Goal: Task Accomplishment & Management: Use online tool/utility

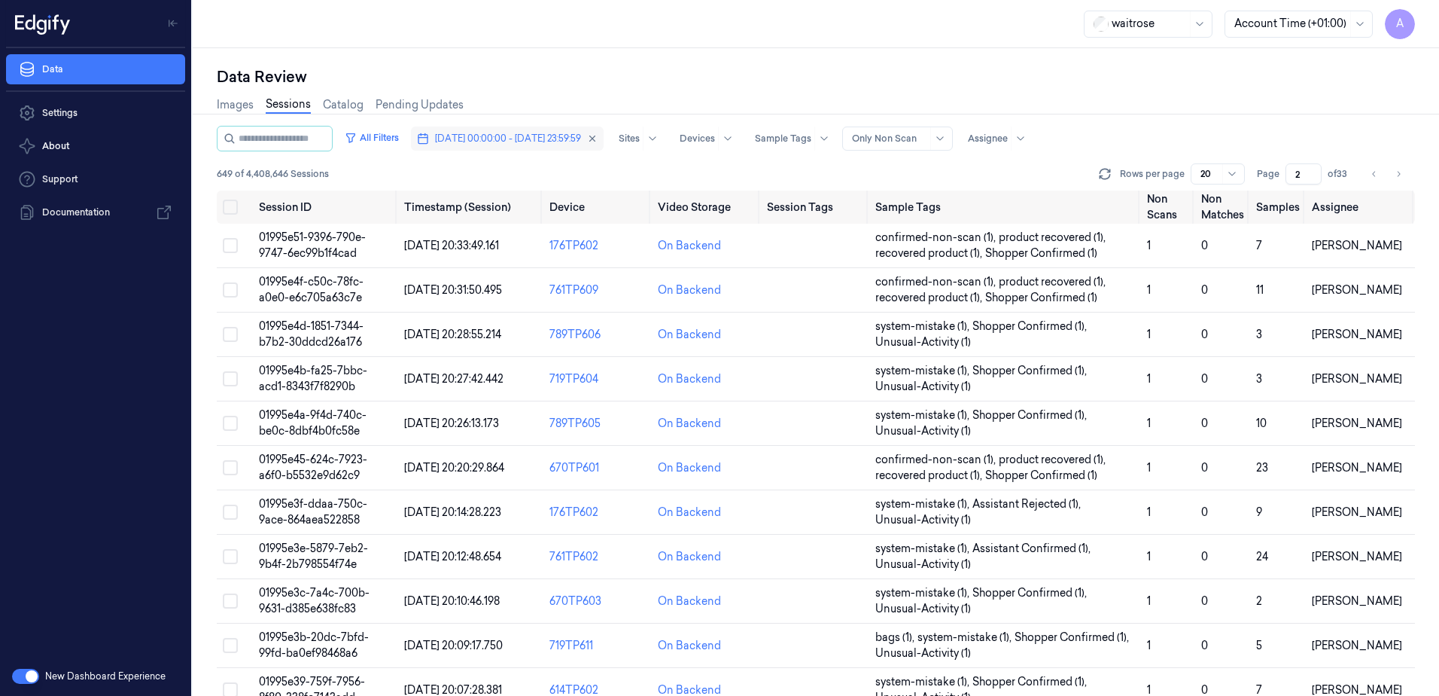
click at [504, 141] on span "[DATE] 00:00:00 - [DATE] 23:59:59" at bounding box center [508, 139] width 146 height 14
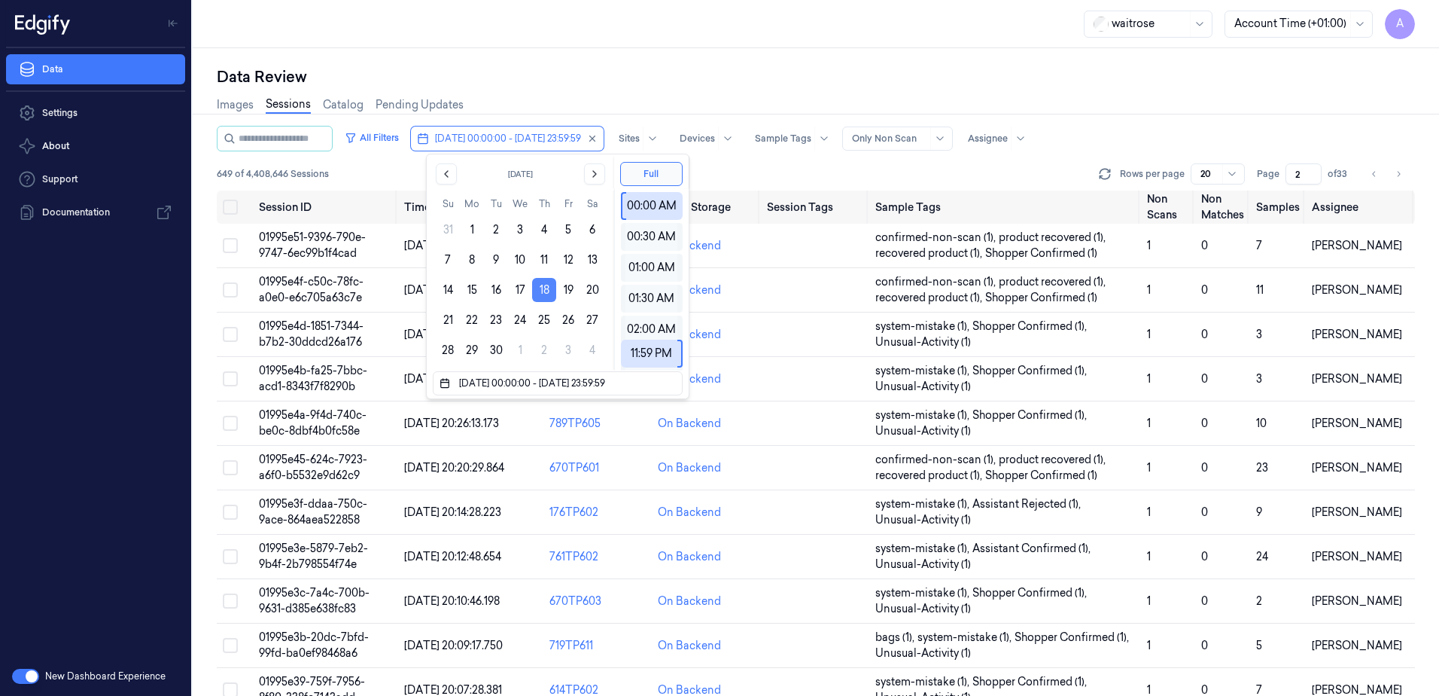
click at [555, 294] on button "18" at bounding box center [544, 290] width 24 height 24
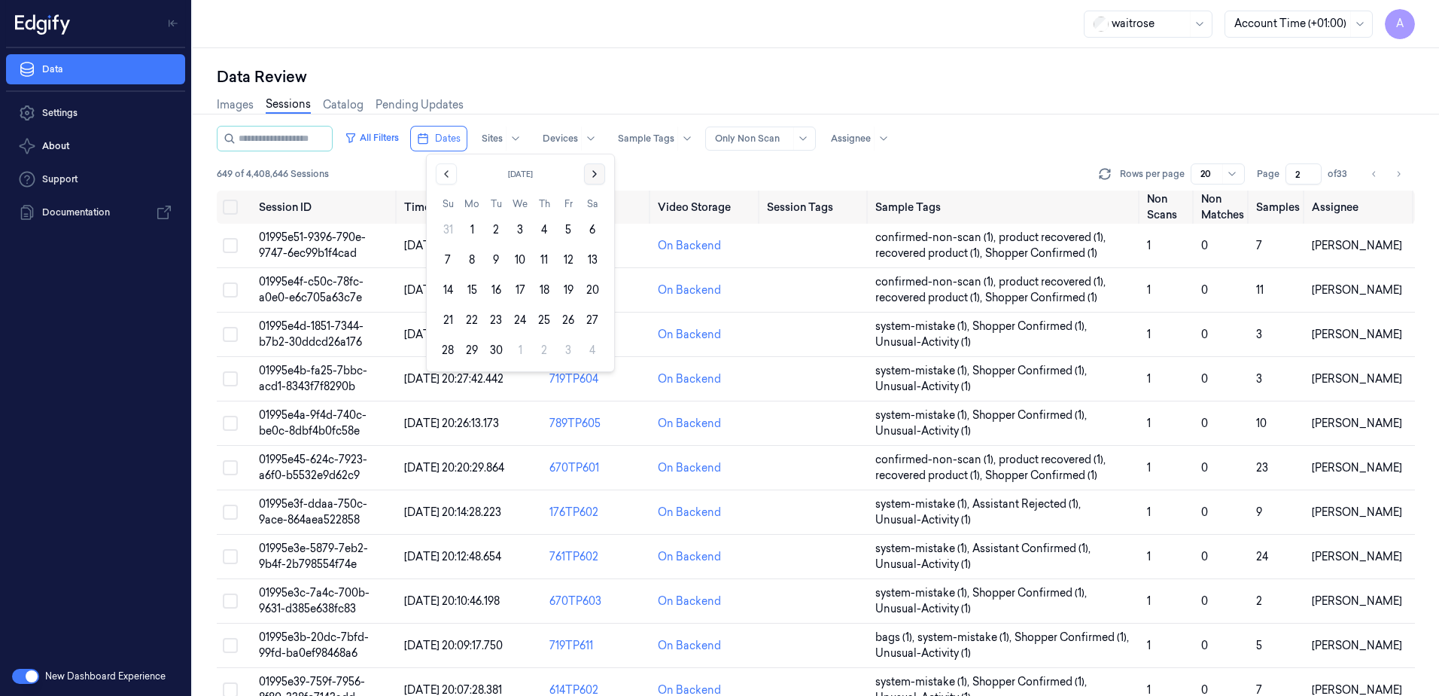
click at [589, 172] on icon "Go to the Next Month" at bounding box center [595, 174] width 12 height 12
click at [448, 293] on button "12" at bounding box center [448, 290] width 24 height 24
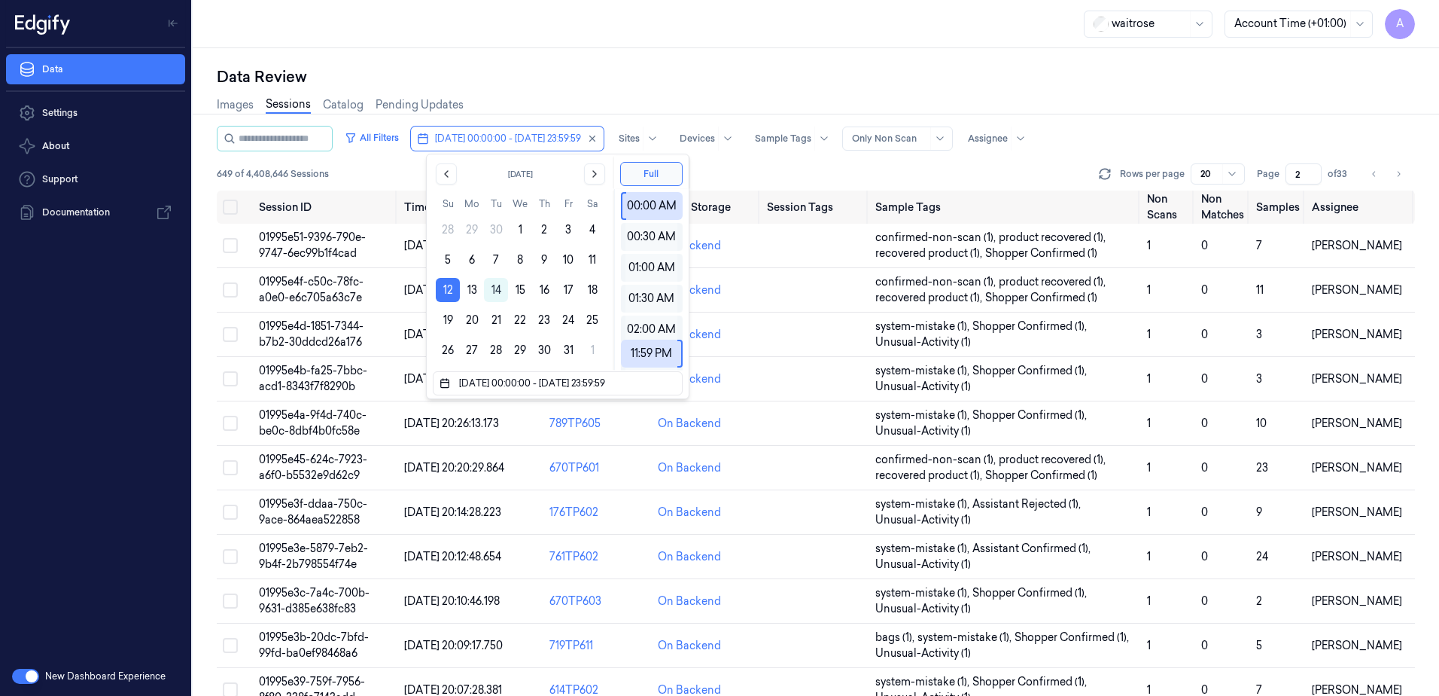
click at [646, 11] on div "waitrose Account Time (+01:00) A" at bounding box center [816, 24] width 1247 height 48
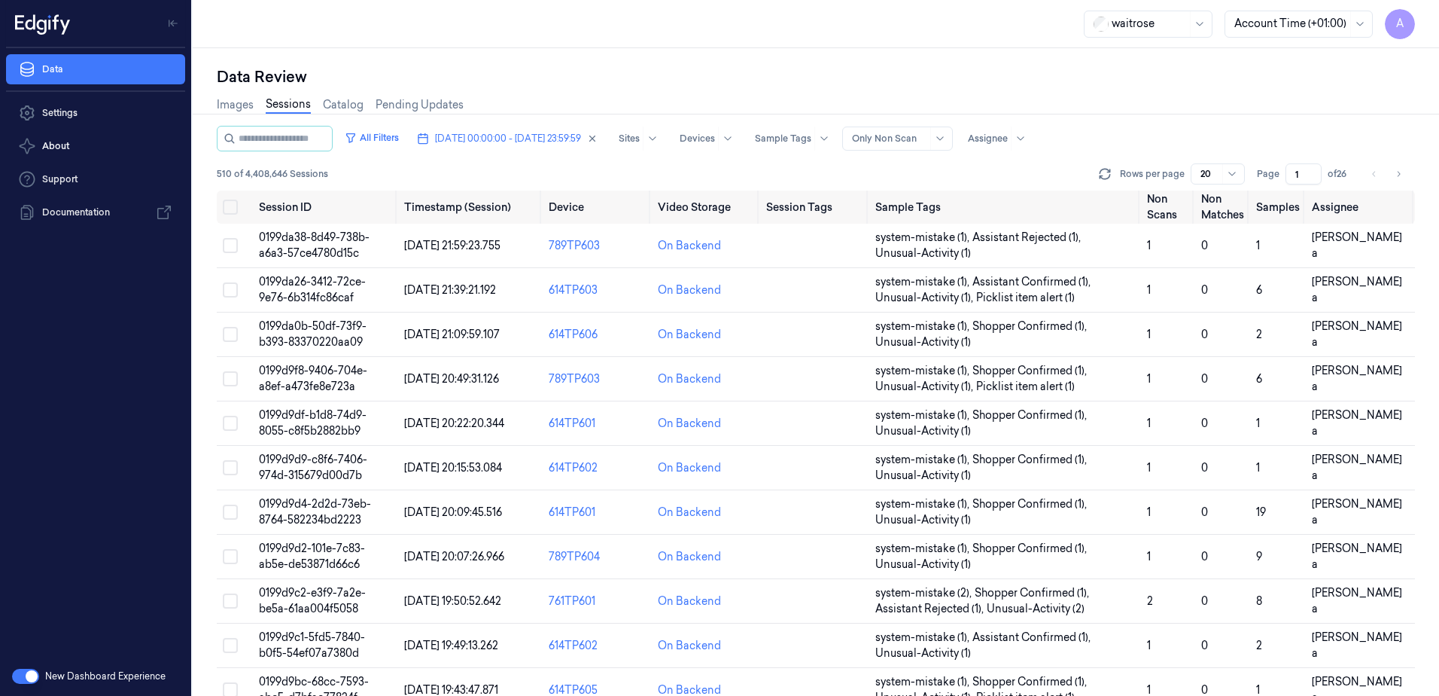
drag, startPoint x: 1306, startPoint y: 172, endPoint x: 1288, endPoint y: 177, distance: 18.8
click at [1288, 177] on input "1" at bounding box center [1304, 173] width 36 height 21
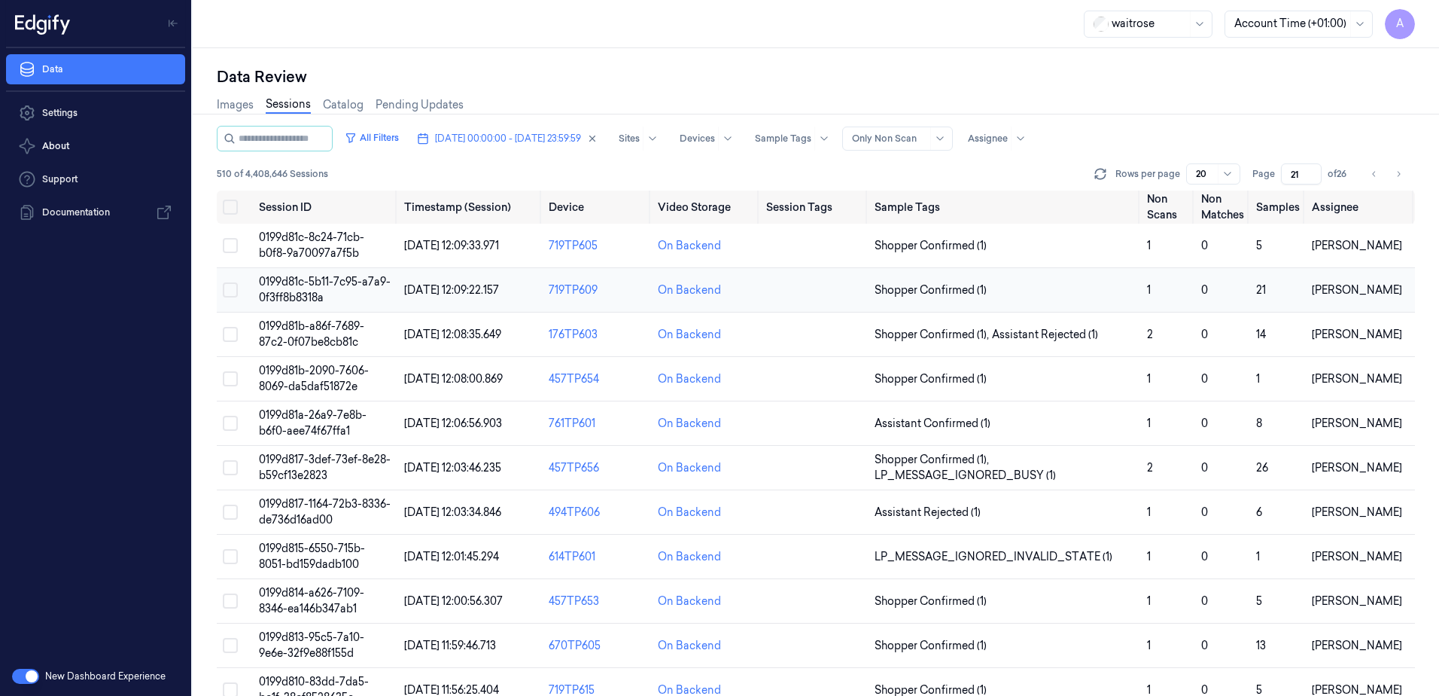
type input "21"
click at [283, 286] on span "0199d81c-5b11-7c95-a7a9-0f3ff8b8318a" at bounding box center [325, 289] width 132 height 29
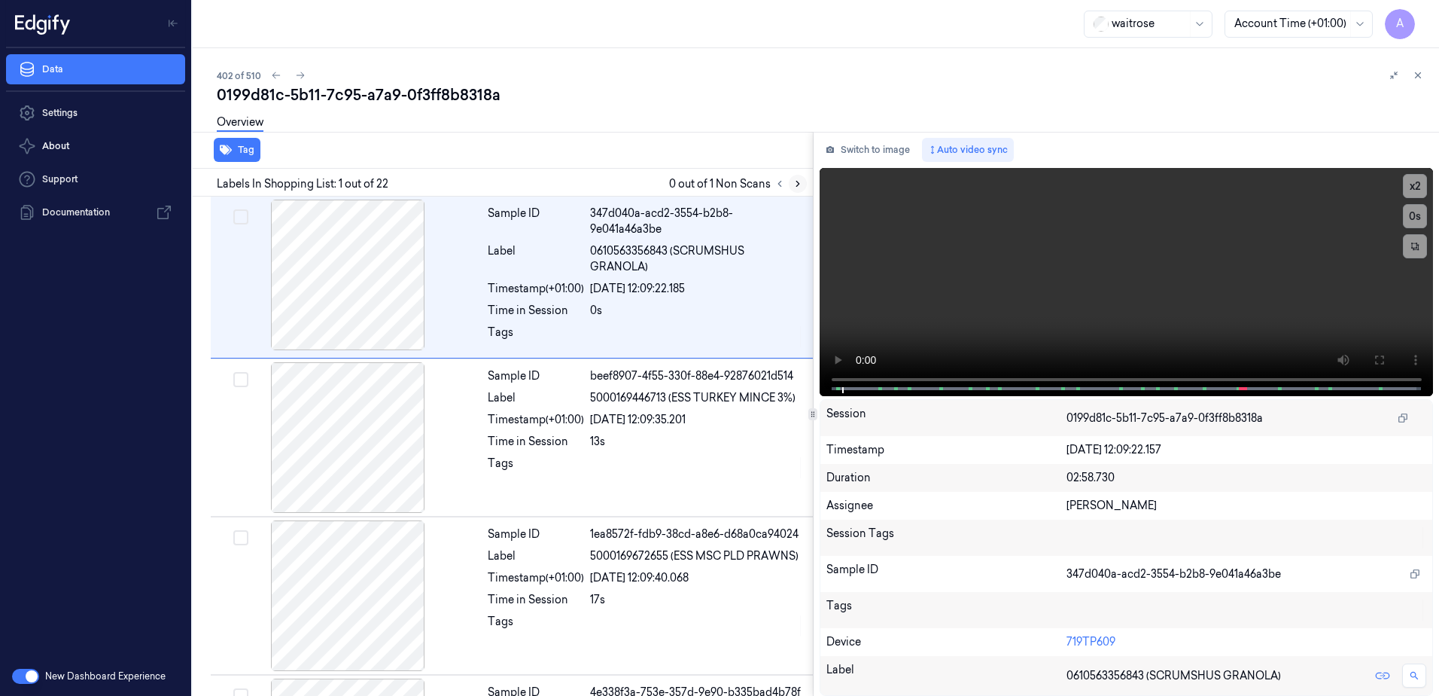
click at [797, 184] on icon at bounding box center [798, 183] width 11 height 11
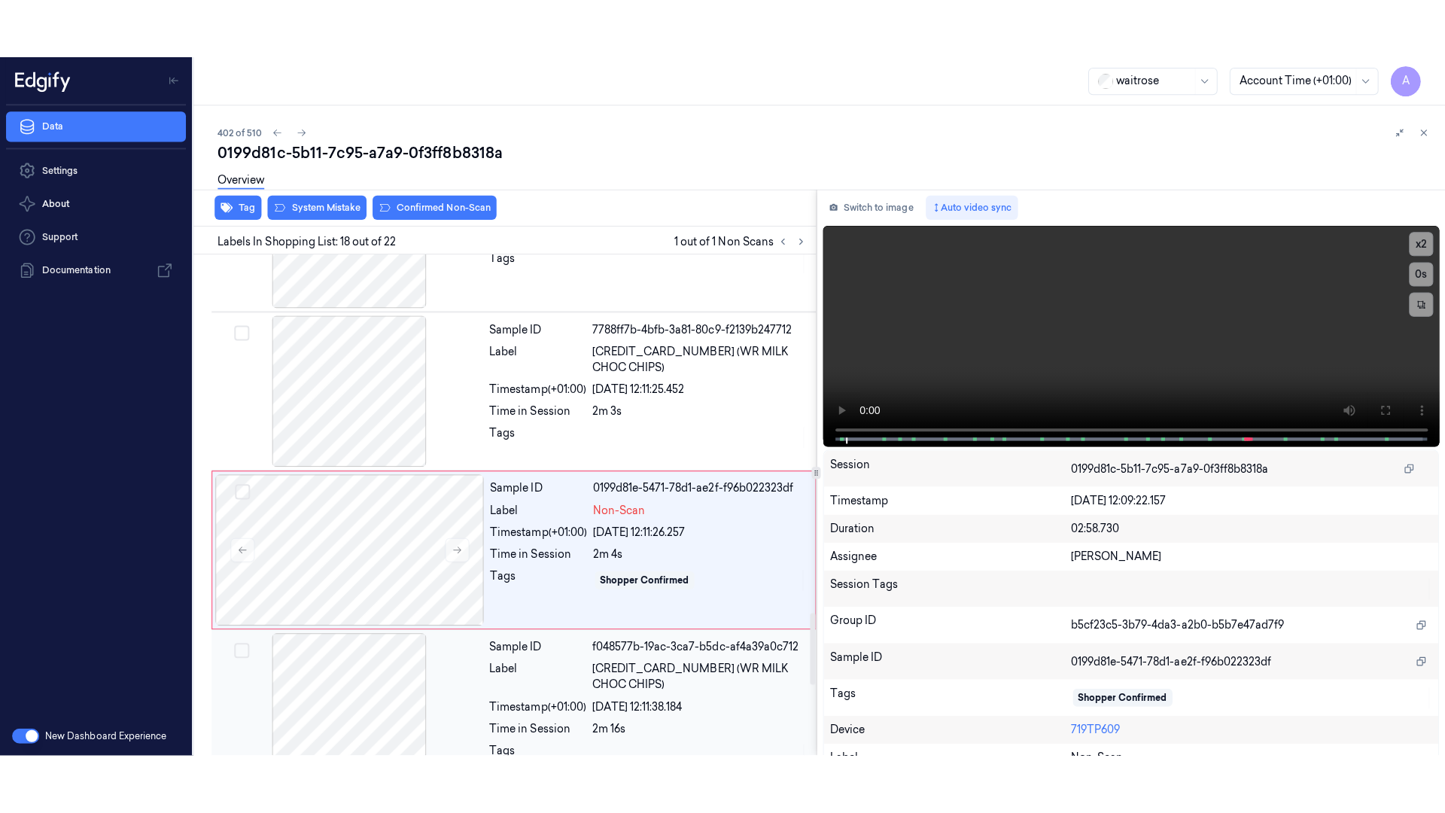
scroll to position [2521, 0]
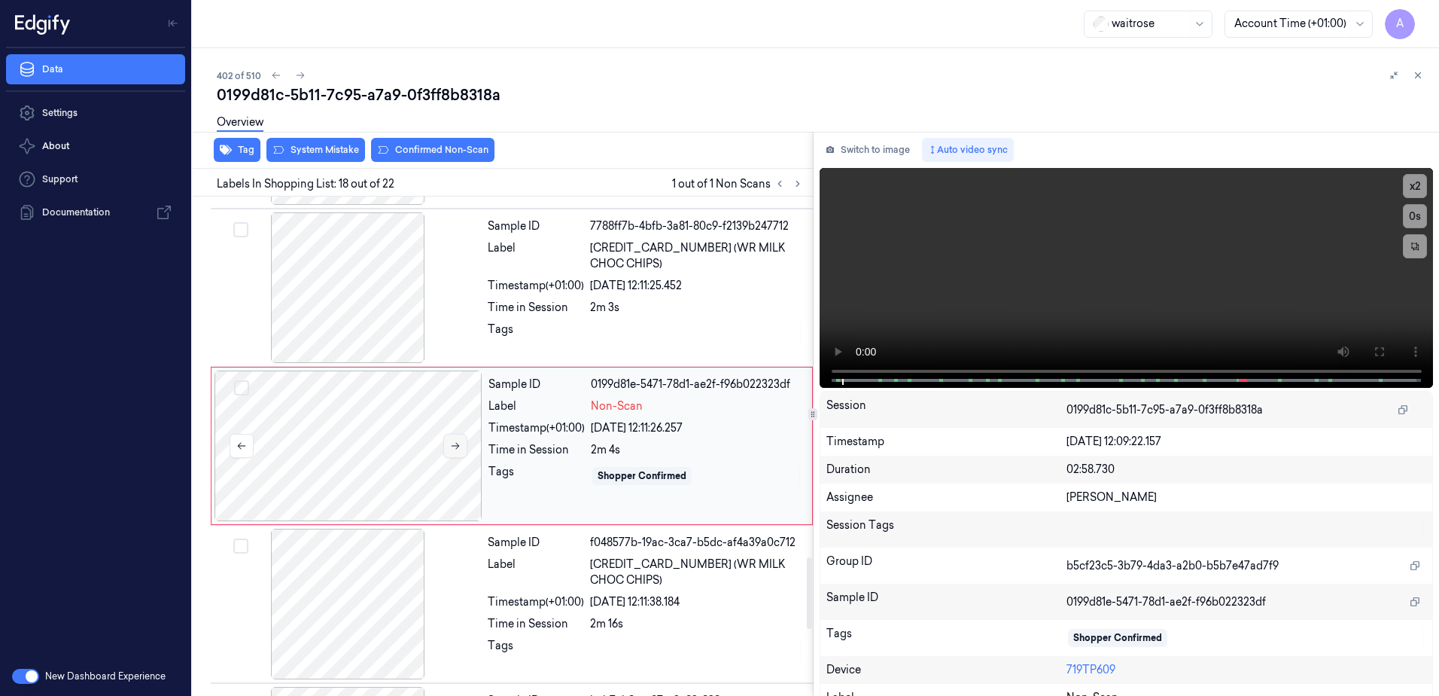
click at [454, 442] on icon at bounding box center [455, 445] width 11 height 11
click at [453, 442] on icon at bounding box center [455, 445] width 11 height 11
click at [1377, 347] on icon at bounding box center [1378, 351] width 9 height 9
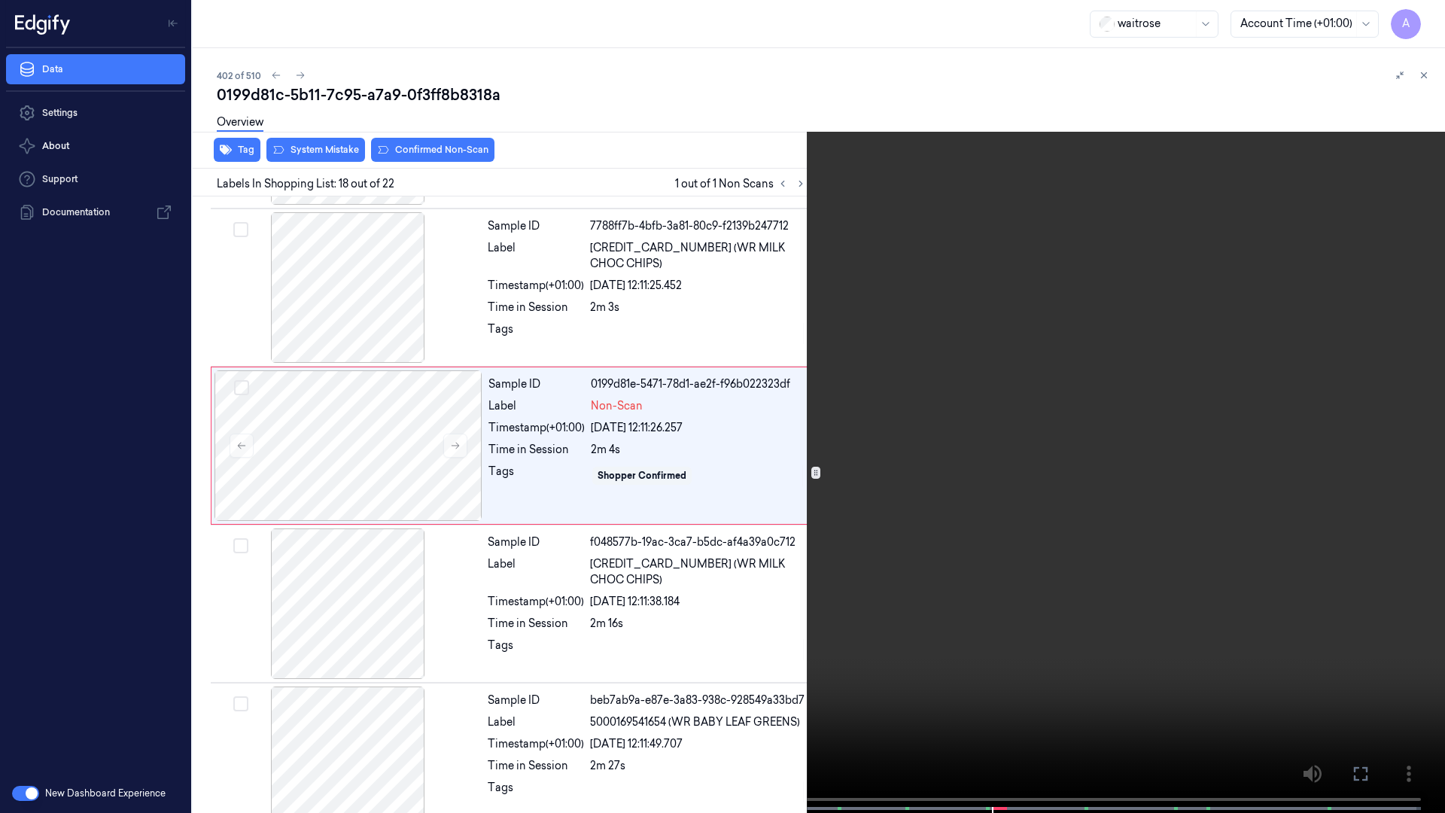
drag, startPoint x: 1027, startPoint y: 452, endPoint x: 1048, endPoint y: 440, distance: 23.6
click at [1027, 452] on video at bounding box center [722, 408] width 1445 height 816
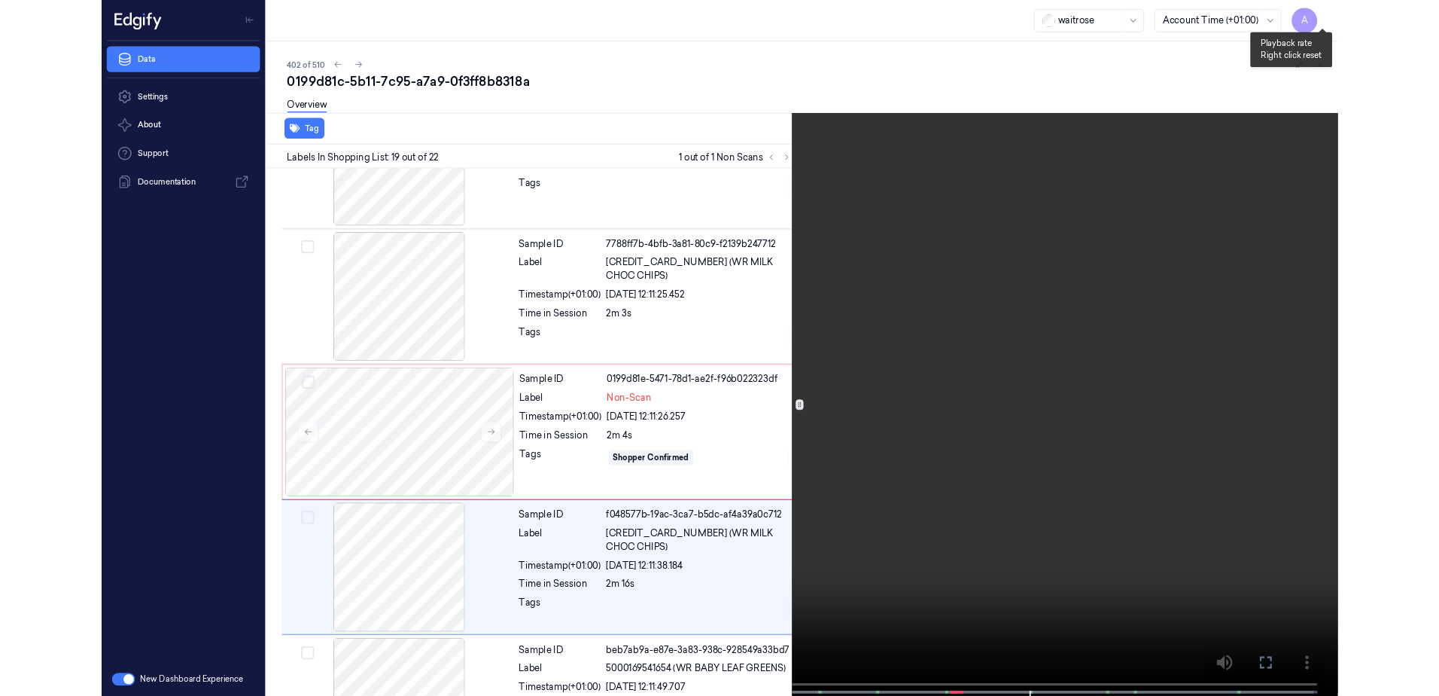
scroll to position [2616, 0]
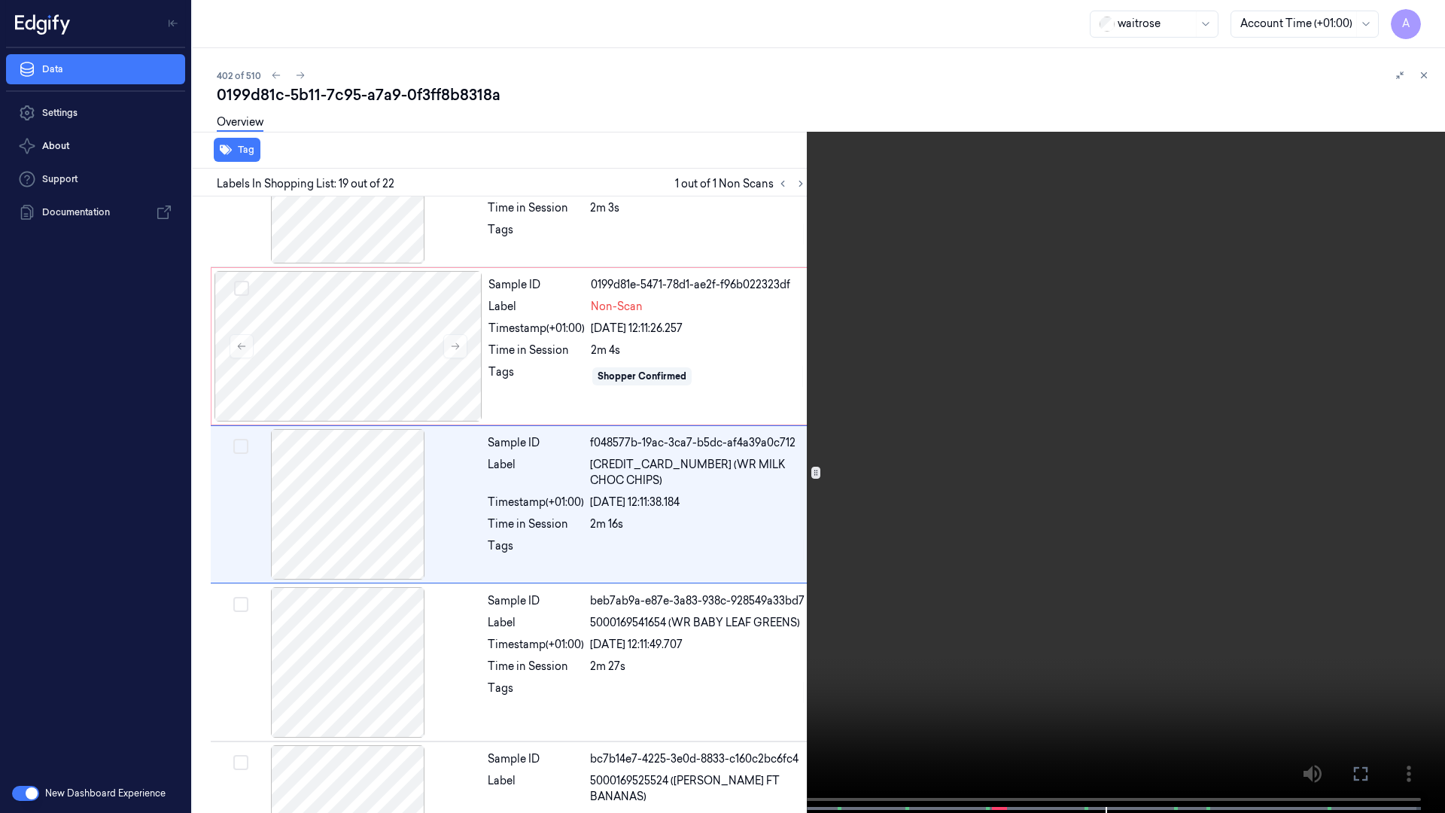
click at [0, 0] on icon at bounding box center [0, 0] width 0 height 0
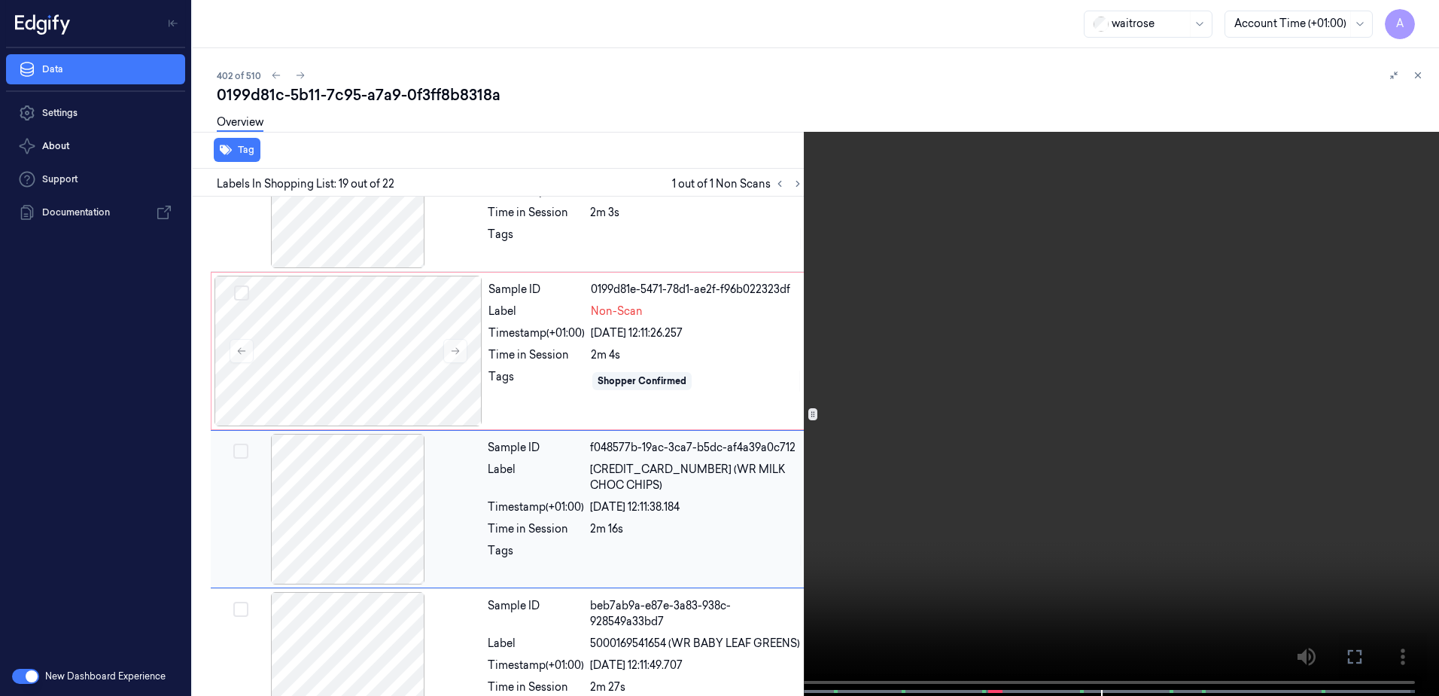
scroll to position [2620, 0]
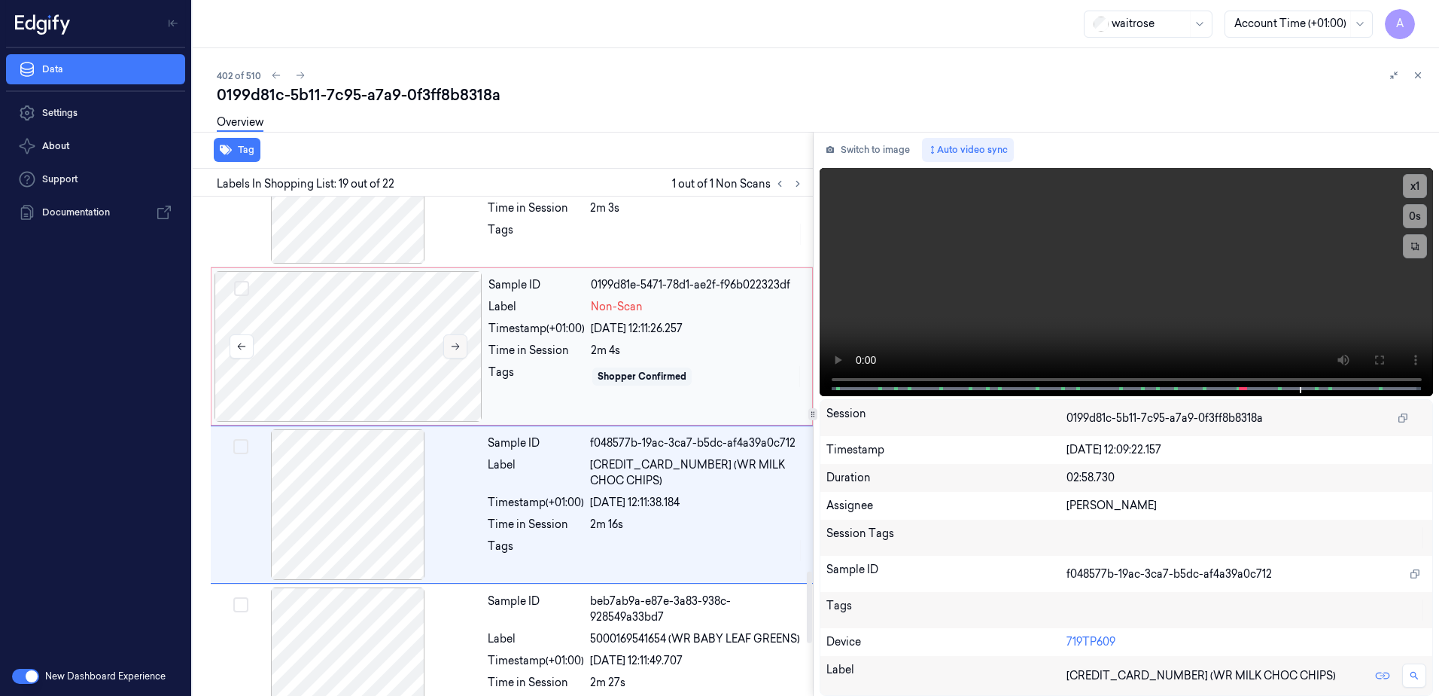
click at [454, 341] on icon at bounding box center [455, 346] width 11 height 11
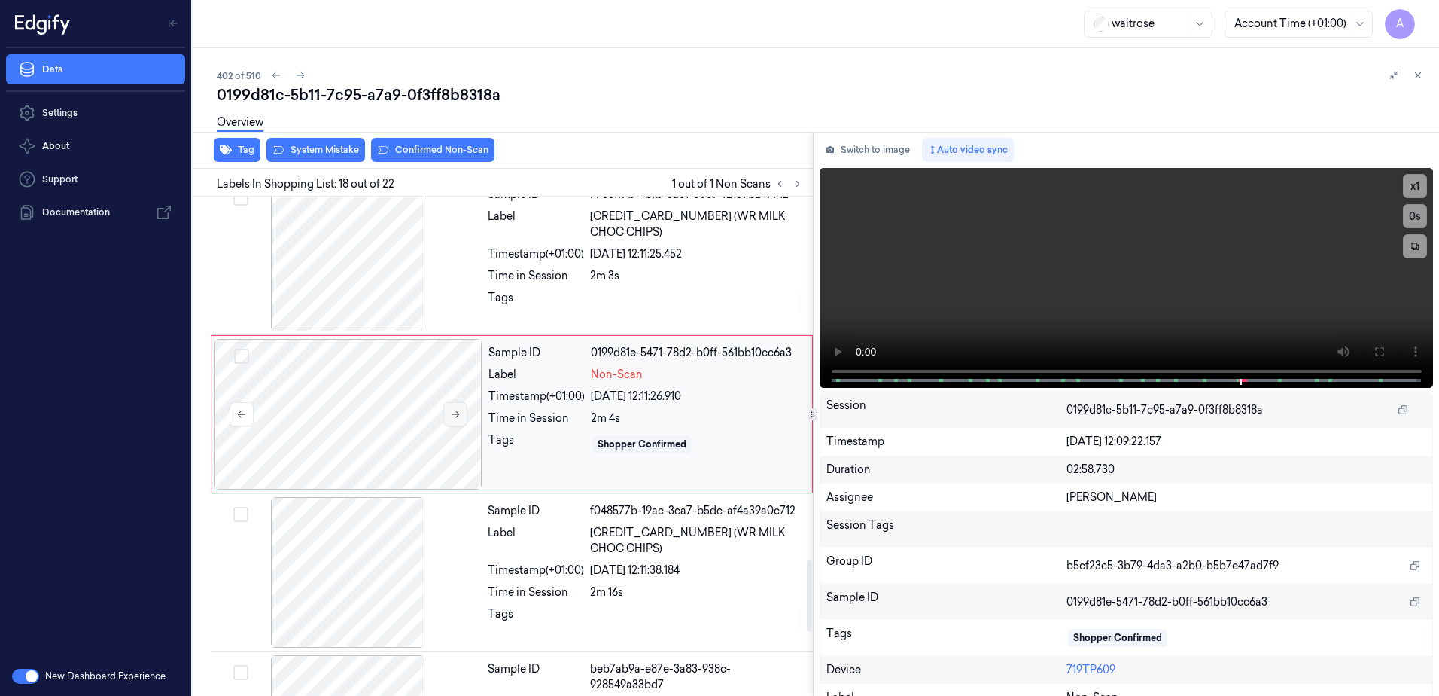
scroll to position [2521, 0]
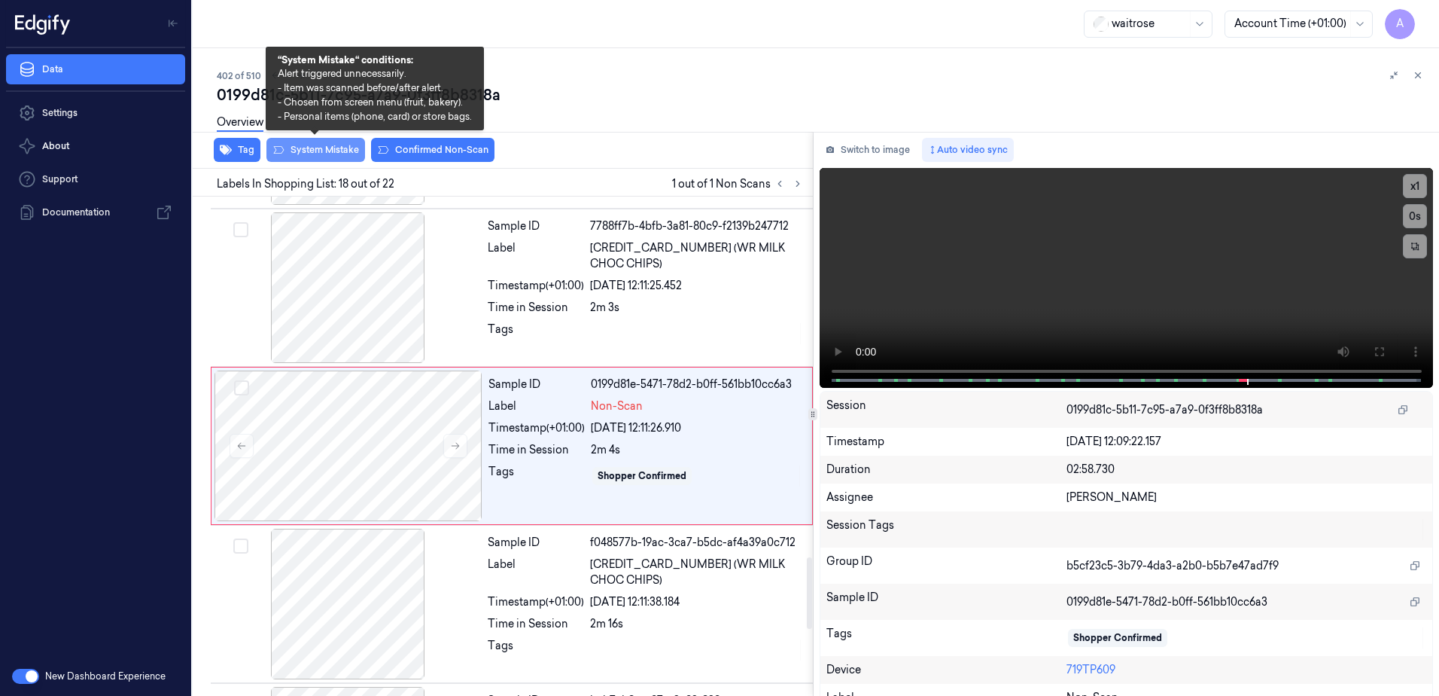
click at [323, 159] on button "System Mistake" at bounding box center [315, 150] width 99 height 24
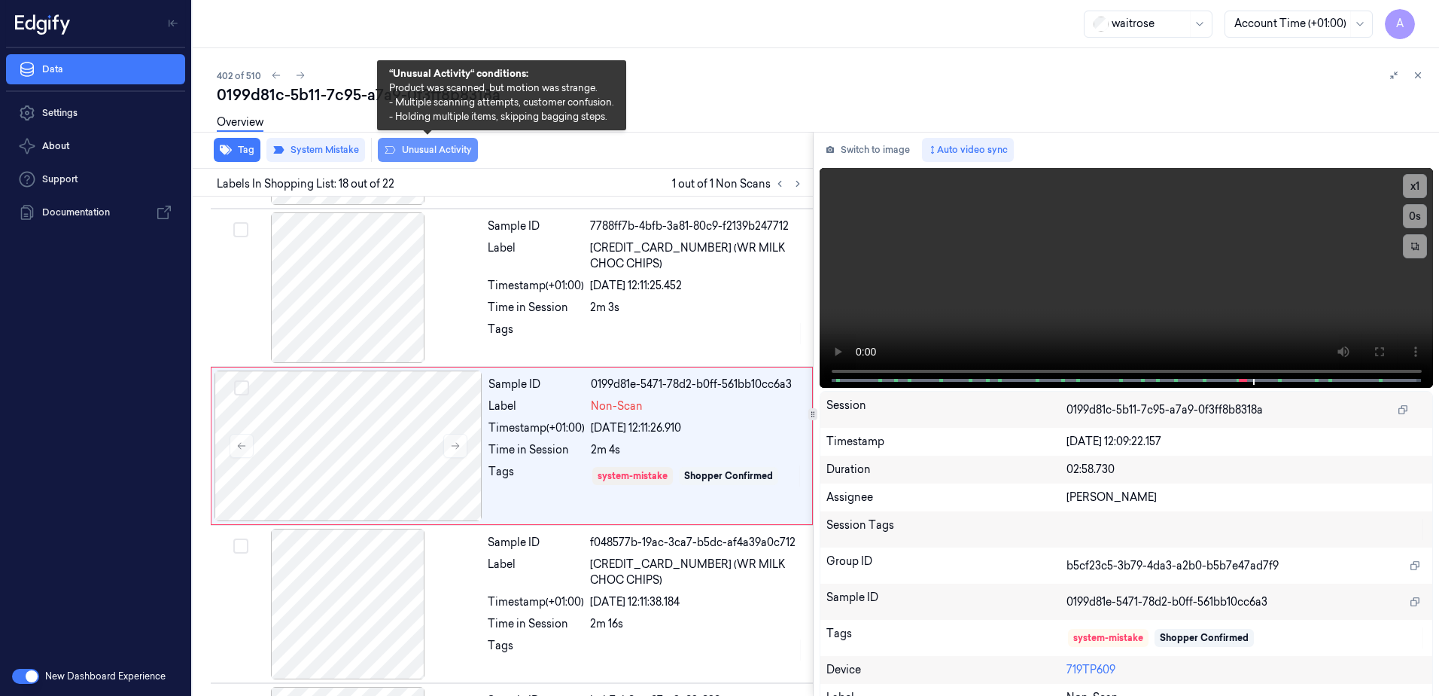
click at [431, 153] on button "Unusual Activity" at bounding box center [428, 150] width 100 height 24
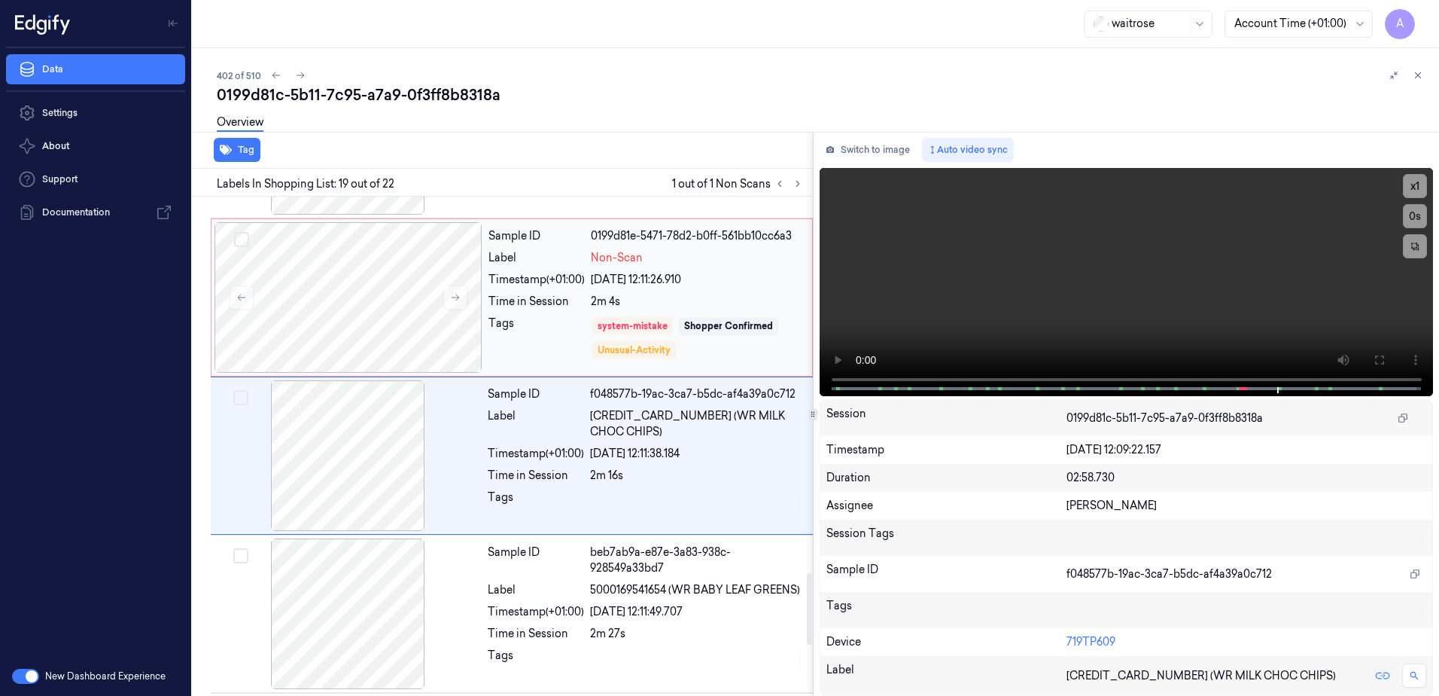
scroll to position [2679, 0]
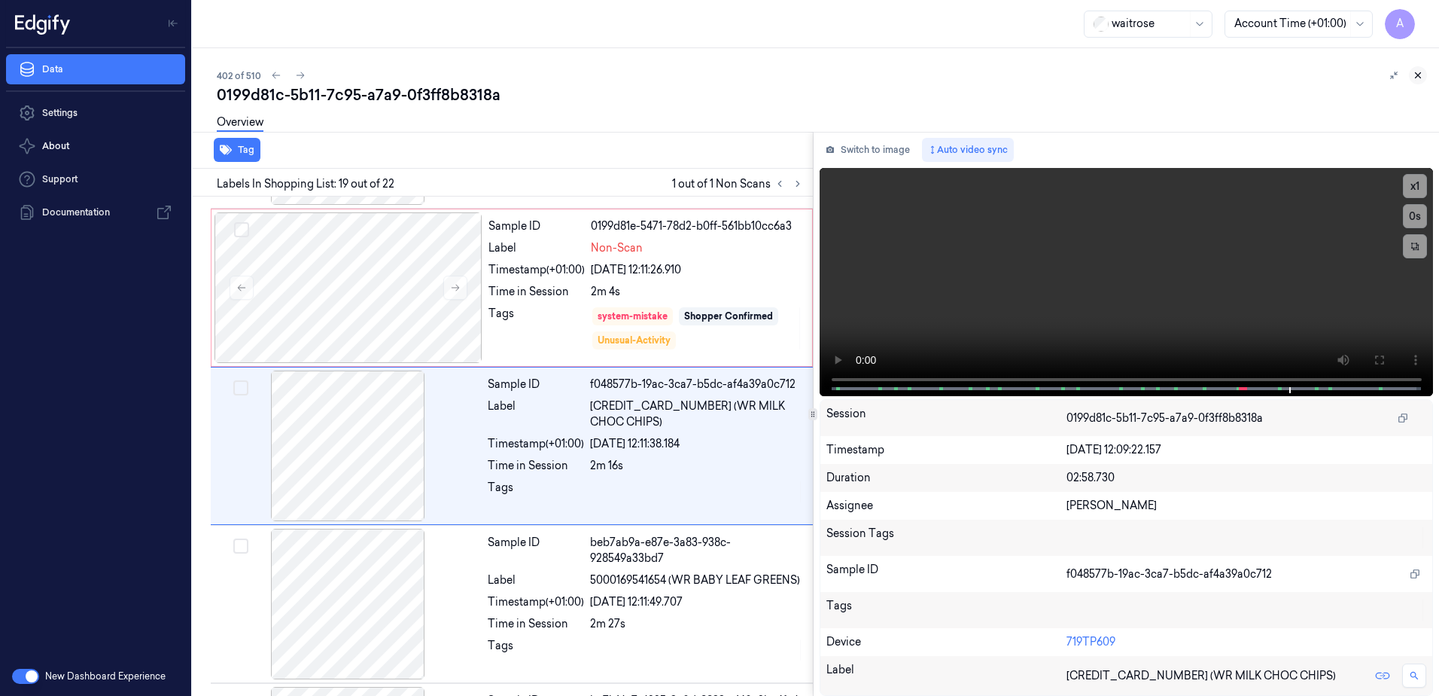
click at [1414, 73] on icon at bounding box center [1418, 75] width 11 height 11
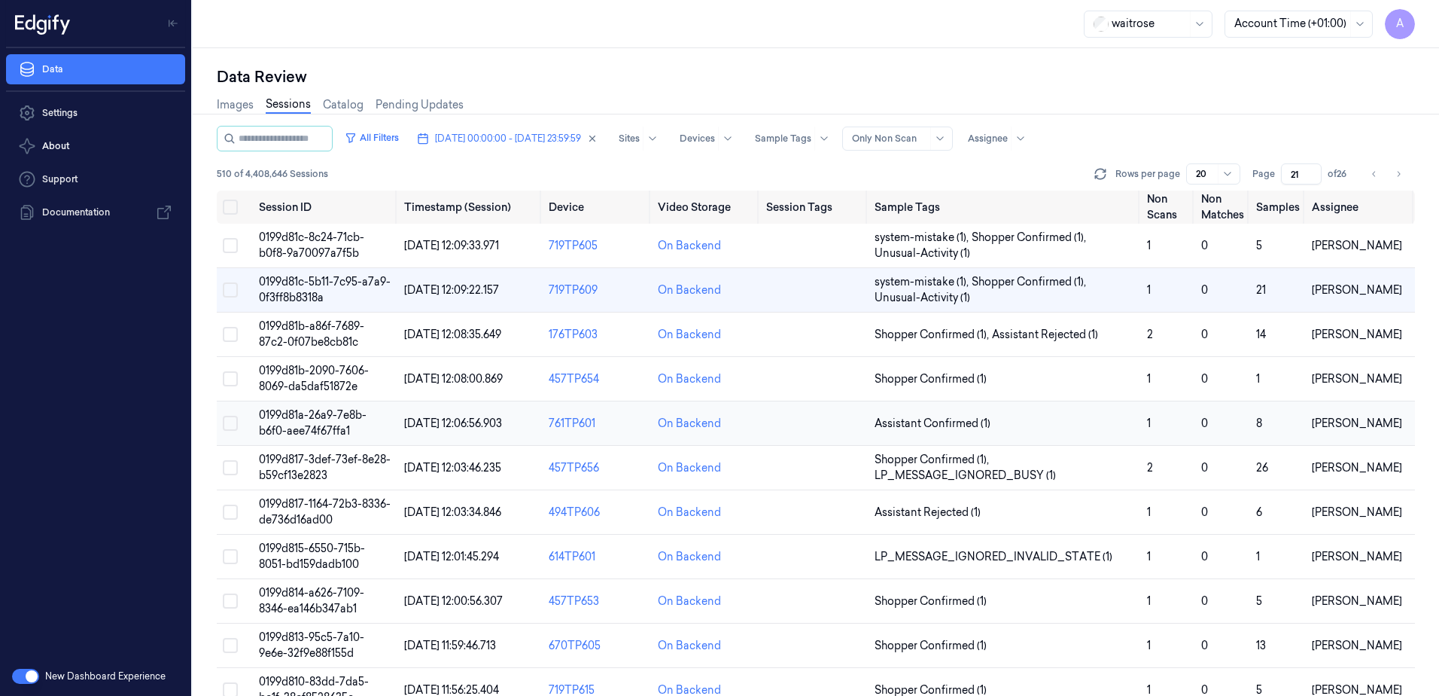
click at [306, 414] on span "0199d81a-26a9-7e8b-b6f0-aee74f67ffa1" at bounding box center [313, 422] width 108 height 29
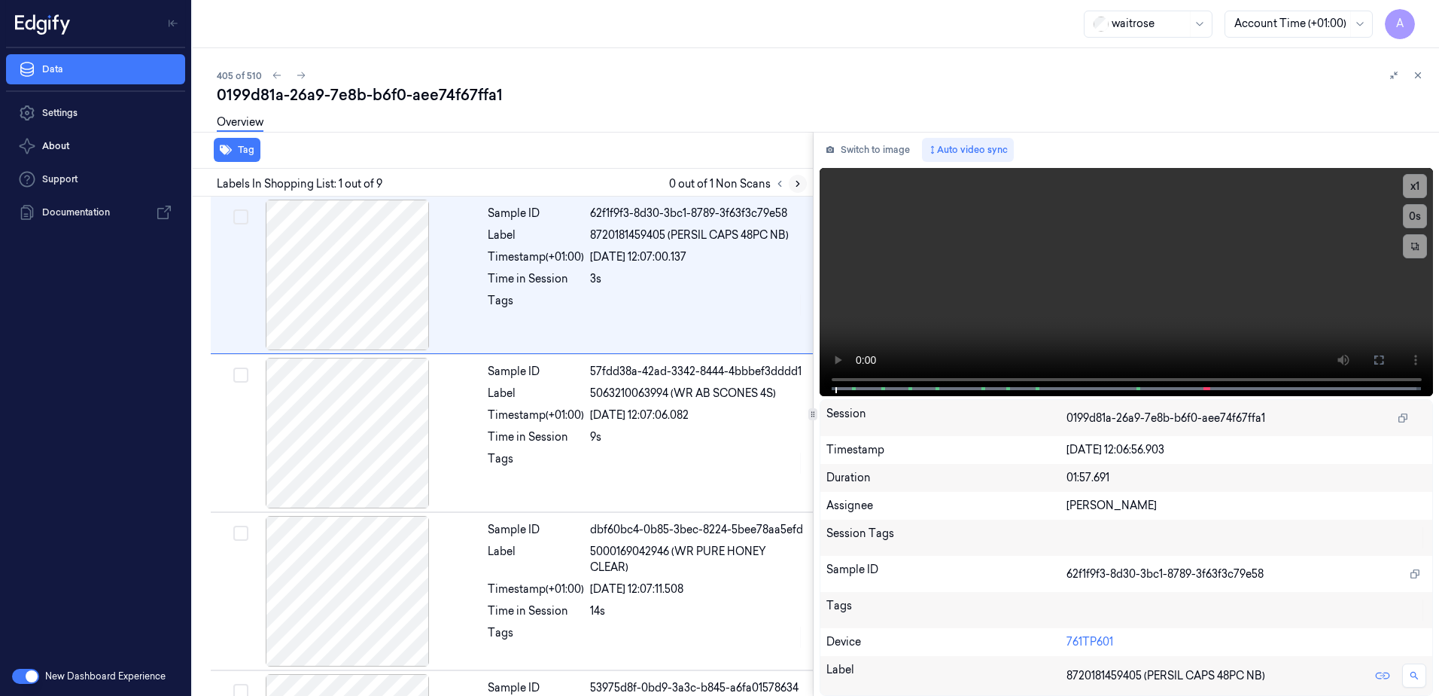
click at [798, 184] on icon at bounding box center [797, 183] width 3 height 5
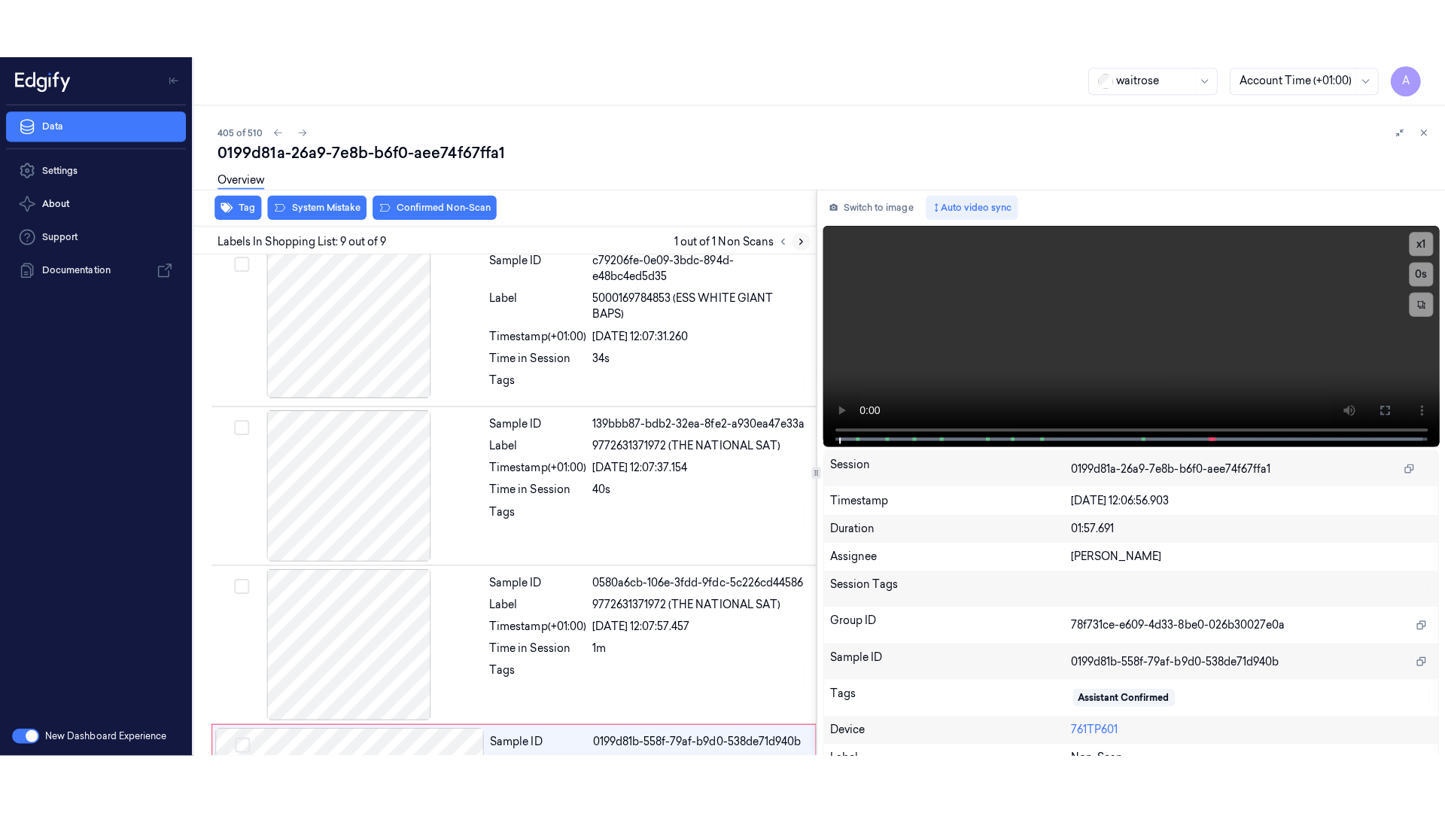
scroll to position [933, 0]
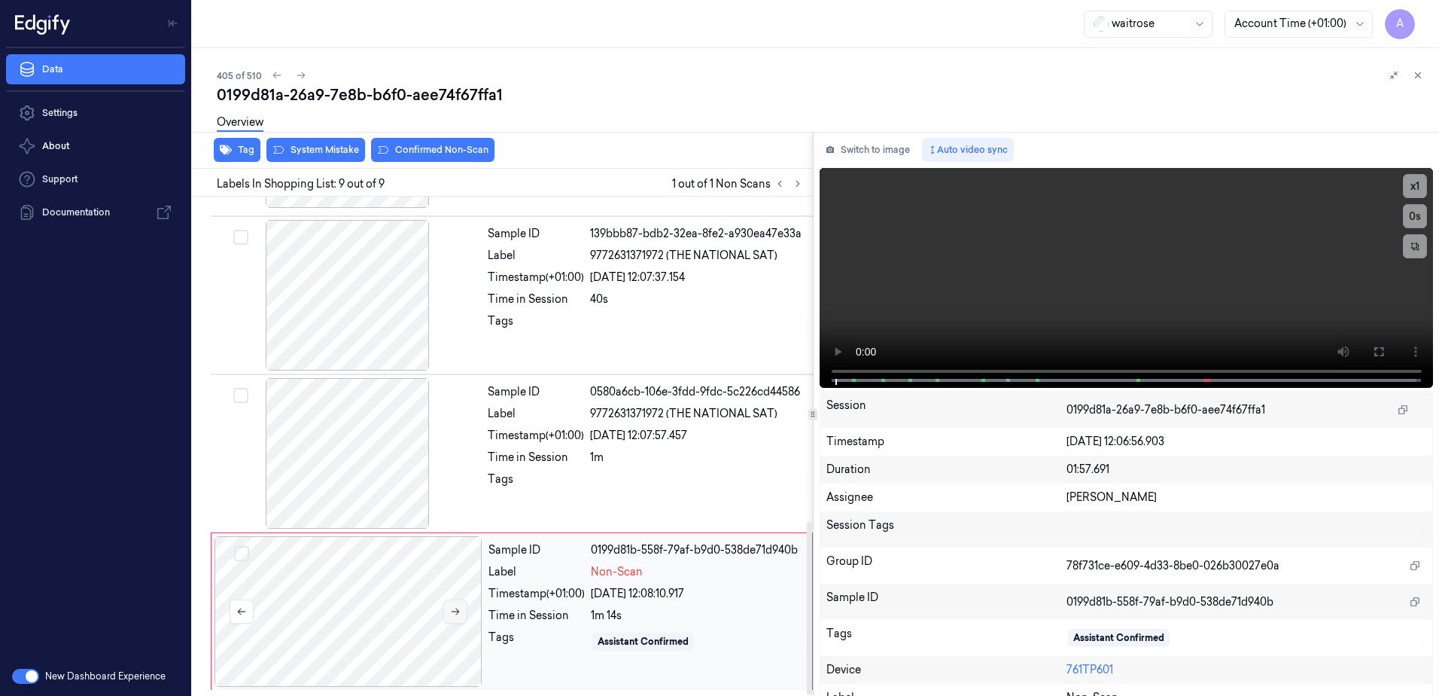
click at [458, 609] on icon at bounding box center [455, 611] width 11 height 11
click at [452, 612] on icon at bounding box center [455, 611] width 11 height 11
click at [1073, 377] on div "x 1 0 s" at bounding box center [1127, 276] width 614 height 217
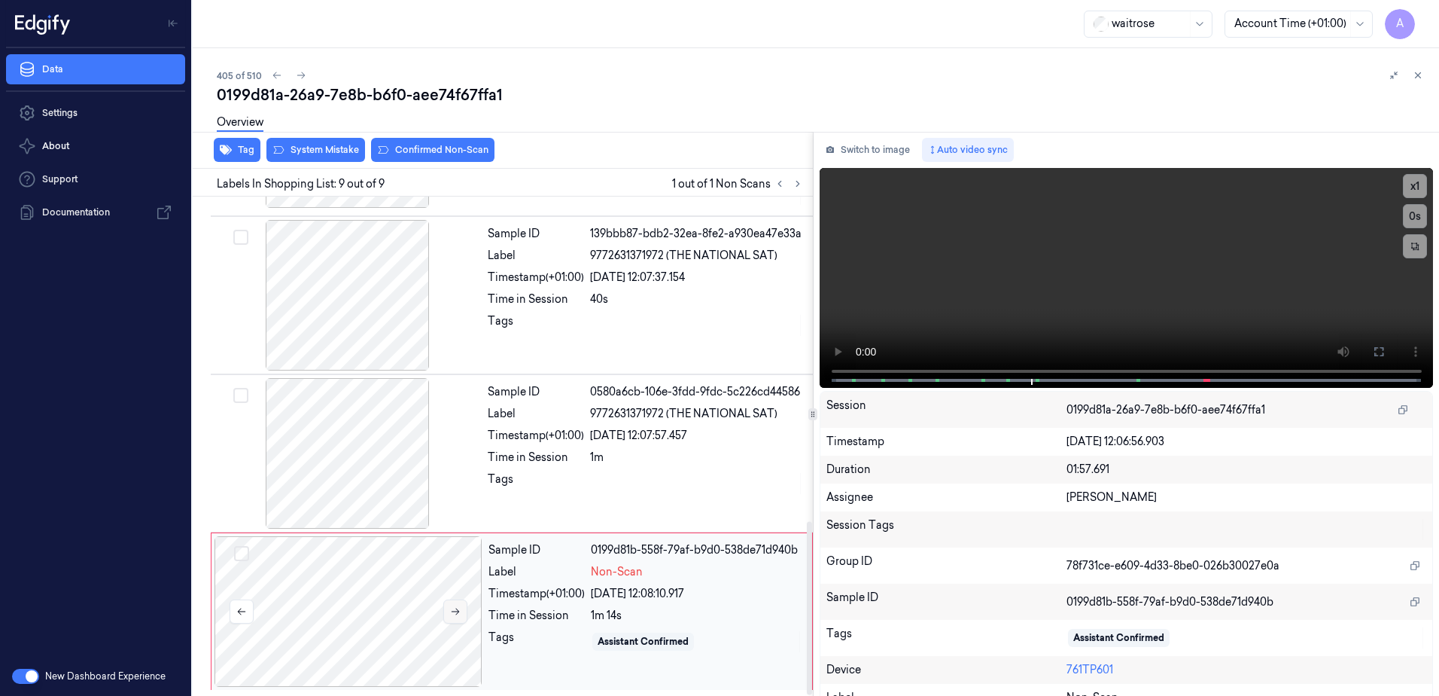
click at [461, 611] on button at bounding box center [455, 611] width 24 height 24
click at [460, 614] on icon at bounding box center [455, 611] width 11 height 11
click at [1367, 342] on button at bounding box center [1379, 351] width 24 height 24
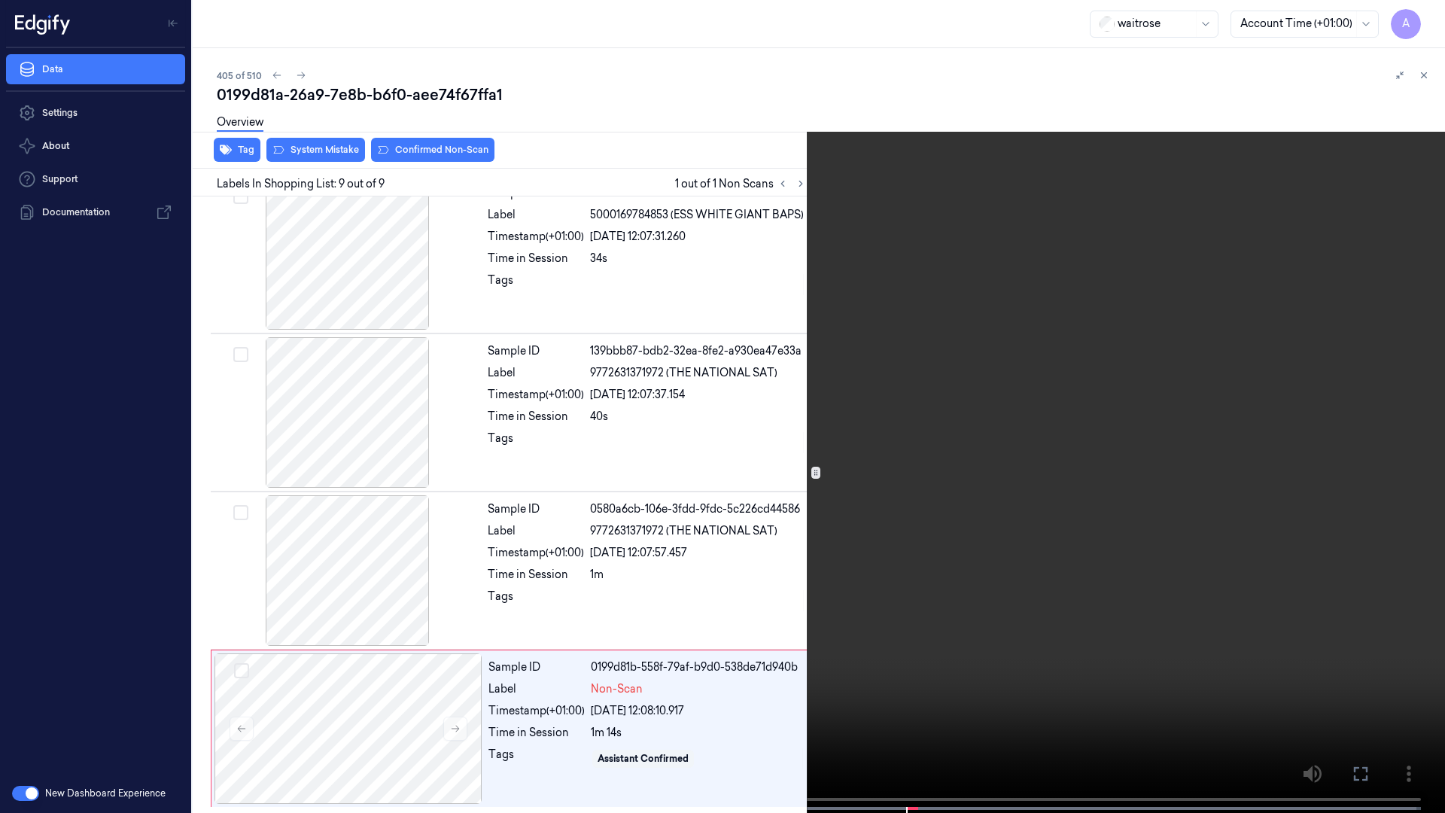
click at [1193, 421] on video at bounding box center [722, 408] width 1445 height 816
click at [0, 0] on icon at bounding box center [0, 0] width 0 height 0
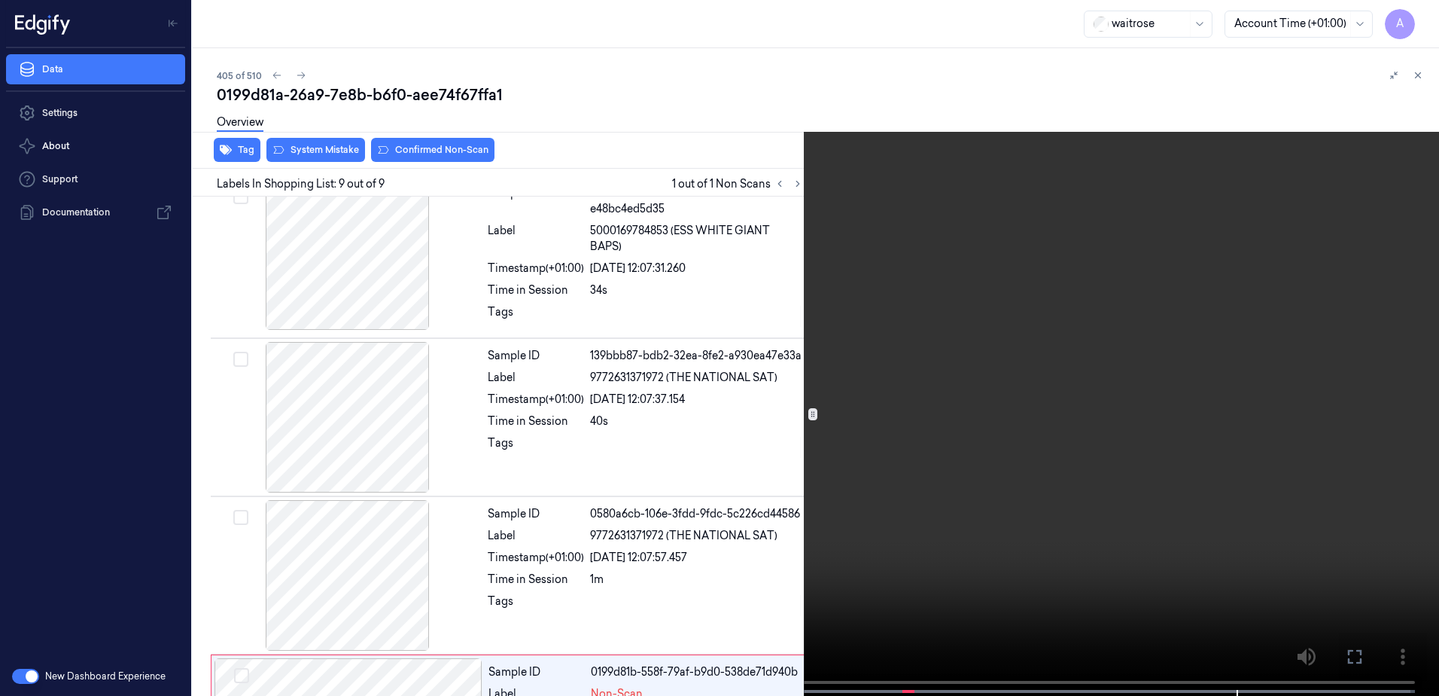
scroll to position [933, 0]
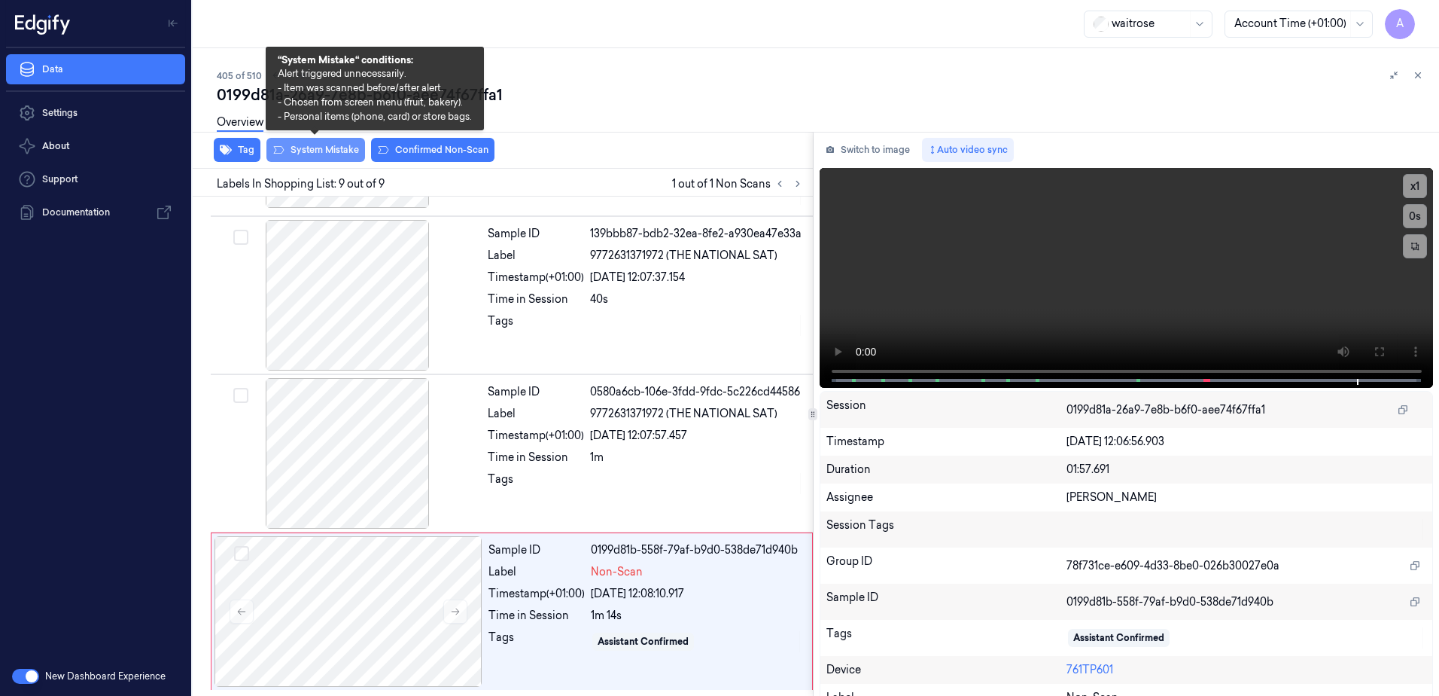
click at [309, 152] on button "System Mistake" at bounding box center [315, 150] width 99 height 24
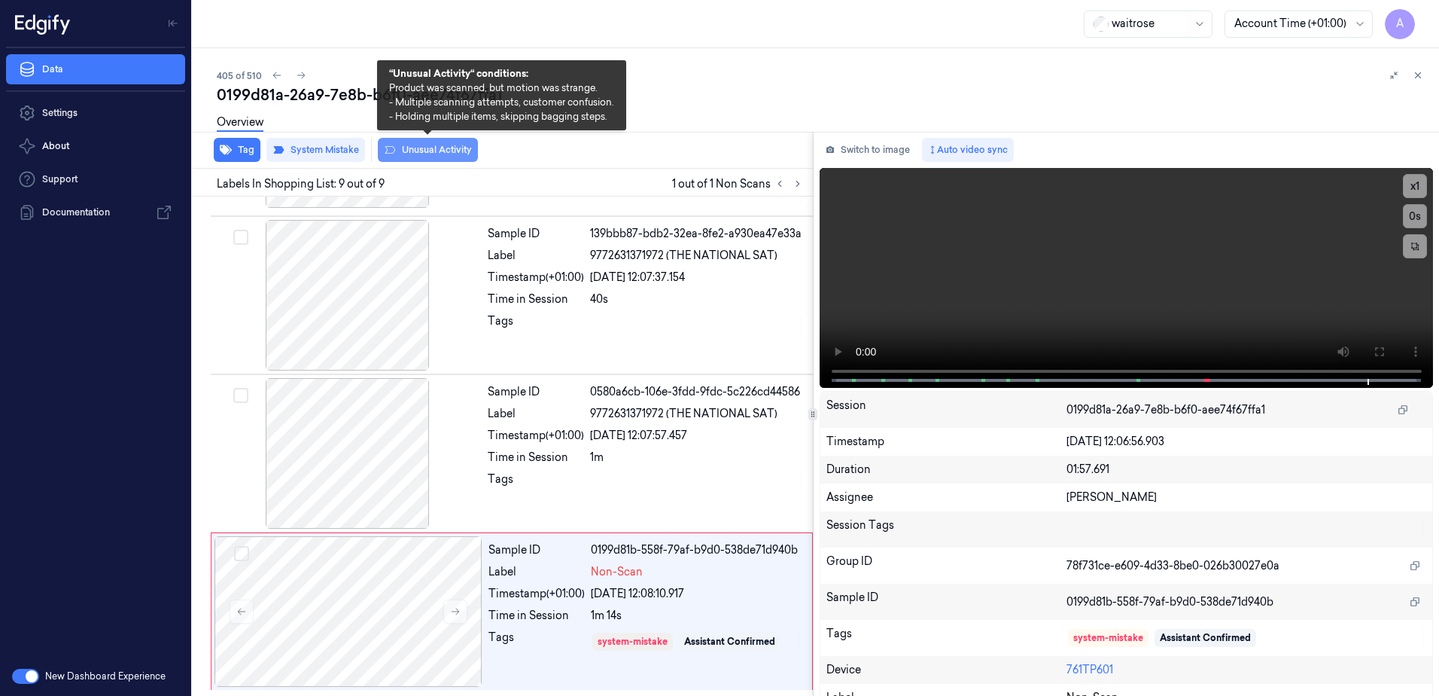
click at [436, 157] on button "Unusual Activity" at bounding box center [428, 150] width 100 height 24
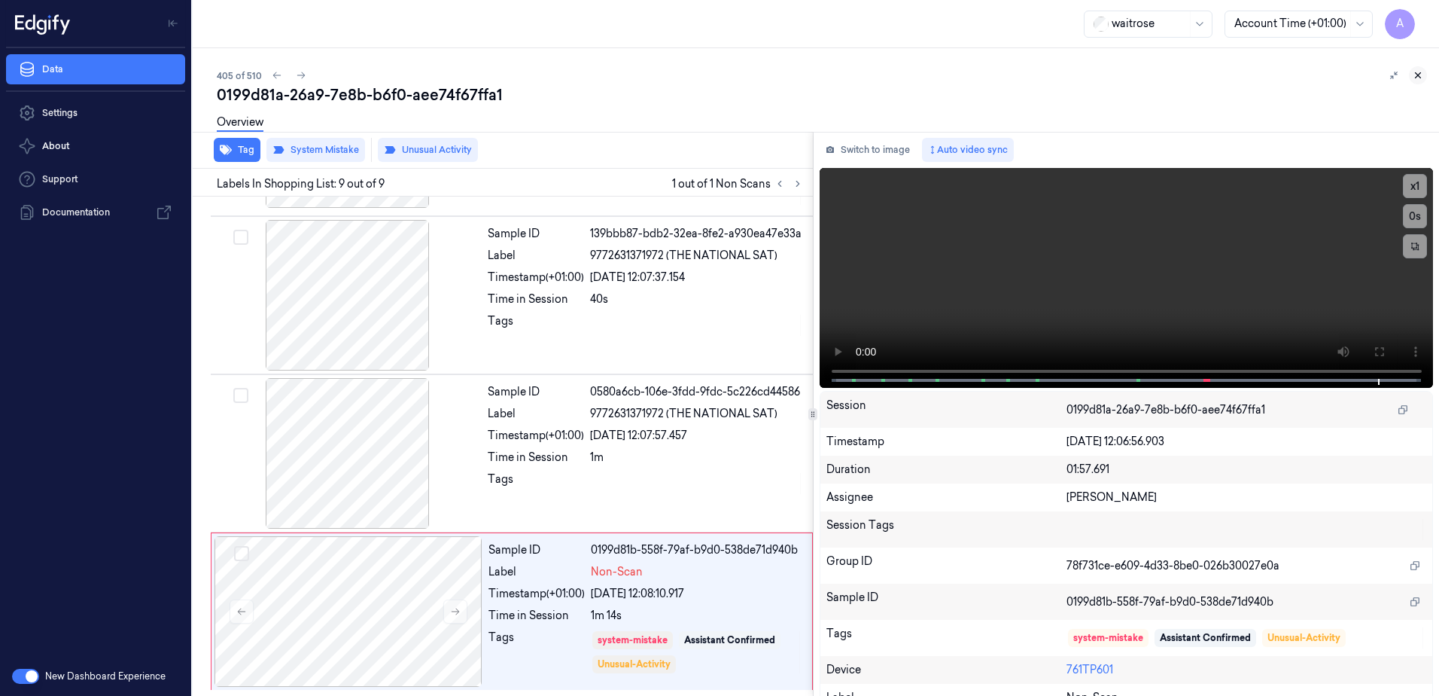
click at [1421, 78] on icon at bounding box center [1418, 75] width 11 height 11
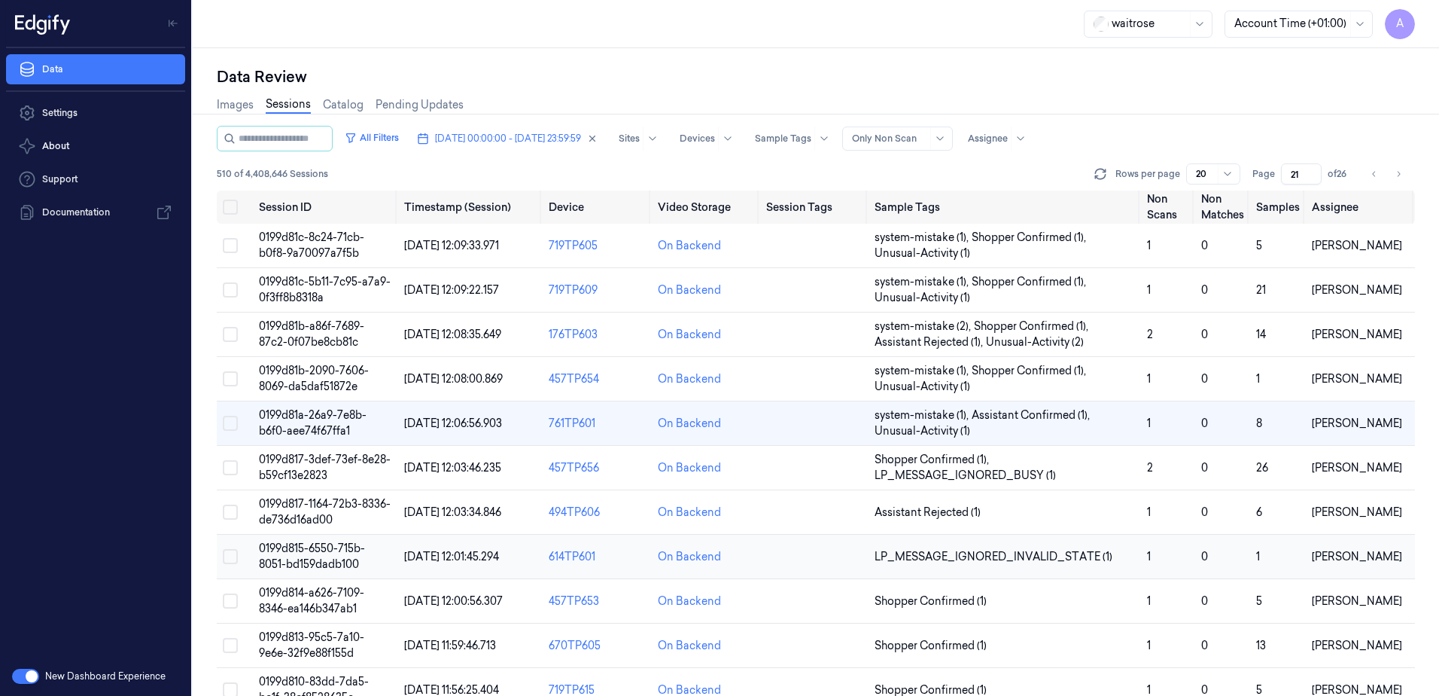
click at [322, 556] on td "0199d815-6550-715b-8051-bd159dadb100" at bounding box center [325, 556] width 145 height 44
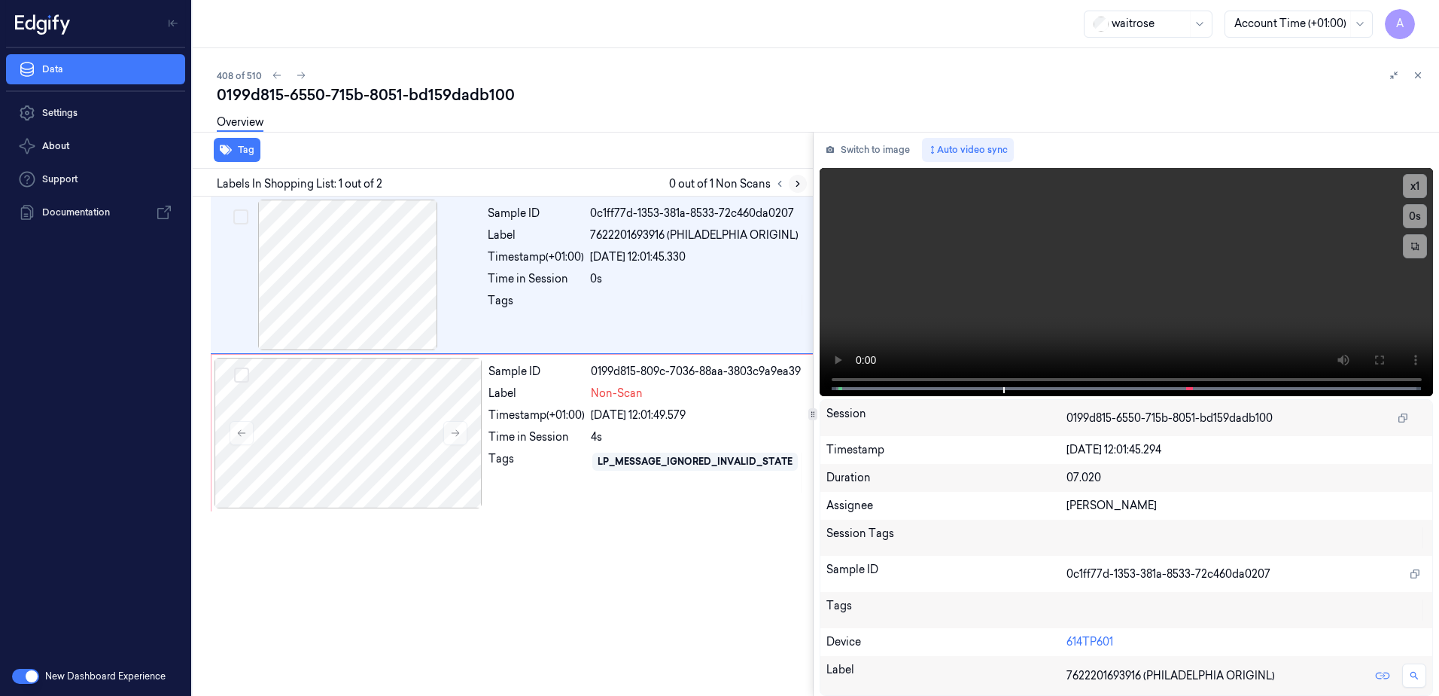
click at [799, 184] on icon at bounding box center [798, 183] width 11 height 11
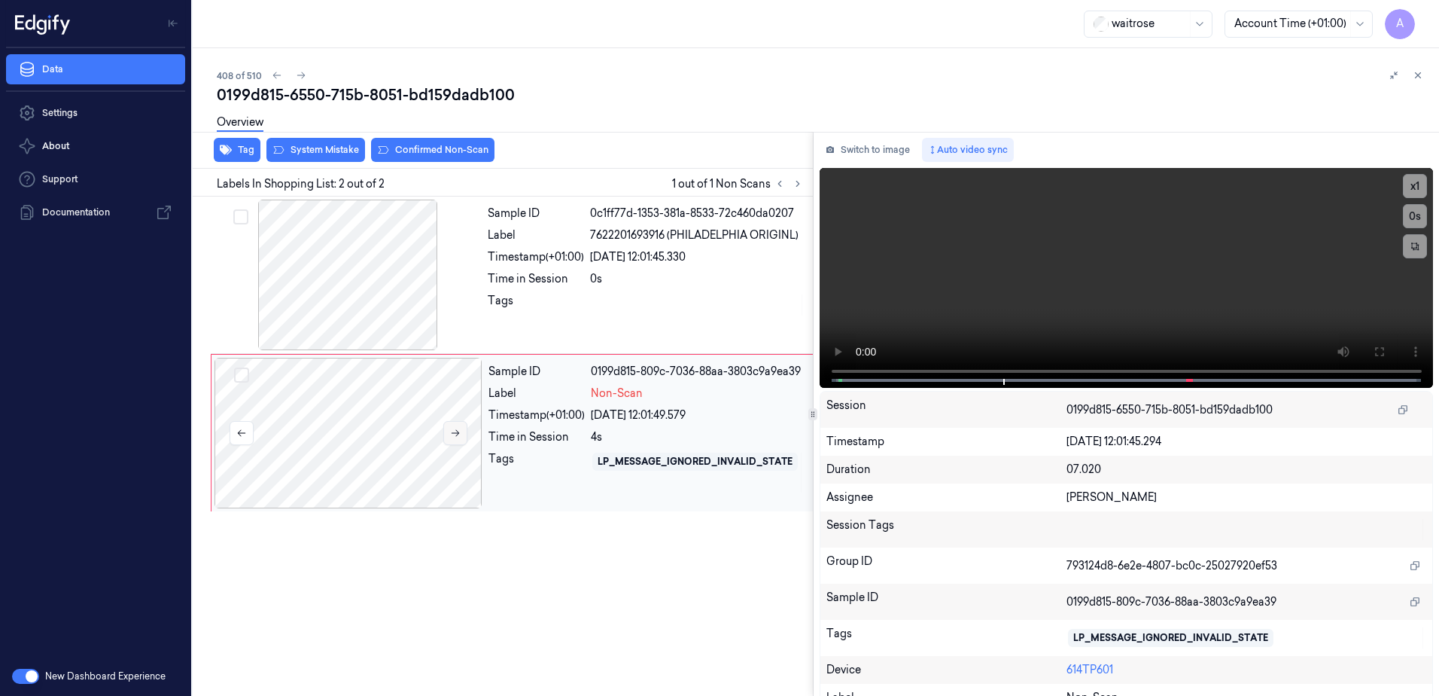
click at [455, 425] on button at bounding box center [455, 433] width 24 height 24
click at [458, 439] on button at bounding box center [455, 433] width 24 height 24
click at [462, 437] on button at bounding box center [455, 433] width 24 height 24
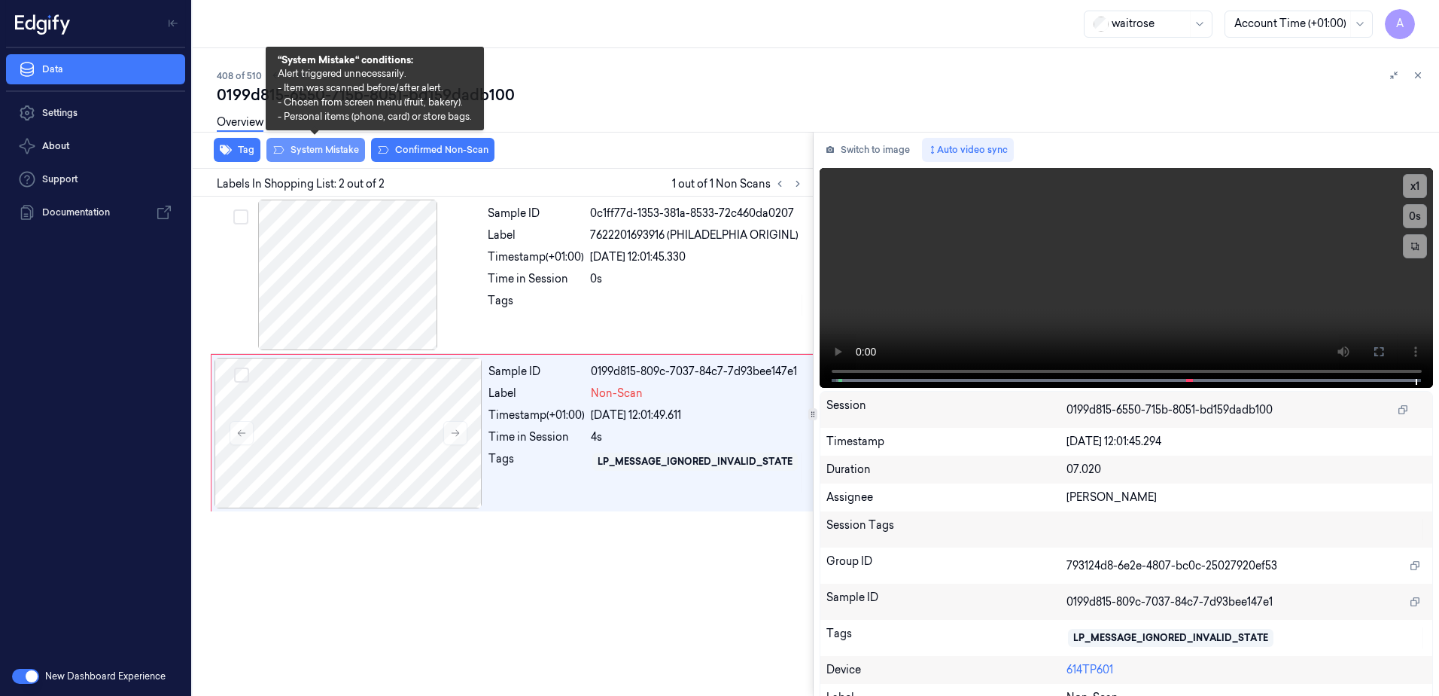
click at [314, 151] on button "System Mistake" at bounding box center [315, 150] width 99 height 24
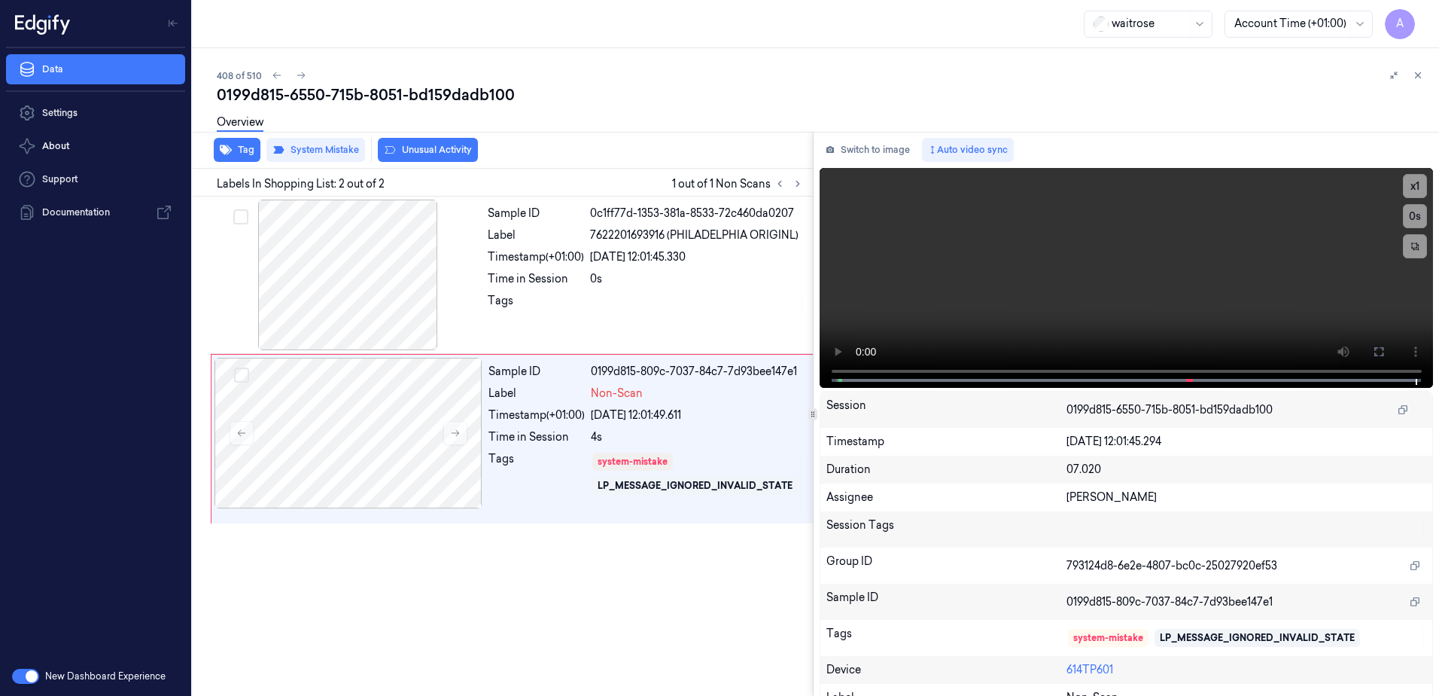
click at [437, 163] on div "Tag System Mistake Unusual Activity" at bounding box center [500, 150] width 626 height 37
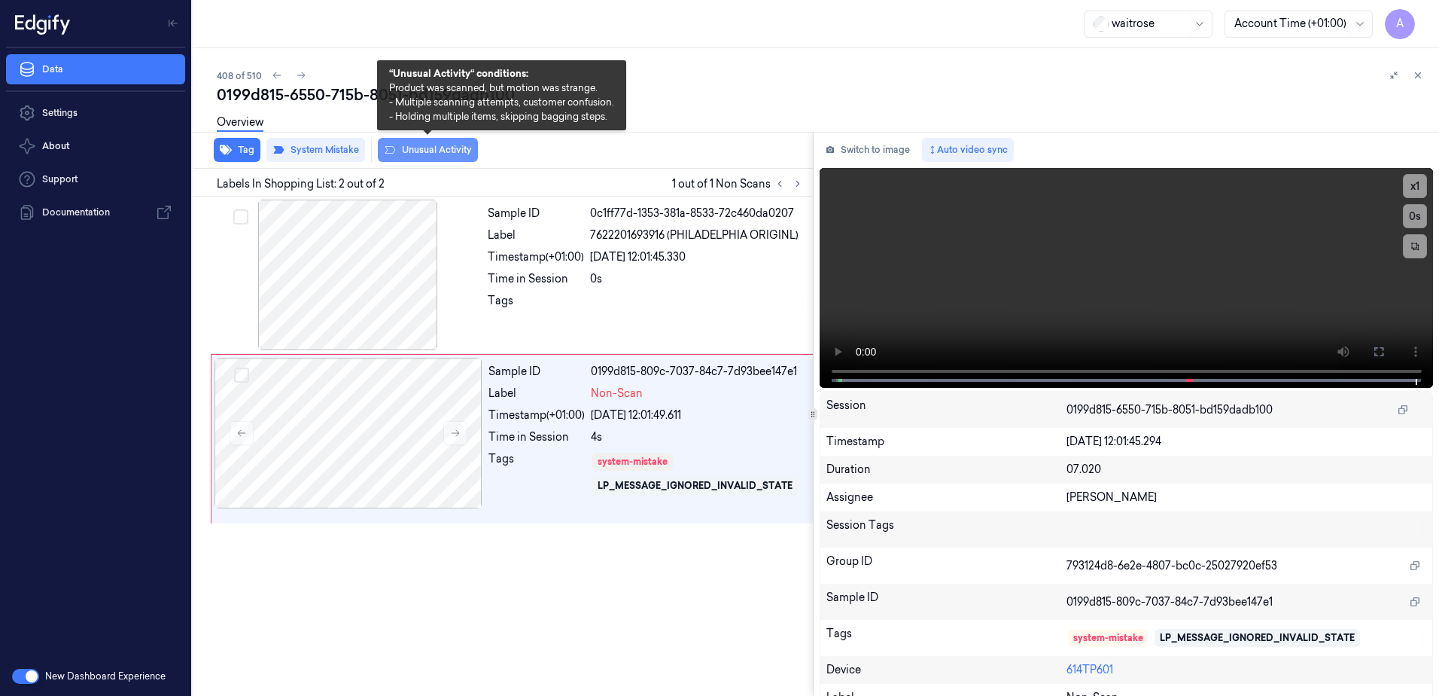
click at [437, 154] on button "Unusual Activity" at bounding box center [428, 150] width 100 height 24
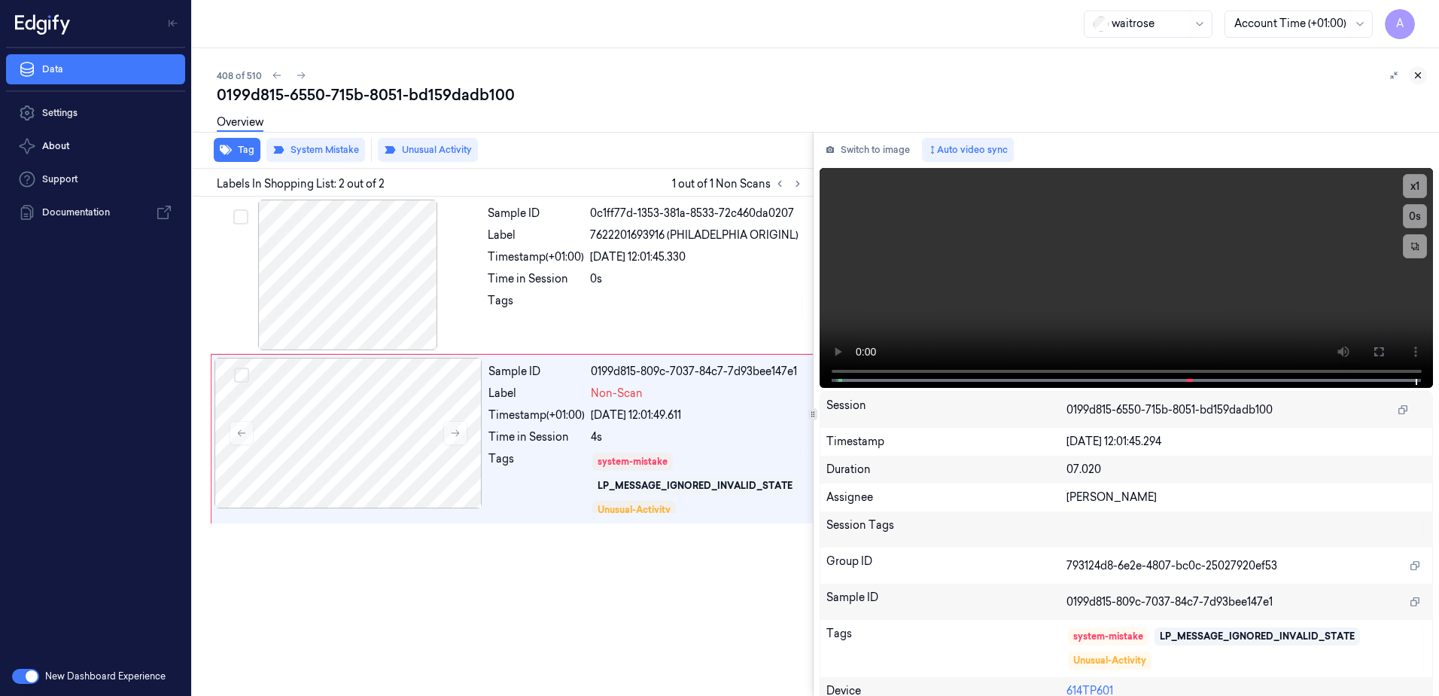
click at [1414, 76] on icon at bounding box center [1418, 75] width 11 height 11
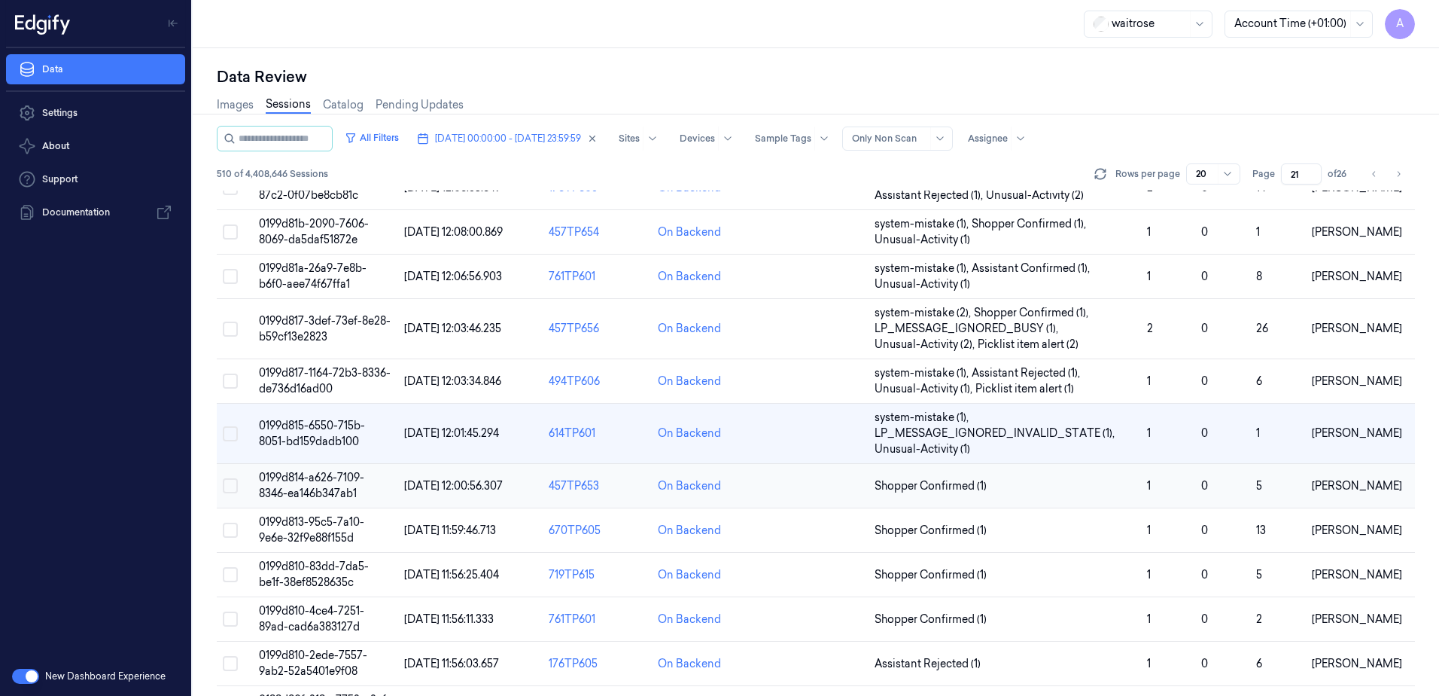
scroll to position [151, 0]
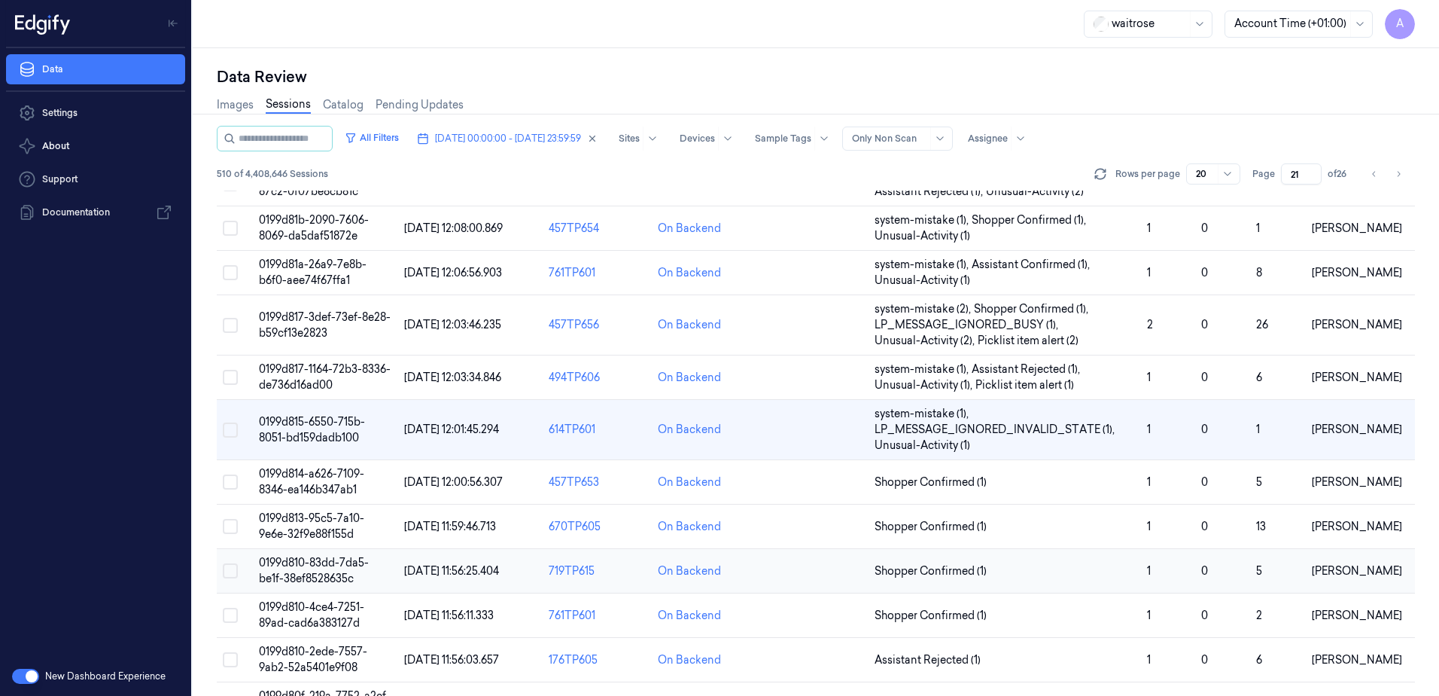
click at [307, 565] on span "0199d810-83dd-7da5-be1f-38ef8528635c" at bounding box center [314, 570] width 110 height 29
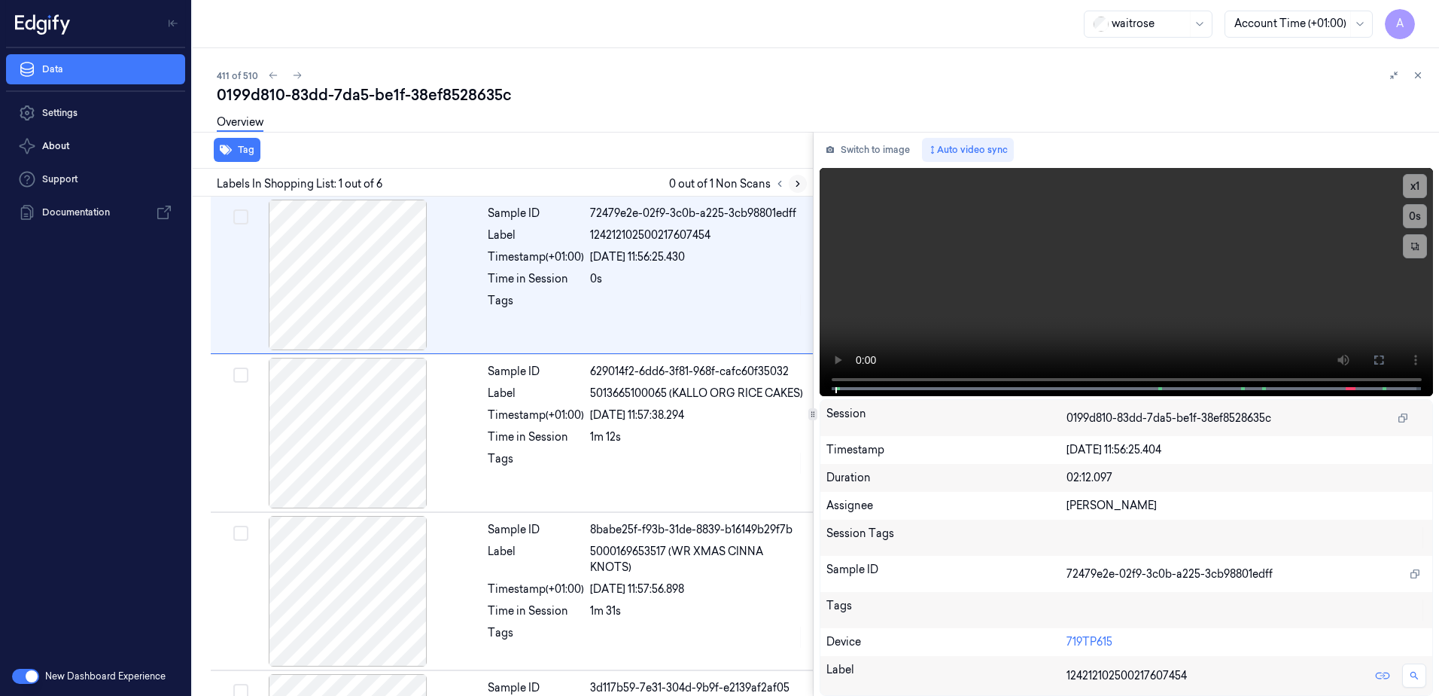
click at [795, 187] on icon at bounding box center [798, 183] width 11 height 11
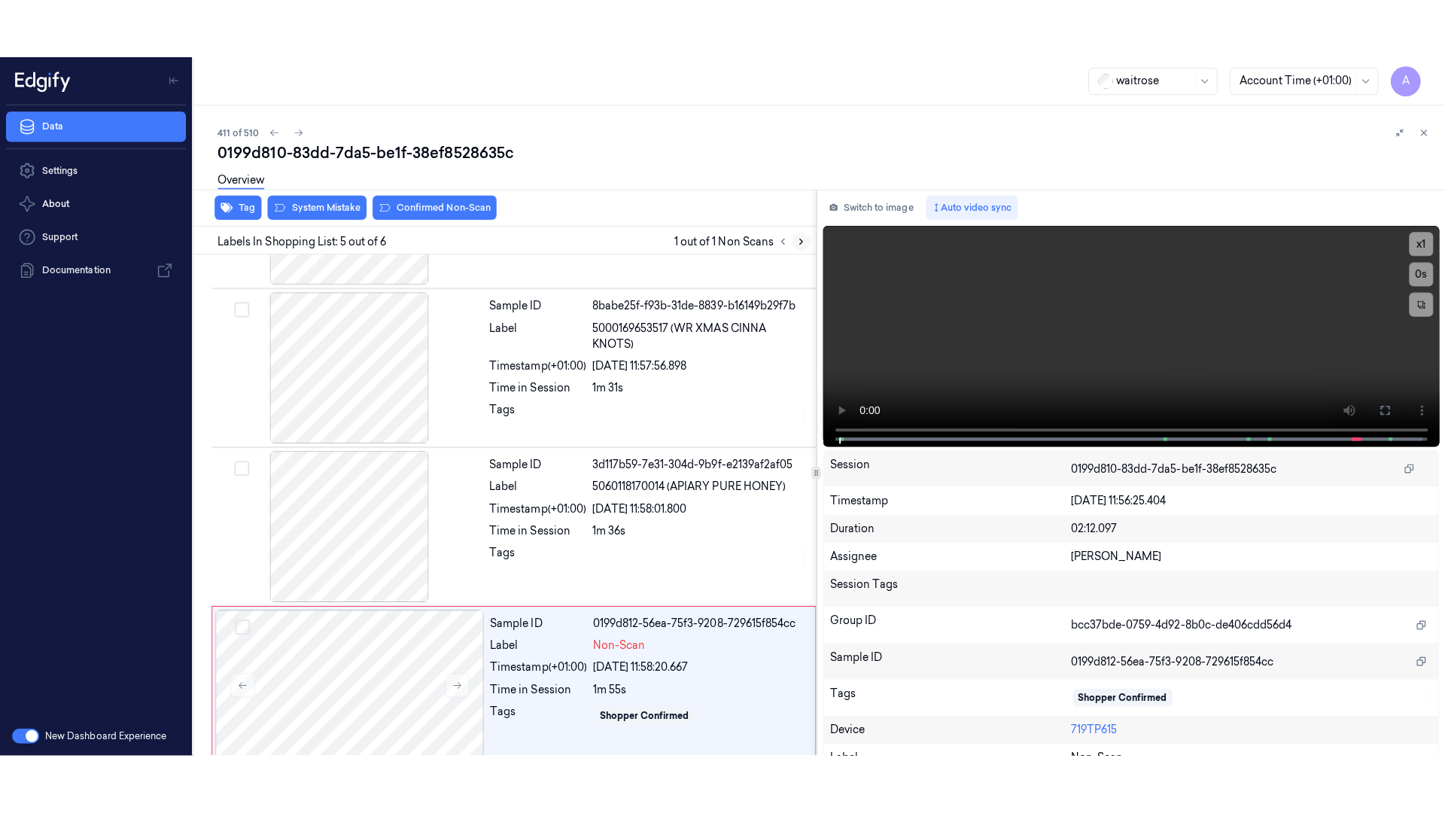
scroll to position [454, 0]
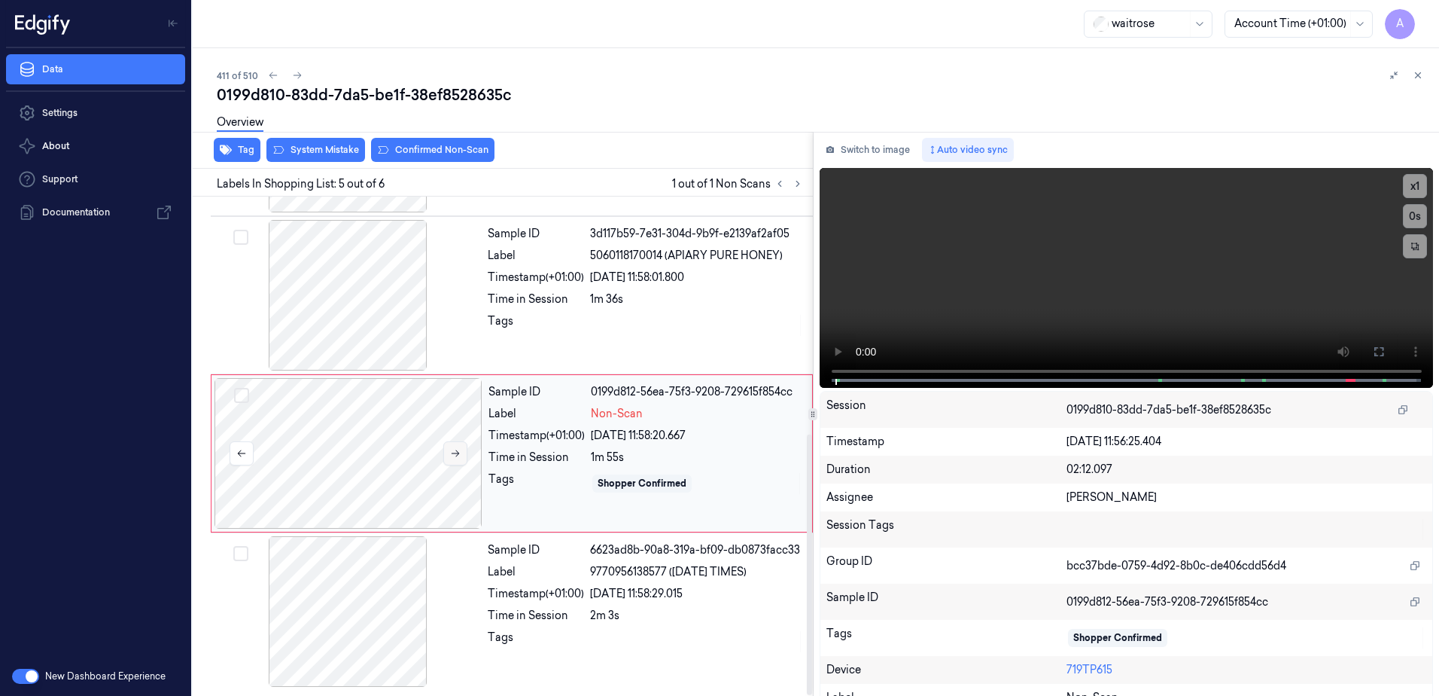
click at [453, 450] on icon at bounding box center [455, 453] width 11 height 11
click at [454, 458] on button at bounding box center [455, 453] width 24 height 24
click at [462, 452] on button at bounding box center [455, 453] width 24 height 24
click at [1148, 294] on video at bounding box center [1127, 278] width 614 height 220
click at [1374, 355] on icon at bounding box center [1378, 351] width 9 height 9
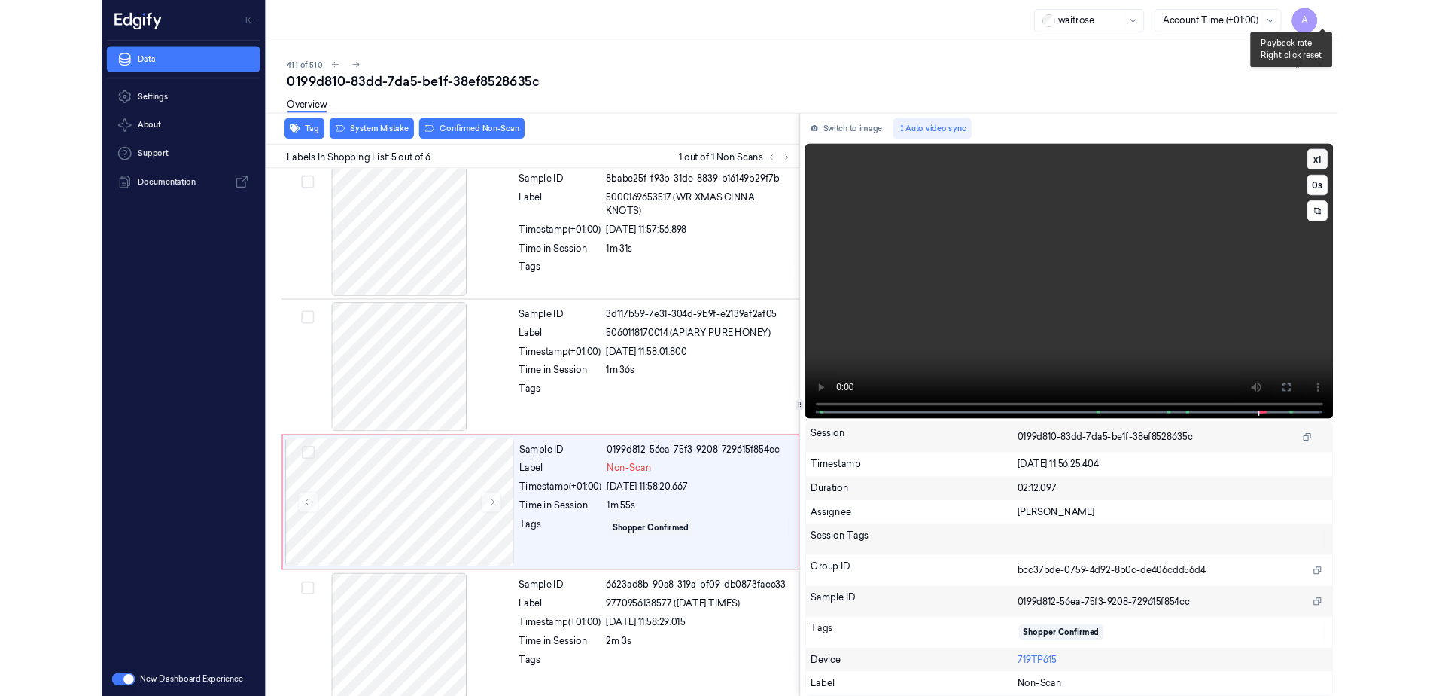
scroll to position [336, 0]
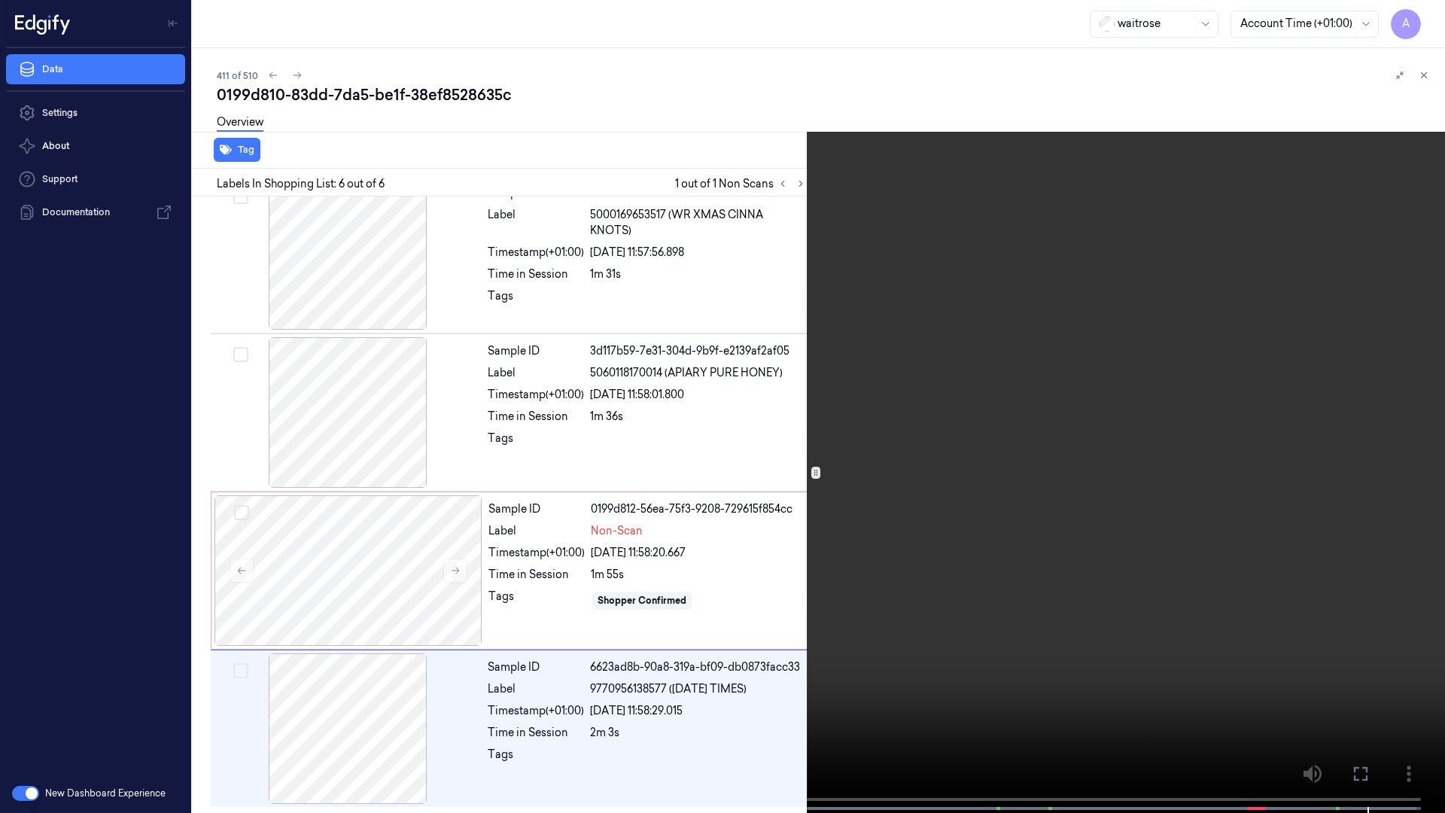
drag, startPoint x: 1363, startPoint y: 769, endPoint x: 1360, endPoint y: 690, distance: 78.3
click at [0, 0] on icon at bounding box center [0, 0] width 0 height 0
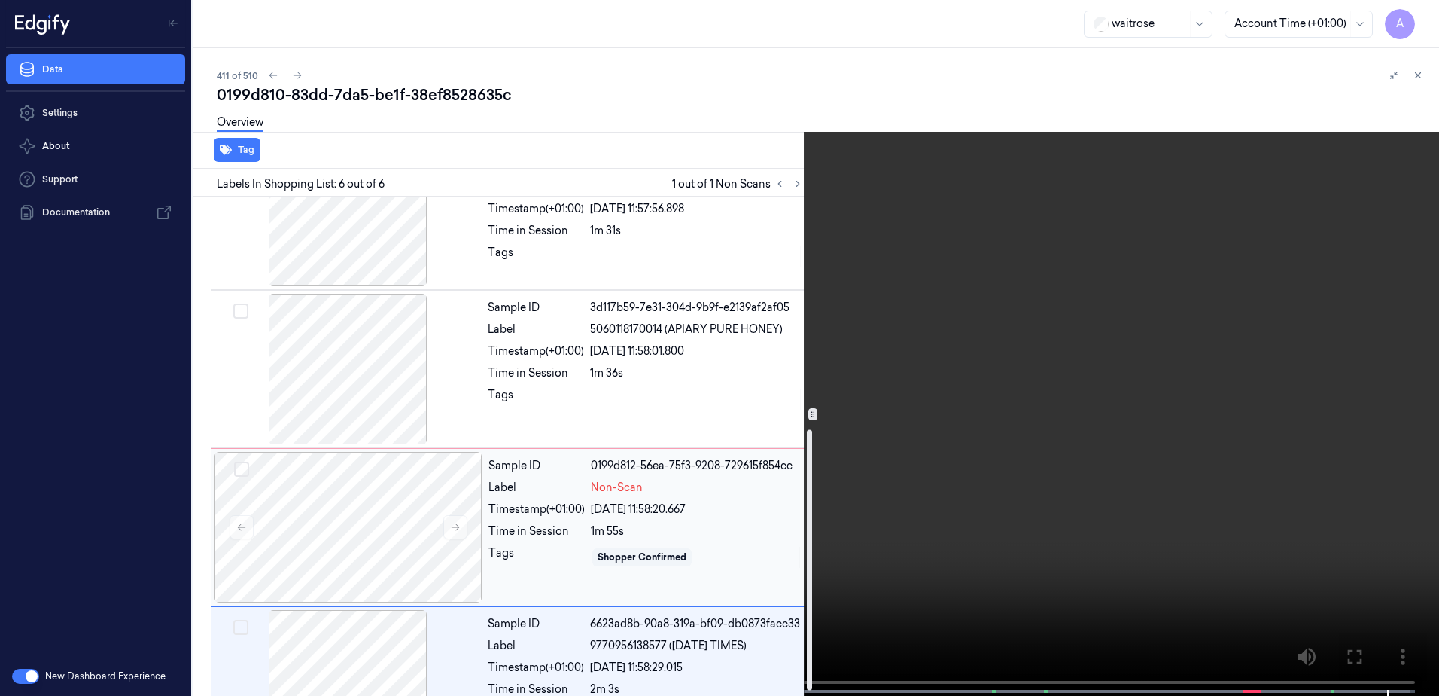
scroll to position [454, 0]
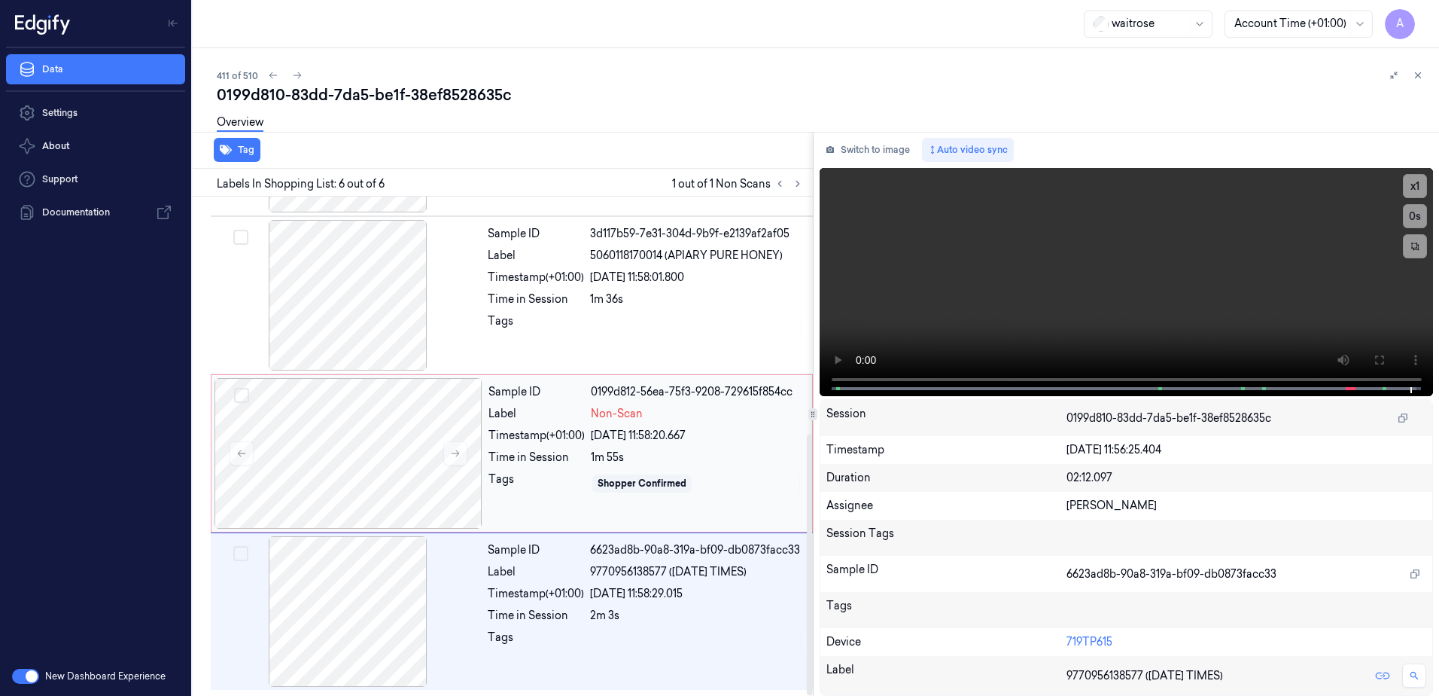
click at [556, 498] on div "Sample ID 0199d812-56ea-75f3-9208-729615f854cc Label Non-Scan Timestamp (+01:00…" at bounding box center [645, 453] width 327 height 151
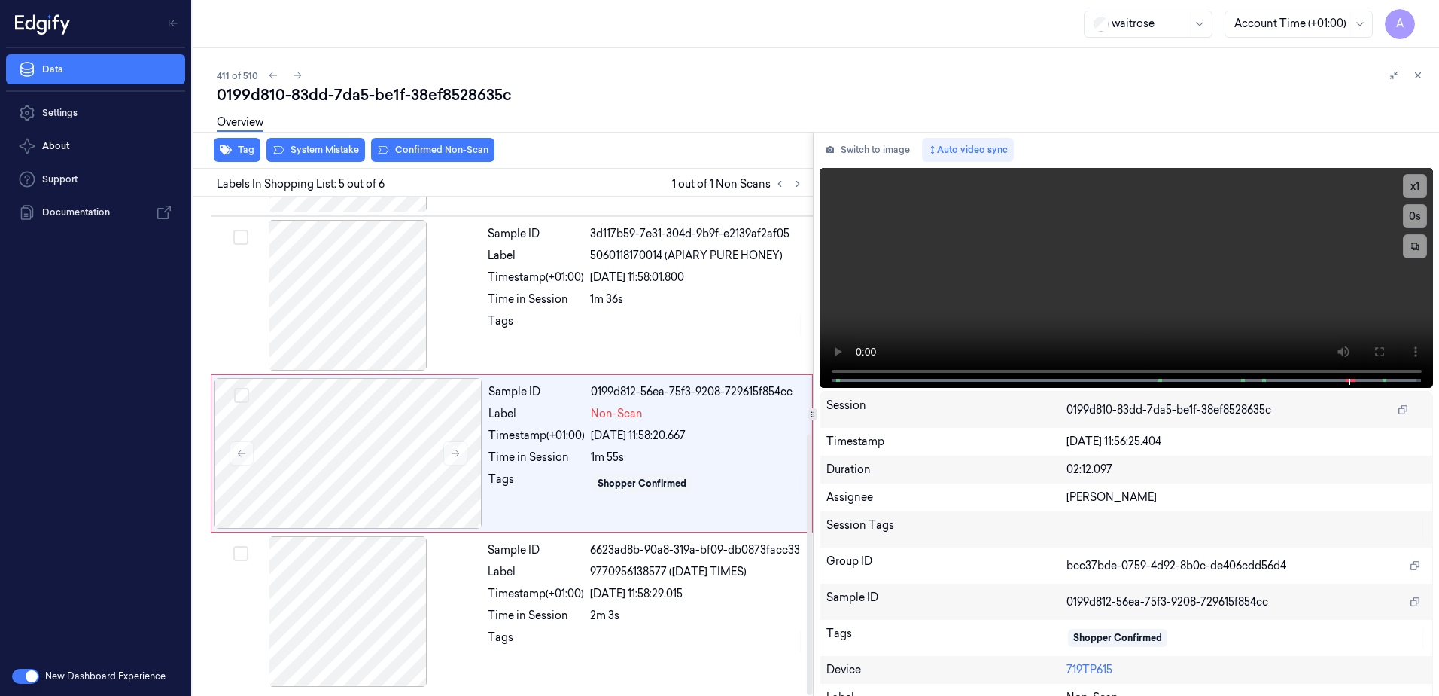
click at [310, 143] on div "Overview" at bounding box center [822, 124] width 1210 height 38
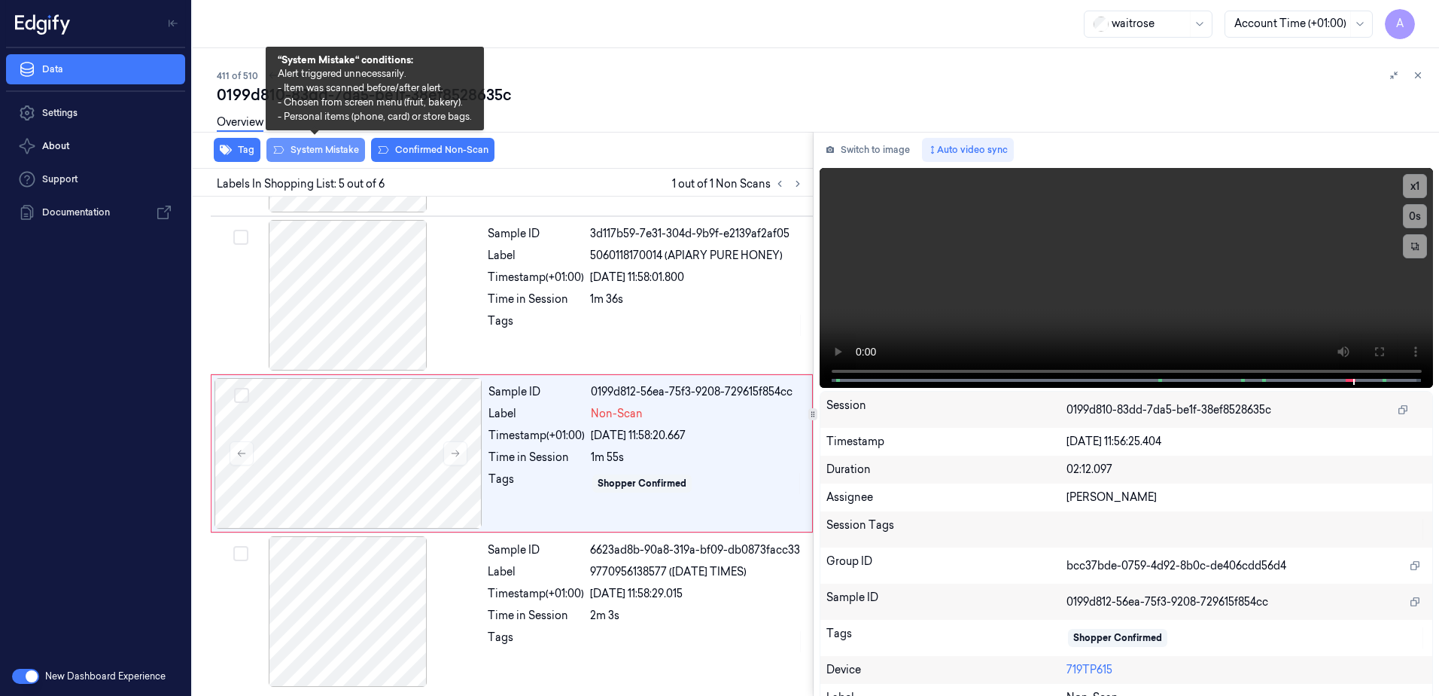
click at [310, 151] on button "System Mistake" at bounding box center [315, 150] width 99 height 24
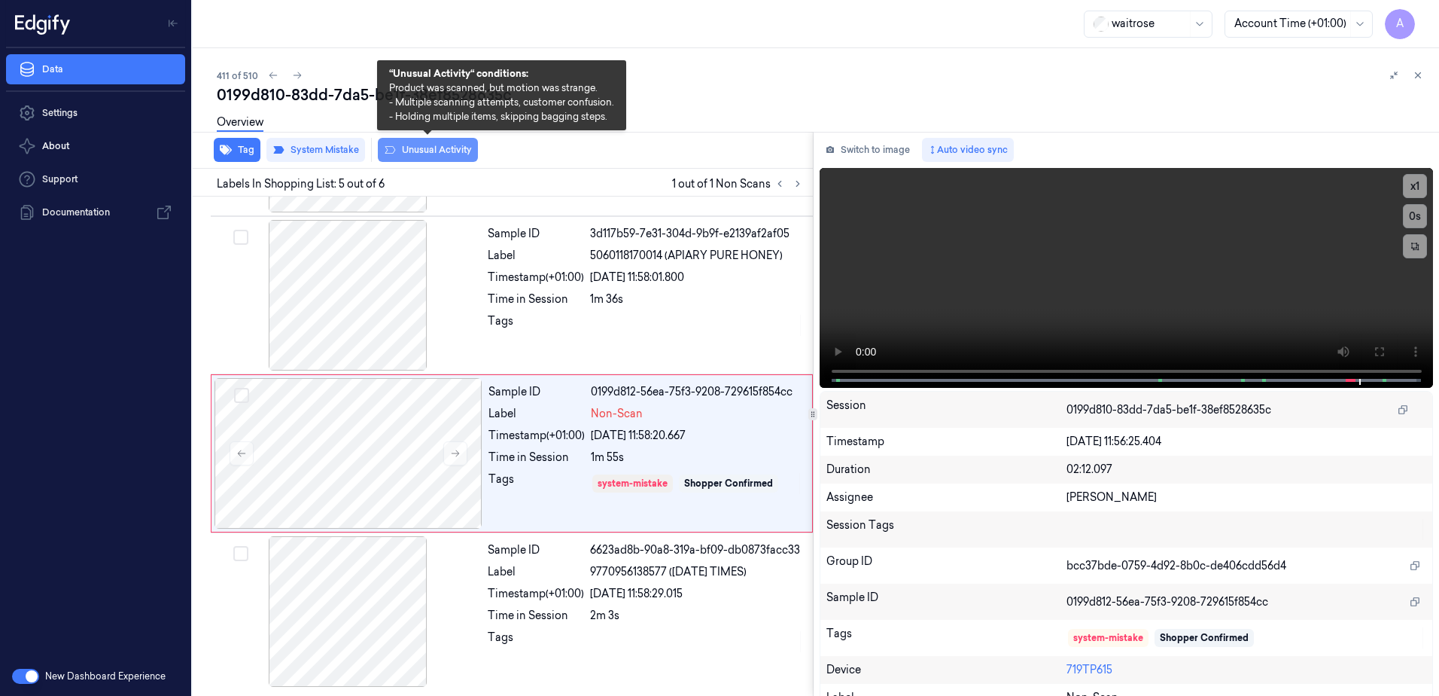
click at [419, 151] on button "Unusual Activity" at bounding box center [428, 150] width 100 height 24
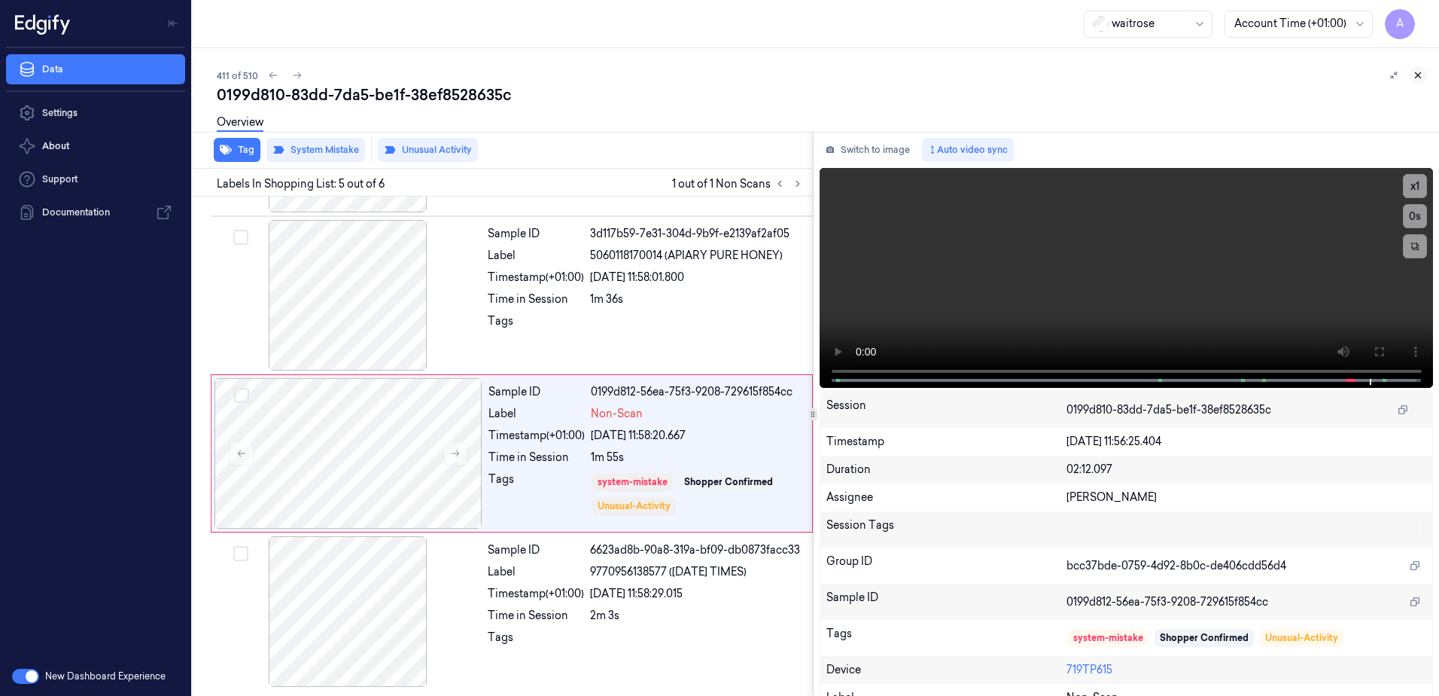
click at [1422, 75] on icon at bounding box center [1418, 75] width 11 height 11
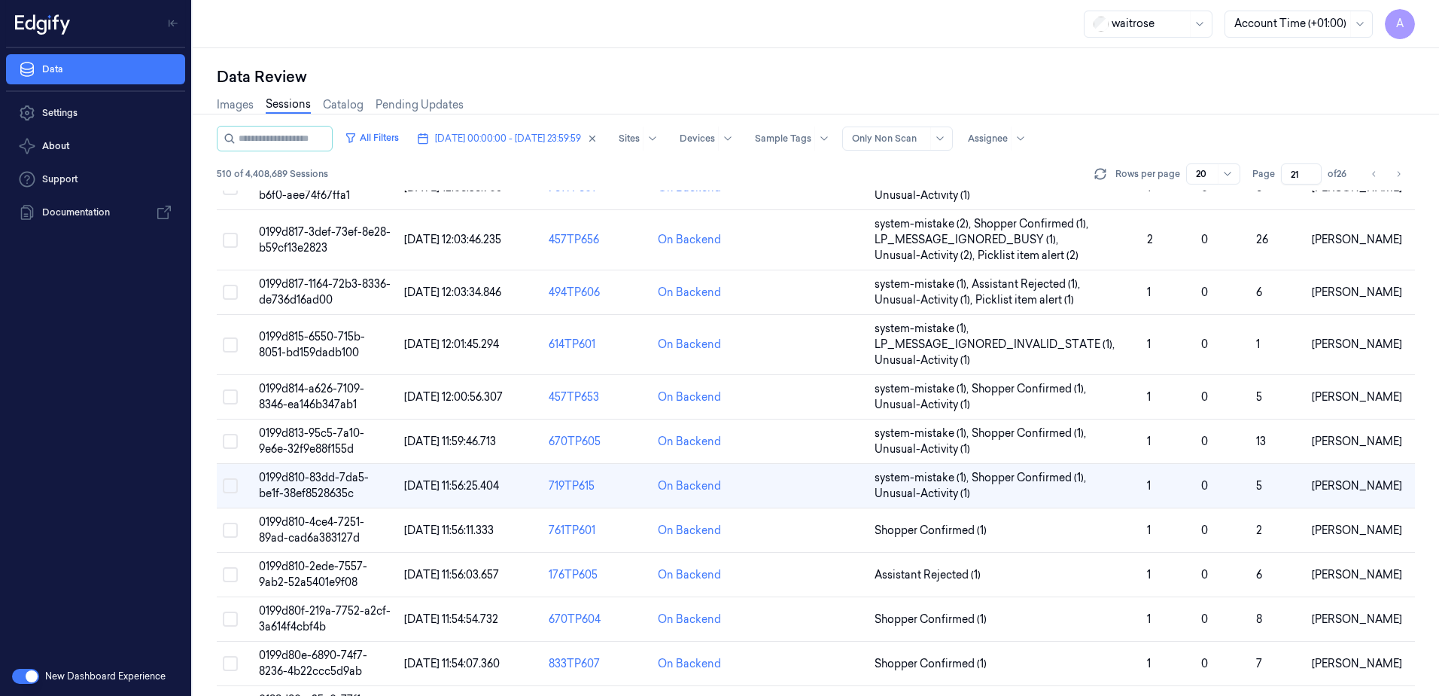
scroll to position [301, 0]
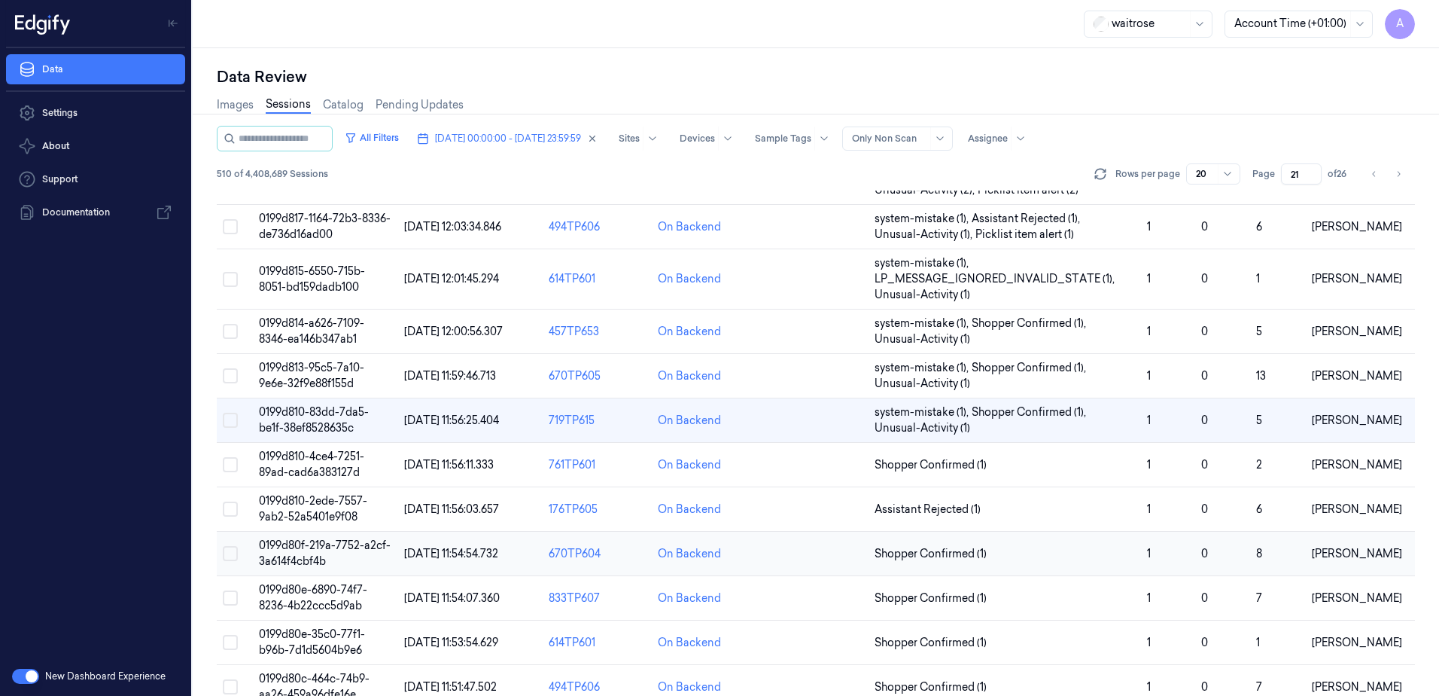
click at [310, 554] on span "0199d80f-219a-7752-a2cf-3a614f4cbf4b" at bounding box center [325, 552] width 132 height 29
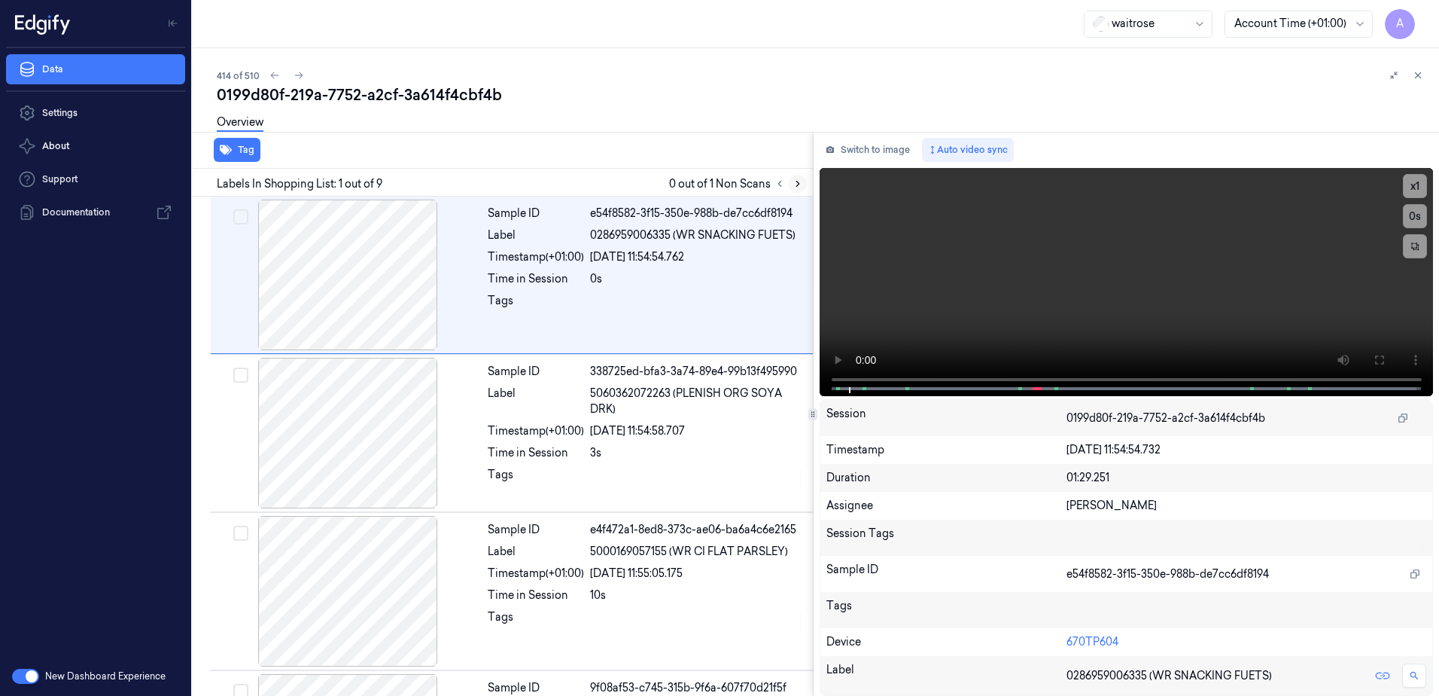
click at [795, 190] on button at bounding box center [798, 184] width 18 height 18
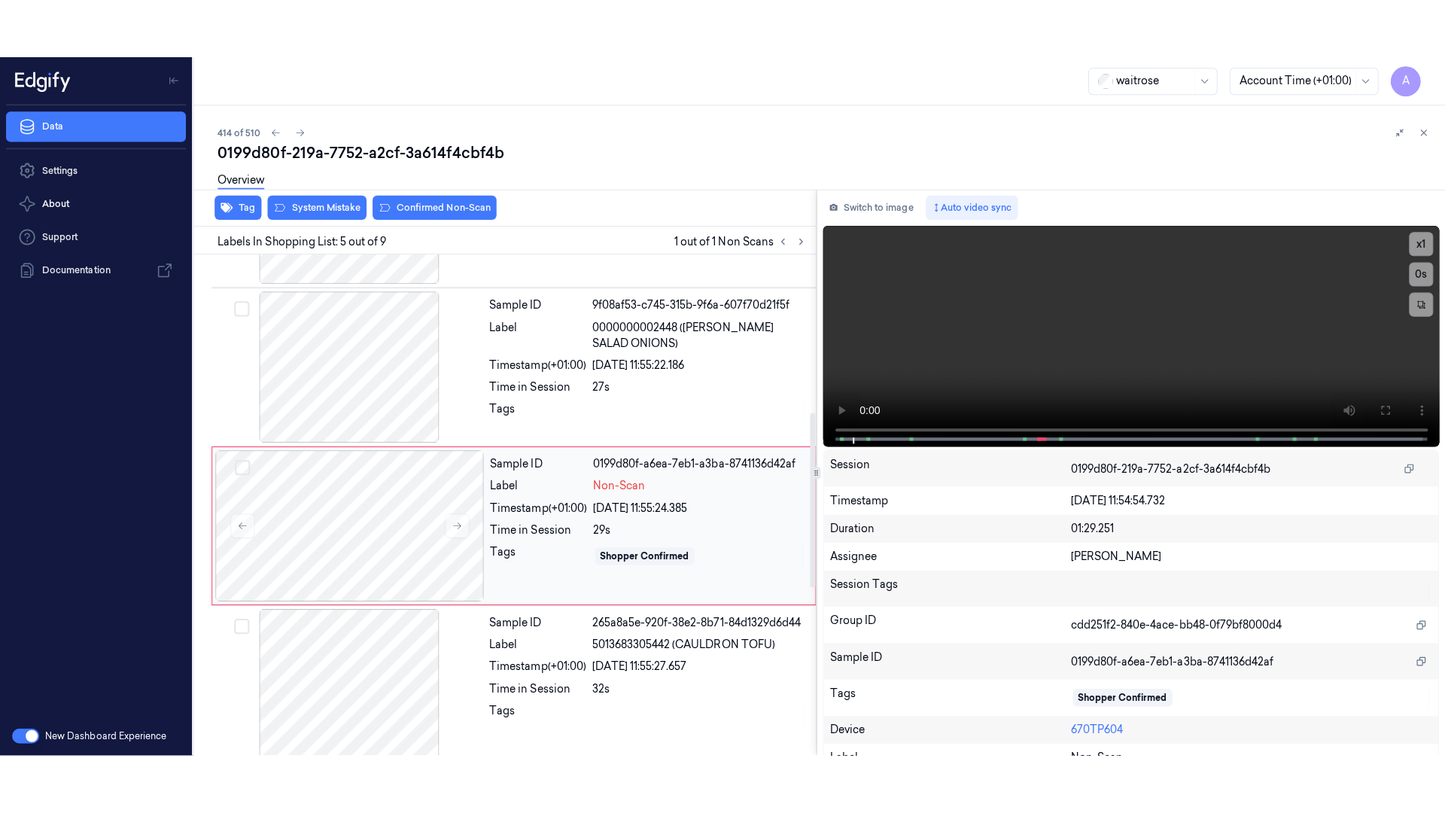
scroll to position [461, 0]
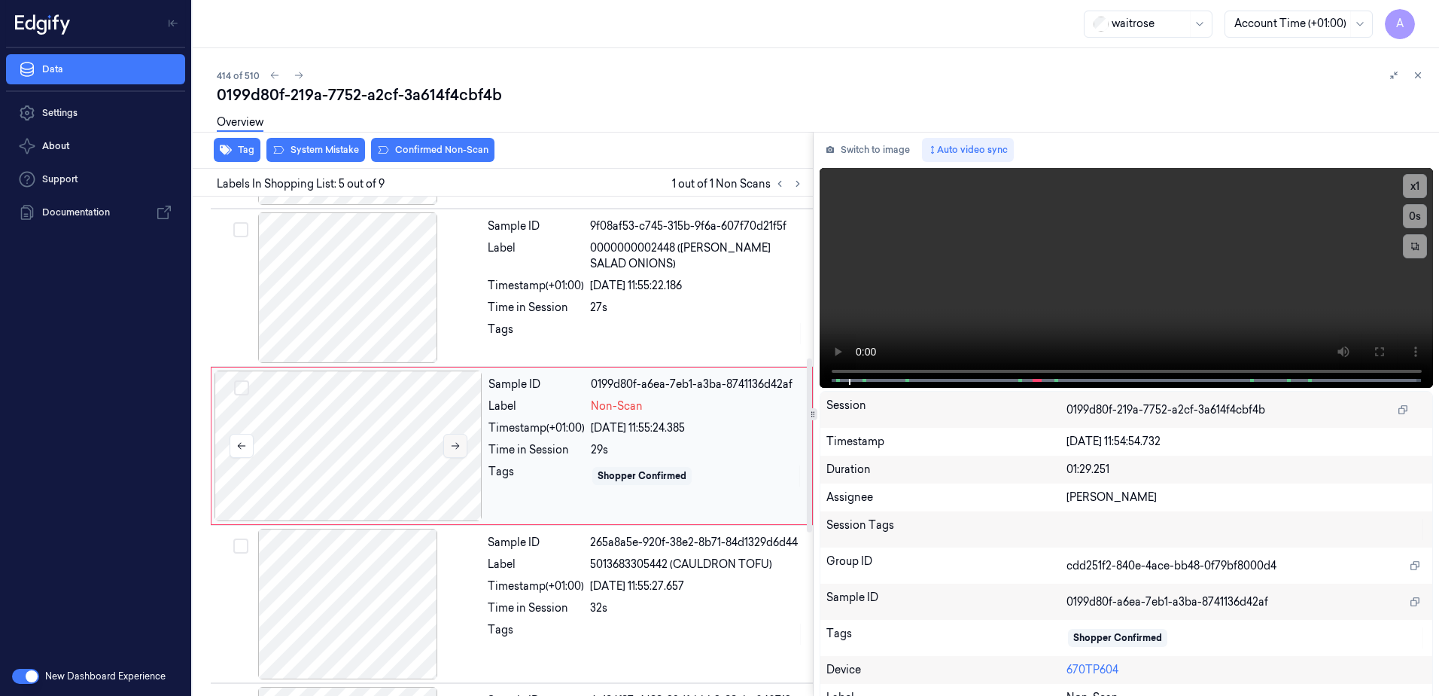
click at [455, 444] on icon at bounding box center [455, 445] width 11 height 11
click at [458, 446] on icon at bounding box center [456, 446] width 8 height 7
click at [454, 444] on icon at bounding box center [455, 445] width 11 height 11
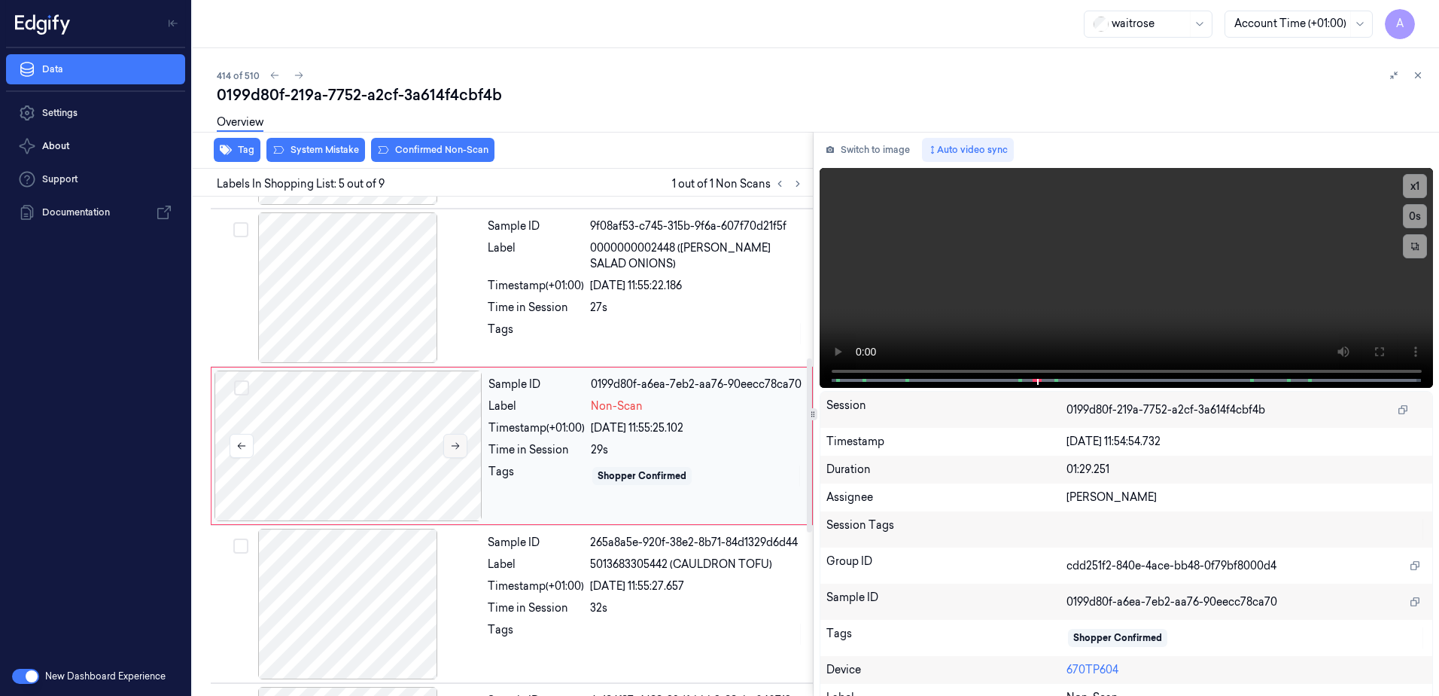
click at [461, 447] on button at bounding box center [455, 446] width 24 height 24
click at [1377, 357] on icon at bounding box center [1379, 352] width 12 height 12
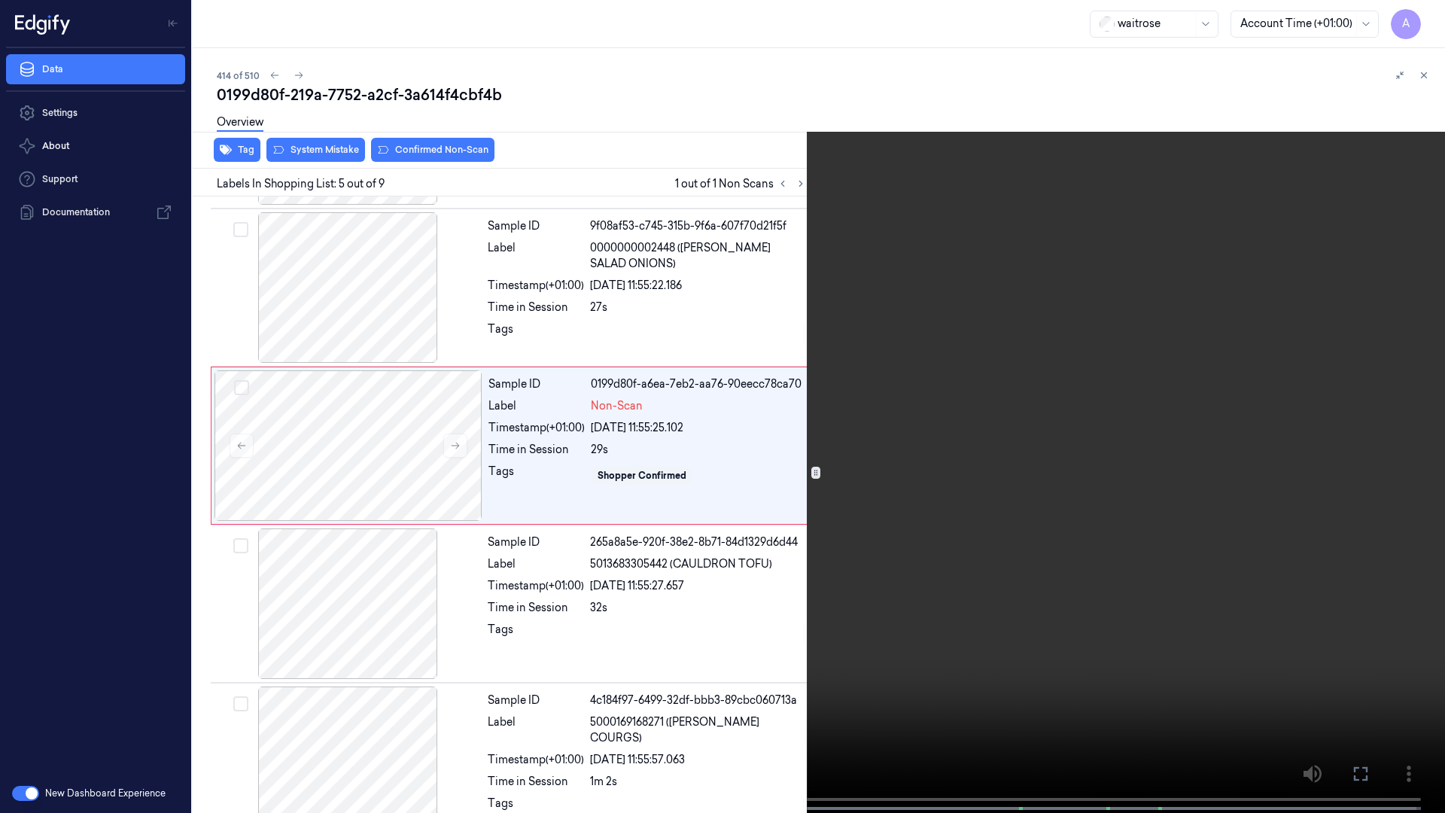
click at [1125, 409] on video at bounding box center [722, 408] width 1445 height 816
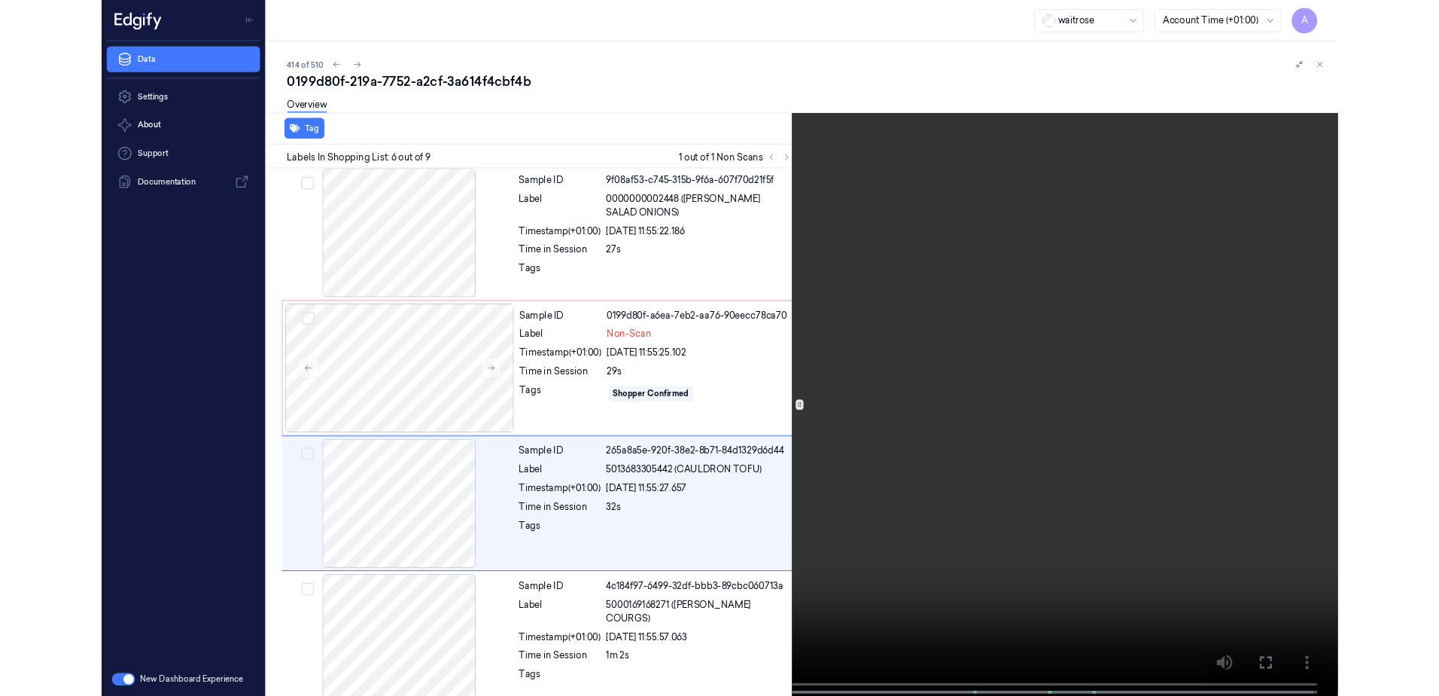
scroll to position [561, 0]
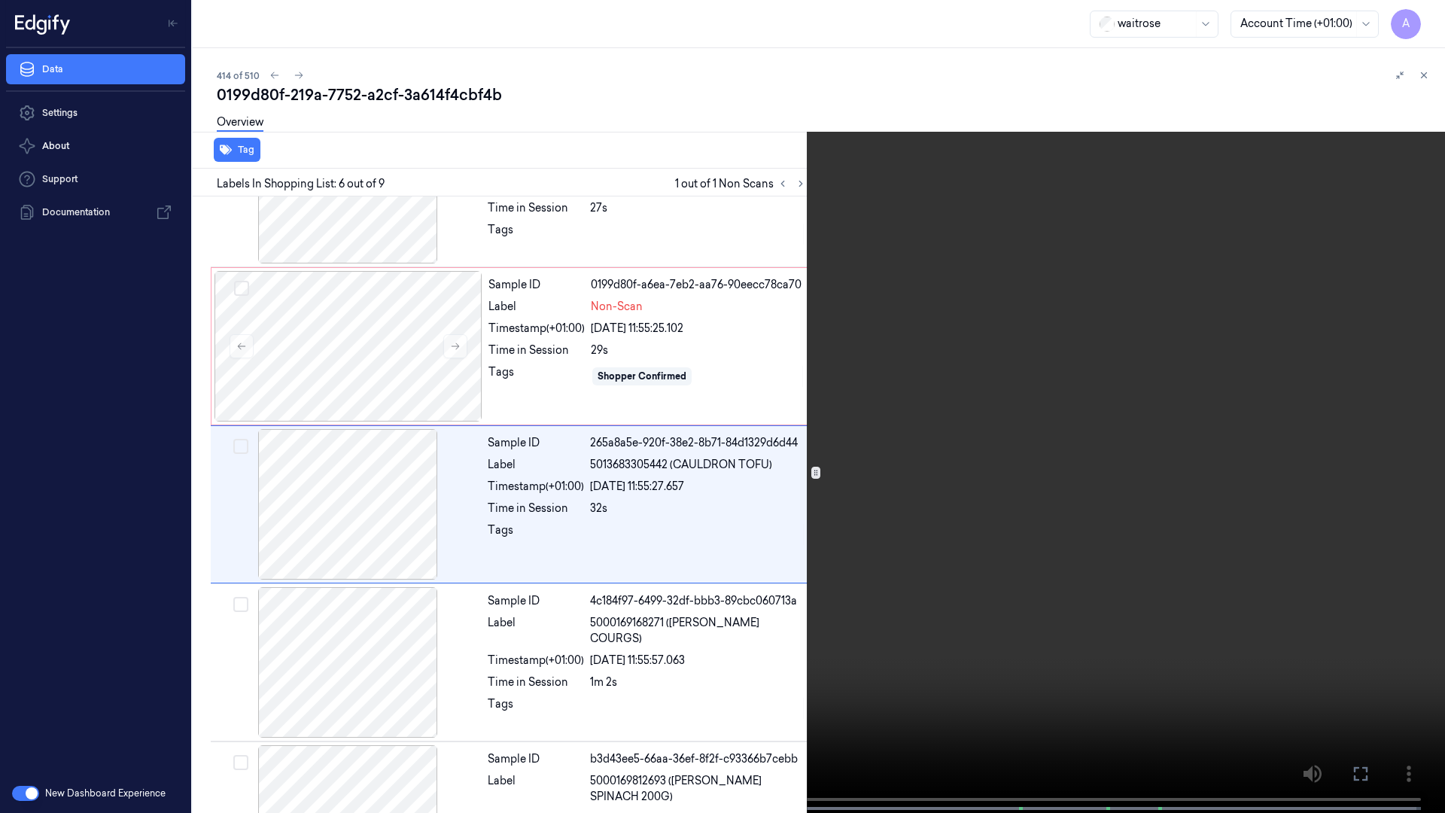
click at [0, 0] on icon at bounding box center [0, 0] width 0 height 0
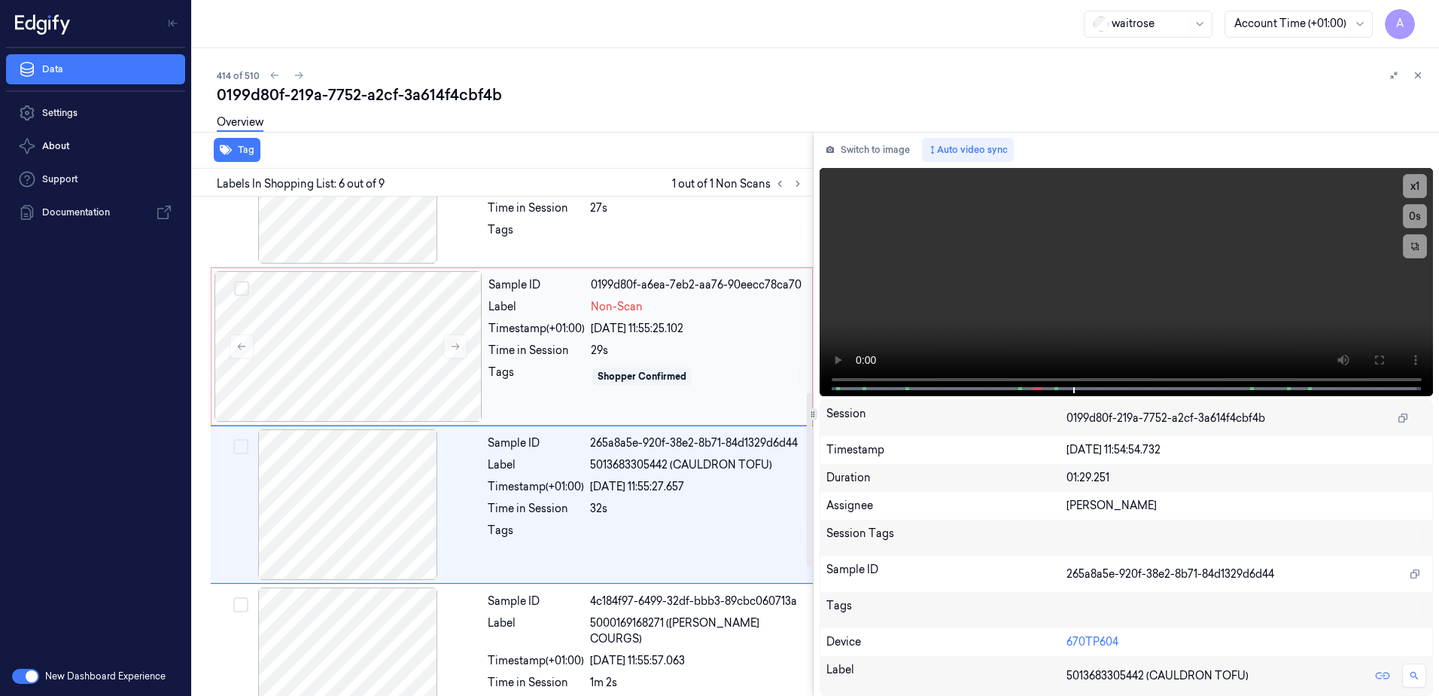
click at [532, 393] on div "Sample ID 0199d80f-a6ea-7eb2-aa76-90eecc78ca70 Label Non-Scan Timestamp (+01:00…" at bounding box center [645, 346] width 327 height 151
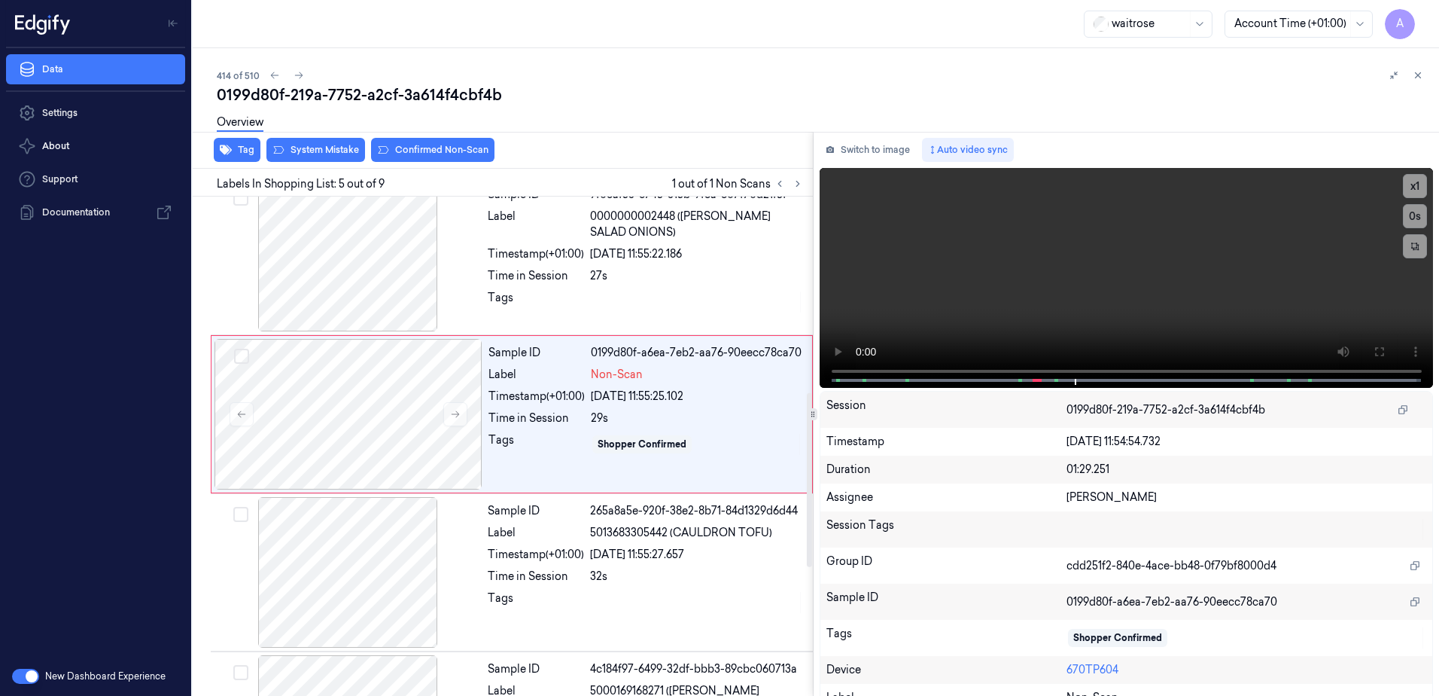
scroll to position [461, 0]
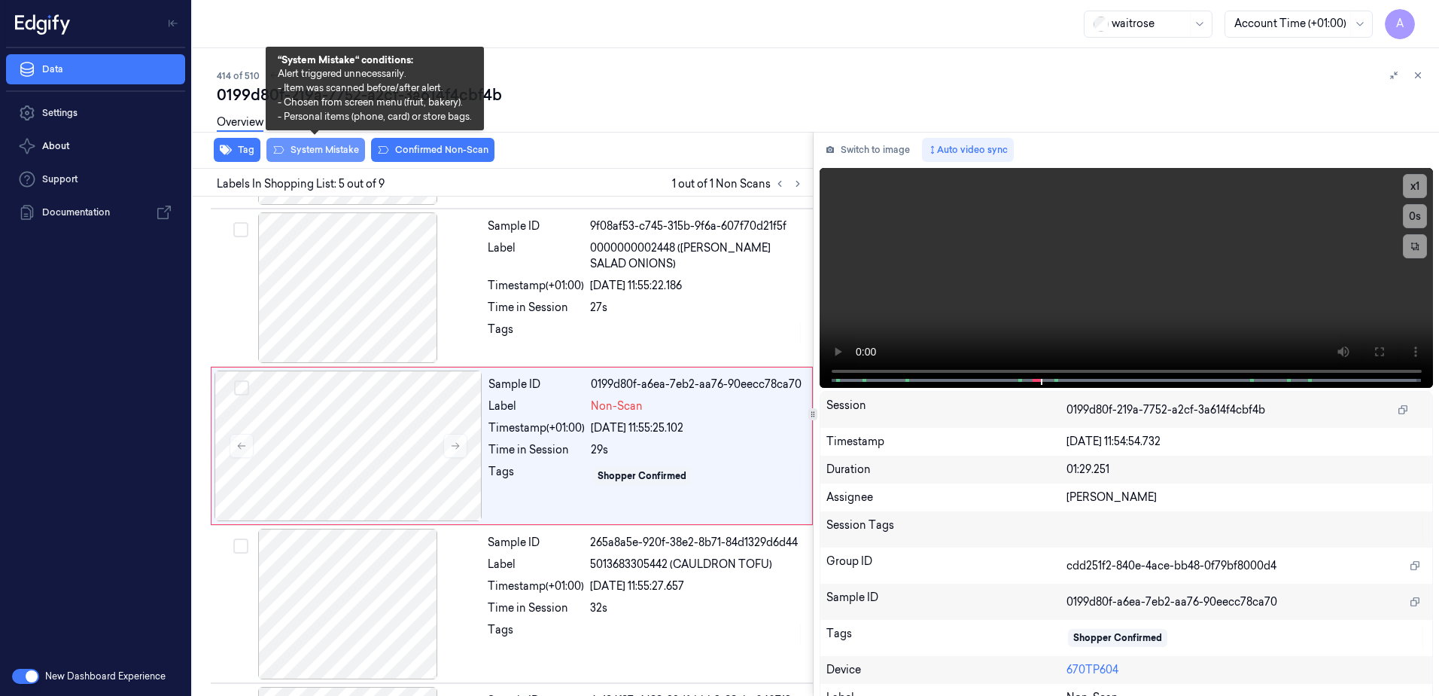
click at [318, 153] on button "System Mistake" at bounding box center [315, 150] width 99 height 24
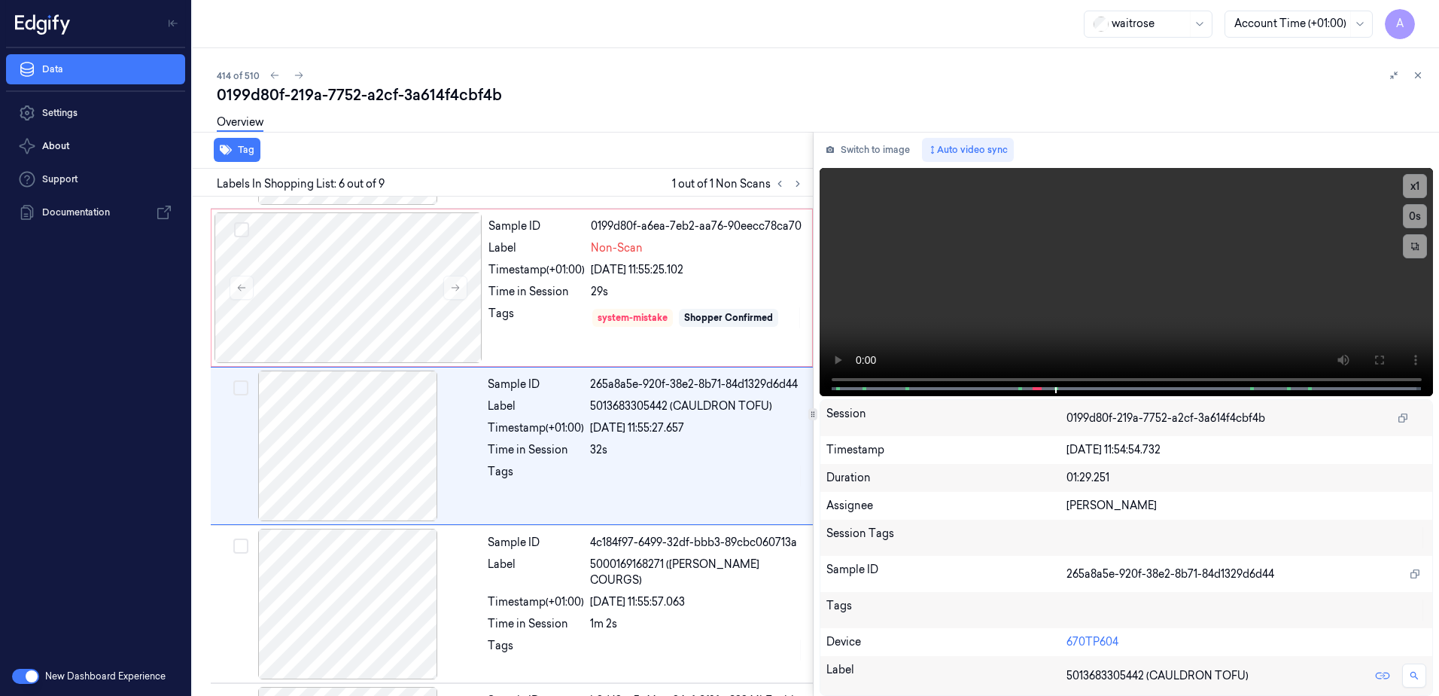
click at [409, 157] on div "Tag" at bounding box center [500, 150] width 626 height 37
click at [511, 306] on div "Tags" at bounding box center [537, 318] width 96 height 24
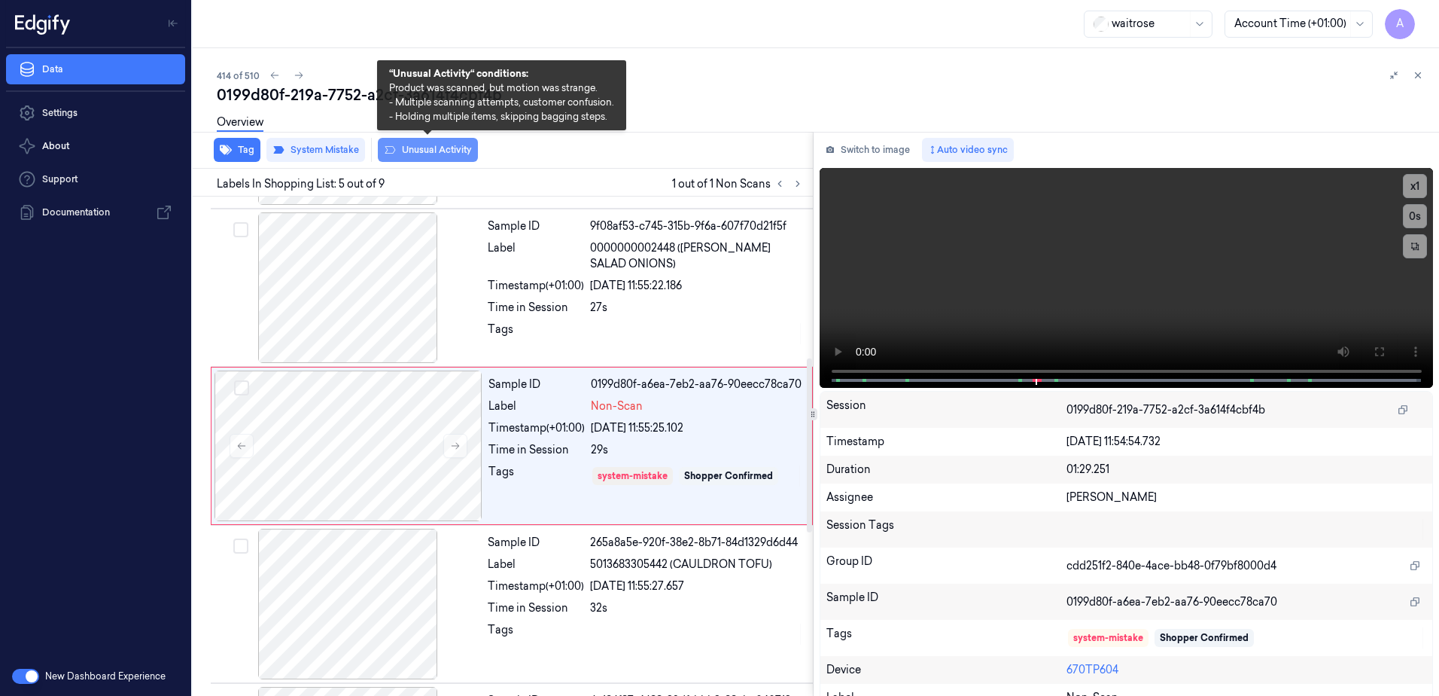
click at [442, 151] on button "Unusual Activity" at bounding box center [428, 150] width 100 height 24
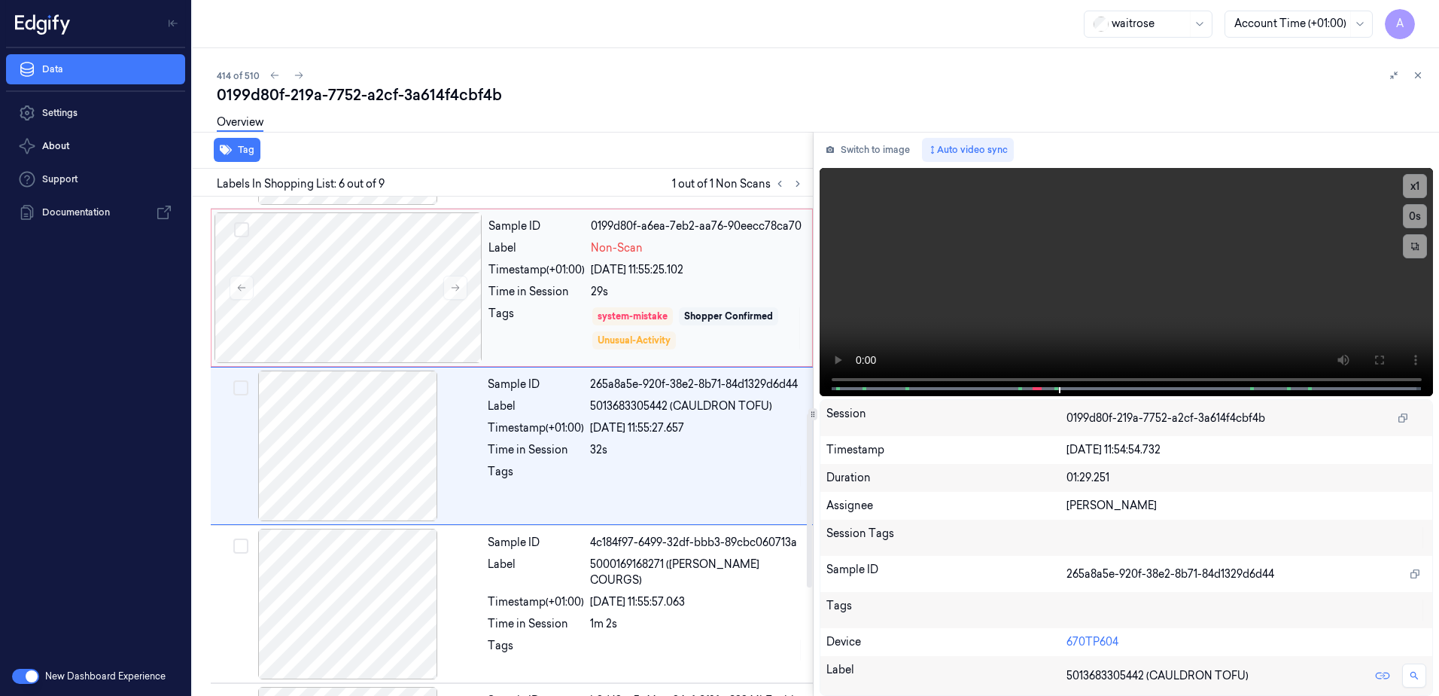
click at [540, 333] on div "Tags" at bounding box center [537, 328] width 96 height 45
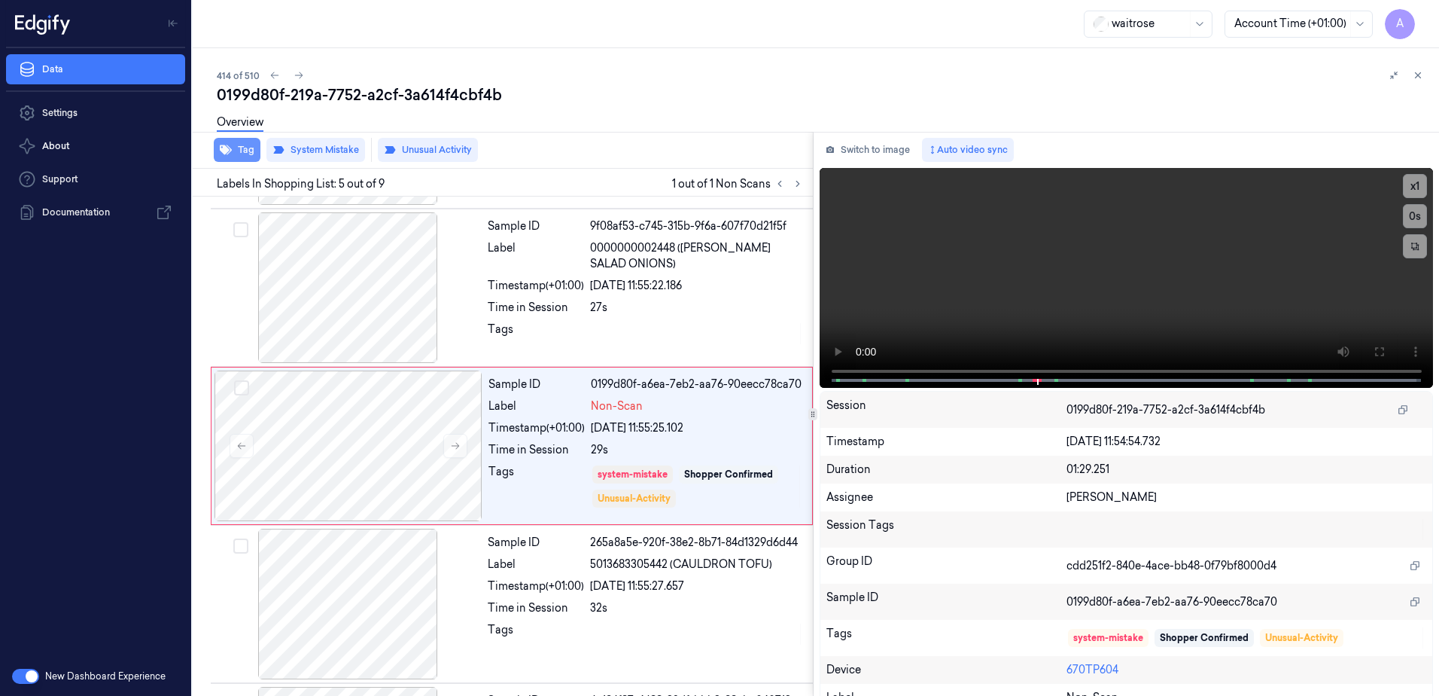
click at [239, 154] on button "Tag" at bounding box center [237, 150] width 47 height 24
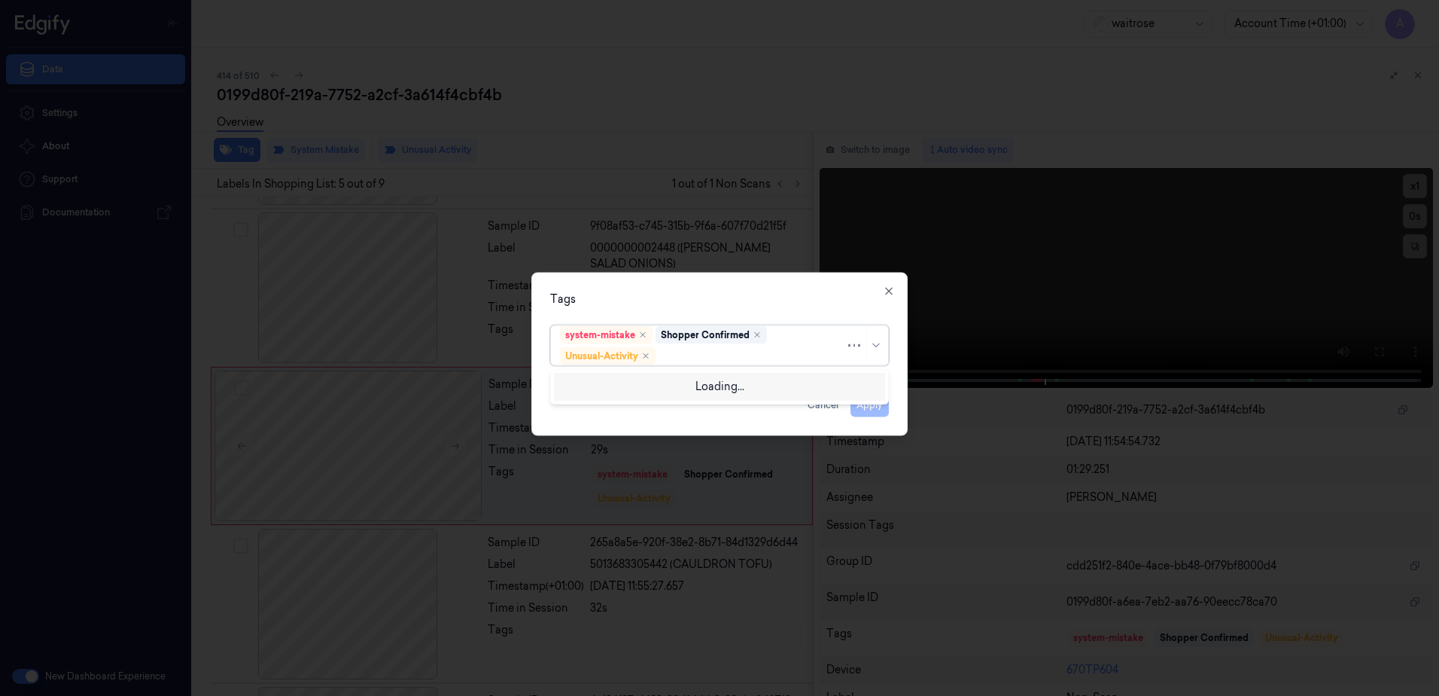
click at [678, 360] on div at bounding box center [752, 356] width 187 height 16
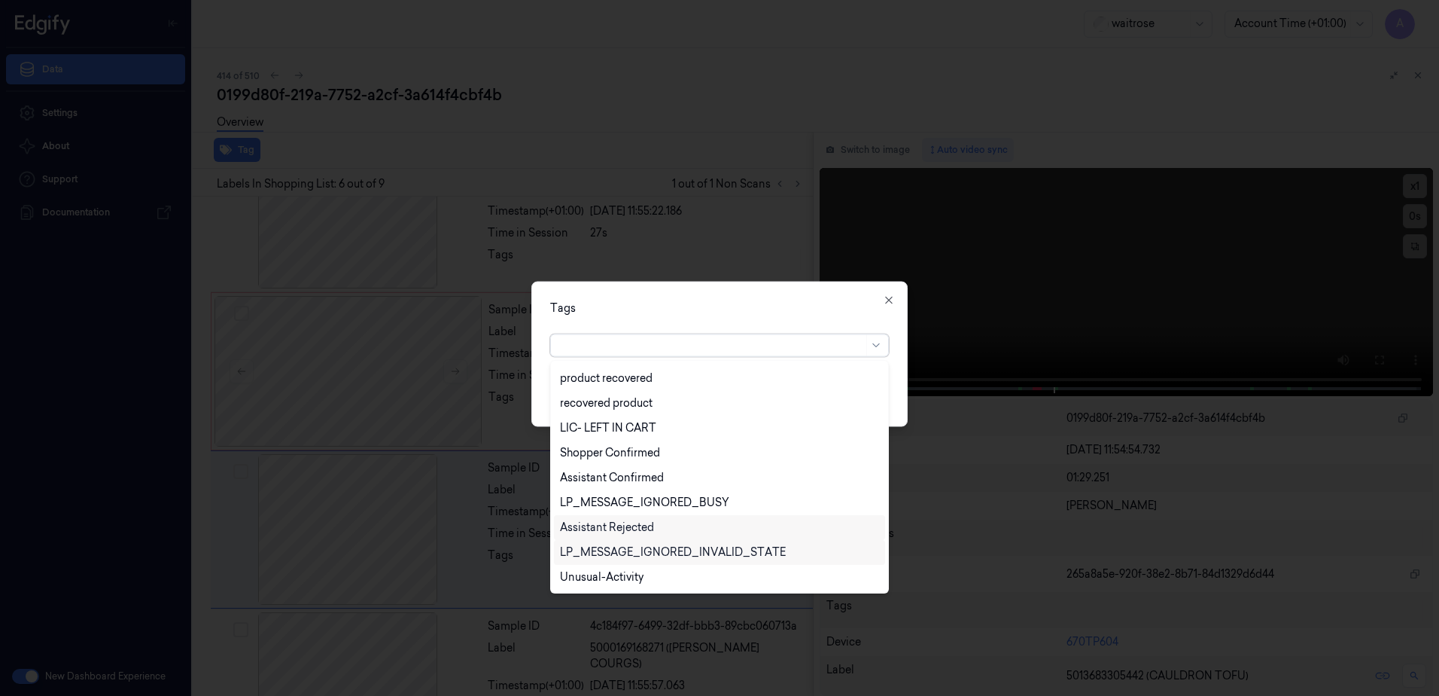
scroll to position [619, 0]
click at [884, 303] on icon "button" at bounding box center [889, 300] width 12 height 12
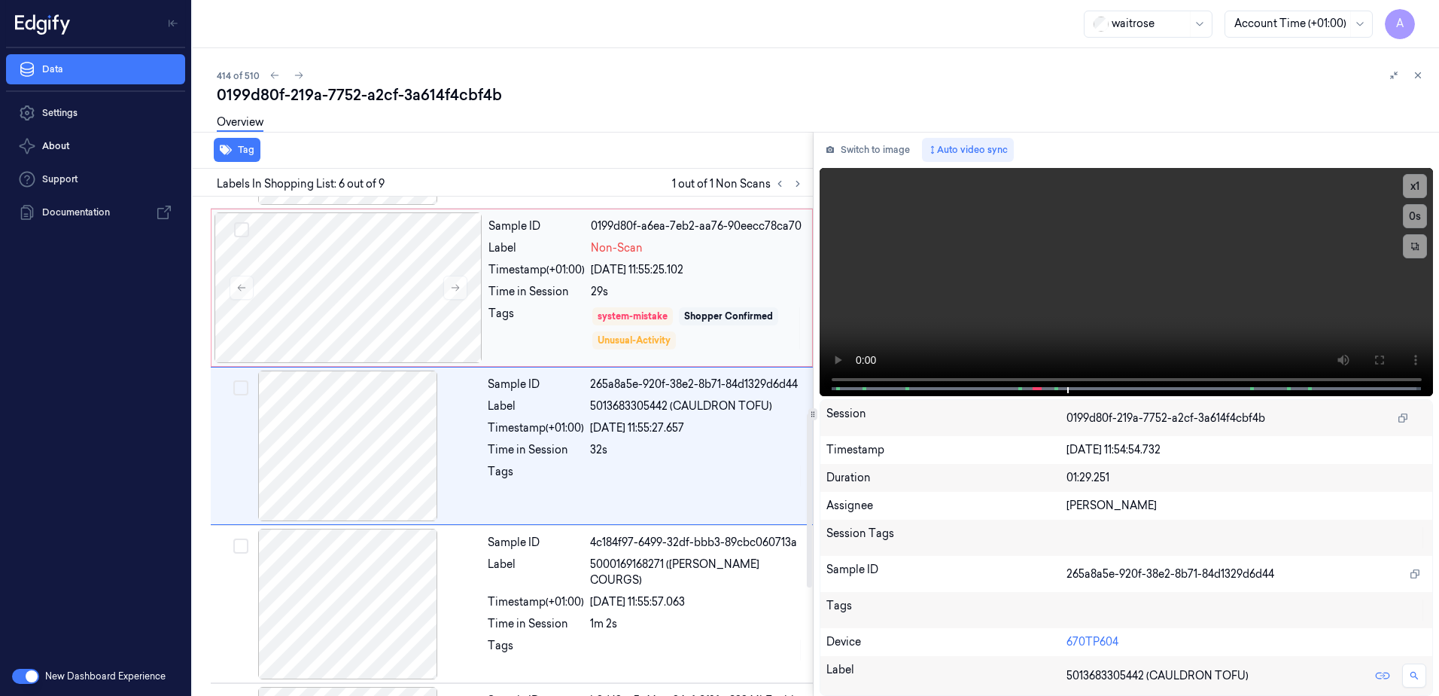
click at [568, 297] on div "Time in Session" at bounding box center [537, 292] width 96 height 16
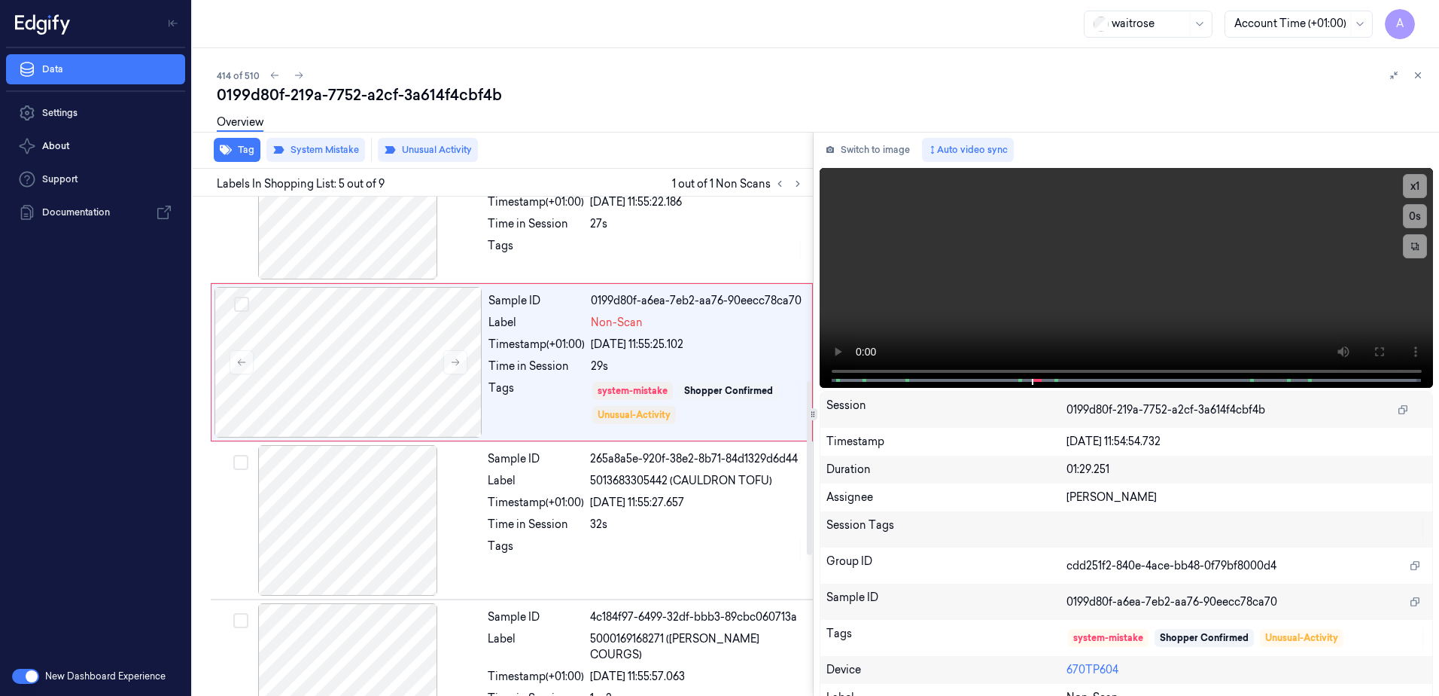
scroll to position [461, 0]
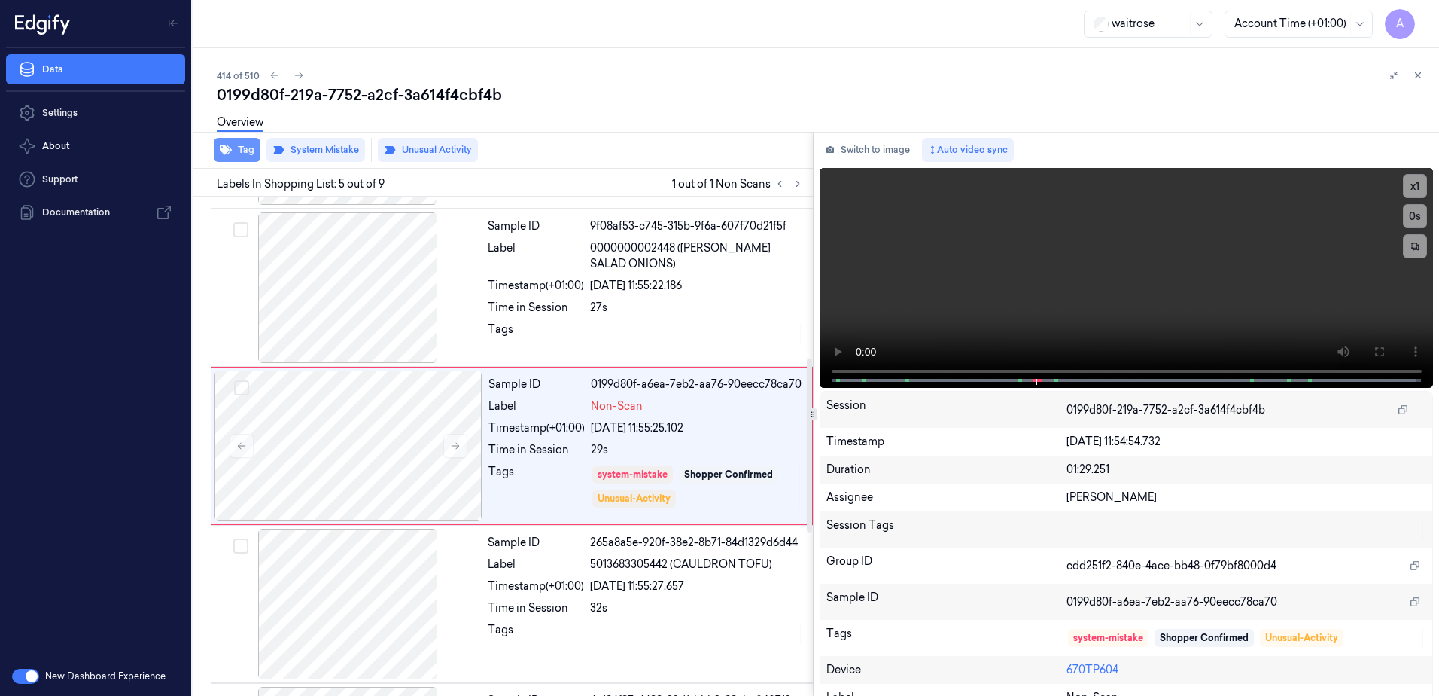
click at [236, 157] on button "Tag" at bounding box center [237, 150] width 47 height 24
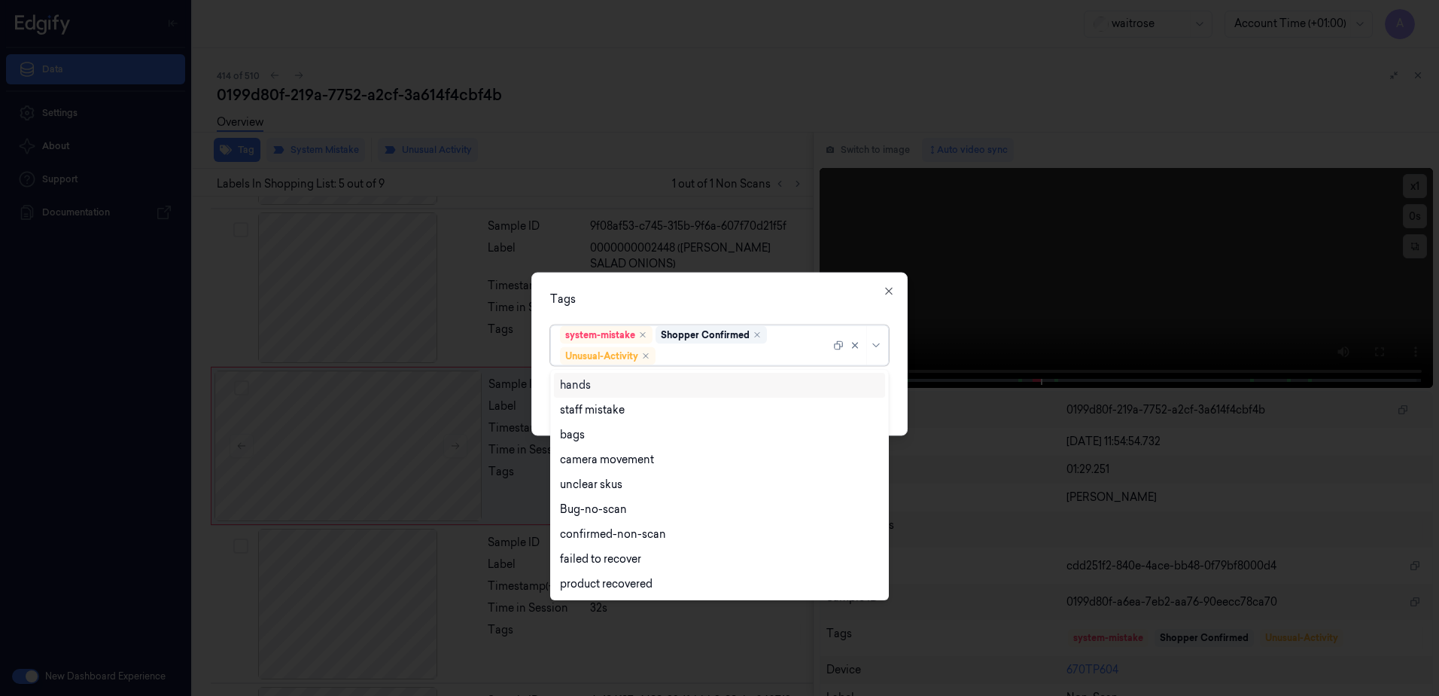
click at [705, 362] on div at bounding box center [745, 356] width 172 height 16
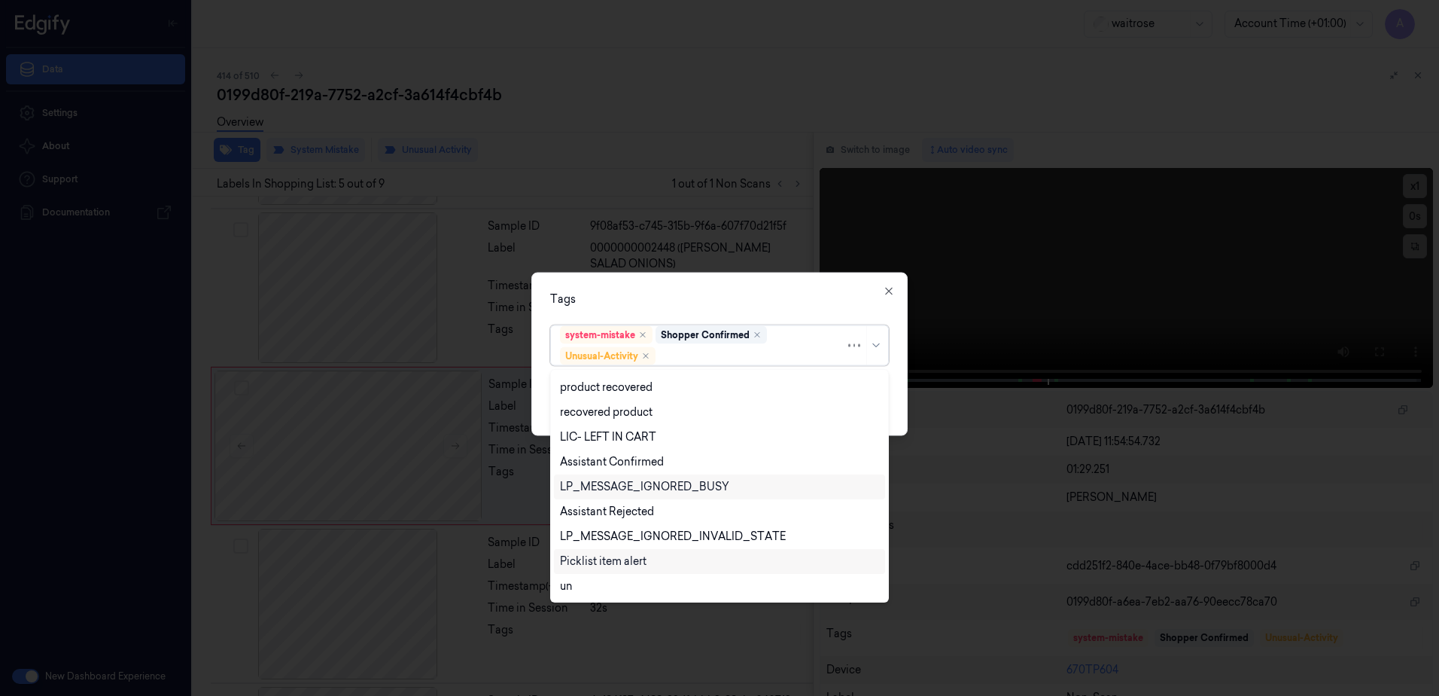
drag, startPoint x: 632, startPoint y: 559, endPoint x: 677, endPoint y: 500, distance: 74.7
click at [633, 559] on div "Picklist item alert" at bounding box center [603, 561] width 87 height 16
click at [750, 280] on div "Tags option Picklist item alert, selected. 20 results available. Use Up and Dow…" at bounding box center [719, 353] width 376 height 163
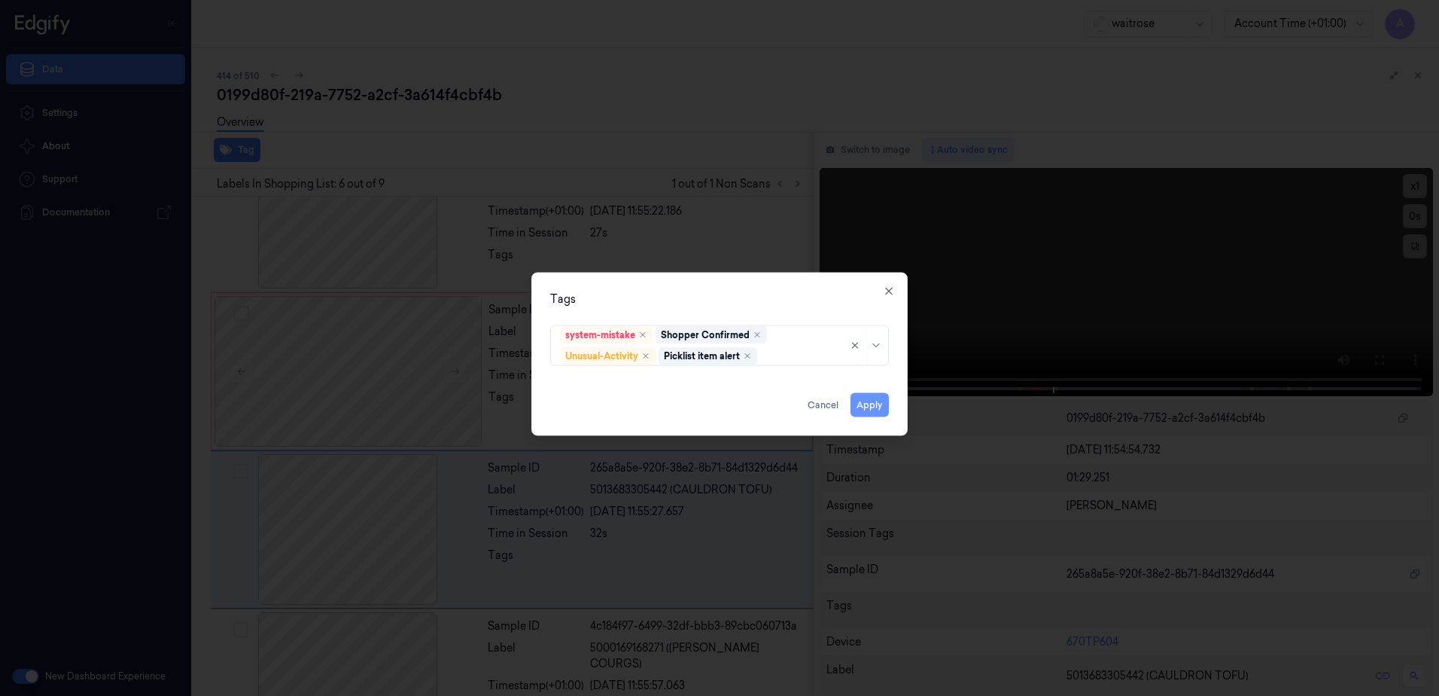
scroll to position [619, 0]
click at [885, 293] on icon "button" at bounding box center [889, 291] width 12 height 12
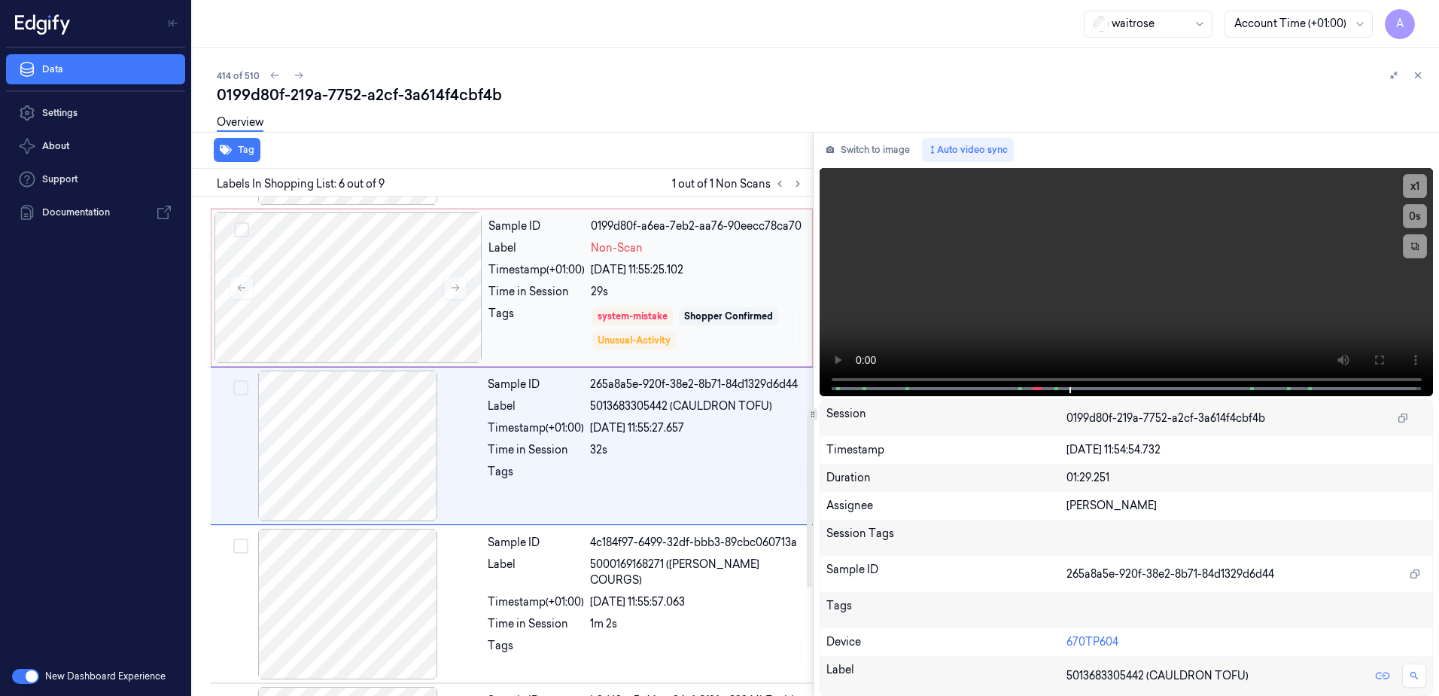
click at [559, 306] on div "Tags" at bounding box center [537, 328] width 96 height 45
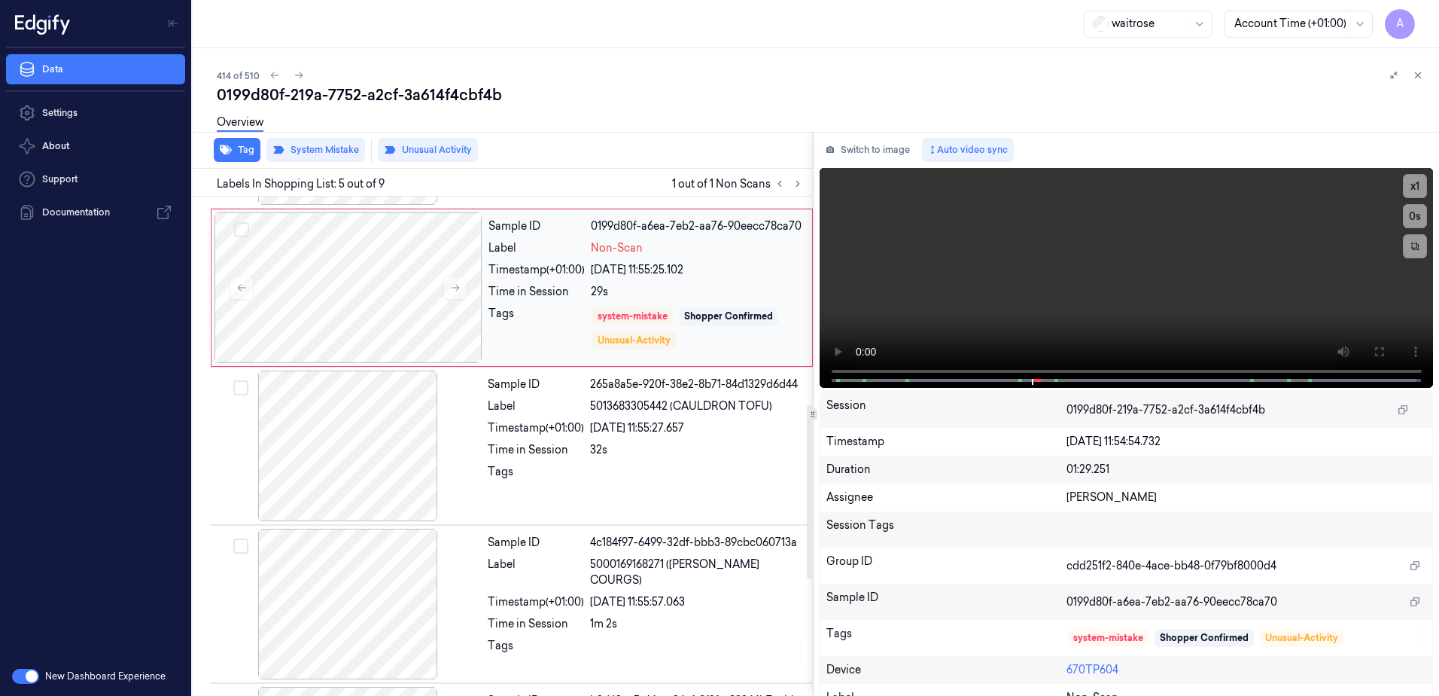
scroll to position [461, 0]
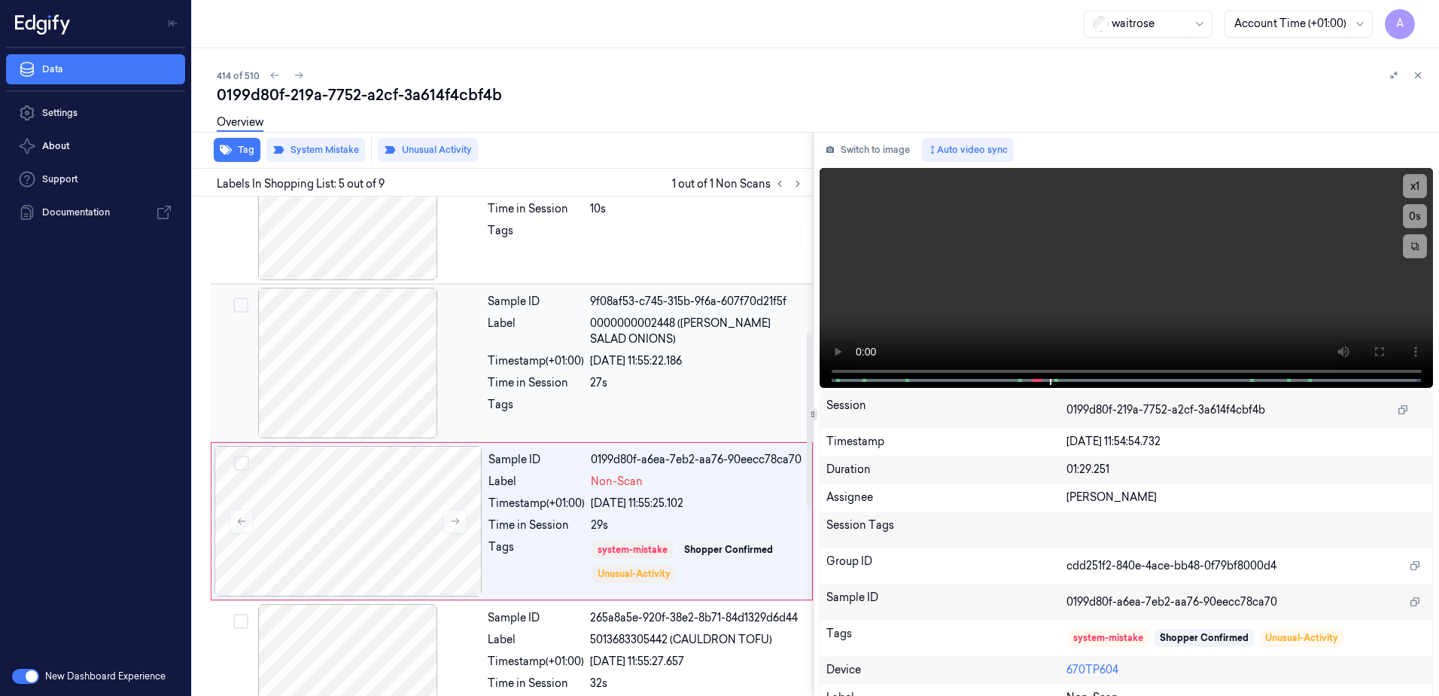
click at [636, 382] on div "27s" at bounding box center [697, 383] width 214 height 16
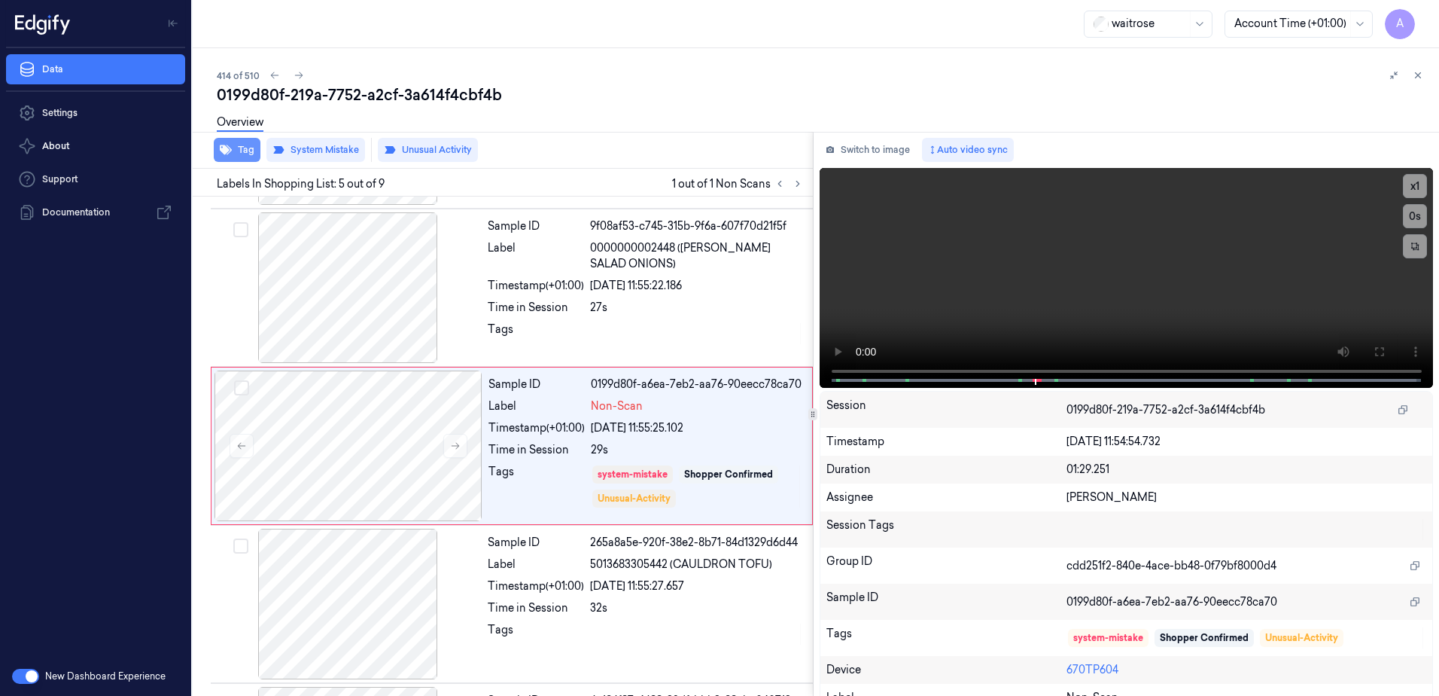
click at [241, 154] on button "Tag" at bounding box center [237, 150] width 47 height 24
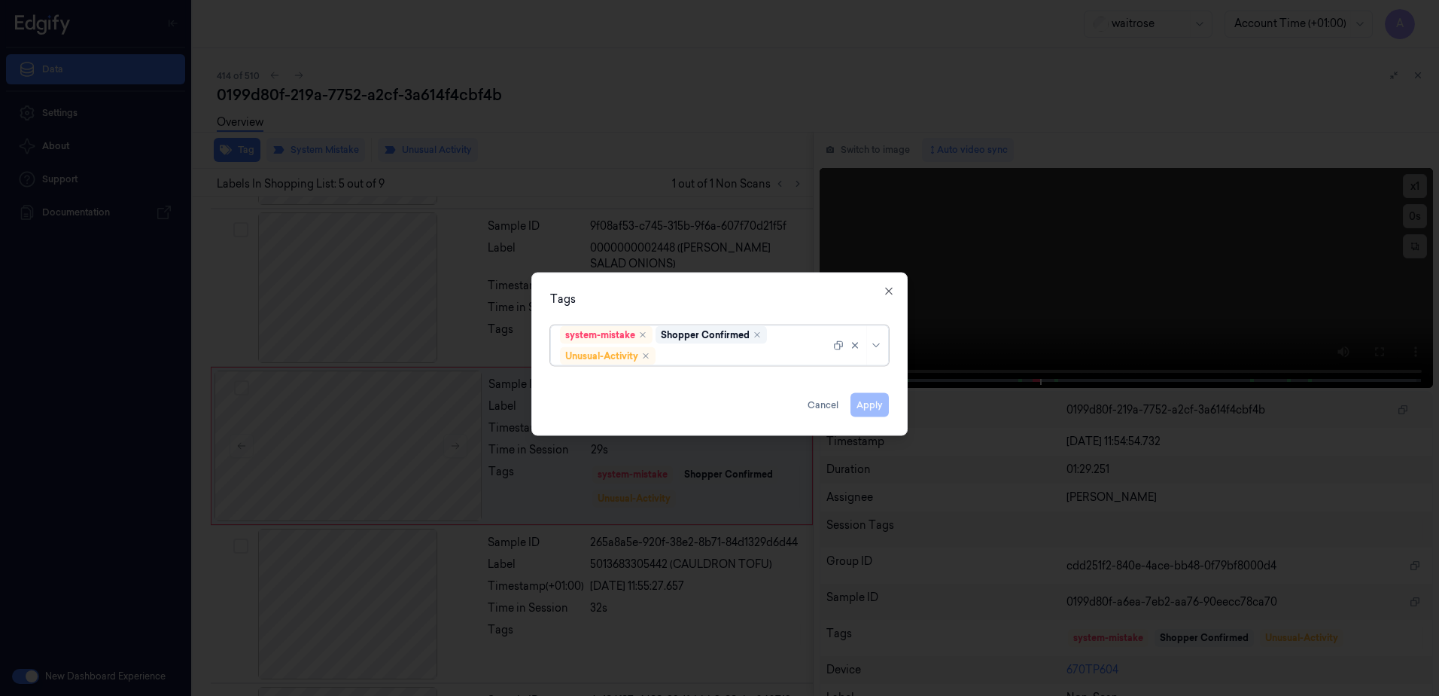
click at [680, 359] on div at bounding box center [745, 356] width 172 height 16
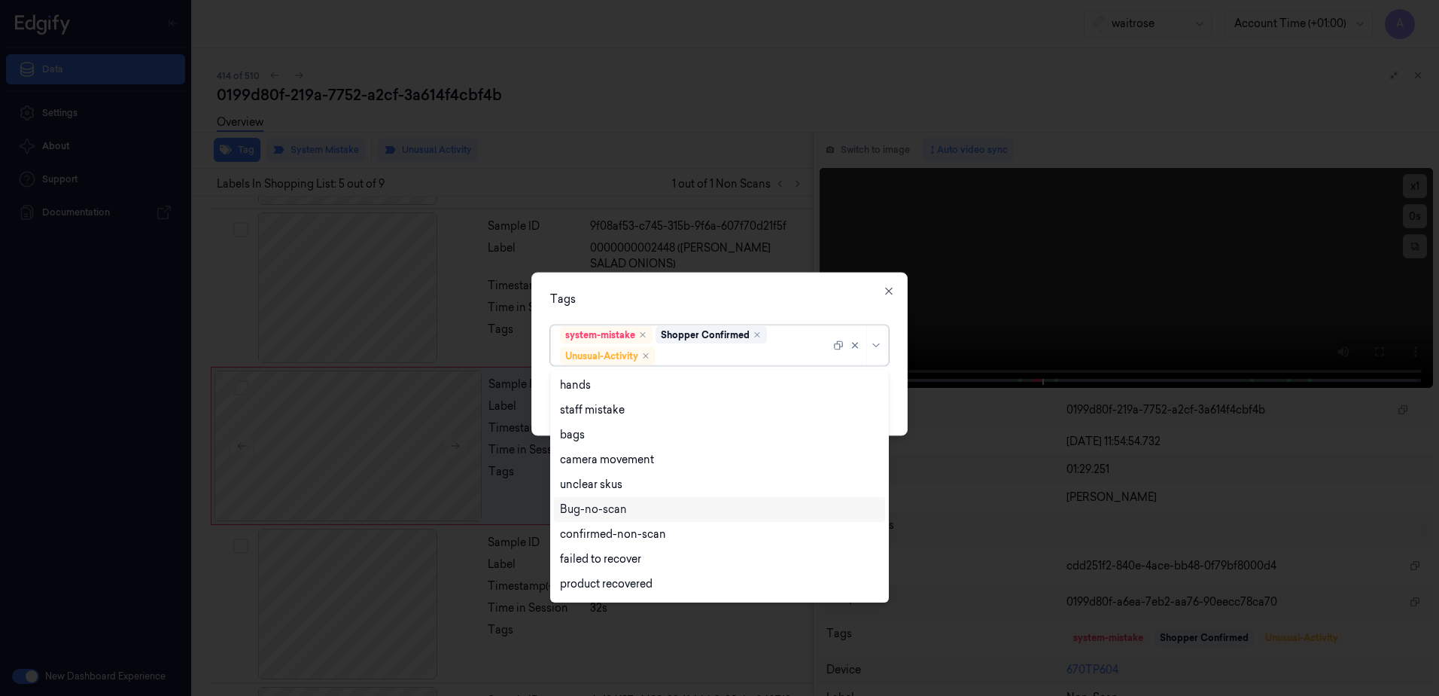
scroll to position [196, 0]
click at [664, 565] on div "Picklist item alert" at bounding box center [719, 561] width 319 height 16
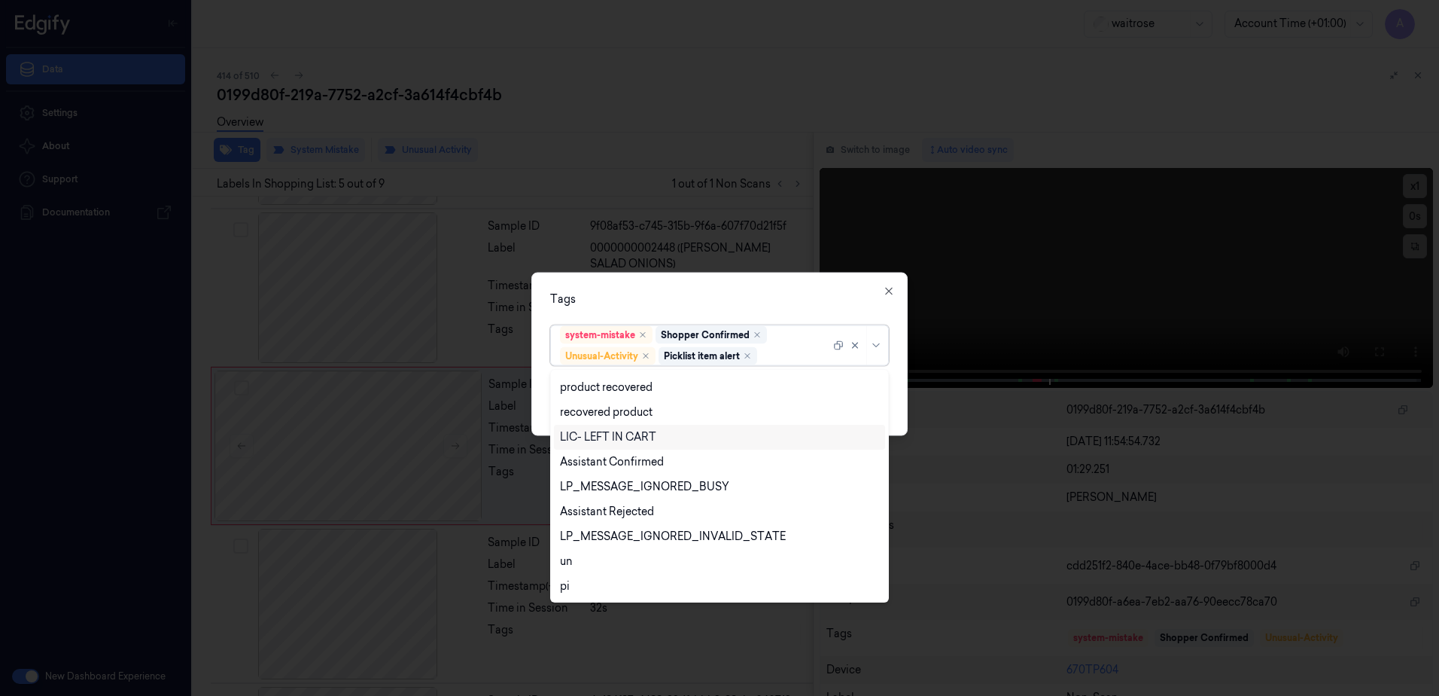
click at [718, 293] on div "Tags" at bounding box center [719, 299] width 339 height 16
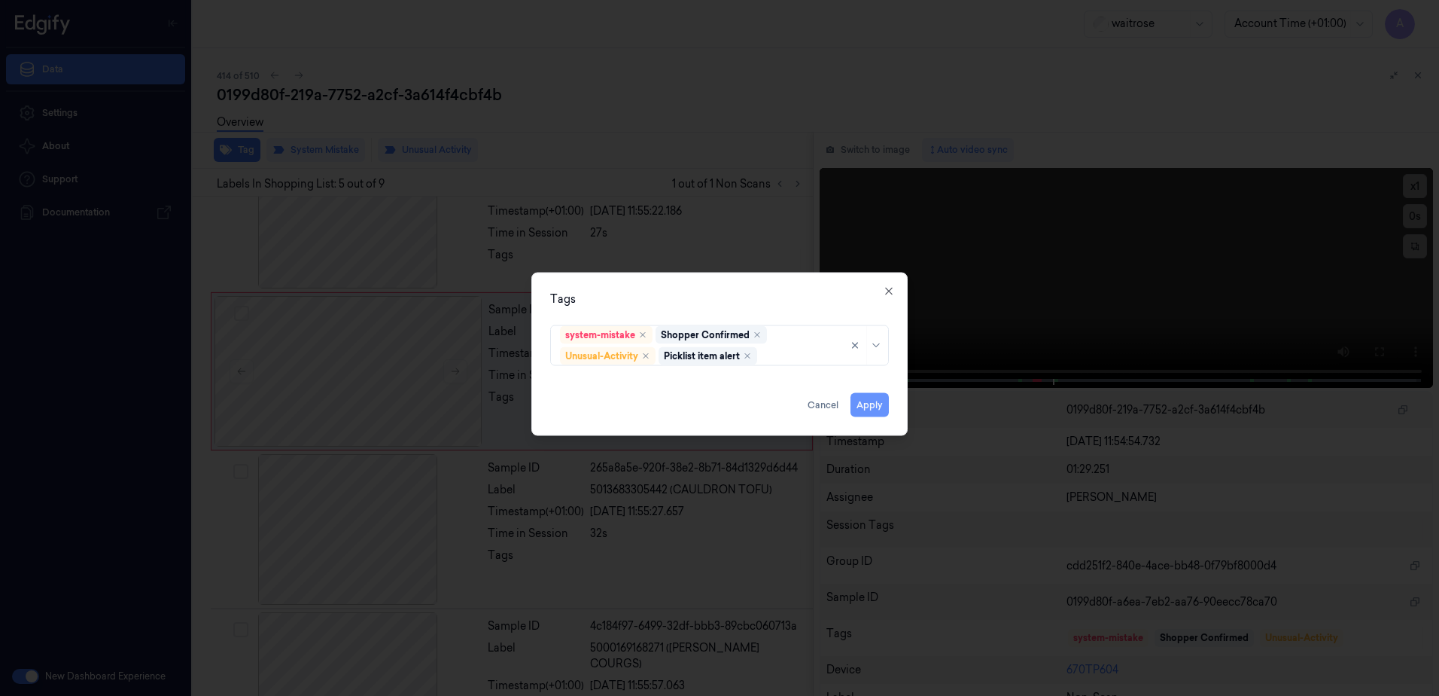
click at [876, 393] on button "Apply" at bounding box center [870, 405] width 38 height 24
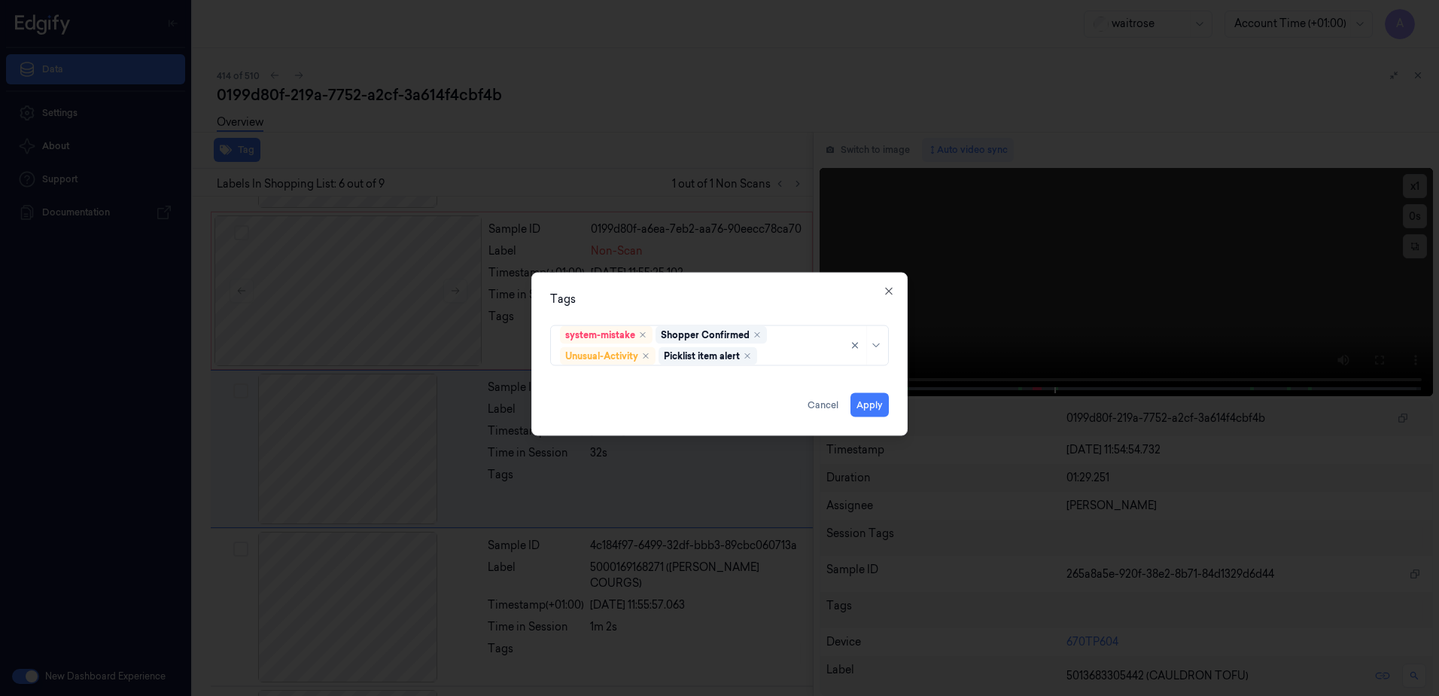
scroll to position [619, 0]
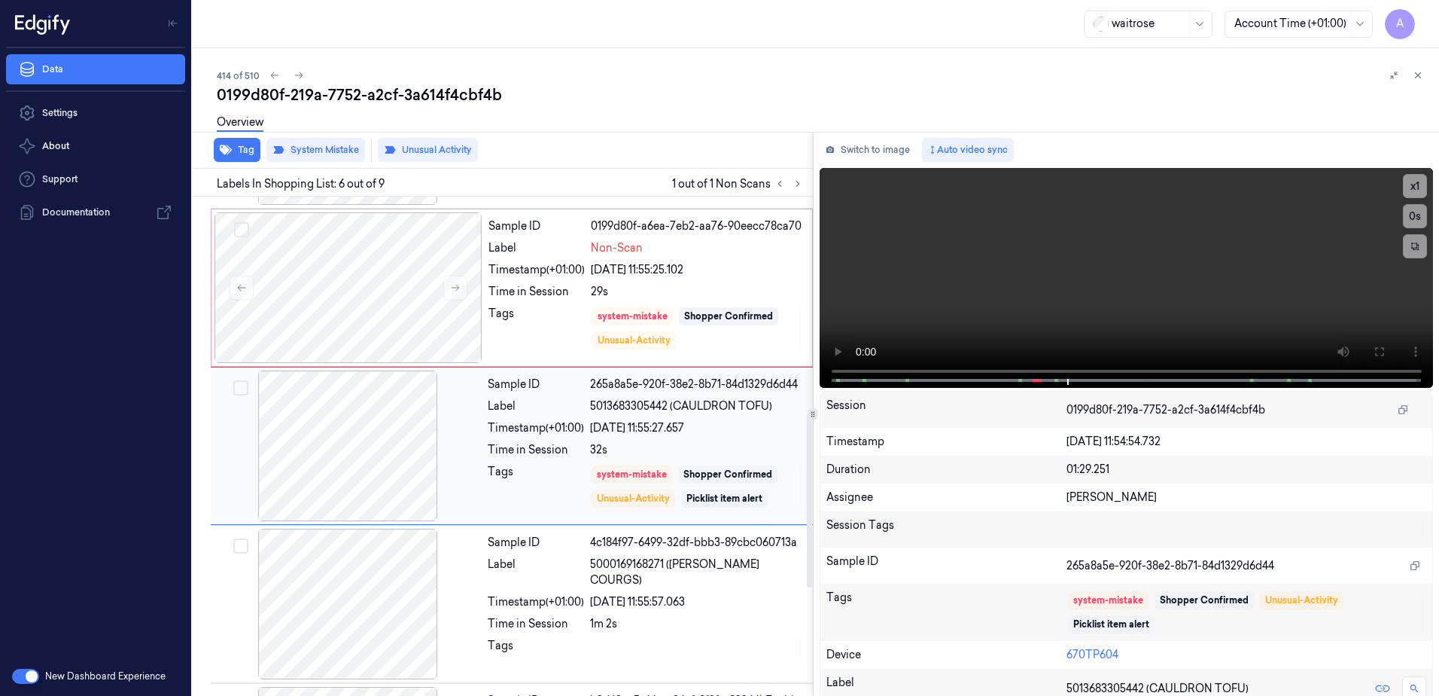
click at [617, 459] on div "Sample ID 265a8a5e-920f-38e2-8b71-84d1329d6d44 Label 5013683305442 (CAULDRON TO…" at bounding box center [646, 445] width 328 height 151
click at [236, 164] on div "Tag System Mistake Unusual Activity" at bounding box center [500, 150] width 626 height 37
click at [244, 154] on button "Tag" at bounding box center [237, 150] width 47 height 24
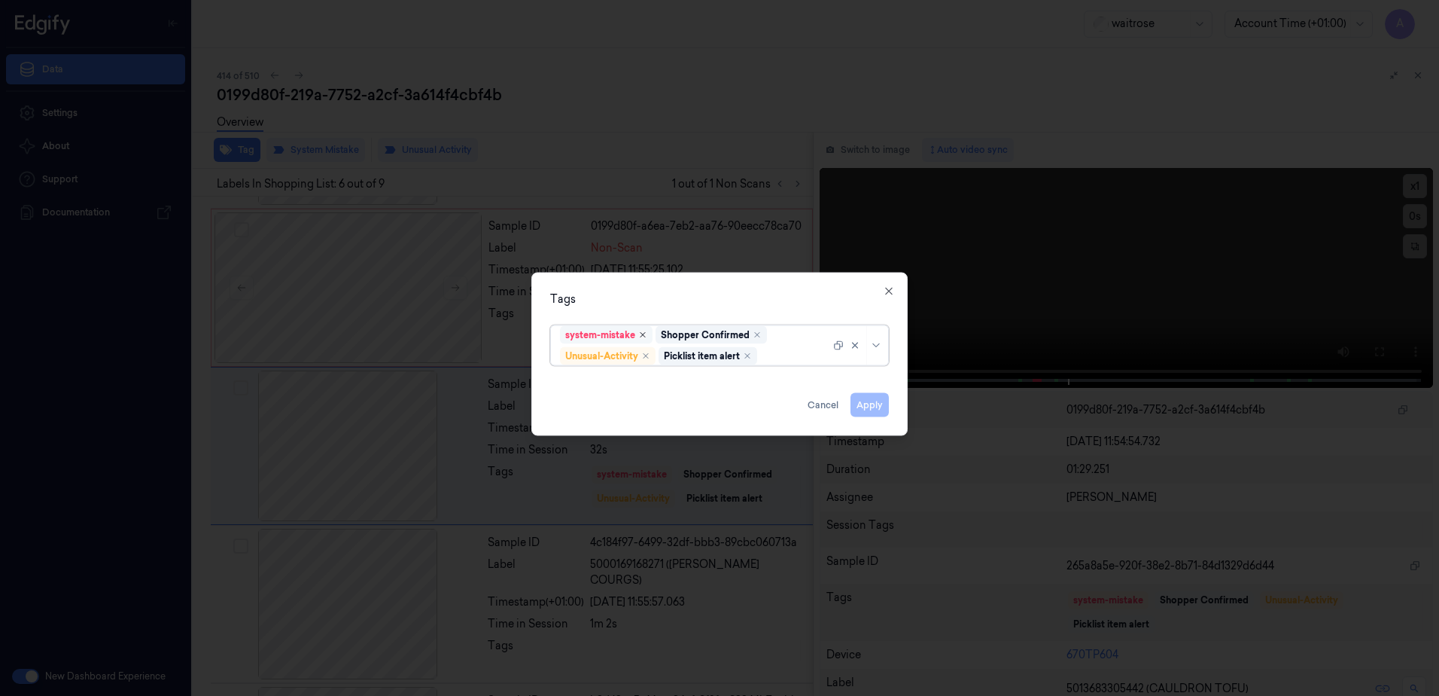
click at [644, 338] on icon "Remove ,system-mistake" at bounding box center [642, 334] width 9 height 9
click at [659, 337] on icon "Remove ,Shopper Confirmed" at bounding box center [661, 334] width 9 height 9
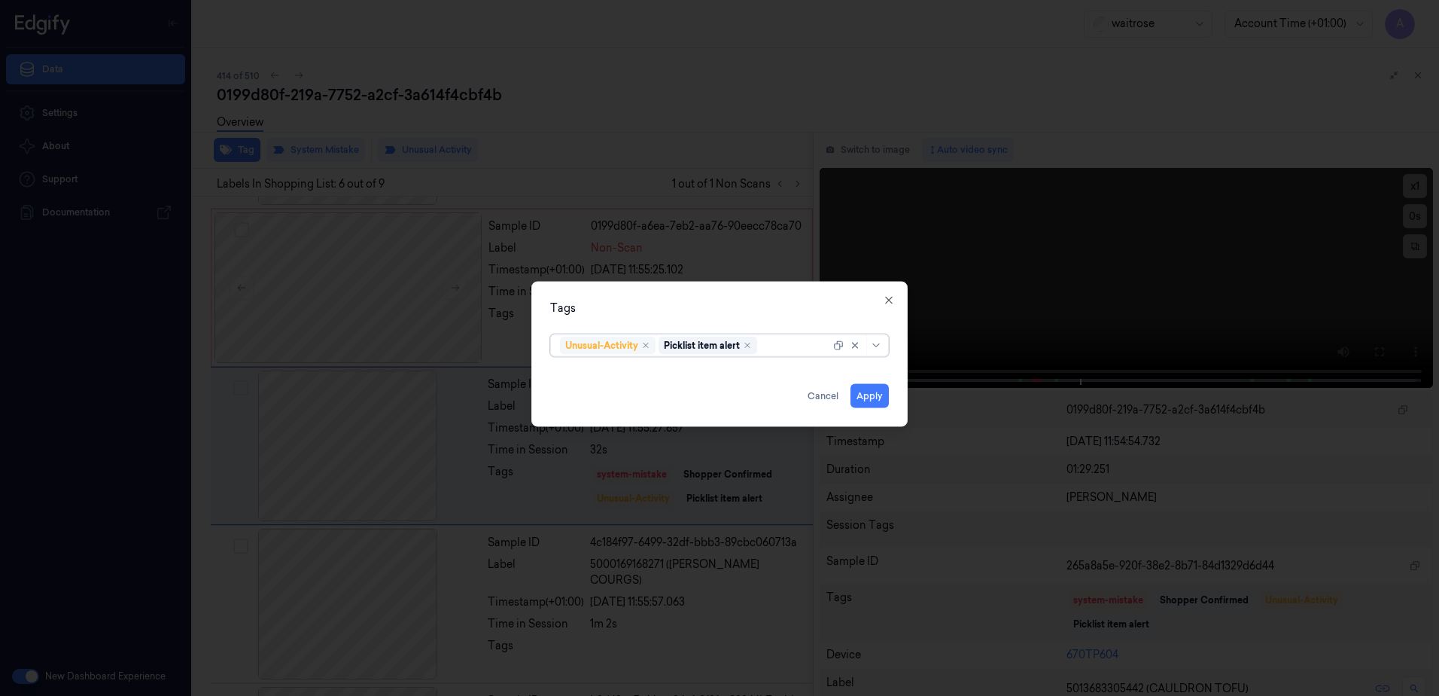
click at [650, 349] on div "Remove ,Unusual-Activity" at bounding box center [645, 345] width 9 height 9
click at [650, 341] on icon "Remove ,Picklist item alert" at bounding box center [648, 345] width 9 height 9
click at [854, 397] on button "Apply" at bounding box center [870, 396] width 38 height 24
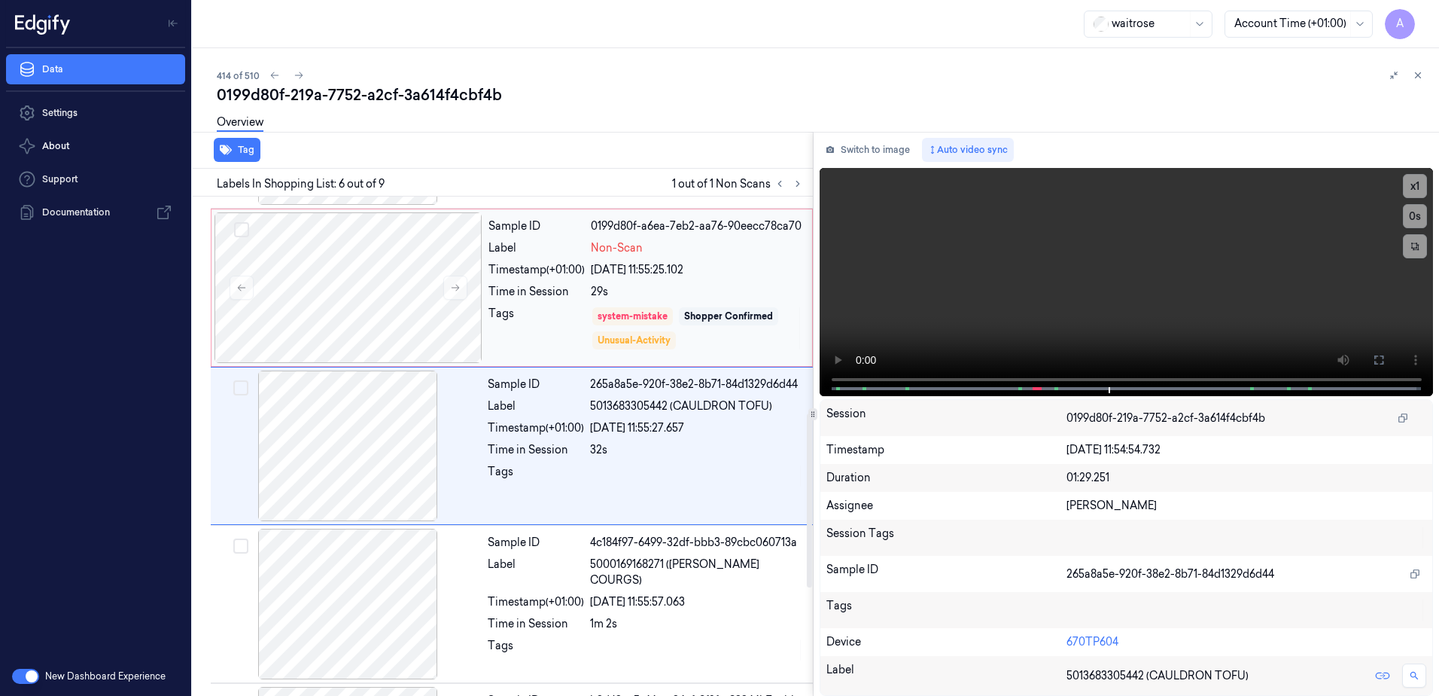
click at [737, 351] on div "Sample ID 0199d80f-a6ea-7eb2-aa76-90eecc78ca70 Label Non-Scan Timestamp (+01:00…" at bounding box center [645, 287] width 327 height 151
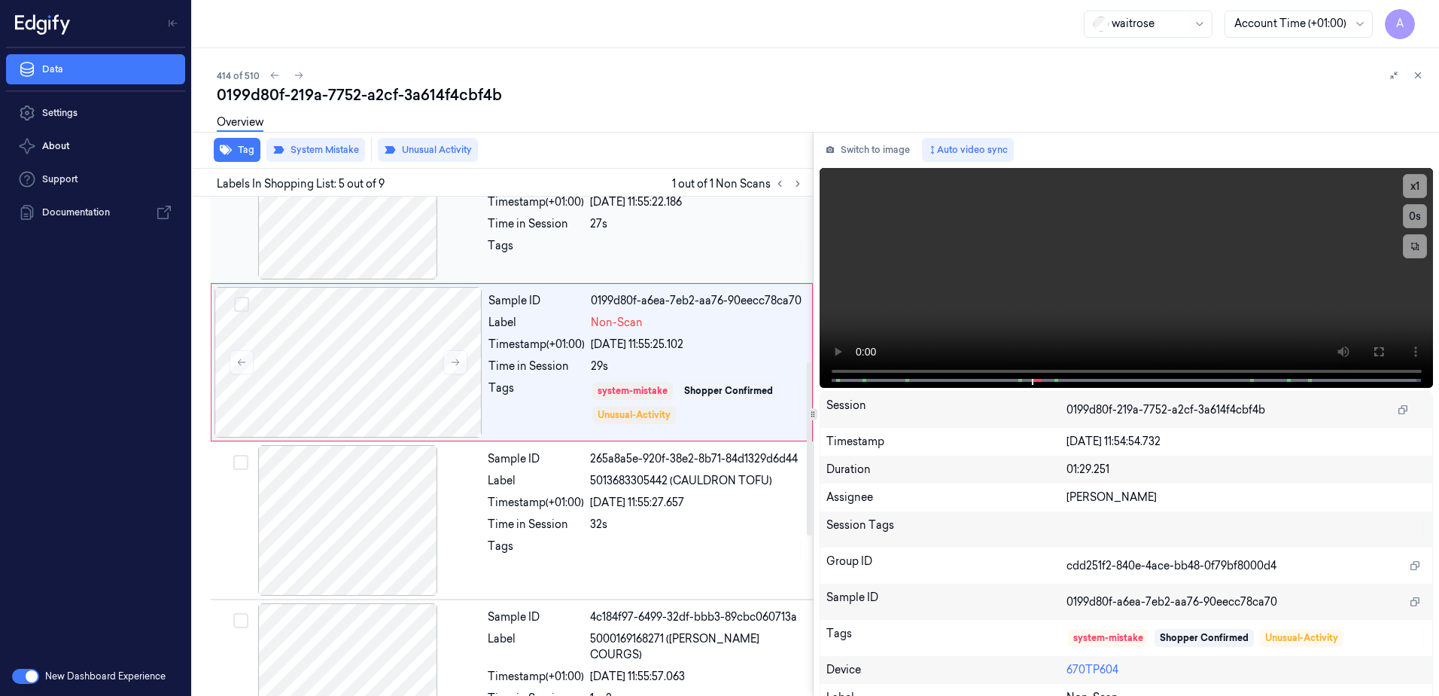
scroll to position [461, 0]
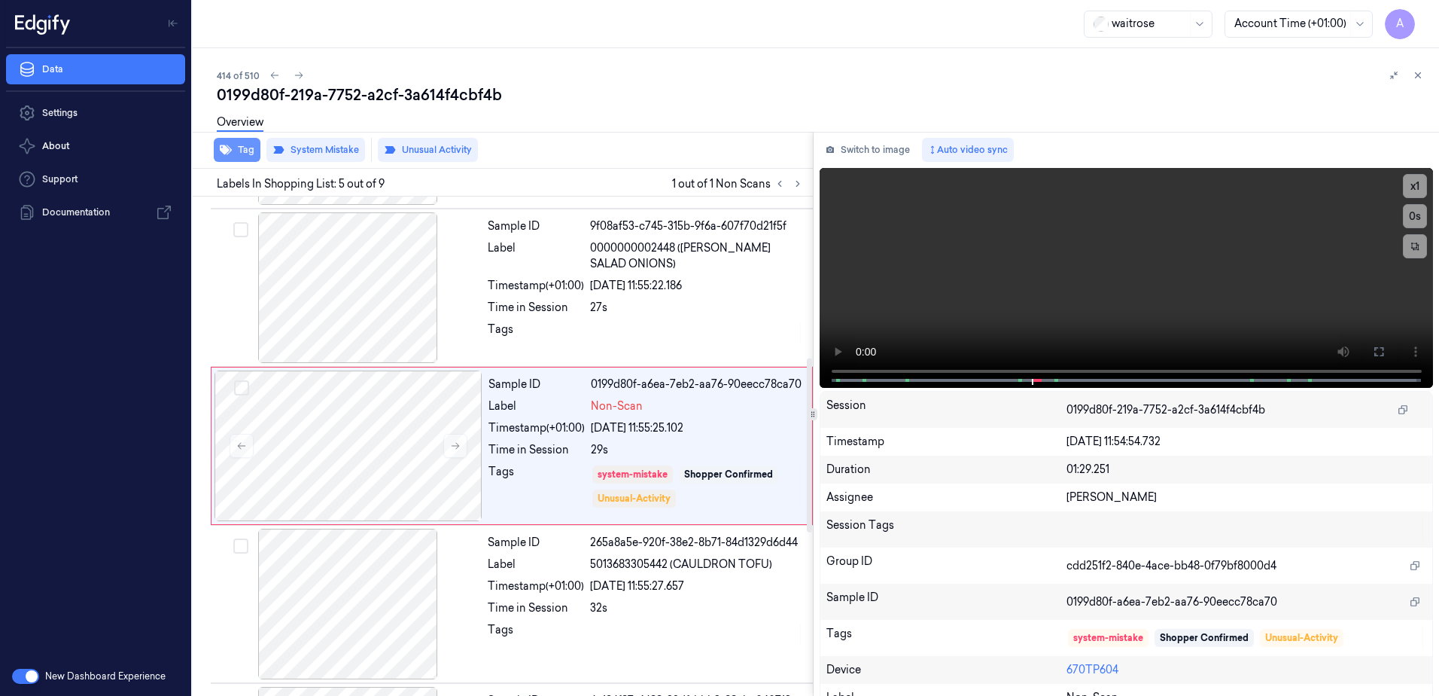
click at [247, 155] on button "Tag" at bounding box center [237, 150] width 47 height 24
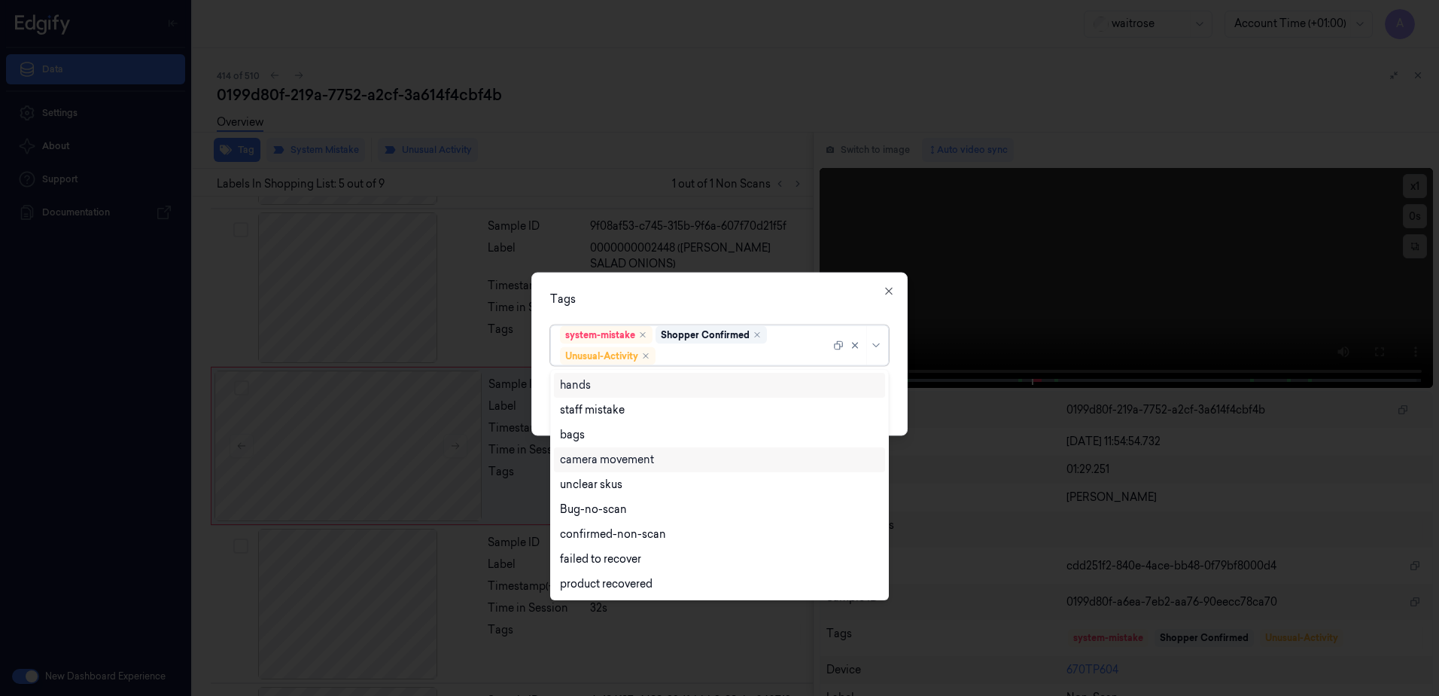
drag, startPoint x: 708, startPoint y: 356, endPoint x: 689, endPoint y: 455, distance: 100.2
click at [696, 695] on div "hands staff mistake bags camera movement unclear skus Bug-no-scan confirmed-non…" at bounding box center [719, 696] width 1439 height 0
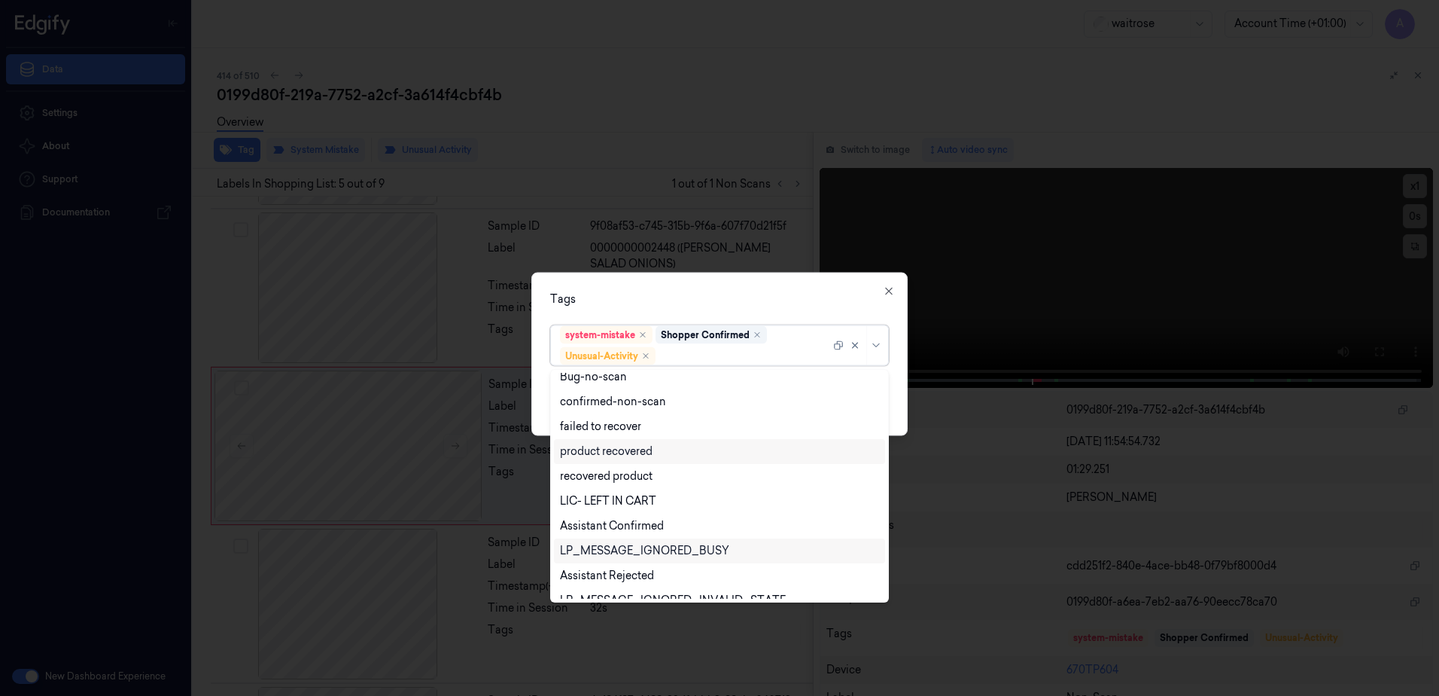
scroll to position [196, 0]
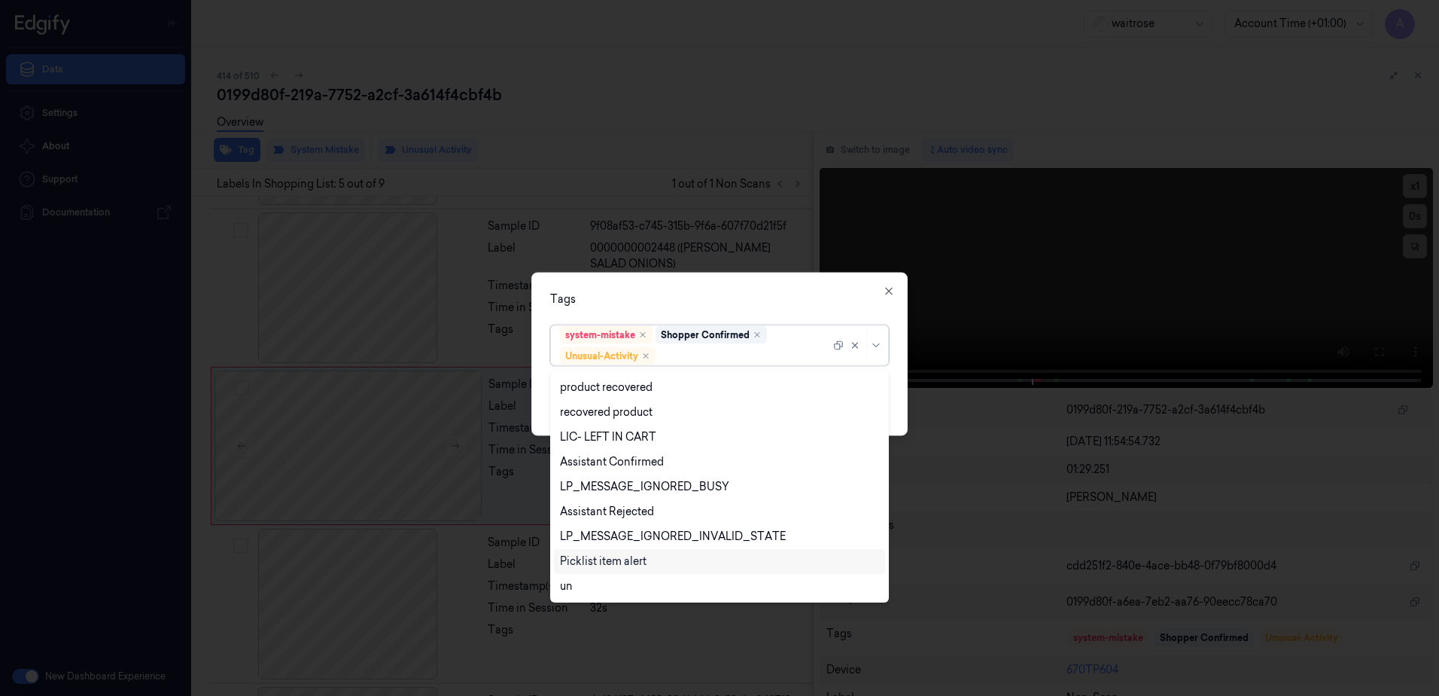
click at [660, 552] on div "Picklist item alert" at bounding box center [719, 561] width 331 height 25
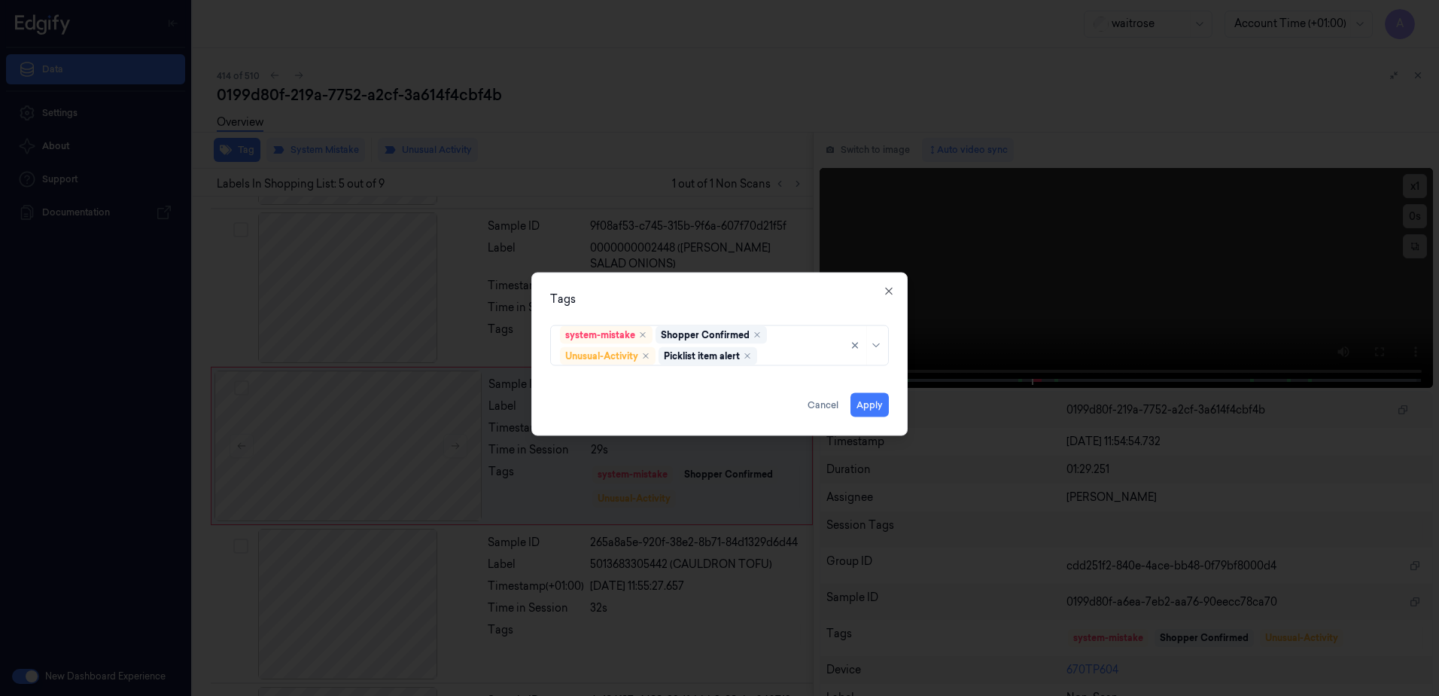
click at [772, 306] on div "Tags" at bounding box center [719, 299] width 339 height 16
click at [872, 409] on button "Apply" at bounding box center [870, 405] width 38 height 24
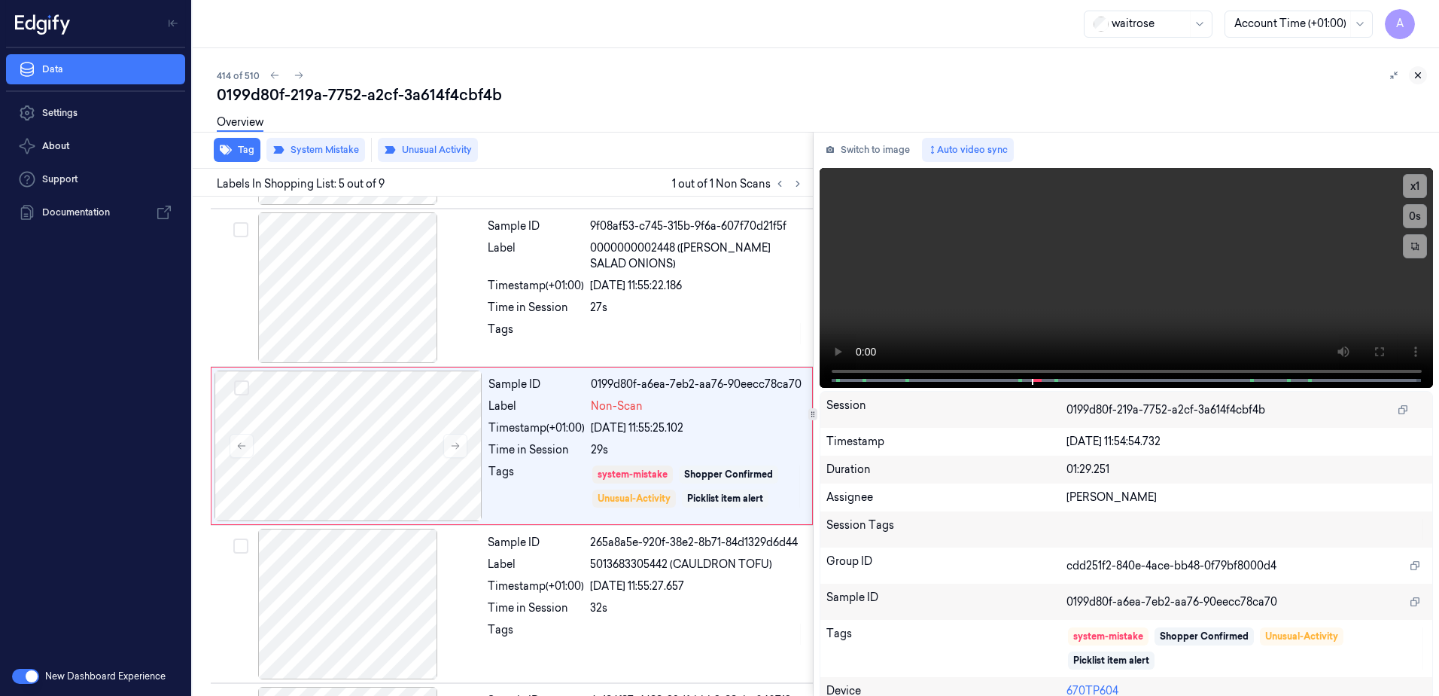
click at [1420, 79] on icon at bounding box center [1418, 75] width 11 height 11
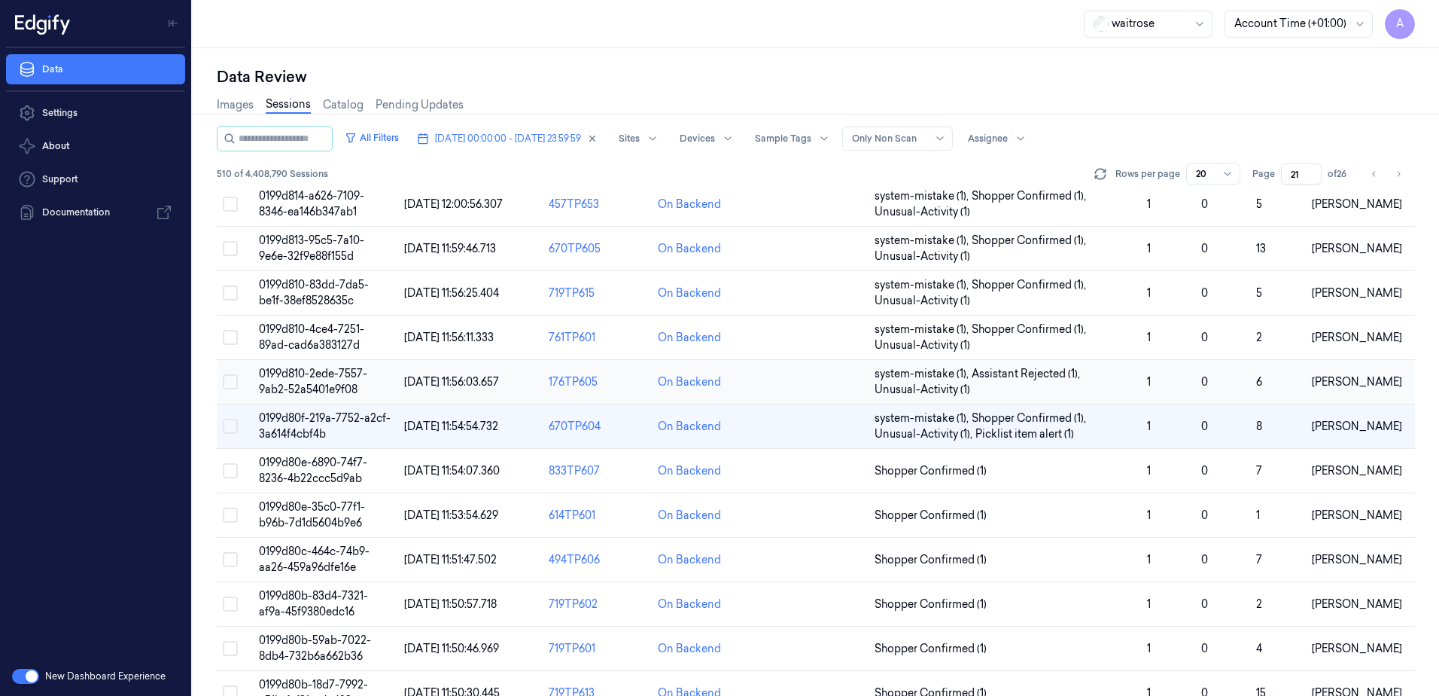
scroll to position [452, 0]
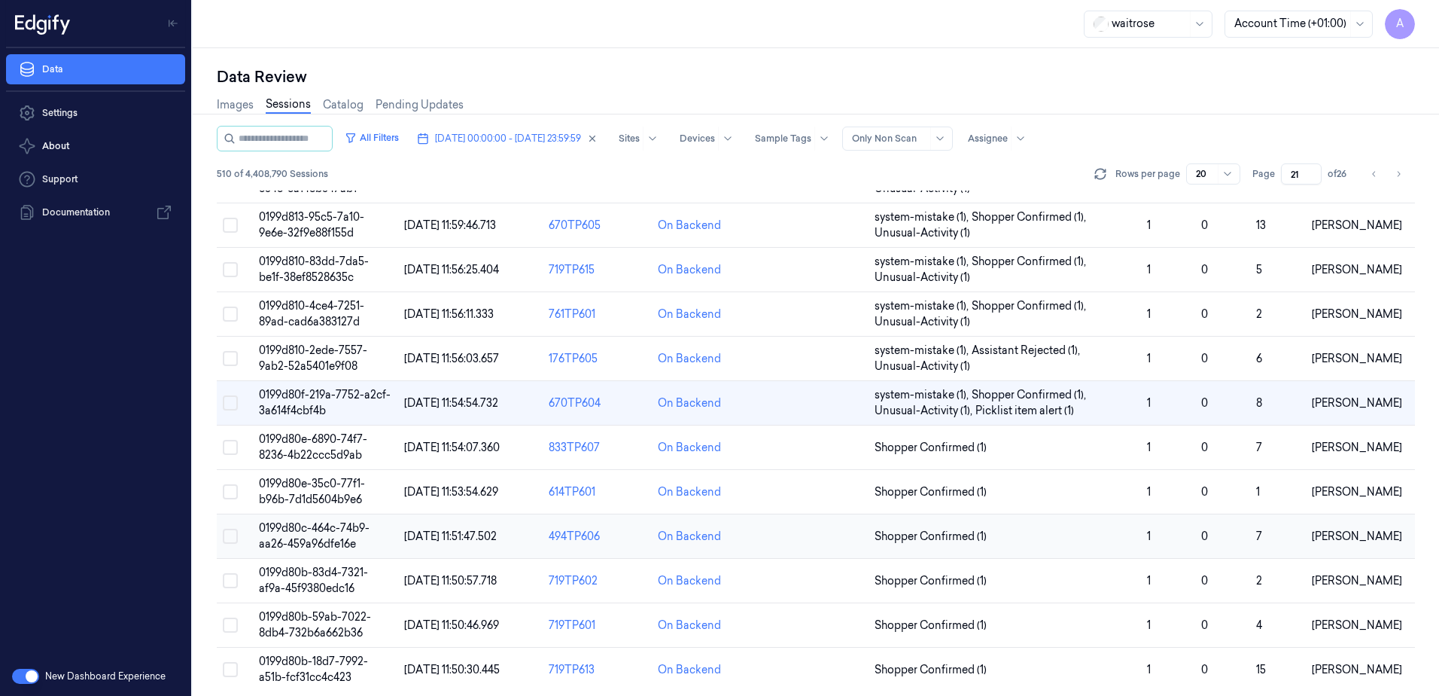
click at [314, 535] on td "0199d80c-464c-74b9-aa26-459a96dfe16e" at bounding box center [325, 536] width 145 height 44
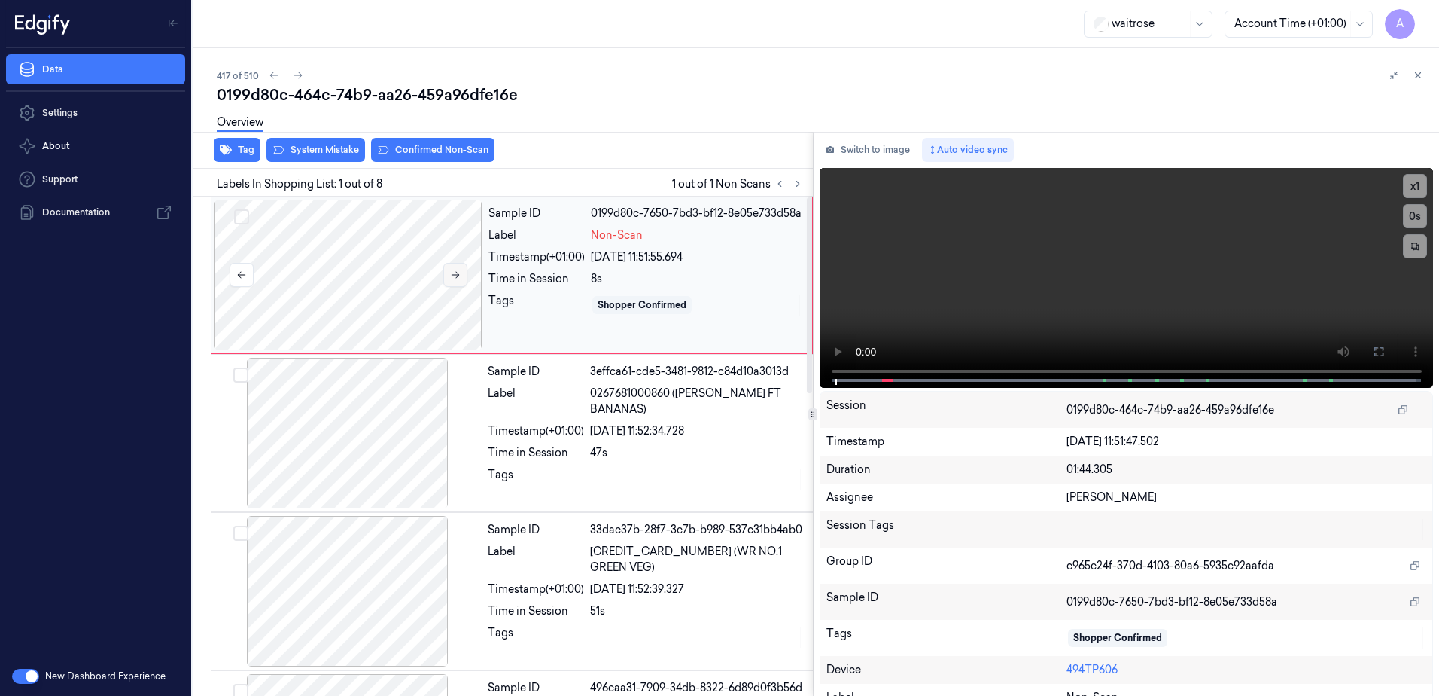
click at [444, 275] on button at bounding box center [455, 275] width 24 height 24
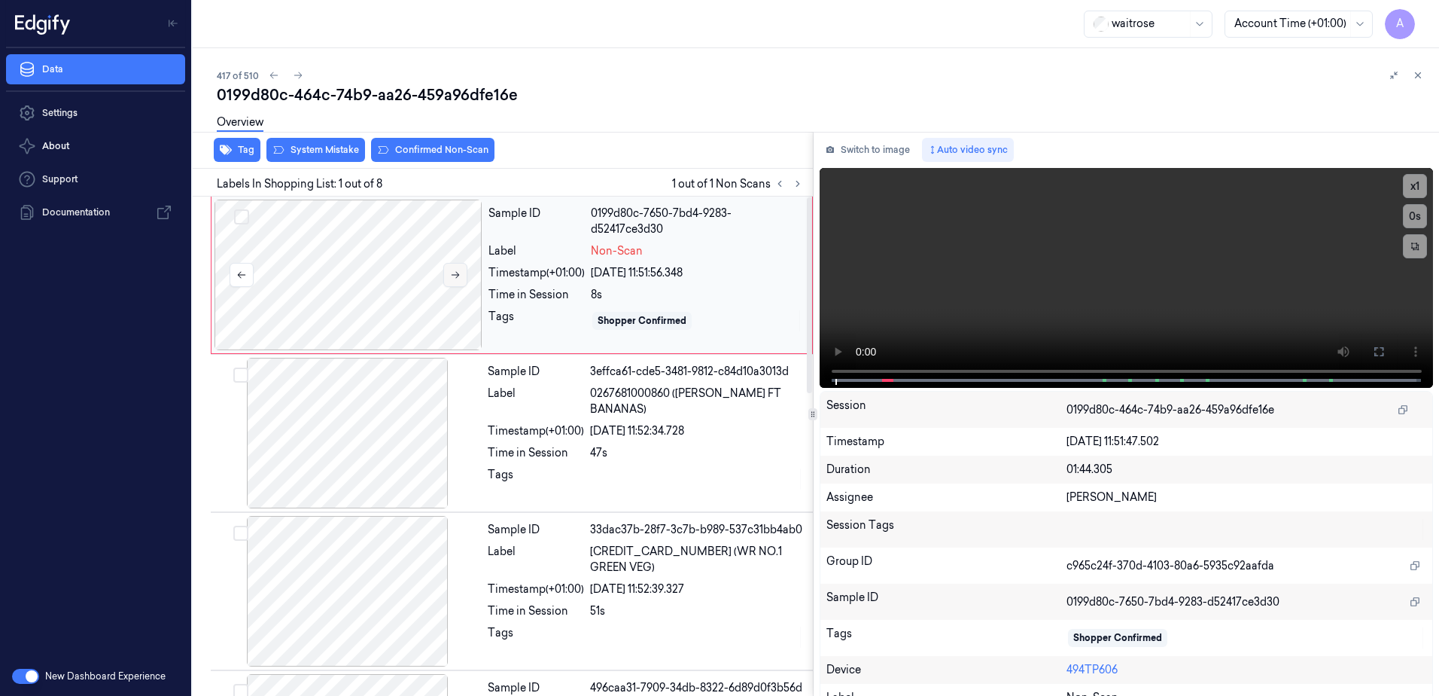
click at [455, 279] on icon at bounding box center [455, 274] width 11 height 11
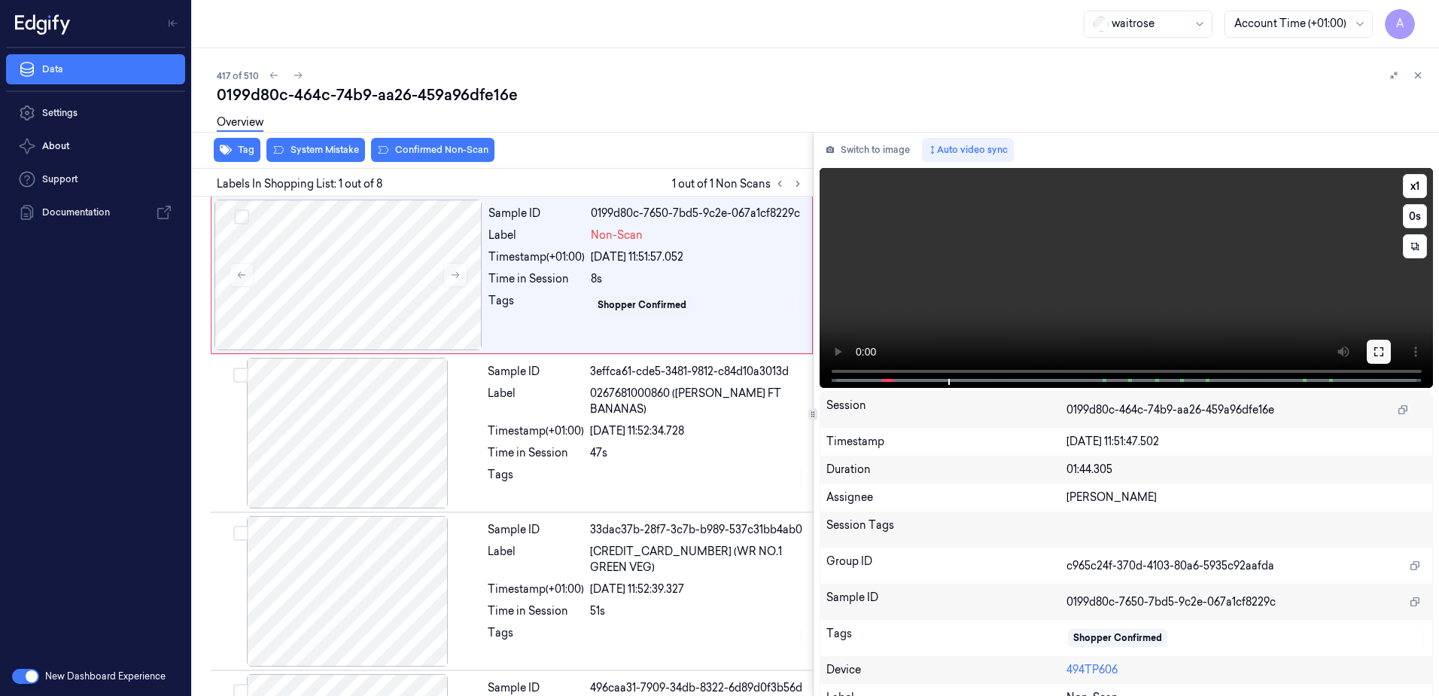
click at [1374, 354] on icon at bounding box center [1378, 351] width 9 height 9
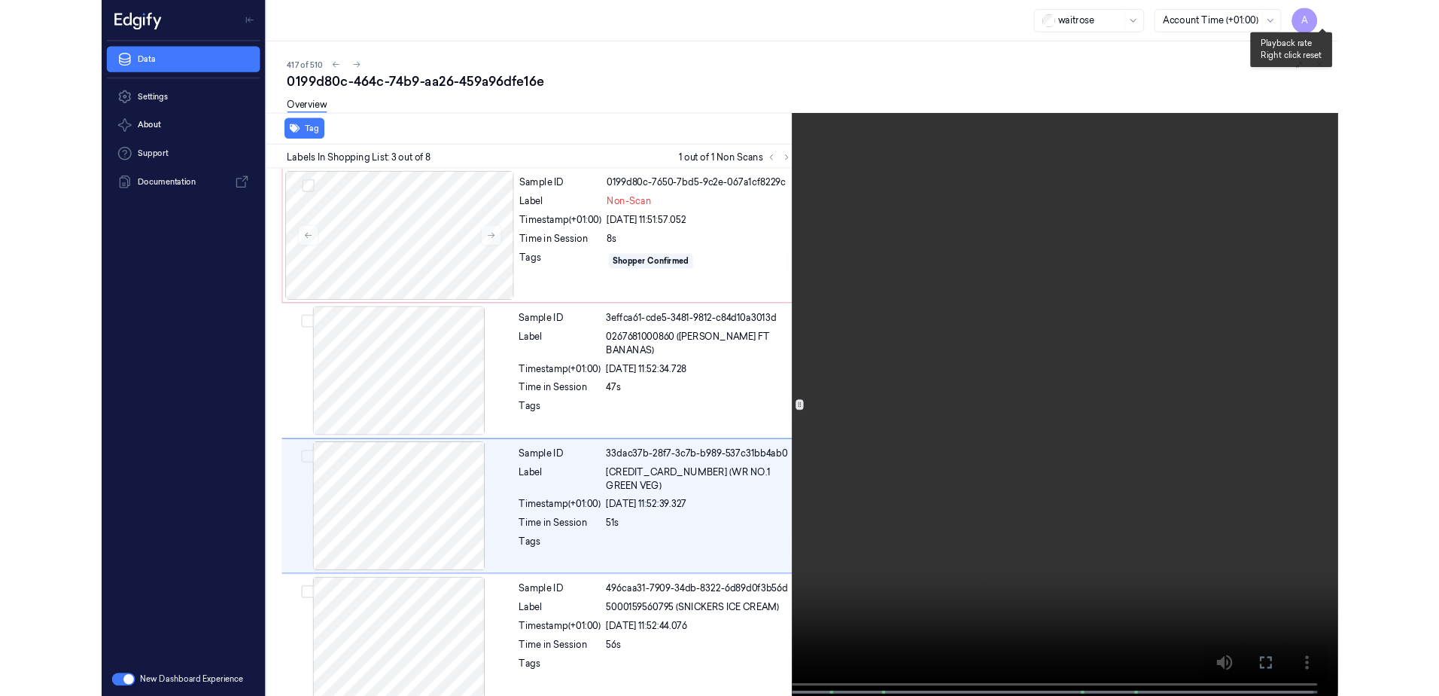
scroll to position [87, 0]
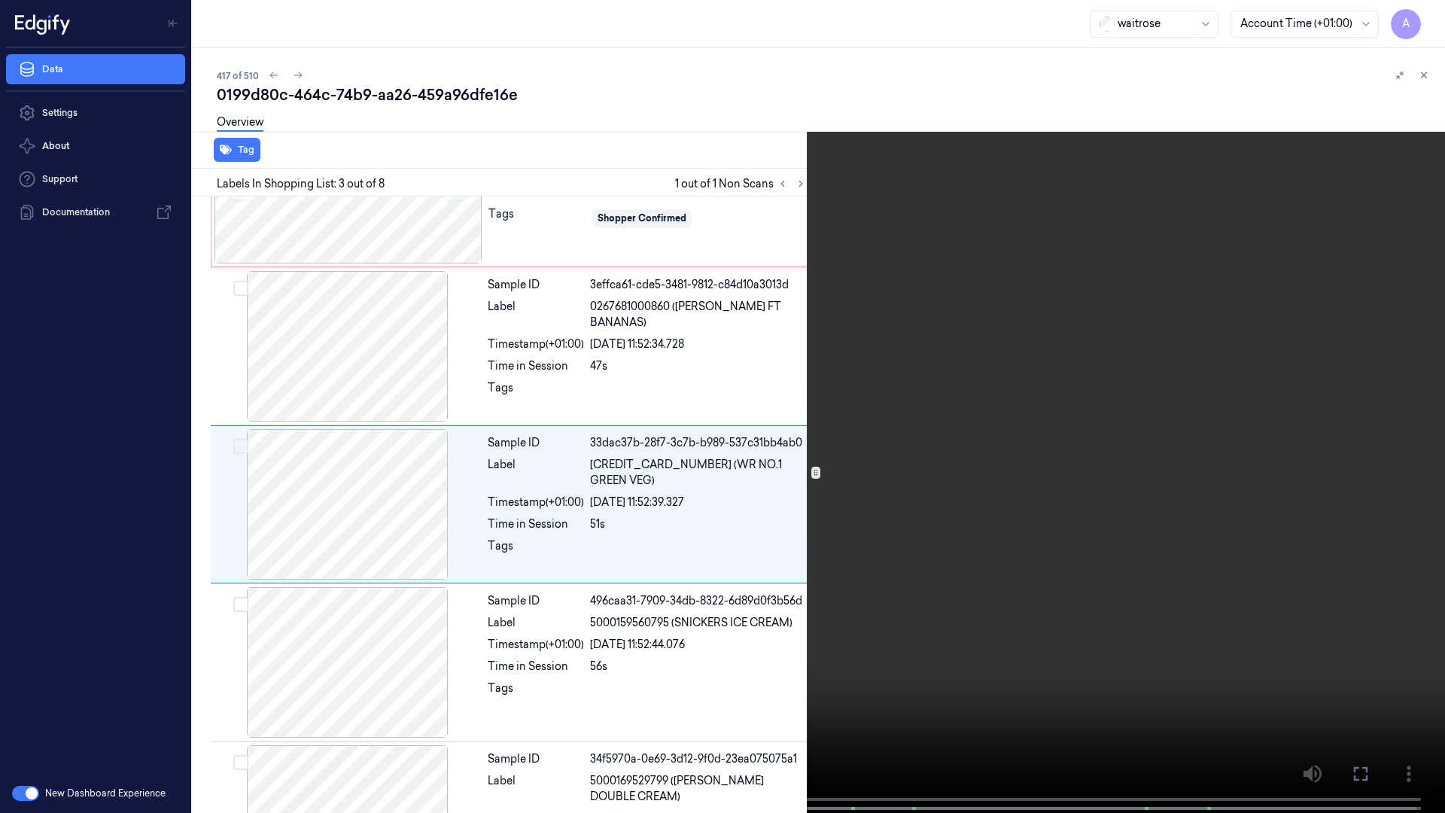
click at [0, 0] on icon at bounding box center [0, 0] width 0 height 0
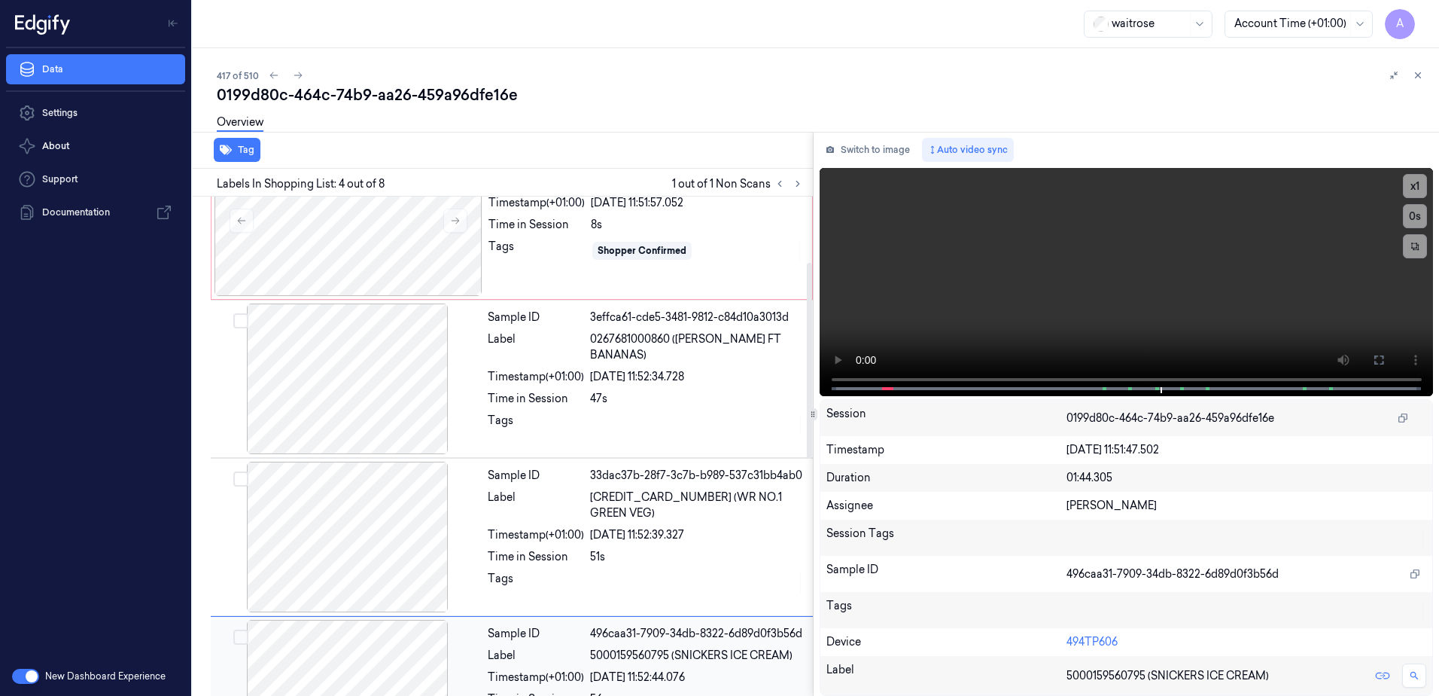
scroll to position [0, 0]
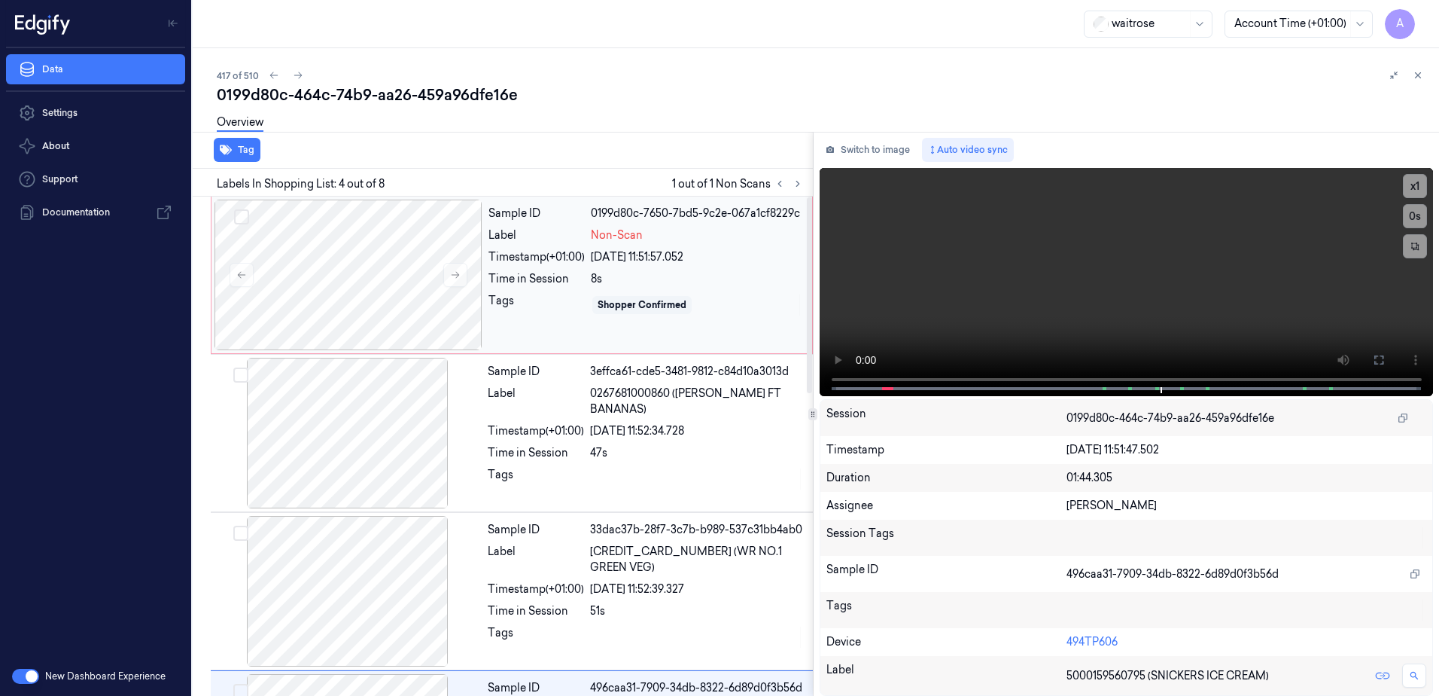
click at [565, 333] on div "Sample ID 0199d80c-7650-7bd5-9c2e-067a1cf8229c Label Non-Scan Timestamp (+01:00…" at bounding box center [645, 274] width 327 height 151
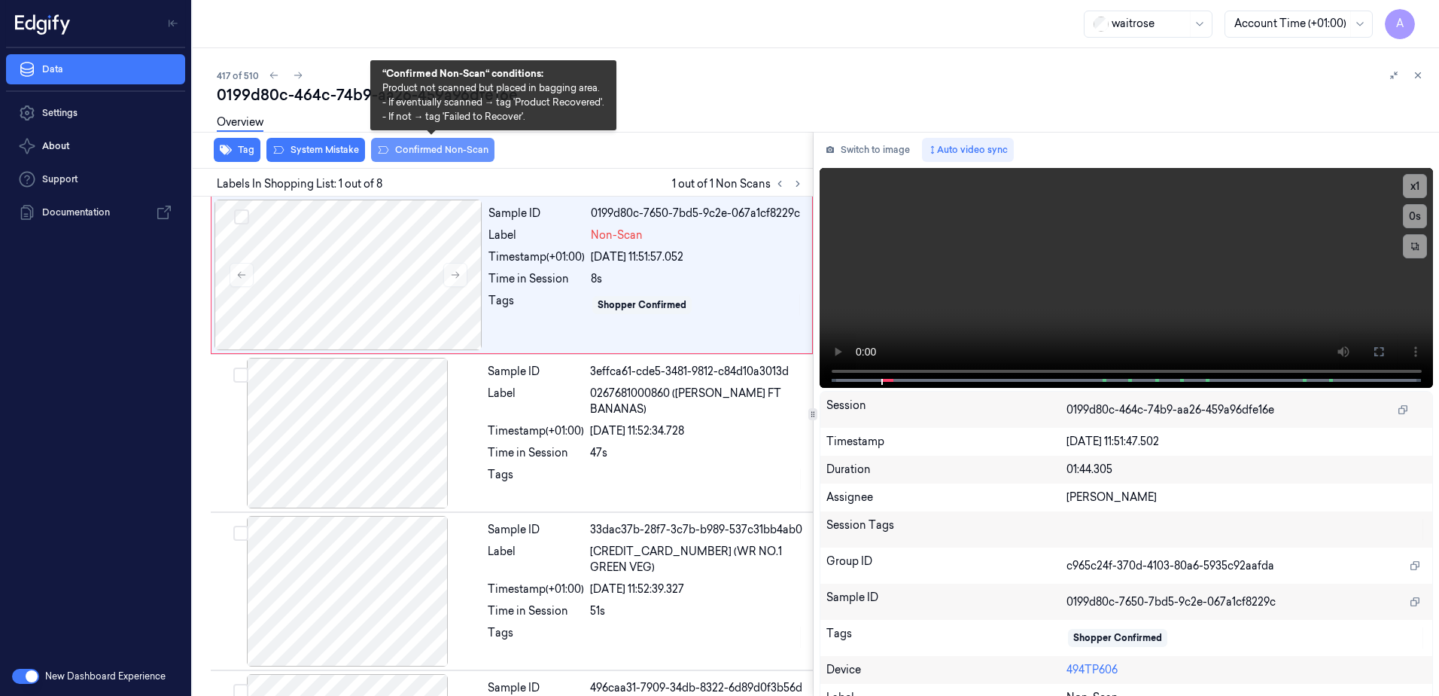
click at [429, 152] on button "Confirmed Non-Scan" at bounding box center [432, 150] width 123 height 24
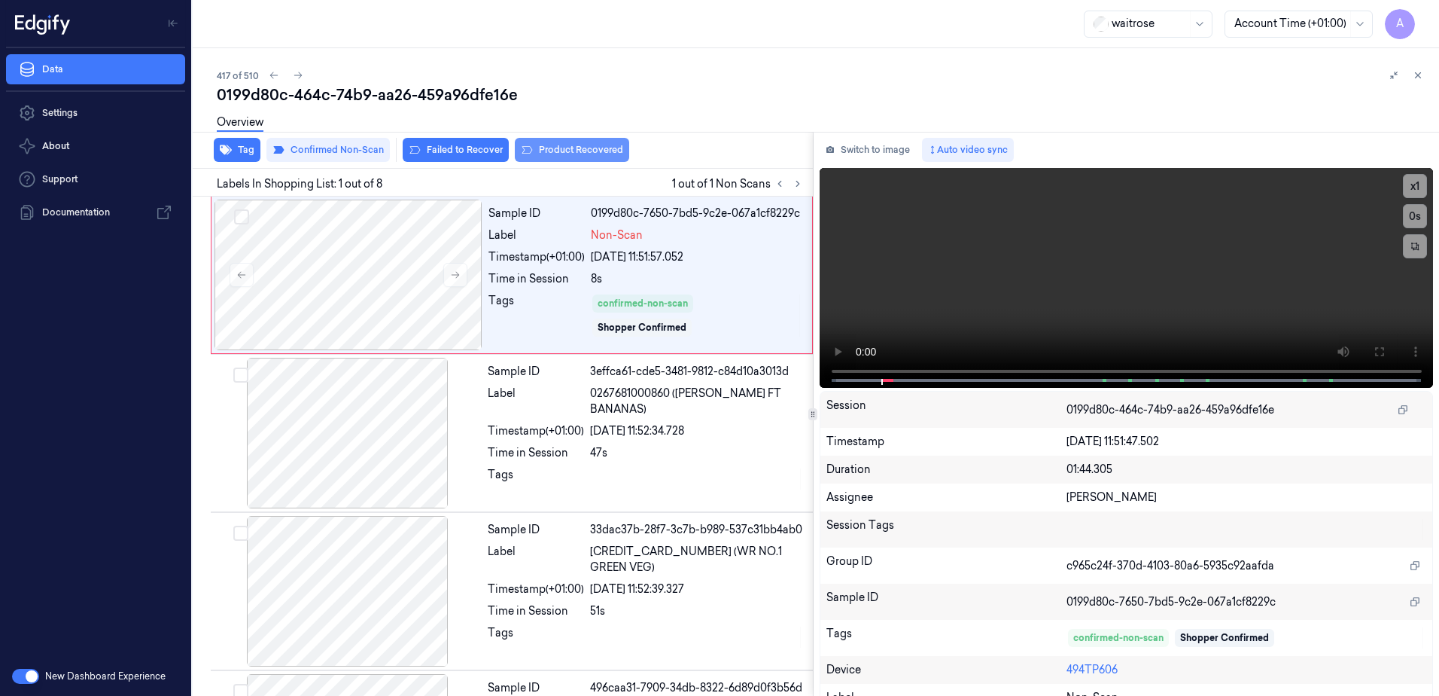
click at [547, 148] on button "Product Recovered" at bounding box center [572, 150] width 114 height 24
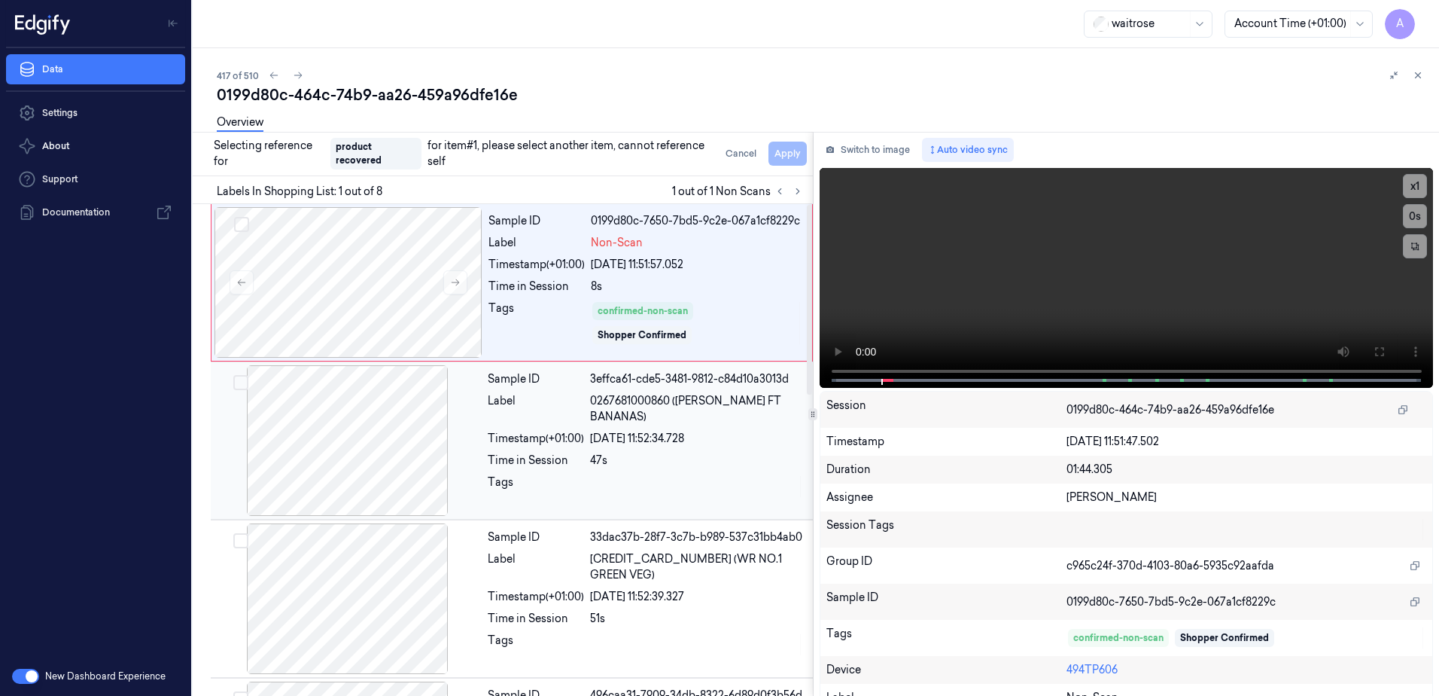
click at [671, 452] on div "47s" at bounding box center [697, 460] width 214 height 16
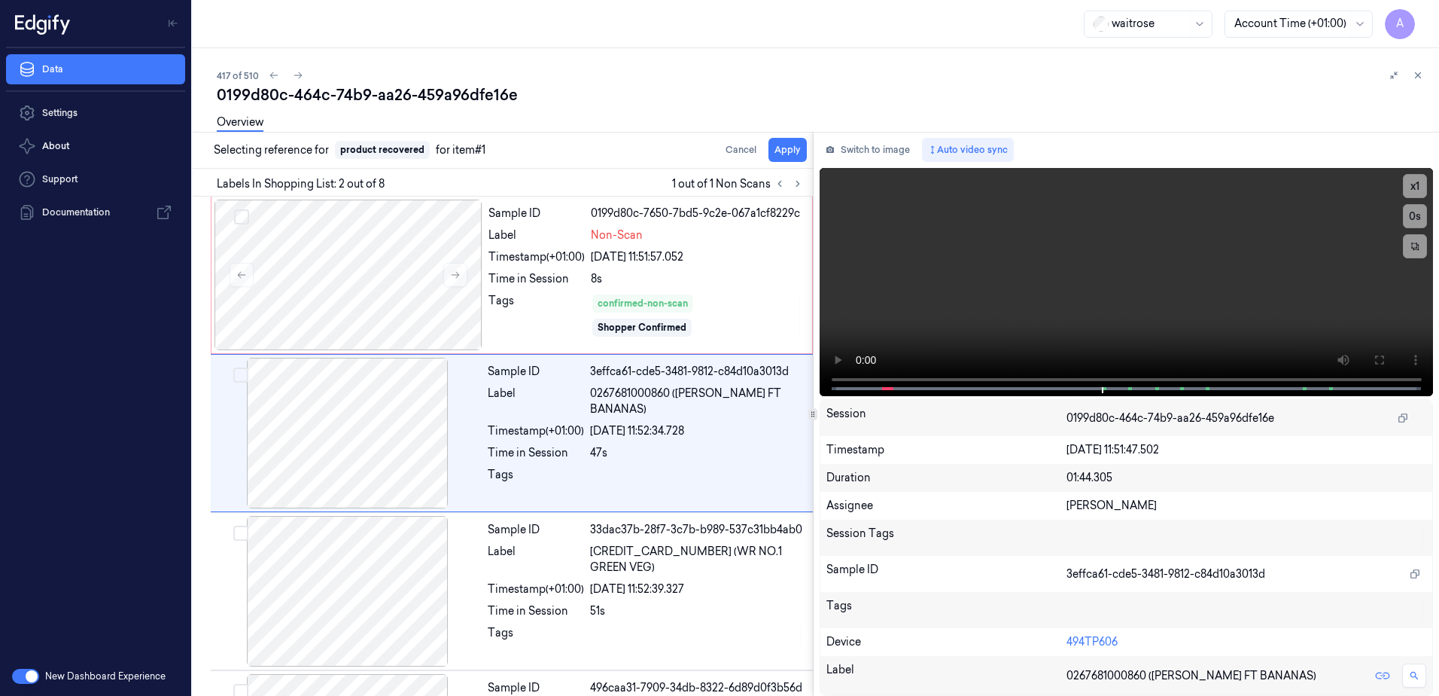
click at [784, 140] on div "Overview" at bounding box center [822, 124] width 1210 height 38
click at [784, 150] on button "Apply" at bounding box center [788, 150] width 38 height 24
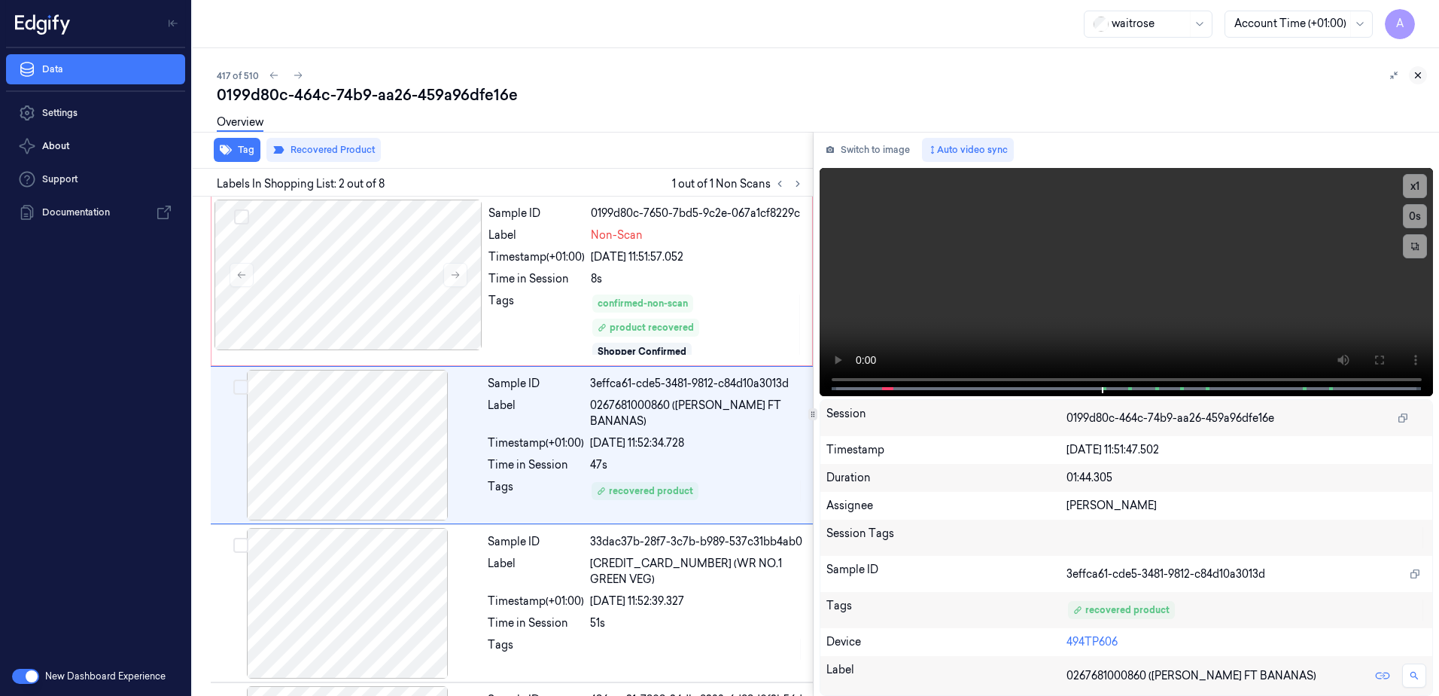
click at [1414, 77] on icon at bounding box center [1418, 75] width 11 height 11
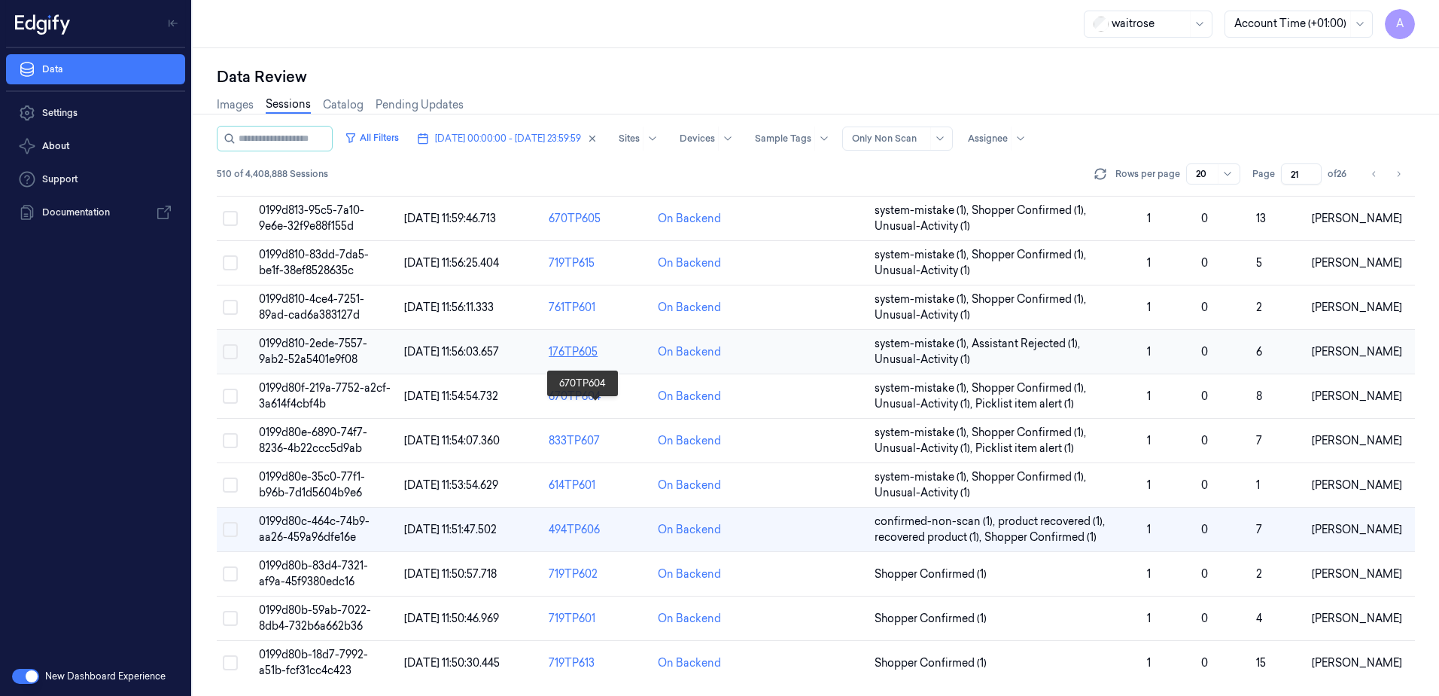
scroll to position [459, 0]
click at [292, 653] on span "0199d80b-18d7-7992-a51b-fcf31cc4c423" at bounding box center [313, 661] width 109 height 29
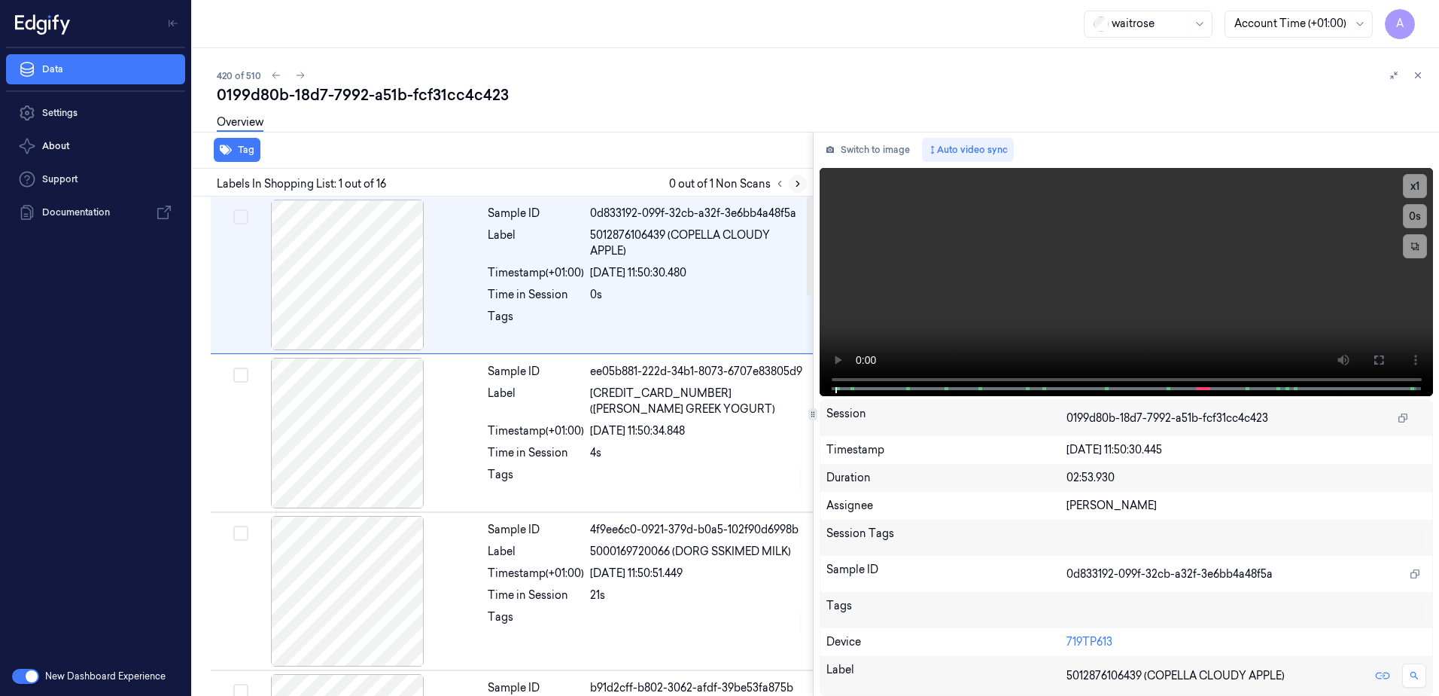
click at [793, 181] on icon at bounding box center [798, 183] width 11 height 11
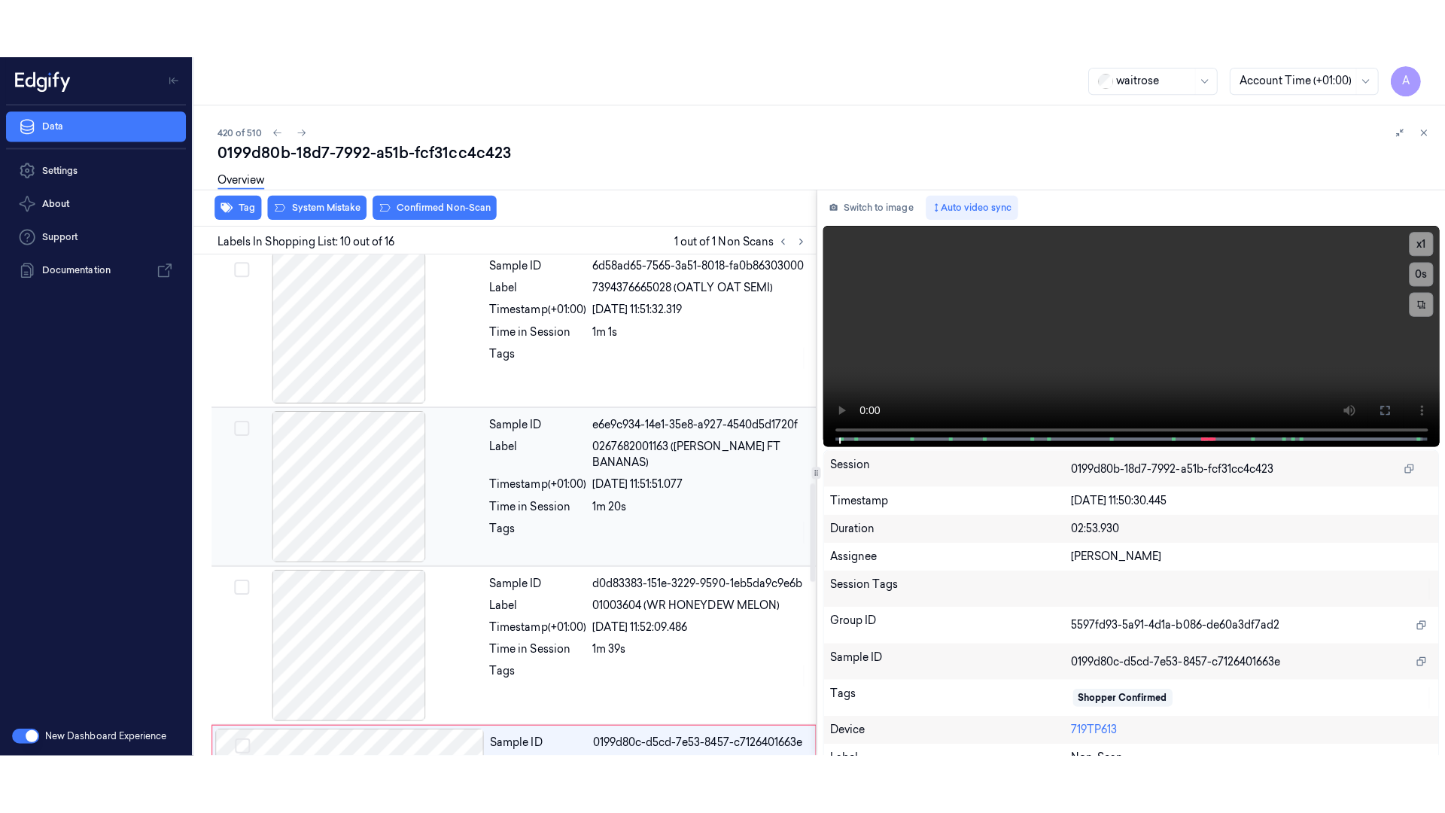
scroll to position [1252, 0]
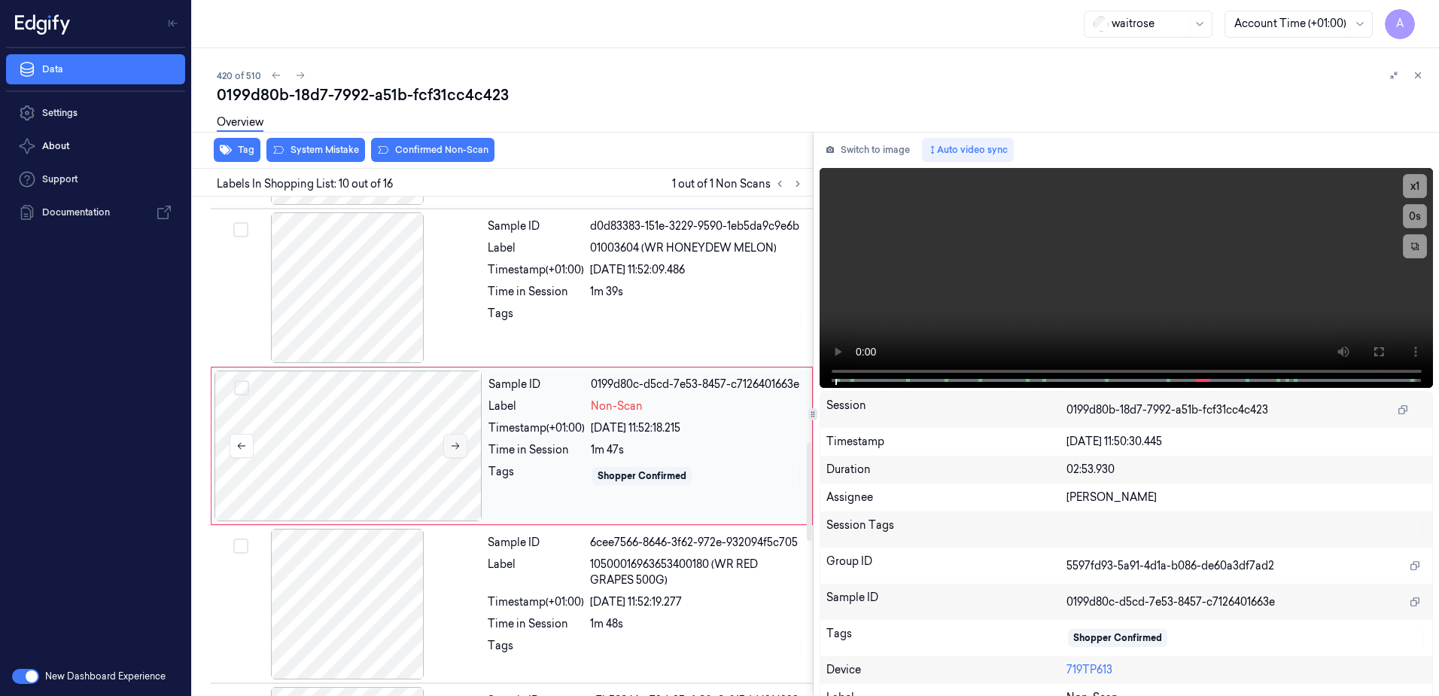
click at [455, 447] on icon at bounding box center [455, 445] width 11 height 11
click at [458, 447] on icon at bounding box center [455, 445] width 11 height 11
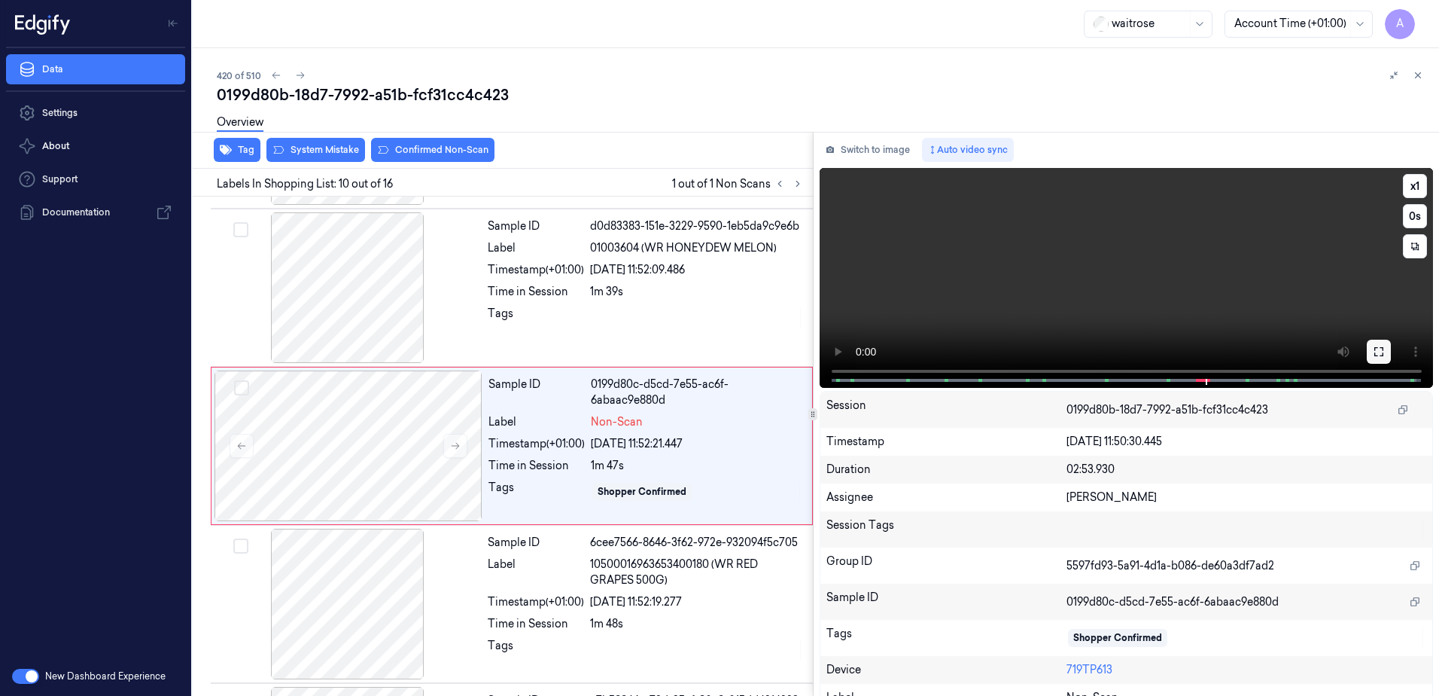
click at [1373, 352] on icon at bounding box center [1379, 352] width 12 height 12
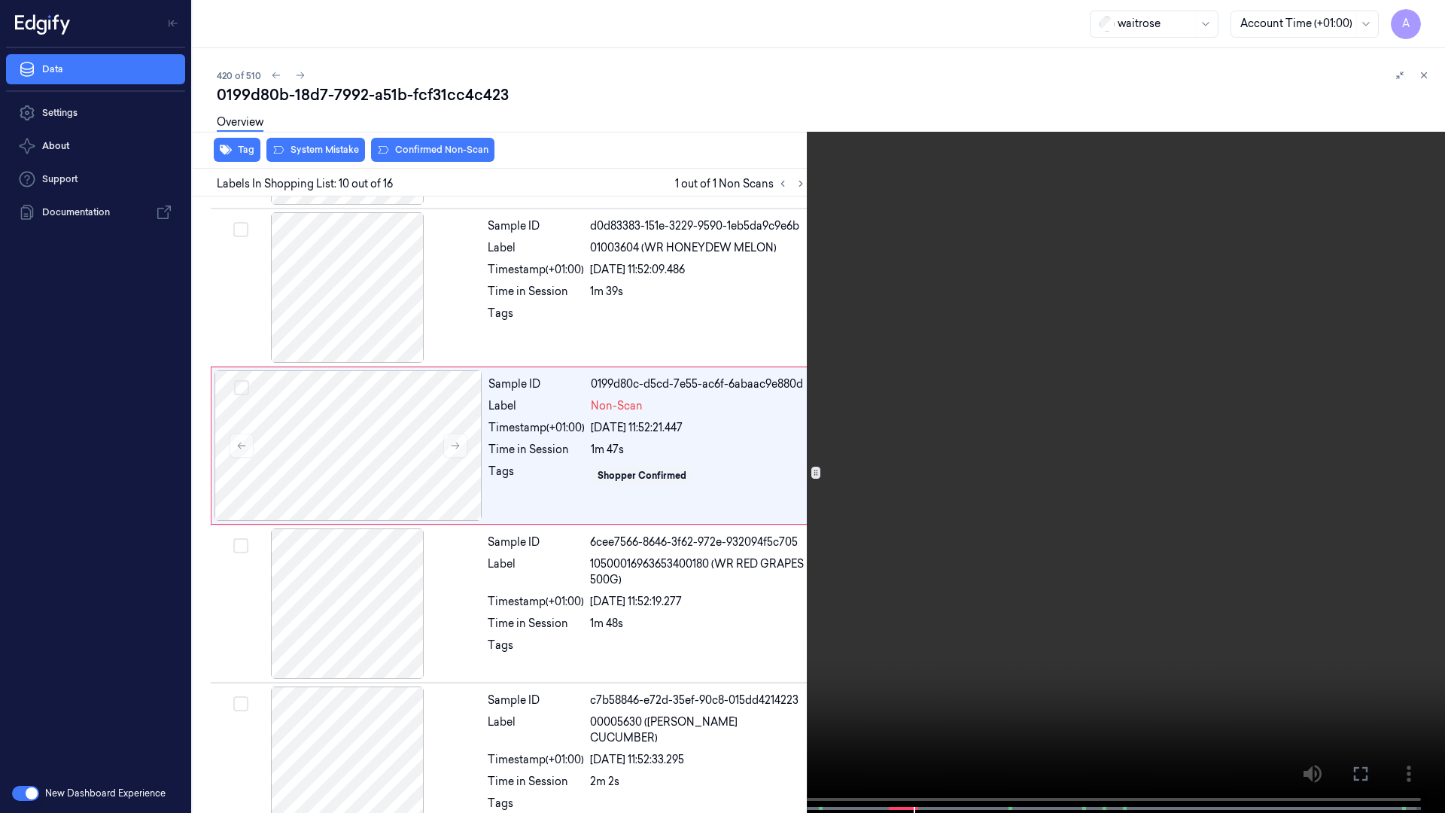
click at [978, 446] on video at bounding box center [722, 408] width 1445 height 816
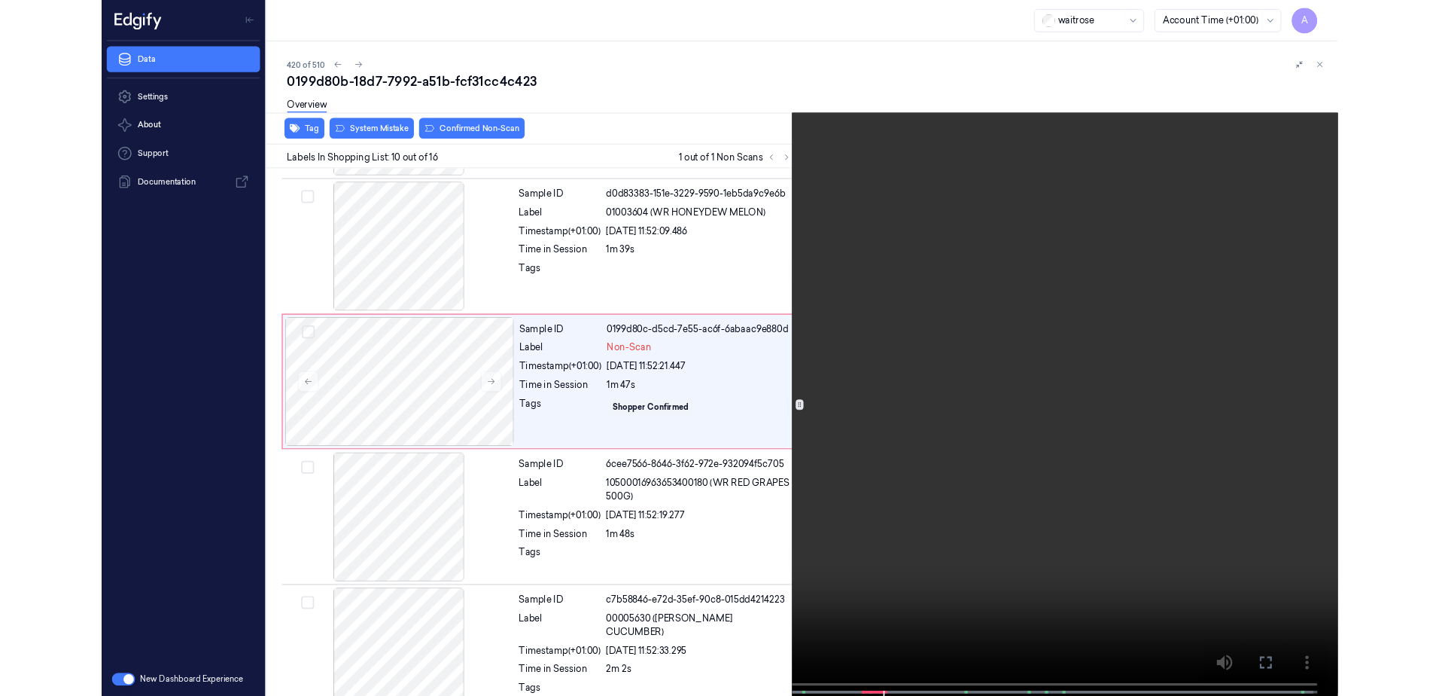
scroll to position [1193, 0]
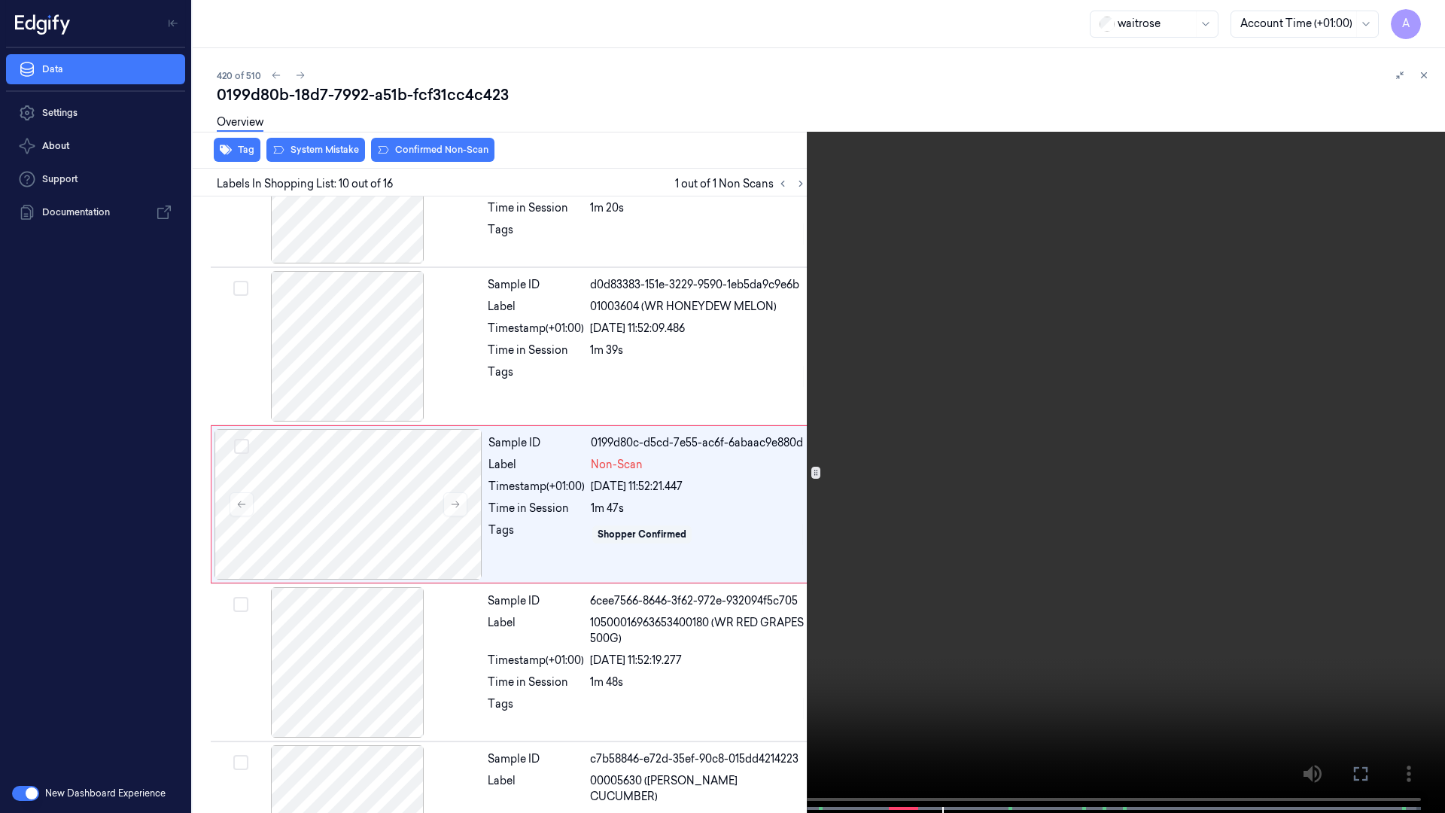
click at [1109, 402] on video at bounding box center [722, 408] width 1445 height 816
click at [0, 0] on icon at bounding box center [0, 0] width 0 height 0
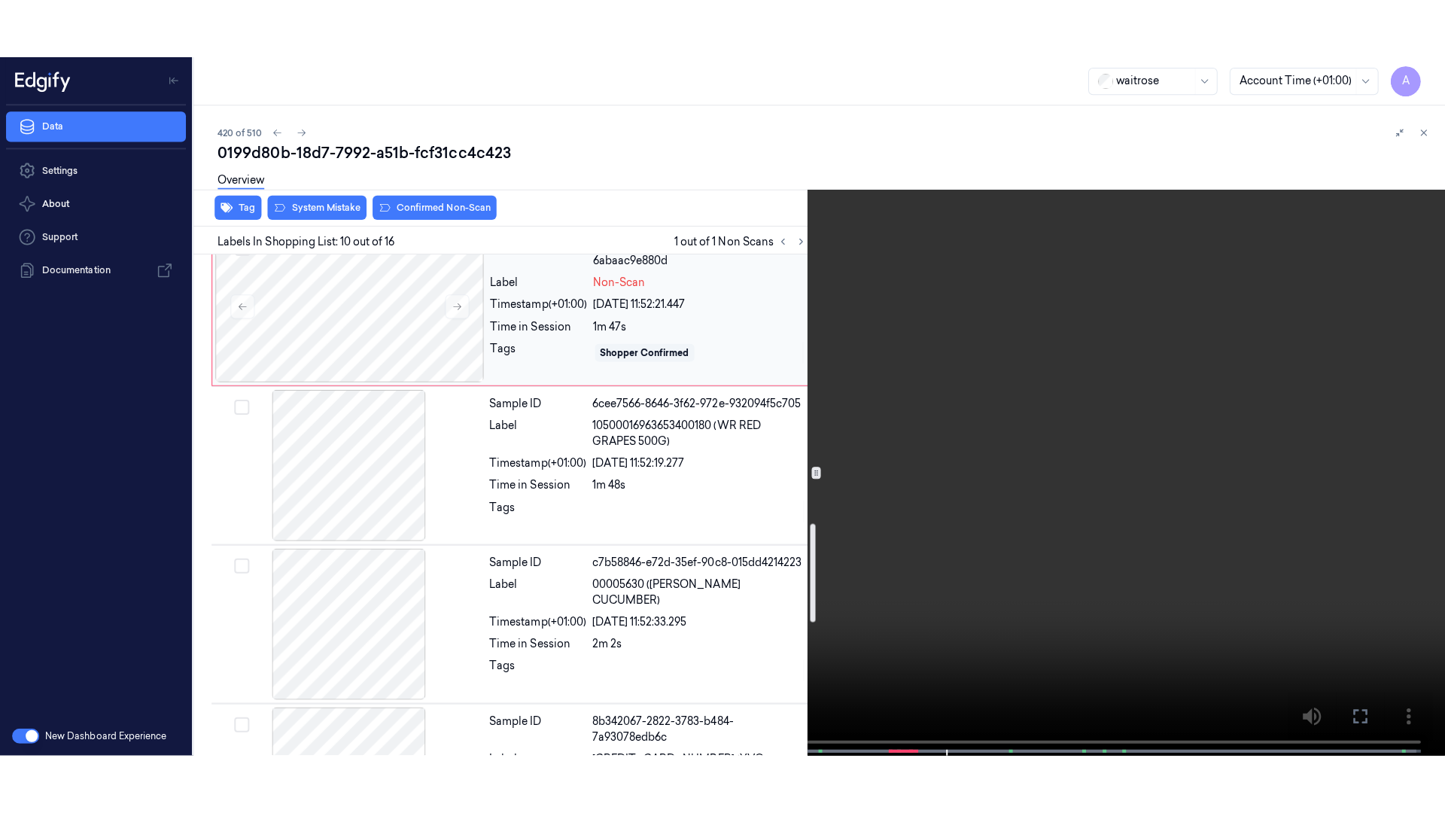
scroll to position [1494, 0]
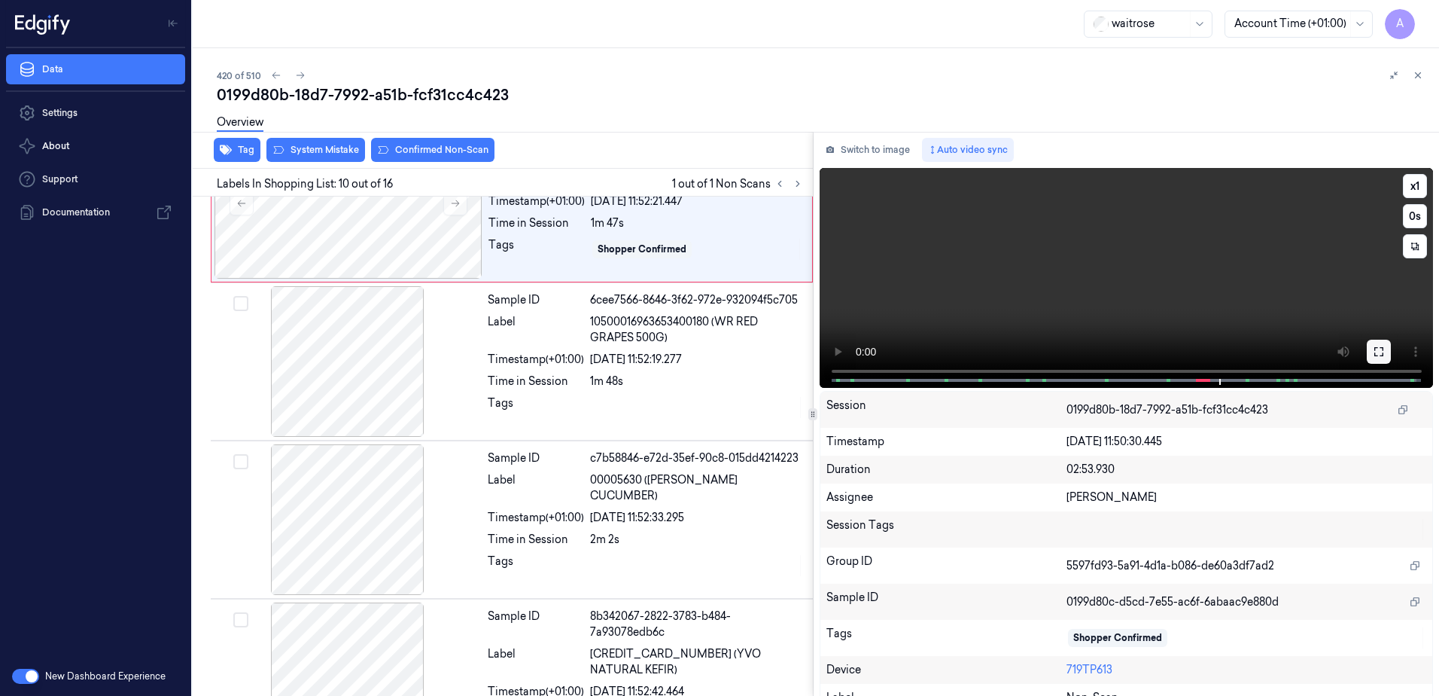
click at [1377, 349] on icon at bounding box center [1379, 352] width 12 height 12
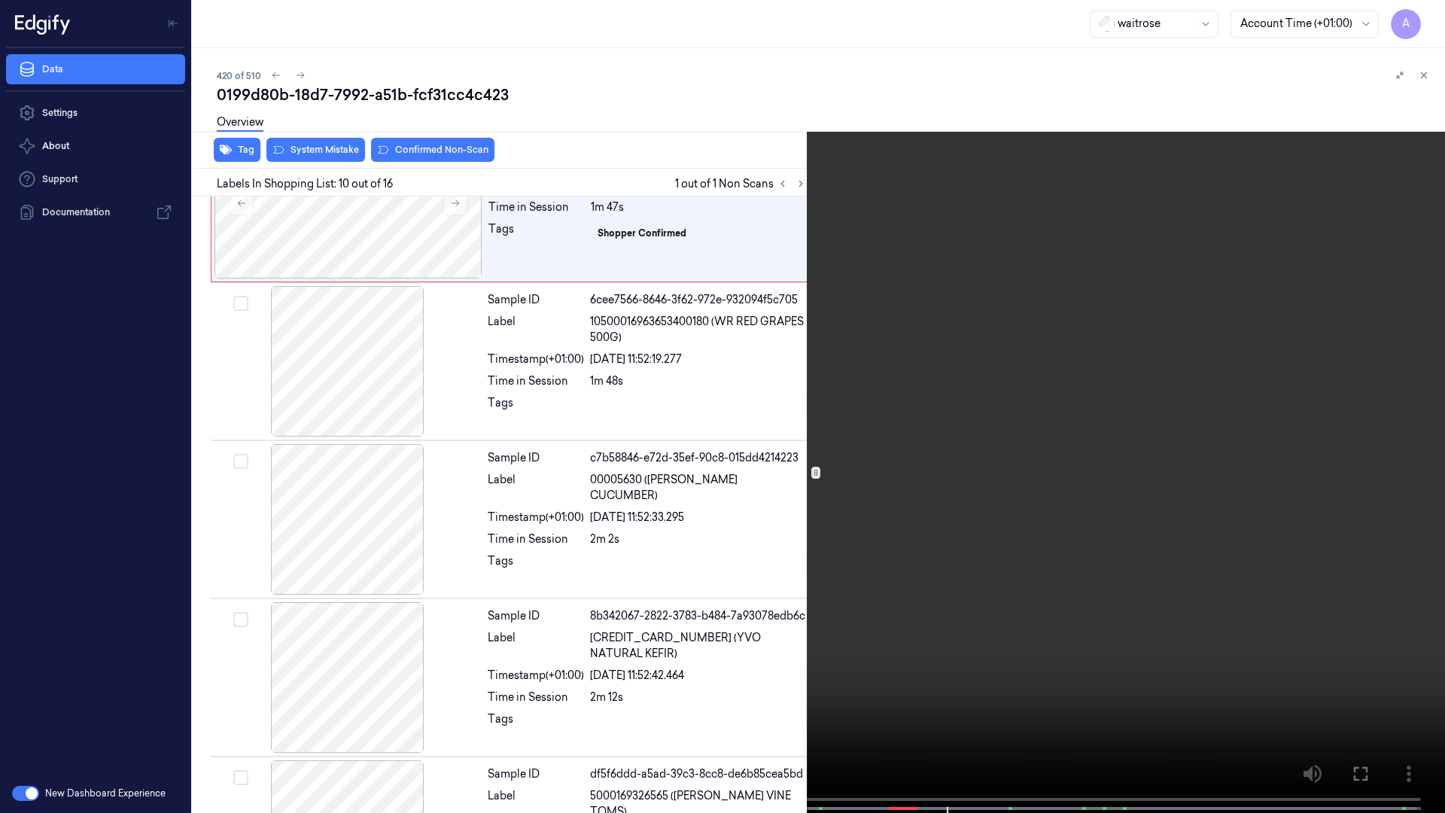
click at [1087, 397] on video at bounding box center [722, 408] width 1445 height 816
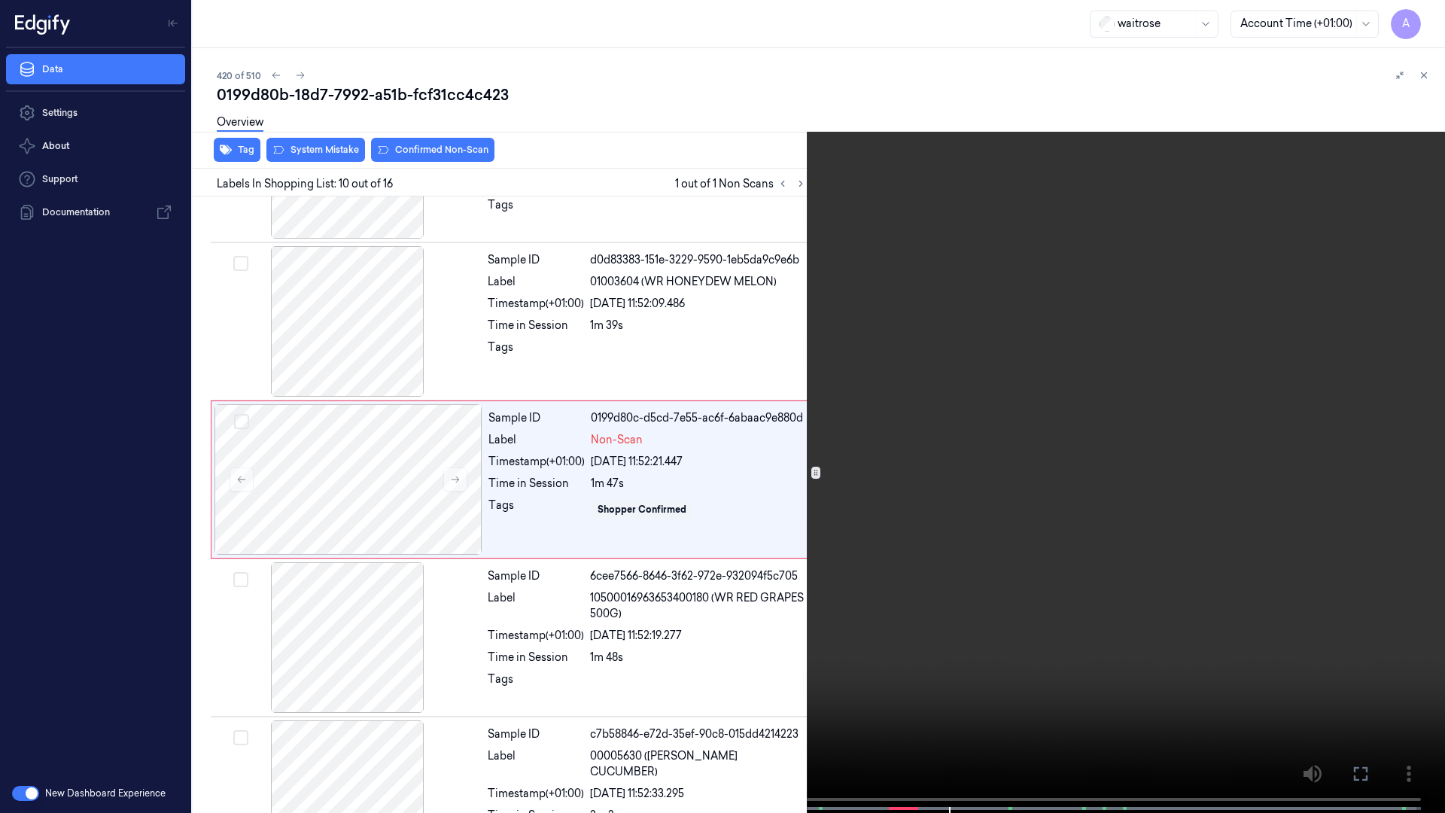
scroll to position [1193, 0]
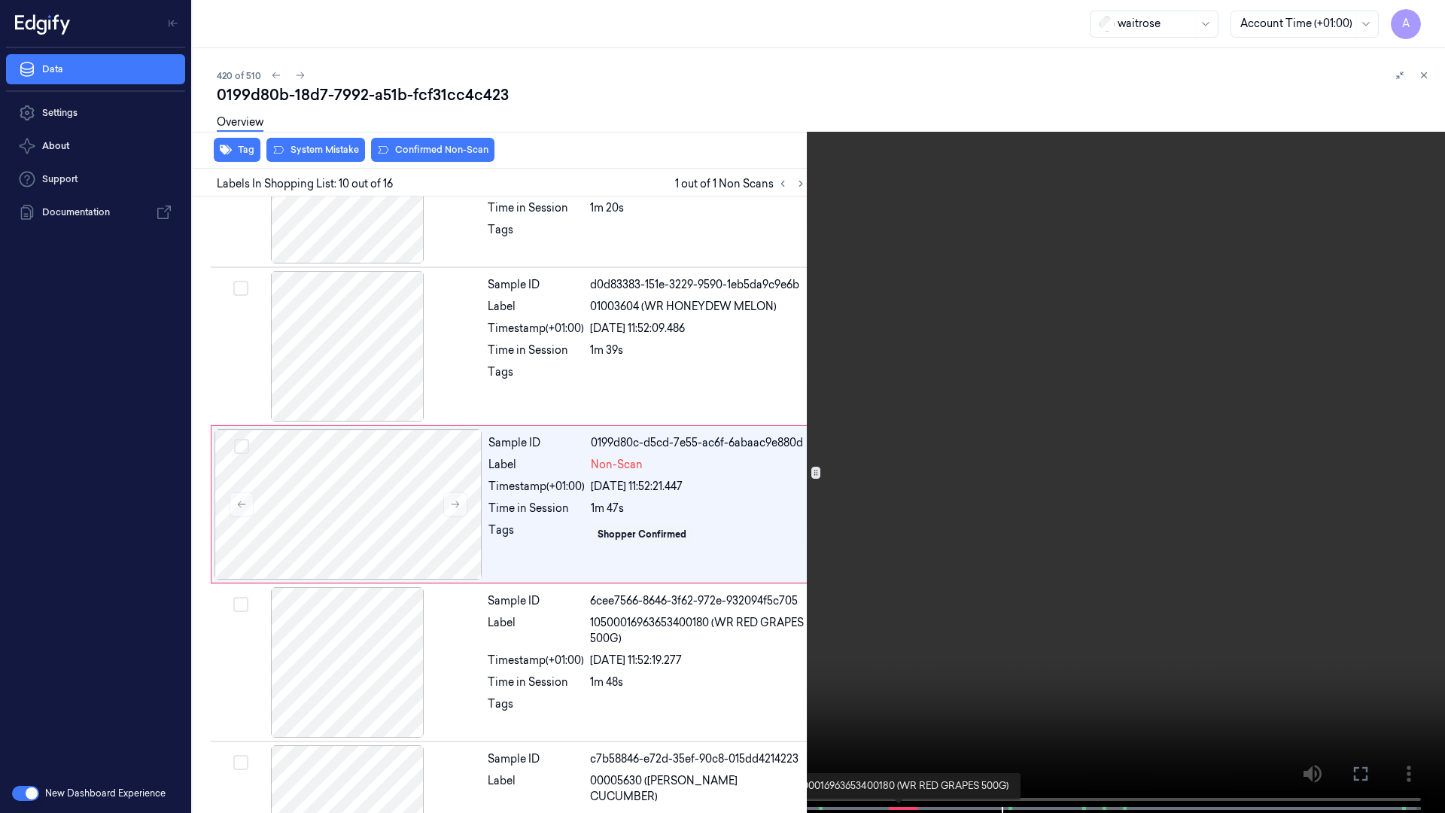
click at [899, 695] on span at bounding box center [900, 809] width 2 height 8
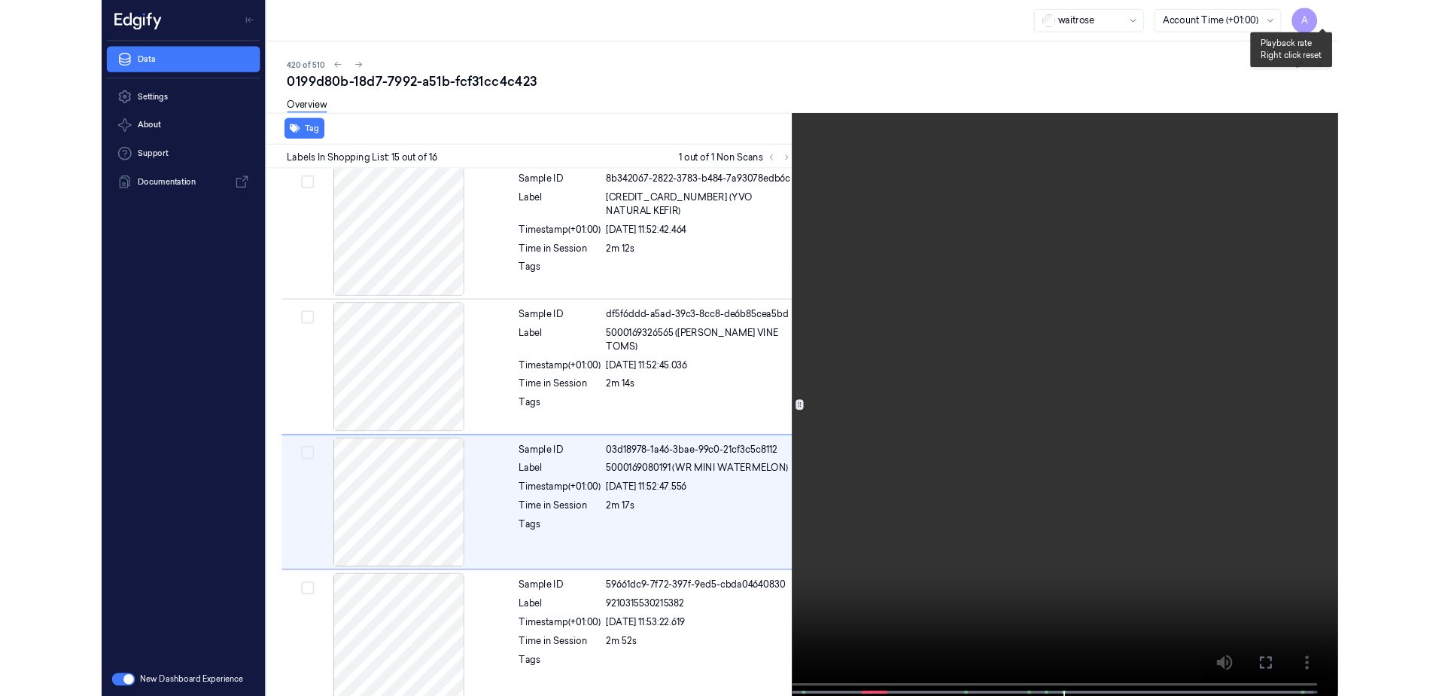
scroll to position [1917, 0]
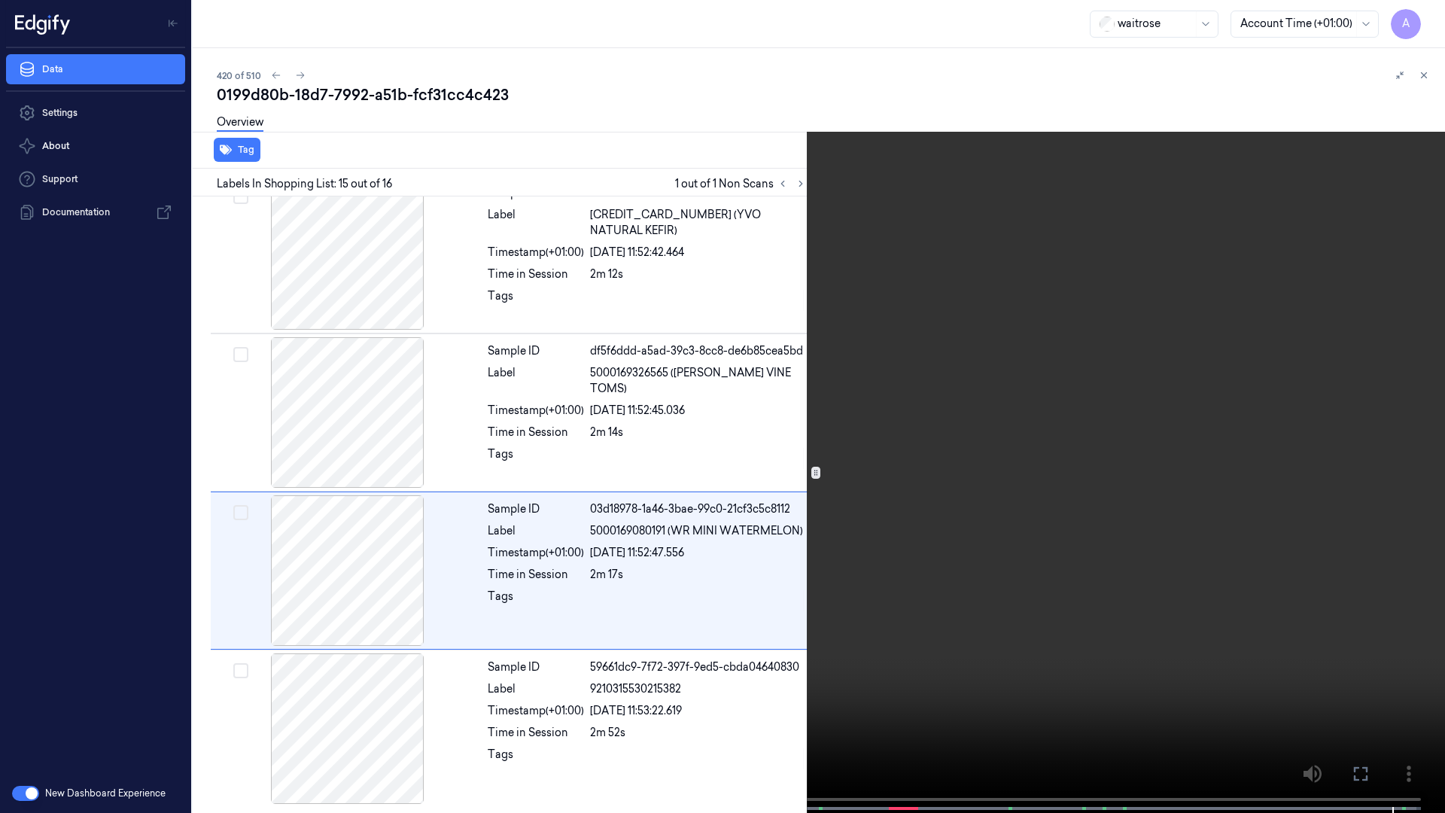
click at [0, 0] on icon at bounding box center [0, 0] width 0 height 0
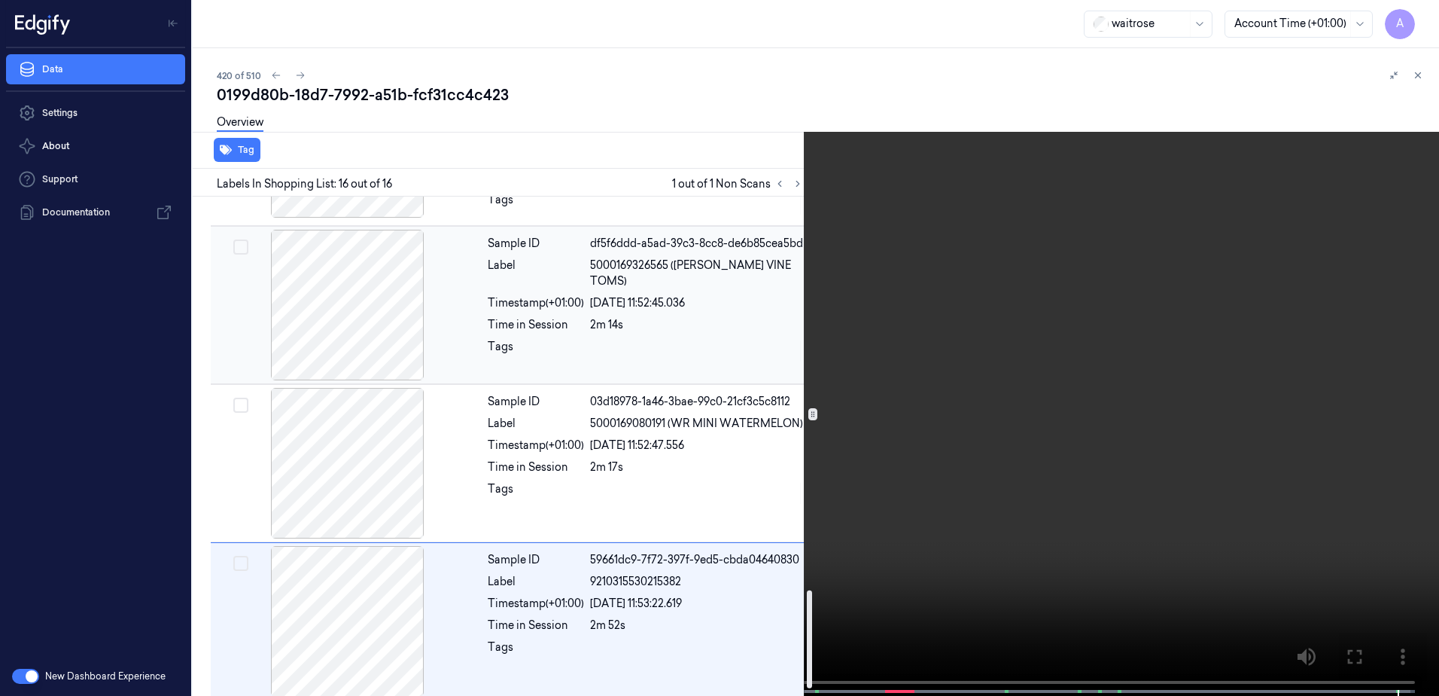
scroll to position [2039, 0]
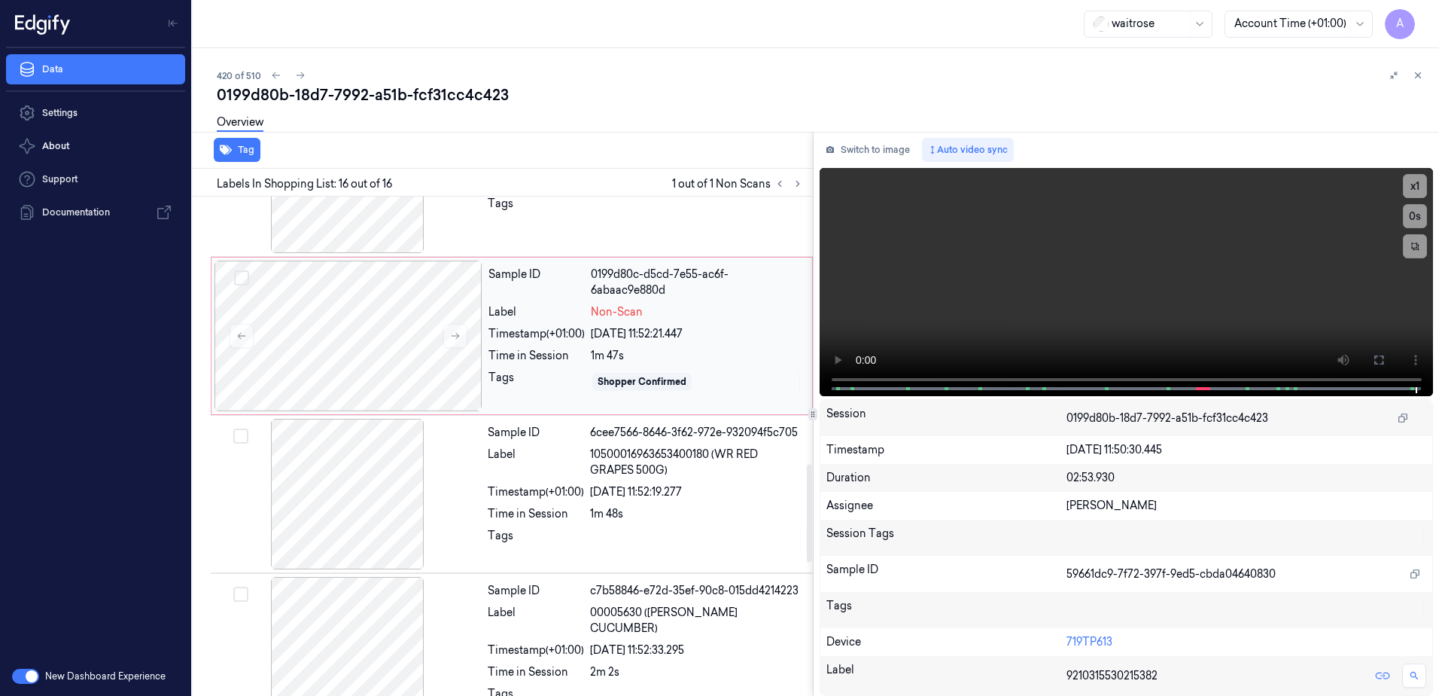
click at [533, 397] on div "Sample ID 0199d80c-d5cd-7e55-ac6f-6abaac9e880d Label Non-Scan Timestamp (+01:00…" at bounding box center [645, 335] width 327 height 151
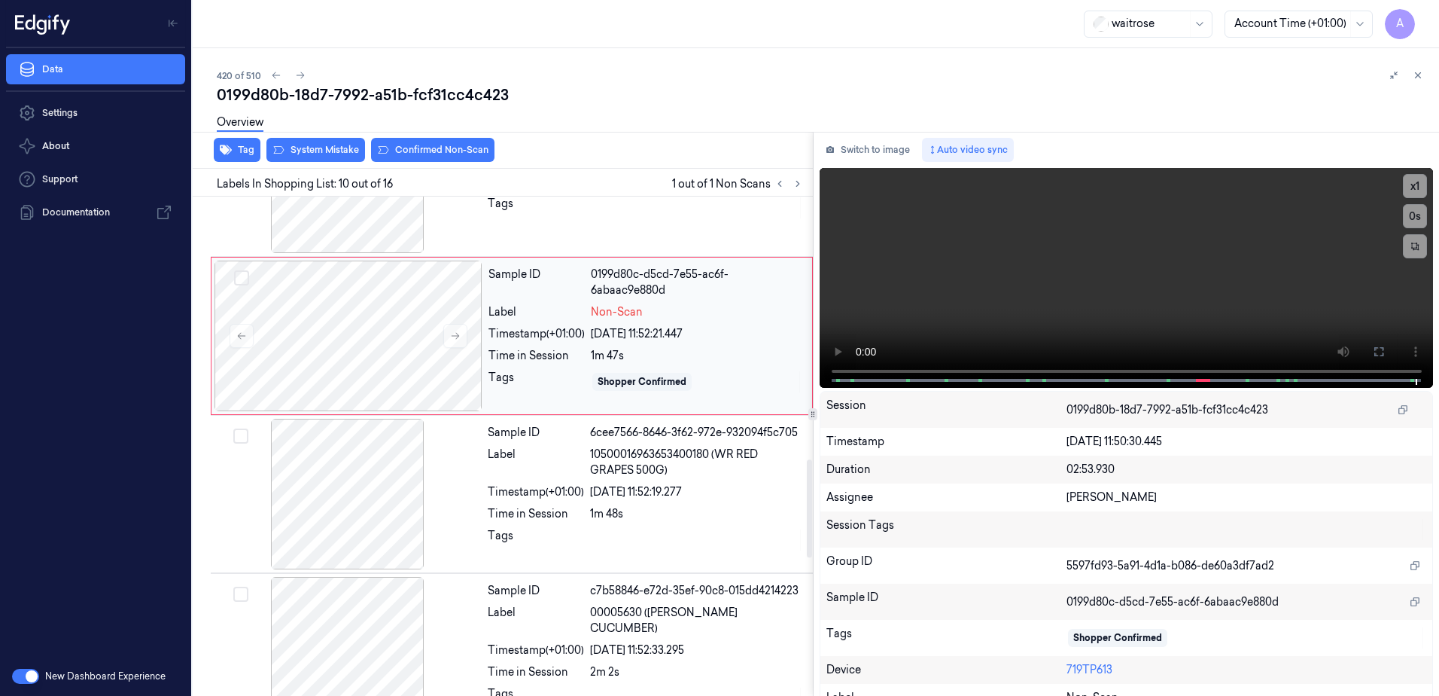
scroll to position [1252, 0]
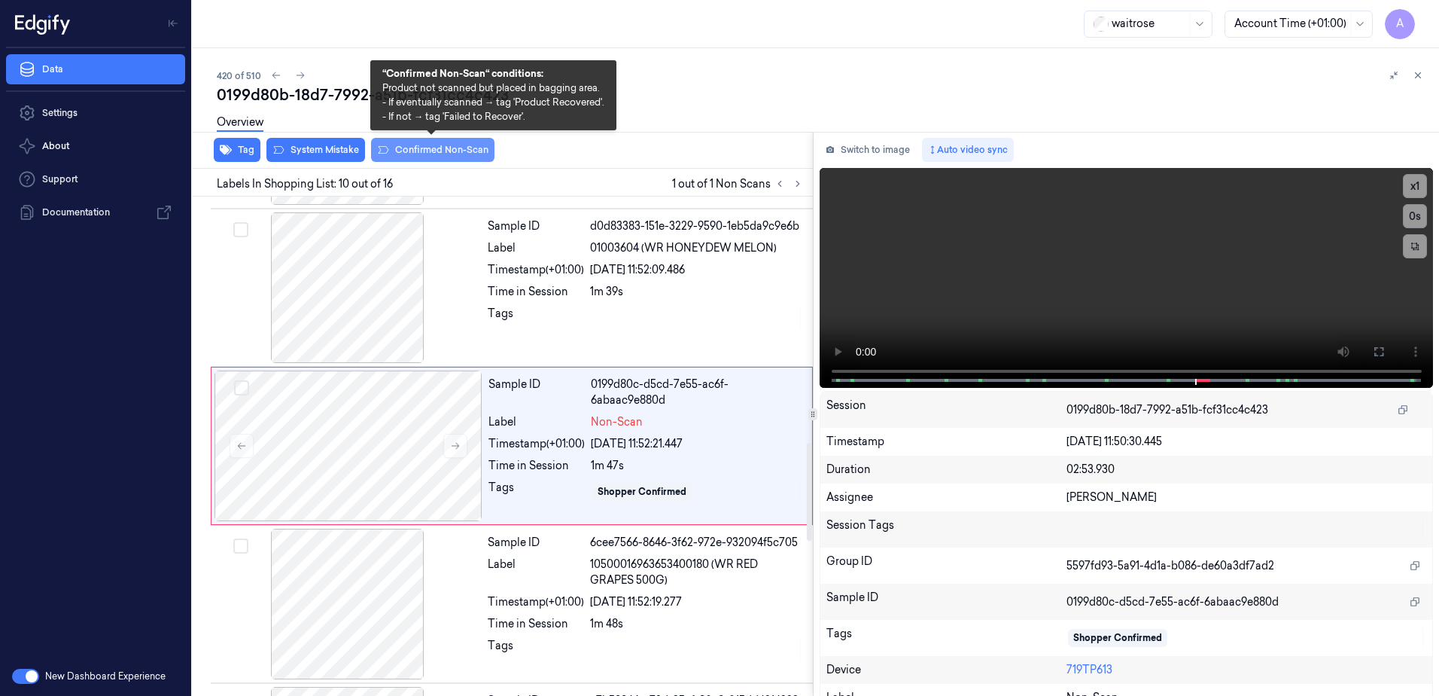
click at [421, 156] on button "Confirmed Non-Scan" at bounding box center [432, 150] width 123 height 24
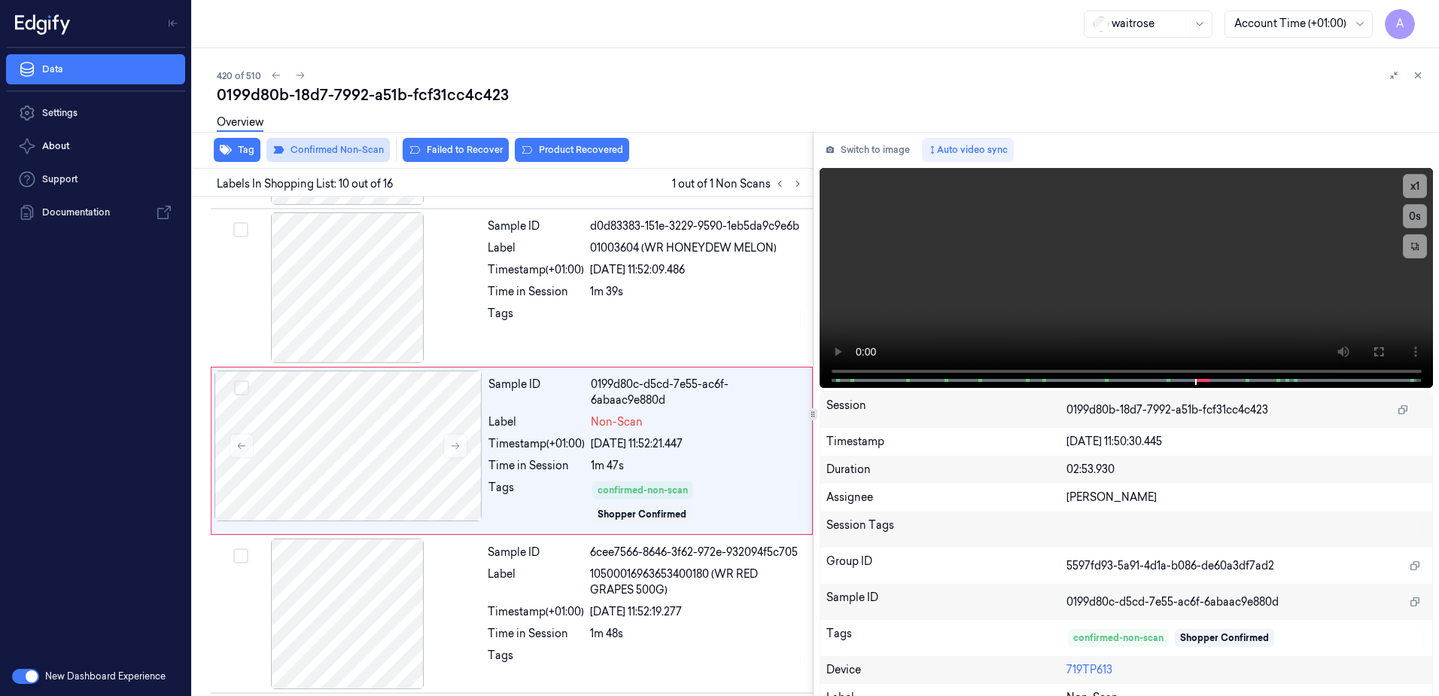
scroll to position [1256, 0]
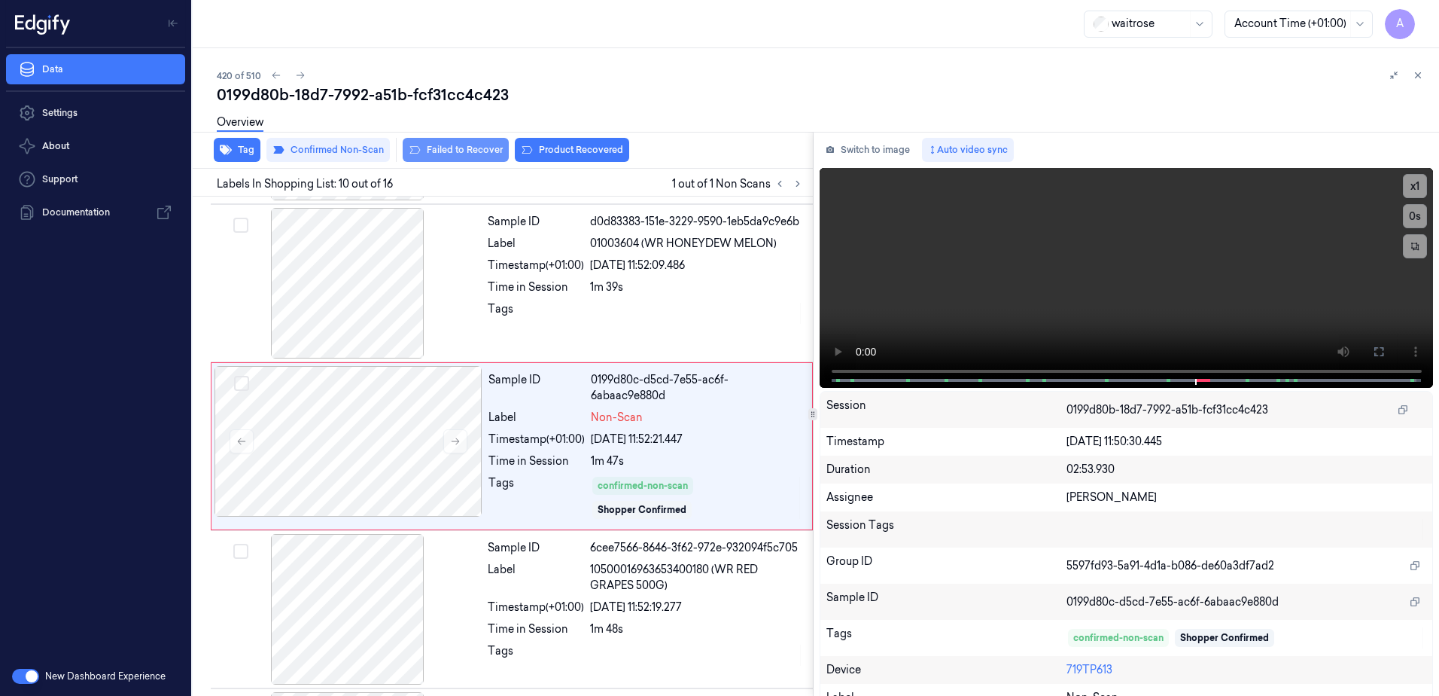
click at [467, 156] on button "Failed to Recover" at bounding box center [456, 150] width 106 height 24
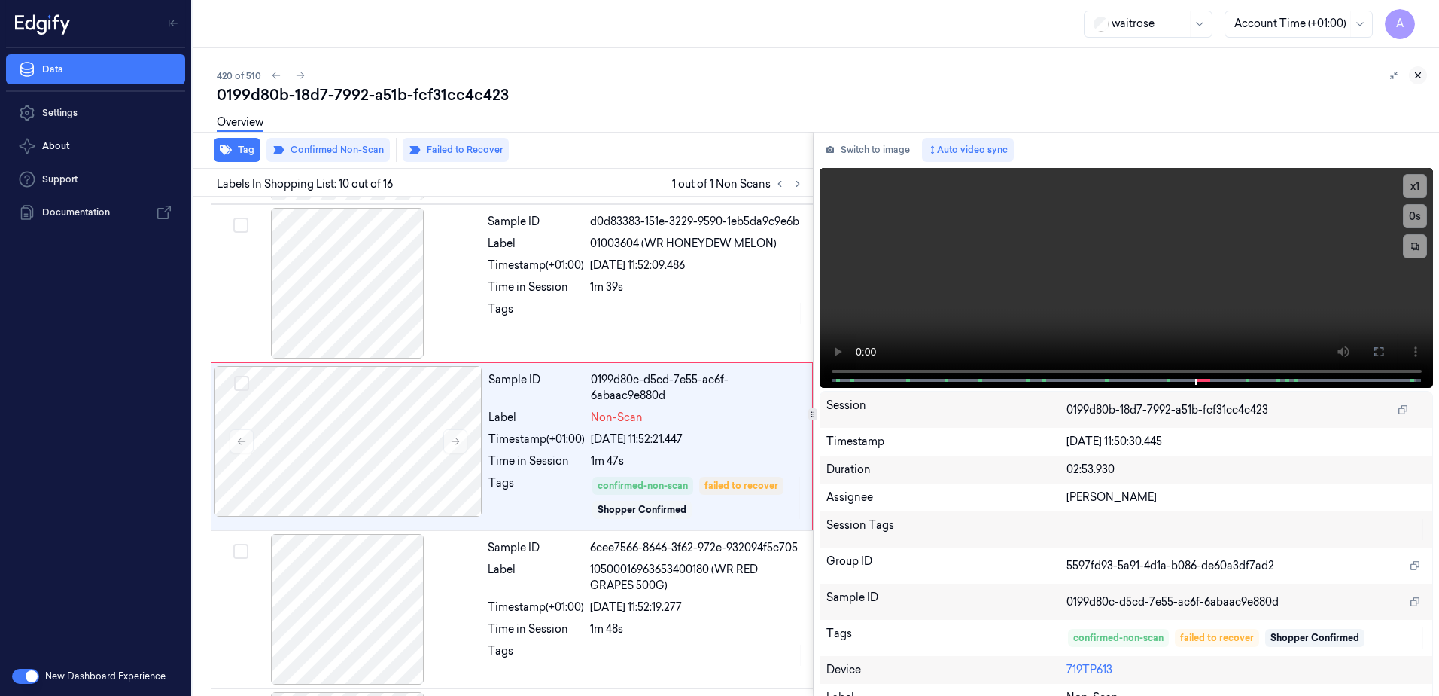
drag, startPoint x: 1417, startPoint y: 77, endPoint x: 1411, endPoint y: 89, distance: 13.5
click at [1417, 77] on icon at bounding box center [1418, 75] width 11 height 11
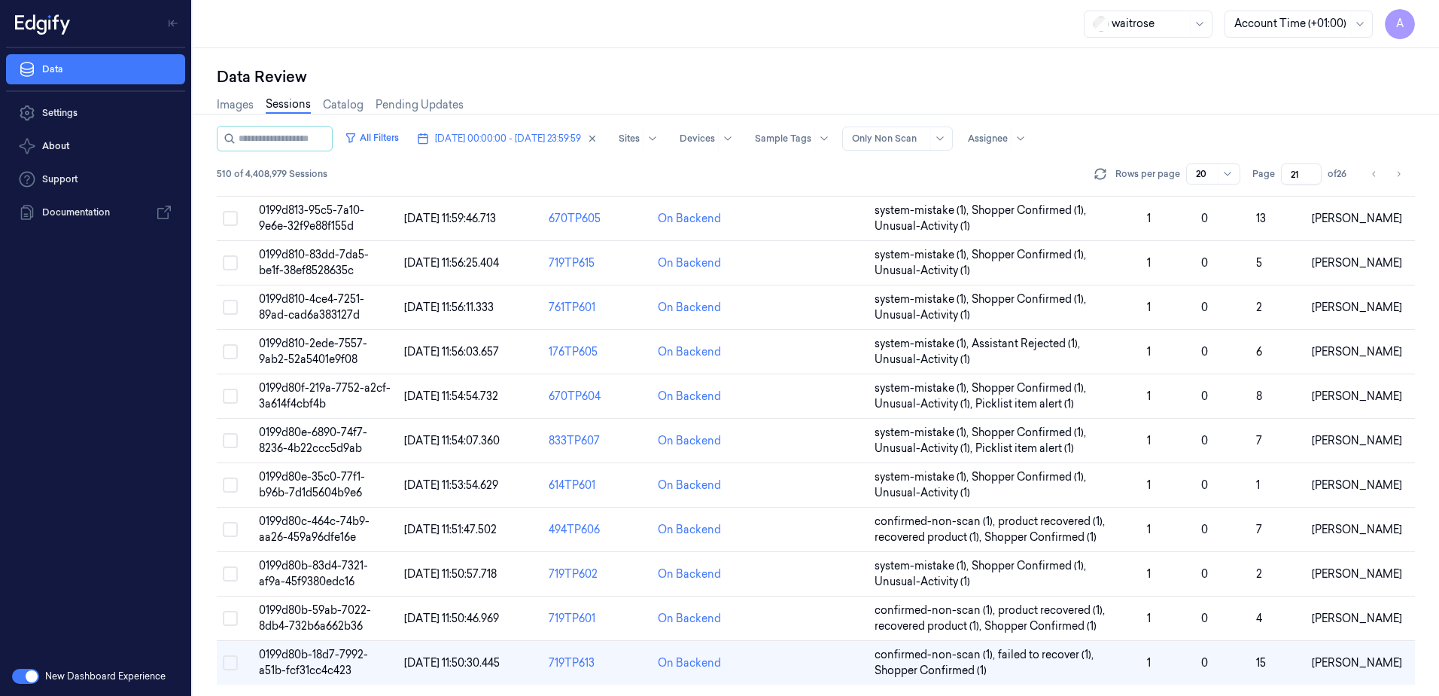
scroll to position [459, 0]
drag, startPoint x: 1304, startPoint y: 174, endPoint x: 1287, endPoint y: 179, distance: 17.4
click at [1287, 179] on input "21" at bounding box center [1301, 173] width 41 height 21
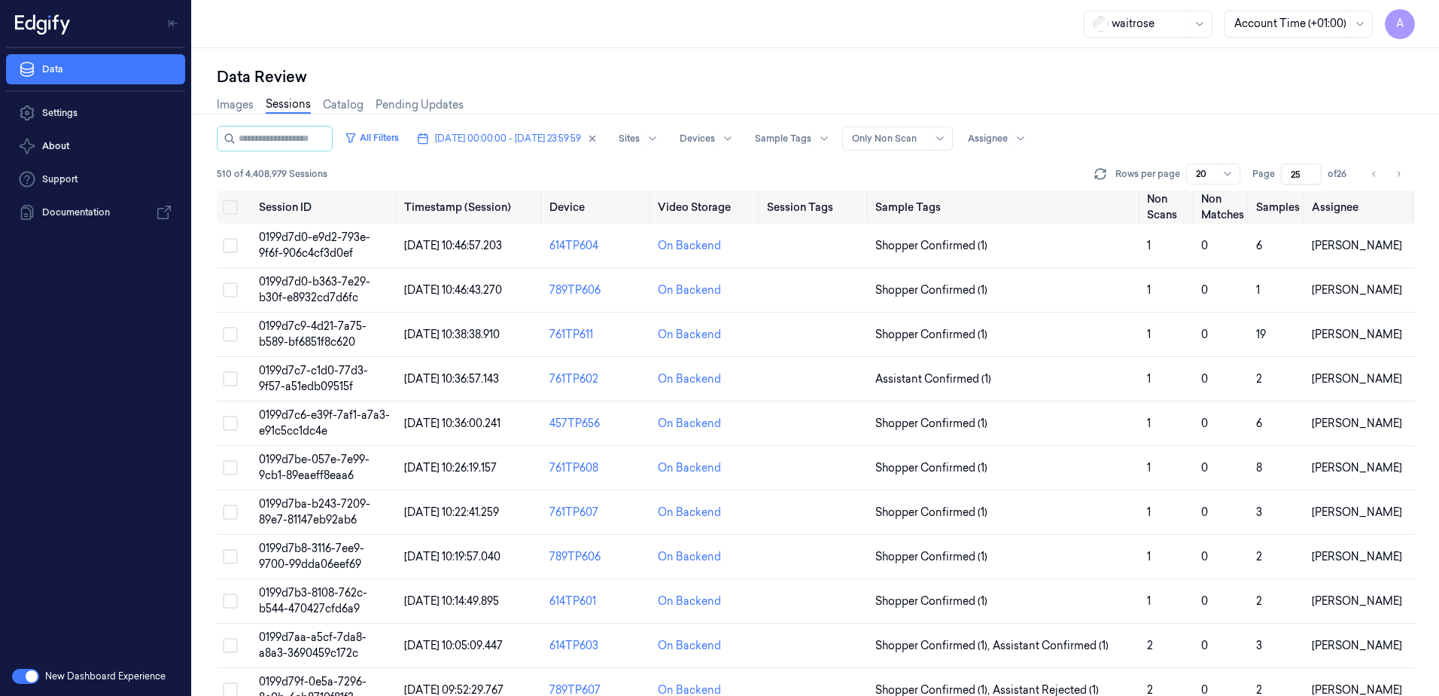
type input "25"
click at [318, 327] on span "0199d7c9-4d21-7a75-b589-bf6851f8c620" at bounding box center [313, 333] width 108 height 29
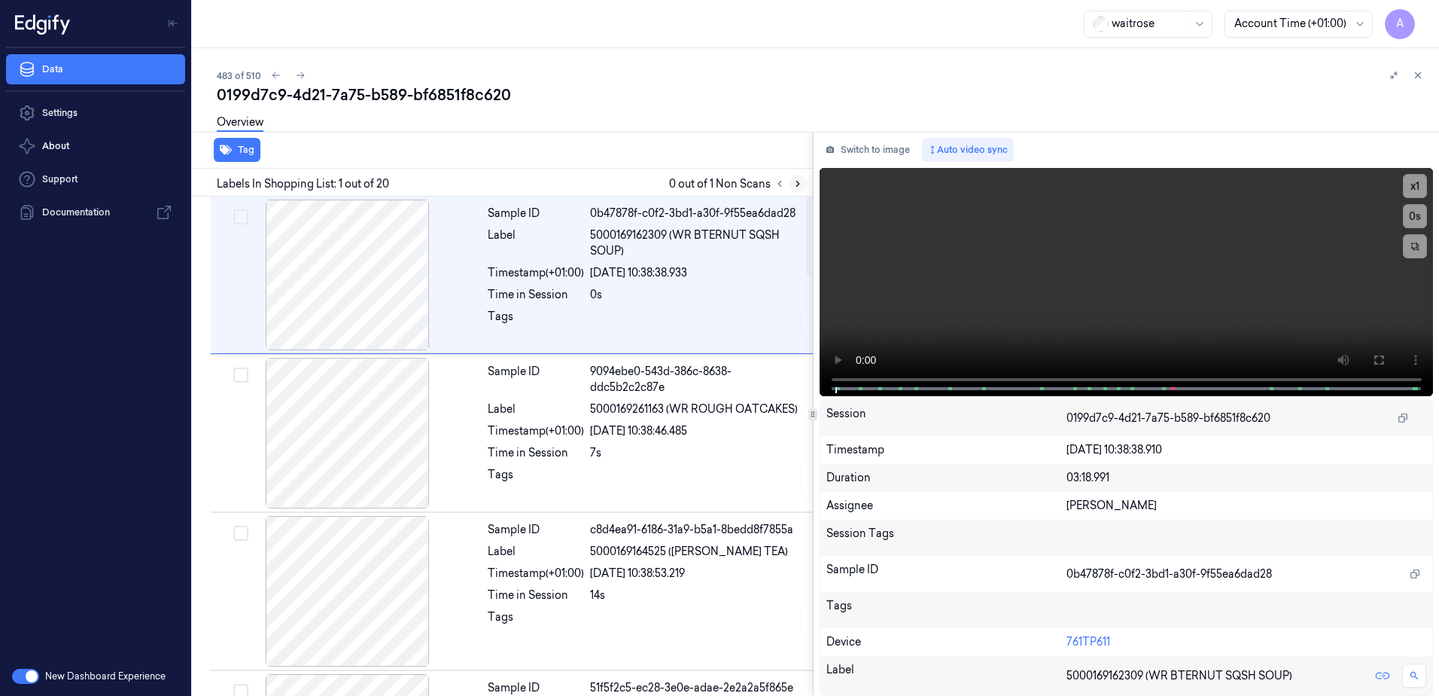
click at [796, 190] on button at bounding box center [798, 184] width 18 height 18
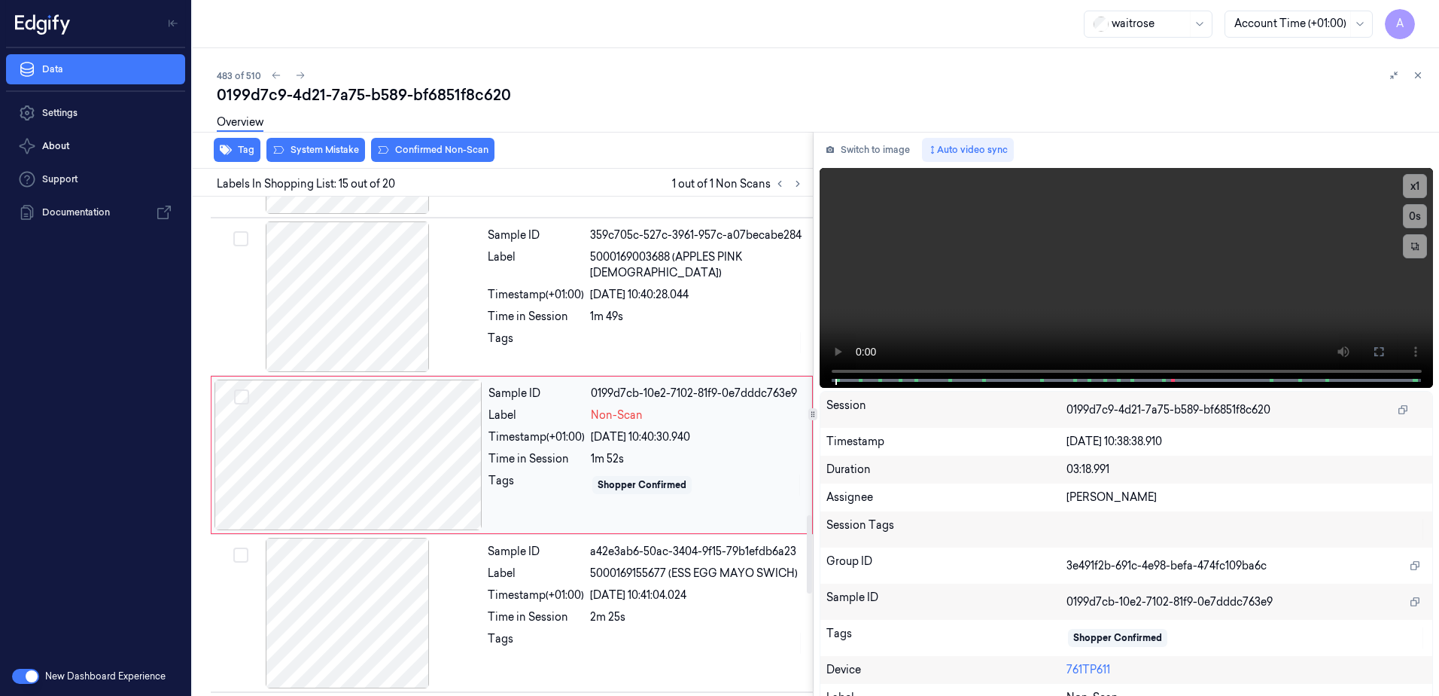
scroll to position [2042, 0]
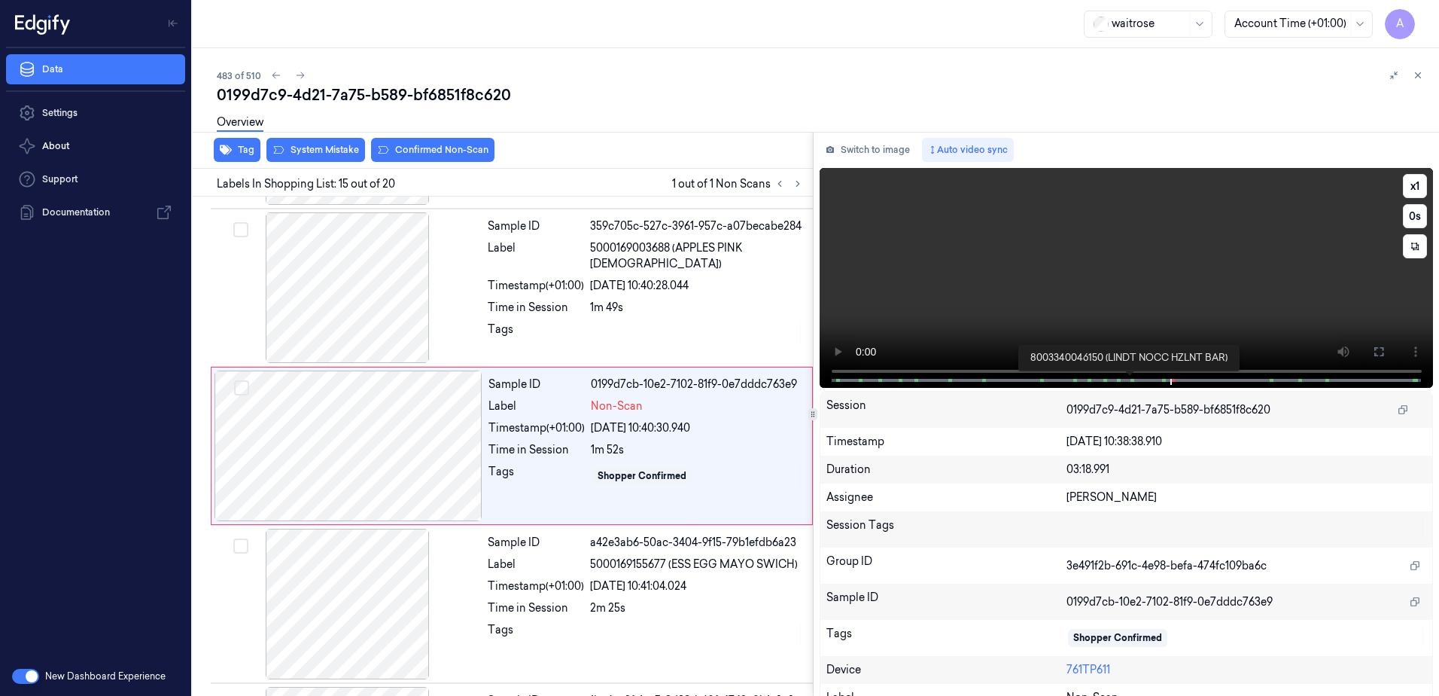
click at [1133, 376] on span at bounding box center [1134, 380] width 2 height 8
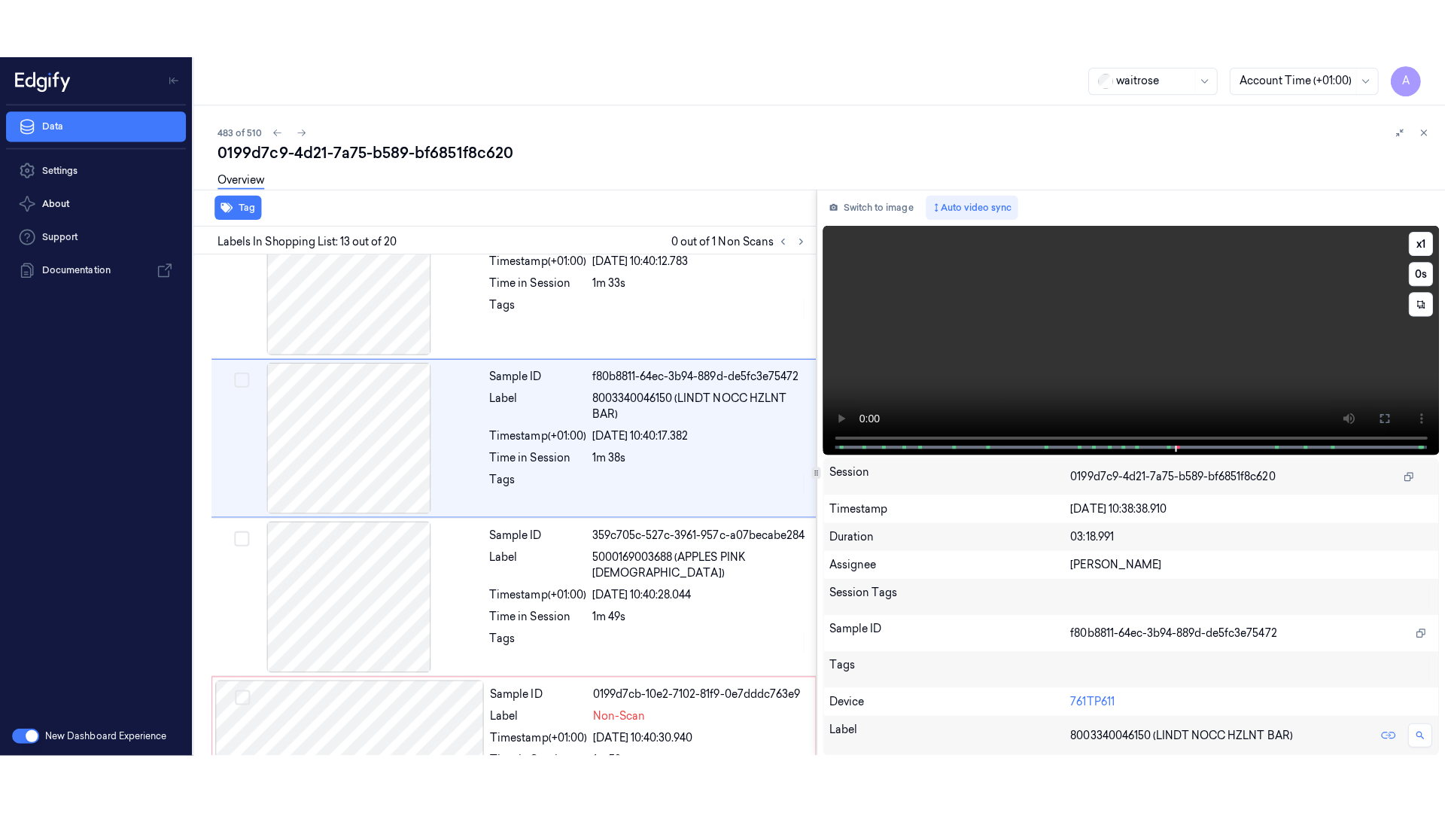
scroll to position [1726, 0]
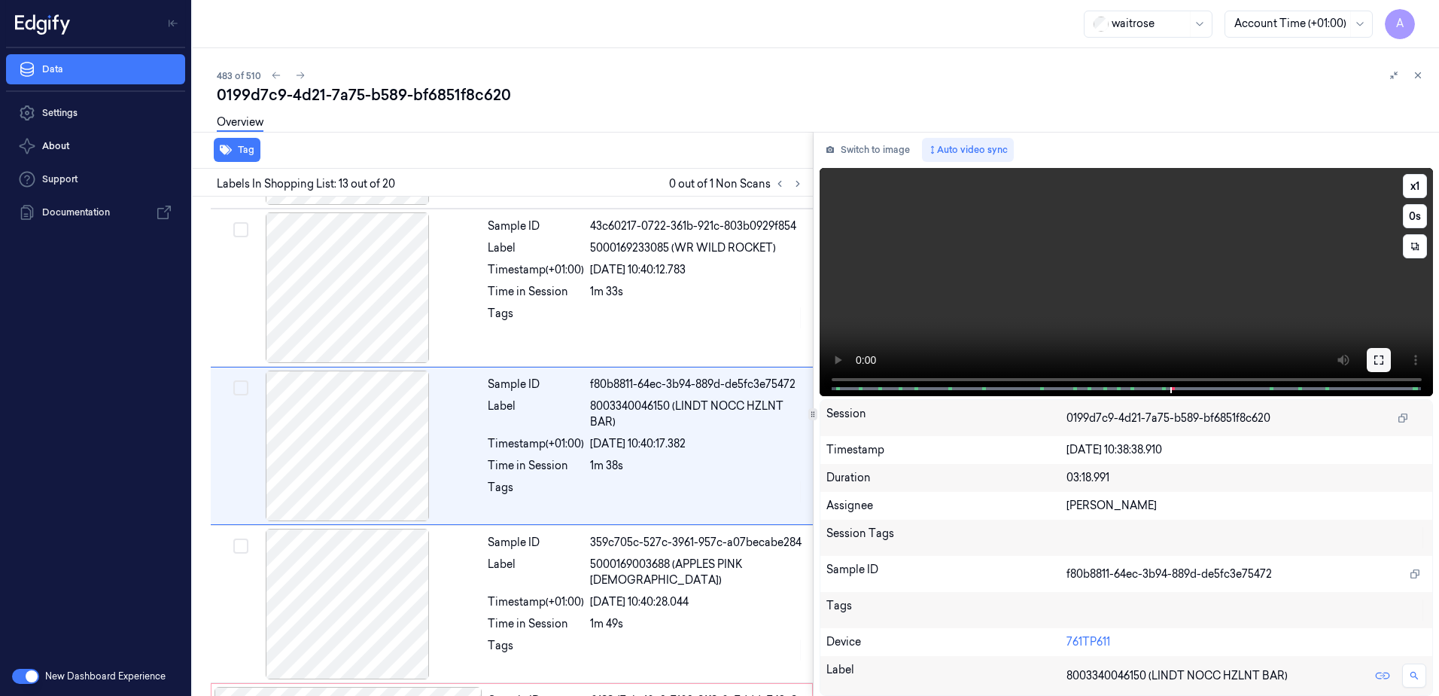
click at [1389, 352] on button at bounding box center [1379, 360] width 24 height 24
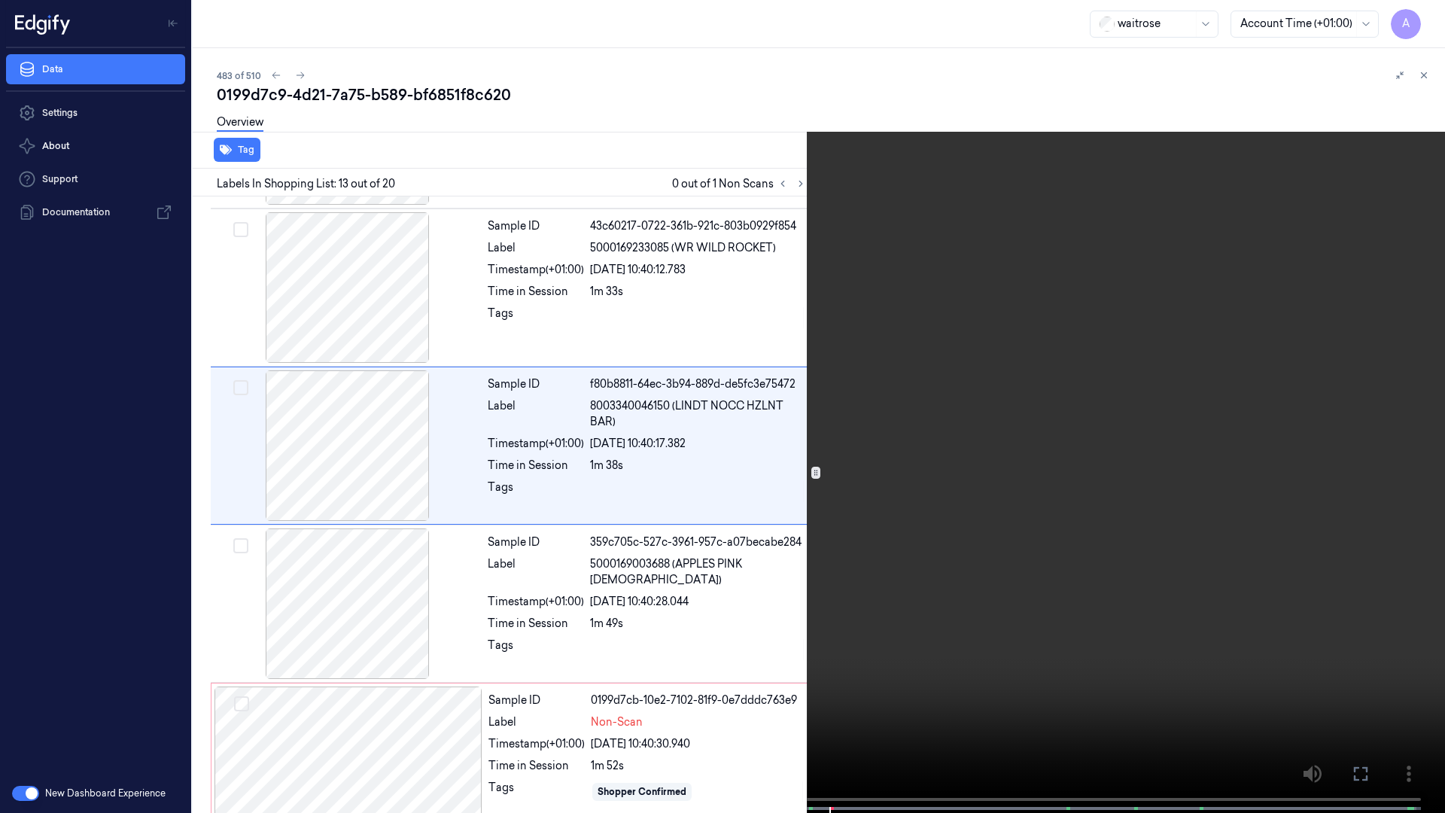
click at [1143, 427] on video at bounding box center [722, 408] width 1445 height 816
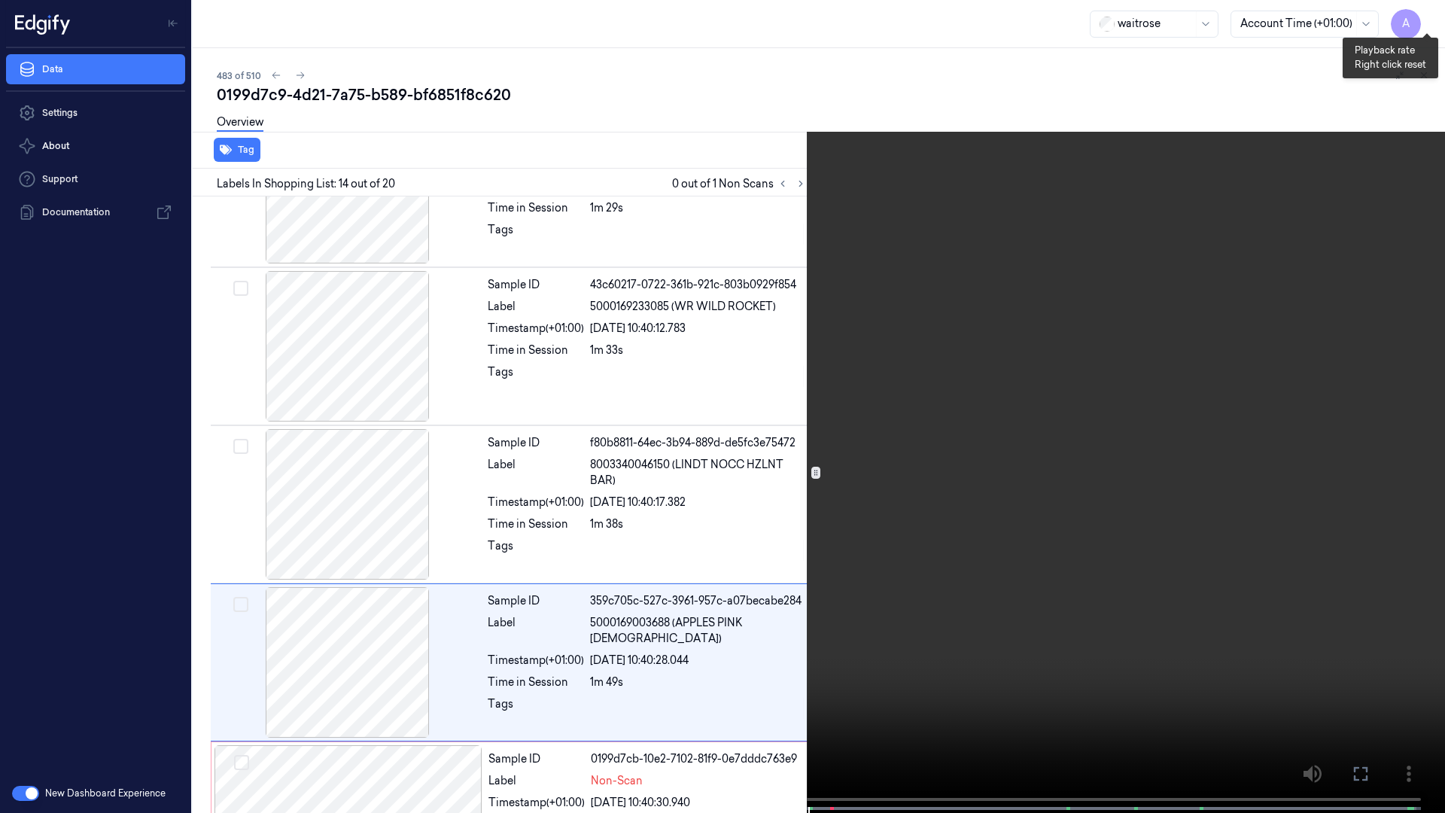
scroll to position [1825, 0]
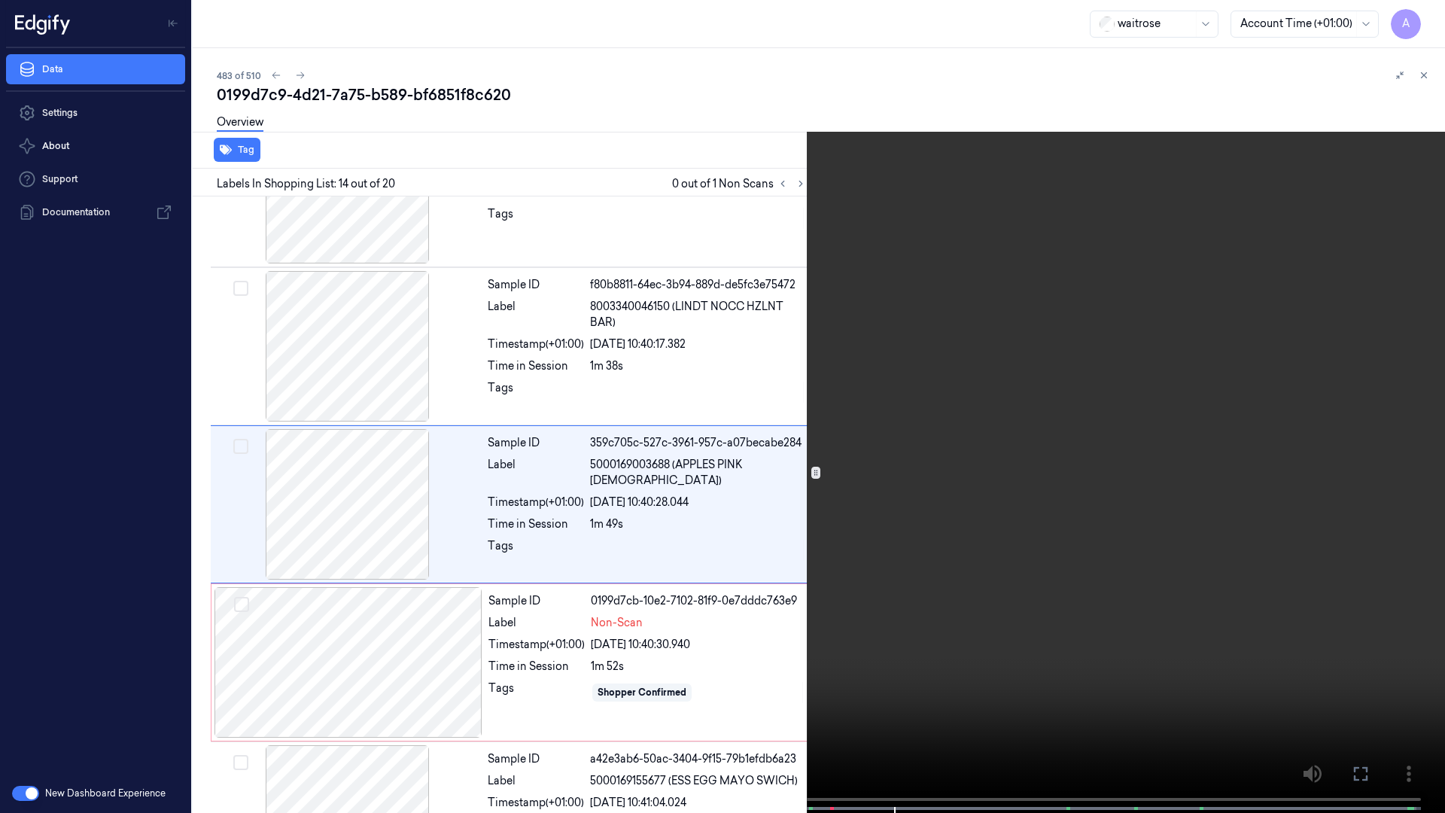
click at [703, 695] on span at bounding box center [703, 809] width 2 height 8
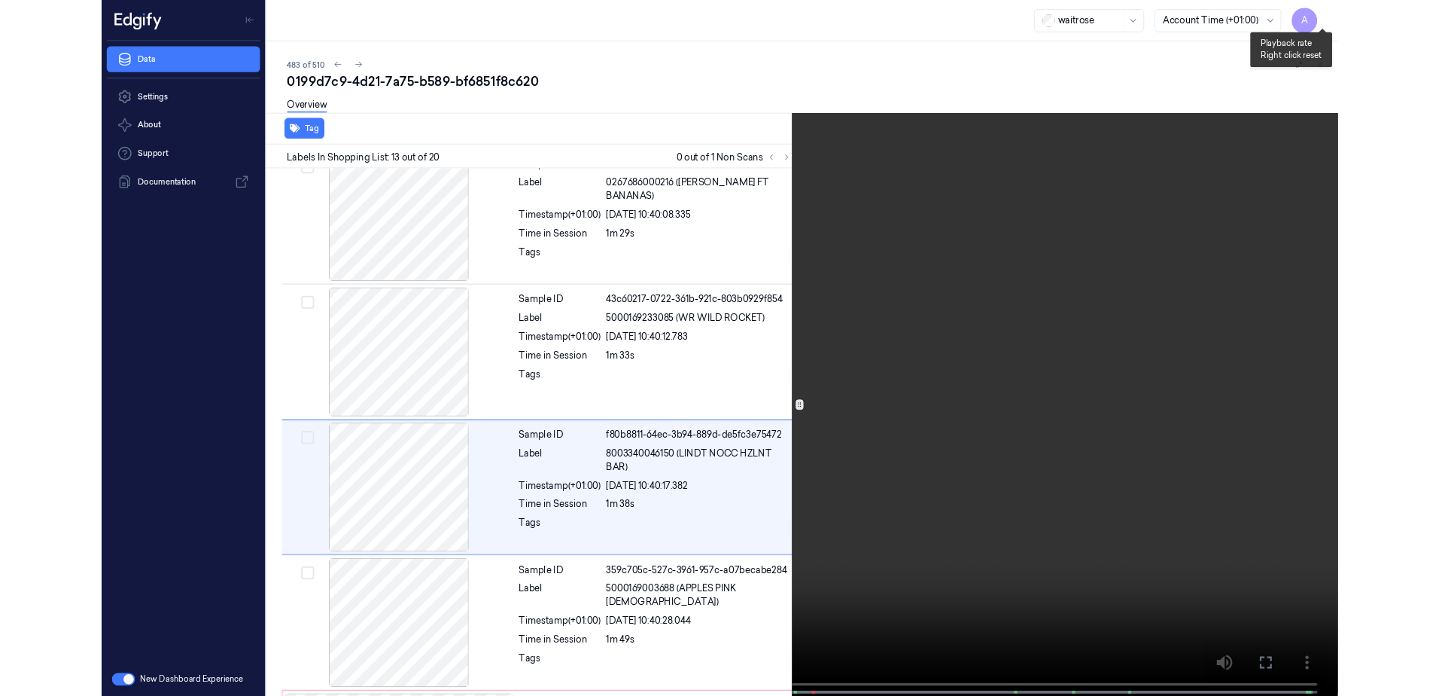
scroll to position [1667, 0]
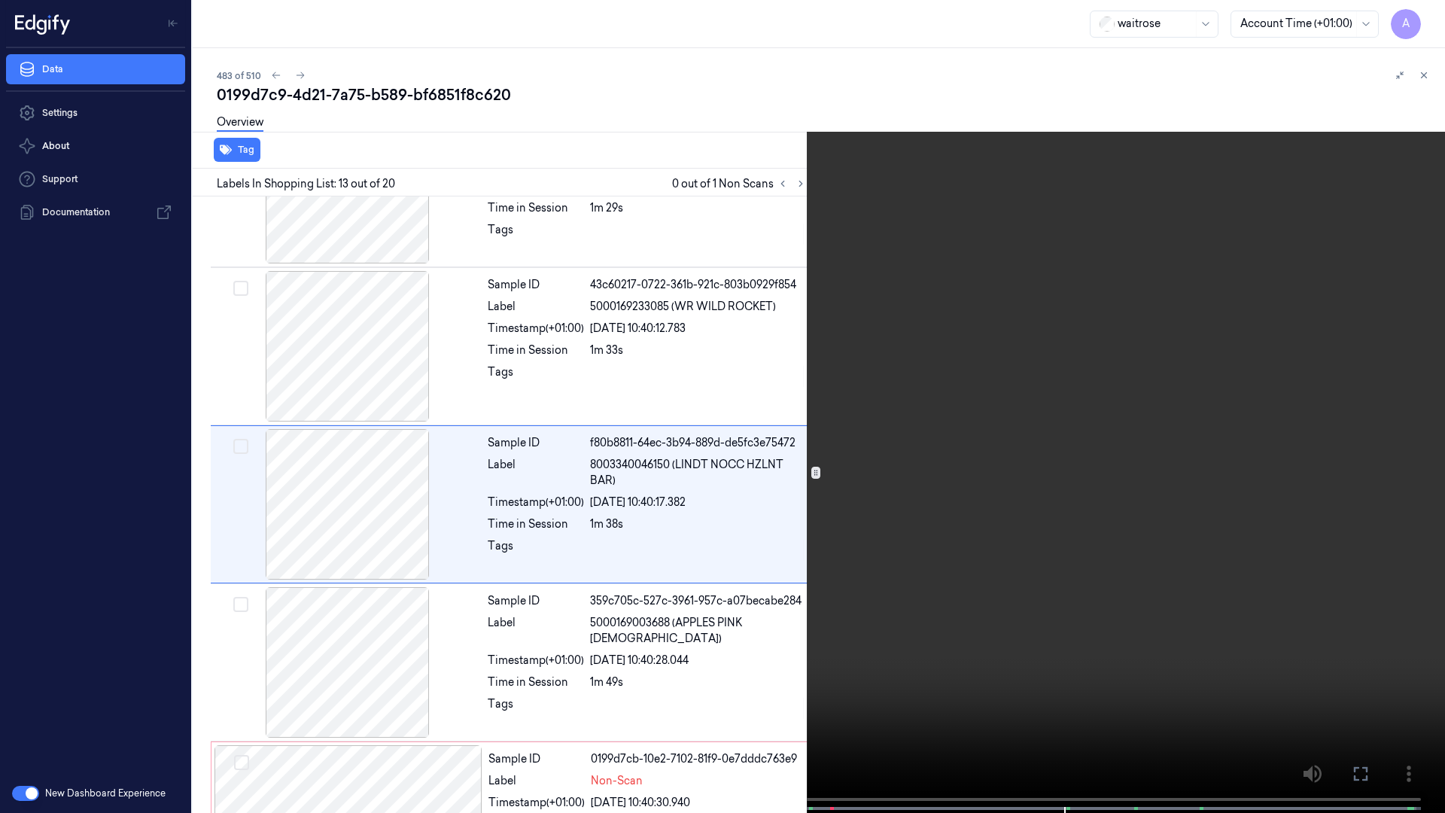
click at [0, 0] on button at bounding box center [0, 0] width 0 height 0
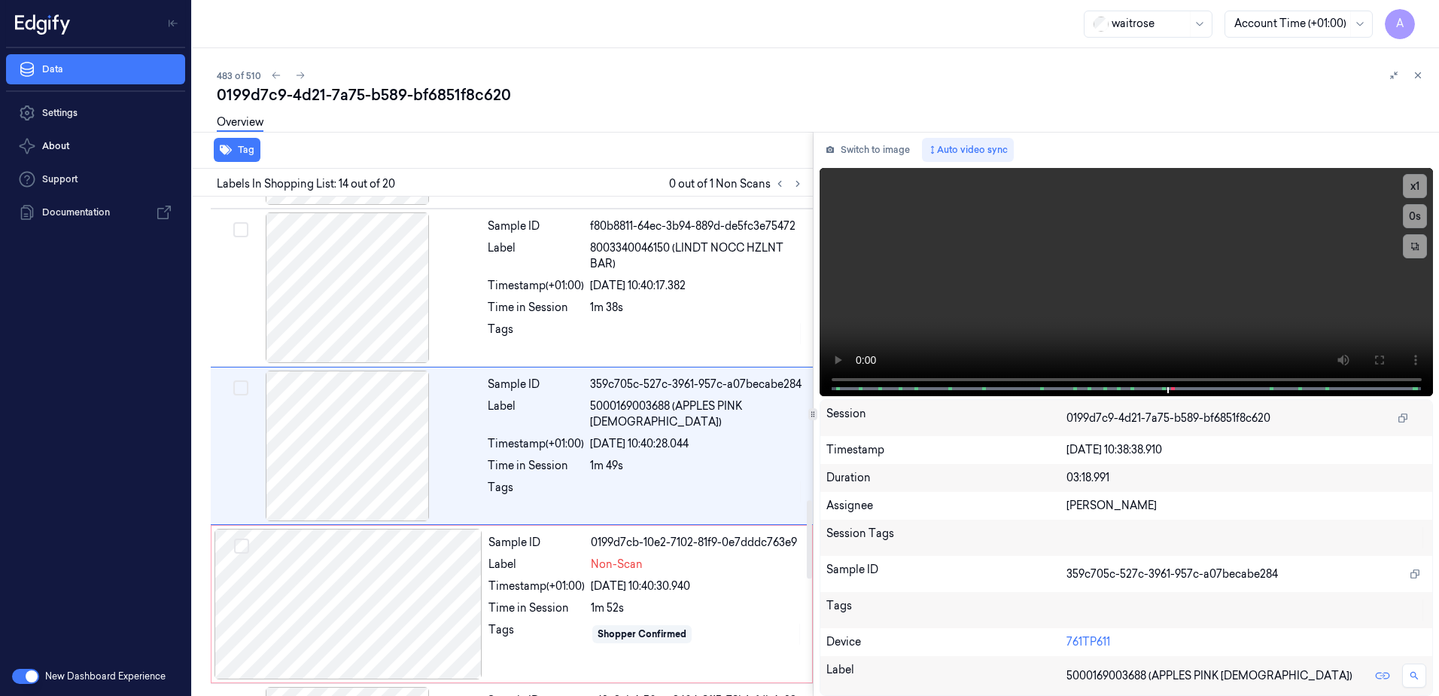
scroll to position [1959, 0]
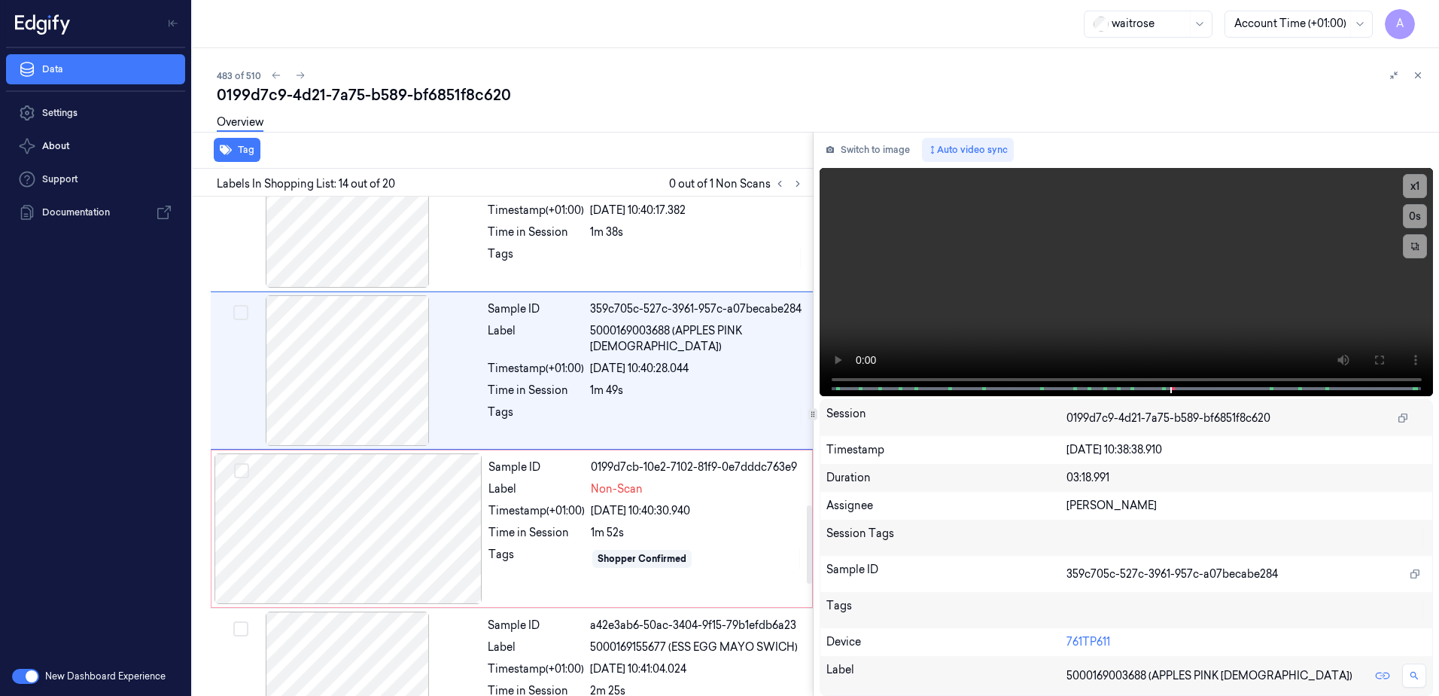
click at [549, 482] on div "Label" at bounding box center [537, 489] width 96 height 16
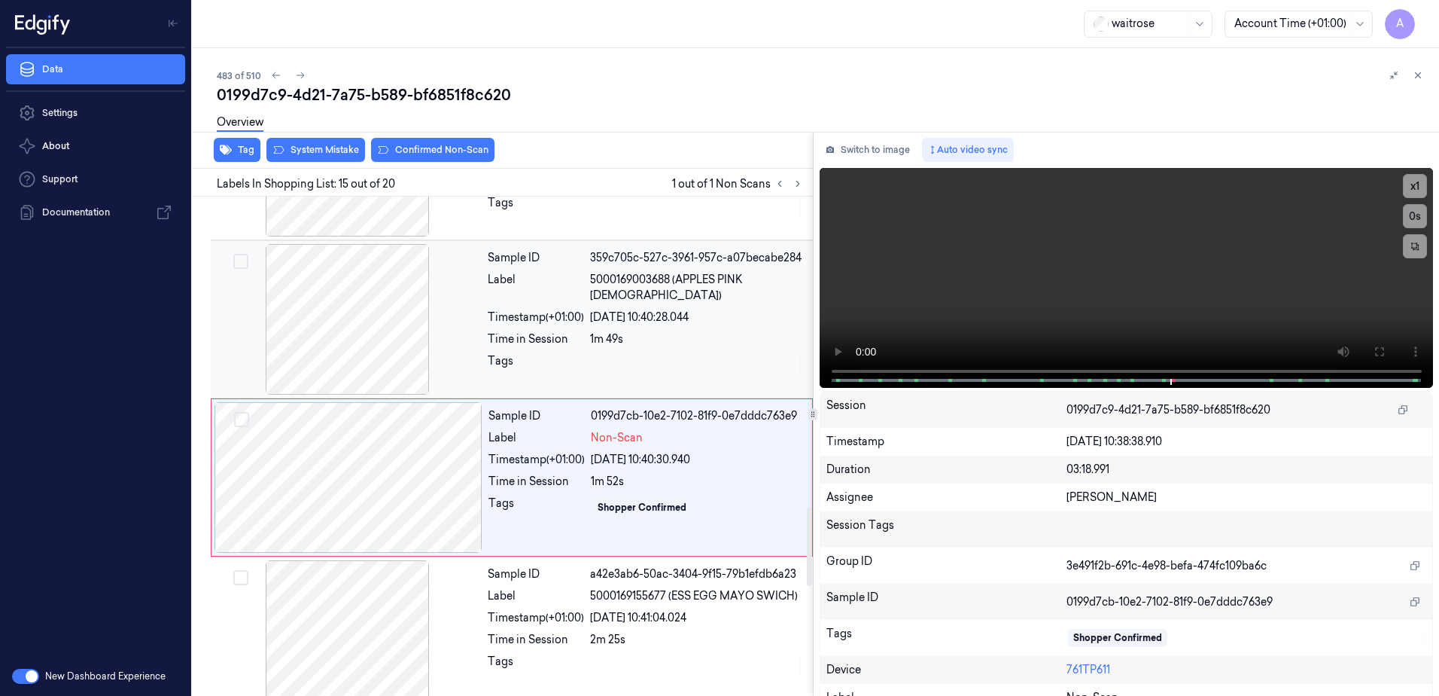
scroll to position [2042, 0]
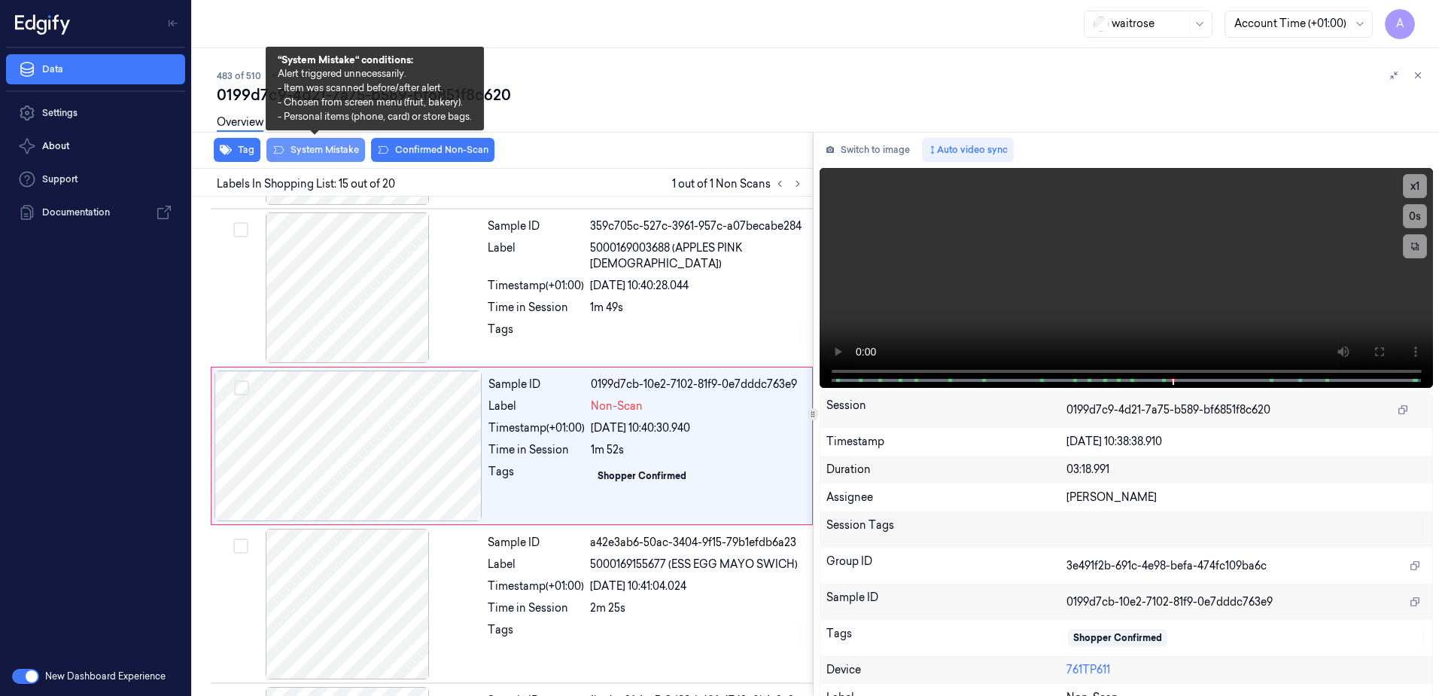
click at [312, 152] on button "System Mistake" at bounding box center [315, 150] width 99 height 24
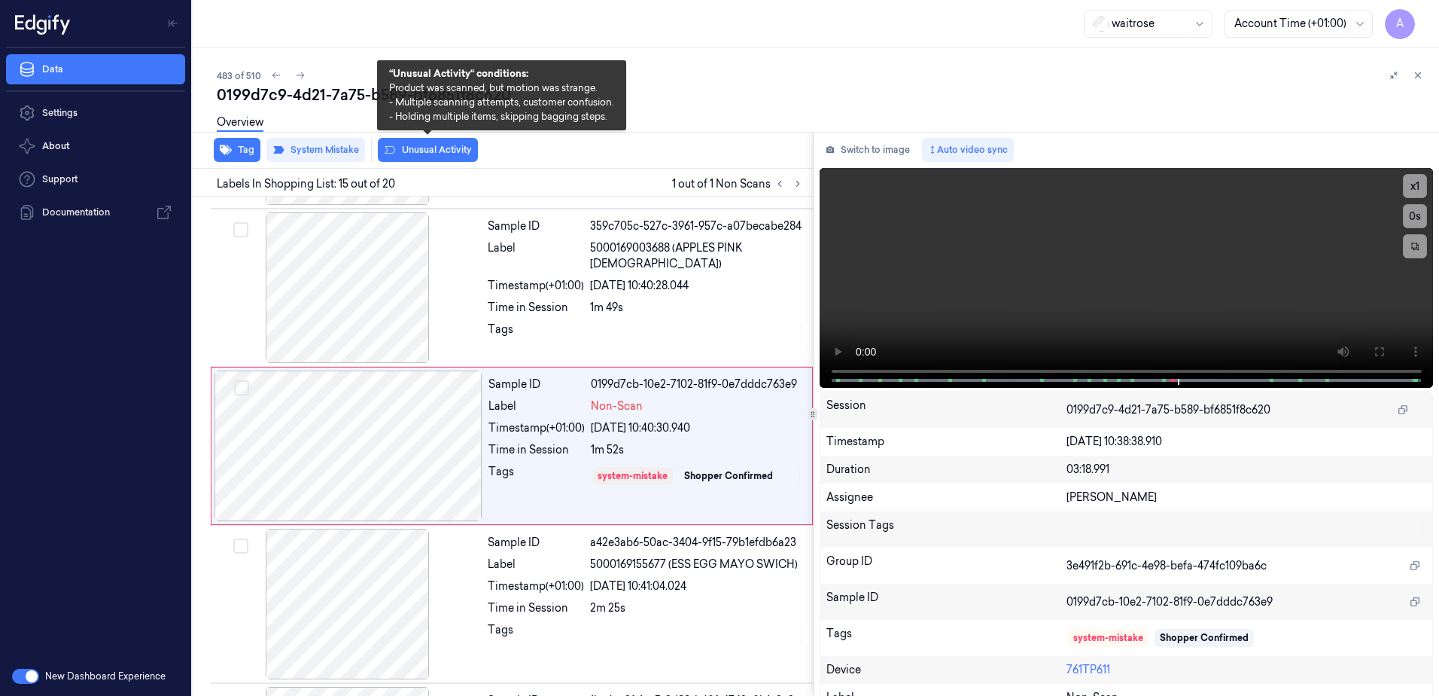
click at [438, 153] on button "Unusual Activity" at bounding box center [428, 150] width 100 height 24
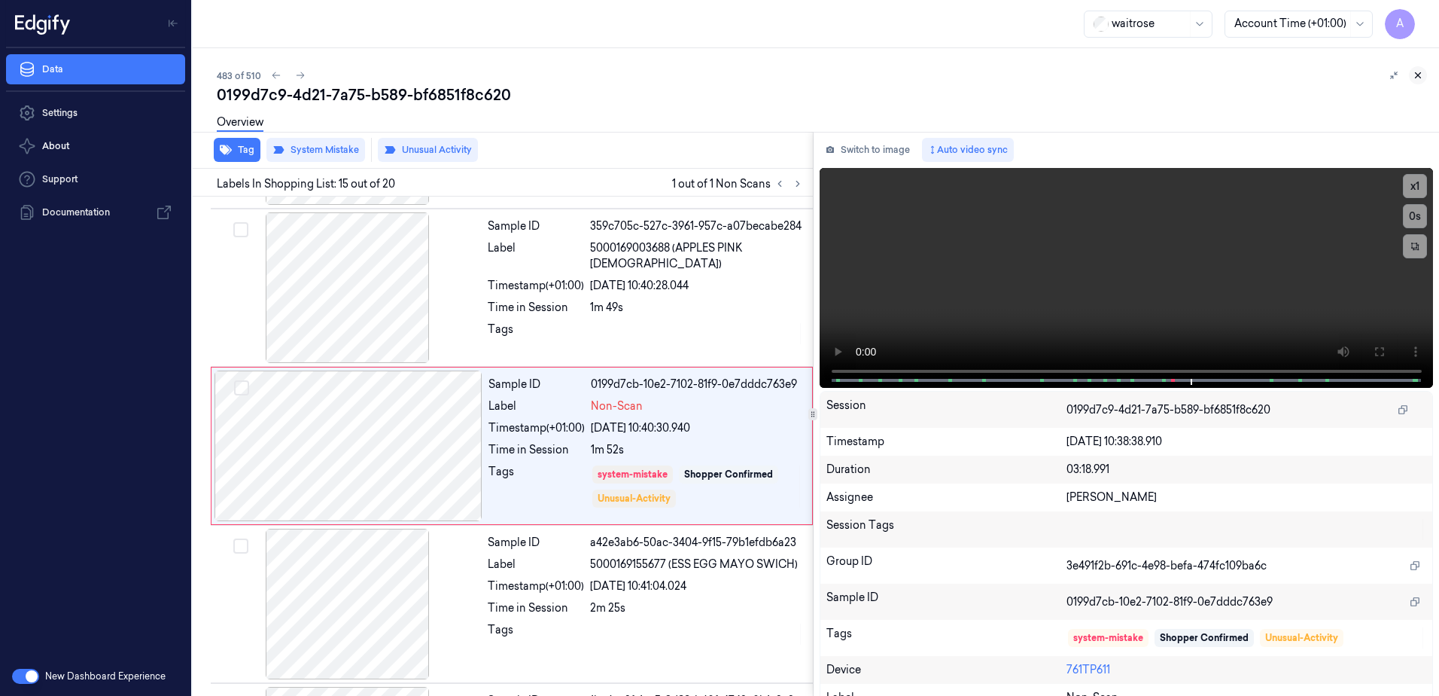
click at [1422, 75] on icon at bounding box center [1418, 75] width 11 height 11
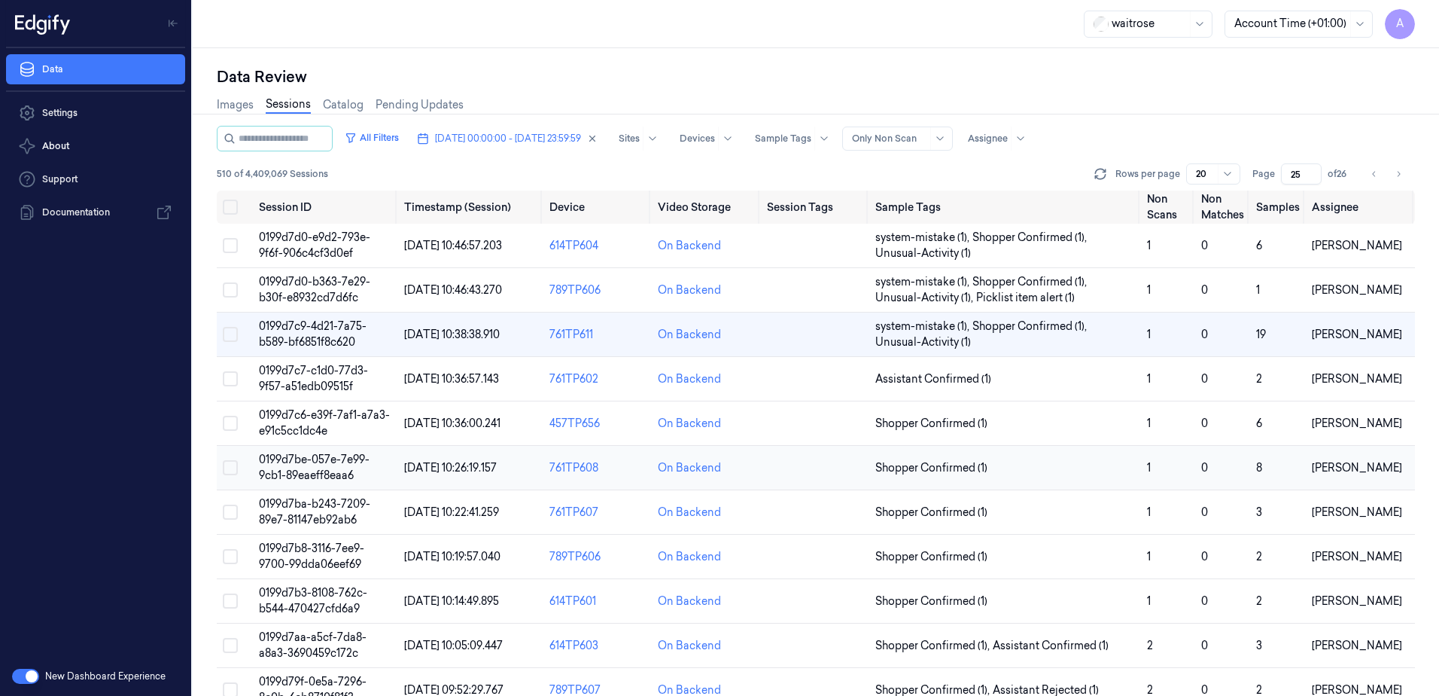
click at [317, 460] on span "0199d7be-057e-7e99-9cb1-89eaeff8eaa6" at bounding box center [314, 466] width 111 height 29
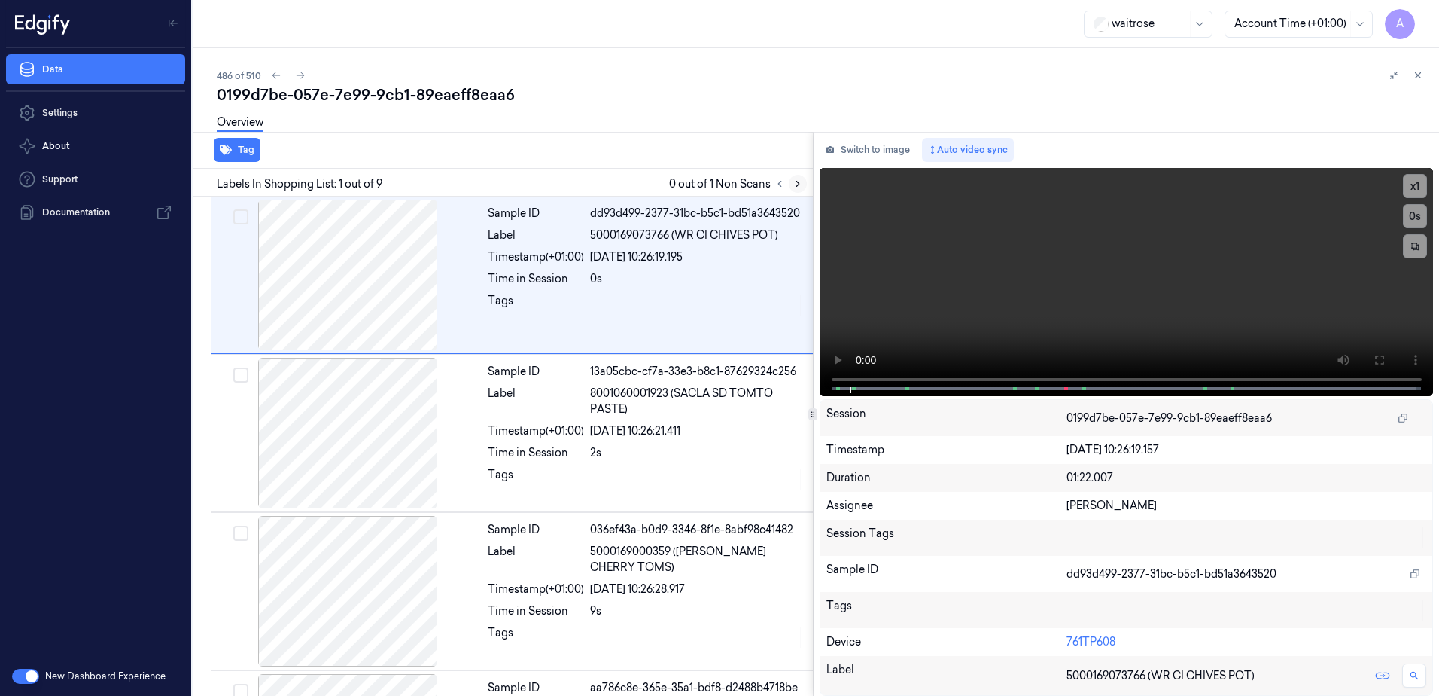
click at [795, 186] on icon at bounding box center [798, 183] width 11 height 11
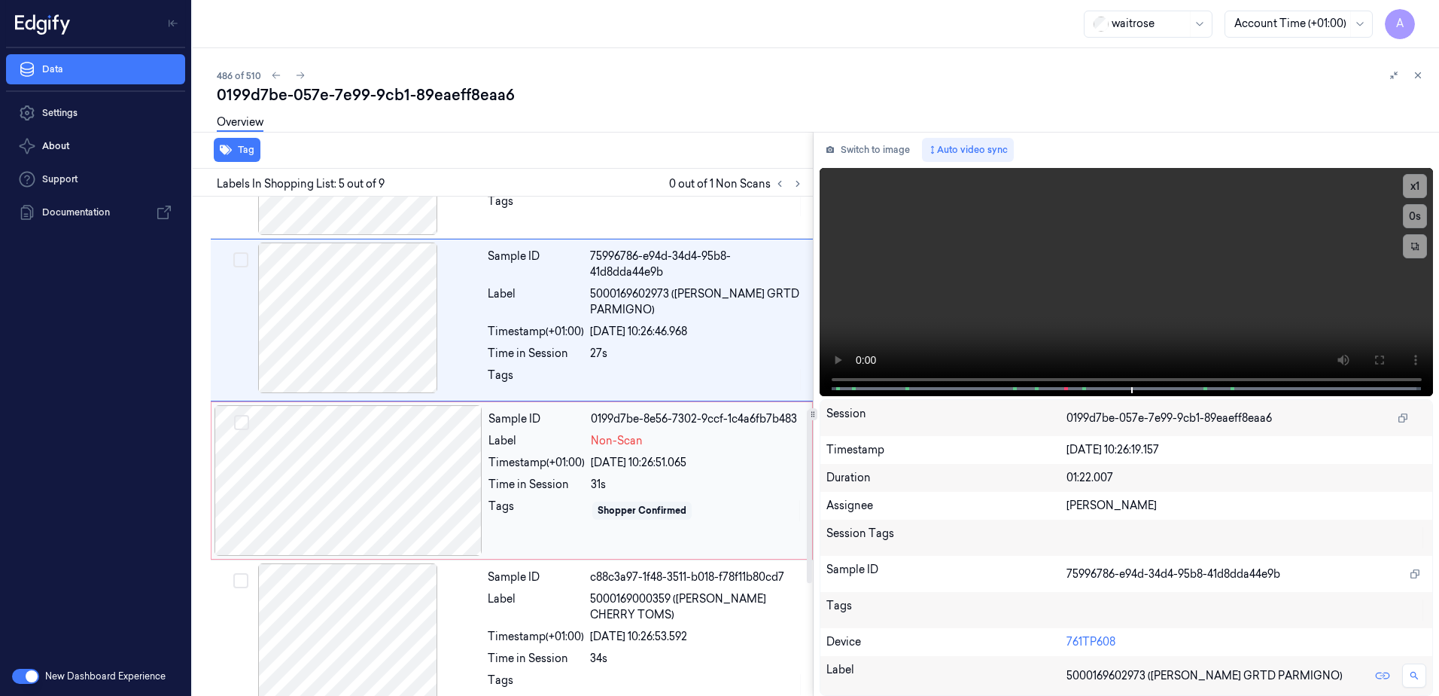
scroll to position [556, 0]
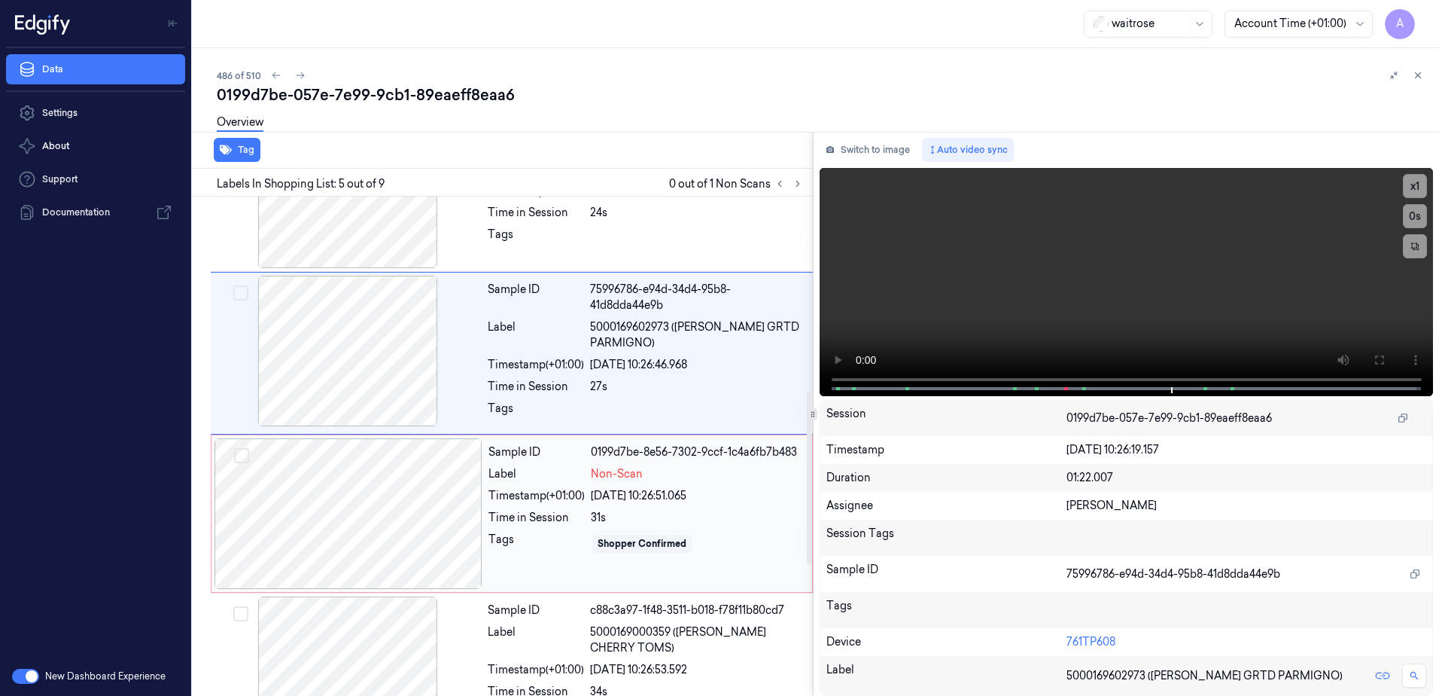
click at [723, 535] on div "Shopper Confirmed" at bounding box center [697, 543] width 212 height 24
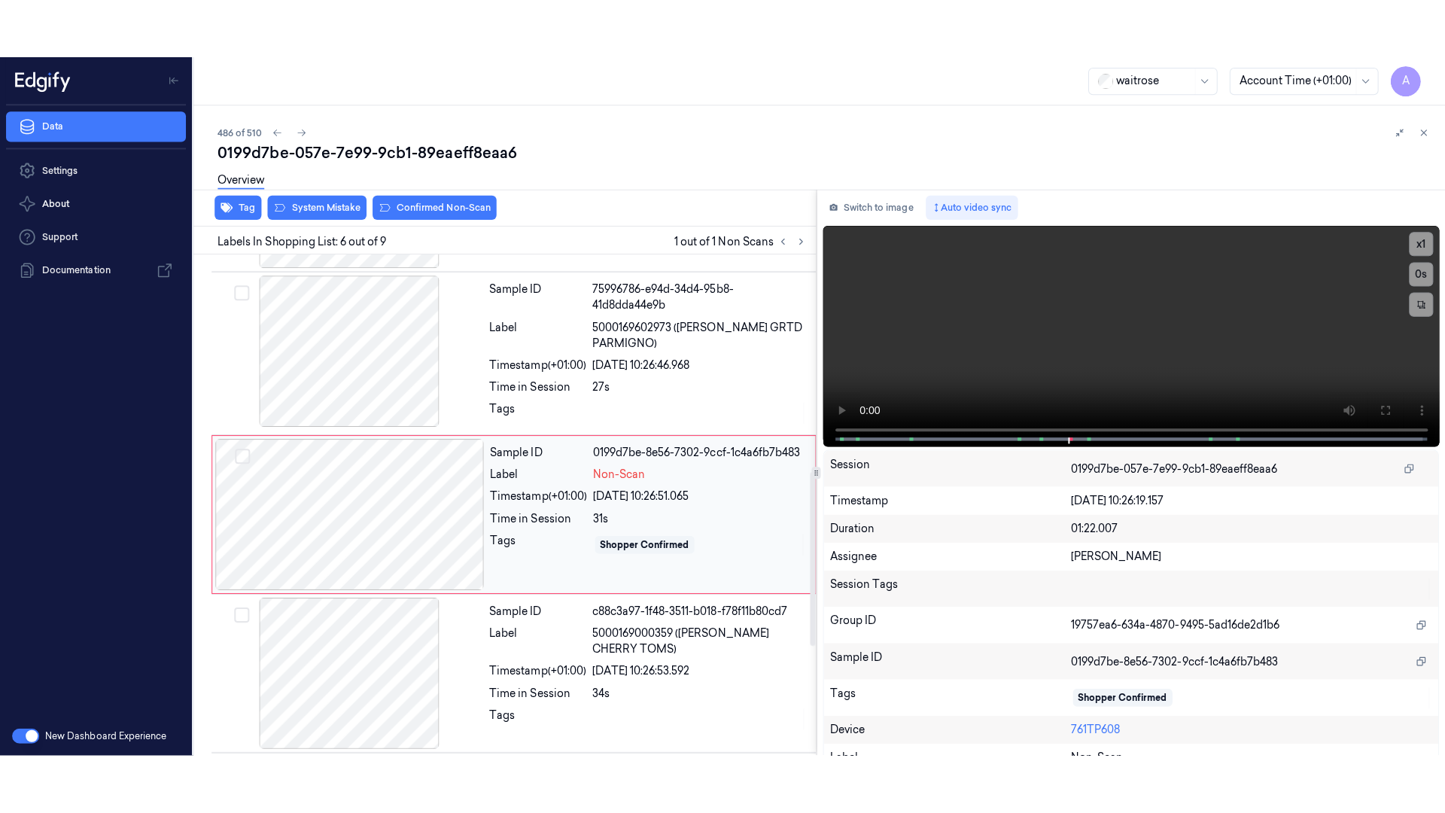
scroll to position [624, 0]
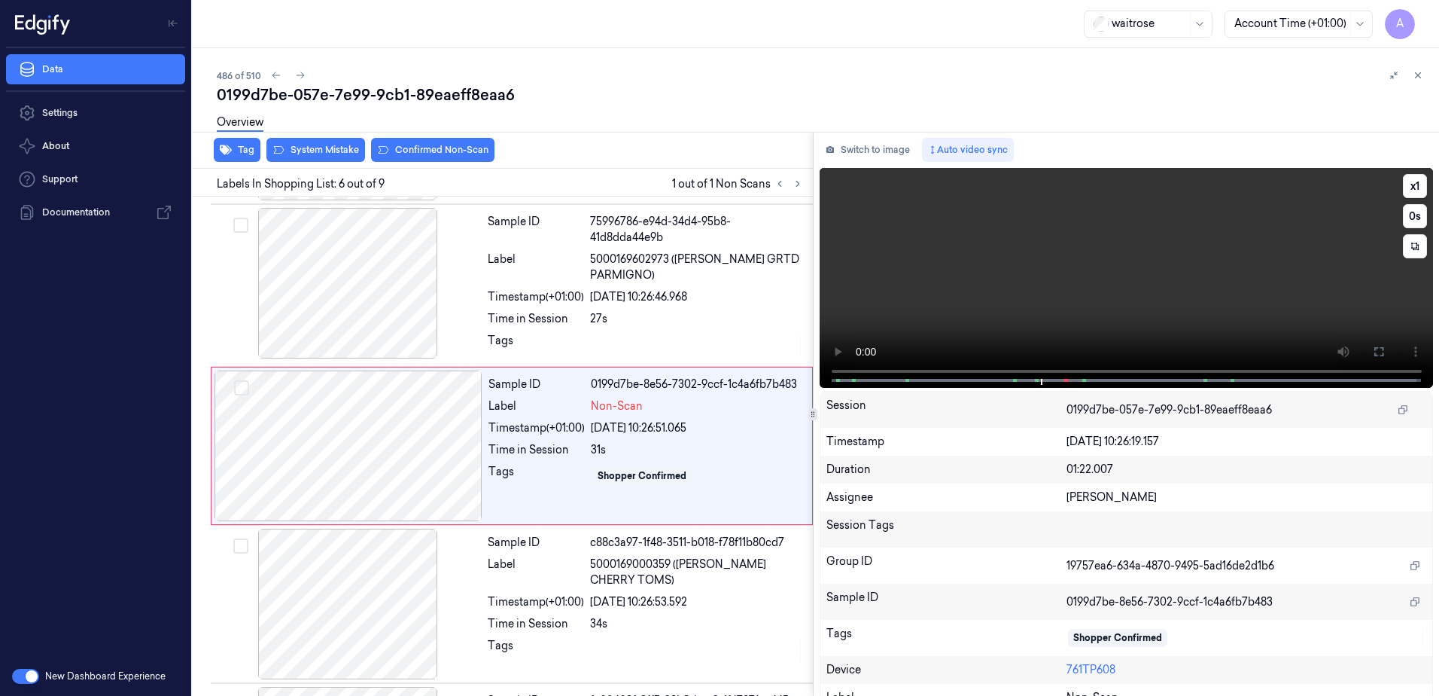
click at [1021, 385] on div "x 1 0 s" at bounding box center [1127, 276] width 614 height 217
drag, startPoint x: 1365, startPoint y: 355, endPoint x: 1347, endPoint y: 436, distance: 82.5
click at [1367, 355] on button at bounding box center [1379, 351] width 24 height 24
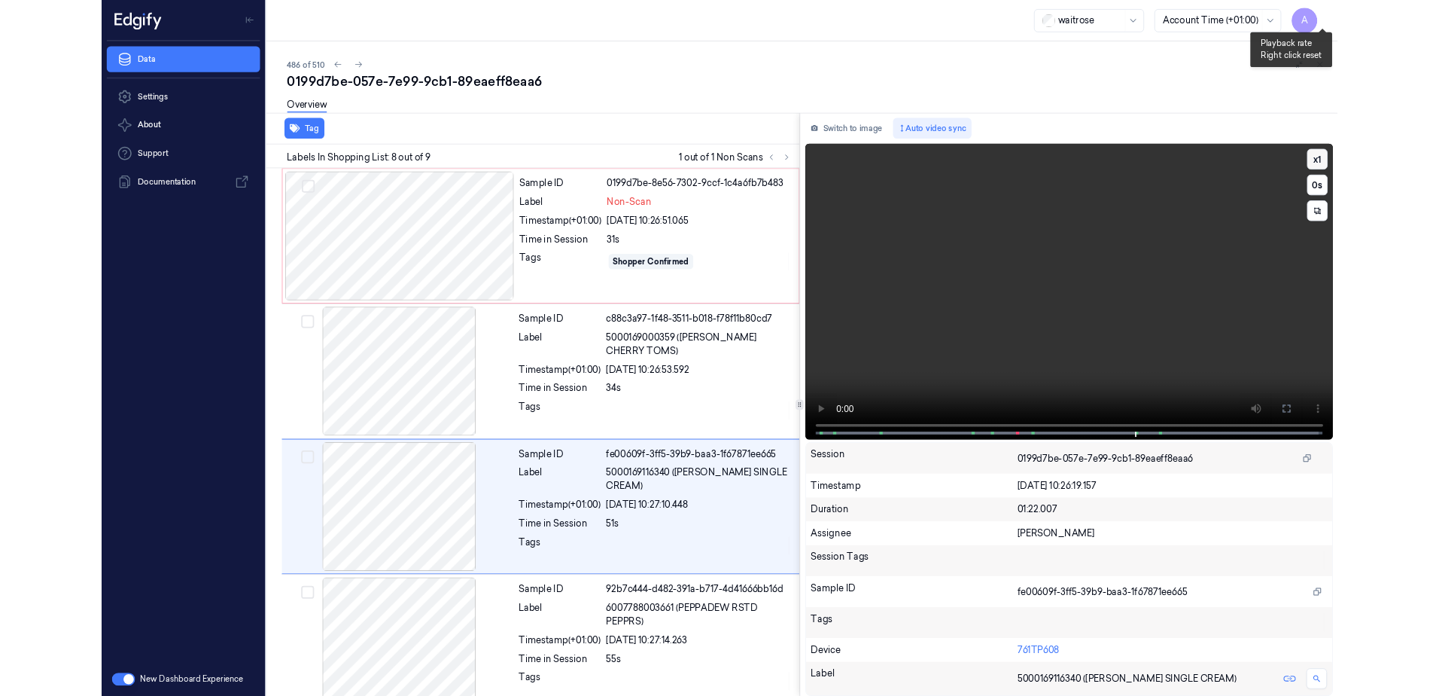
scroll to position [815, 0]
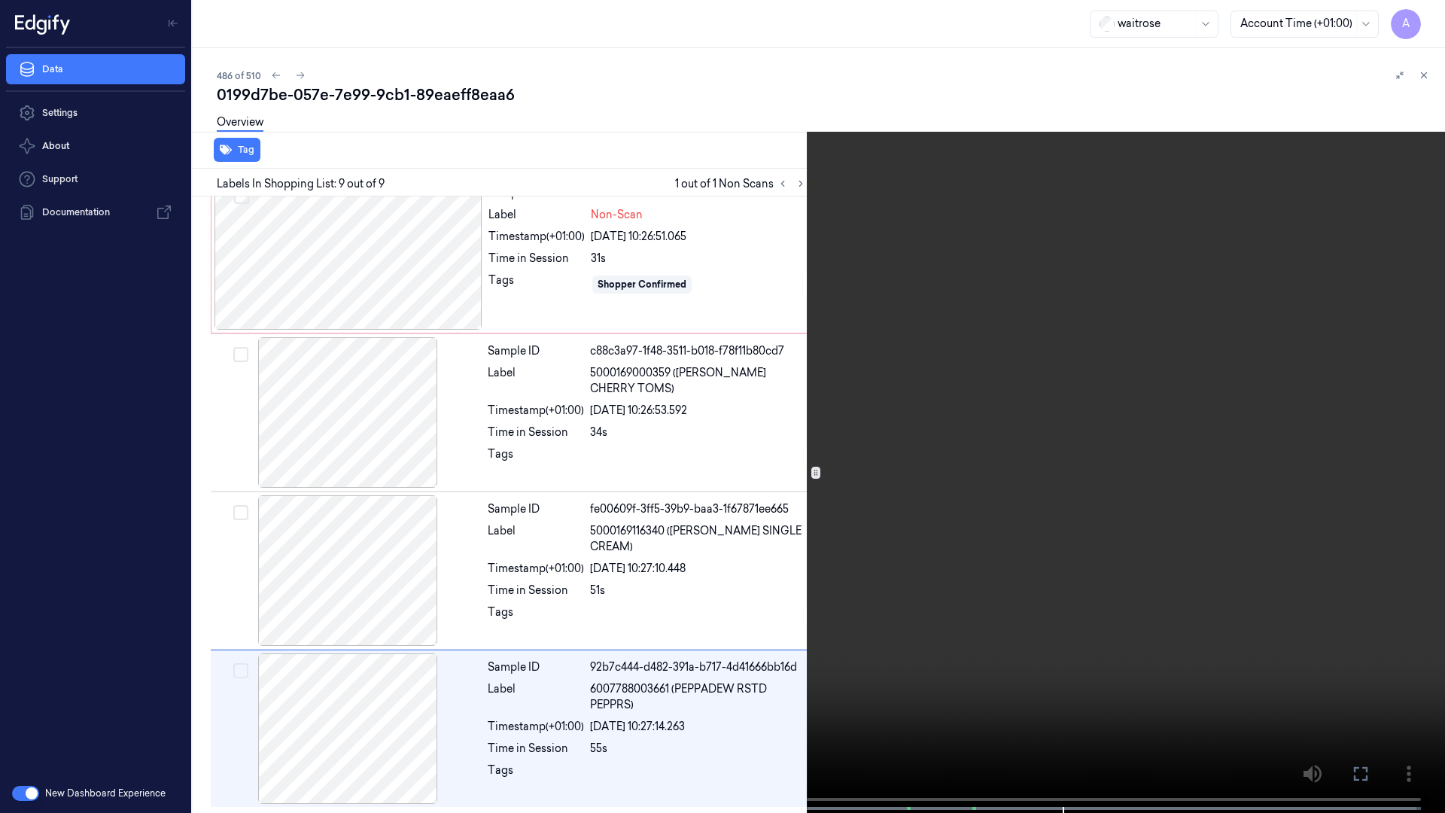
click at [0, 0] on icon at bounding box center [0, 0] width 0 height 0
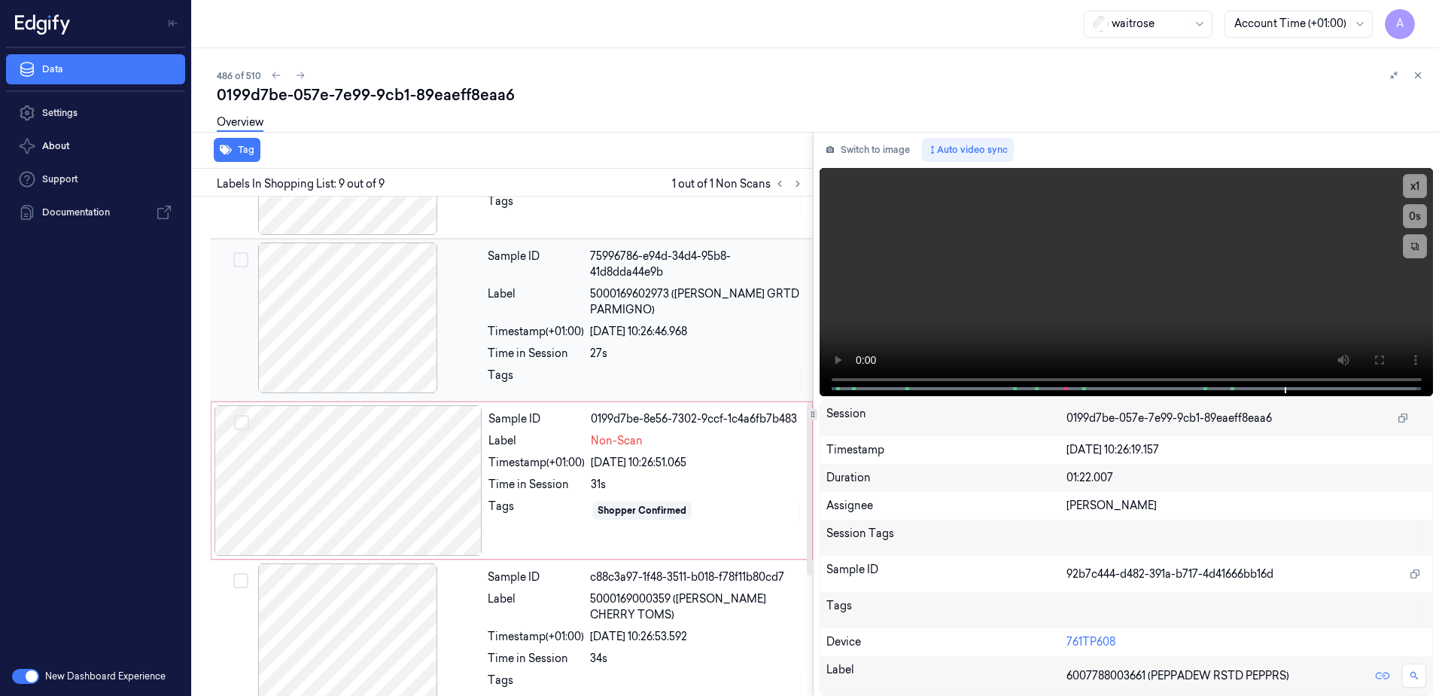
click at [650, 369] on div at bounding box center [697, 379] width 214 height 24
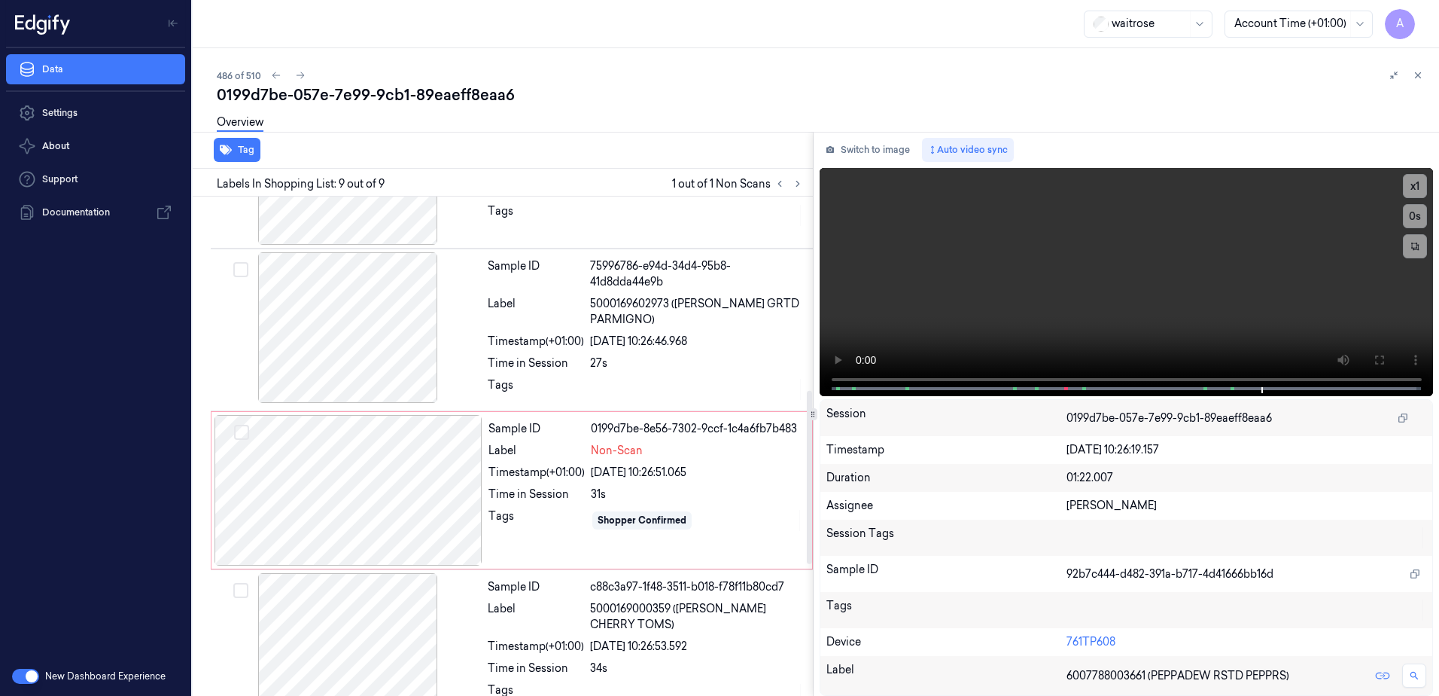
scroll to position [556, 0]
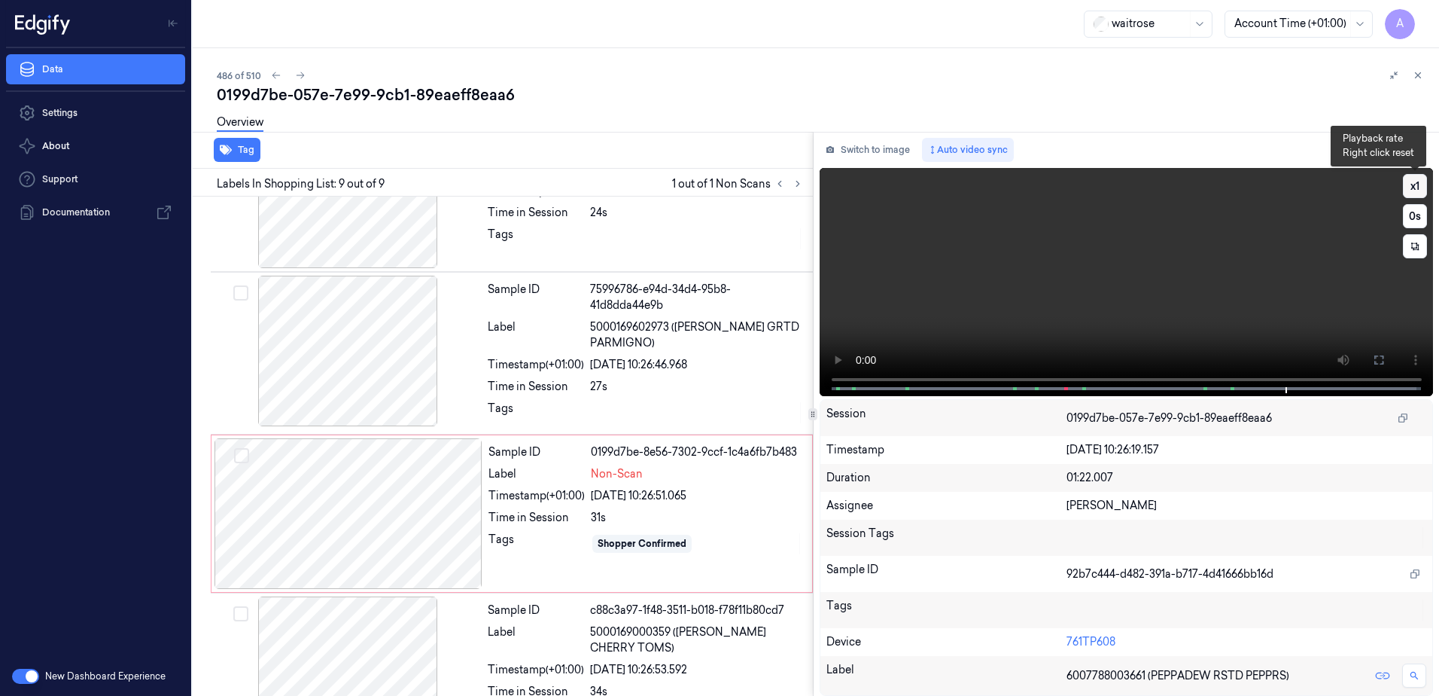
click at [1414, 184] on button "x 1" at bounding box center [1415, 186] width 24 height 24
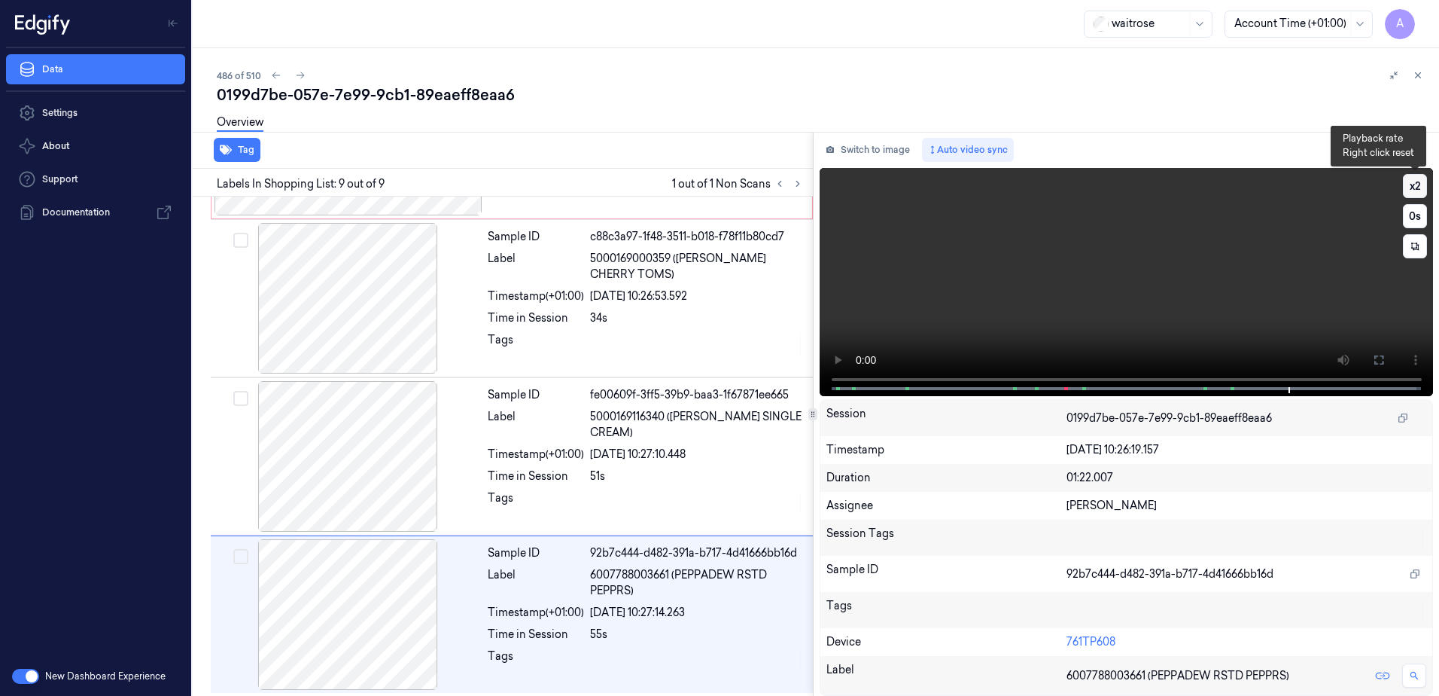
scroll to position [933, 0]
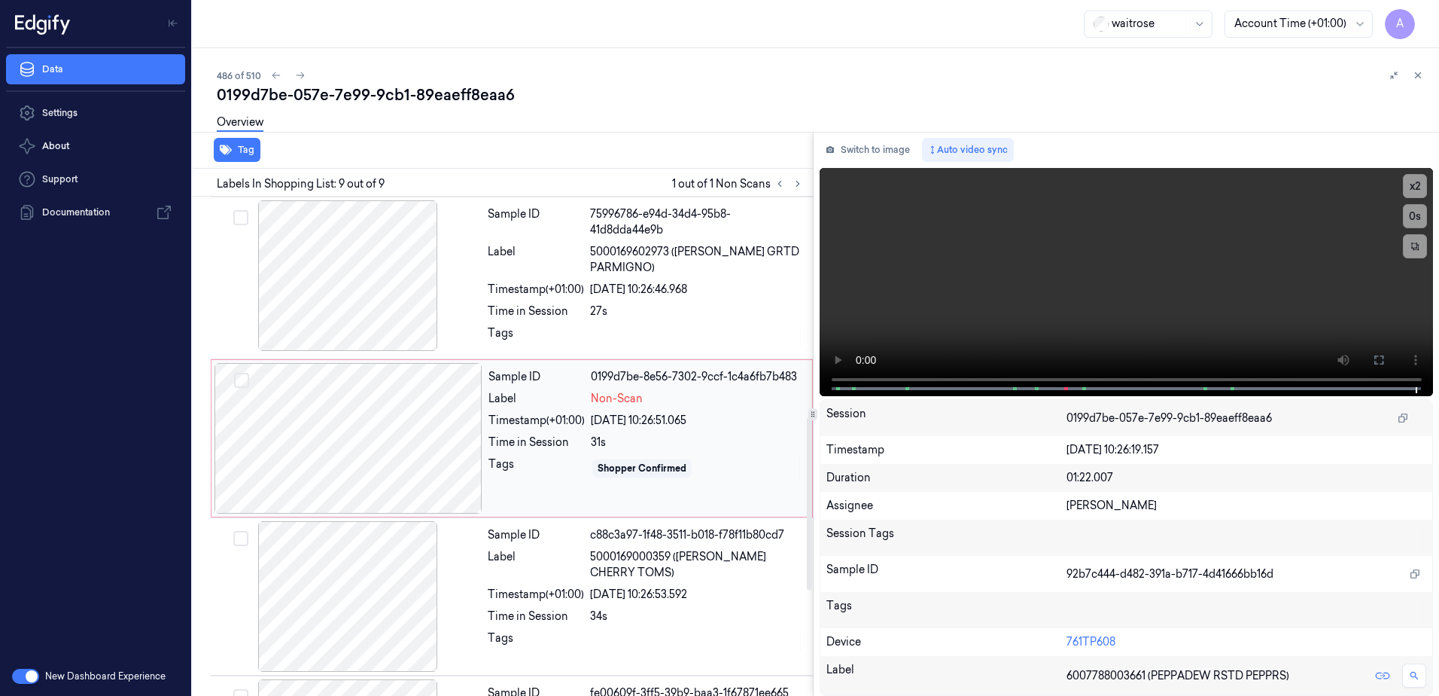
click at [549, 450] on div "Sample ID 0199d7be-8e56-7302-9ccf-1c4a6fb7b483 Label Non-Scan Timestamp (+01:00…" at bounding box center [645, 438] width 327 height 151
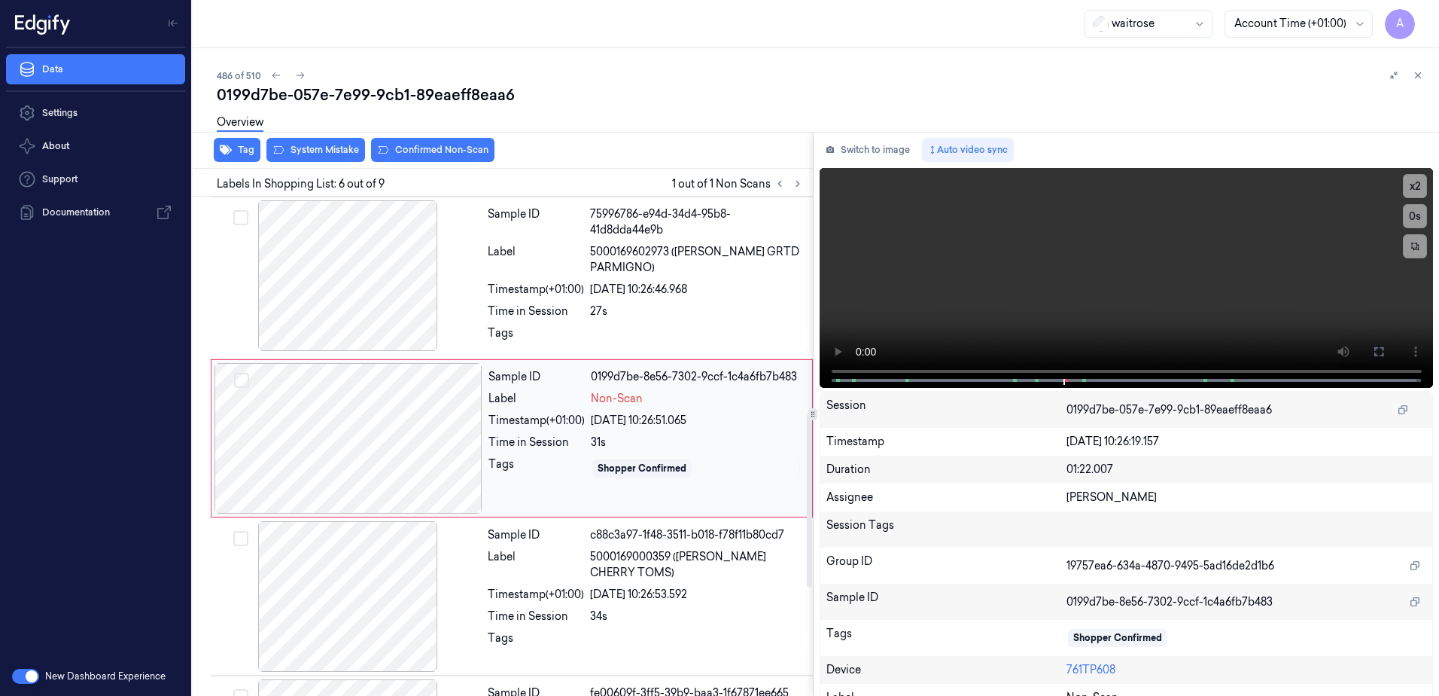
scroll to position [624, 0]
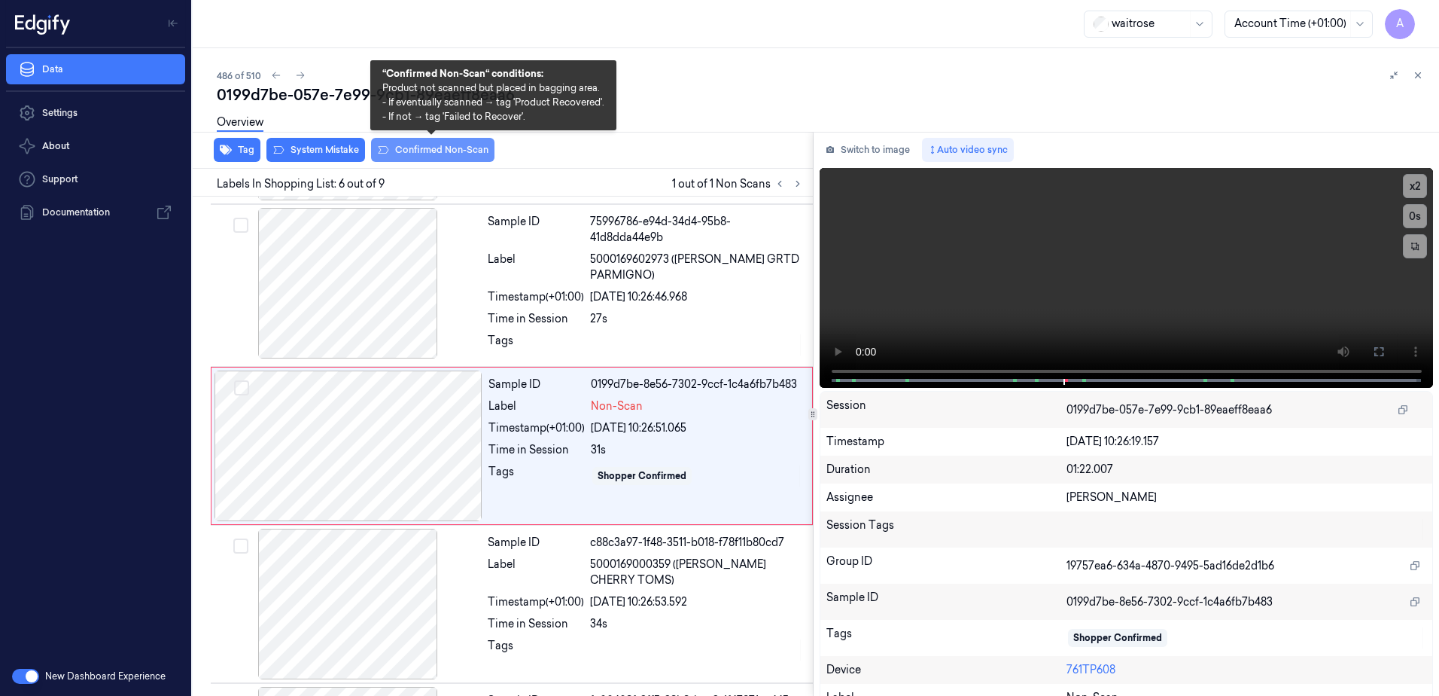
click at [410, 147] on button "Confirmed Non-Scan" at bounding box center [432, 150] width 123 height 24
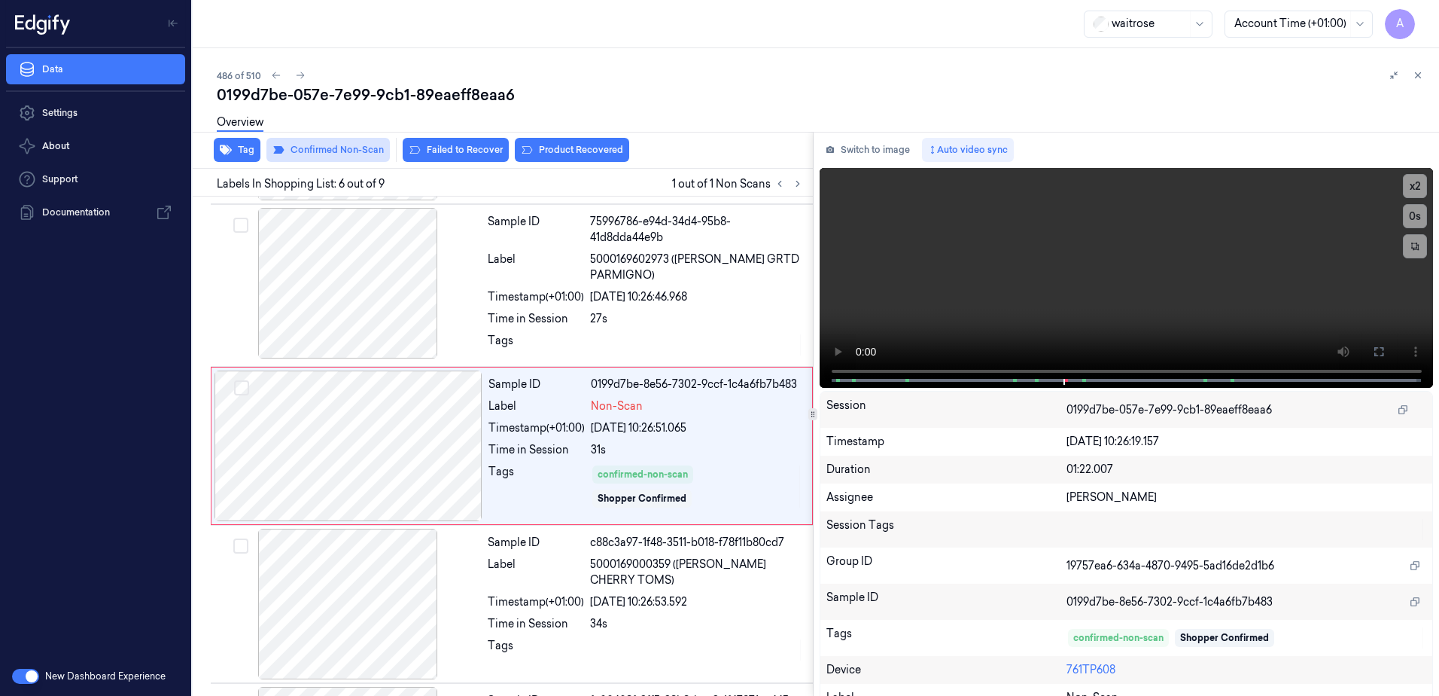
click at [435, 158] on button "Failed to Recover" at bounding box center [456, 150] width 106 height 24
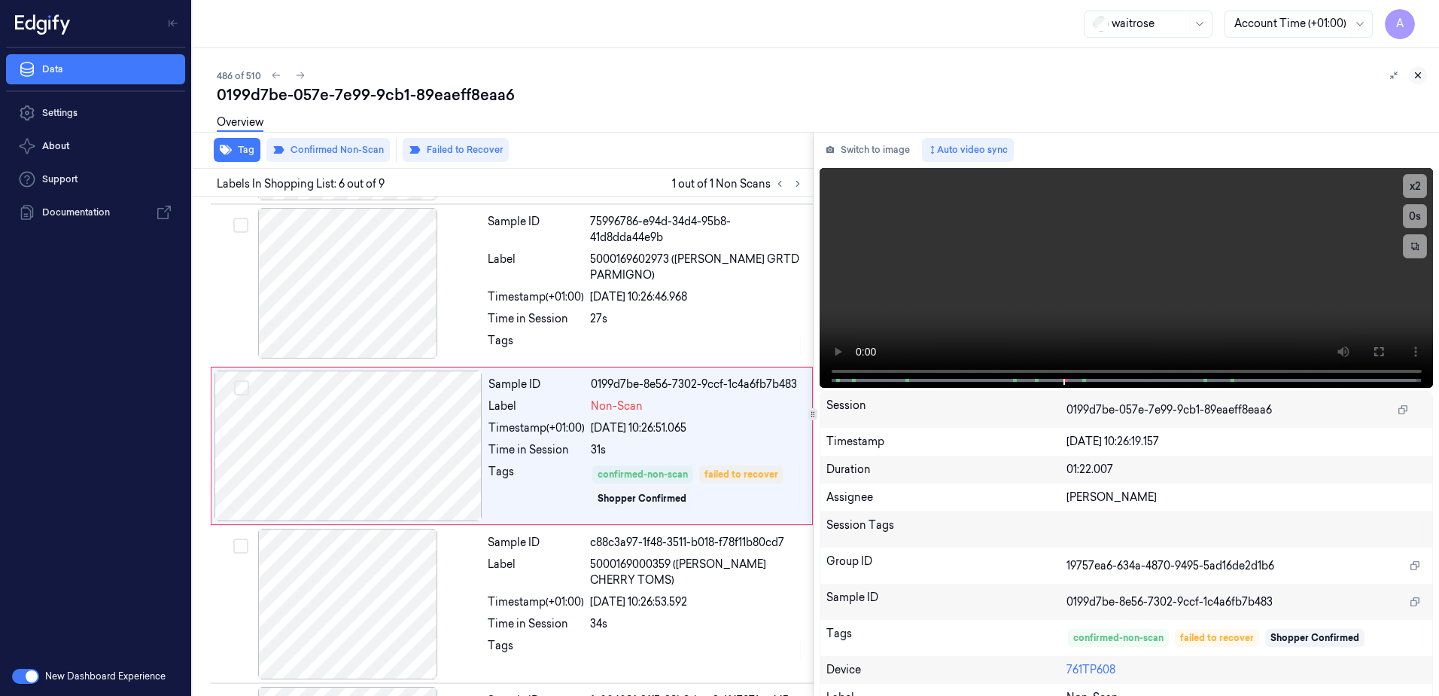
click at [1422, 73] on icon at bounding box center [1418, 75] width 11 height 11
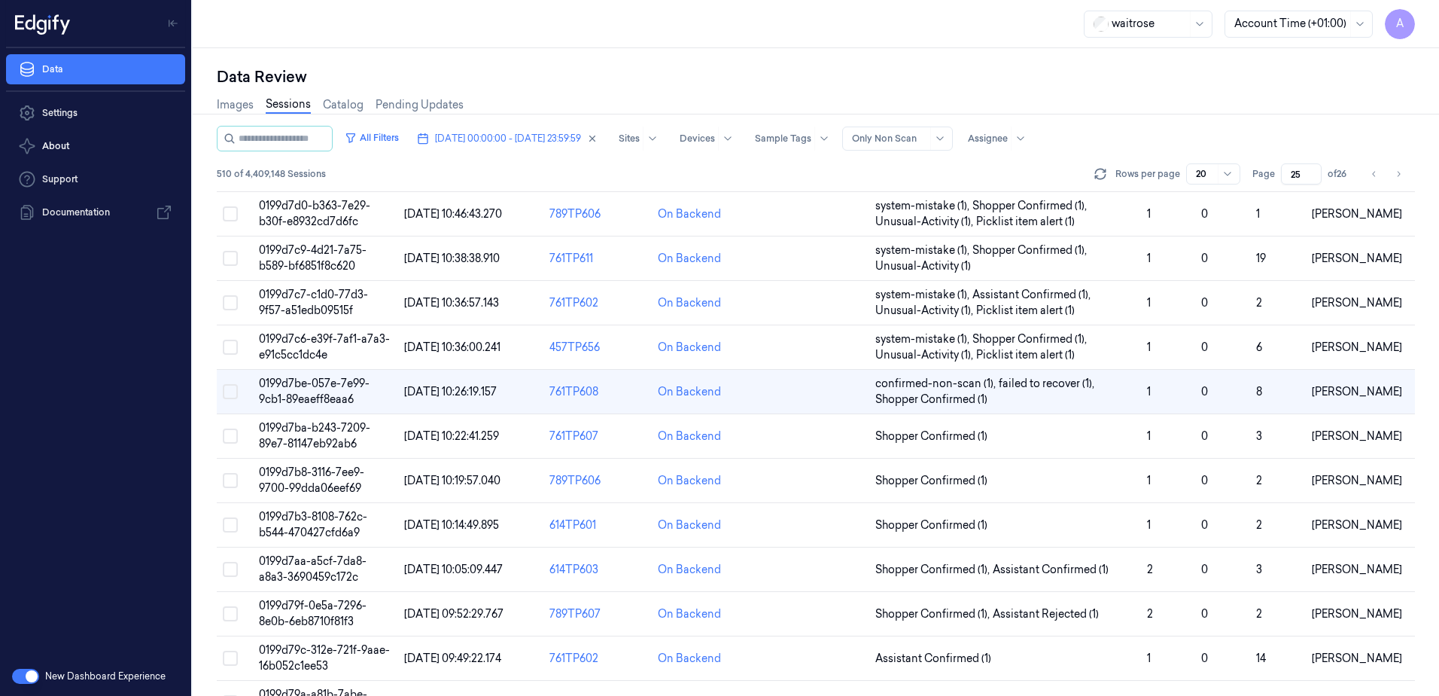
scroll to position [25, 0]
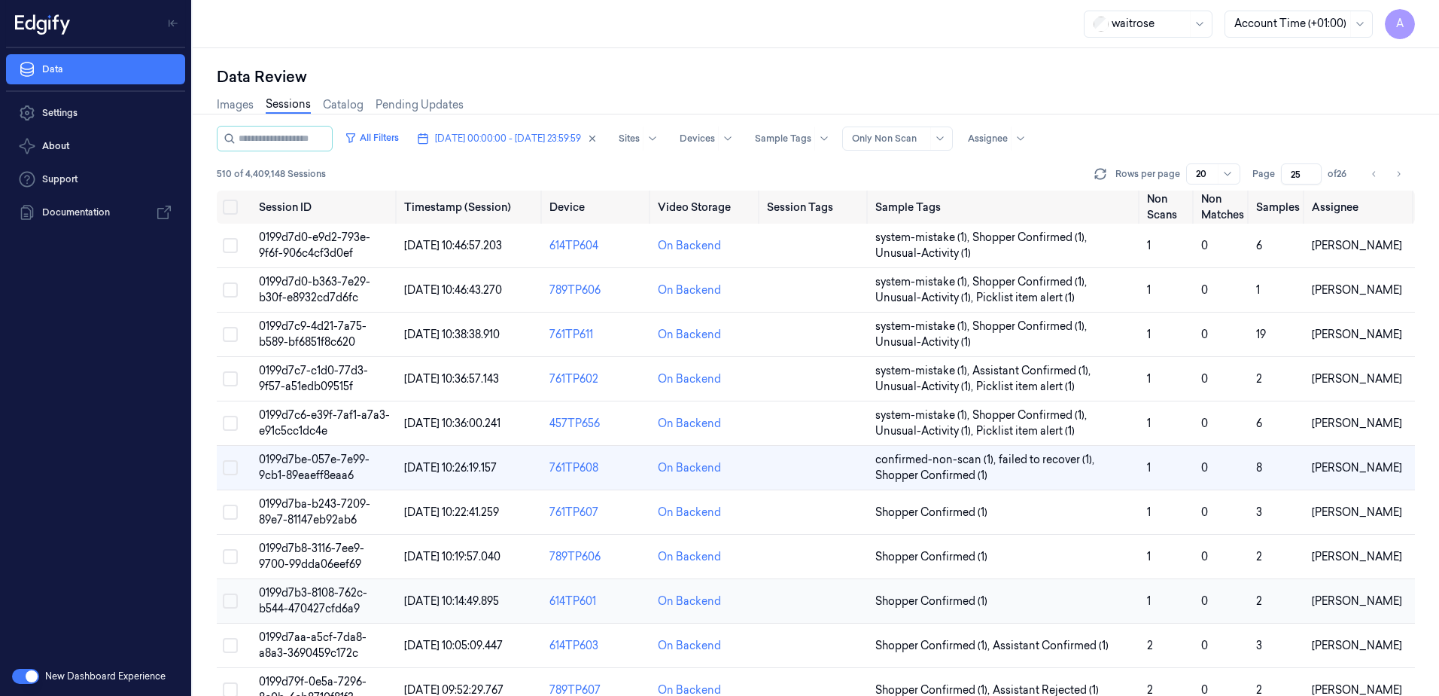
click at [306, 608] on span "0199d7b3-8108-762c-b544-470427cfd6a9" at bounding box center [313, 600] width 108 height 29
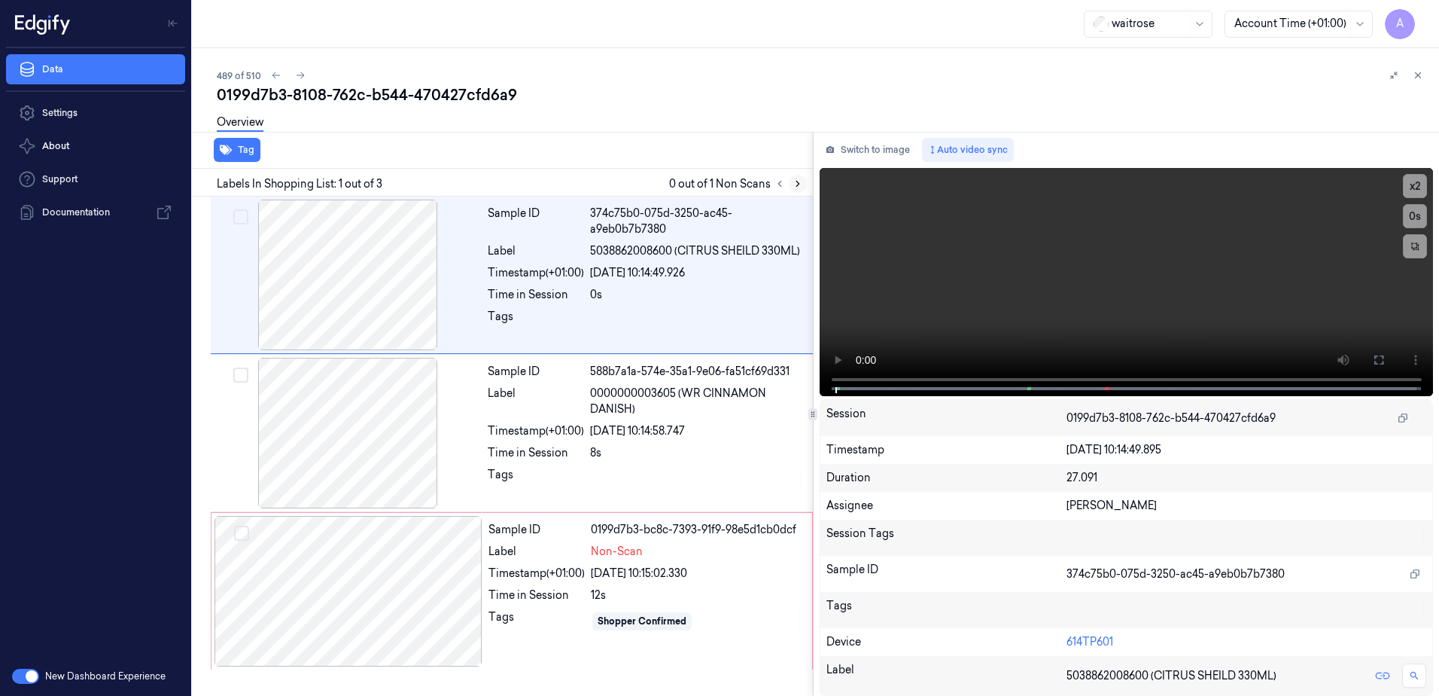
click at [794, 186] on icon at bounding box center [798, 183] width 11 height 11
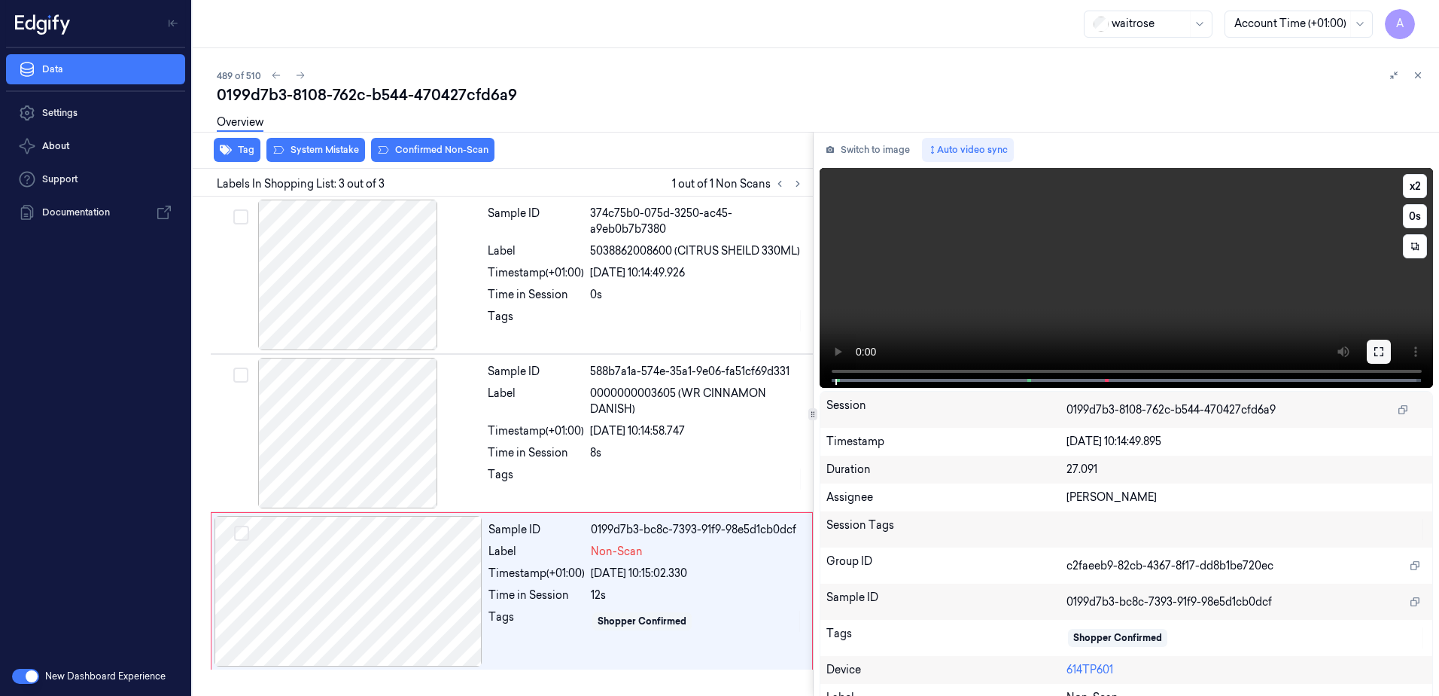
click at [1374, 353] on icon at bounding box center [1378, 351] width 9 height 9
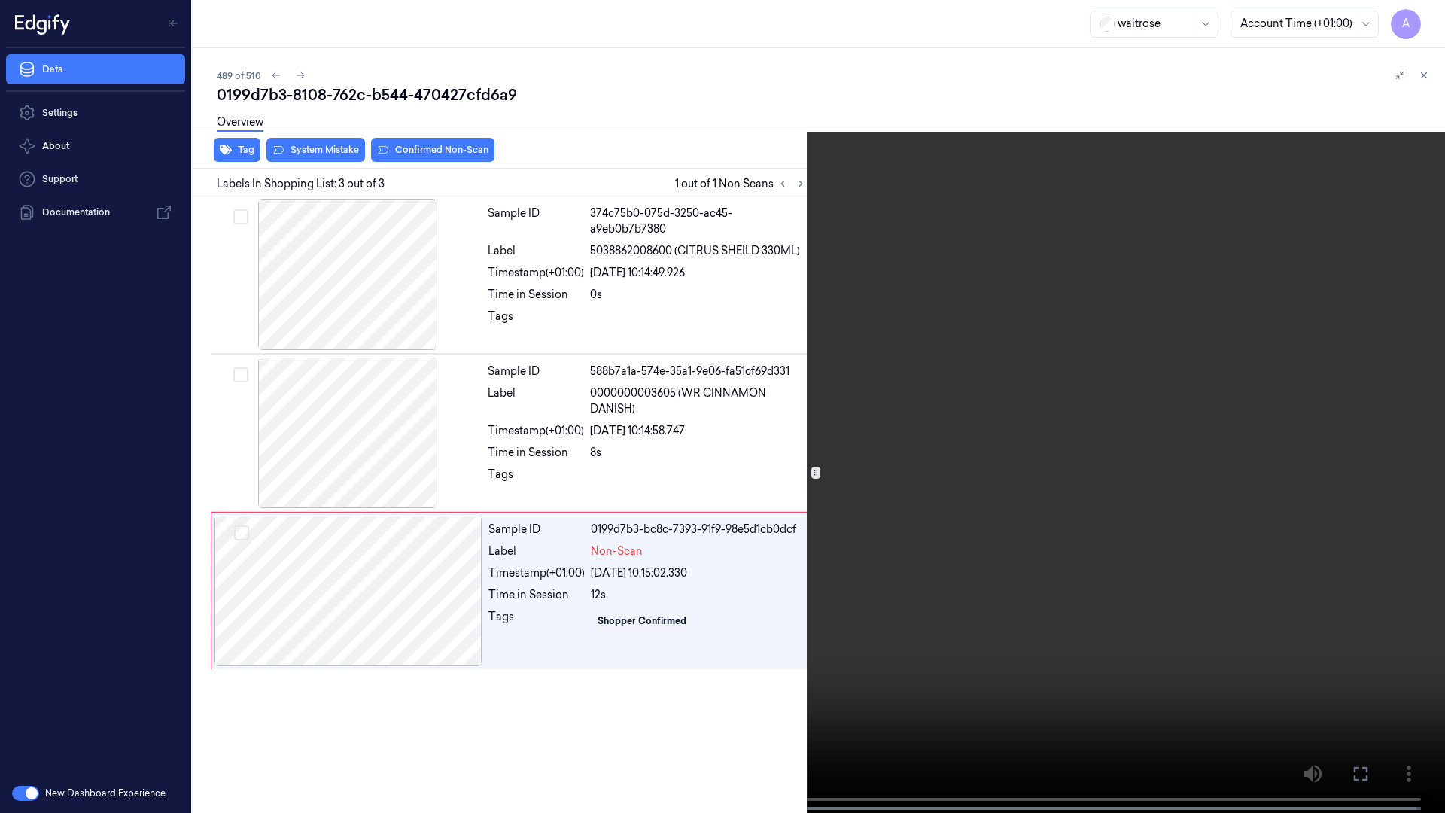
drag, startPoint x: 1426, startPoint y: 0, endPoint x: 1077, endPoint y: 153, distance: 381.2
click at [1065, 159] on video at bounding box center [722, 408] width 1445 height 816
click at [1422, 18] on button "x 2" at bounding box center [1427, 18] width 24 height 24
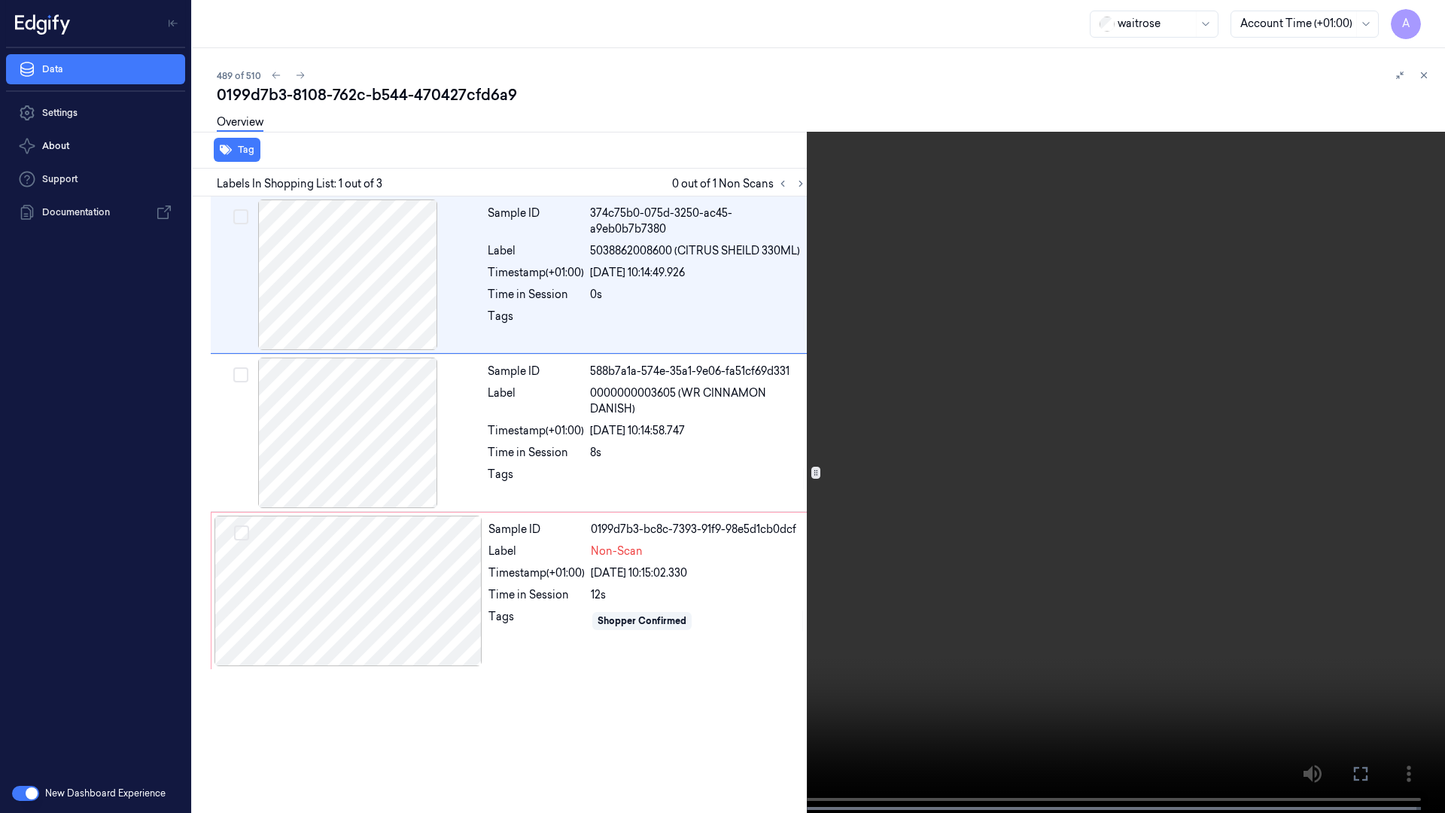
click at [806, 515] on video at bounding box center [722, 408] width 1445 height 816
click at [1038, 423] on video at bounding box center [722, 408] width 1445 height 816
click at [1294, 38] on video at bounding box center [722, 408] width 1445 height 816
click at [1247, 200] on video at bounding box center [722, 408] width 1445 height 816
click at [946, 558] on video at bounding box center [722, 408] width 1445 height 816
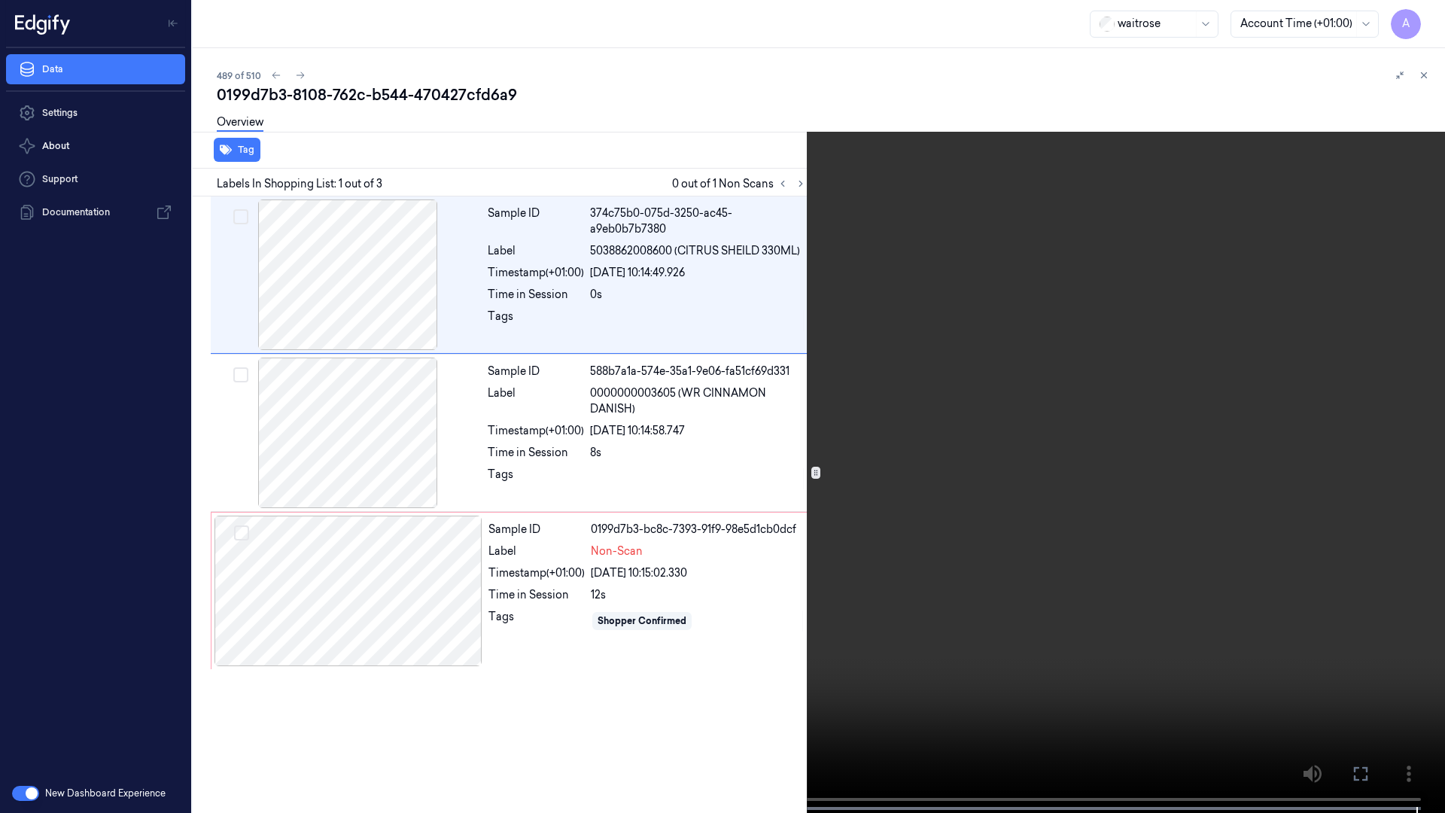
click at [0, 0] on icon at bounding box center [0, 0] width 0 height 0
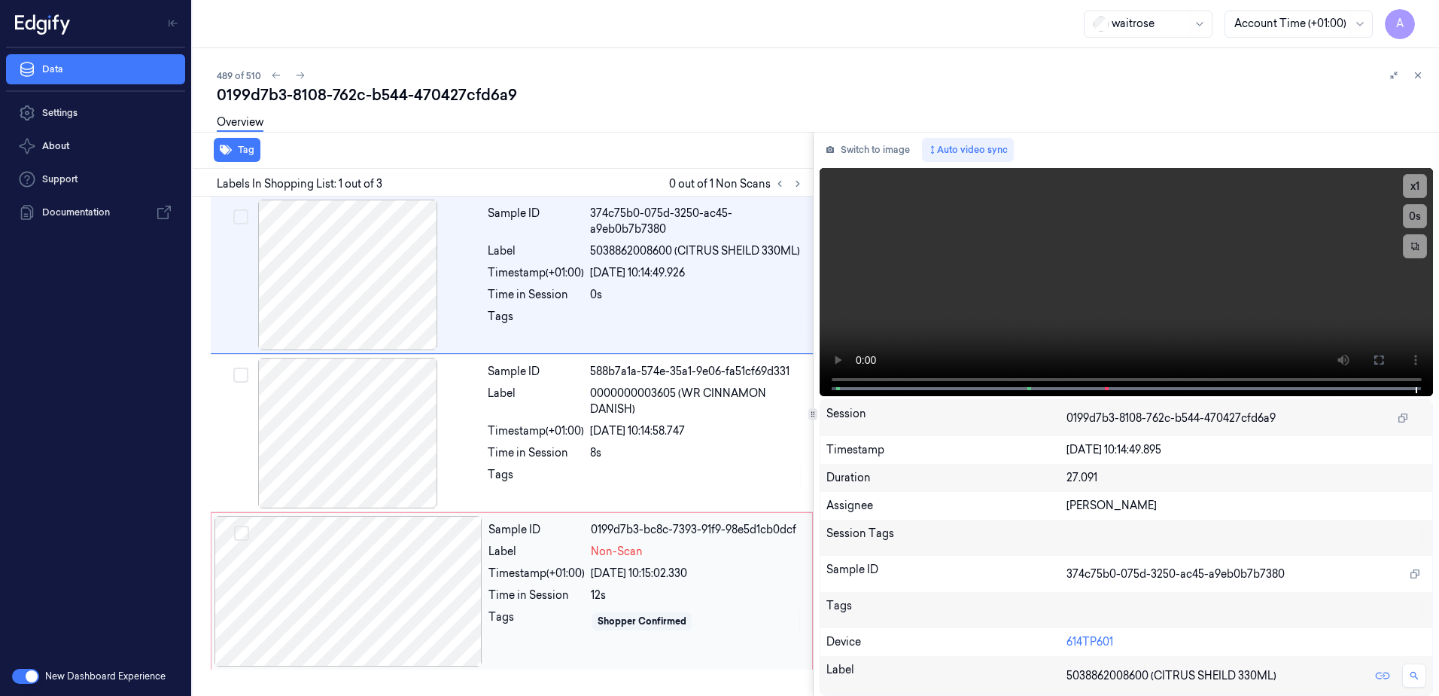
click at [708, 579] on div "[DATE] 10:15:02.330" at bounding box center [697, 573] width 212 height 16
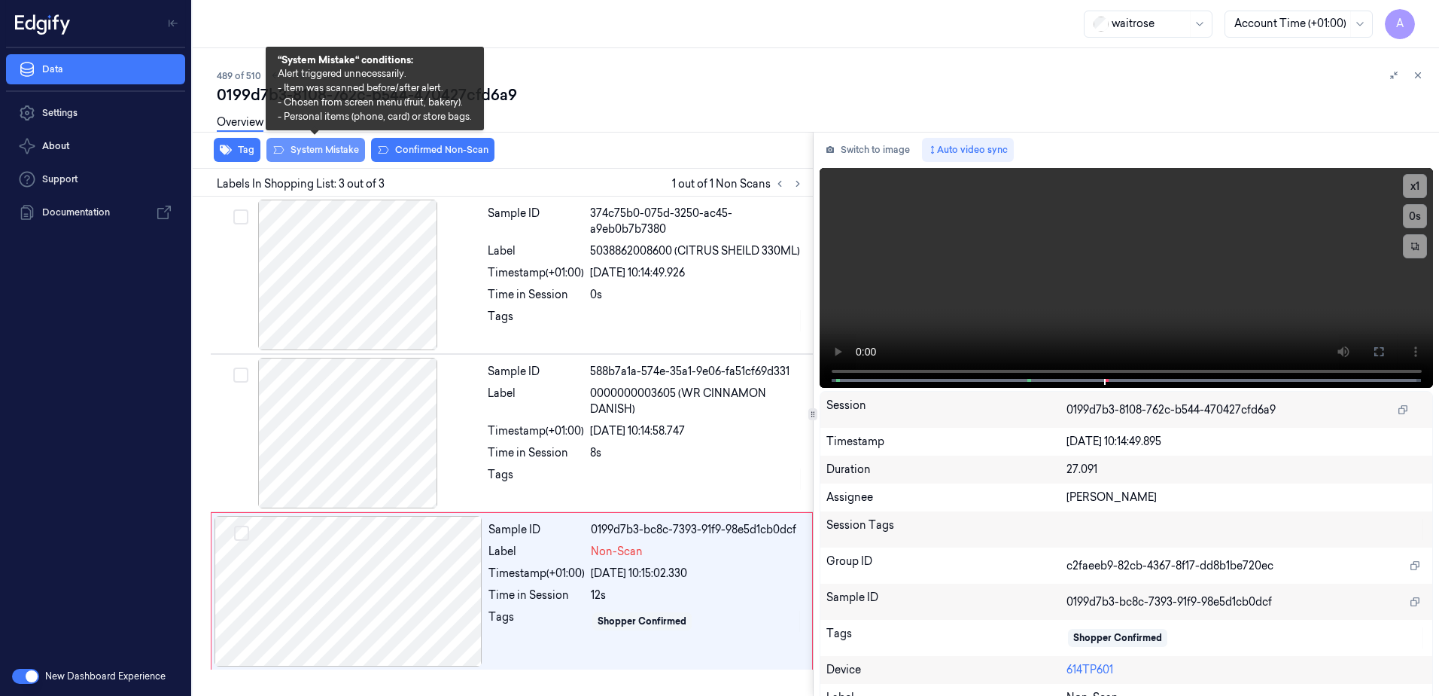
click at [314, 146] on button "System Mistake" at bounding box center [315, 150] width 99 height 24
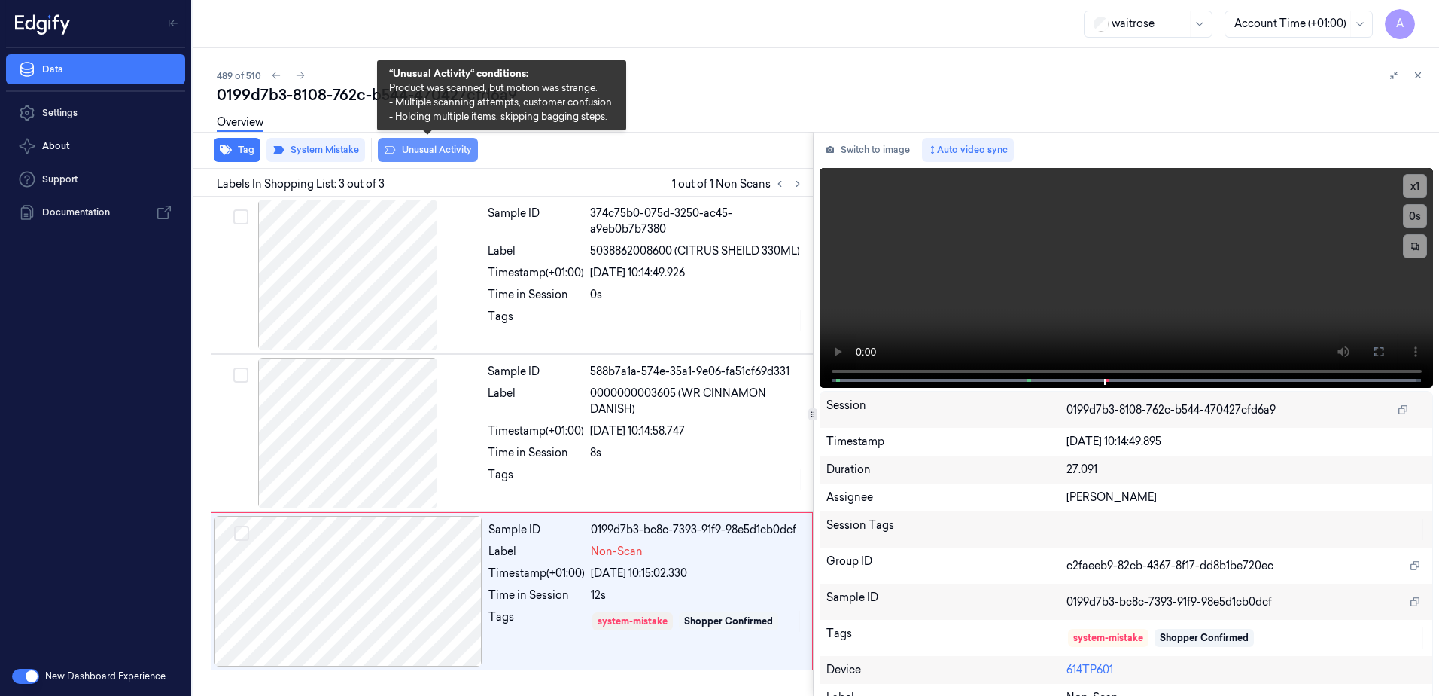
click at [428, 157] on button "Unusual Activity" at bounding box center [428, 150] width 100 height 24
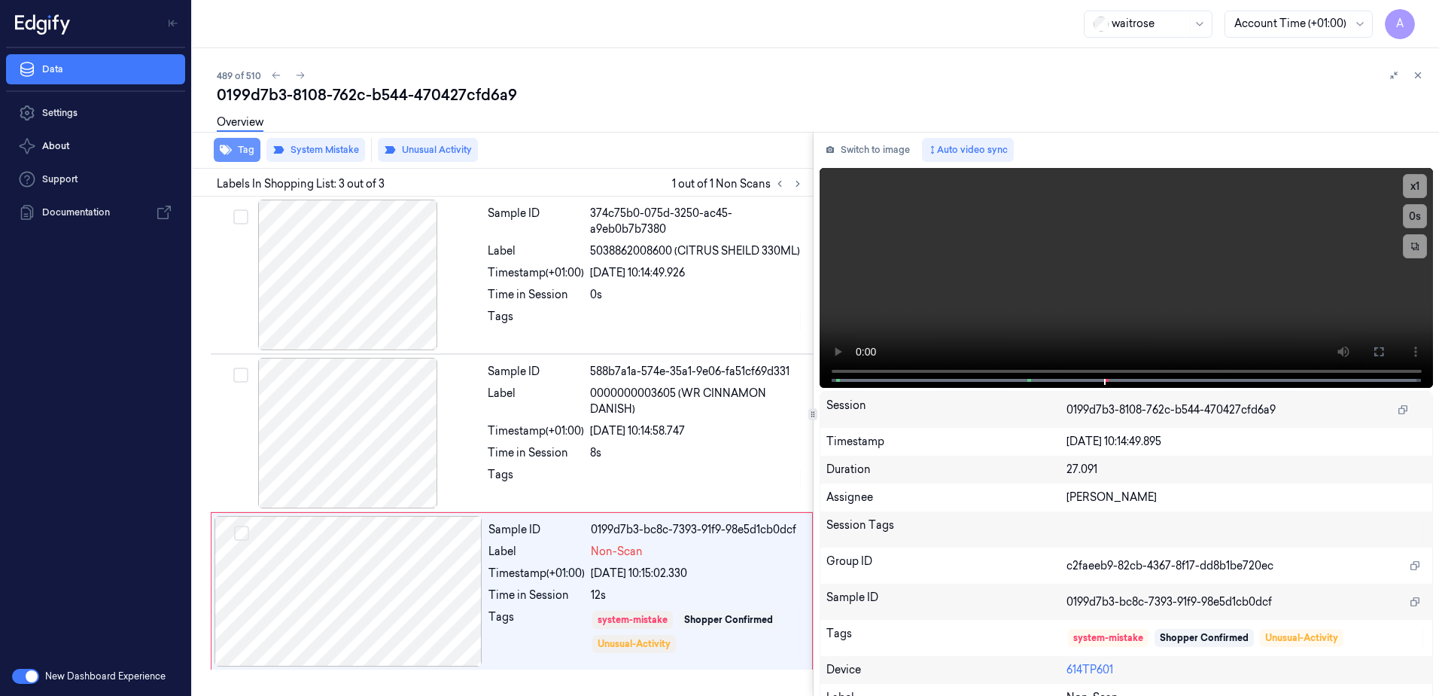
click at [233, 160] on button "Tag" at bounding box center [237, 150] width 47 height 24
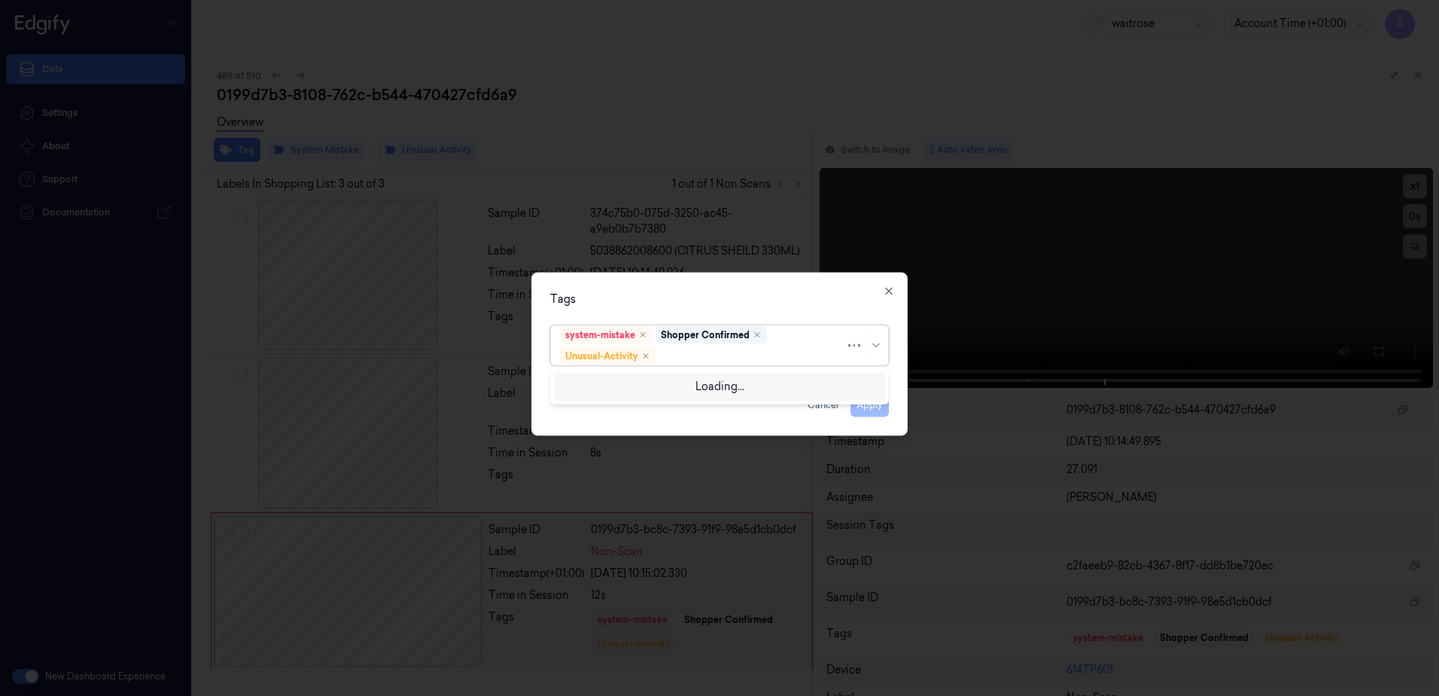
click at [691, 355] on div at bounding box center [752, 356] width 187 height 16
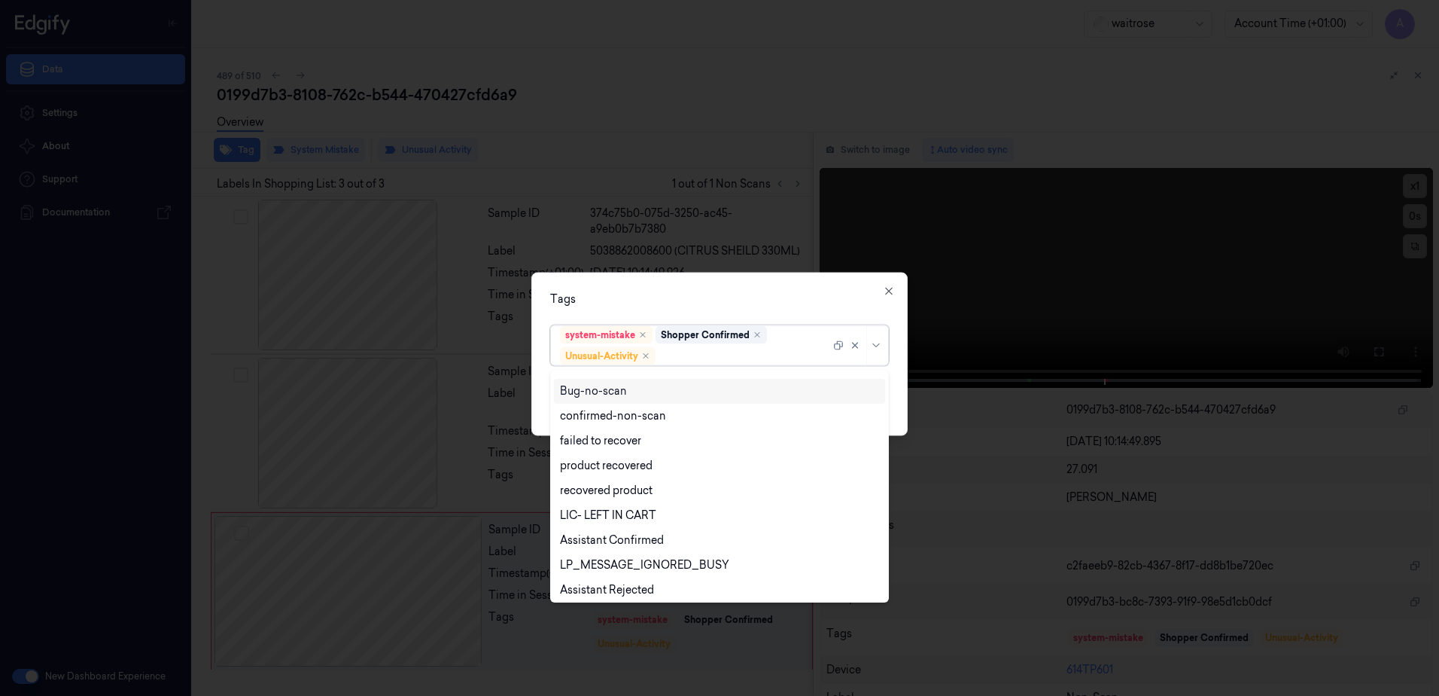
scroll to position [196, 0]
click at [650, 553] on div "Picklist item alert" at bounding box center [719, 561] width 319 height 16
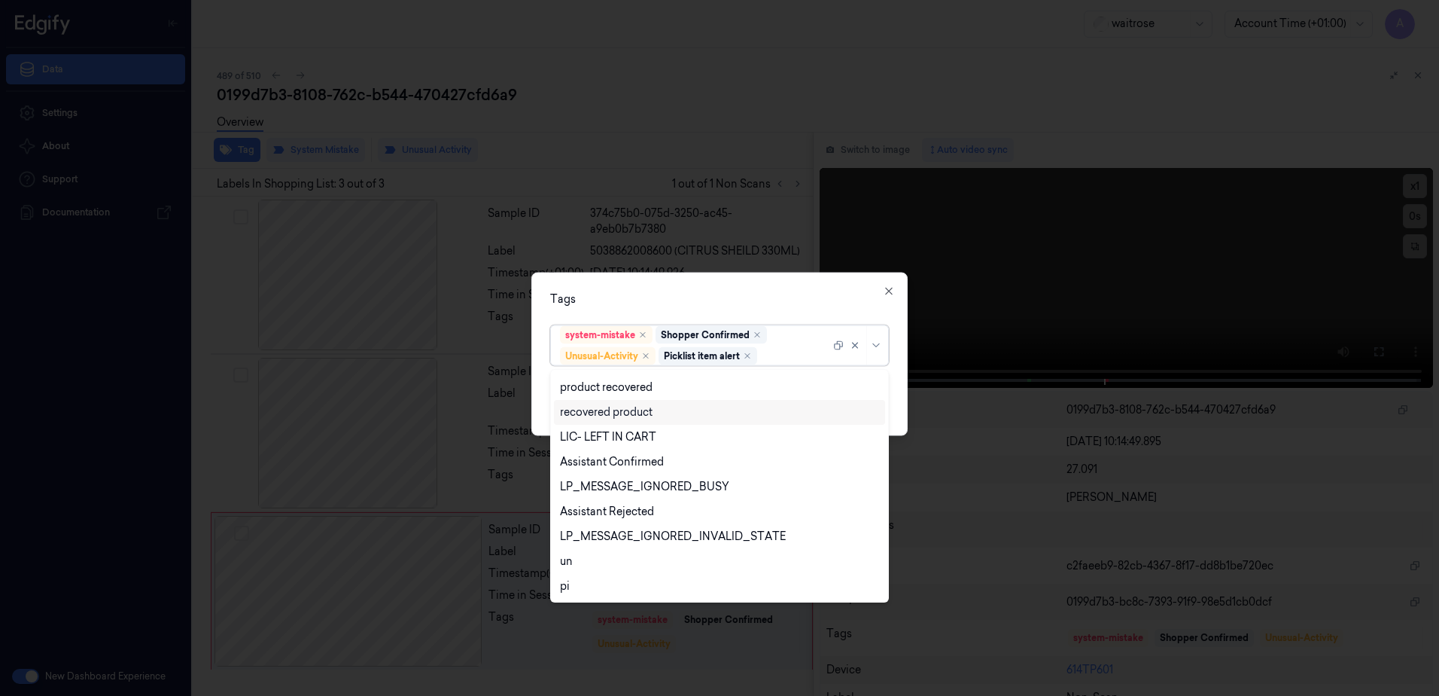
click at [772, 281] on div "Tags option Picklist item alert, selected. 20 results available. Use Up and Dow…" at bounding box center [719, 353] width 376 height 163
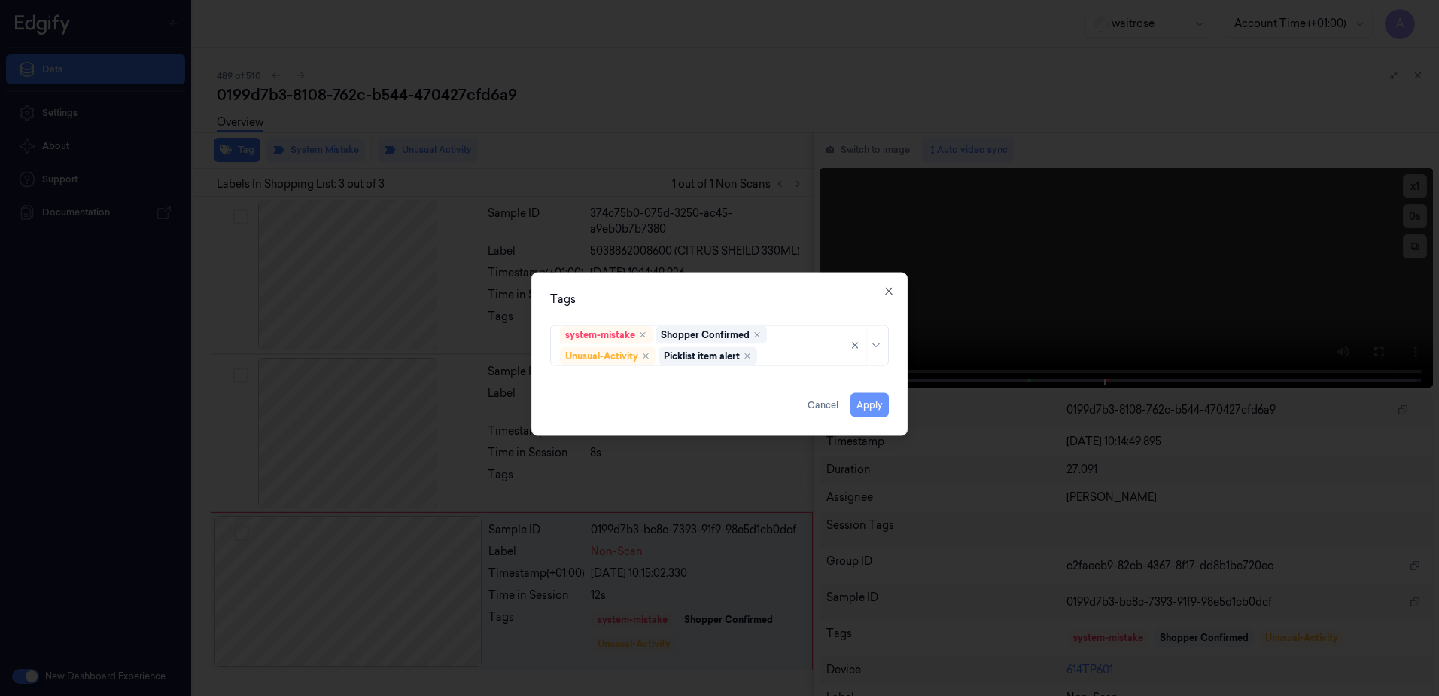
click at [881, 404] on button "Apply" at bounding box center [870, 405] width 38 height 24
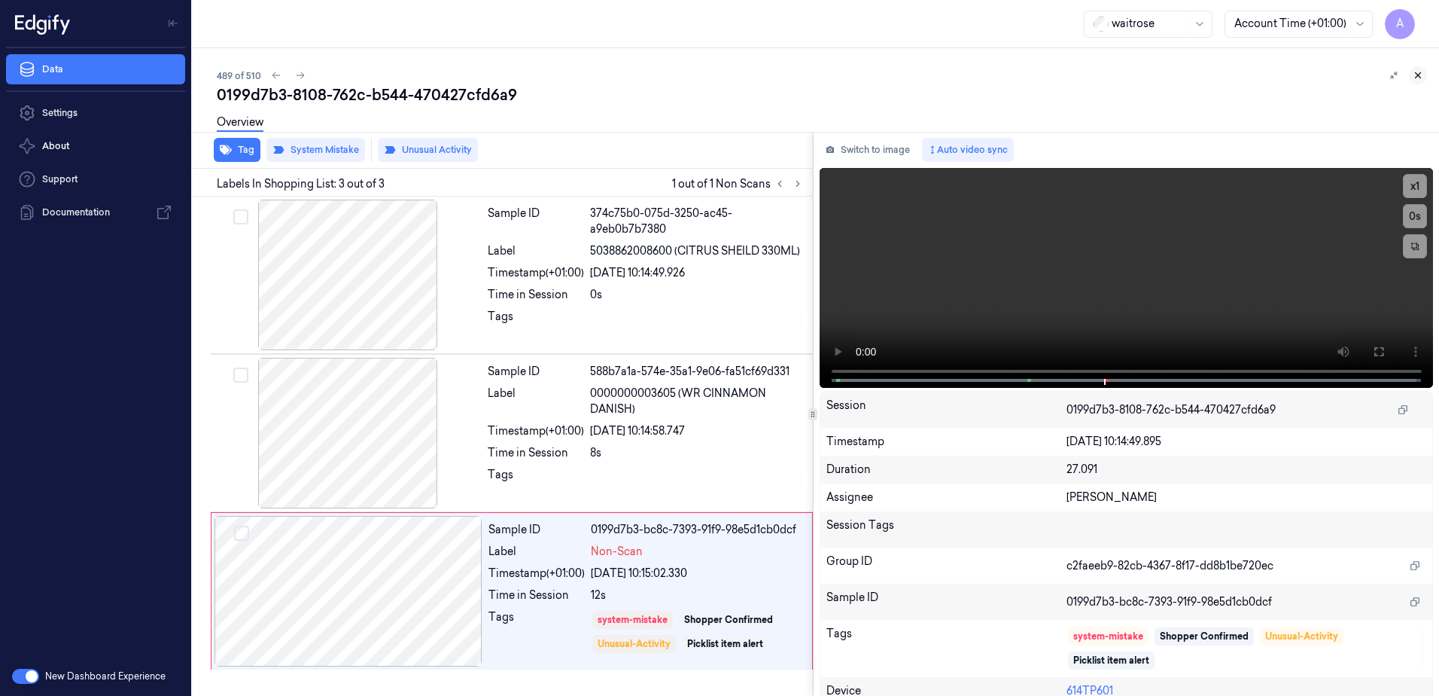
click at [1421, 74] on icon at bounding box center [1418, 75] width 11 height 11
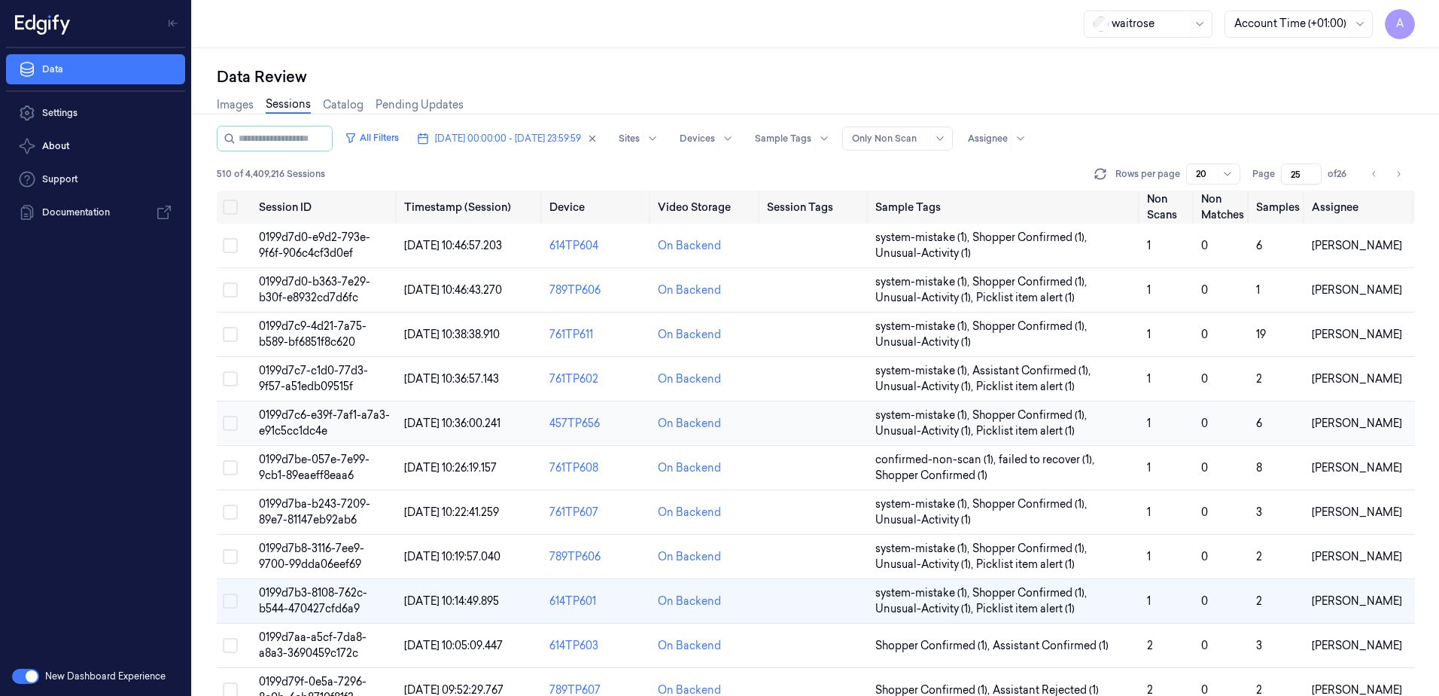
scroll to position [75, 0]
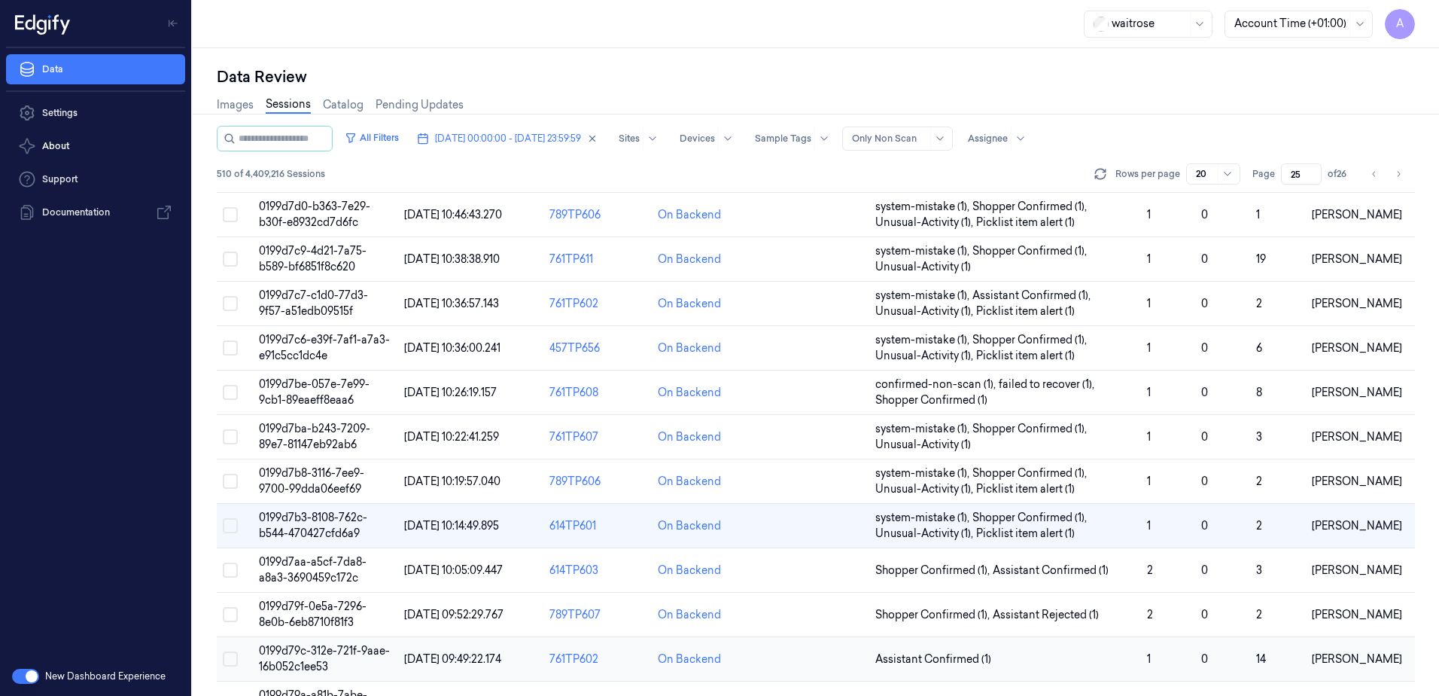
click at [306, 659] on td "0199d79c-312e-721f-9aae-16b052c1ee53" at bounding box center [325, 659] width 145 height 44
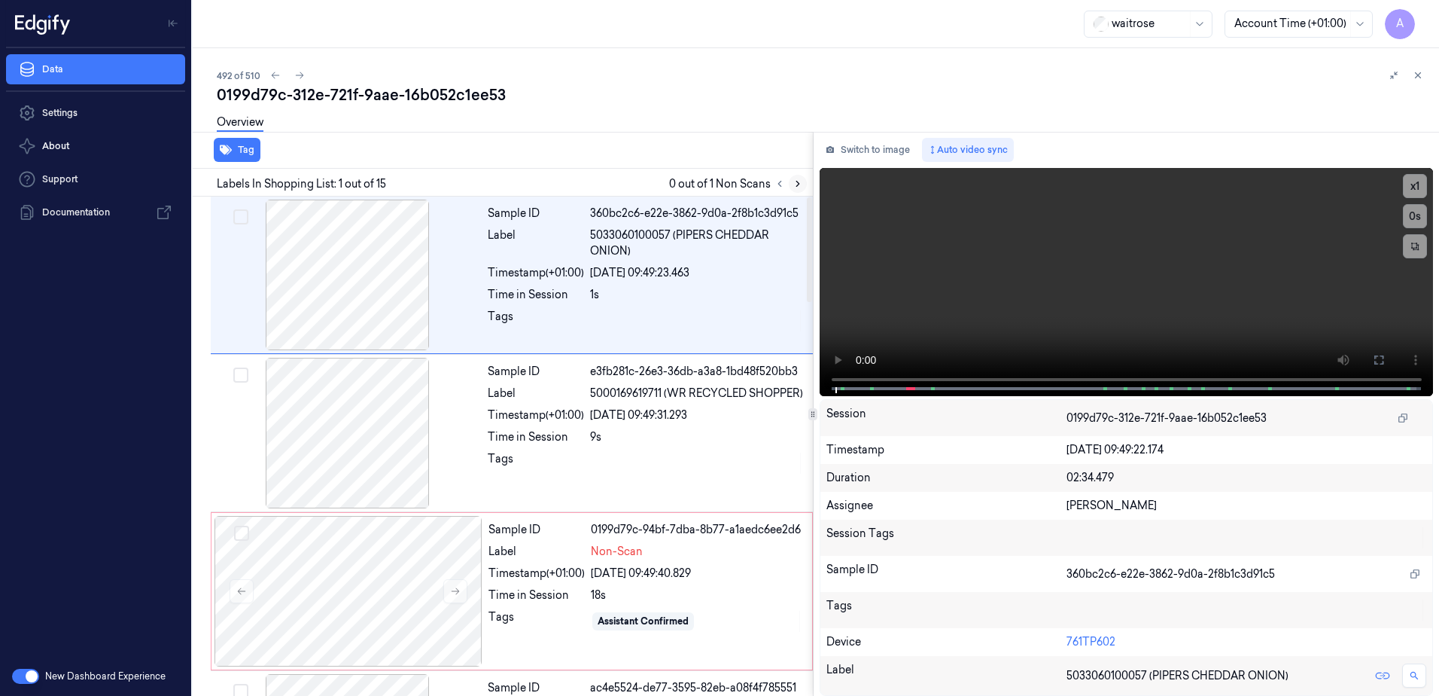
click at [800, 189] on button at bounding box center [798, 184] width 18 height 18
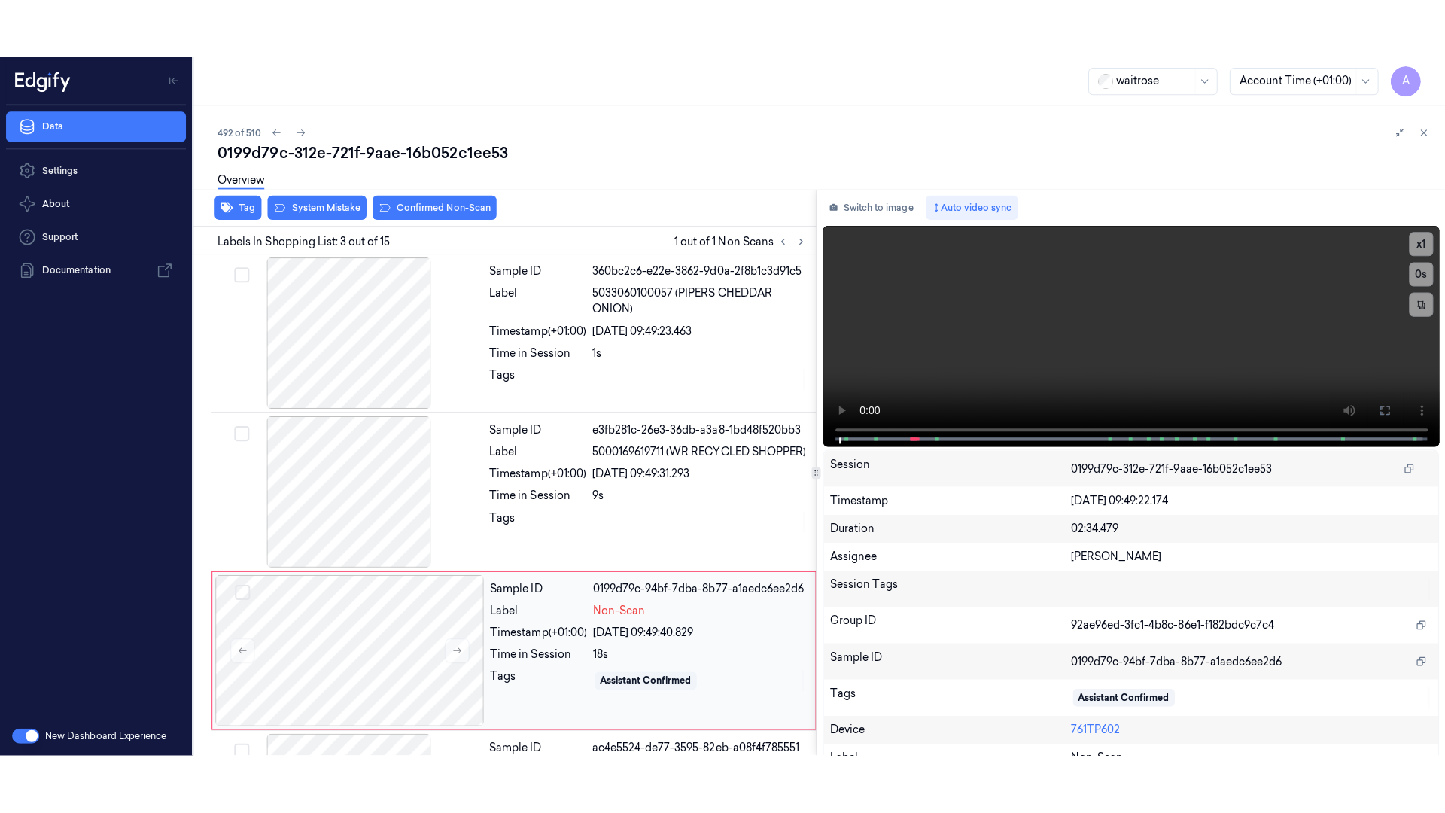
scroll to position [145, 0]
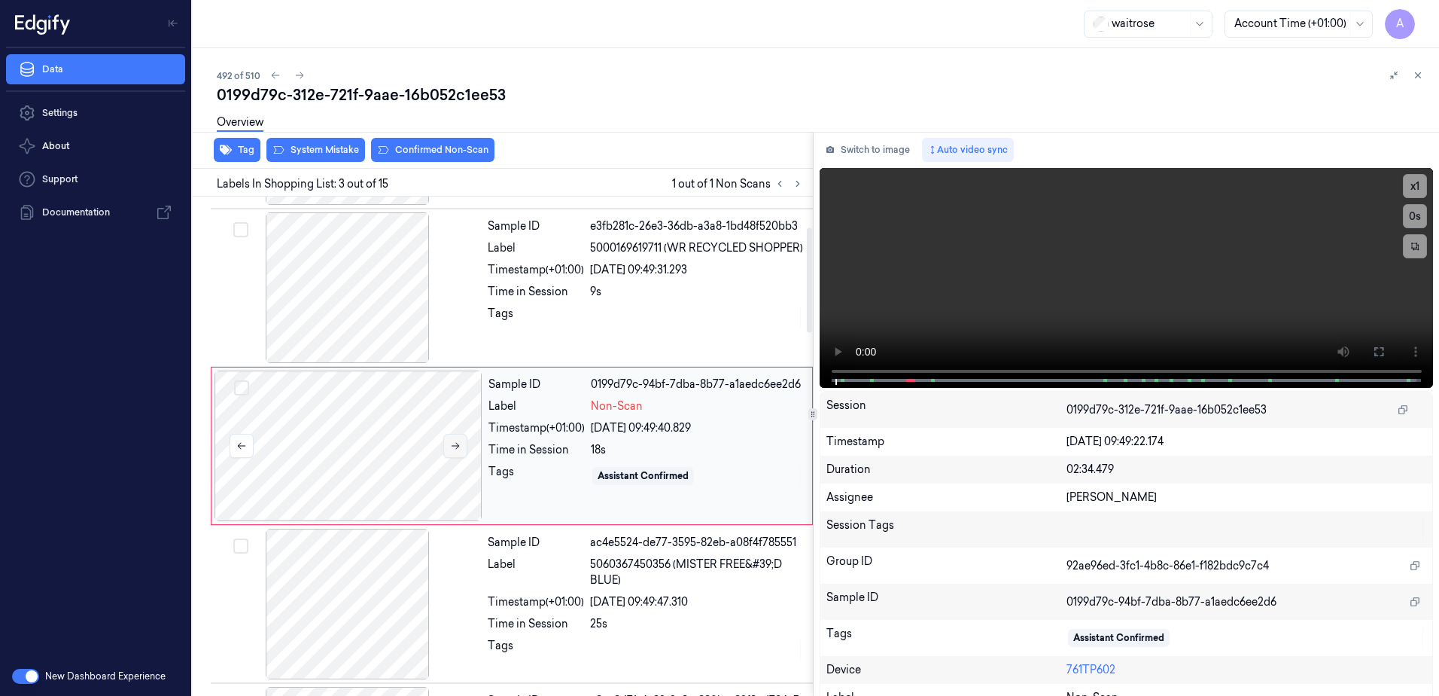
click at [450, 443] on icon at bounding box center [455, 445] width 11 height 11
click at [453, 448] on icon at bounding box center [455, 445] width 11 height 11
click at [453, 446] on icon at bounding box center [455, 445] width 11 height 11
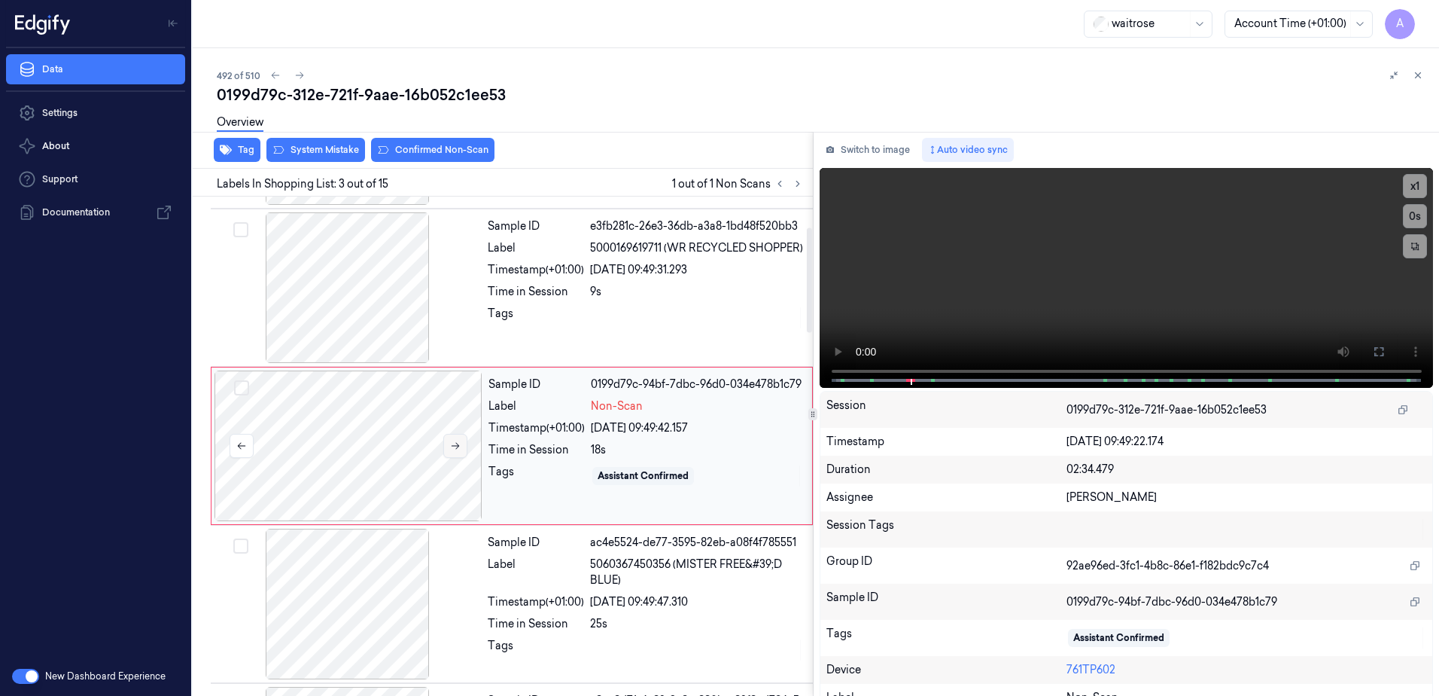
click at [453, 446] on icon at bounding box center [455, 445] width 11 height 11
click at [1373, 352] on icon at bounding box center [1379, 352] width 12 height 12
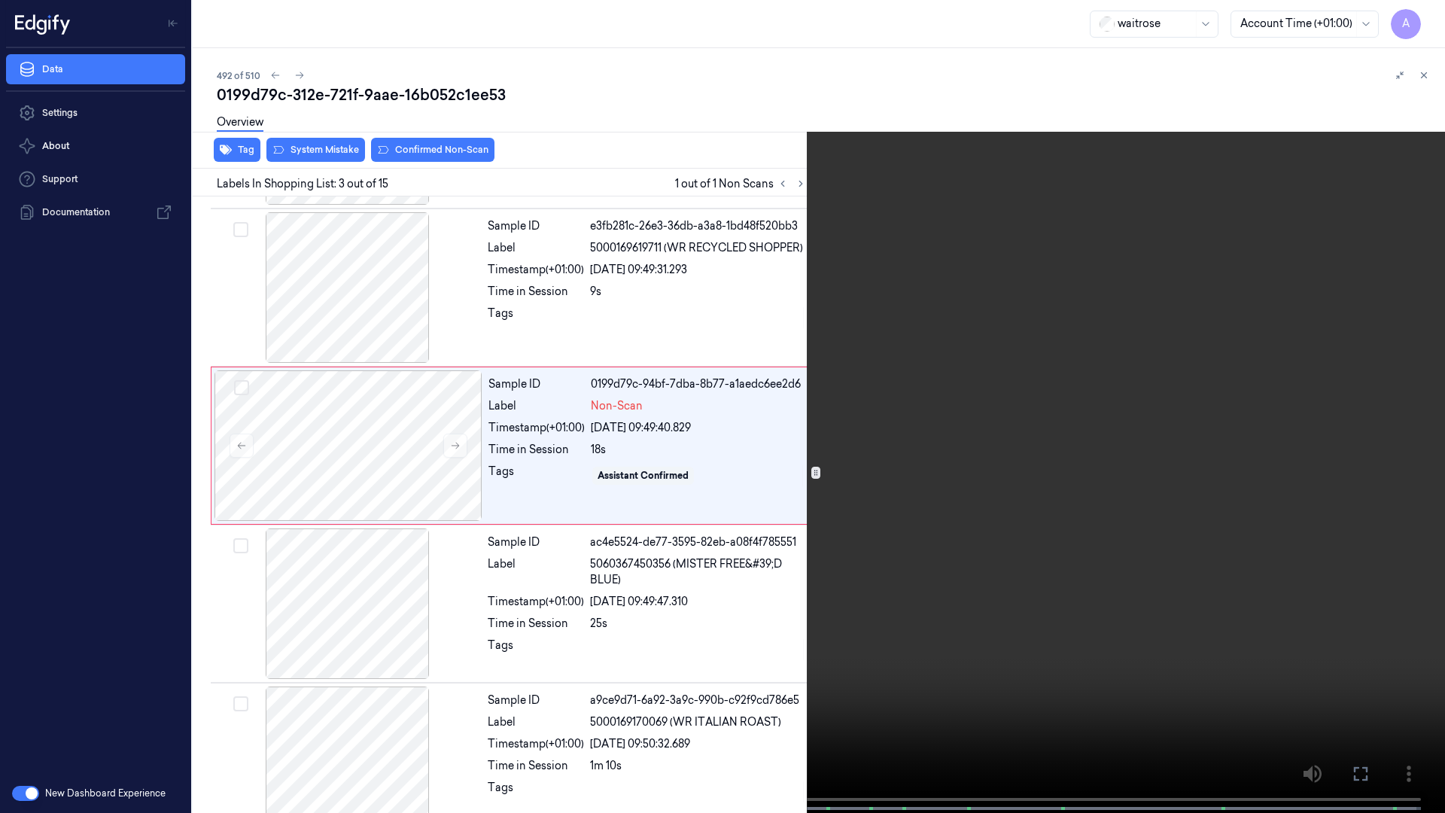
click at [1170, 449] on video at bounding box center [722, 408] width 1445 height 816
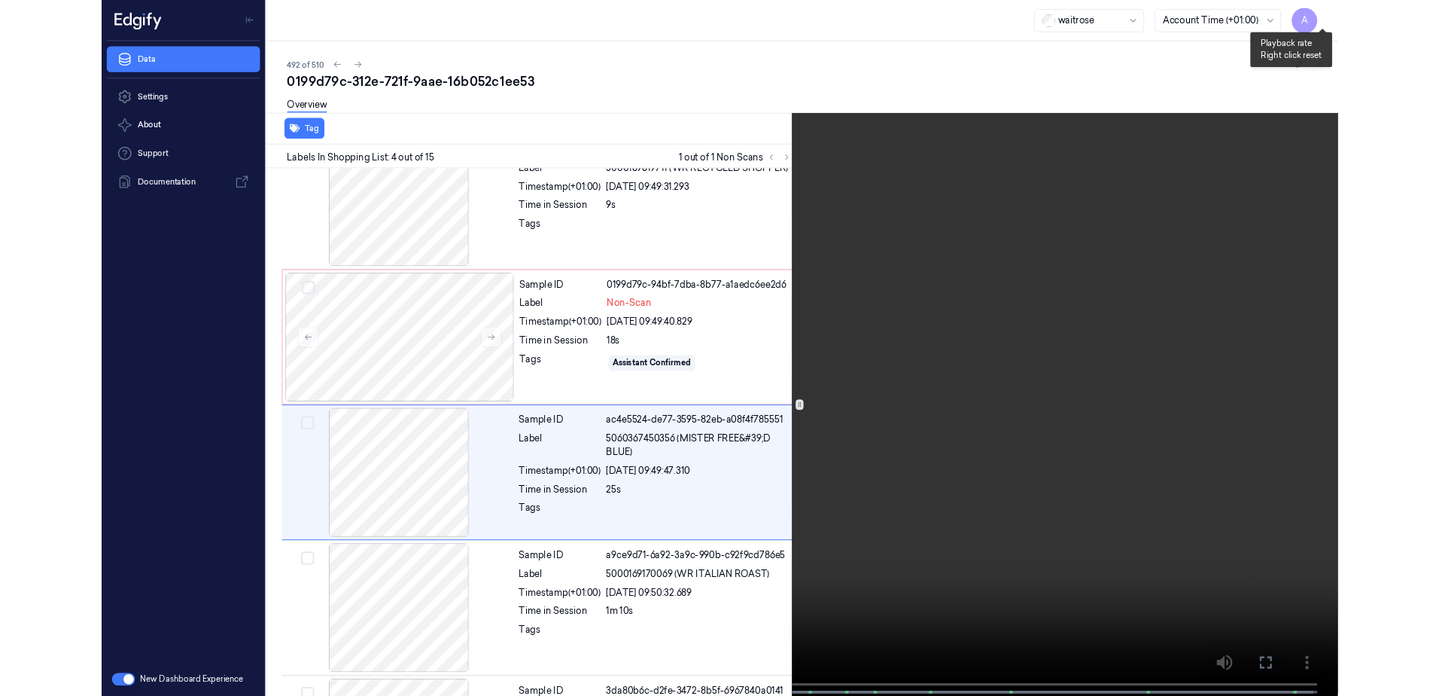
scroll to position [245, 0]
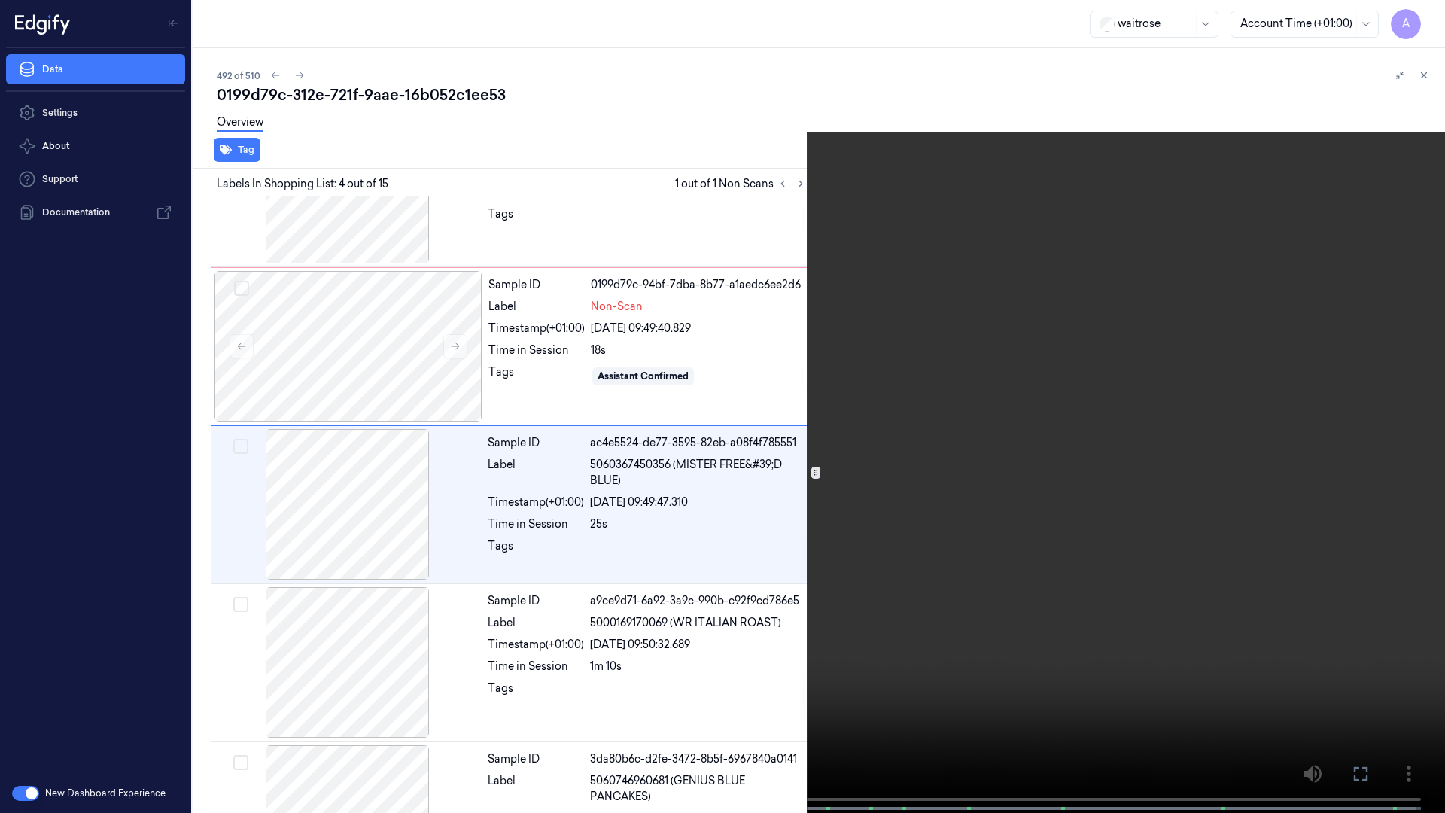
click at [0, 0] on button at bounding box center [0, 0] width 0 height 0
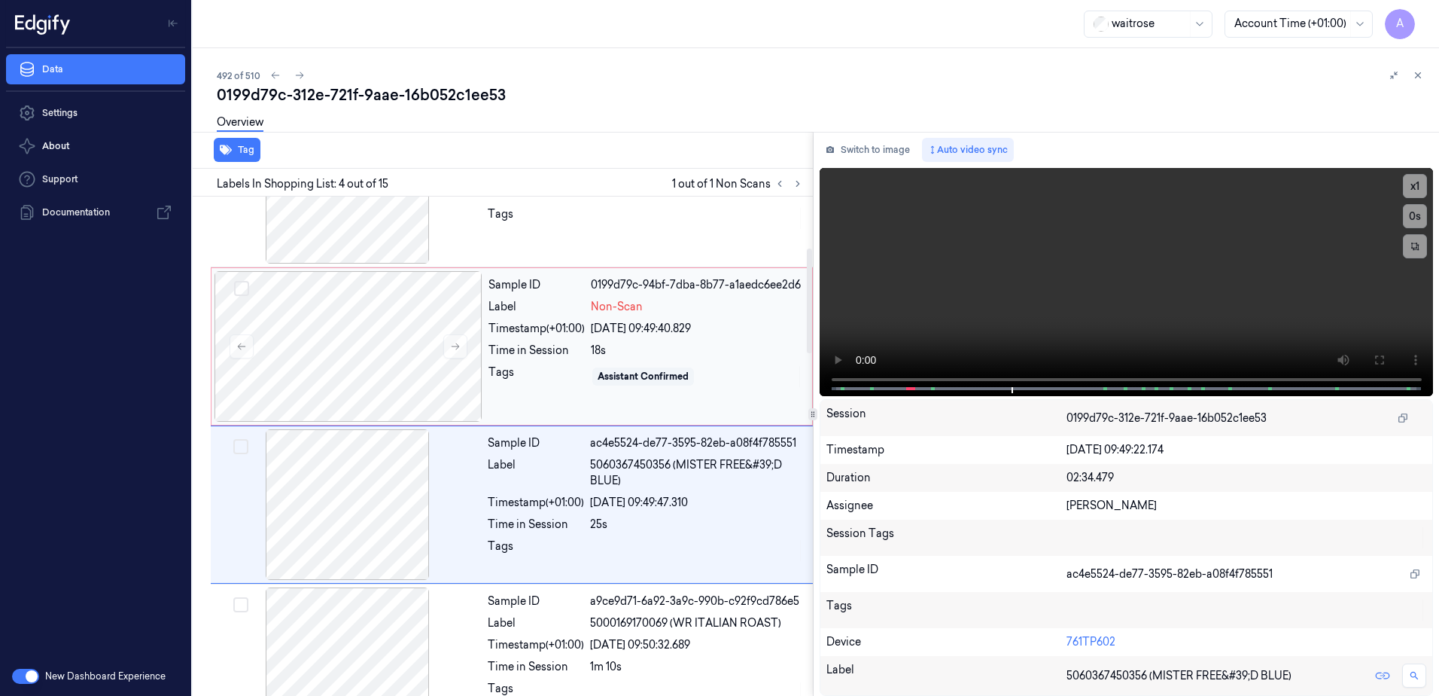
click at [542, 391] on div "Sample ID 0199d79c-94bf-7dba-8b77-a1aedc6ee2d6 Label Non-Scan Timestamp (+01:00…" at bounding box center [645, 346] width 327 height 151
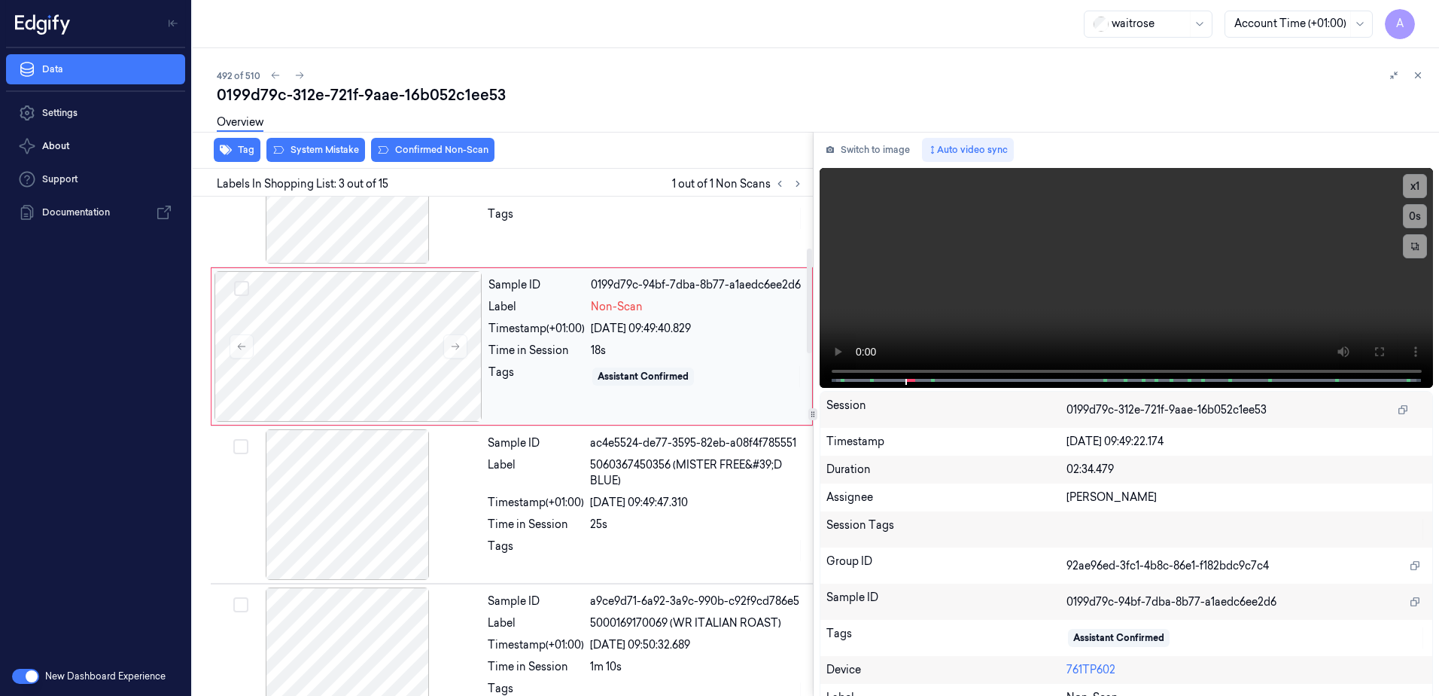
scroll to position [145, 0]
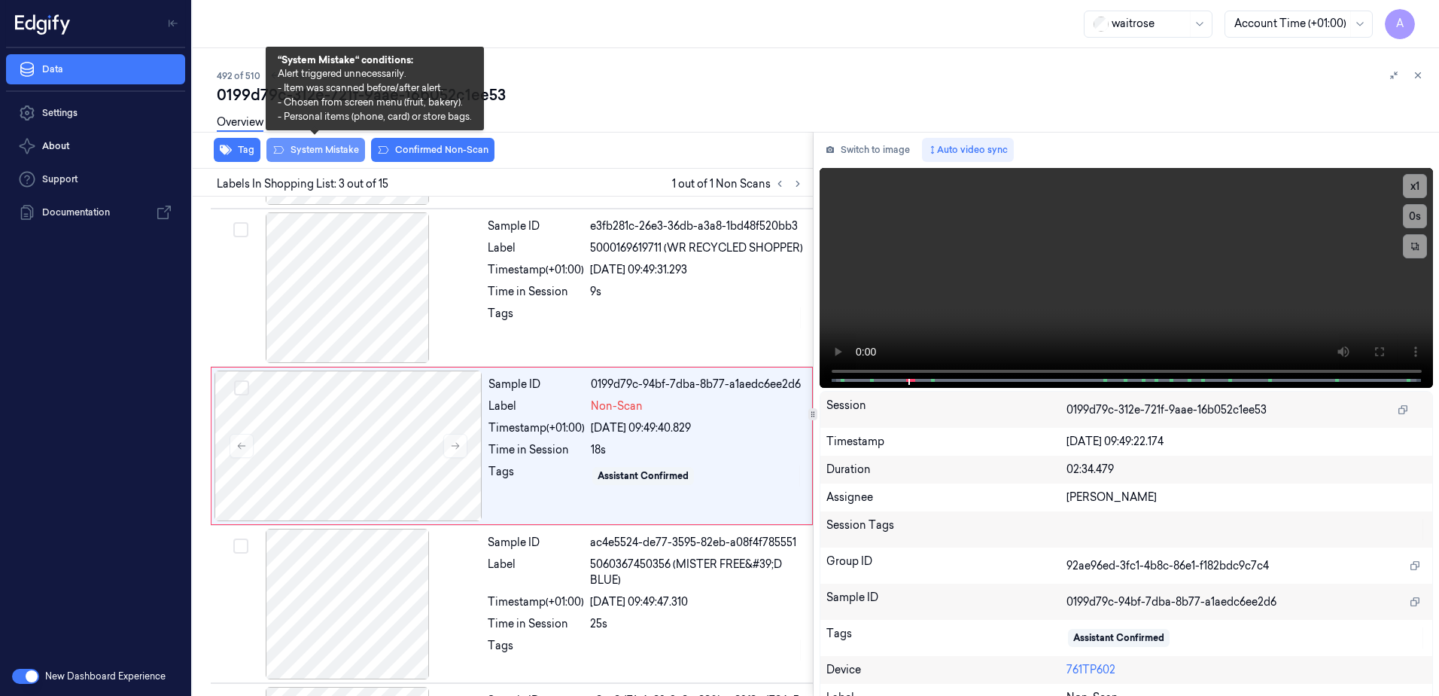
click at [314, 151] on button "System Mistake" at bounding box center [315, 150] width 99 height 24
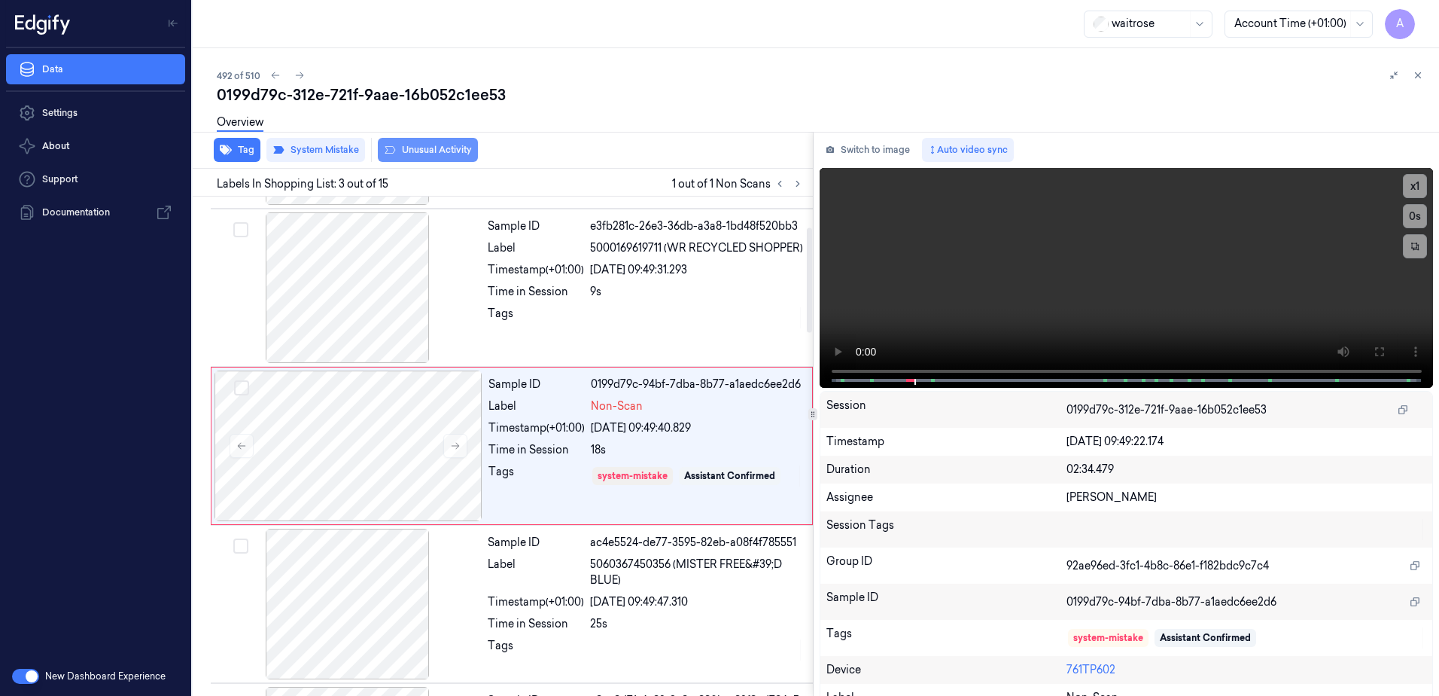
click at [424, 151] on button "Unusual Activity" at bounding box center [428, 150] width 100 height 24
click at [1421, 76] on icon at bounding box center [1418, 75] width 11 height 11
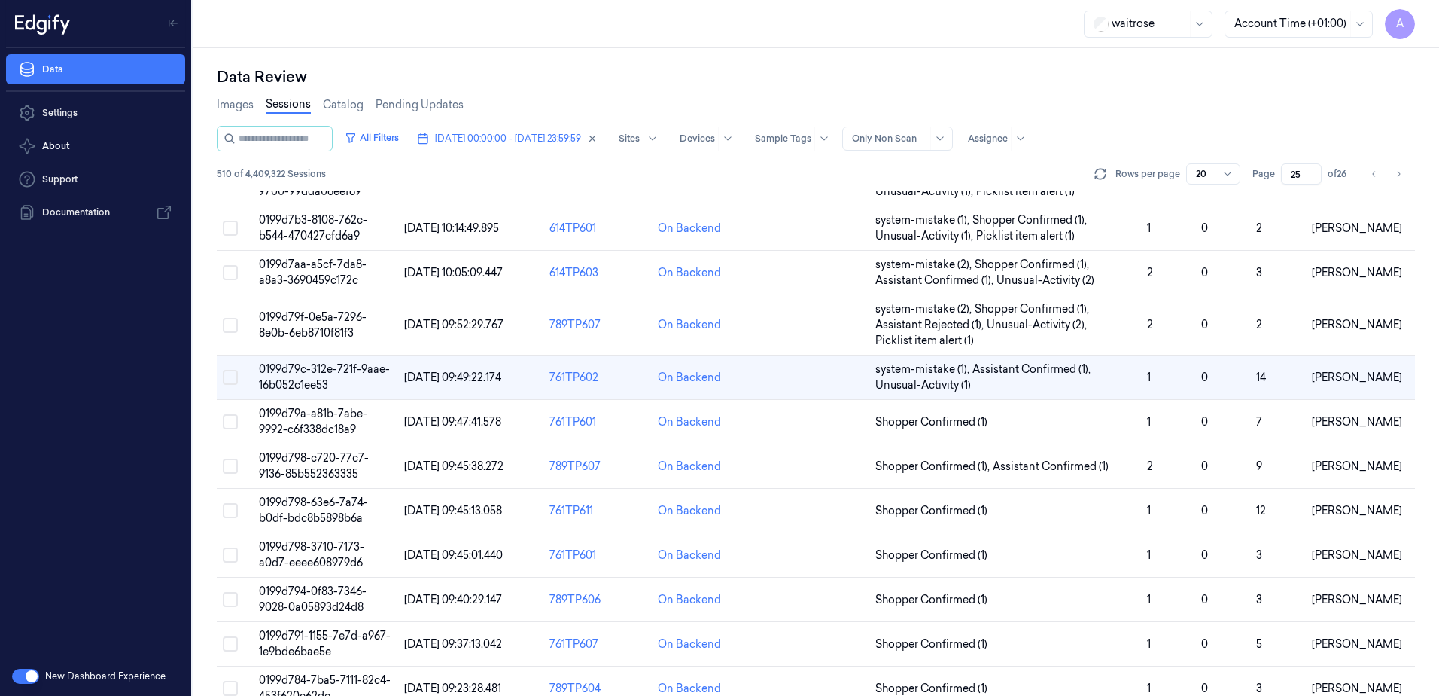
scroll to position [443, 0]
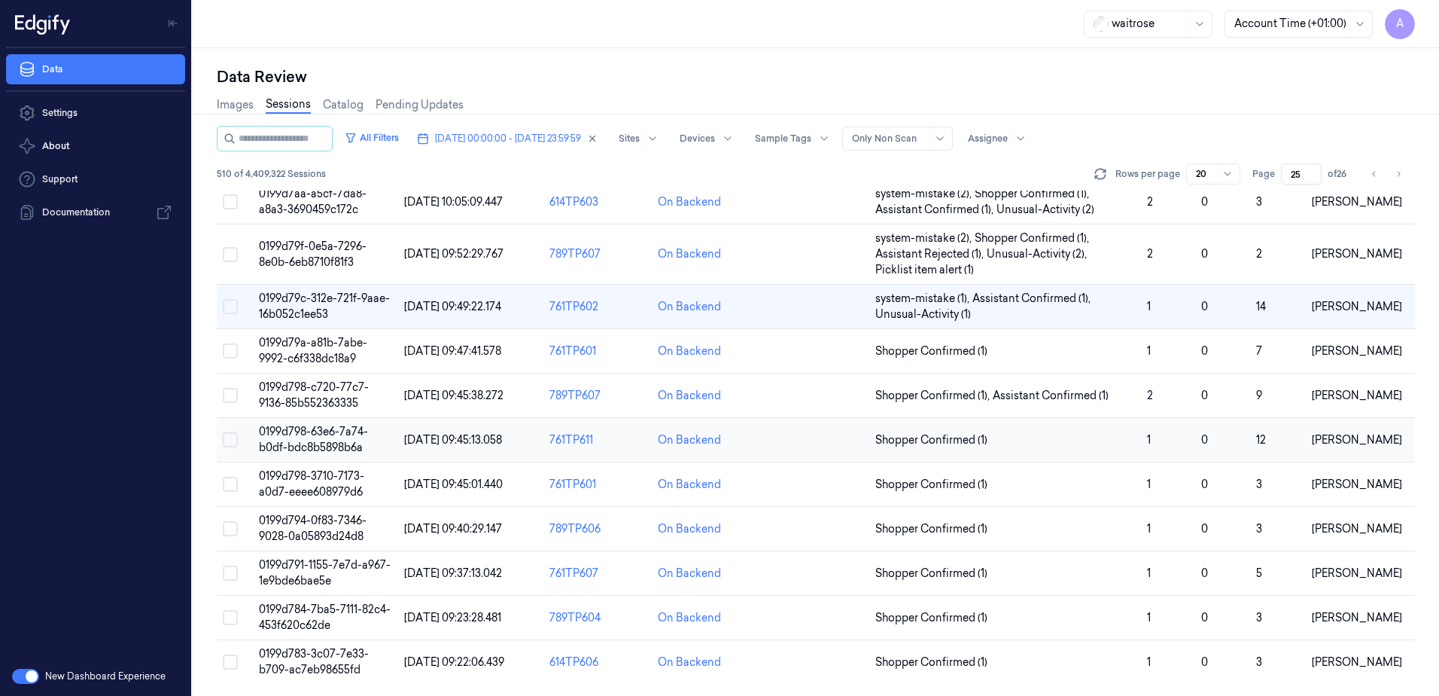
click at [315, 435] on span "0199d798-63e6-7a74-b0df-bdc8b5898b6a" at bounding box center [313, 439] width 109 height 29
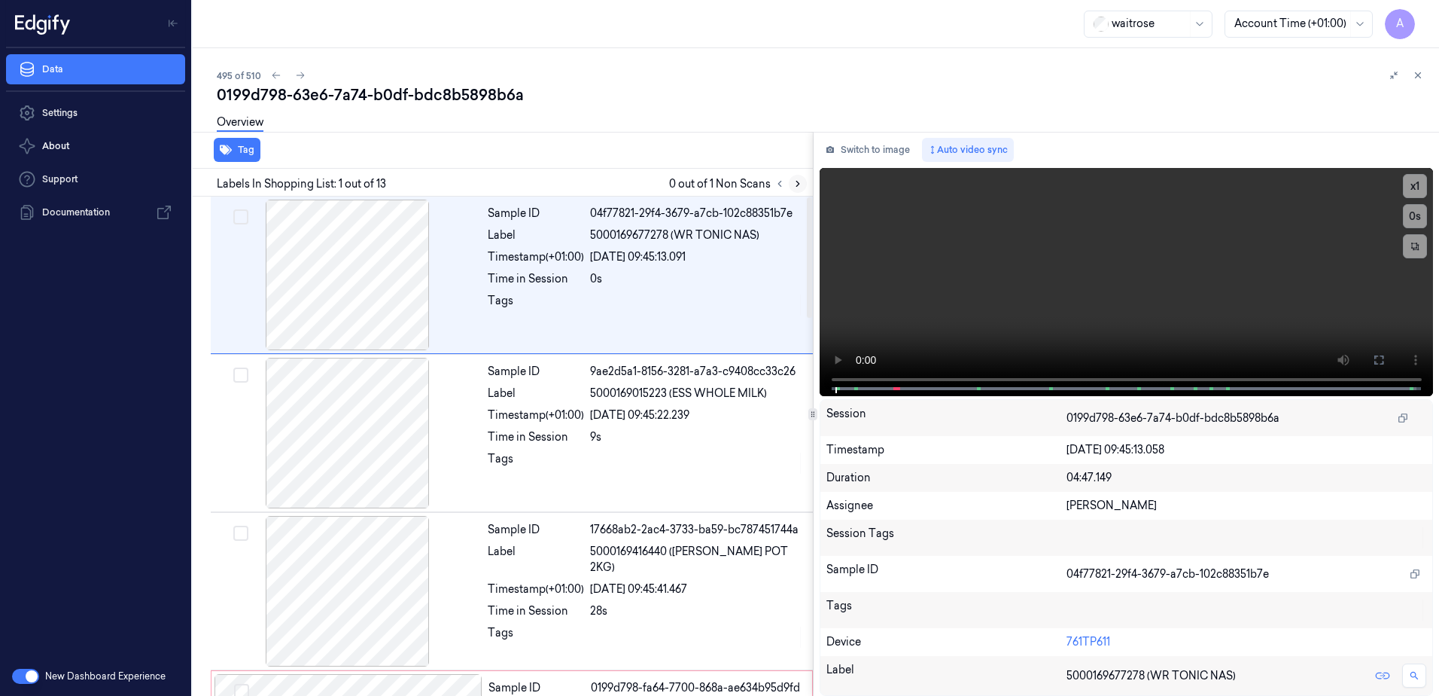
click at [799, 184] on icon at bounding box center [797, 183] width 3 height 5
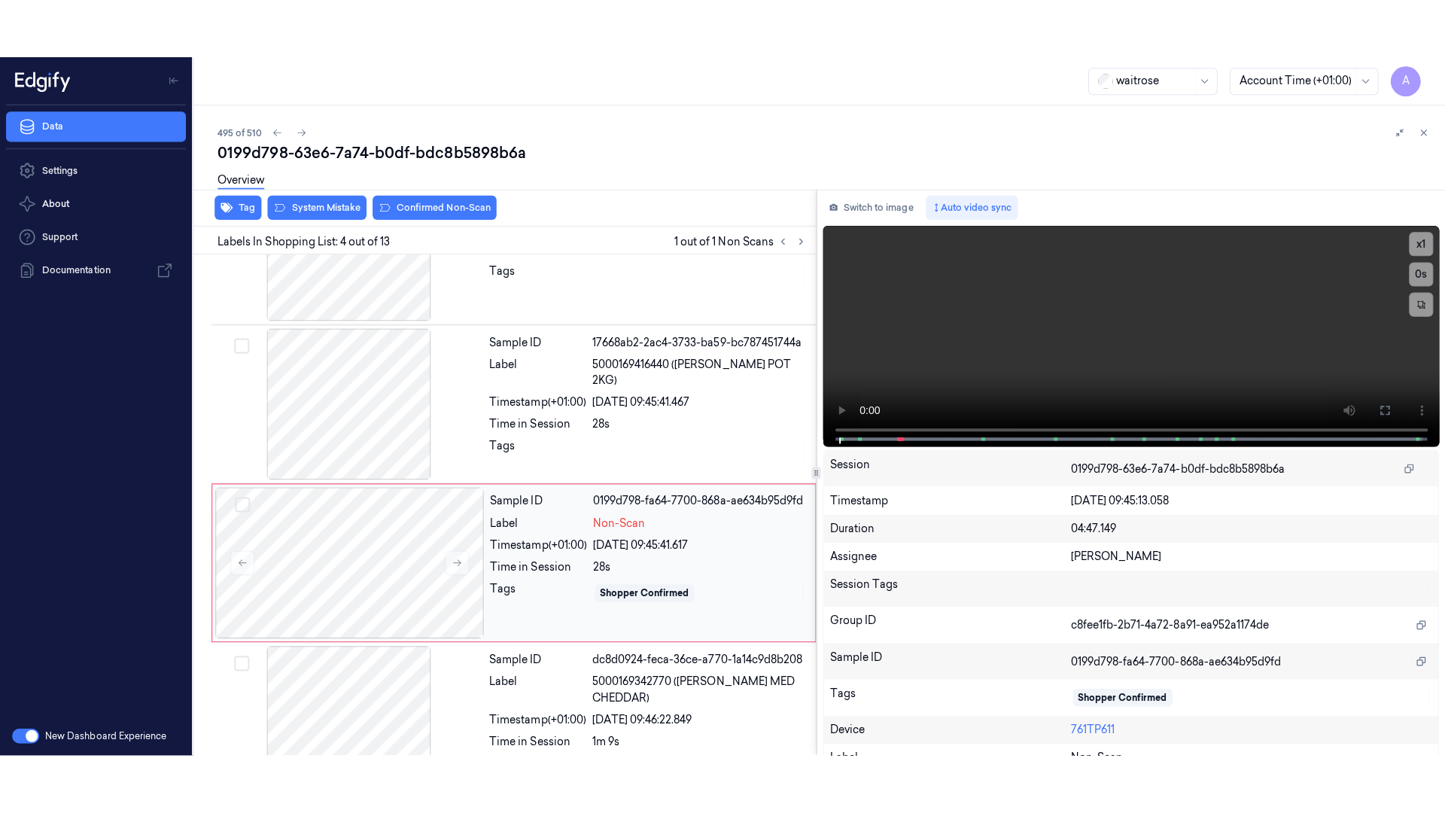
scroll to position [303, 0]
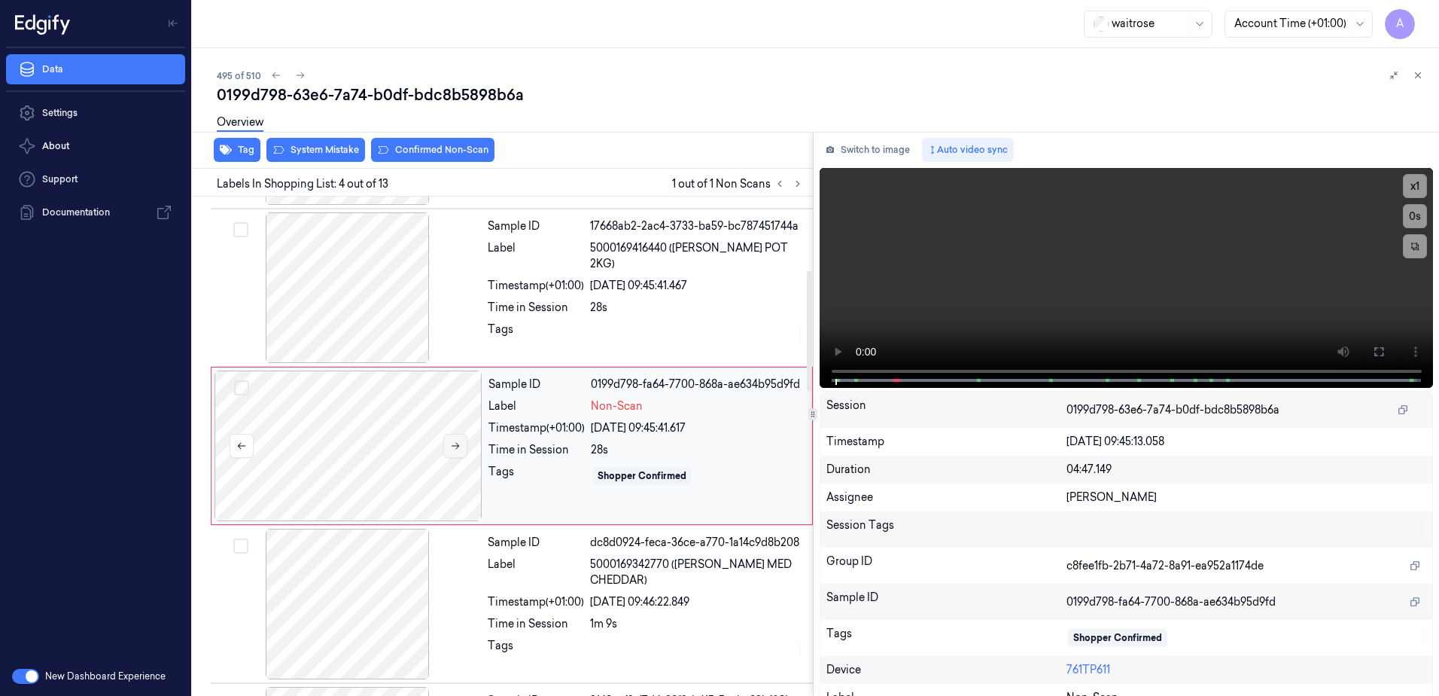
click at [443, 446] on button at bounding box center [455, 446] width 24 height 24
click at [459, 450] on icon at bounding box center [455, 445] width 11 height 11
click at [1381, 358] on button at bounding box center [1379, 351] width 24 height 24
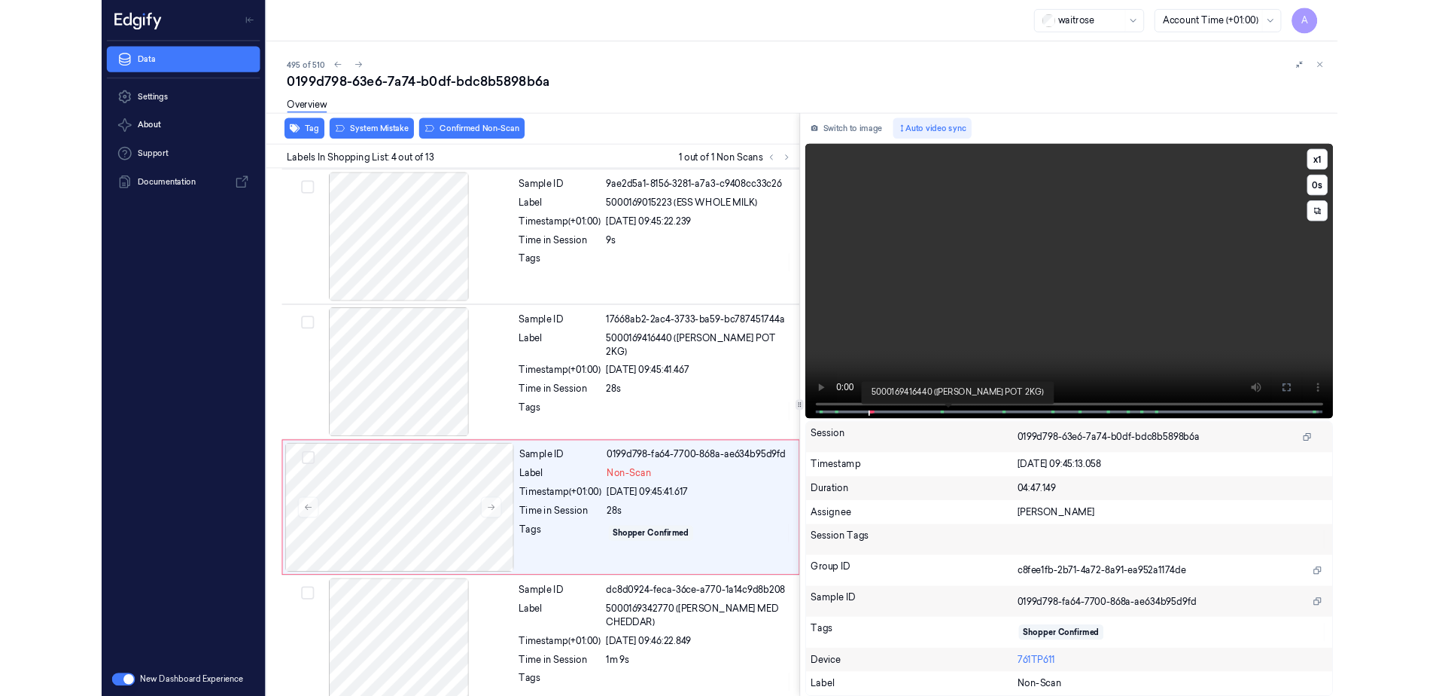
scroll to position [245, 0]
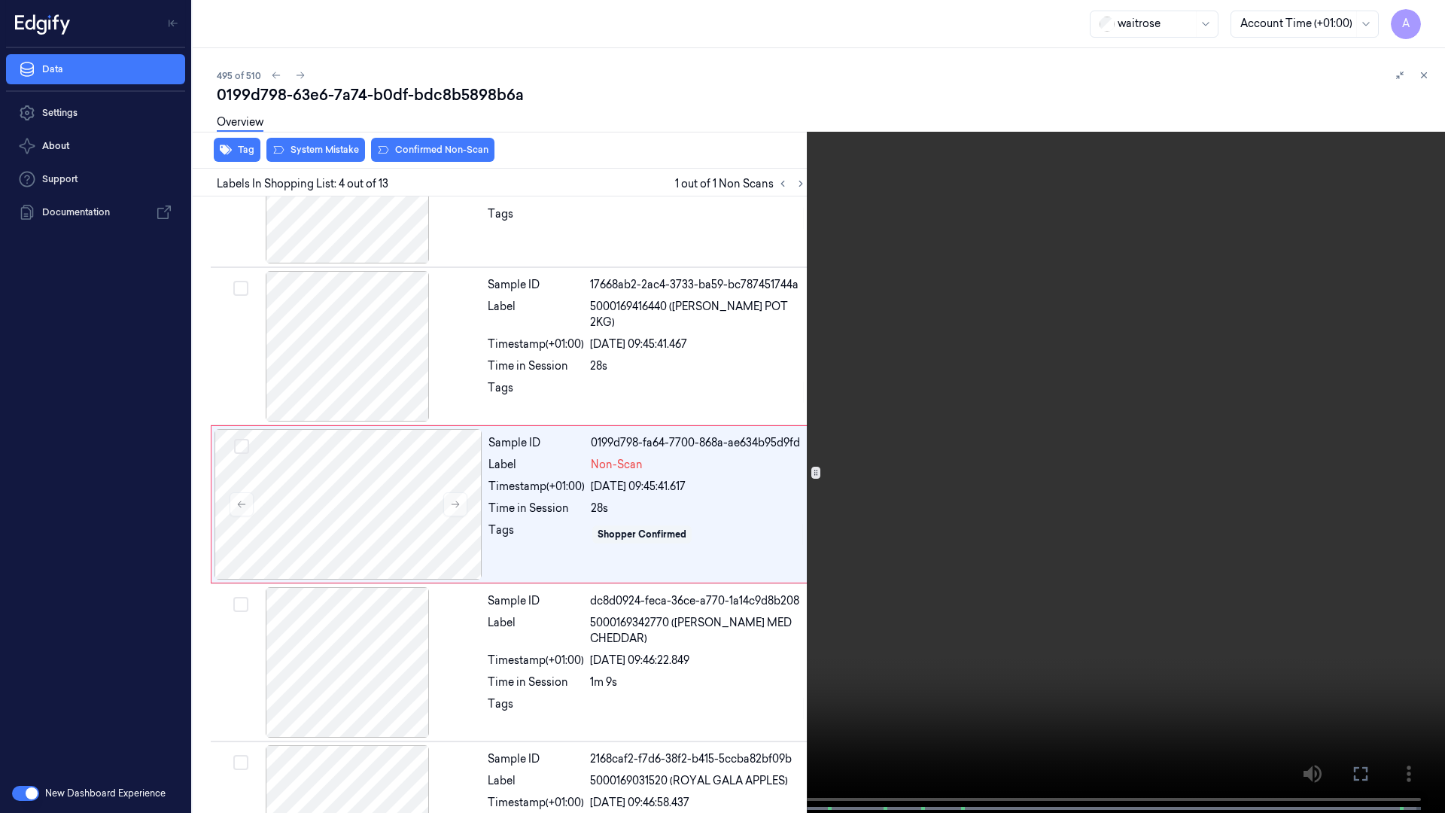
click at [0, 0] on icon at bounding box center [0, 0] width 0 height 0
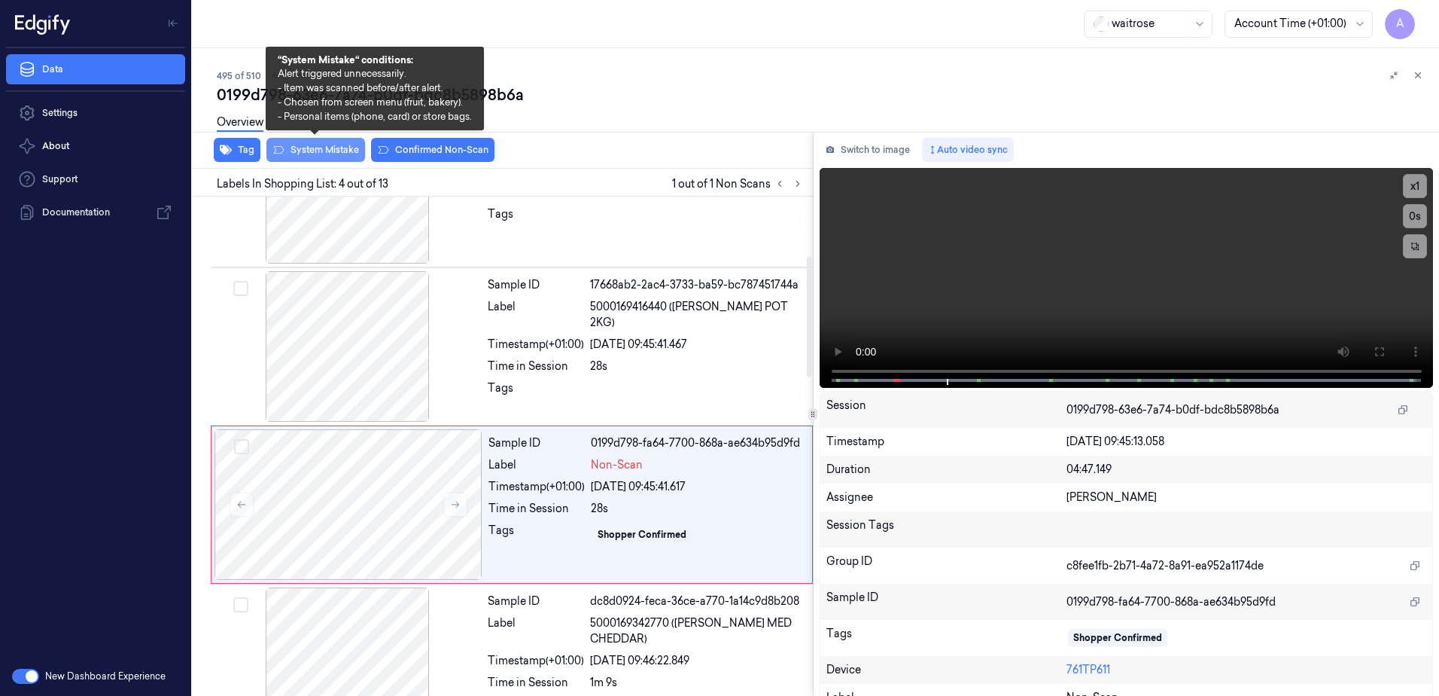
click at [310, 152] on button "System Mistake" at bounding box center [315, 150] width 99 height 24
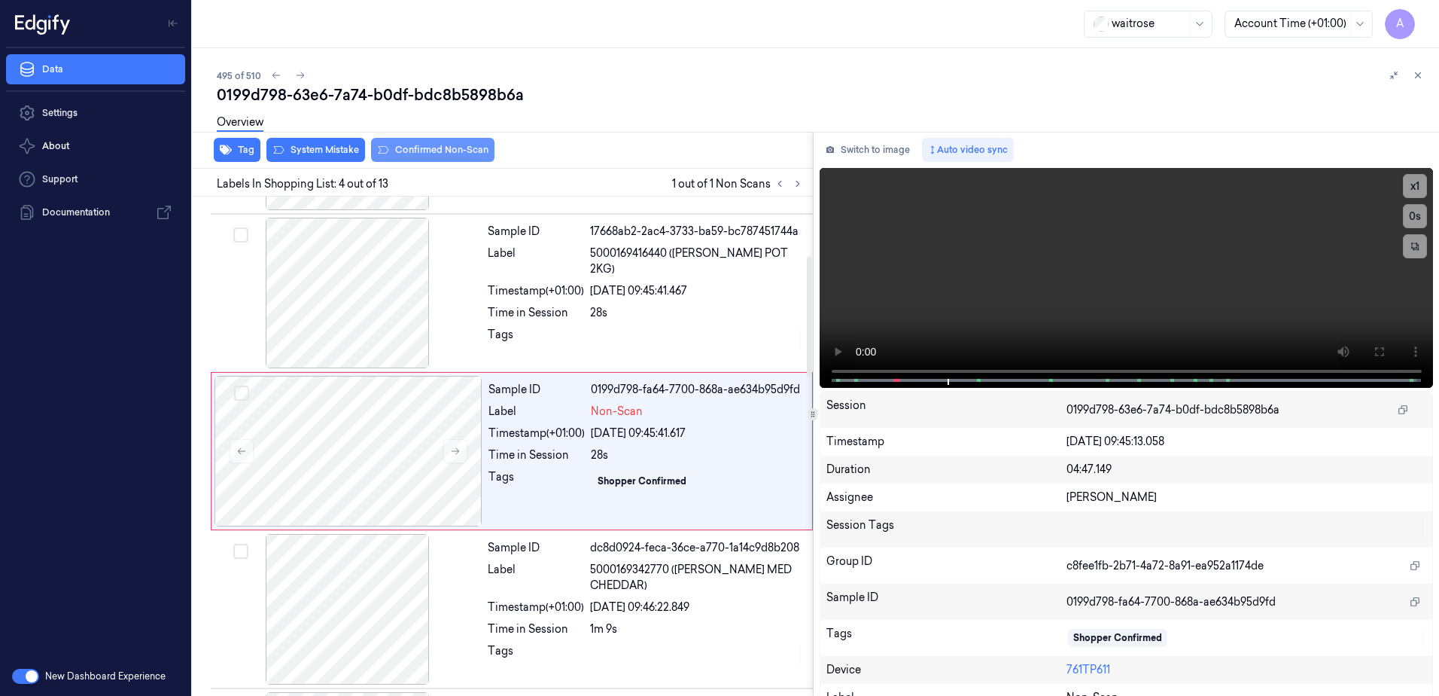
scroll to position [303, 0]
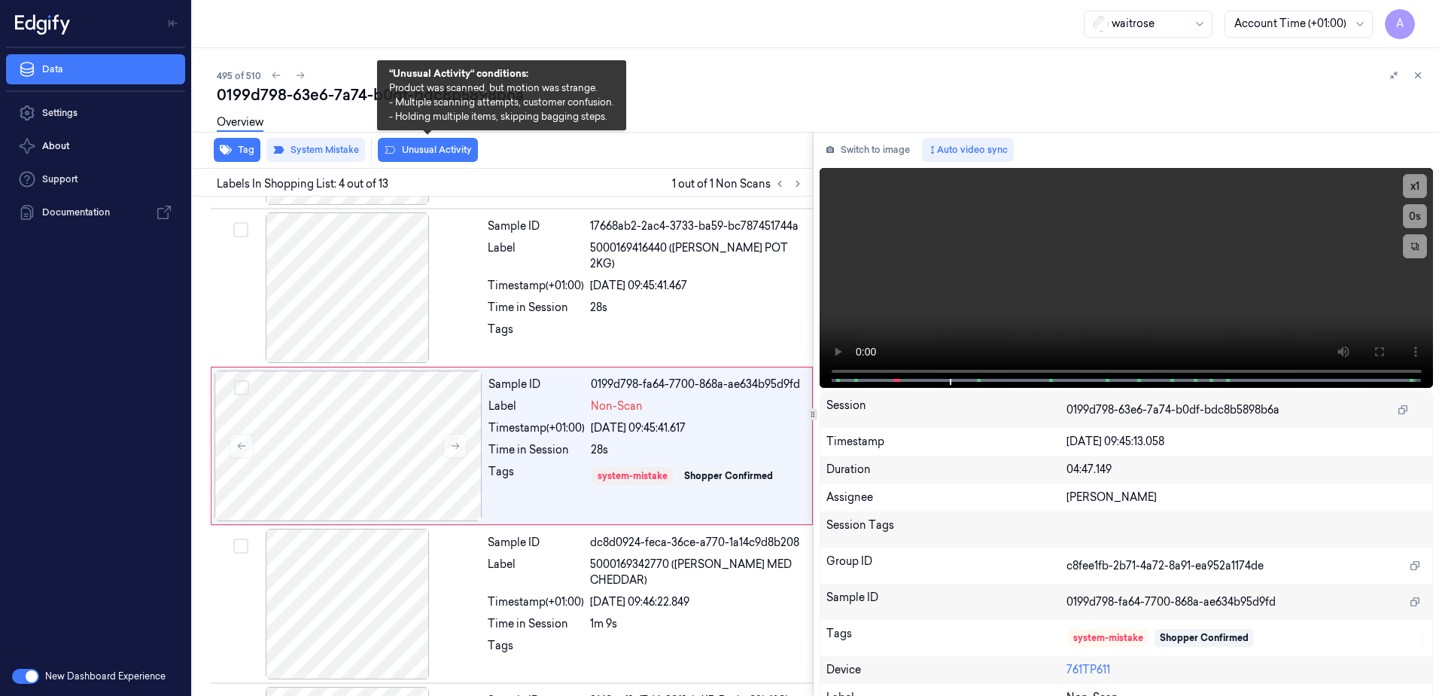
click at [427, 153] on button "Unusual Activity" at bounding box center [428, 150] width 100 height 24
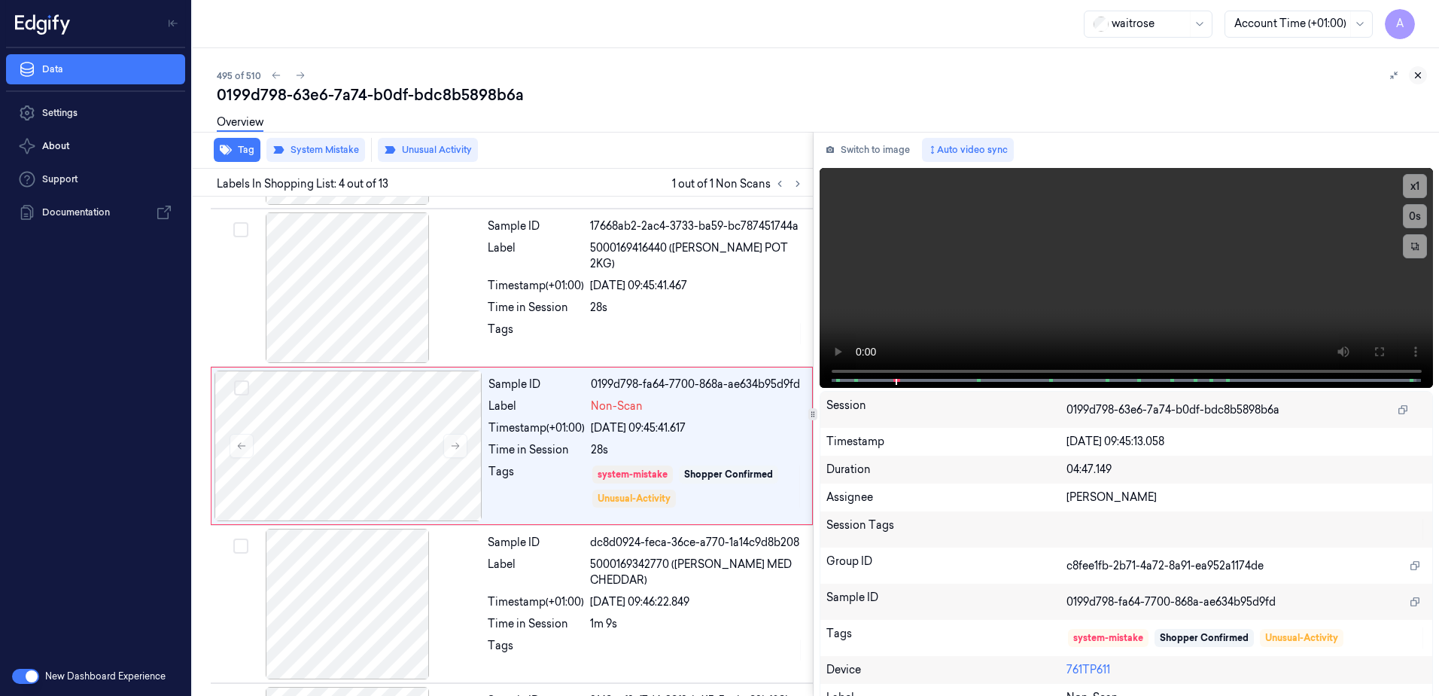
click at [1417, 76] on icon at bounding box center [1418, 75] width 5 height 5
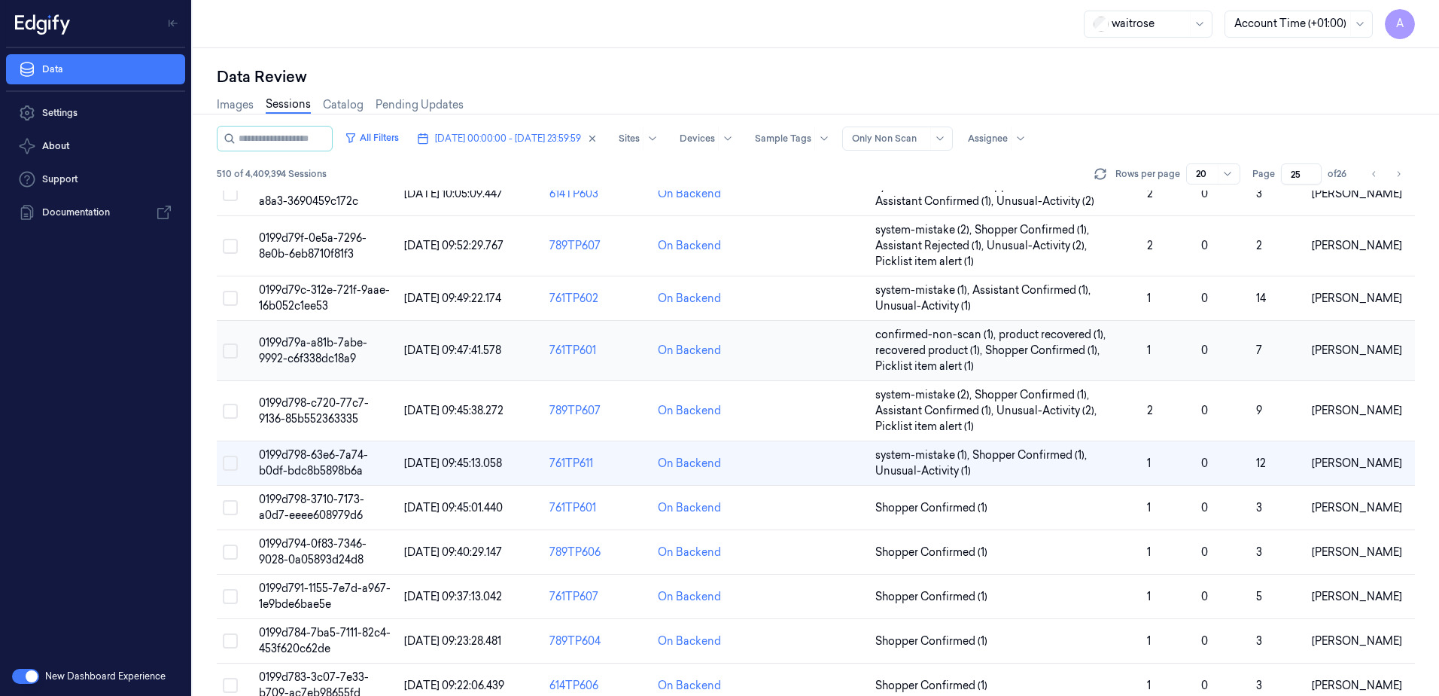
scroll to position [475, 0]
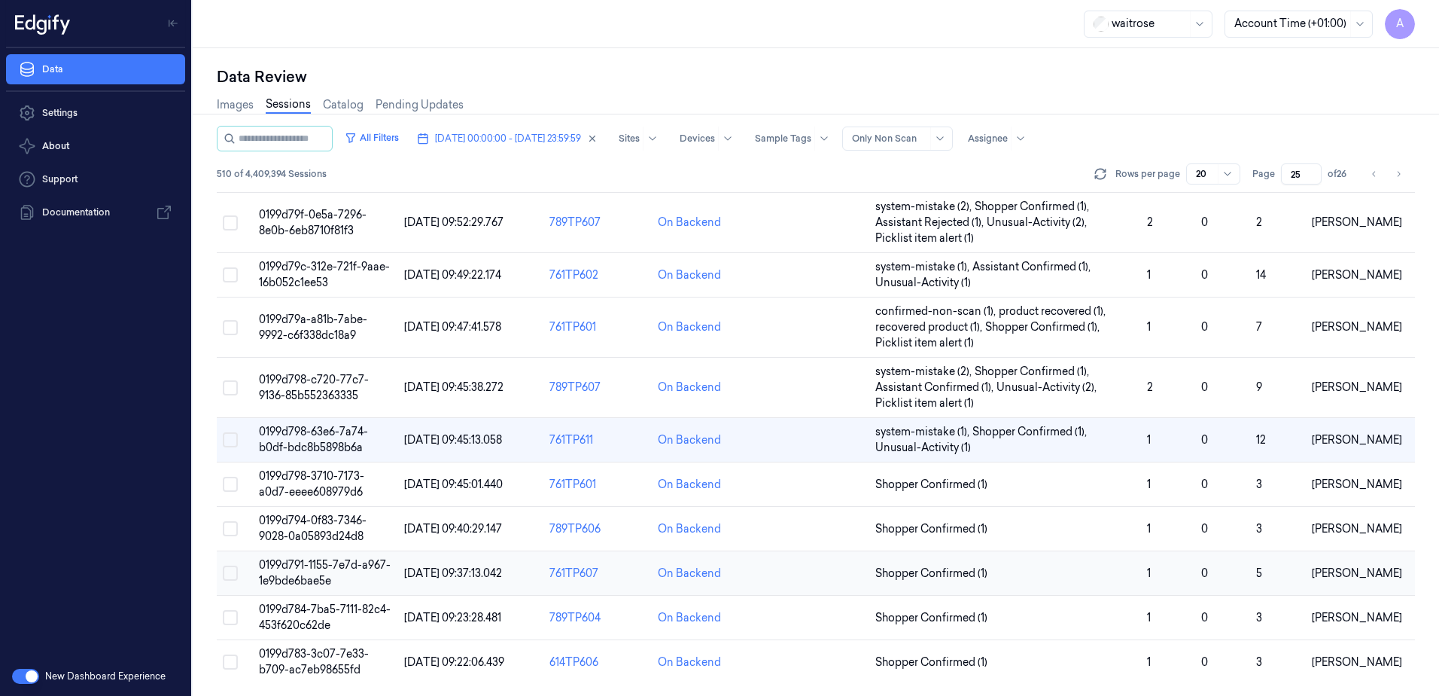
click at [290, 575] on span "0199d791-1155-7e7d-a967-1e9bde6bae5e" at bounding box center [325, 572] width 132 height 29
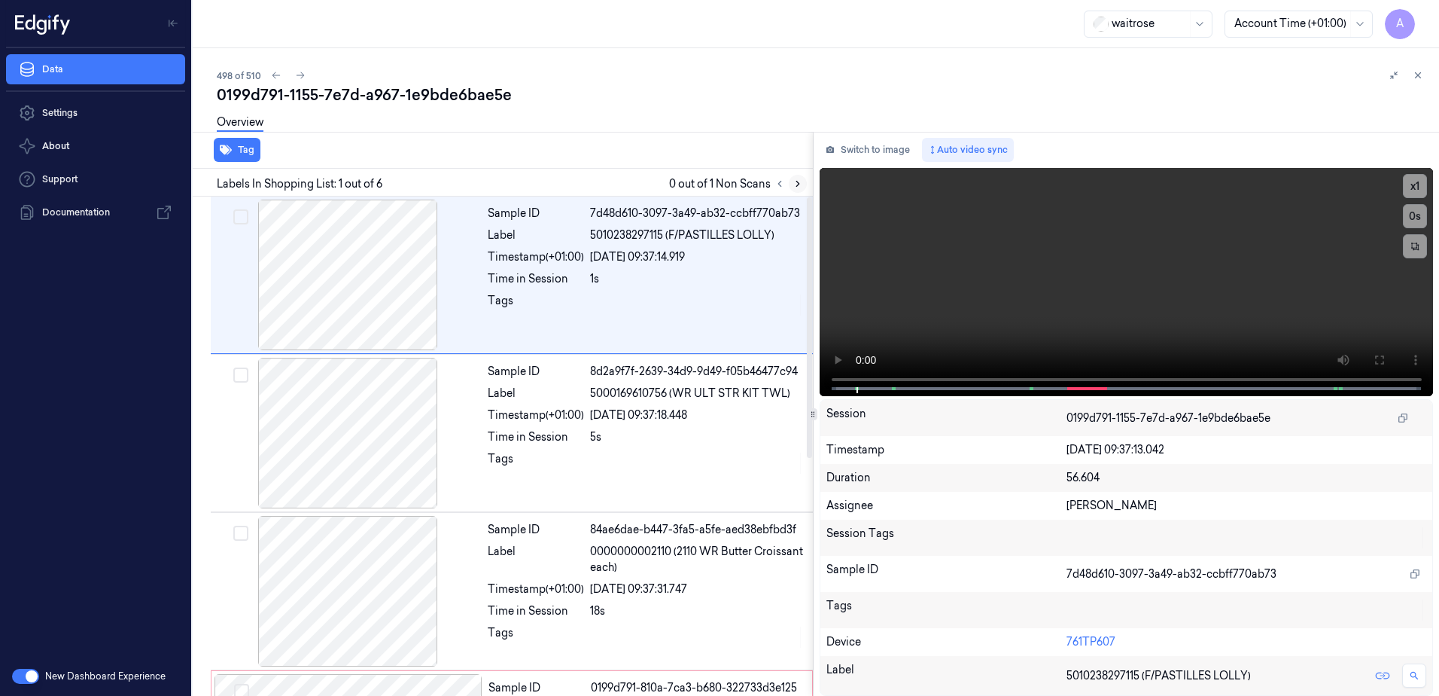
click at [791, 181] on button at bounding box center [798, 184] width 18 height 18
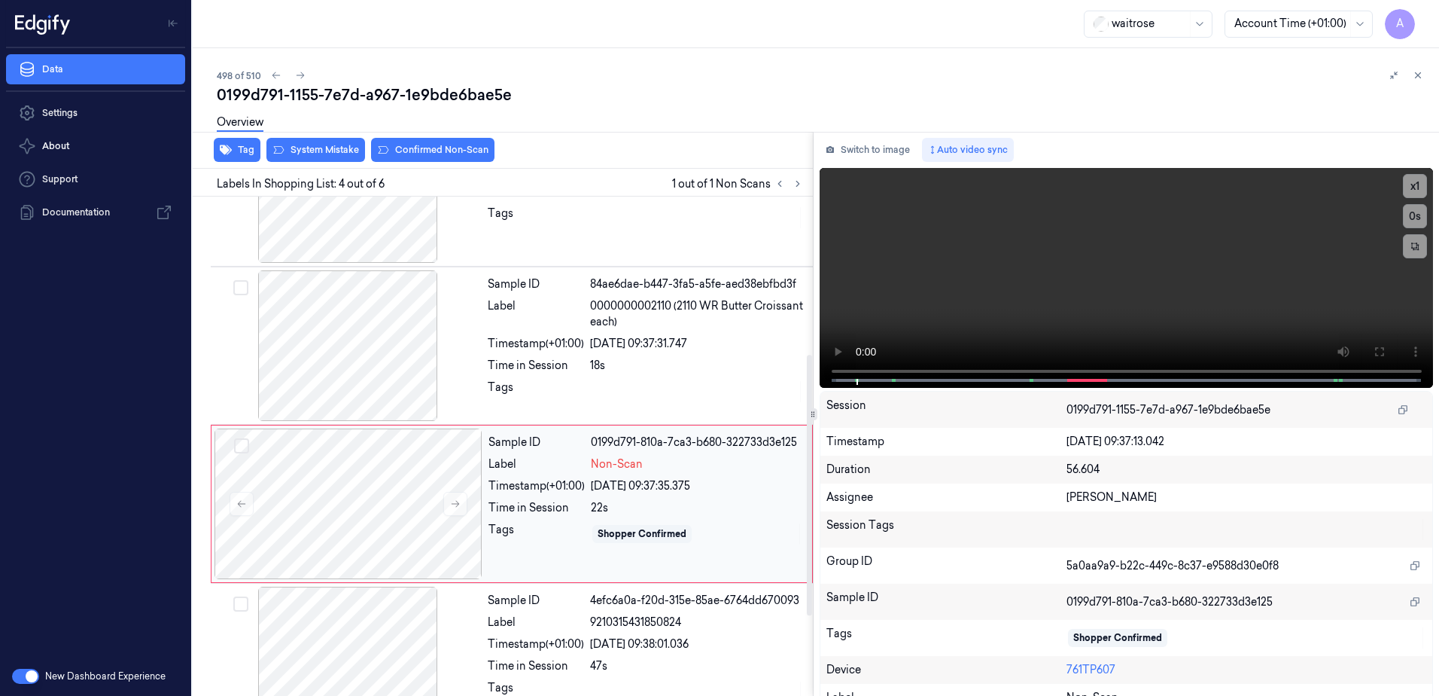
scroll to position [303, 0]
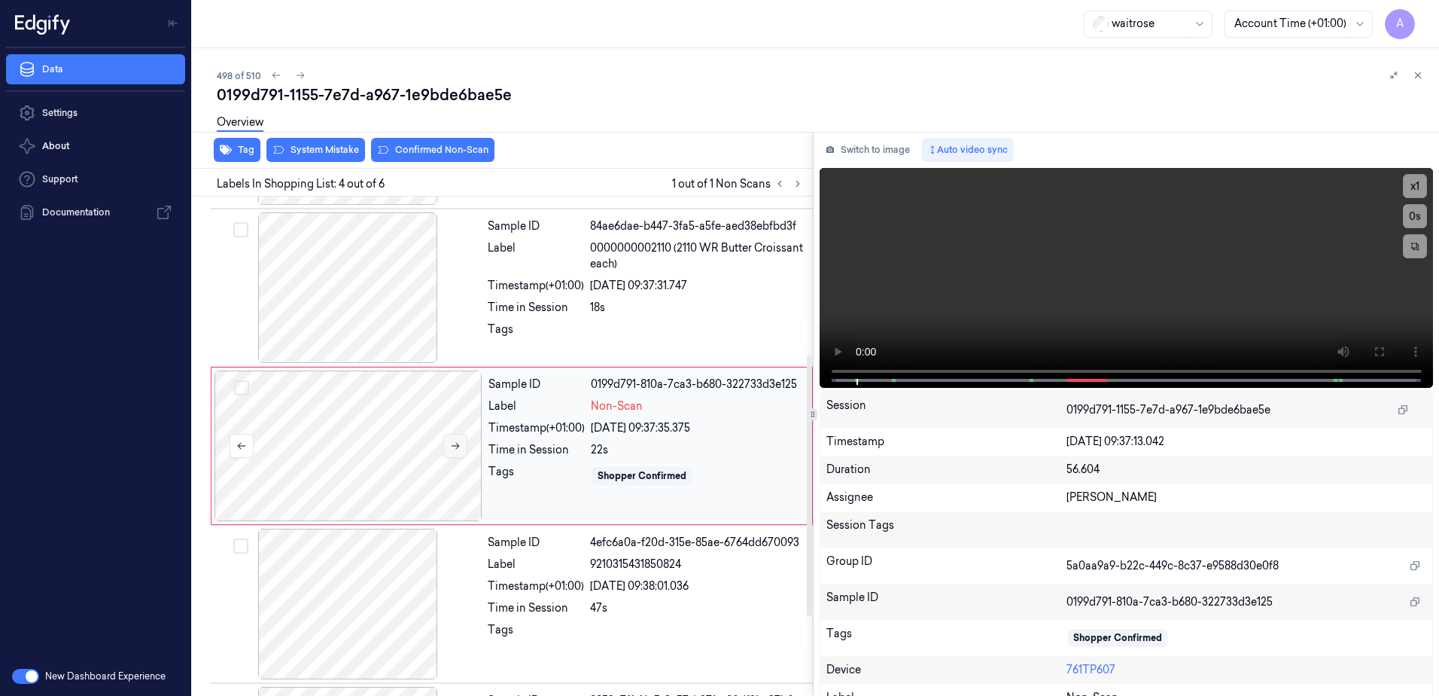
click at [453, 444] on icon at bounding box center [455, 445] width 11 height 11
click at [462, 446] on button at bounding box center [455, 446] width 24 height 24
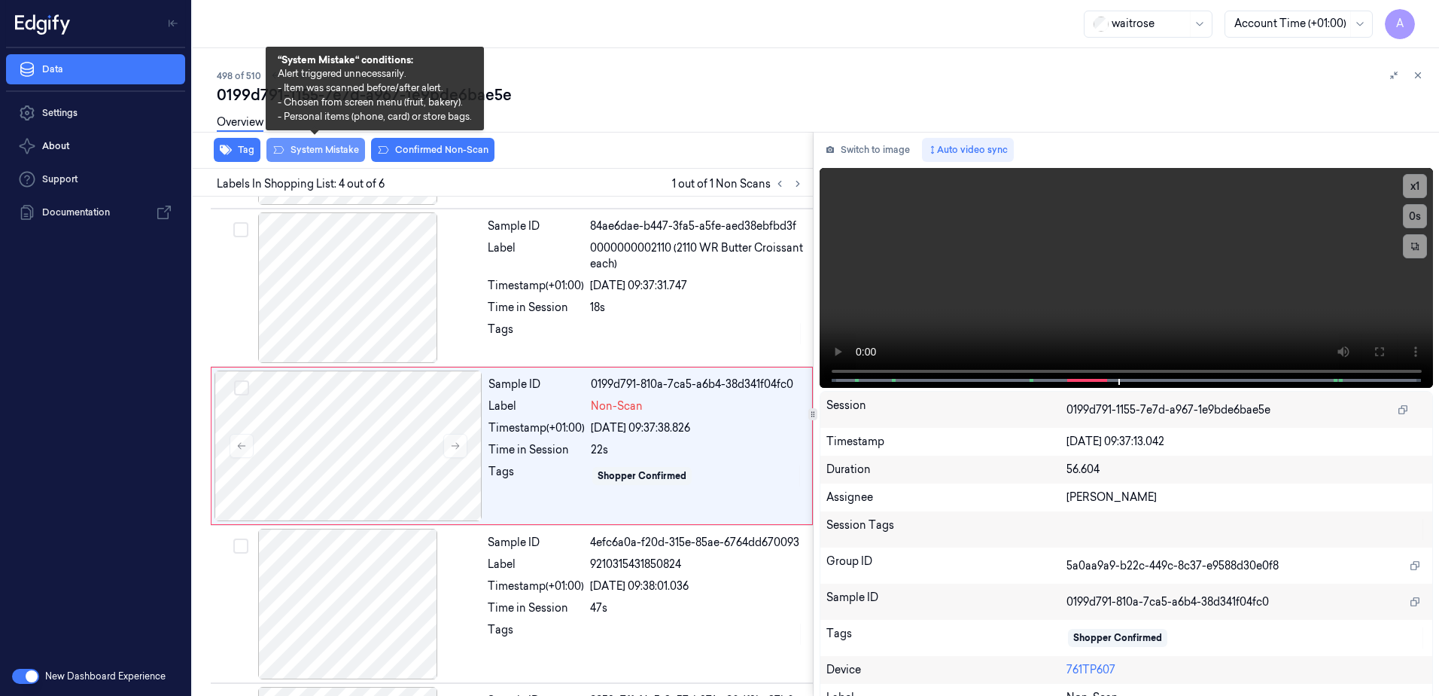
click at [317, 157] on button "System Mistake" at bounding box center [315, 150] width 99 height 24
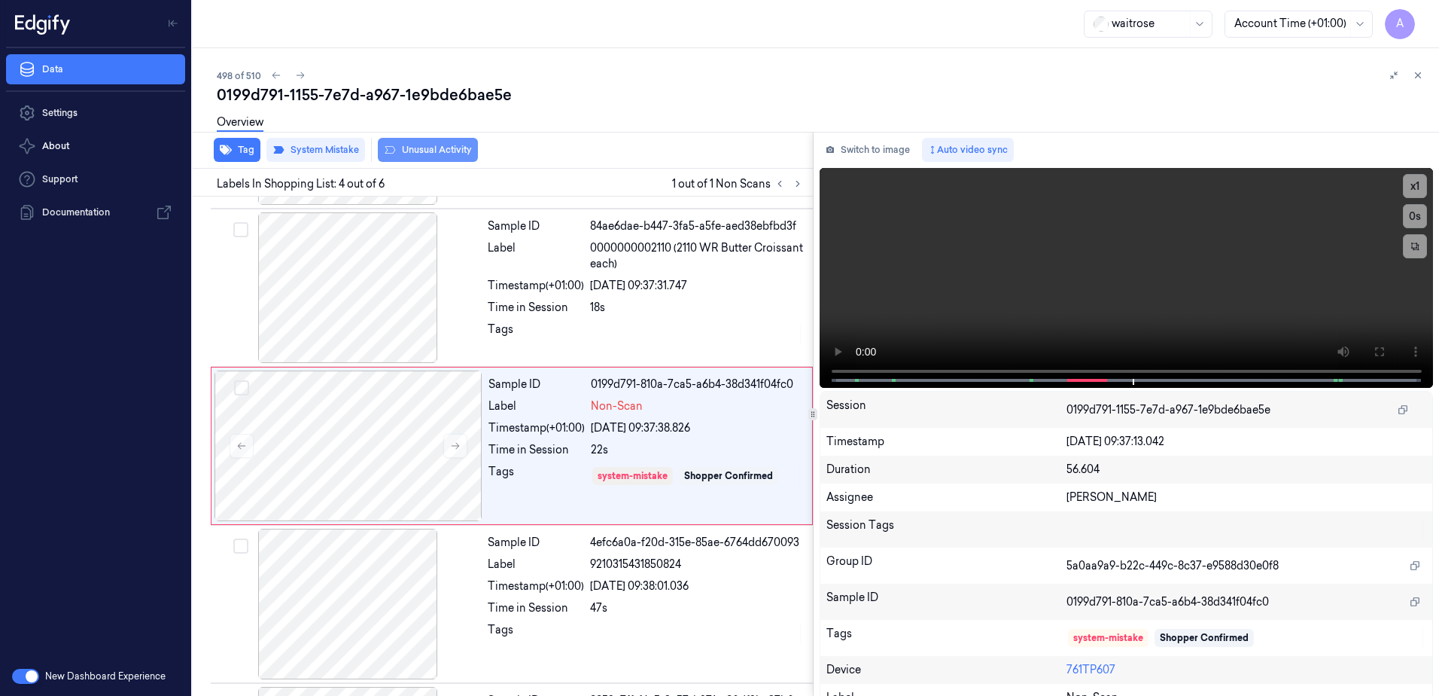
click at [419, 156] on button "Unusual Activity" at bounding box center [428, 150] width 100 height 24
click at [233, 150] on button "Tag" at bounding box center [237, 150] width 47 height 24
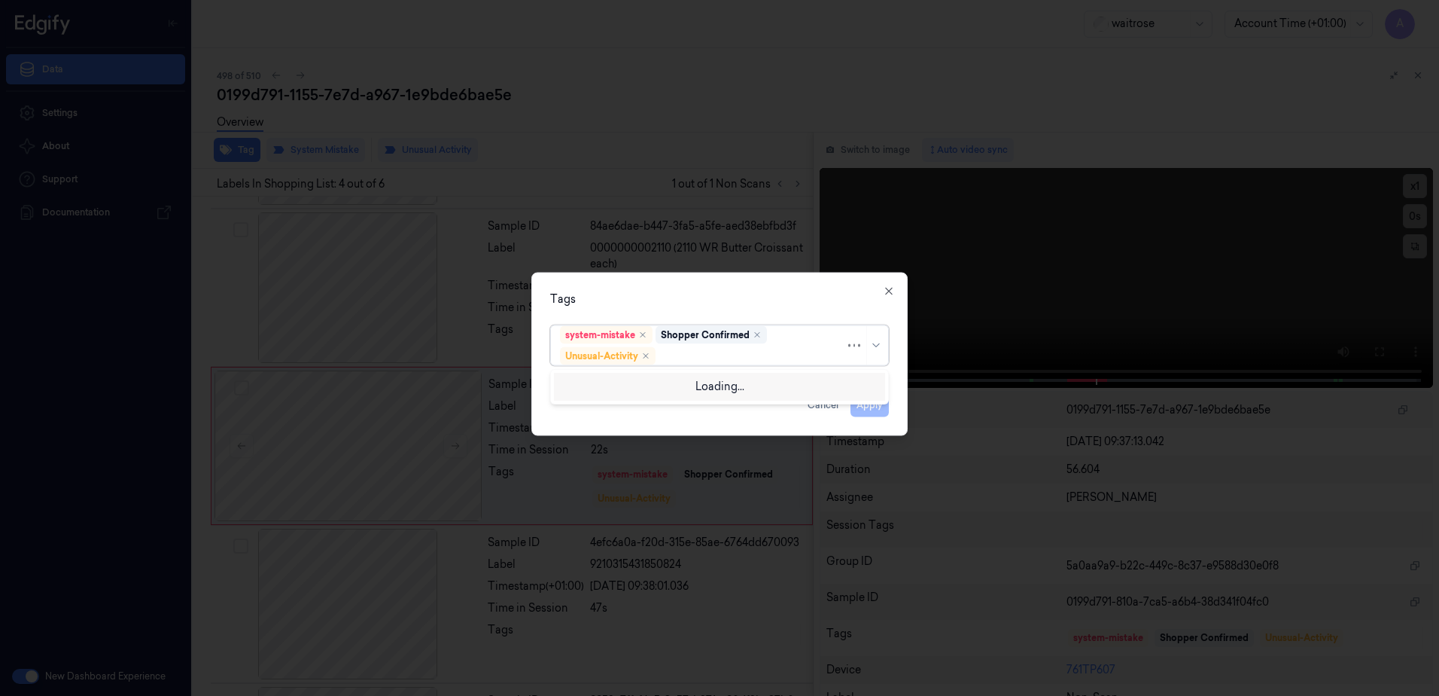
click at [738, 359] on div at bounding box center [752, 356] width 187 height 16
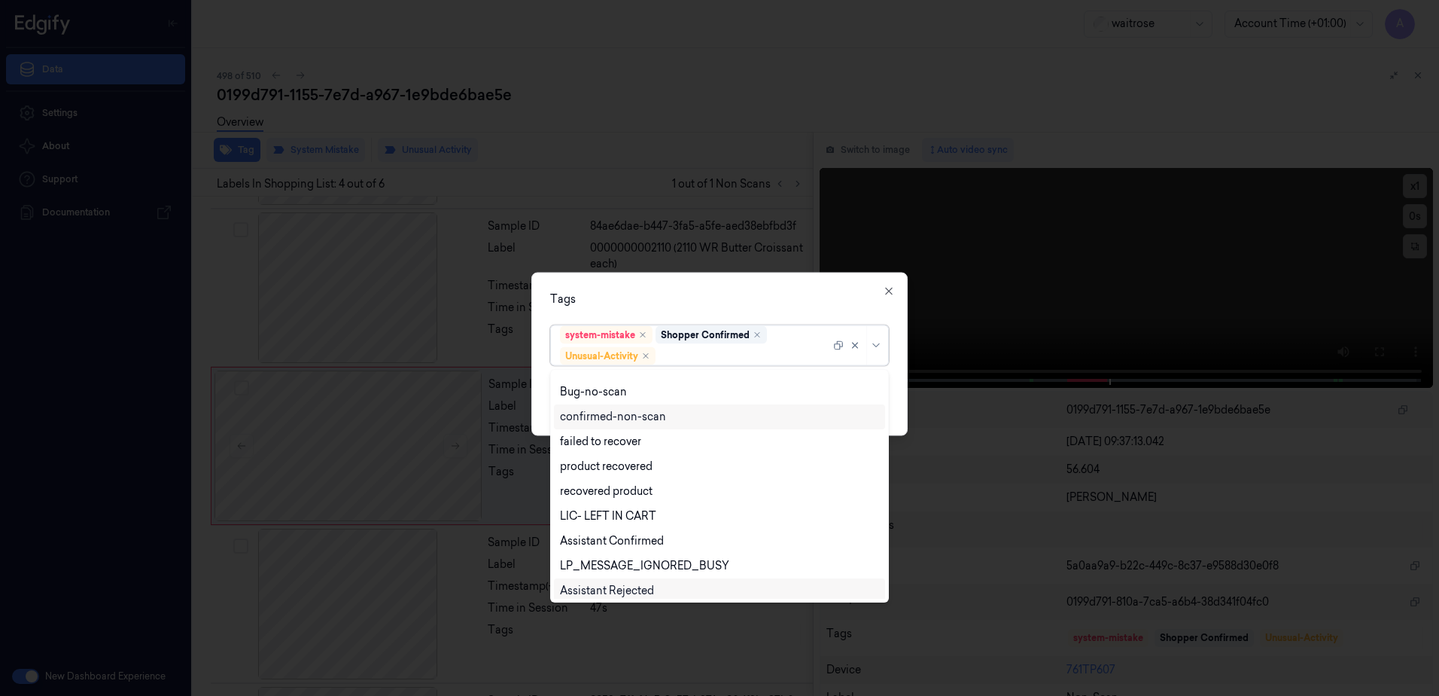
scroll to position [196, 0]
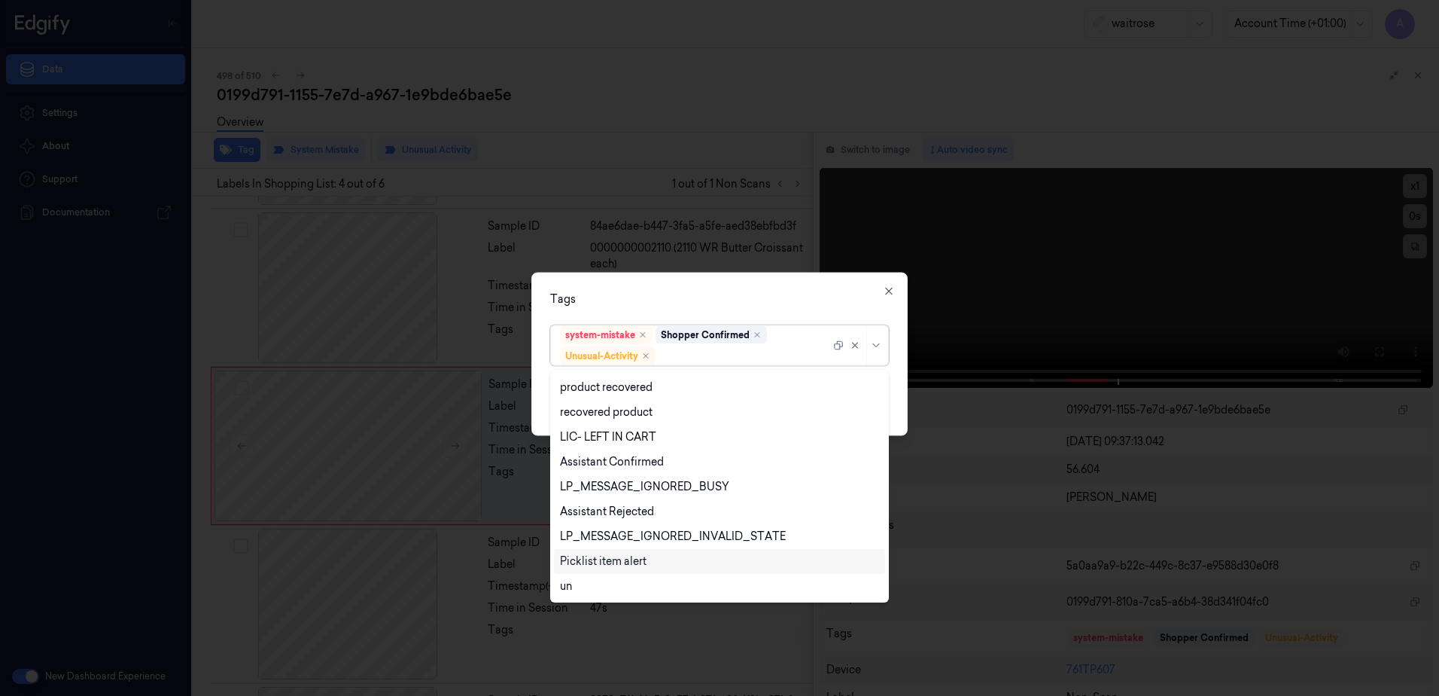
click at [647, 556] on div "Picklist item alert" at bounding box center [719, 561] width 319 height 16
click at [761, 294] on div "Tags" at bounding box center [719, 299] width 339 height 16
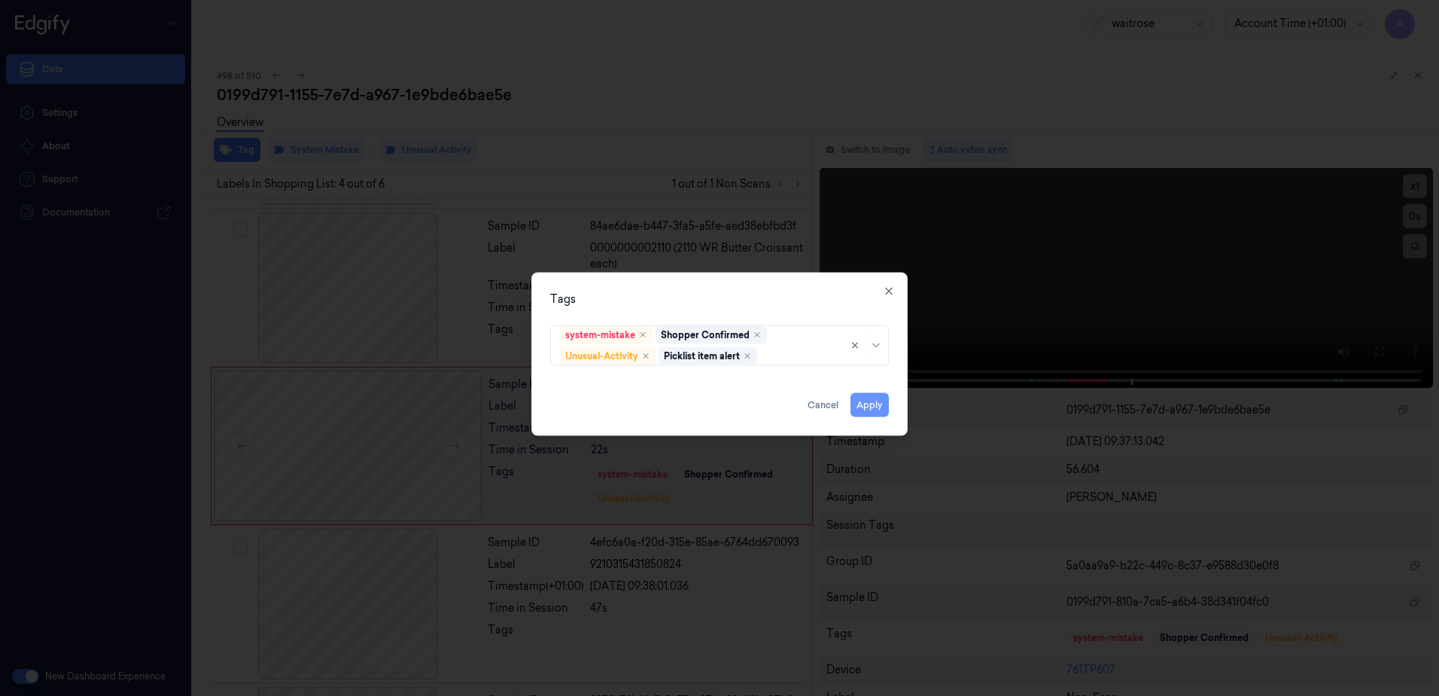
click at [862, 410] on button "Apply" at bounding box center [870, 405] width 38 height 24
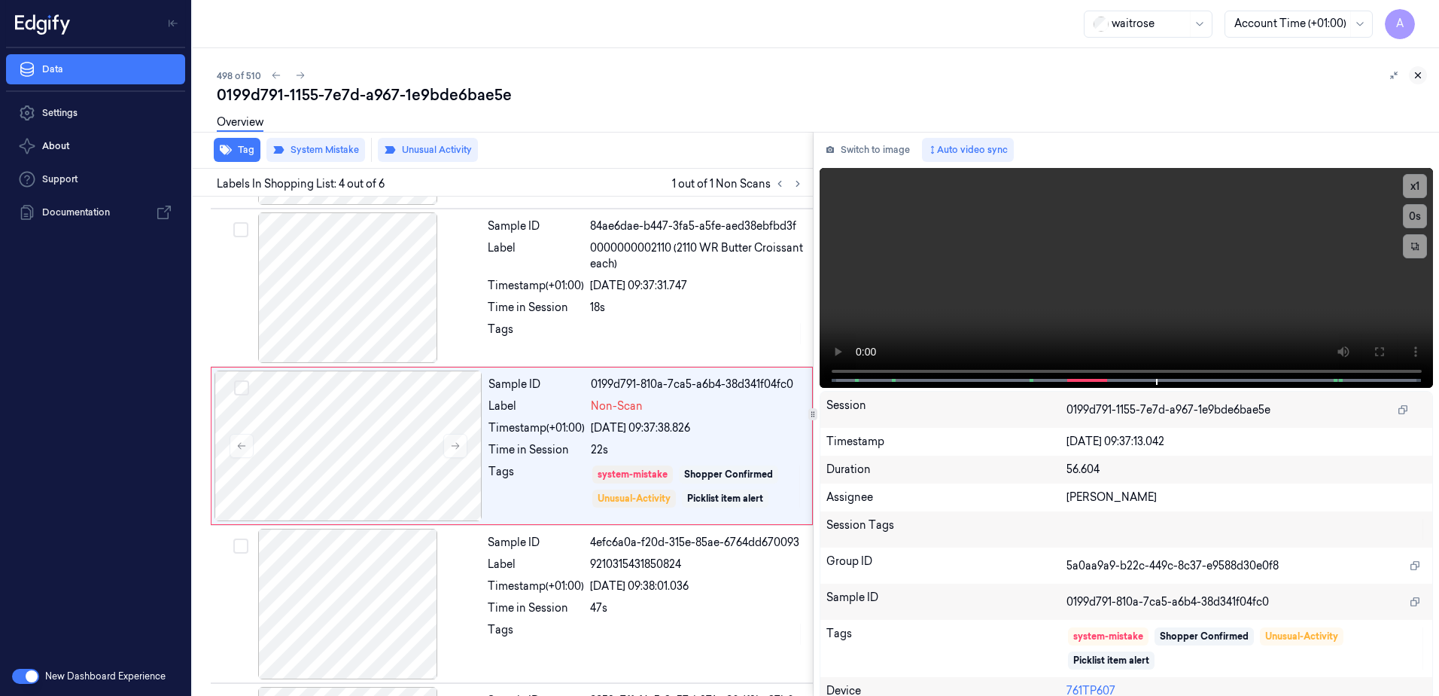
click at [1413, 81] on button at bounding box center [1418, 75] width 18 height 18
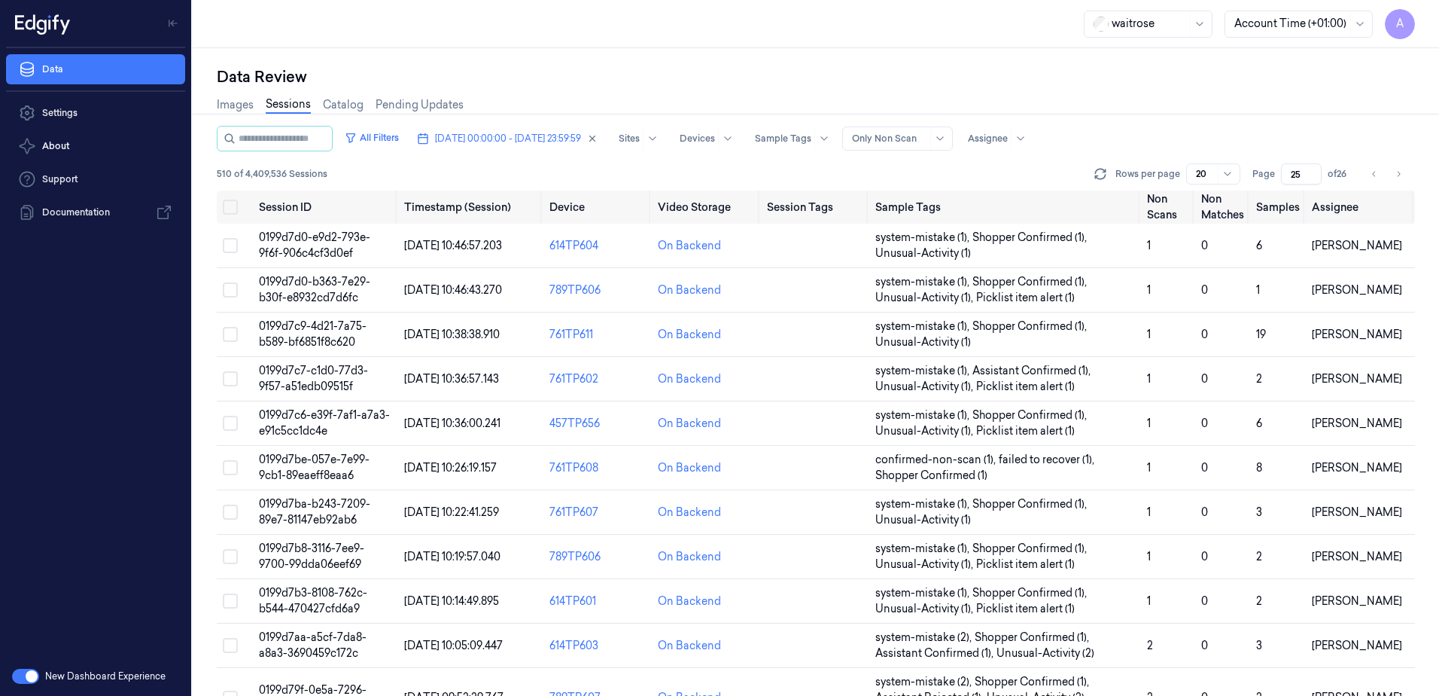
scroll to position [475, 0]
click at [520, 136] on span "[DATE] 00:00:00 - [DATE] 23:59:59" at bounding box center [508, 139] width 146 height 14
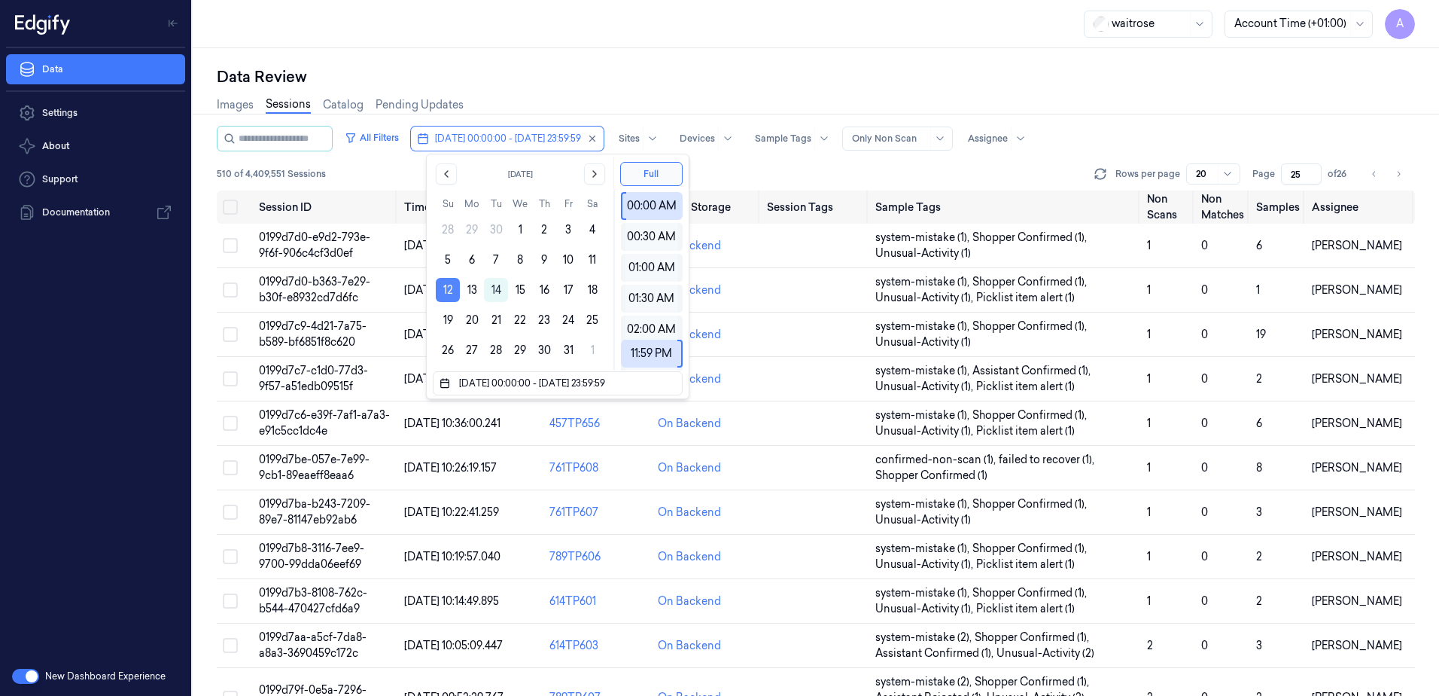
click at [452, 294] on button "12" at bounding box center [448, 290] width 24 height 24
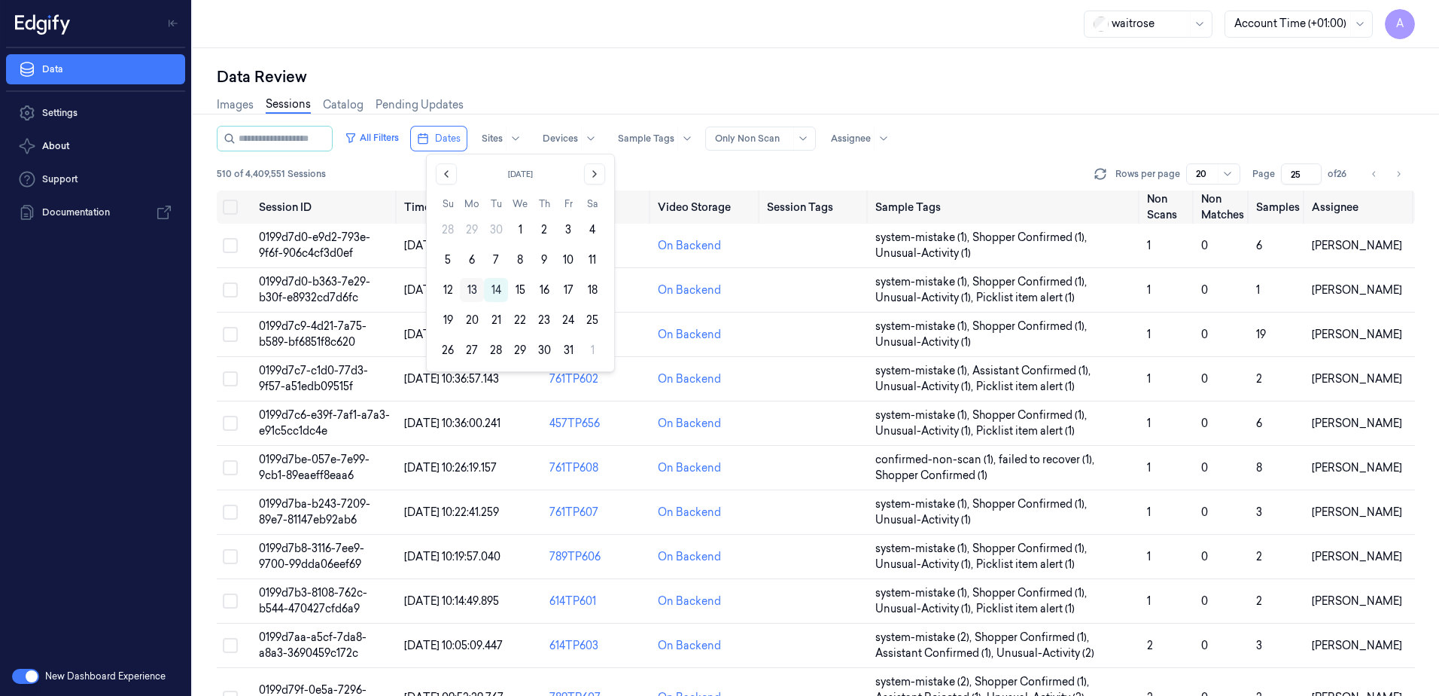
click at [477, 291] on button "13" at bounding box center [472, 290] width 24 height 24
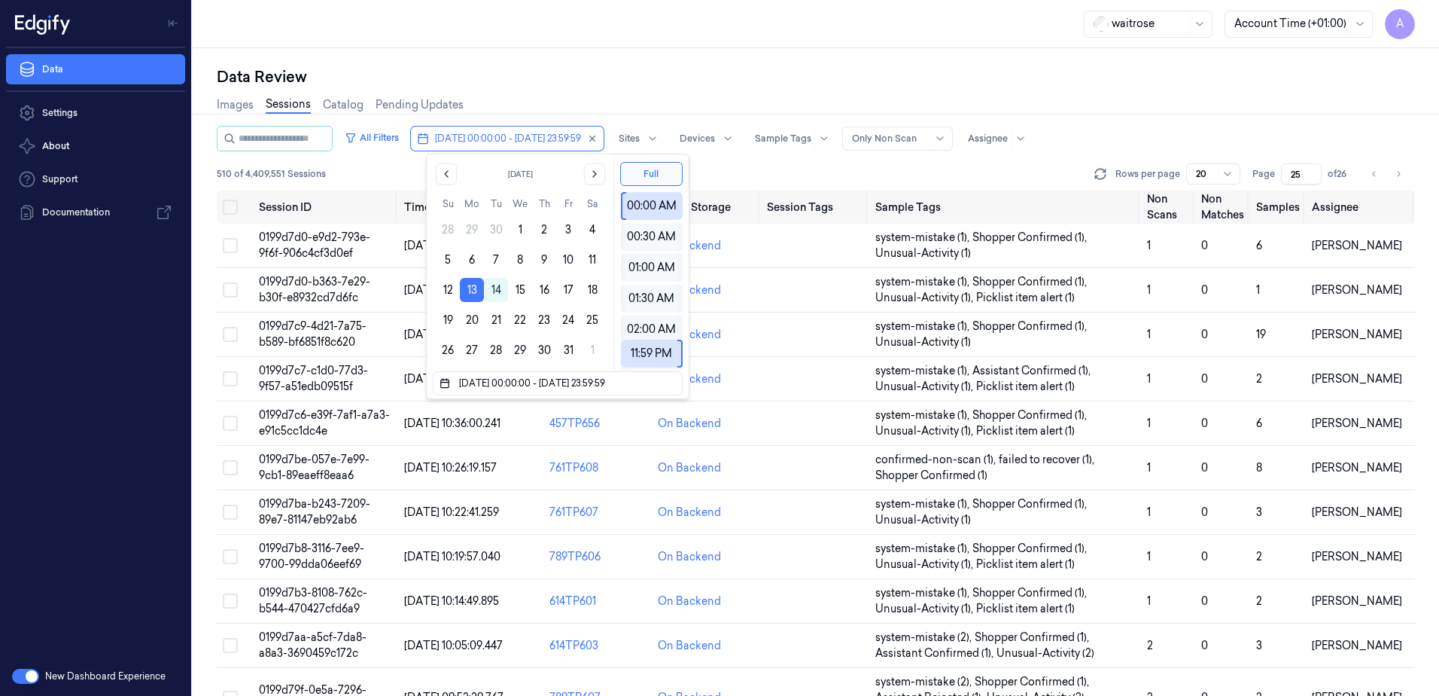
click at [571, 57] on div "Data Review Images Sessions Catalog Pending Updates All Filters [DATE] 00:00:00…" at bounding box center [816, 371] width 1247 height 647
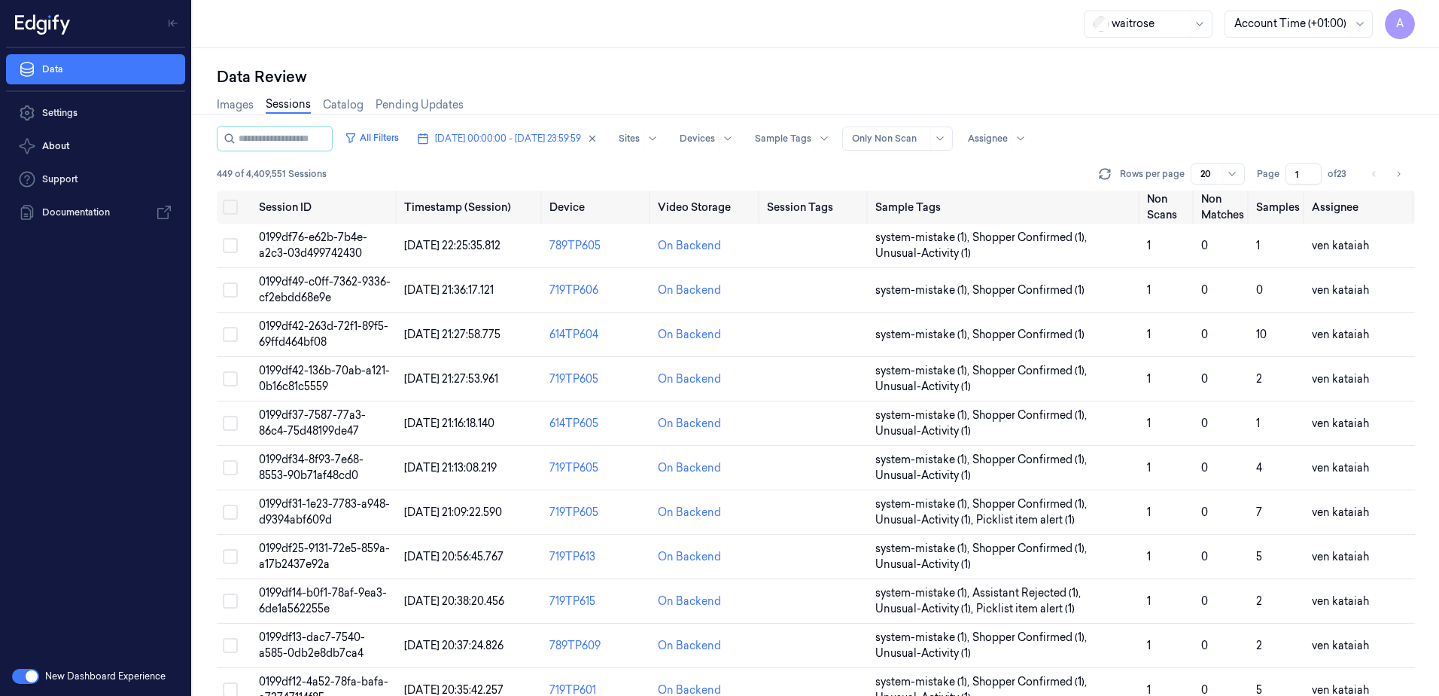
drag, startPoint x: 1307, startPoint y: 176, endPoint x: 1280, endPoint y: 184, distance: 28.9
click at [1286, 184] on input "1" at bounding box center [1304, 173] width 36 height 21
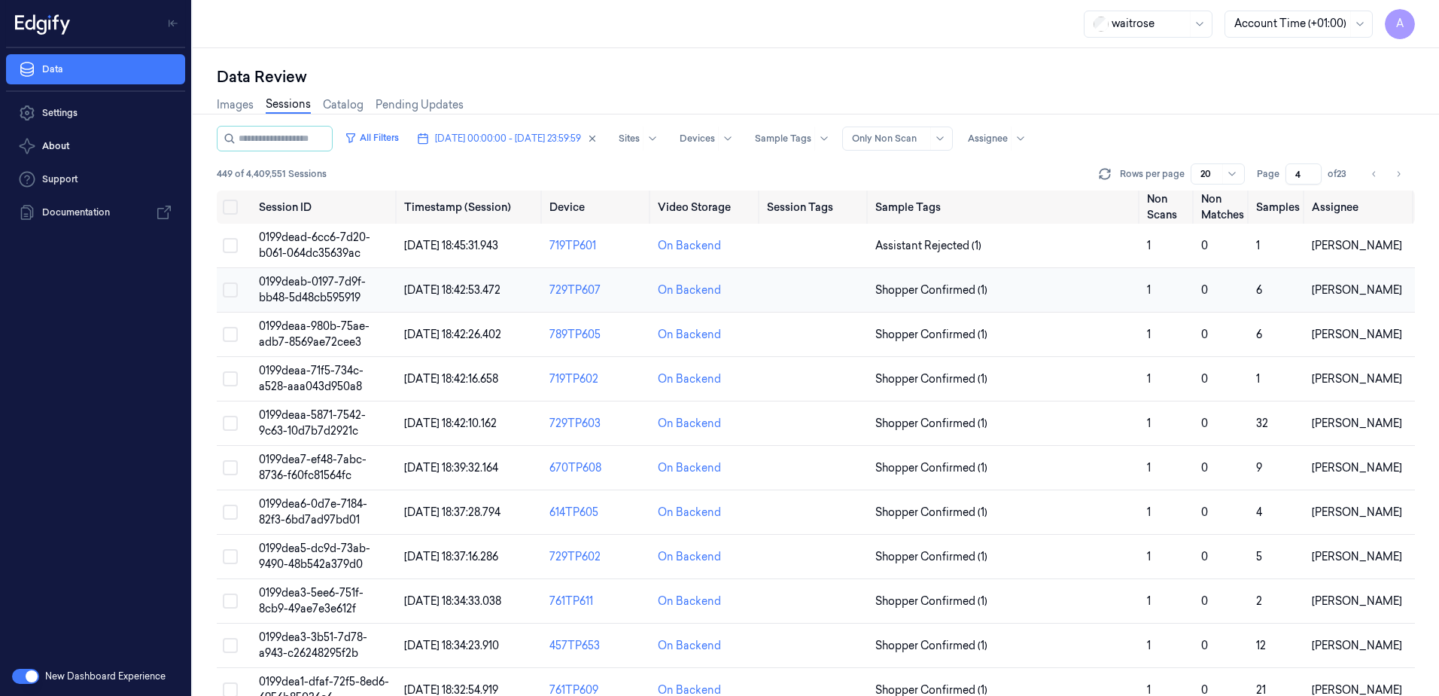
type input "4"
click at [321, 292] on span "0199deab-0197-7d9f-bb48-5d48cb595919" at bounding box center [312, 289] width 107 height 29
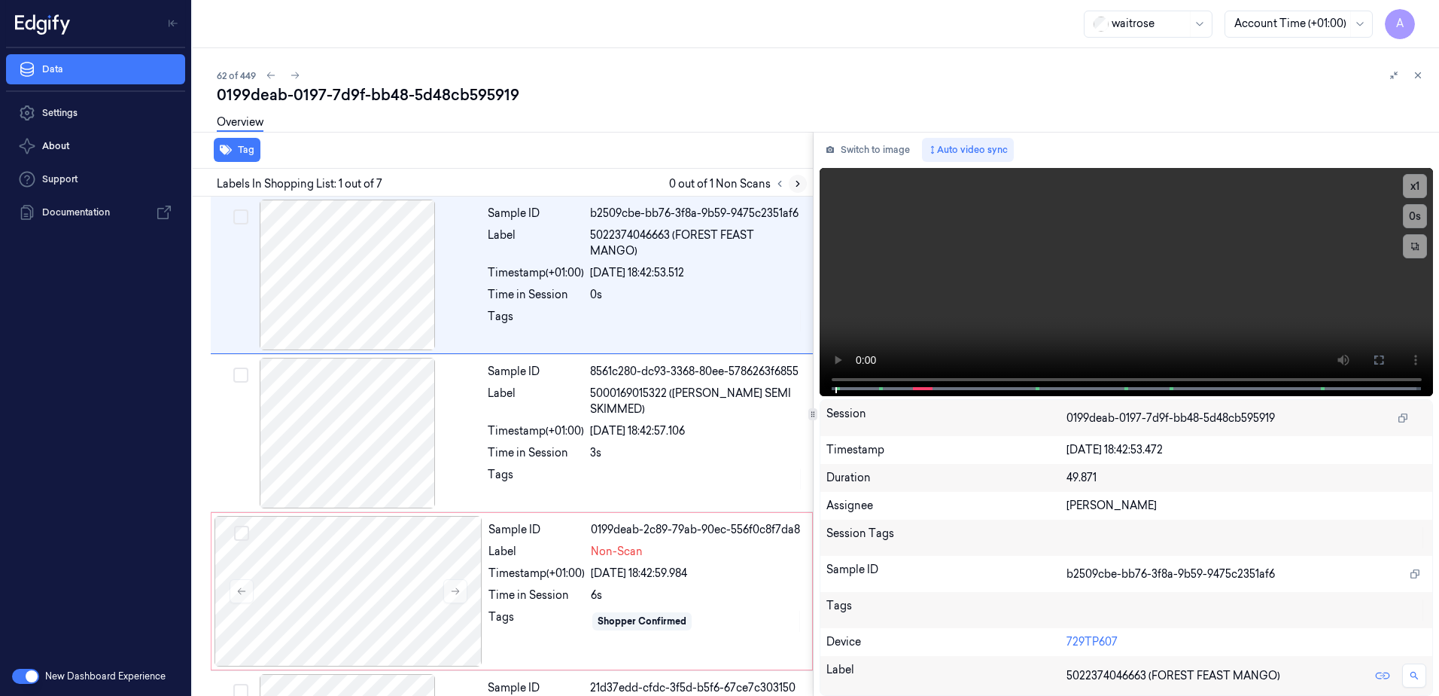
click at [800, 185] on icon at bounding box center [798, 183] width 11 height 11
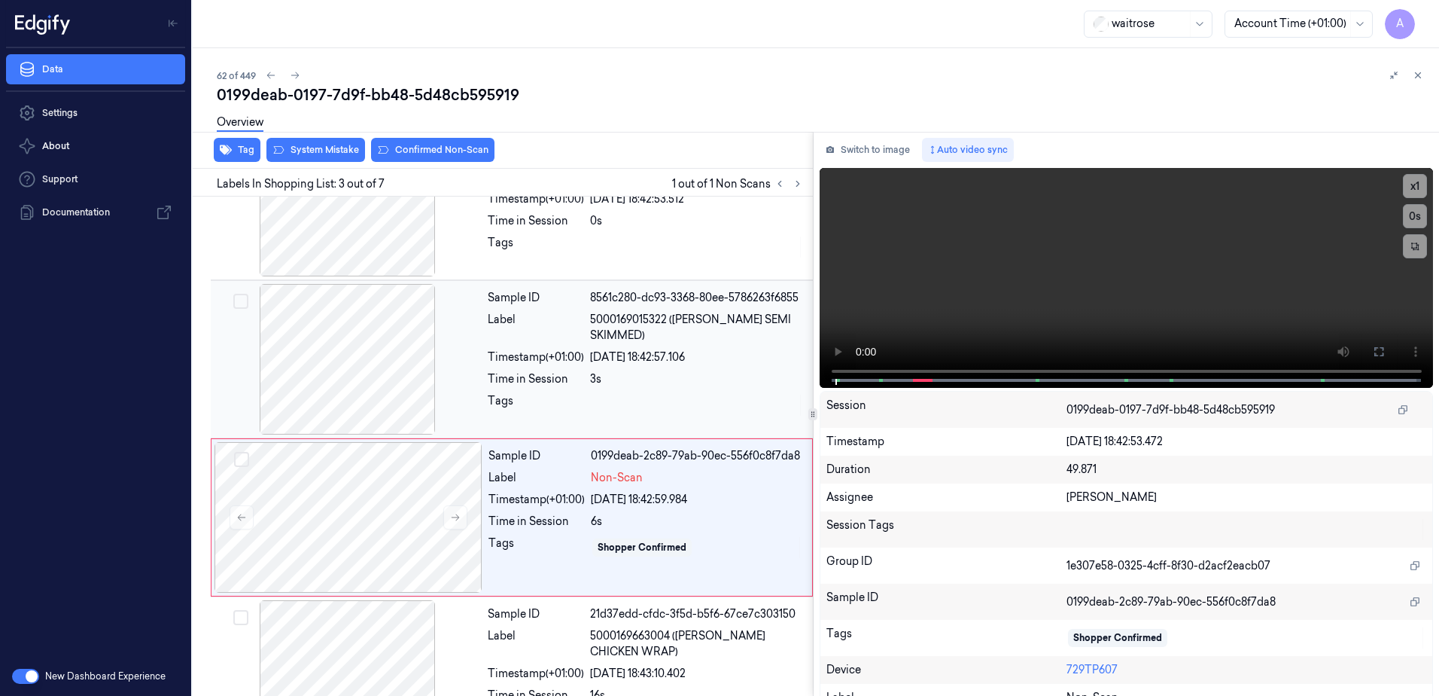
scroll to position [145, 0]
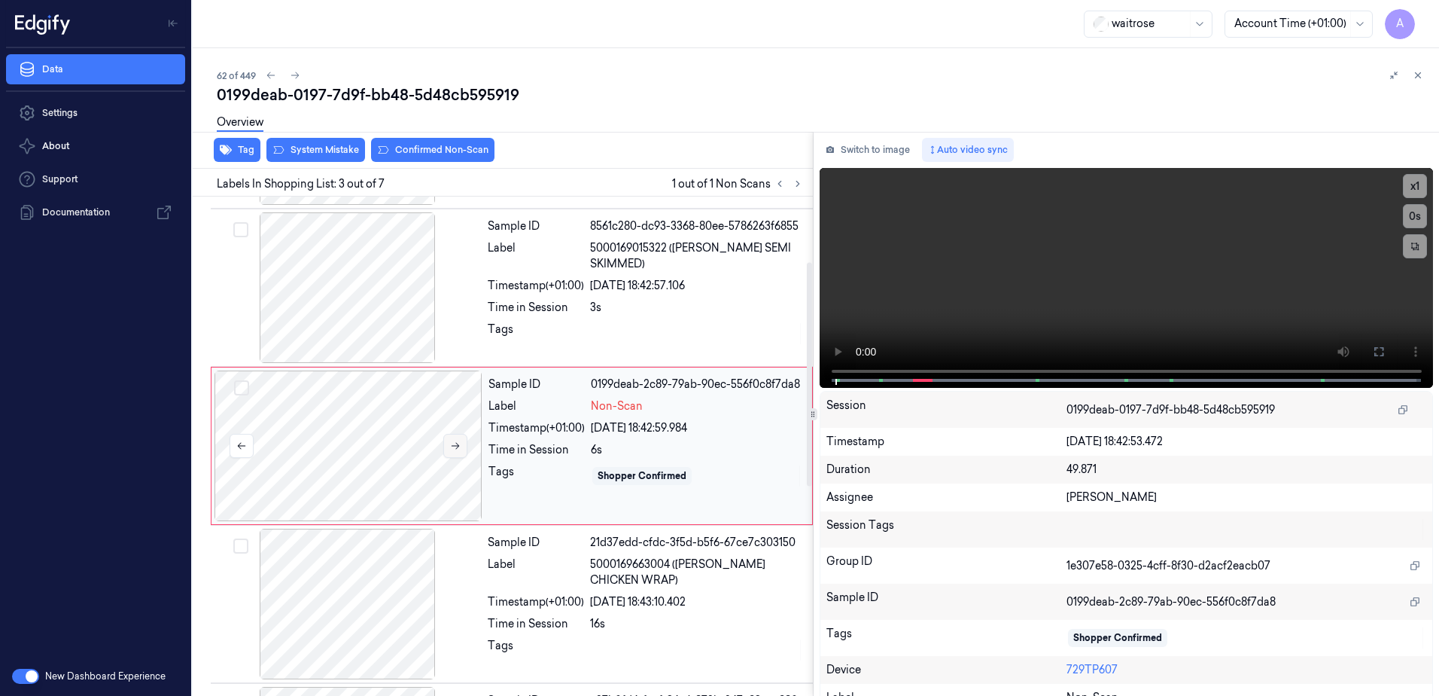
click at [460, 452] on button at bounding box center [455, 446] width 24 height 24
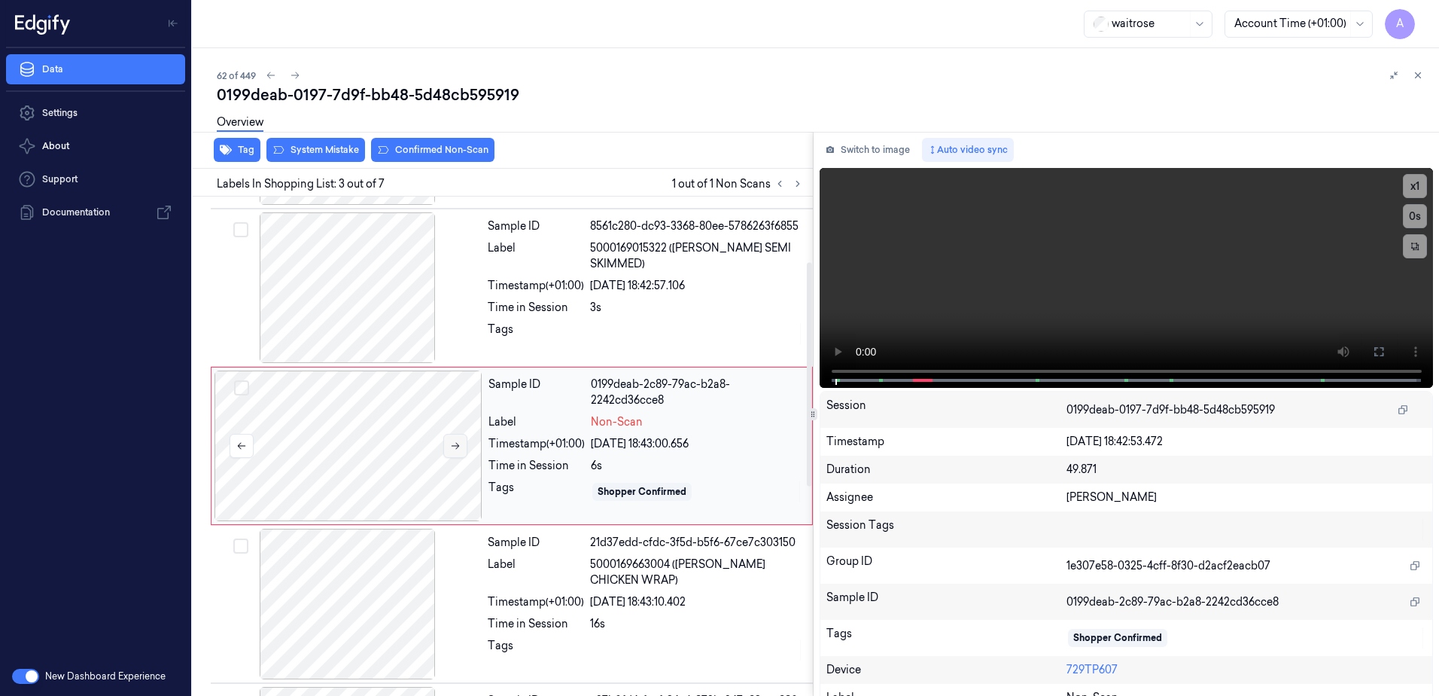
click at [451, 451] on button at bounding box center [455, 446] width 24 height 24
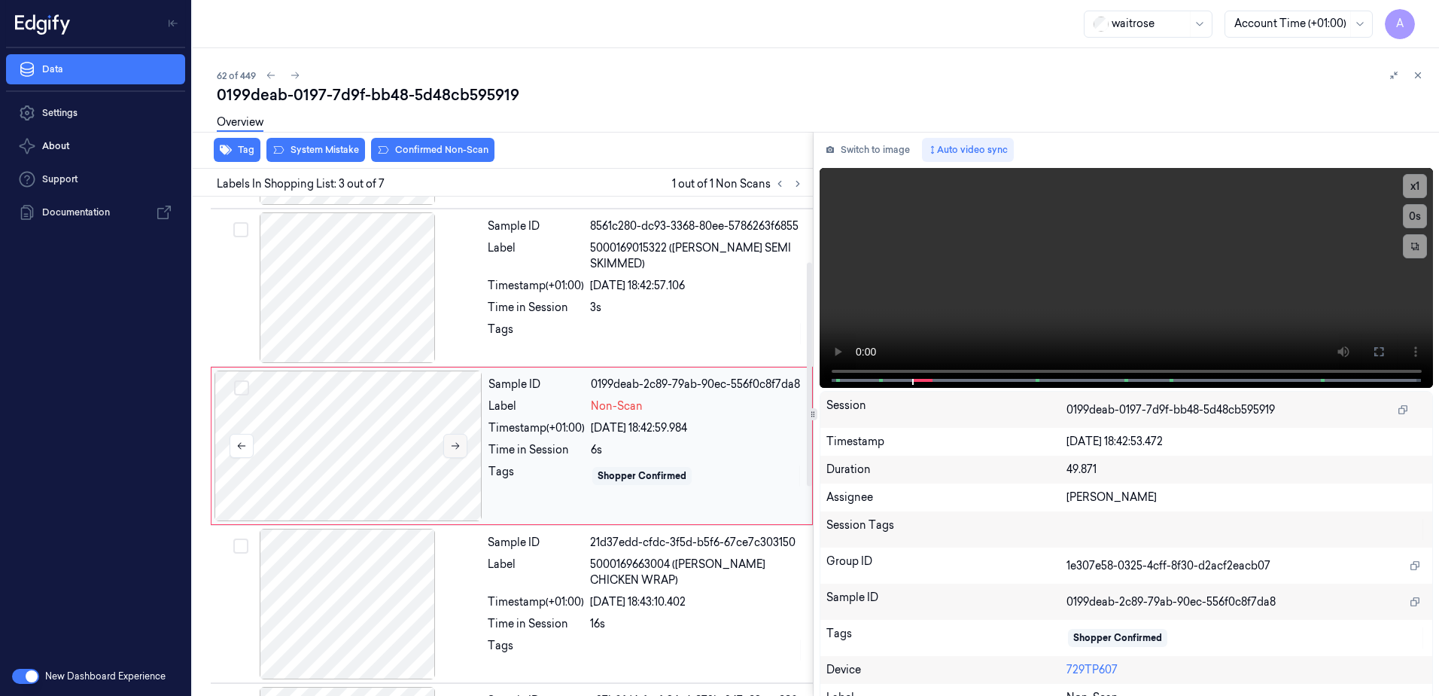
click at [453, 444] on icon at bounding box center [455, 445] width 11 height 11
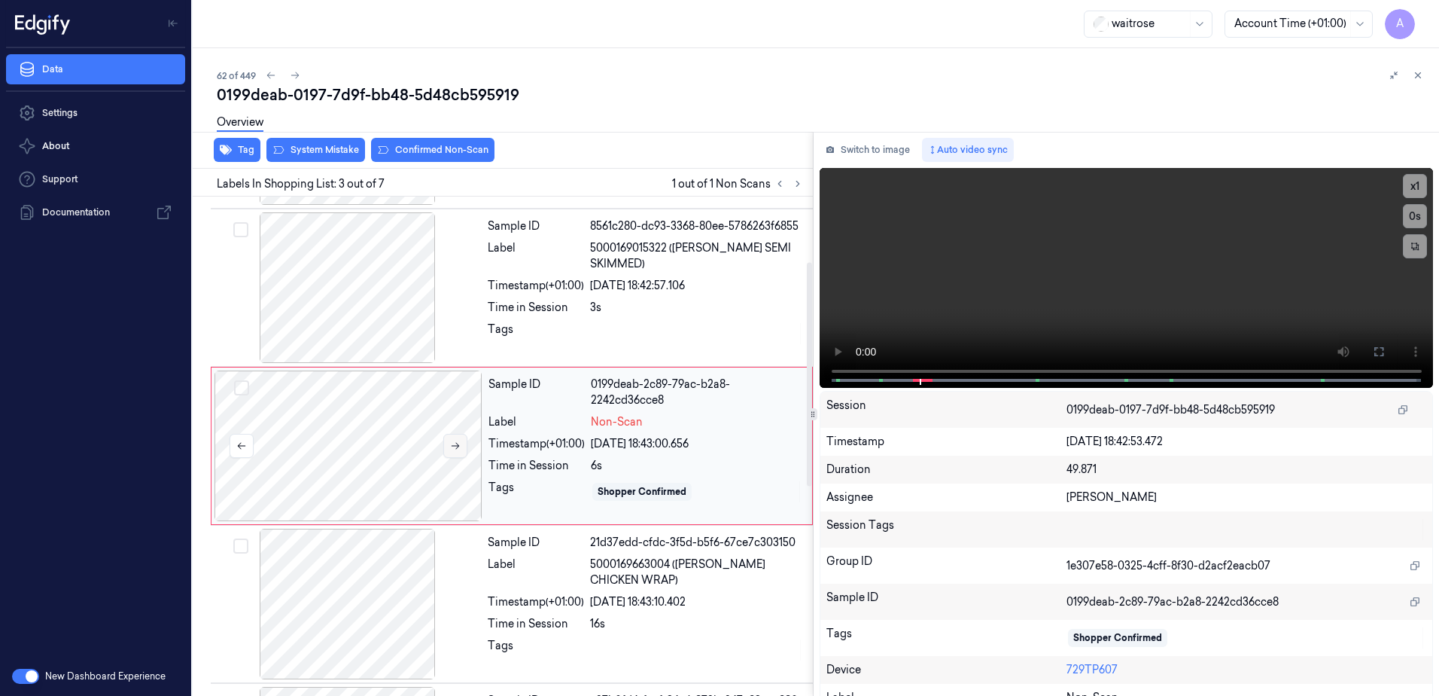
click at [464, 452] on button at bounding box center [455, 446] width 24 height 24
click at [452, 446] on icon at bounding box center [456, 446] width 8 height 7
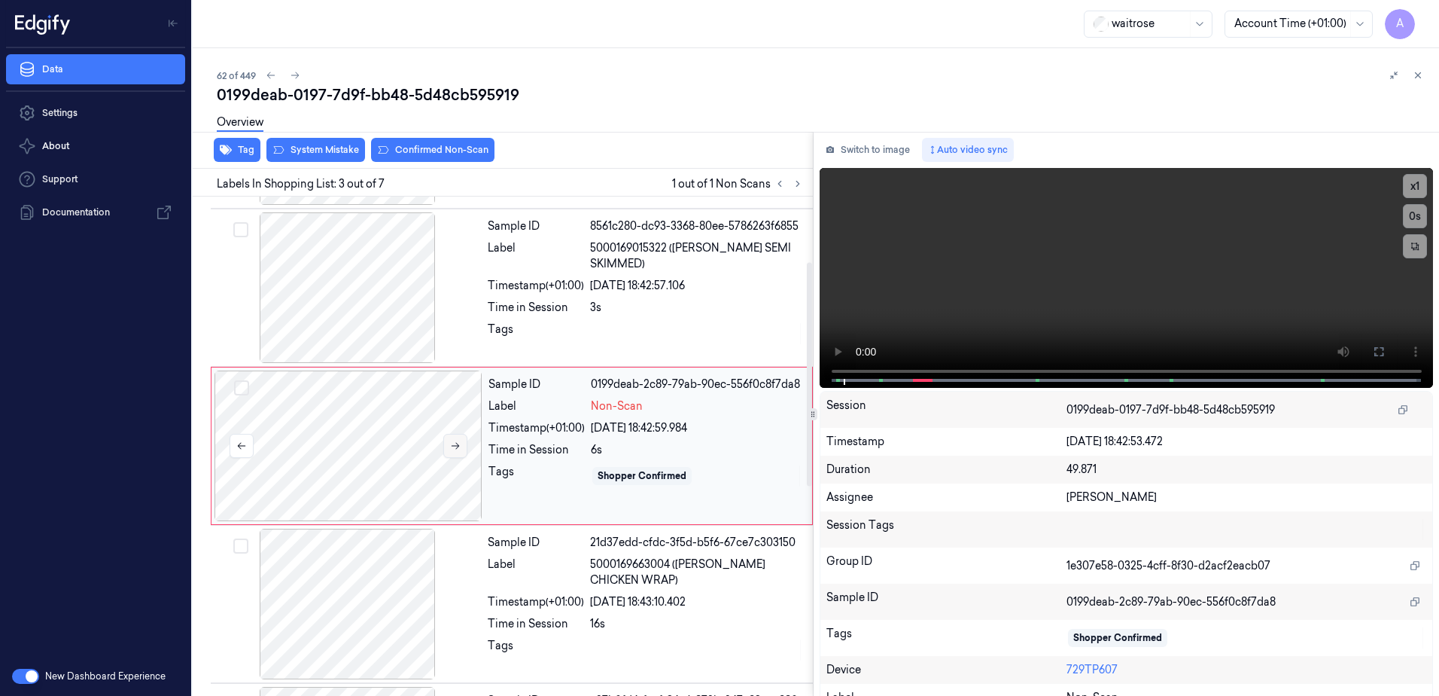
click at [460, 452] on button at bounding box center [455, 446] width 24 height 24
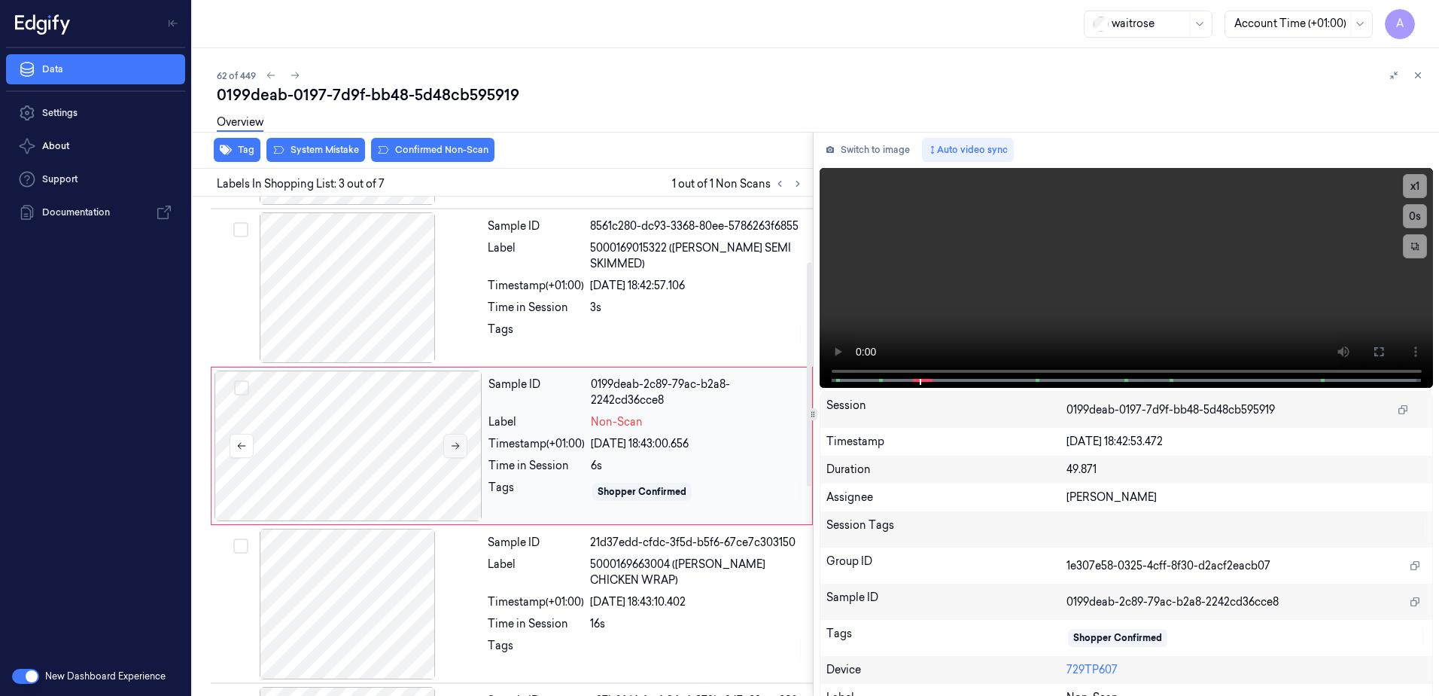
click at [460, 452] on button at bounding box center [455, 446] width 24 height 24
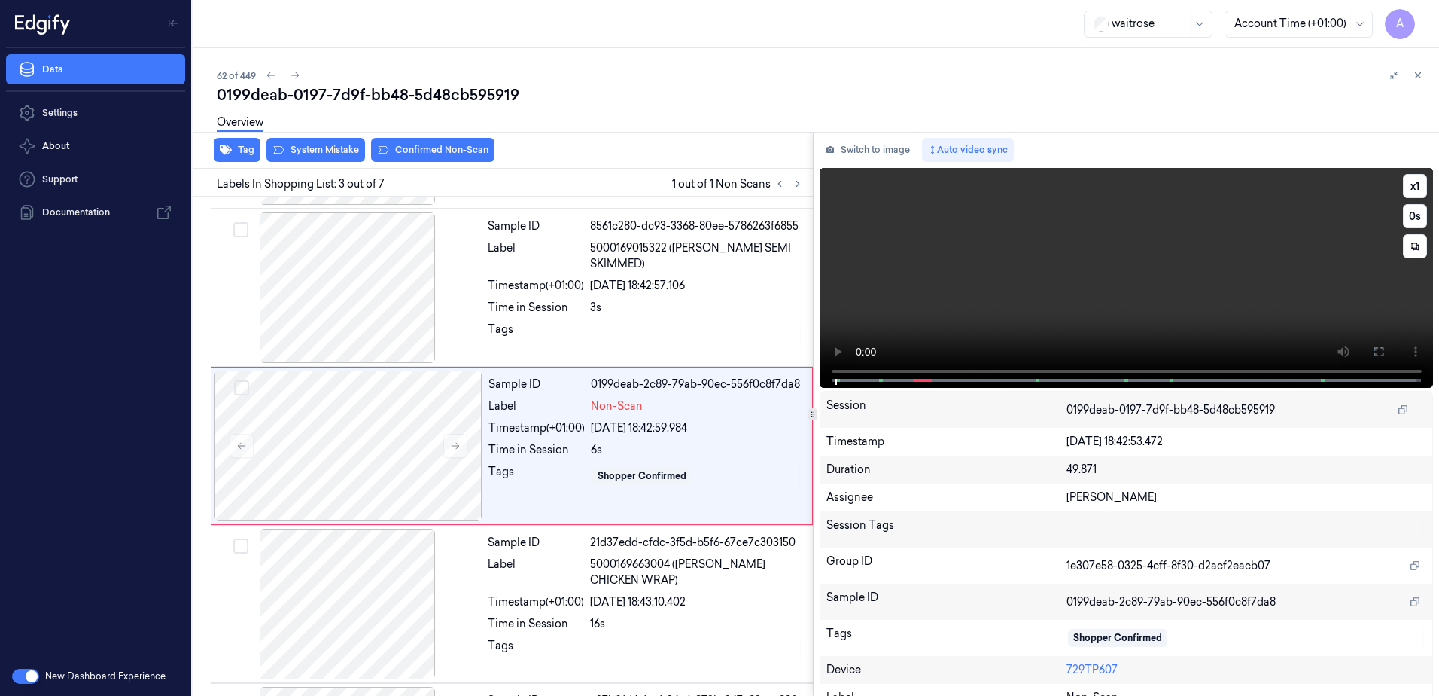
click at [1018, 265] on video at bounding box center [1127, 278] width 614 height 220
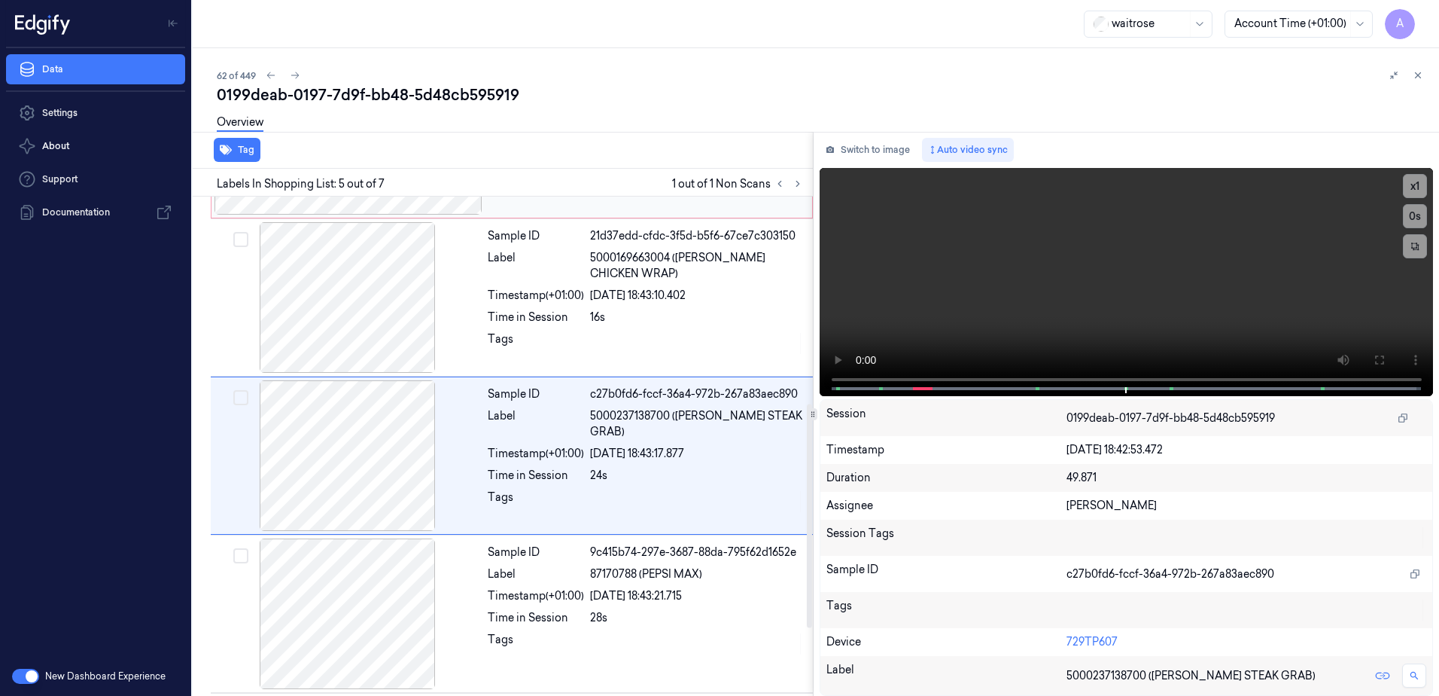
scroll to position [461, 0]
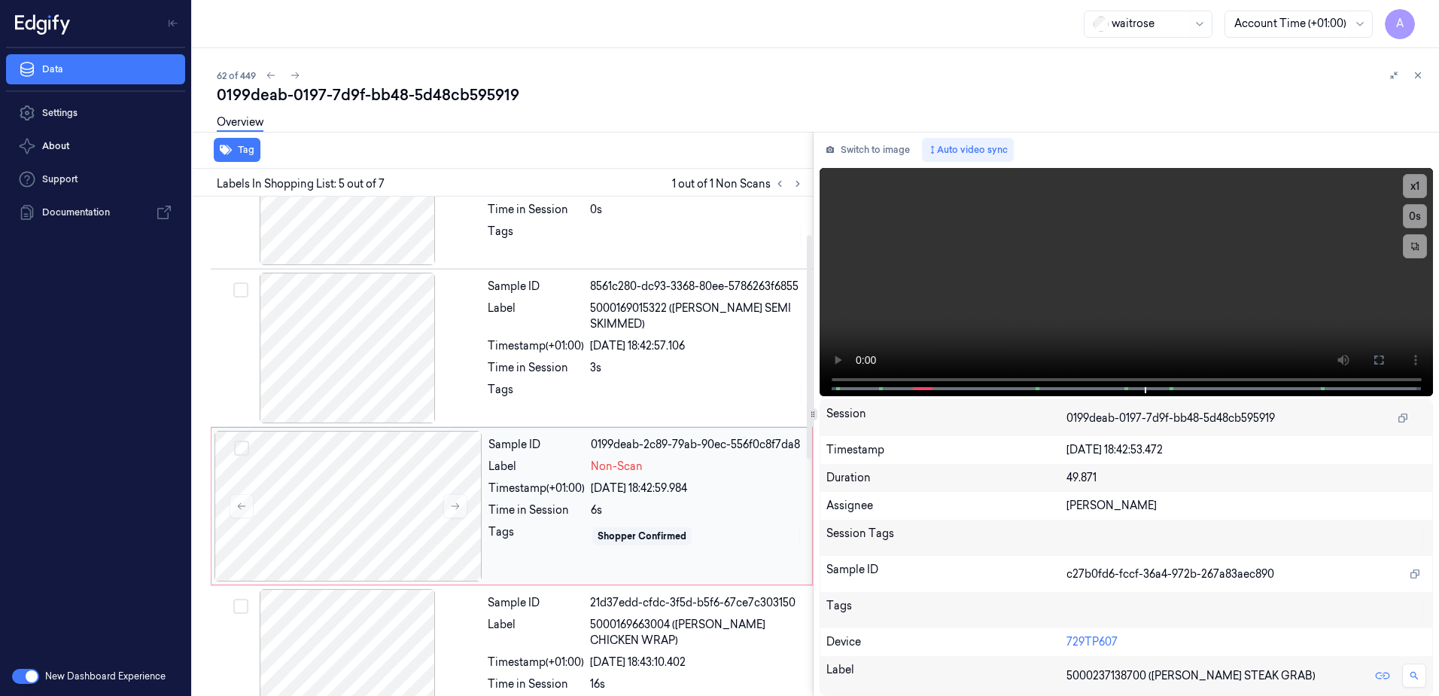
click at [707, 499] on div "Sample ID 0199deab-2c89-79ab-90ec-556f0c8f7da8 Label Non-Scan Timestamp (+01:00…" at bounding box center [645, 506] width 327 height 151
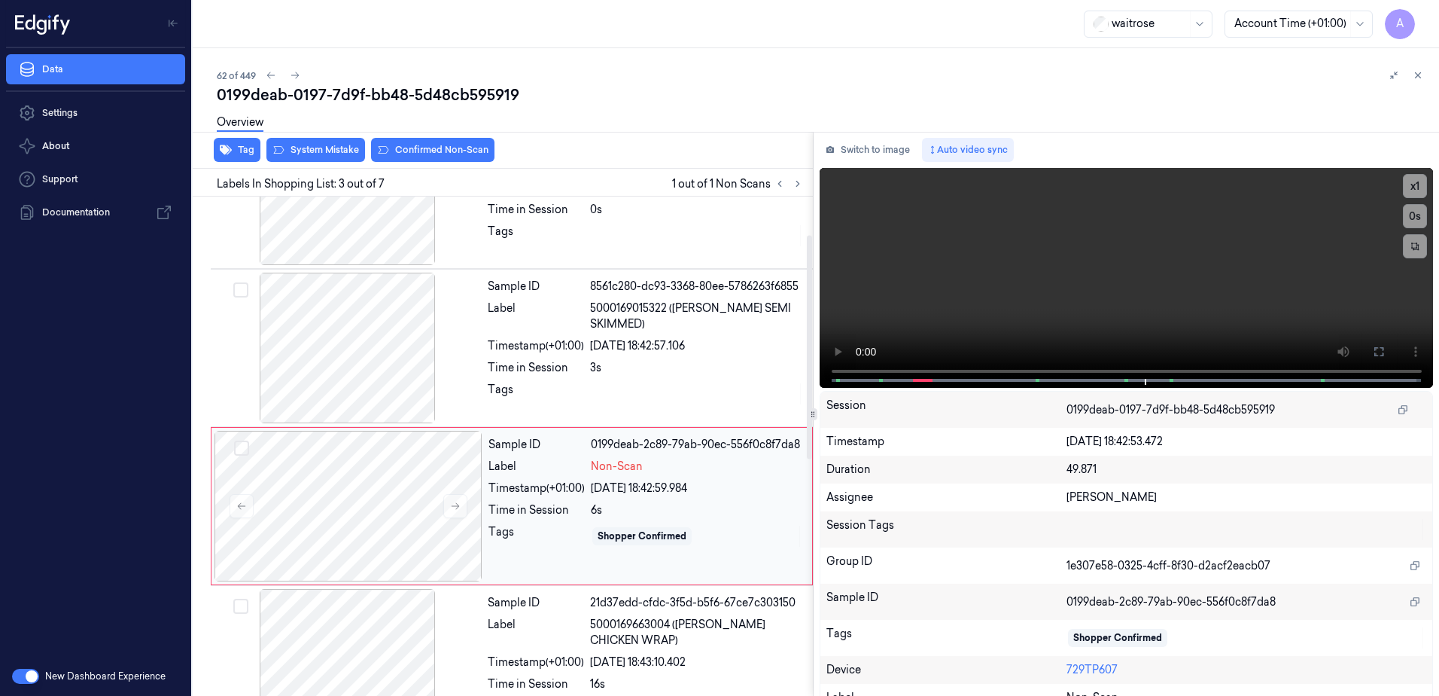
scroll to position [145, 0]
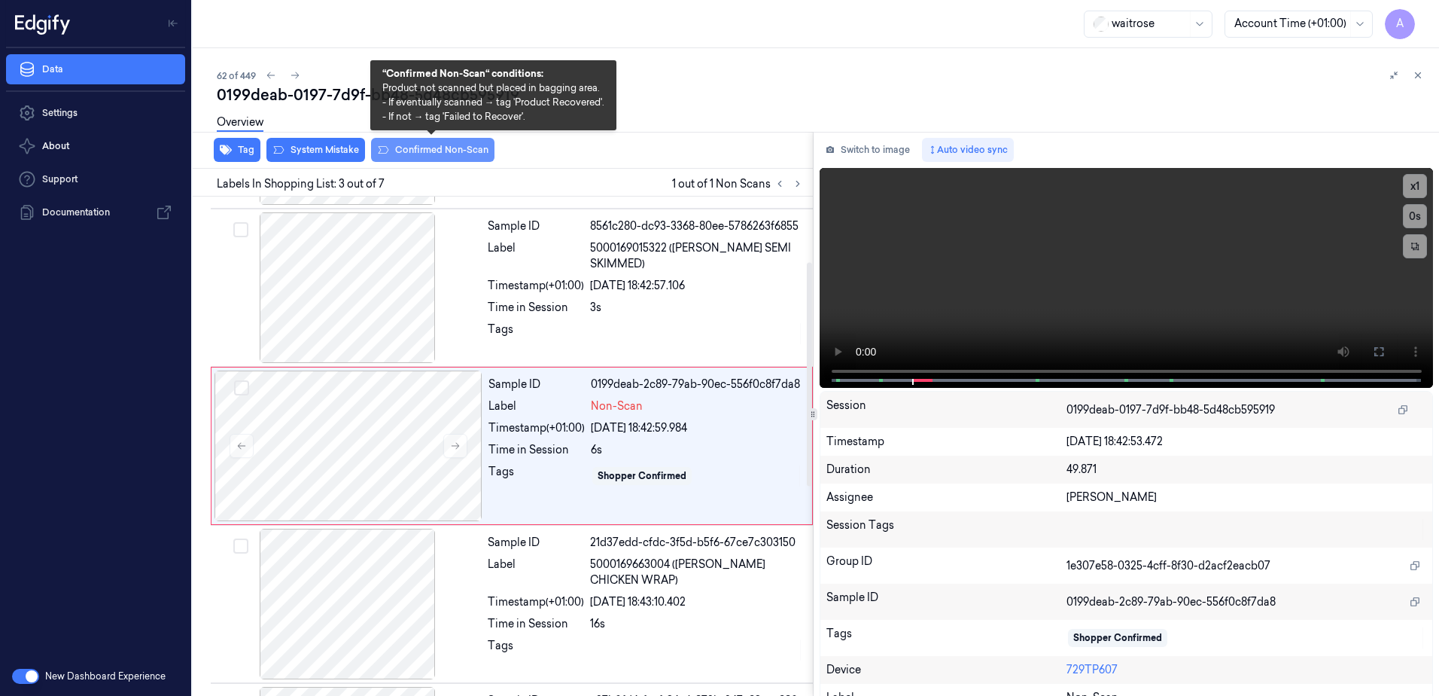
click at [417, 151] on button "Confirmed Non-Scan" at bounding box center [432, 150] width 123 height 24
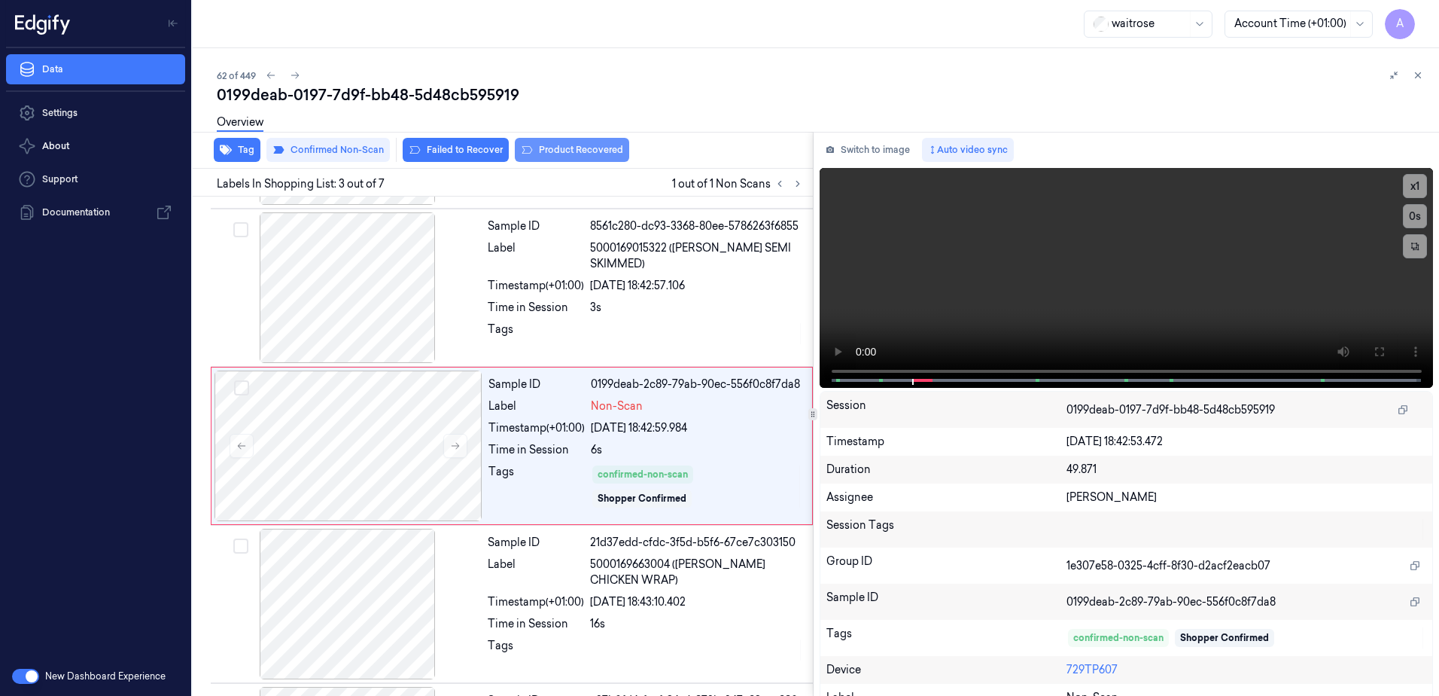
click at [539, 155] on button "Product Recovered" at bounding box center [572, 150] width 114 height 24
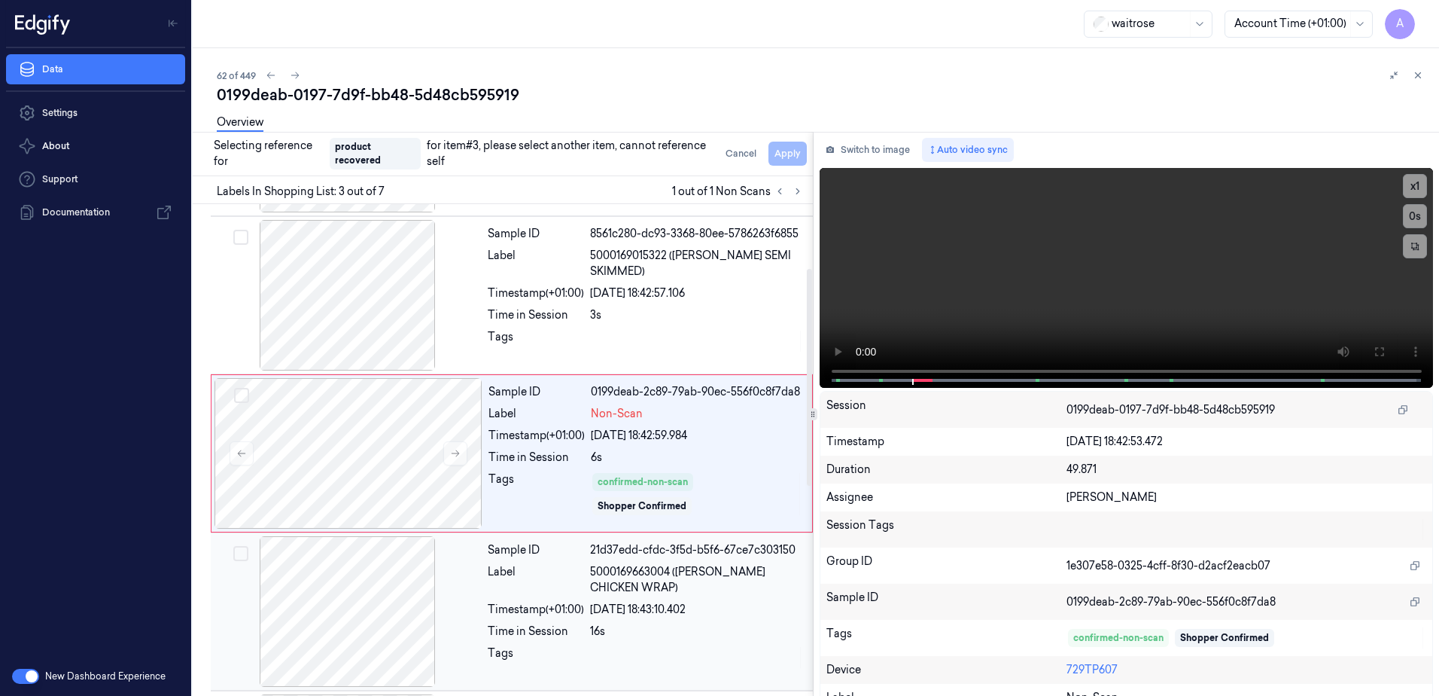
click at [691, 607] on div "[DATE] 18:43:10.402" at bounding box center [697, 609] width 214 height 16
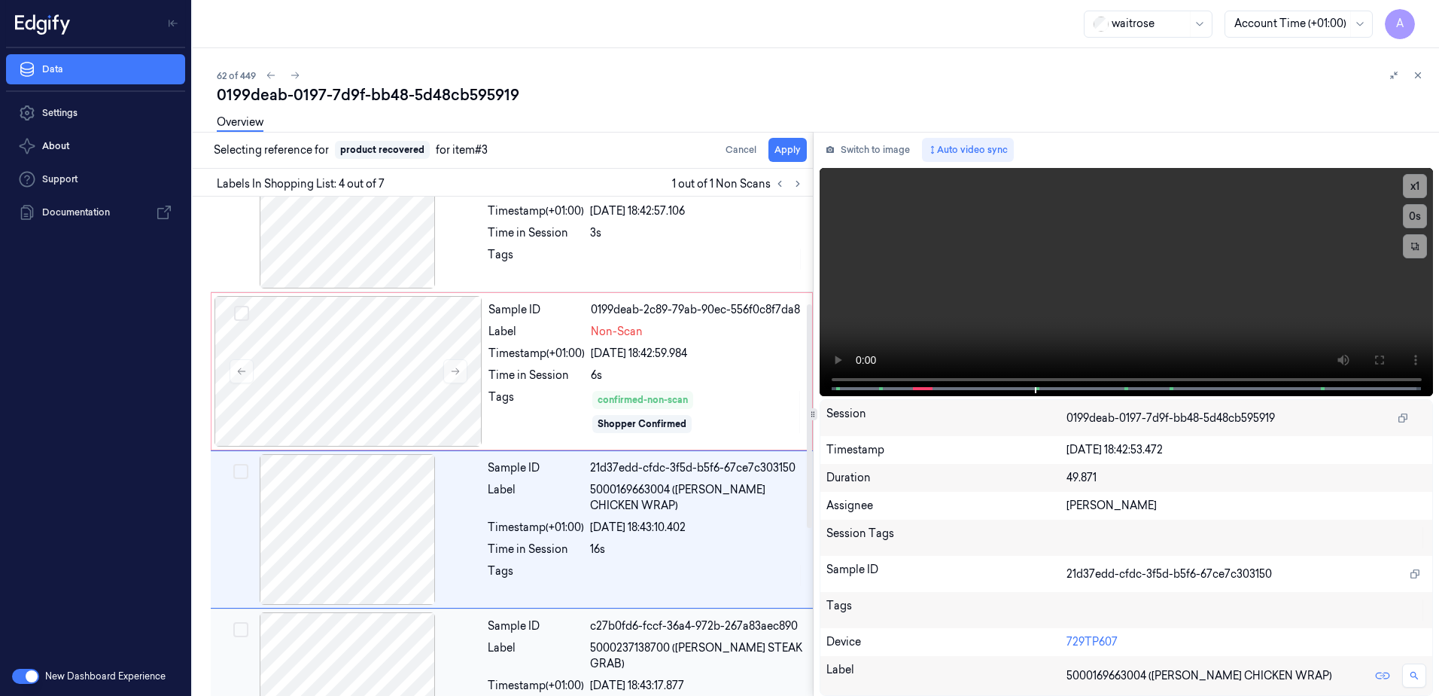
scroll to position [303, 0]
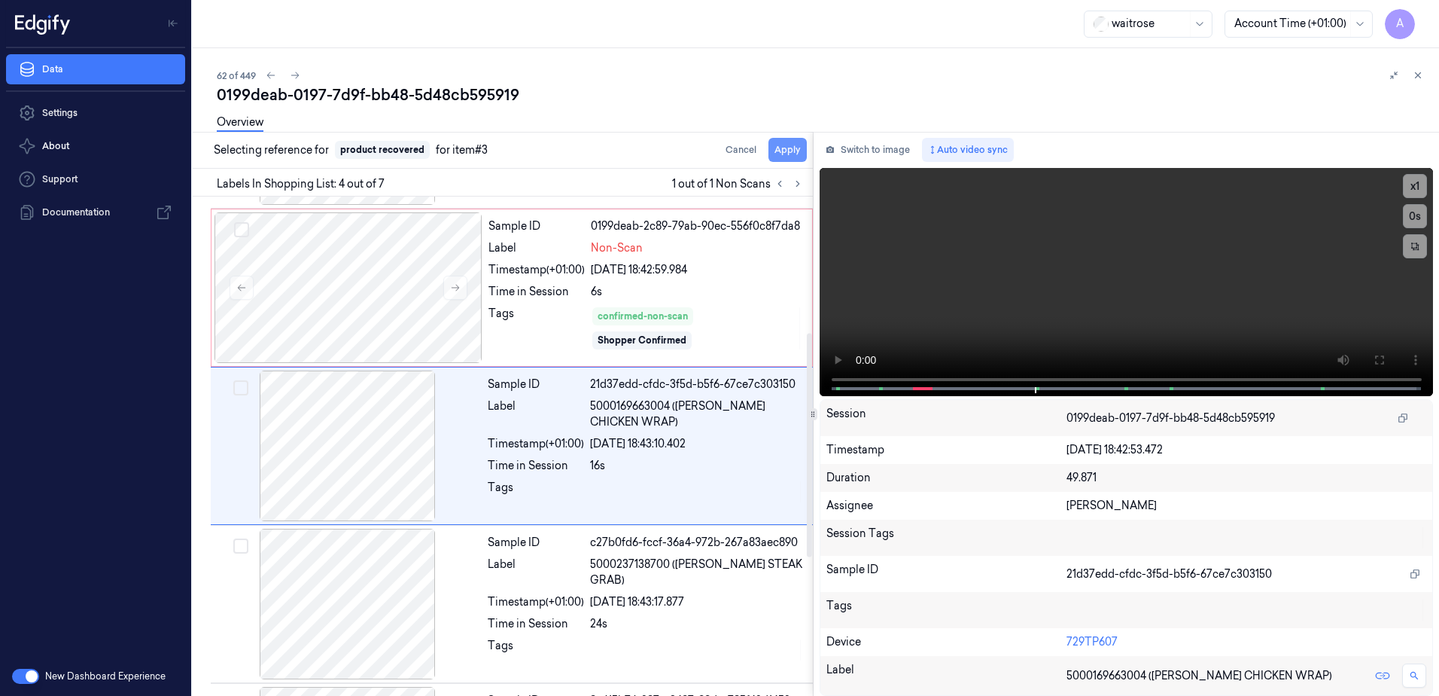
click at [795, 149] on button "Apply" at bounding box center [788, 150] width 38 height 24
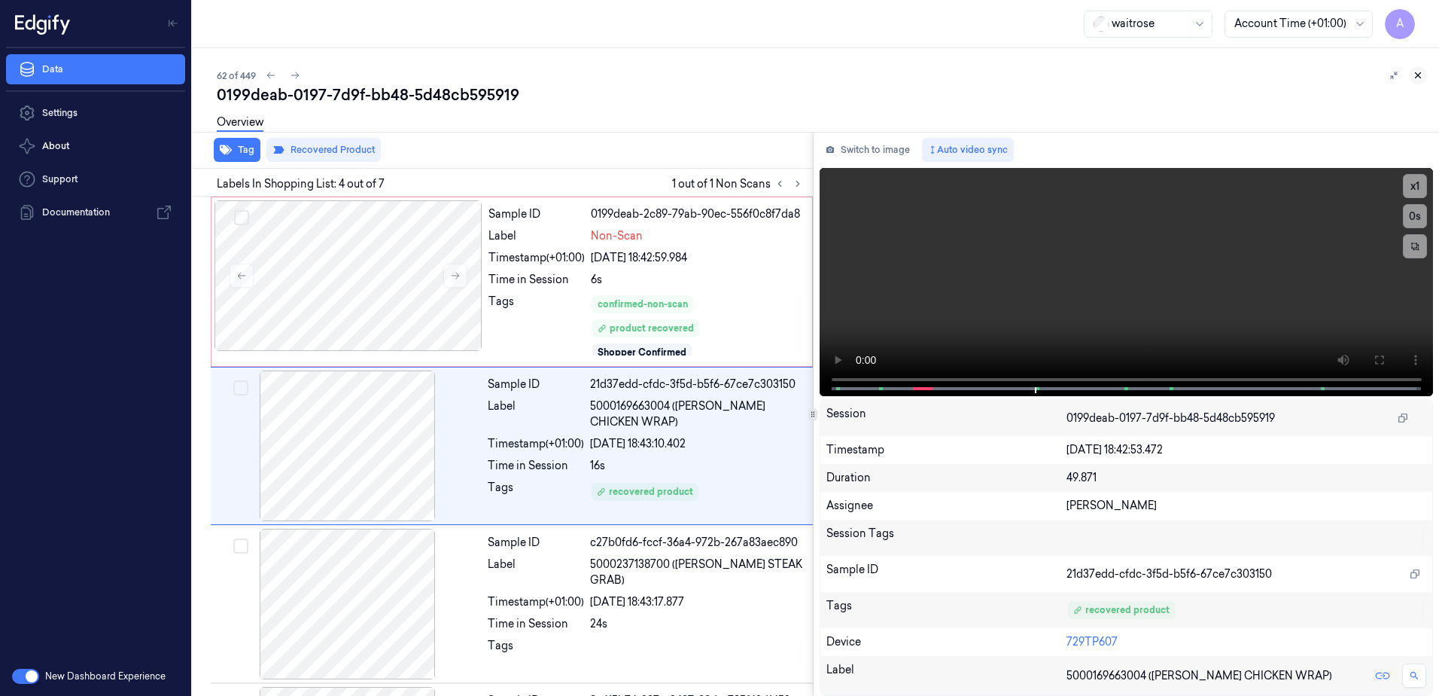
click at [1423, 80] on icon at bounding box center [1418, 75] width 11 height 11
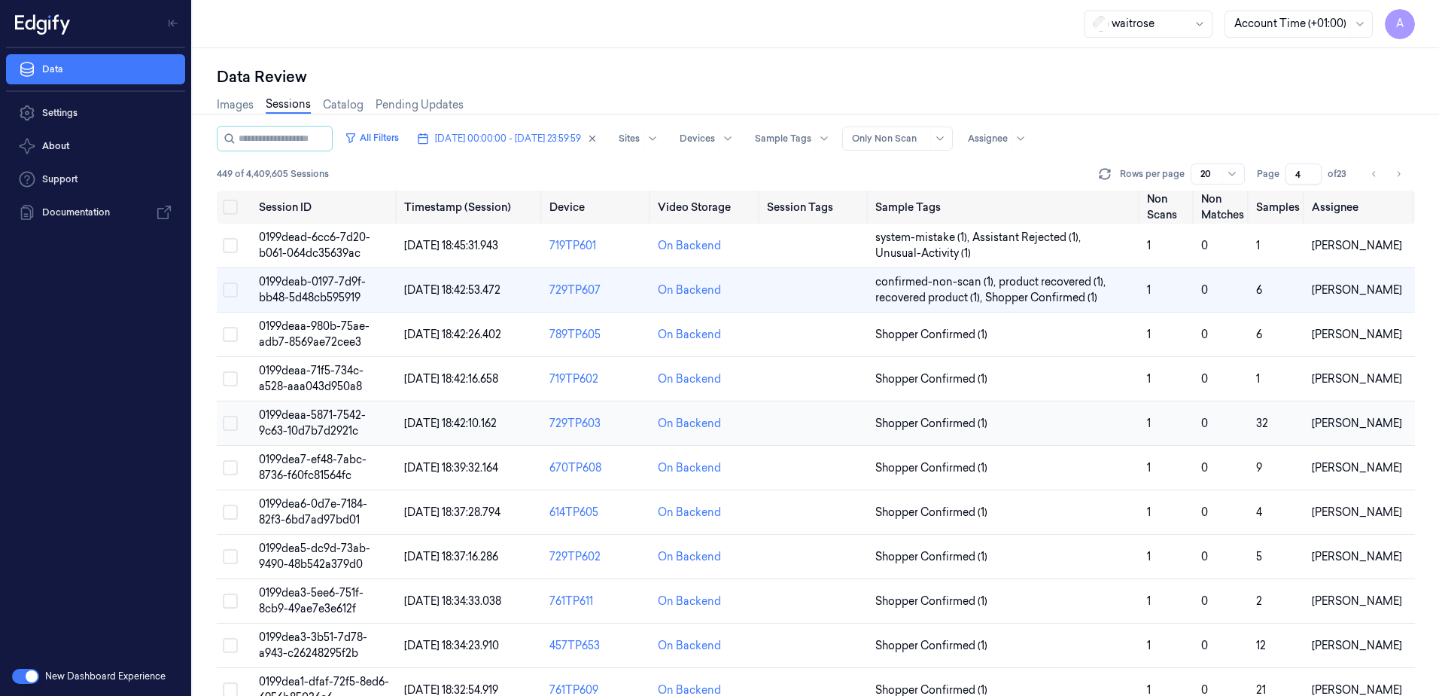
click at [310, 416] on span "0199deaa-5871-7542-9c63-10d7b7d2921c" at bounding box center [312, 422] width 107 height 29
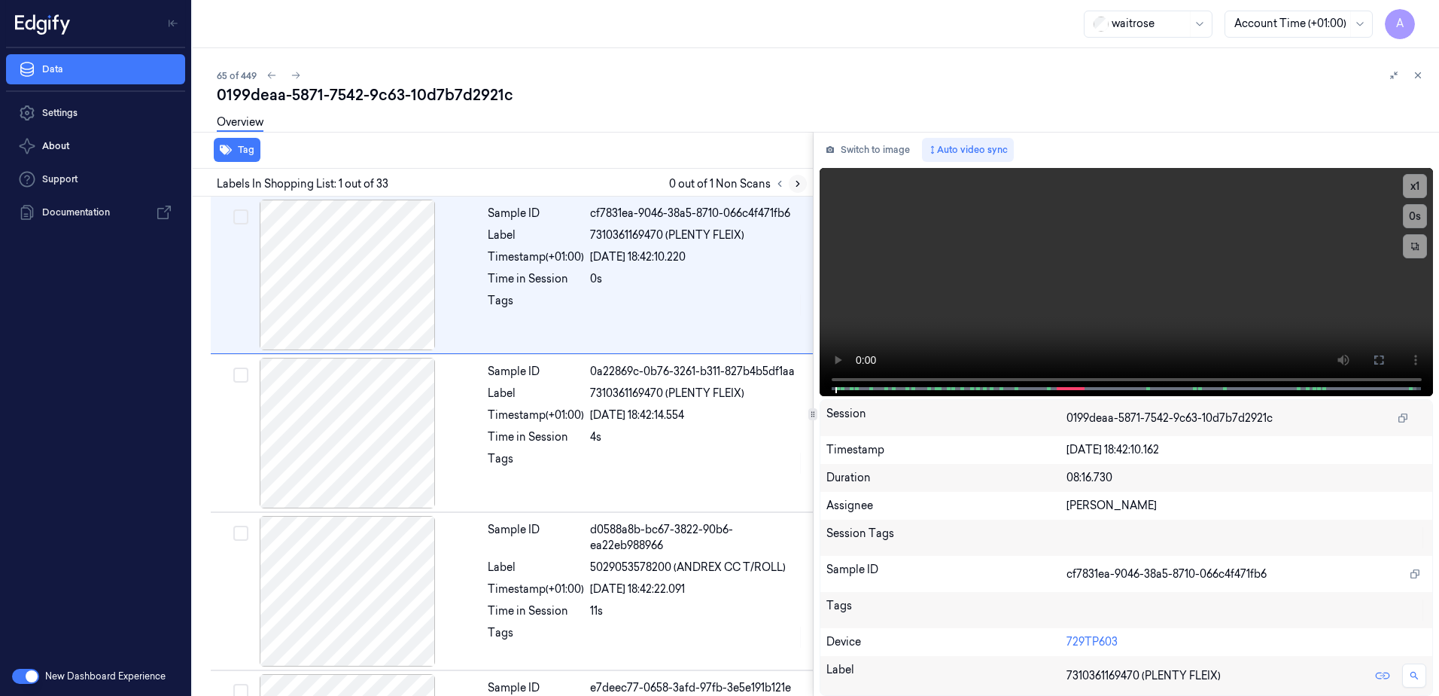
click at [793, 185] on icon at bounding box center [798, 183] width 11 height 11
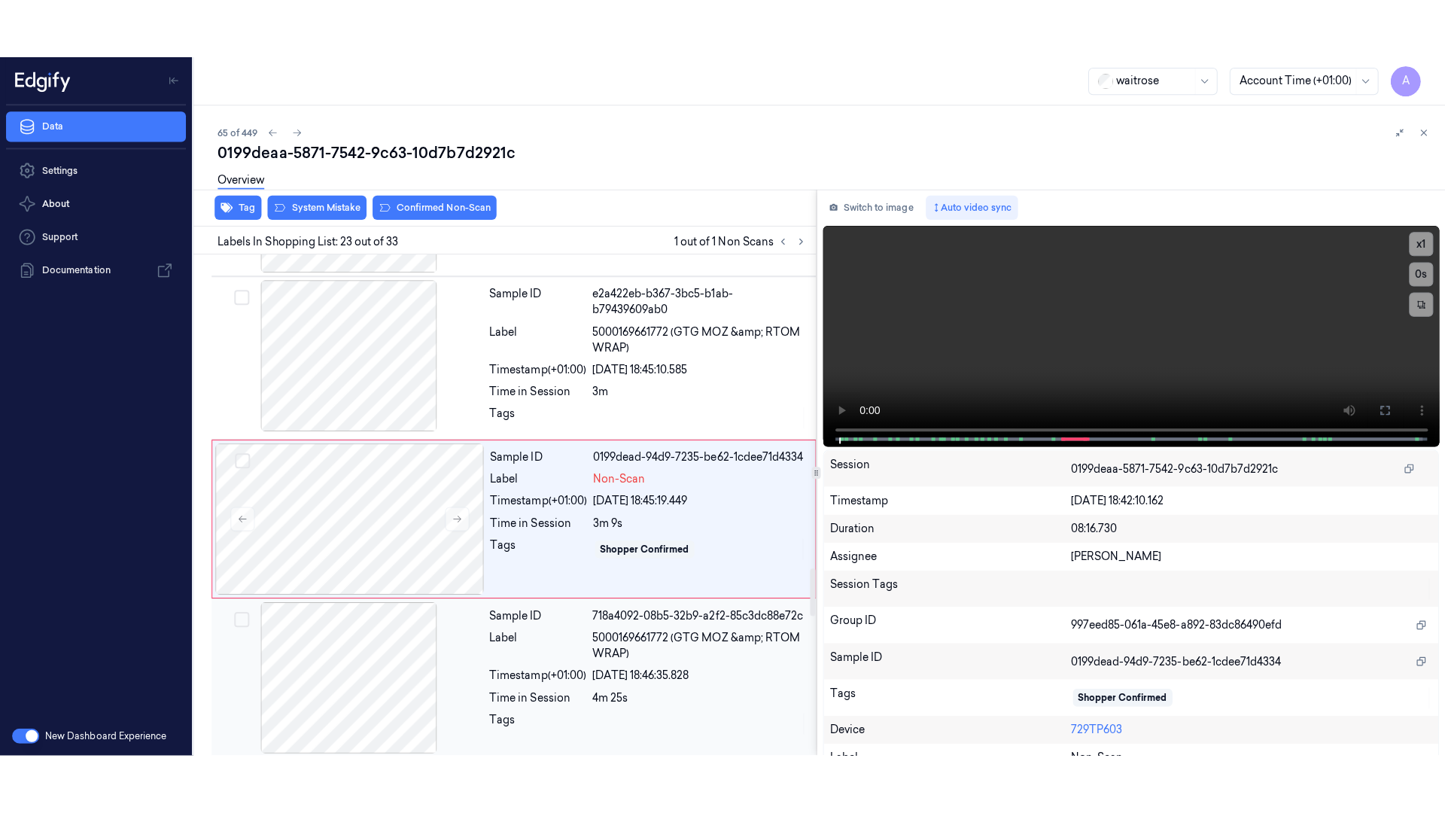
scroll to position [3311, 0]
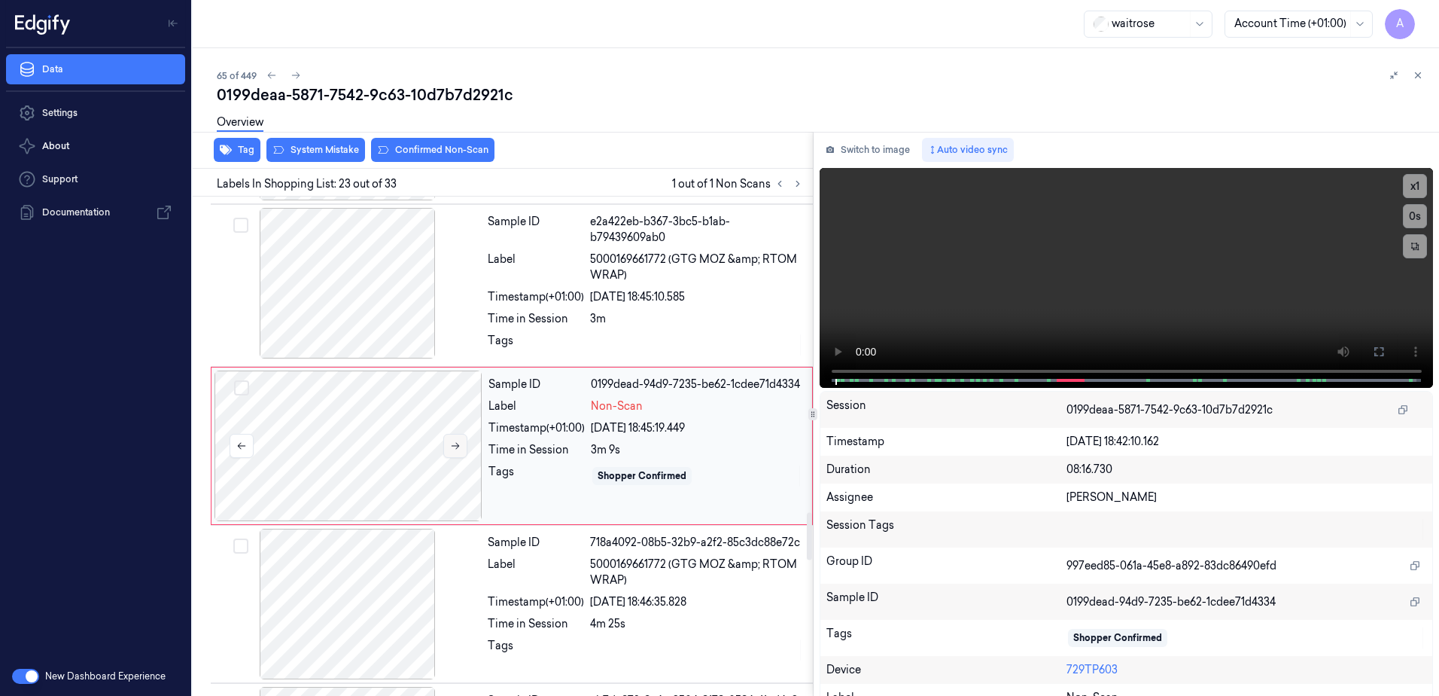
click at [453, 446] on icon at bounding box center [456, 446] width 8 height 7
click at [454, 447] on icon at bounding box center [455, 445] width 11 height 11
click at [1367, 350] on button at bounding box center [1379, 351] width 24 height 24
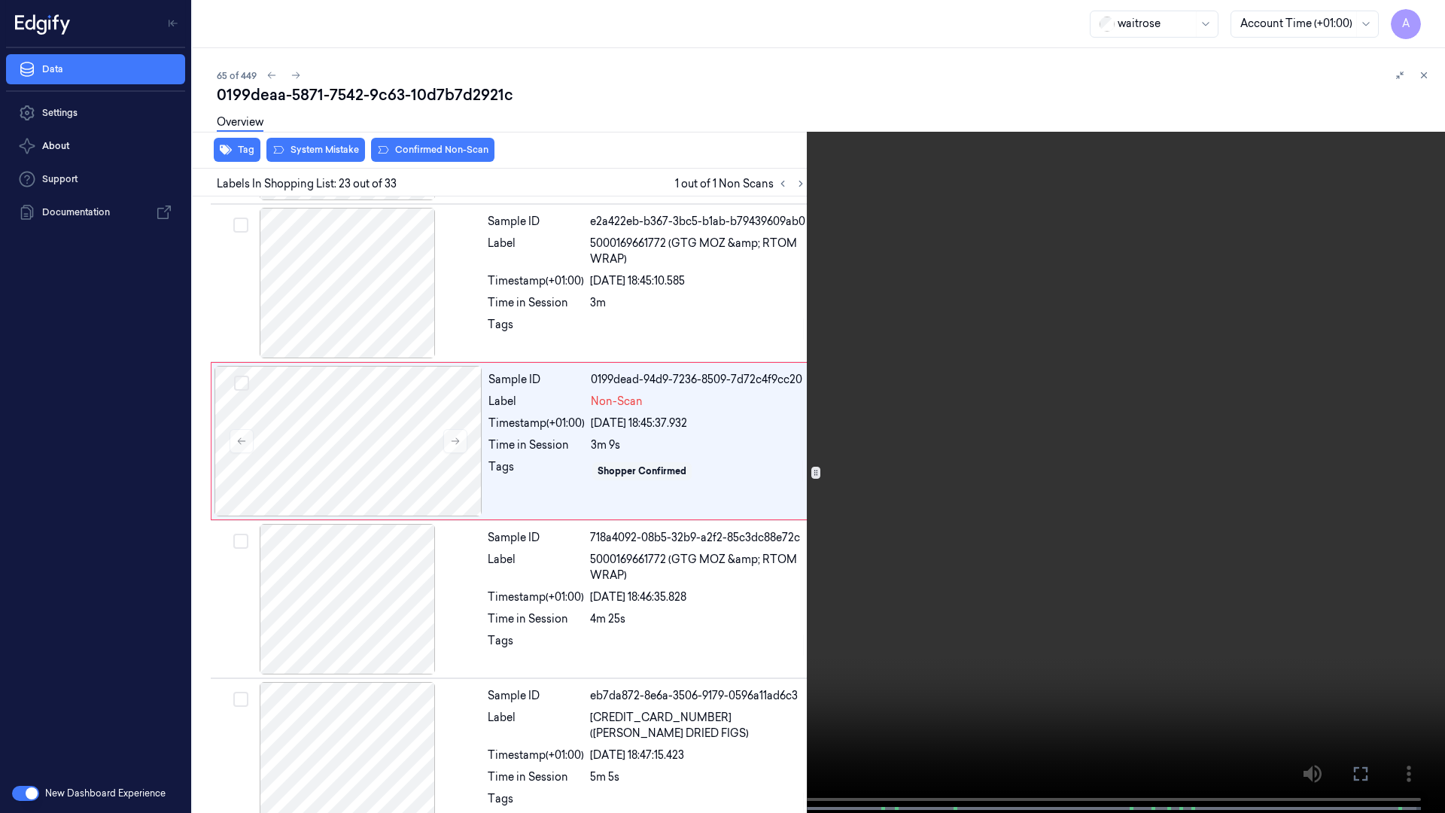
click at [1083, 458] on video at bounding box center [722, 408] width 1445 height 816
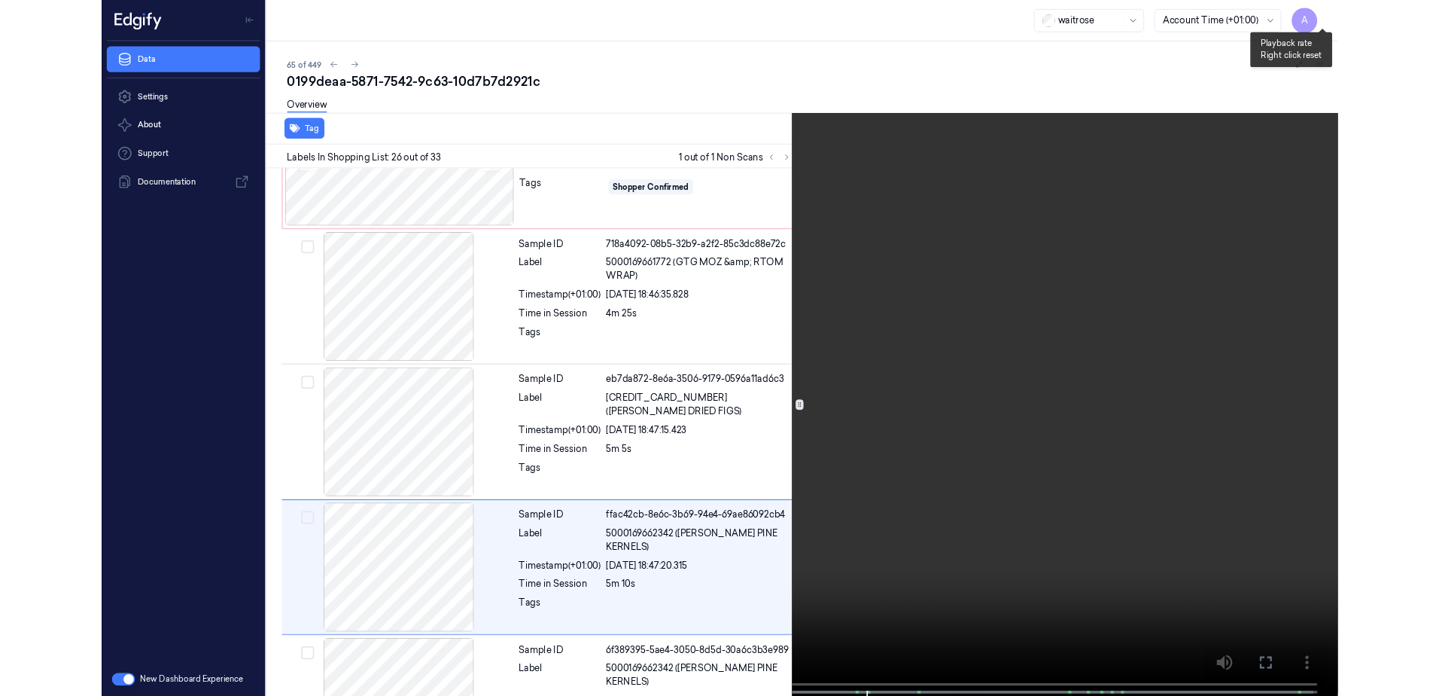
scroll to position [3722, 0]
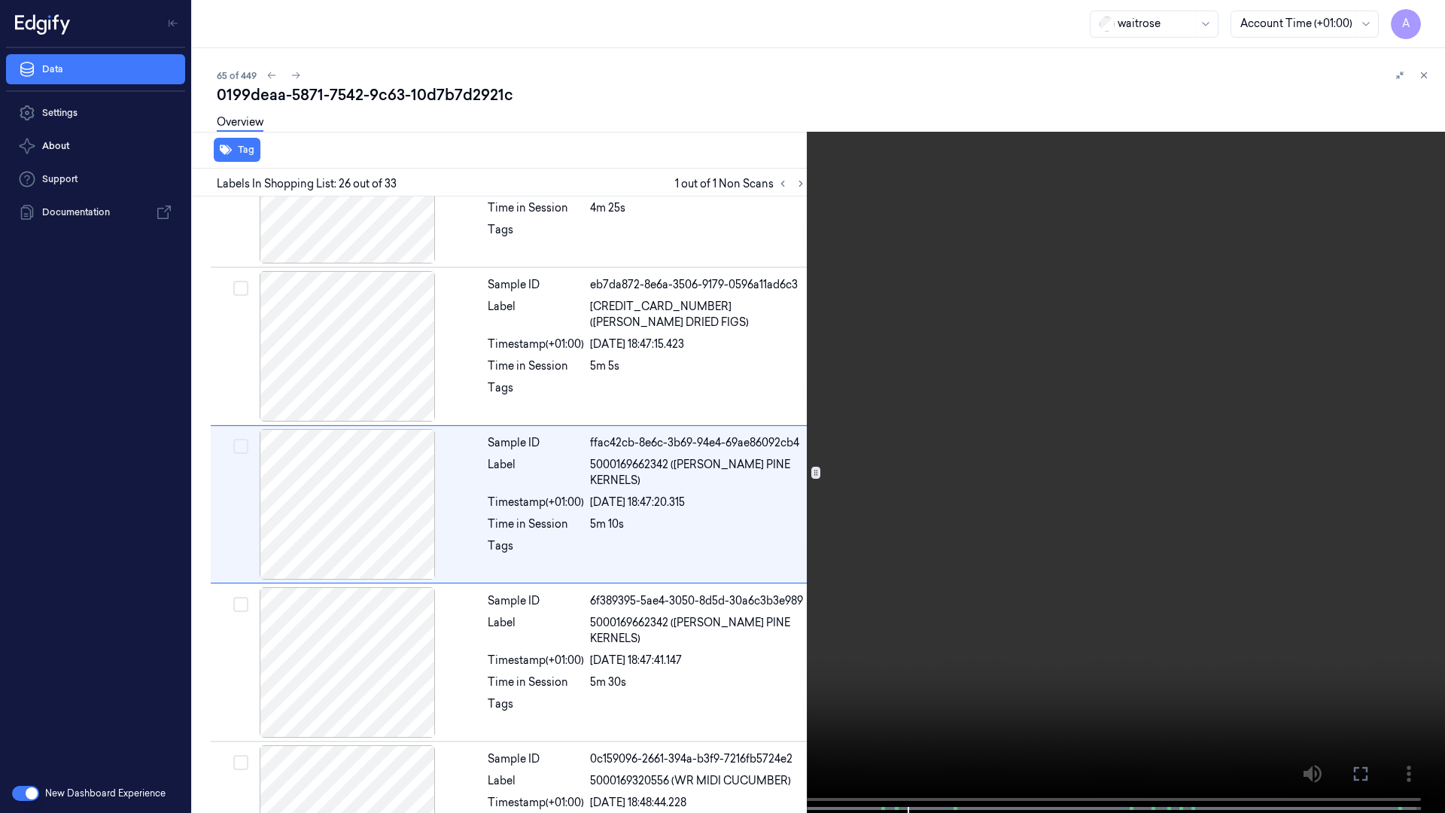
click at [0, 0] on icon at bounding box center [0, 0] width 0 height 0
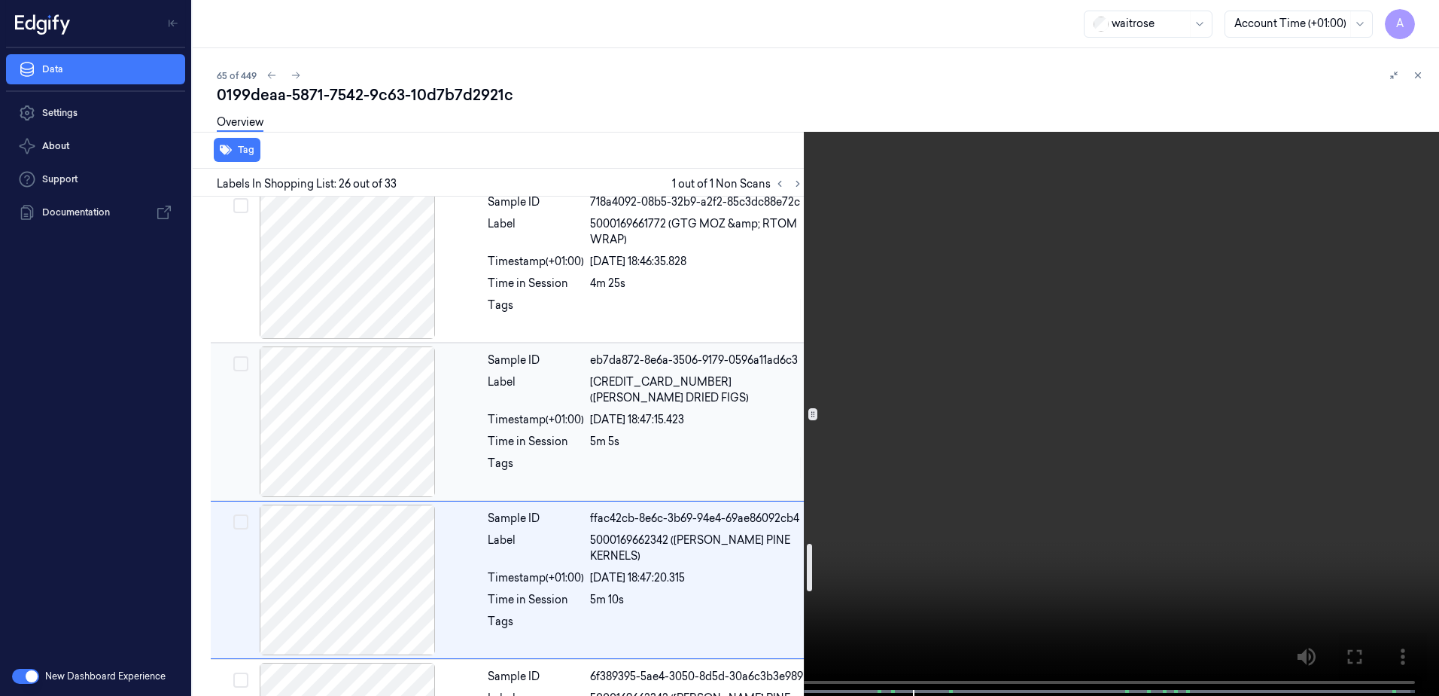
scroll to position [3426, 0]
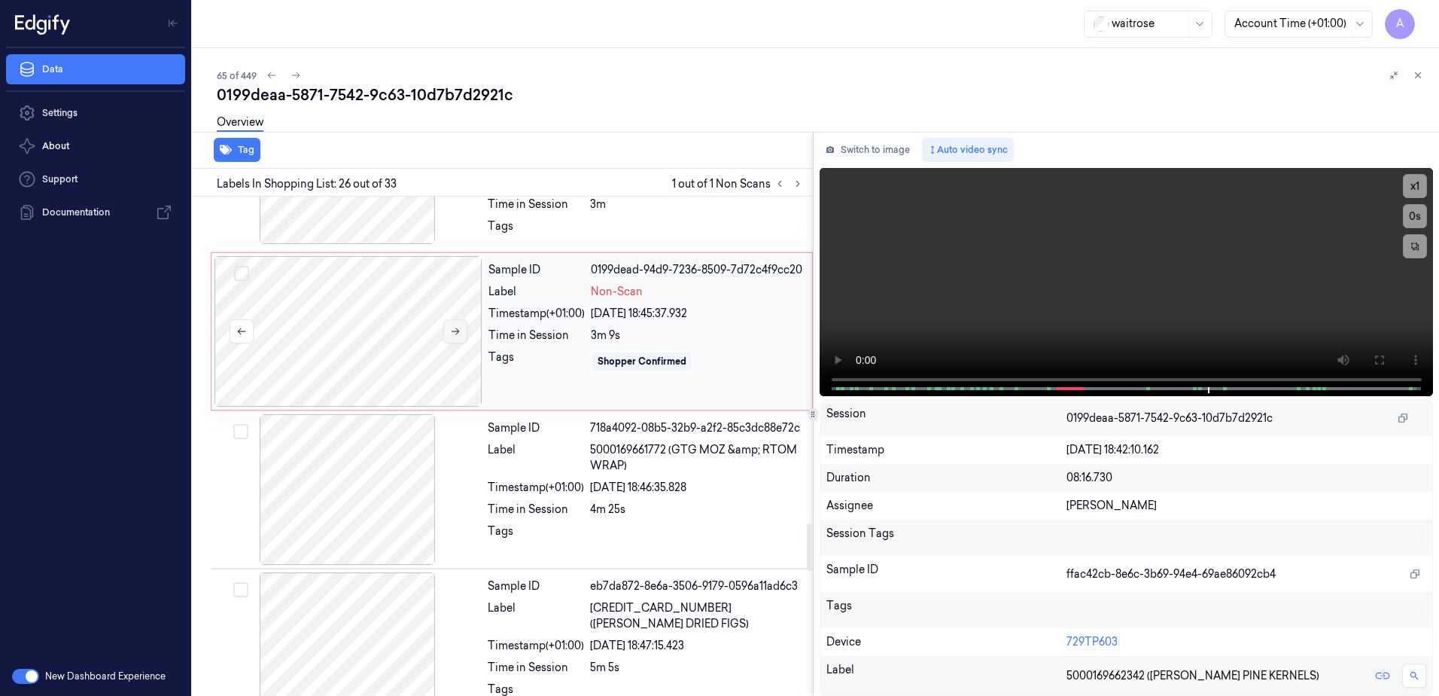
click at [462, 331] on button at bounding box center [455, 331] width 24 height 24
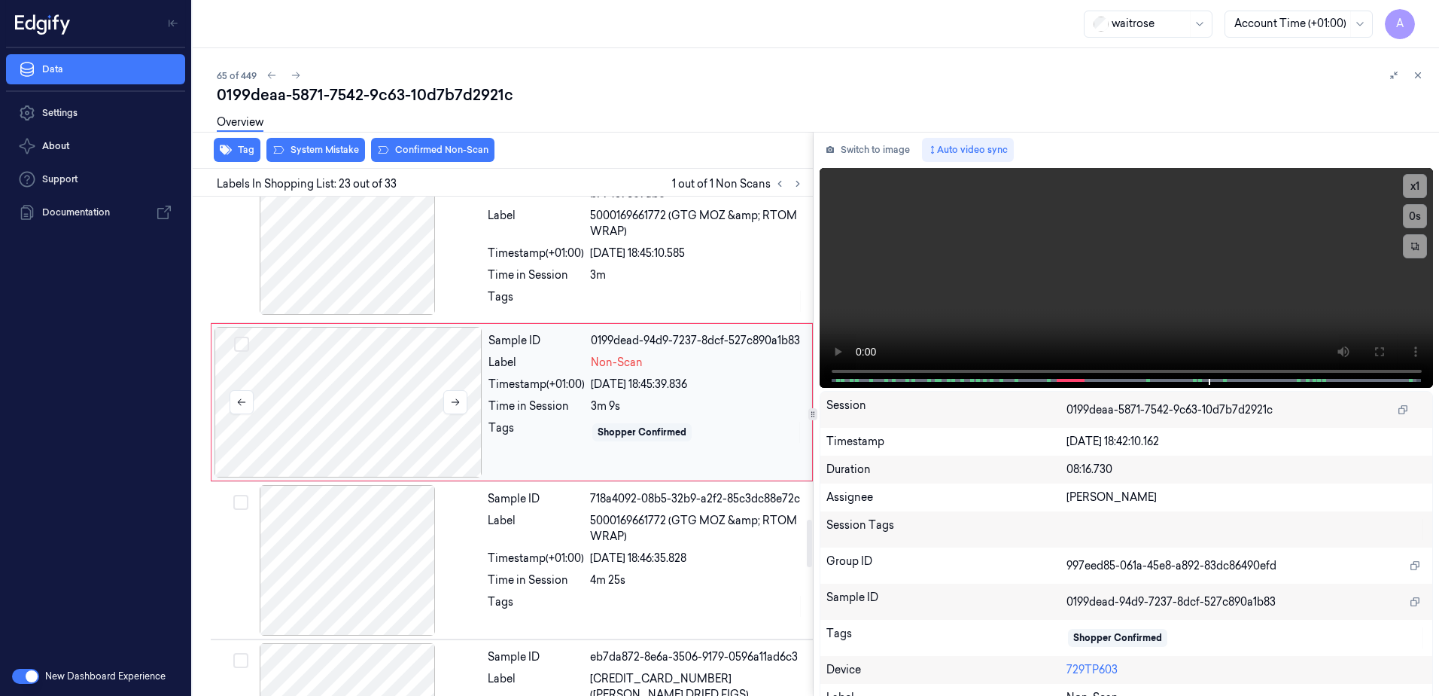
scroll to position [3311, 0]
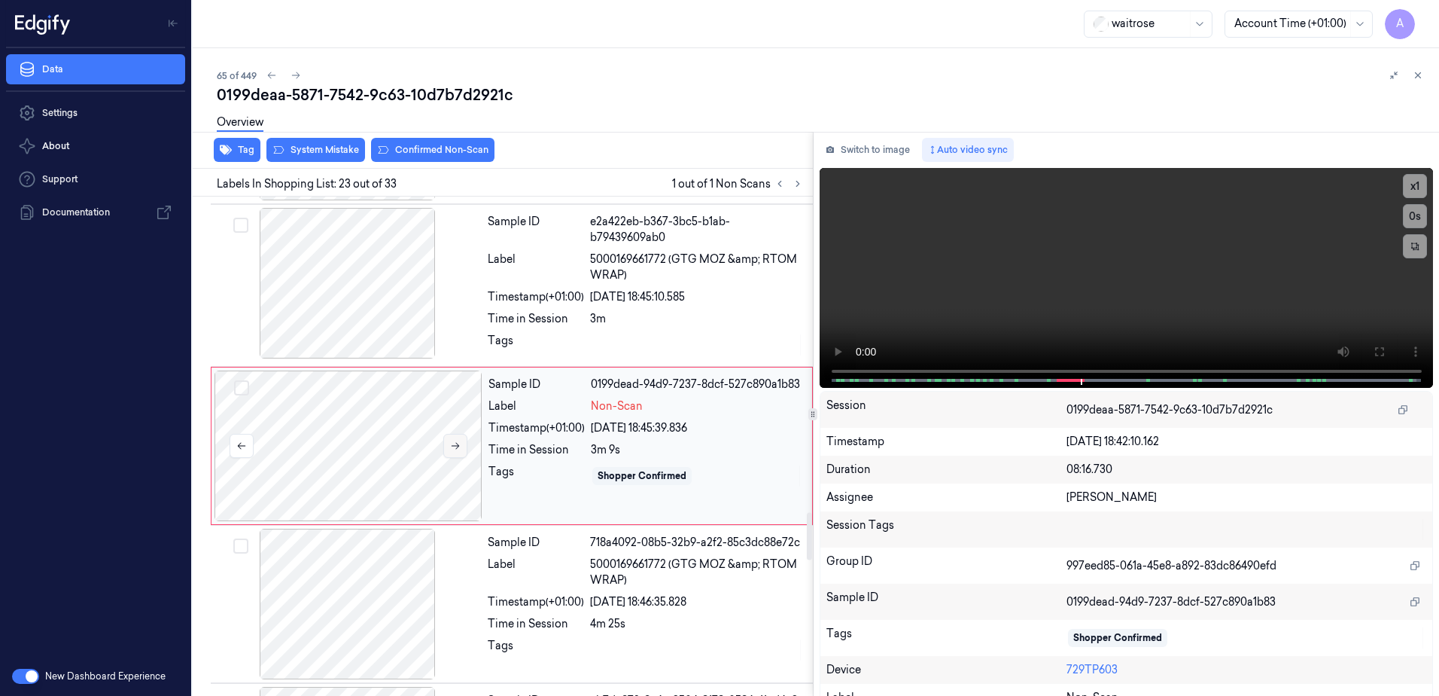
click at [452, 444] on icon at bounding box center [455, 445] width 11 height 11
click at [456, 449] on icon at bounding box center [456, 446] width 8 height 7
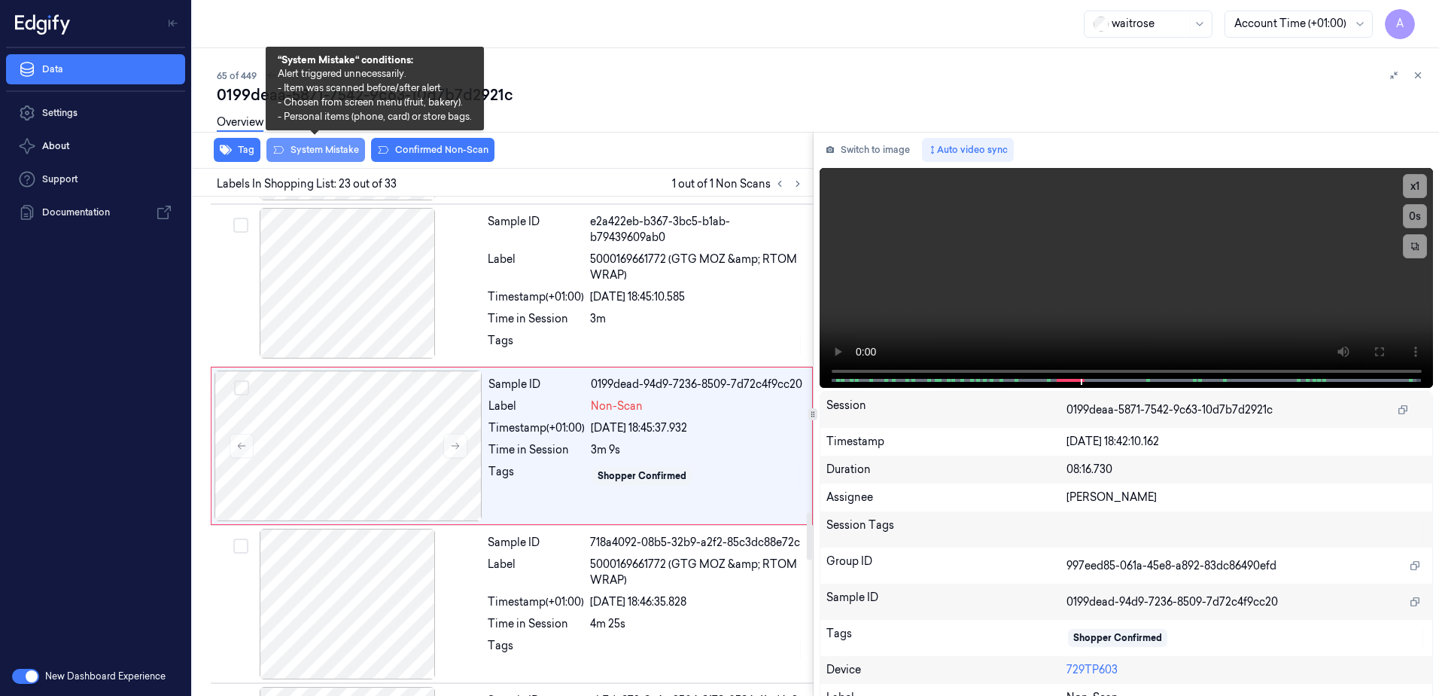
click at [300, 154] on button "System Mistake" at bounding box center [315, 150] width 99 height 24
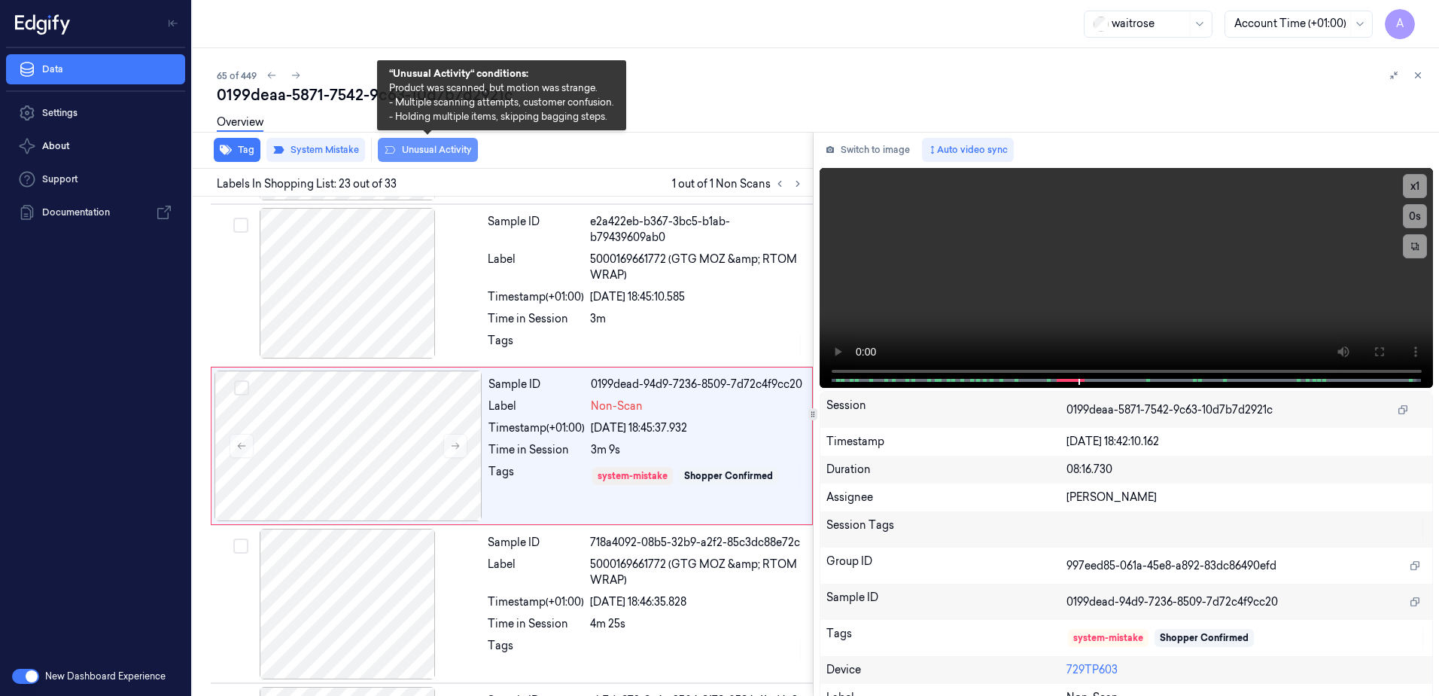
click at [428, 160] on button "Unusual Activity" at bounding box center [428, 150] width 100 height 24
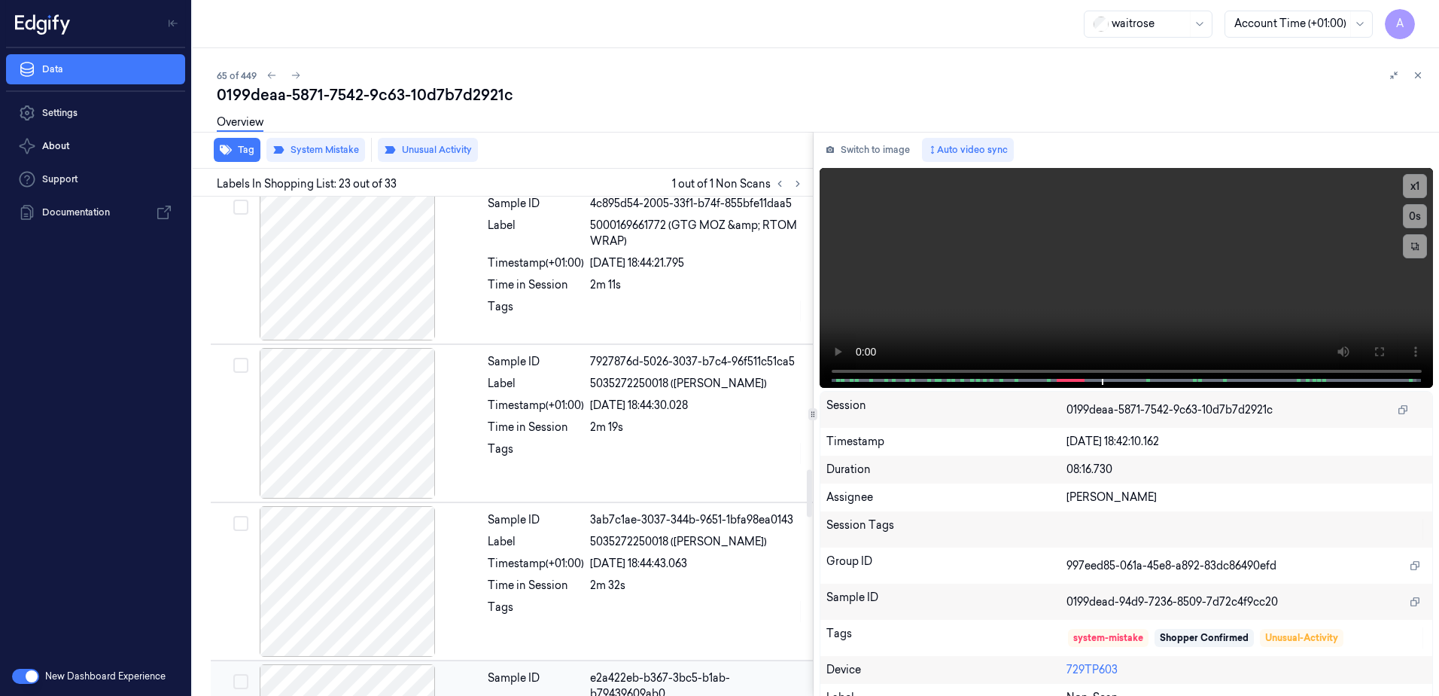
scroll to position [2860, 0]
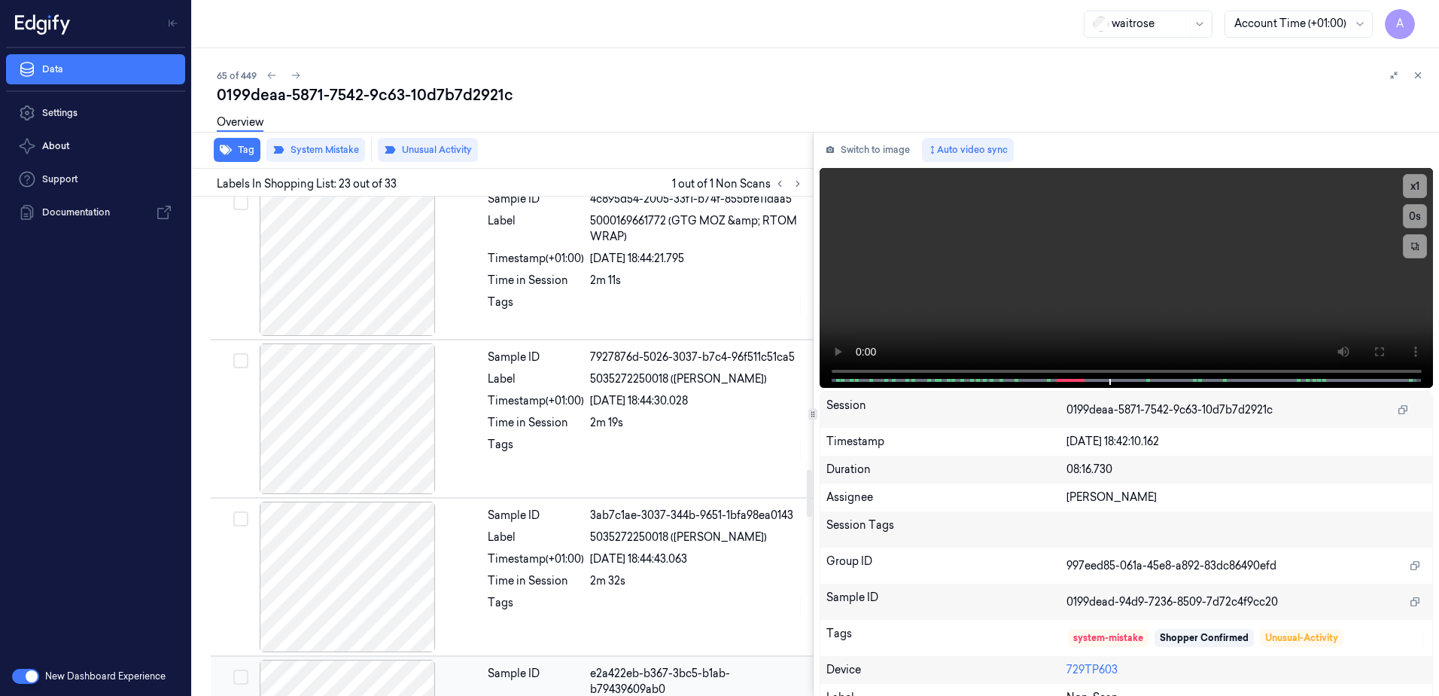
click at [629, 437] on div at bounding box center [697, 449] width 214 height 24
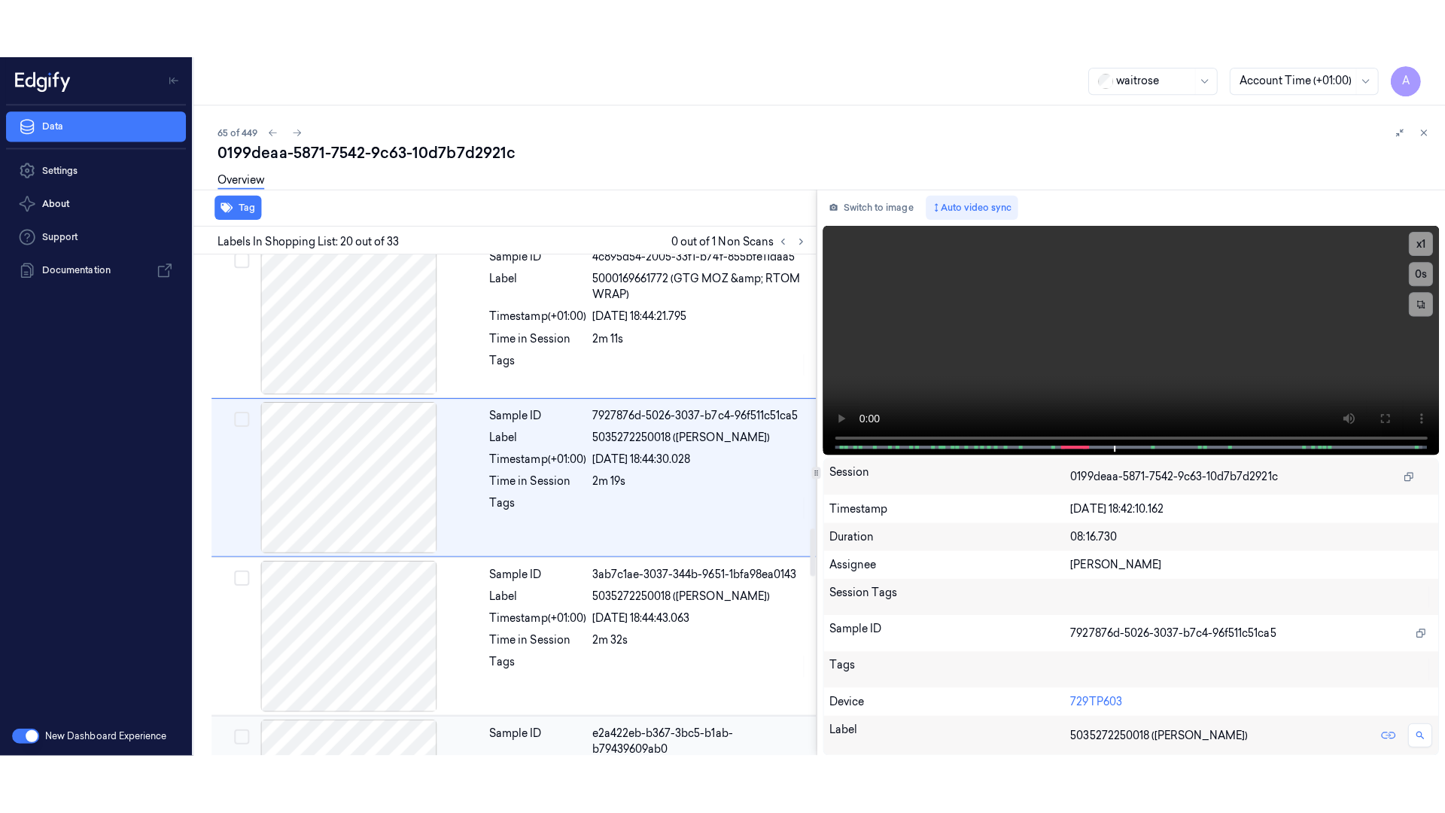
scroll to position [2833, 0]
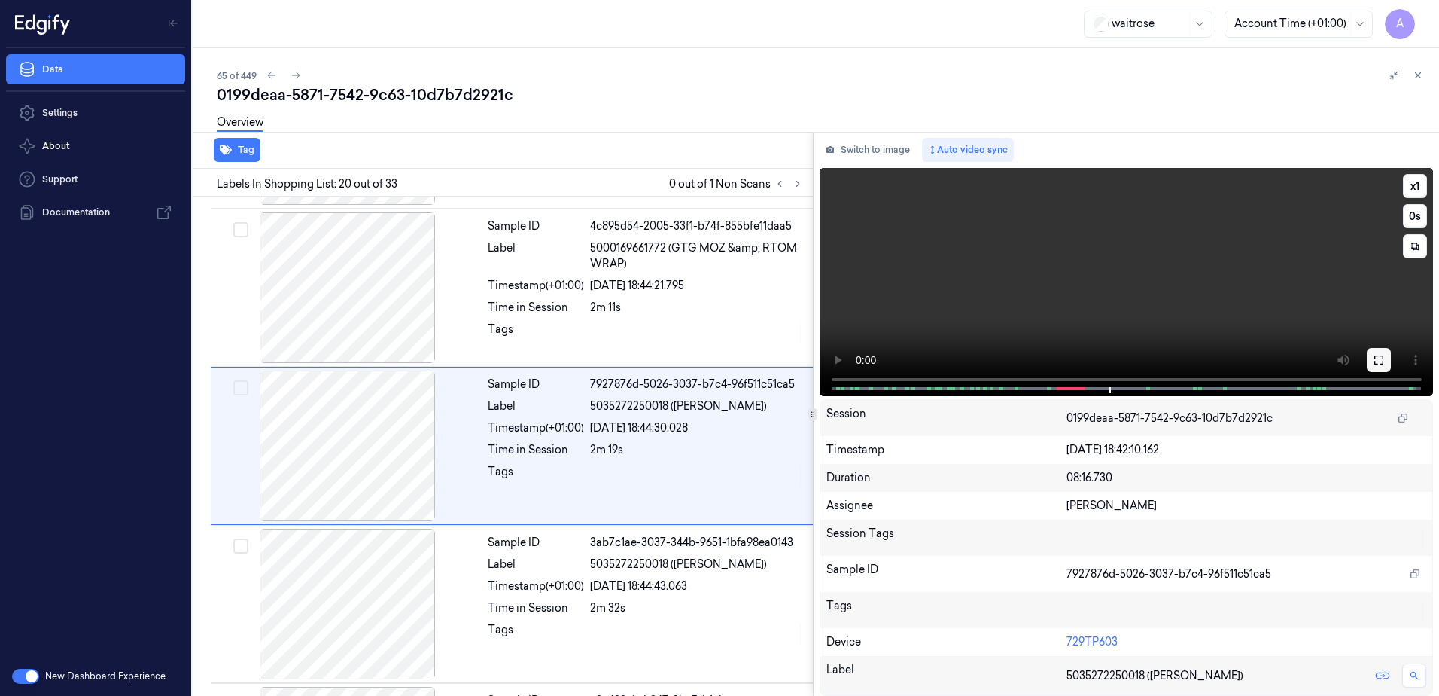
click at [1376, 358] on icon at bounding box center [1379, 360] width 12 height 12
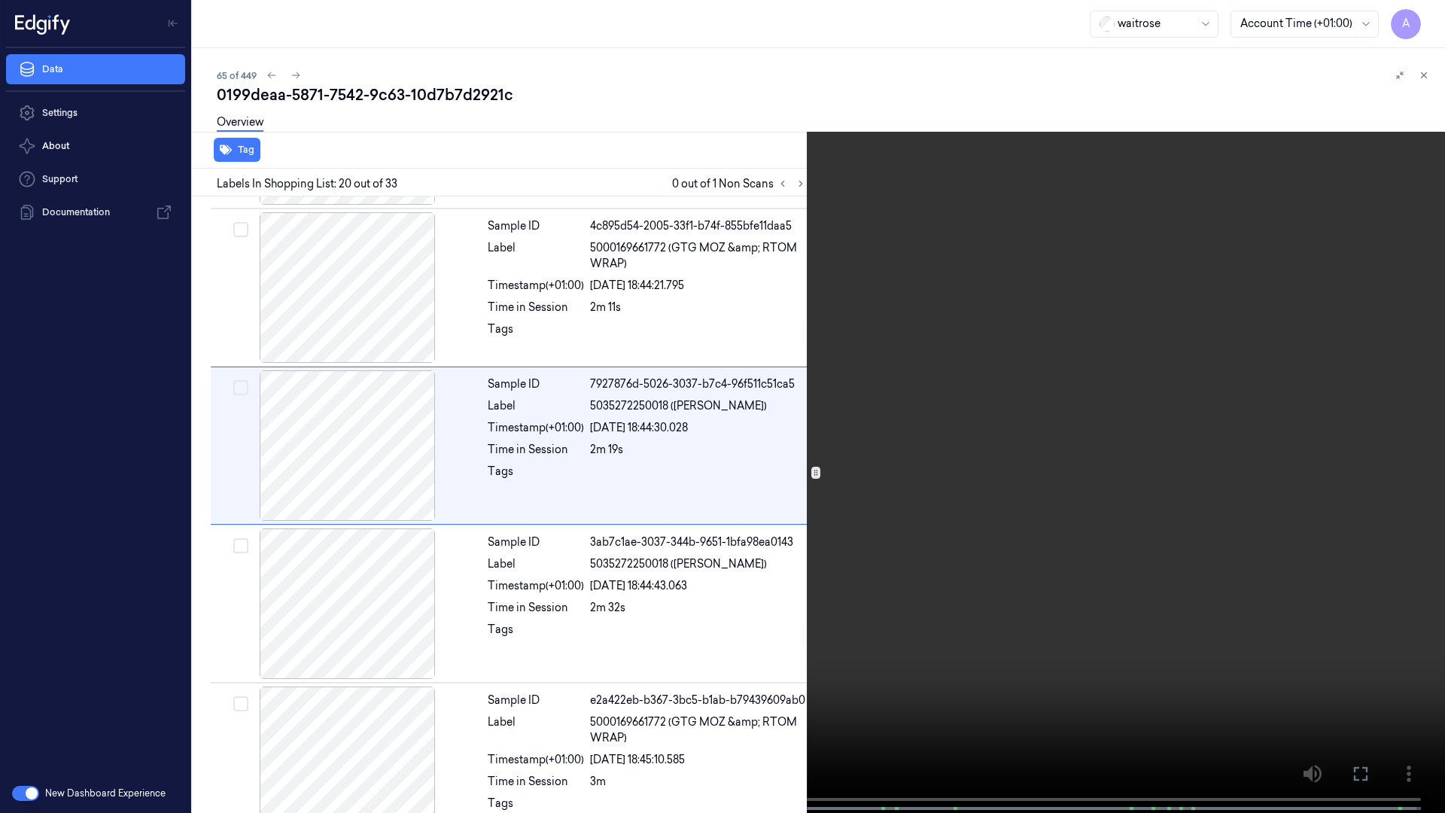
click at [995, 421] on video at bounding box center [722, 408] width 1445 height 816
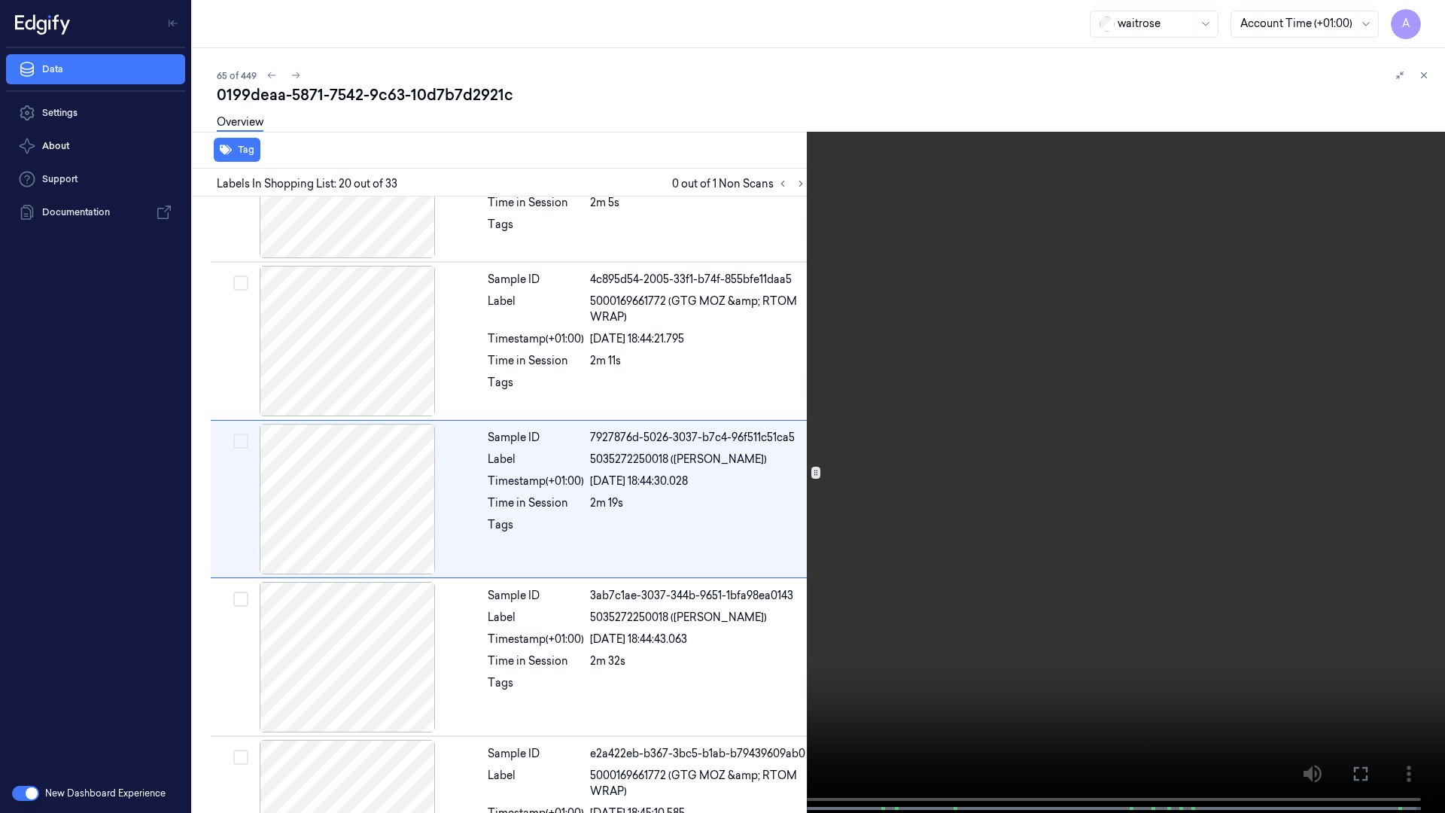
scroll to position [2774, 0]
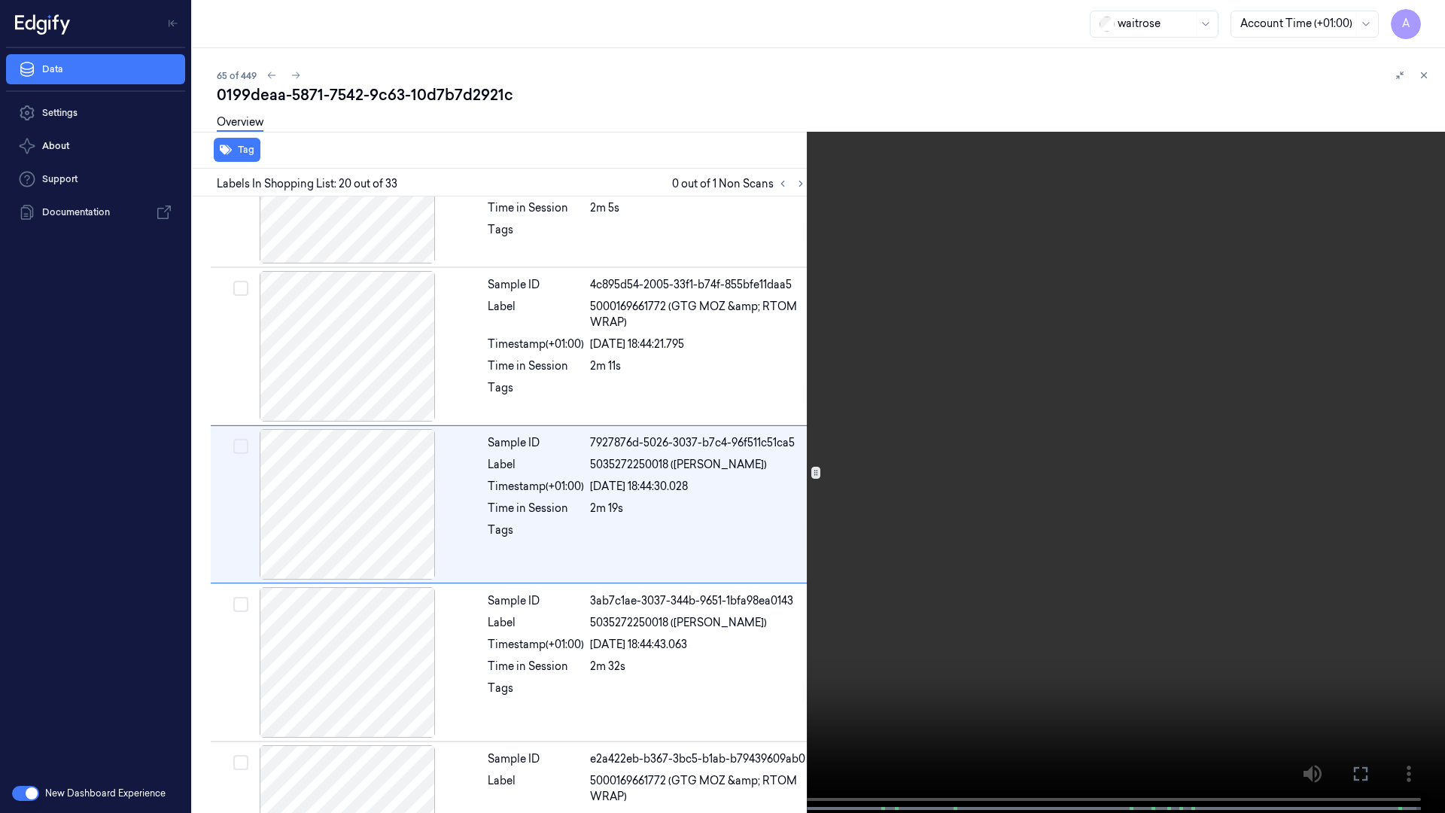
click at [905, 628] on video at bounding box center [722, 408] width 1445 height 816
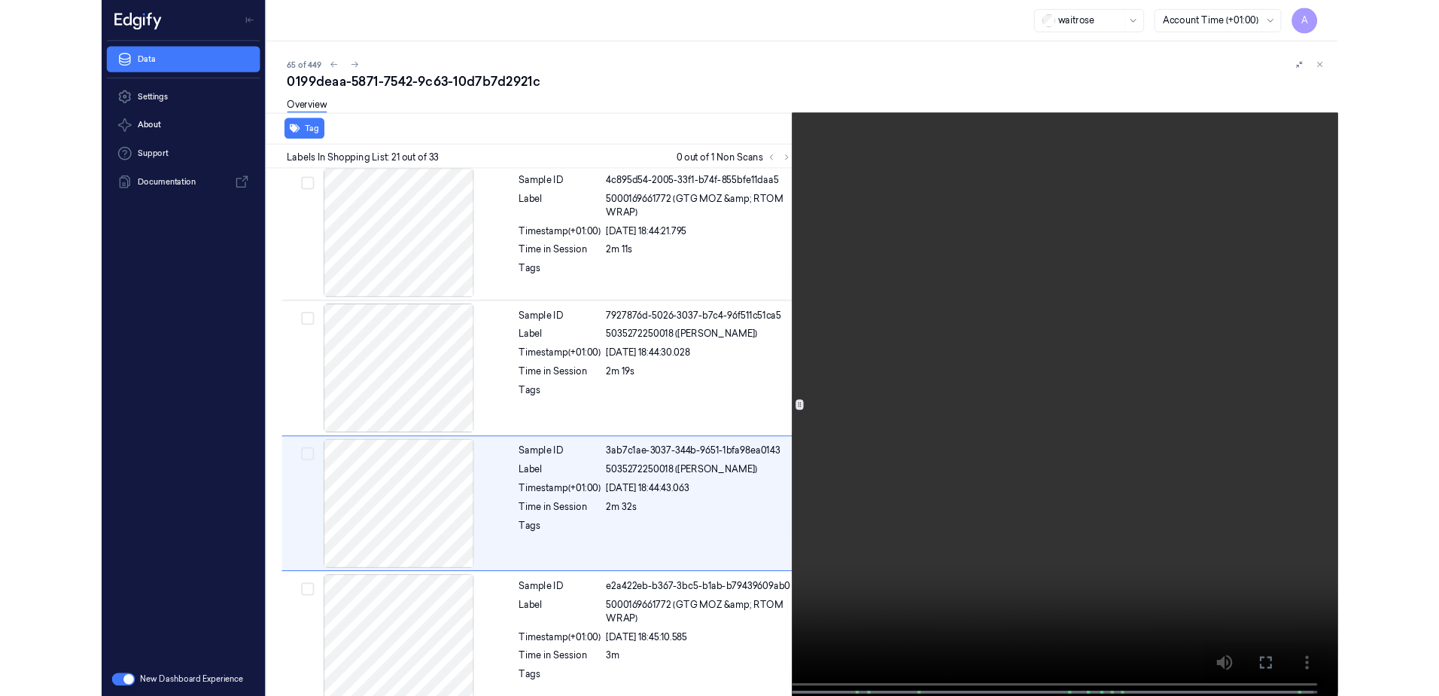
scroll to position [2932, 0]
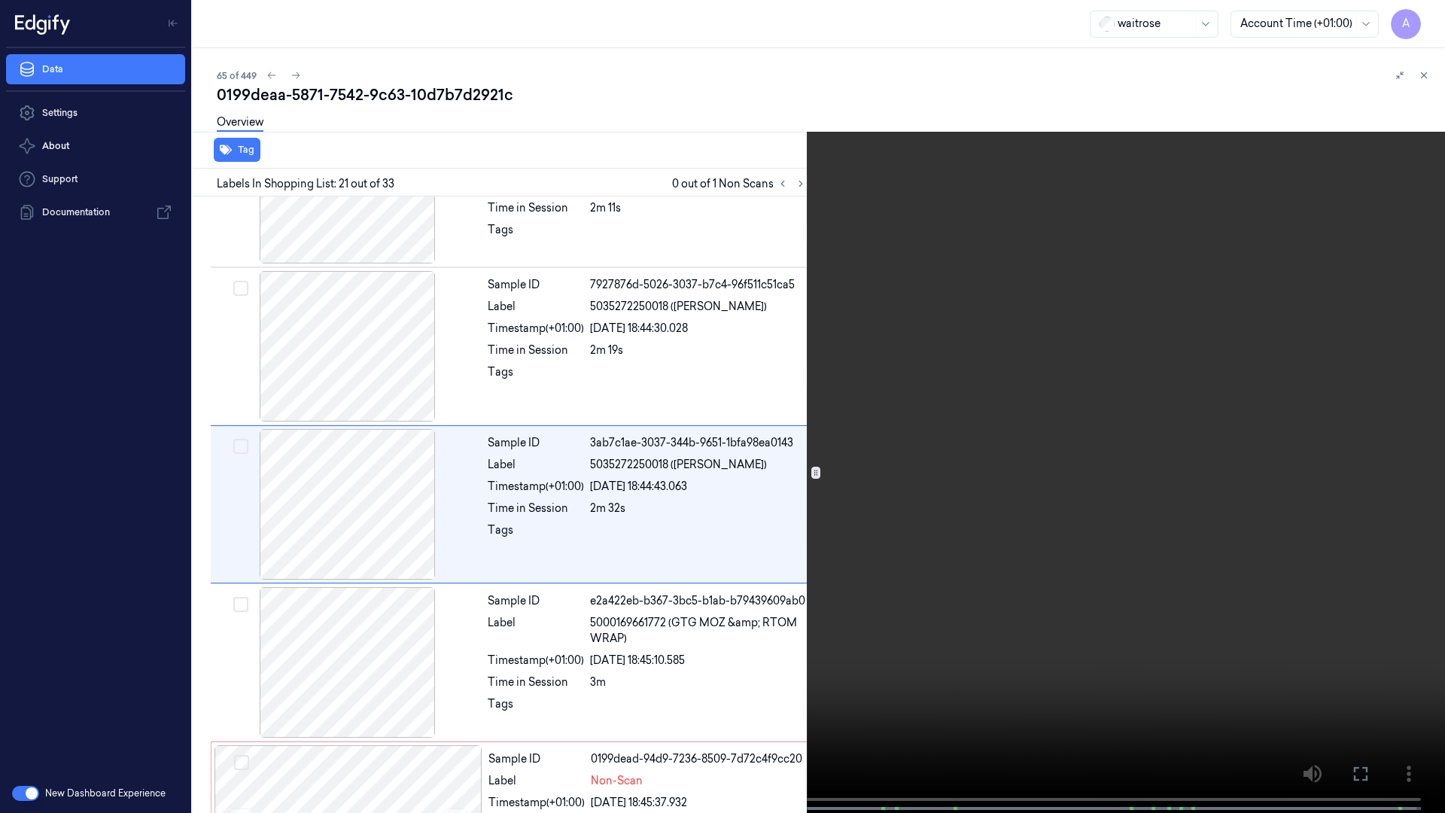
click at [0, 0] on icon at bounding box center [0, 0] width 0 height 0
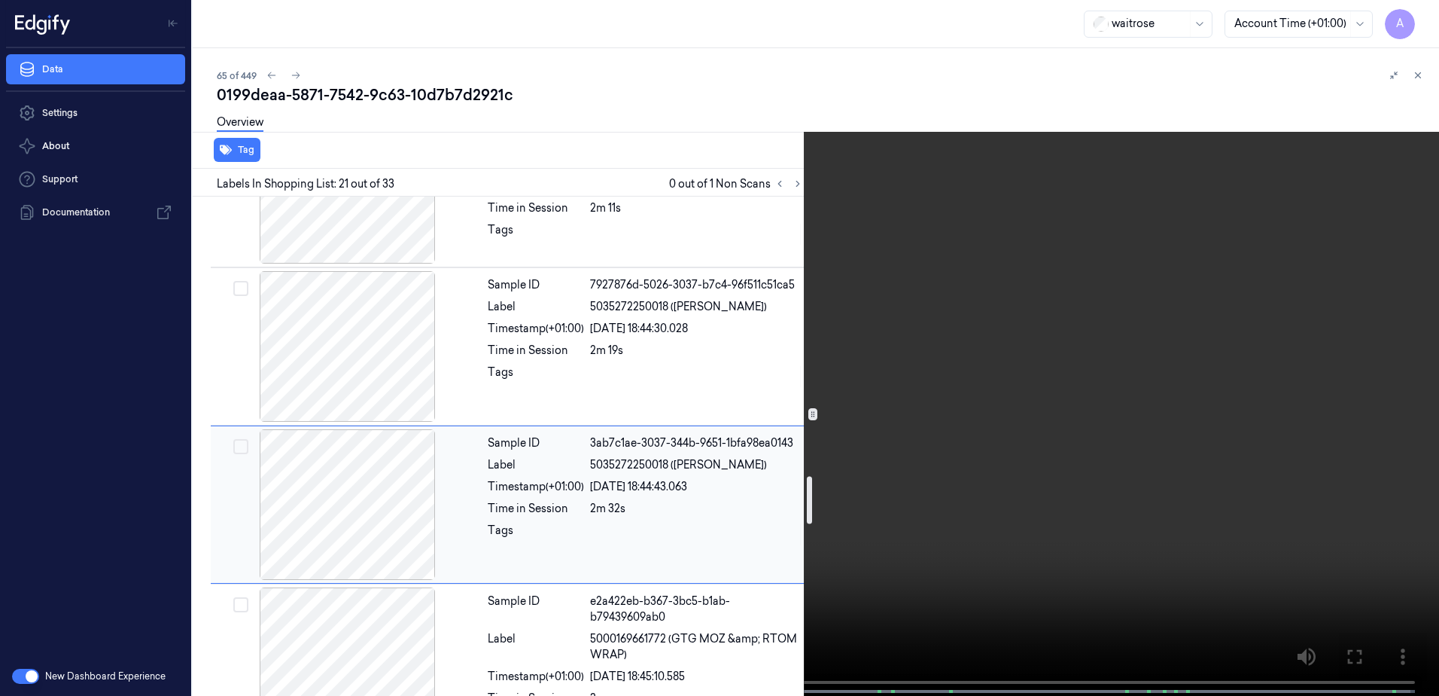
scroll to position [3308, 0]
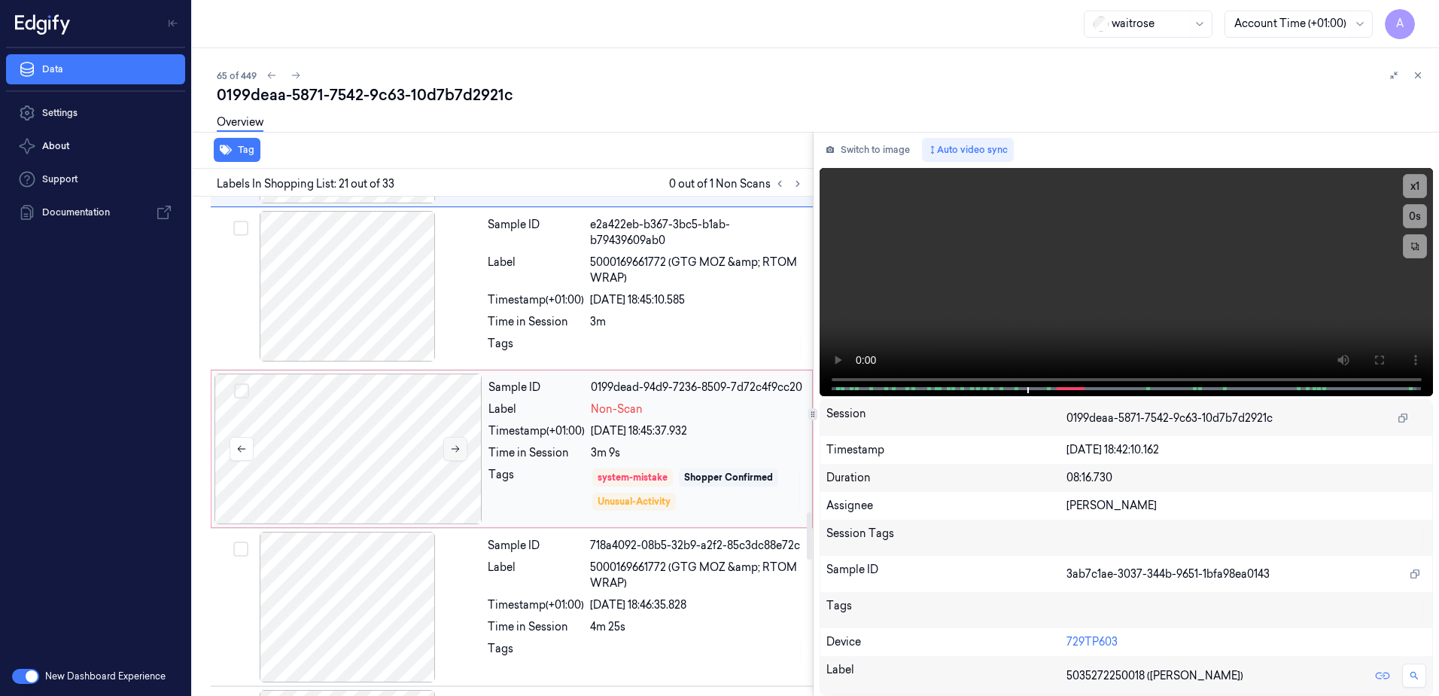
click at [458, 453] on icon at bounding box center [455, 448] width 11 height 11
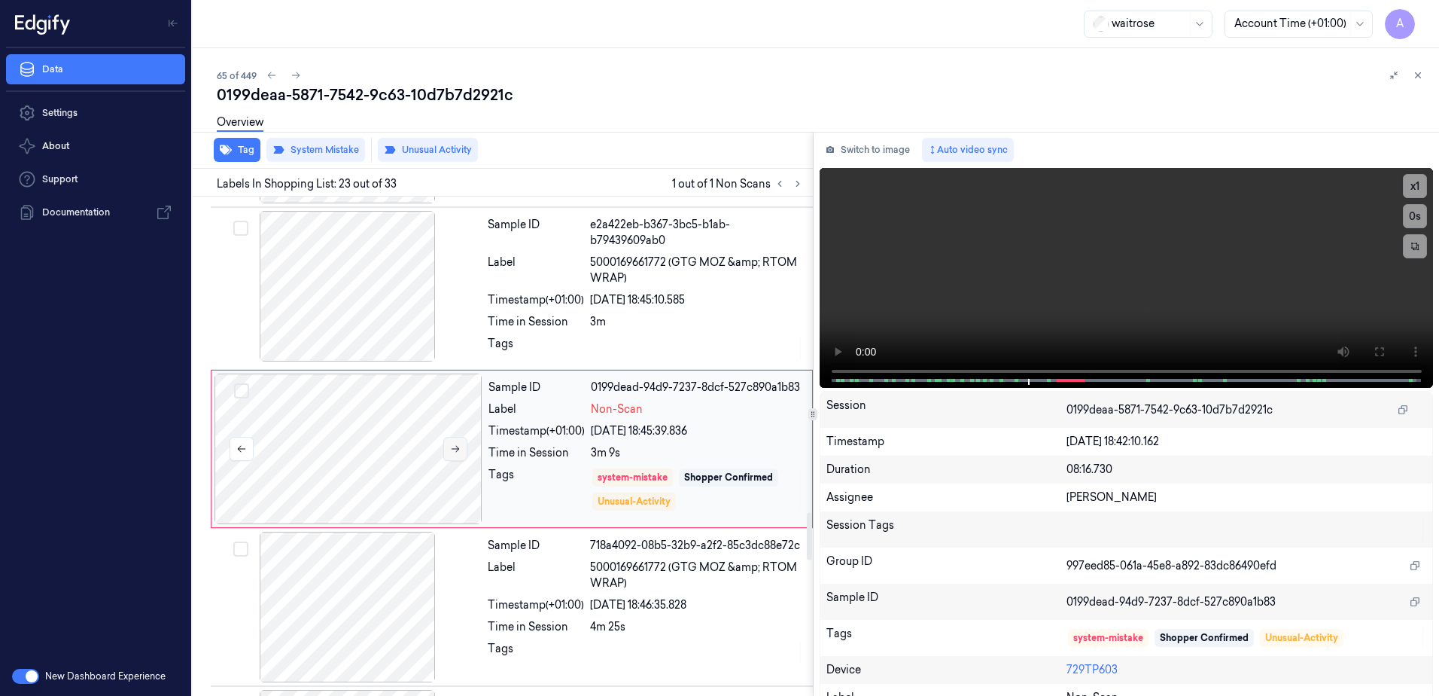
scroll to position [3311, 0]
click at [458, 453] on button at bounding box center [455, 446] width 24 height 24
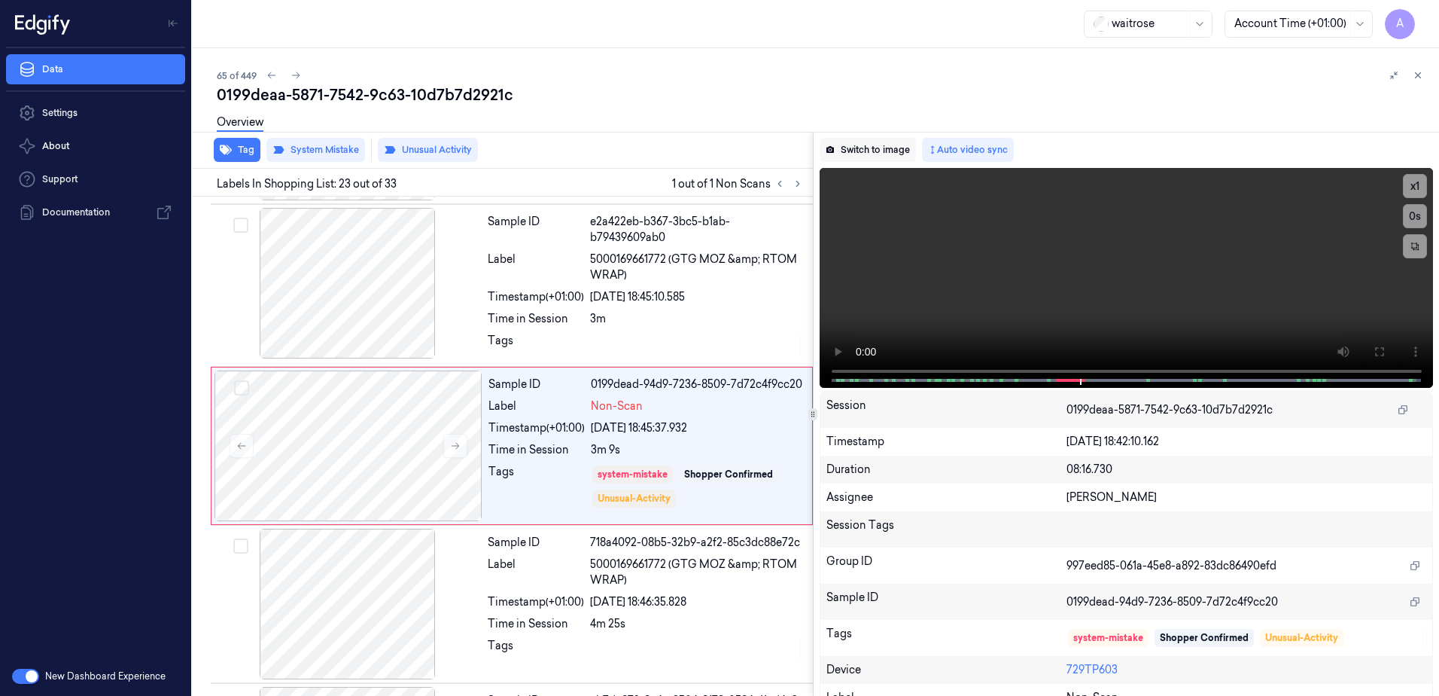
click at [853, 142] on button "Switch to image" at bounding box center [868, 150] width 96 height 24
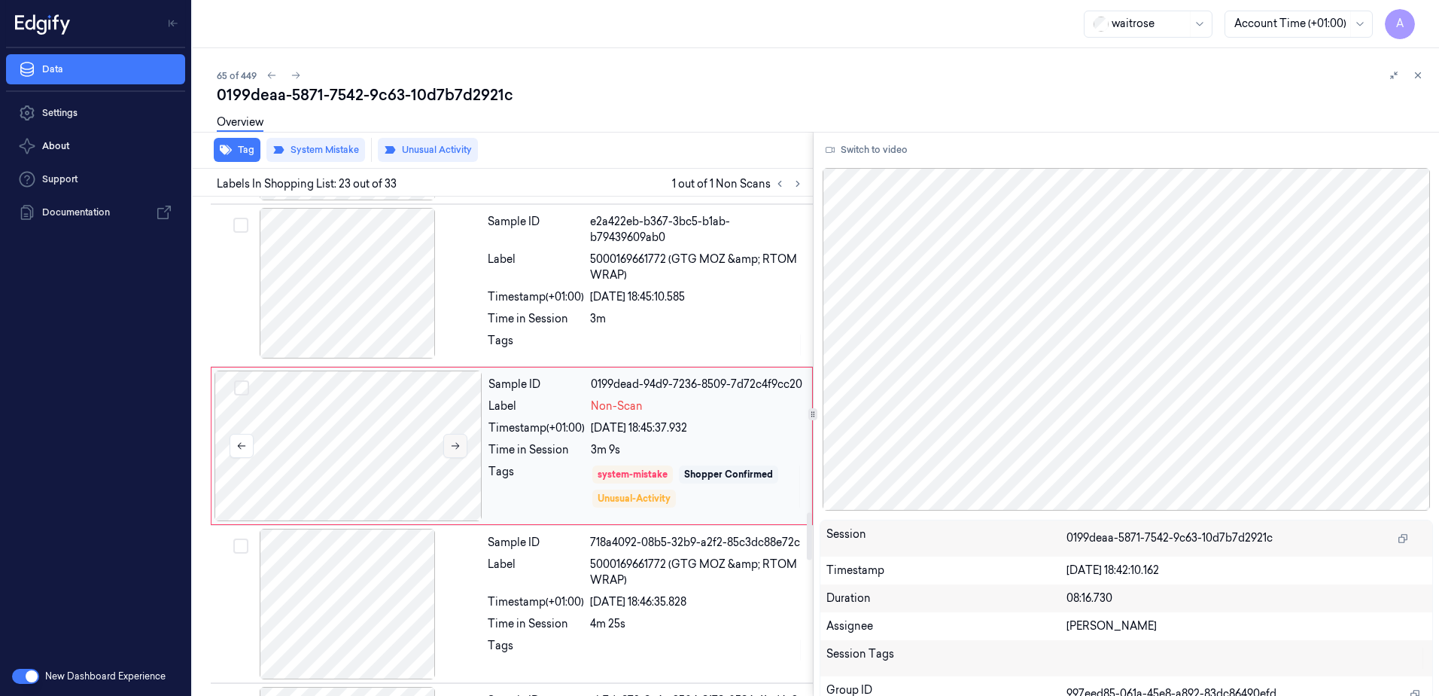
click at [455, 446] on icon at bounding box center [455, 445] width 11 height 11
click at [1420, 73] on icon at bounding box center [1418, 75] width 11 height 11
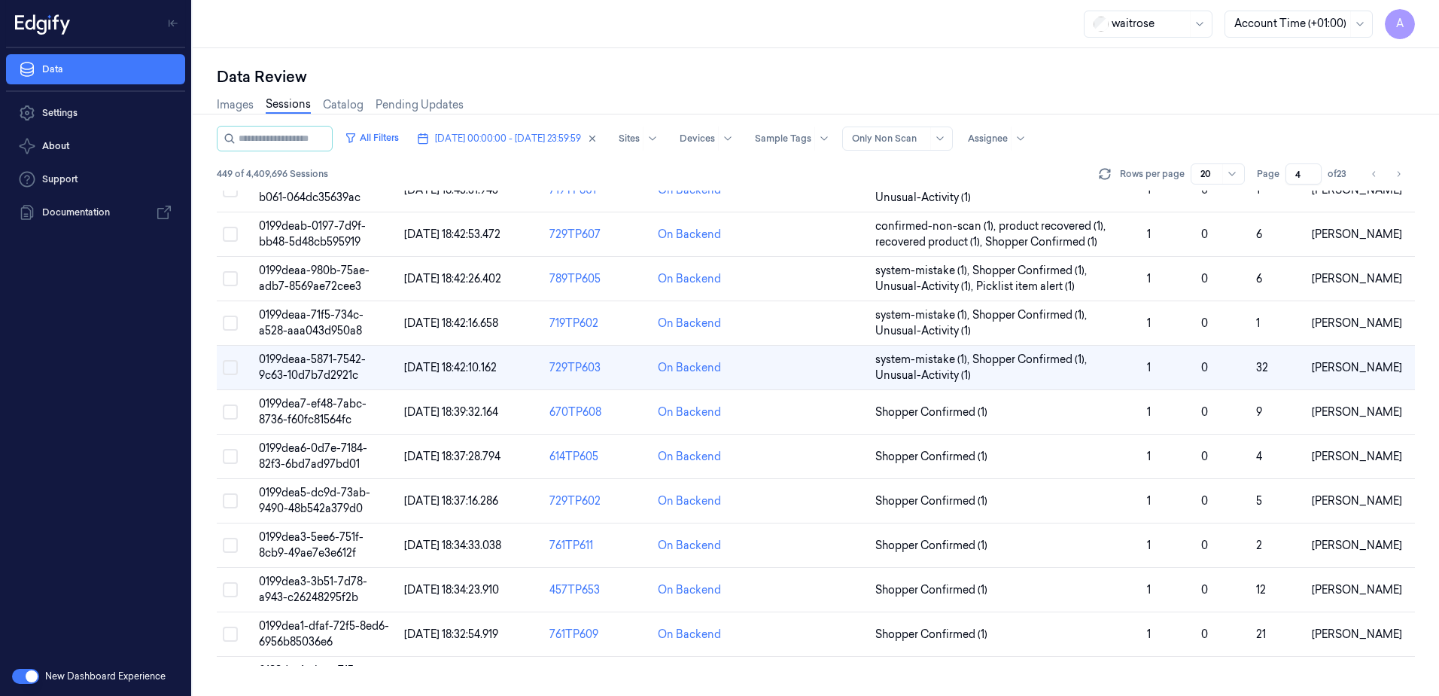
scroll to position [12, 0]
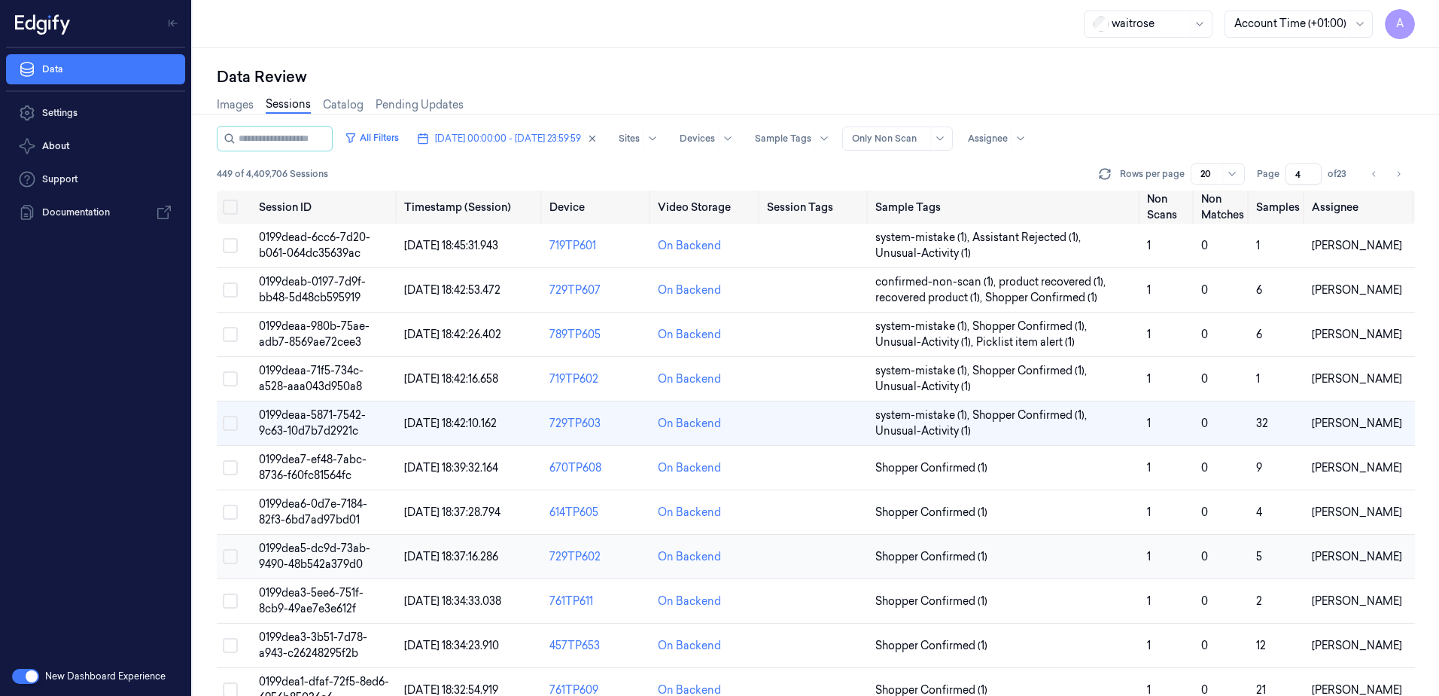
click at [303, 549] on span "0199dea5-dc9d-73ab-9490-48b542a379d0" at bounding box center [314, 555] width 111 height 29
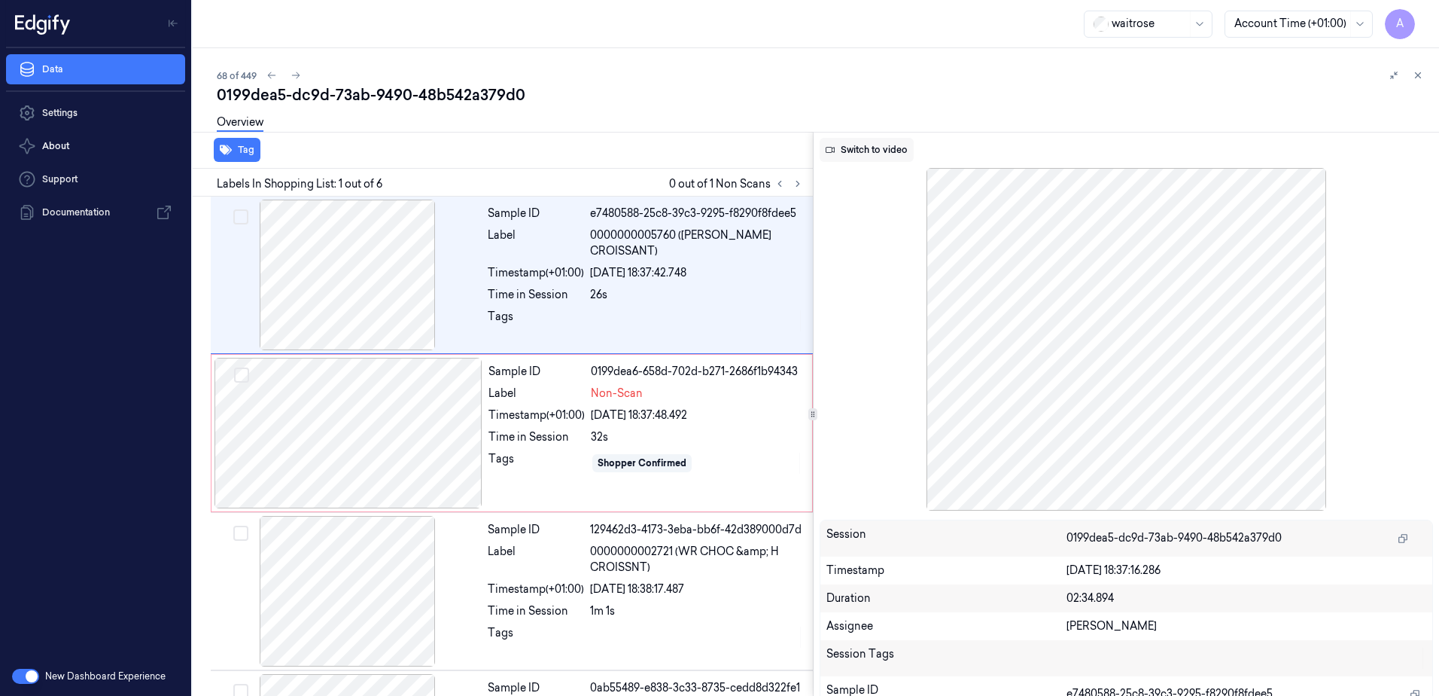
click at [845, 145] on button "Switch to video" at bounding box center [867, 150] width 94 height 24
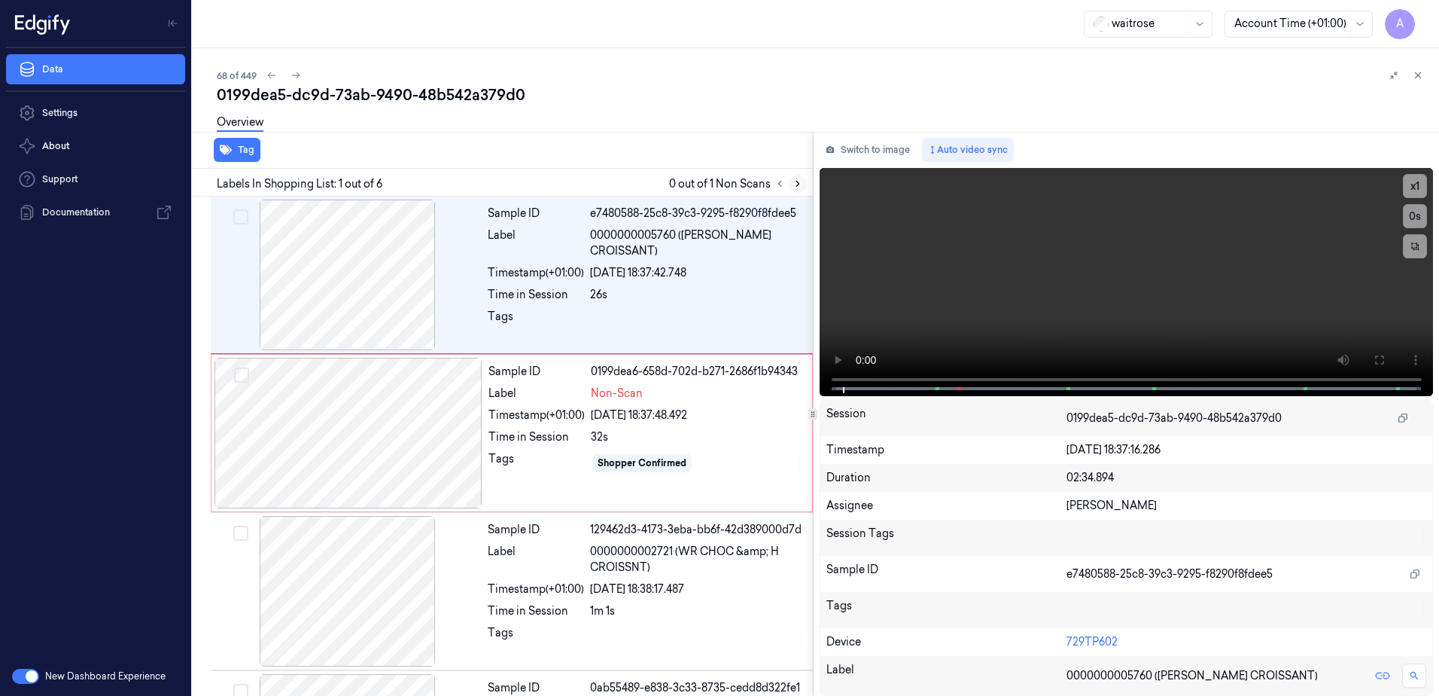
click at [799, 189] on button at bounding box center [798, 184] width 18 height 18
click at [1070, 294] on video at bounding box center [1127, 282] width 614 height 228
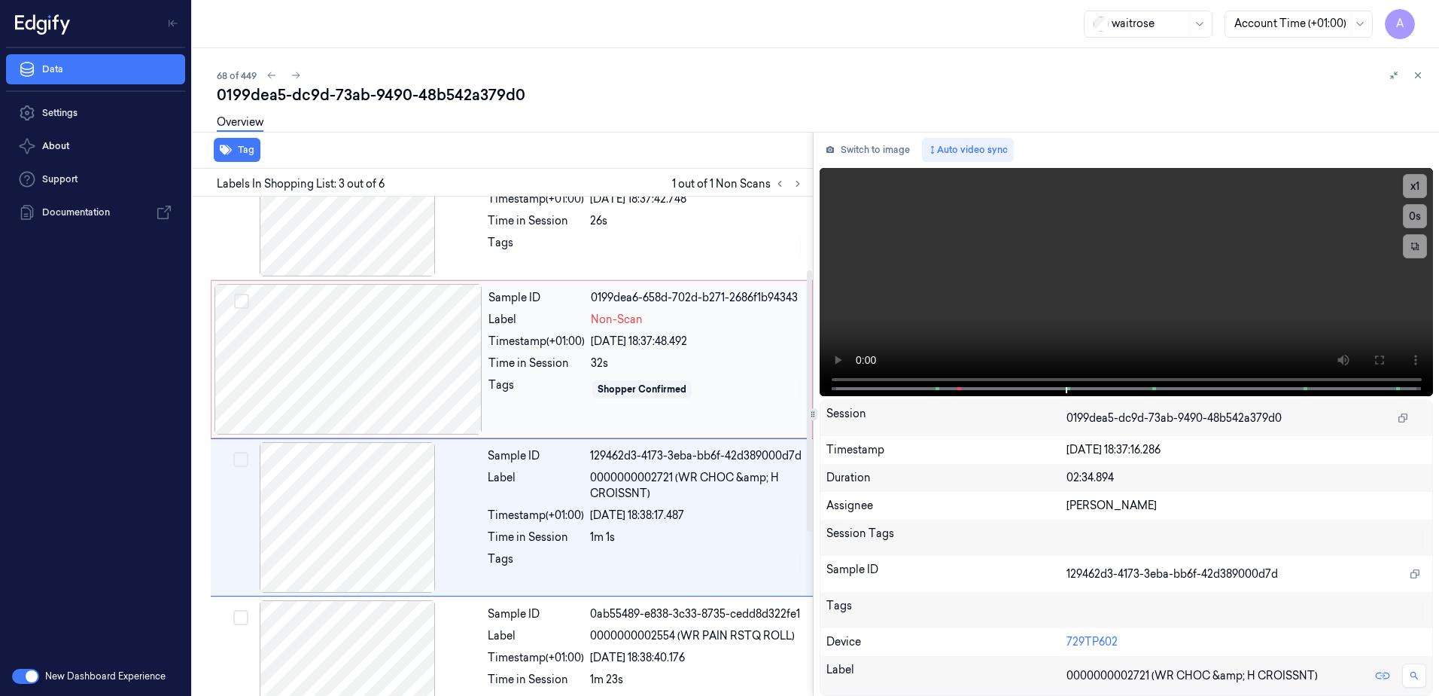
scroll to position [145, 0]
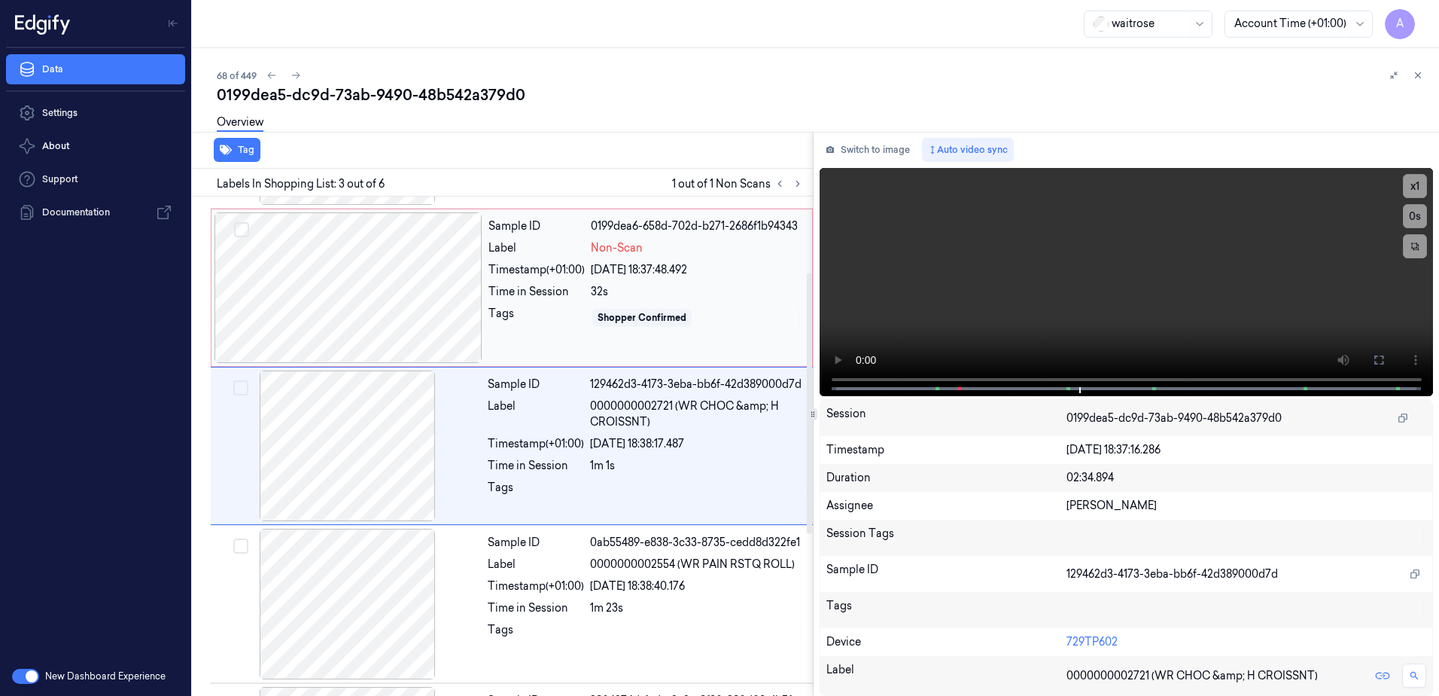
click at [744, 309] on div "Shopper Confirmed" at bounding box center [697, 318] width 212 height 24
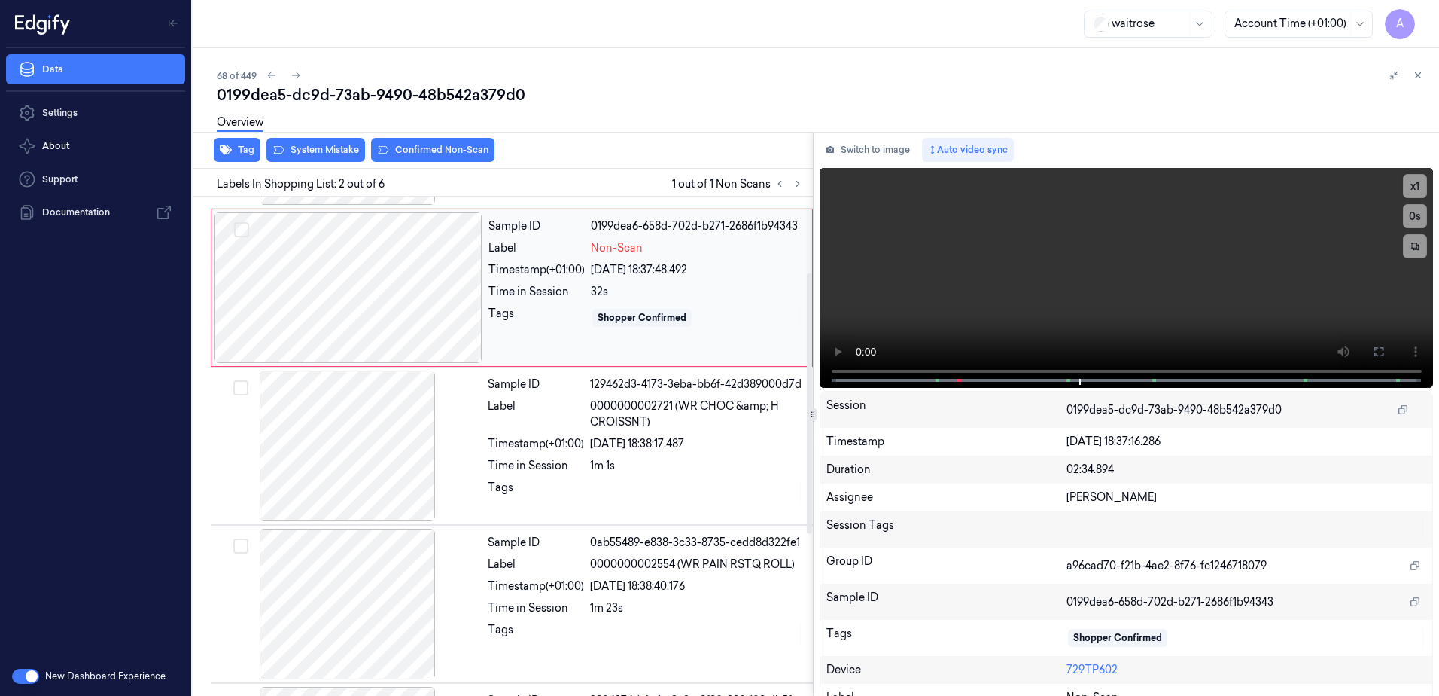
scroll to position [0, 0]
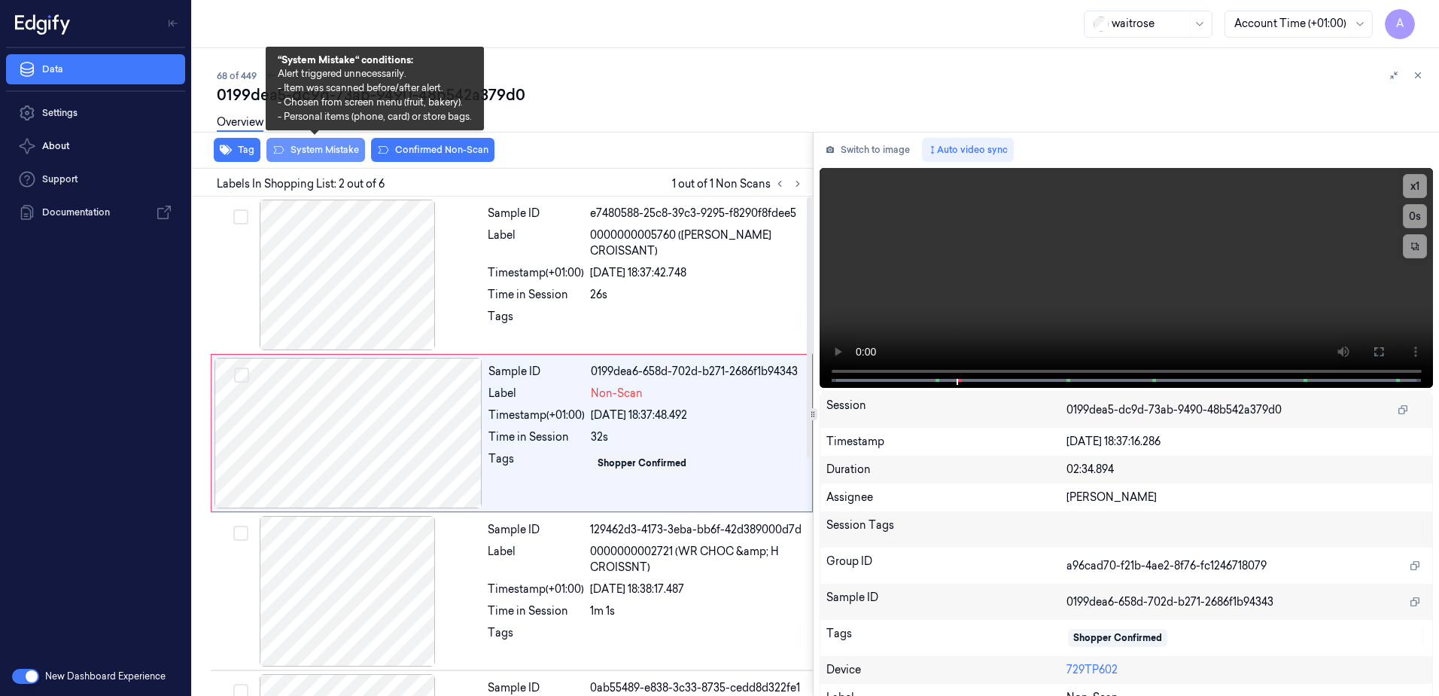
click at [313, 150] on button "System Mistake" at bounding box center [315, 150] width 99 height 24
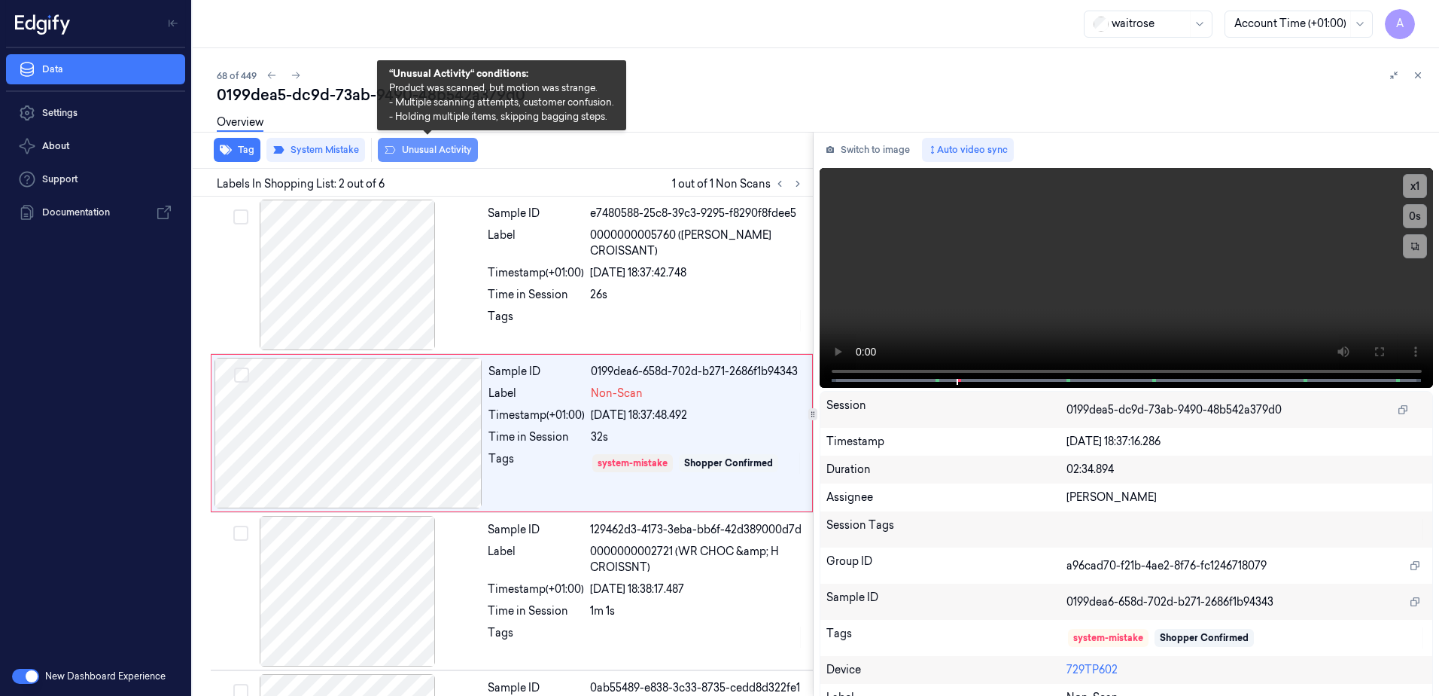
click at [418, 153] on button "Unusual Activity" at bounding box center [428, 150] width 100 height 24
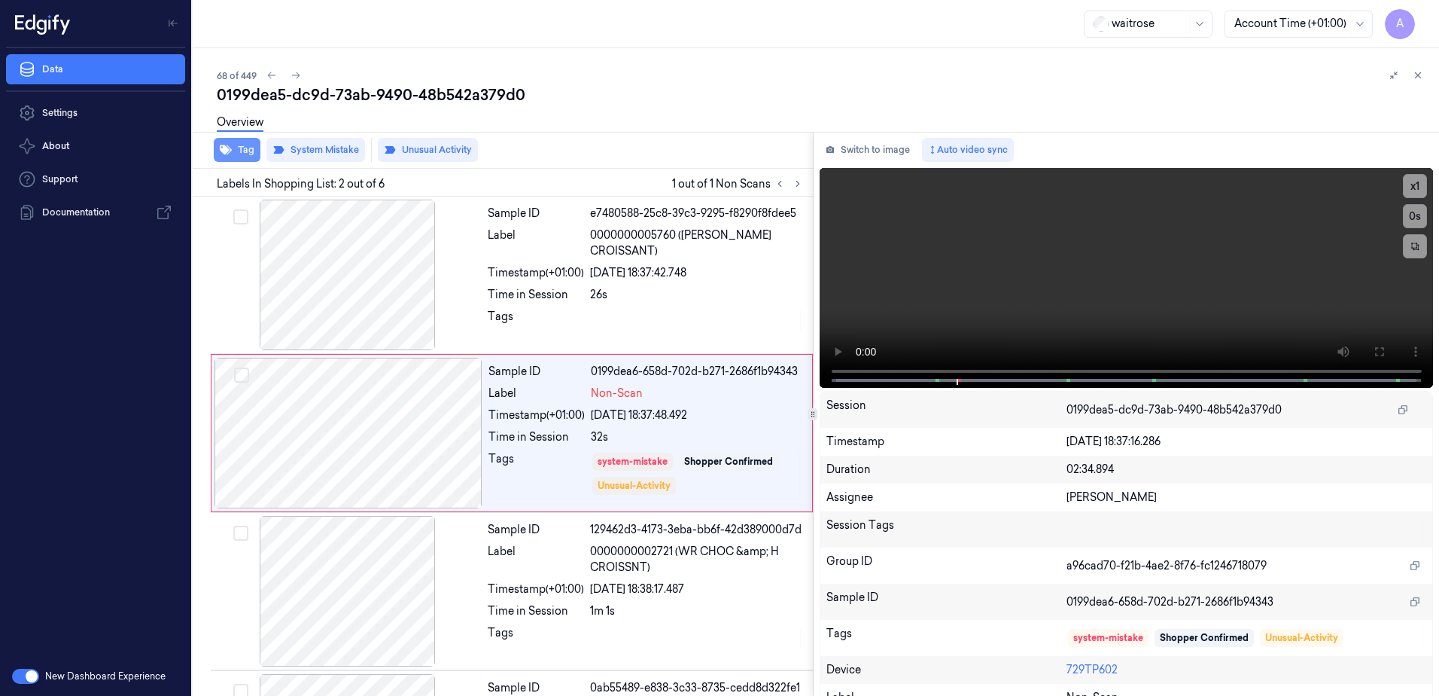
click at [237, 154] on button "Tag" at bounding box center [237, 150] width 47 height 24
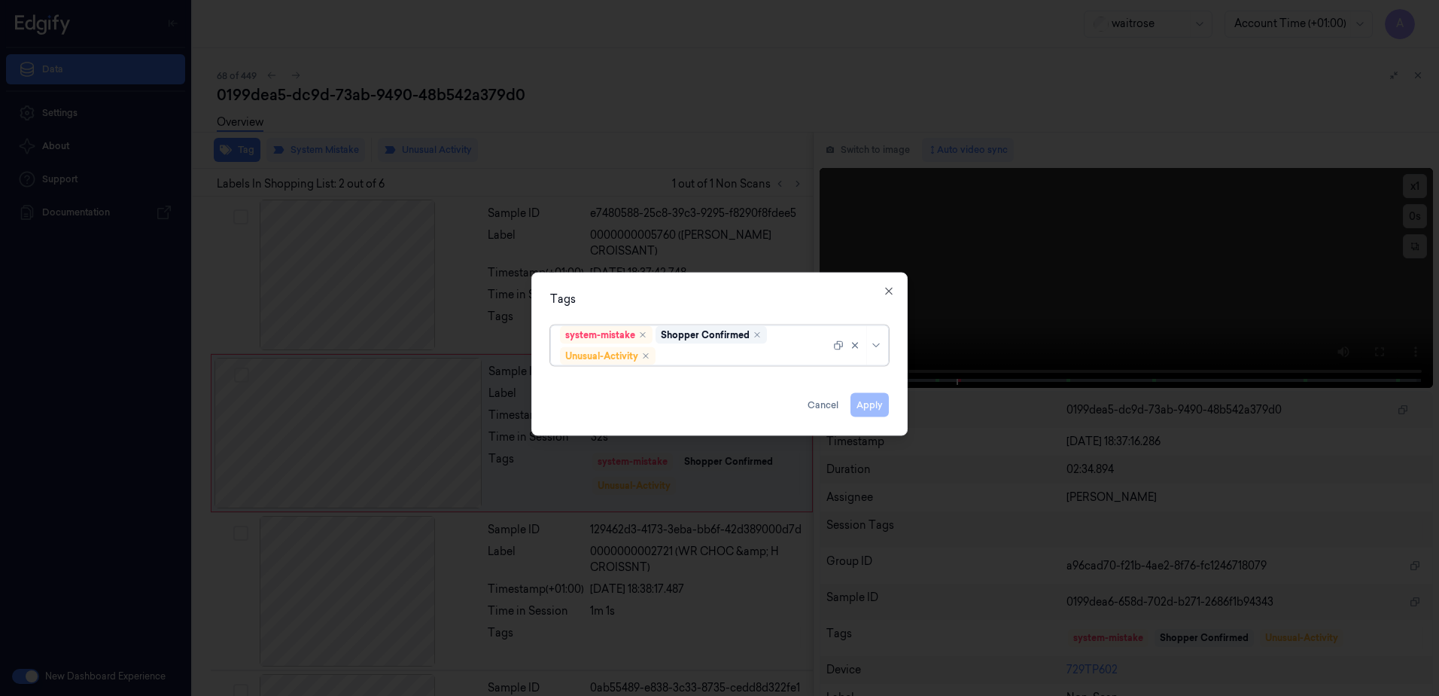
click at [704, 350] on div at bounding box center [745, 356] width 172 height 16
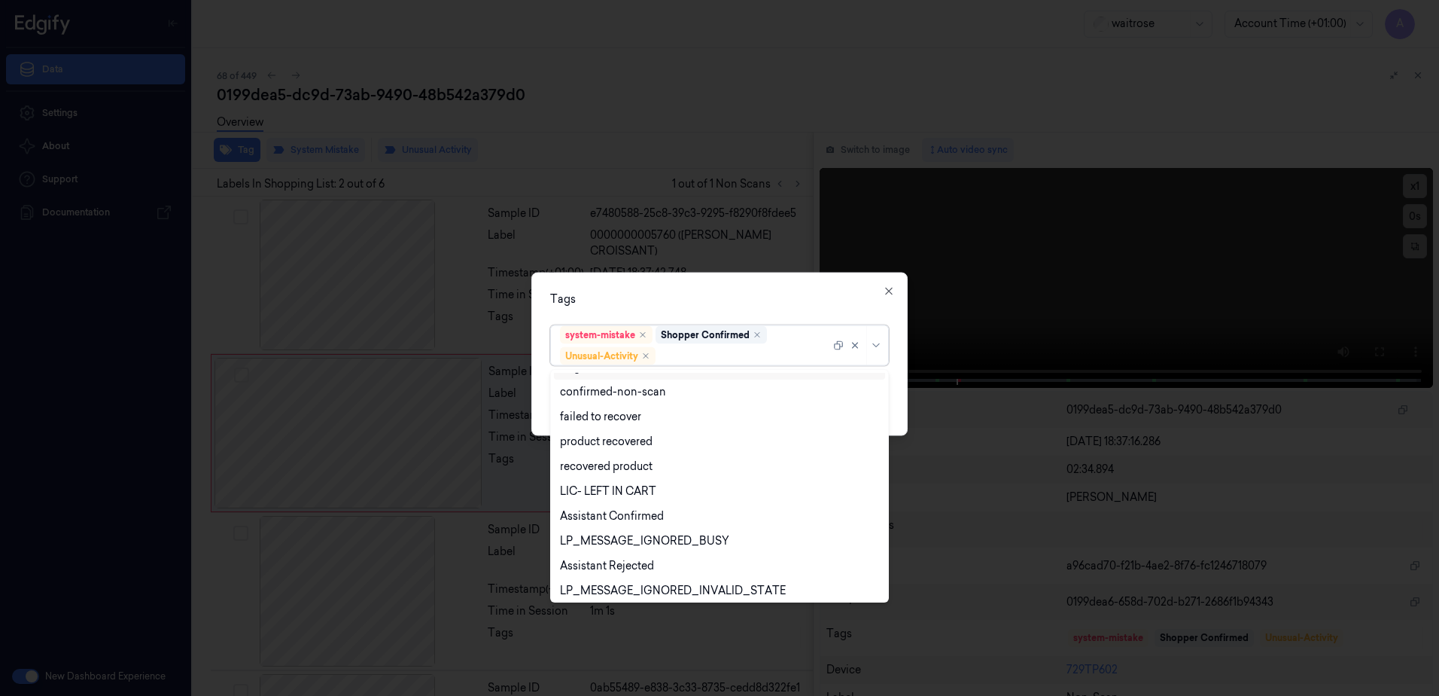
scroll to position [196, 0]
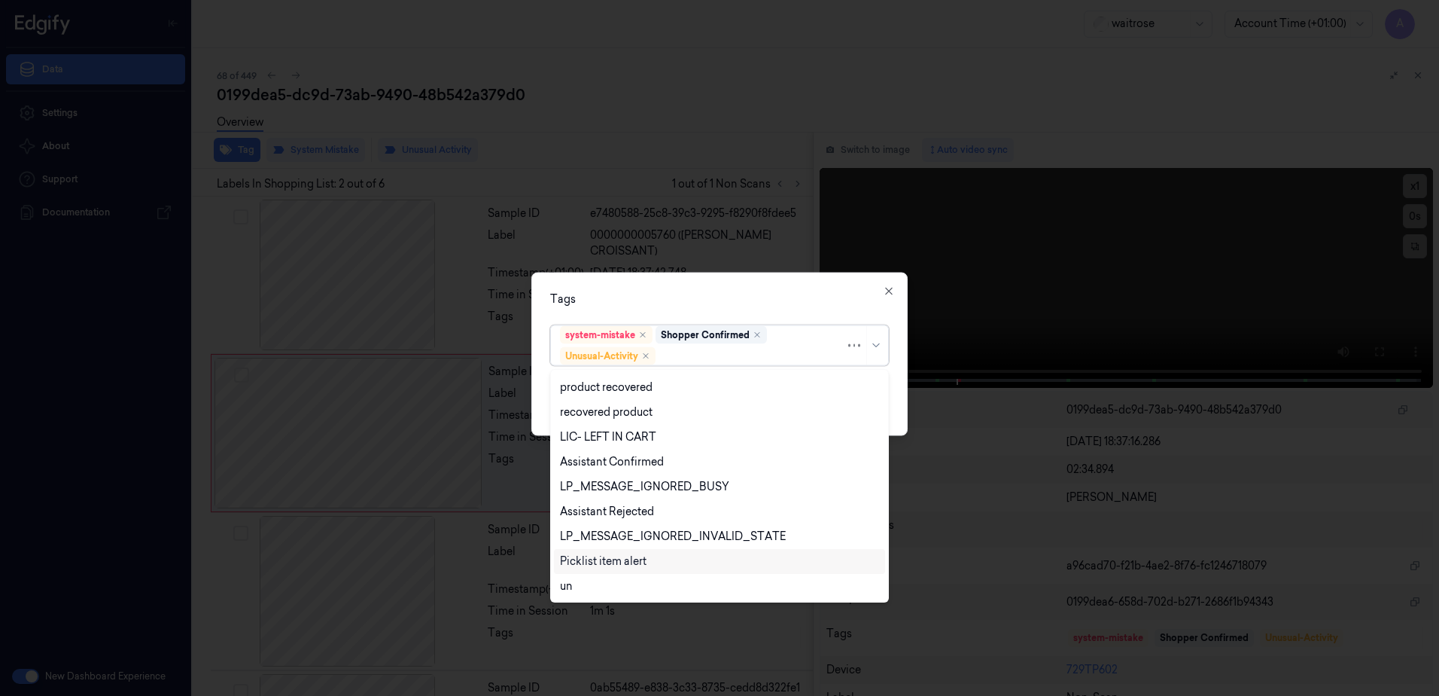
click at [662, 558] on div "Picklist item alert" at bounding box center [719, 561] width 319 height 16
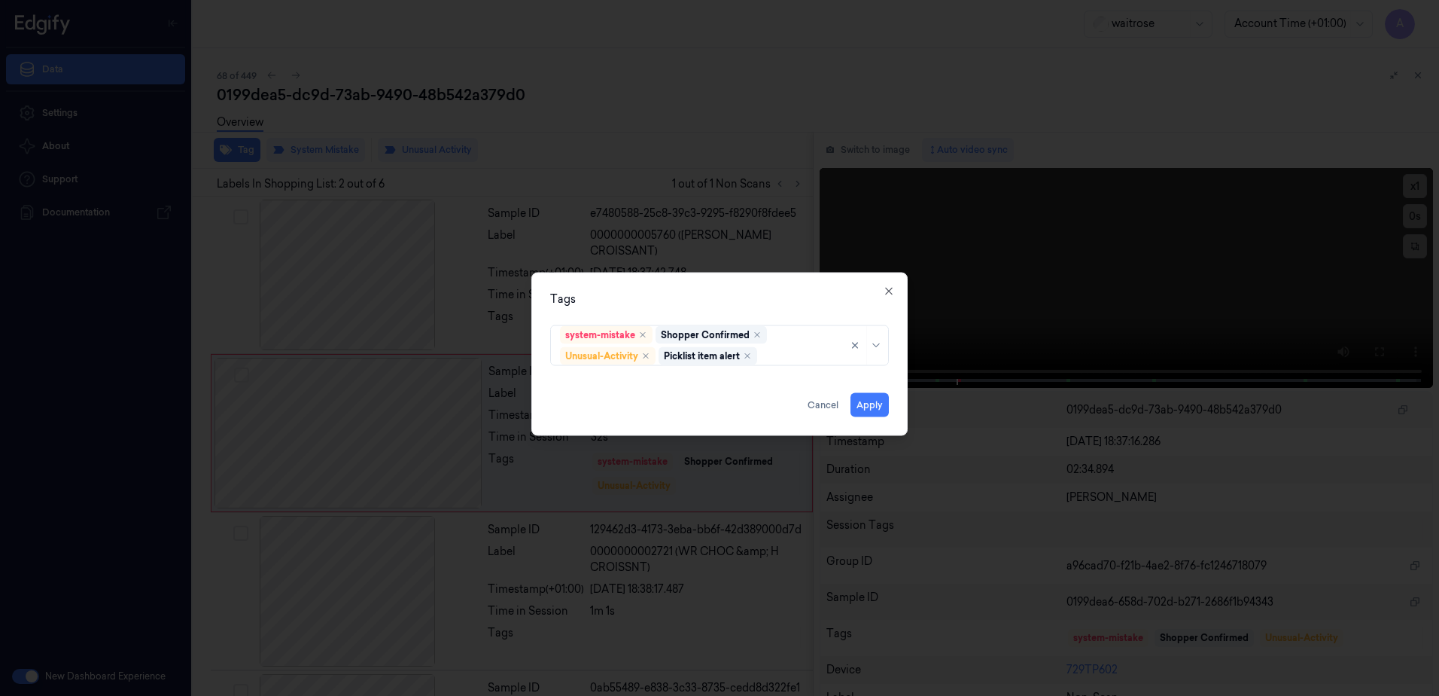
click at [766, 279] on div "Tags system-mistake Shopper Confirmed Unusual-Activity Picklist item alert Appl…" at bounding box center [719, 353] width 376 height 163
click at [862, 407] on button "Apply" at bounding box center [870, 405] width 38 height 24
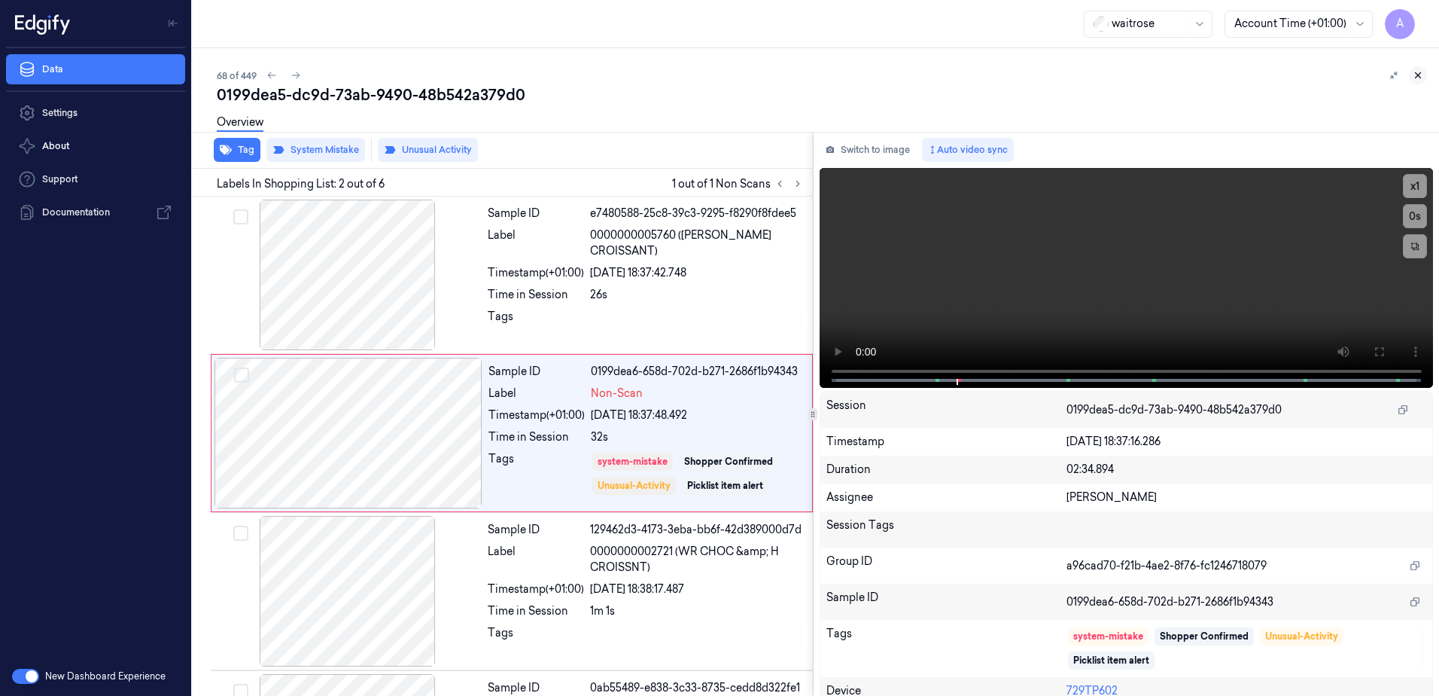
click at [1419, 75] on icon at bounding box center [1418, 75] width 5 height 5
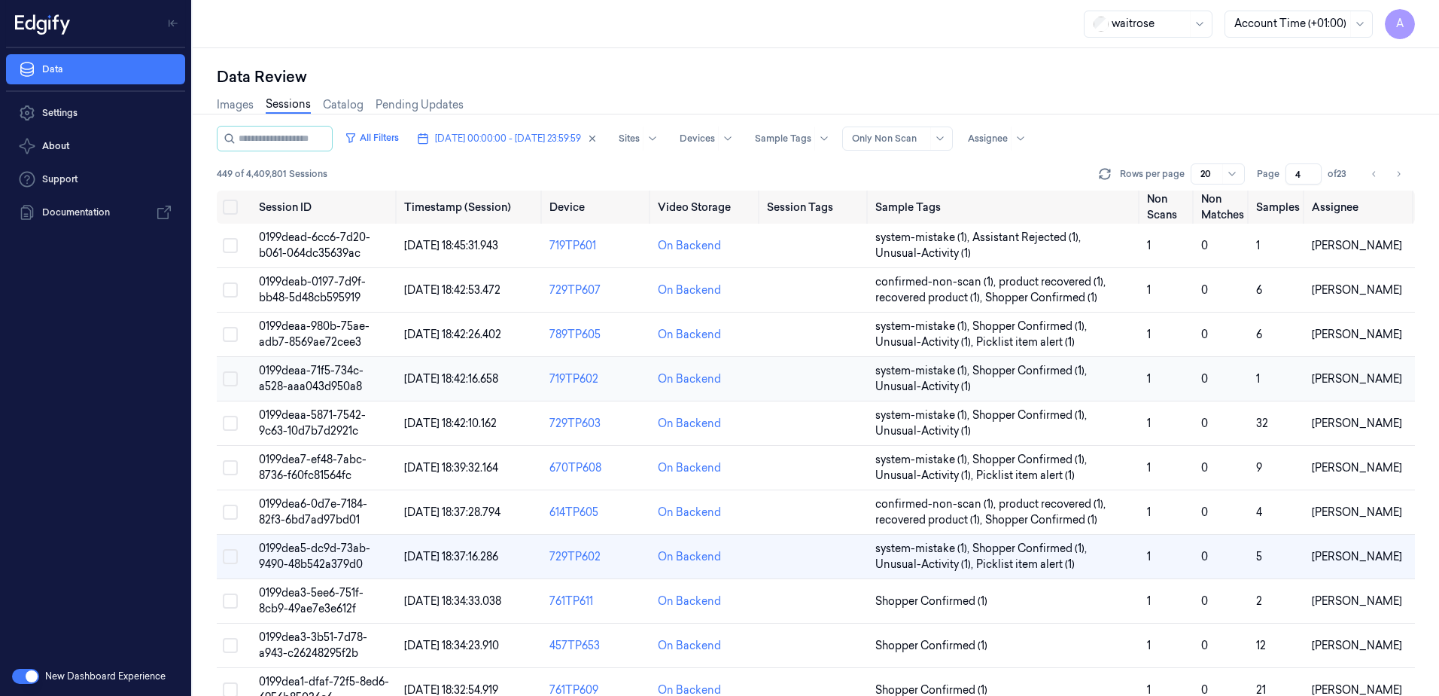
scroll to position [75, 0]
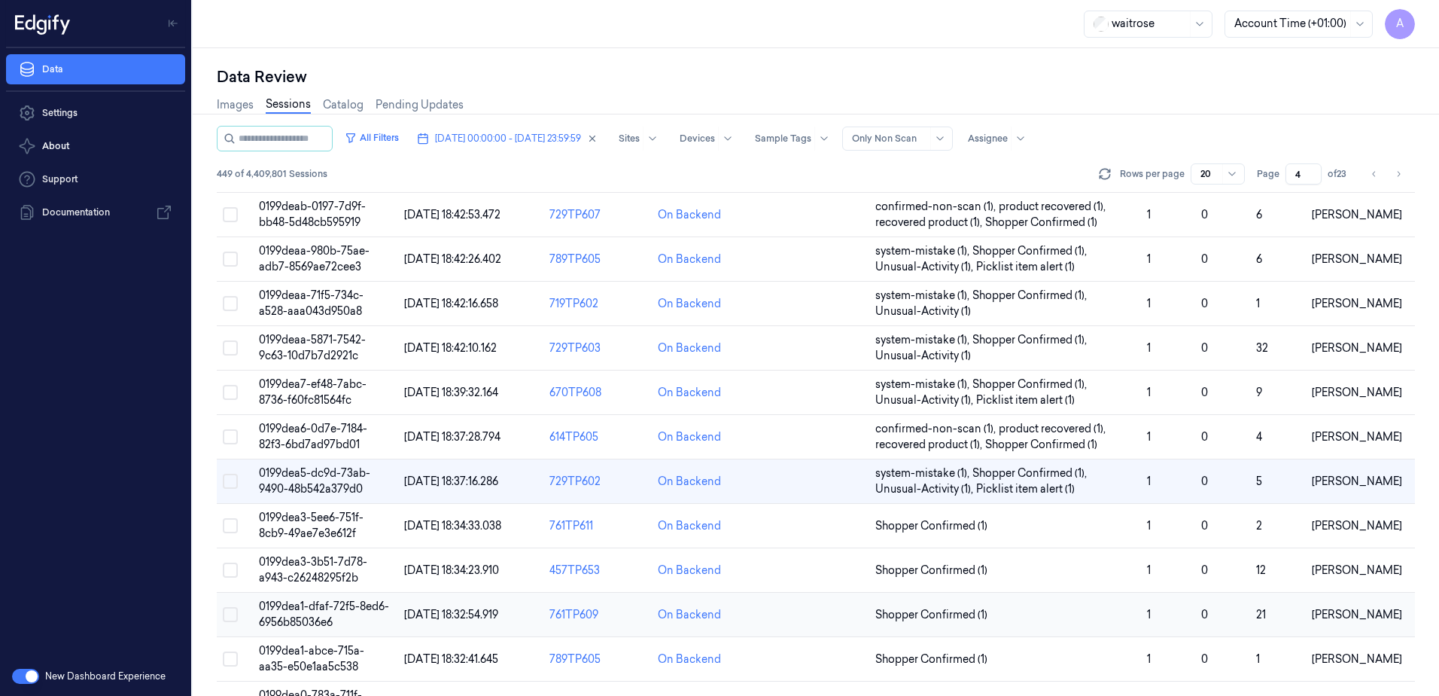
click at [306, 613] on td "0199dea1-dfaf-72f5-8ed6-6956b85036e6" at bounding box center [325, 614] width 145 height 44
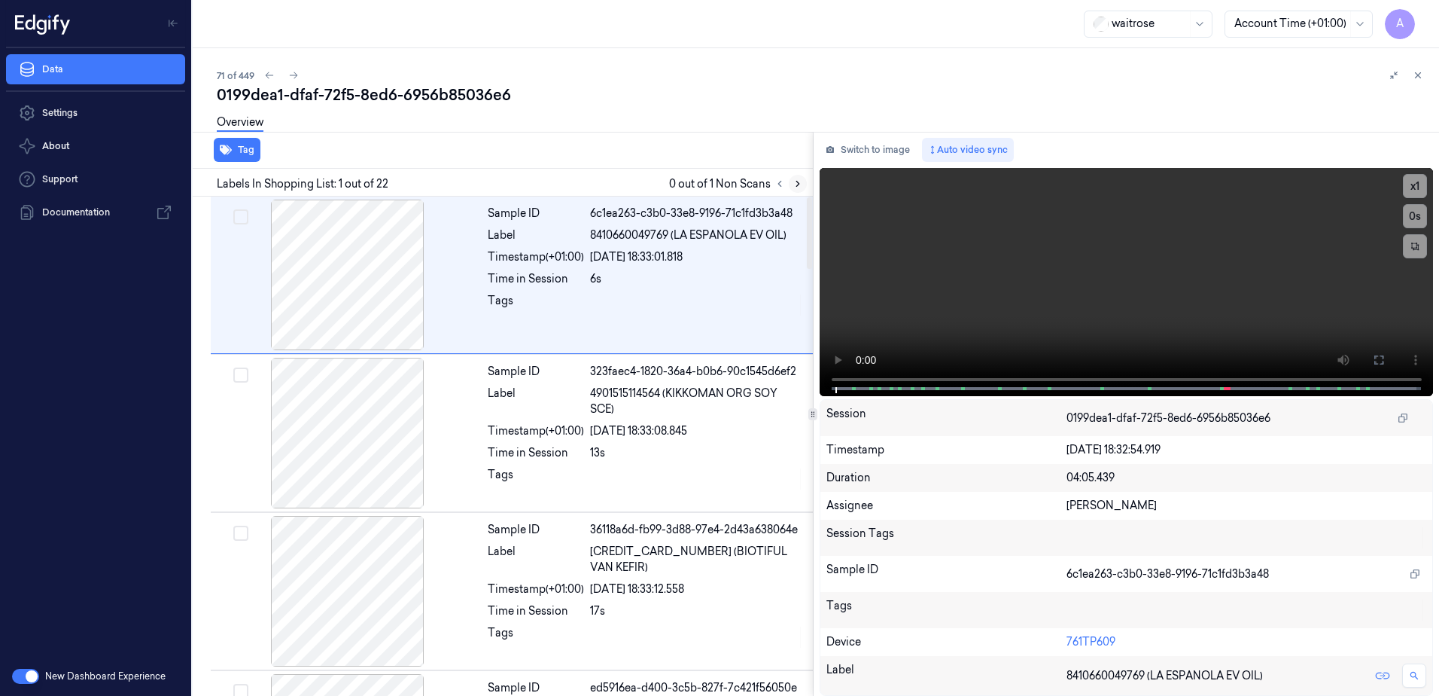
click at [794, 187] on icon at bounding box center [798, 183] width 11 height 11
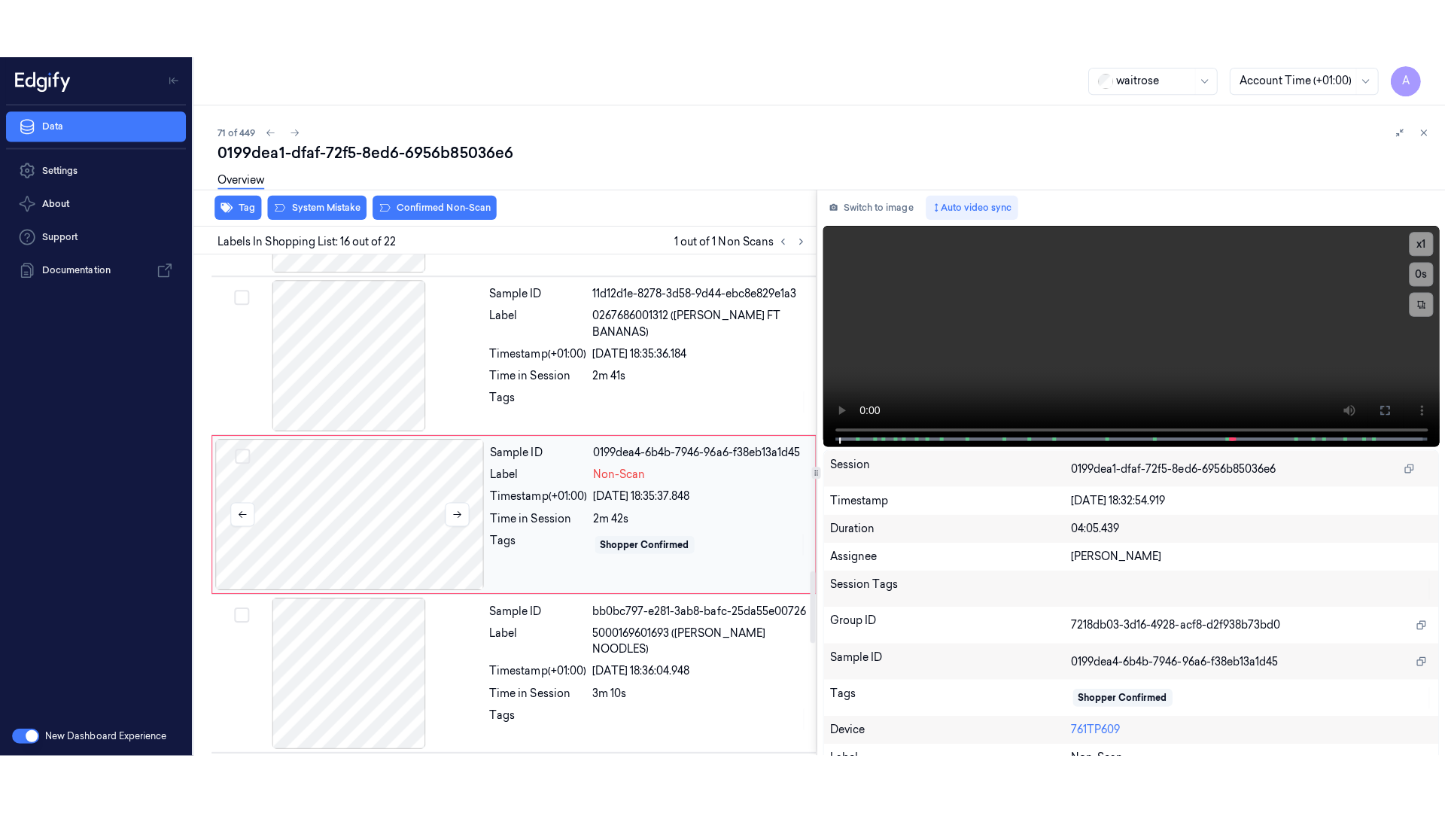
scroll to position [2205, 0]
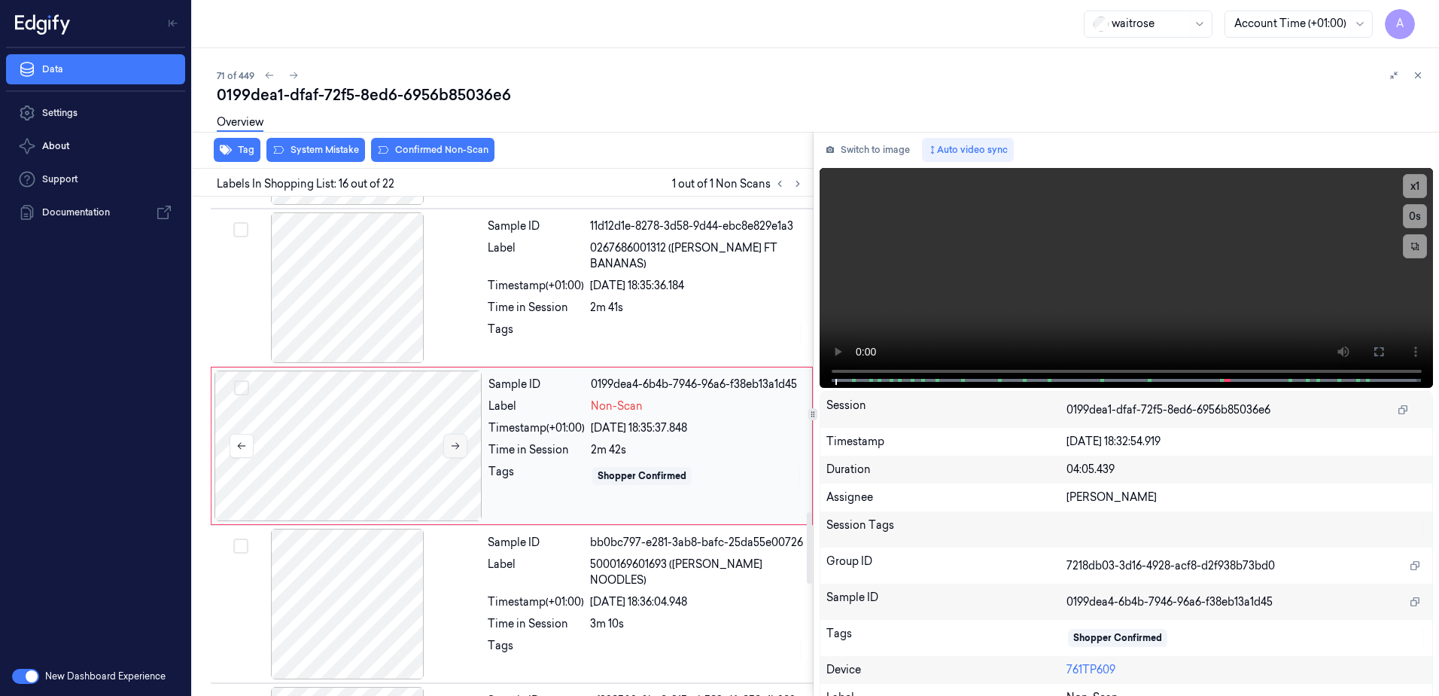
click at [452, 450] on icon at bounding box center [455, 445] width 11 height 11
click at [453, 447] on icon at bounding box center [455, 445] width 11 height 11
click at [457, 452] on button at bounding box center [455, 446] width 24 height 24
click at [1374, 356] on icon at bounding box center [1379, 352] width 12 height 12
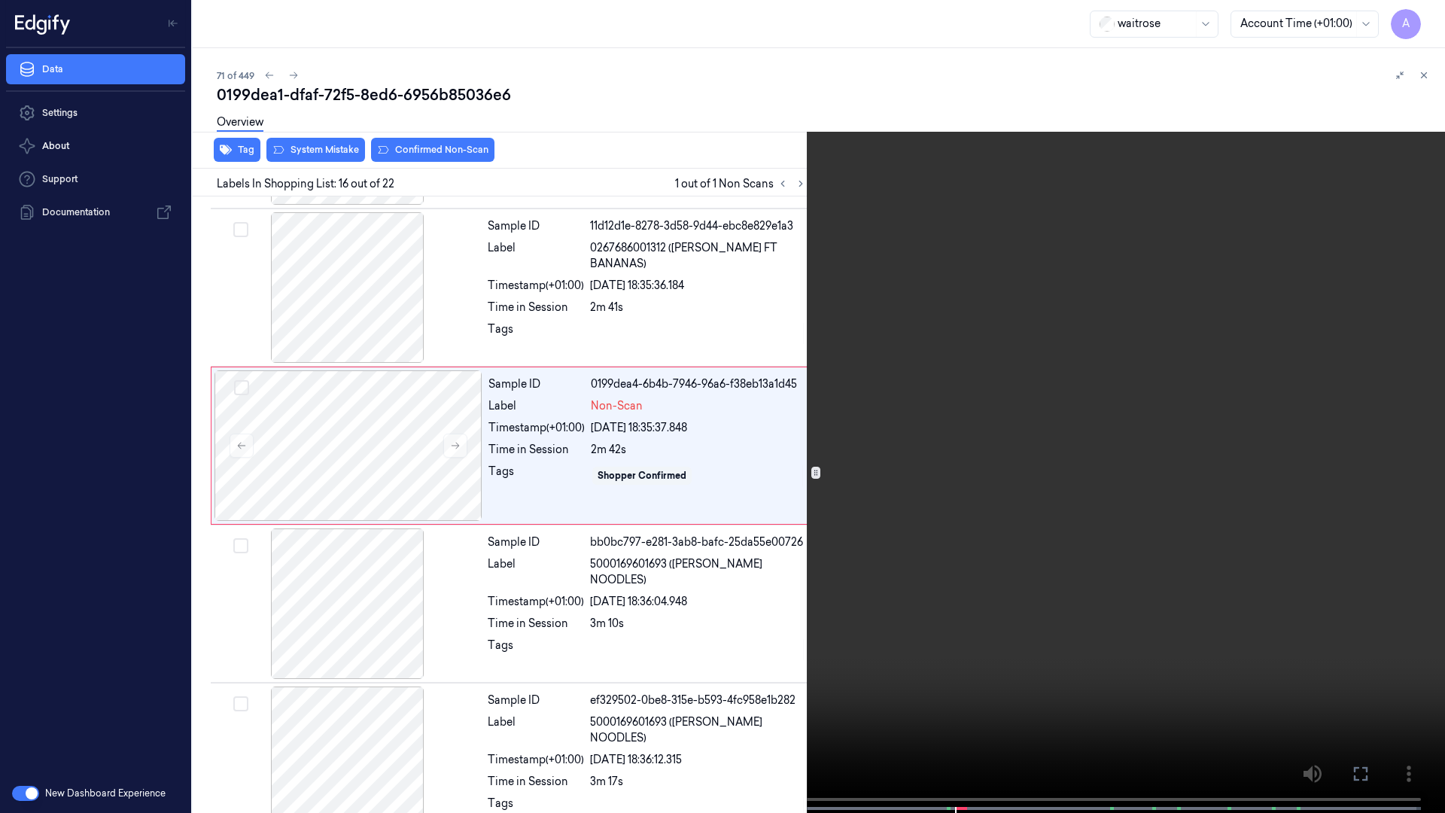
click at [976, 455] on video at bounding box center [722, 408] width 1445 height 816
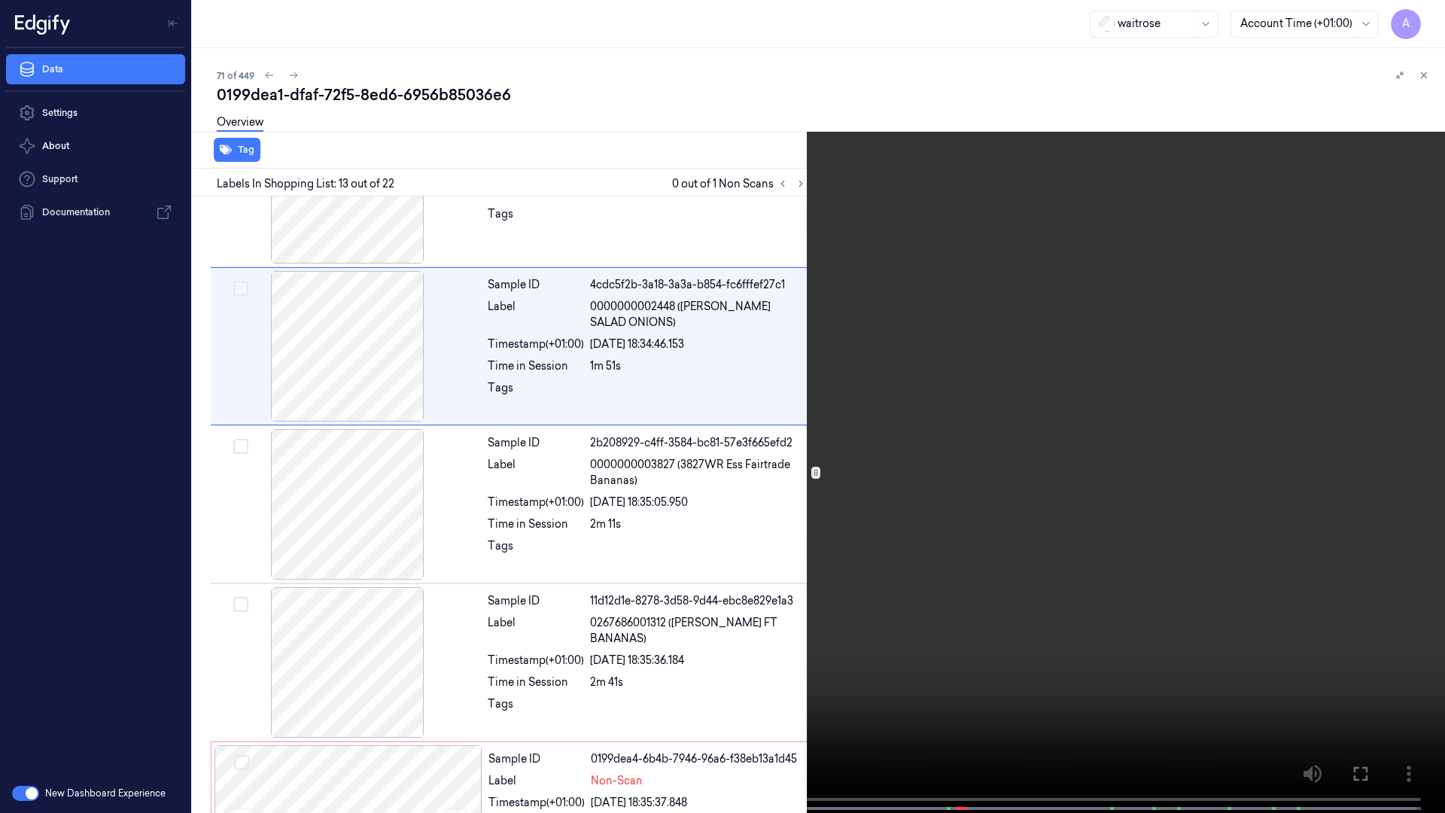
scroll to position [1672, 0]
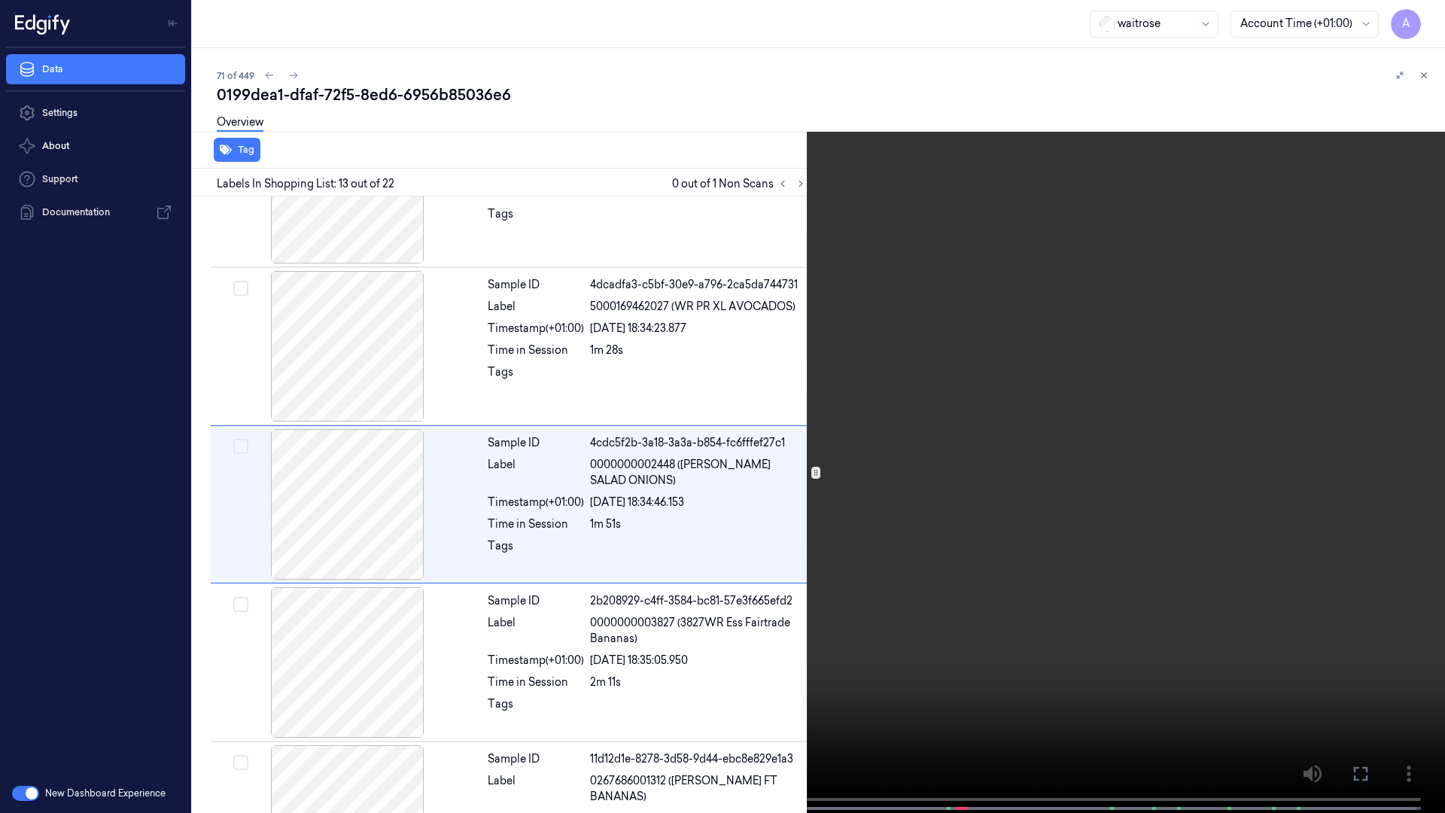
click at [1053, 232] on video at bounding box center [722, 408] width 1445 height 816
click at [1030, 375] on video at bounding box center [722, 408] width 1445 height 816
click at [1058, 361] on video at bounding box center [722, 408] width 1445 height 816
click at [1031, 376] on video at bounding box center [722, 408] width 1445 height 816
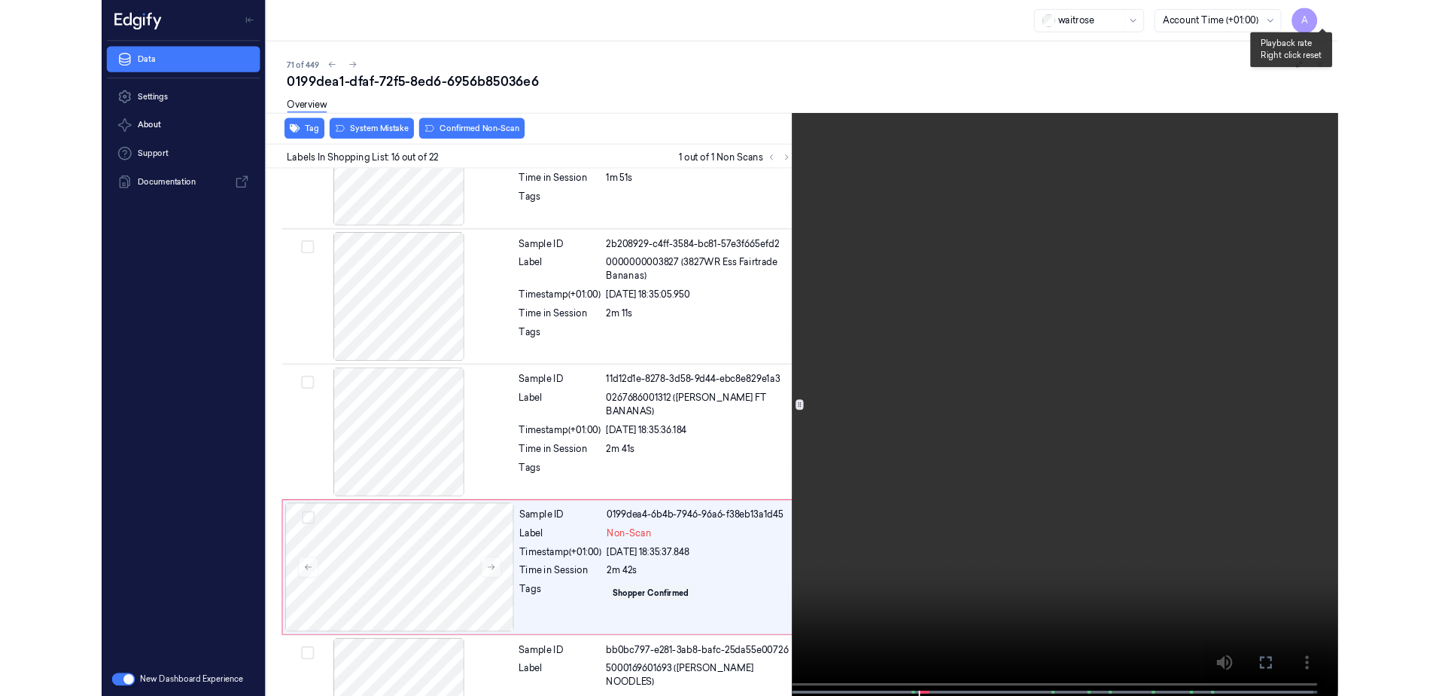
scroll to position [2146, 0]
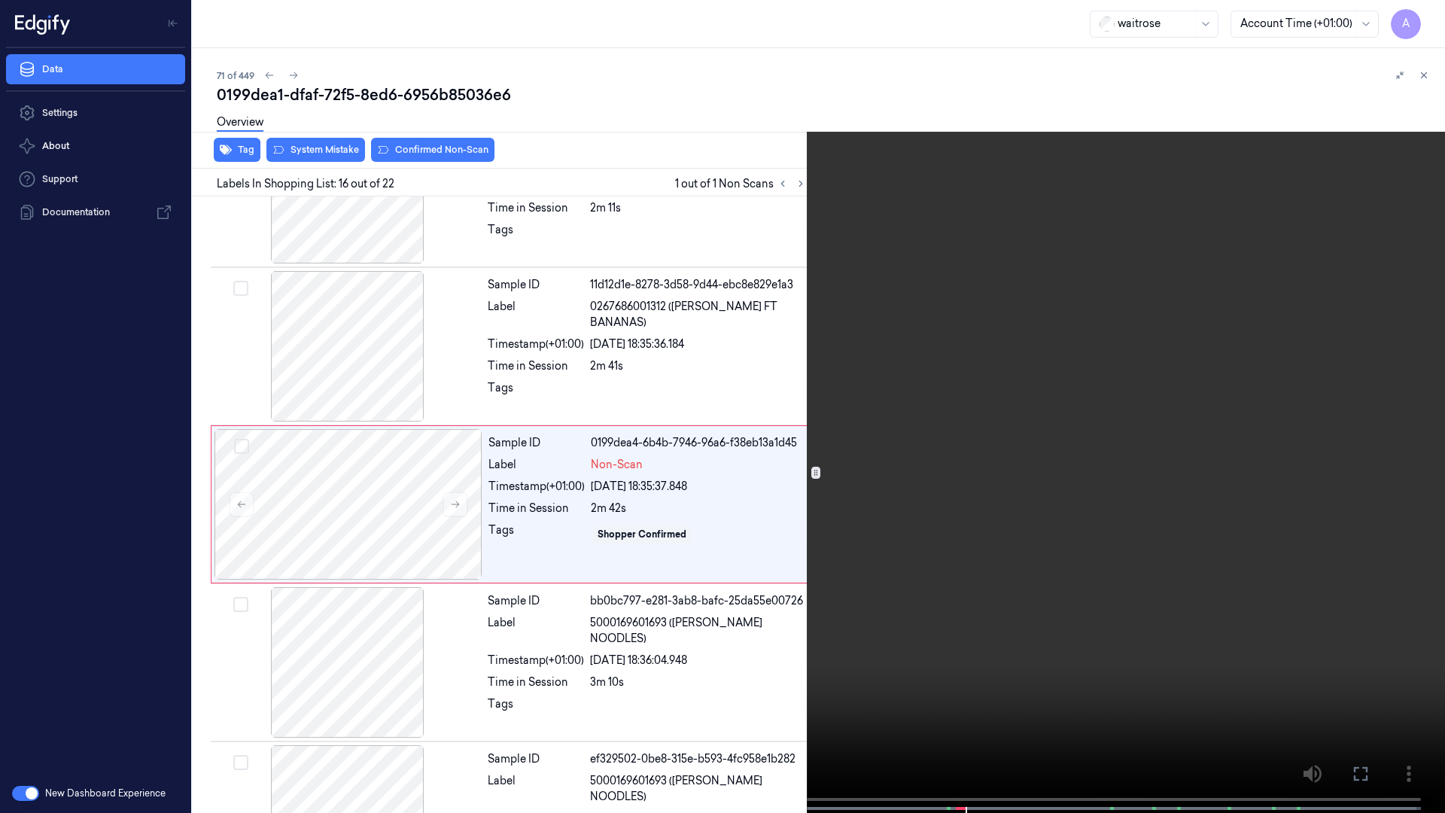
click at [0, 0] on button at bounding box center [0, 0] width 0 height 0
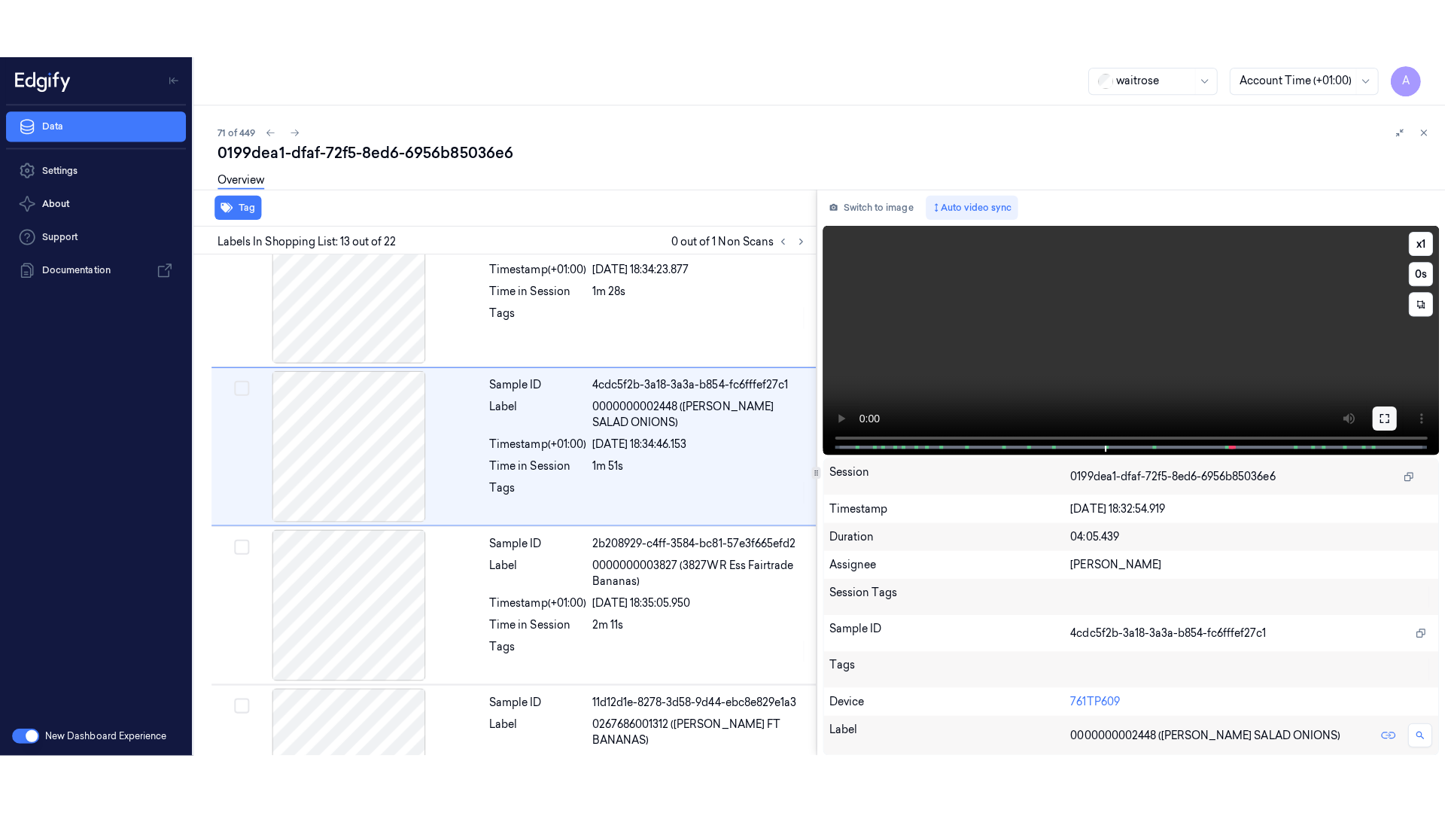
scroll to position [1731, 0]
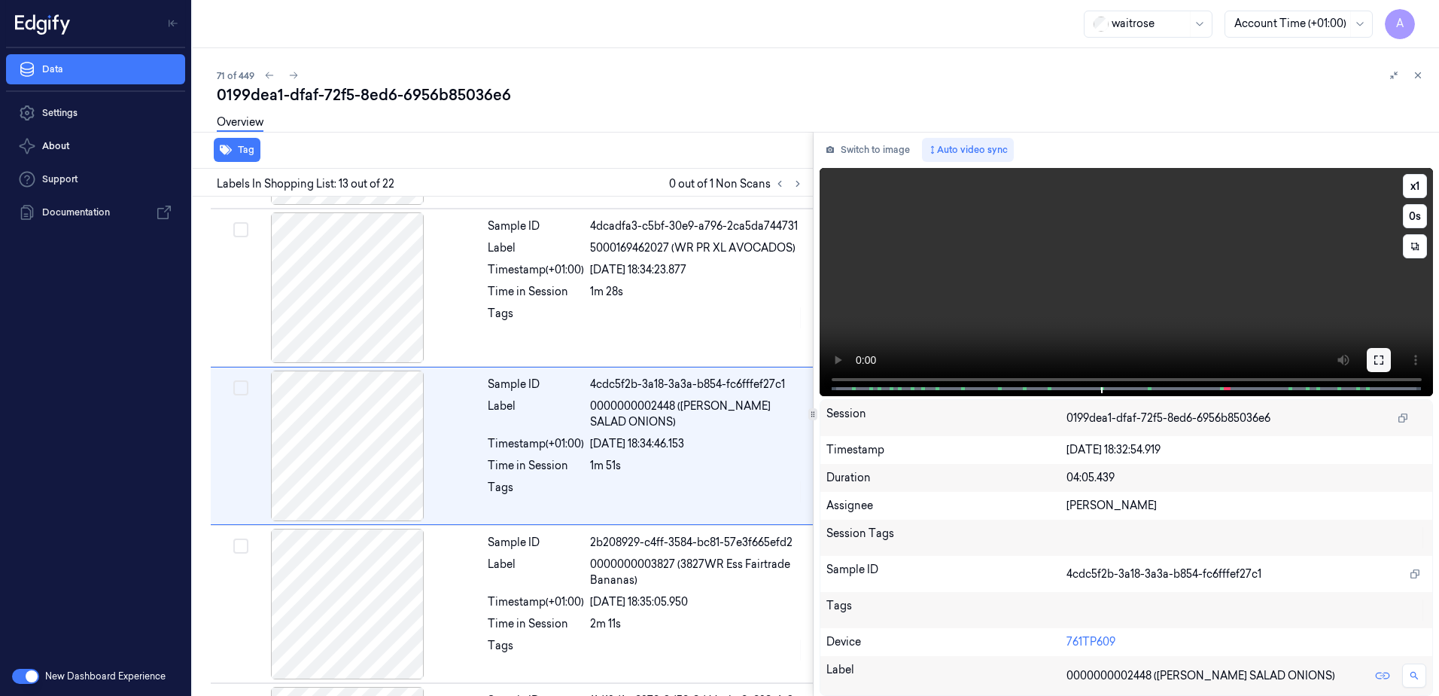
click at [1371, 359] on button at bounding box center [1379, 360] width 24 height 24
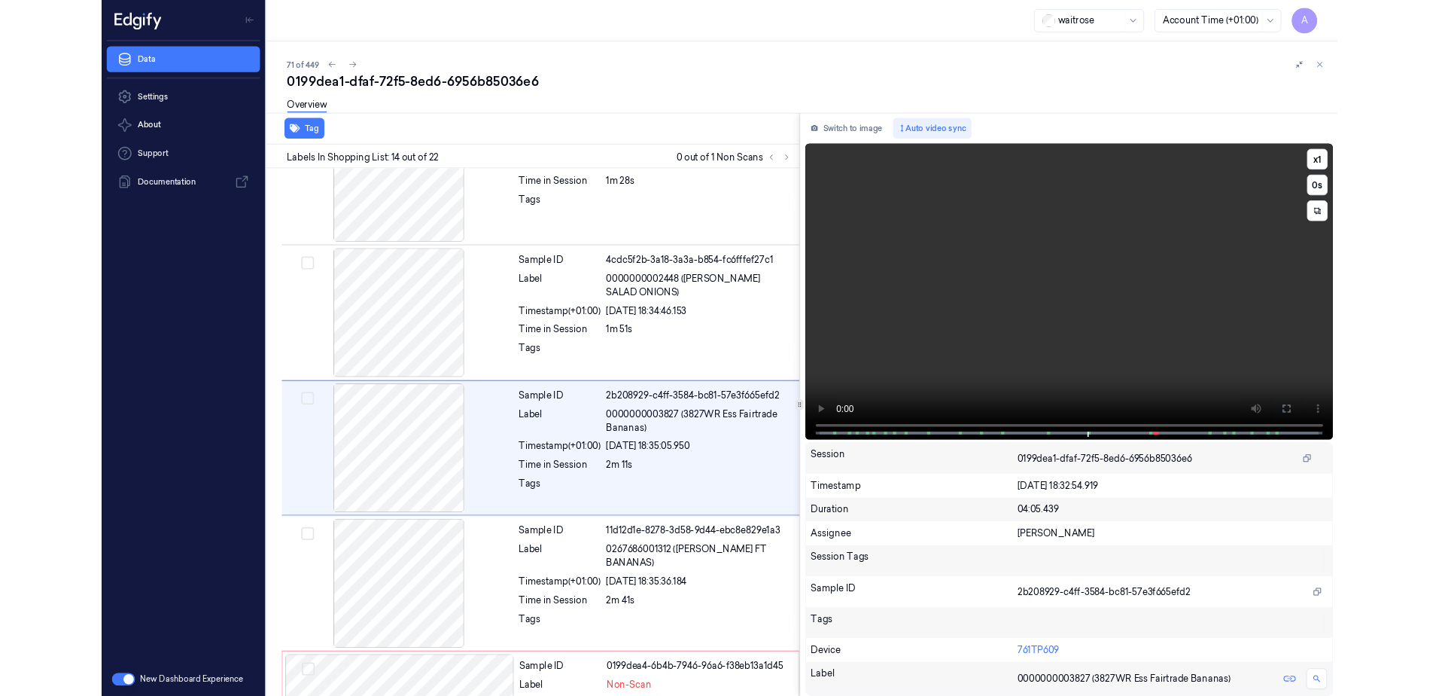
scroll to position [1830, 0]
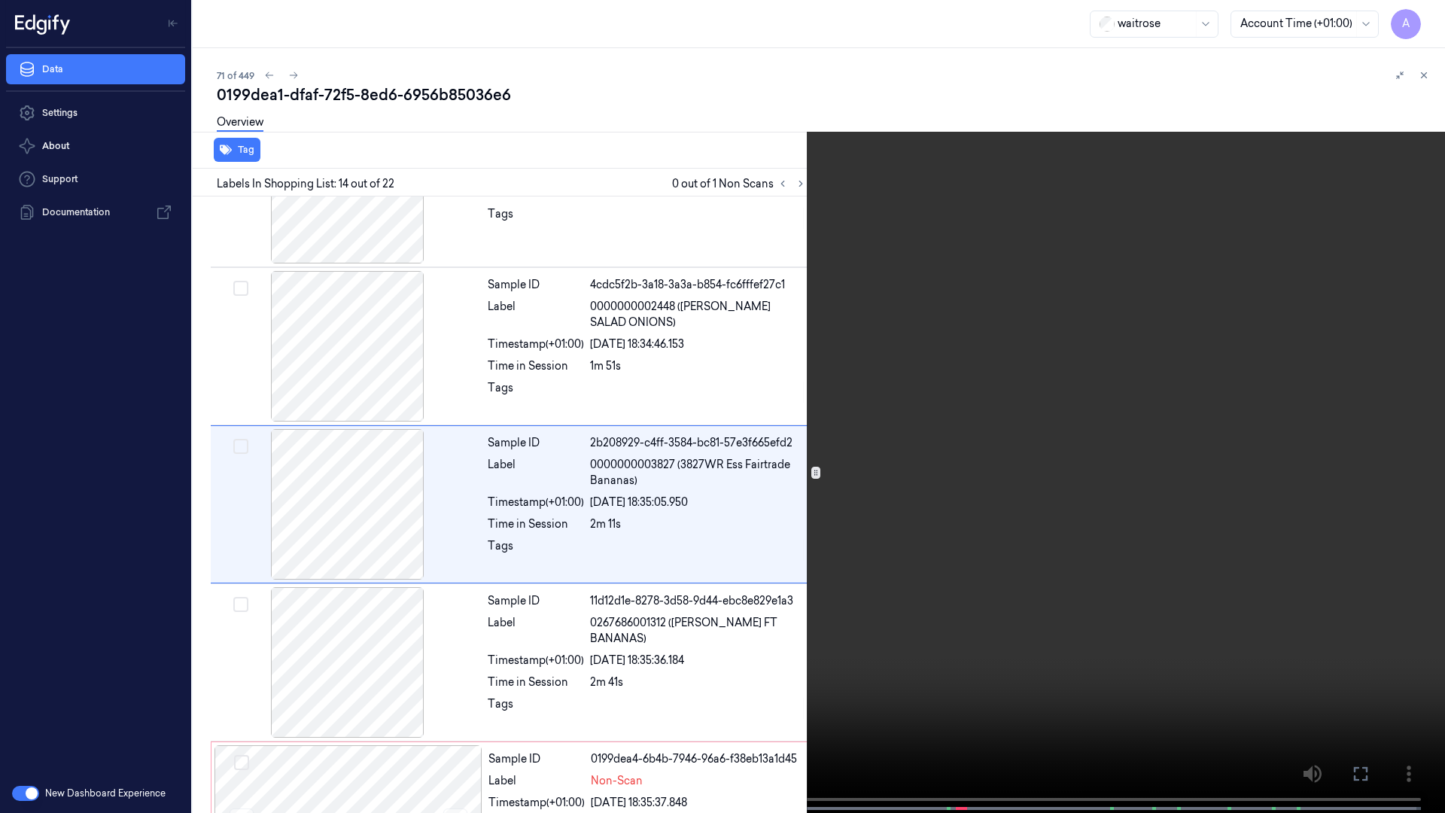
drag, startPoint x: 1362, startPoint y: 771, endPoint x: 1359, endPoint y: 693, distance: 78.3
click at [0, 0] on icon at bounding box center [0, 0] width 0 height 0
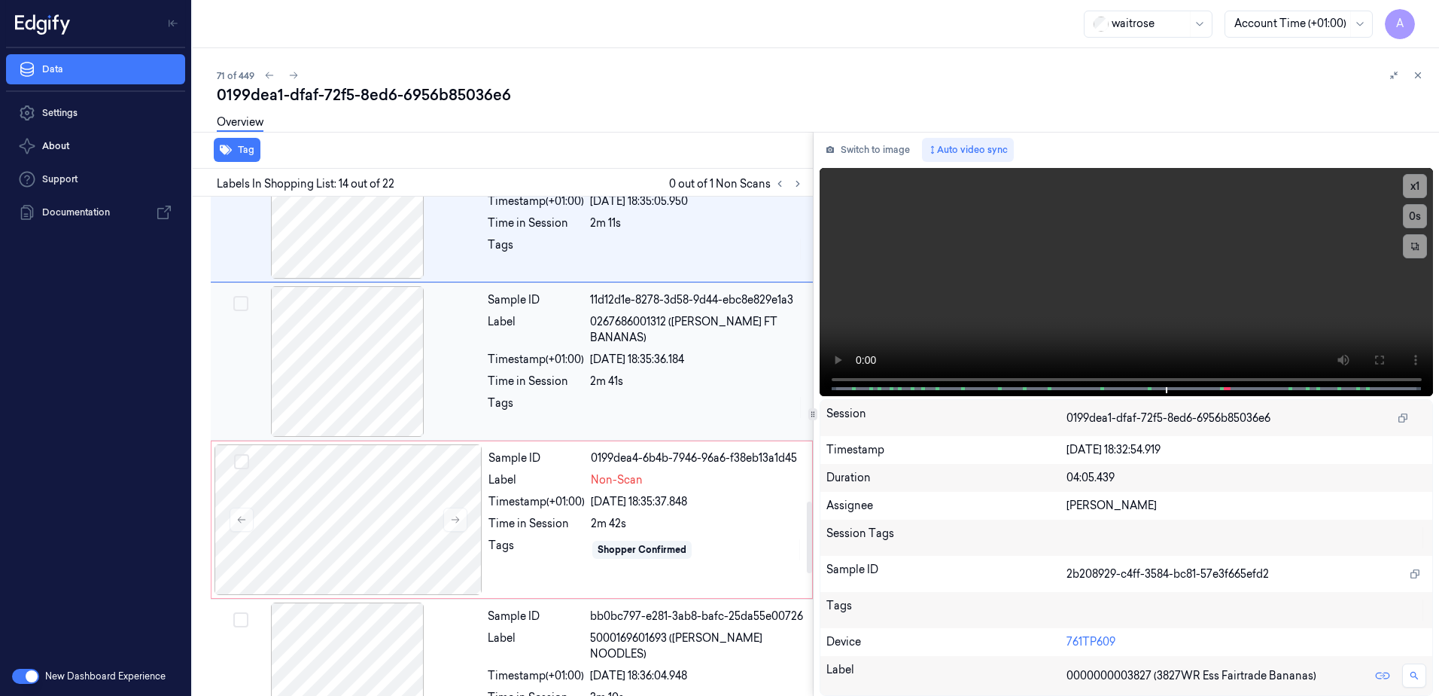
click at [696, 522] on div "2m 42s" at bounding box center [697, 524] width 212 height 16
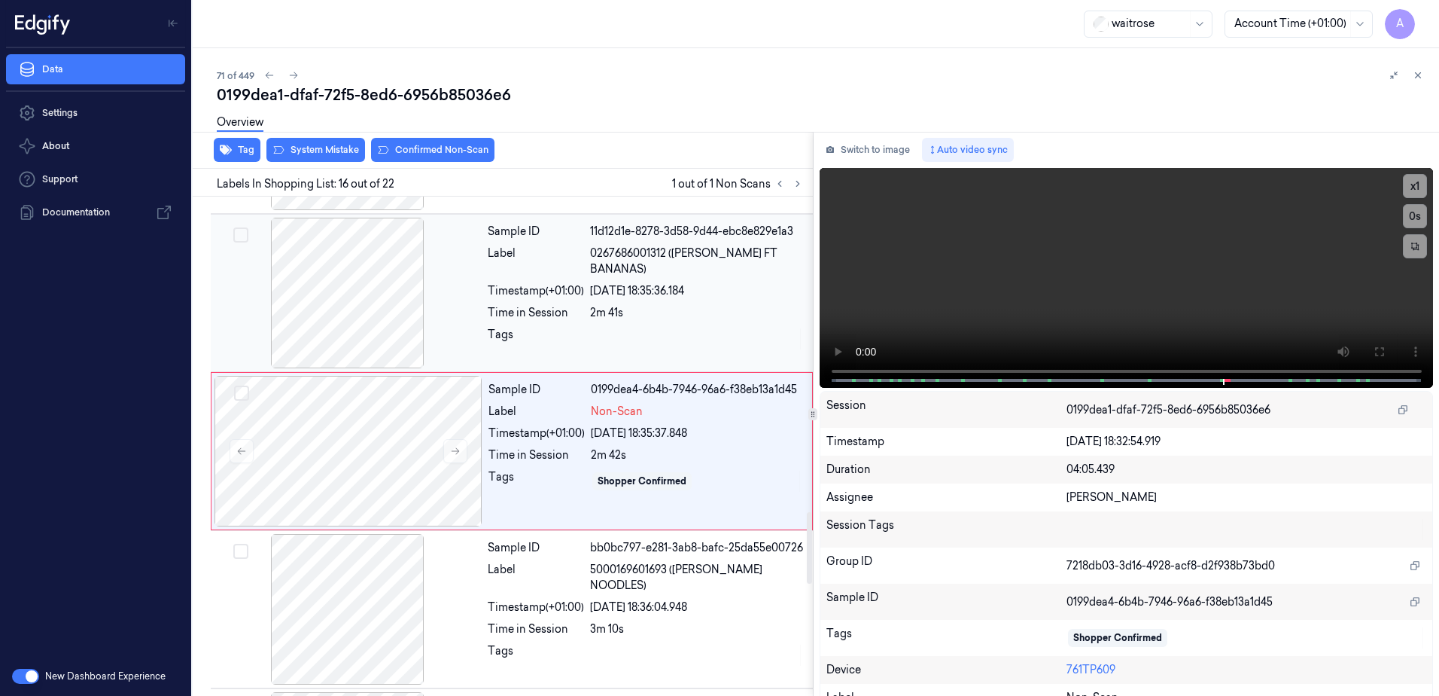
scroll to position [2205, 0]
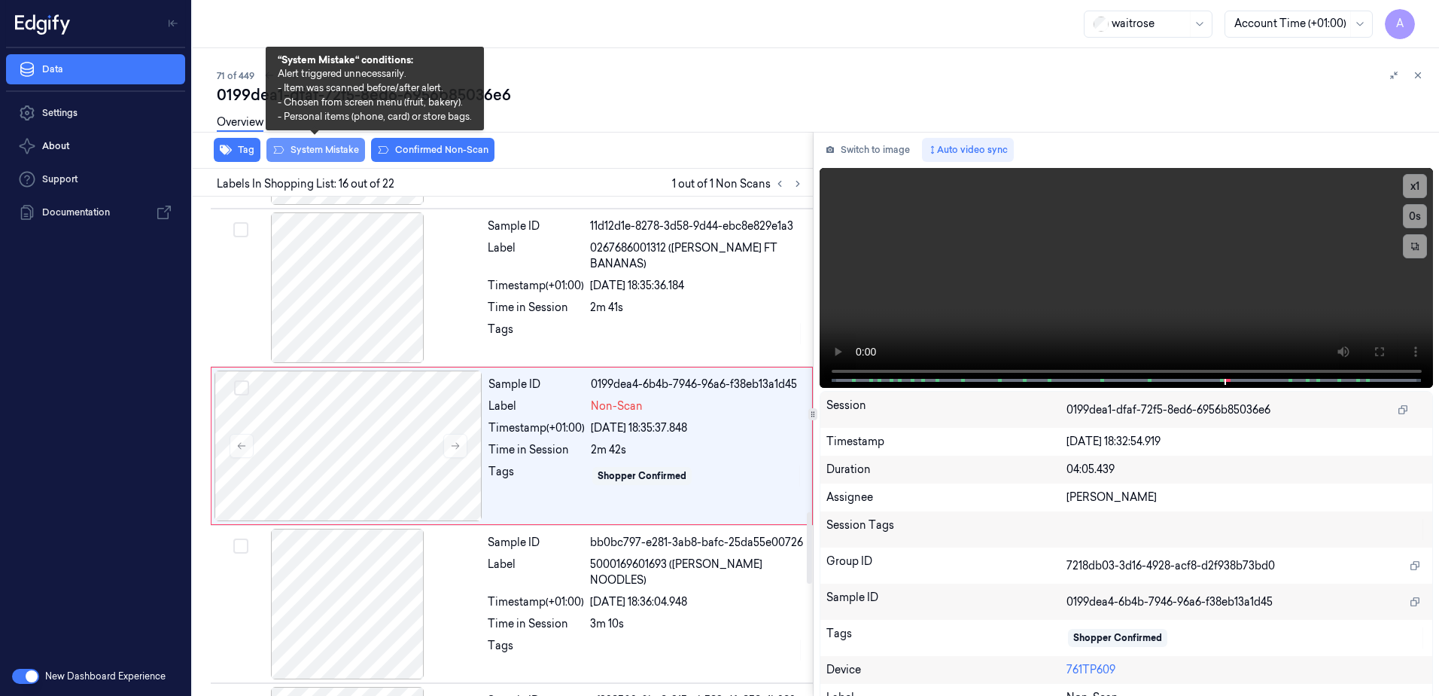
click at [335, 148] on button "System Mistake" at bounding box center [315, 150] width 99 height 24
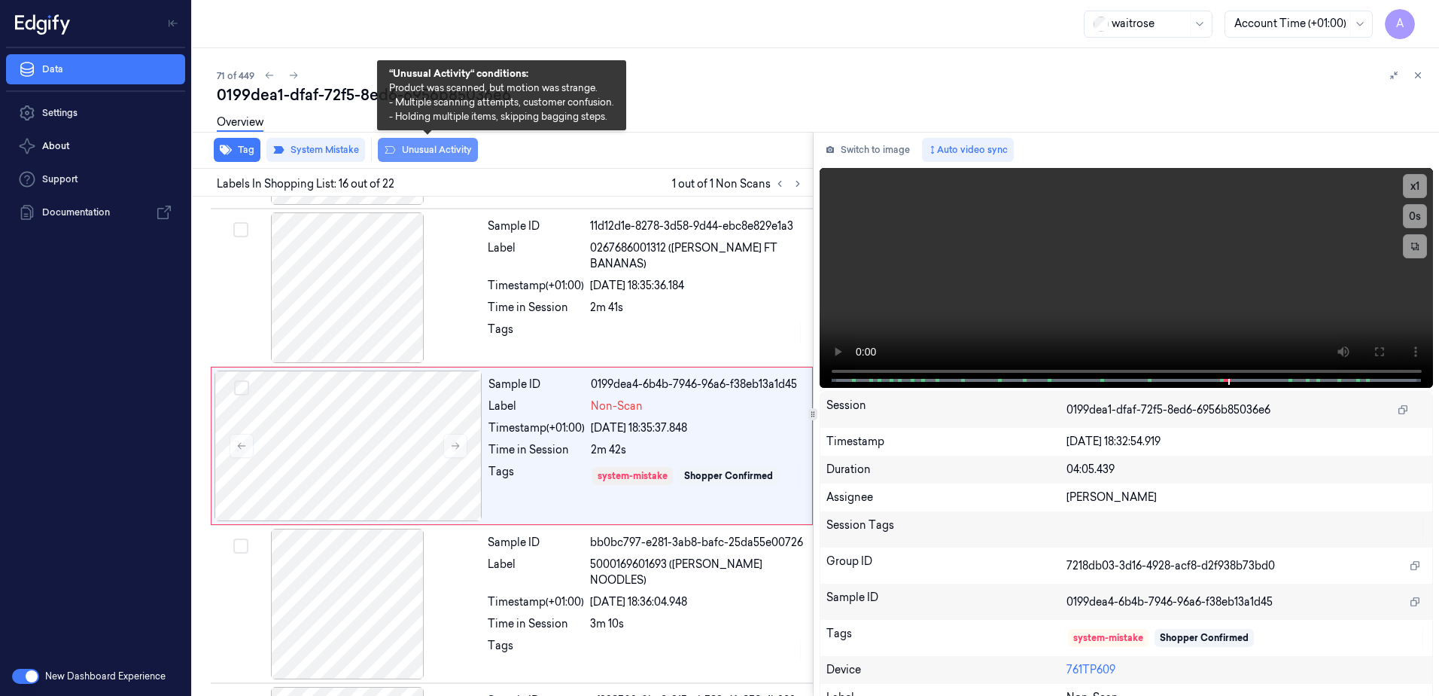
click at [441, 156] on button "Unusual Activity" at bounding box center [428, 150] width 100 height 24
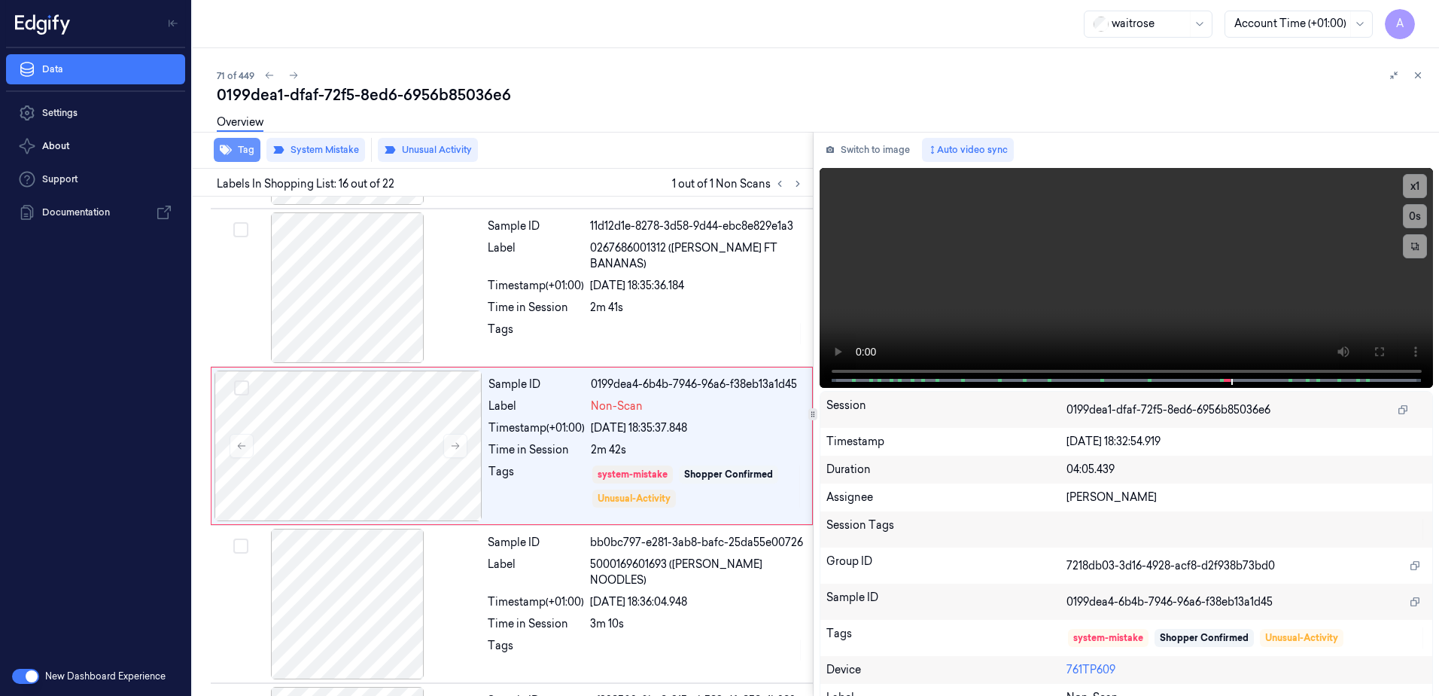
click at [250, 149] on button "Tag" at bounding box center [237, 150] width 47 height 24
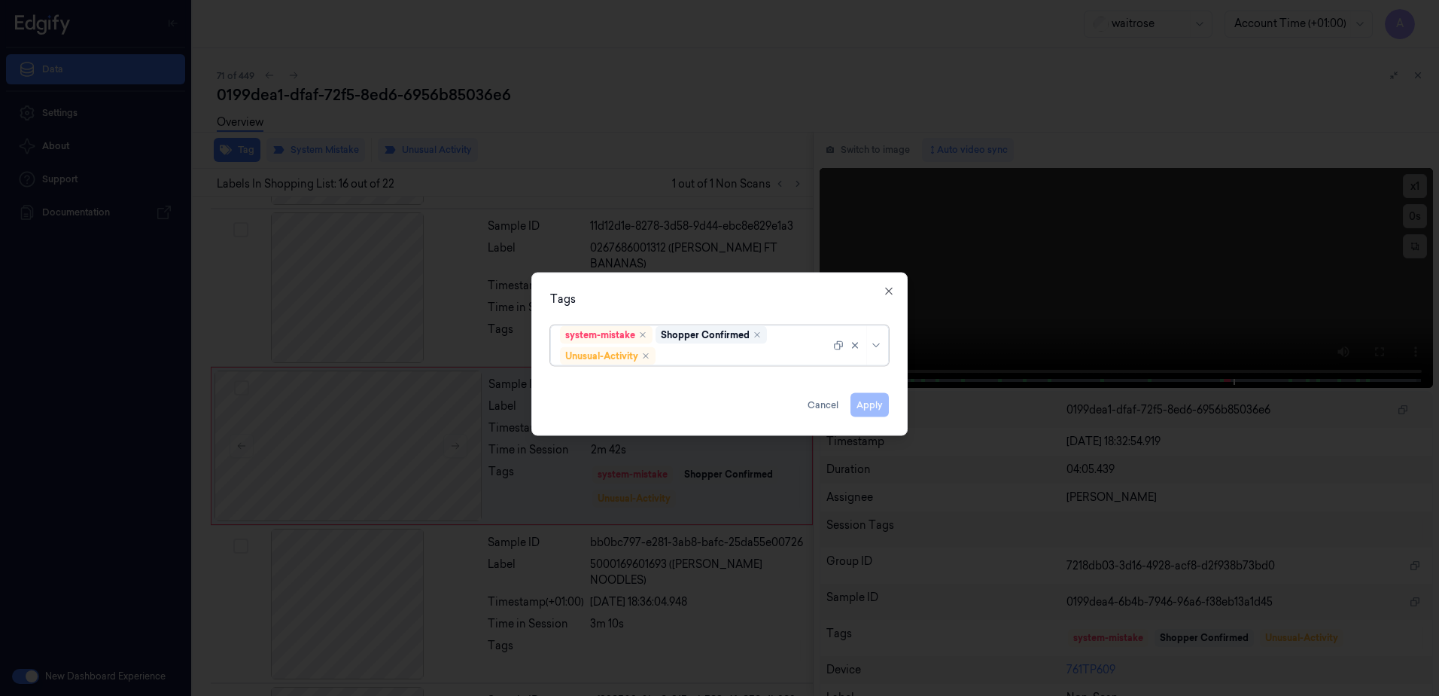
click at [711, 361] on div at bounding box center [745, 356] width 172 height 16
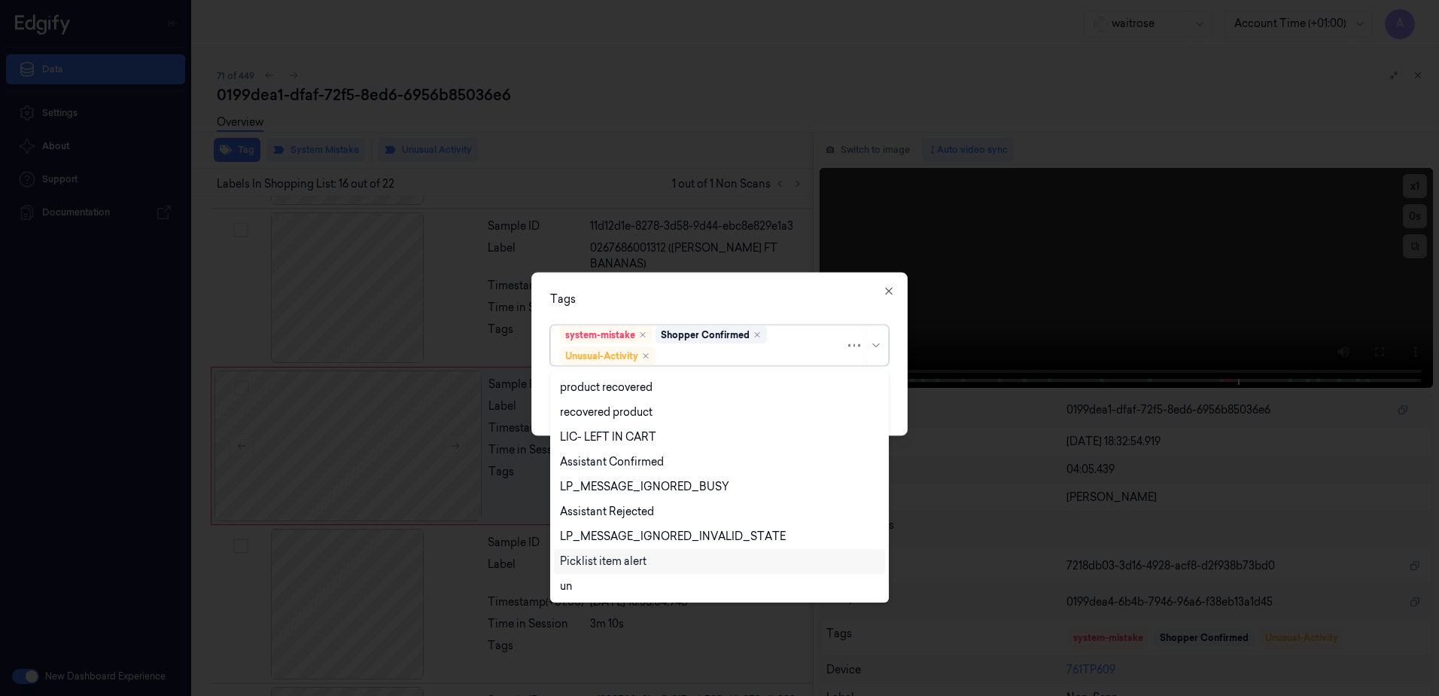
click at [644, 556] on div "Picklist item alert" at bounding box center [603, 561] width 87 height 16
click at [789, 301] on div "Tags" at bounding box center [719, 299] width 339 height 16
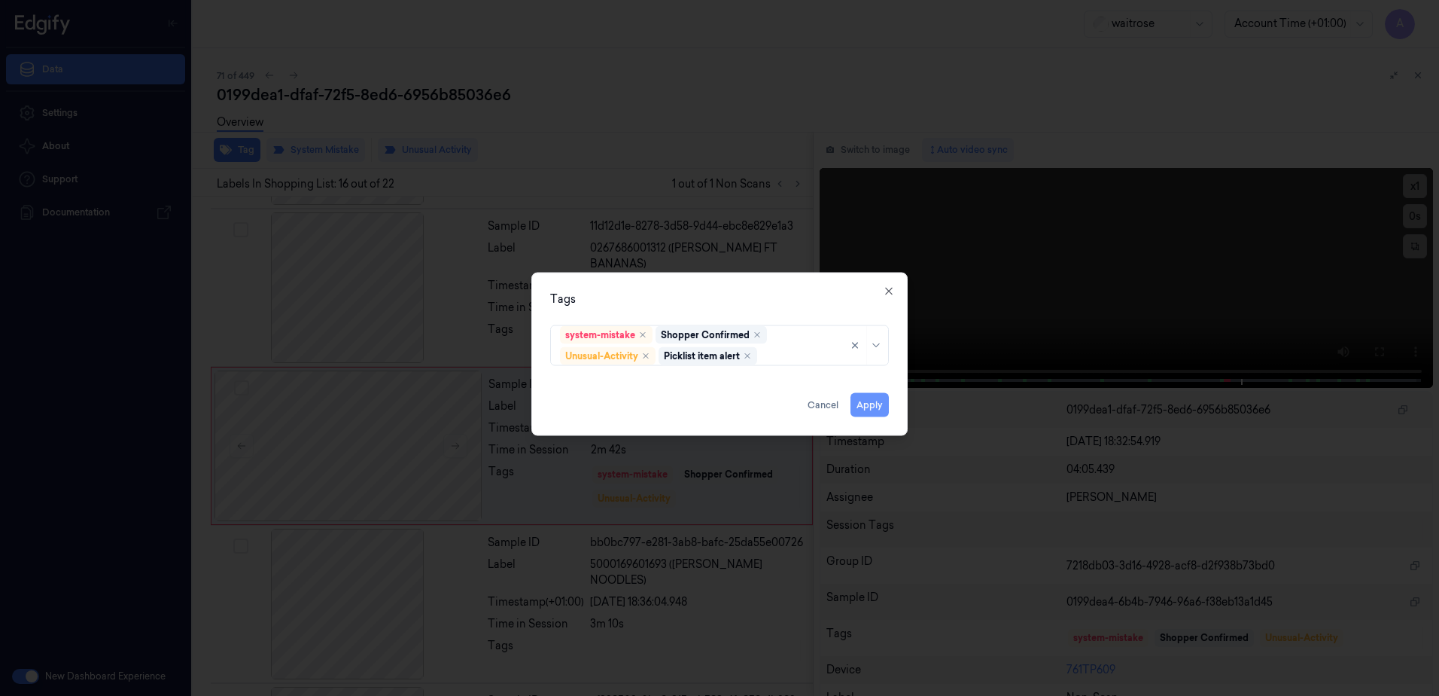
click at [872, 414] on button "Apply" at bounding box center [870, 405] width 38 height 24
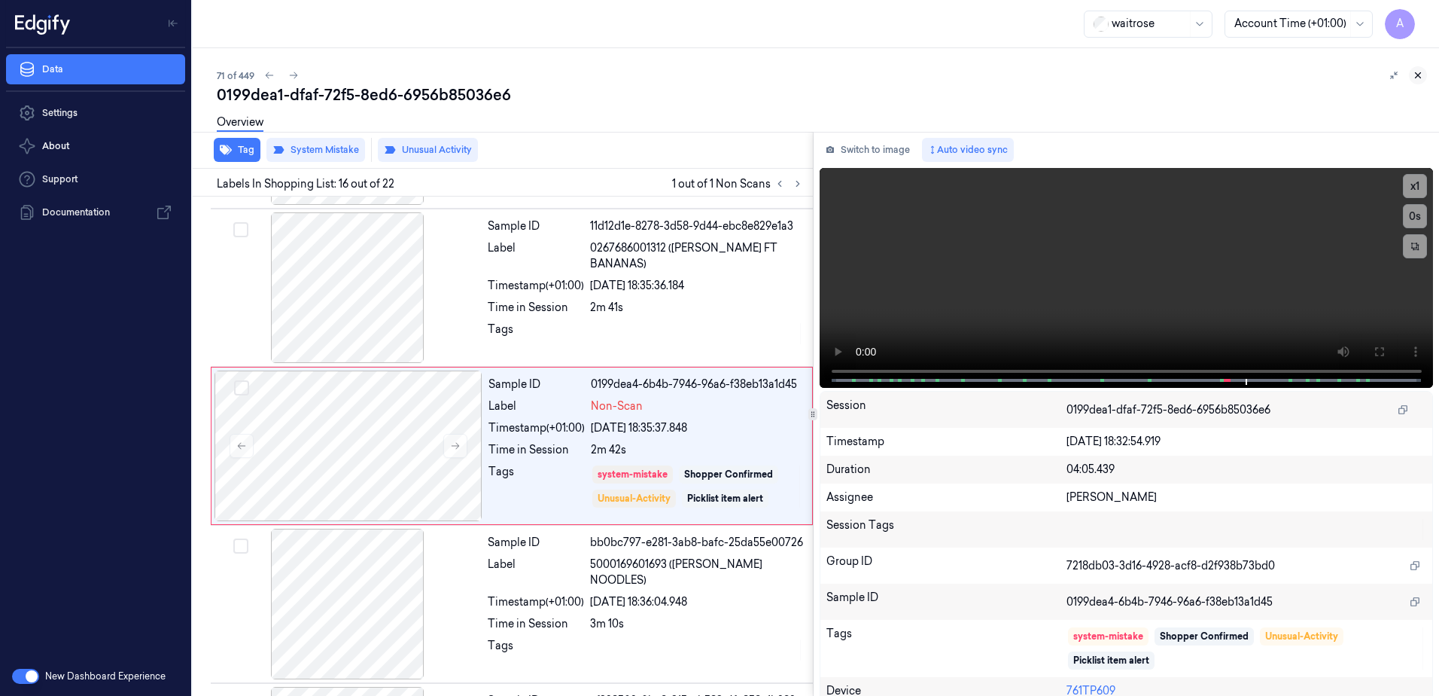
click at [1414, 81] on button at bounding box center [1418, 75] width 18 height 18
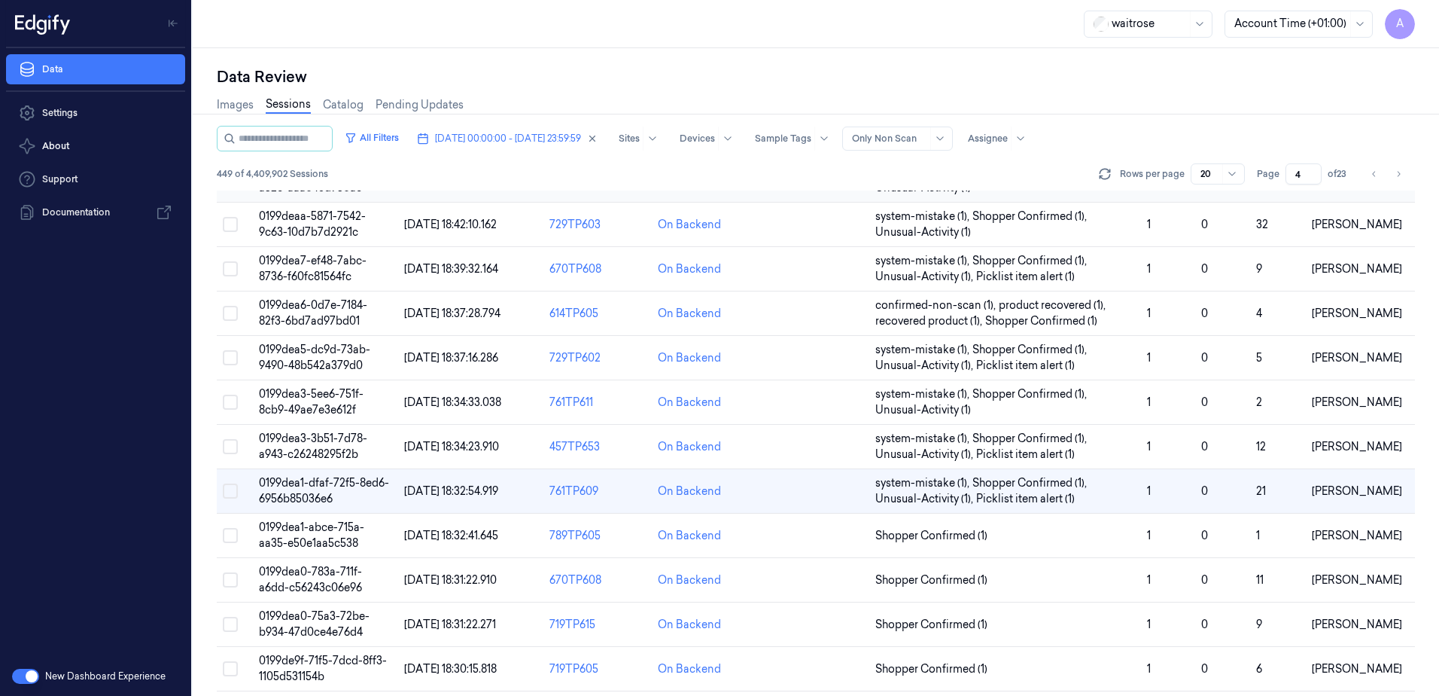
scroll to position [226, 0]
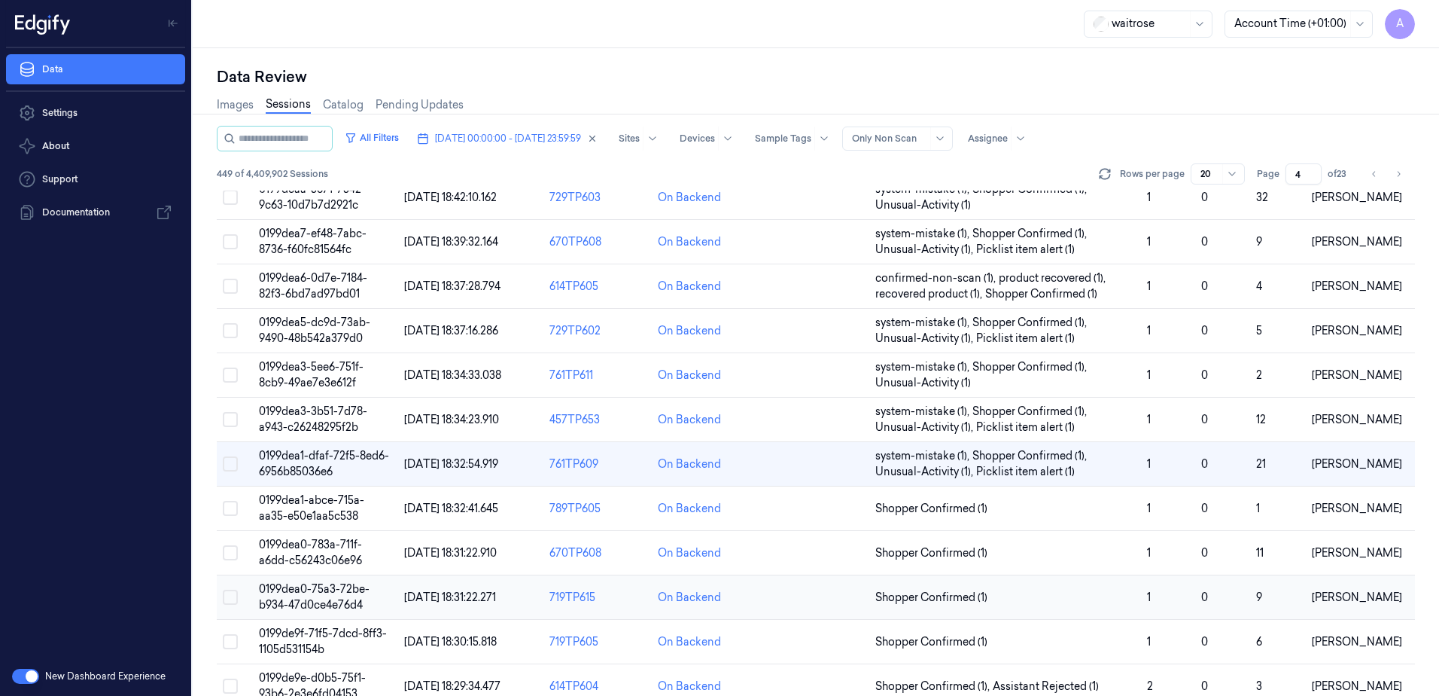
click at [306, 596] on td "0199dea0-75a3-72be-b934-47d0ce4e76d4" at bounding box center [325, 597] width 145 height 44
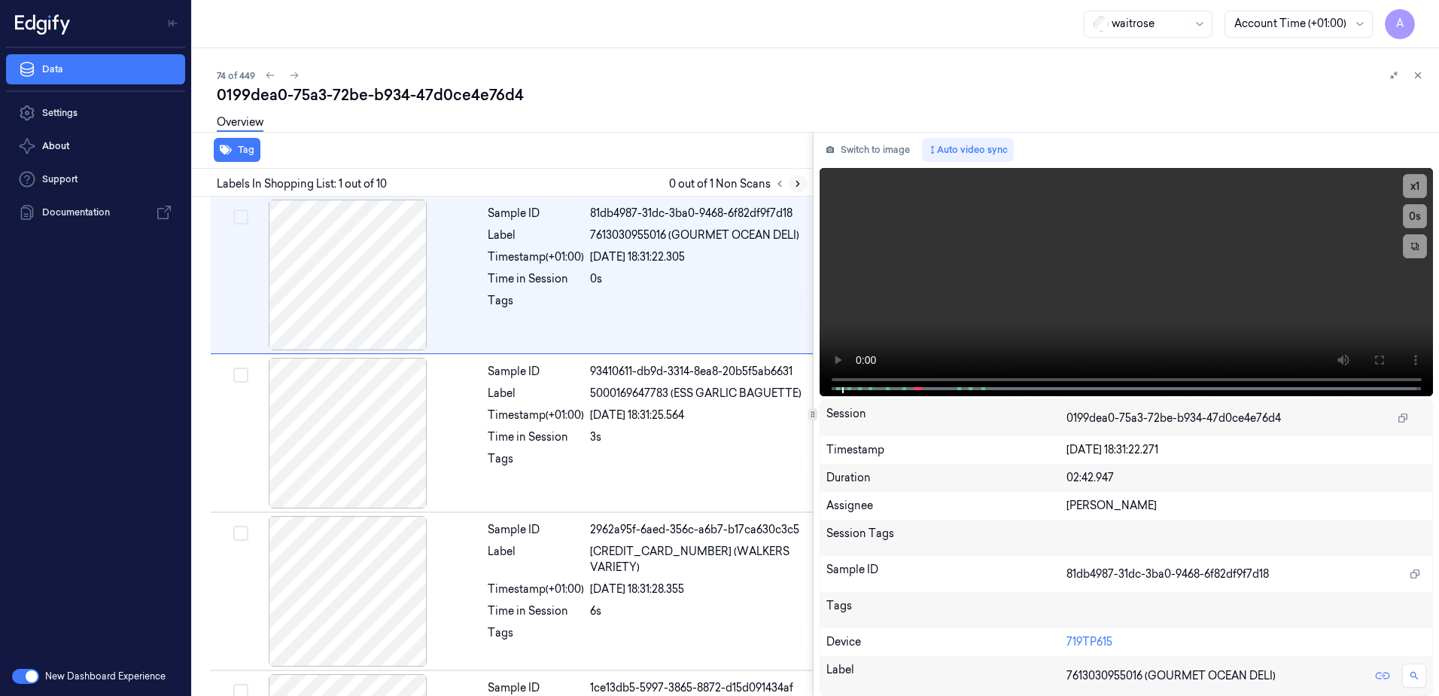
click at [799, 177] on button at bounding box center [798, 184] width 18 height 18
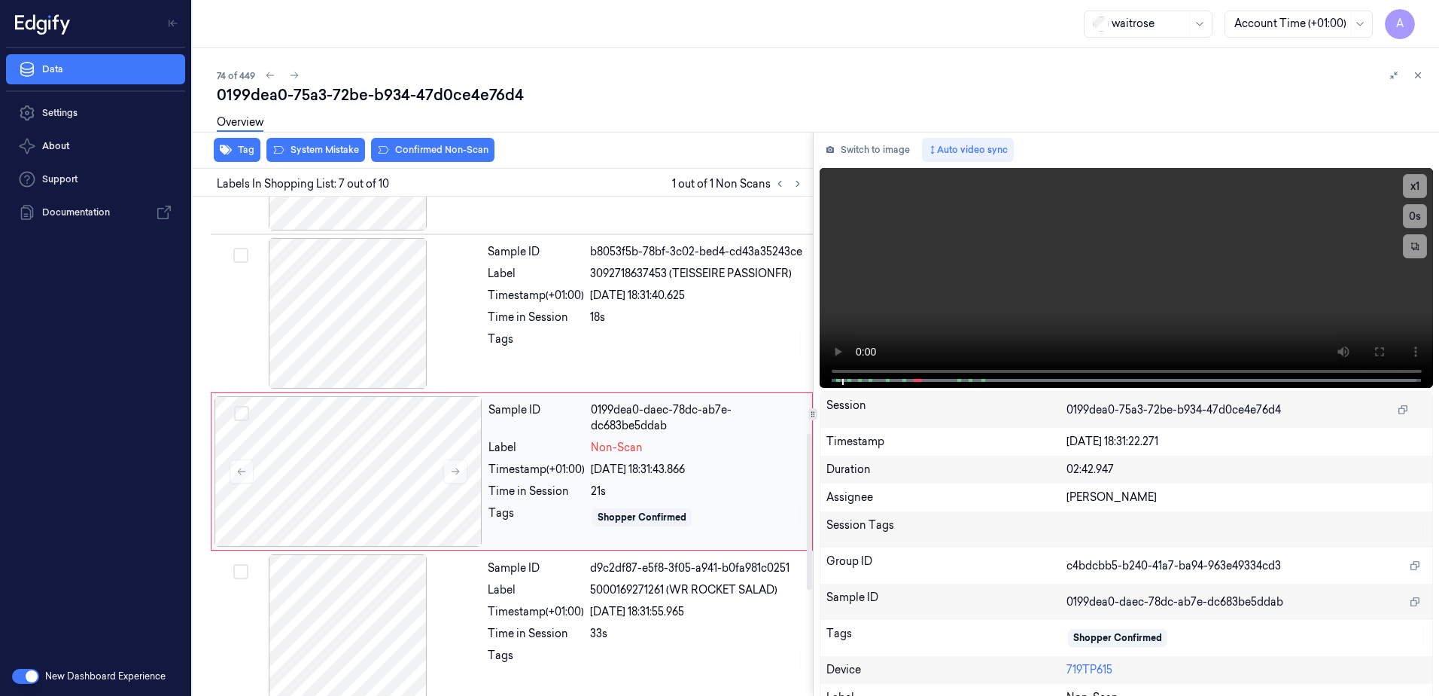
scroll to position [778, 0]
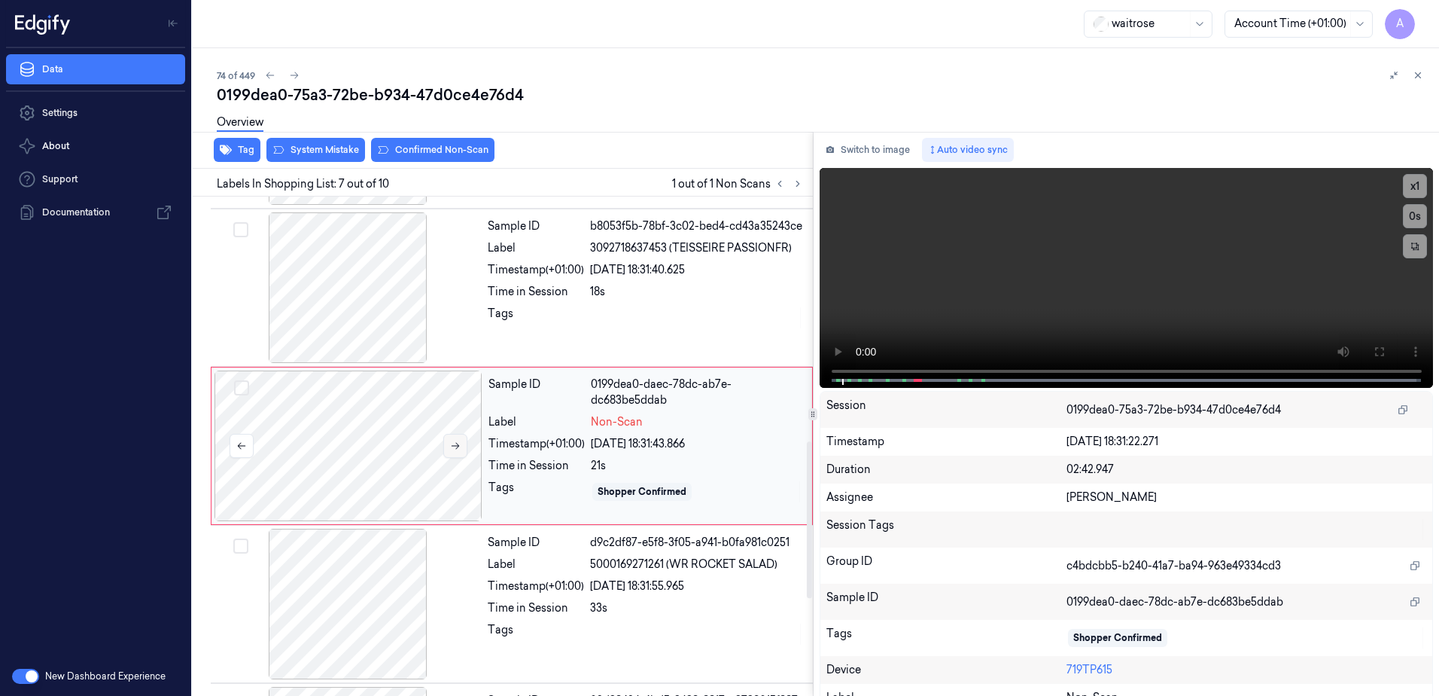
click at [460, 449] on icon at bounding box center [455, 445] width 11 height 11
click at [452, 452] on button at bounding box center [455, 446] width 24 height 24
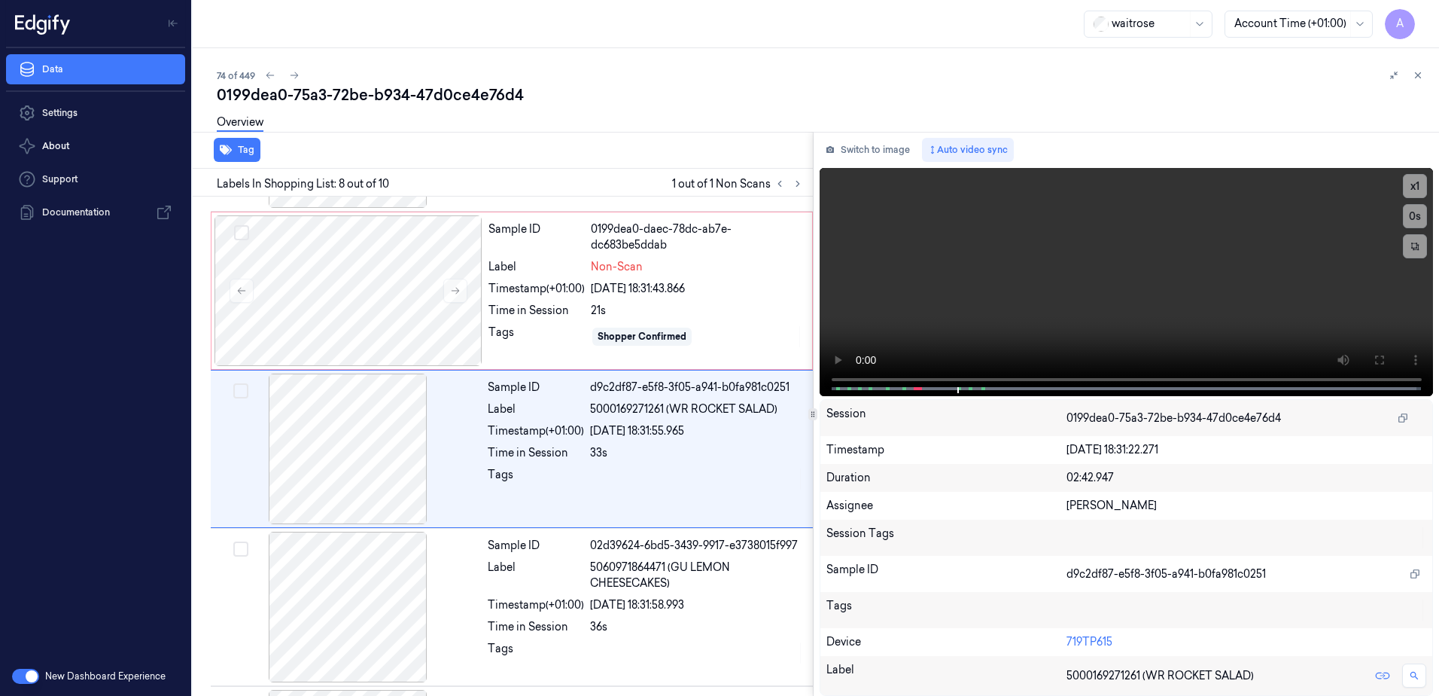
scroll to position [936, 0]
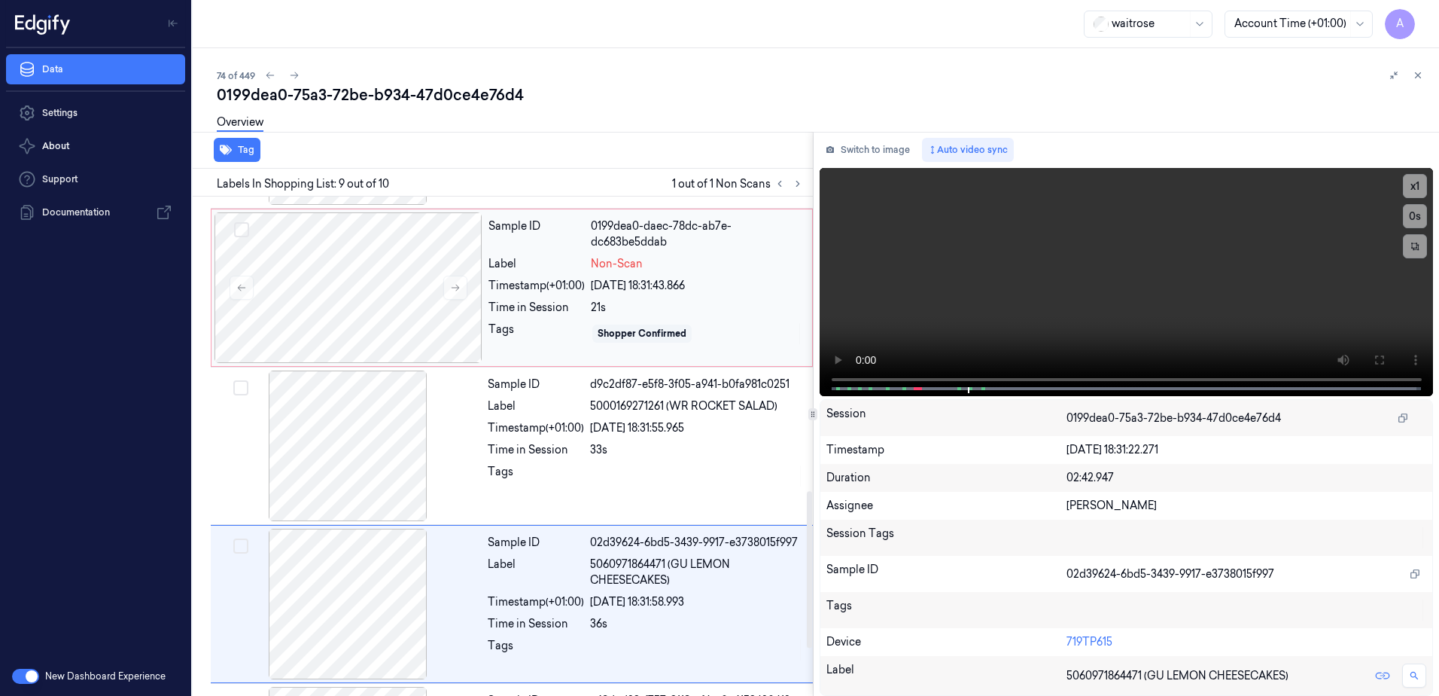
click at [749, 258] on div "Non-Scan" at bounding box center [697, 264] width 212 height 16
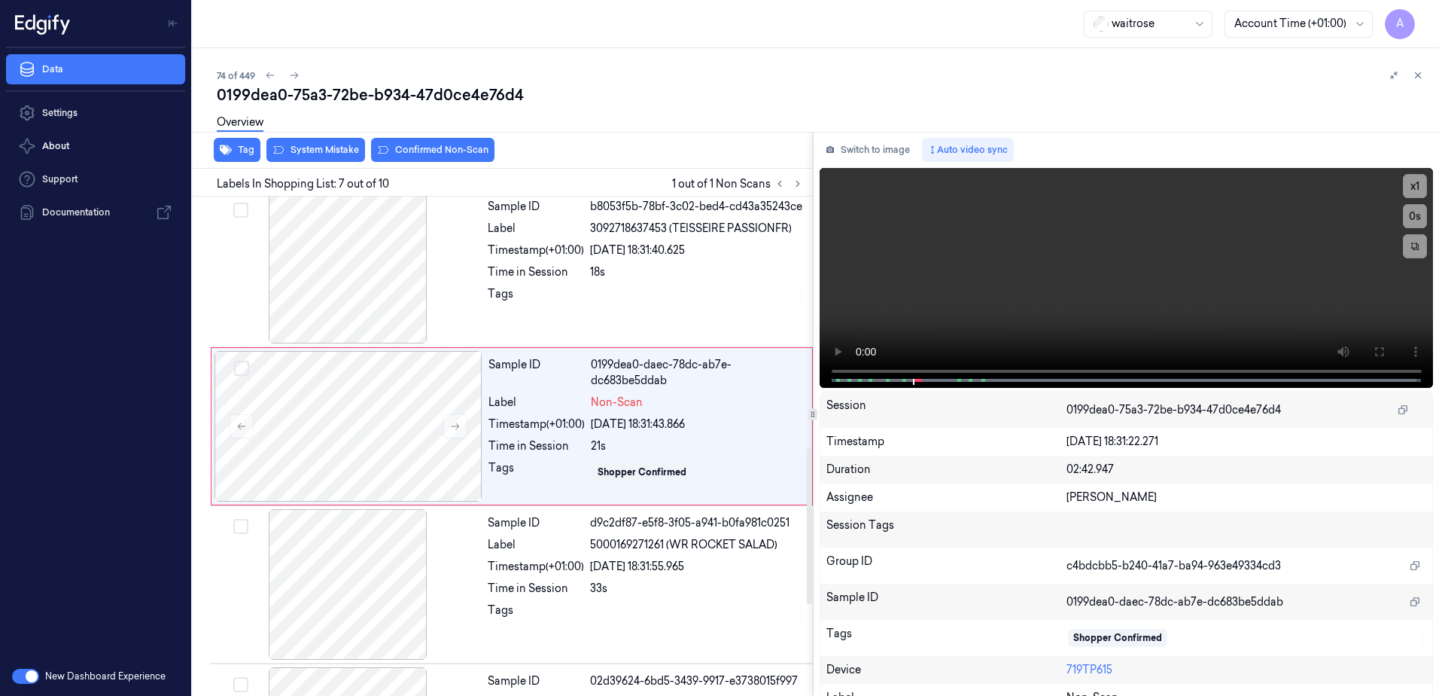
scroll to position [778, 0]
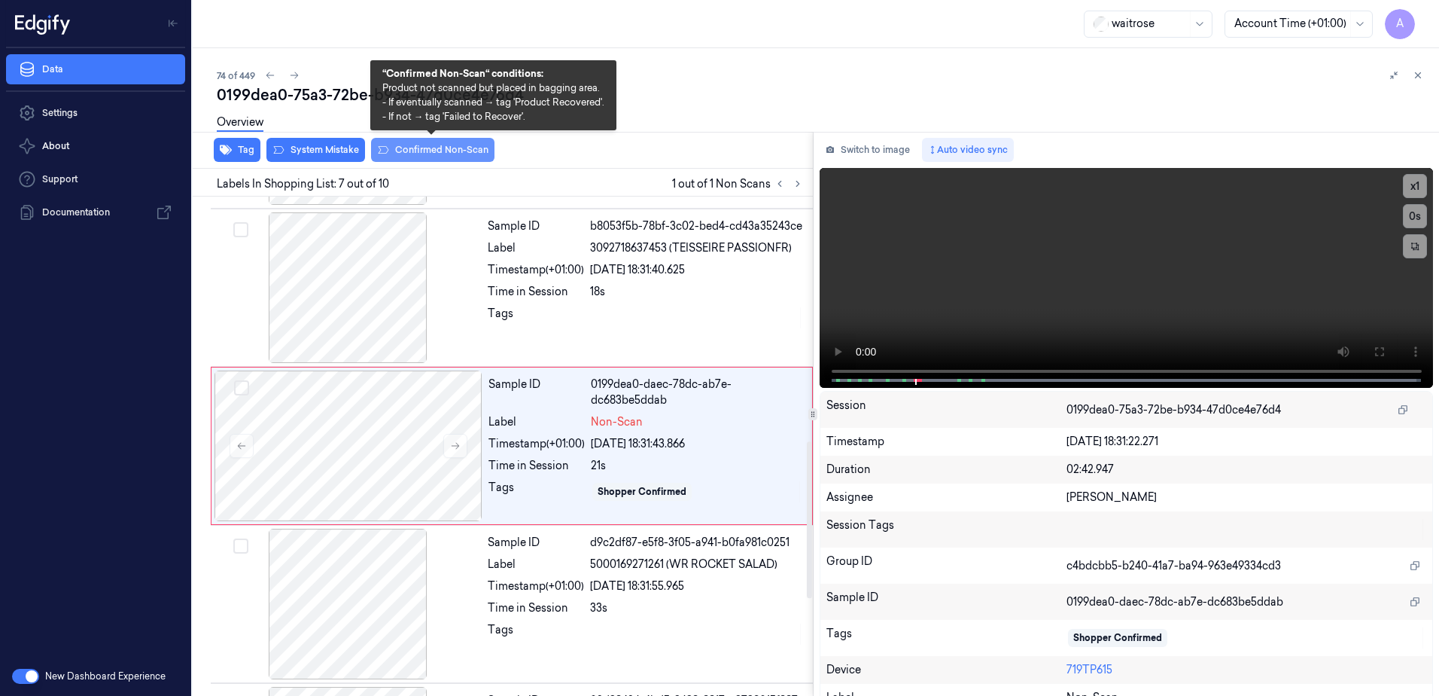
click at [449, 157] on button "Confirmed Non-Scan" at bounding box center [432, 150] width 123 height 24
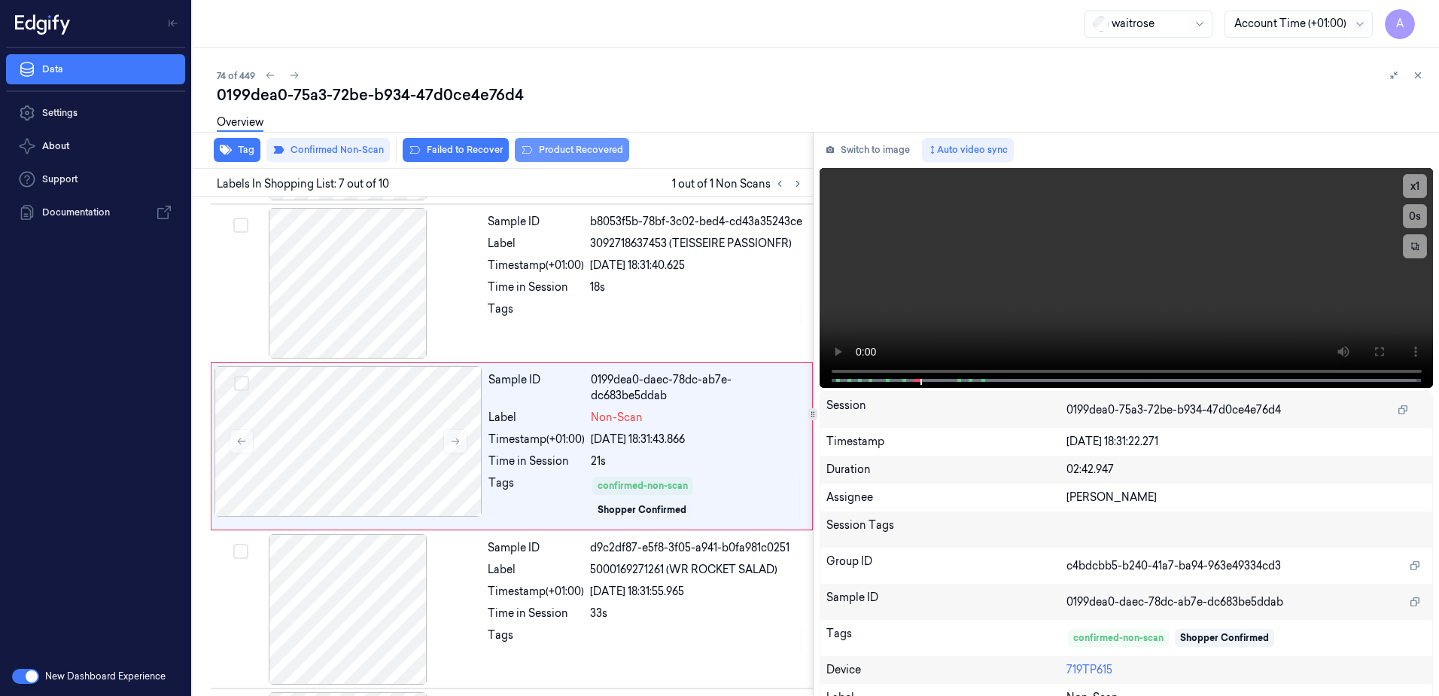
click at [580, 154] on button "Product Recovered" at bounding box center [572, 150] width 114 height 24
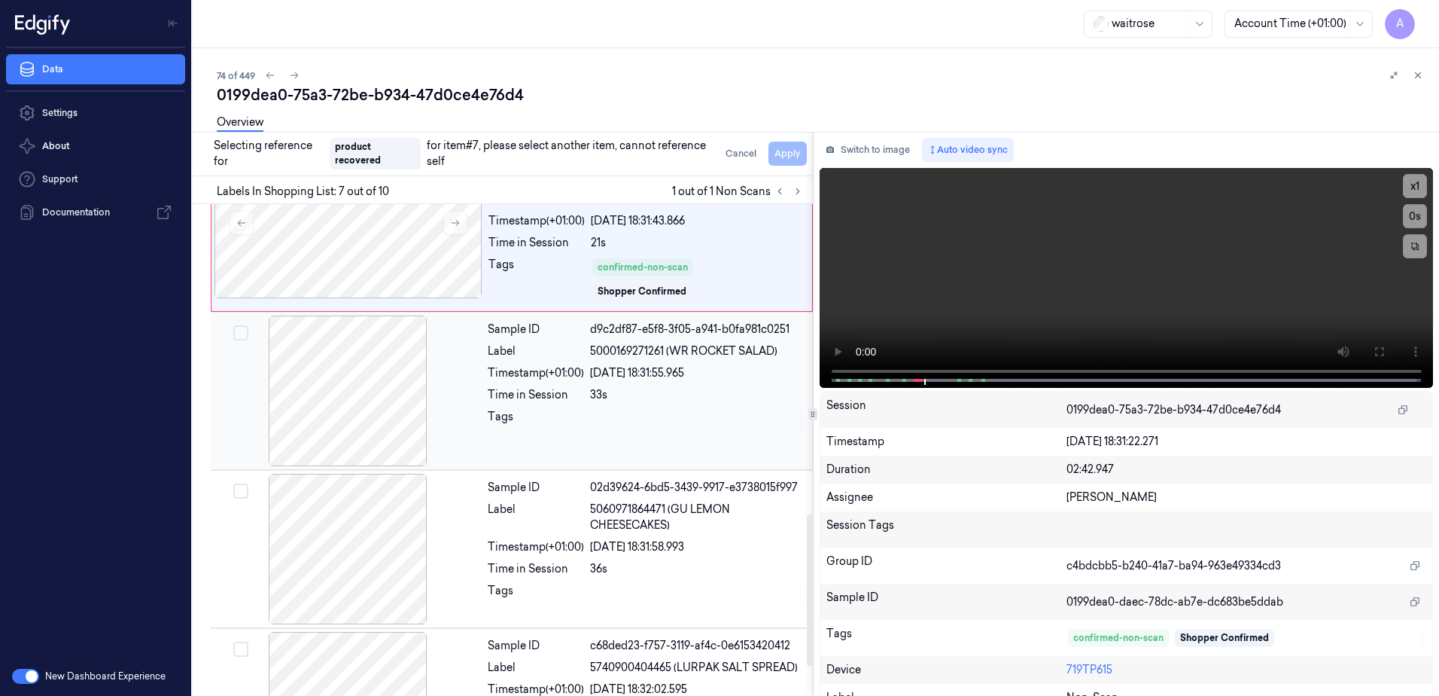
click at [705, 452] on div "Sample ID d9c2df87-e5f8-3f05-a941-b0fa981c0251 Label 5000169271261 (WR ROCKET S…" at bounding box center [646, 390] width 328 height 151
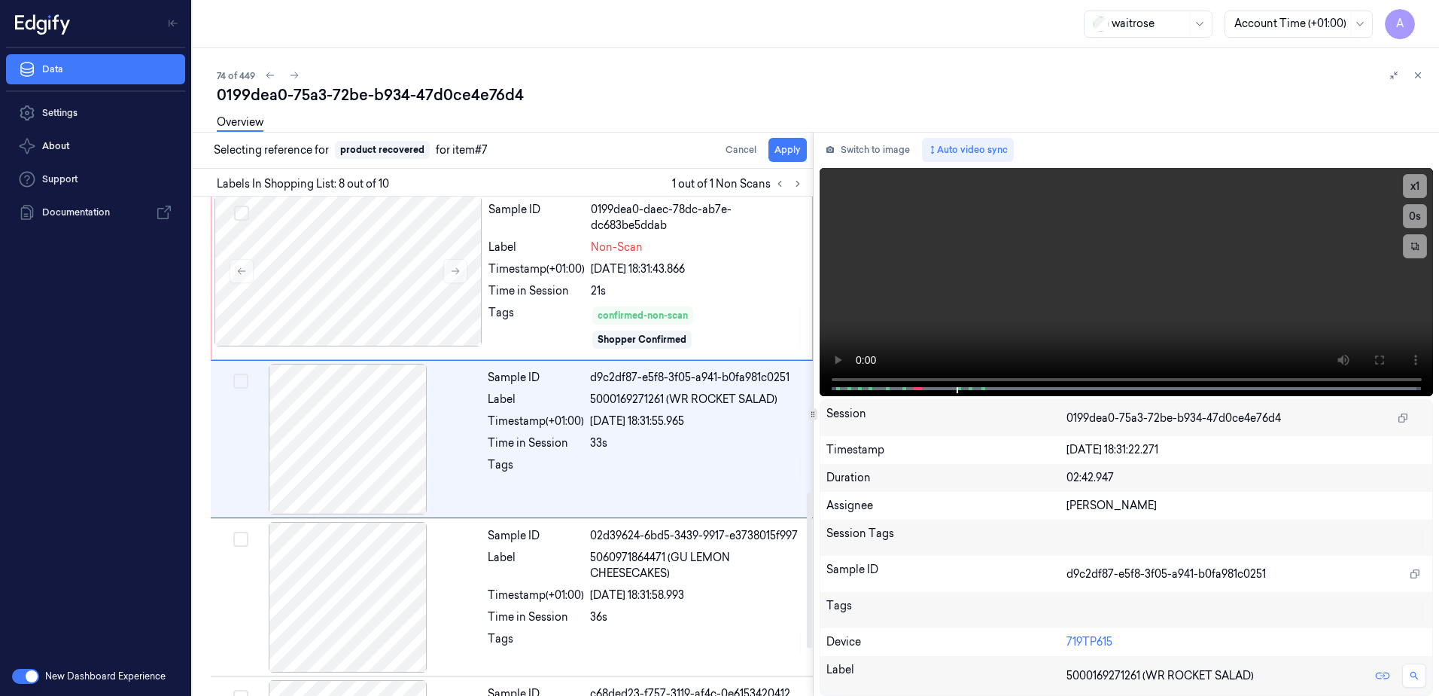
scroll to position [945, 0]
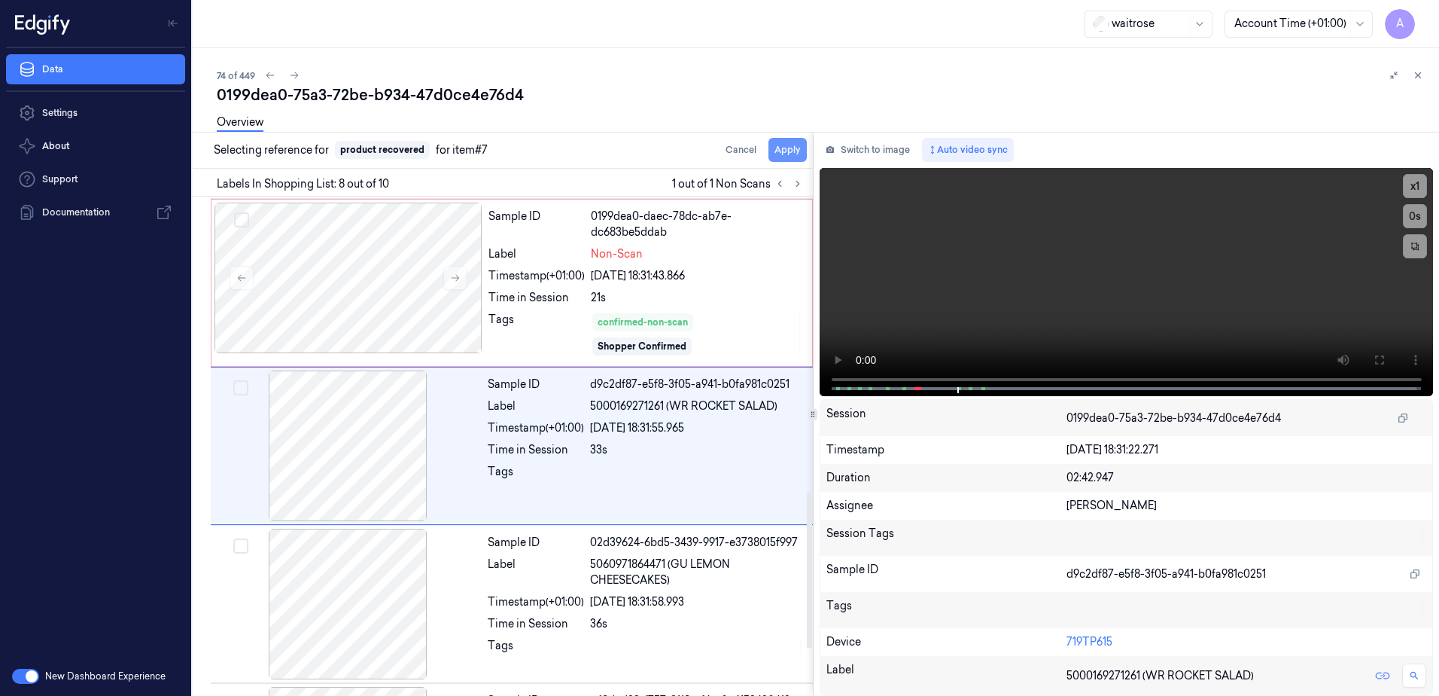
click at [799, 157] on button "Apply" at bounding box center [788, 150] width 38 height 24
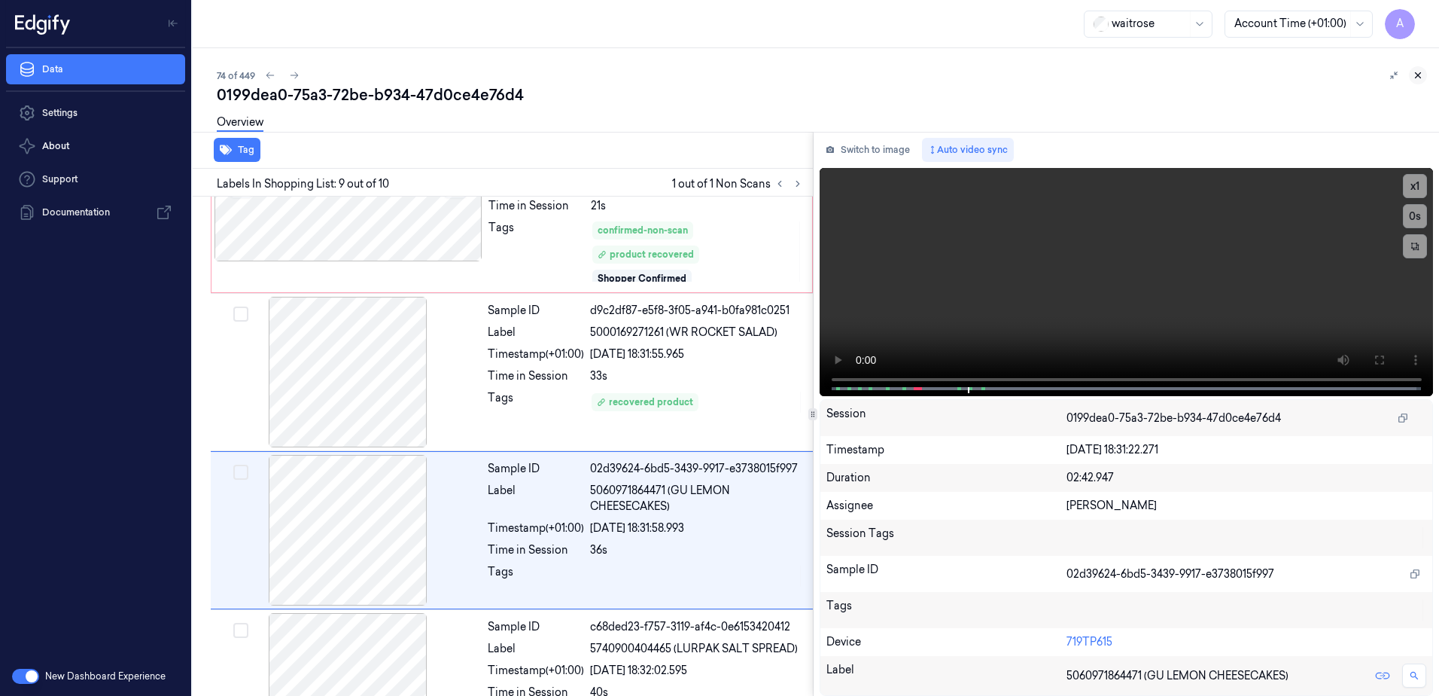
scroll to position [1114, 0]
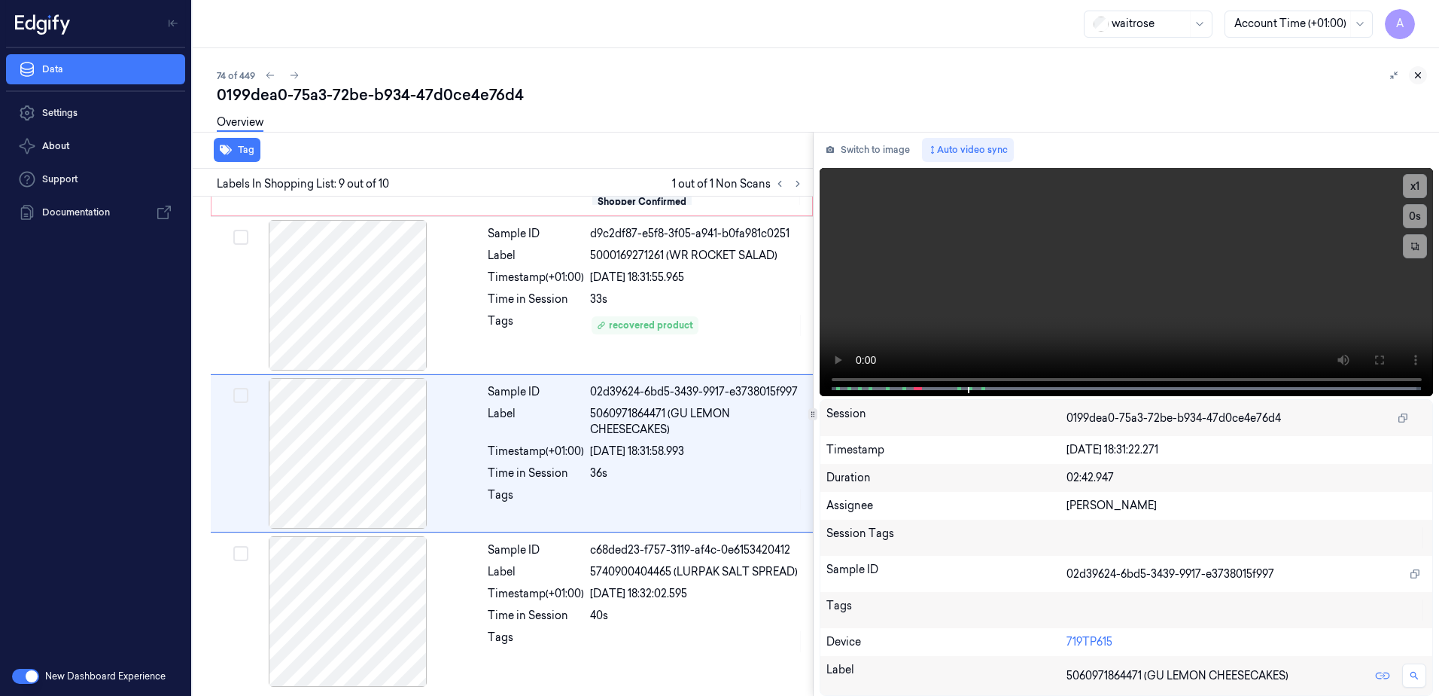
click at [1418, 75] on icon at bounding box center [1418, 75] width 11 height 11
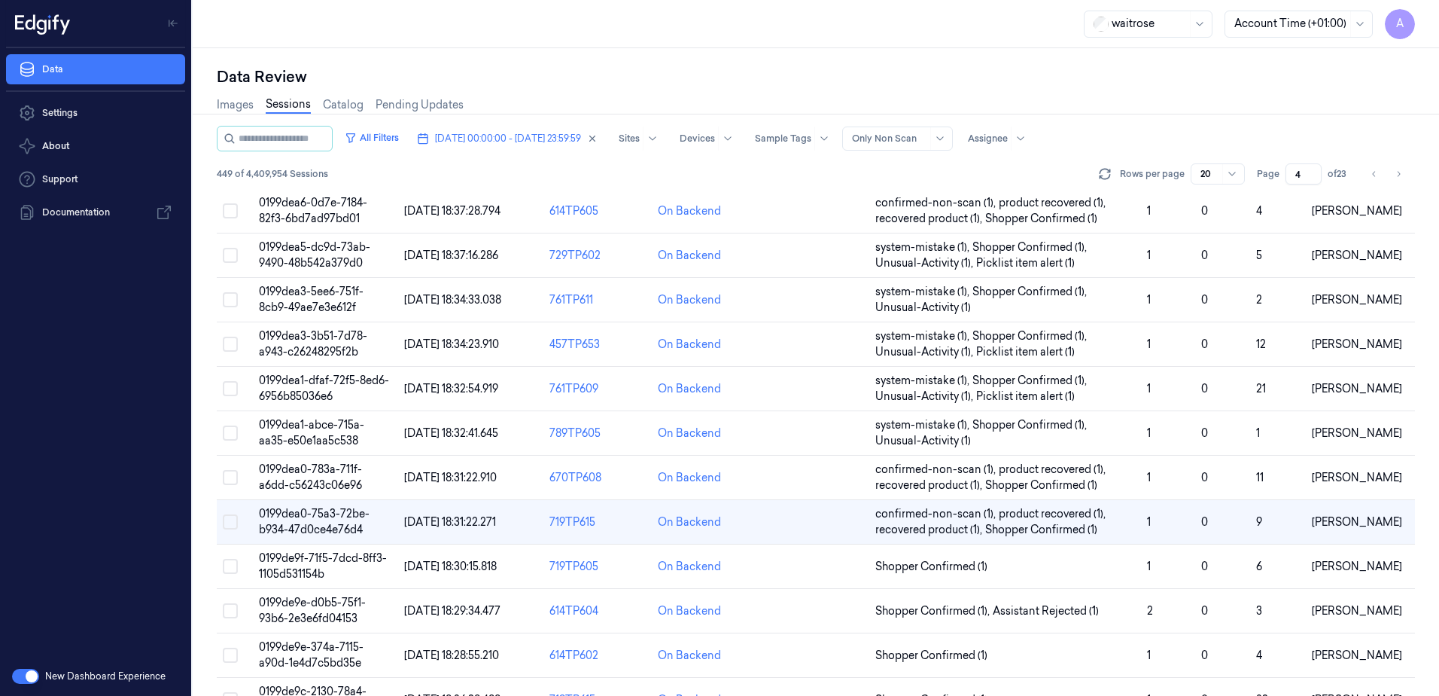
scroll to position [428, 0]
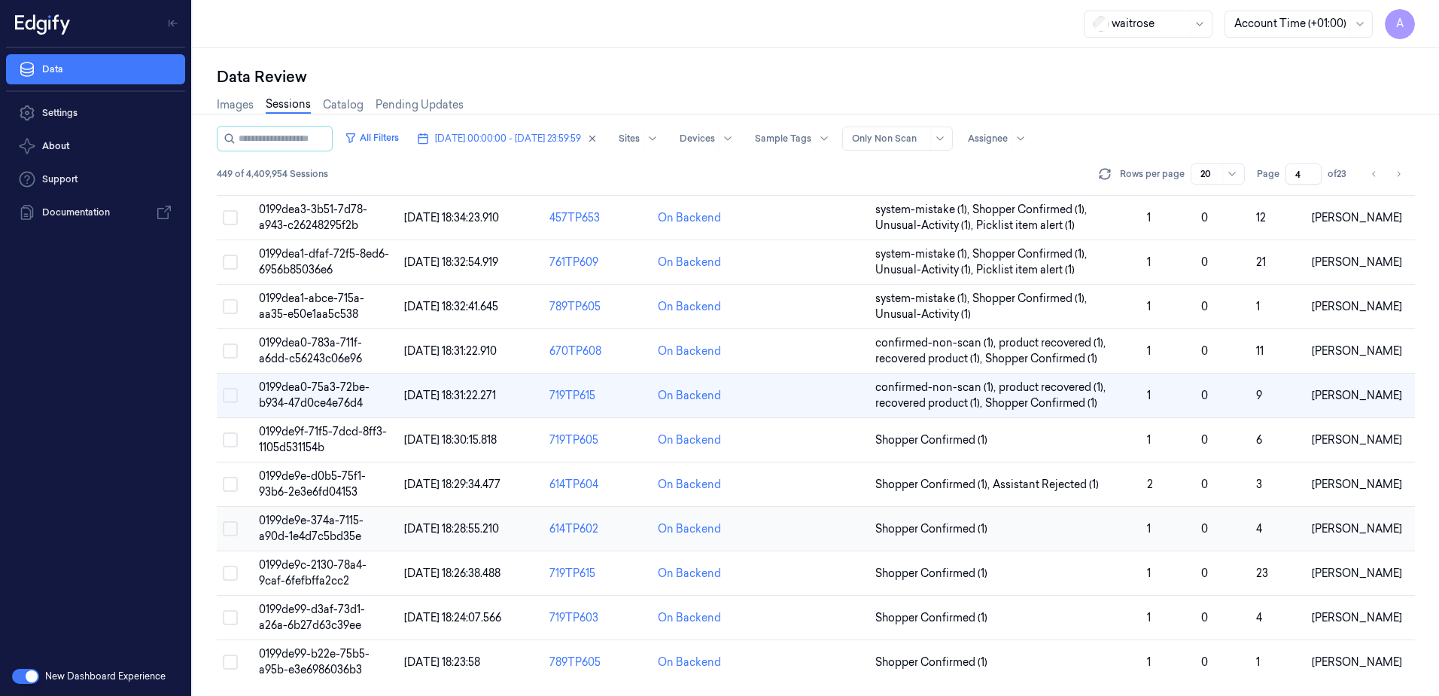
click at [291, 523] on span "0199de9e-374a-7115-a90d-1e4d7c5bd35e" at bounding box center [311, 527] width 105 height 29
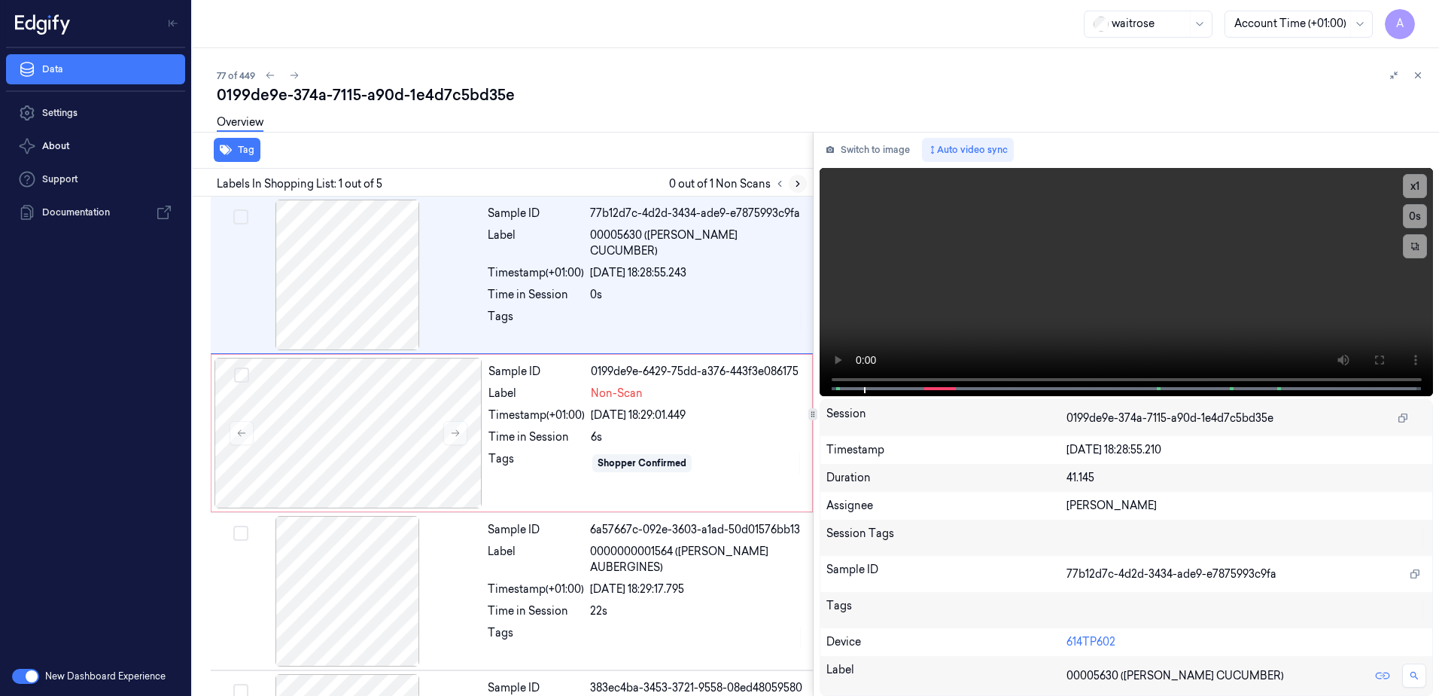
click at [800, 184] on icon at bounding box center [798, 183] width 11 height 11
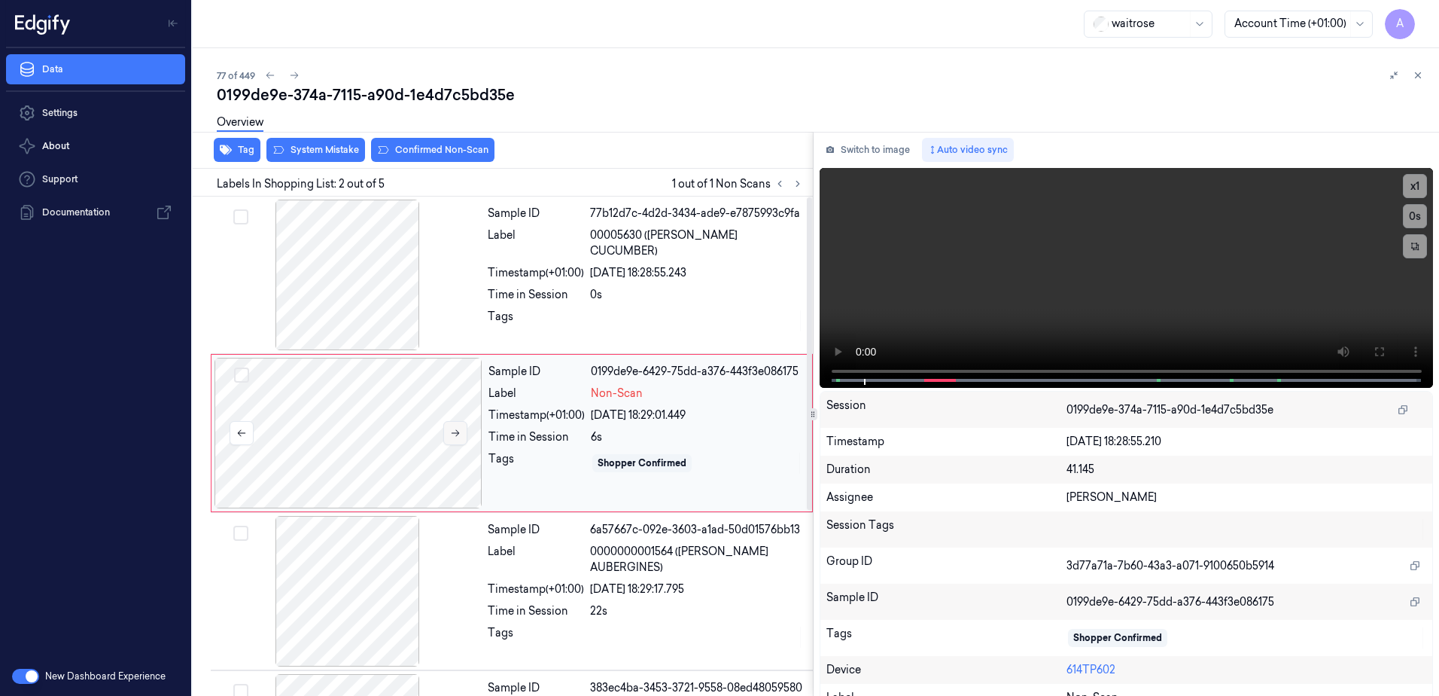
click at [457, 428] on icon at bounding box center [455, 433] width 11 height 11
click at [446, 440] on button at bounding box center [455, 433] width 24 height 24
click at [818, 381] on div "Switch to image Auto video sync x 1 0 s Session 0199de9e-374a-7115-a90d-1e4d7c5…" at bounding box center [1127, 414] width 626 height 564
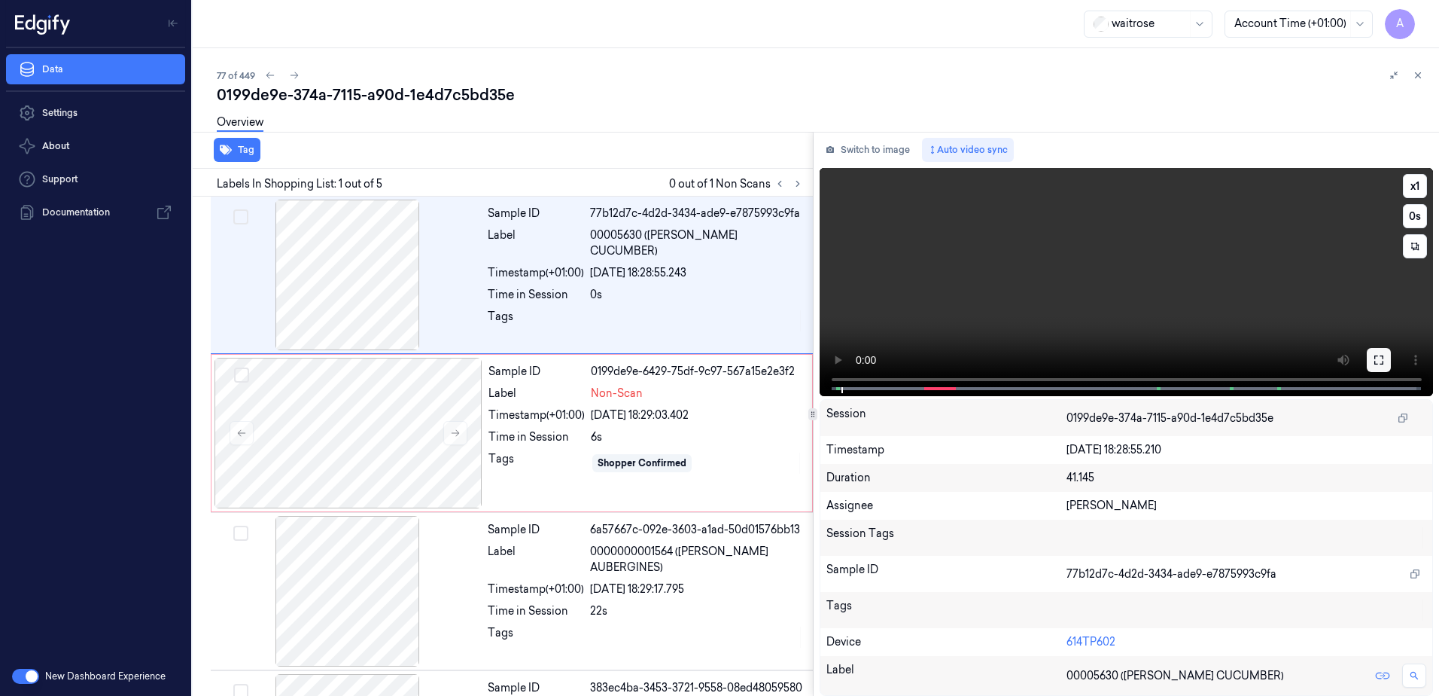
click at [1380, 361] on icon at bounding box center [1379, 360] width 12 height 12
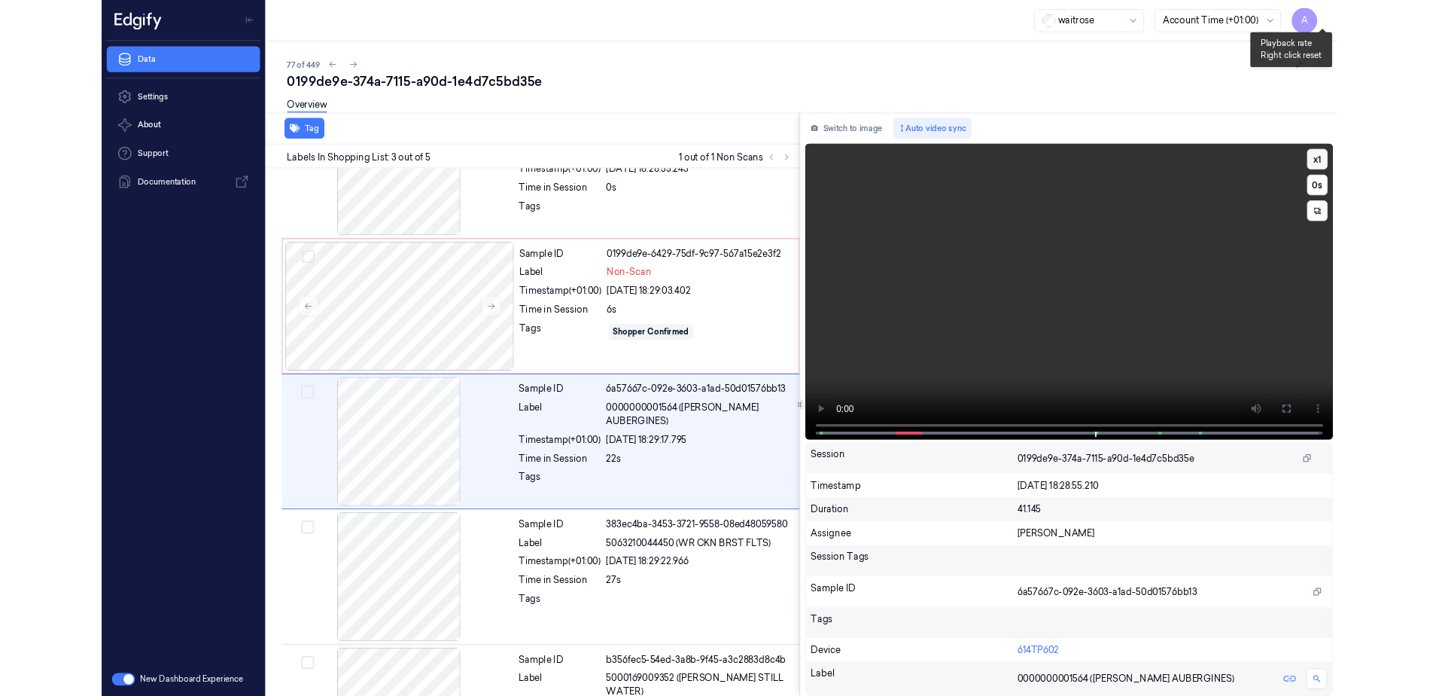
scroll to position [87, 0]
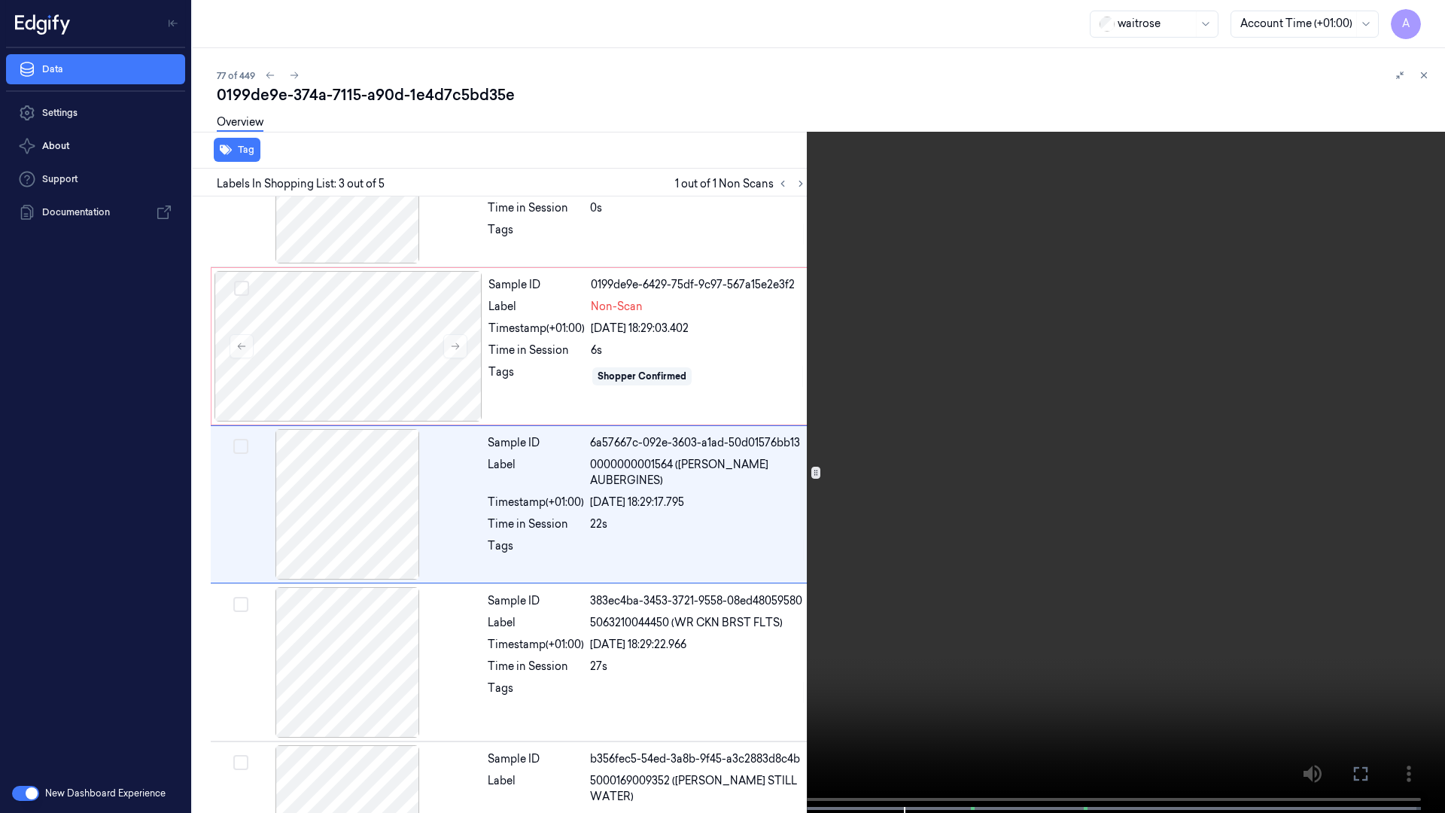
drag, startPoint x: 1374, startPoint y: 772, endPoint x: 1371, endPoint y: 694, distance: 78.3
click at [0, 0] on button at bounding box center [0, 0] width 0 height 0
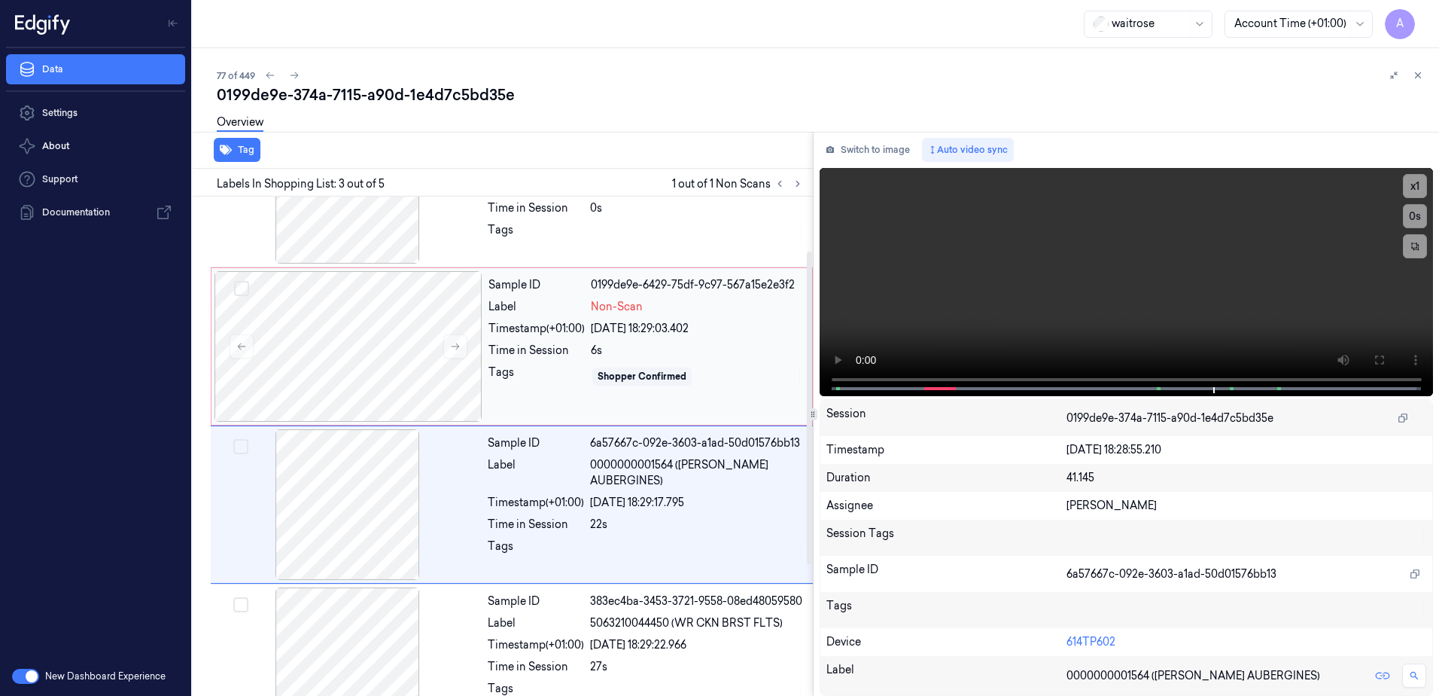
click at [674, 350] on div "6s" at bounding box center [697, 350] width 212 height 16
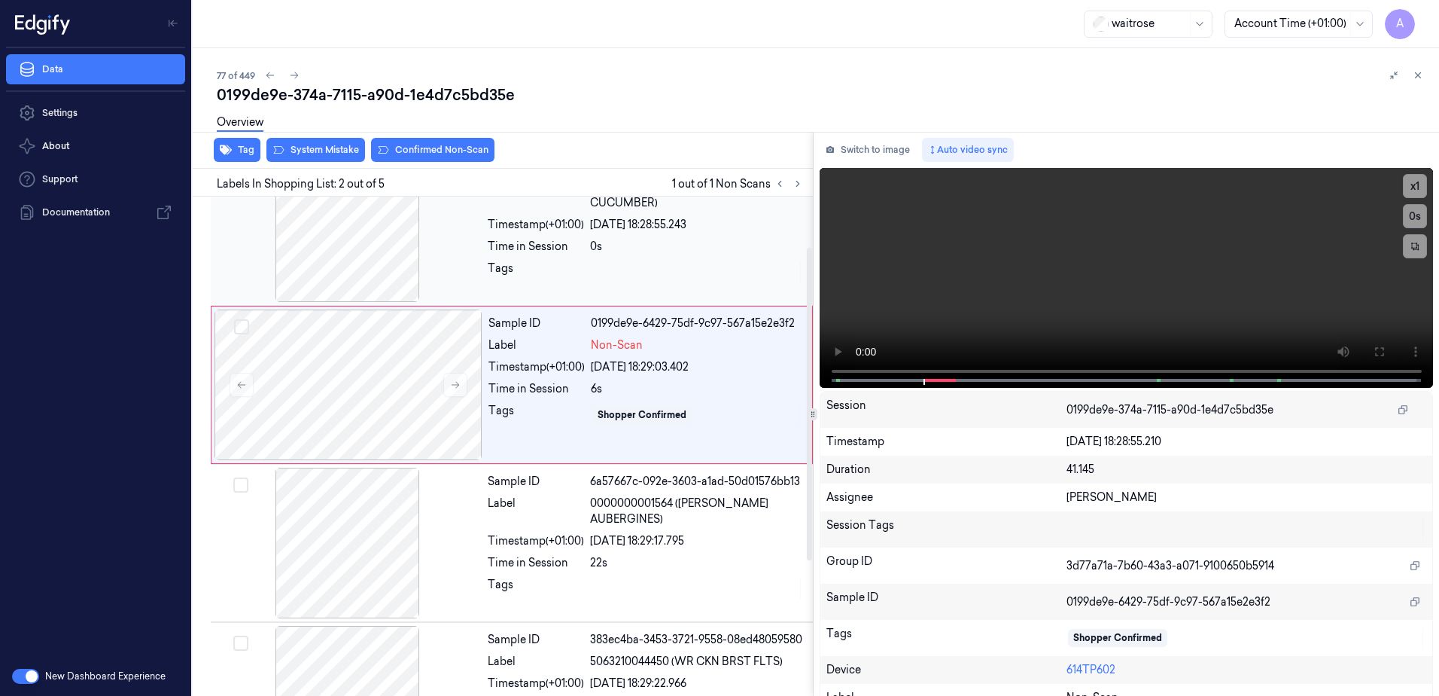
scroll to position [0, 0]
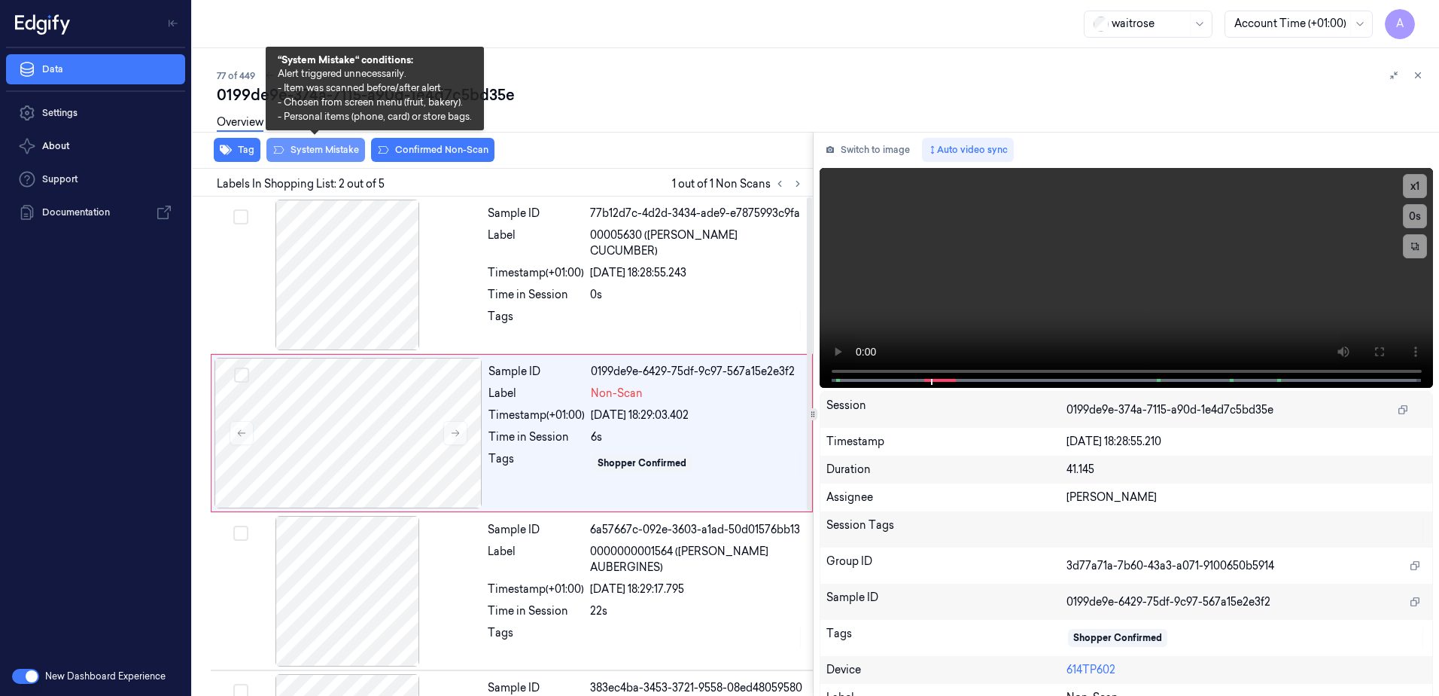
click at [321, 151] on button "System Mistake" at bounding box center [315, 150] width 99 height 24
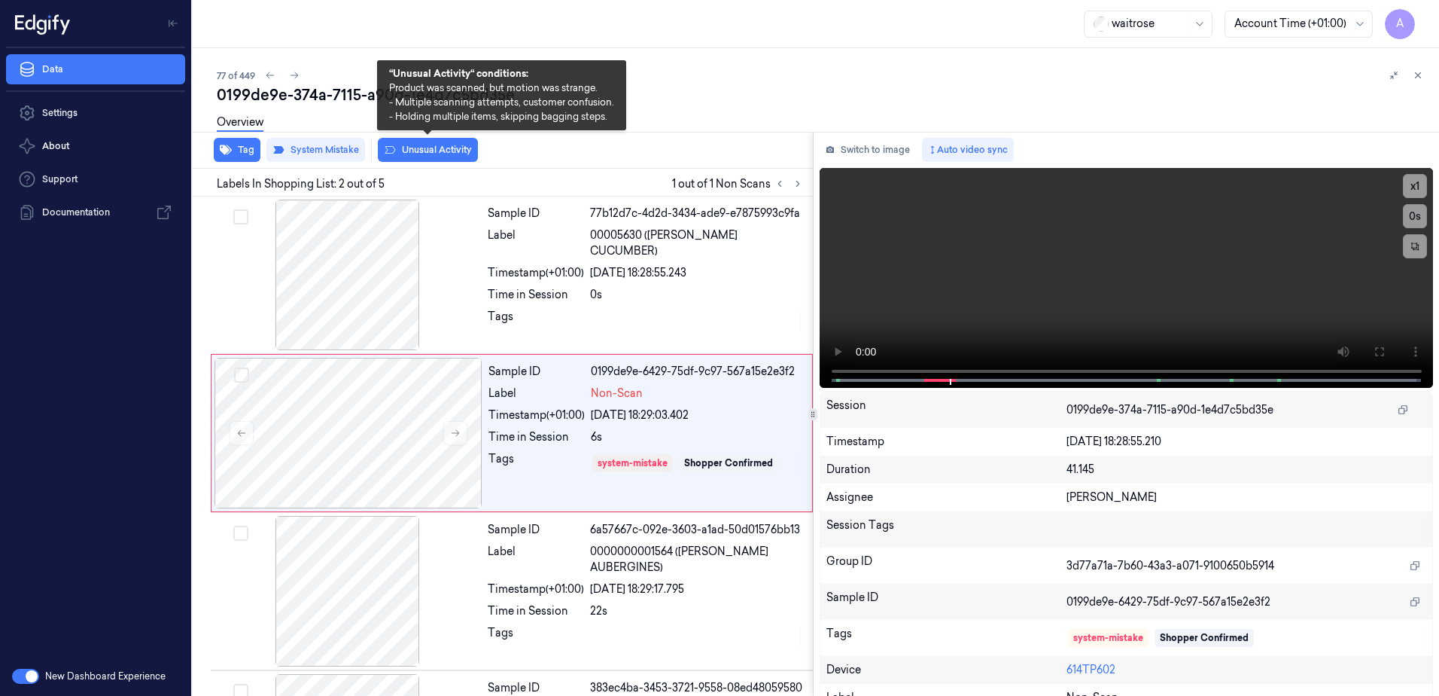
click at [422, 155] on button "Unusual Activity" at bounding box center [428, 150] width 100 height 24
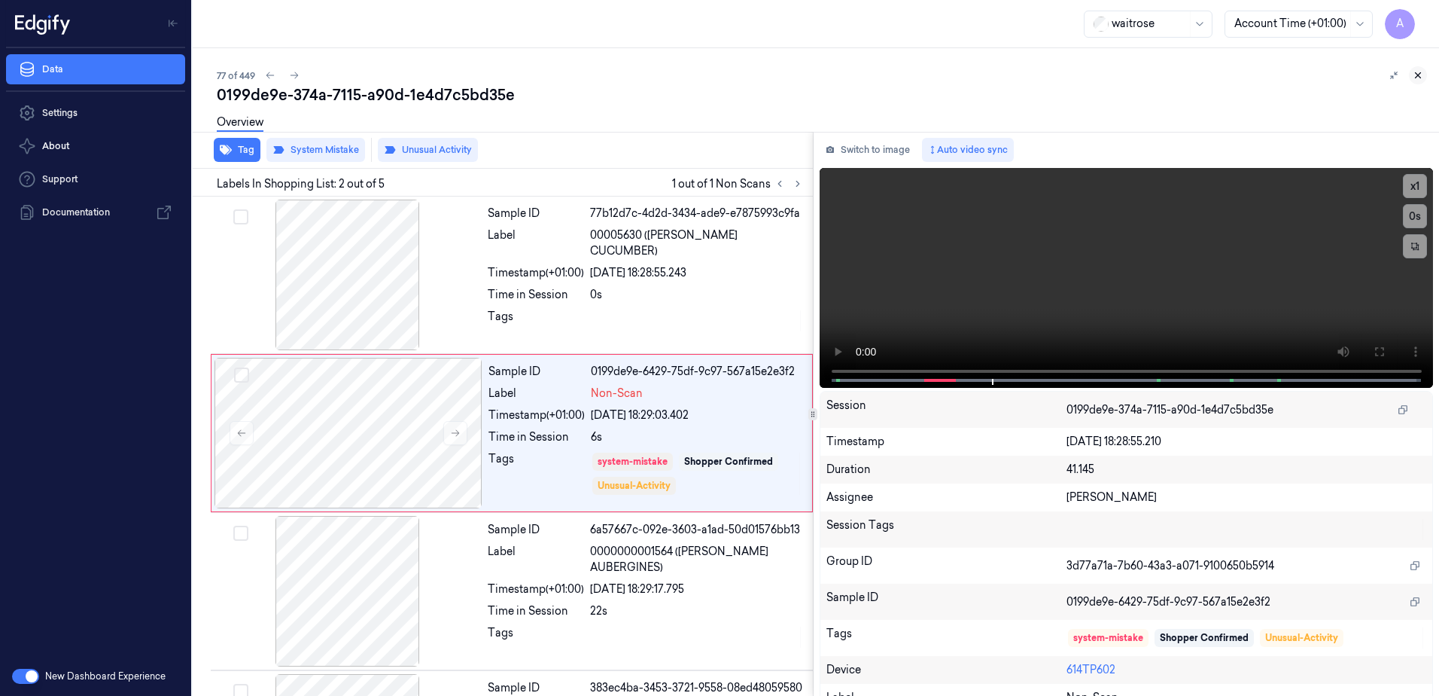
click at [1426, 76] on button at bounding box center [1418, 75] width 18 height 18
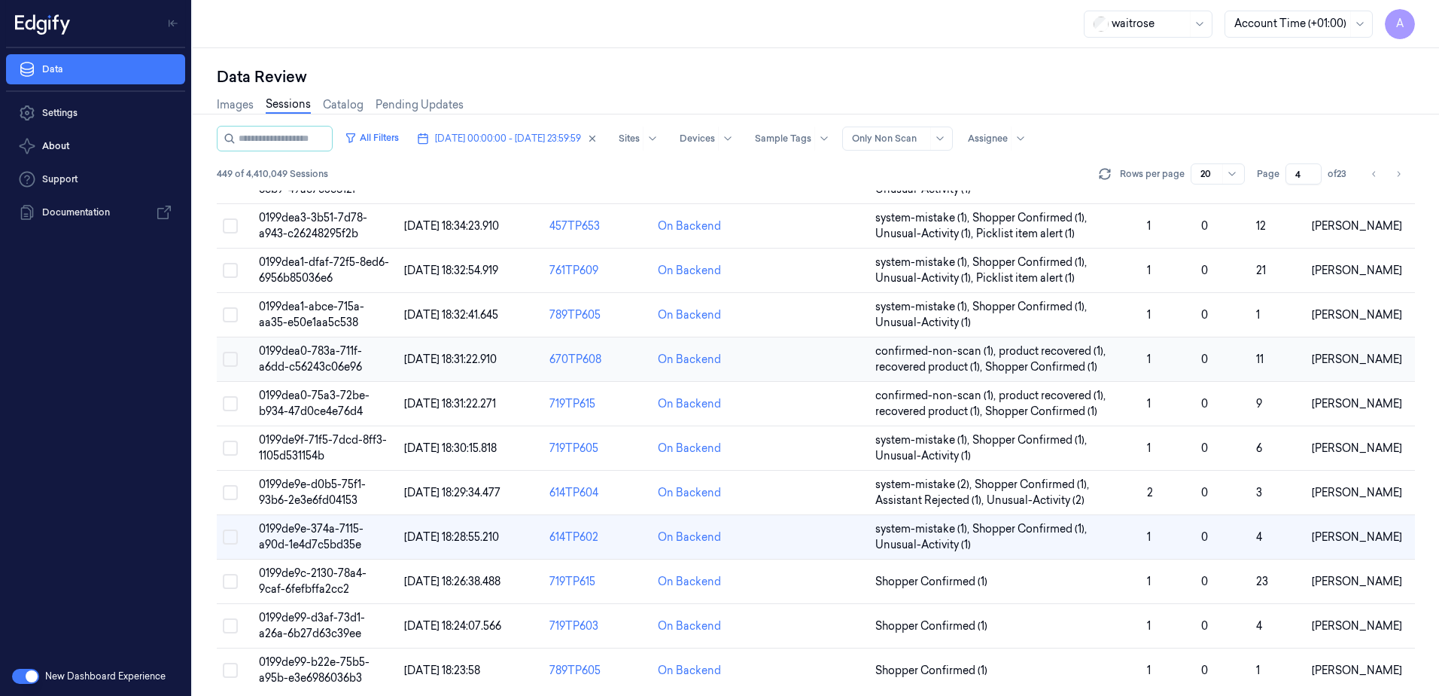
scroll to position [428, 0]
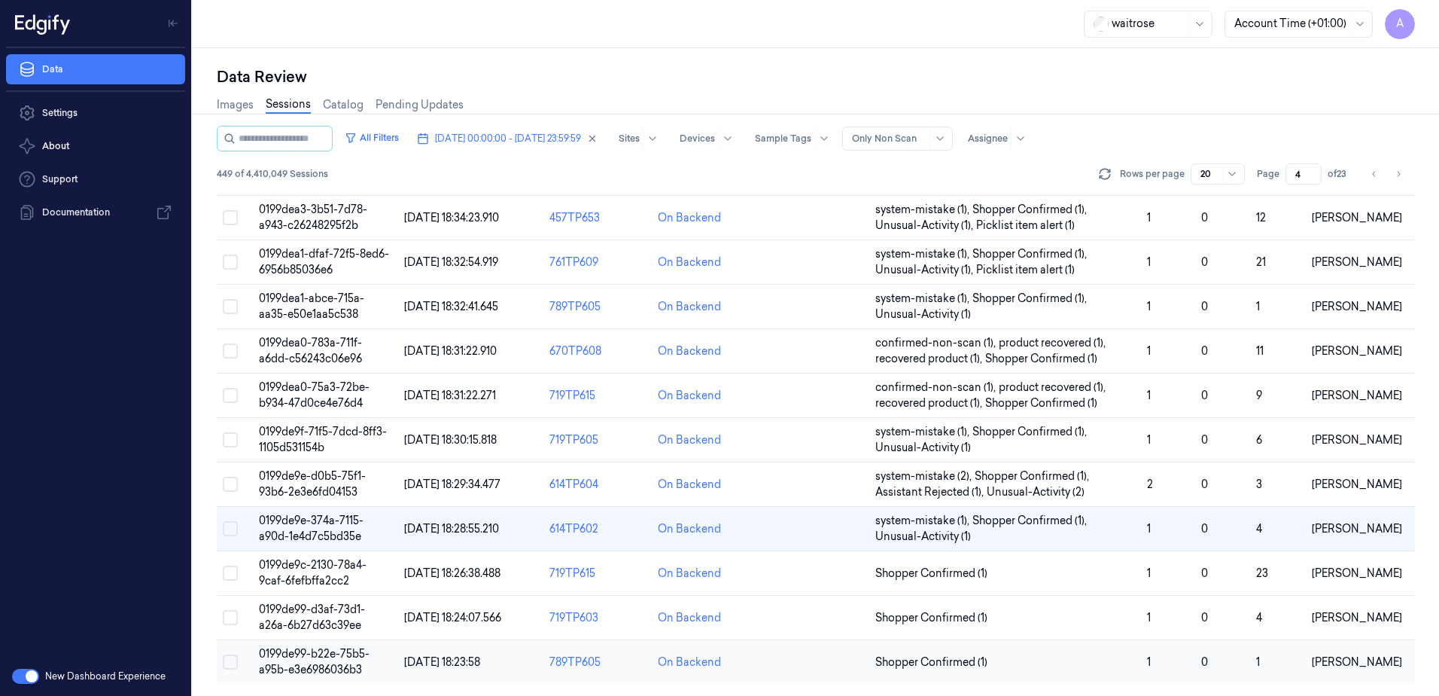
click at [319, 656] on span "0199de99-b22e-75b5-a95b-e3e6986036b3" at bounding box center [314, 661] width 111 height 29
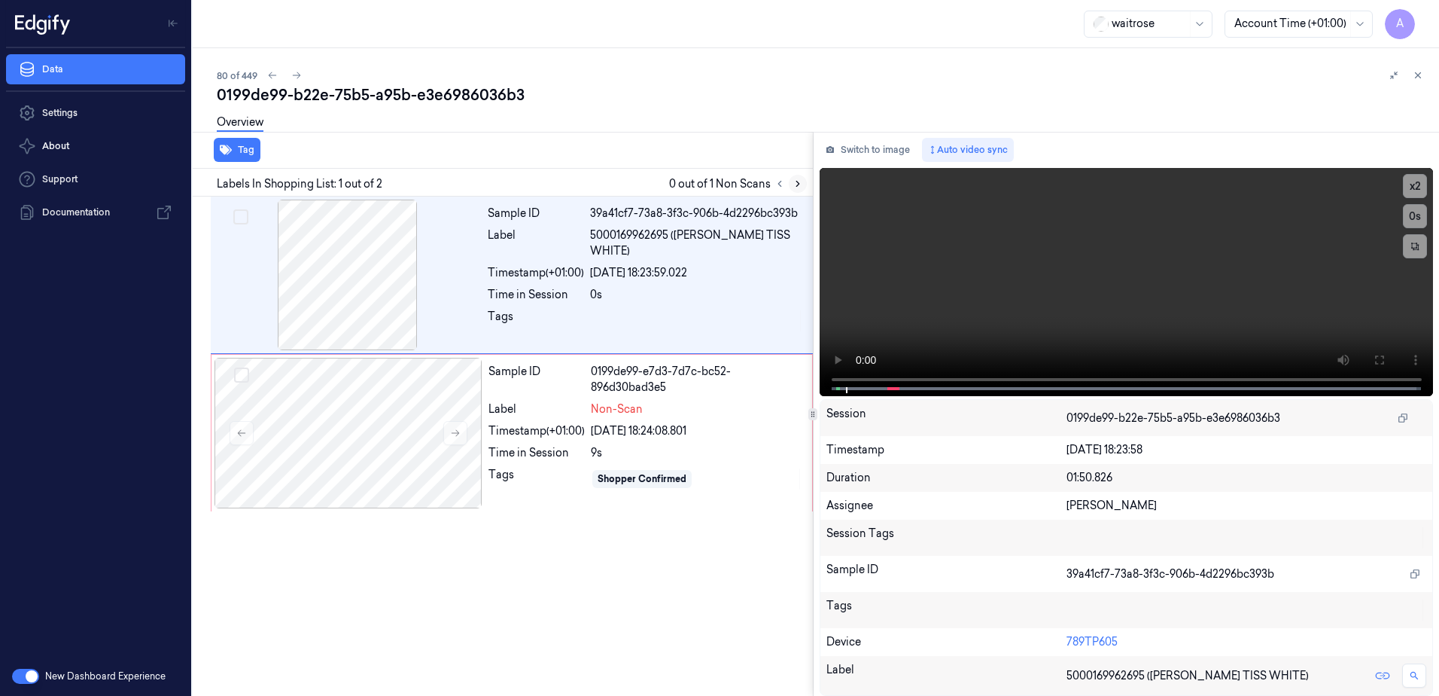
click at [802, 180] on icon at bounding box center [798, 183] width 11 height 11
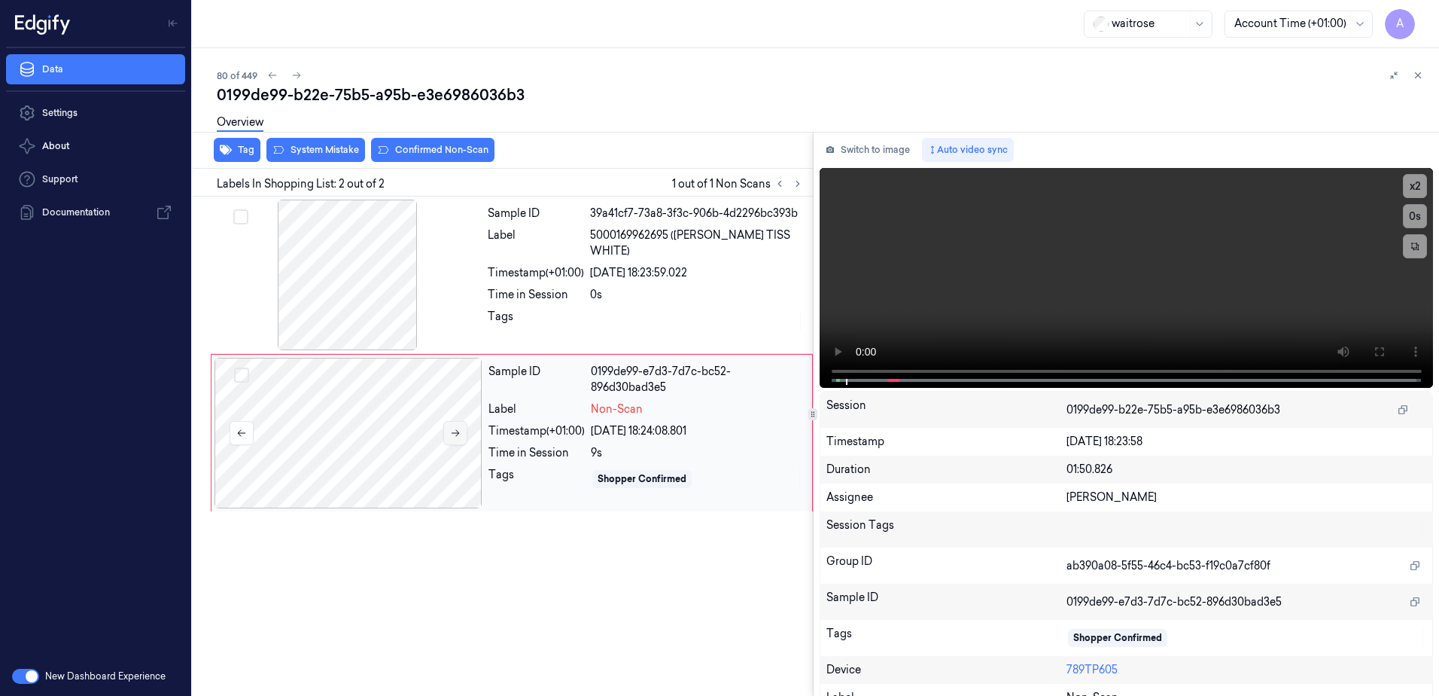
click at [463, 436] on button at bounding box center [455, 433] width 24 height 24
click at [446, 434] on button at bounding box center [455, 433] width 24 height 24
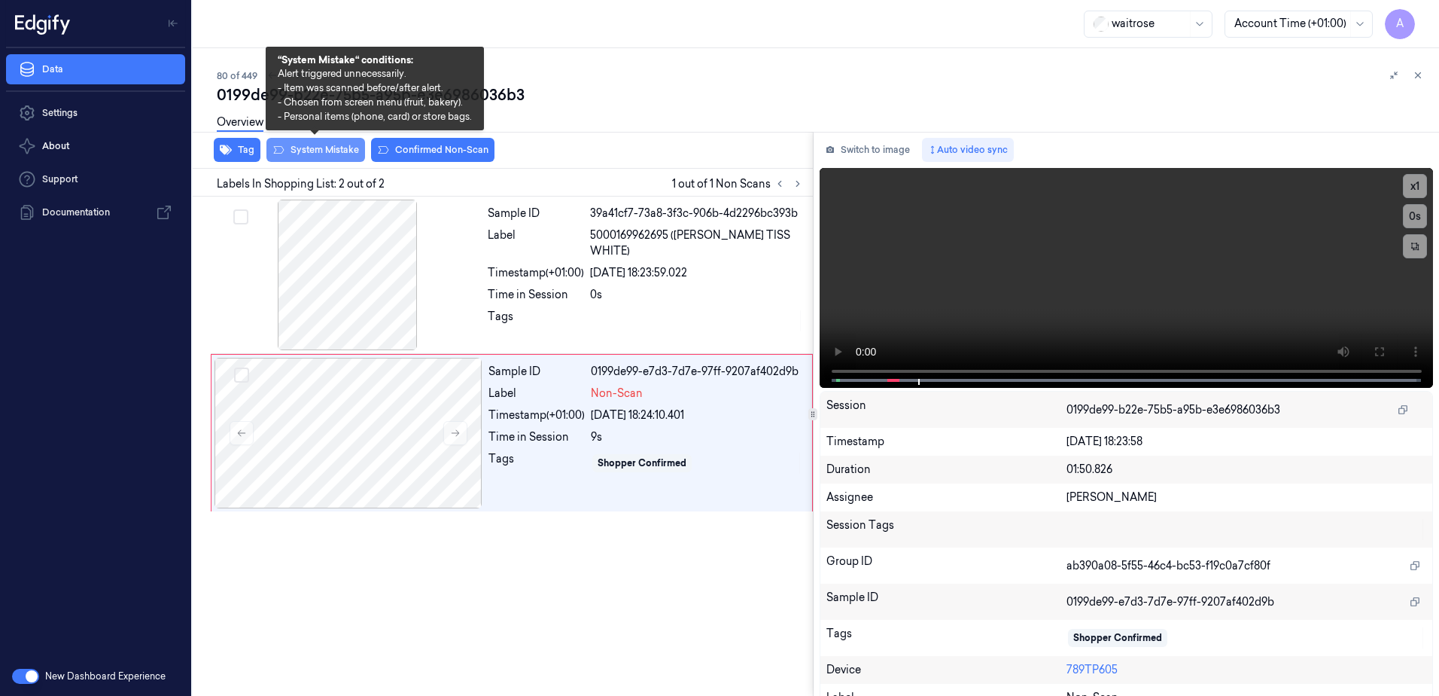
click at [316, 152] on button "System Mistake" at bounding box center [315, 150] width 99 height 24
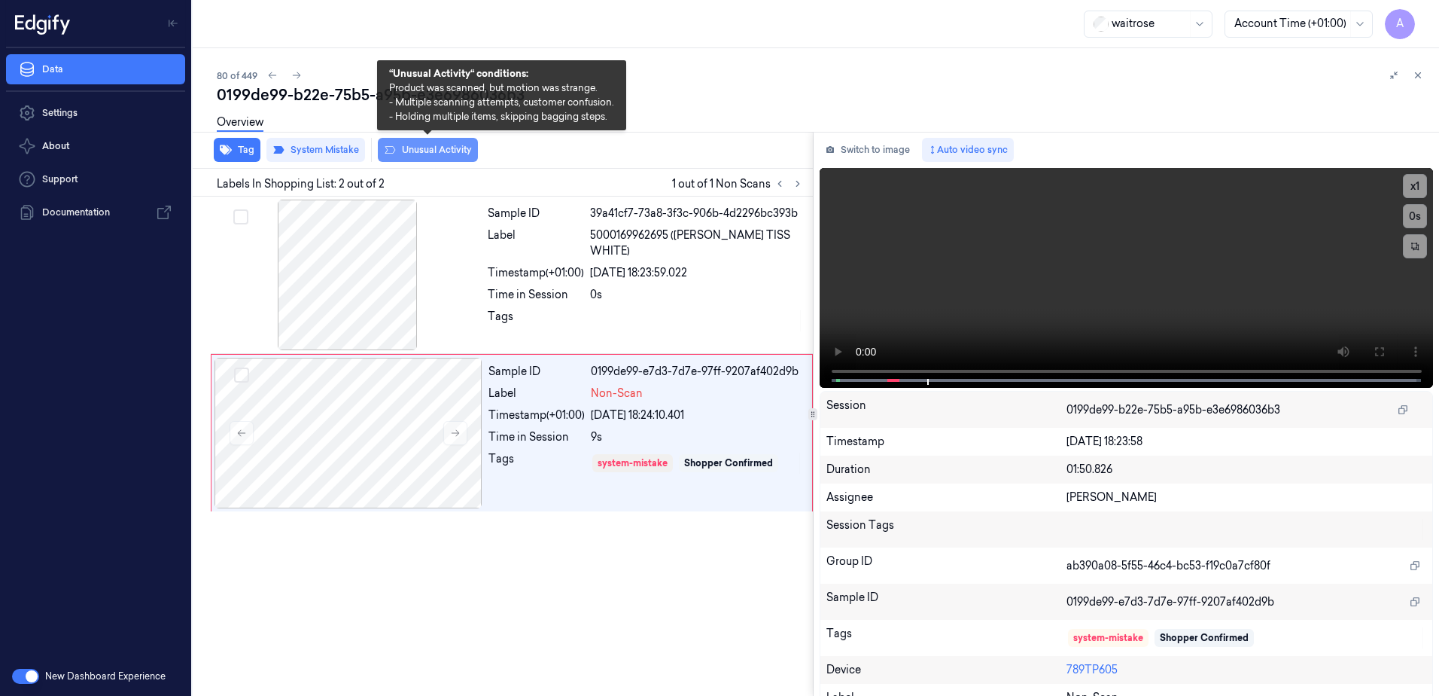
click at [425, 154] on button "Unusual Activity" at bounding box center [428, 150] width 100 height 24
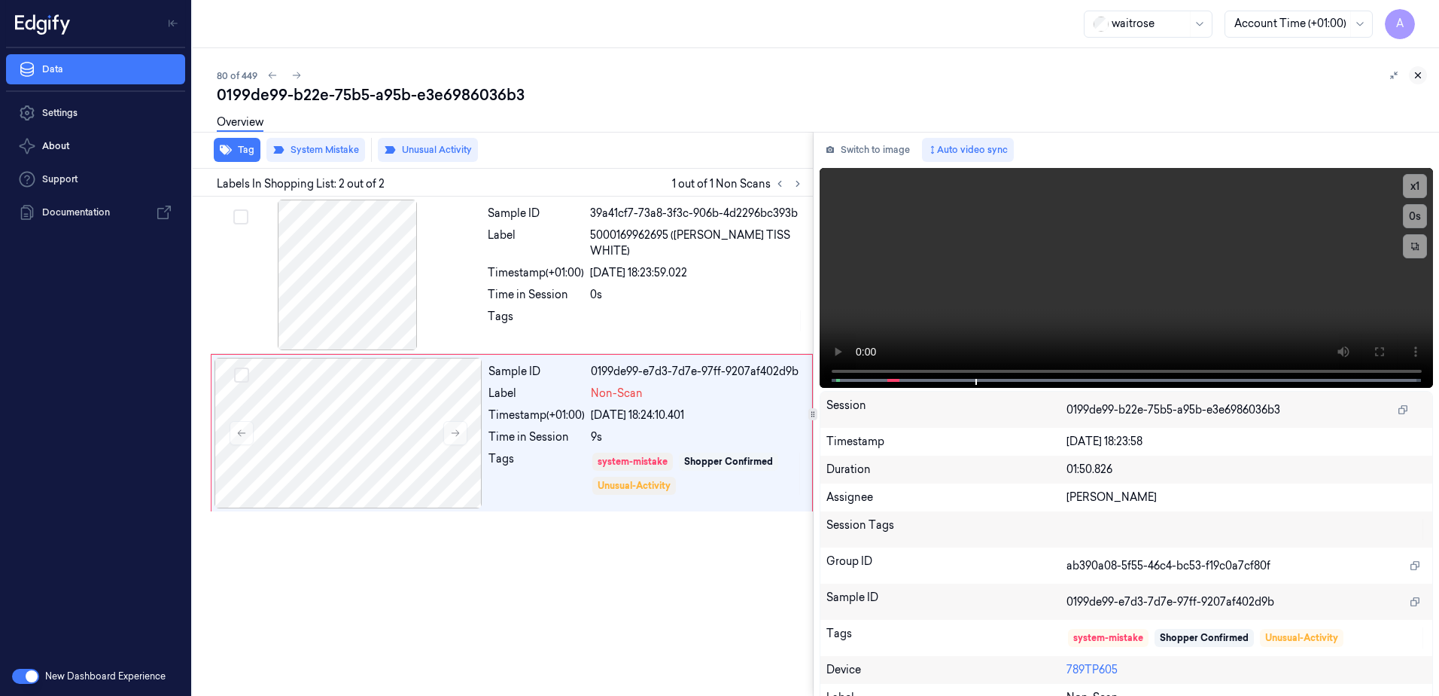
click at [1417, 78] on icon at bounding box center [1418, 75] width 11 height 11
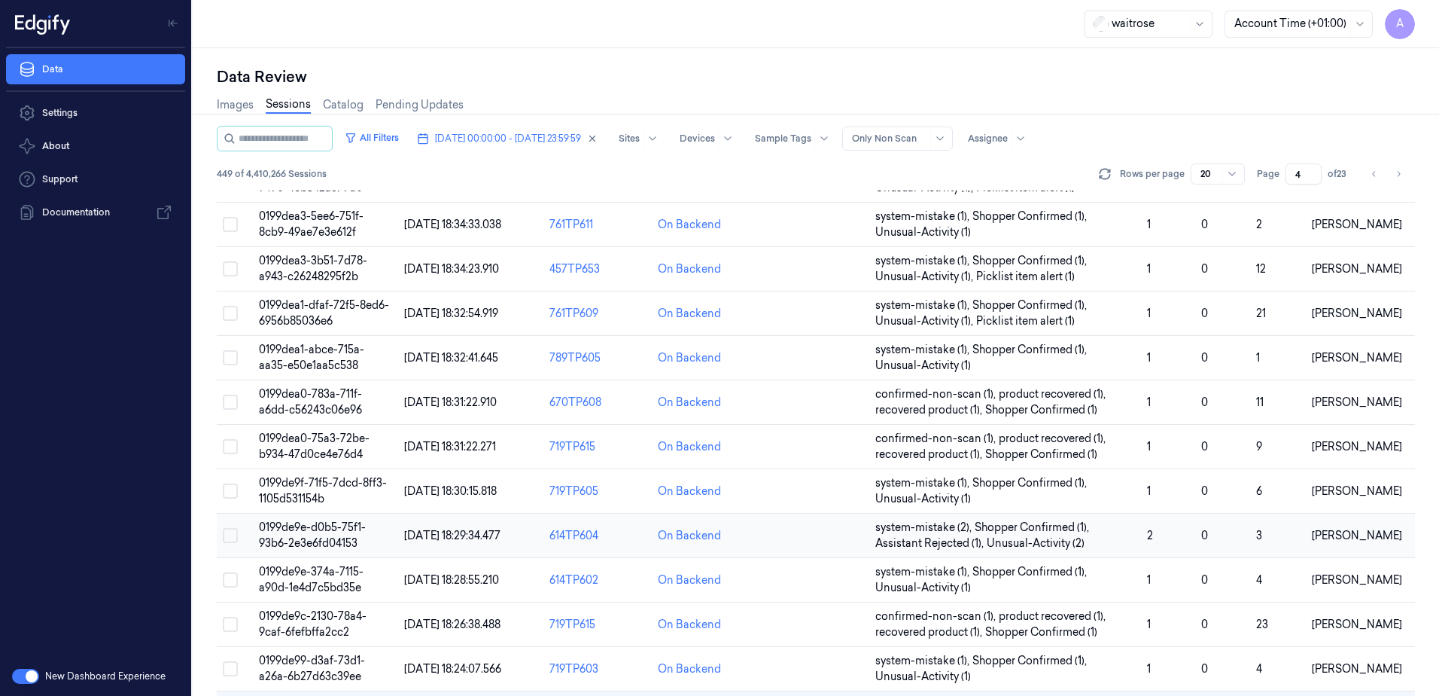
scroll to position [428, 0]
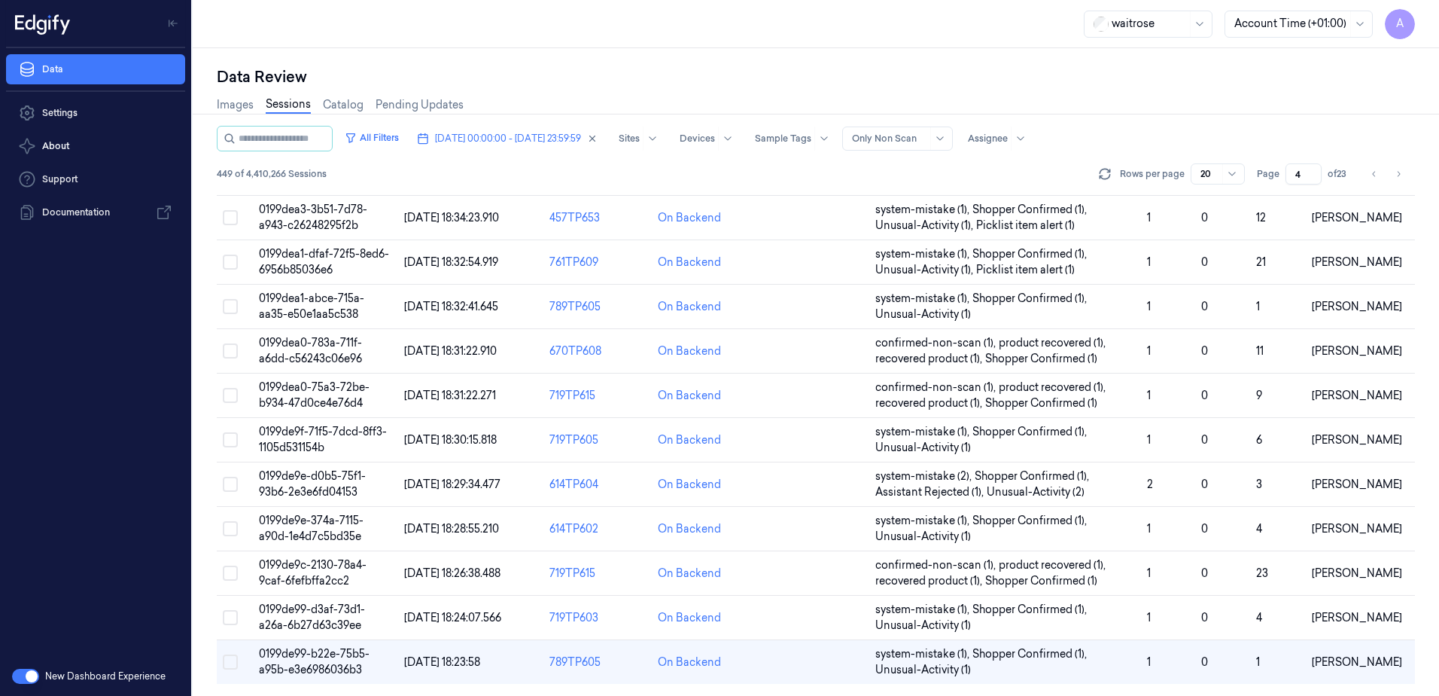
drag, startPoint x: 1302, startPoint y: 172, endPoint x: 1289, endPoint y: 178, distance: 14.5
click at [1289, 178] on input "4" at bounding box center [1304, 173] width 36 height 21
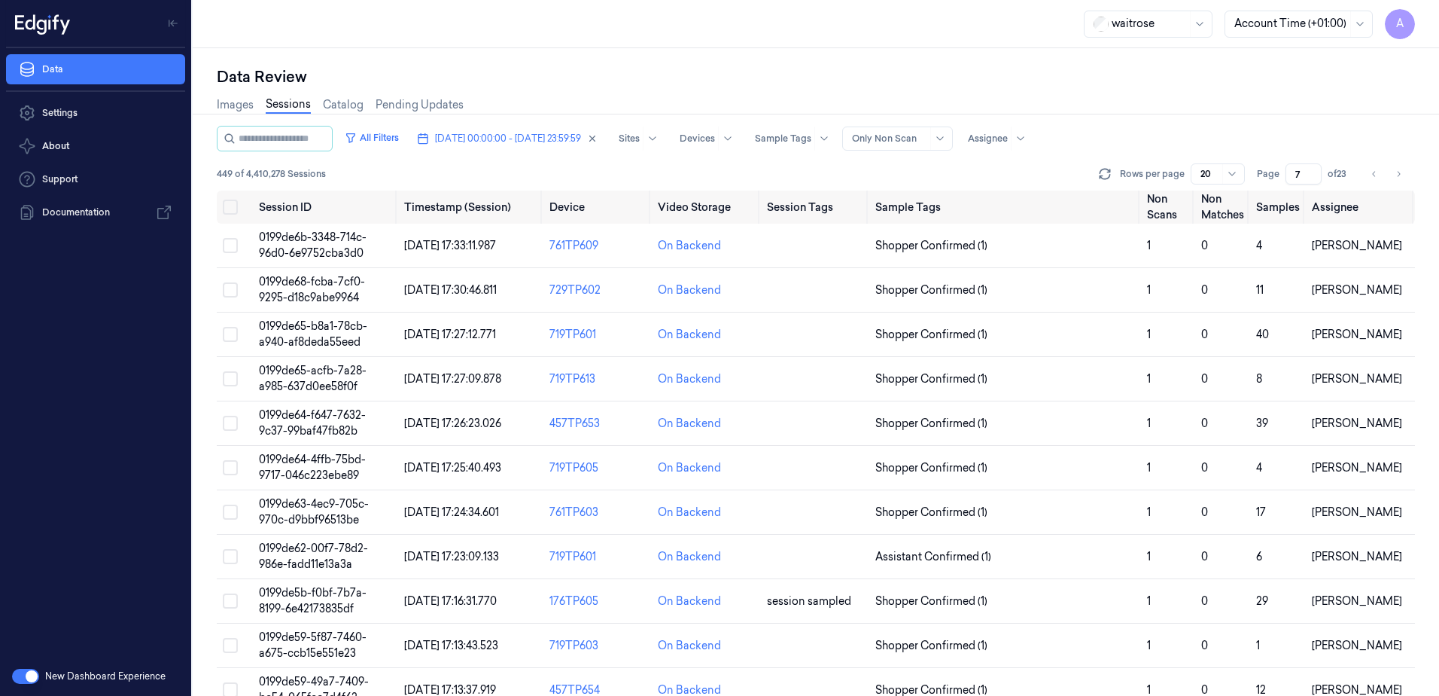
type input "7"
click at [325, 330] on span "0199de65-b8a1-78cb-a940-af8deda55eed" at bounding box center [313, 333] width 108 height 29
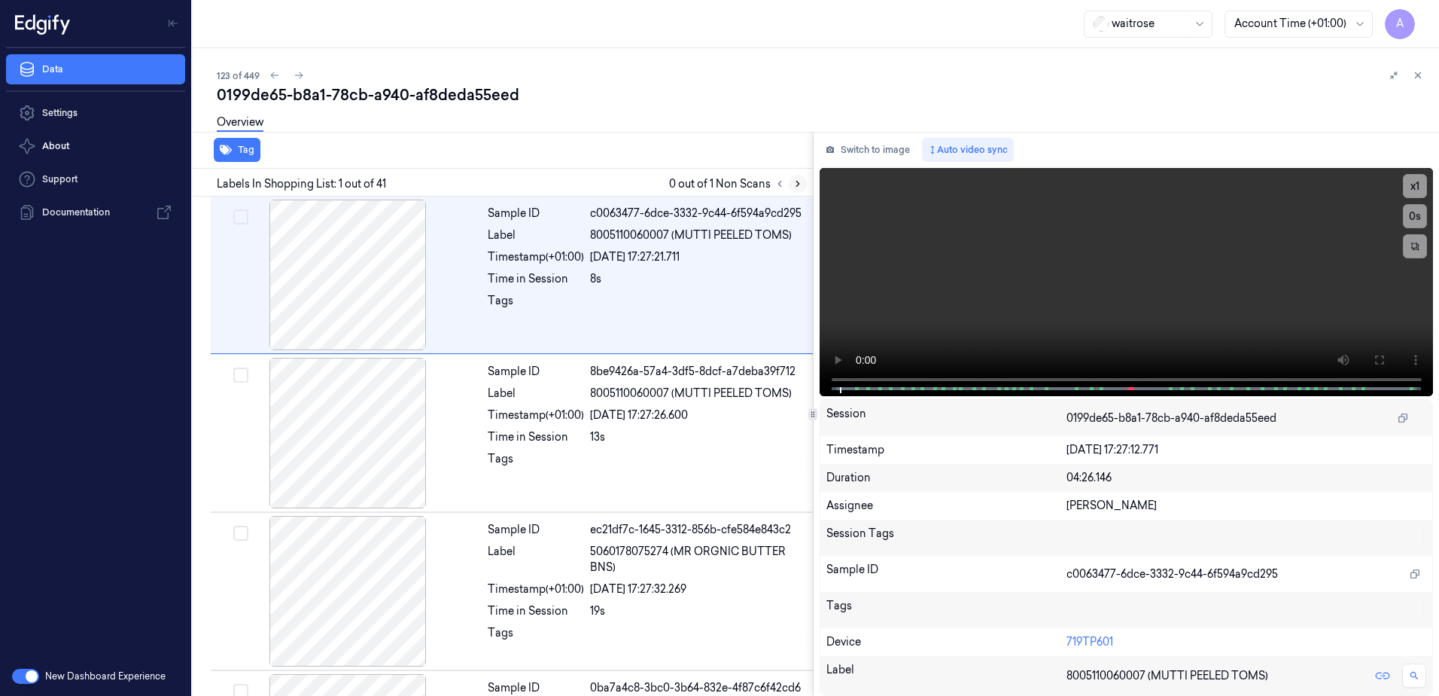
click at [801, 181] on icon at bounding box center [798, 183] width 11 height 11
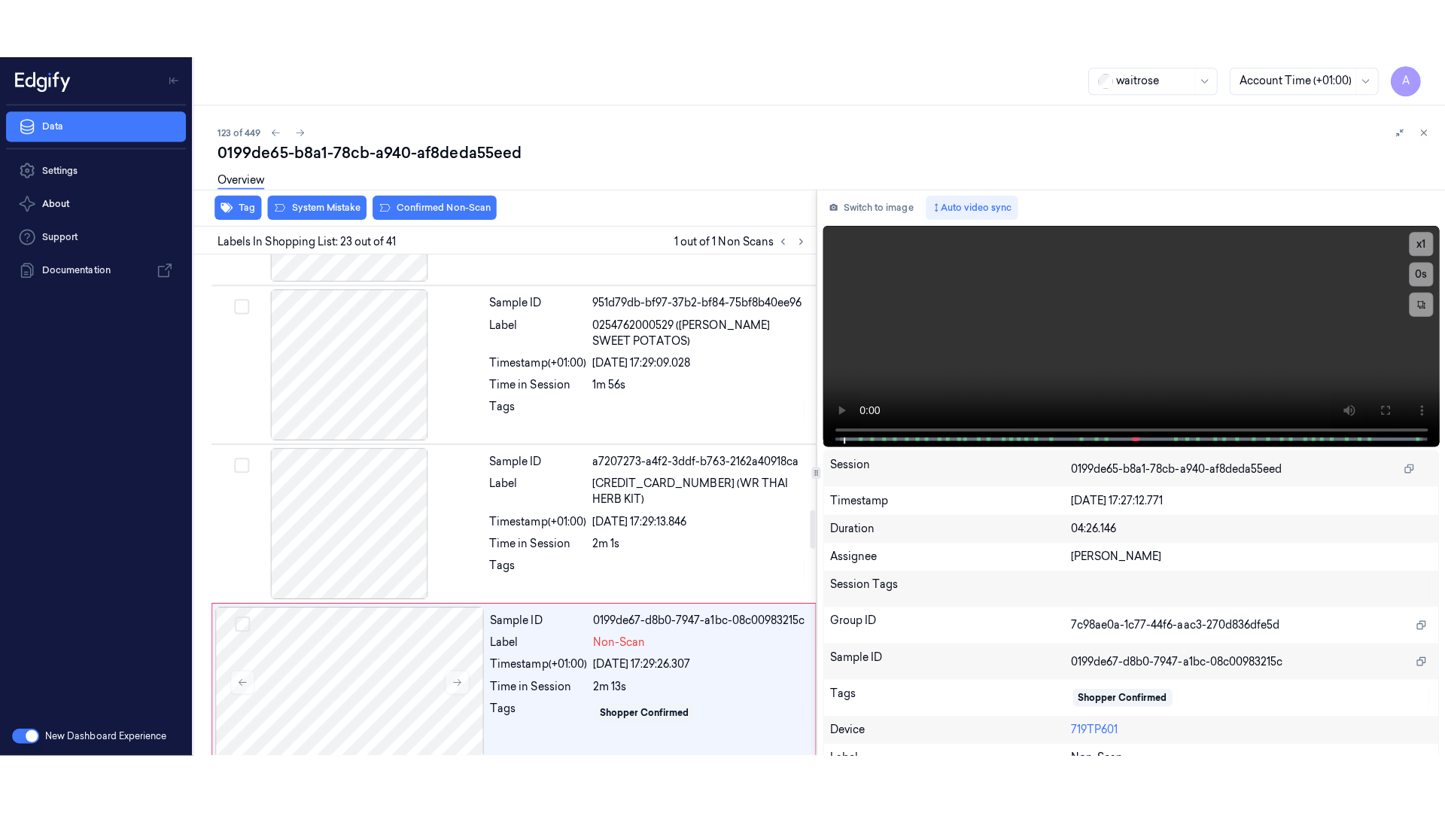
scroll to position [3316, 0]
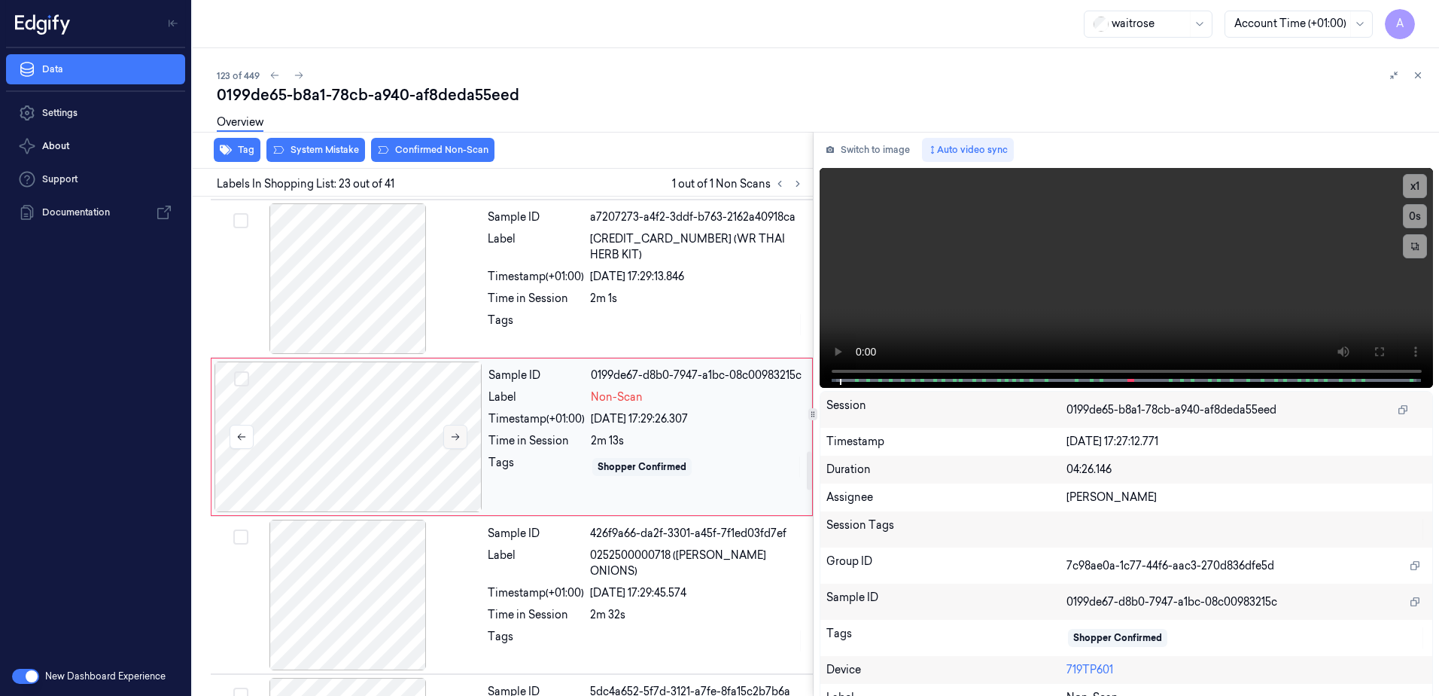
click at [450, 440] on icon at bounding box center [455, 436] width 11 height 11
click at [455, 442] on icon at bounding box center [455, 436] width 11 height 11
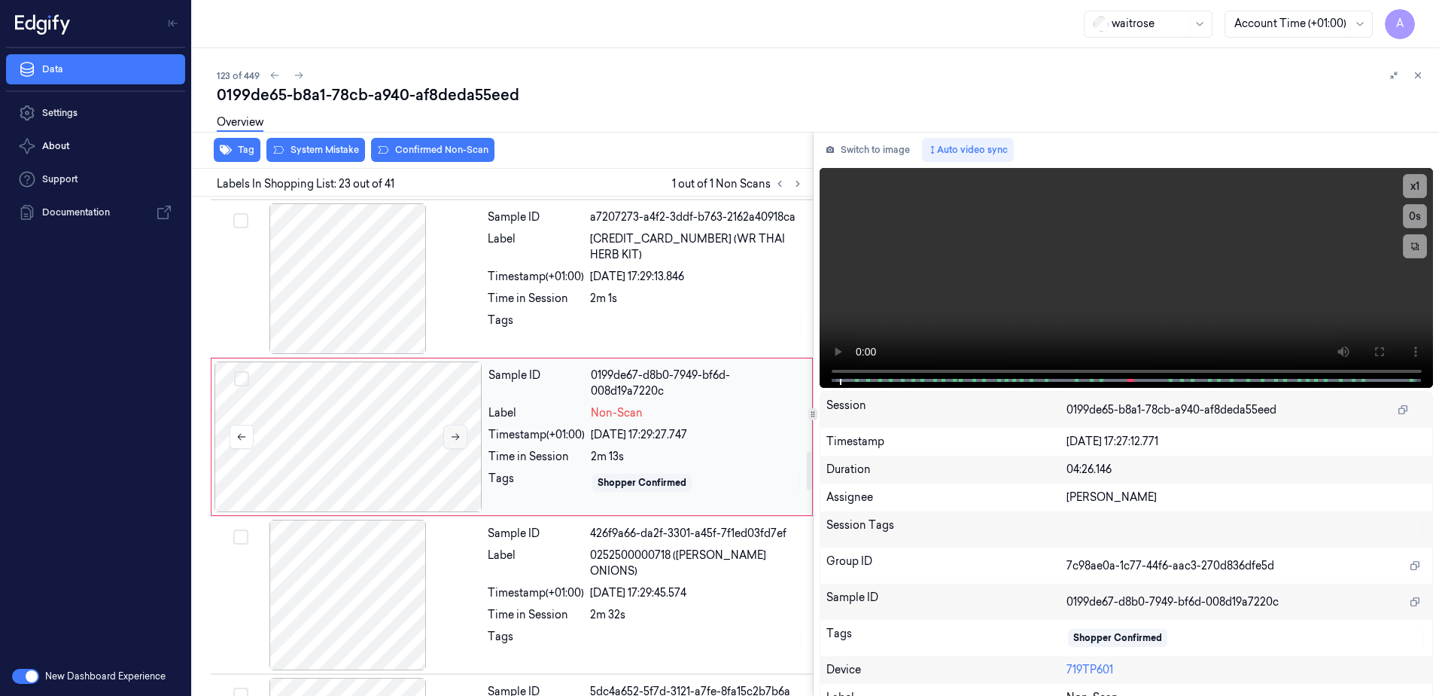
click at [455, 442] on icon at bounding box center [455, 436] width 11 height 11
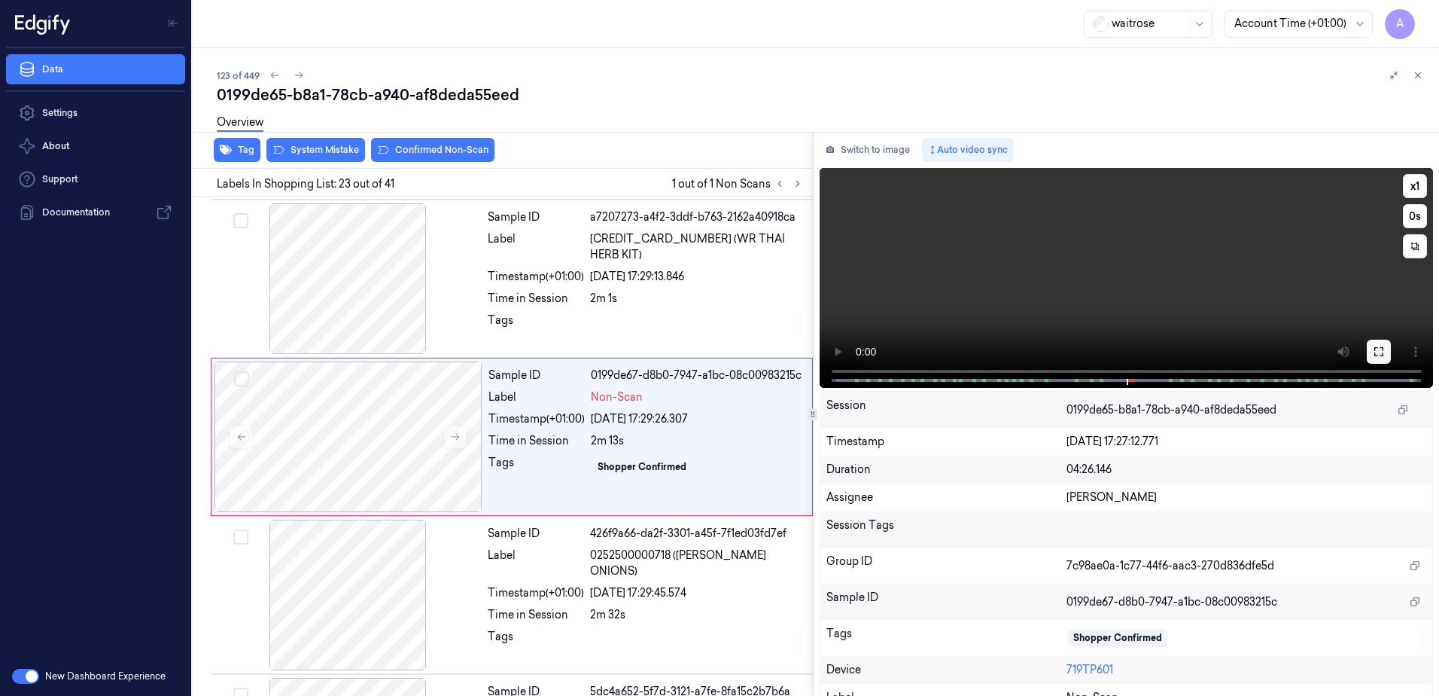
click at [1379, 346] on icon at bounding box center [1379, 352] width 12 height 12
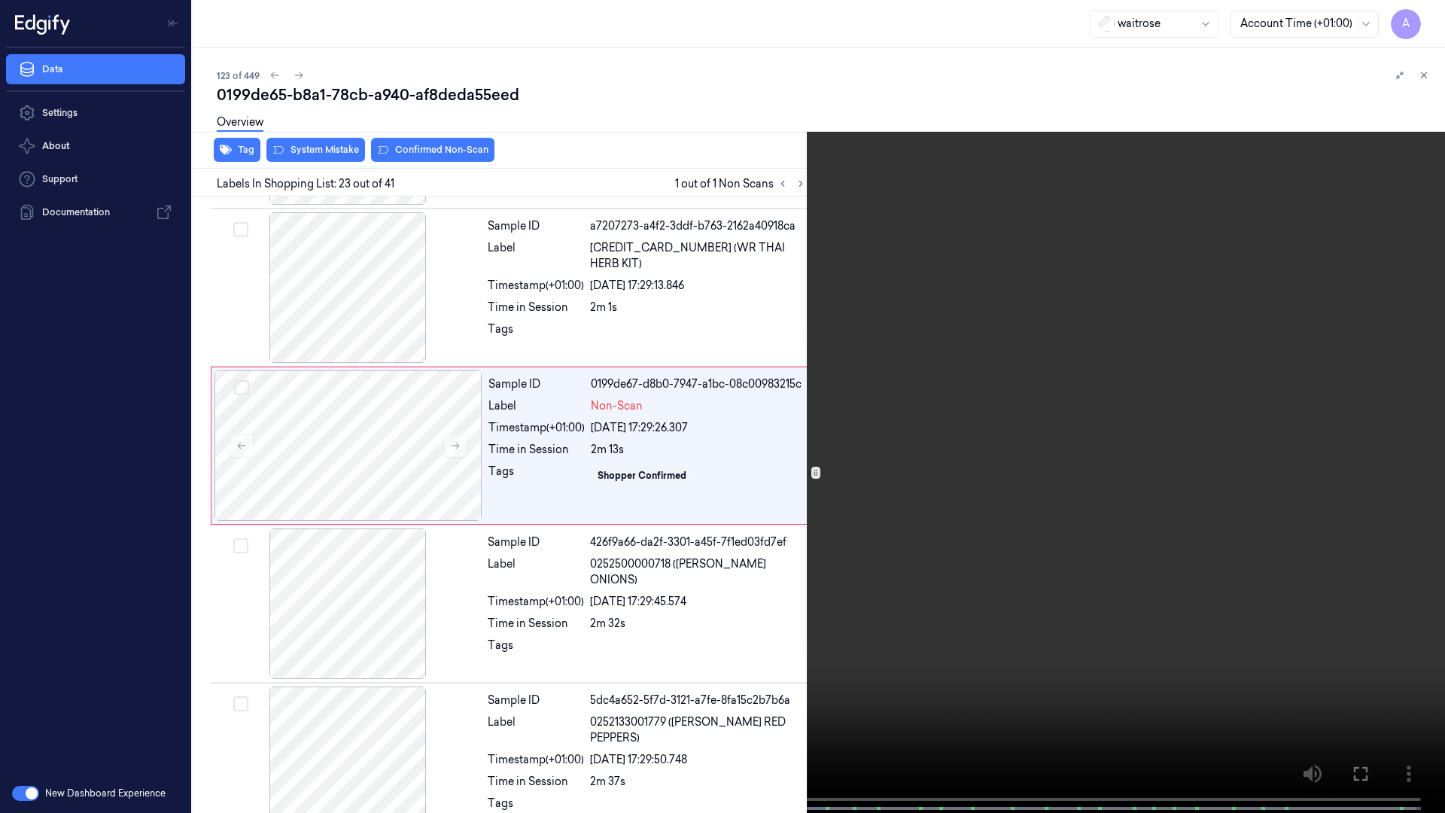
click at [828, 397] on video at bounding box center [722, 408] width 1445 height 816
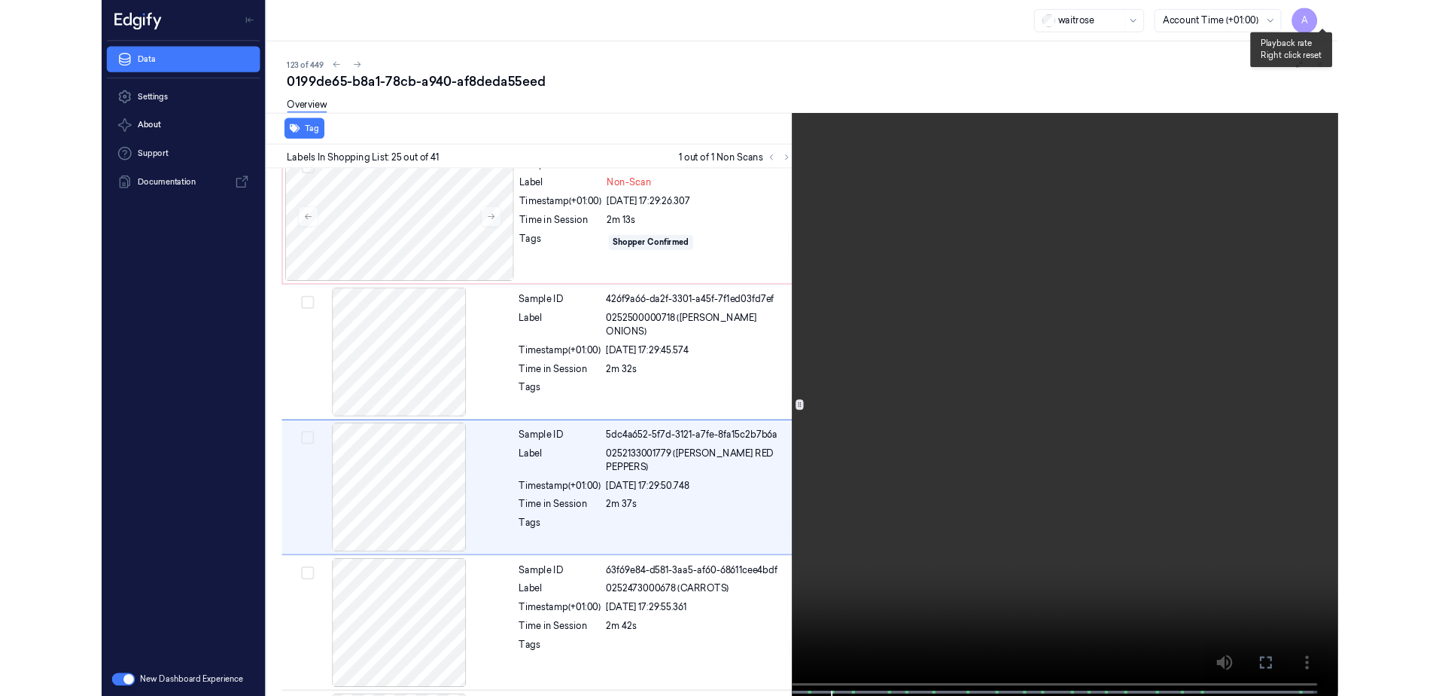
scroll to position [3564, 0]
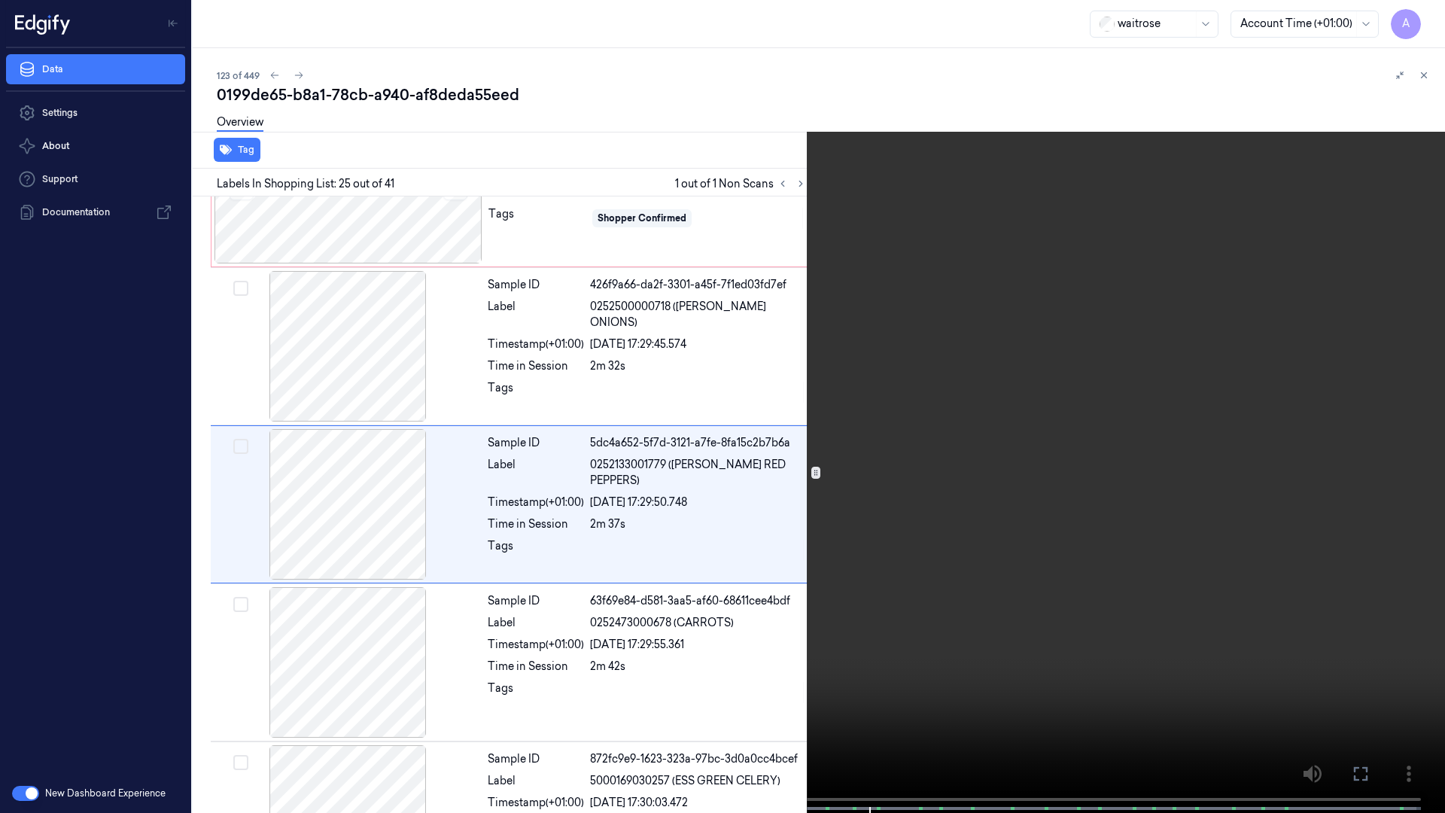
click at [0, 0] on icon at bounding box center [0, 0] width 0 height 0
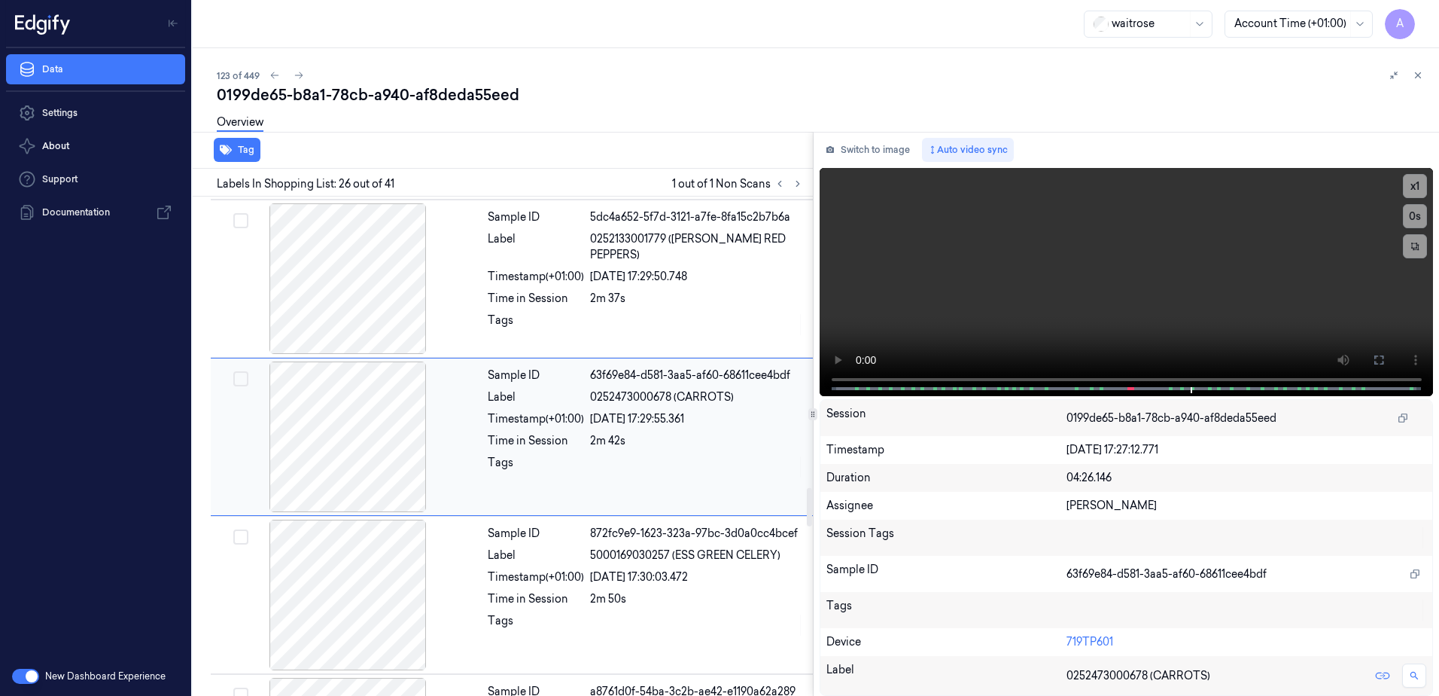
scroll to position [3489, 0]
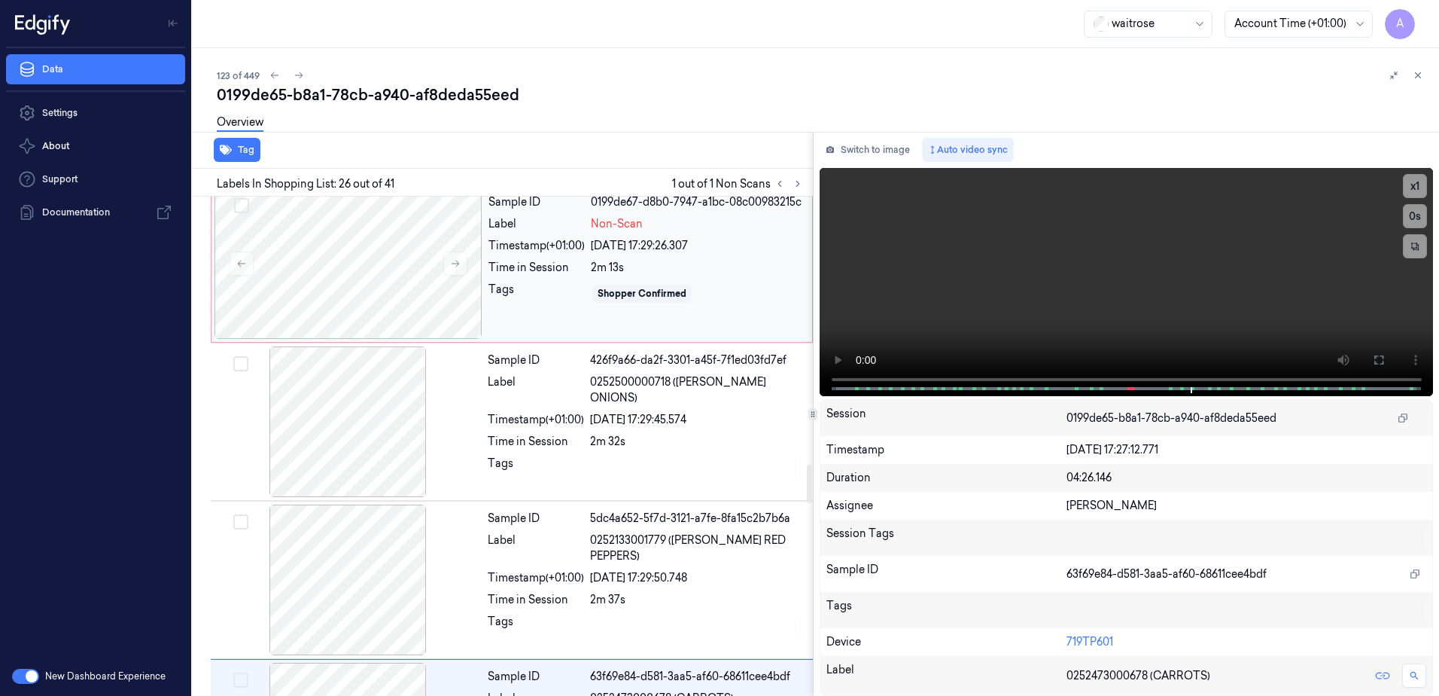
click at [744, 306] on div "Shopper Confirmed" at bounding box center [697, 294] width 212 height 24
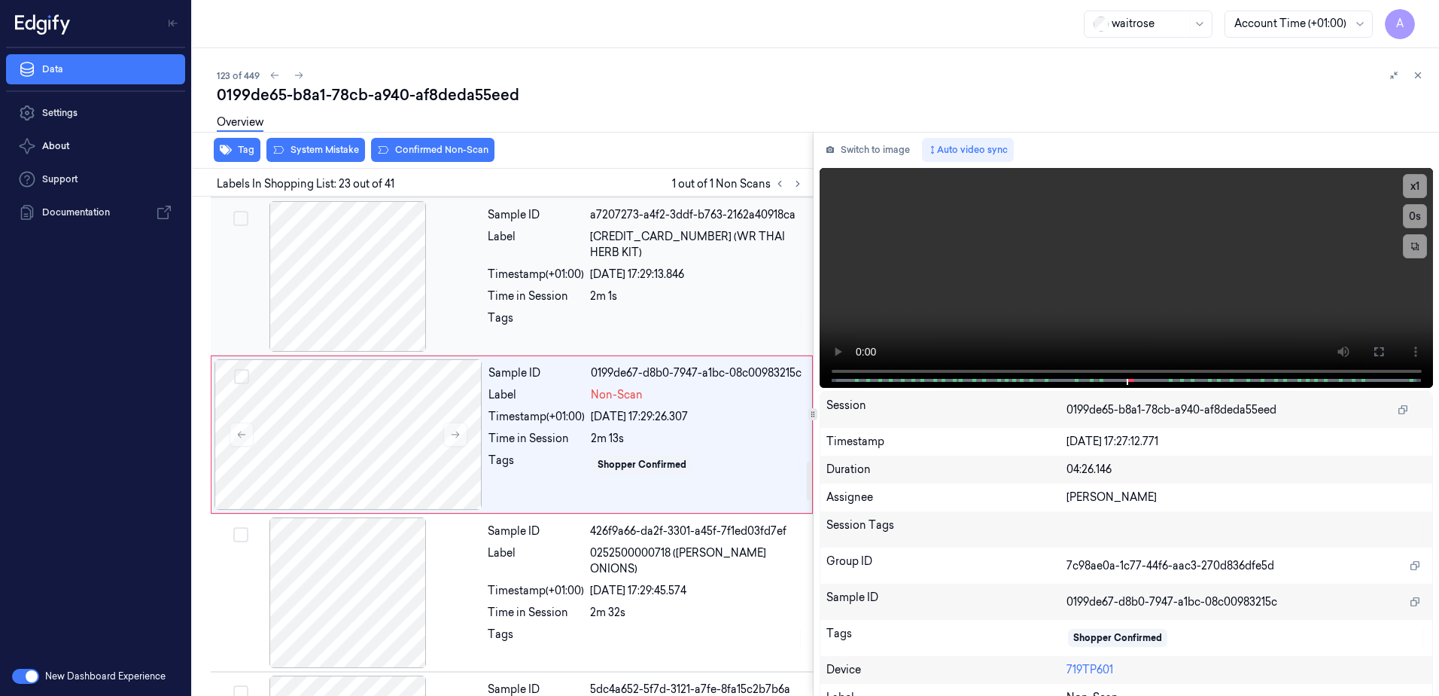
scroll to position [3316, 0]
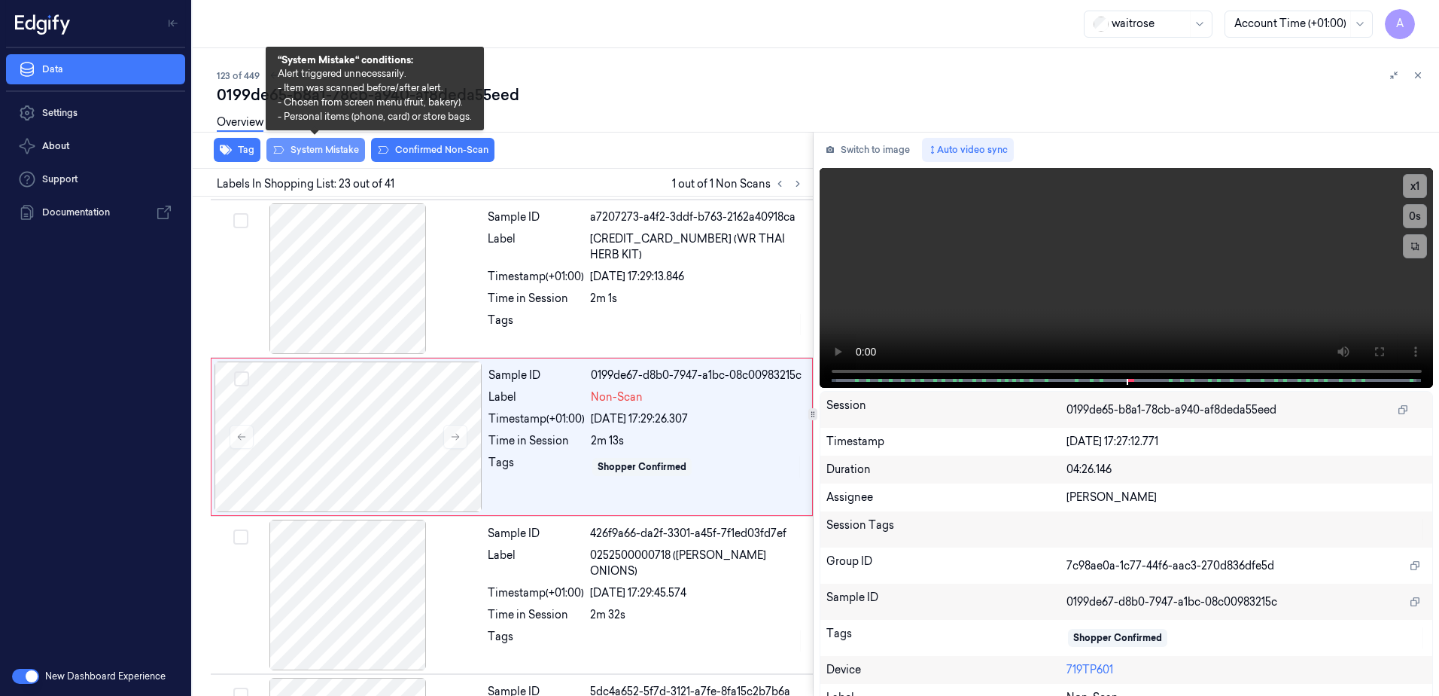
click at [318, 147] on button "System Mistake" at bounding box center [315, 150] width 99 height 24
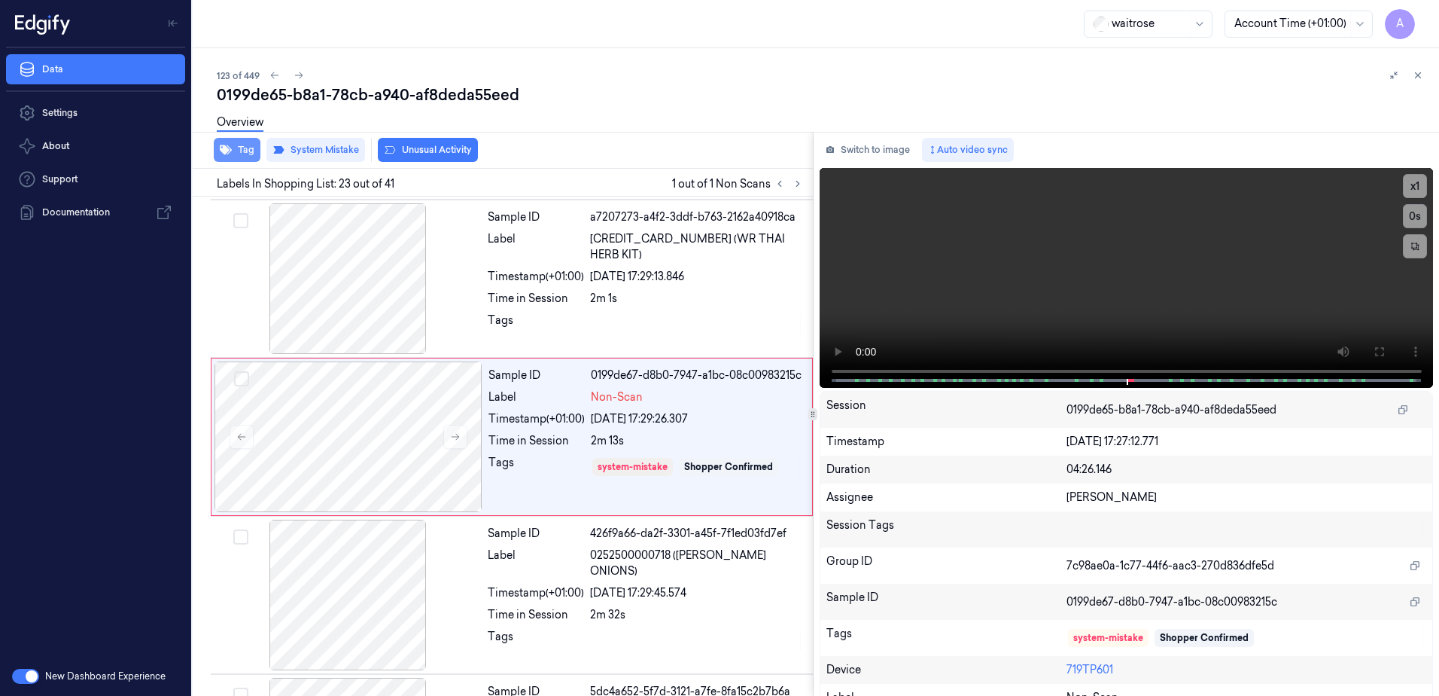
click at [243, 154] on button "Tag" at bounding box center [237, 150] width 47 height 24
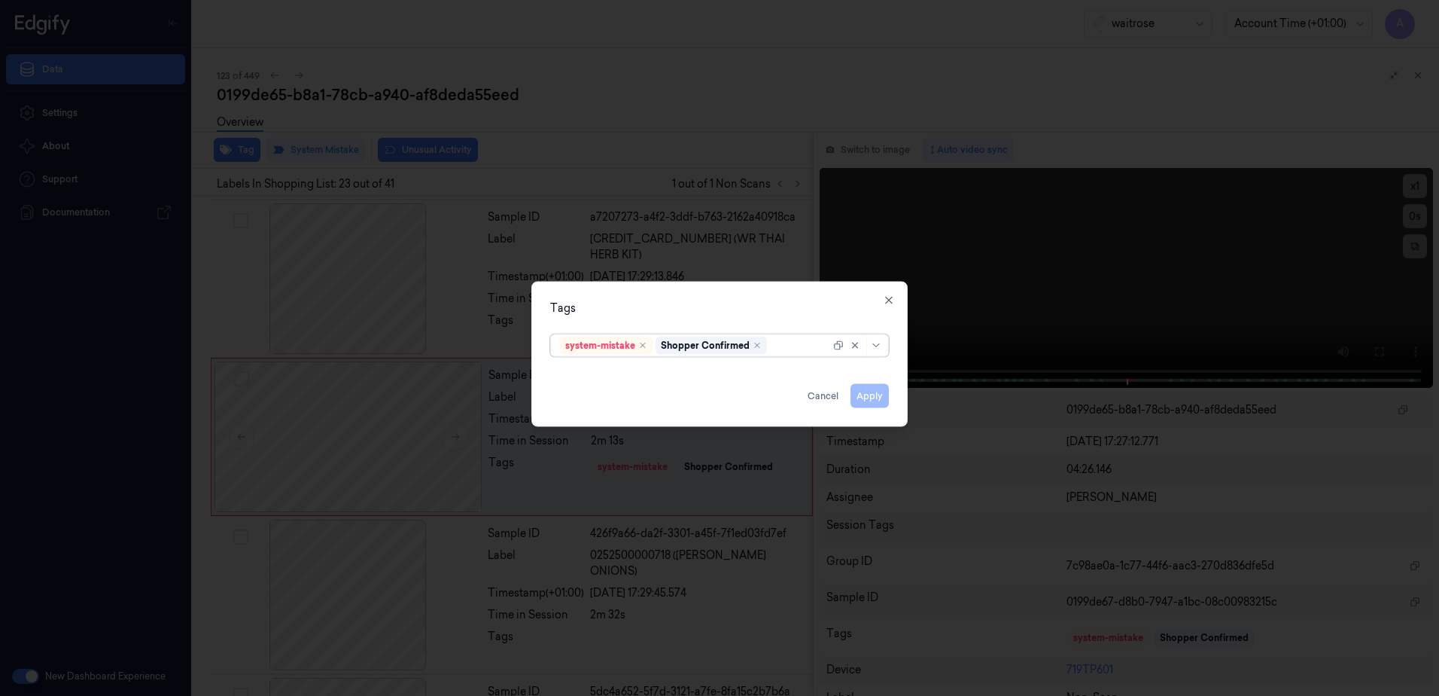
click at [799, 355] on div "system-mistake Shopper Confirmed" at bounding box center [695, 345] width 270 height 21
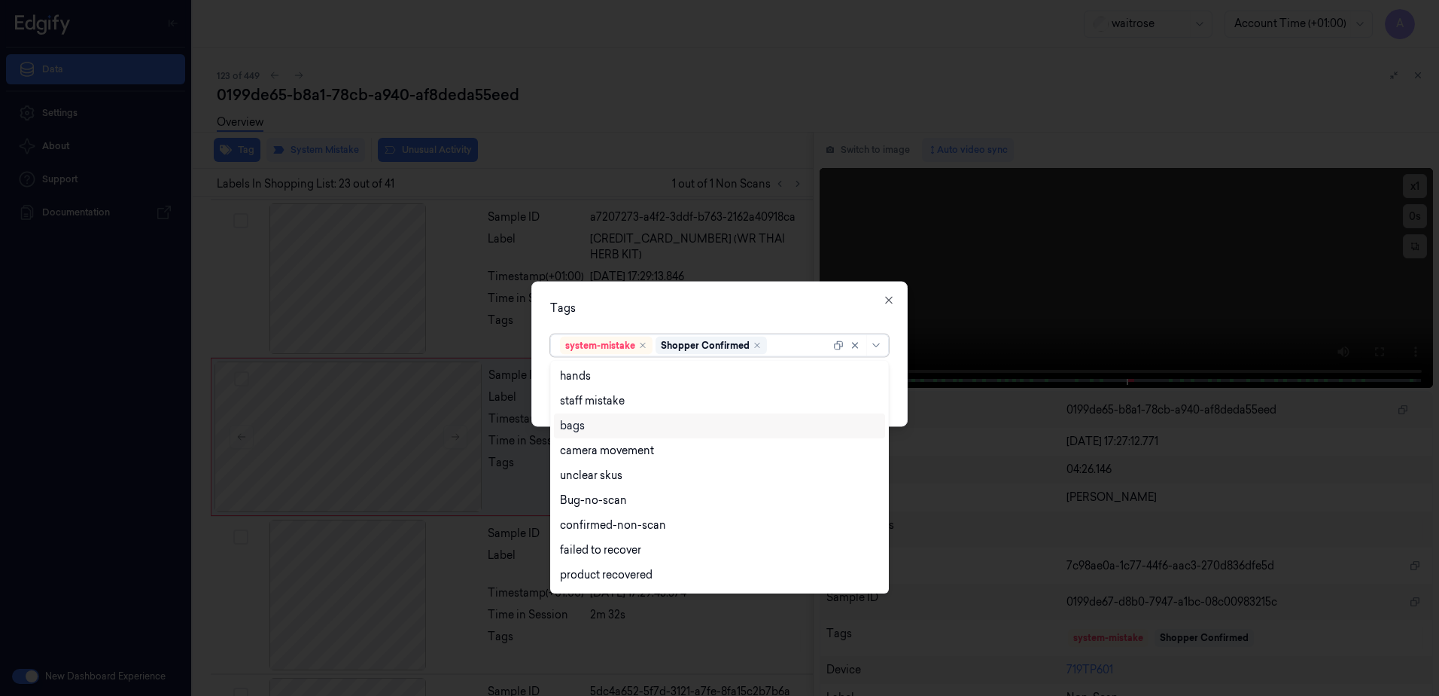
click at [632, 427] on div "bags" at bounding box center [719, 426] width 319 height 16
click at [750, 294] on div "Tags option bags, selected. 17 results available. Use Up and Down to choose opt…" at bounding box center [719, 354] width 376 height 145
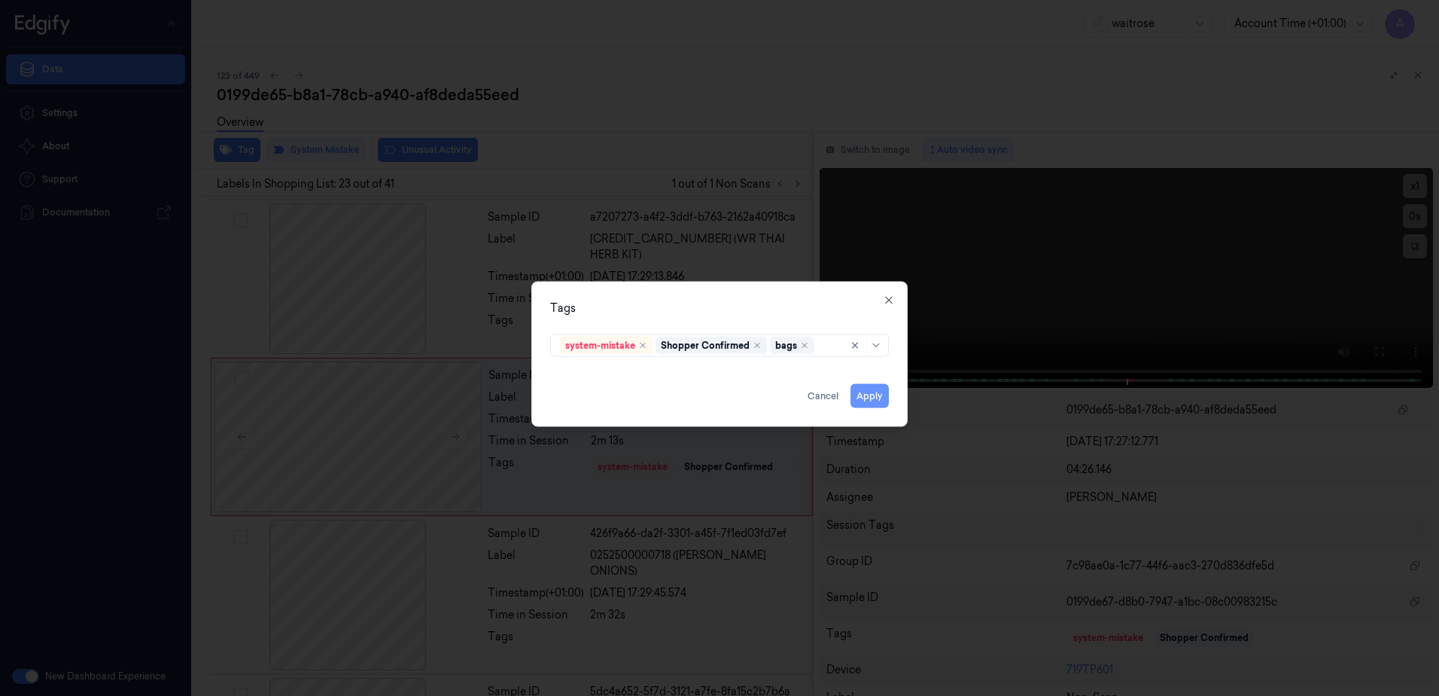
click at [865, 395] on button "Apply" at bounding box center [870, 396] width 38 height 24
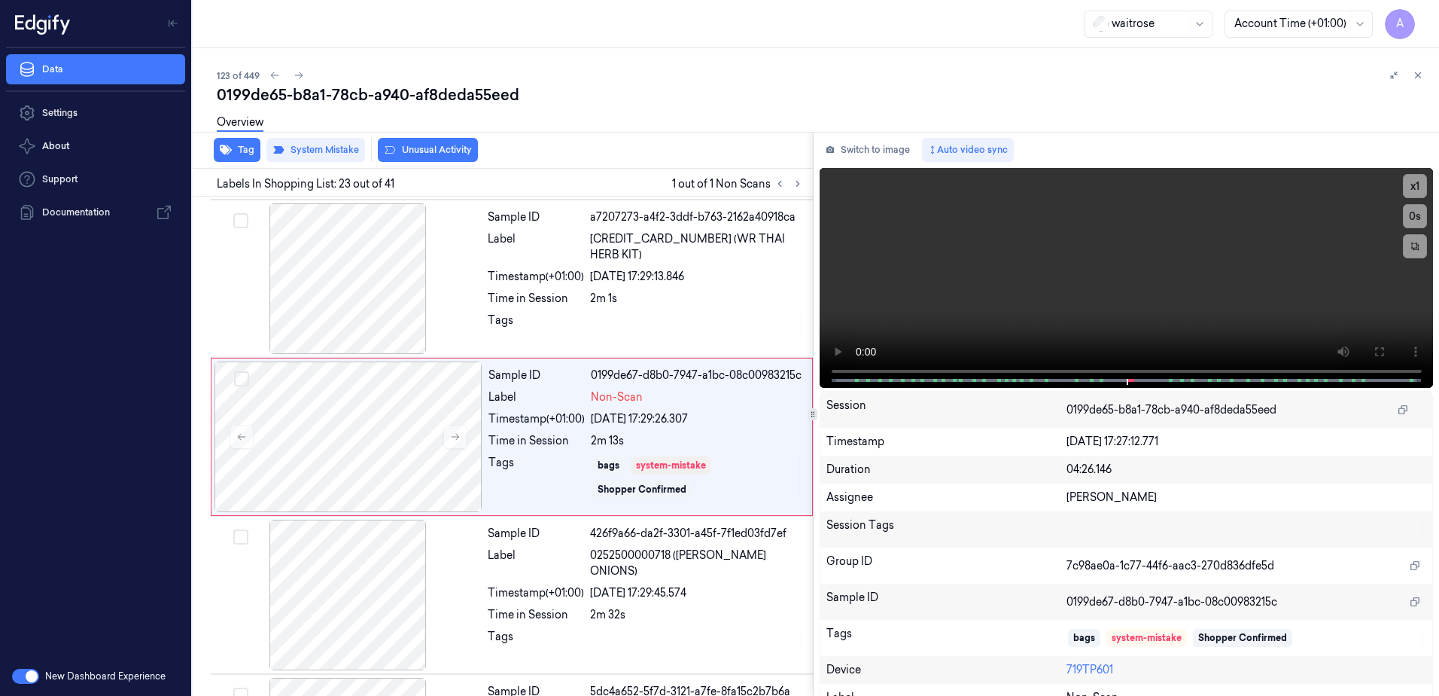
scroll to position [3320, 0]
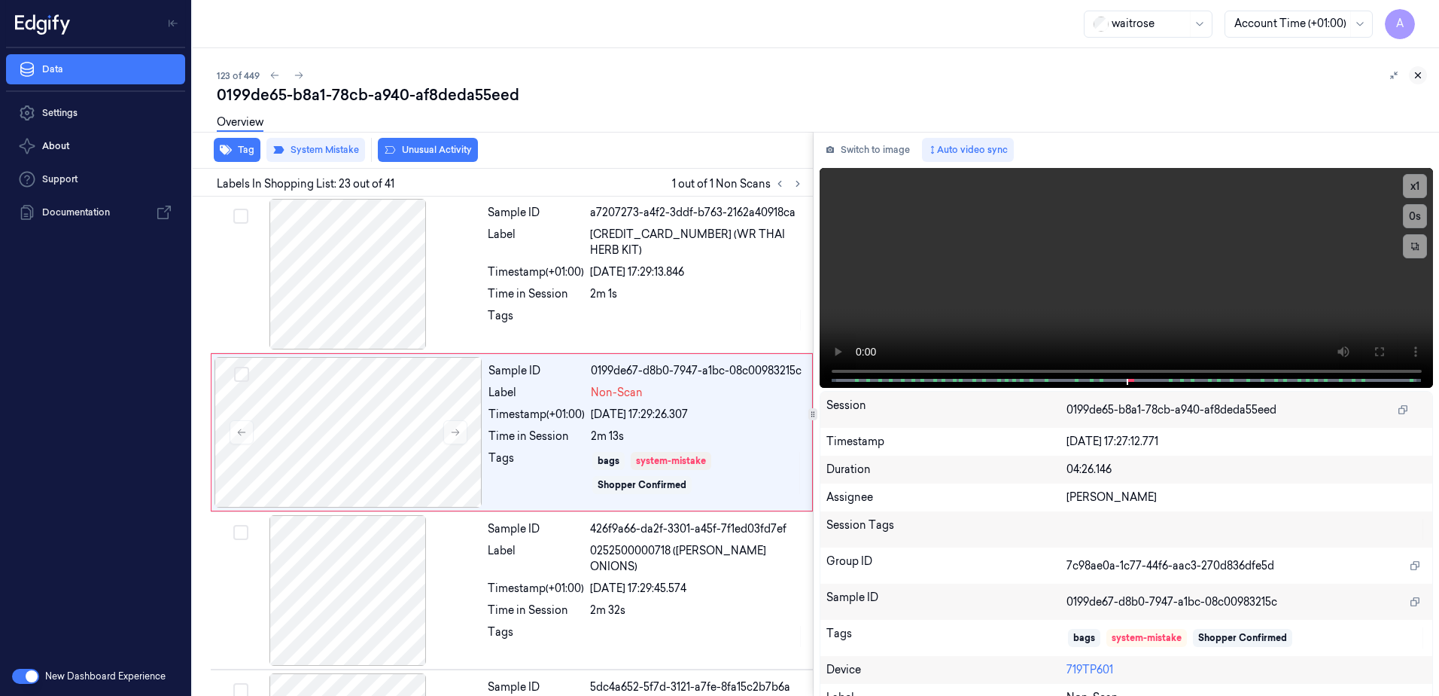
click at [1421, 77] on icon at bounding box center [1418, 75] width 11 height 11
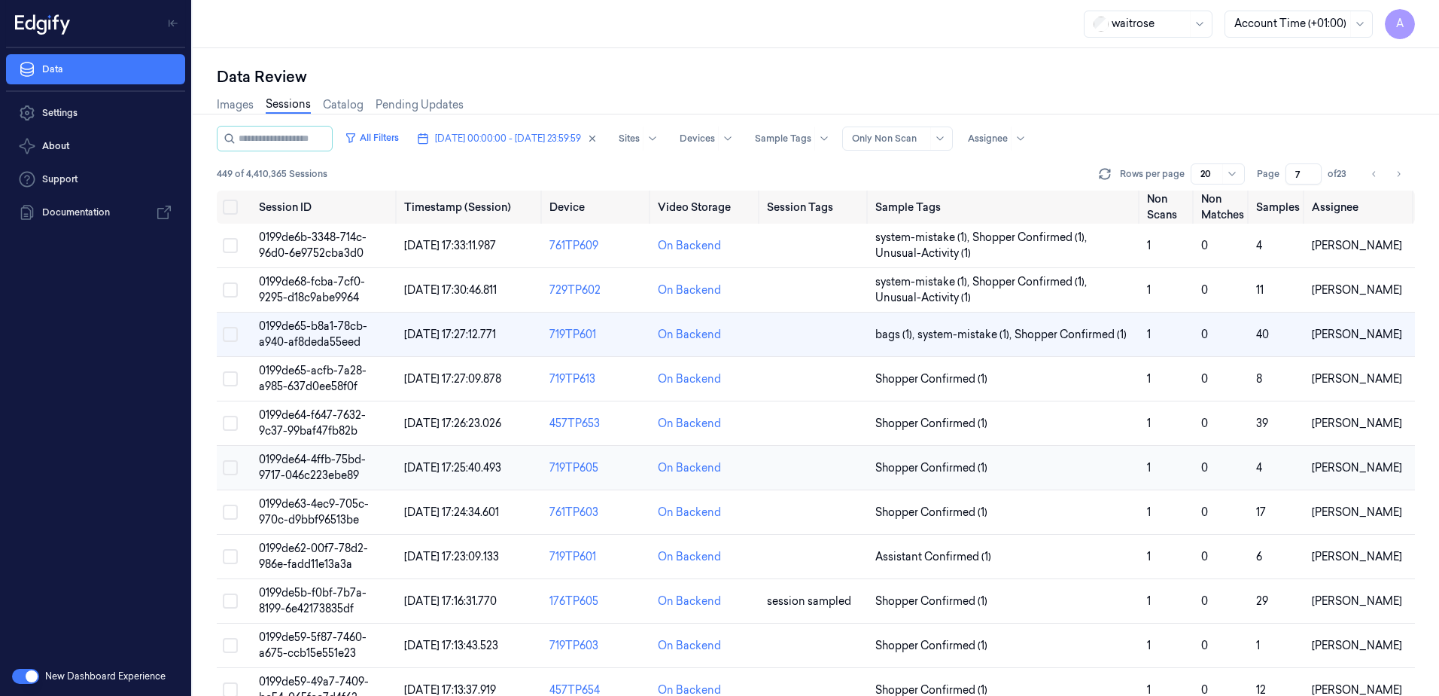
click at [316, 461] on span "0199de64-4ffb-75bd-9717-046c223ebe89" at bounding box center [312, 466] width 107 height 29
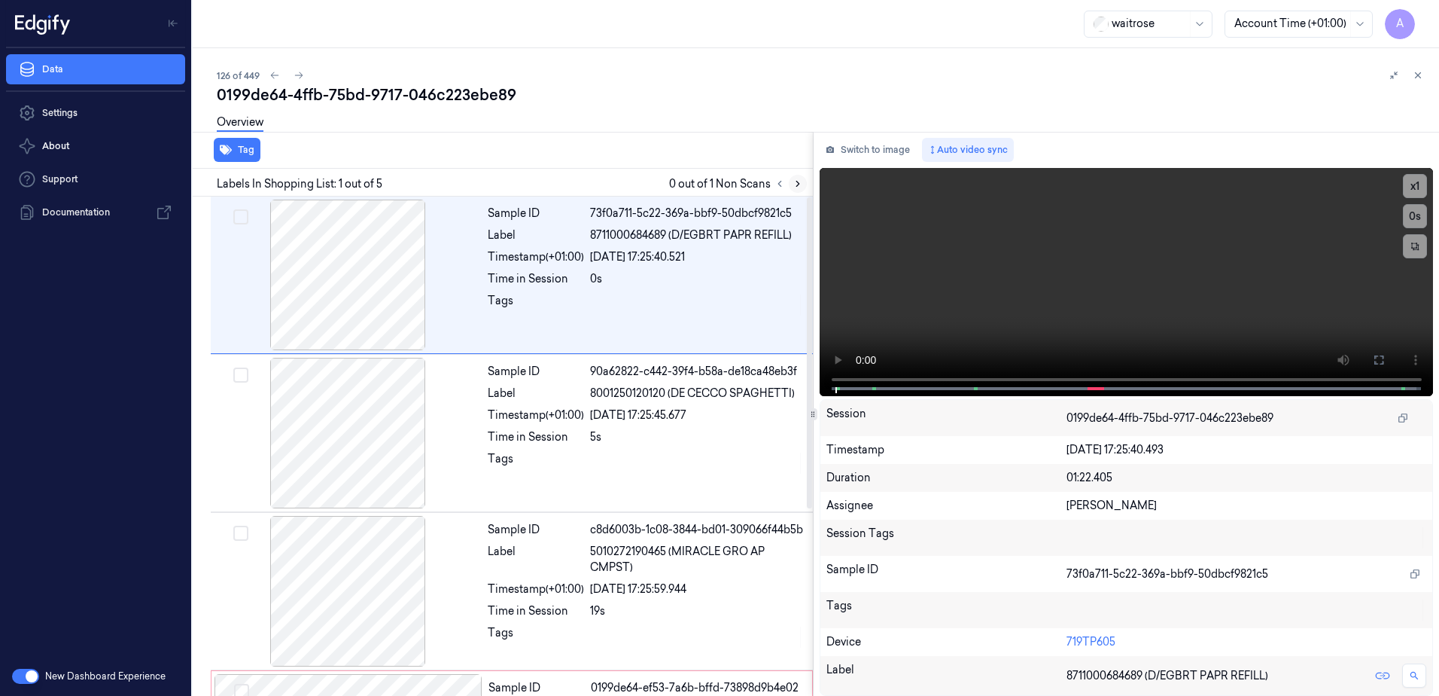
click at [802, 190] on button at bounding box center [798, 184] width 18 height 18
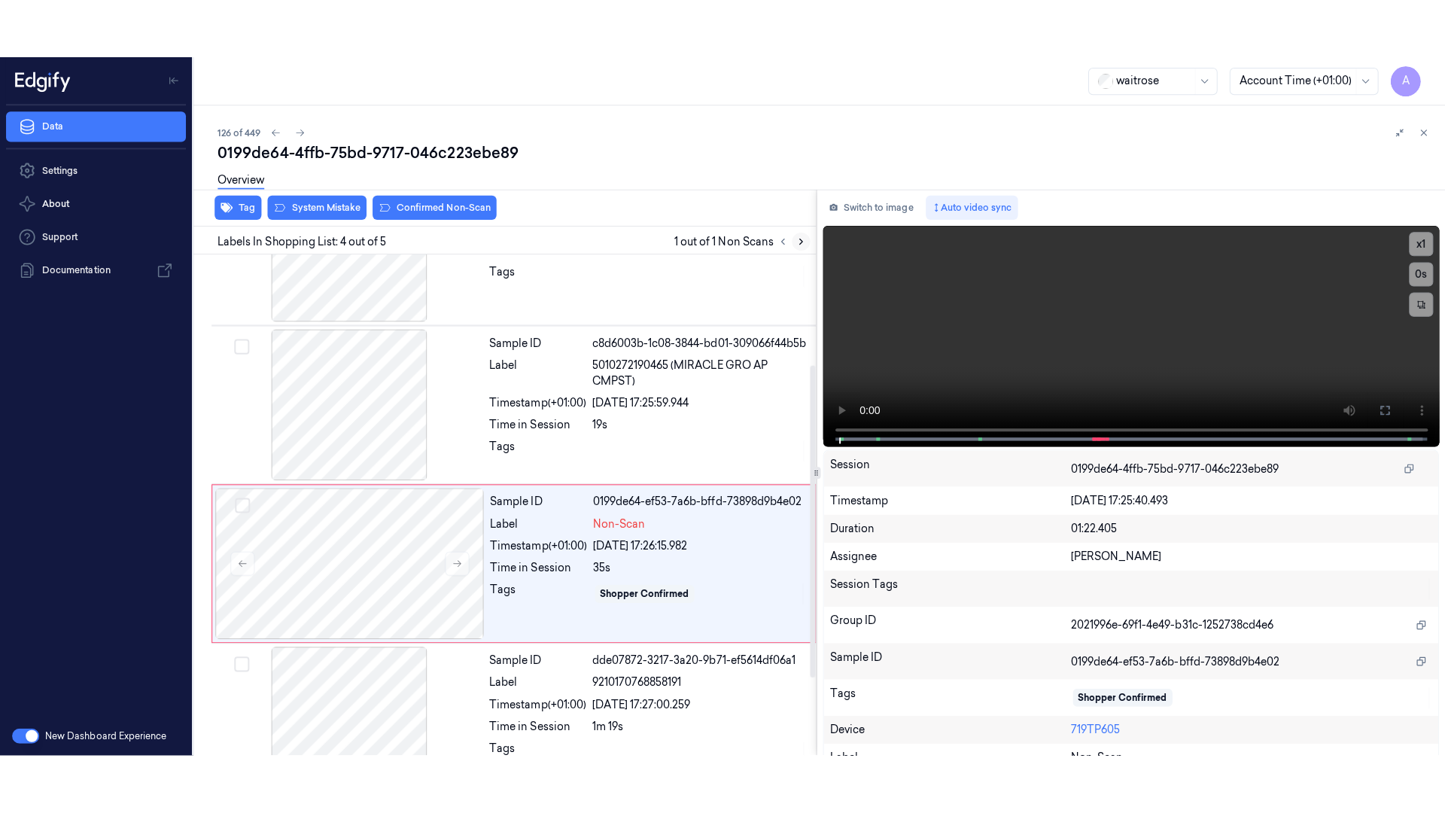
scroll to position [300, 0]
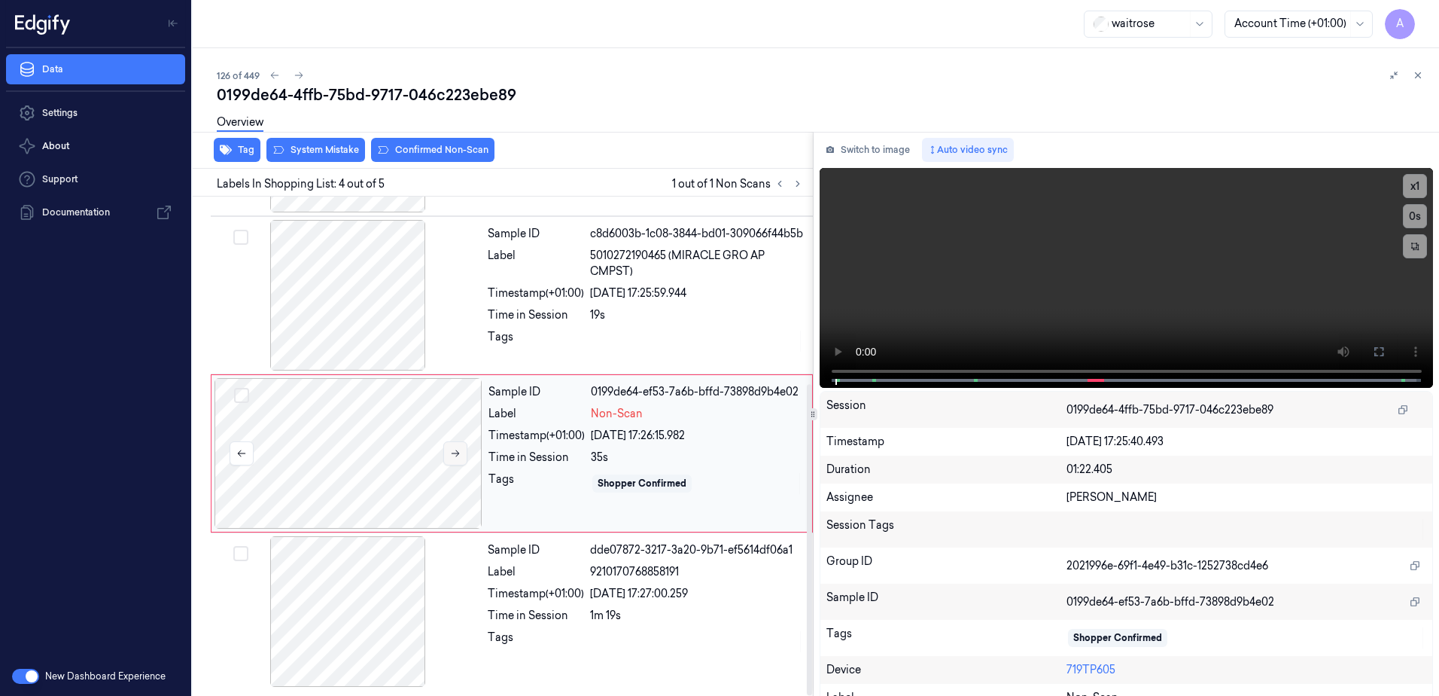
click at [451, 458] on button at bounding box center [455, 453] width 24 height 24
click at [1254, 300] on video at bounding box center [1127, 278] width 614 height 220
click at [1383, 354] on button at bounding box center [1379, 351] width 24 height 24
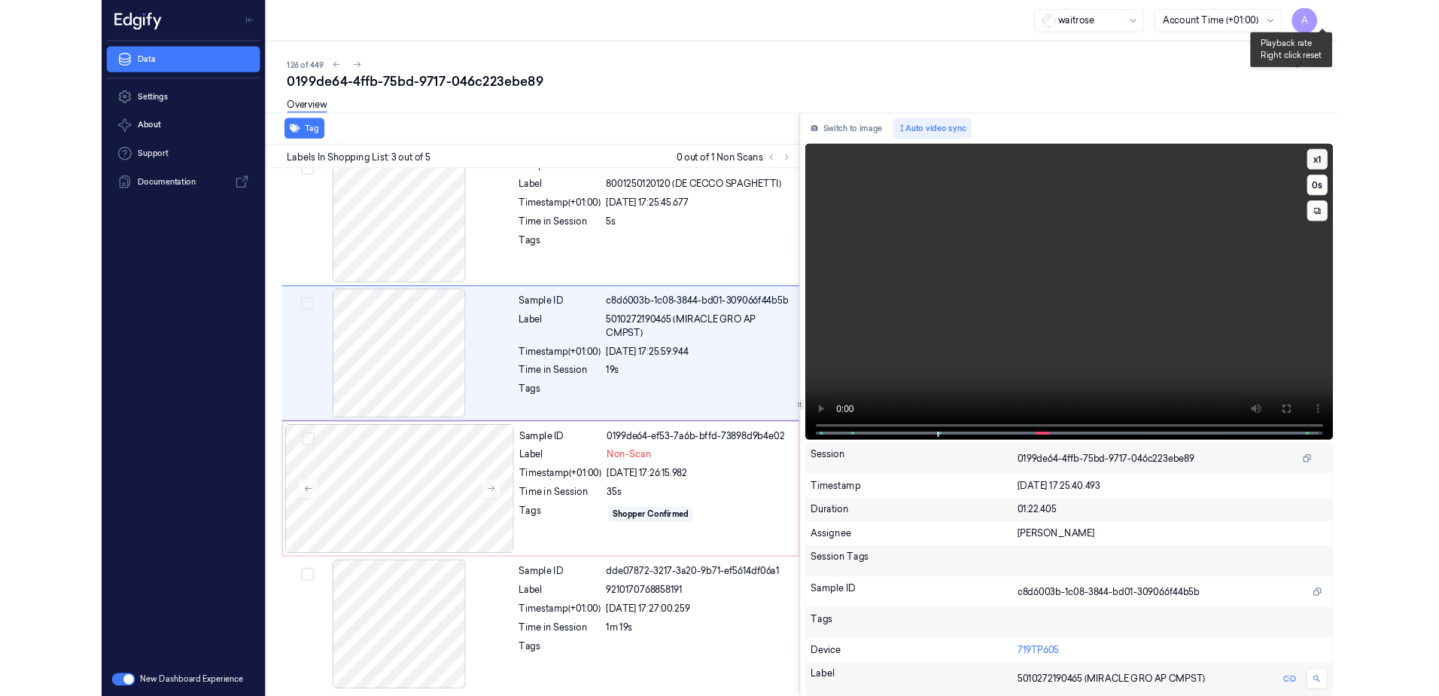
scroll to position [87, 0]
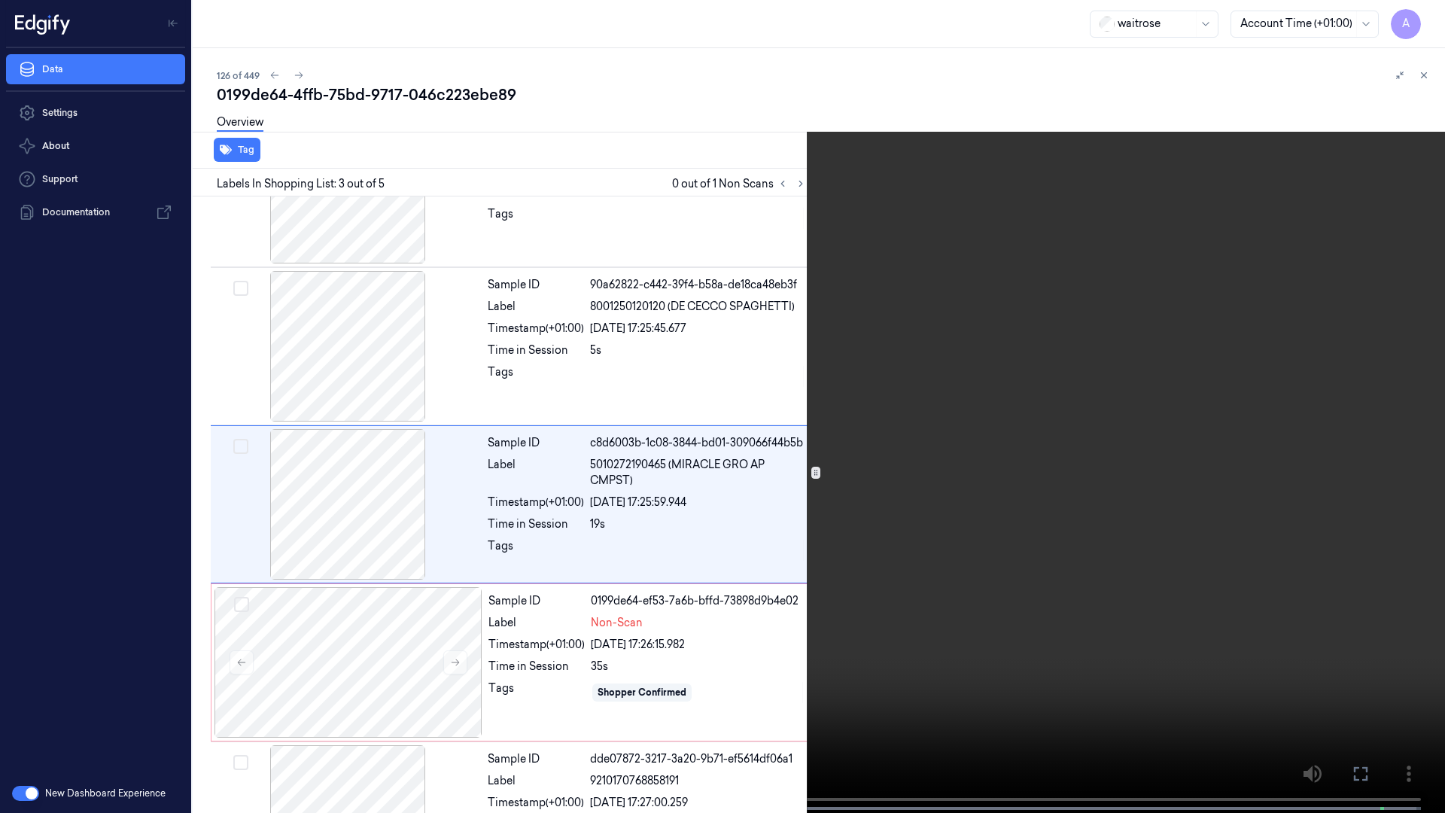
drag, startPoint x: 1373, startPoint y: 769, endPoint x: 1370, endPoint y: 691, distance: 78.3
click at [0, 0] on button at bounding box center [0, 0] width 0 height 0
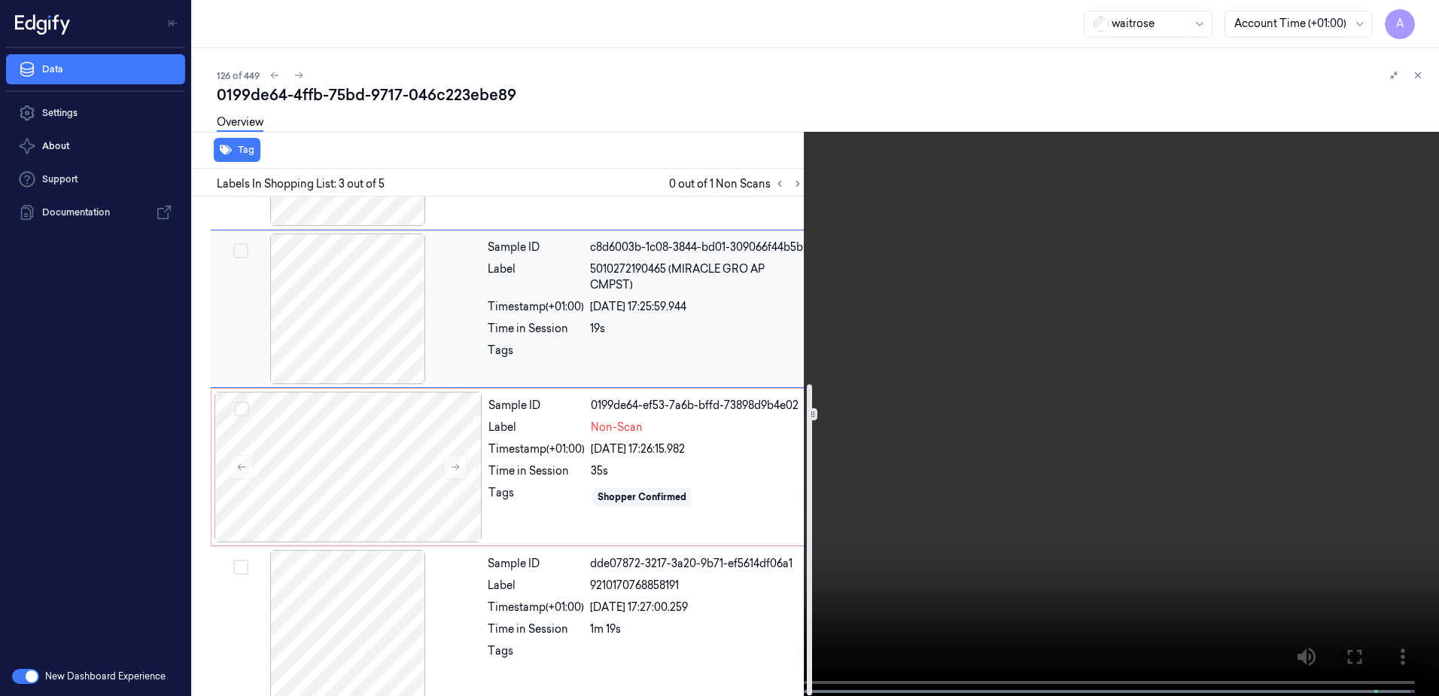
scroll to position [300, 0]
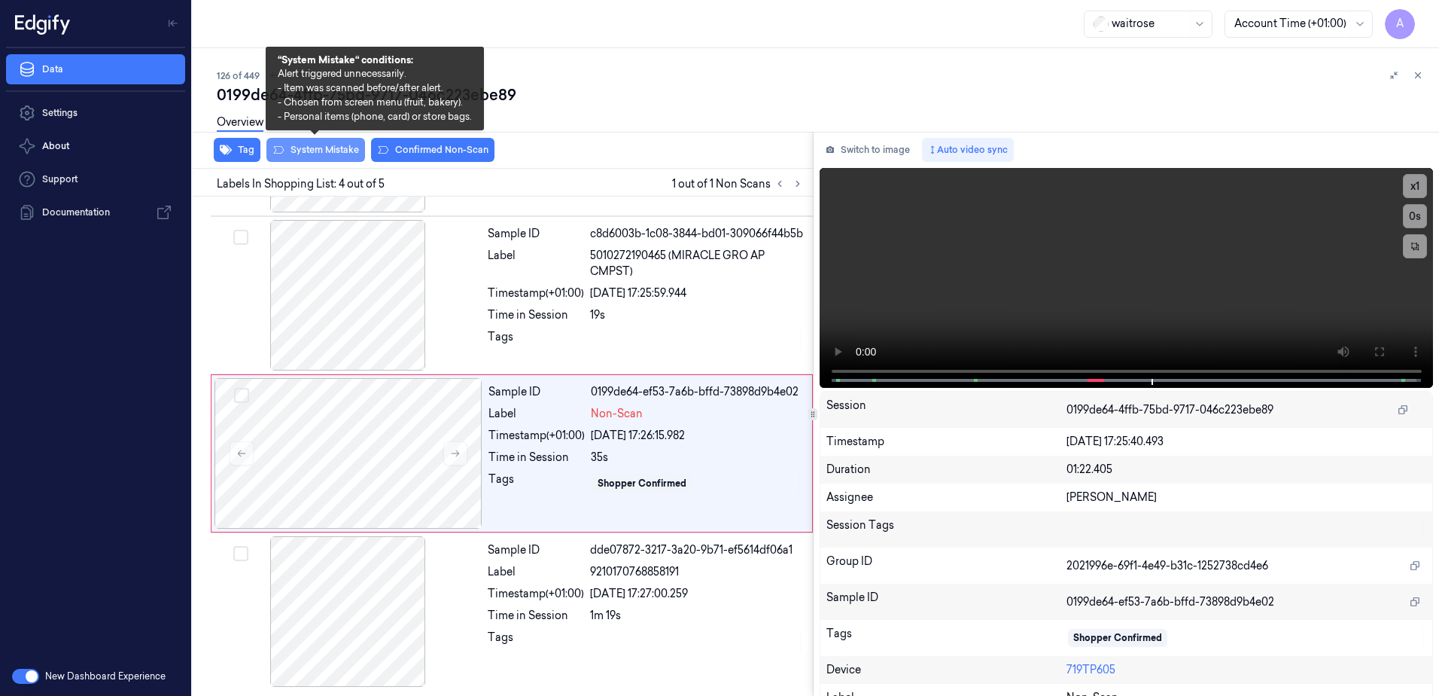
click at [324, 157] on button "System Mistake" at bounding box center [315, 150] width 99 height 24
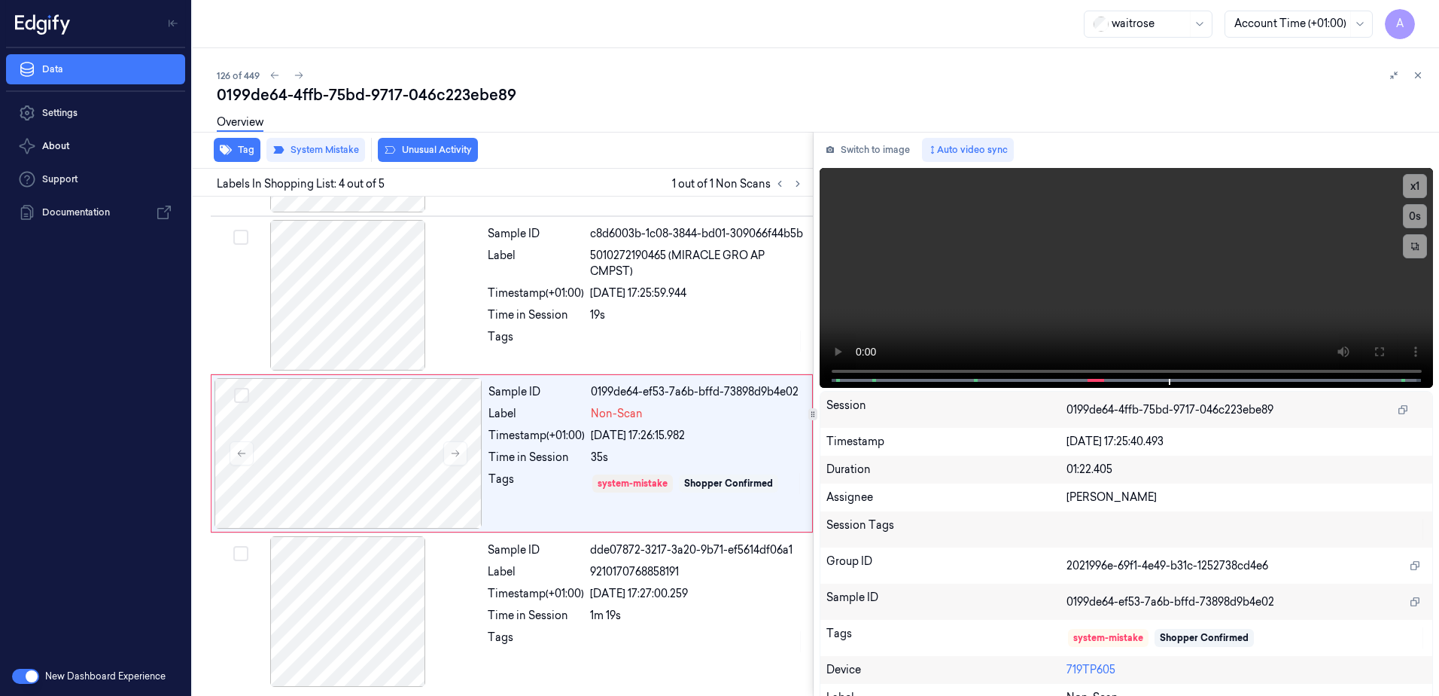
click at [414, 153] on button "Unusual Activity" at bounding box center [428, 150] width 100 height 24
click at [1421, 78] on icon at bounding box center [1418, 75] width 11 height 11
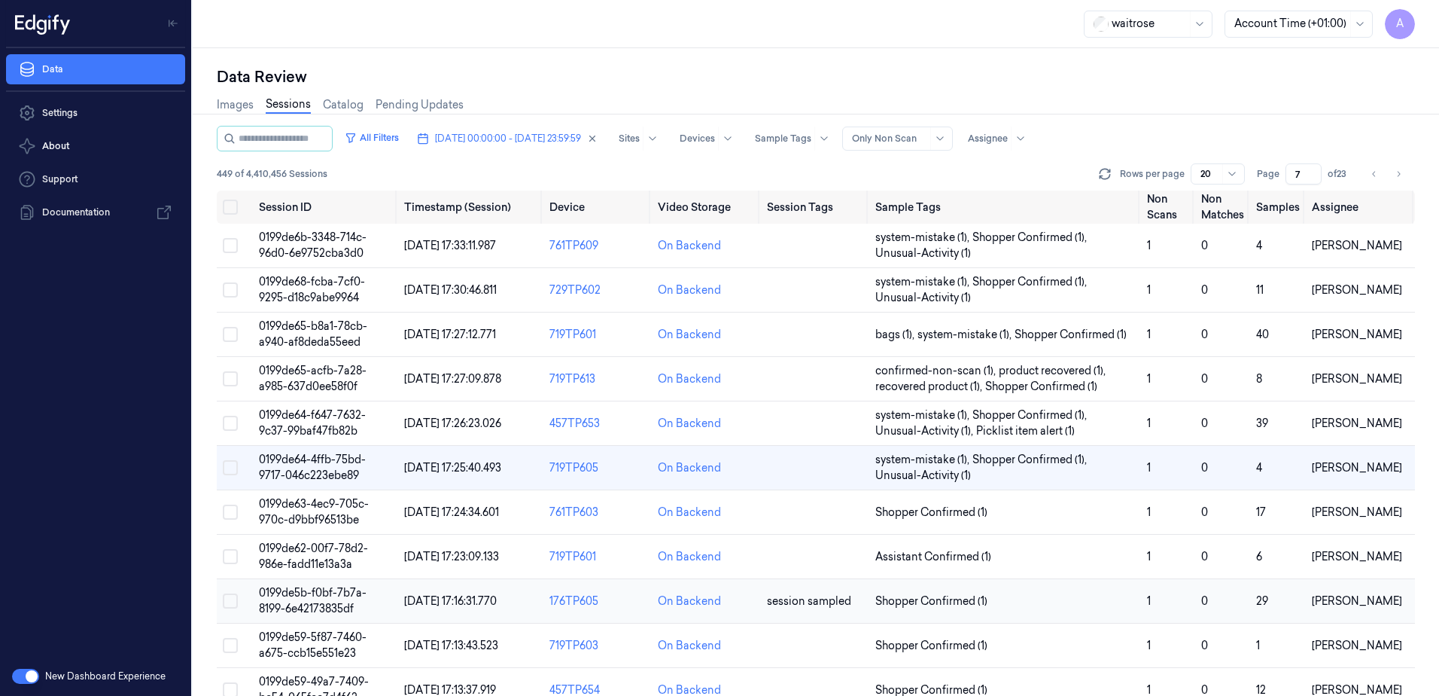
click at [312, 596] on span "0199de5b-f0bf-7b7a-8199-6e42173835df" at bounding box center [313, 600] width 108 height 29
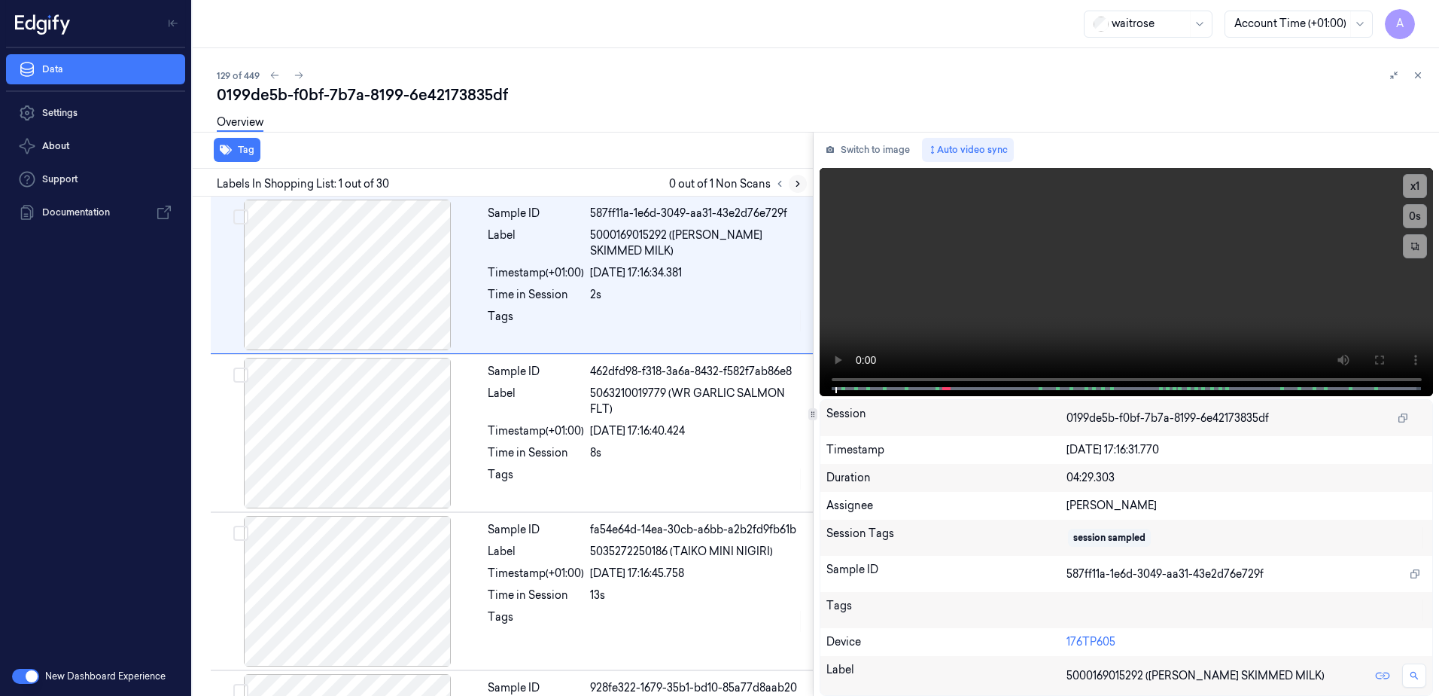
click at [794, 176] on button at bounding box center [798, 184] width 18 height 18
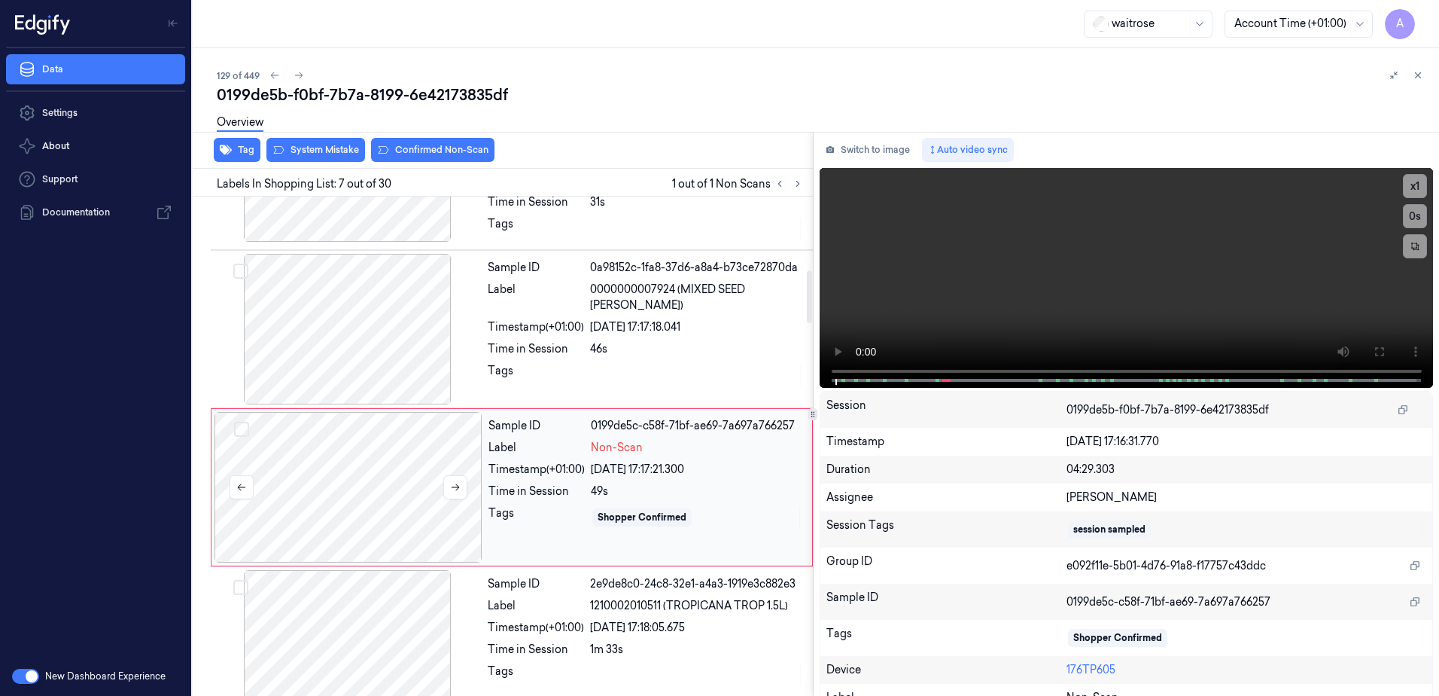
scroll to position [782, 0]
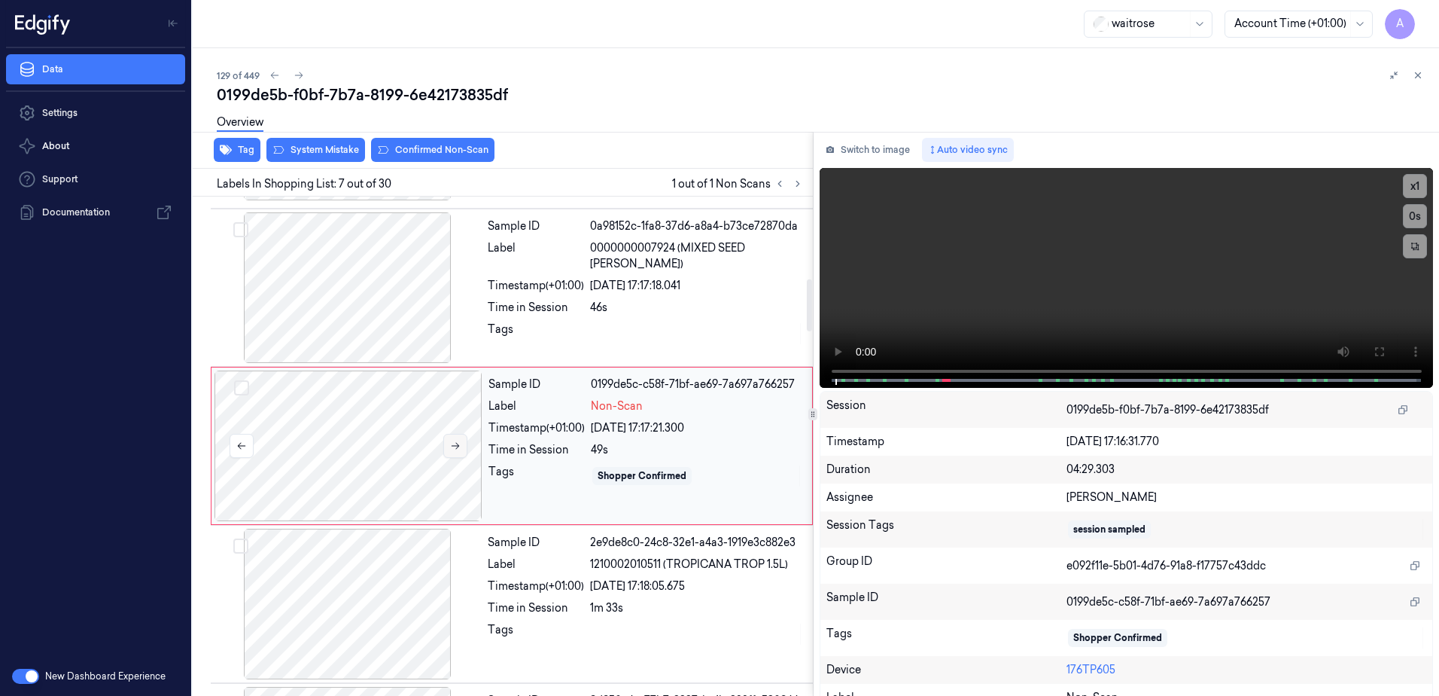
click at [458, 442] on icon at bounding box center [455, 445] width 11 height 11
click at [457, 447] on icon at bounding box center [455, 445] width 11 height 11
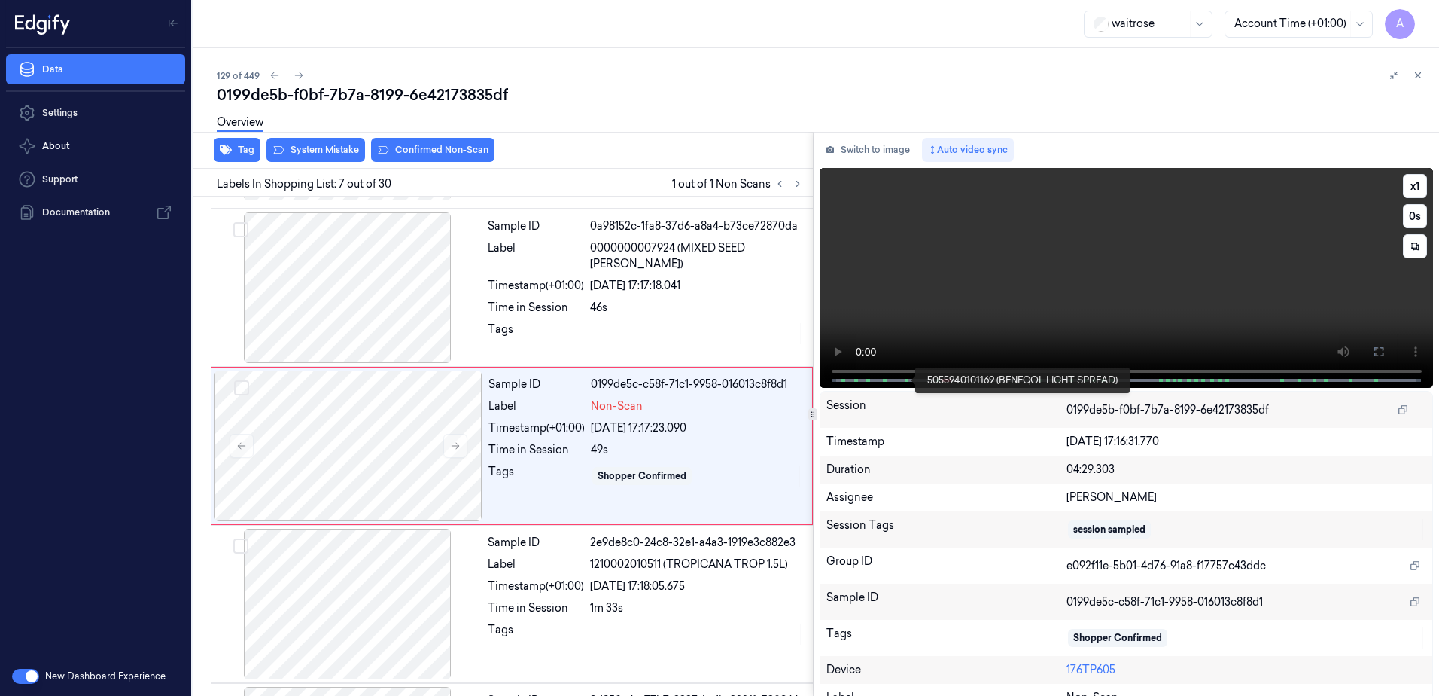
click at [905, 376] on span at bounding box center [906, 380] width 2 height 8
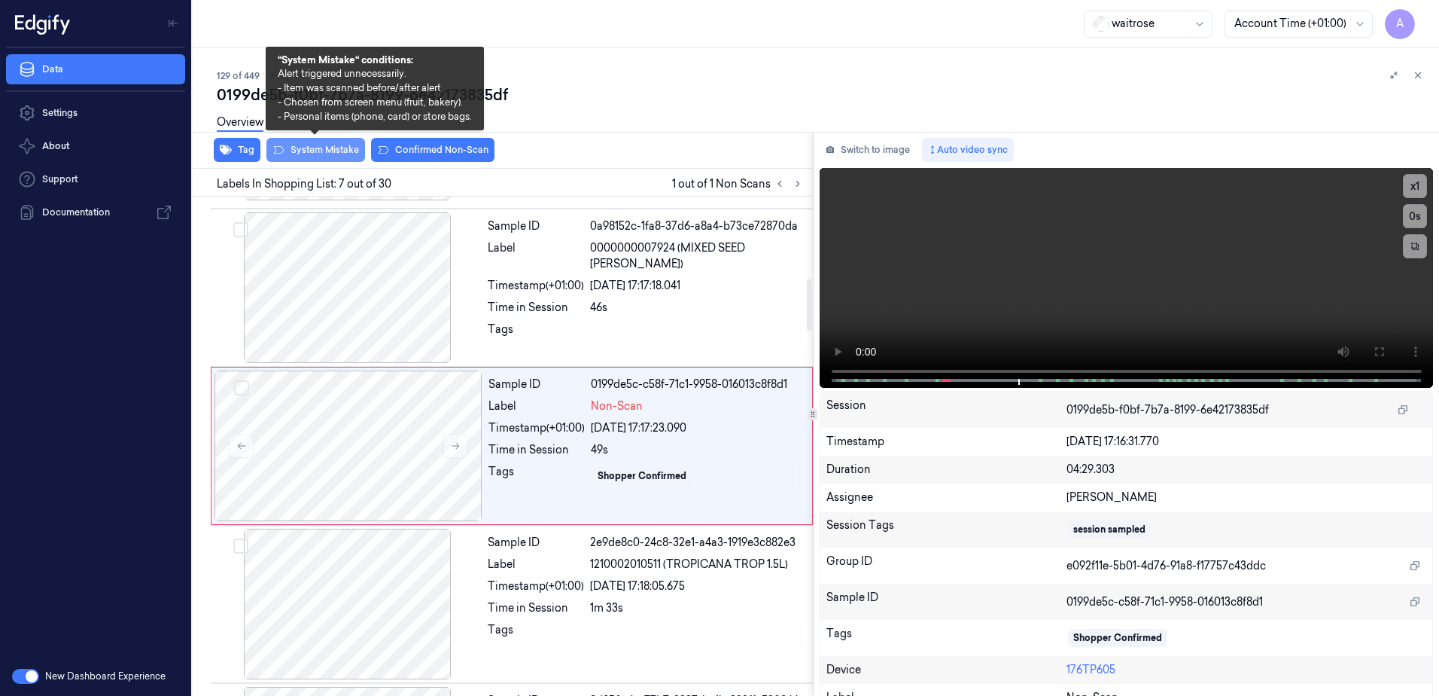
click at [324, 154] on button "System Mistake" at bounding box center [315, 150] width 99 height 24
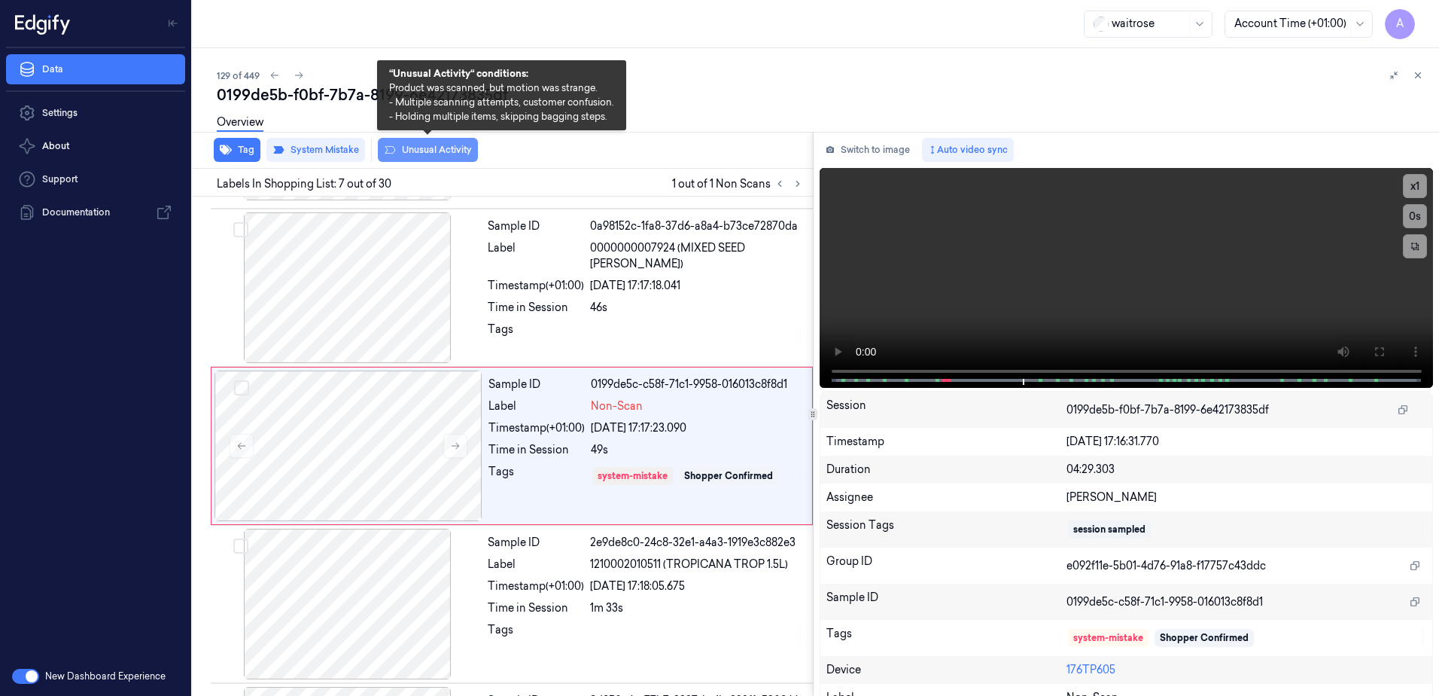
click at [428, 156] on button "Unusual Activity" at bounding box center [428, 150] width 100 height 24
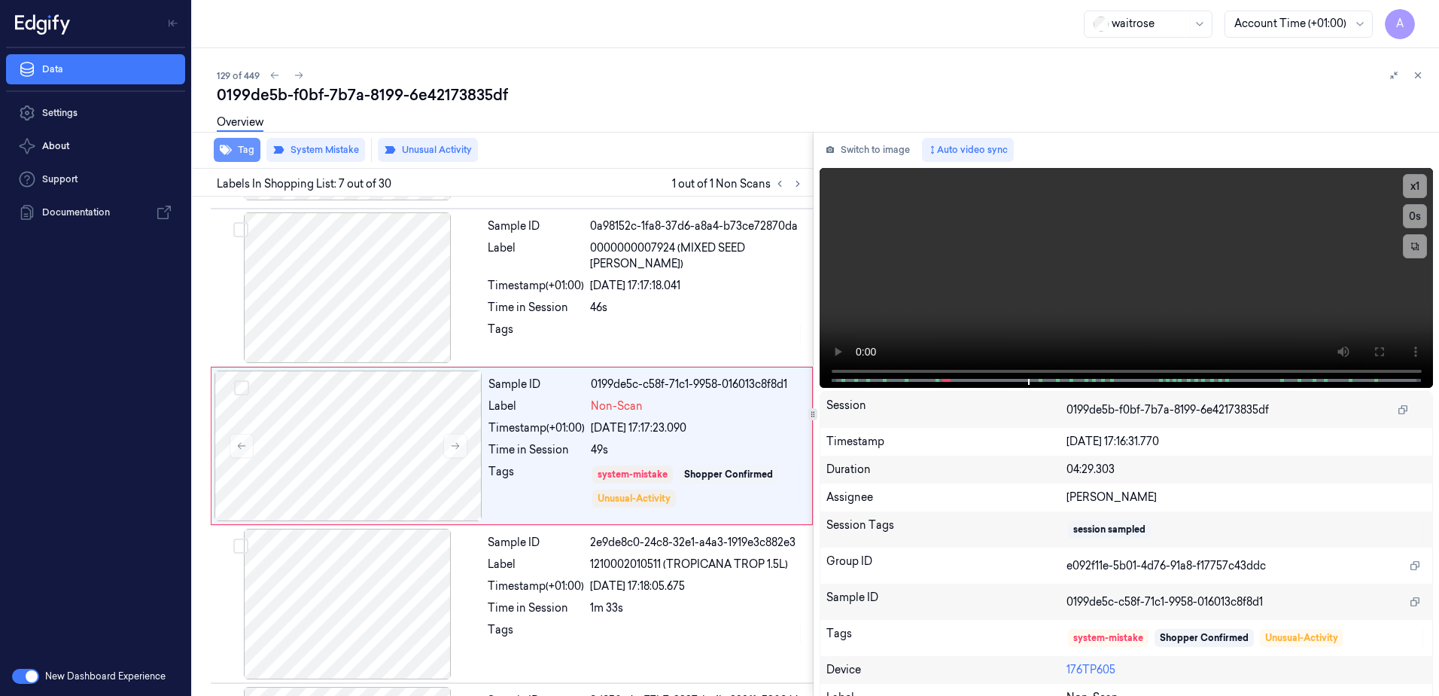
click at [230, 157] on button "Tag" at bounding box center [237, 150] width 47 height 24
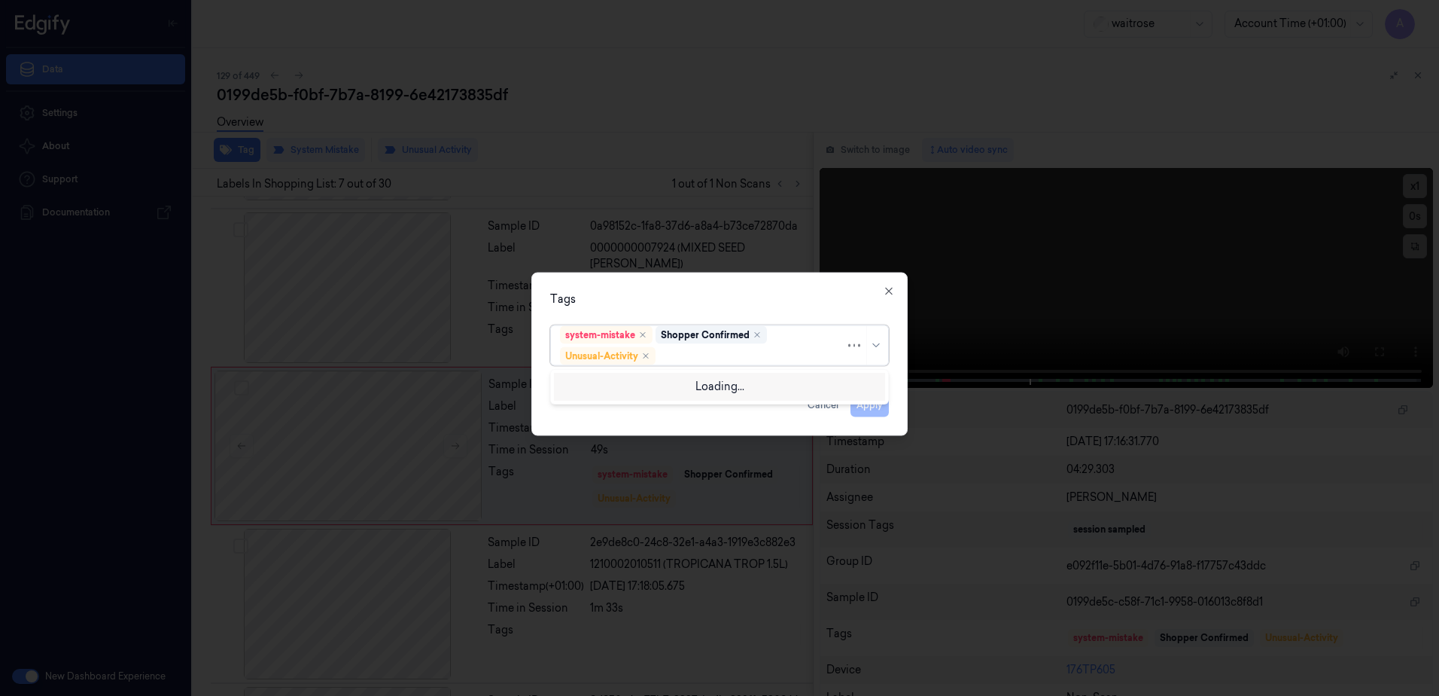
click at [664, 346] on div "system-mistake Shopper Confirmed Unusual-Activity" at bounding box center [702, 345] width 285 height 39
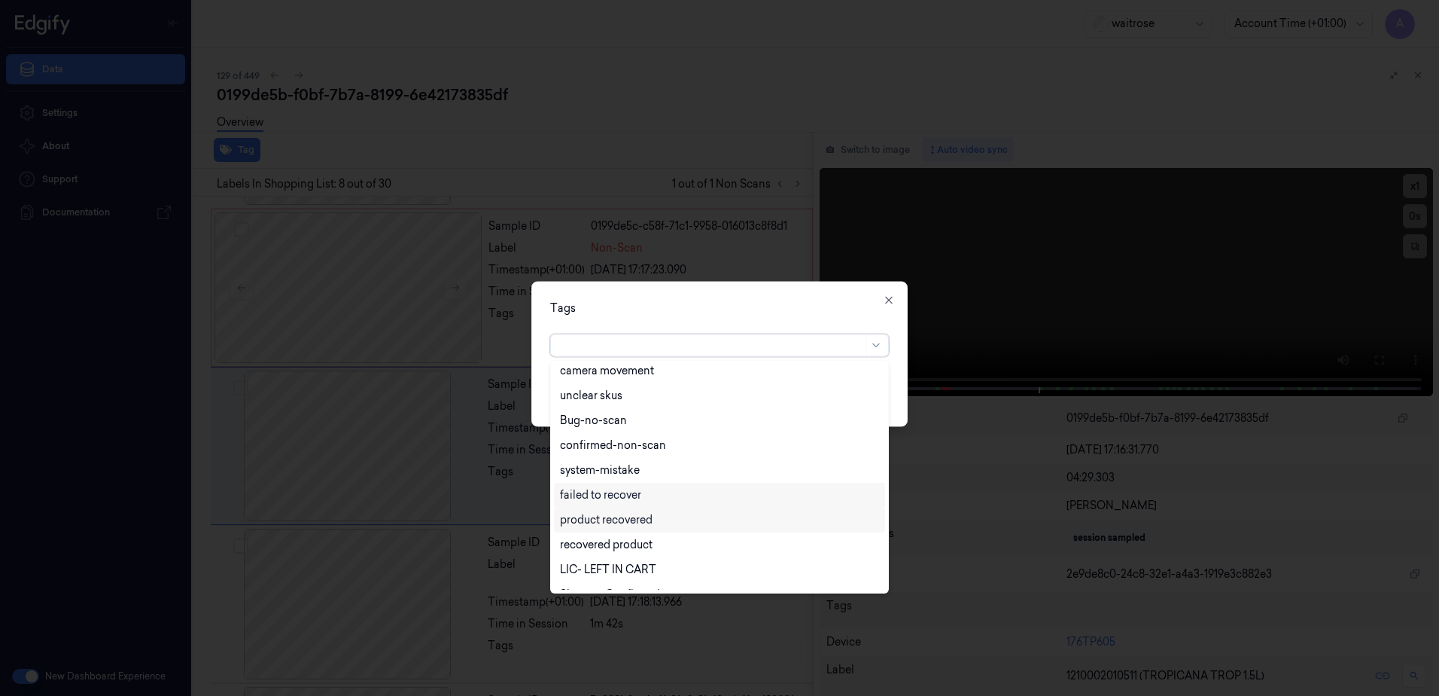
scroll to position [166, 0]
click at [890, 303] on icon "button" at bounding box center [889, 300] width 12 height 12
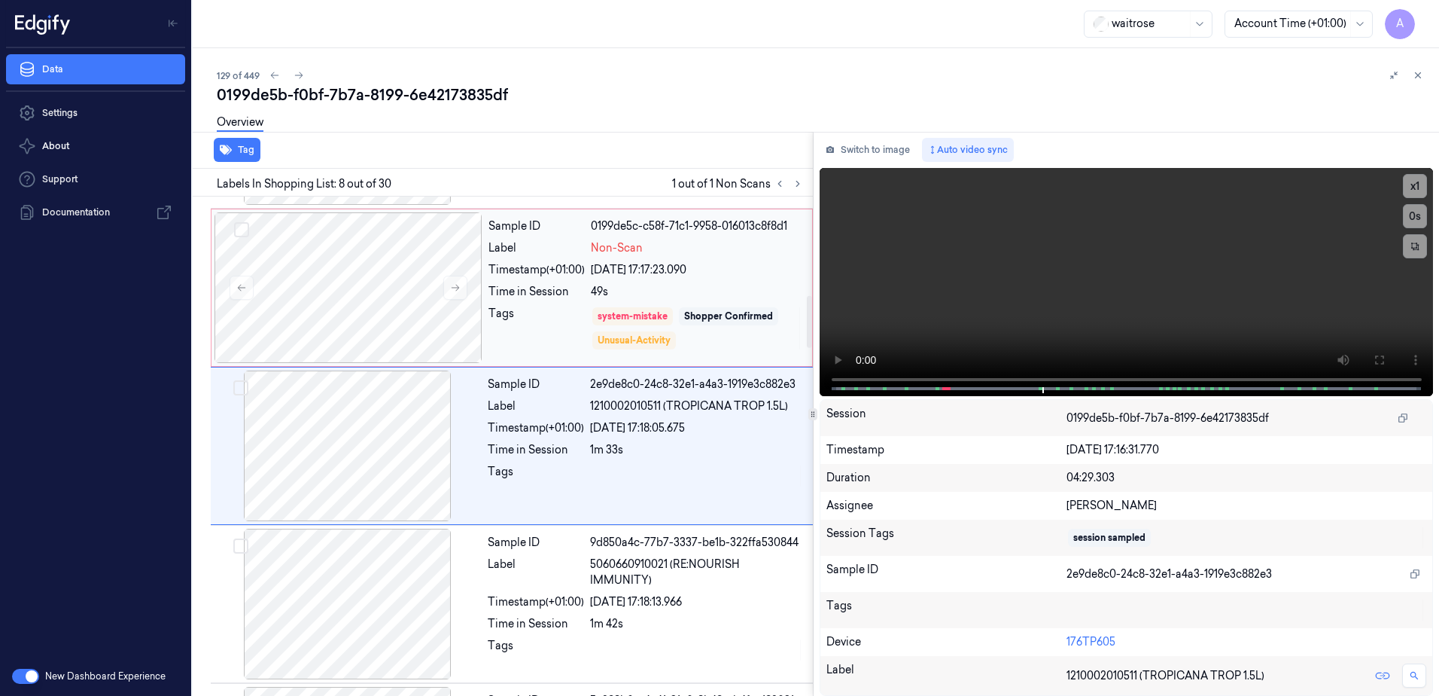
click at [750, 294] on div "49s" at bounding box center [697, 292] width 212 height 16
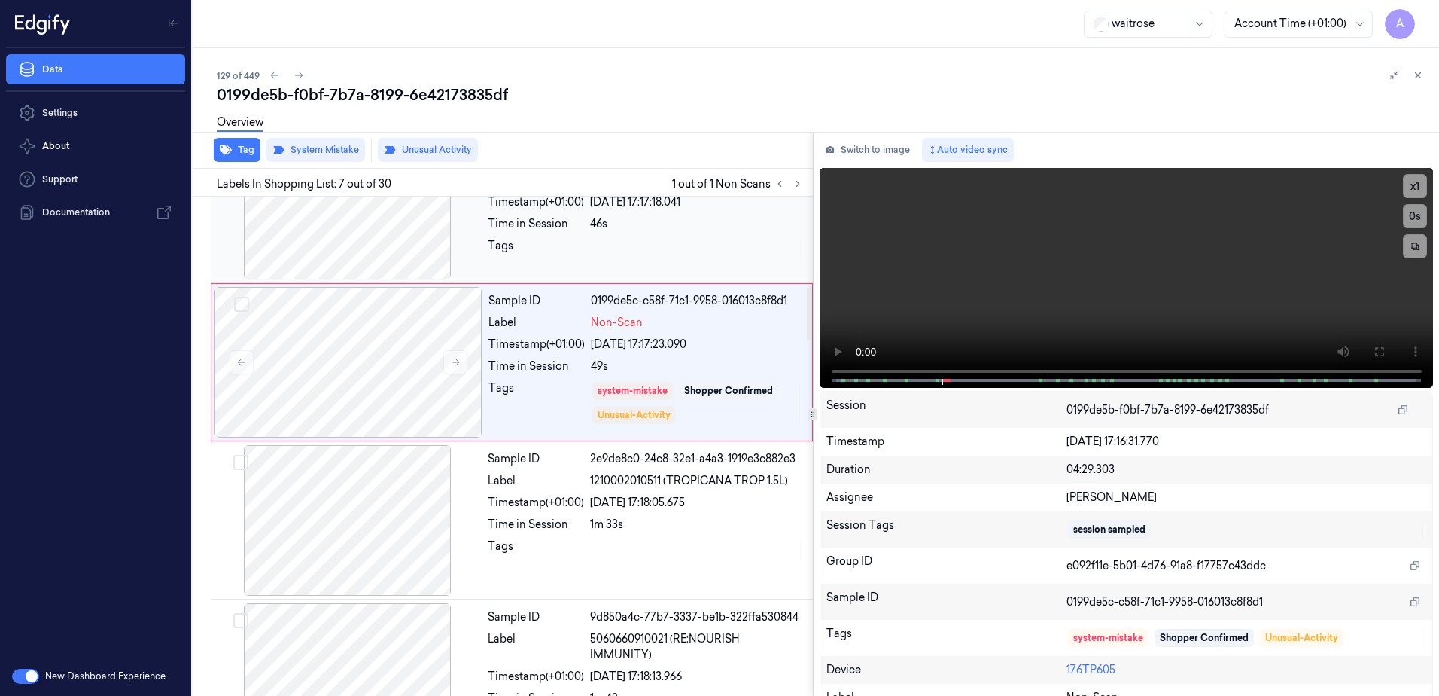
scroll to position [782, 0]
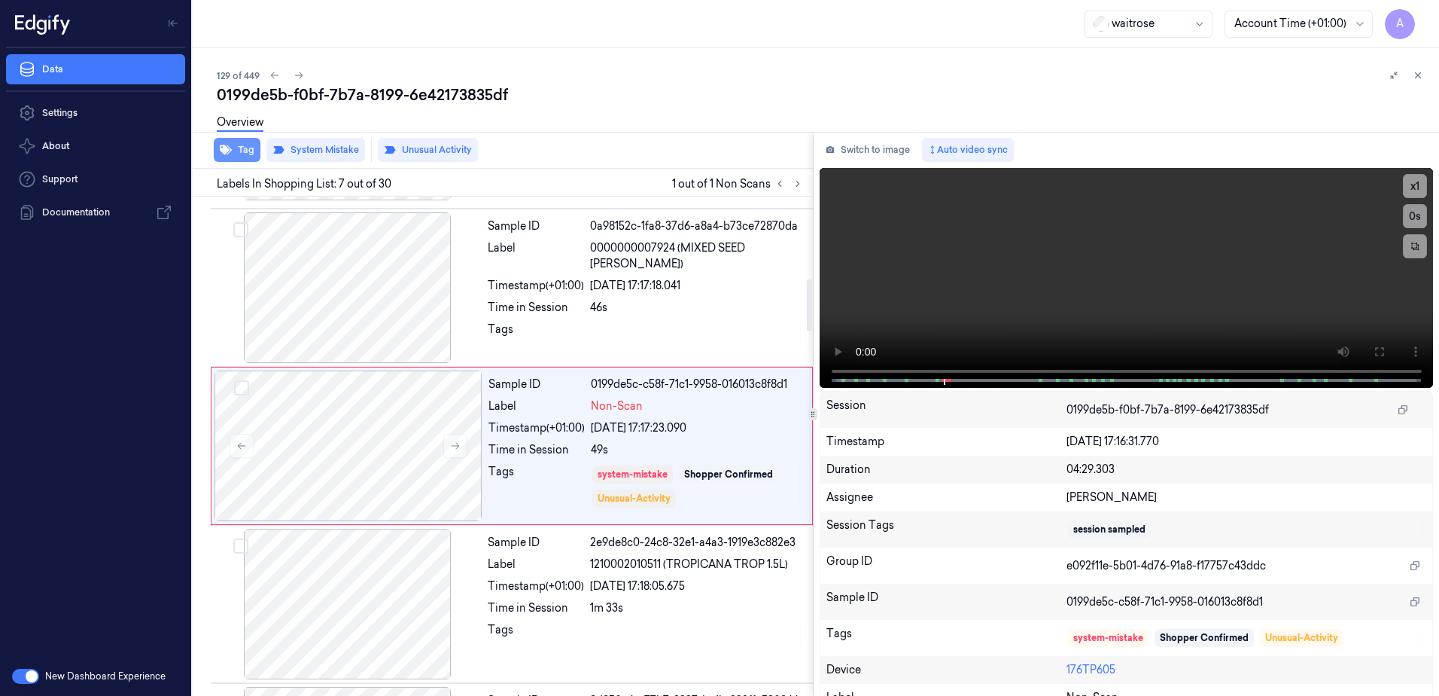
click at [240, 160] on button "Tag" at bounding box center [237, 150] width 47 height 24
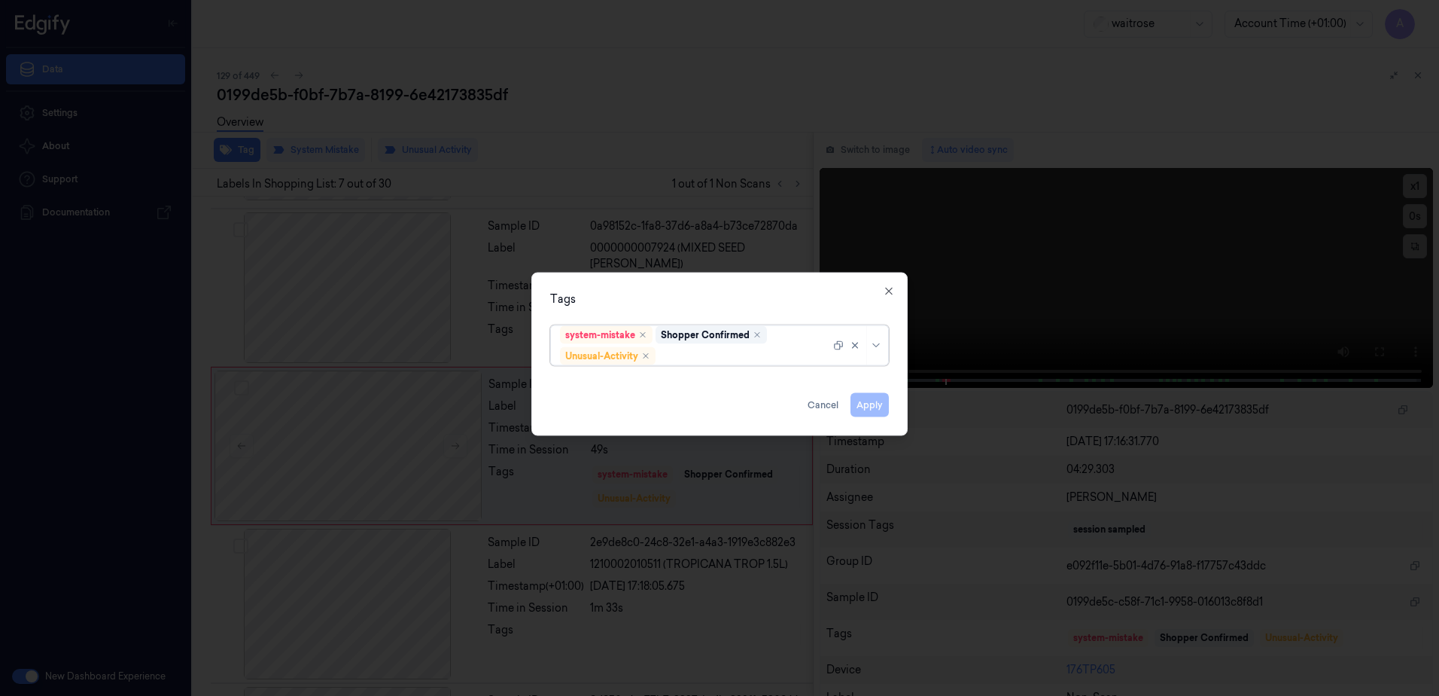
click at [726, 356] on div at bounding box center [745, 356] width 172 height 16
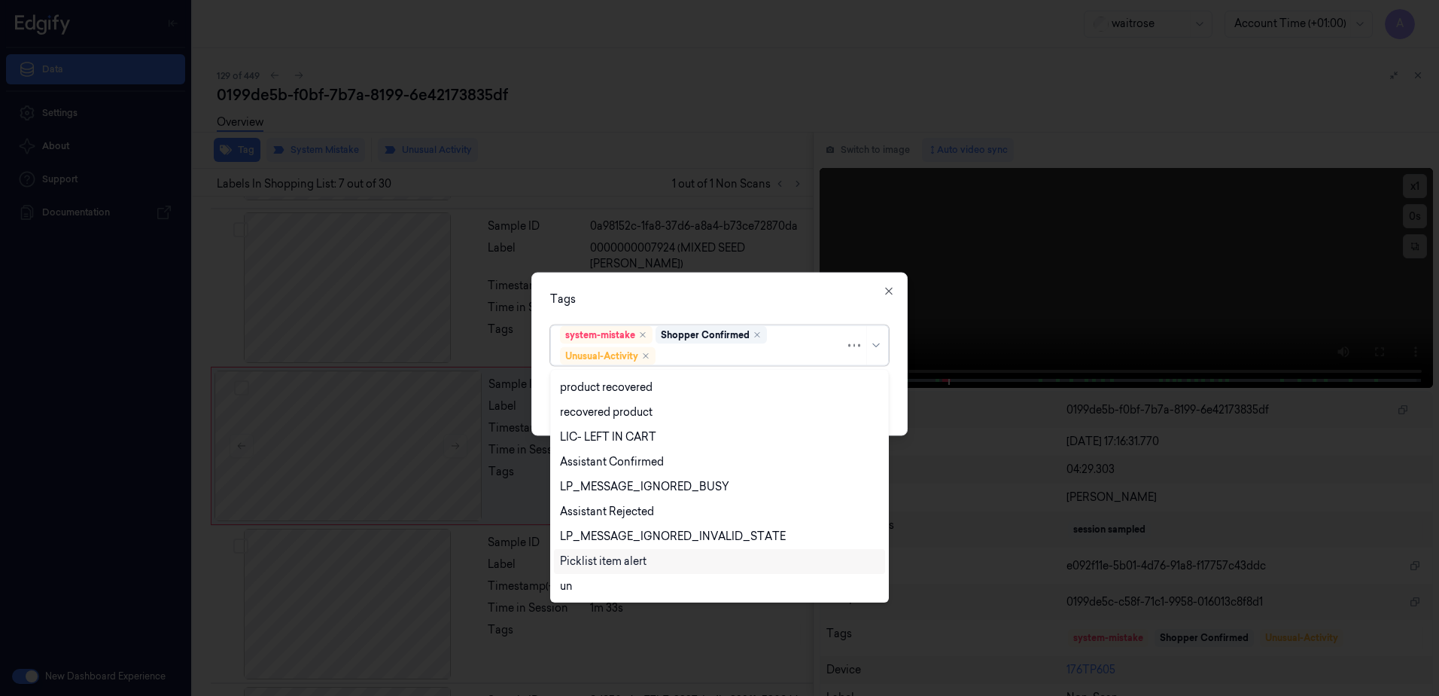
click at [647, 559] on div "Picklist item alert" at bounding box center [719, 561] width 319 height 16
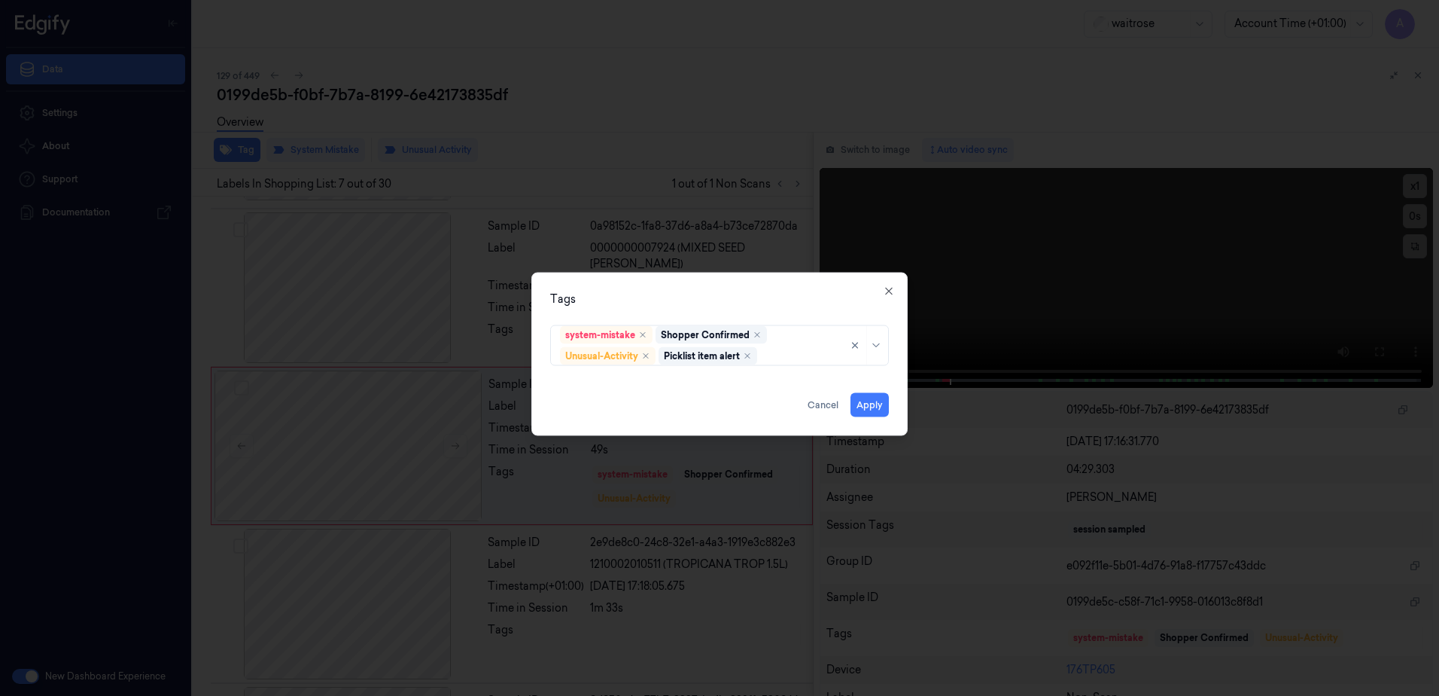
click at [780, 290] on div "Tags system-mistake Shopper Confirmed Unusual-Activity Picklist item alert Appl…" at bounding box center [719, 353] width 376 height 163
click at [866, 403] on button "Apply" at bounding box center [870, 405] width 38 height 24
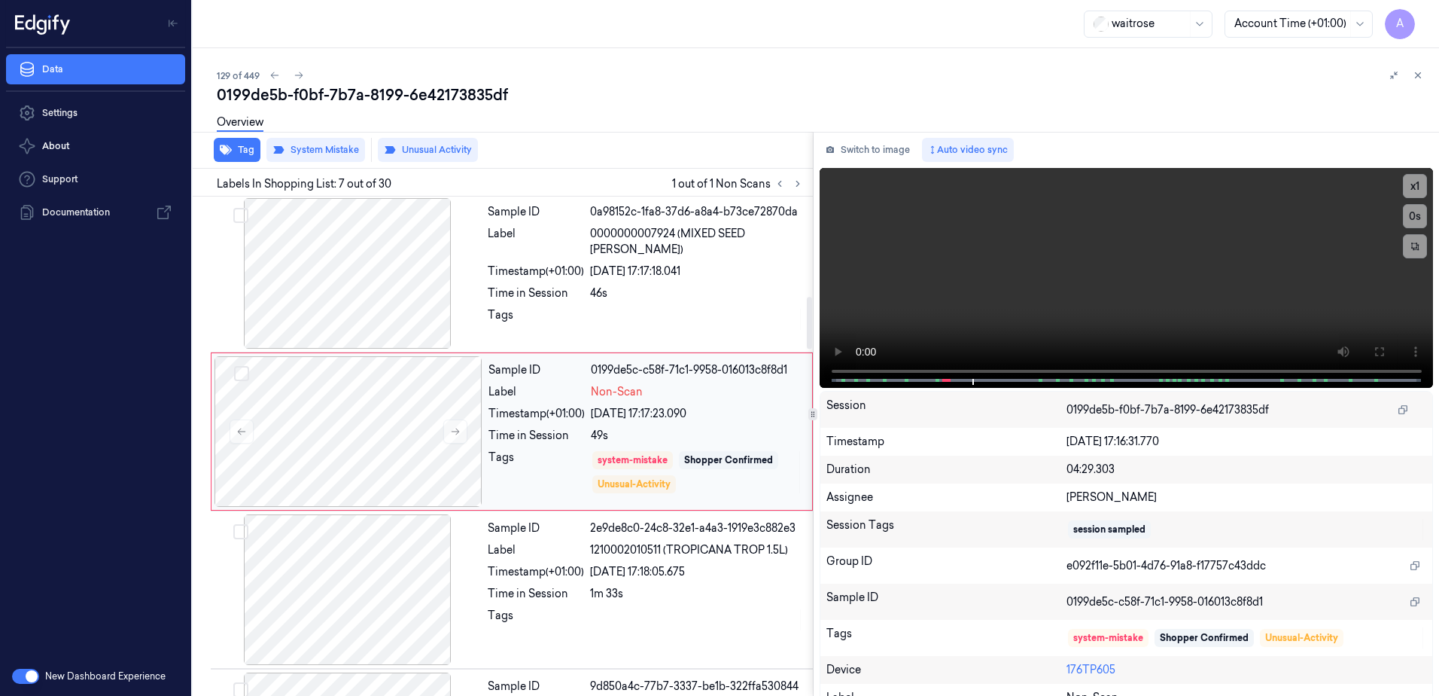
scroll to position [782, 0]
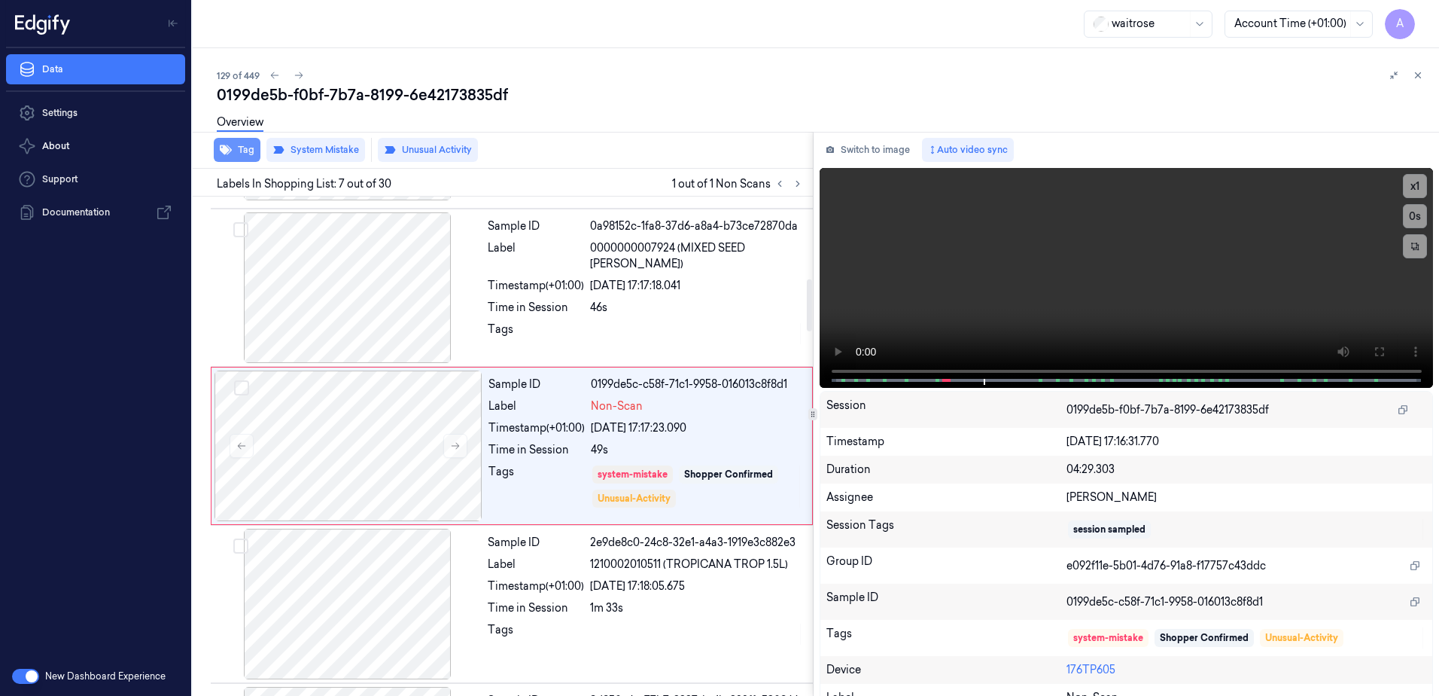
click at [235, 151] on button "Tag" at bounding box center [237, 150] width 47 height 24
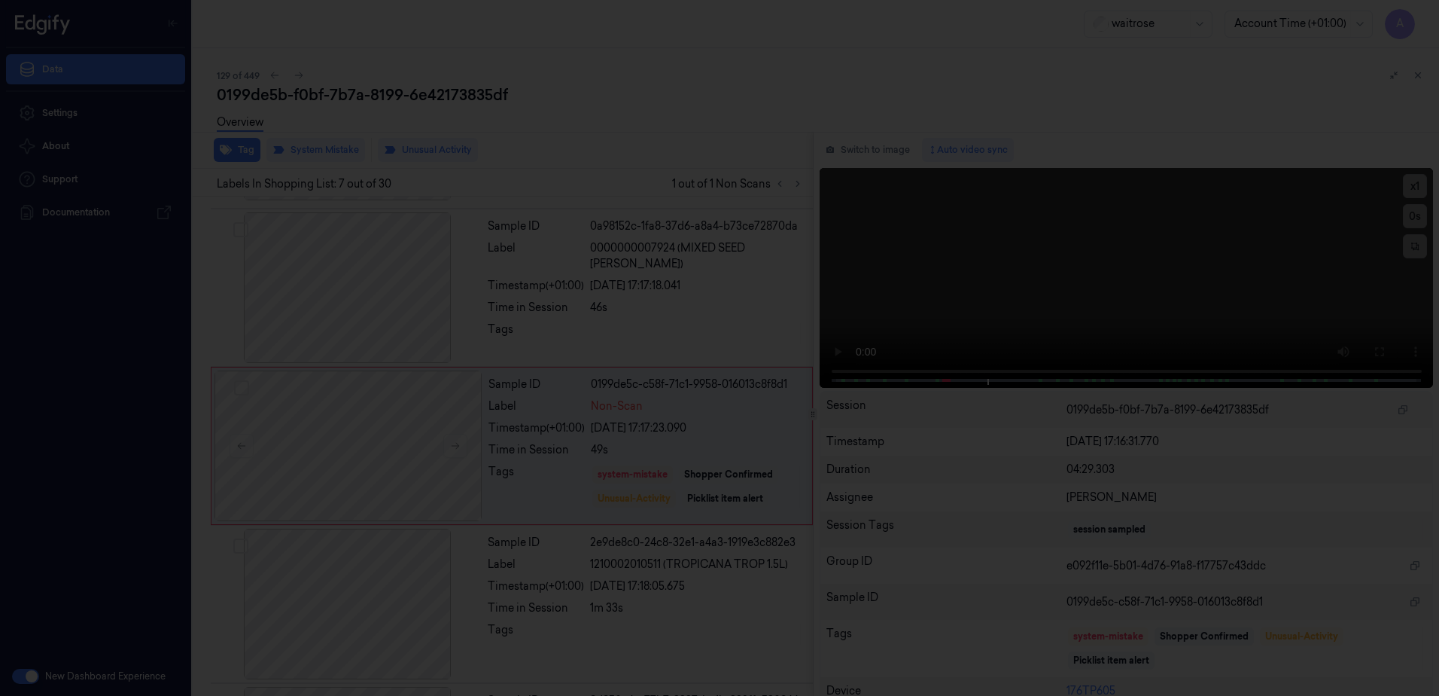
click at [934, 309] on div at bounding box center [719, 348] width 1439 height 696
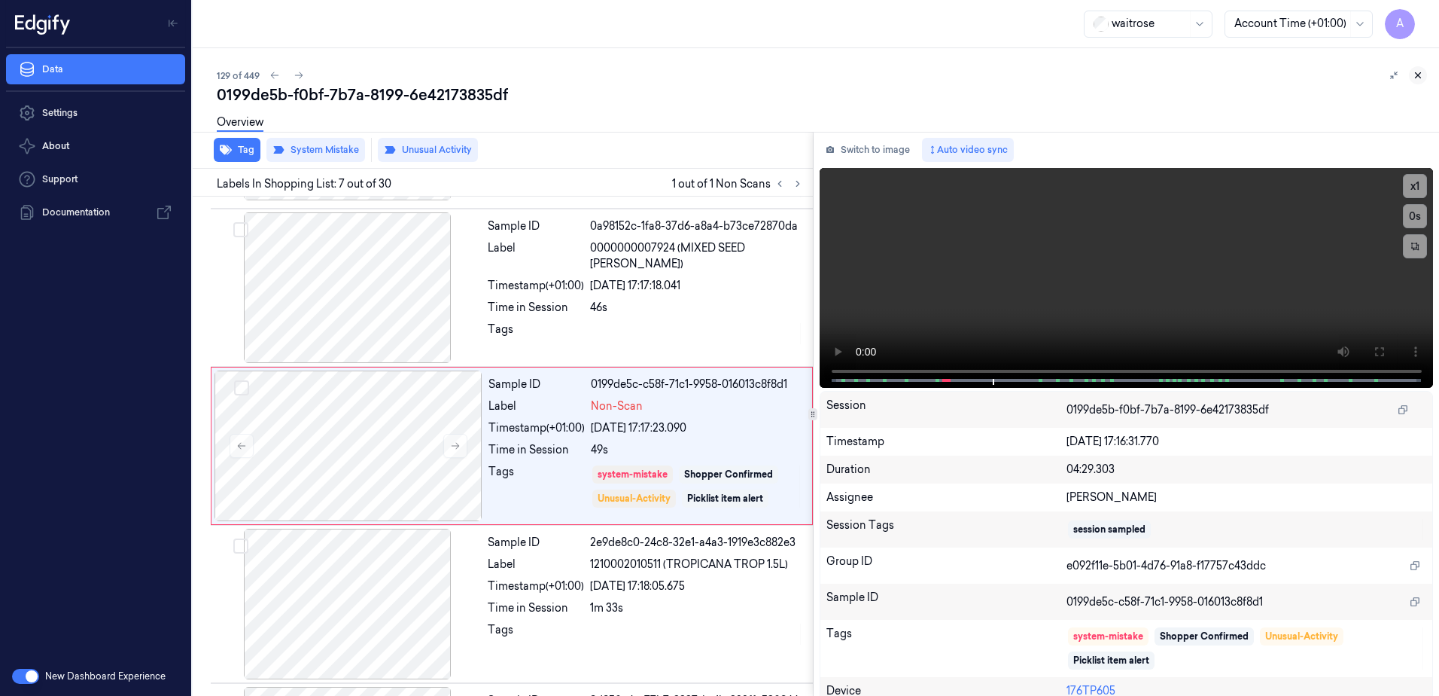
click at [1419, 72] on icon at bounding box center [1418, 75] width 11 height 11
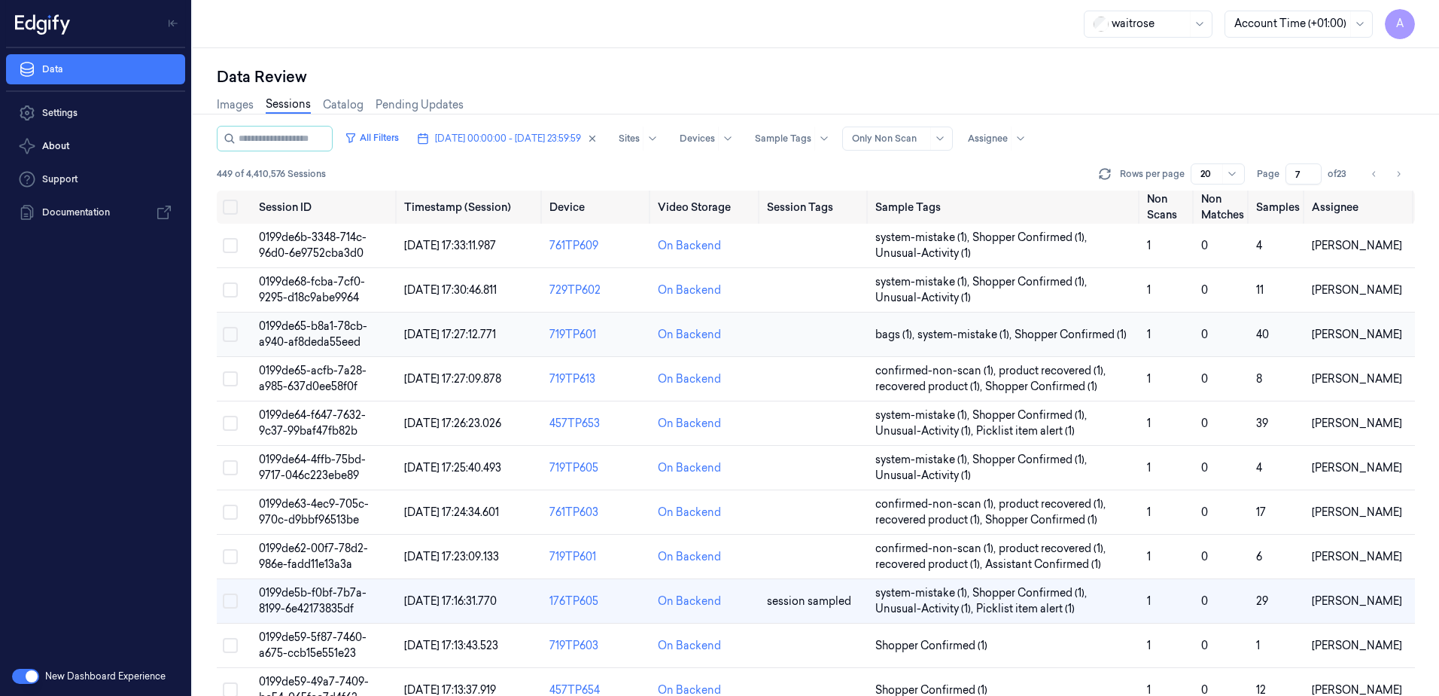
scroll to position [151, 0]
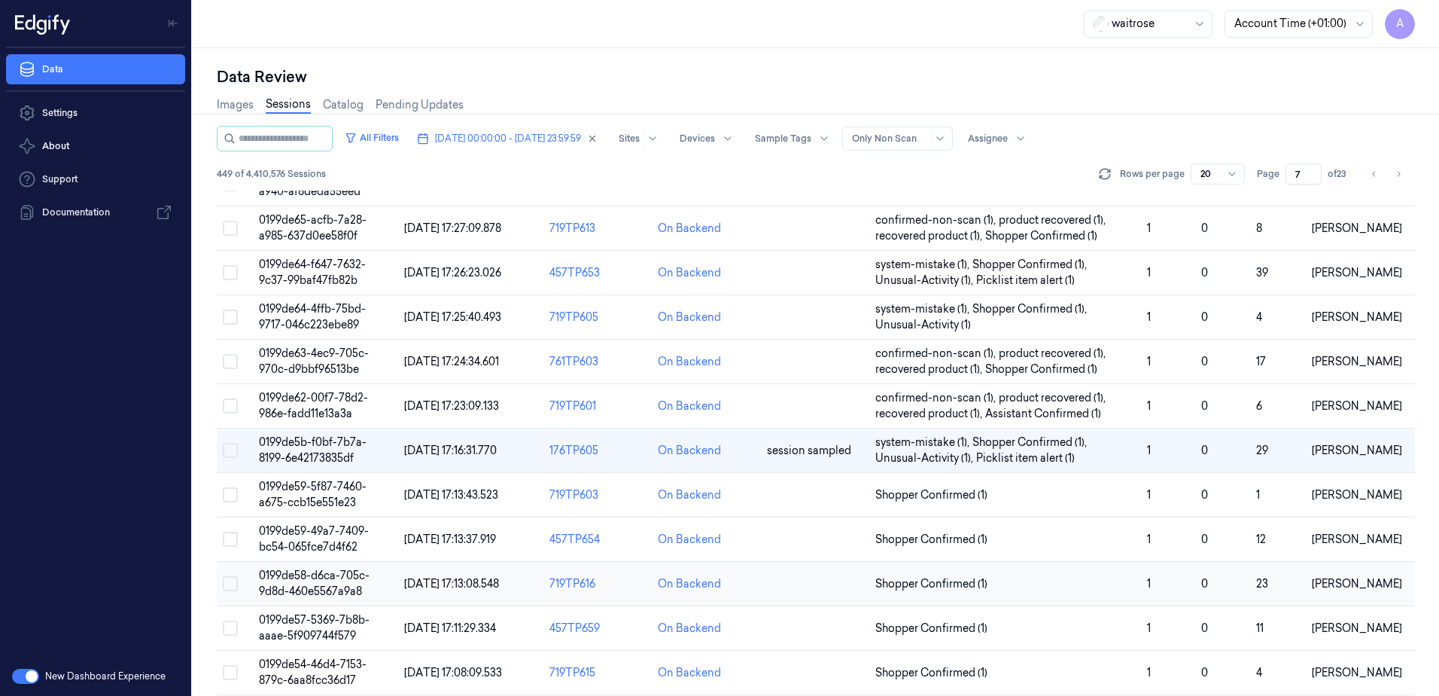
click at [306, 588] on span "0199de58-d6ca-705c-9d8d-460e5567a9a8" at bounding box center [314, 582] width 111 height 29
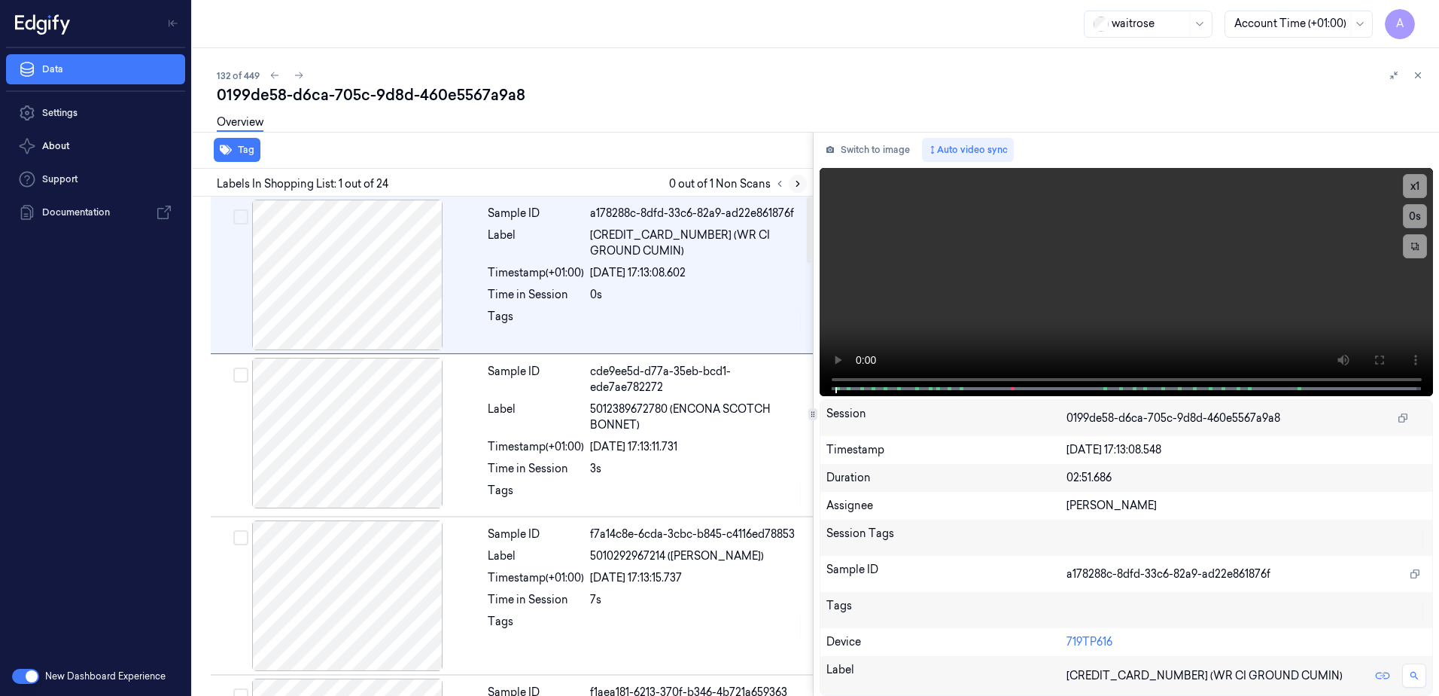
click at [798, 185] on icon at bounding box center [797, 183] width 3 height 5
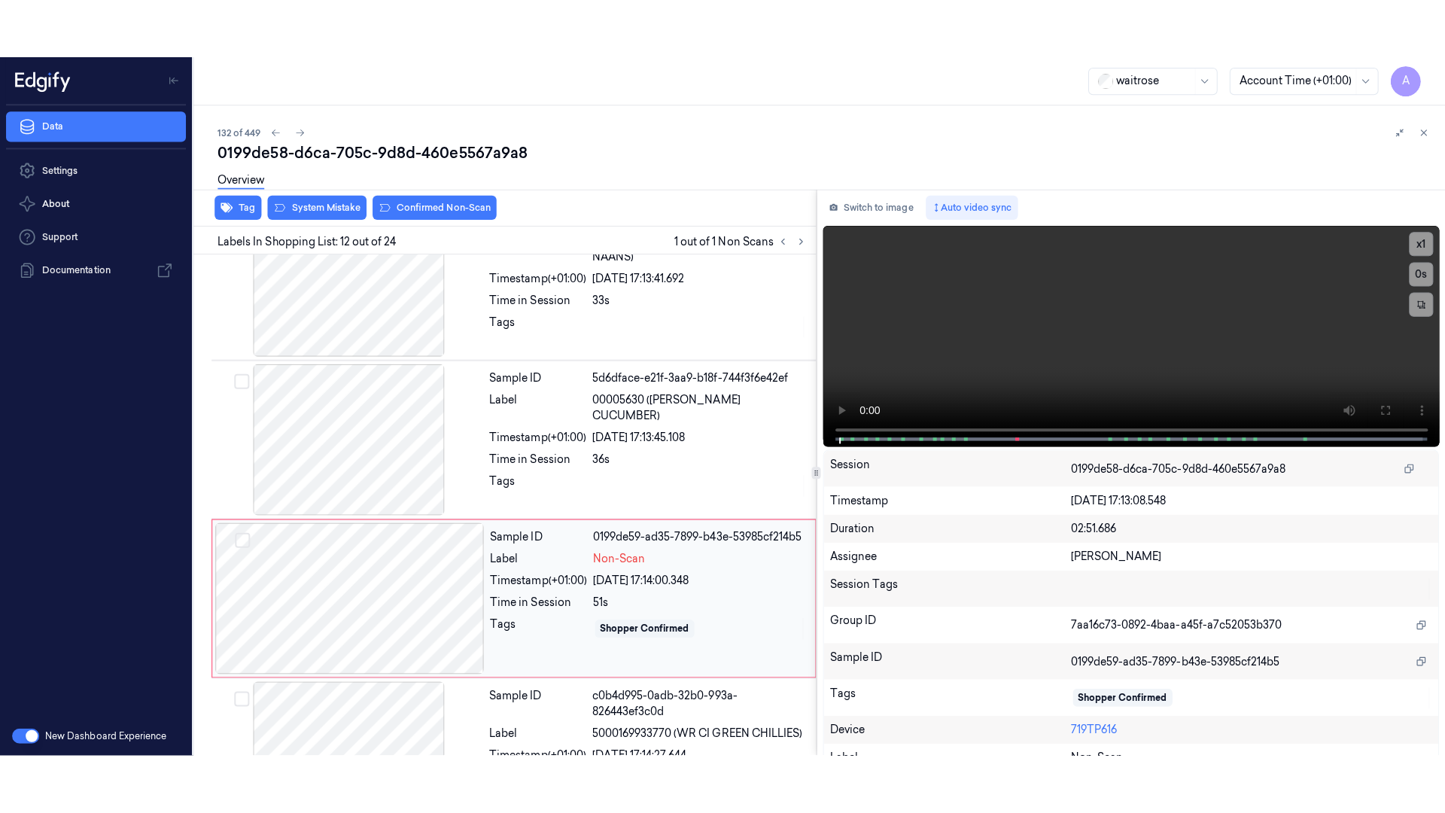
scroll to position [1577, 0]
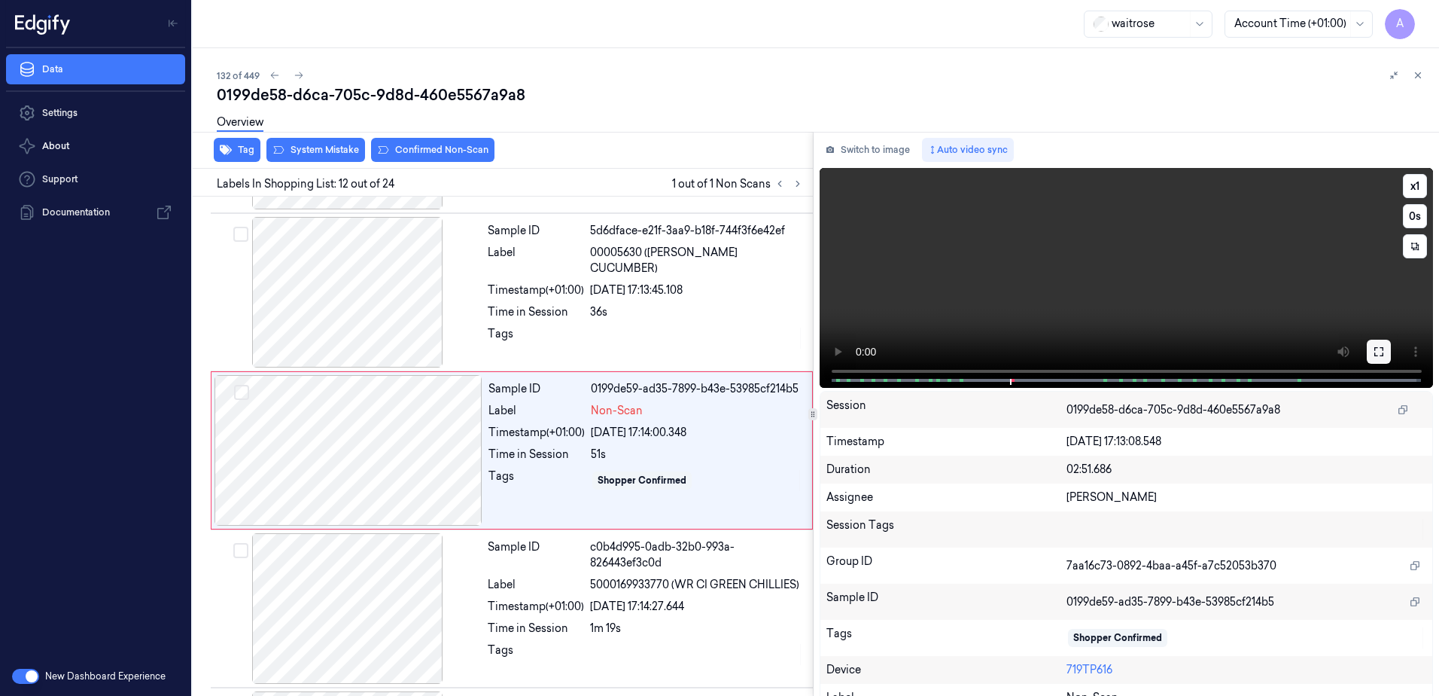
click at [1367, 347] on button at bounding box center [1379, 351] width 24 height 24
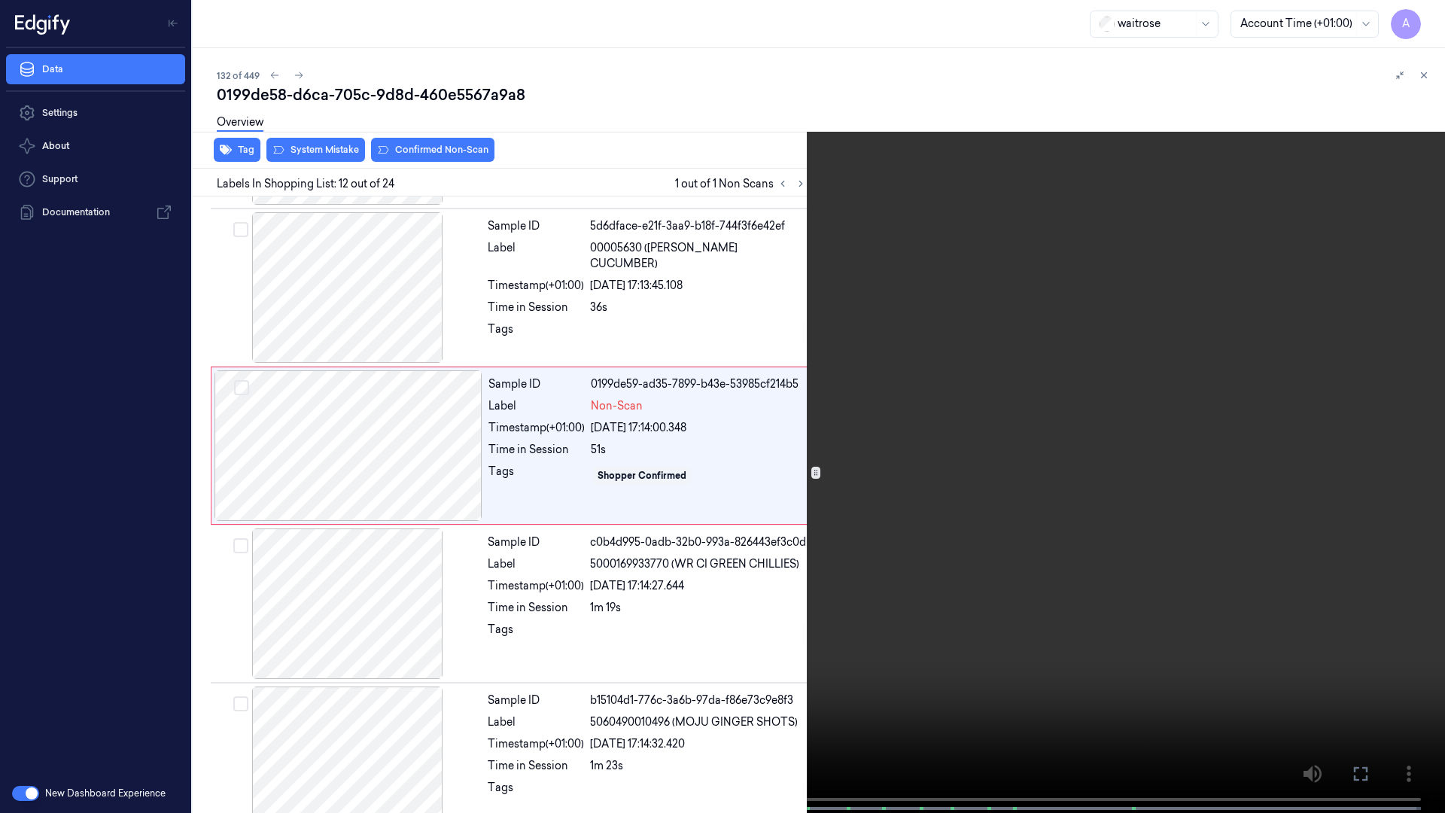
click at [1061, 424] on video at bounding box center [722, 408] width 1445 height 816
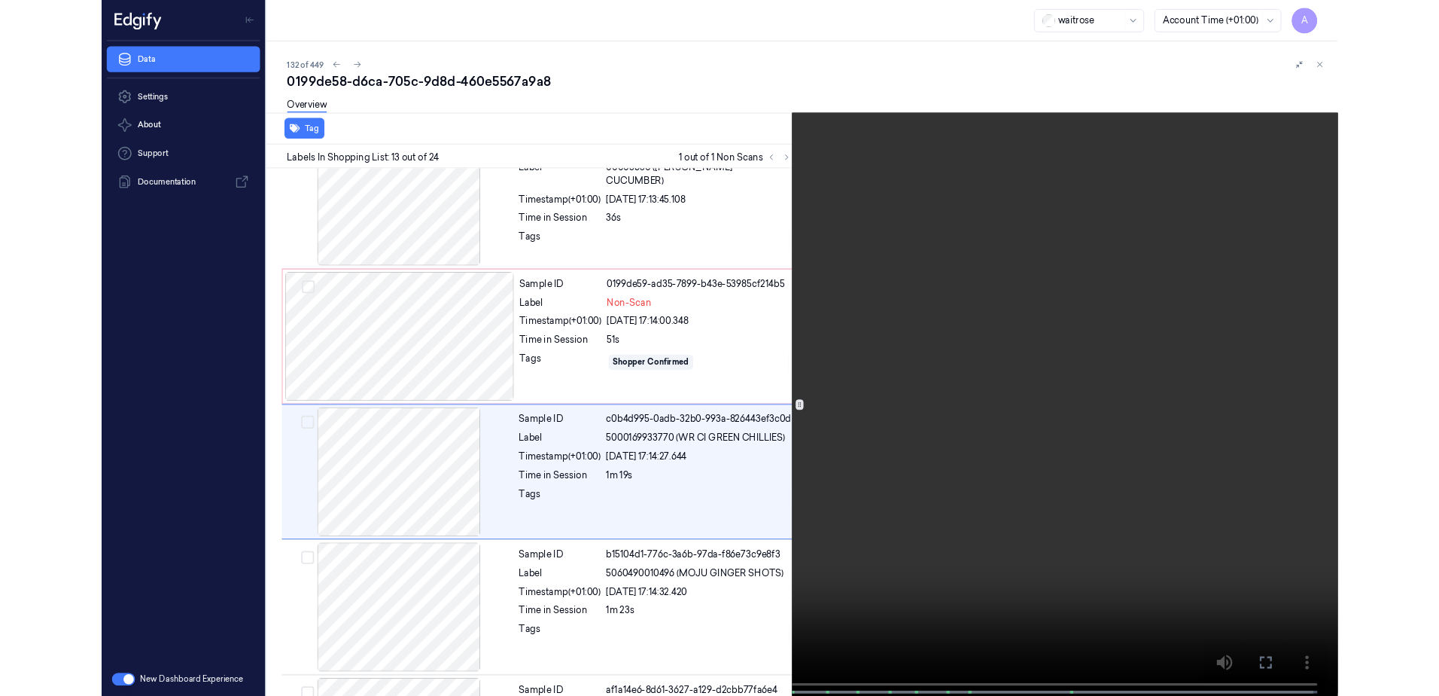
scroll to position [1667, 0]
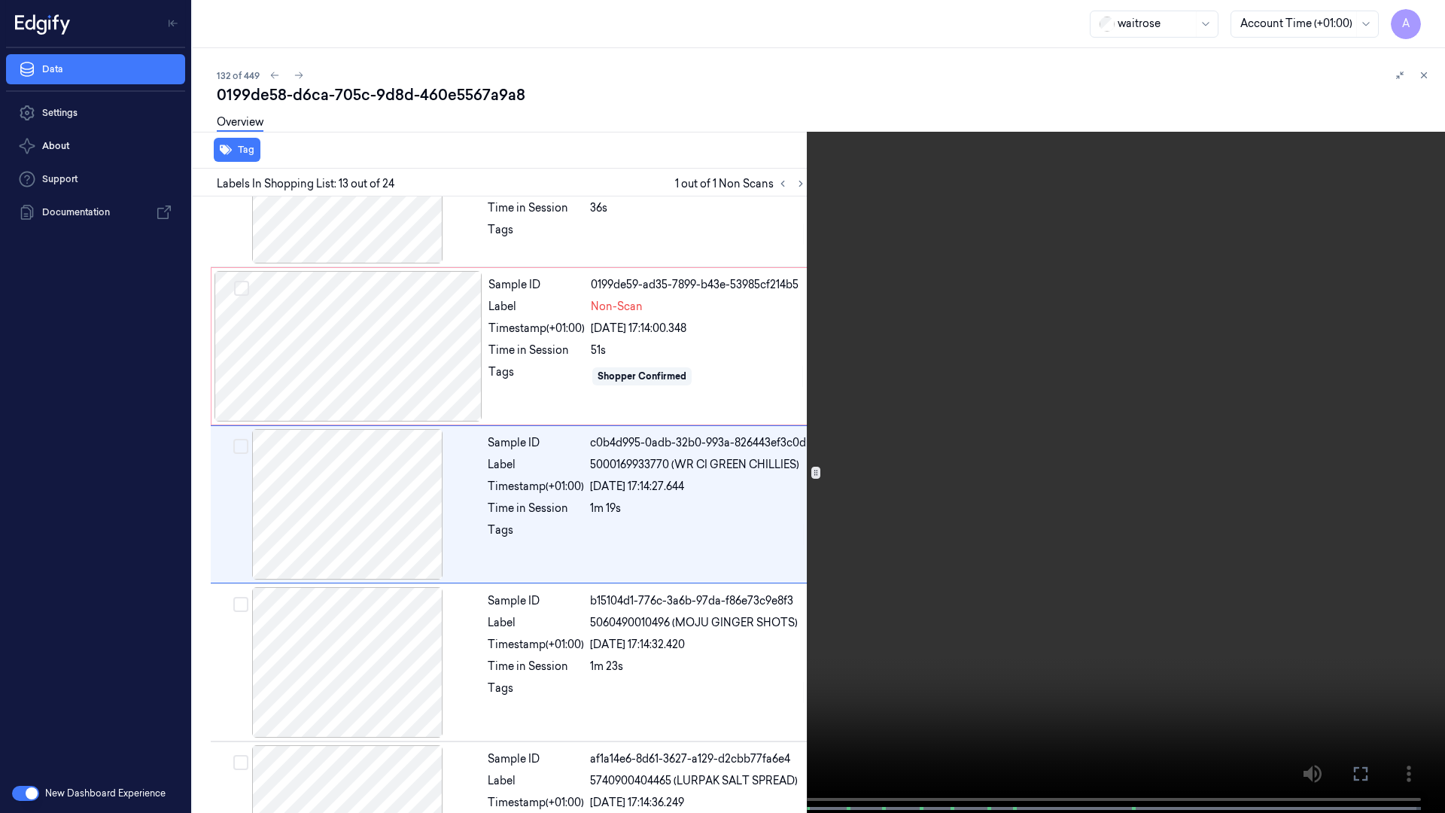
click at [0, 0] on icon at bounding box center [0, 0] width 0 height 0
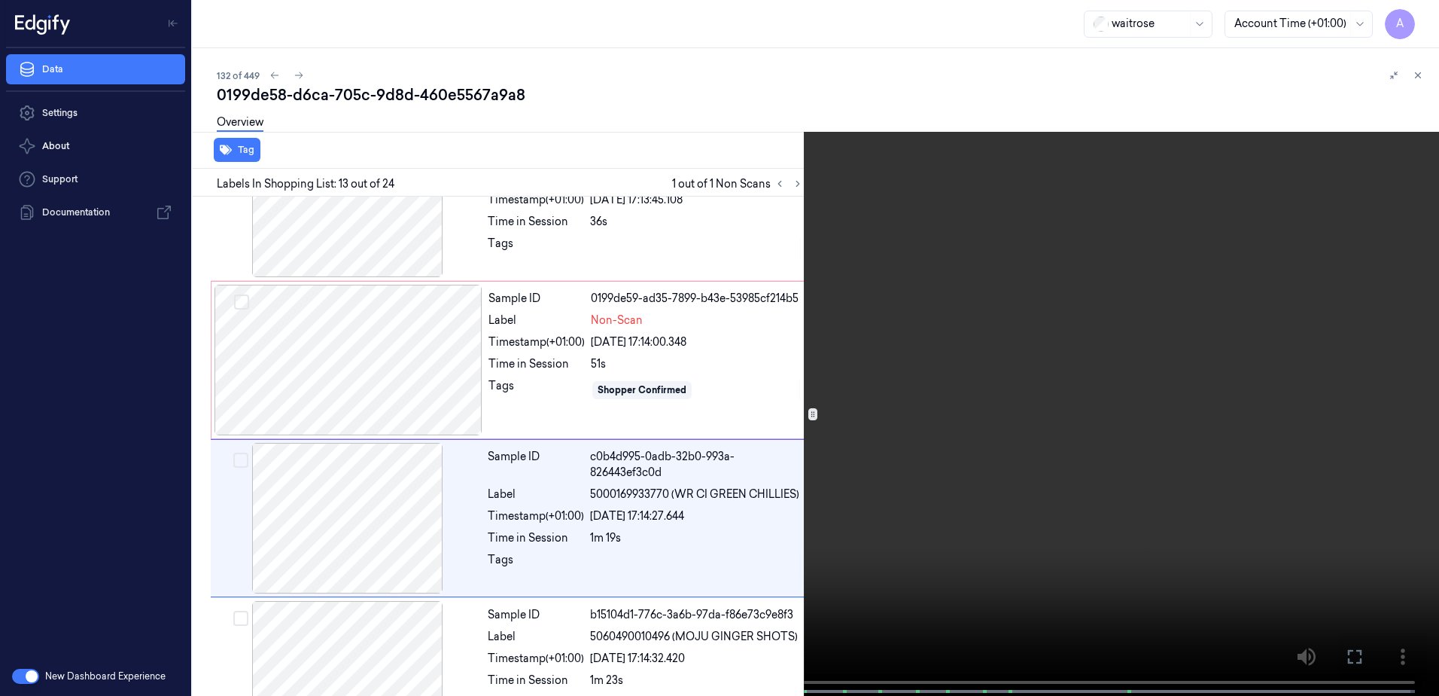
scroll to position [1676, 0]
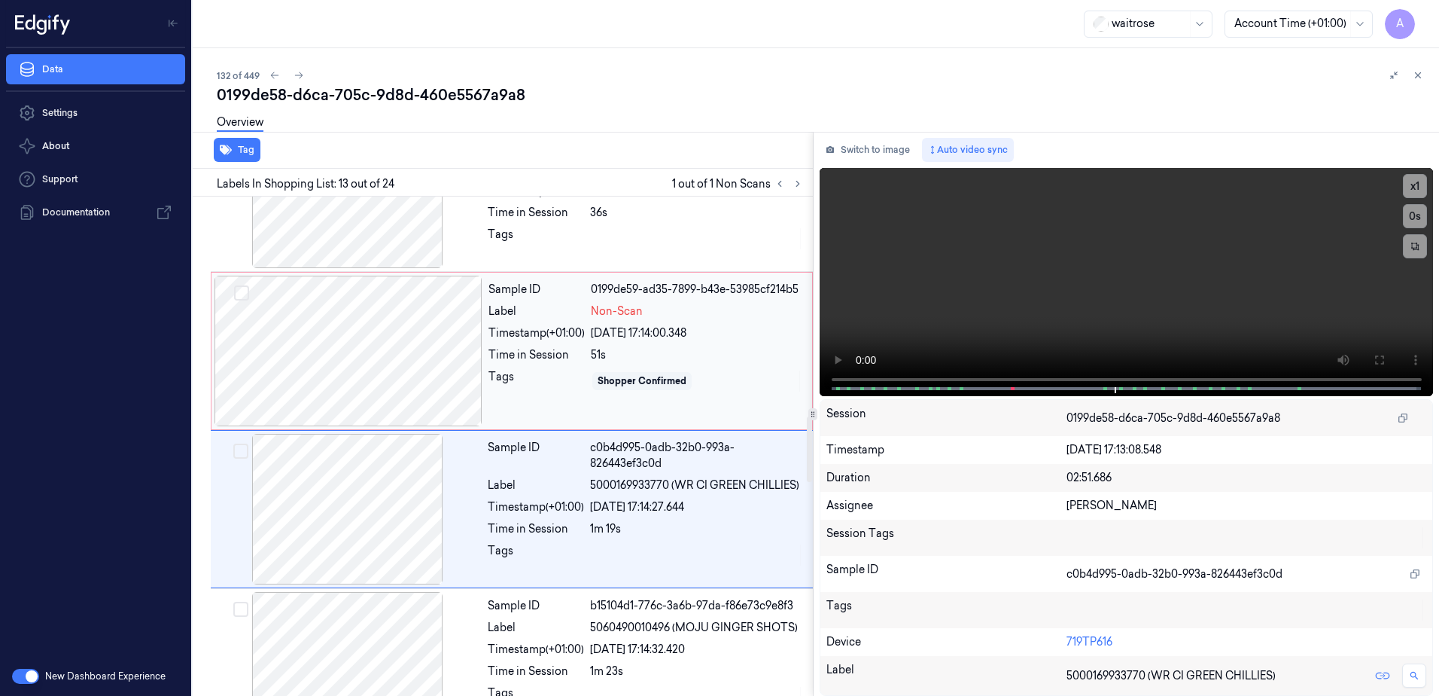
click at [535, 395] on div "Sample ID 0199de59-ad35-7899-b43e-53985cf214b5 Label Non-Scan Timestamp (+01:00…" at bounding box center [645, 350] width 327 height 151
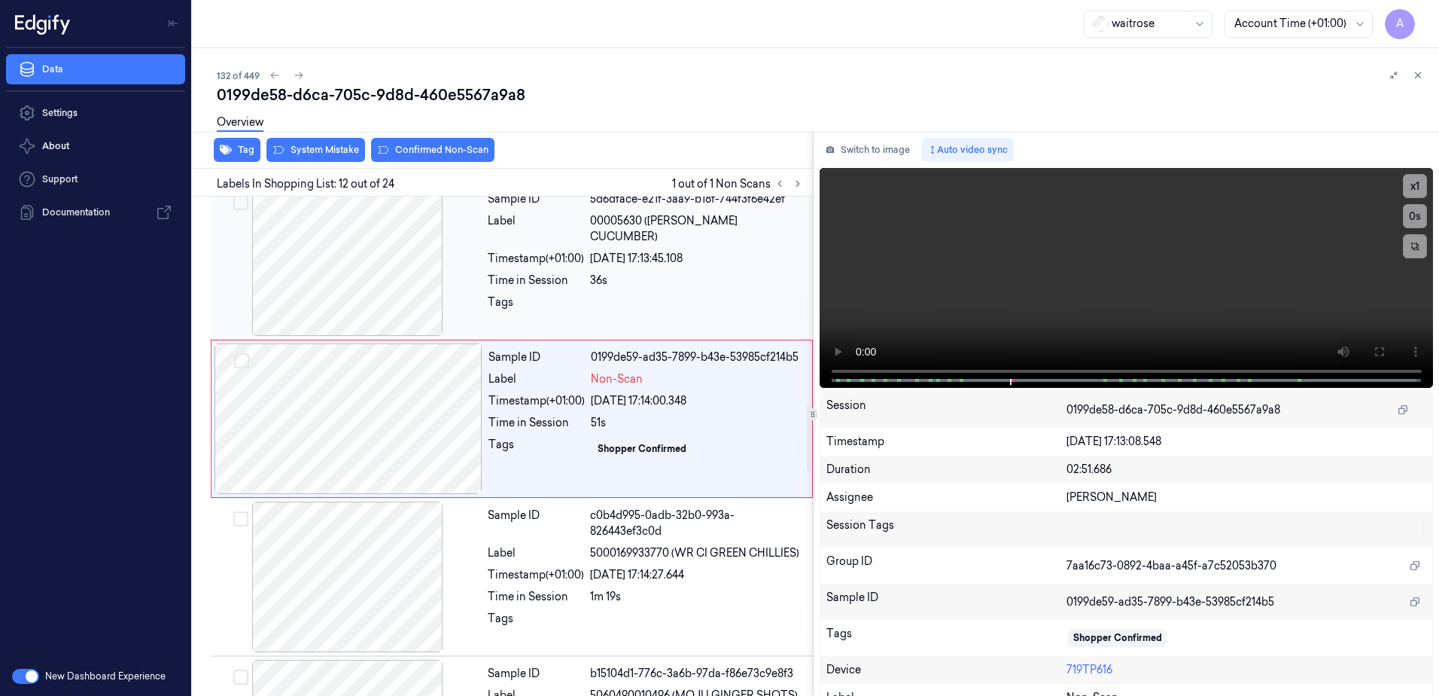
scroll to position [1577, 0]
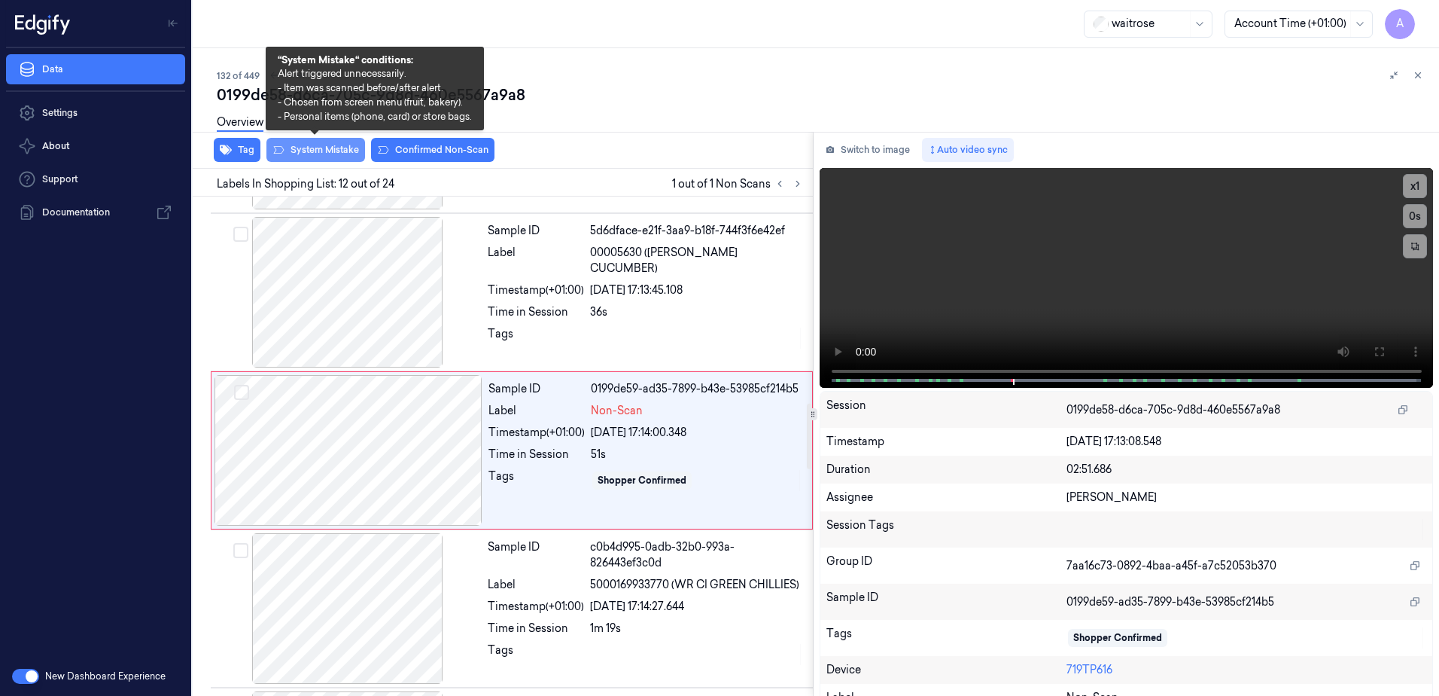
click at [303, 155] on button "System Mistake" at bounding box center [315, 150] width 99 height 24
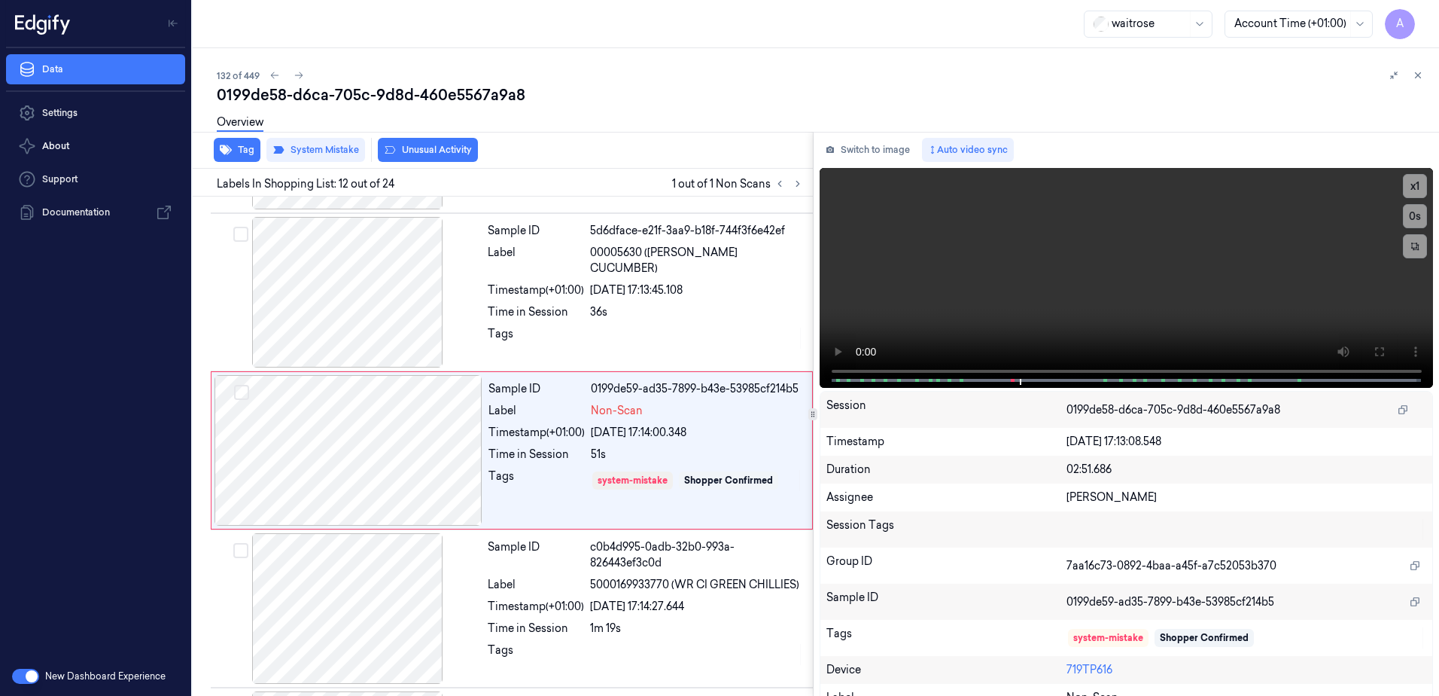
click at [433, 149] on button "Unusual Activity" at bounding box center [428, 150] width 100 height 24
click at [430, 159] on button "Unusual Activity" at bounding box center [428, 150] width 100 height 24
click at [1417, 77] on icon at bounding box center [1418, 75] width 11 height 11
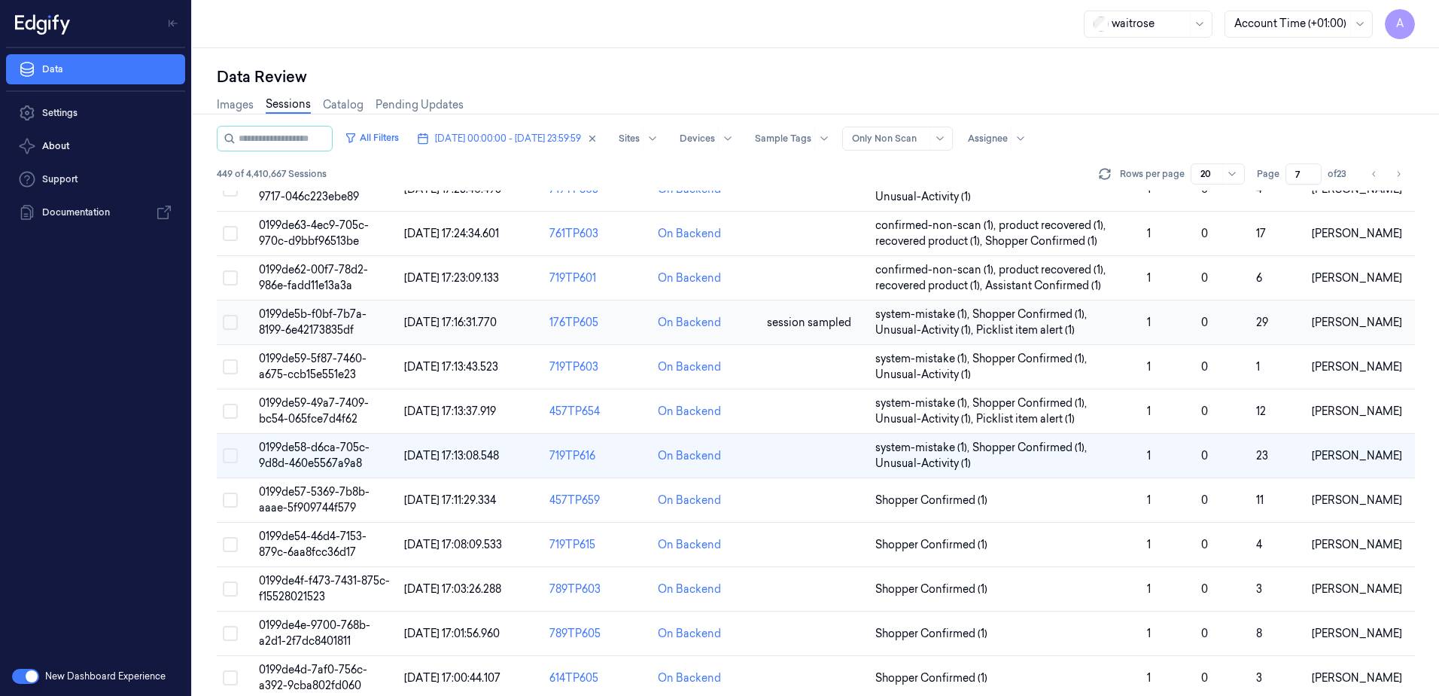
scroll to position [301, 0]
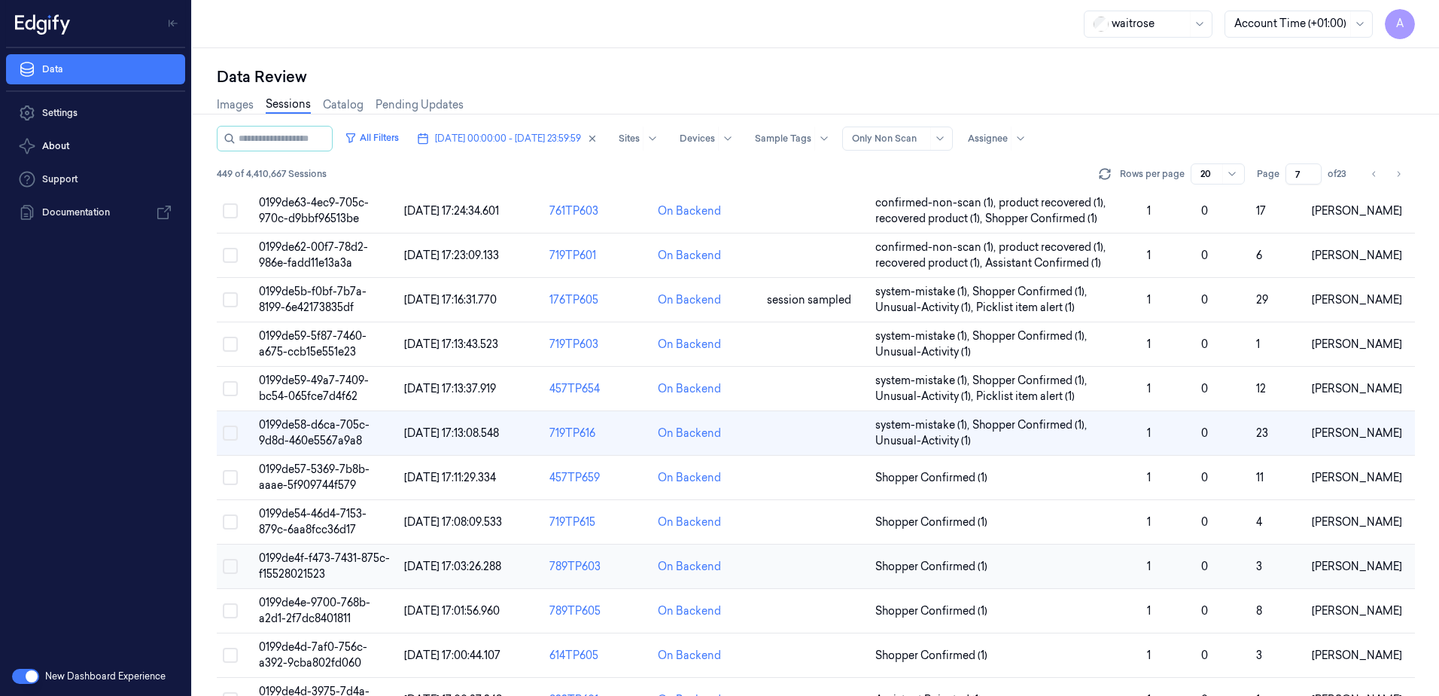
click at [327, 562] on span "0199de4f-f473-7431-875c-f15528021523" at bounding box center [324, 565] width 131 height 29
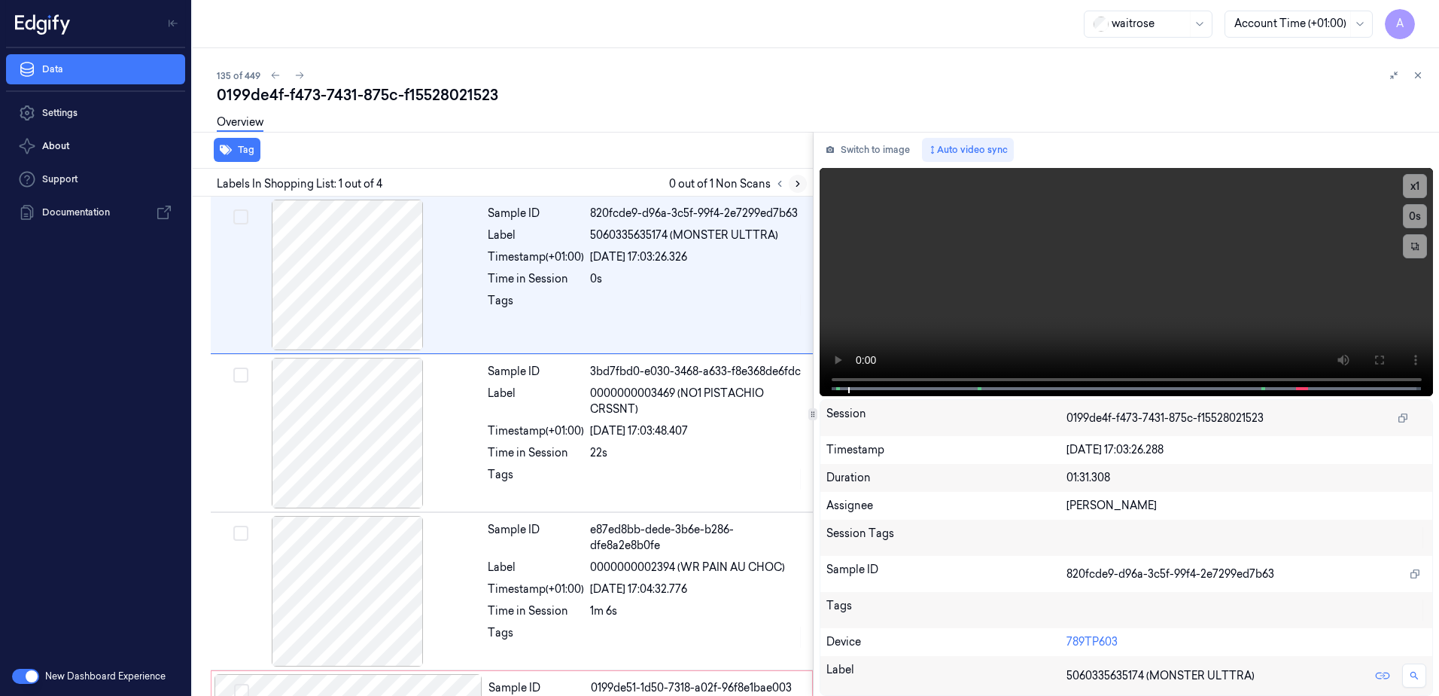
click at [797, 184] on icon at bounding box center [798, 183] width 11 height 11
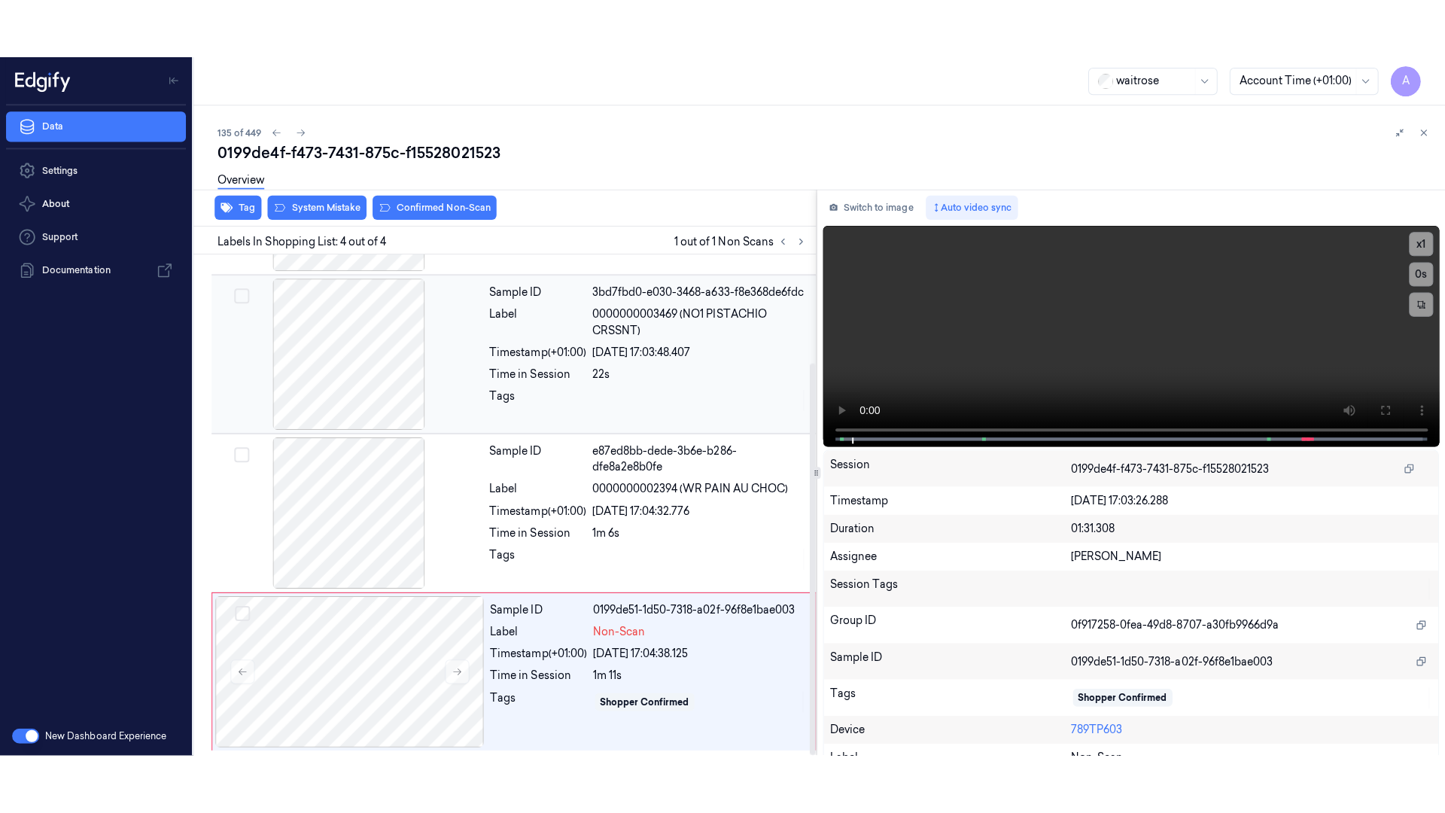
scroll to position [138, 0]
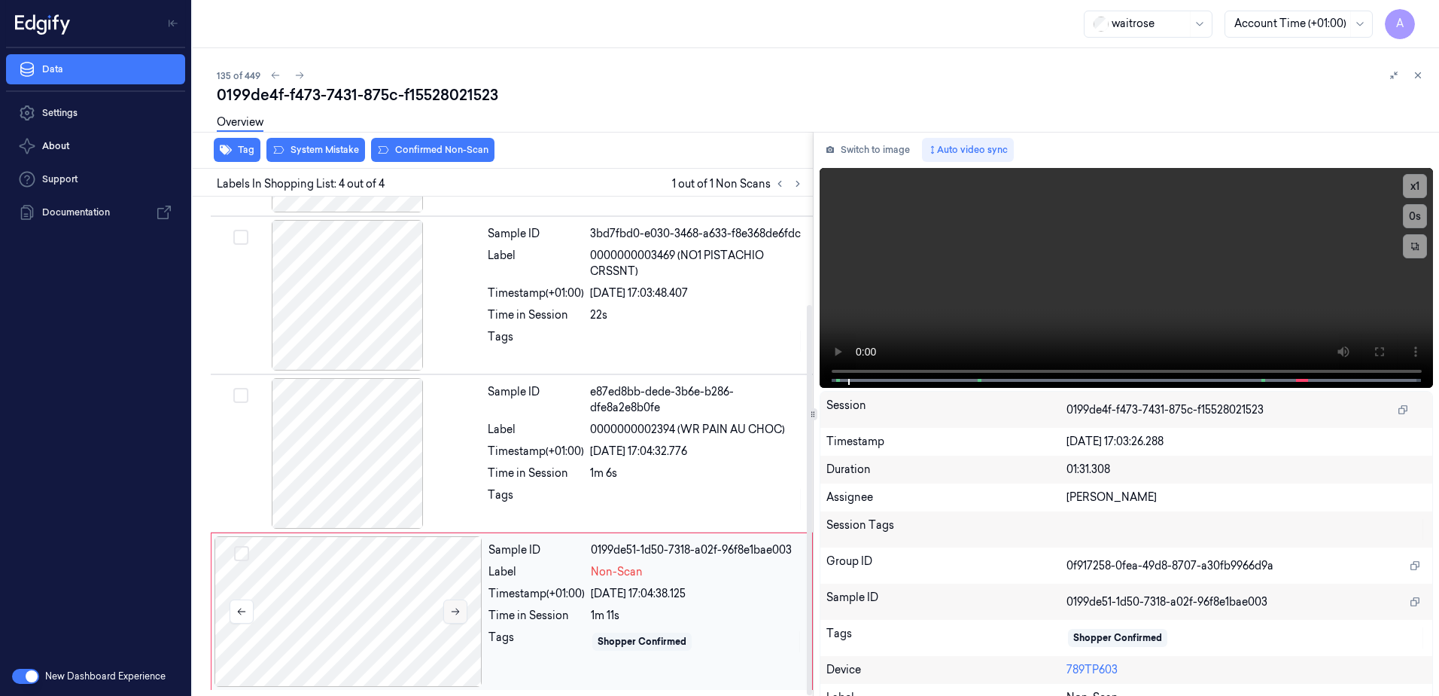
click at [449, 609] on button at bounding box center [455, 611] width 24 height 24
click at [461, 616] on button at bounding box center [455, 611] width 24 height 24
click at [457, 616] on icon at bounding box center [455, 611] width 11 height 11
click at [452, 609] on icon at bounding box center [455, 611] width 11 height 11
click at [1373, 349] on icon at bounding box center [1379, 352] width 12 height 12
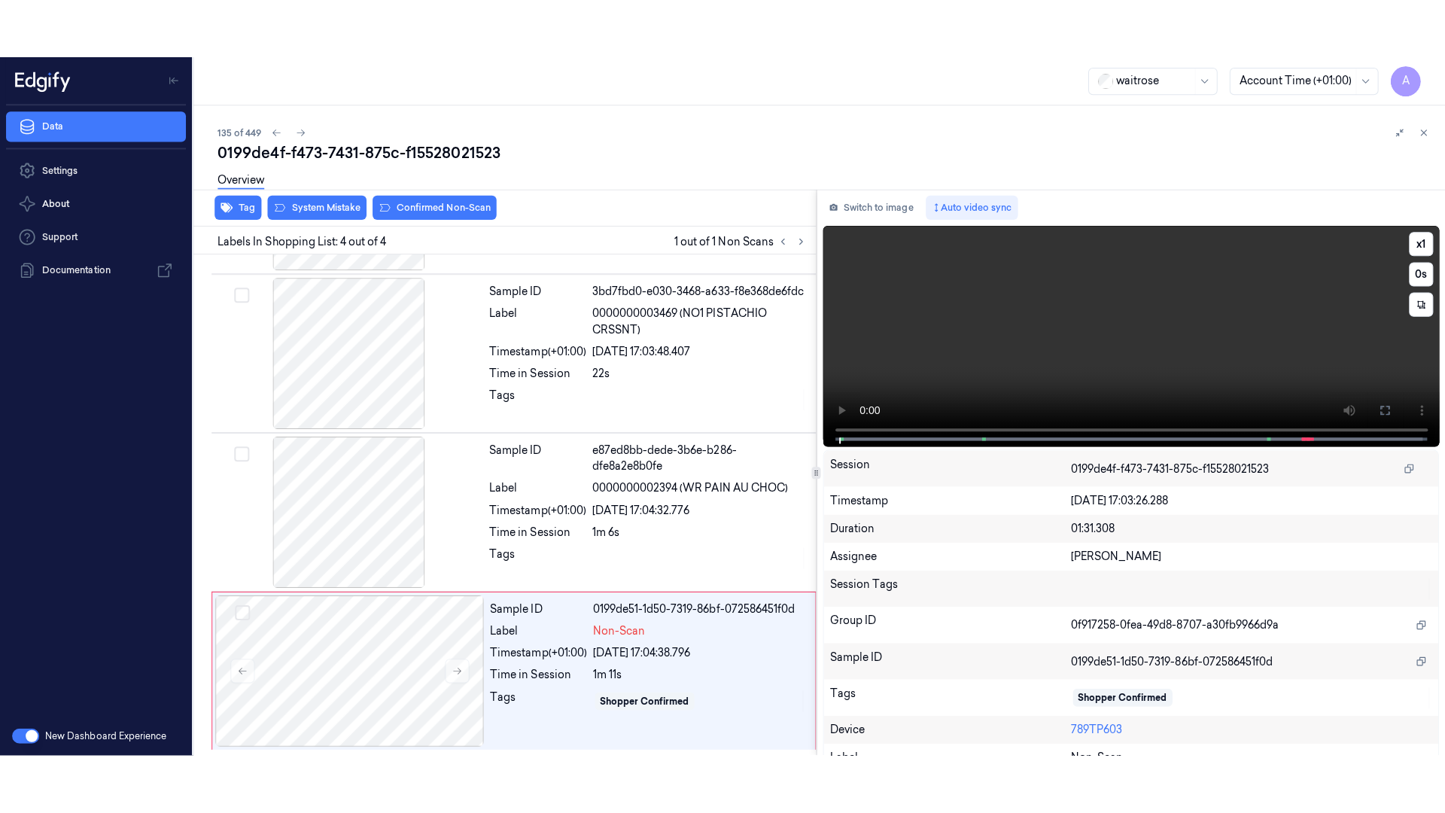
scroll to position [20, 0]
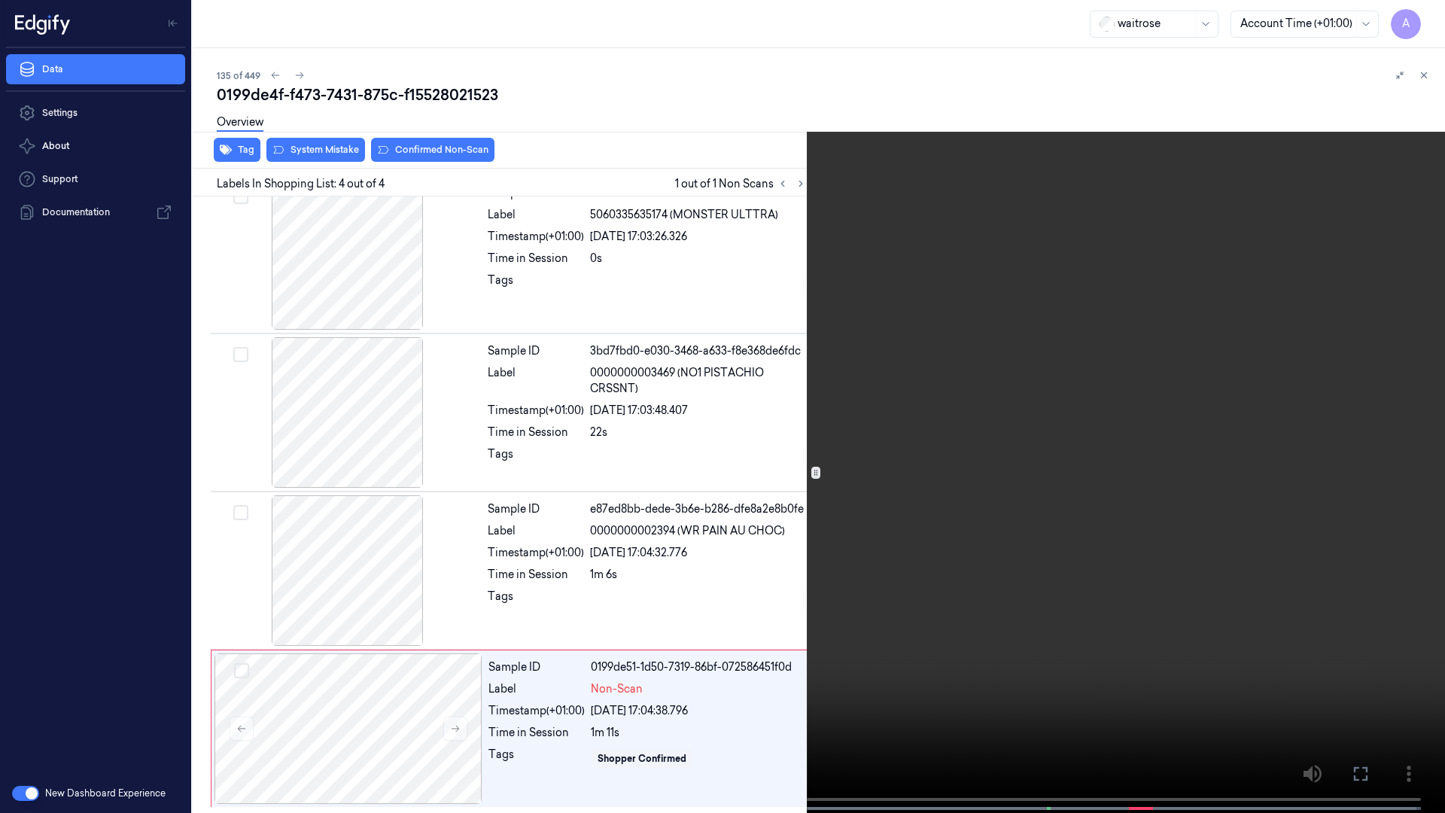
click at [997, 441] on video at bounding box center [722, 408] width 1445 height 816
click at [0, 0] on icon at bounding box center [0, 0] width 0 height 0
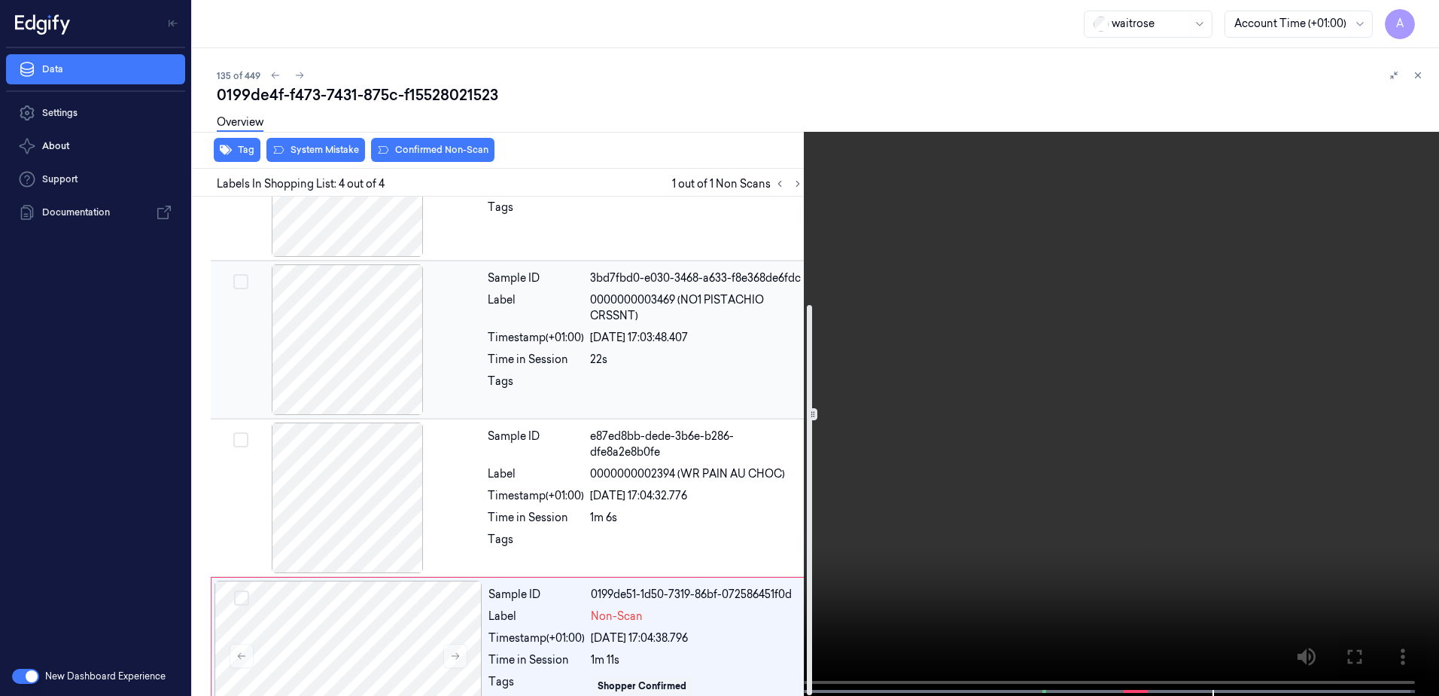
scroll to position [138, 0]
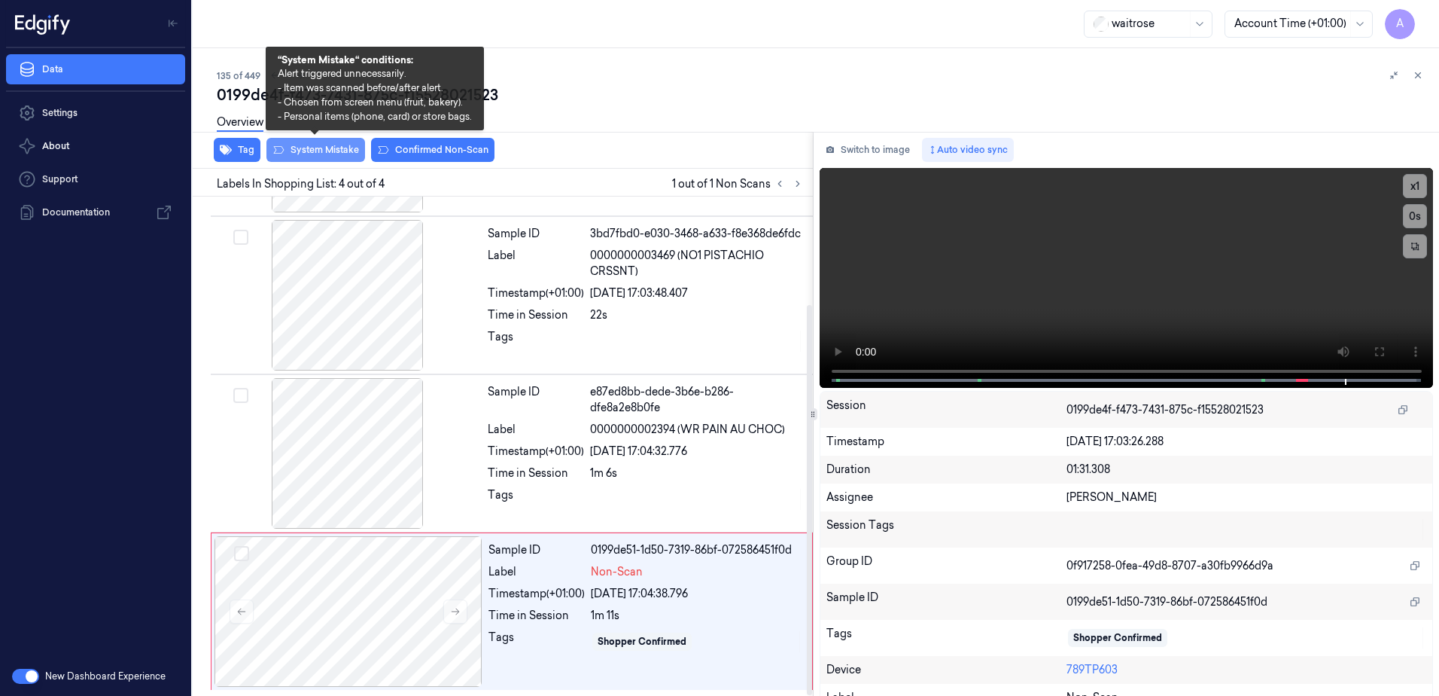
click at [329, 156] on button "System Mistake" at bounding box center [315, 150] width 99 height 24
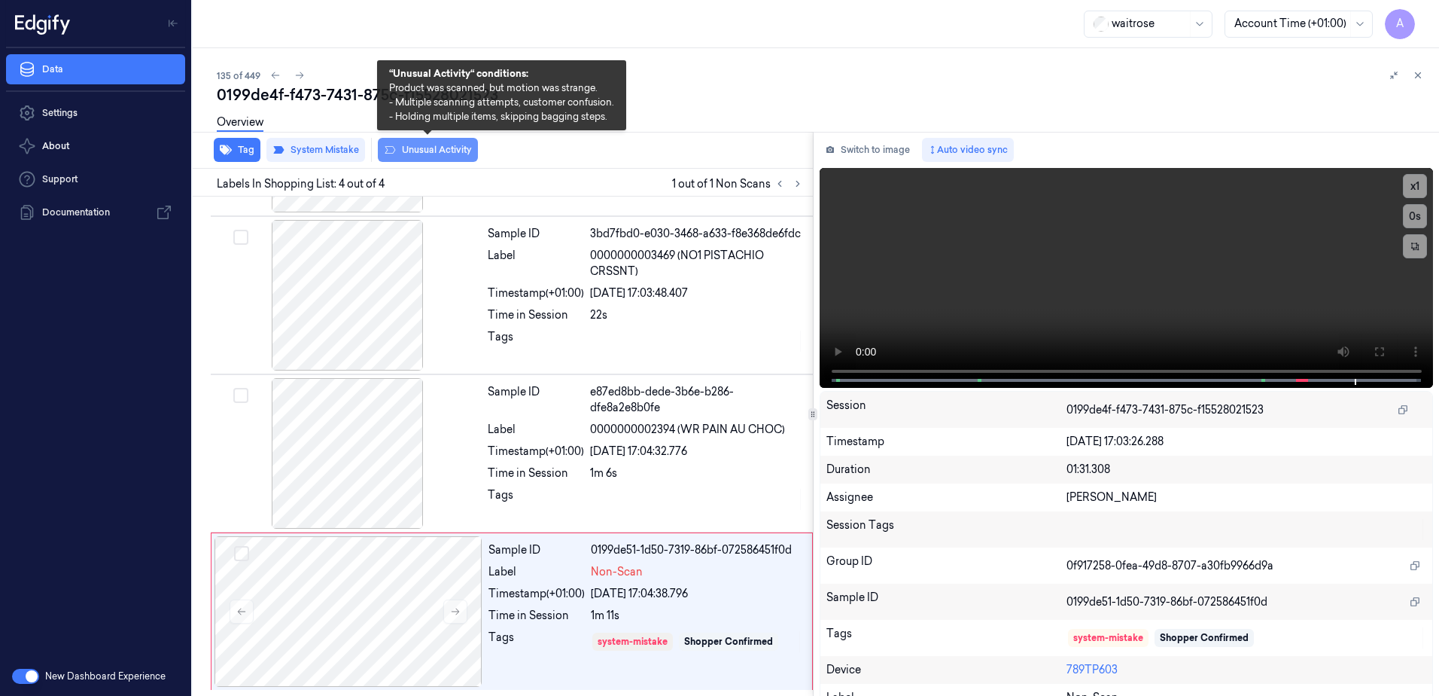
click at [431, 155] on button "Unusual Activity" at bounding box center [428, 150] width 100 height 24
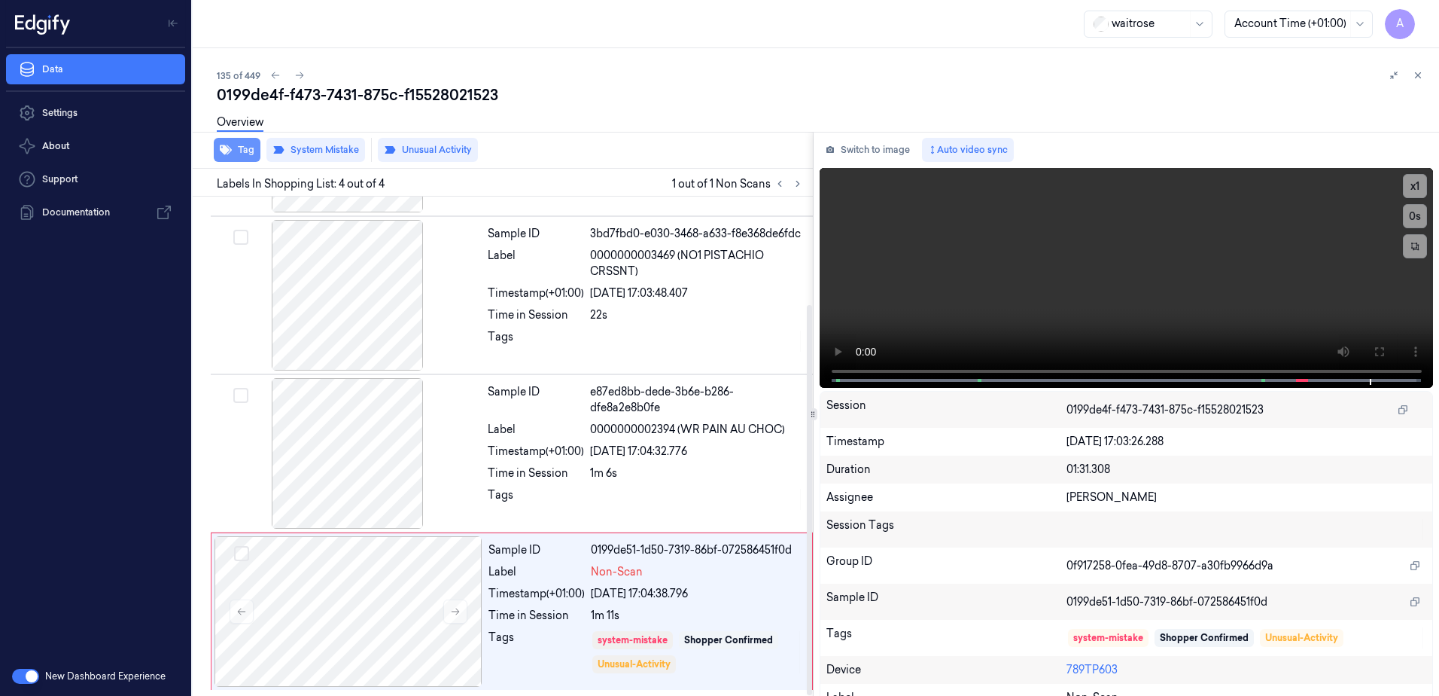
click at [245, 148] on button "Tag" at bounding box center [237, 150] width 47 height 24
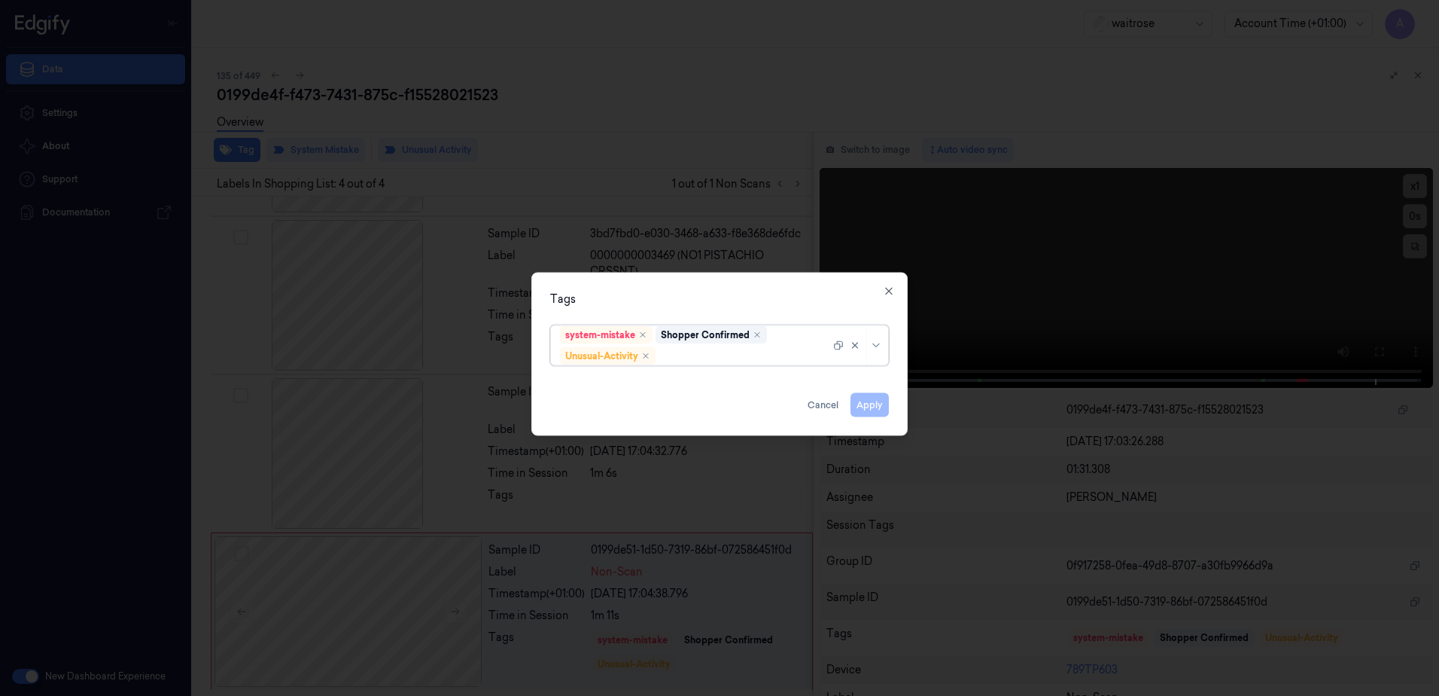
click at [729, 360] on div at bounding box center [745, 356] width 172 height 16
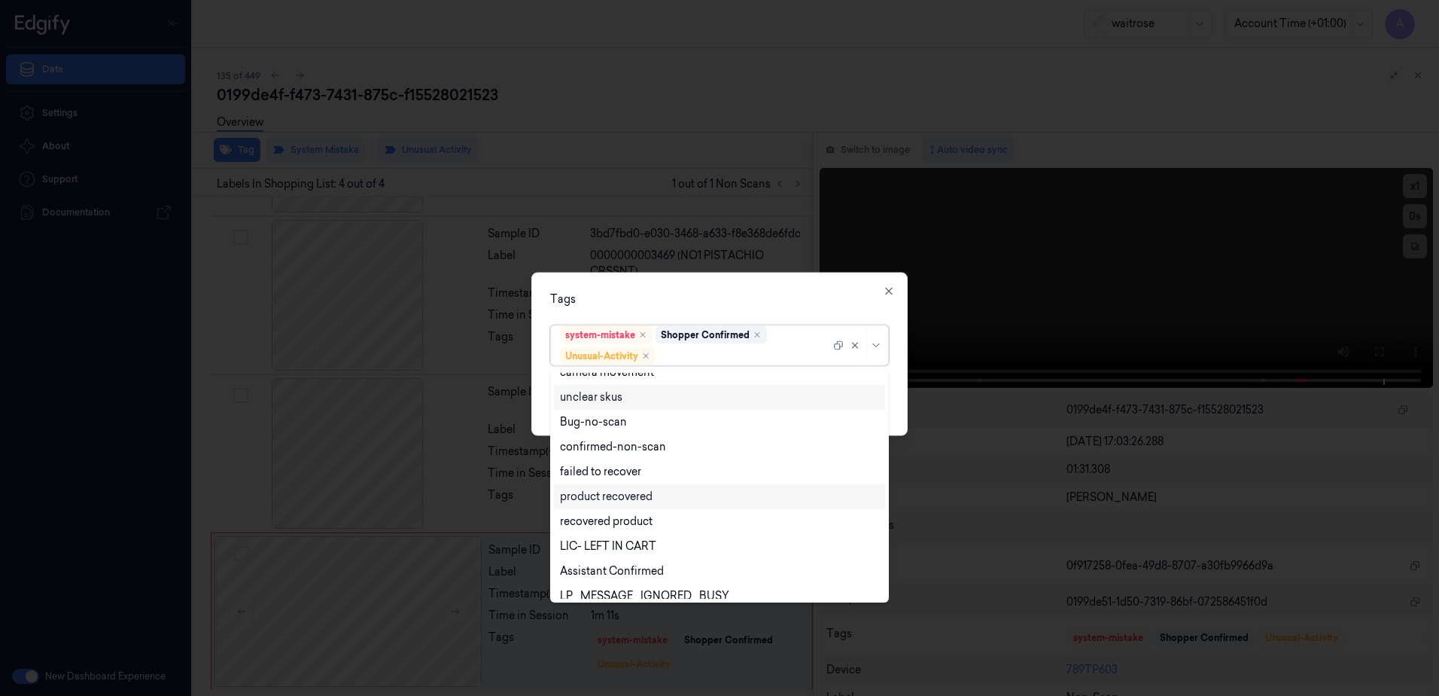
scroll to position [196, 0]
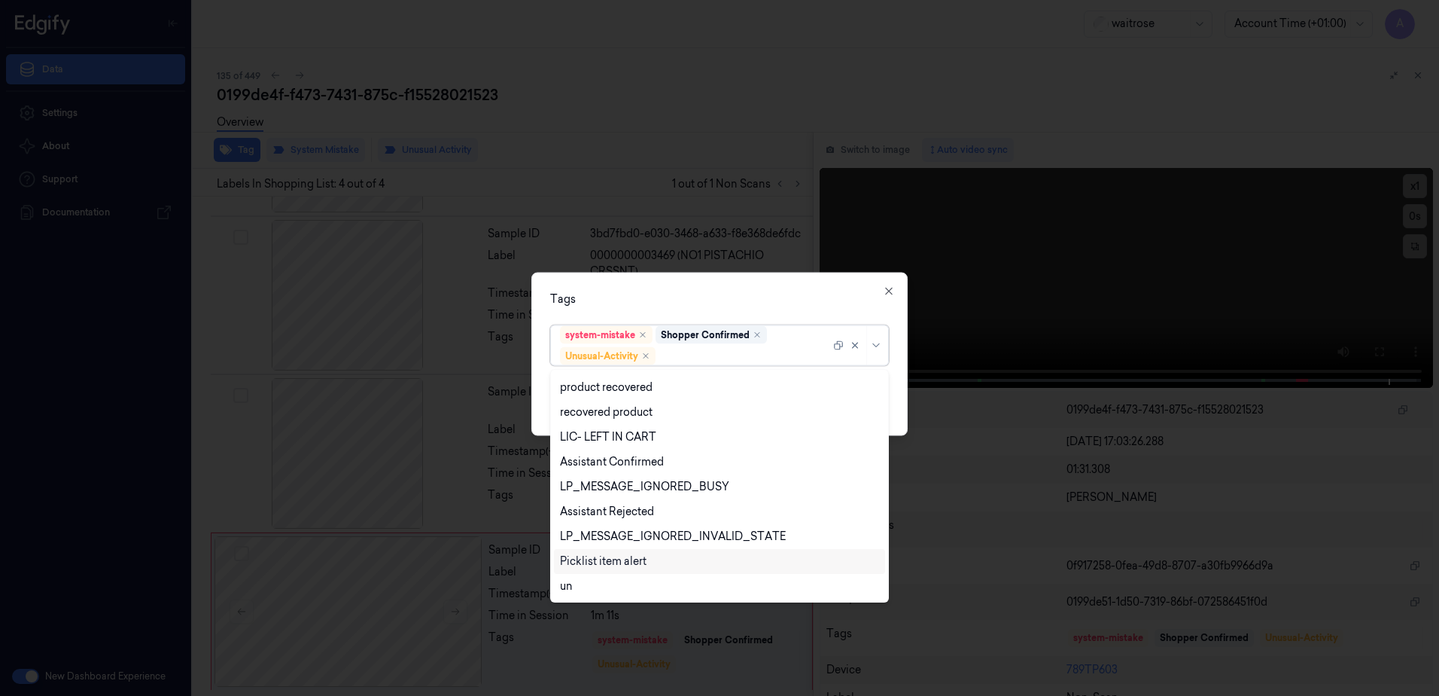
click at [654, 559] on div "Picklist item alert" at bounding box center [719, 561] width 319 height 16
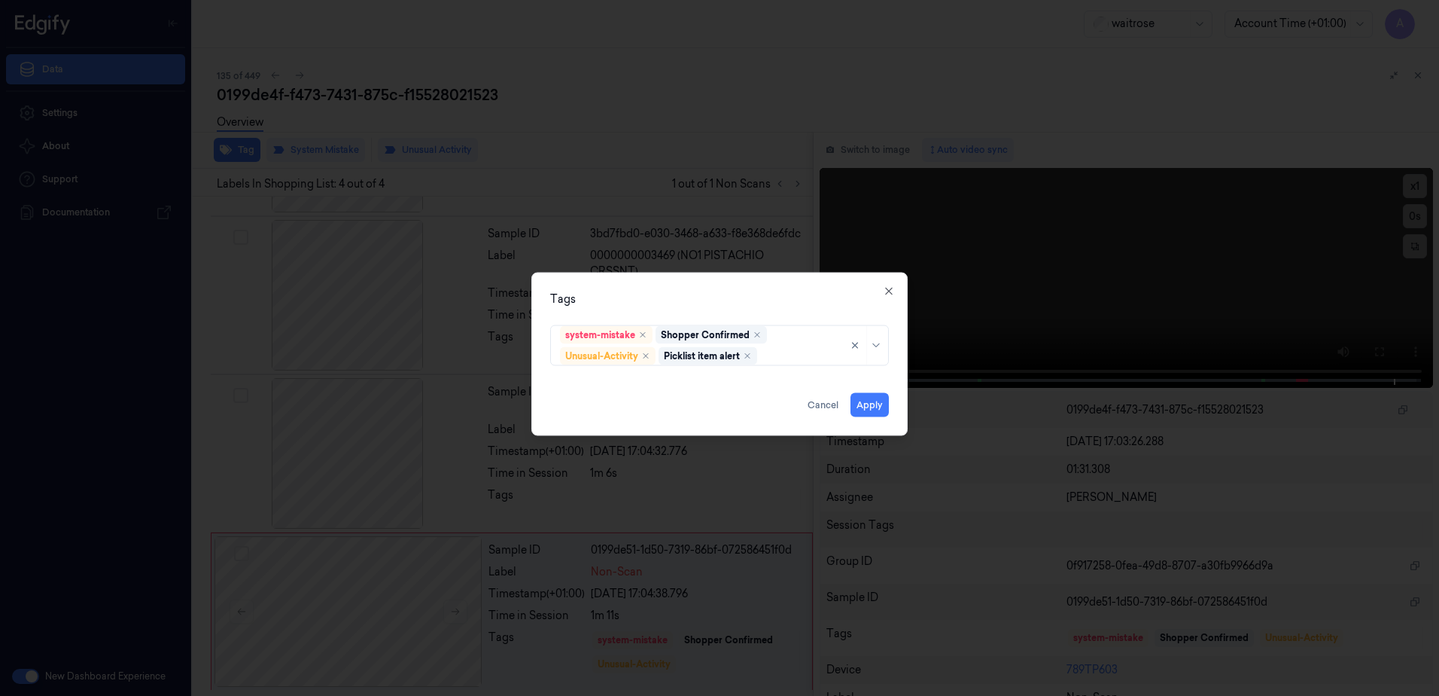
click at [761, 306] on div "Tags" at bounding box center [719, 299] width 339 height 16
click at [869, 404] on button "Apply" at bounding box center [870, 405] width 38 height 24
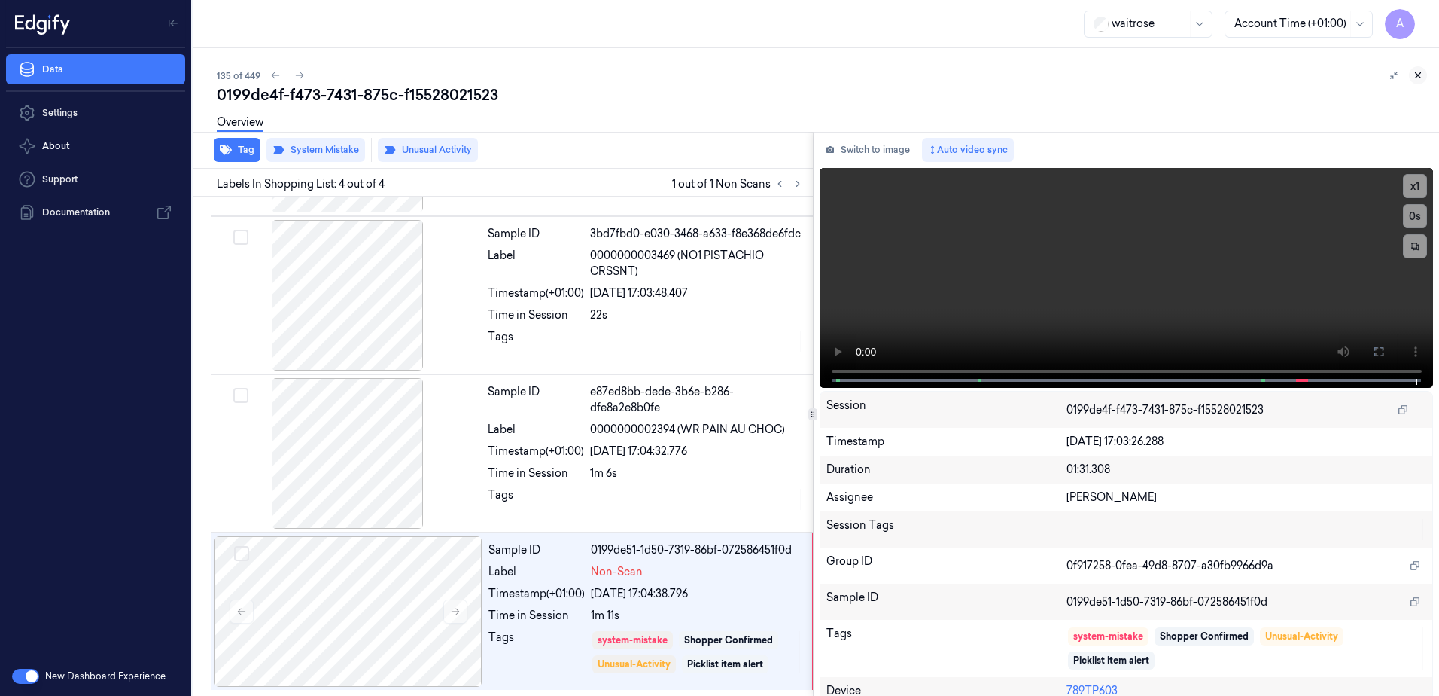
click at [1421, 75] on icon at bounding box center [1418, 75] width 11 height 11
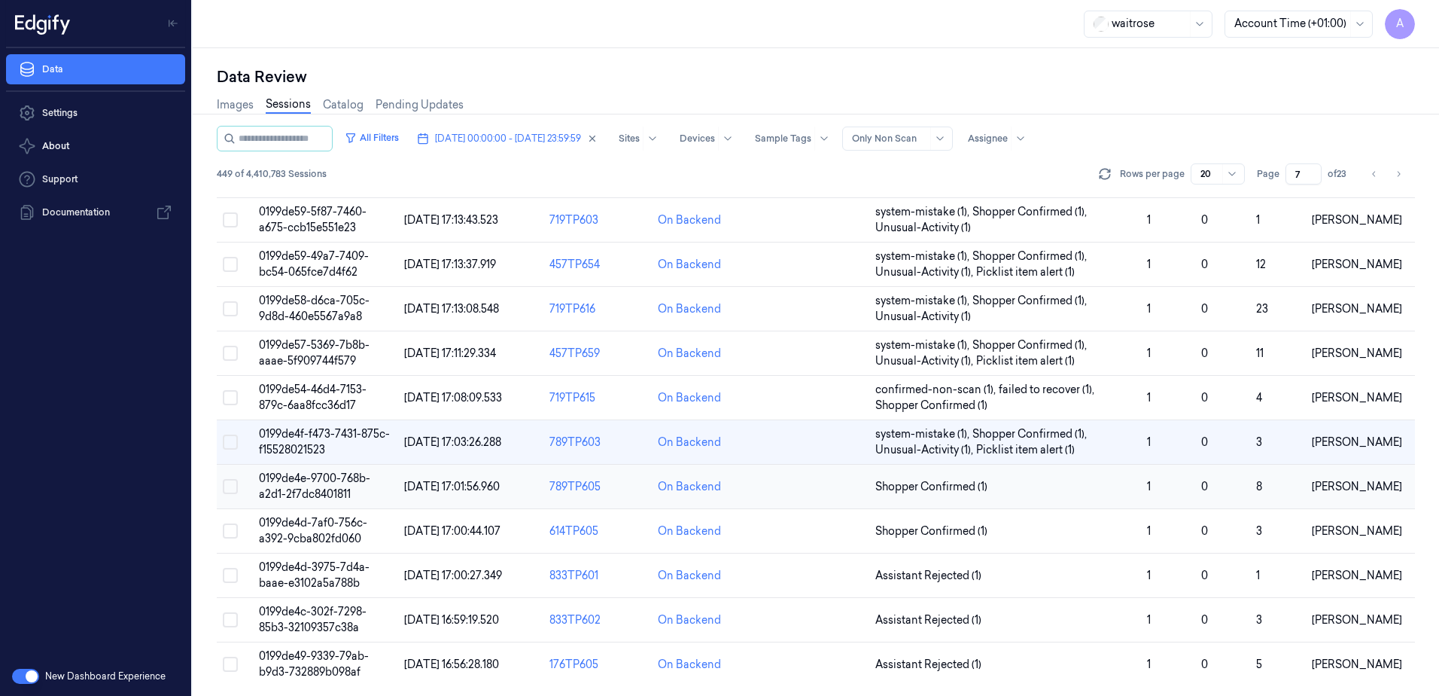
scroll to position [428, 0]
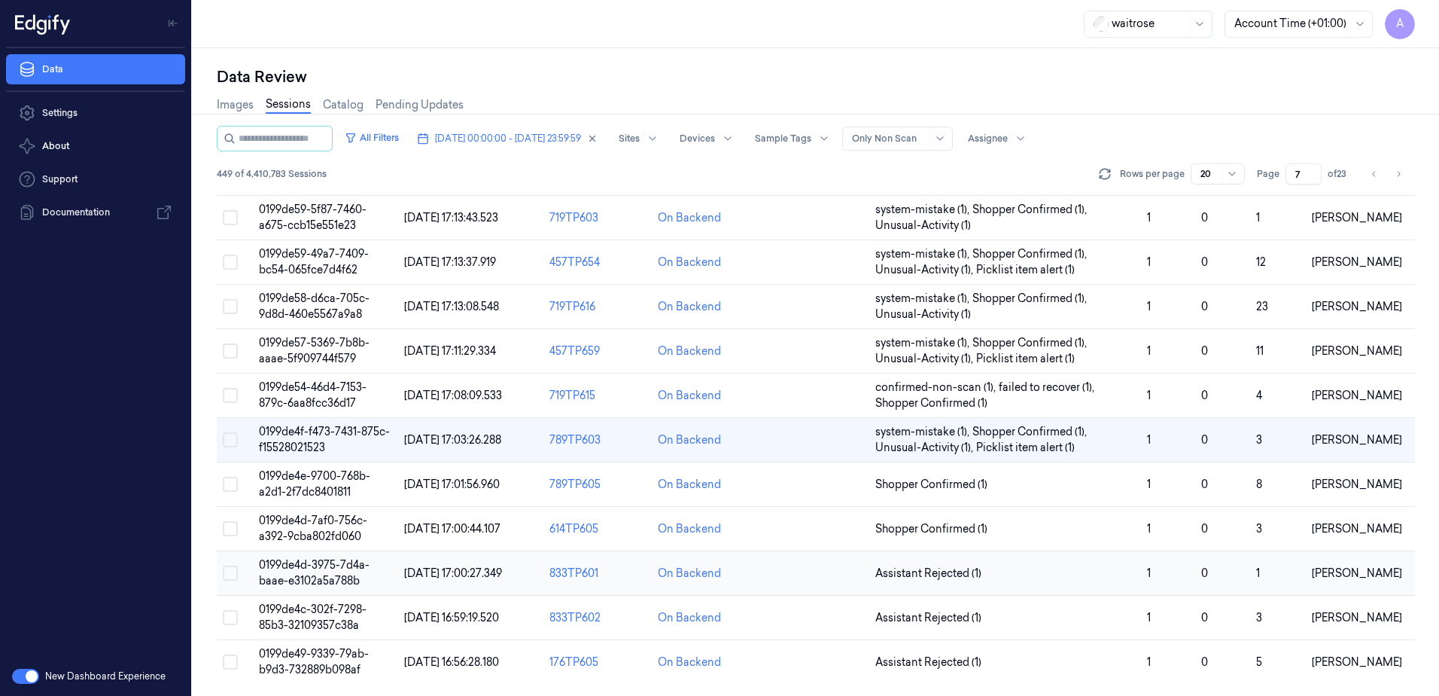
click at [324, 575] on span "0199de4d-3975-7d4a-baae-e3102a5a788b" at bounding box center [314, 572] width 111 height 29
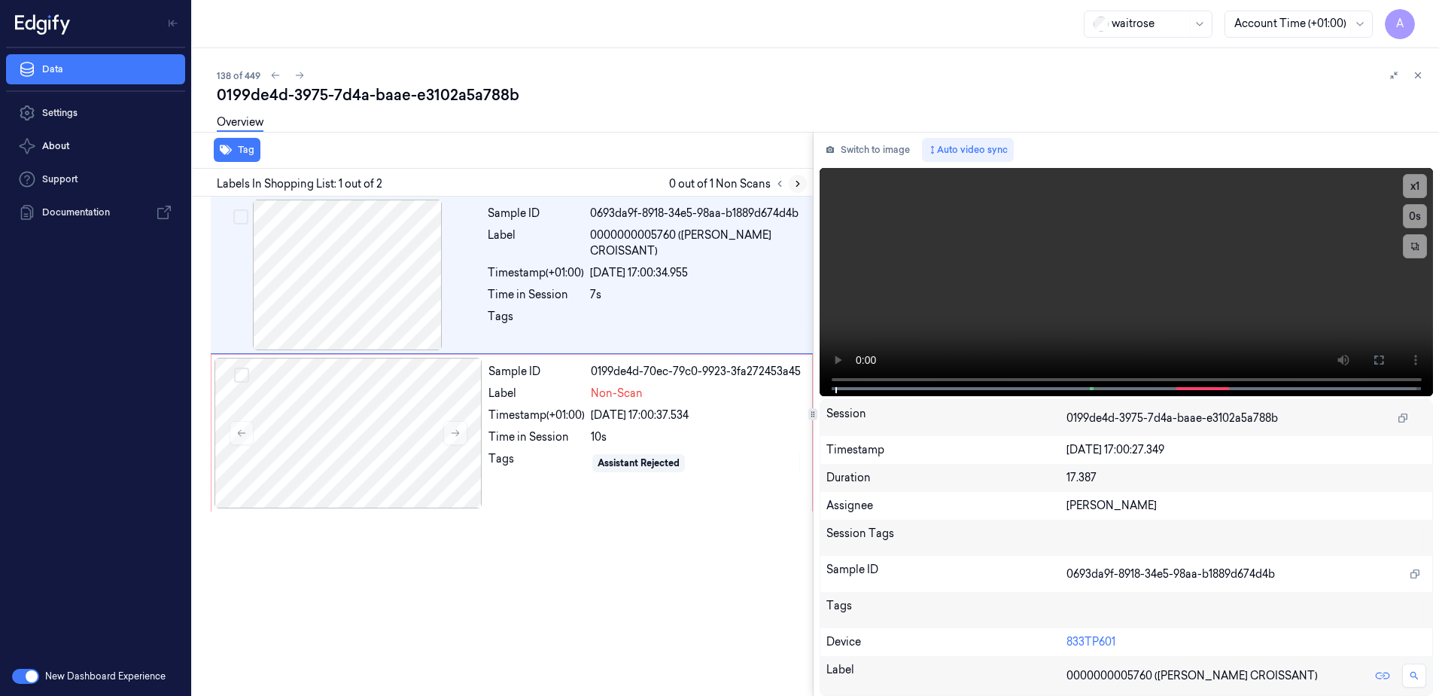
click at [797, 181] on icon at bounding box center [798, 183] width 11 height 11
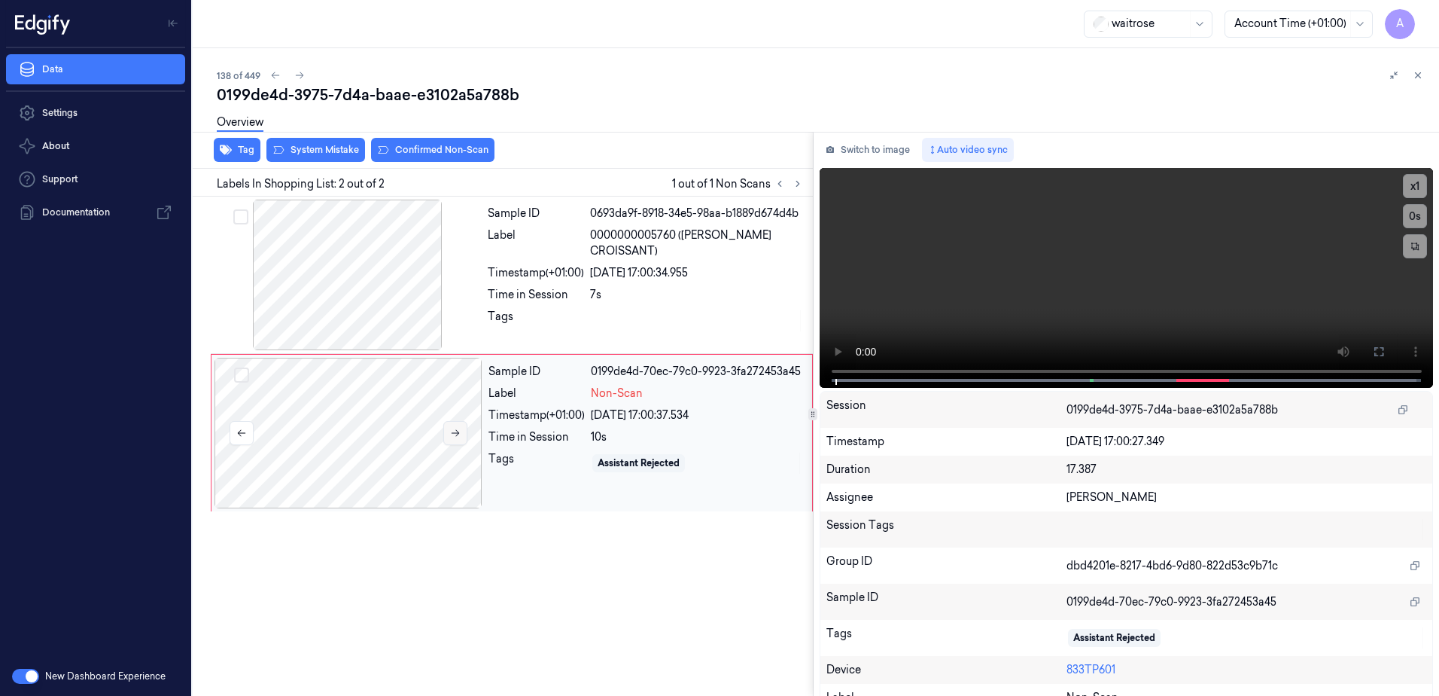
click at [450, 428] on icon at bounding box center [455, 433] width 11 height 11
click at [452, 436] on icon at bounding box center [455, 433] width 11 height 11
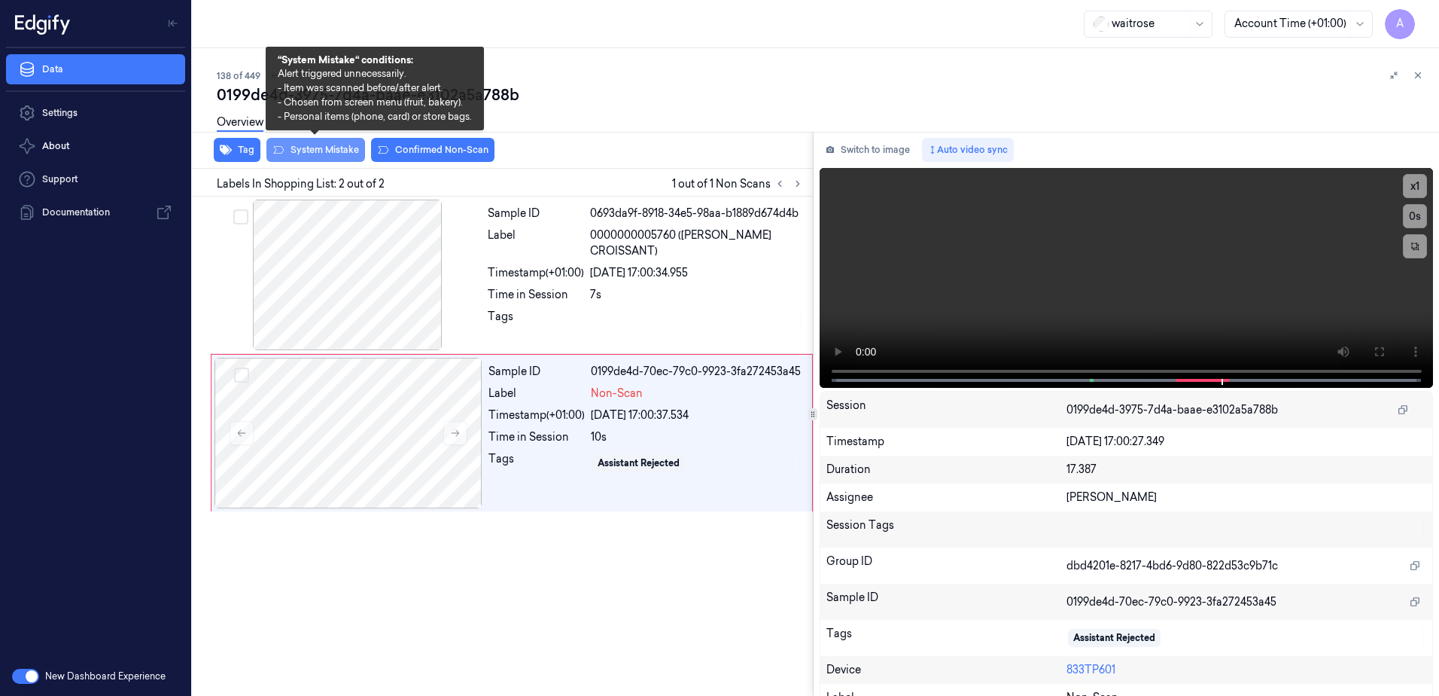
click at [326, 158] on button "System Mistake" at bounding box center [315, 150] width 99 height 24
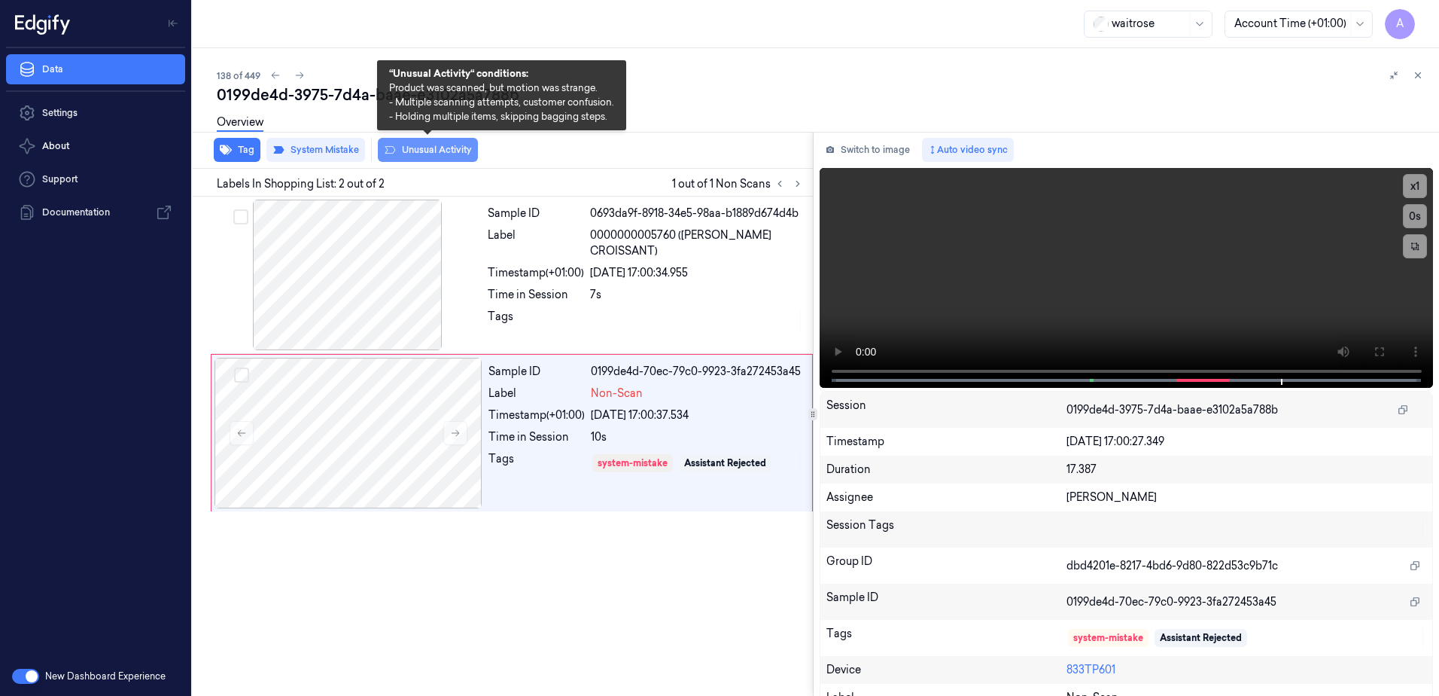
click at [413, 156] on button "Unusual Activity" at bounding box center [428, 150] width 100 height 24
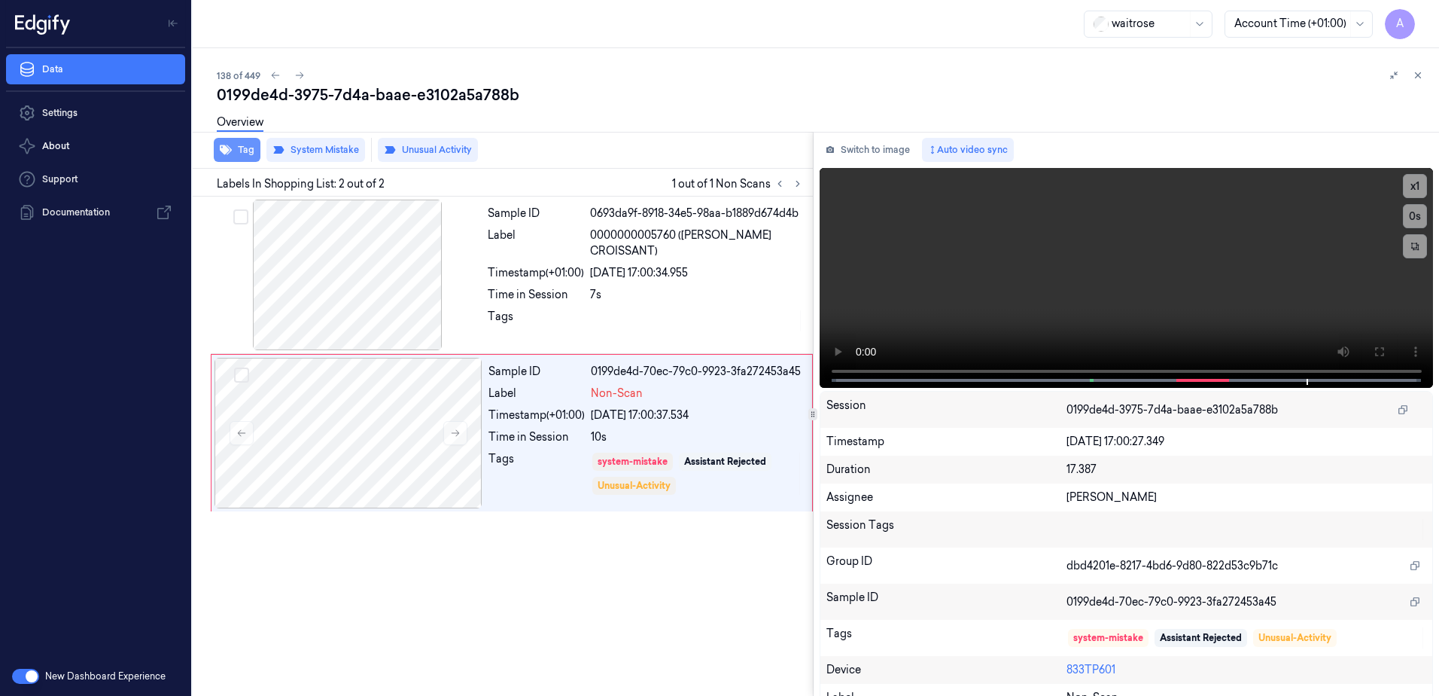
click at [239, 152] on button "Tag" at bounding box center [237, 150] width 47 height 24
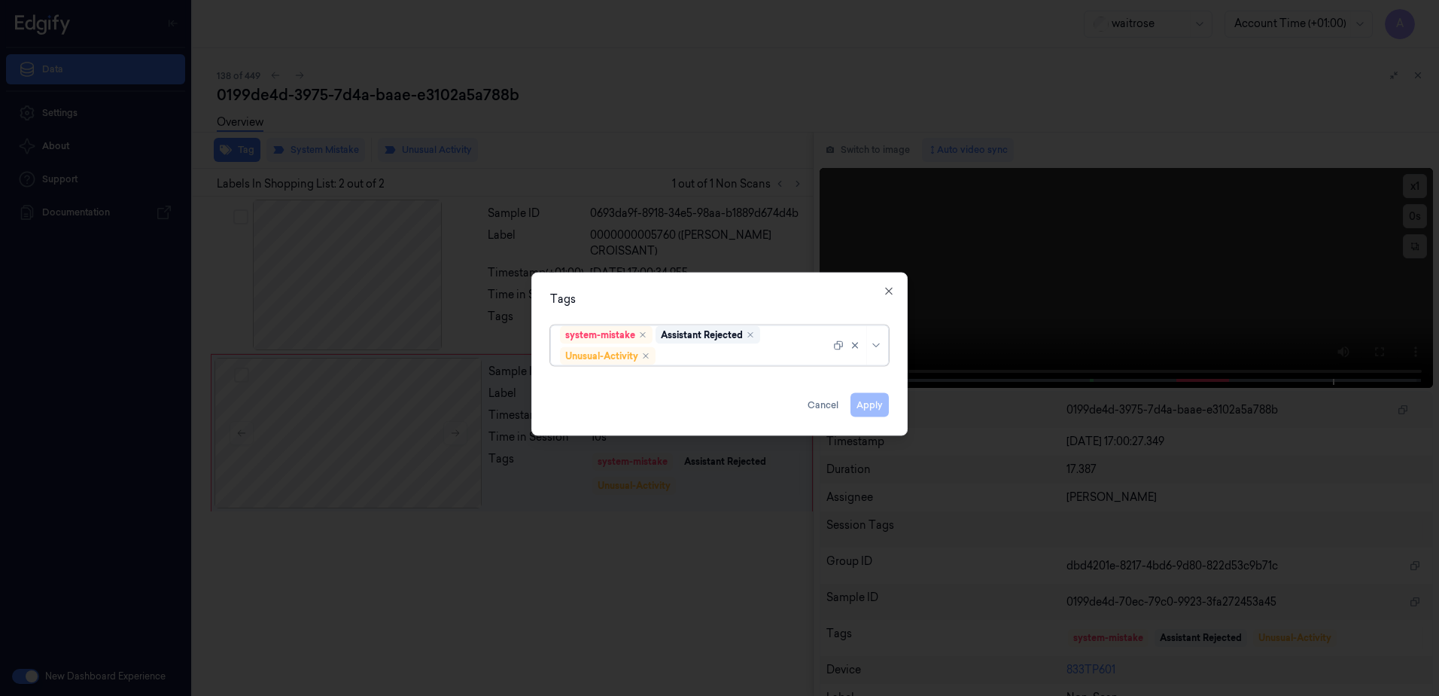
click at [691, 355] on div at bounding box center [745, 356] width 172 height 16
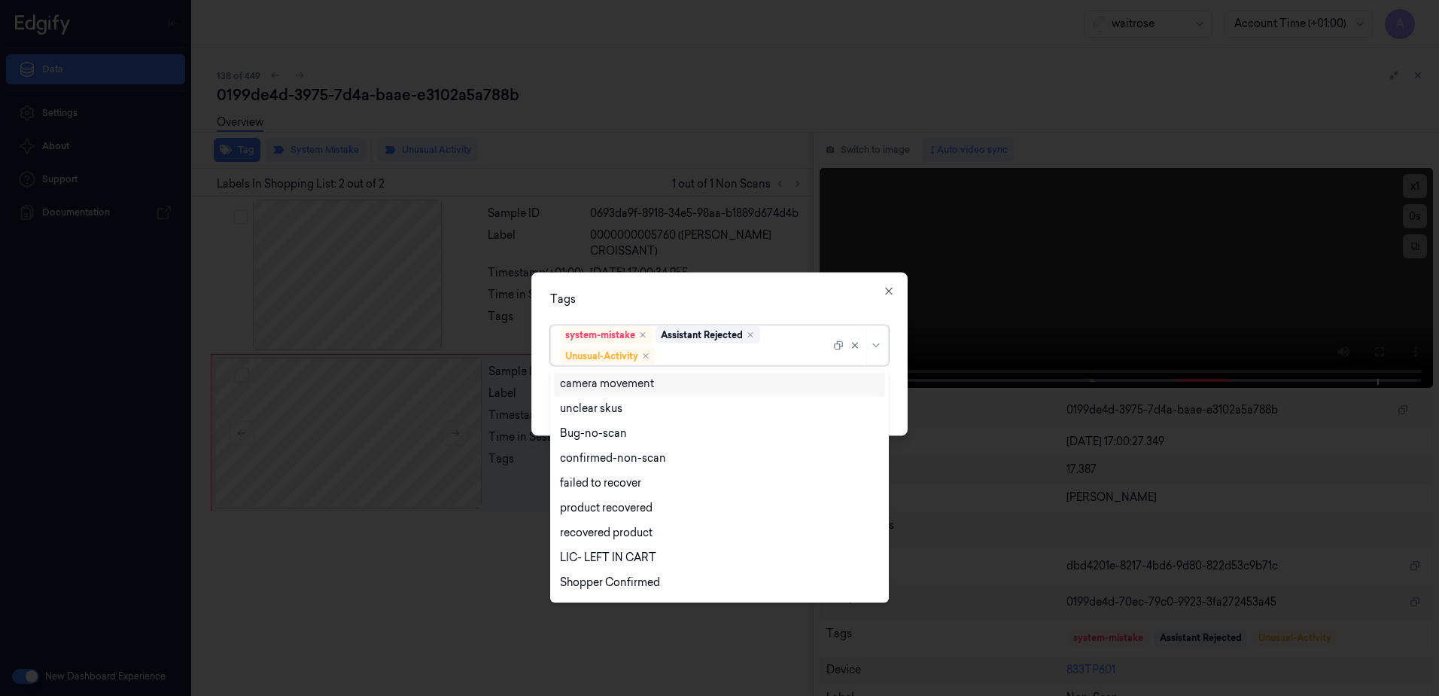
scroll to position [196, 0]
click at [642, 553] on div "Picklist item alert" at bounding box center [603, 561] width 87 height 16
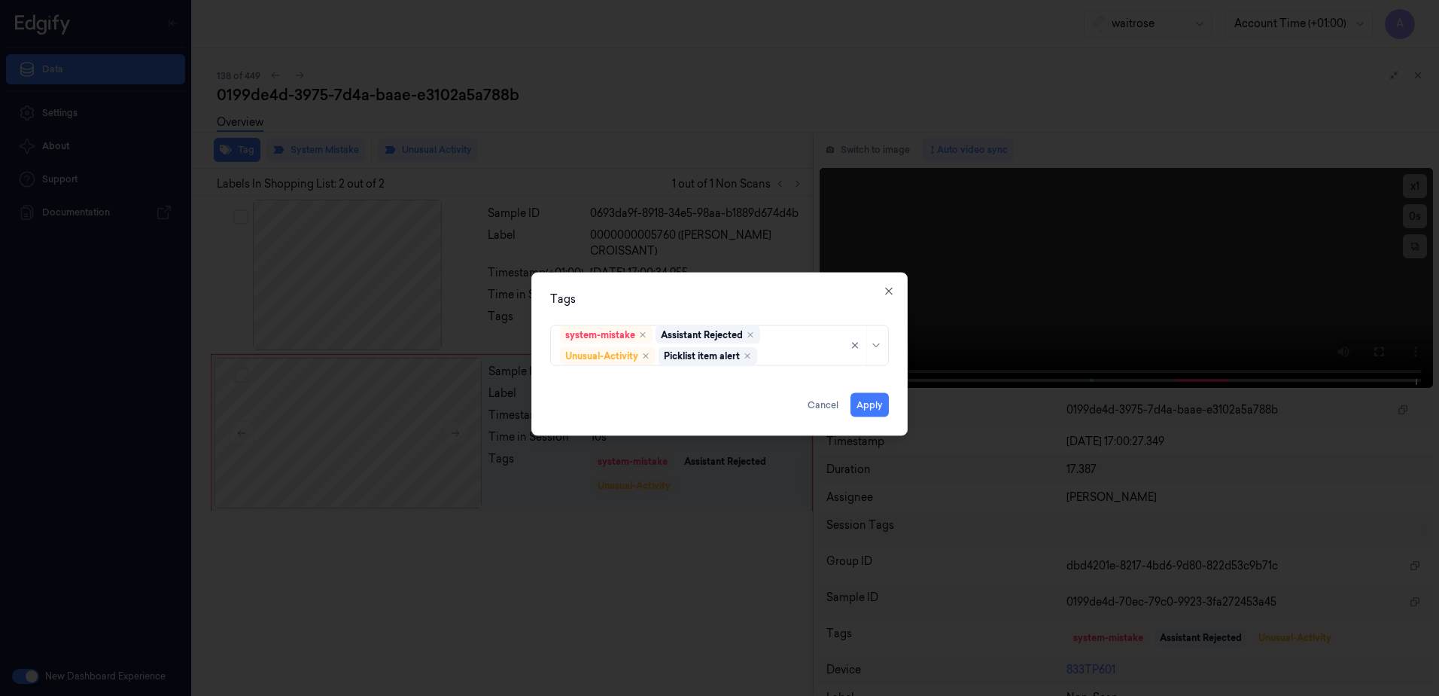
click at [787, 290] on div "Tags system-mistake Assistant Rejected Unusual-Activity Picklist item alert App…" at bounding box center [719, 353] width 376 height 163
click at [869, 409] on button "Apply" at bounding box center [870, 405] width 38 height 24
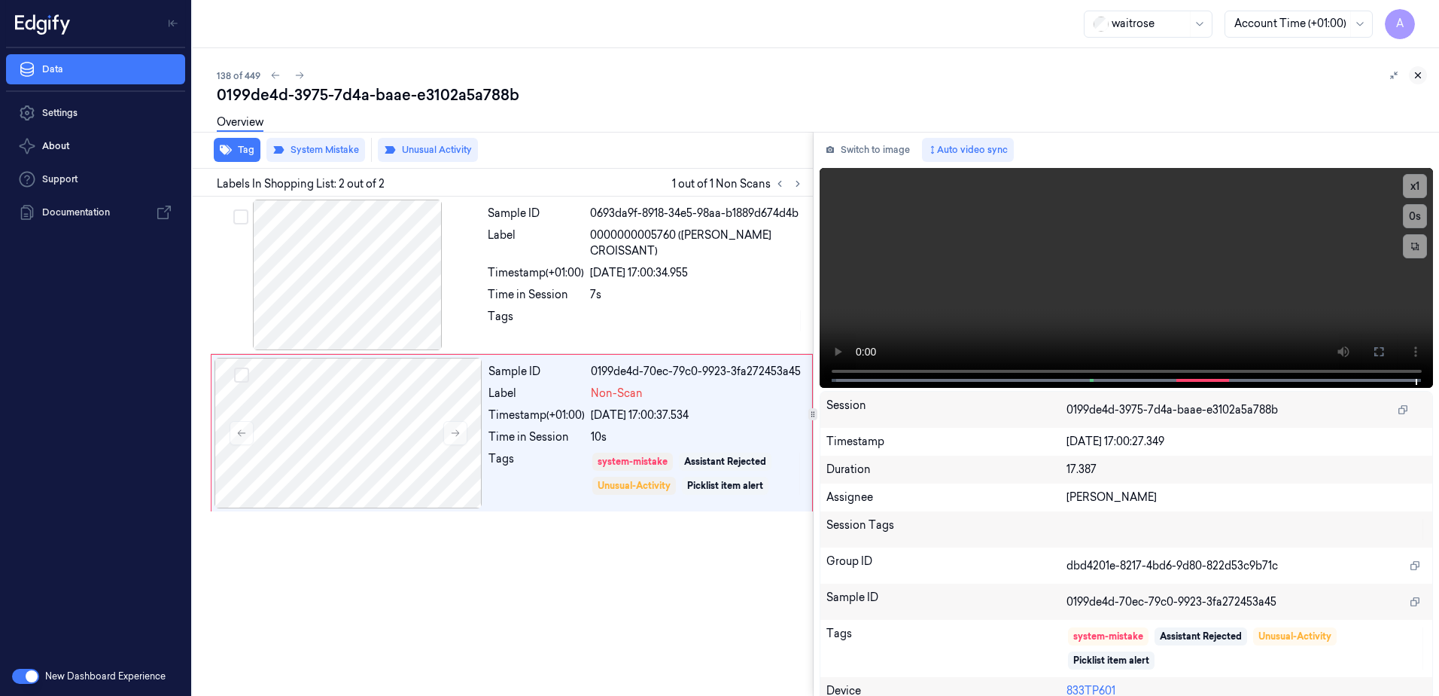
click at [1414, 78] on icon at bounding box center [1418, 75] width 11 height 11
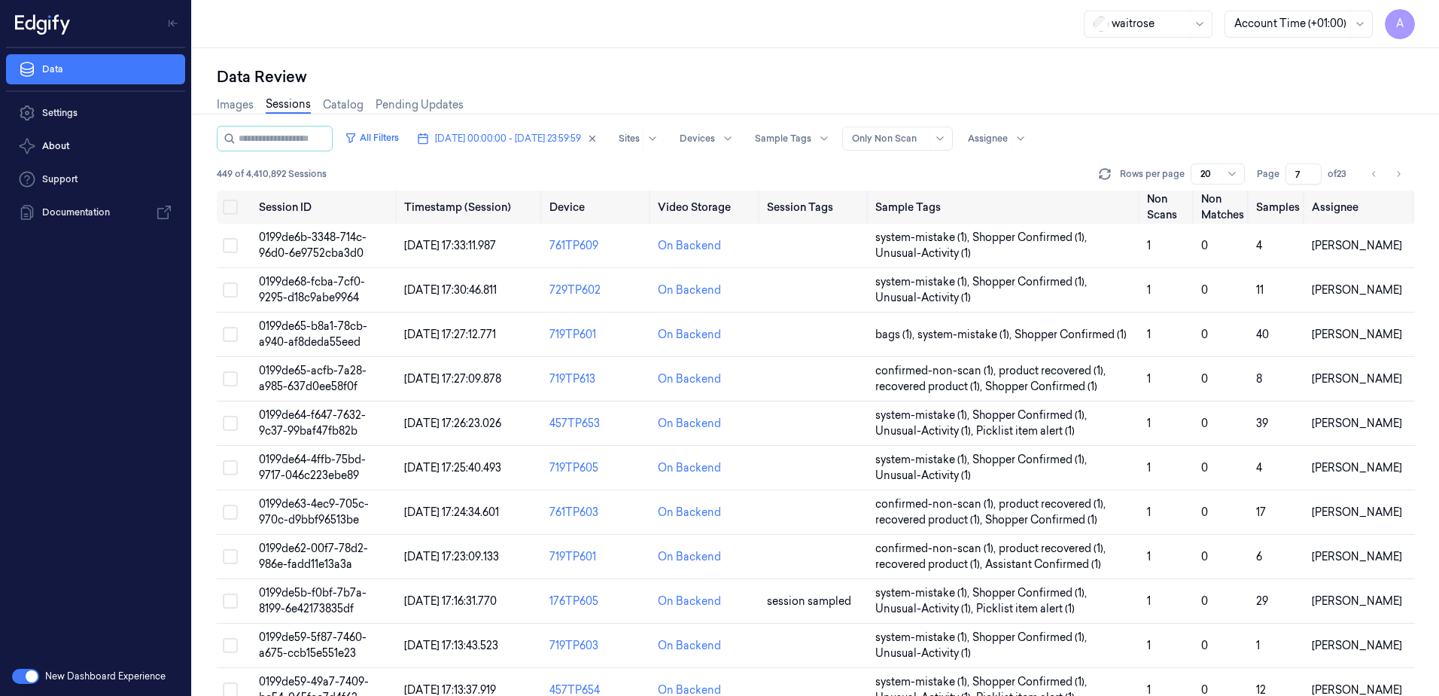
drag, startPoint x: 1303, startPoint y: 170, endPoint x: 1286, endPoint y: 180, distance: 19.9
click at [1286, 180] on input "7" at bounding box center [1304, 173] width 36 height 21
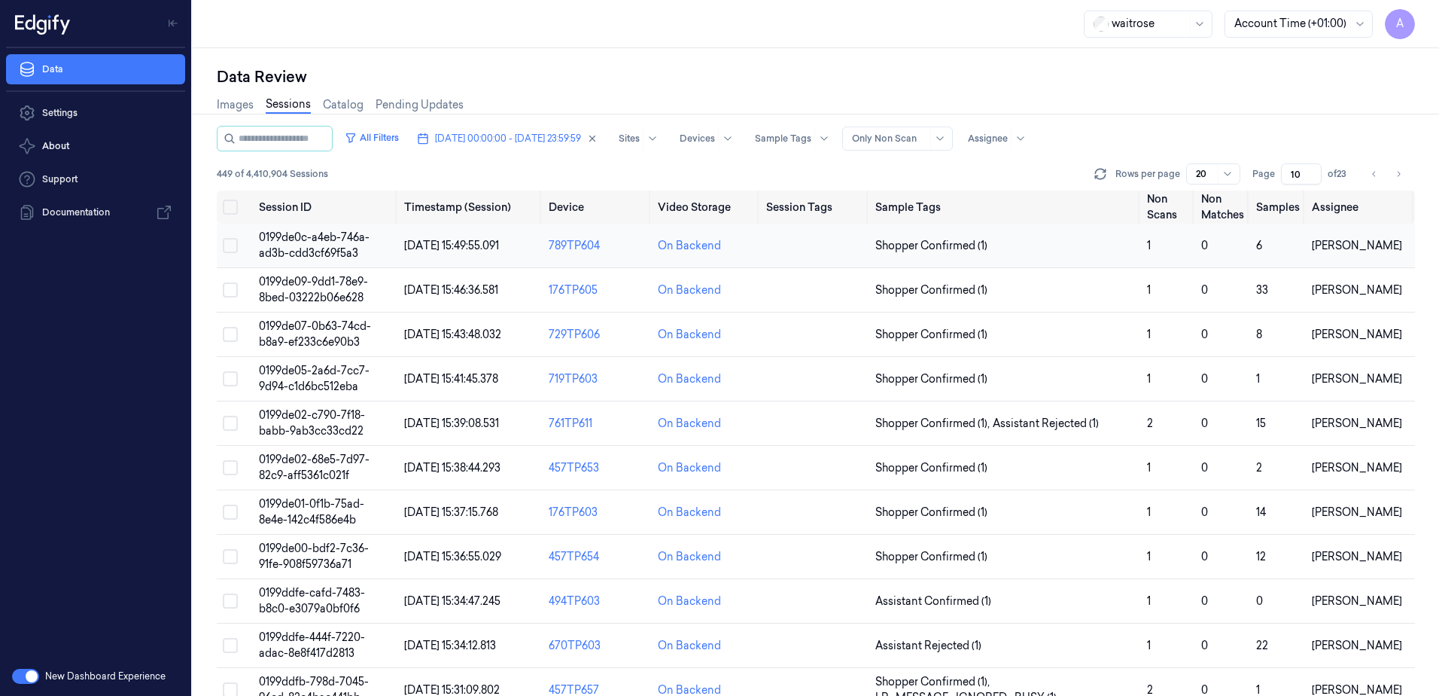
type input "10"
click at [306, 244] on td "0199de0c-a4eb-746a-ad3b-cdd3cf69f5a3" at bounding box center [325, 246] width 145 height 44
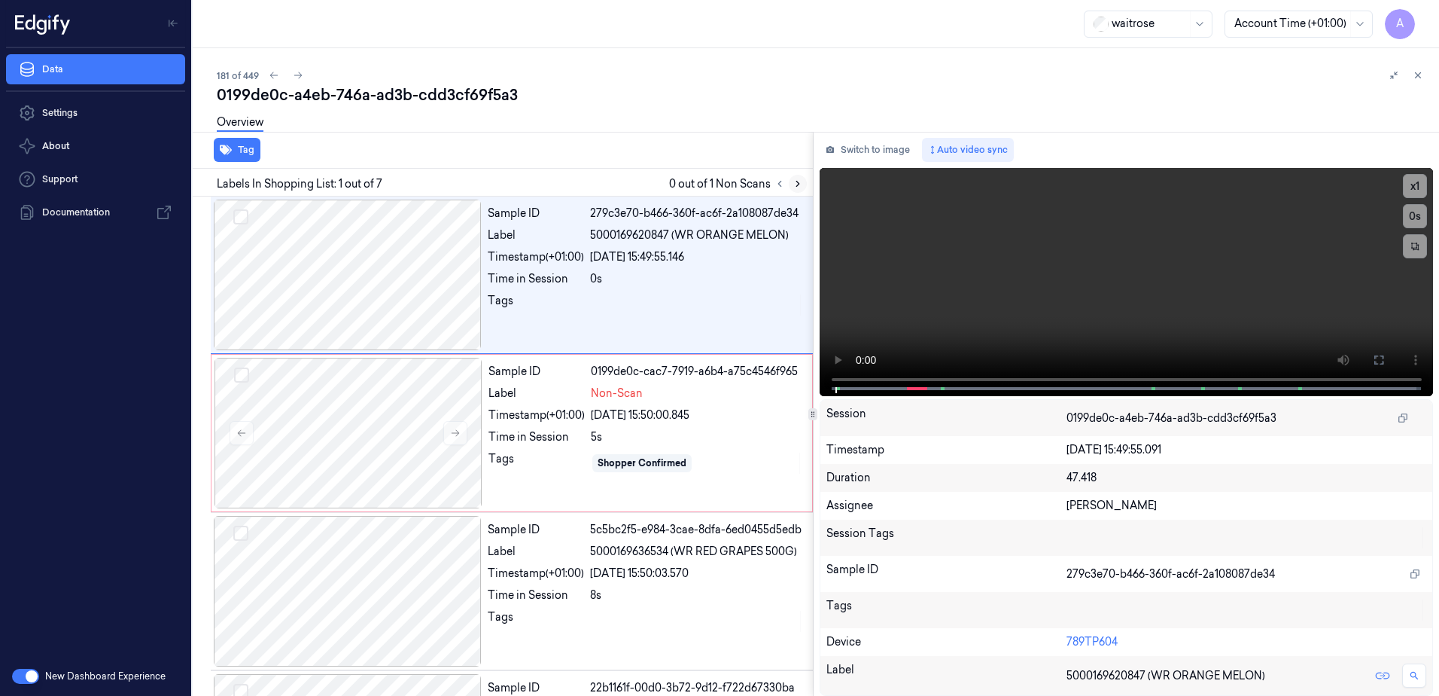
click at [798, 181] on icon at bounding box center [798, 183] width 11 height 11
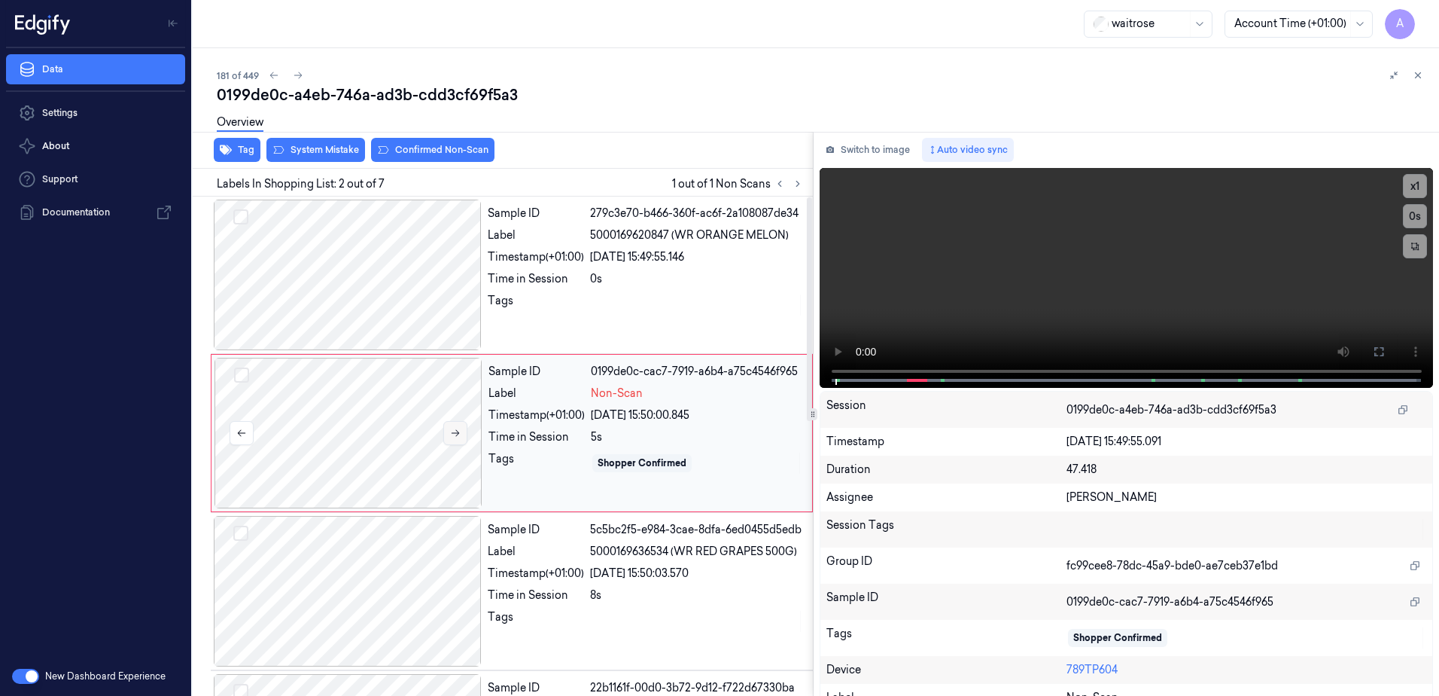
click at [460, 430] on icon at bounding box center [455, 433] width 11 height 11
click at [450, 436] on icon at bounding box center [455, 433] width 11 height 11
click at [453, 437] on icon at bounding box center [455, 433] width 11 height 11
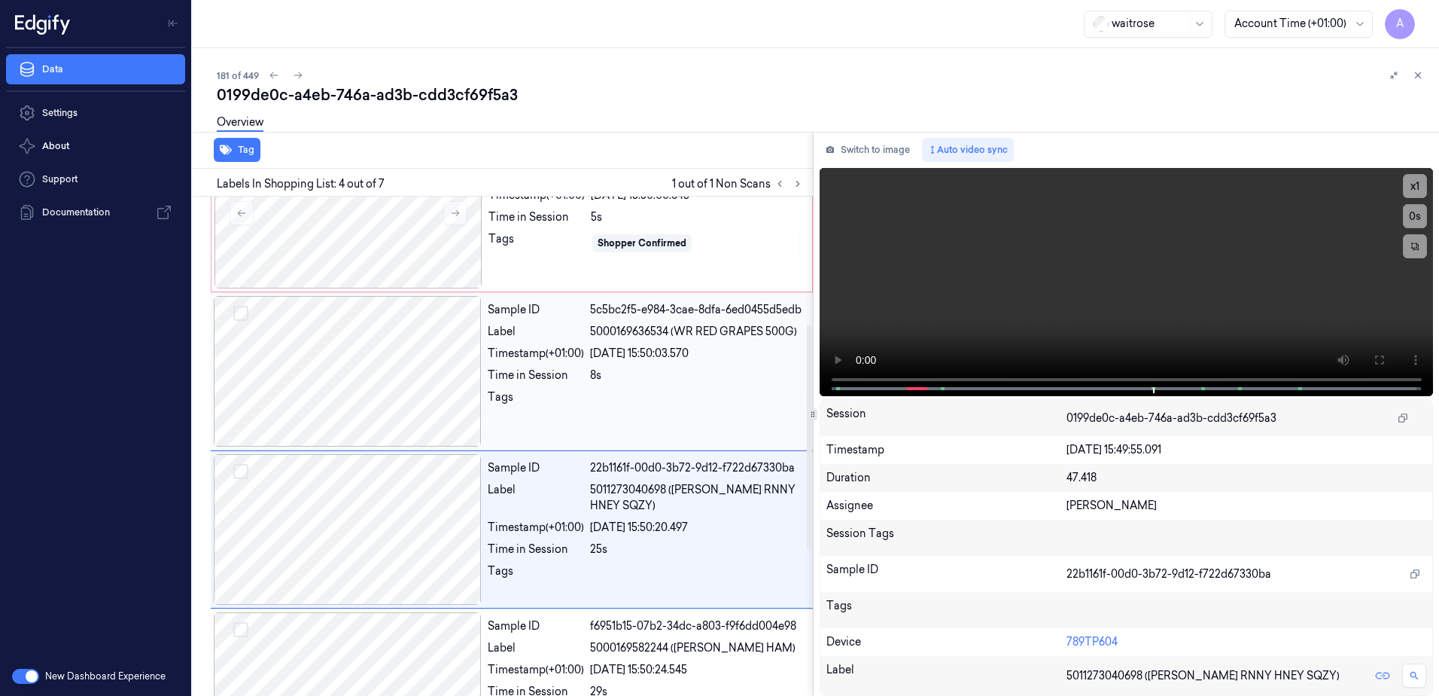
scroll to position [303, 0]
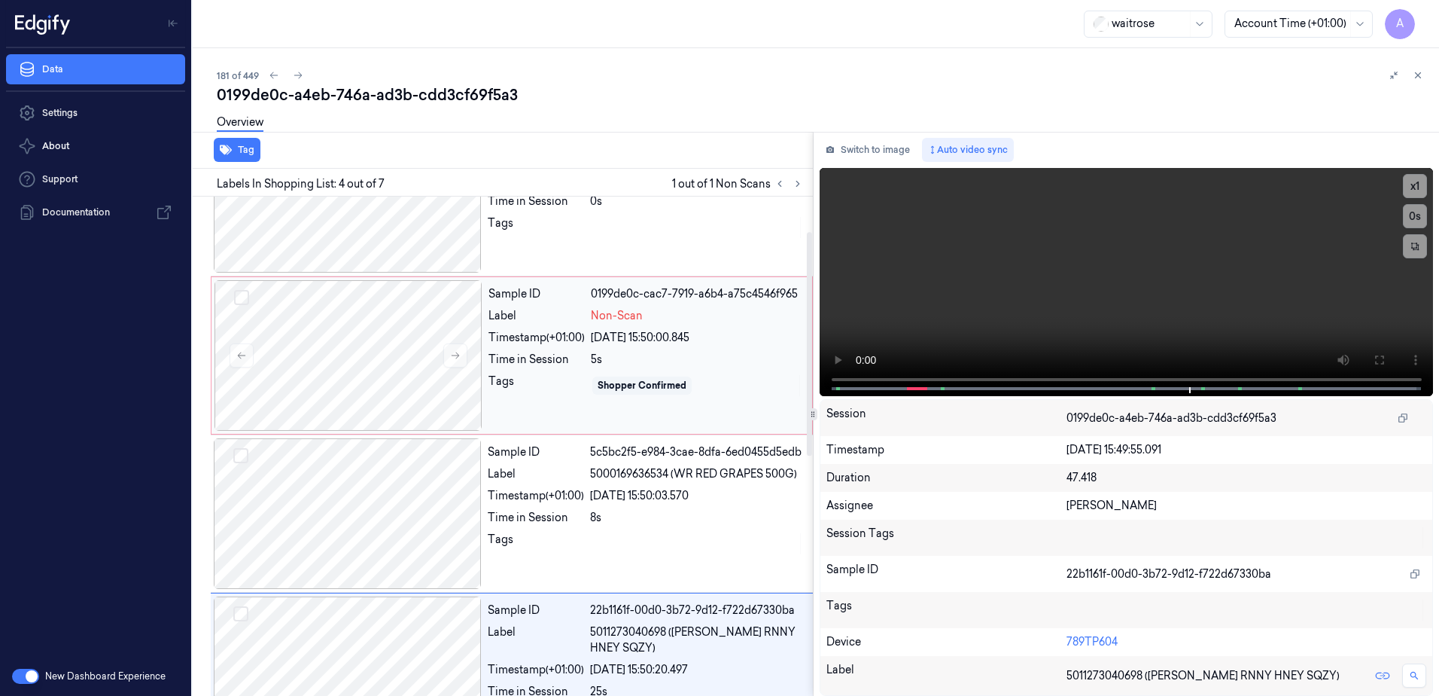
click at [540, 375] on div "Tags" at bounding box center [537, 385] width 96 height 24
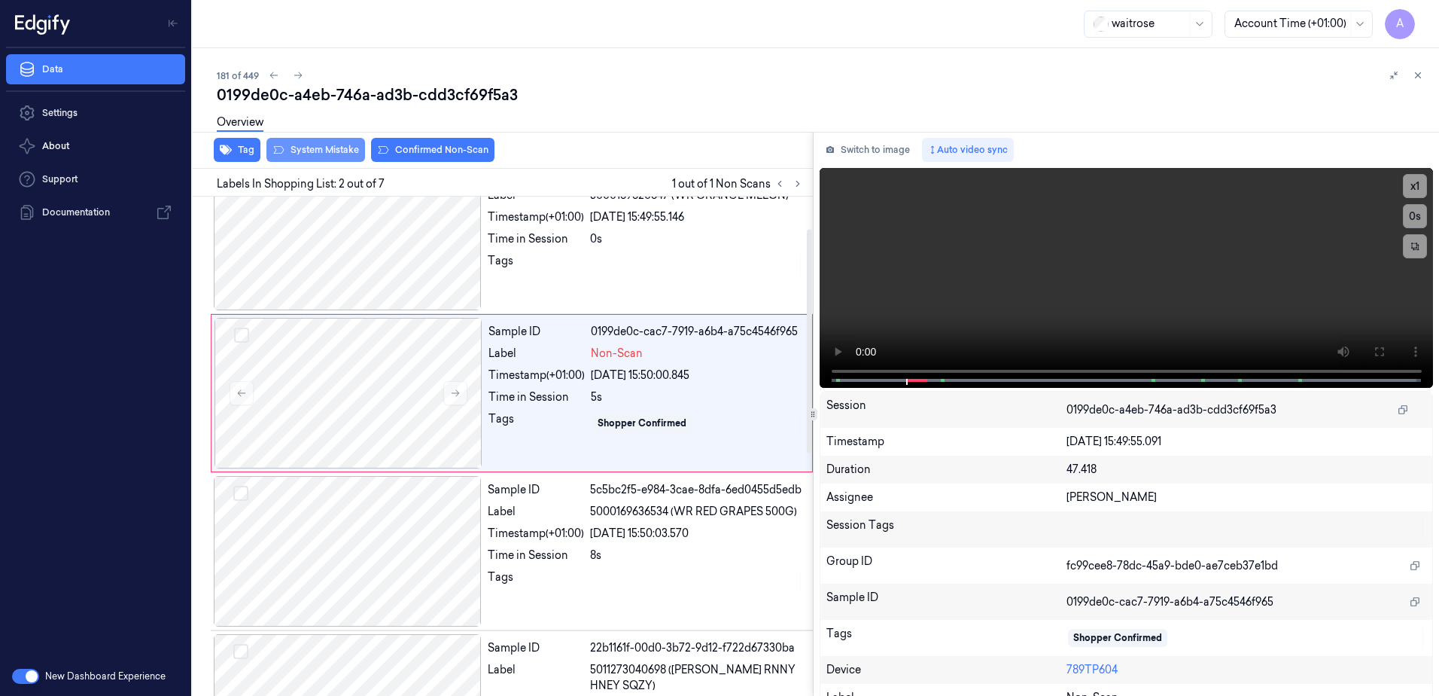
scroll to position [0, 0]
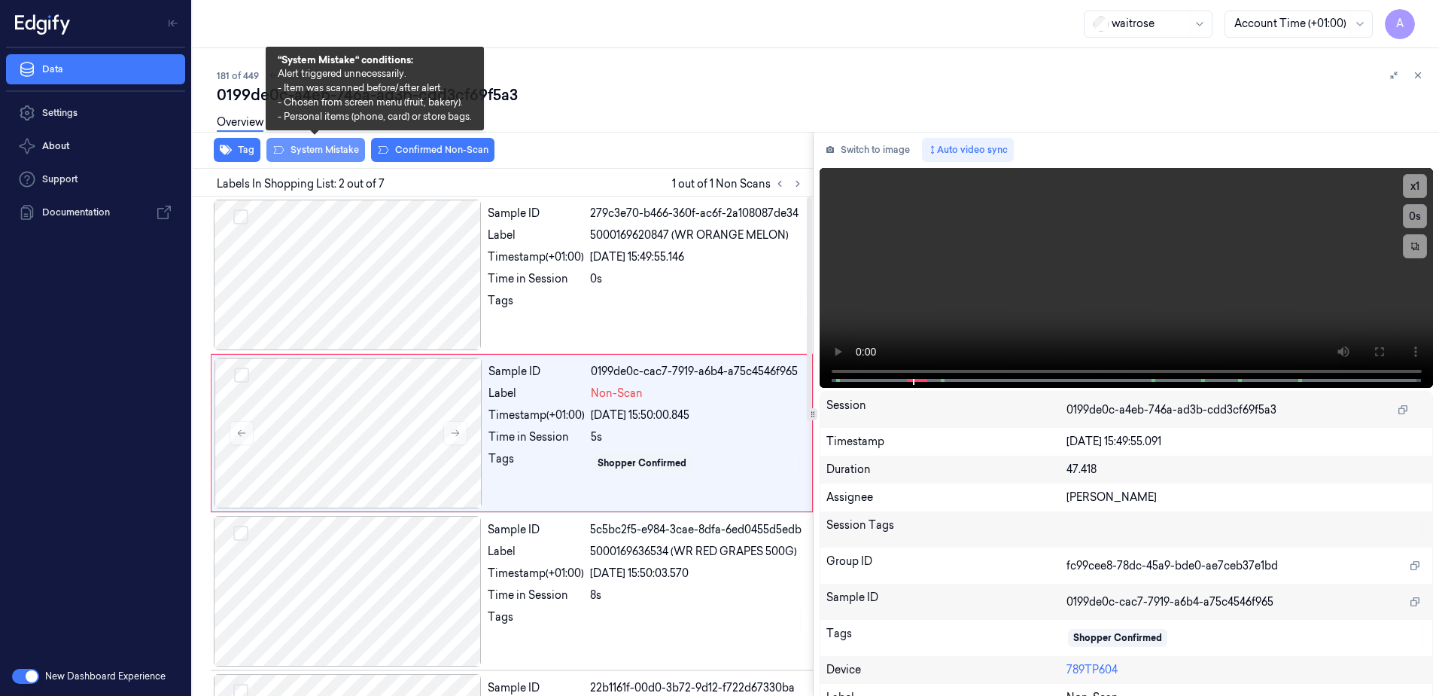
click at [307, 151] on button "System Mistake" at bounding box center [315, 150] width 99 height 24
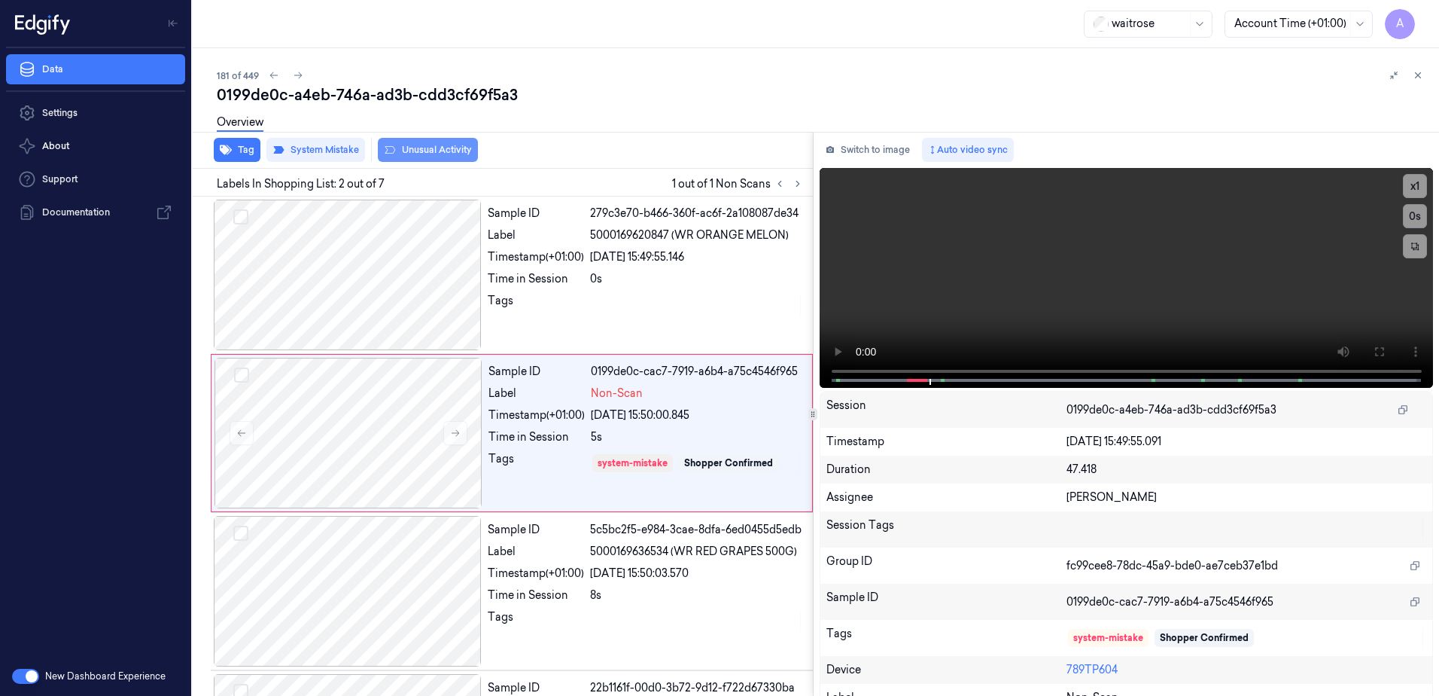
click at [415, 158] on button "Unusual Activity" at bounding box center [428, 150] width 100 height 24
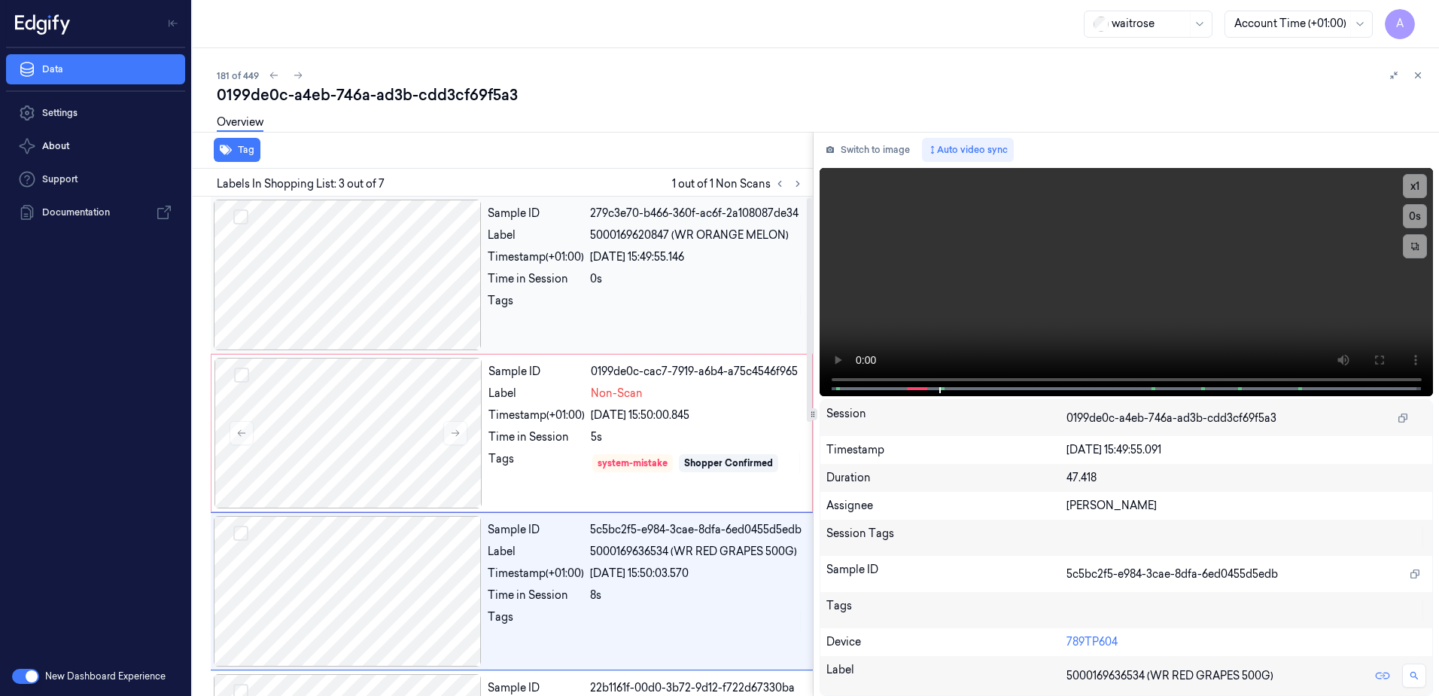
scroll to position [145, 0]
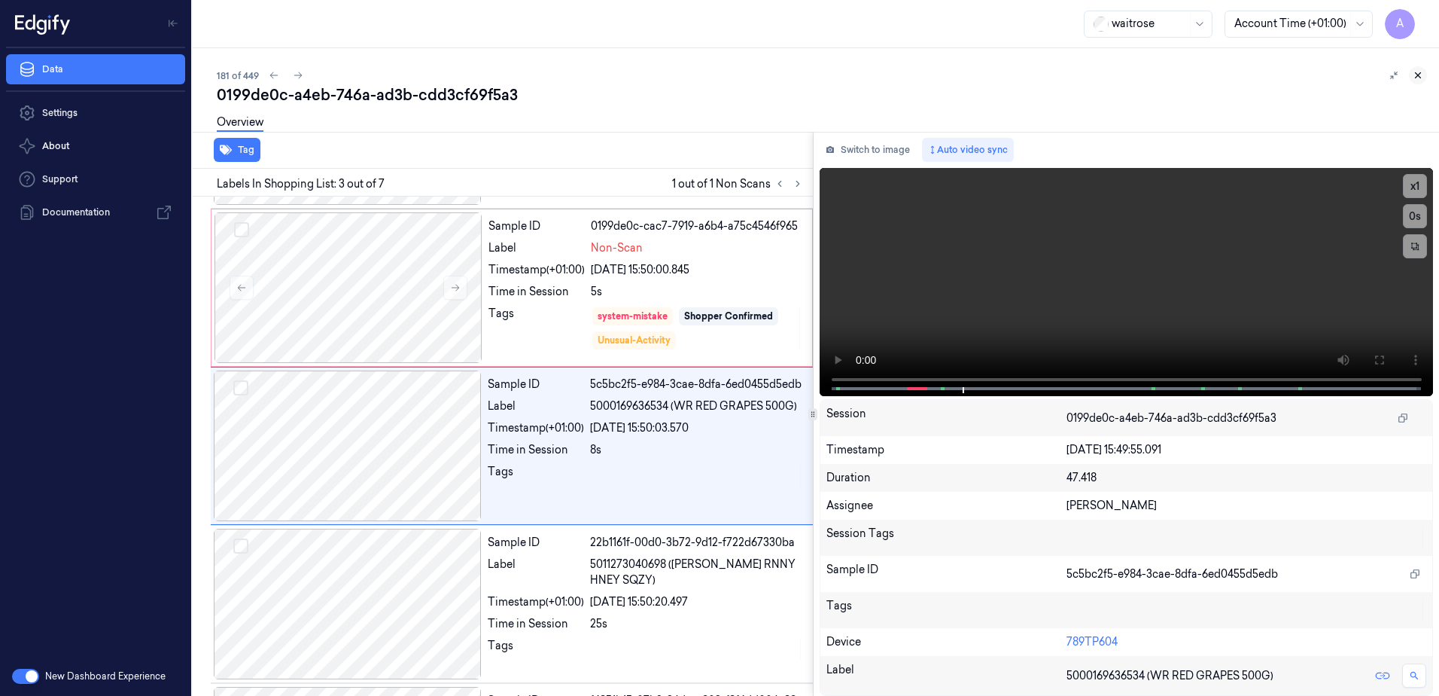
click at [1419, 74] on icon at bounding box center [1418, 75] width 11 height 11
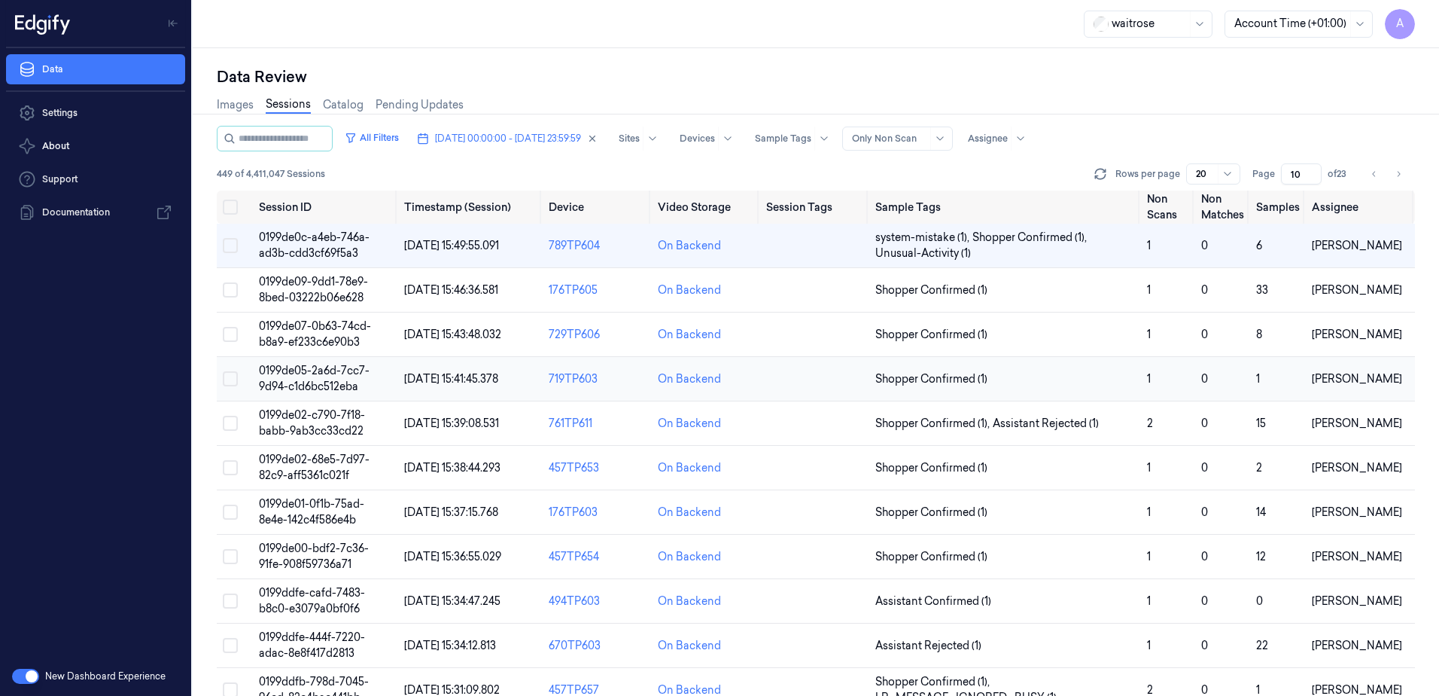
click at [316, 379] on span "0199de05-2a6d-7cc7-9d94-c1d6bc512eba" at bounding box center [314, 378] width 111 height 29
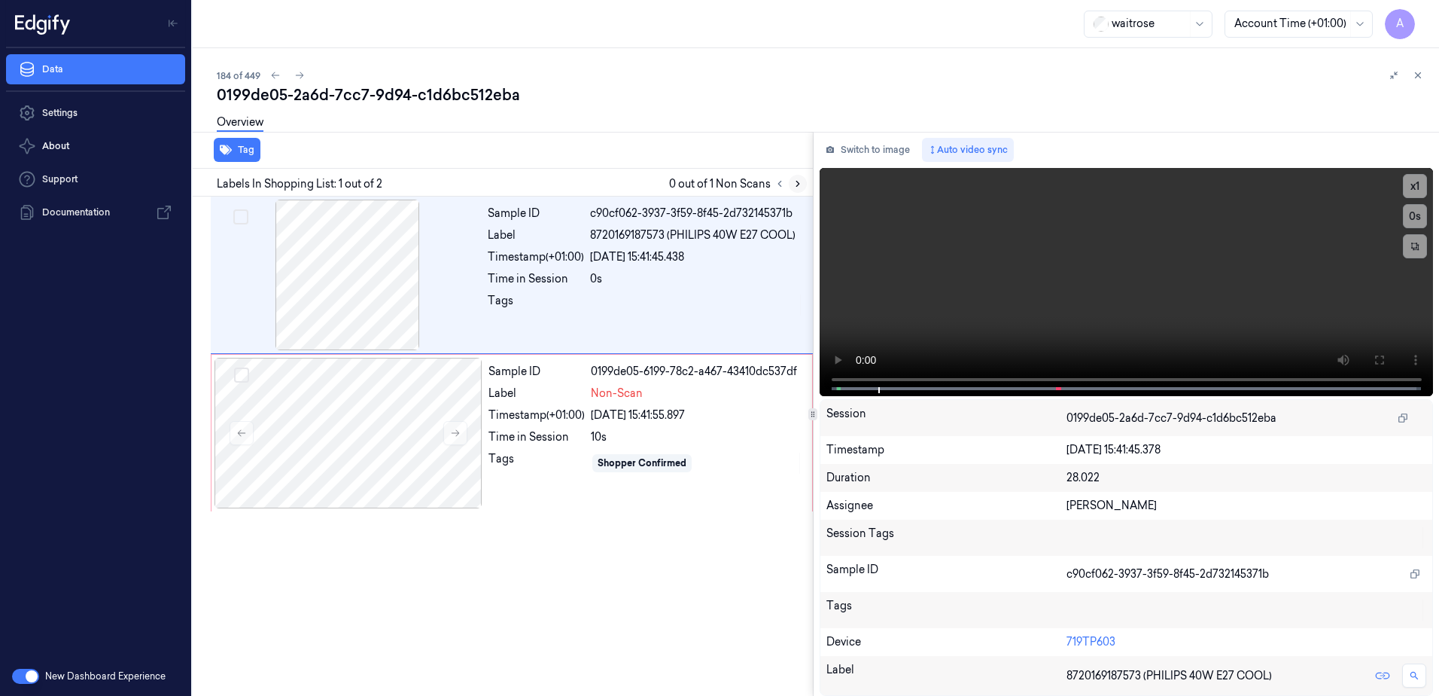
click at [793, 186] on icon at bounding box center [798, 183] width 11 height 11
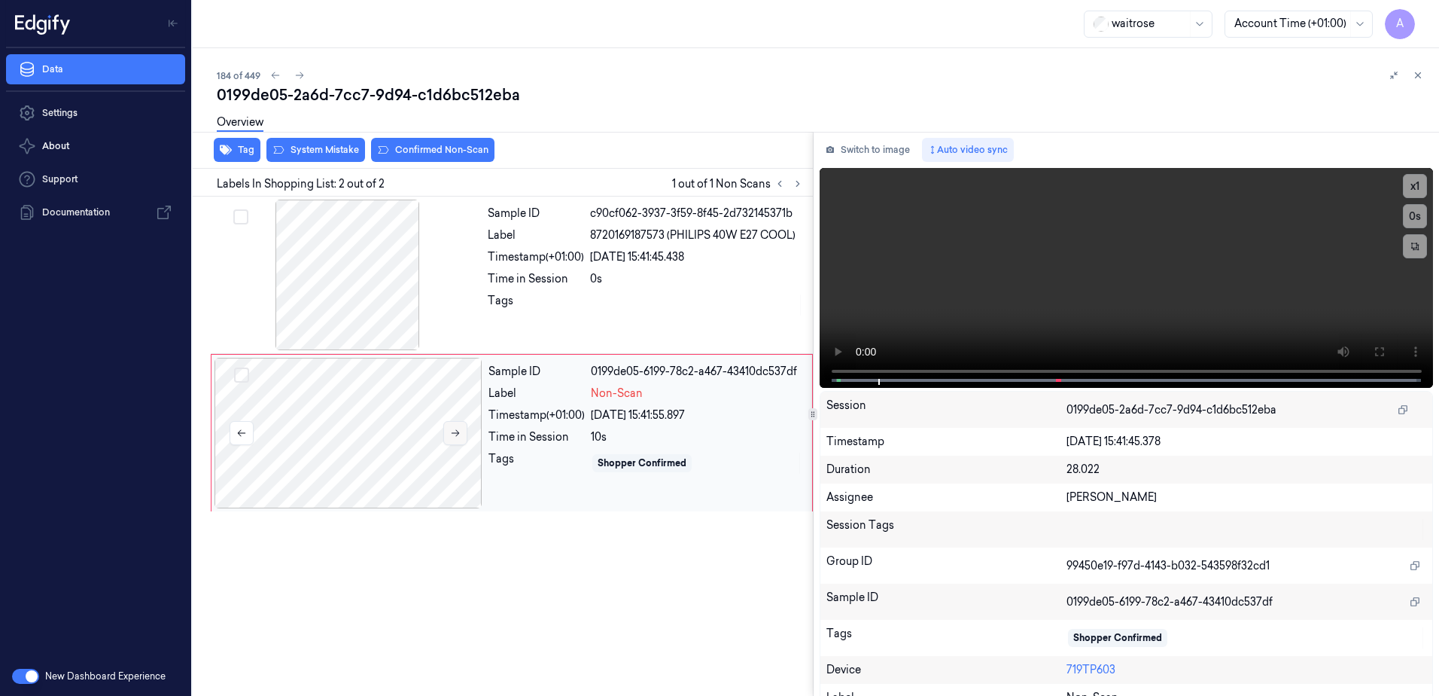
click at [452, 436] on icon at bounding box center [455, 433] width 11 height 11
click at [452, 432] on icon at bounding box center [455, 433] width 11 height 11
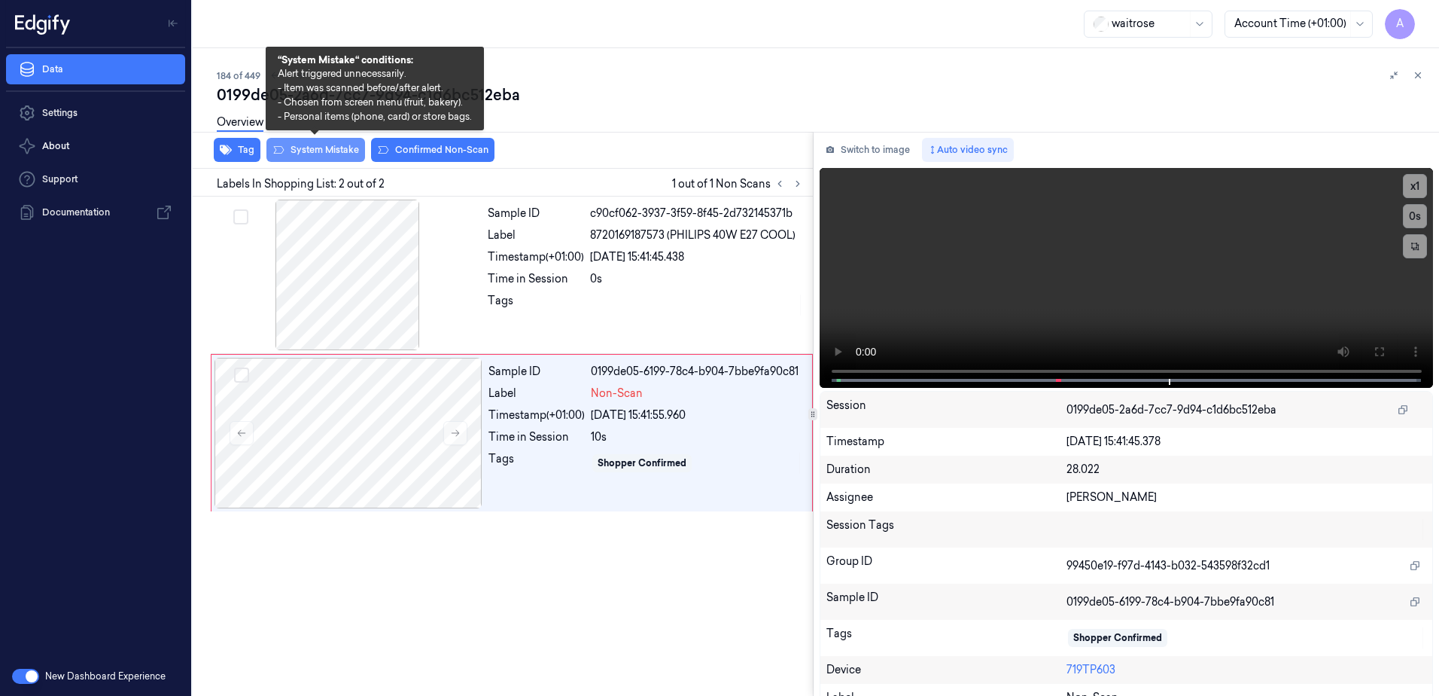
click at [323, 159] on button "System Mistake" at bounding box center [315, 150] width 99 height 24
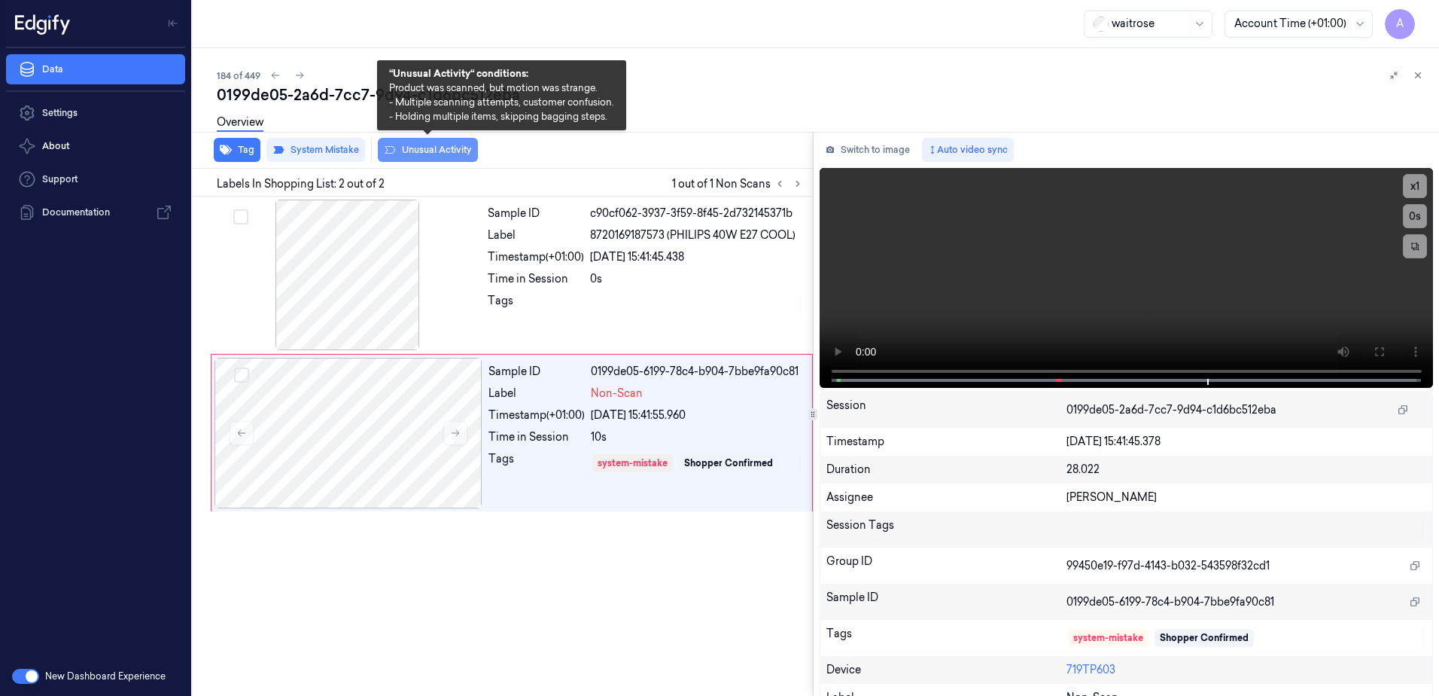
click at [392, 148] on icon at bounding box center [390, 150] width 12 height 12
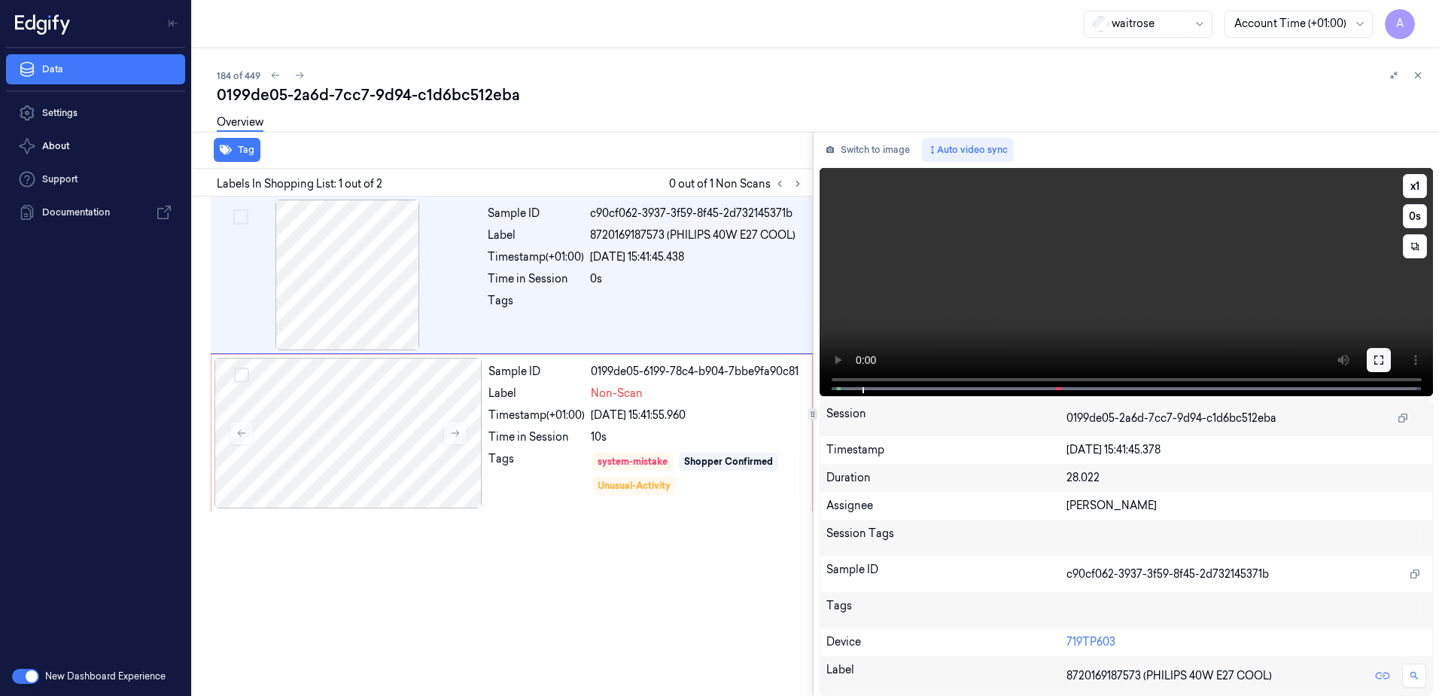
click at [1381, 364] on icon at bounding box center [1378, 359] width 9 height 9
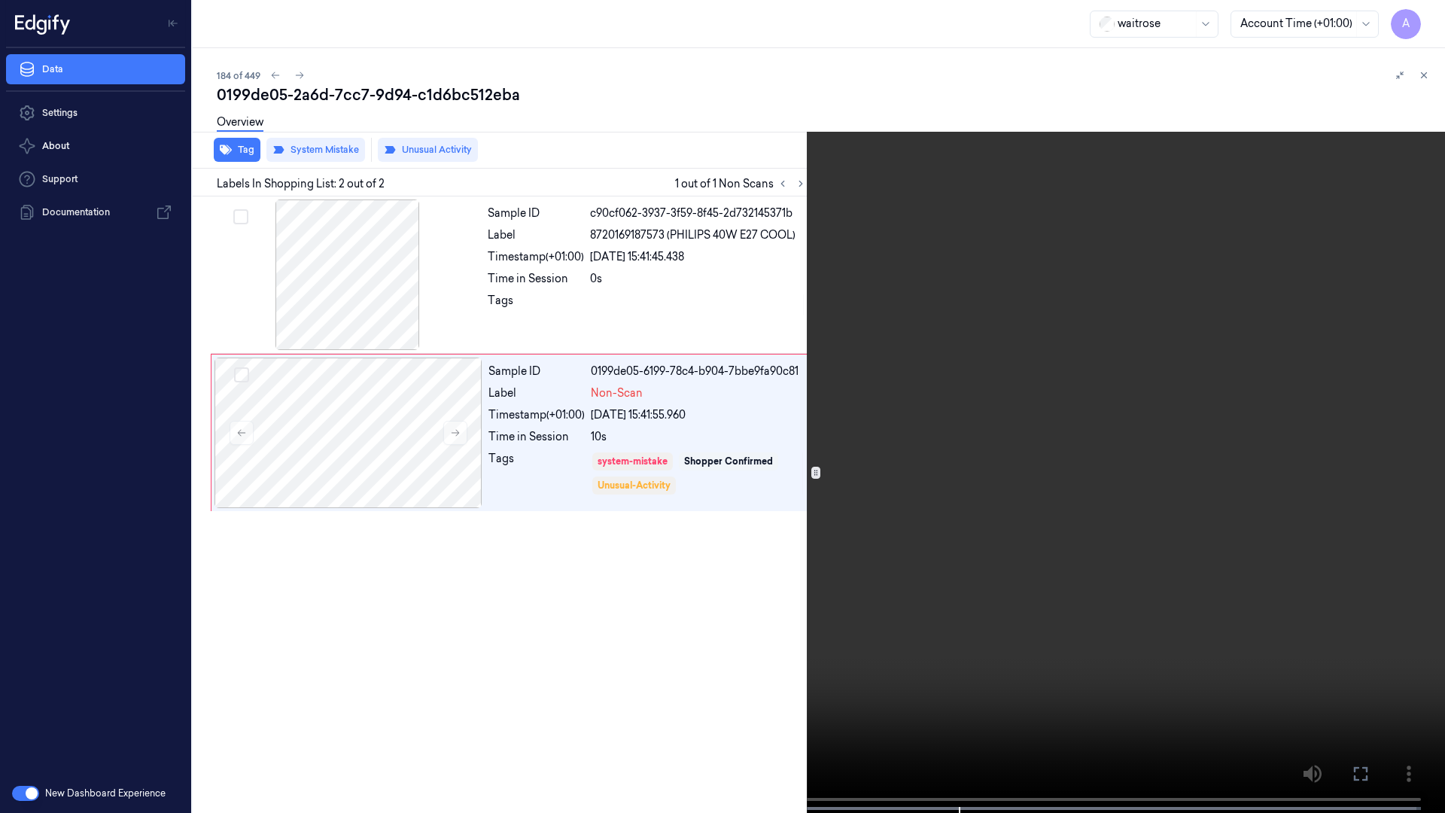
click at [0, 0] on button at bounding box center [0, 0] width 0 height 0
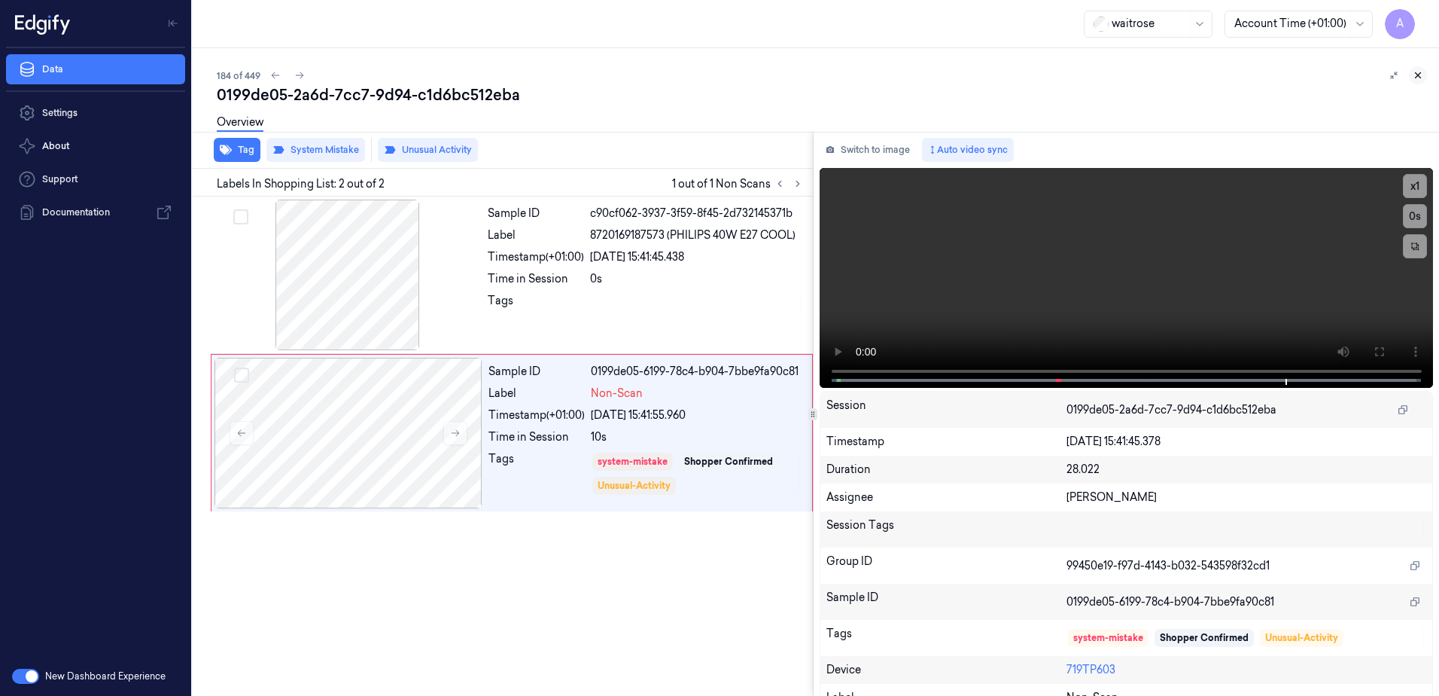
click at [1420, 75] on icon at bounding box center [1418, 75] width 11 height 11
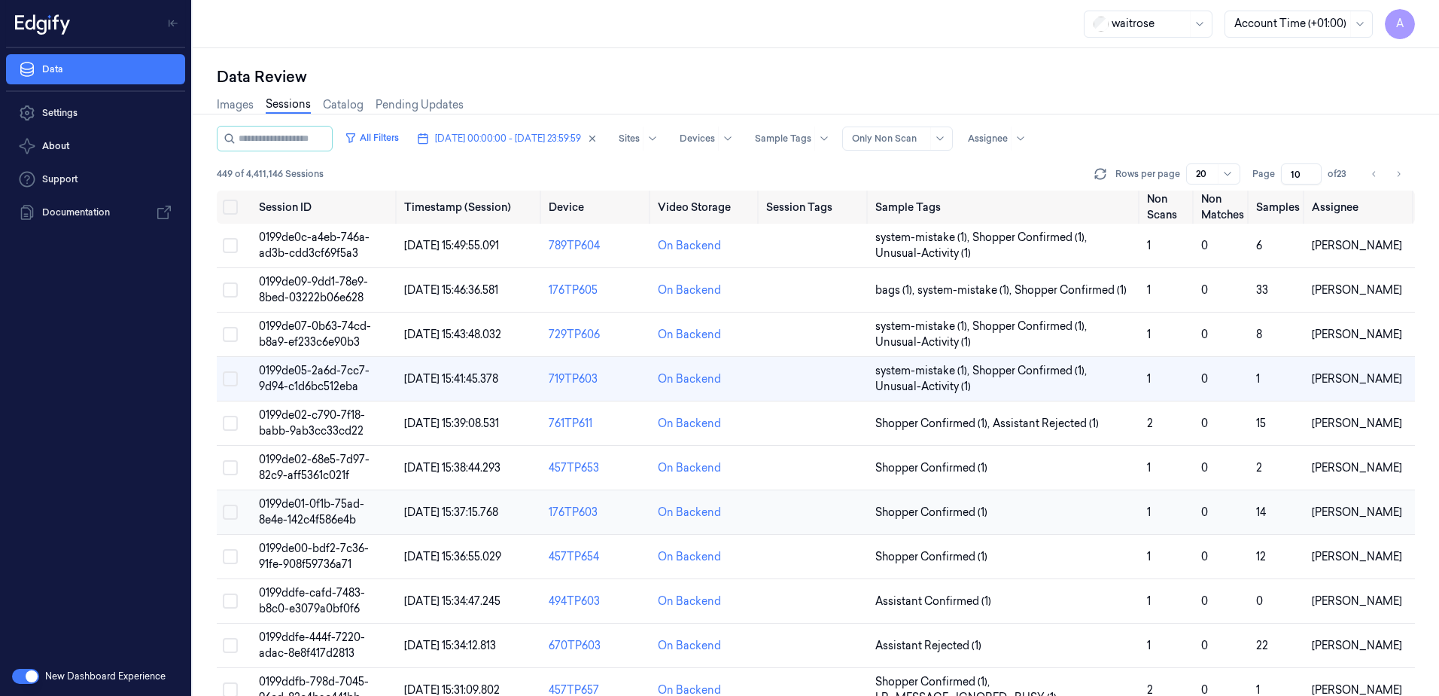
click at [310, 507] on span "0199de01-0f1b-75ad-8e4e-142c4f586e4b" at bounding box center [311, 511] width 105 height 29
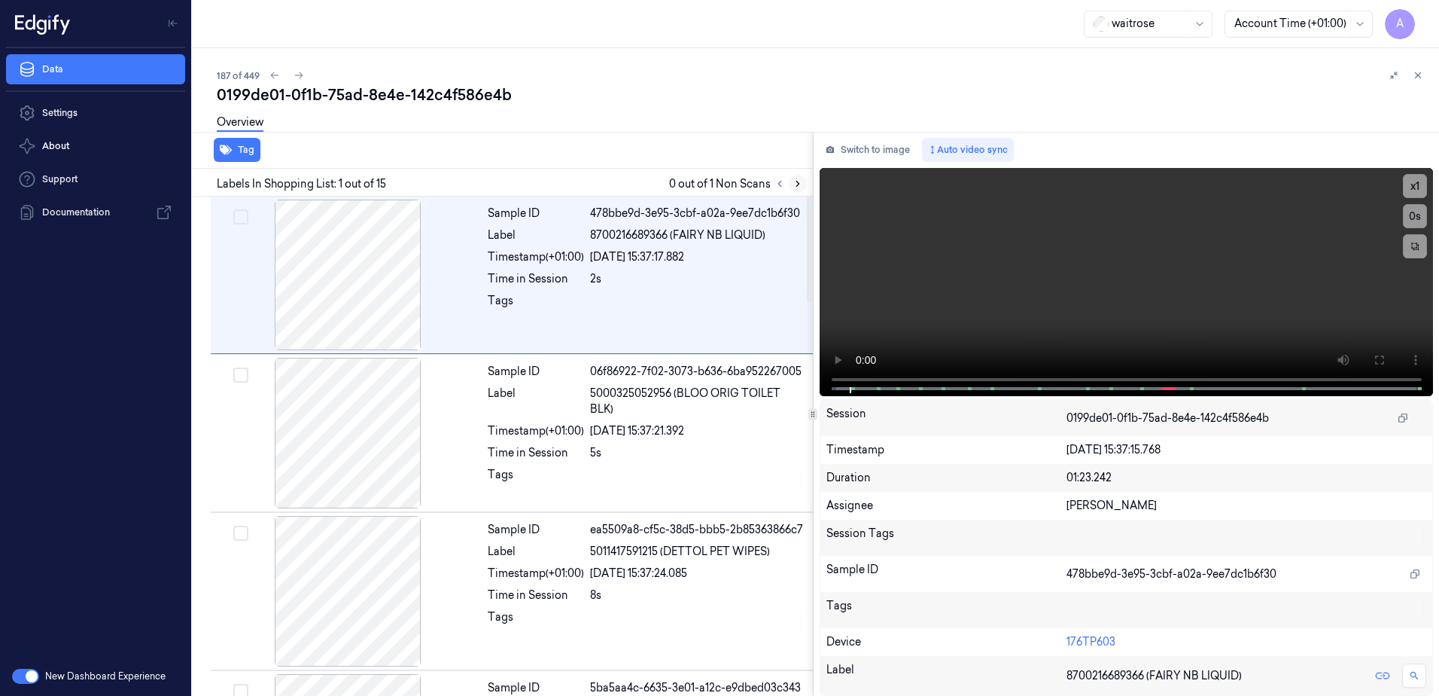
click at [793, 183] on icon at bounding box center [798, 183] width 11 height 11
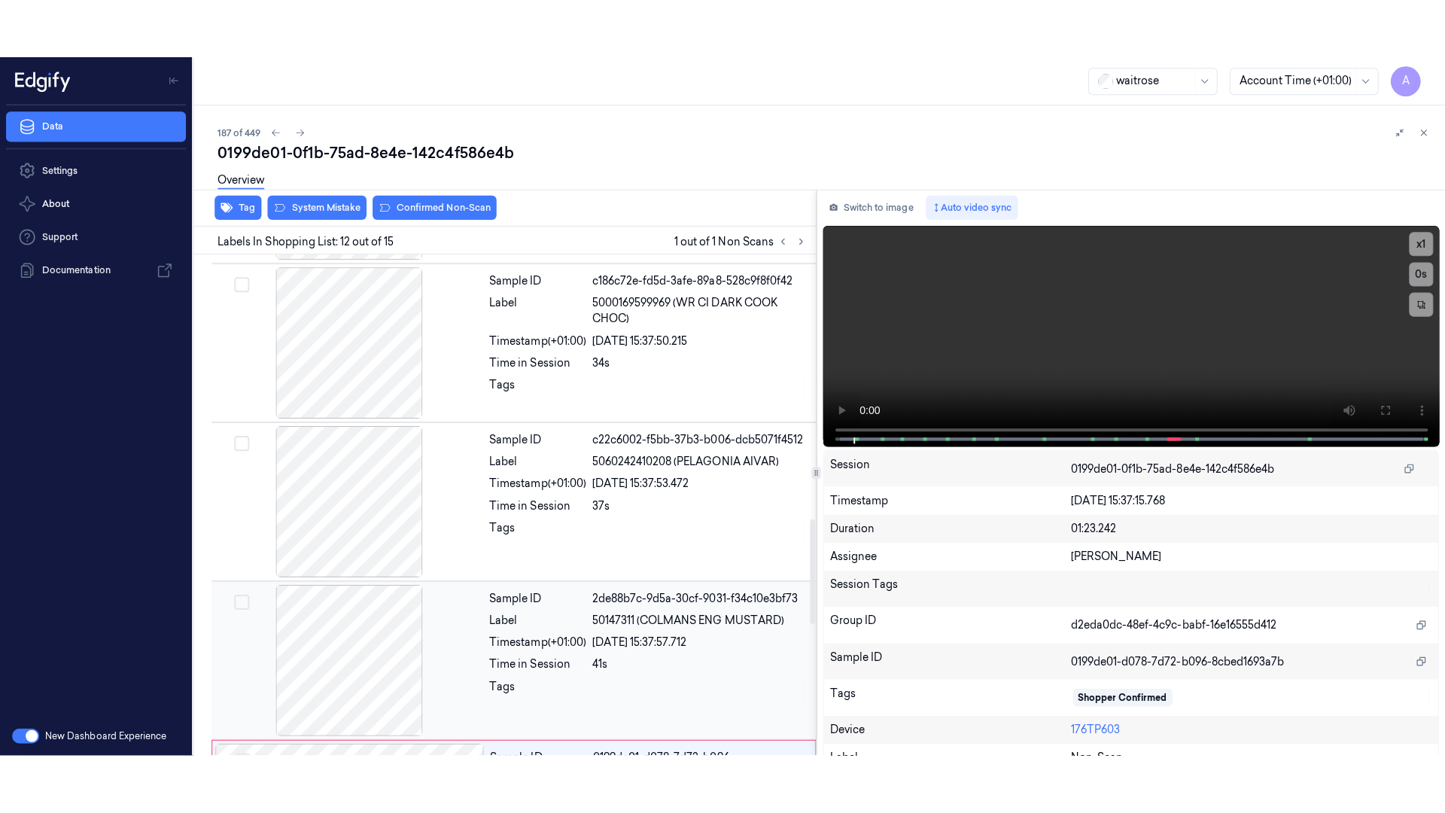
scroll to position [1568, 0]
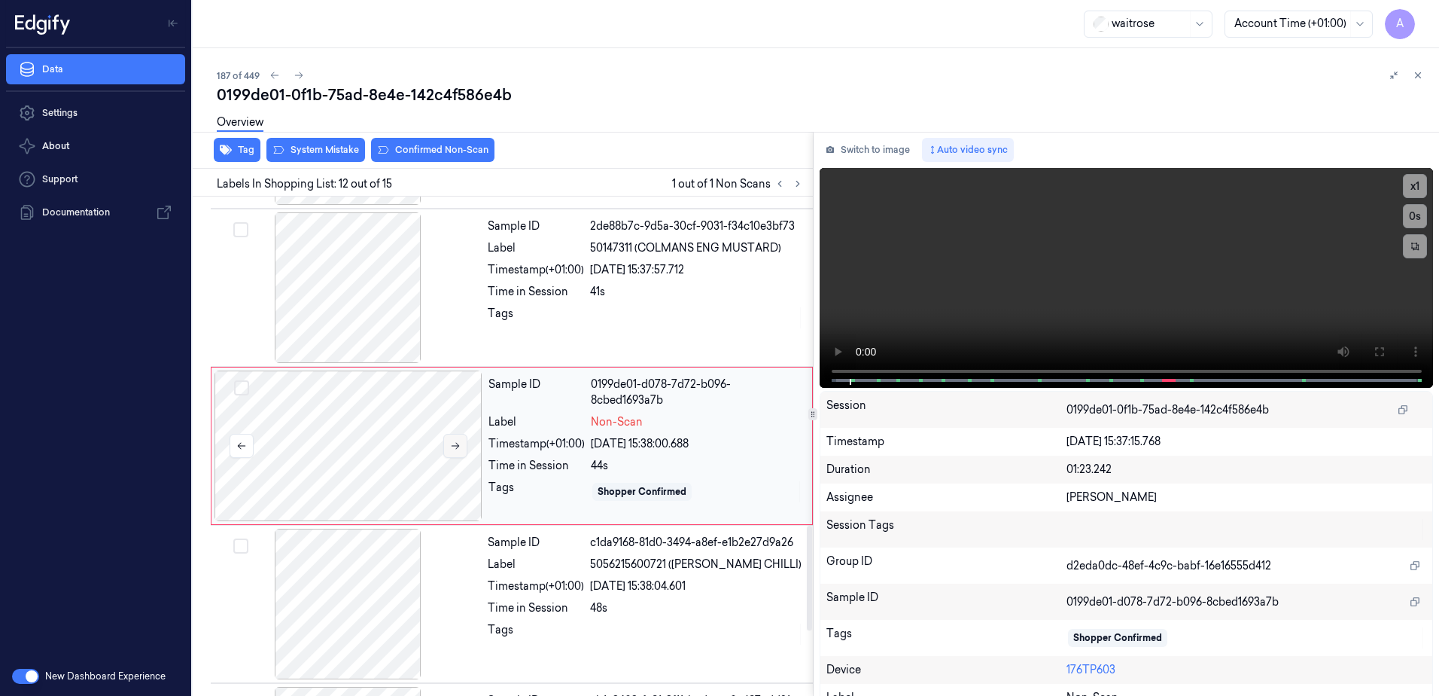
click at [458, 451] on button at bounding box center [455, 446] width 24 height 24
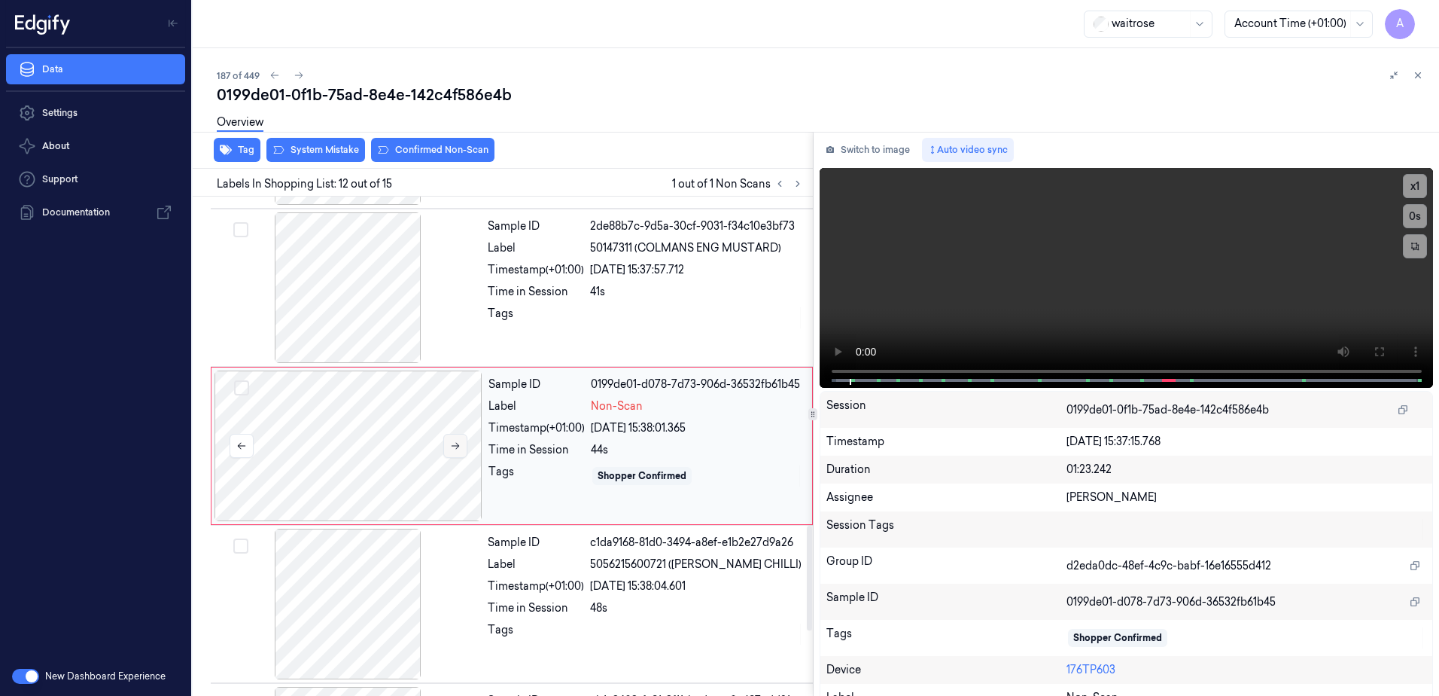
click at [455, 446] on icon at bounding box center [455, 445] width 11 height 11
click at [455, 451] on button at bounding box center [455, 446] width 24 height 24
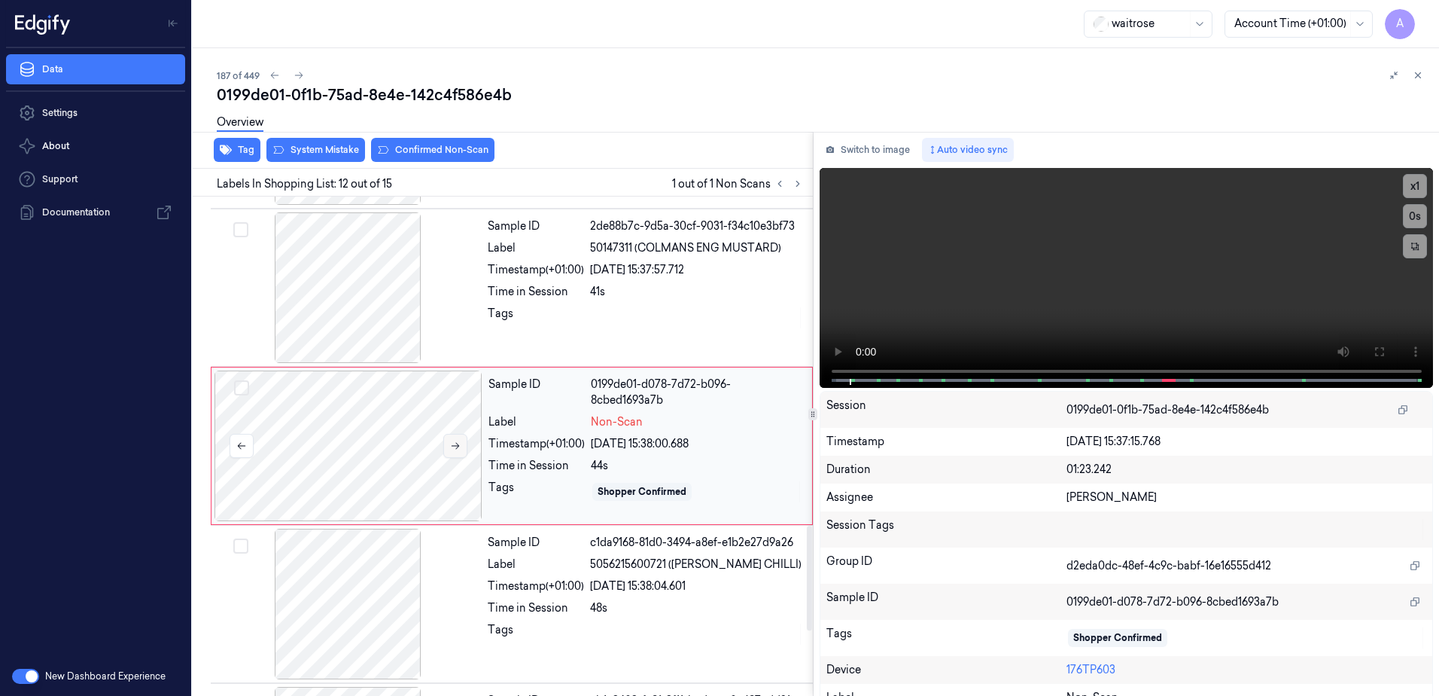
click at [455, 451] on button at bounding box center [455, 446] width 24 height 24
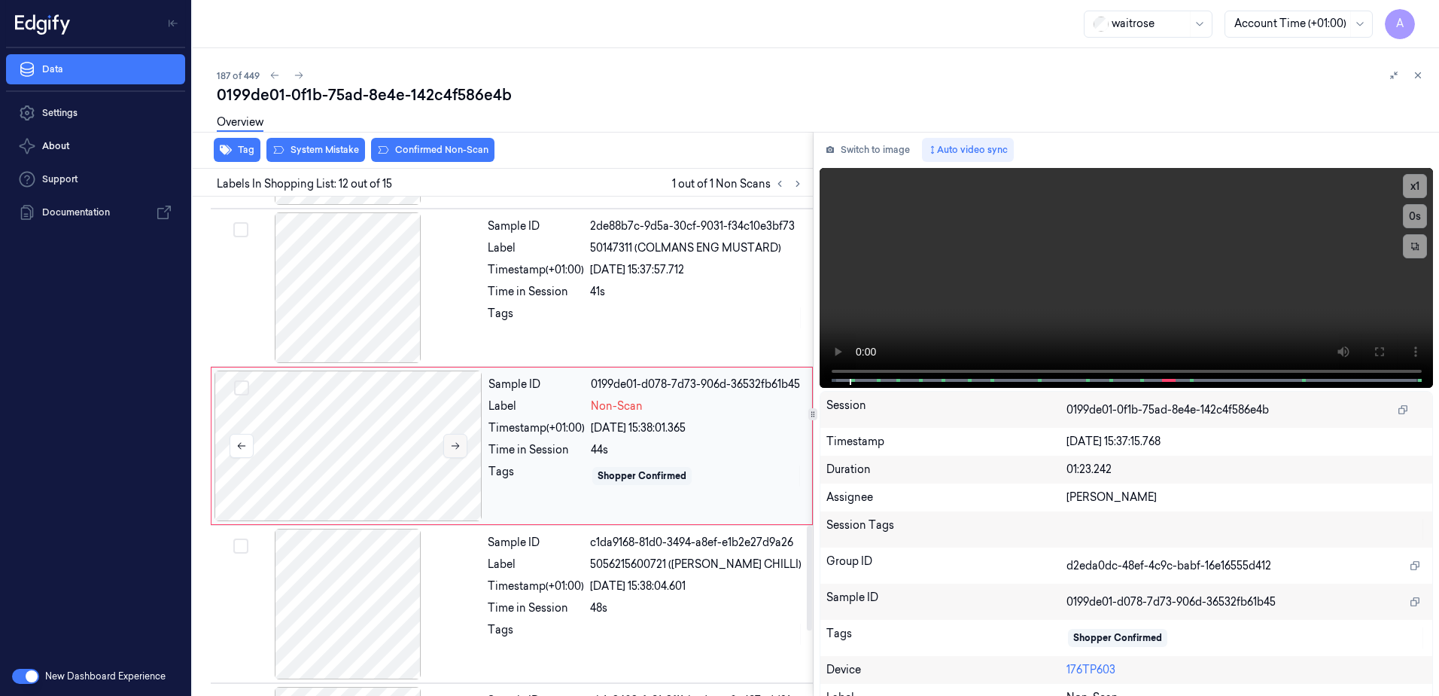
click at [455, 451] on button at bounding box center [455, 446] width 24 height 24
click at [1373, 350] on icon at bounding box center [1379, 352] width 12 height 12
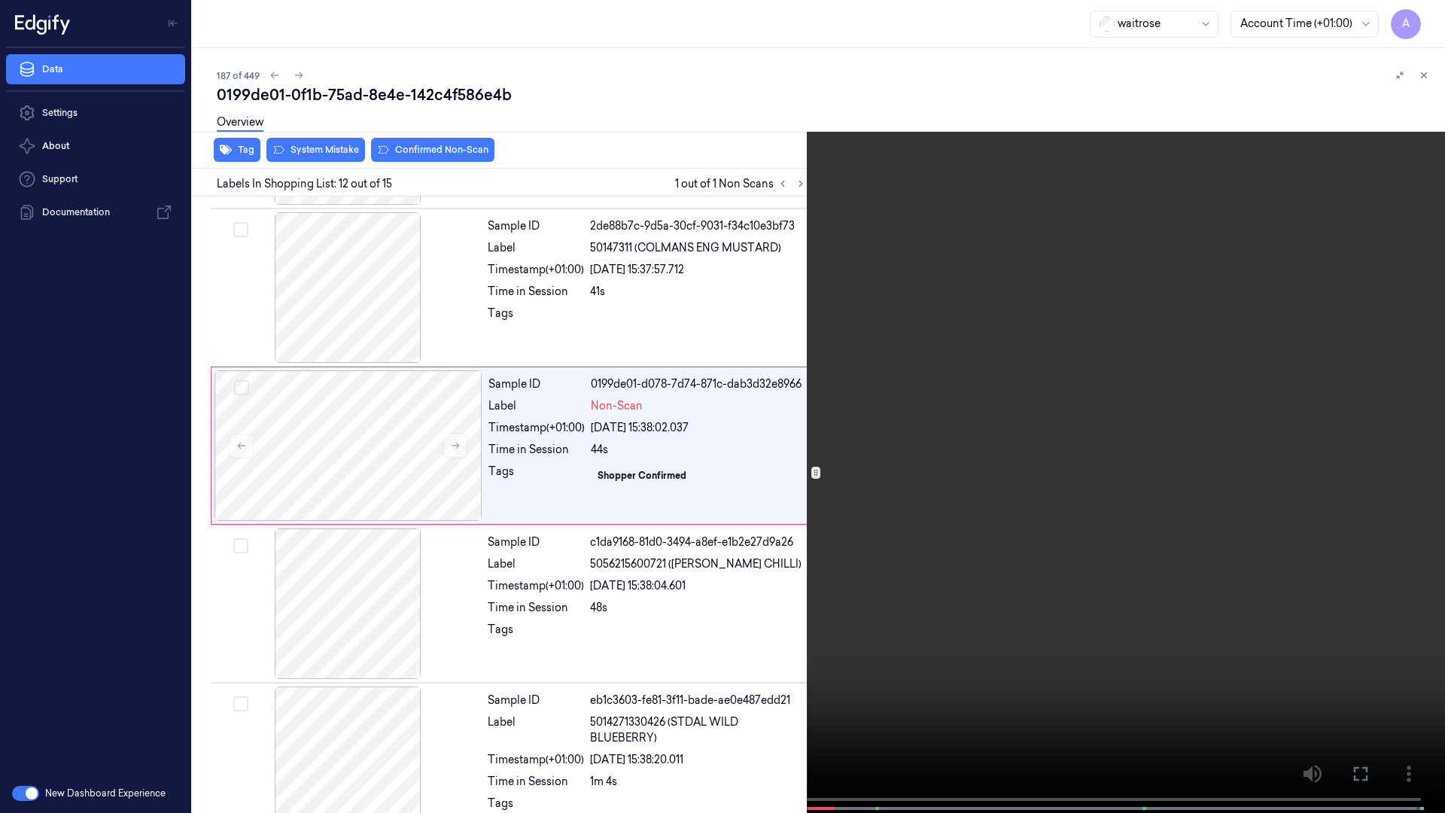
click at [1019, 420] on video at bounding box center [722, 408] width 1445 height 816
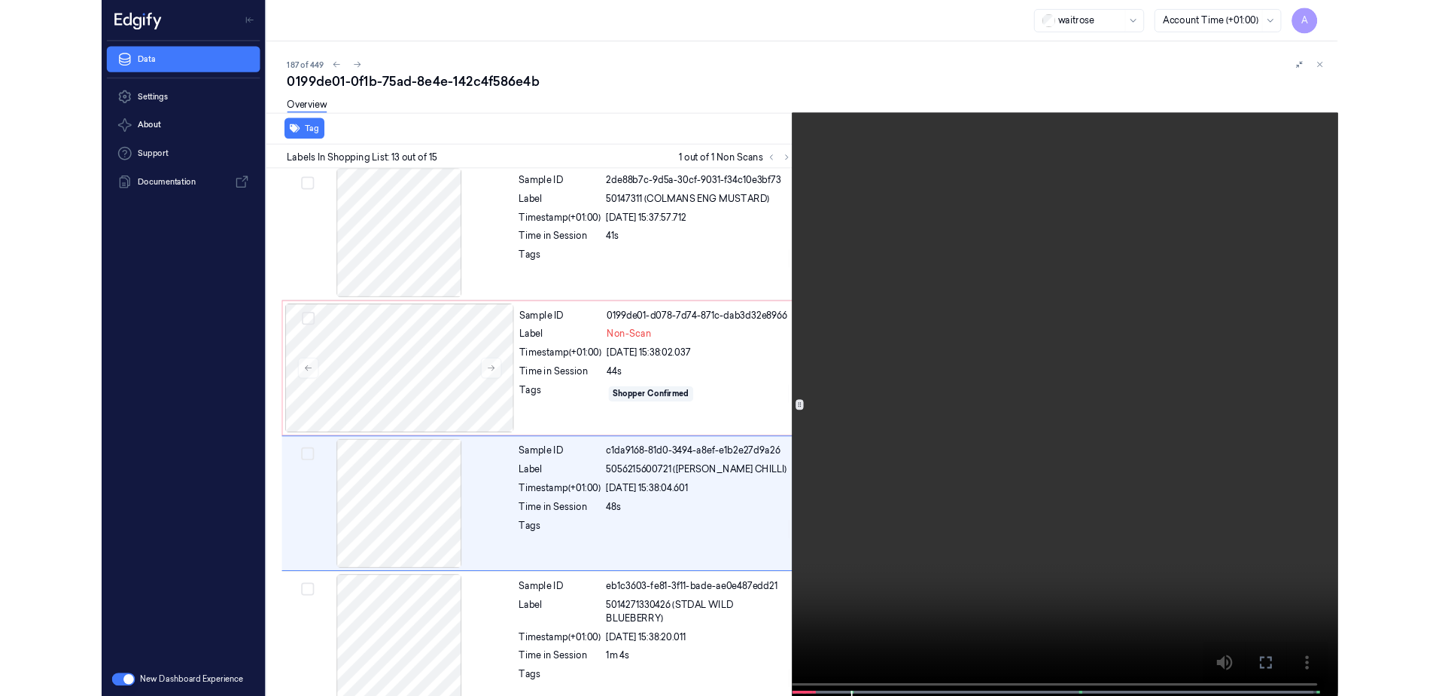
scroll to position [1667, 0]
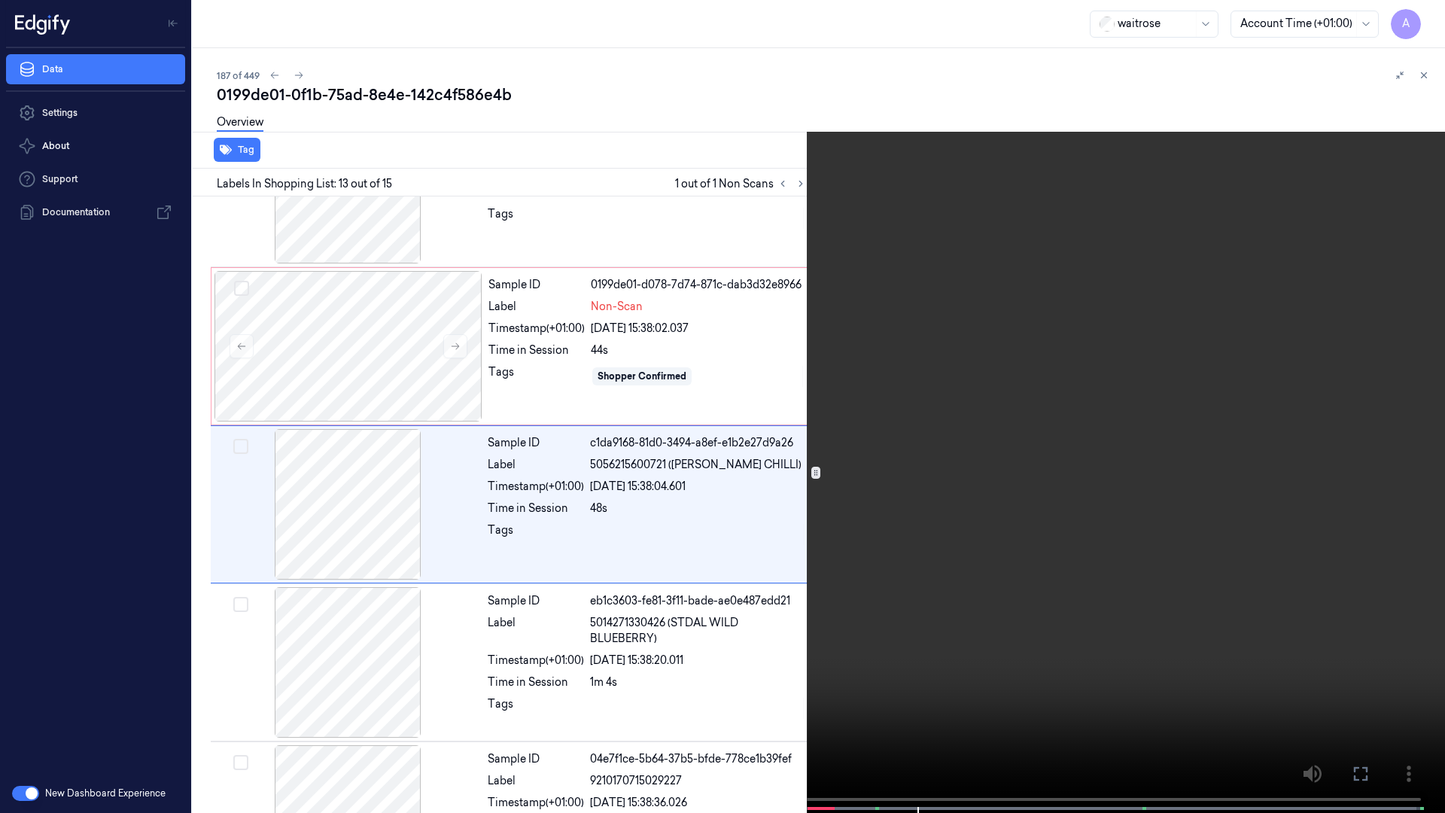
click at [0, 0] on button at bounding box center [0, 0] width 0 height 0
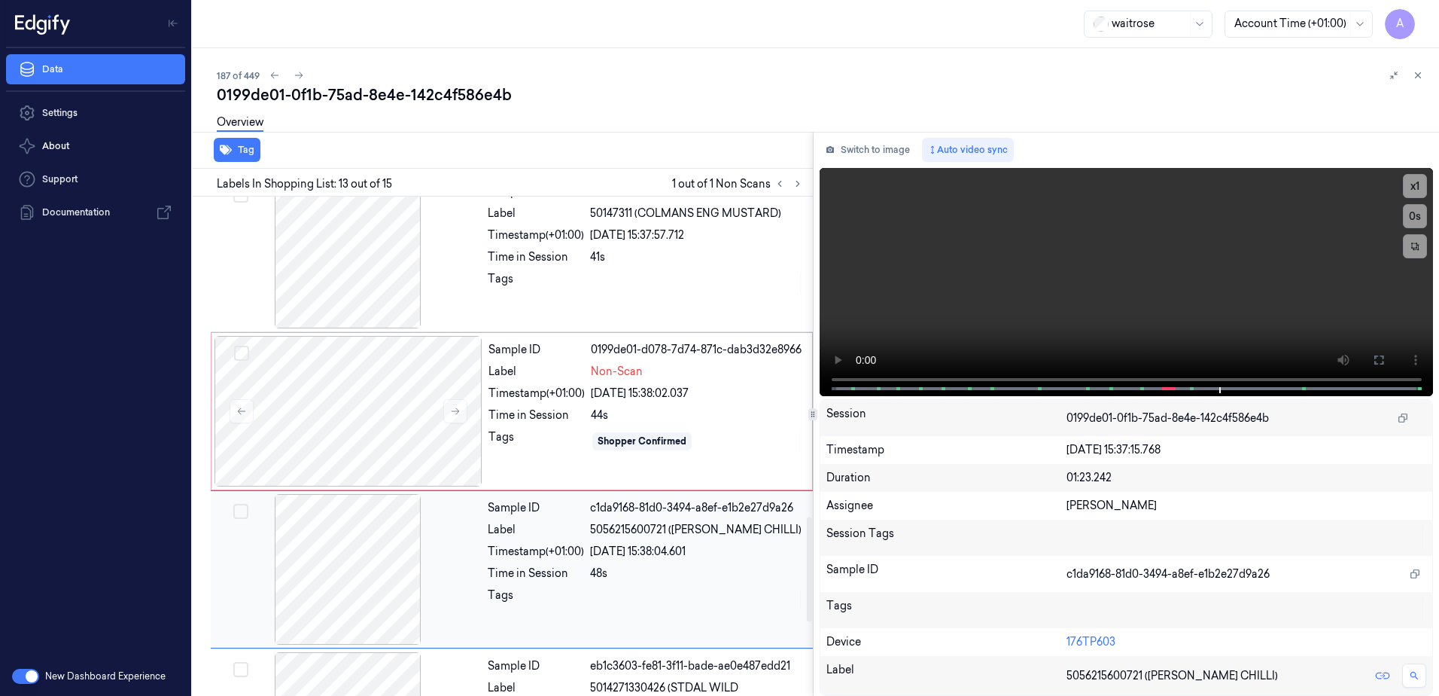
scroll to position [1500, 0]
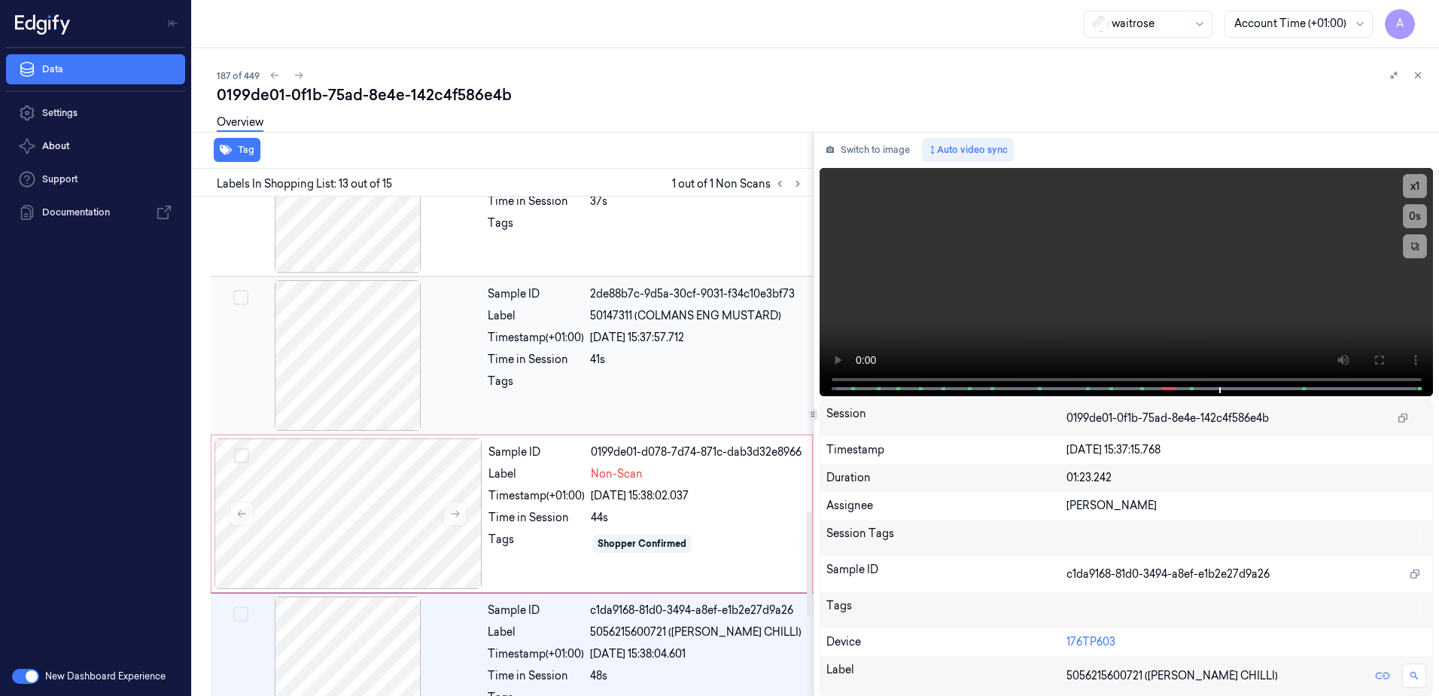
click at [550, 390] on div "Tags" at bounding box center [536, 385] width 96 height 24
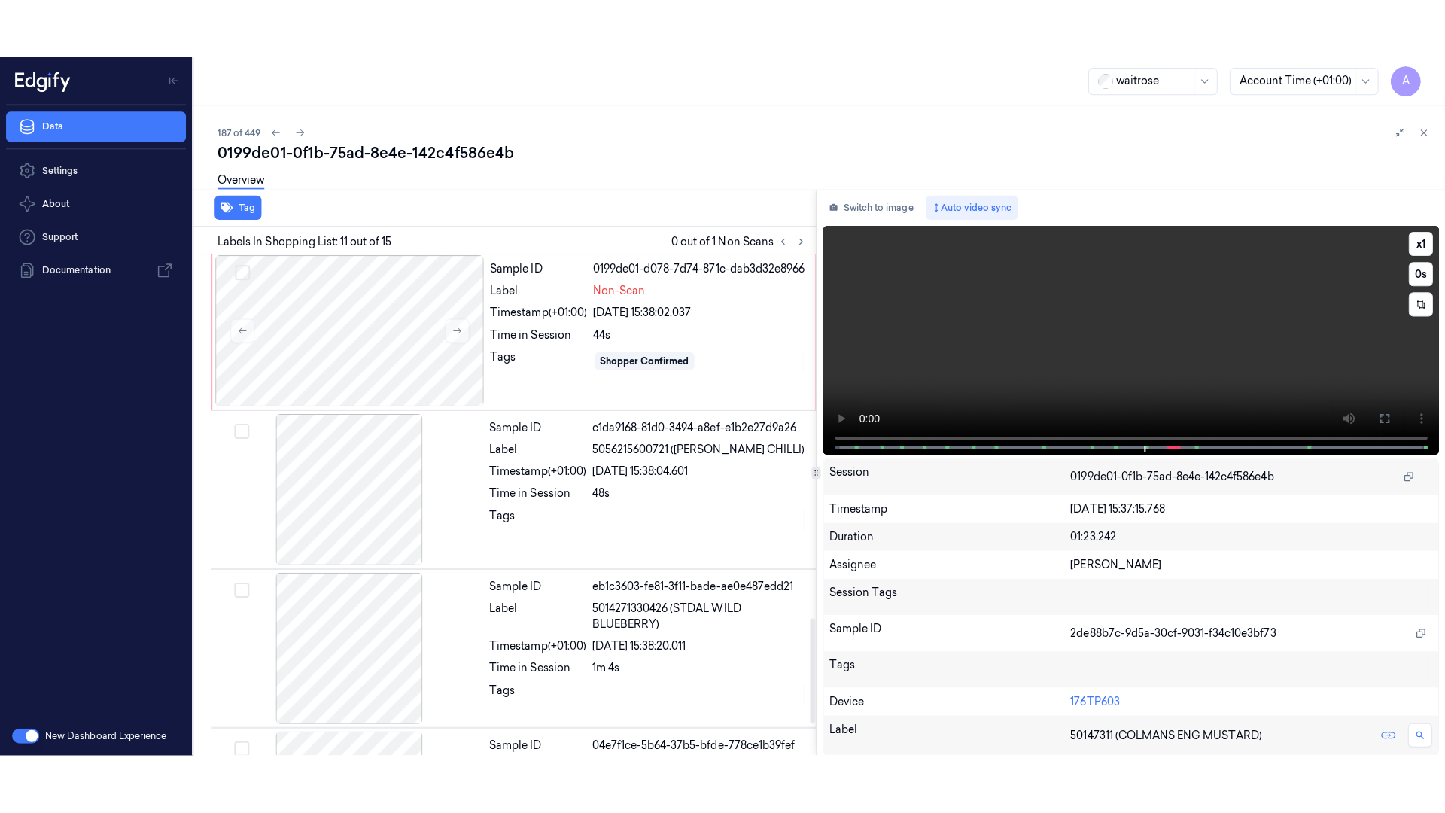
scroll to position [1726, 0]
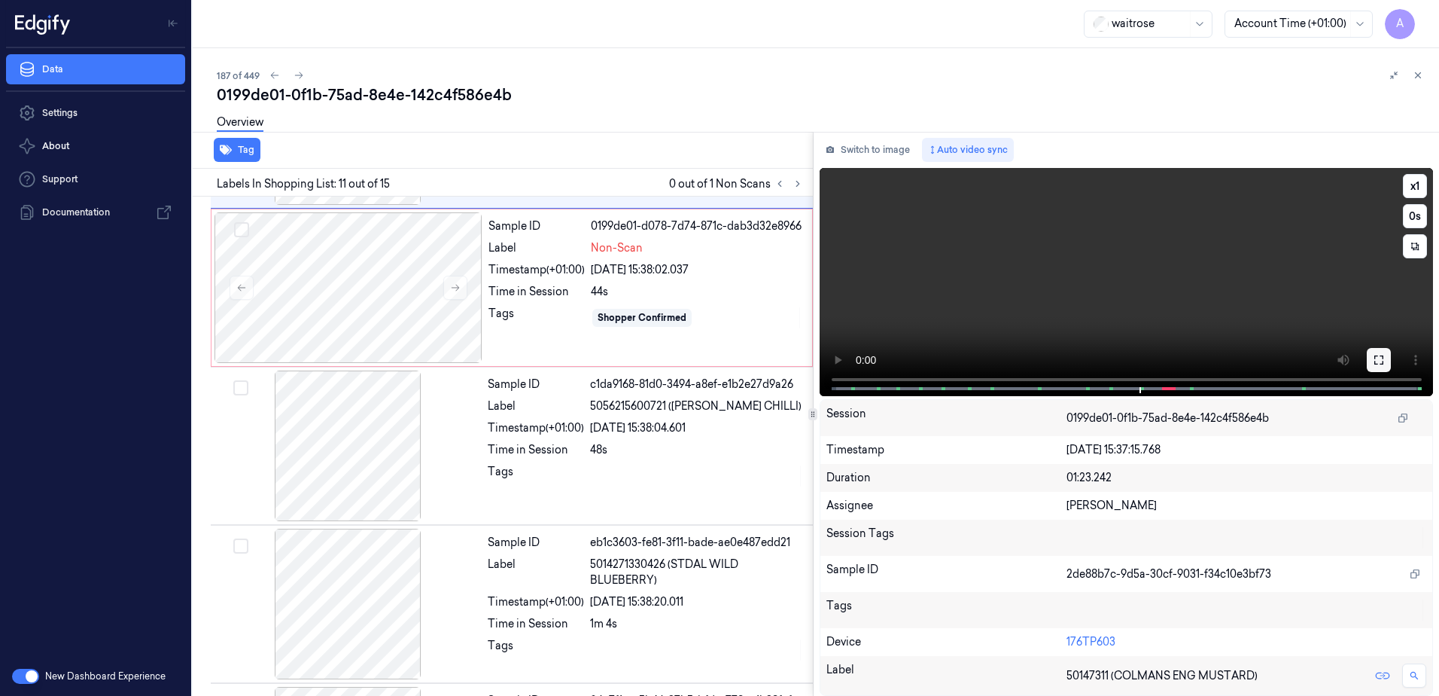
click at [1389, 358] on button at bounding box center [1379, 360] width 24 height 24
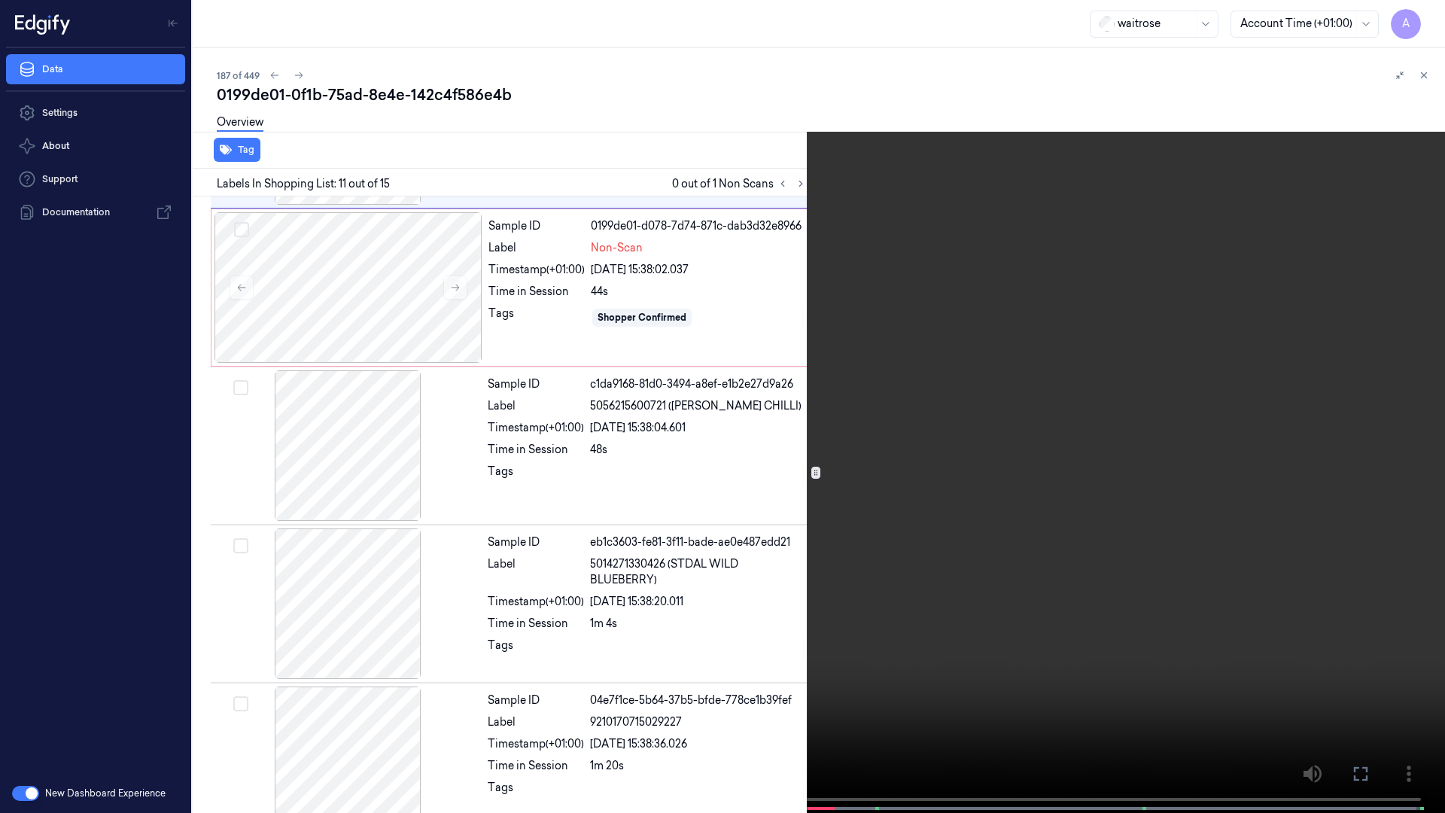
click at [1052, 428] on video at bounding box center [722, 408] width 1445 height 816
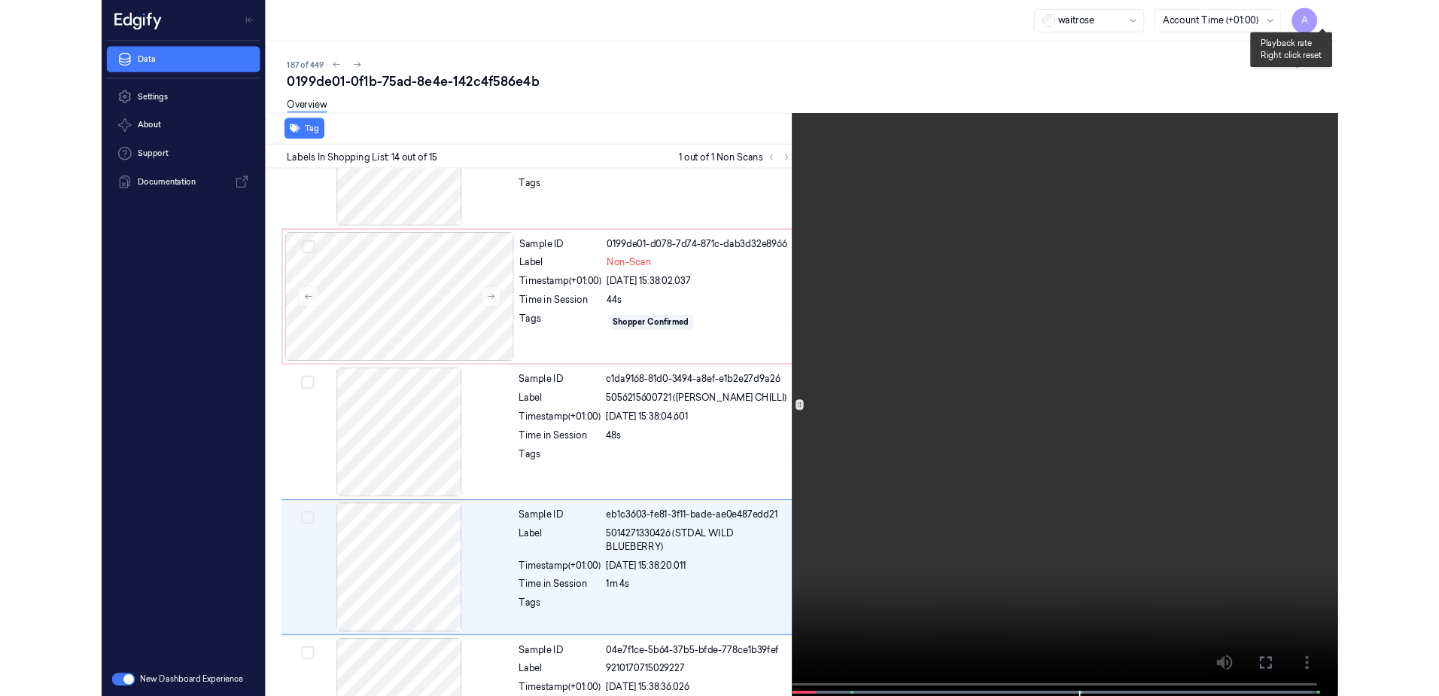
scroll to position [1759, 0]
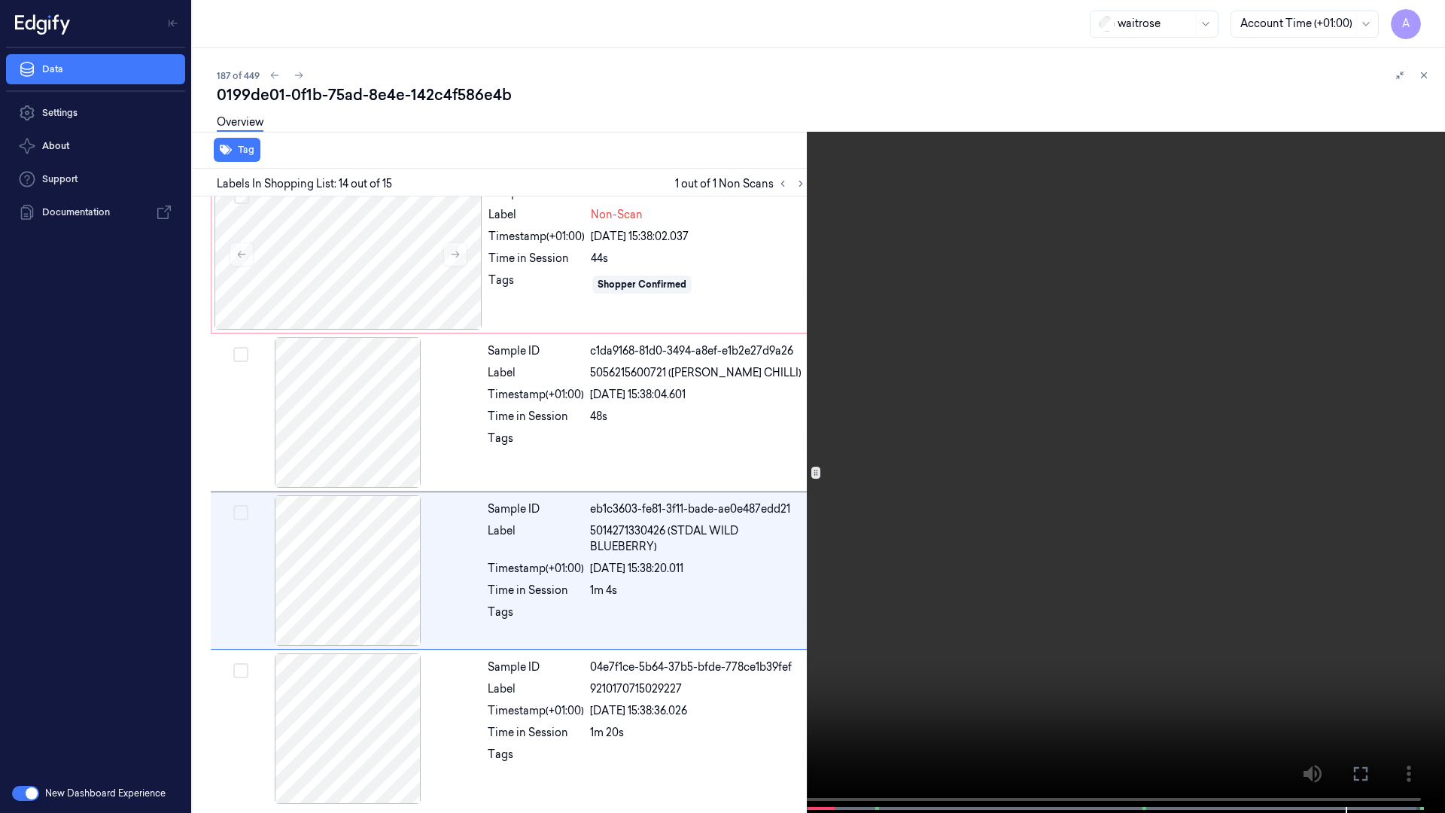
click at [0, 0] on icon at bounding box center [0, 0] width 0 height 0
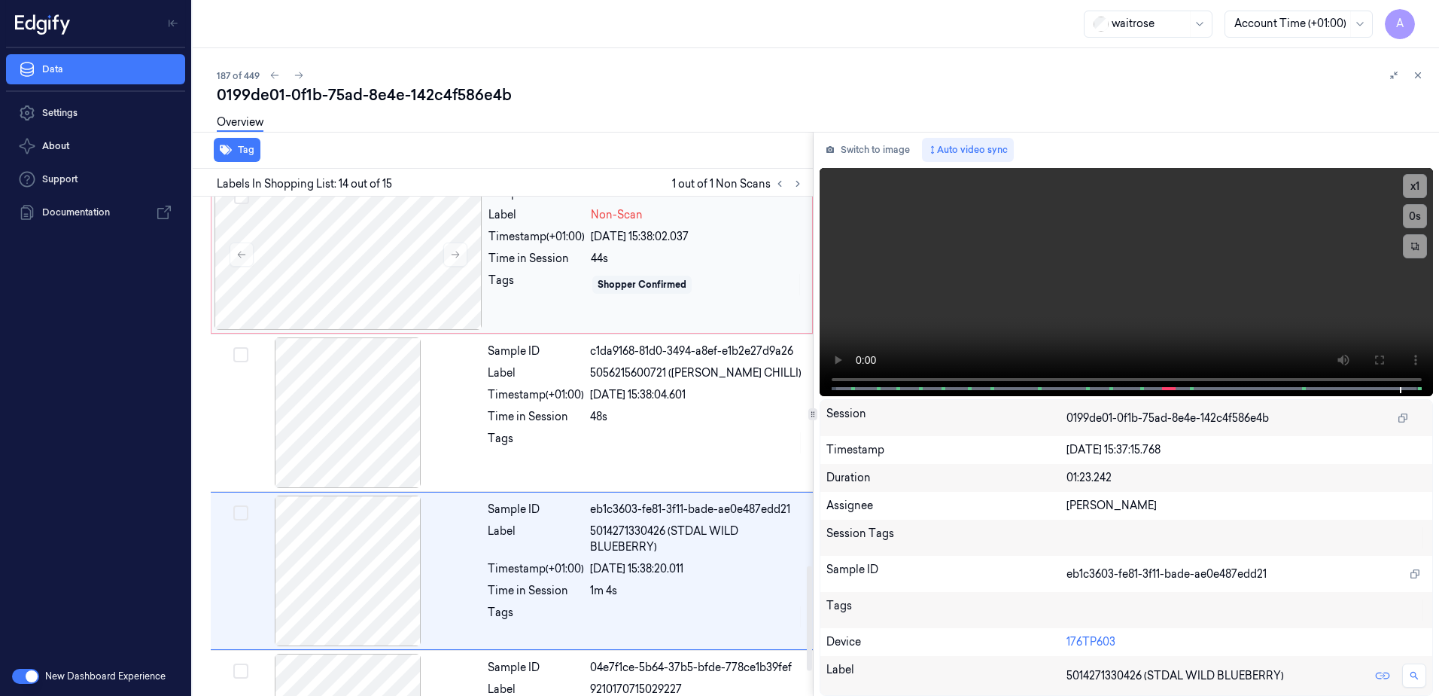
click at [570, 311] on div "Sample ID 0199de01-d078-7d74-871c-dab3d32e8966 Label Non-Scan Timestamp (+01:00…" at bounding box center [645, 254] width 327 height 151
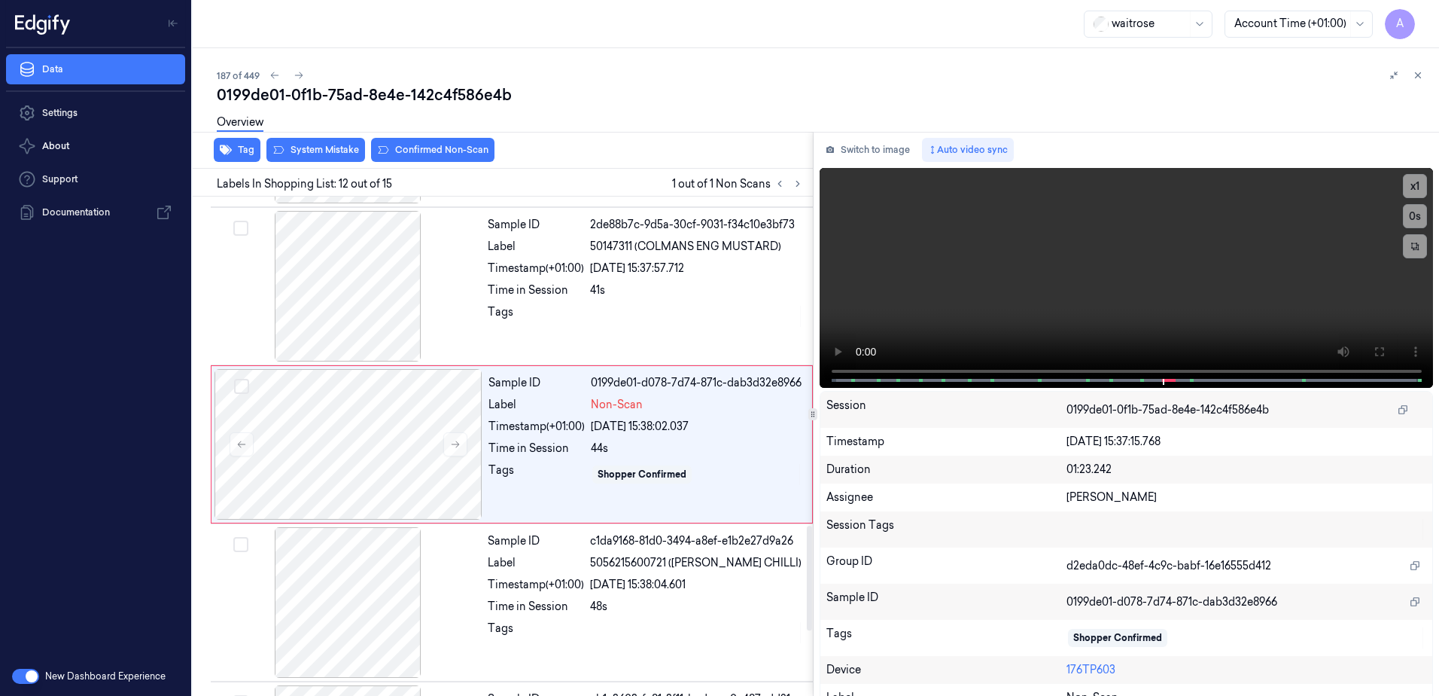
scroll to position [1568, 0]
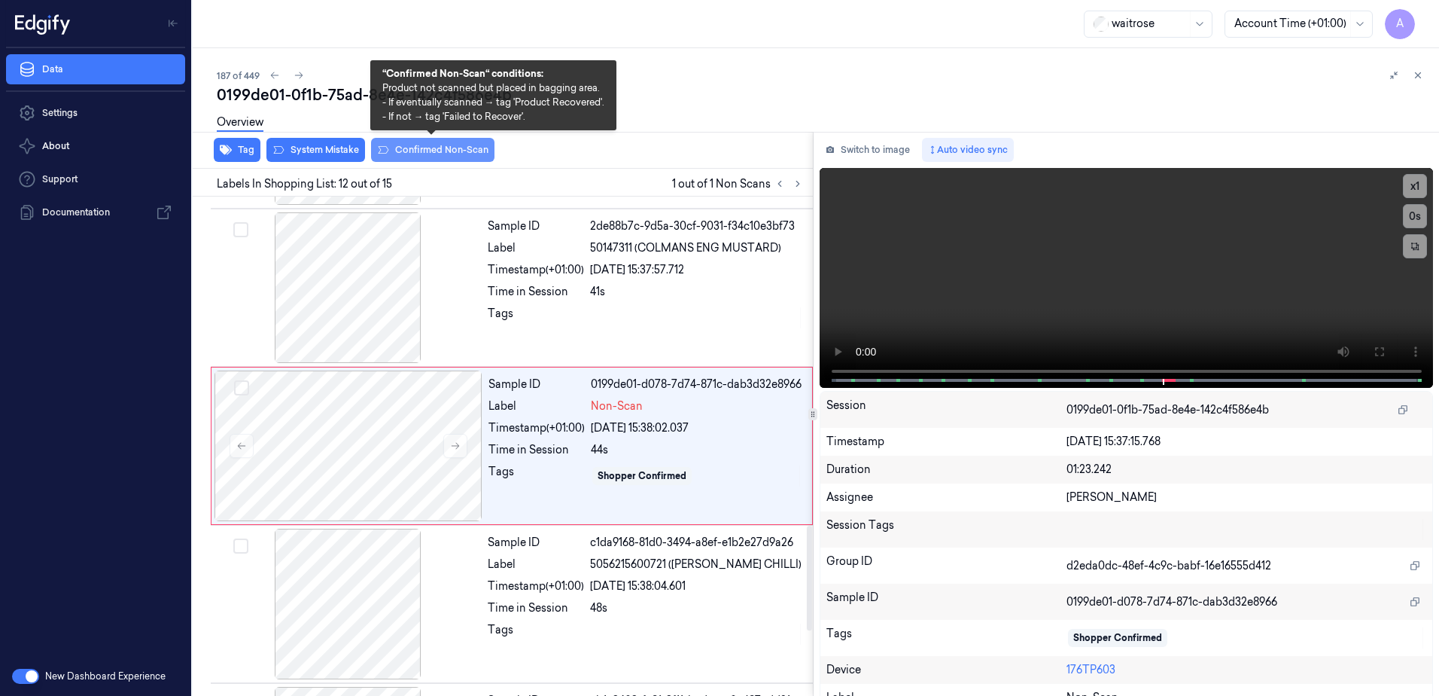
click at [428, 153] on button "Confirmed Non-Scan" at bounding box center [432, 150] width 123 height 24
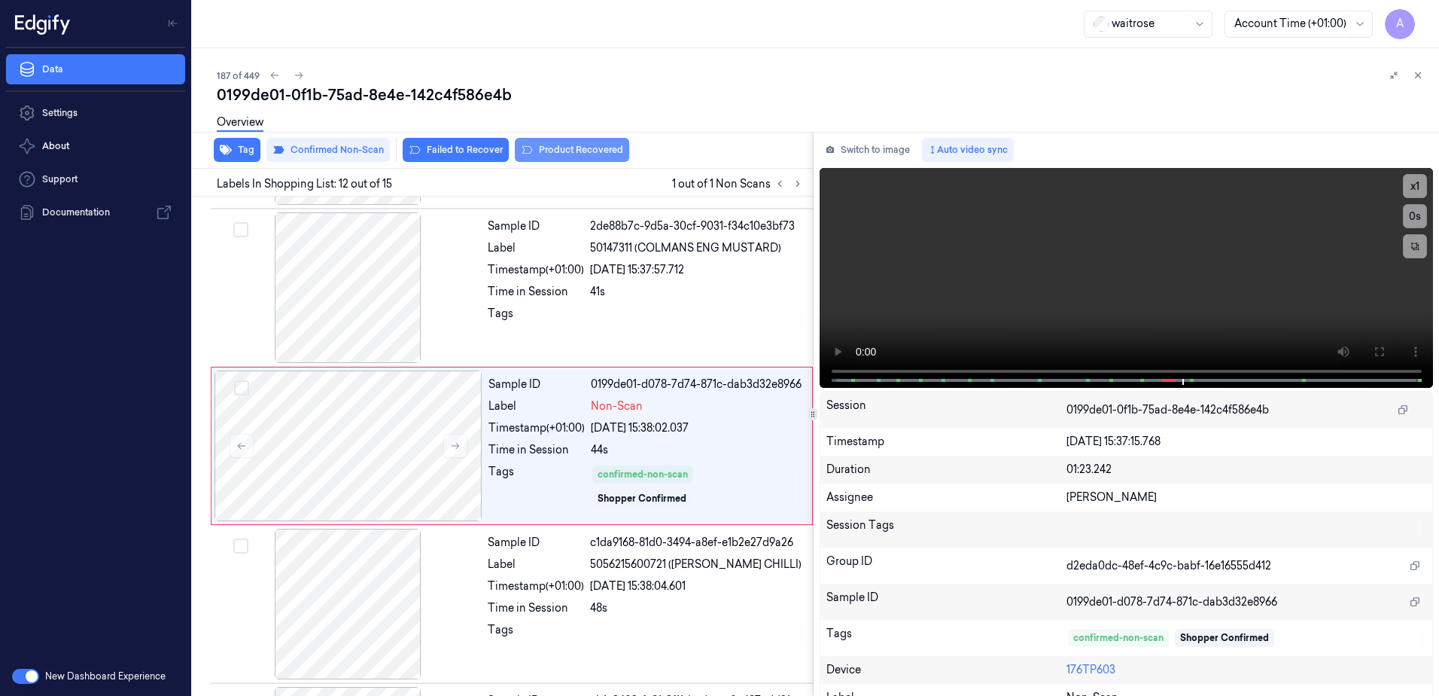
click at [564, 151] on button "Product Recovered" at bounding box center [572, 150] width 114 height 24
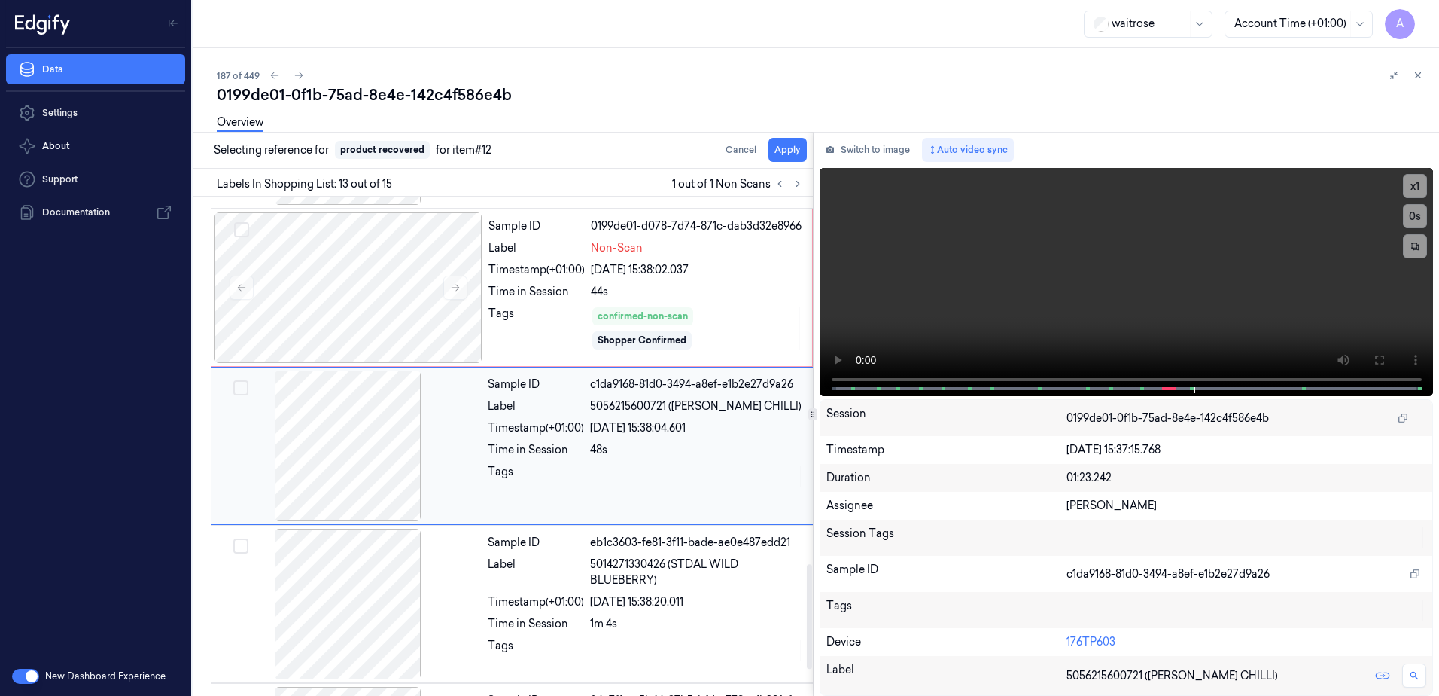
scroll to position [1877, 0]
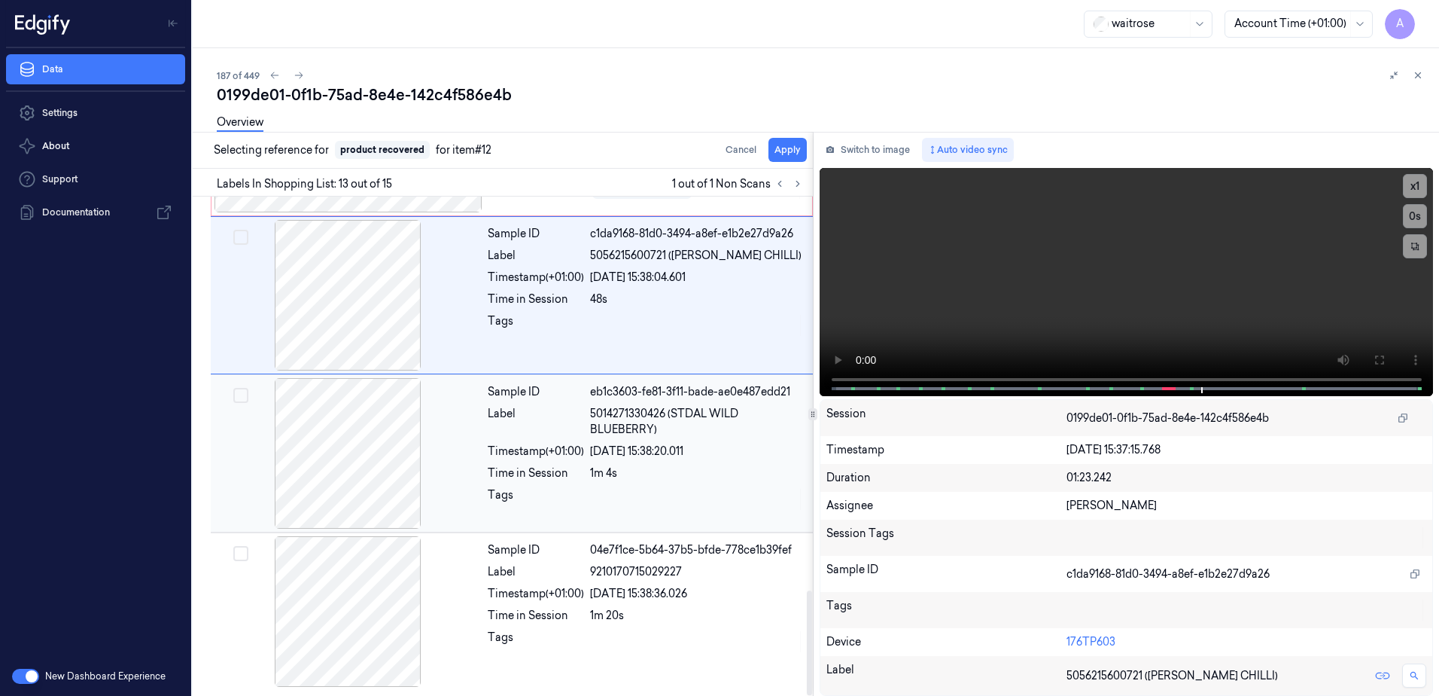
click at [717, 488] on div at bounding box center [697, 499] width 214 height 24
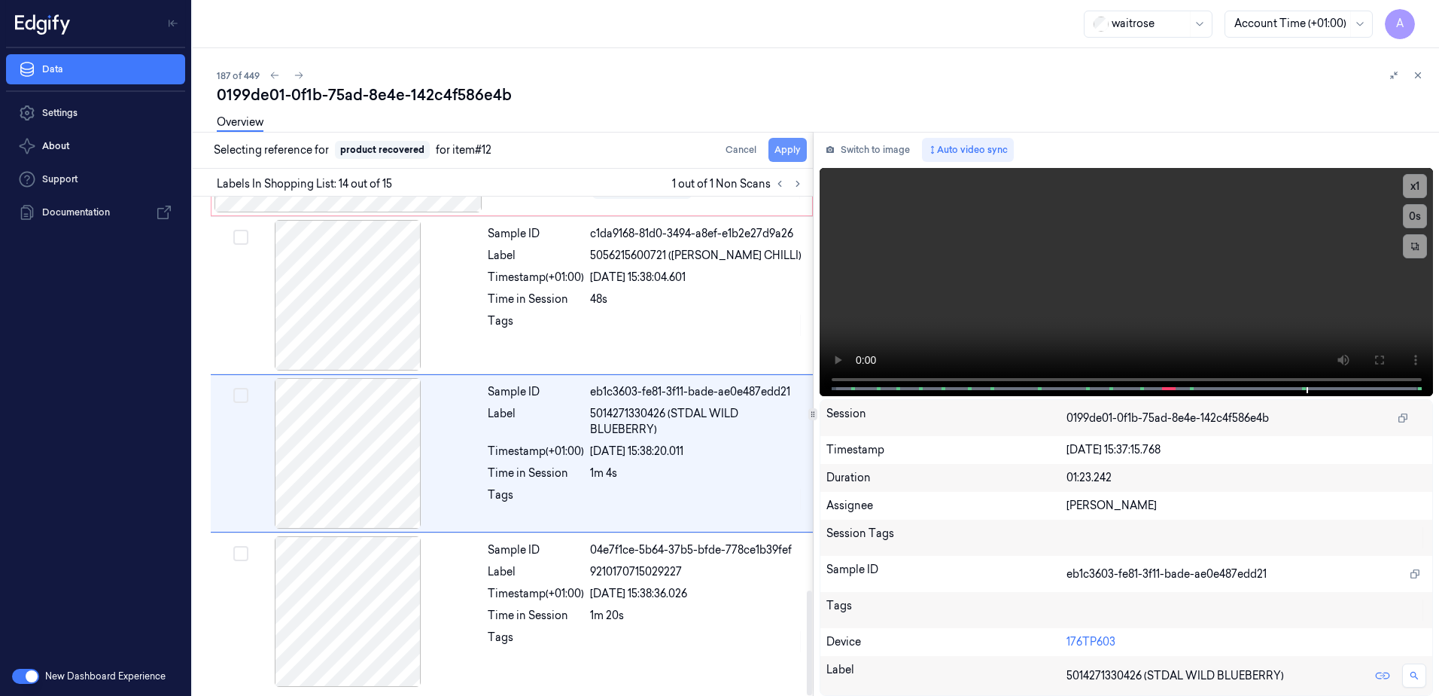
click at [787, 145] on button "Apply" at bounding box center [788, 150] width 38 height 24
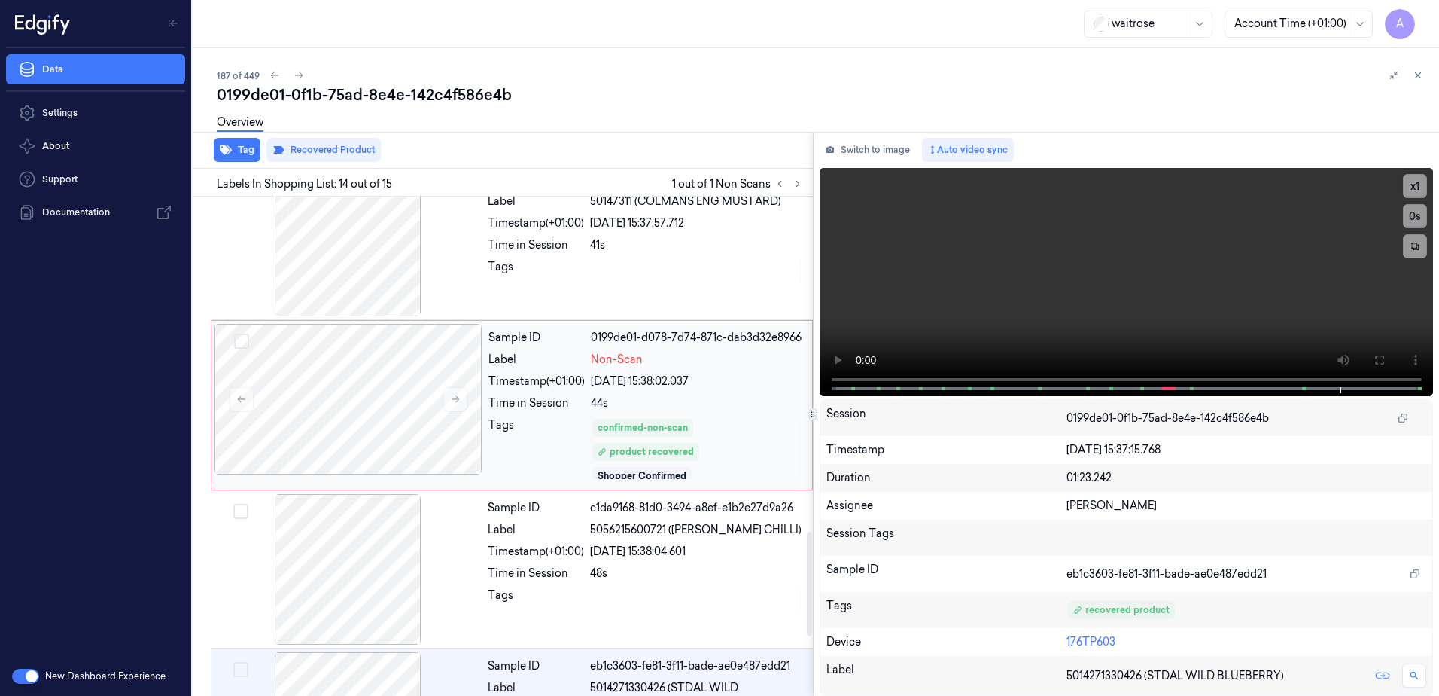
scroll to position [1588, 0]
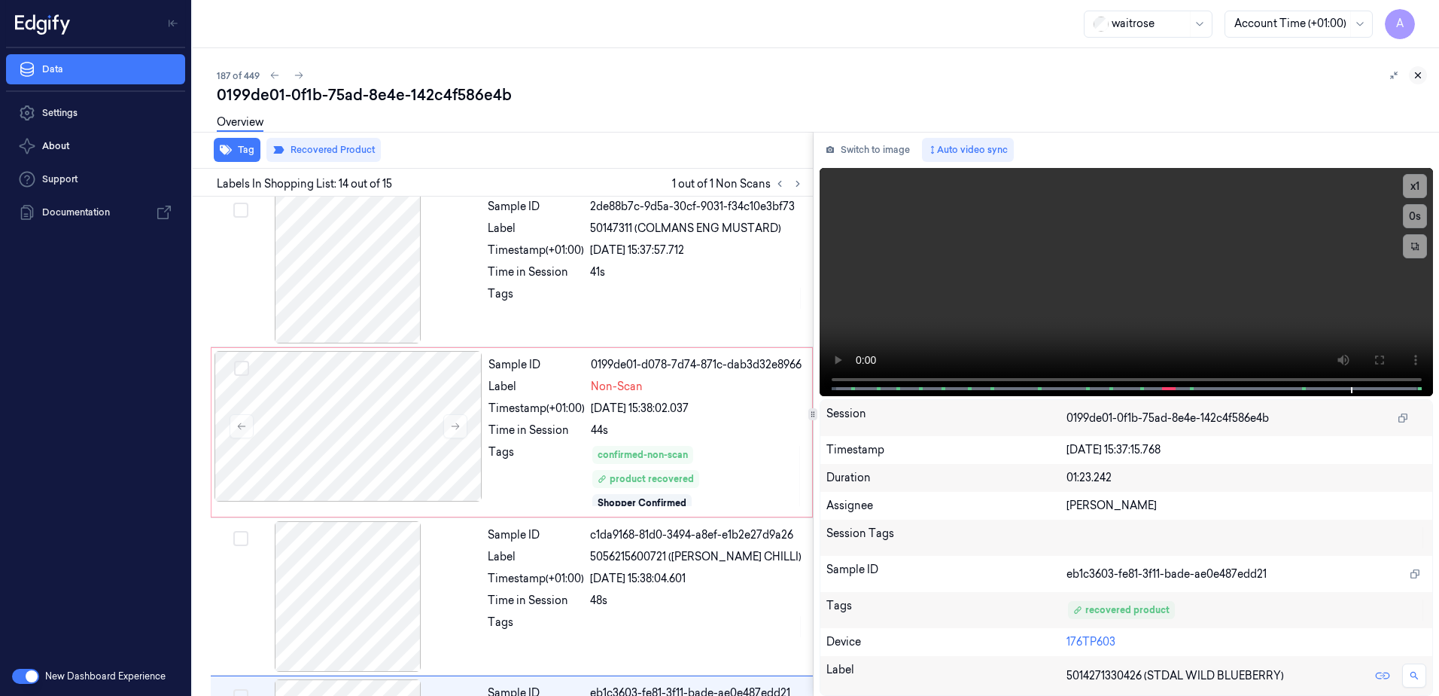
click at [1422, 78] on icon at bounding box center [1418, 75] width 11 height 11
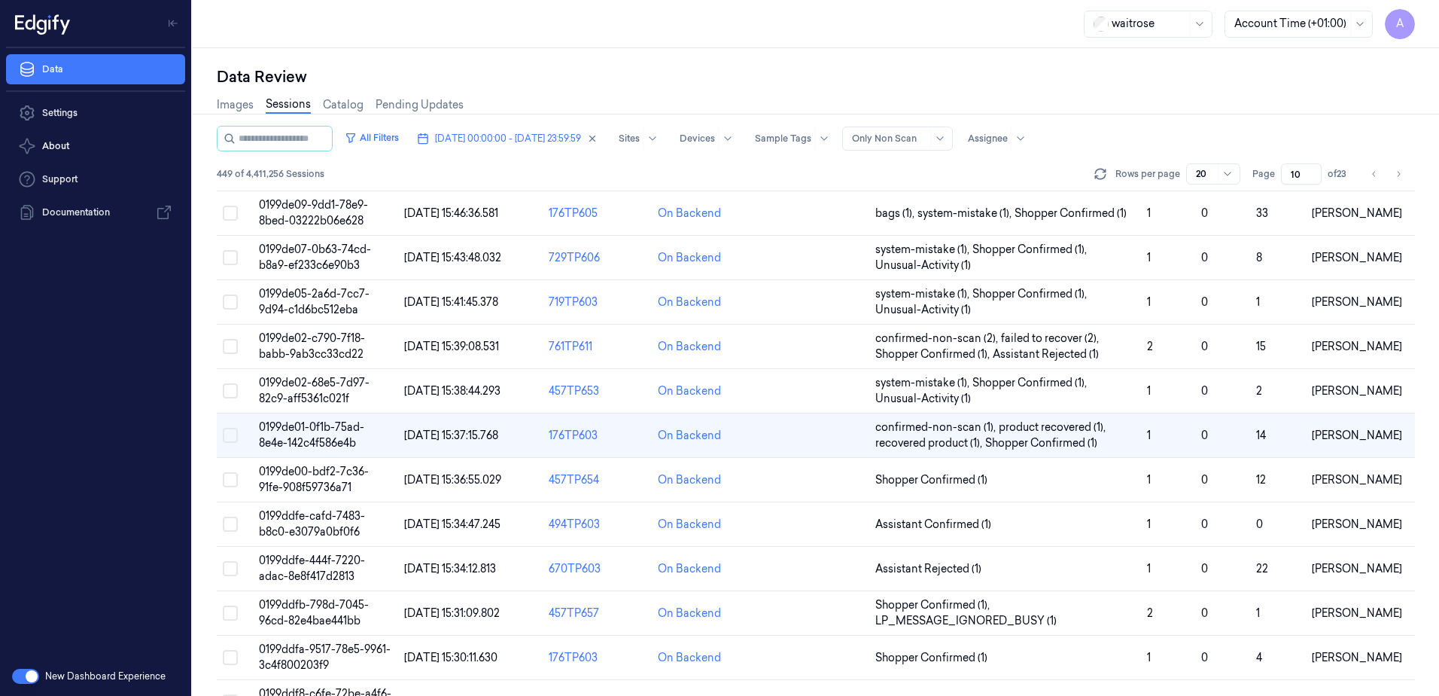
scroll to position [77, 0]
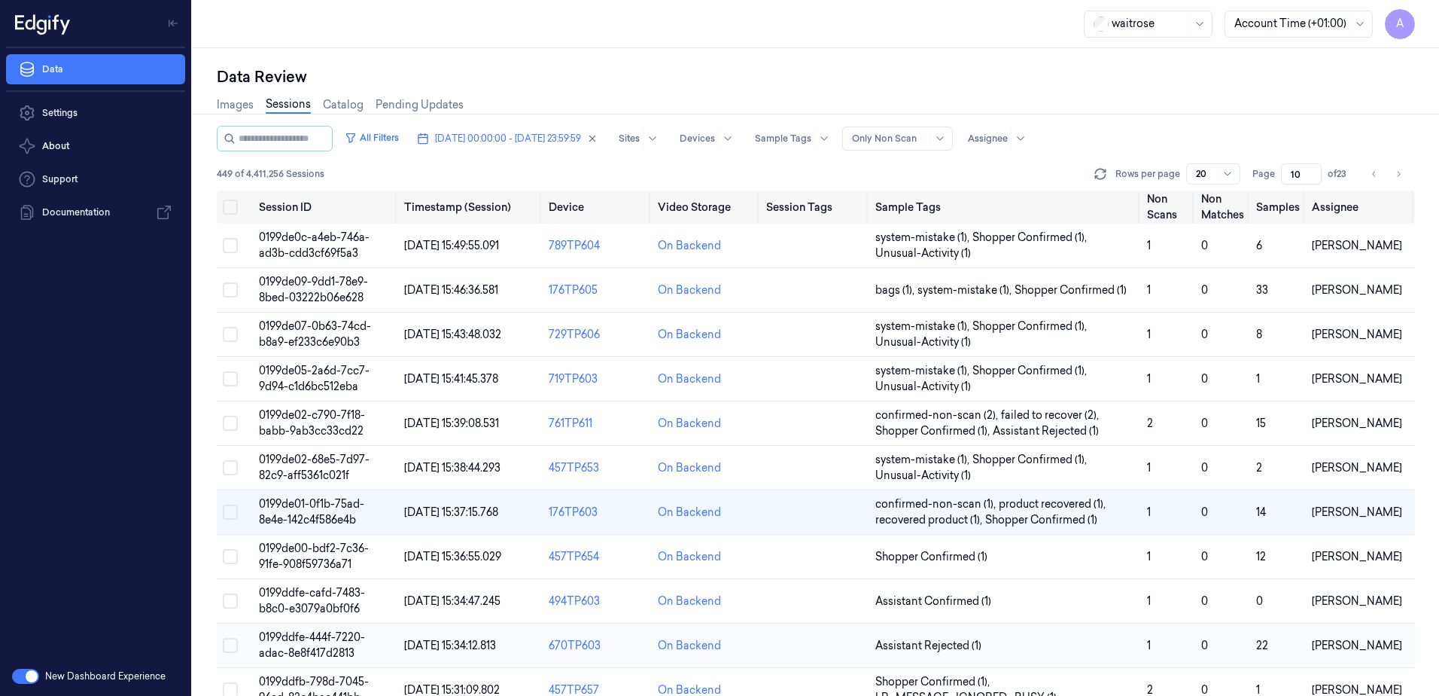
click at [309, 644] on td "0199ddfe-444f-7220-adac-8e8f417d2813" at bounding box center [325, 645] width 145 height 44
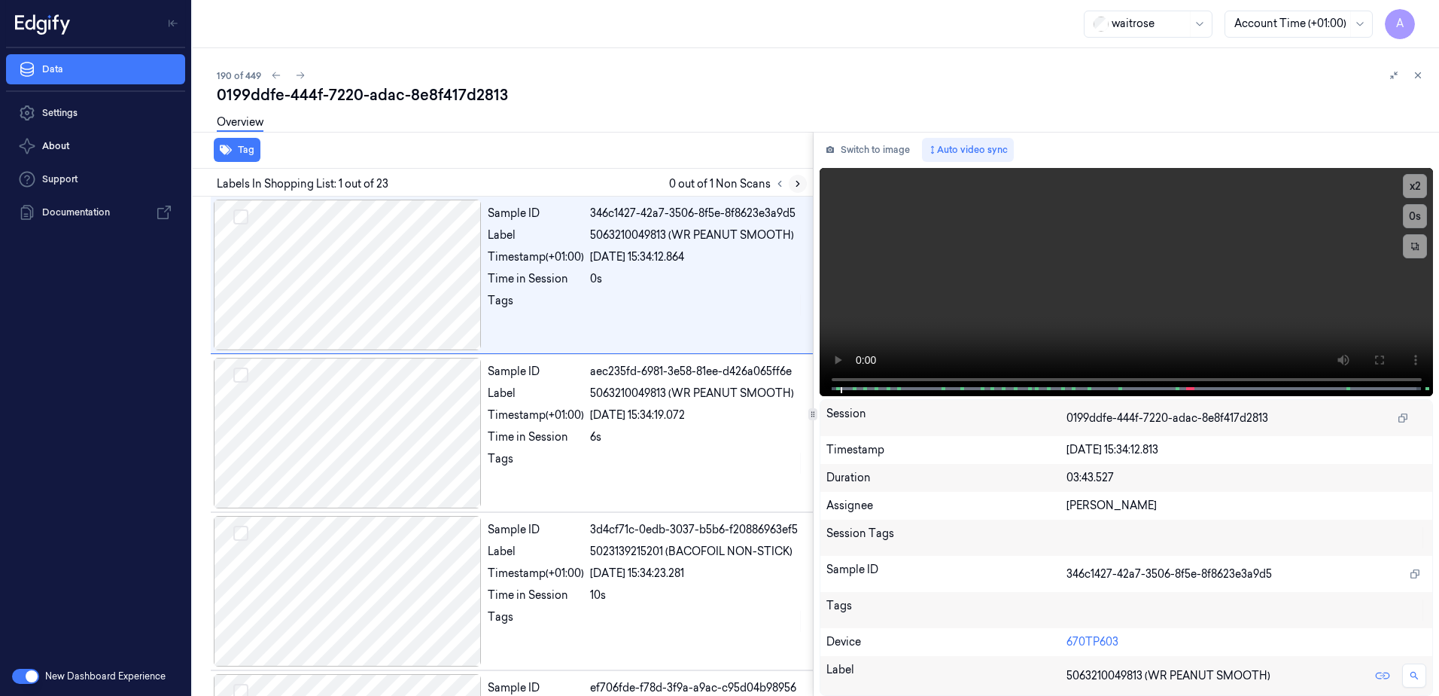
click at [797, 181] on icon at bounding box center [798, 183] width 11 height 11
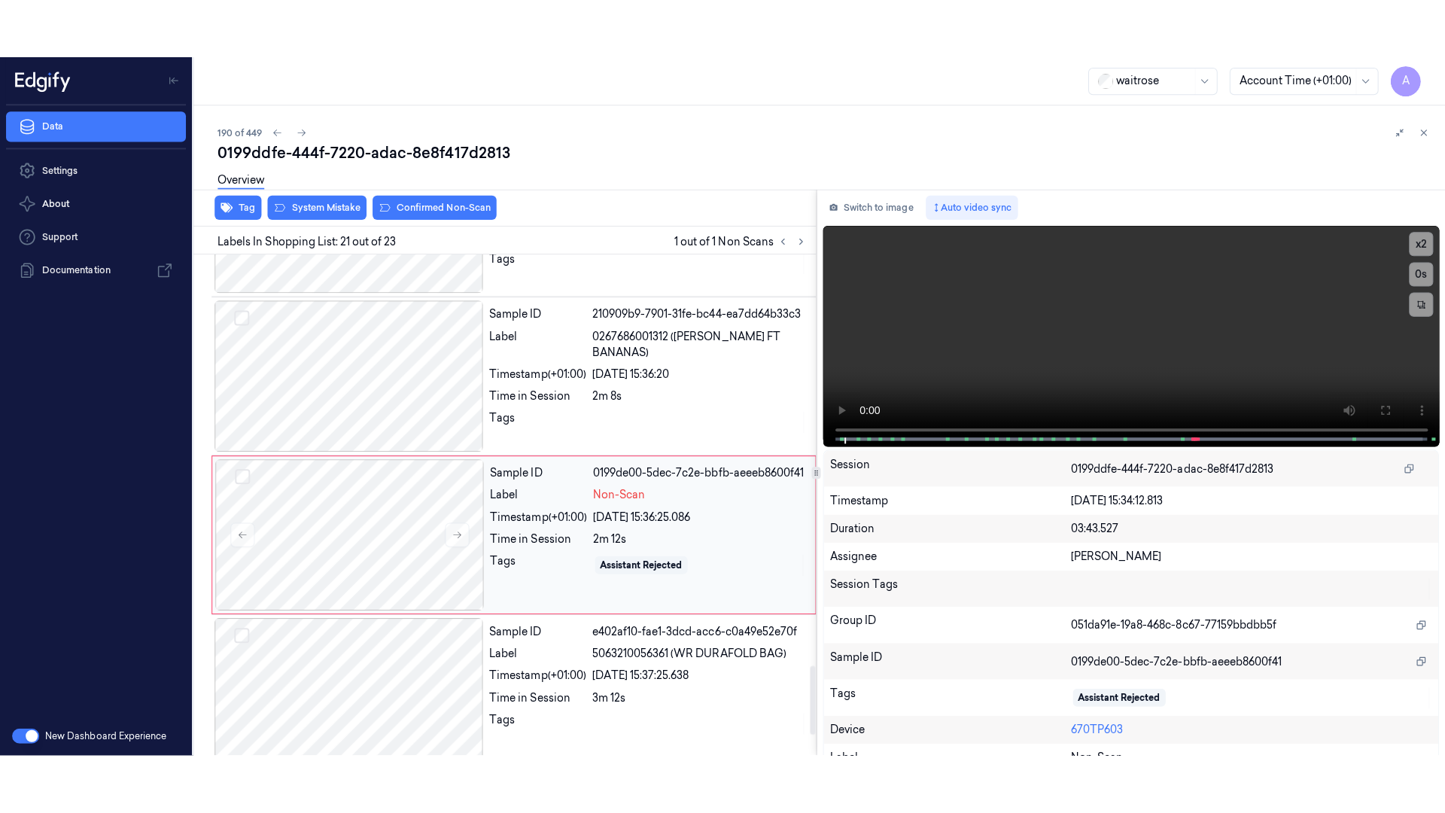
scroll to position [2995, 0]
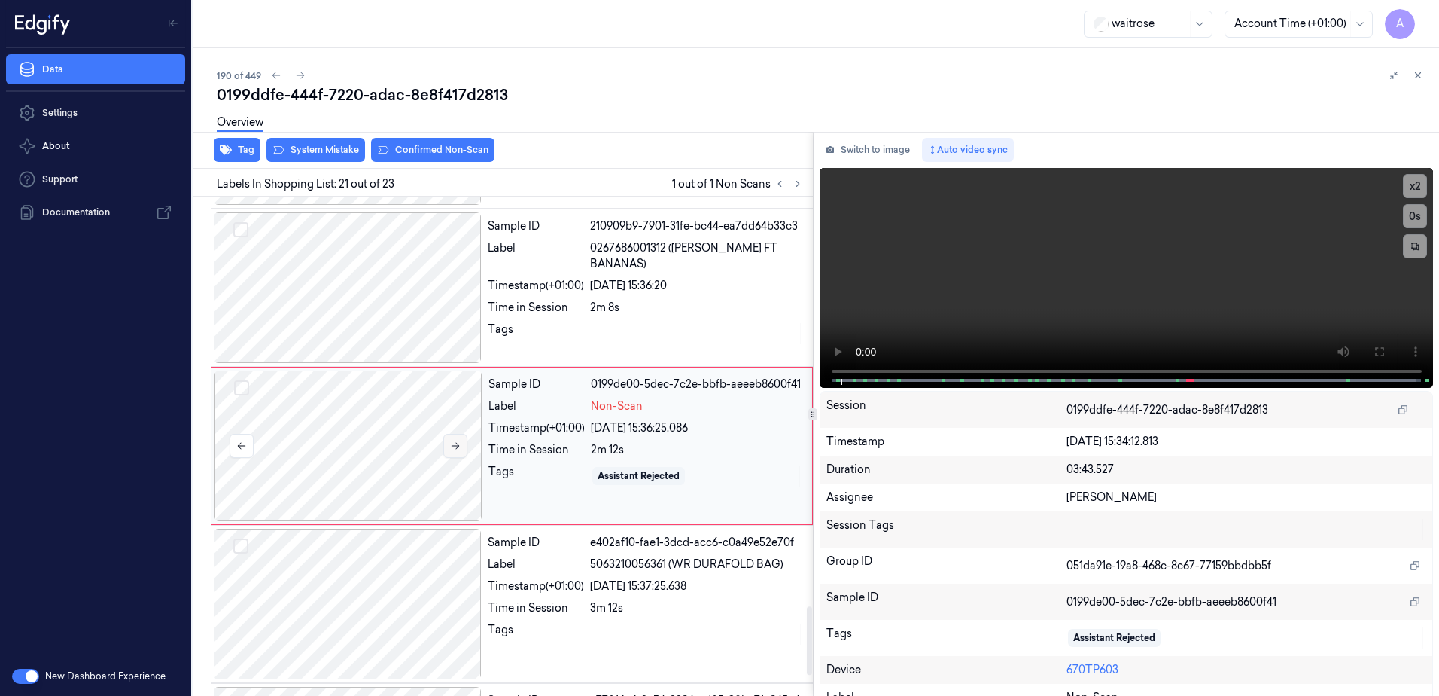
click at [458, 440] on icon at bounding box center [455, 445] width 11 height 11
click at [452, 453] on button at bounding box center [455, 446] width 24 height 24
click at [457, 448] on icon at bounding box center [456, 446] width 8 height 7
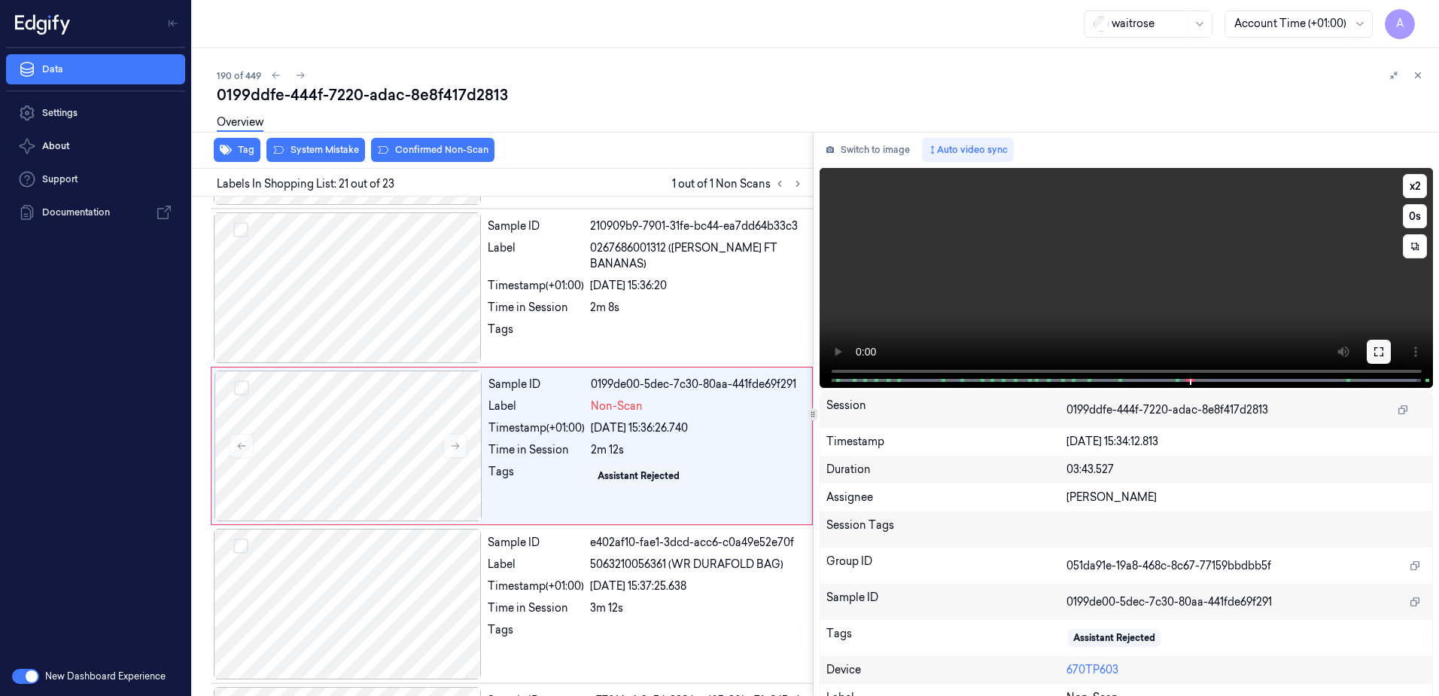
click at [1374, 349] on icon at bounding box center [1379, 352] width 12 height 12
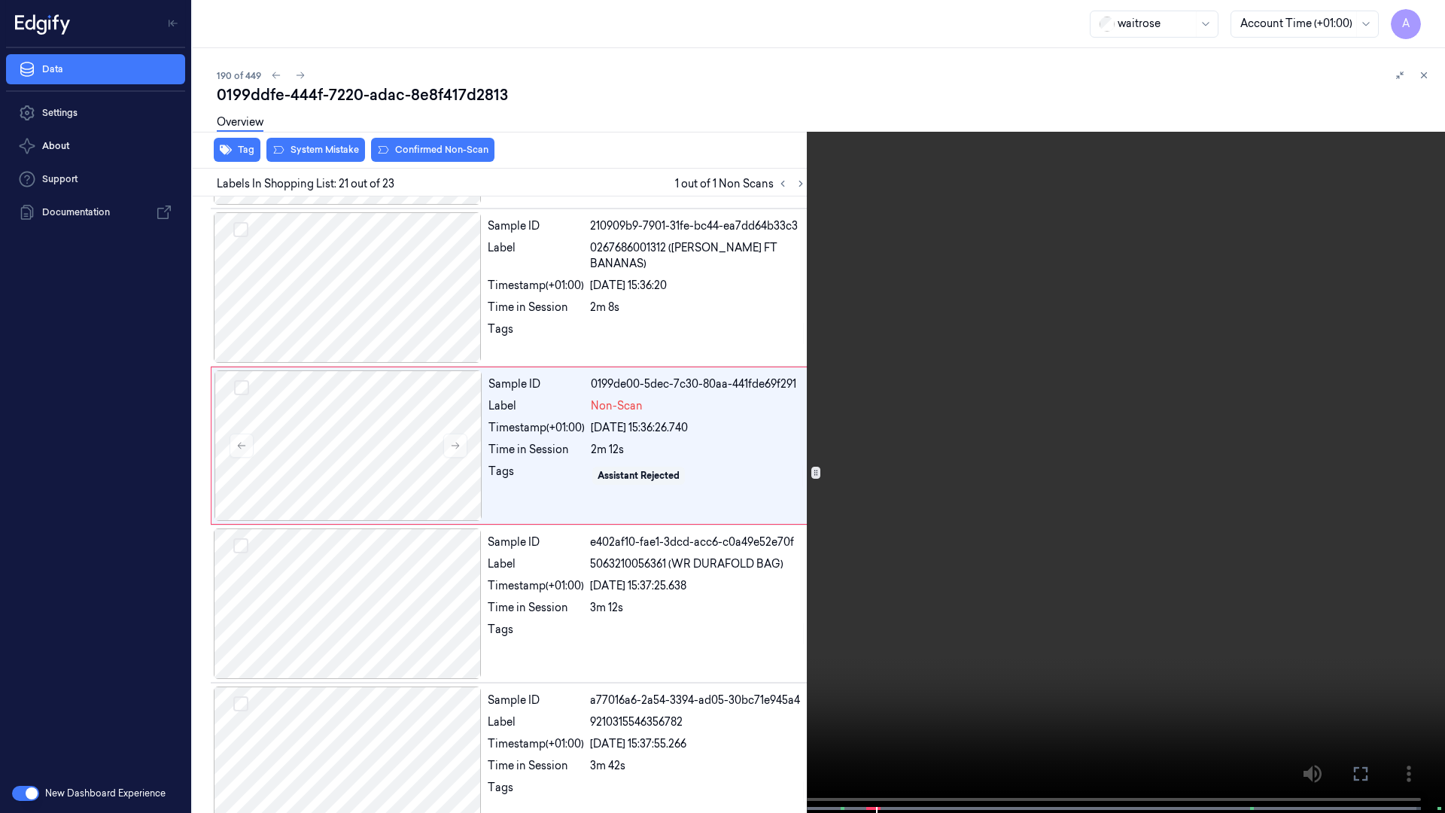
click at [1115, 367] on video at bounding box center [722, 408] width 1445 height 816
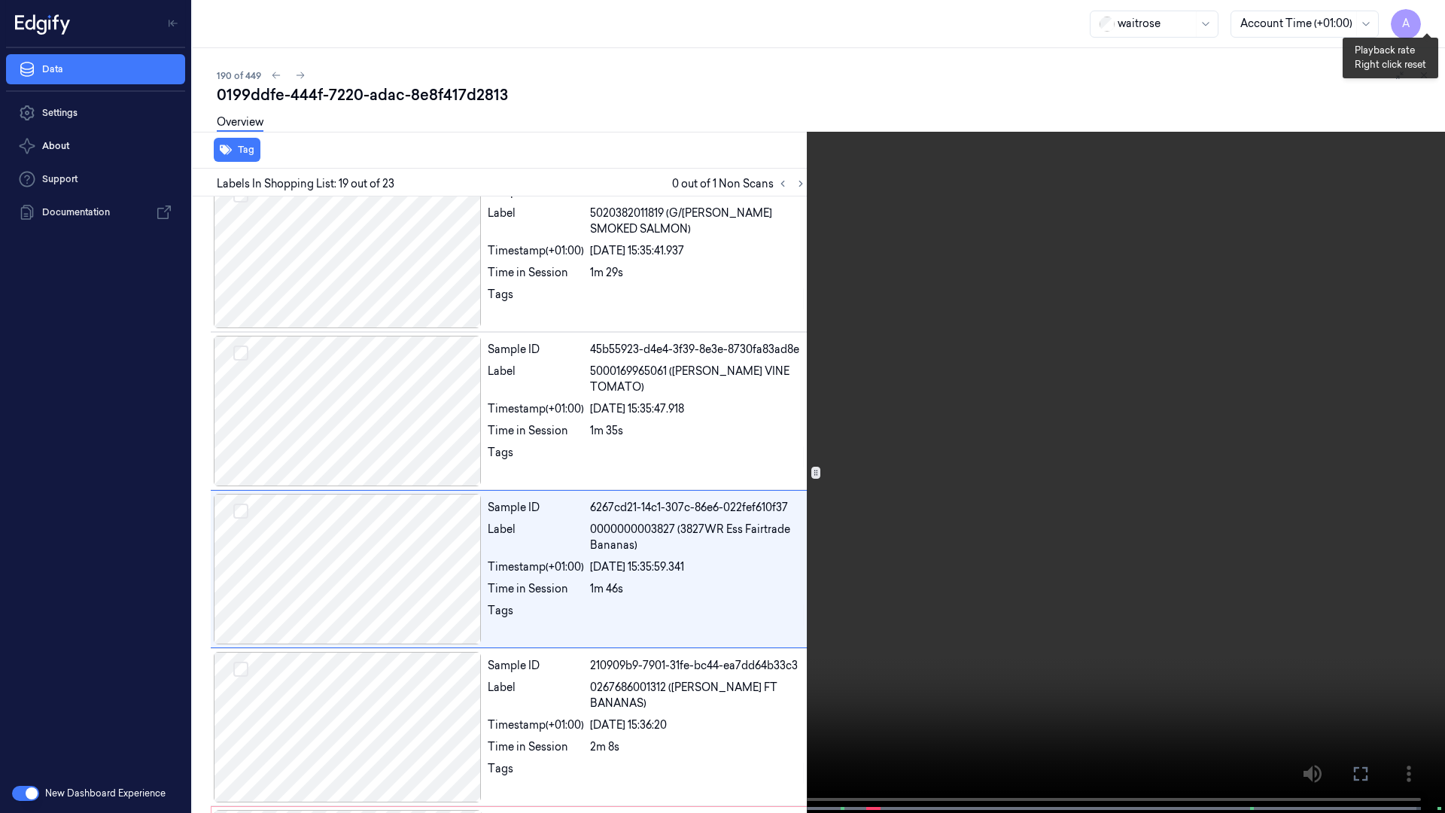
scroll to position [2616, 0]
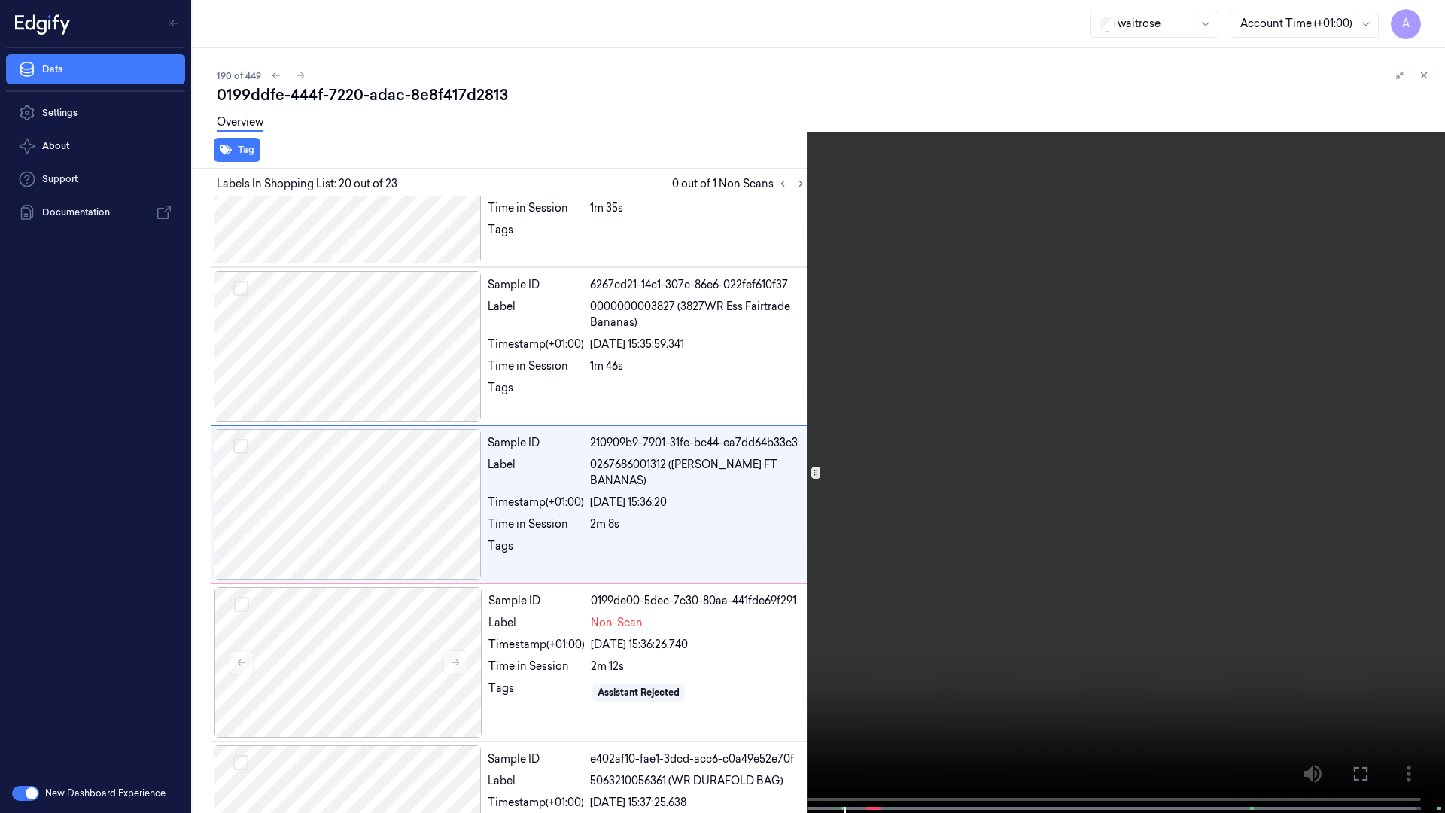
click at [0, 0] on button at bounding box center [0, 0] width 0 height 0
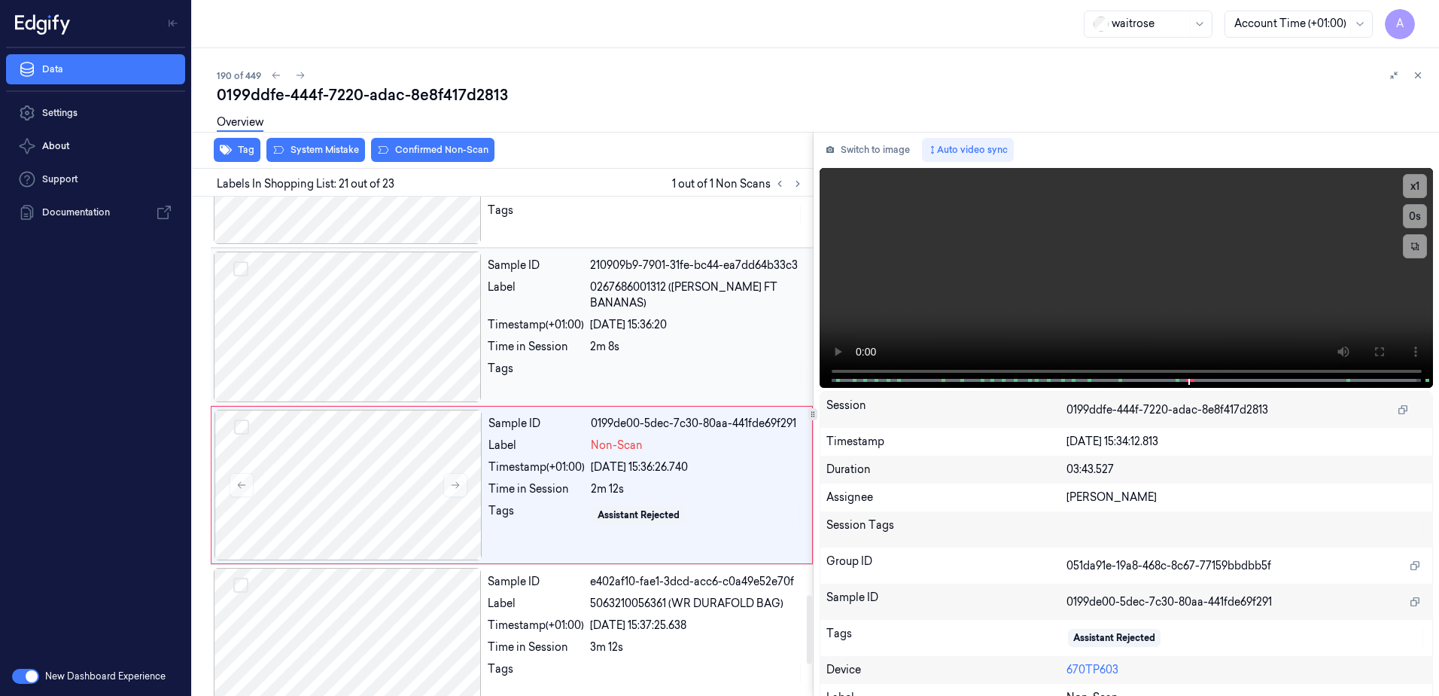
scroll to position [2995, 0]
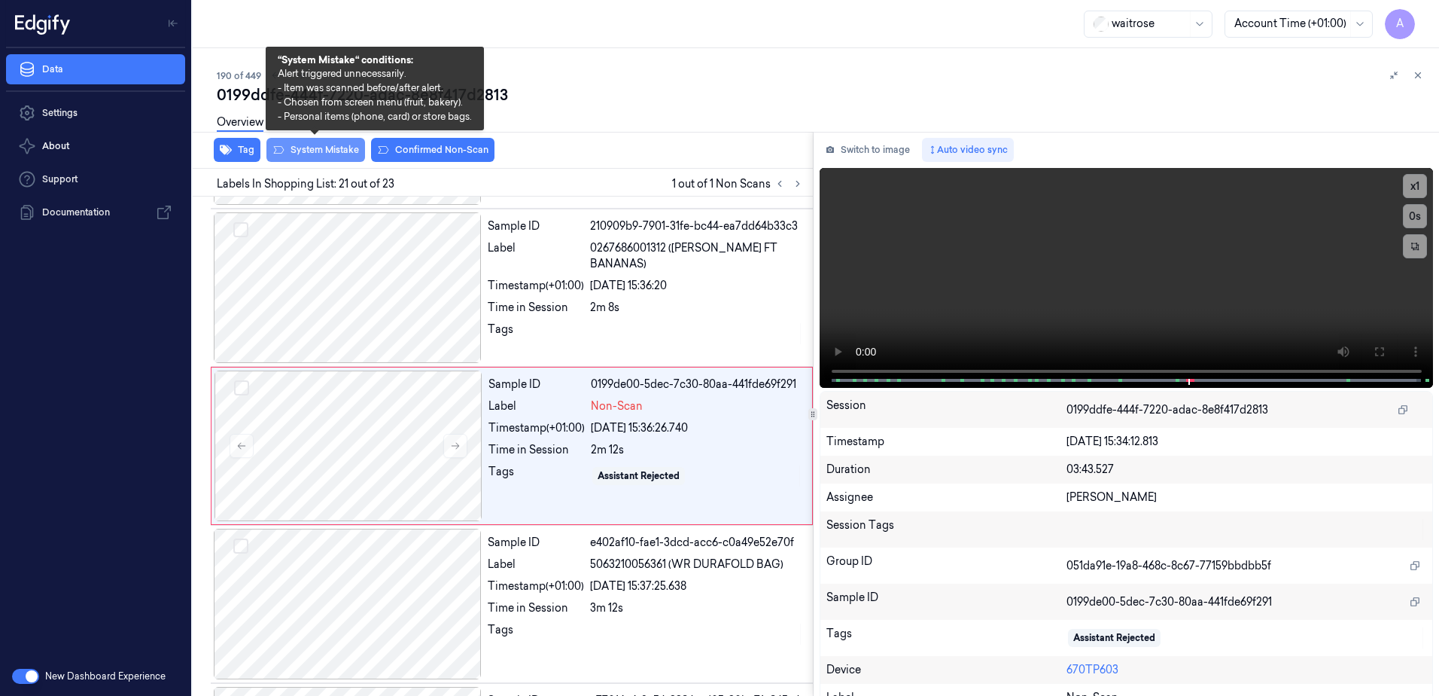
click at [317, 157] on button "System Mistake" at bounding box center [315, 150] width 99 height 24
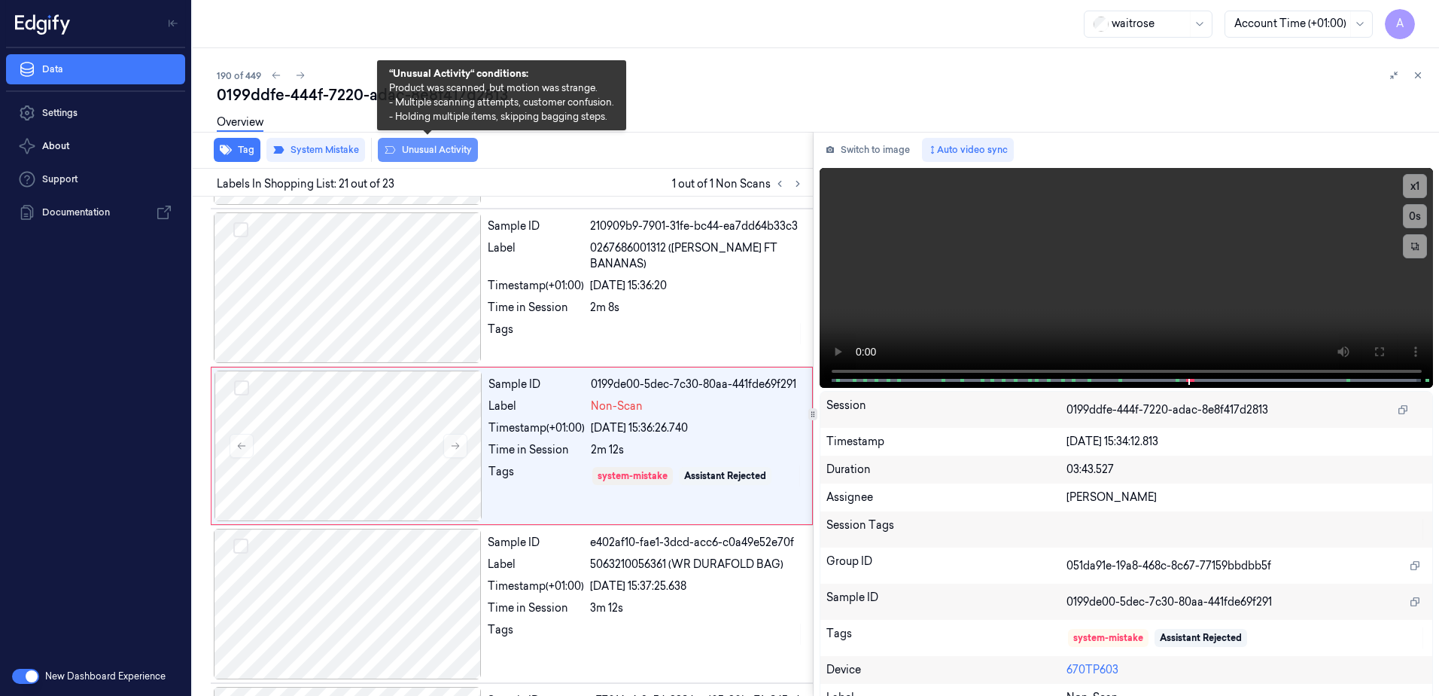
click at [433, 154] on button "Unusual Activity" at bounding box center [428, 150] width 100 height 24
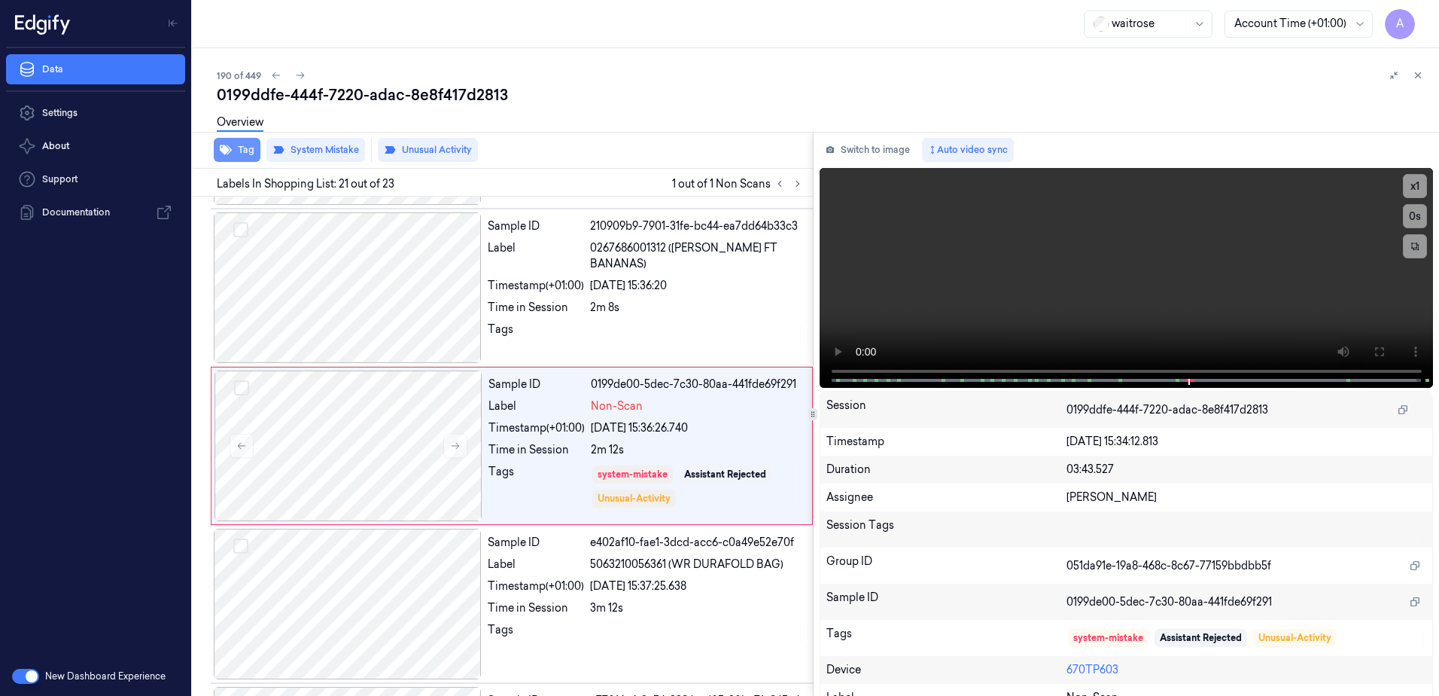
click at [227, 158] on button "Tag" at bounding box center [237, 150] width 47 height 24
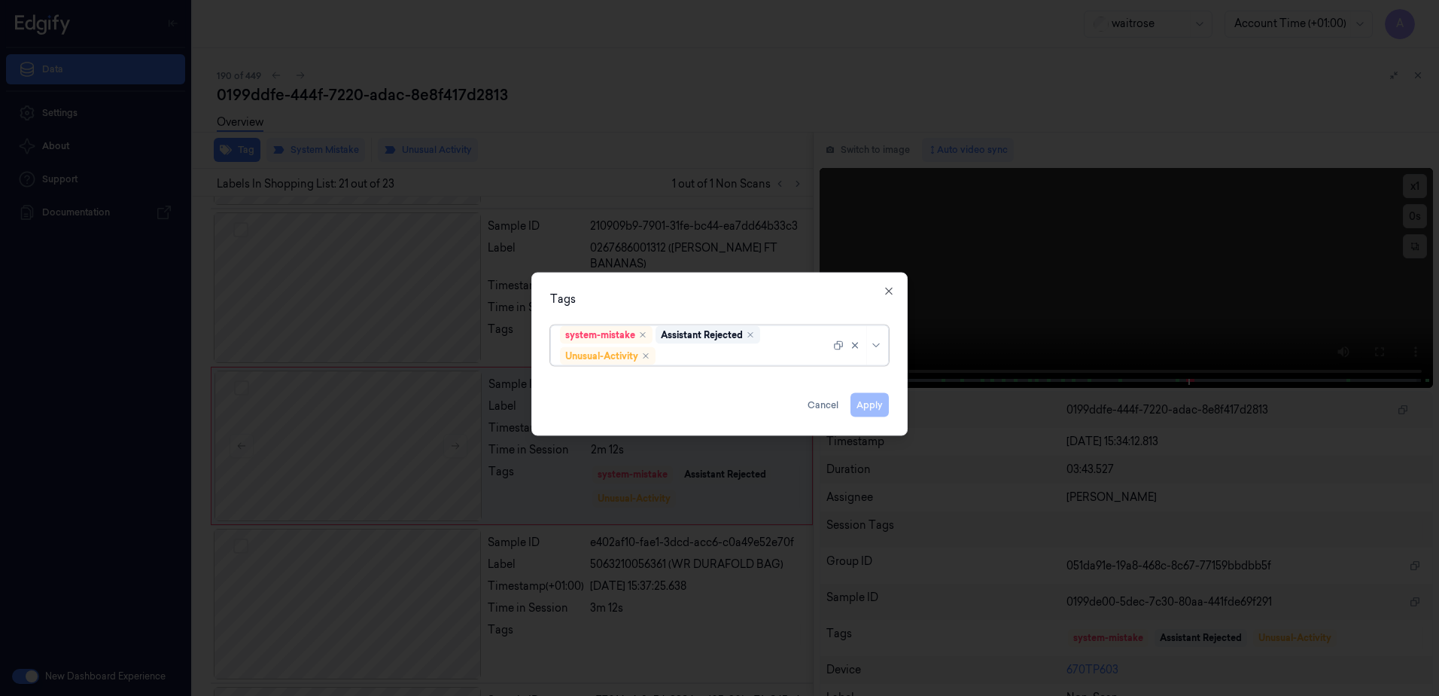
click at [690, 355] on div at bounding box center [745, 356] width 172 height 16
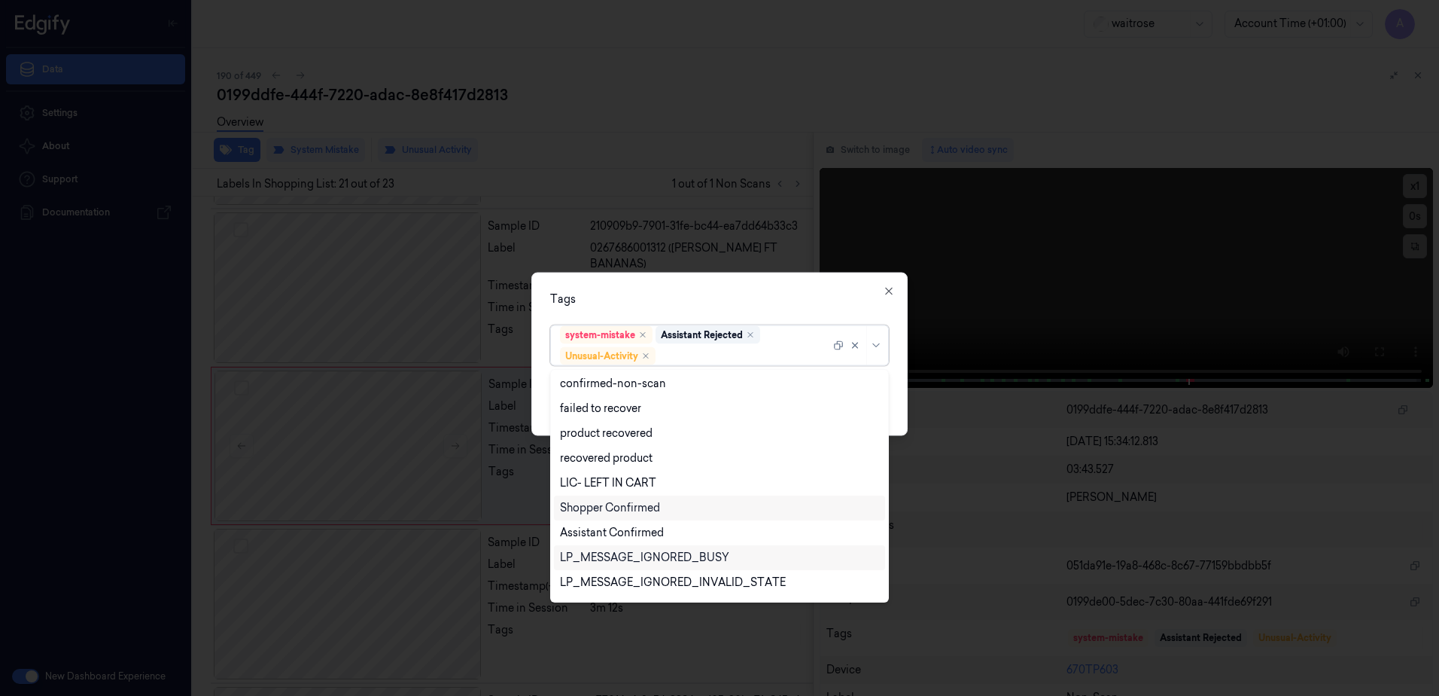
scroll to position [196, 0]
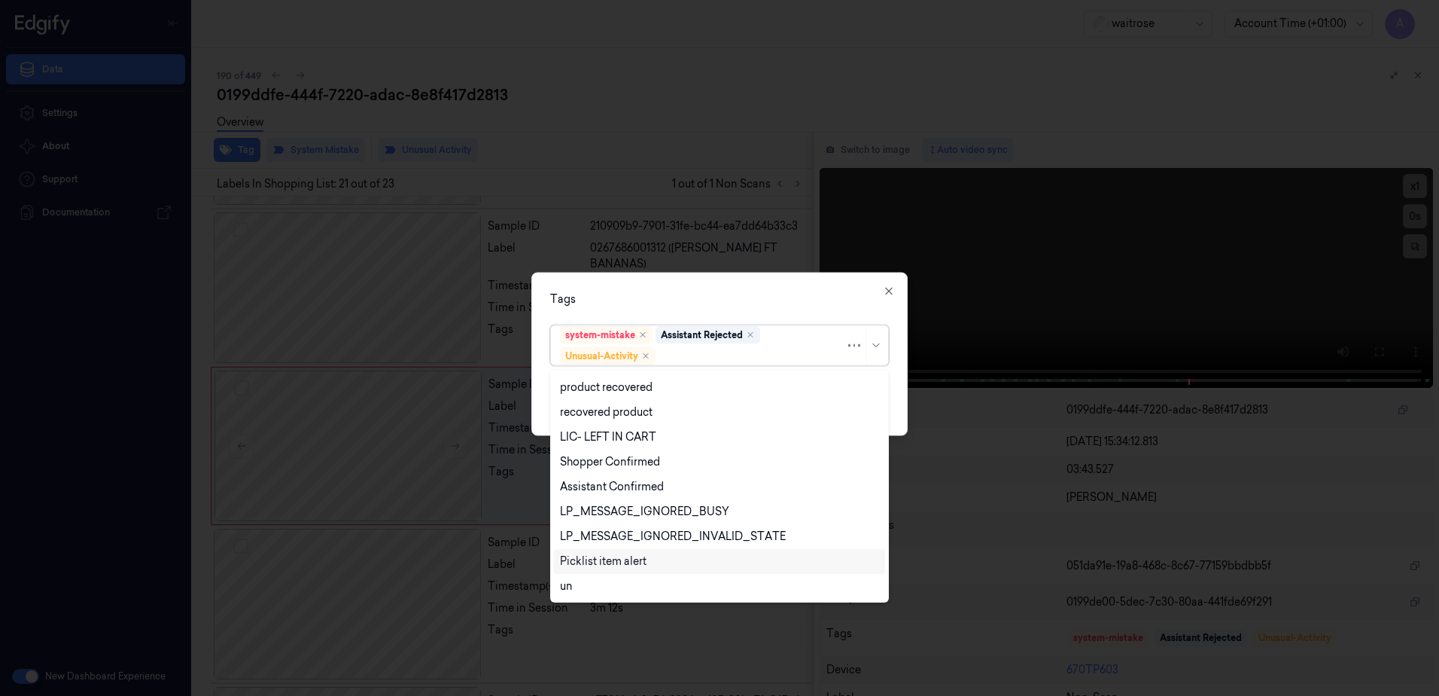
click at [607, 565] on div "Picklist item alert" at bounding box center [603, 561] width 87 height 16
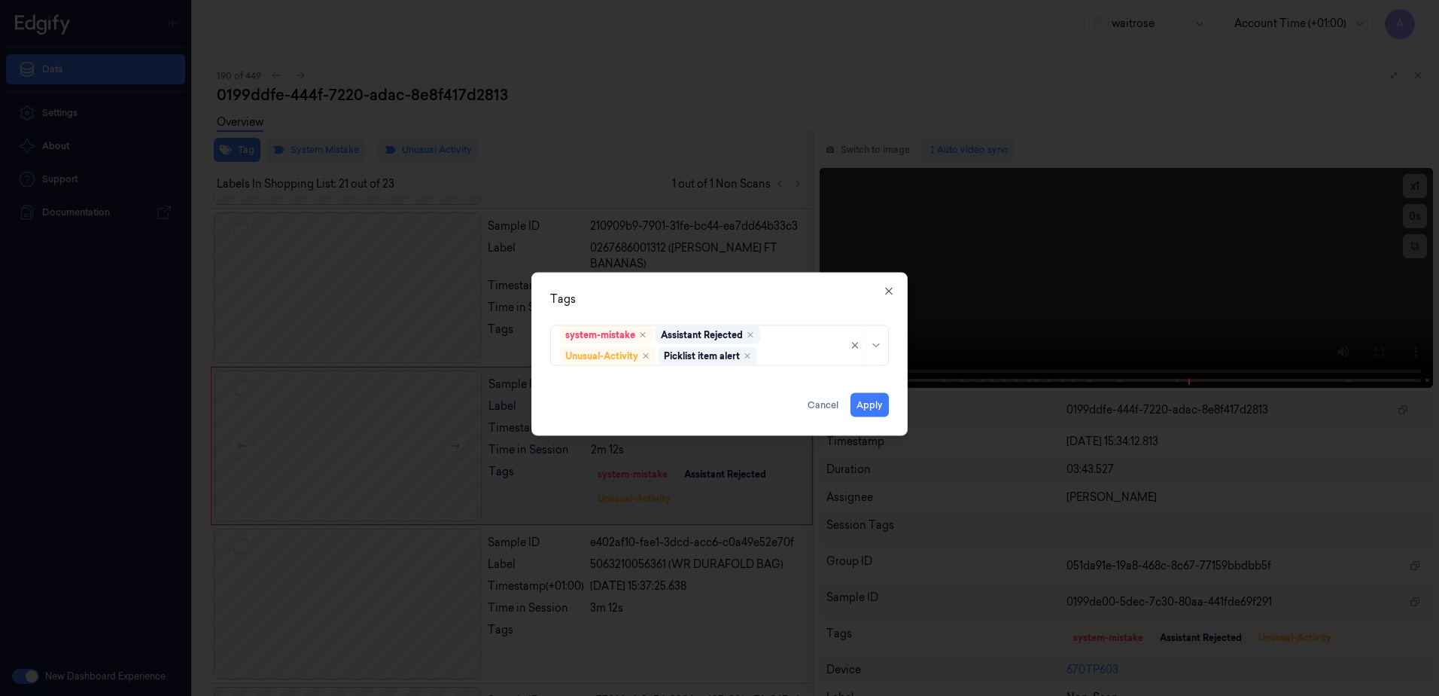
click at [752, 300] on div "Tags" at bounding box center [719, 299] width 339 height 16
click at [866, 406] on button "Apply" at bounding box center [870, 405] width 38 height 24
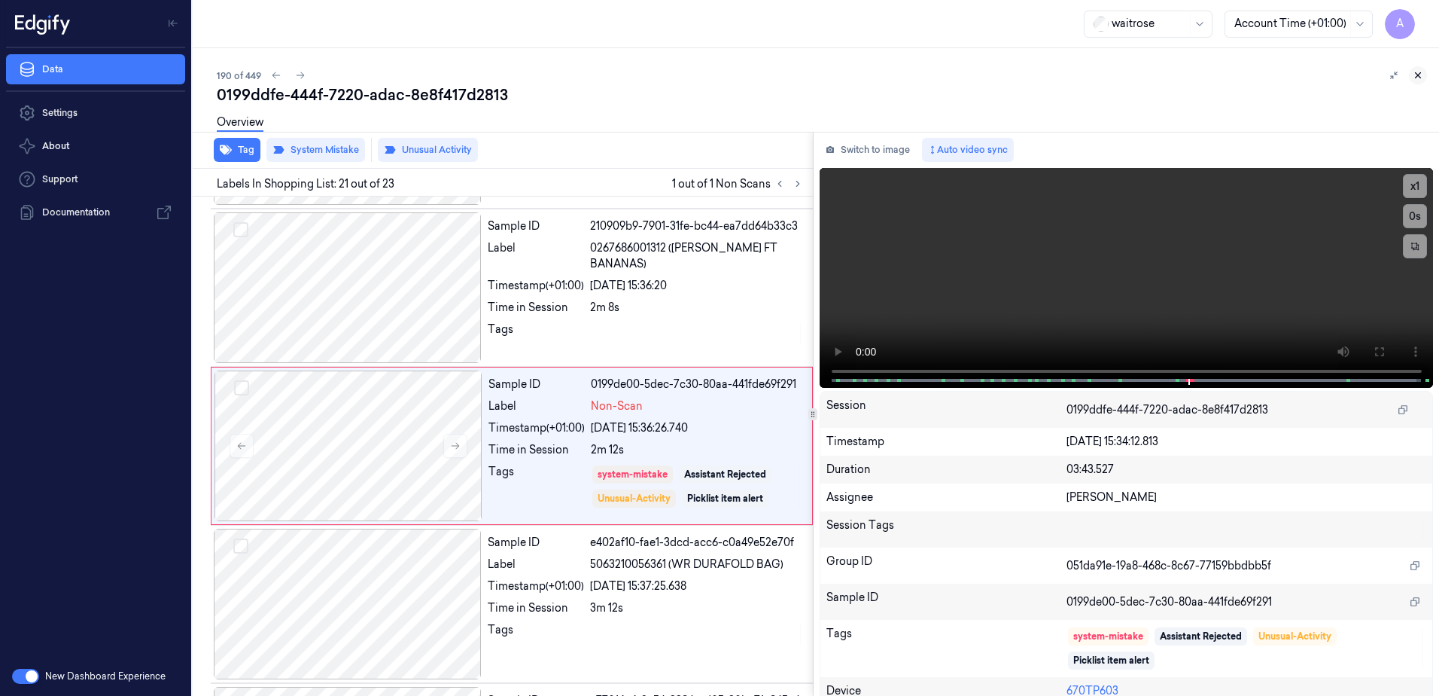
click at [1420, 72] on icon at bounding box center [1418, 75] width 11 height 11
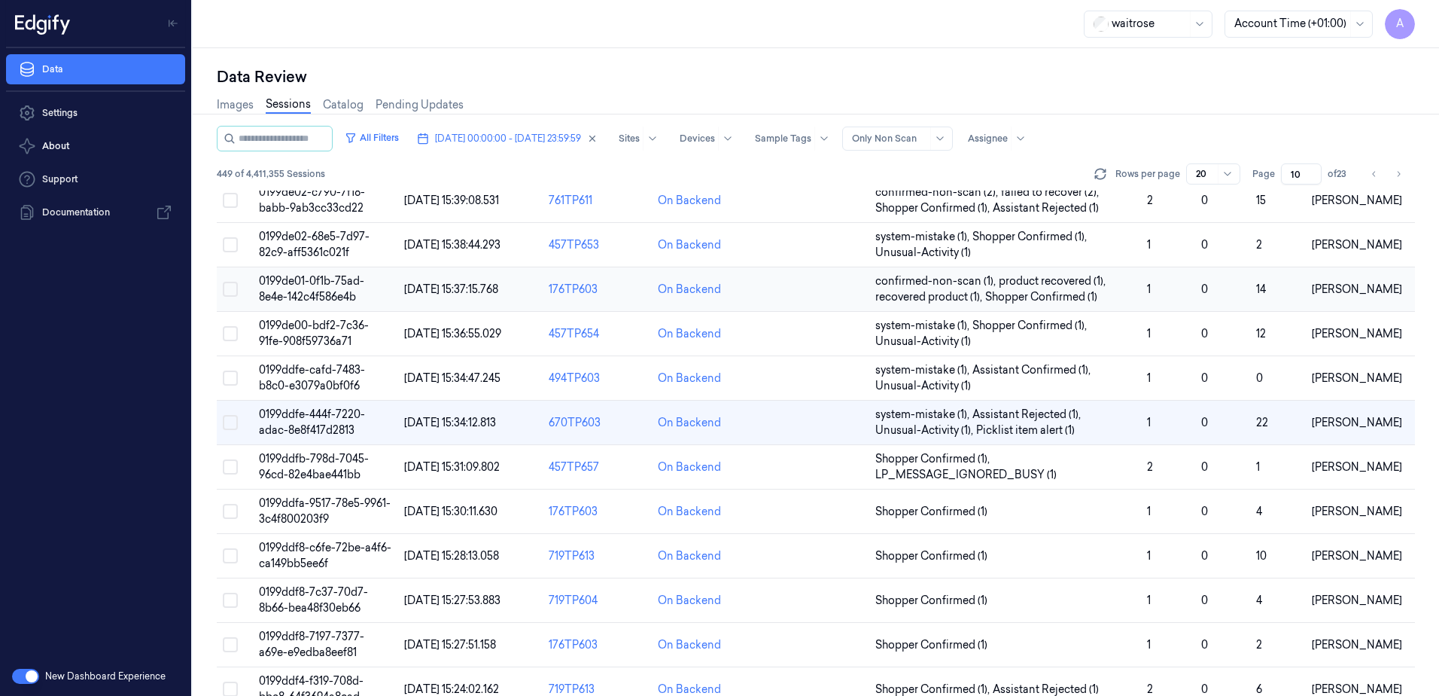
scroll to position [301, 0]
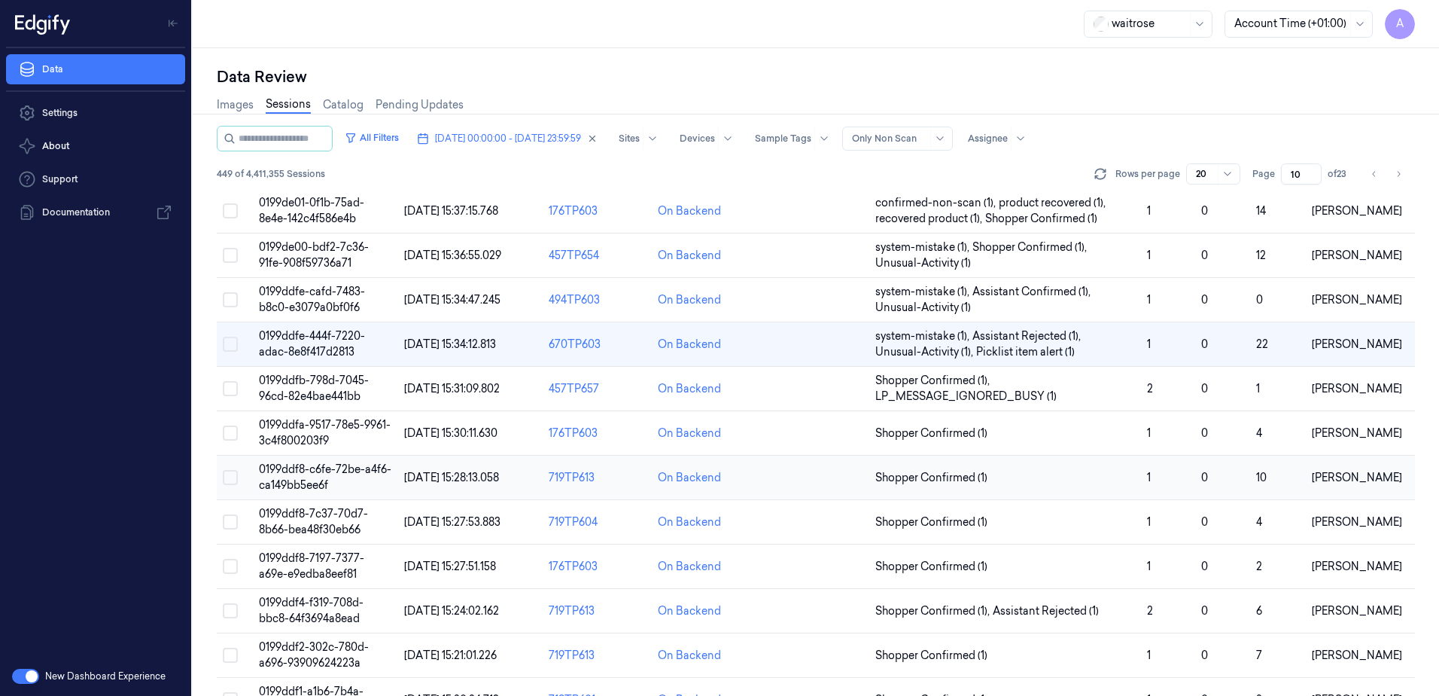
click at [311, 473] on span "0199ddf8-c6fe-72be-a4f6-ca149bb5ee6f" at bounding box center [325, 476] width 132 height 29
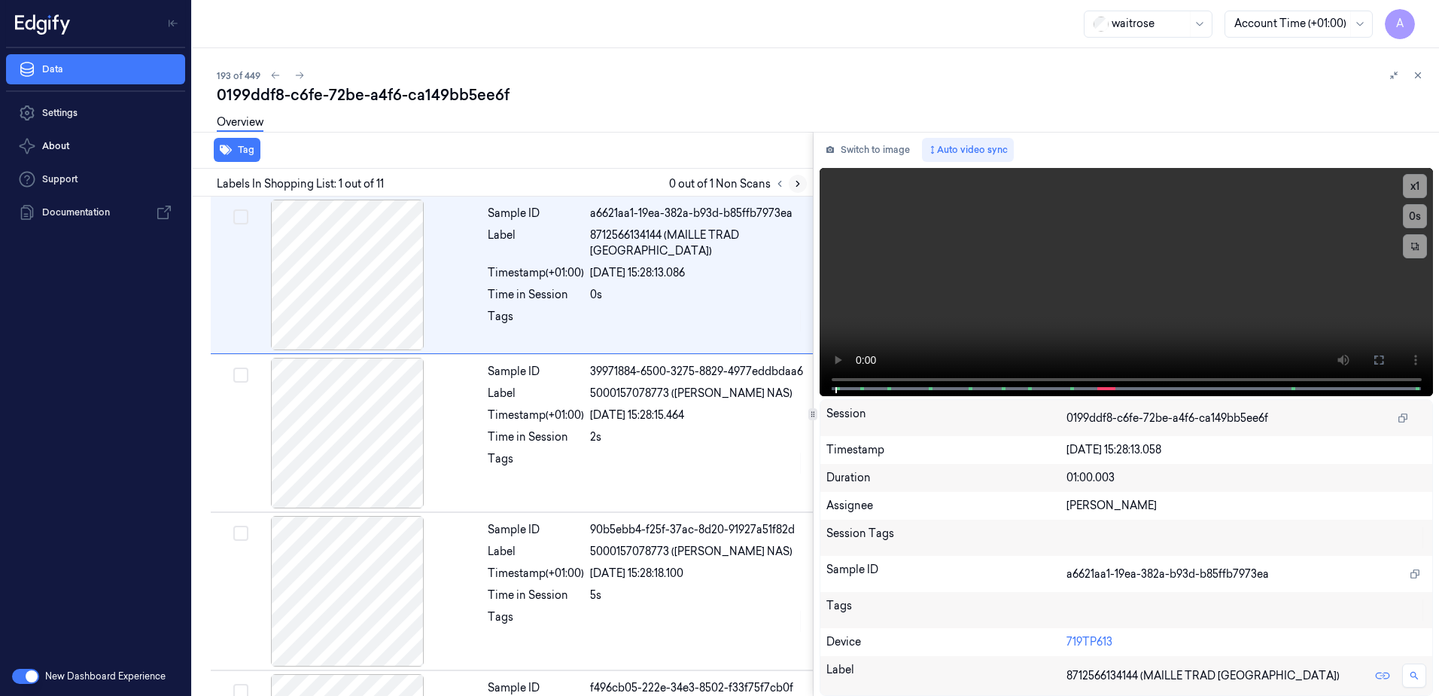
click at [799, 184] on icon at bounding box center [798, 183] width 11 height 11
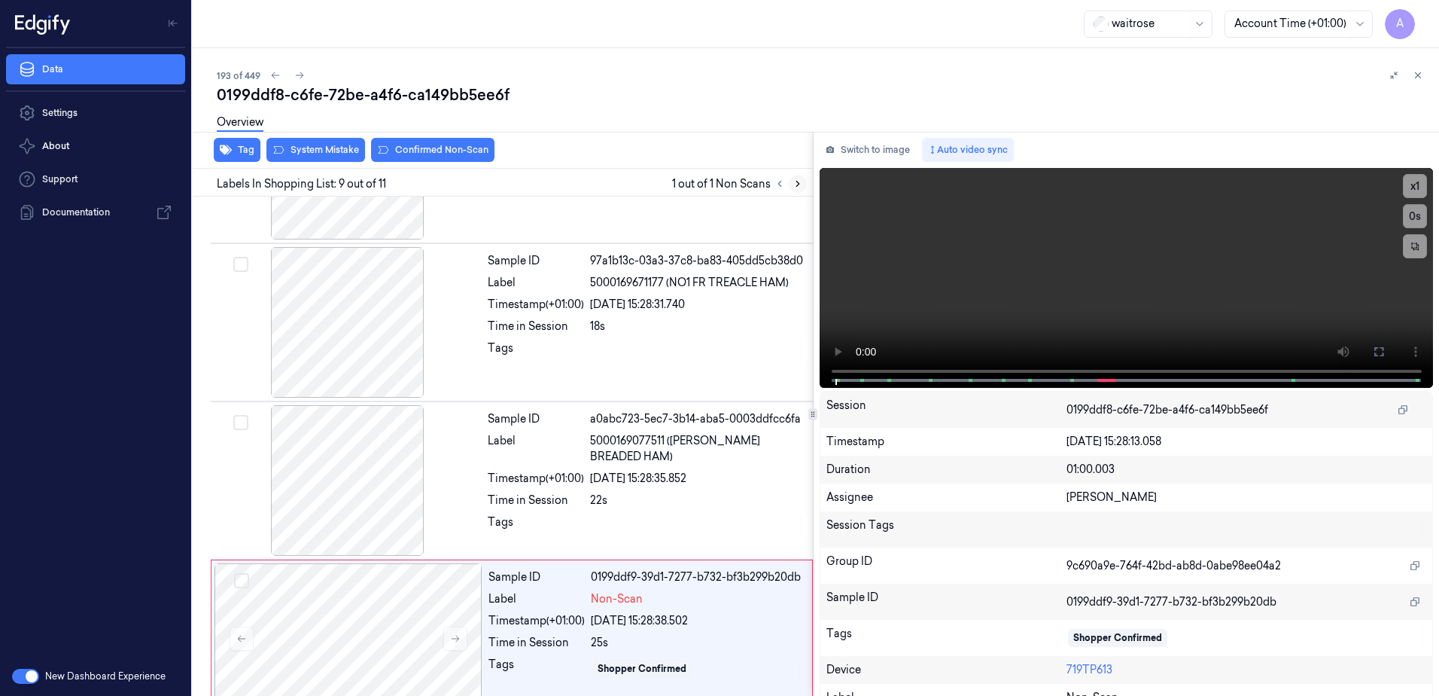
scroll to position [1094, 0]
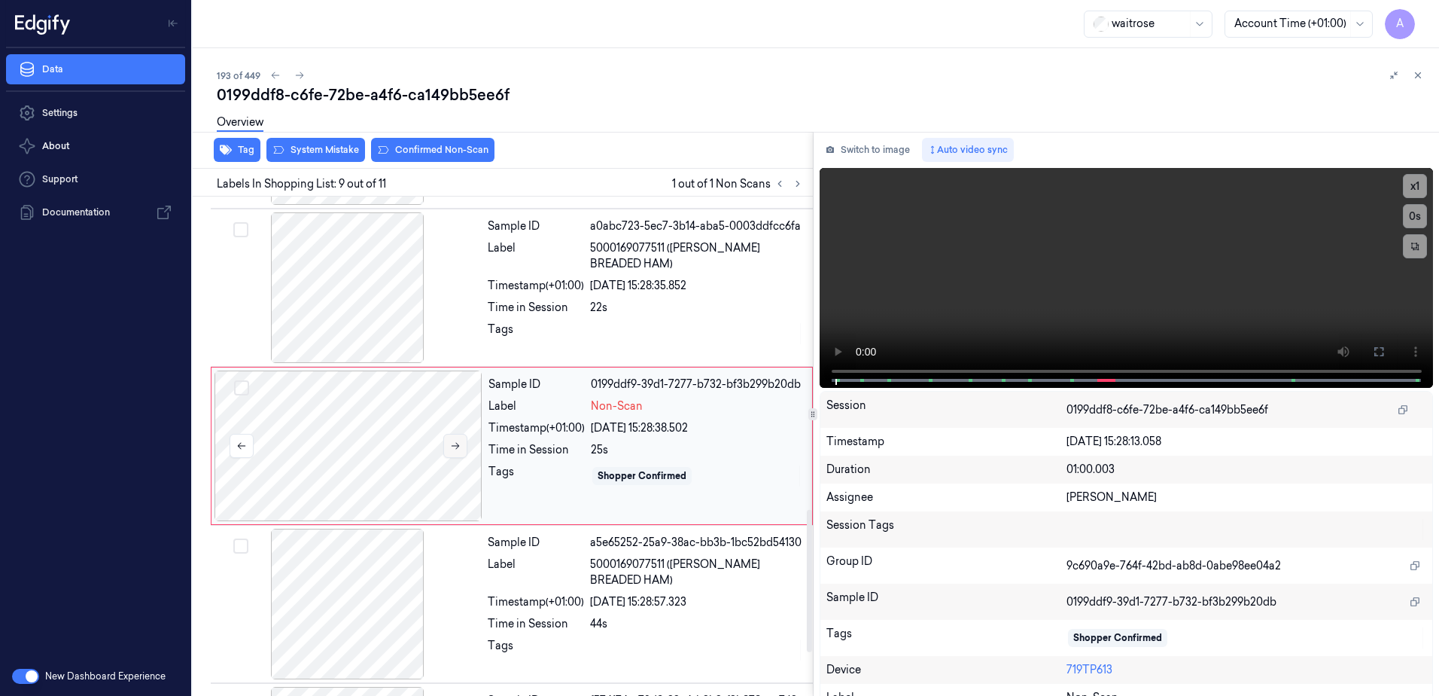
click at [449, 441] on button at bounding box center [455, 446] width 24 height 24
click at [458, 448] on icon at bounding box center [455, 445] width 11 height 11
click at [452, 443] on icon at bounding box center [455, 445] width 11 height 11
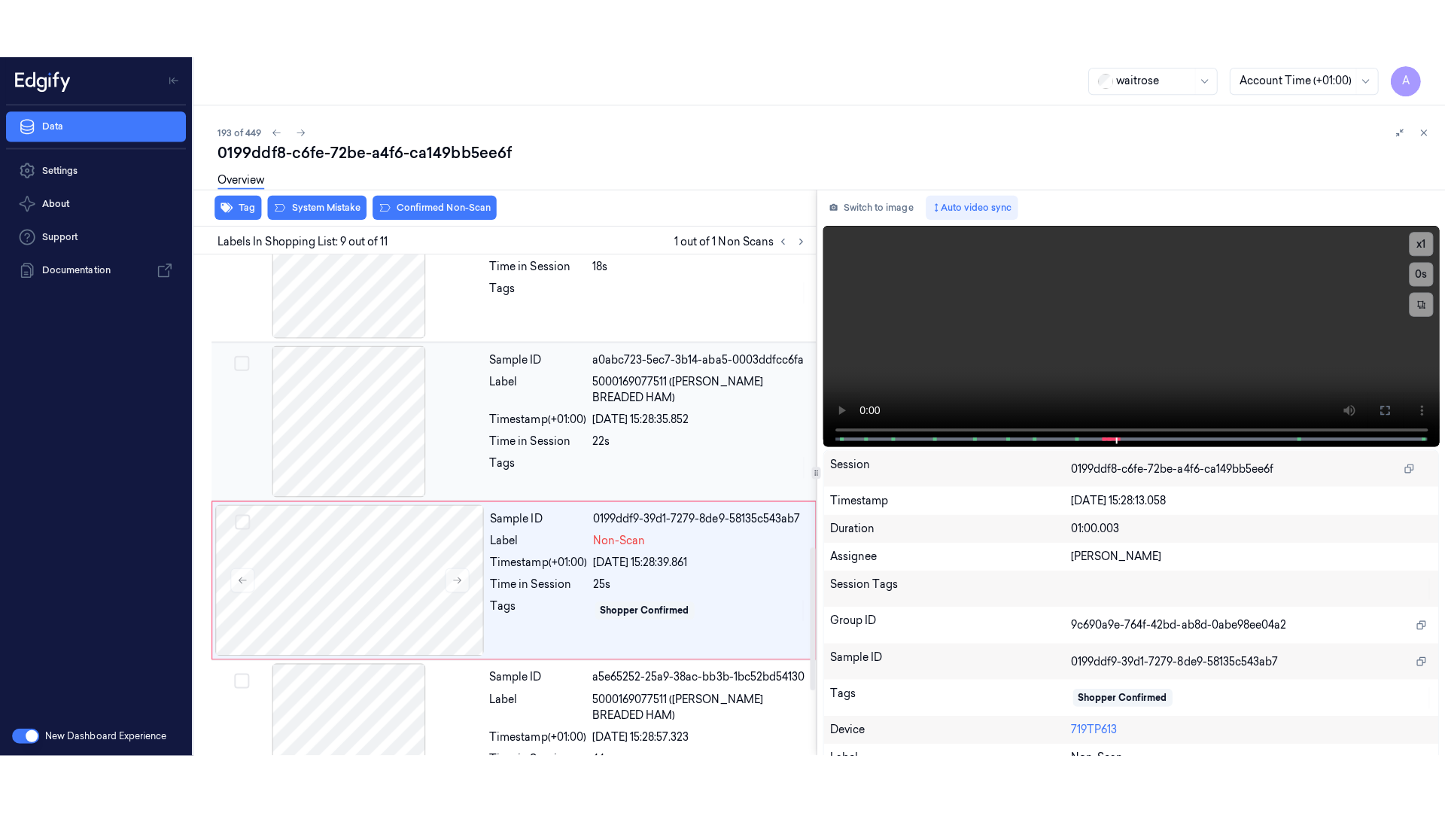
scroll to position [1169, 0]
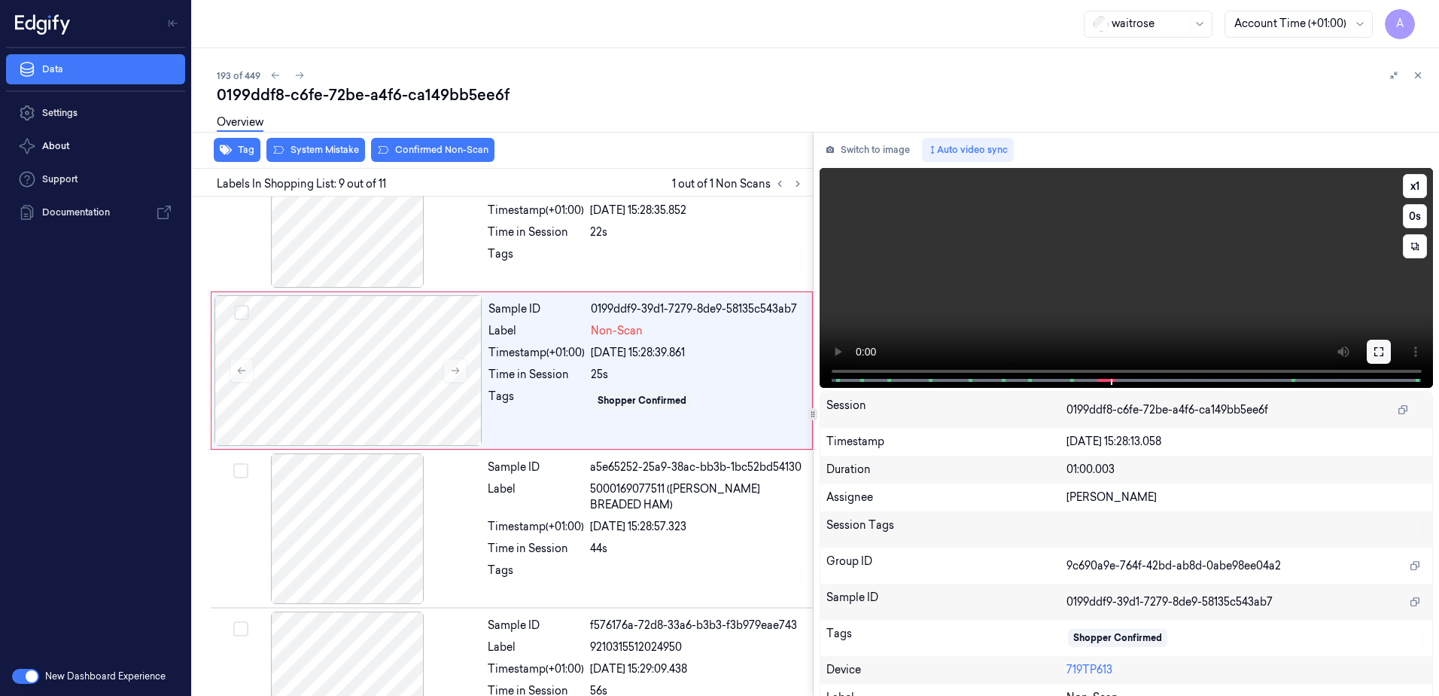
click at [1373, 347] on icon at bounding box center [1379, 352] width 12 height 12
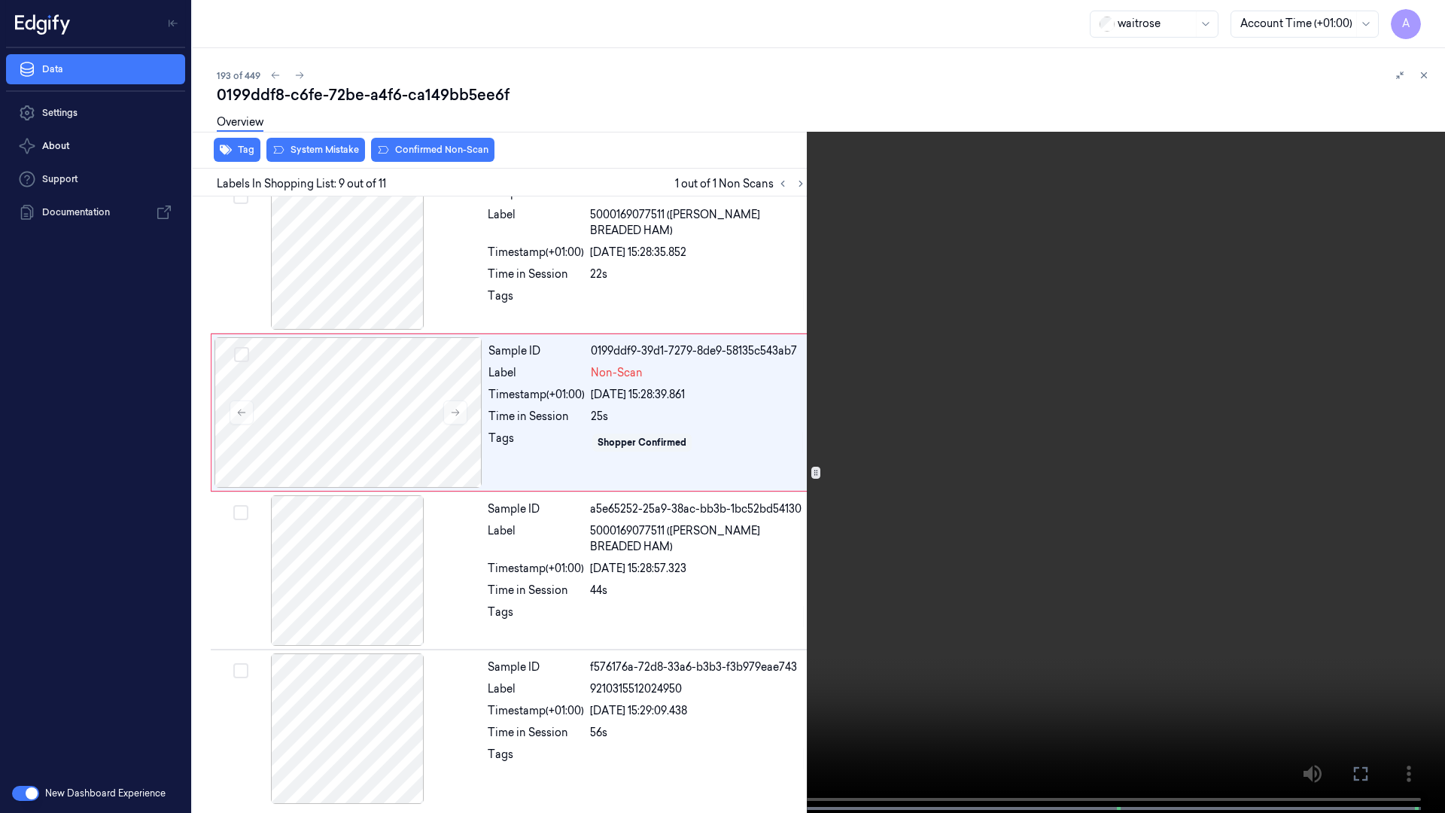
click at [972, 463] on video at bounding box center [722, 408] width 1445 height 816
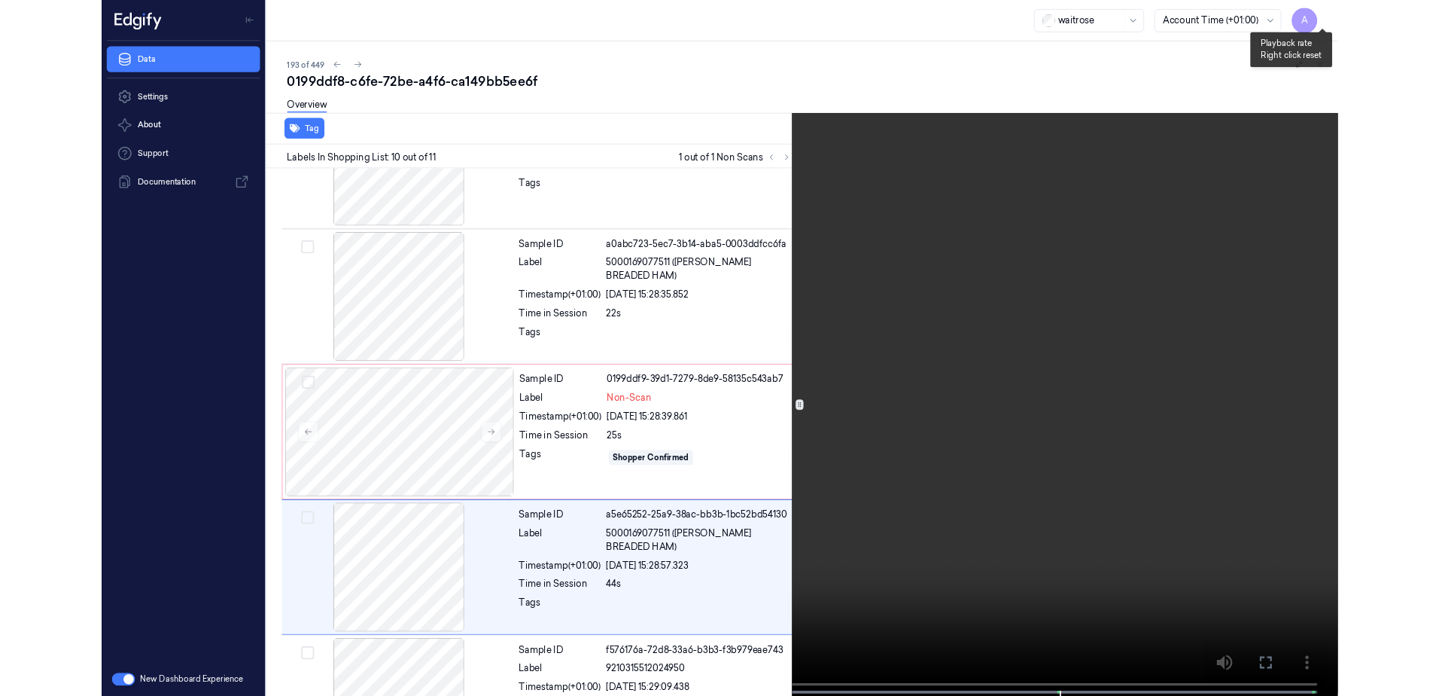
scroll to position [1127, 0]
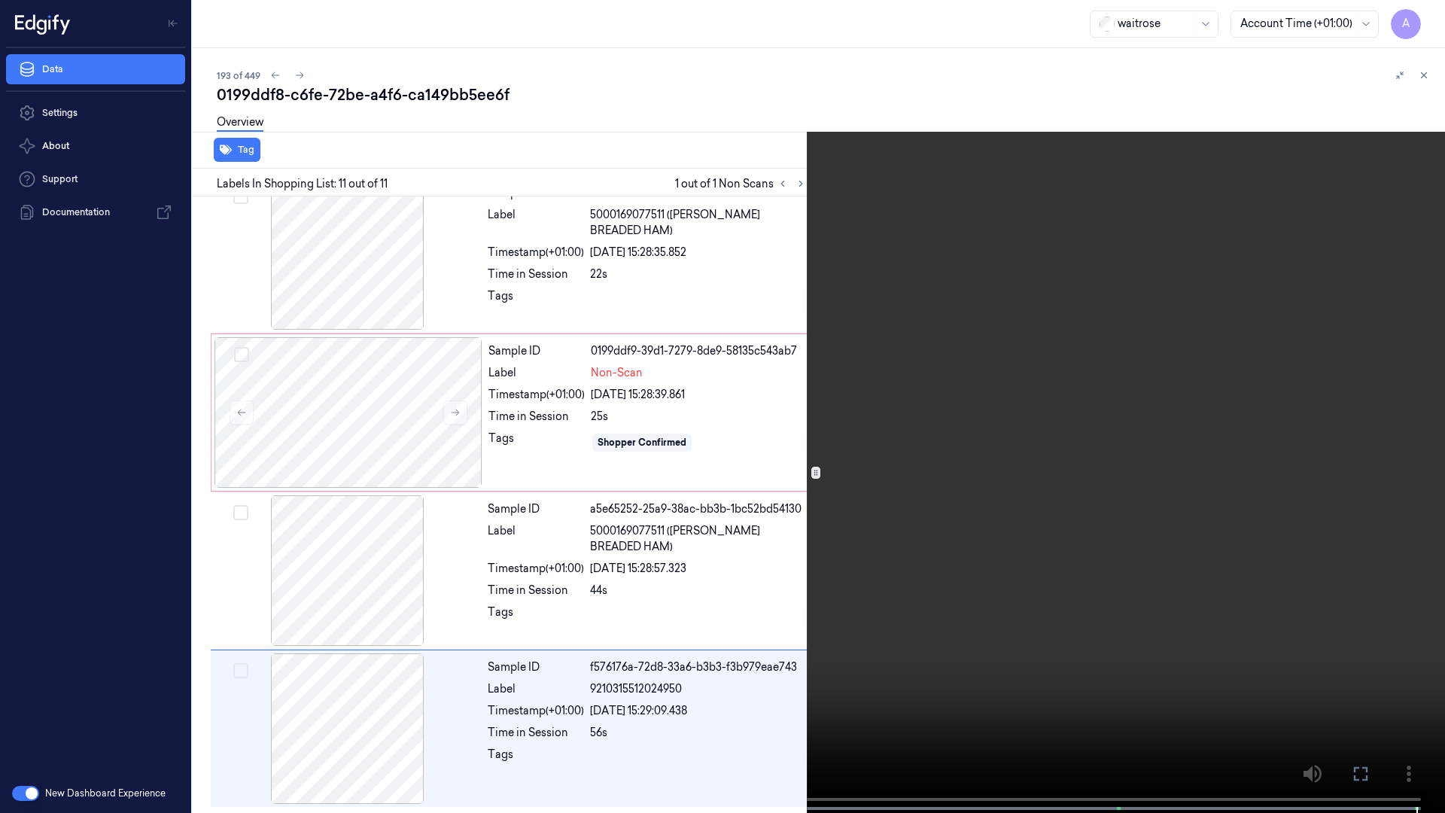
click at [0, 0] on icon at bounding box center [0, 0] width 0 height 0
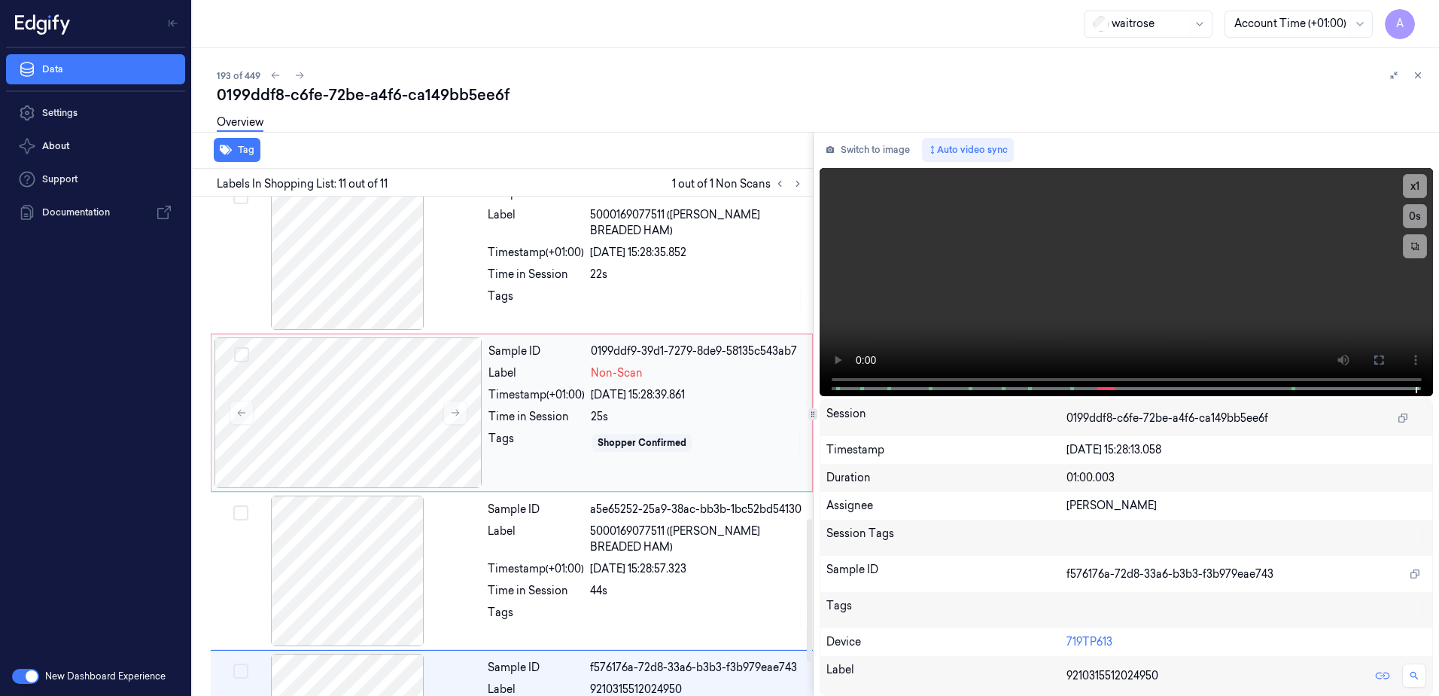
click at [719, 400] on div "[DATE] 15:28:39.861" at bounding box center [697, 395] width 212 height 16
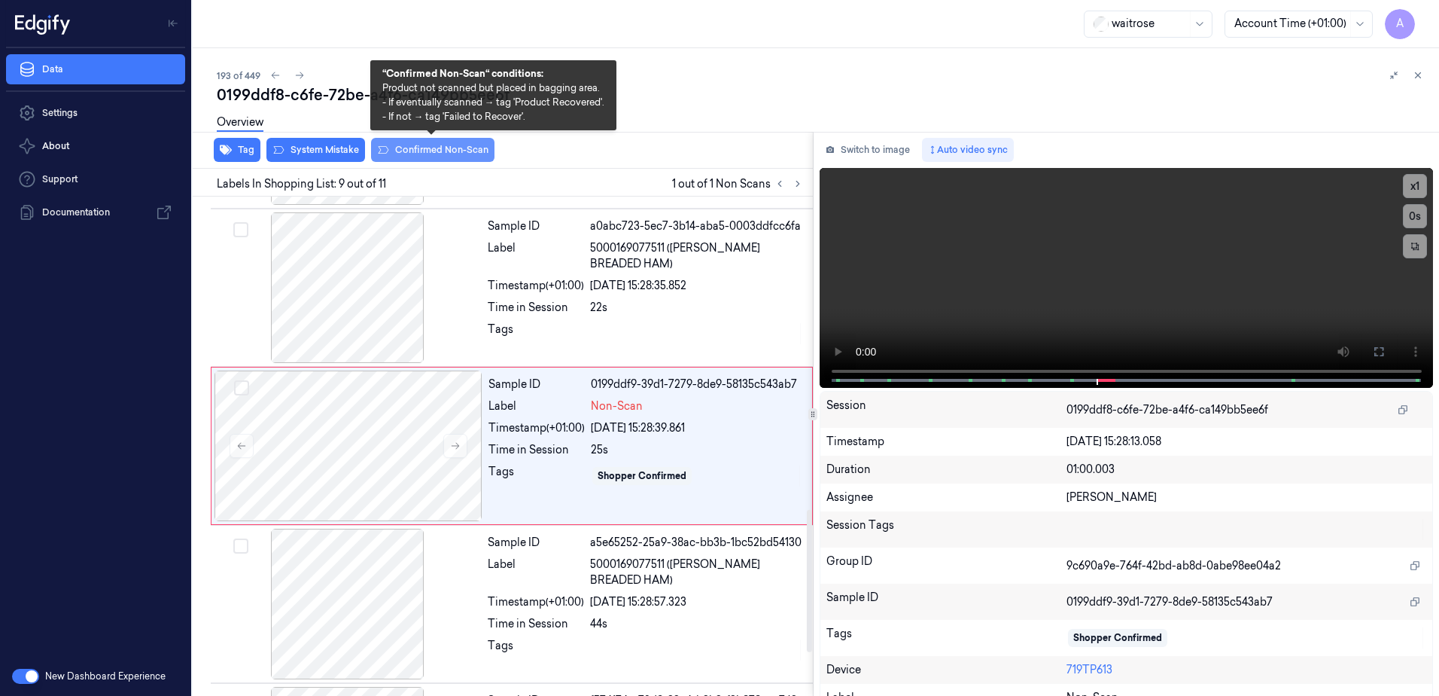
click at [425, 149] on button "Confirmed Non-Scan" at bounding box center [432, 150] width 123 height 24
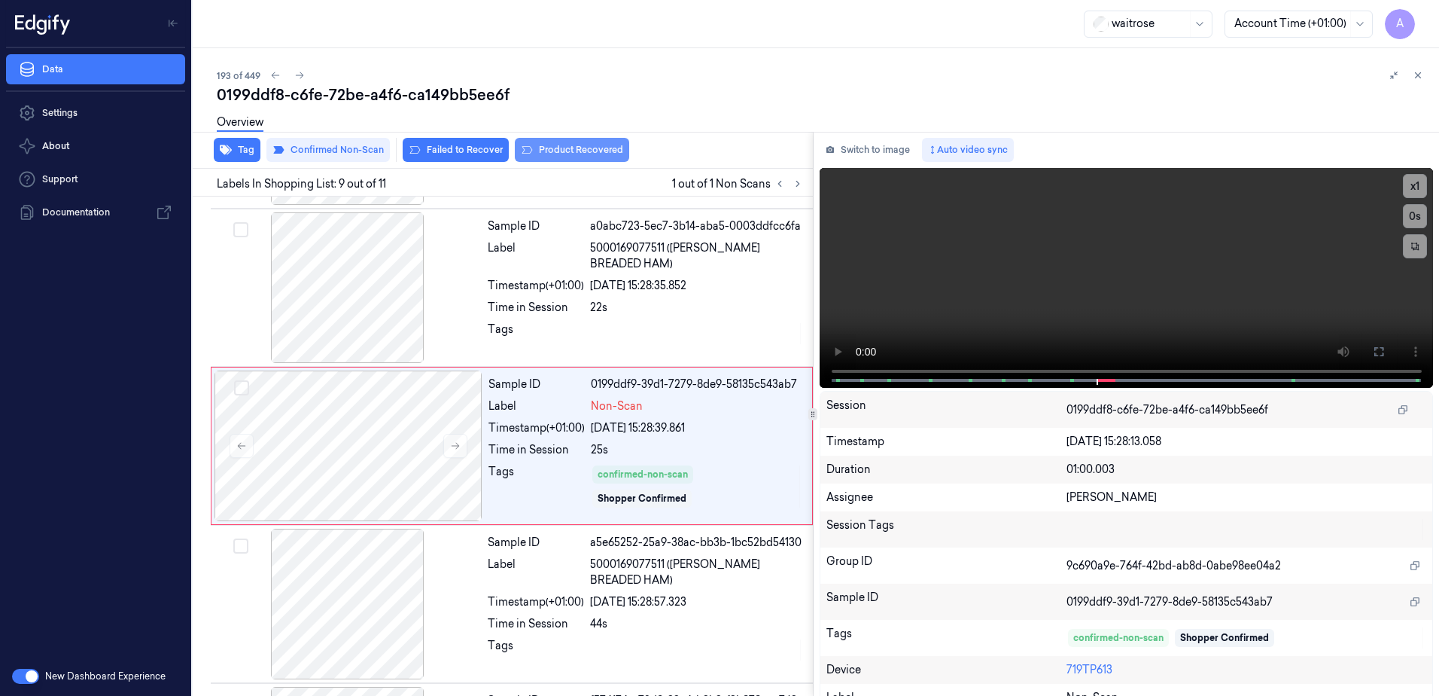
click at [570, 148] on button "Product Recovered" at bounding box center [572, 150] width 114 height 24
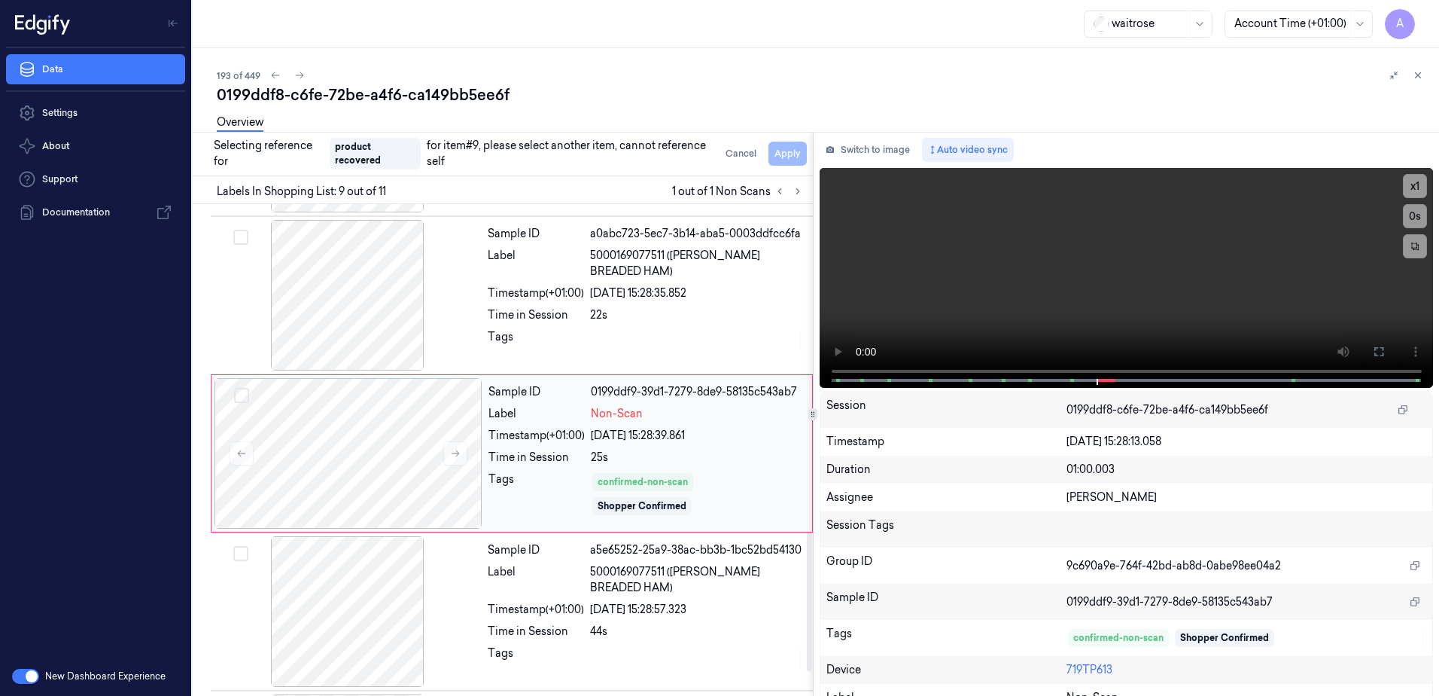
scroll to position [1244, 0]
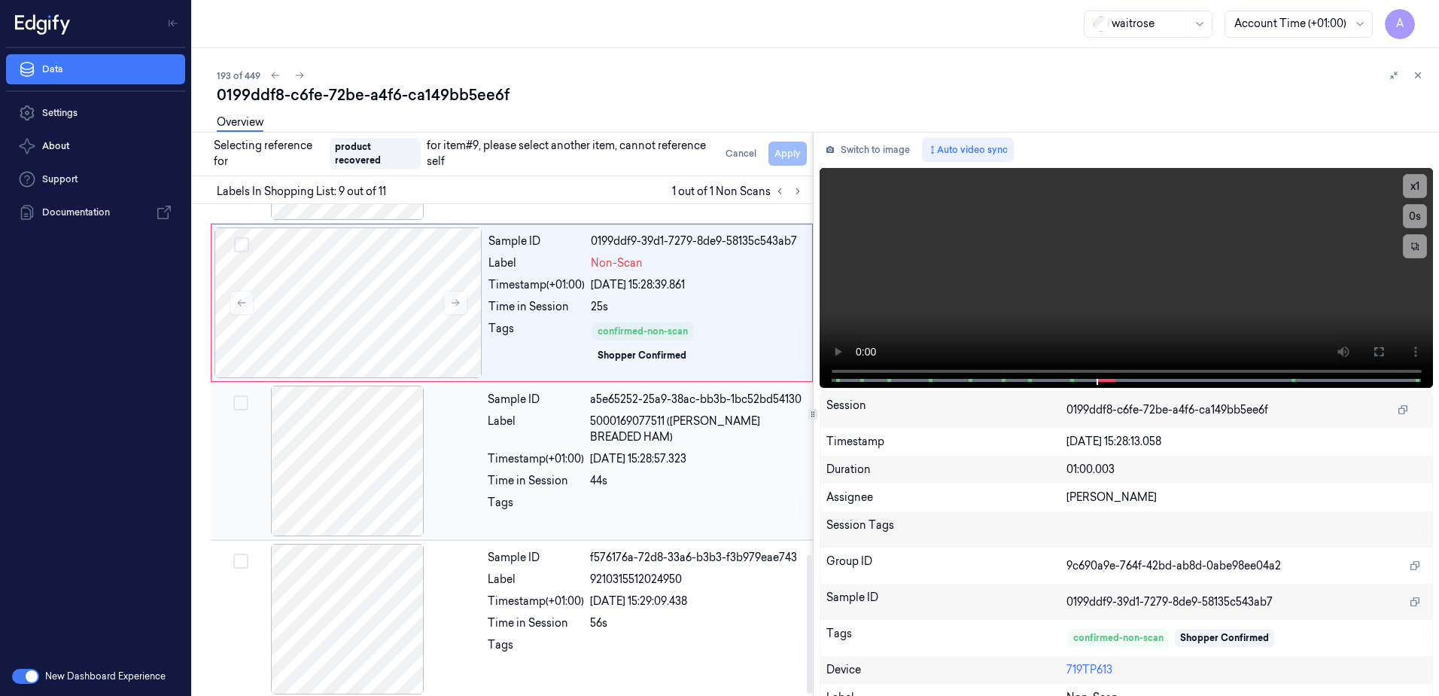
click at [717, 498] on div at bounding box center [697, 507] width 214 height 24
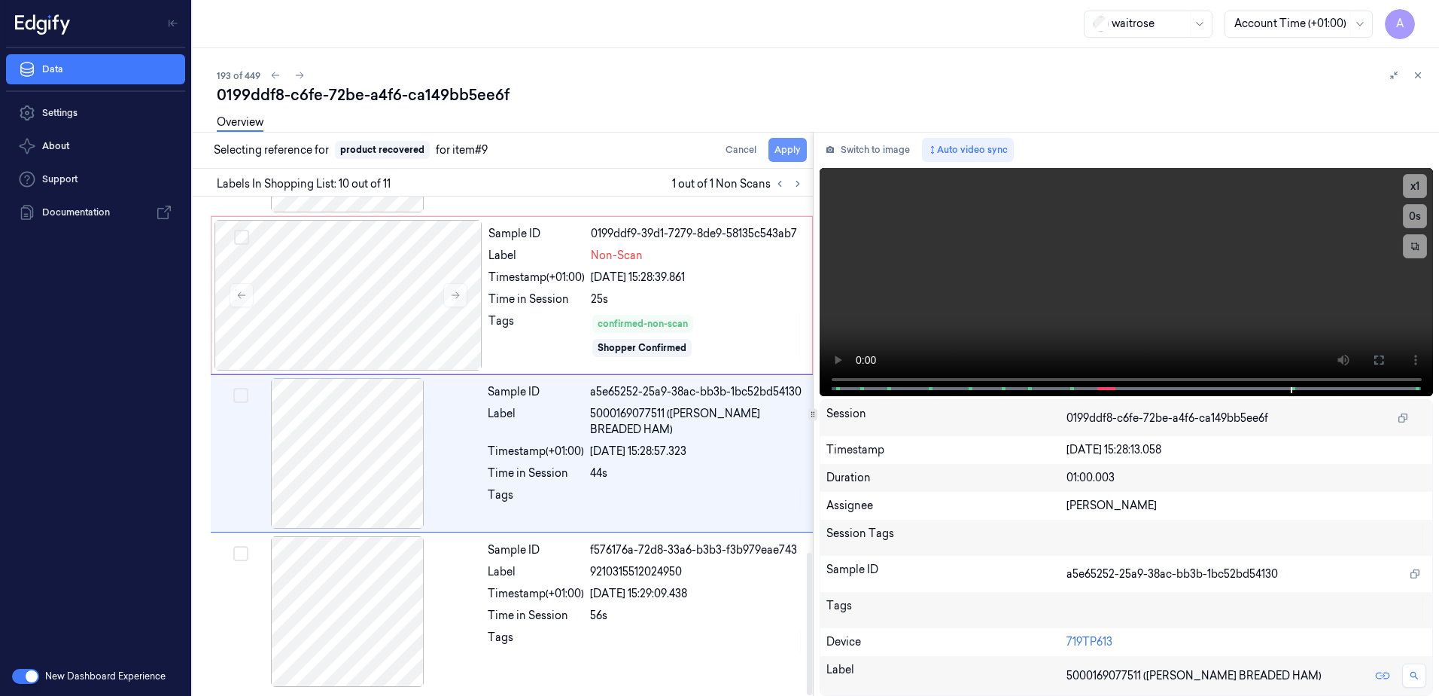
click at [786, 144] on button "Apply" at bounding box center [788, 150] width 38 height 24
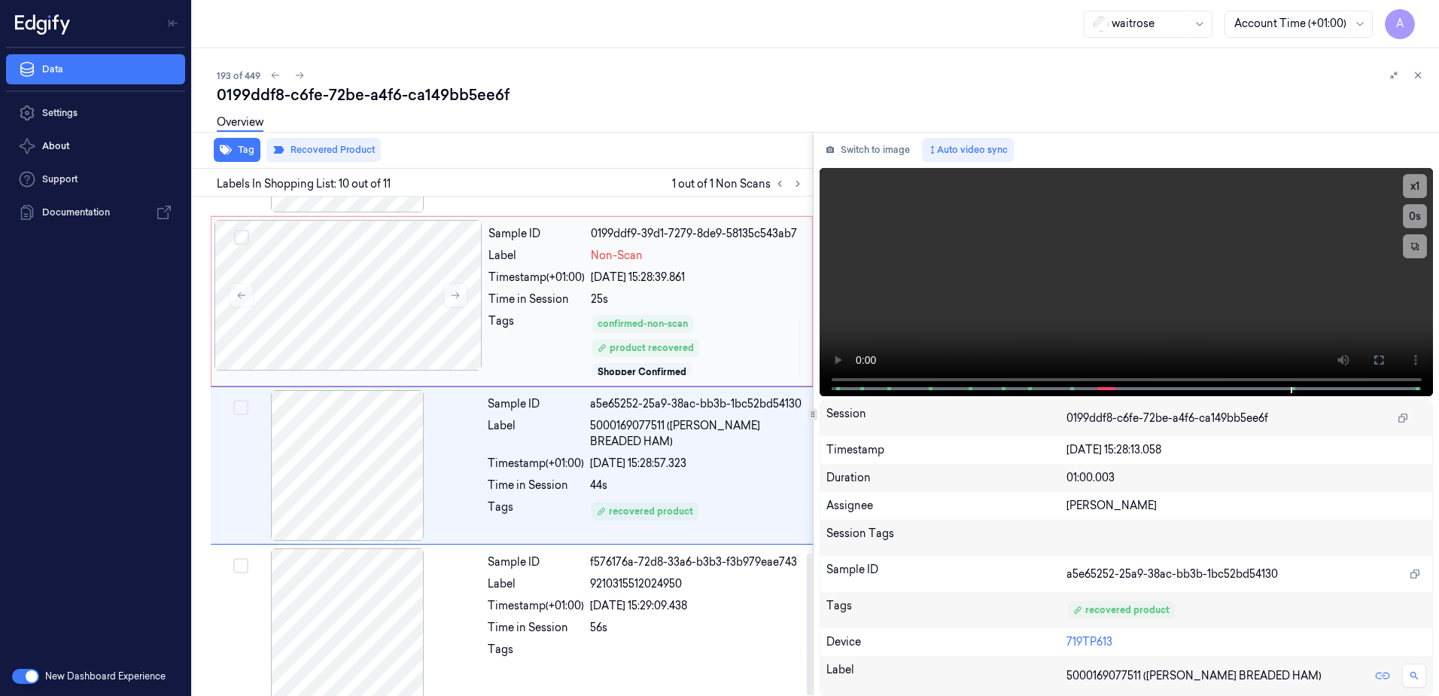
scroll to position [1256, 0]
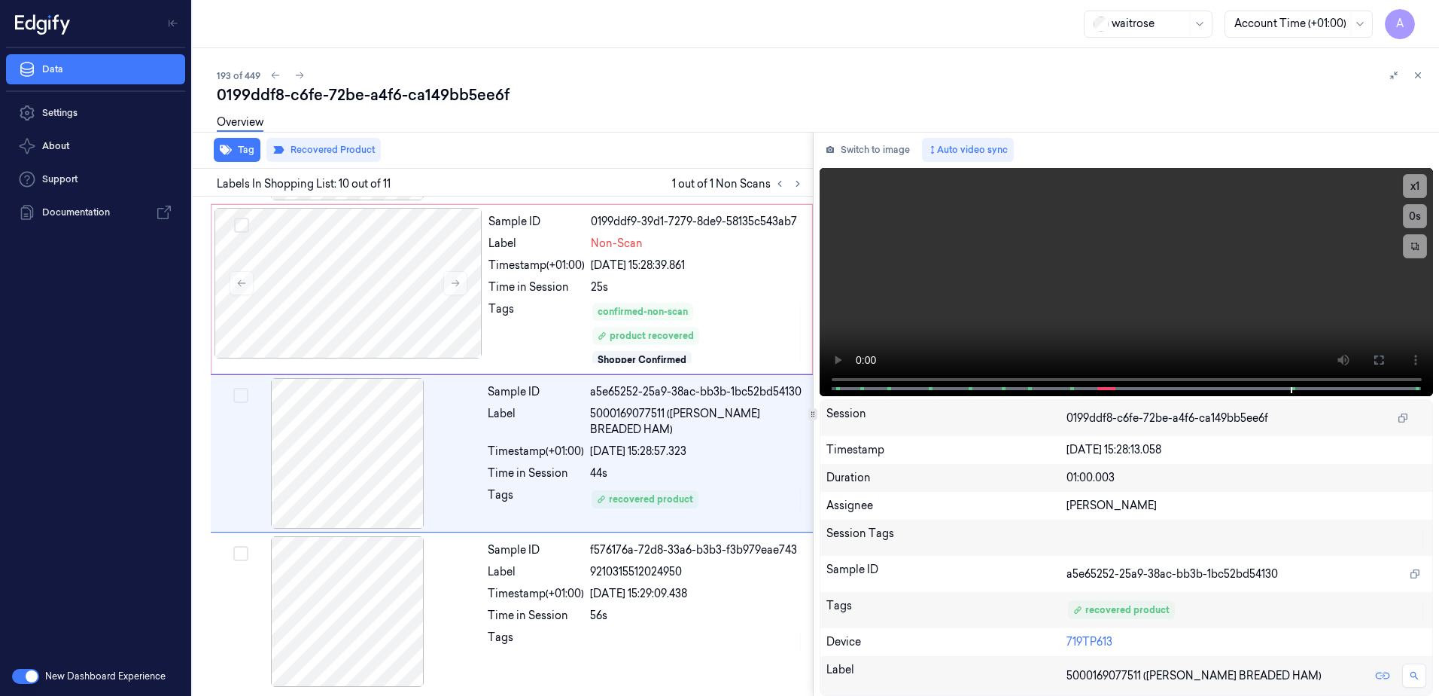
click at [1429, 74] on div "193 of 449 0199ddf8-c6fe-72be-a4f6-ca149bb5ee6f Overview Tag Recovered Product …" at bounding box center [816, 371] width 1247 height 647
click at [1417, 78] on icon at bounding box center [1418, 75] width 11 height 11
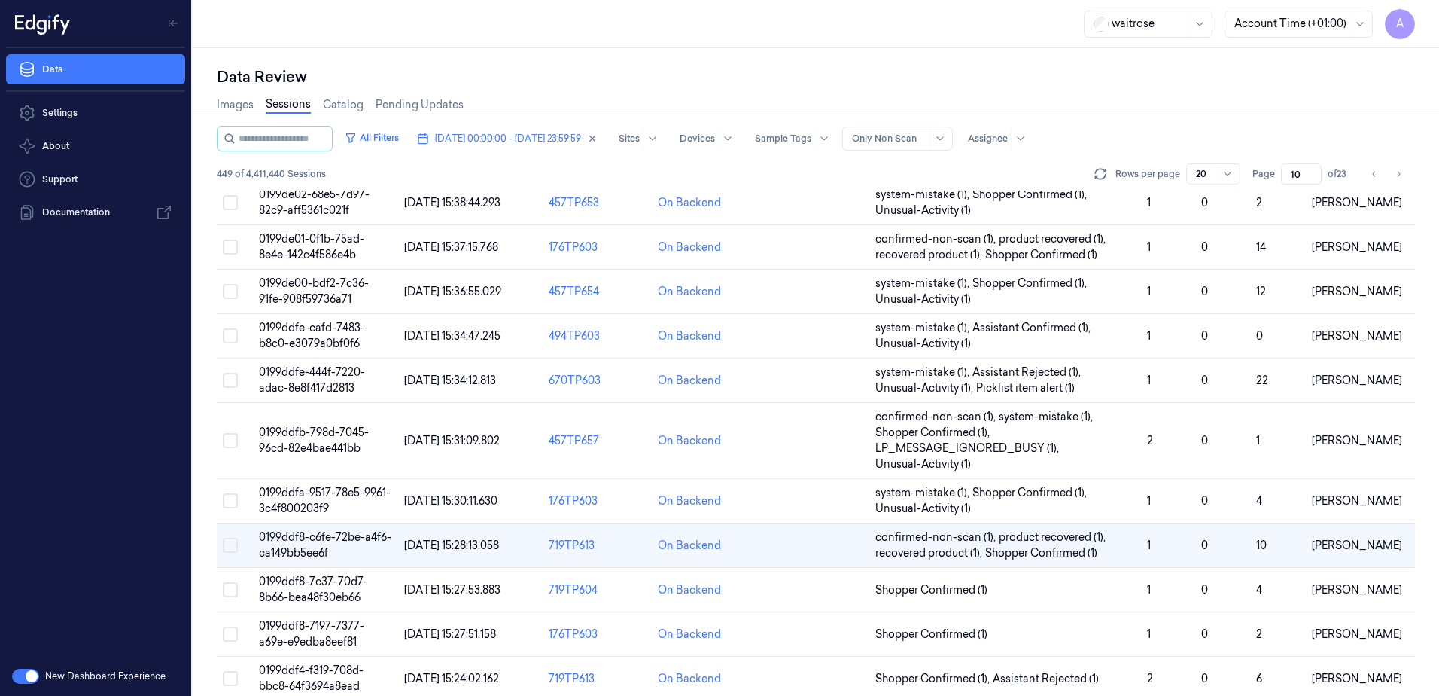
scroll to position [301, 0]
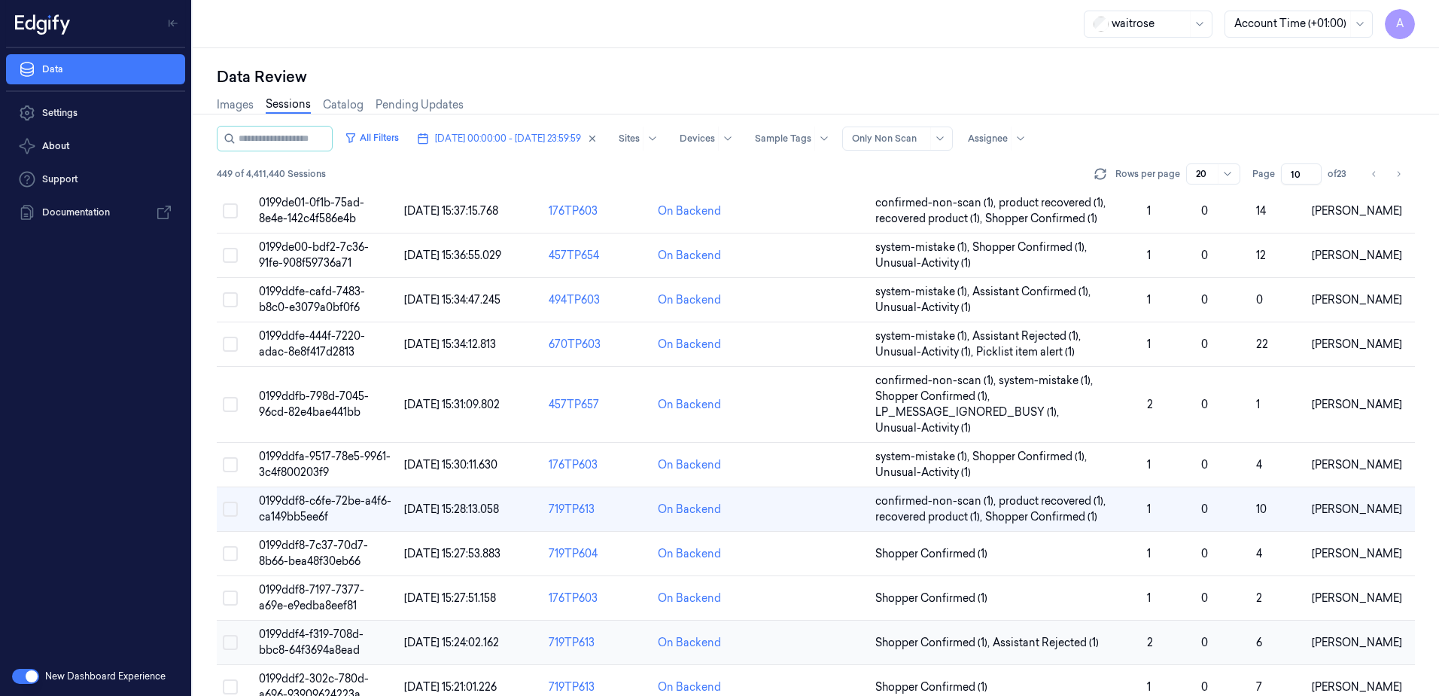
click at [309, 644] on span "0199ddf4-f319-708d-bbc8-64f3694a8ead" at bounding box center [311, 641] width 105 height 29
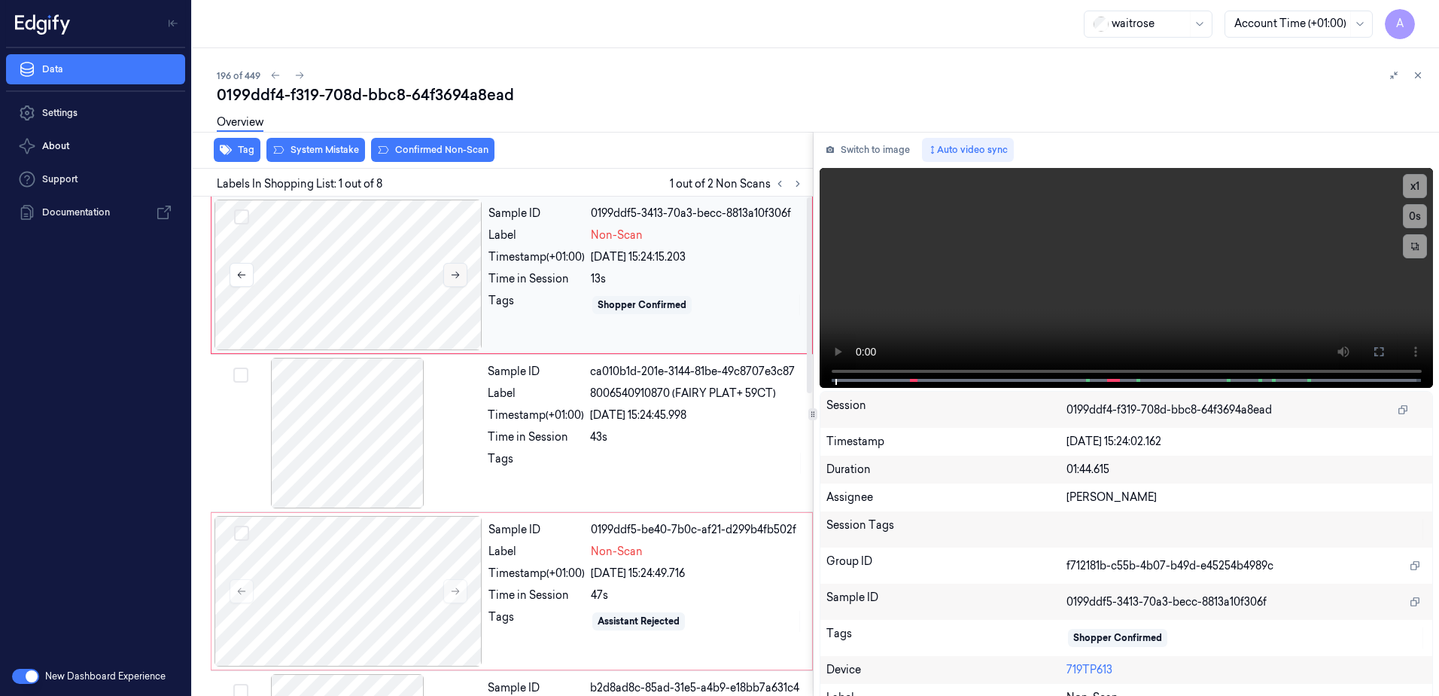
click at [455, 275] on icon at bounding box center [456, 275] width 8 height 7
click at [458, 277] on icon at bounding box center [455, 274] width 11 height 11
click at [455, 278] on icon at bounding box center [455, 274] width 11 height 11
drag, startPoint x: 1368, startPoint y: 348, endPoint x: 1371, endPoint y: 426, distance: 78.3
click at [1373, 348] on icon at bounding box center [1379, 352] width 12 height 12
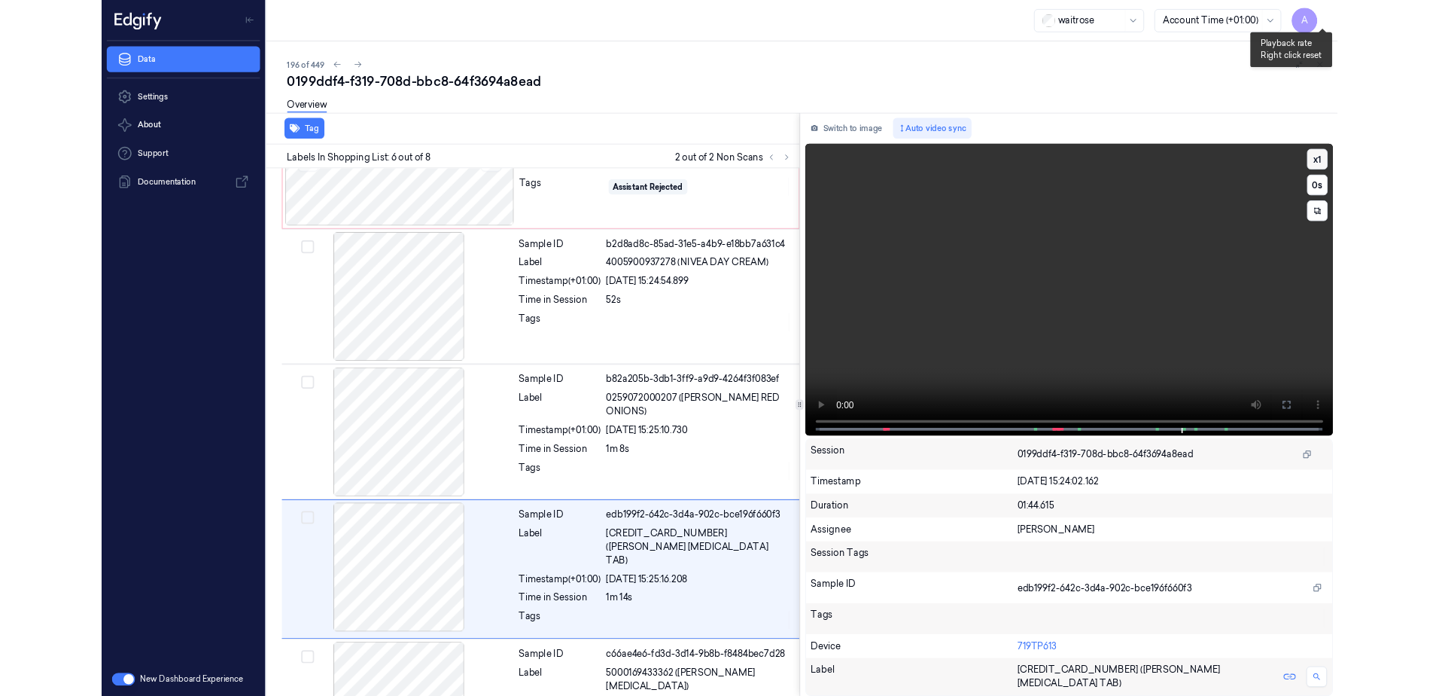
scroll to position [561, 0]
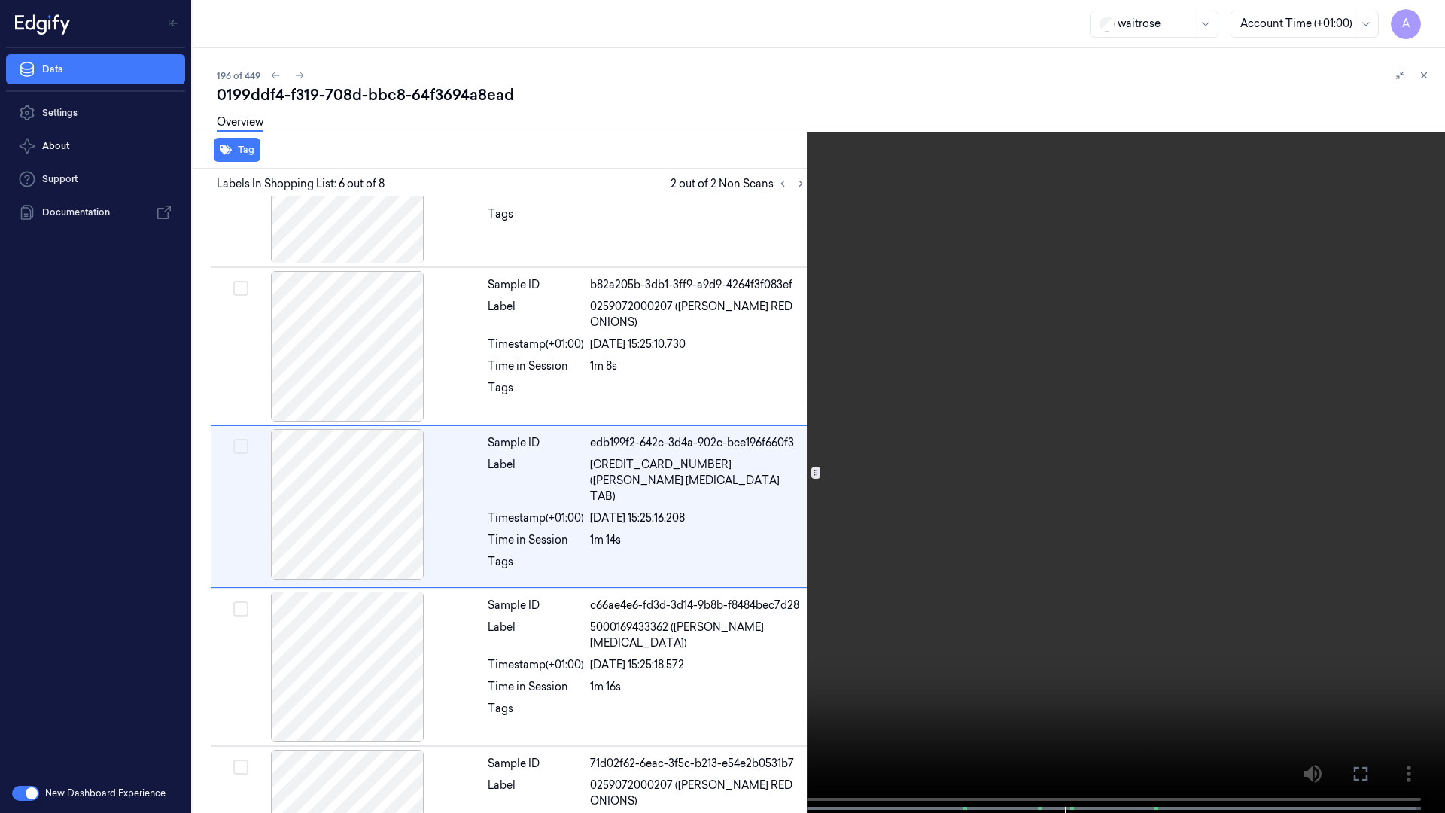
drag, startPoint x: 1352, startPoint y: 776, endPoint x: 1349, endPoint y: 695, distance: 81.4
click at [0, 0] on icon at bounding box center [0, 0] width 0 height 0
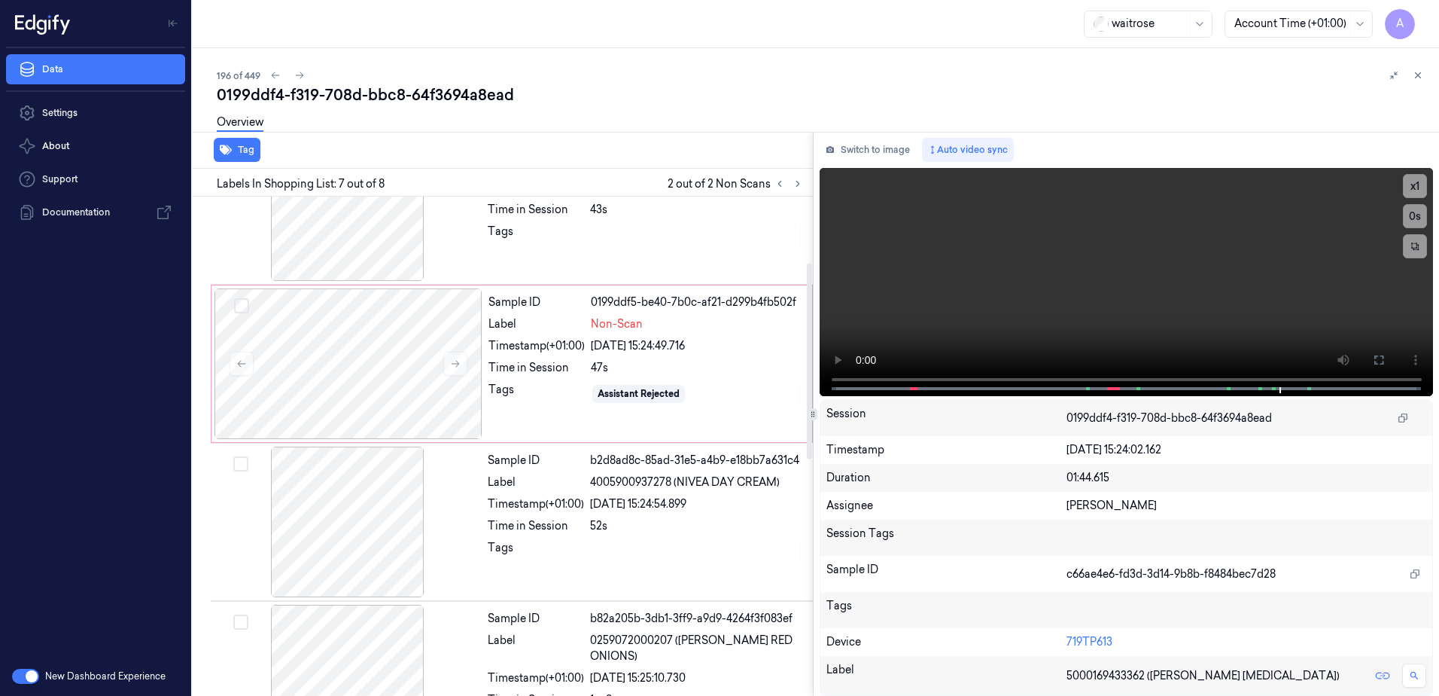
scroll to position [168, 0]
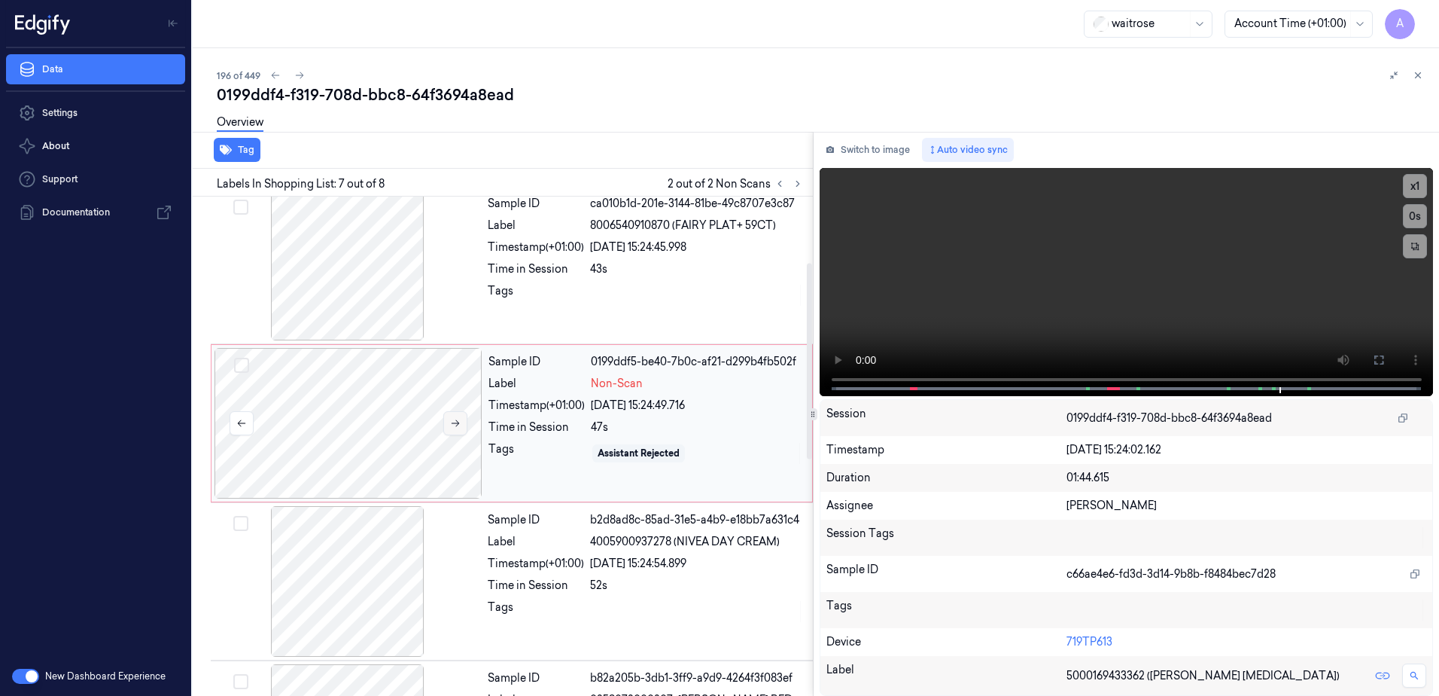
click at [447, 422] on button at bounding box center [455, 423] width 24 height 24
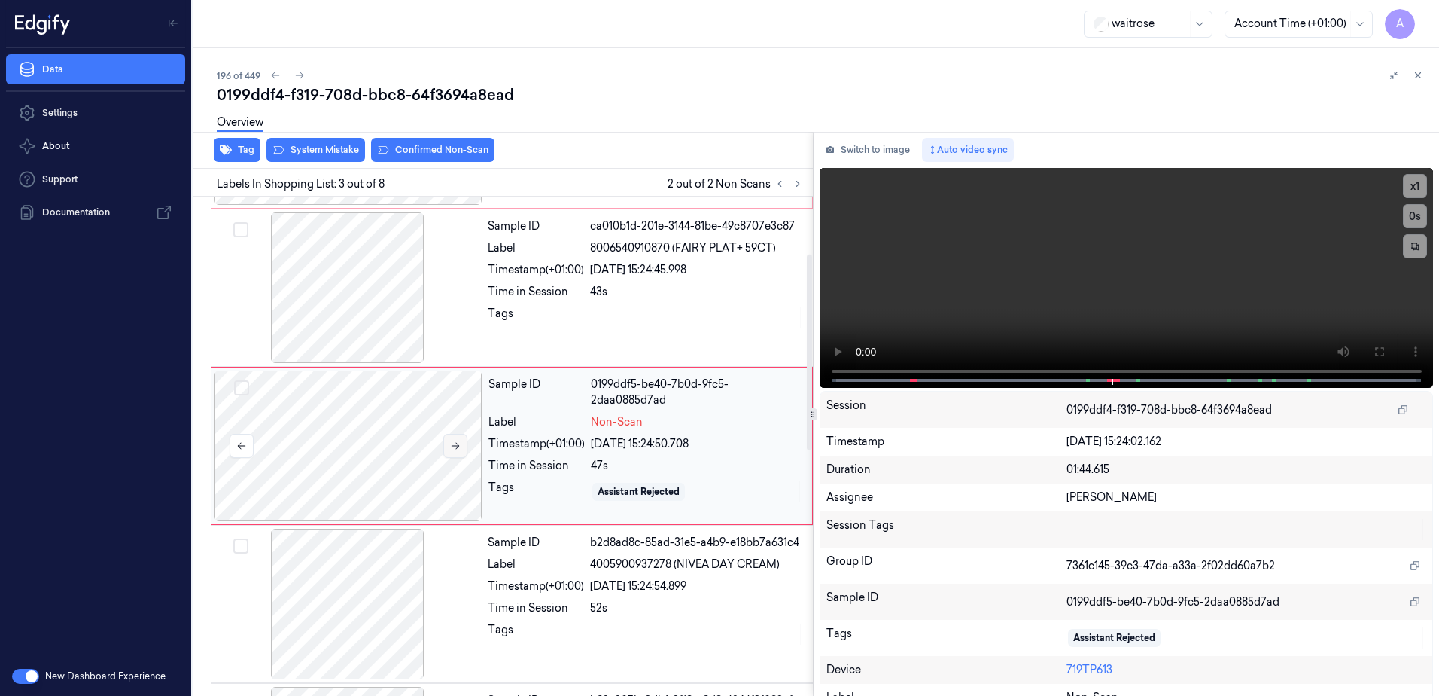
click at [457, 451] on button at bounding box center [455, 446] width 24 height 24
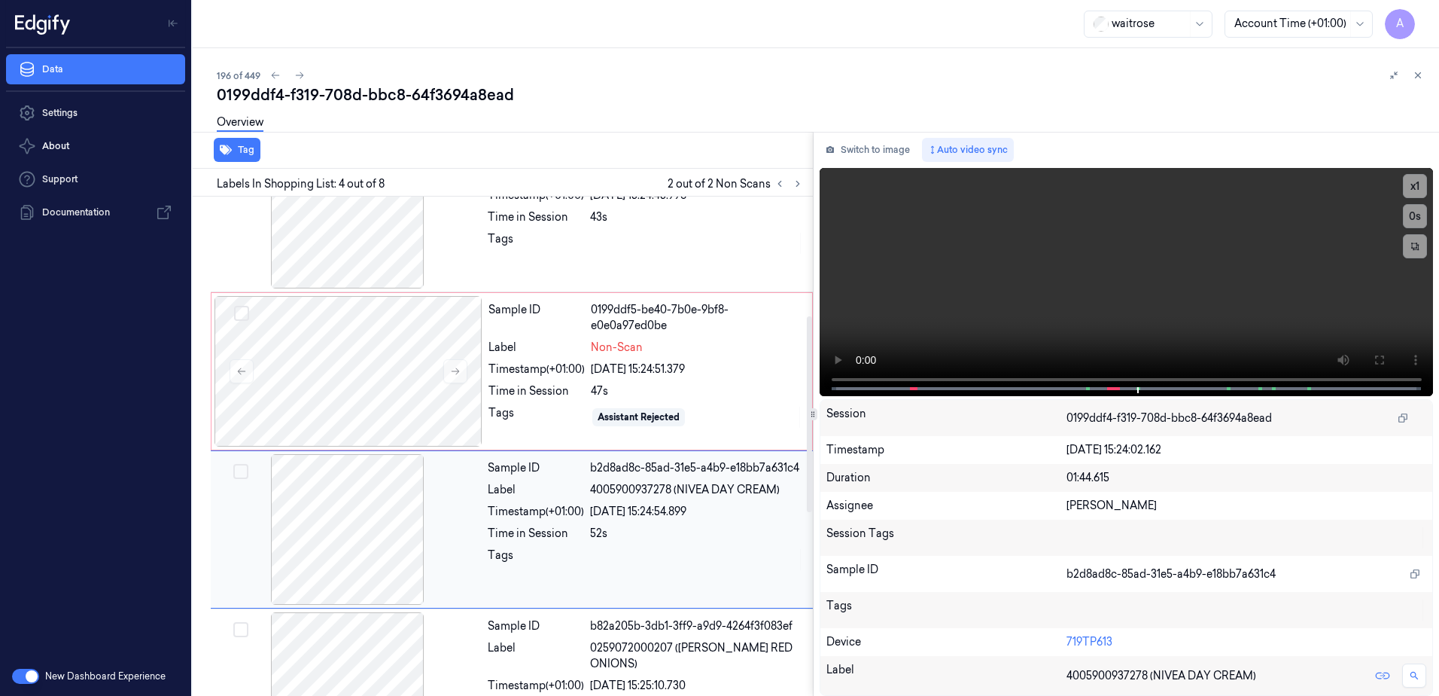
scroll to position [303, 0]
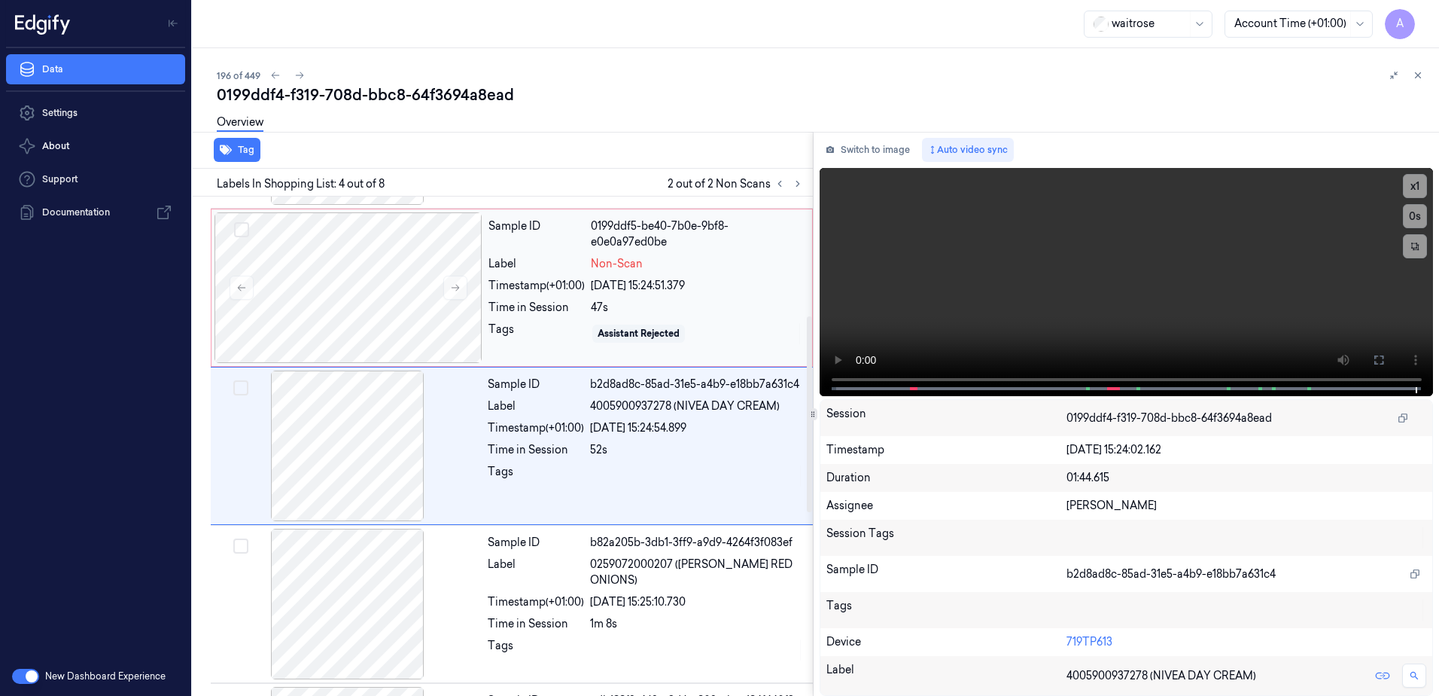
click at [539, 337] on div "Tags" at bounding box center [537, 333] width 96 height 24
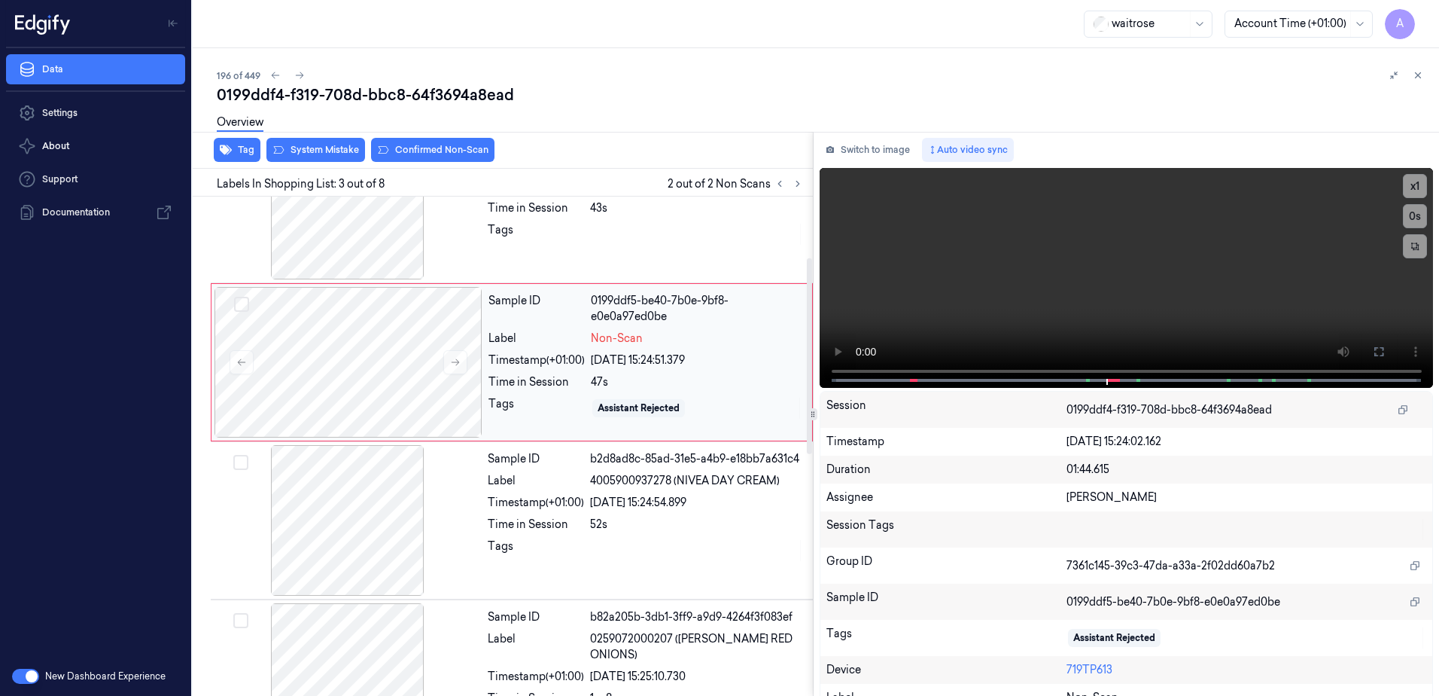
scroll to position [145, 0]
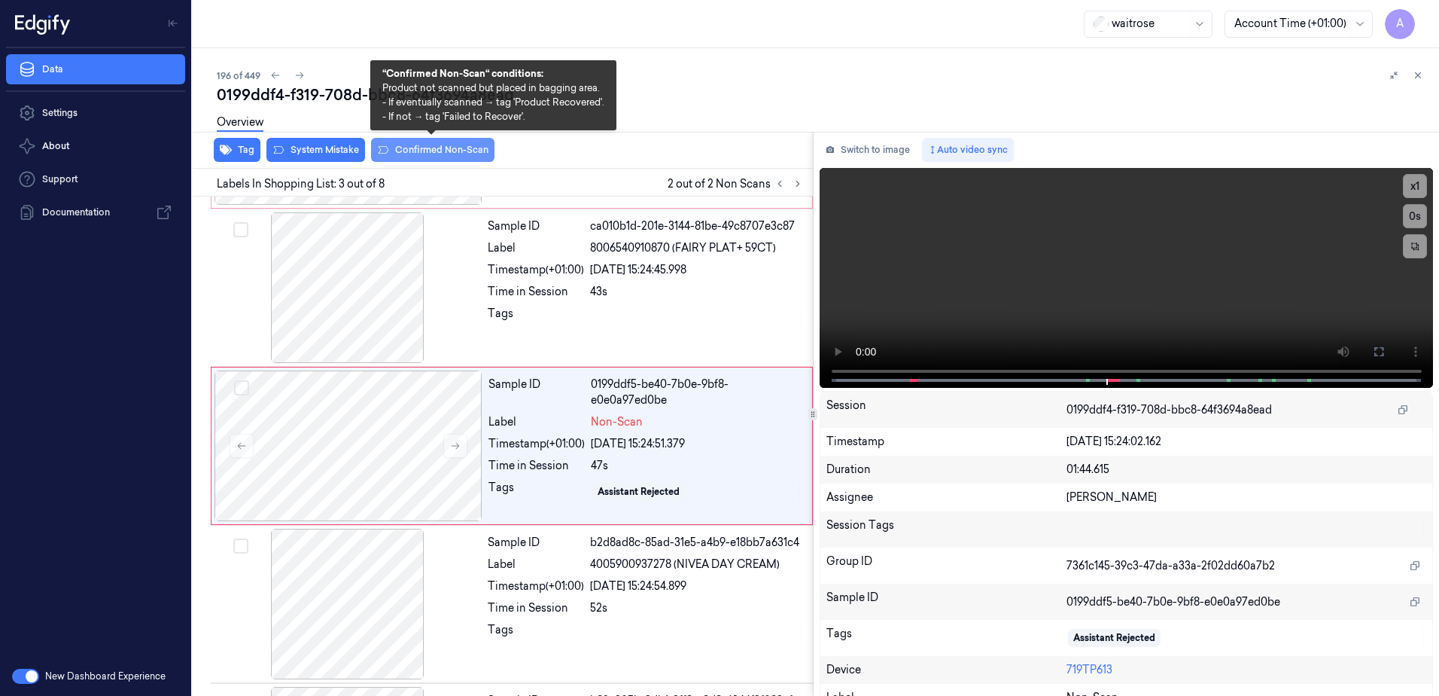
click at [412, 152] on button "Confirmed Non-Scan" at bounding box center [432, 150] width 123 height 24
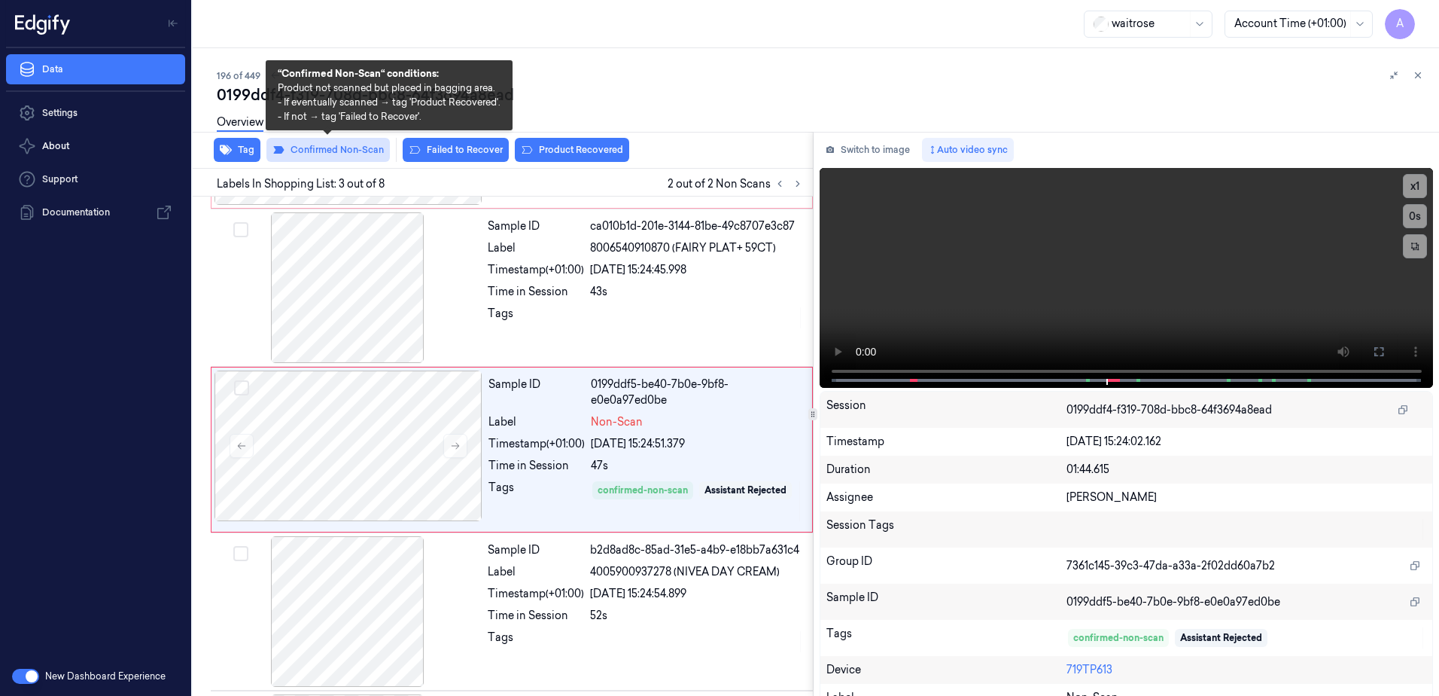
scroll to position [149, 0]
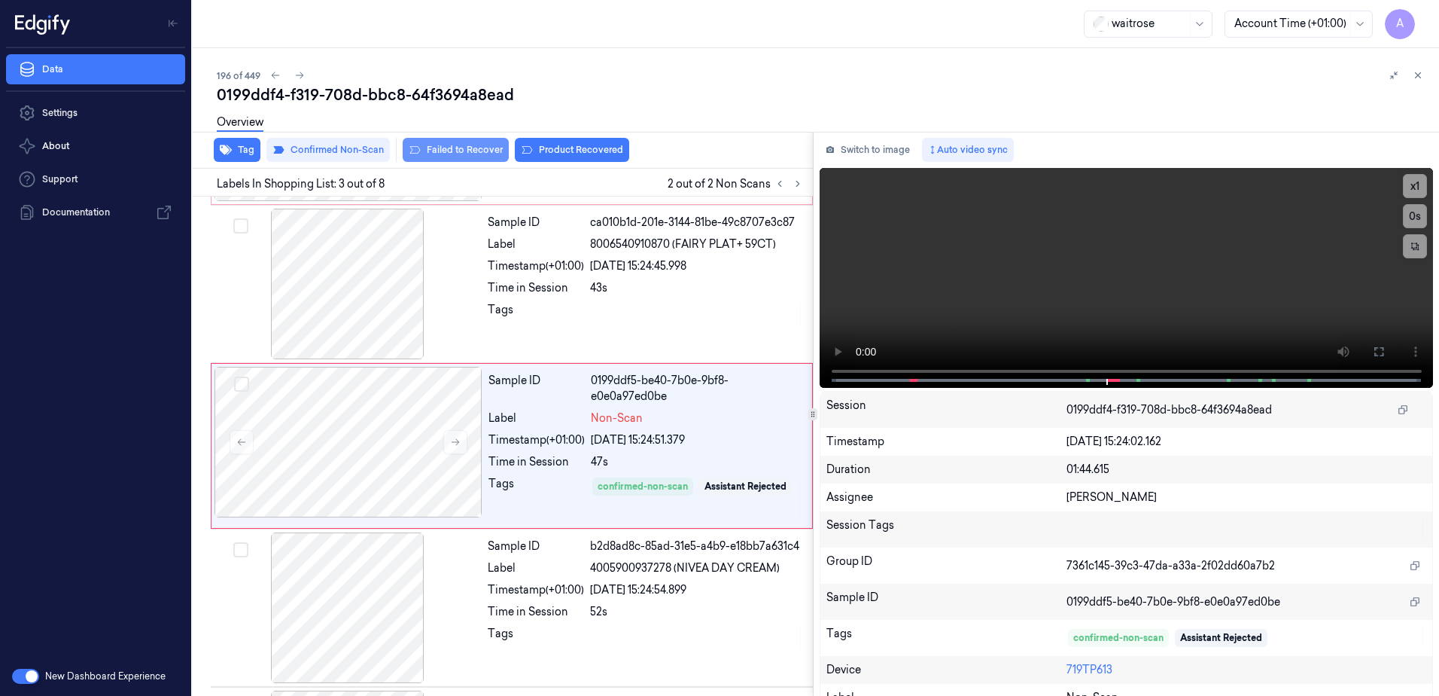
click at [480, 154] on button "Failed to Recover" at bounding box center [456, 150] width 106 height 24
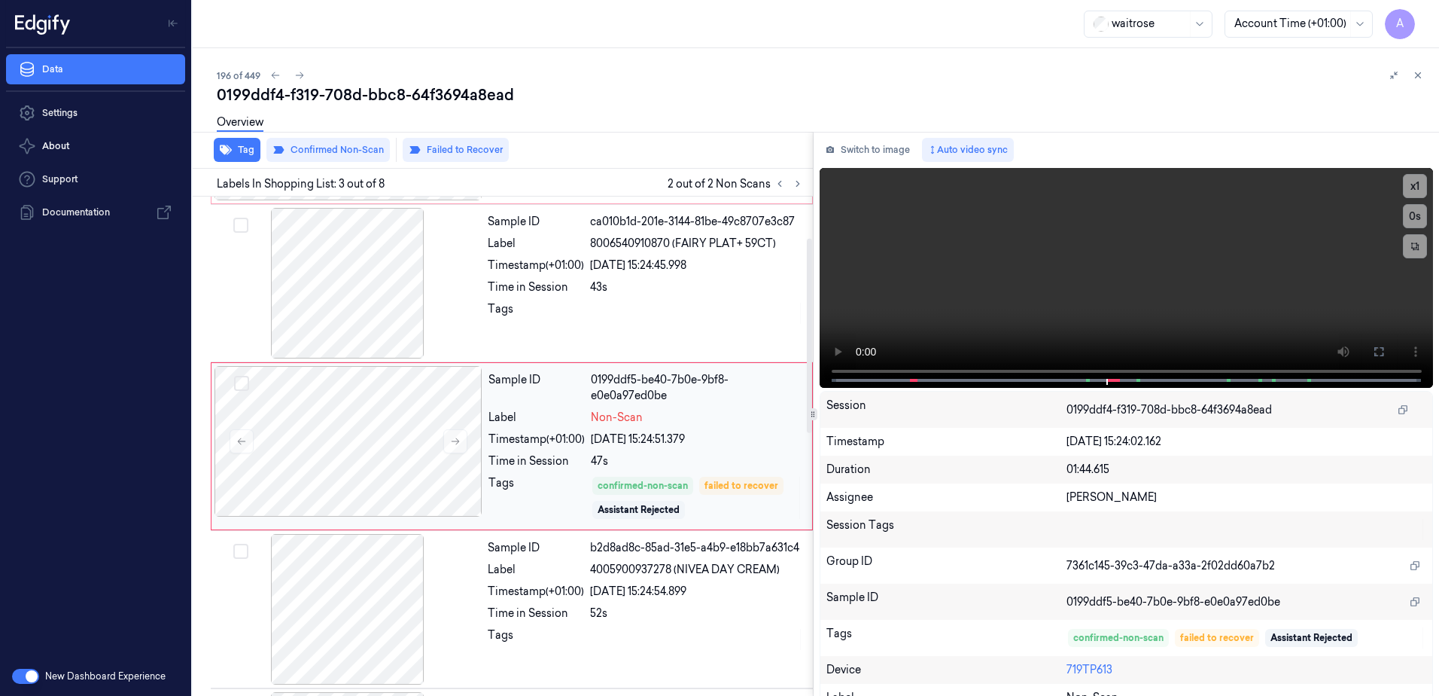
scroll to position [0, 0]
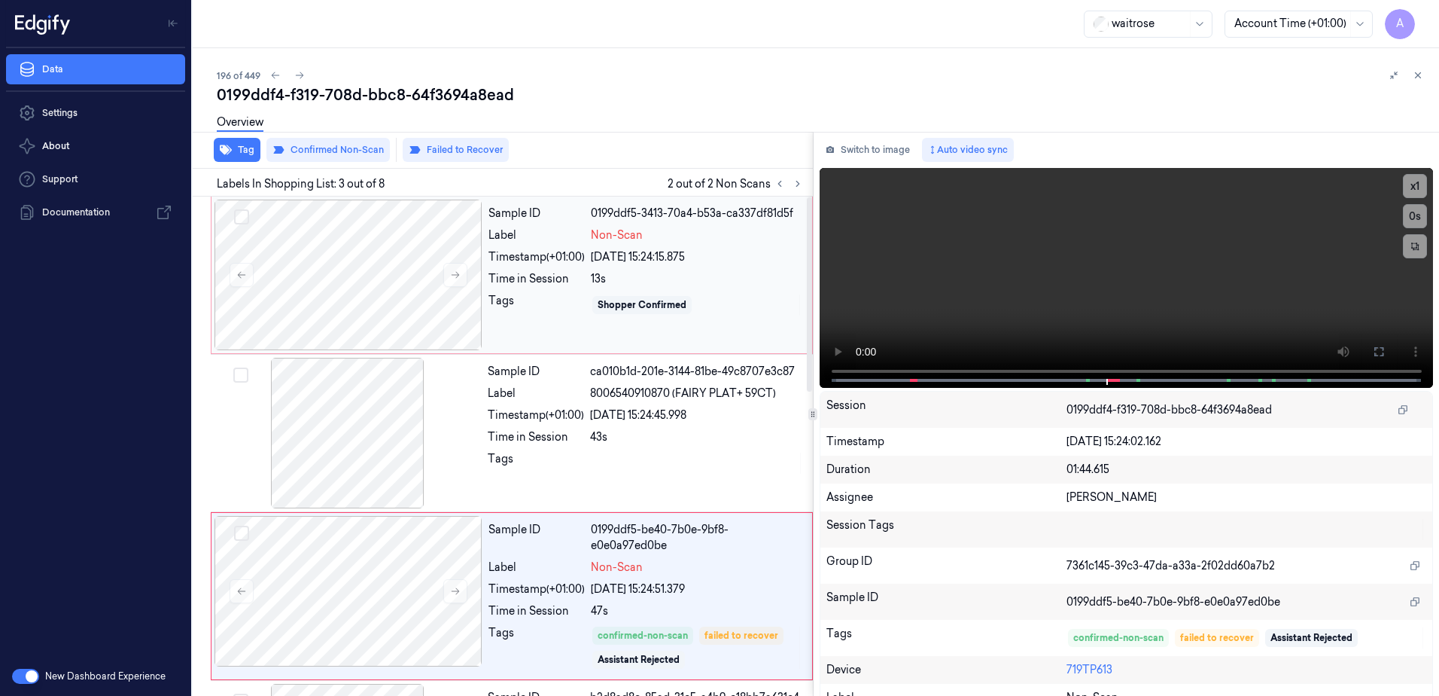
click at [552, 324] on div "Sample ID 0199ddf5-3413-70a4-b53a-ca337df81d5f Label Non-Scan Timestamp (+01:00…" at bounding box center [645, 274] width 327 height 151
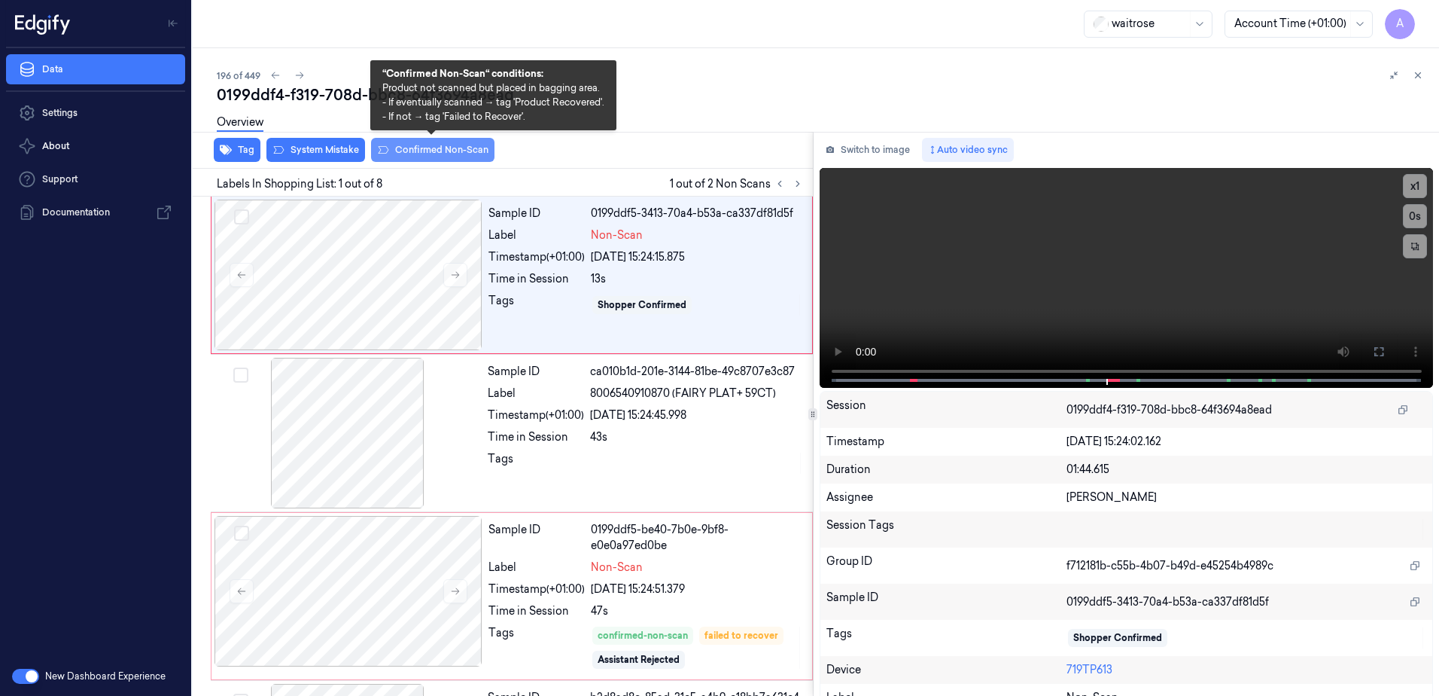
click at [409, 150] on button "Confirmed Non-Scan" at bounding box center [432, 150] width 123 height 24
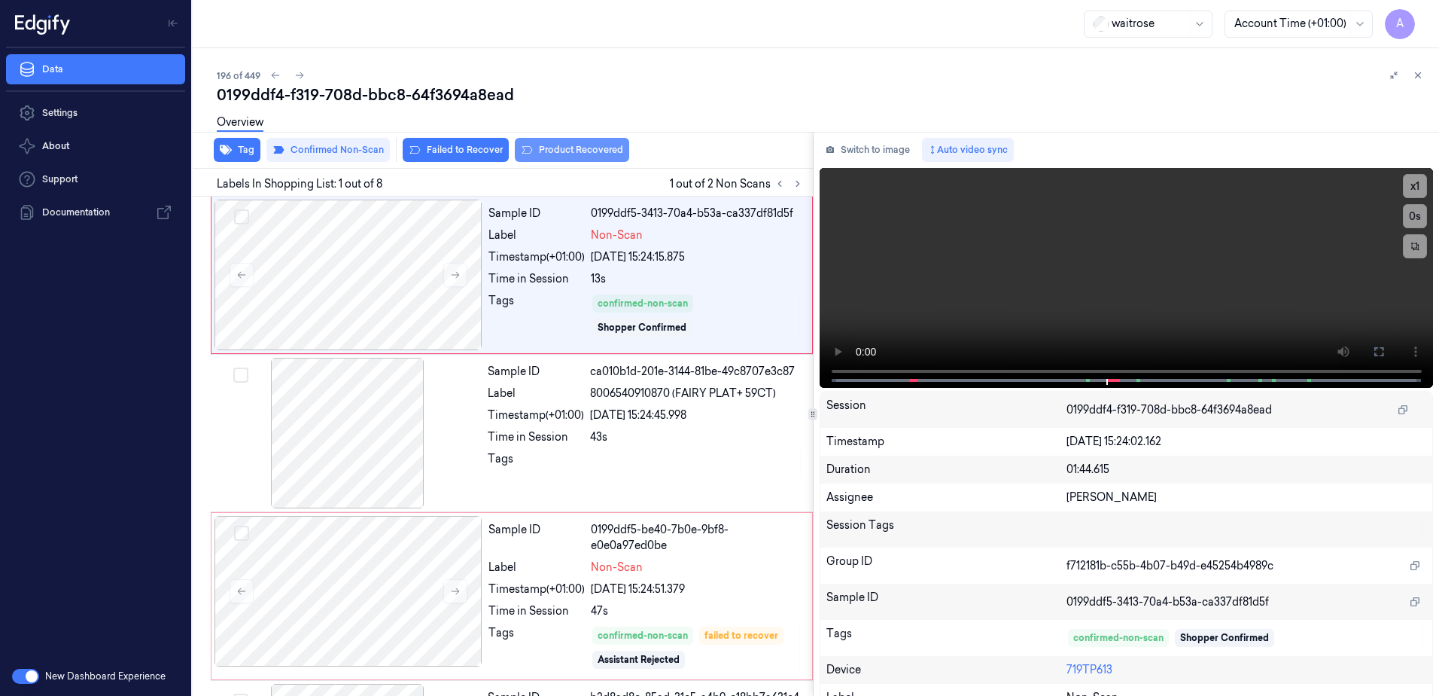
click at [542, 157] on button "Product Recovered" at bounding box center [572, 150] width 114 height 24
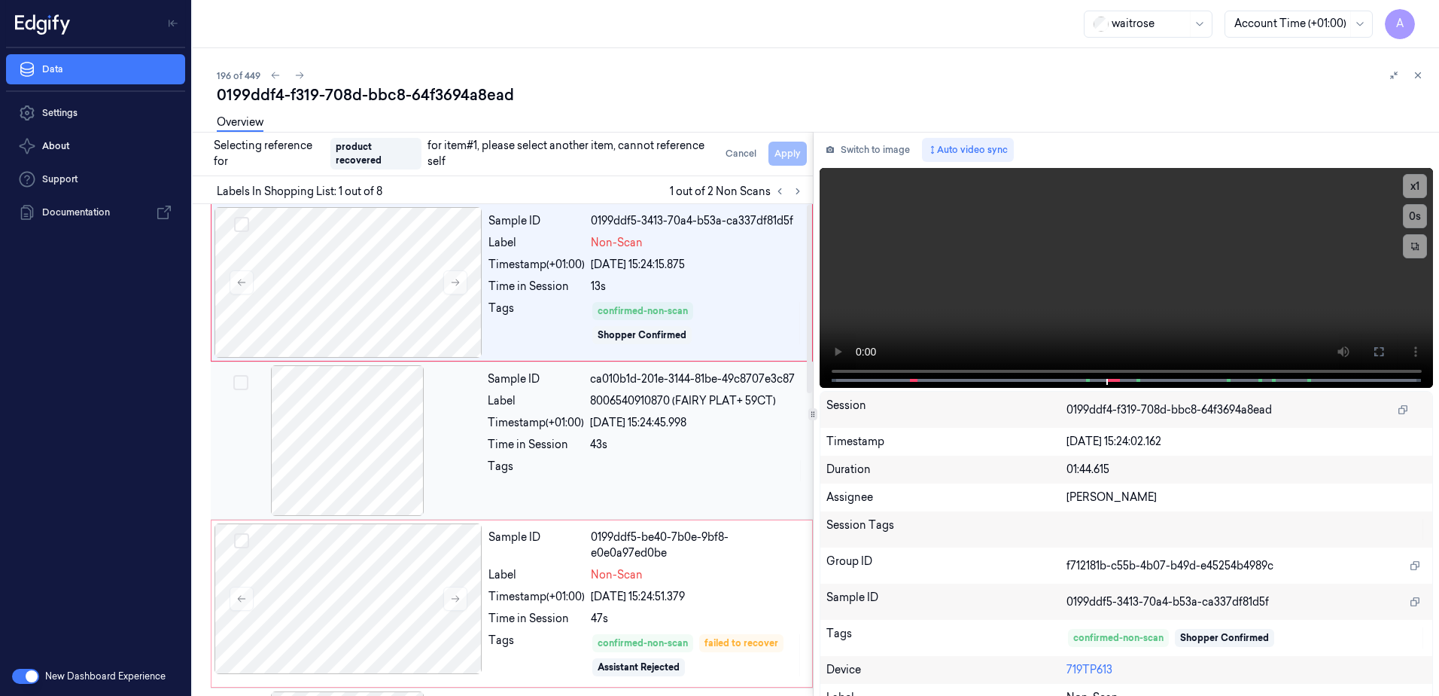
click at [763, 479] on div at bounding box center [697, 470] width 214 height 24
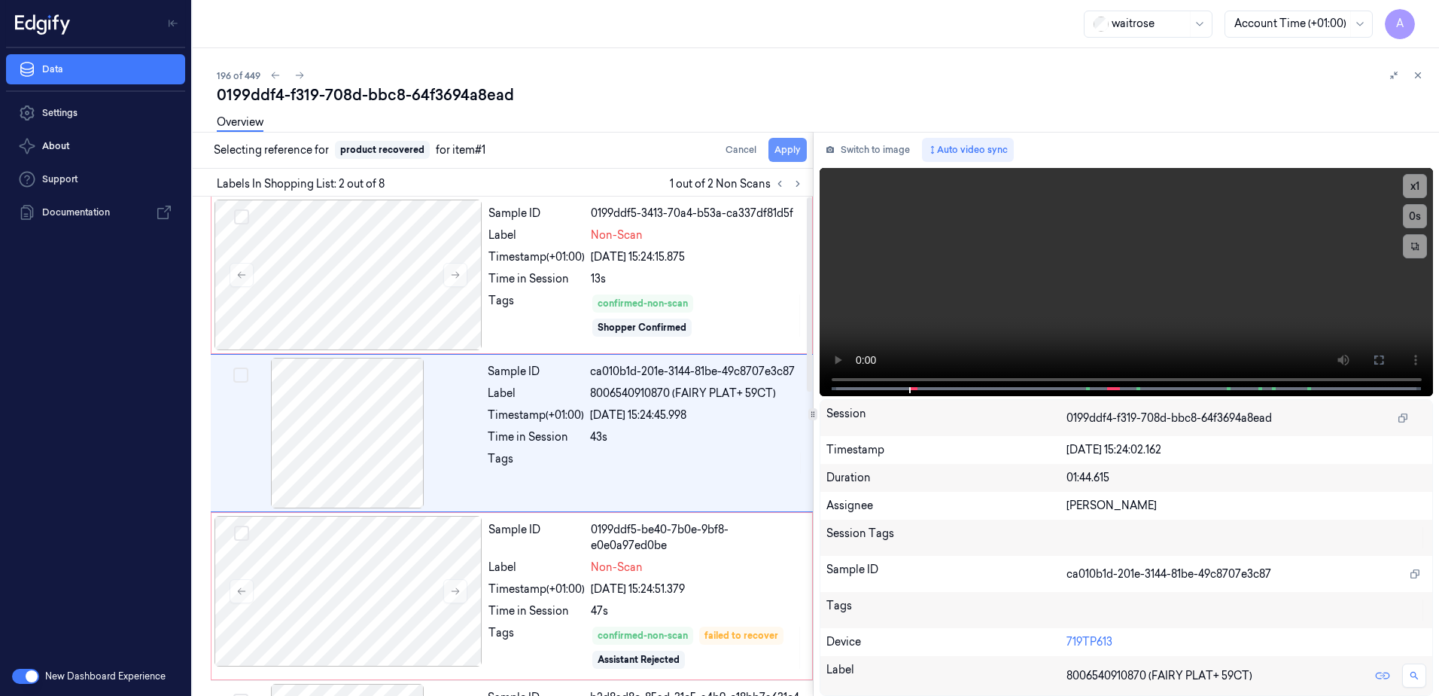
click at [774, 159] on button "Apply" at bounding box center [788, 150] width 38 height 24
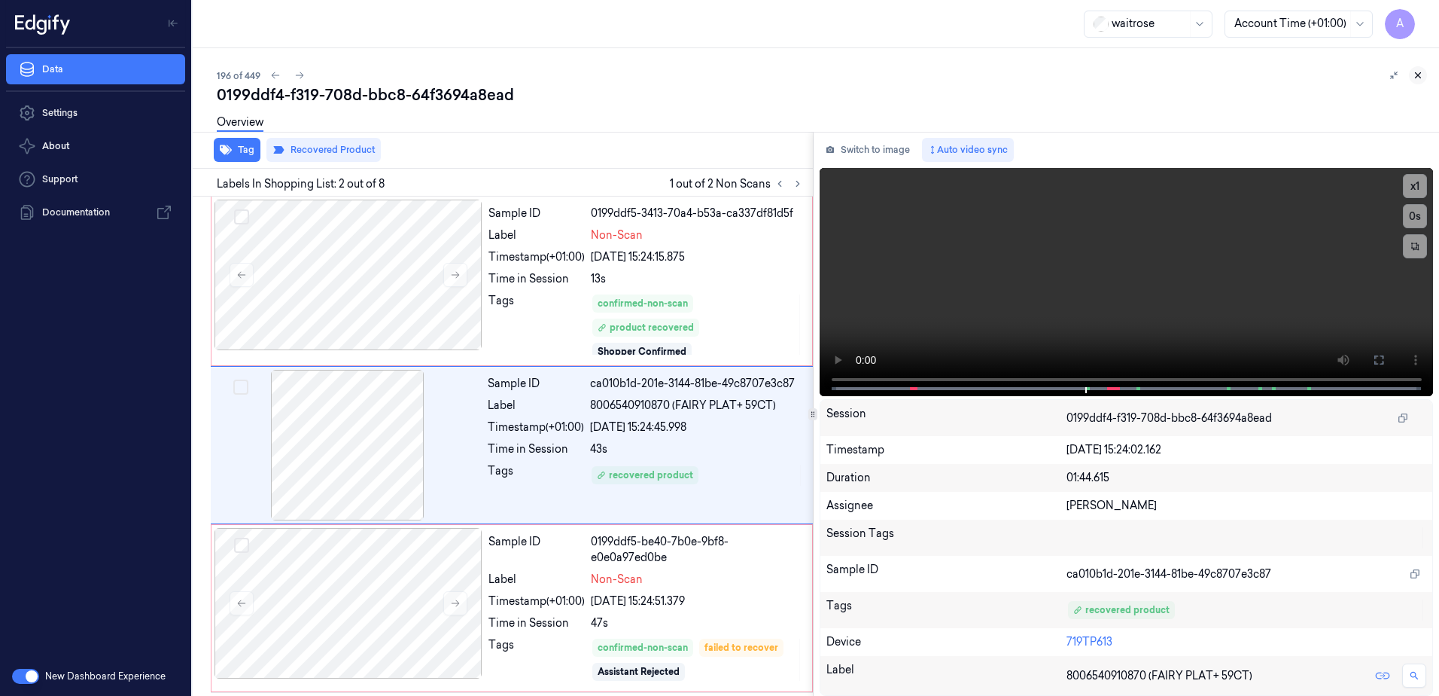
click at [1417, 72] on icon at bounding box center [1418, 75] width 11 height 11
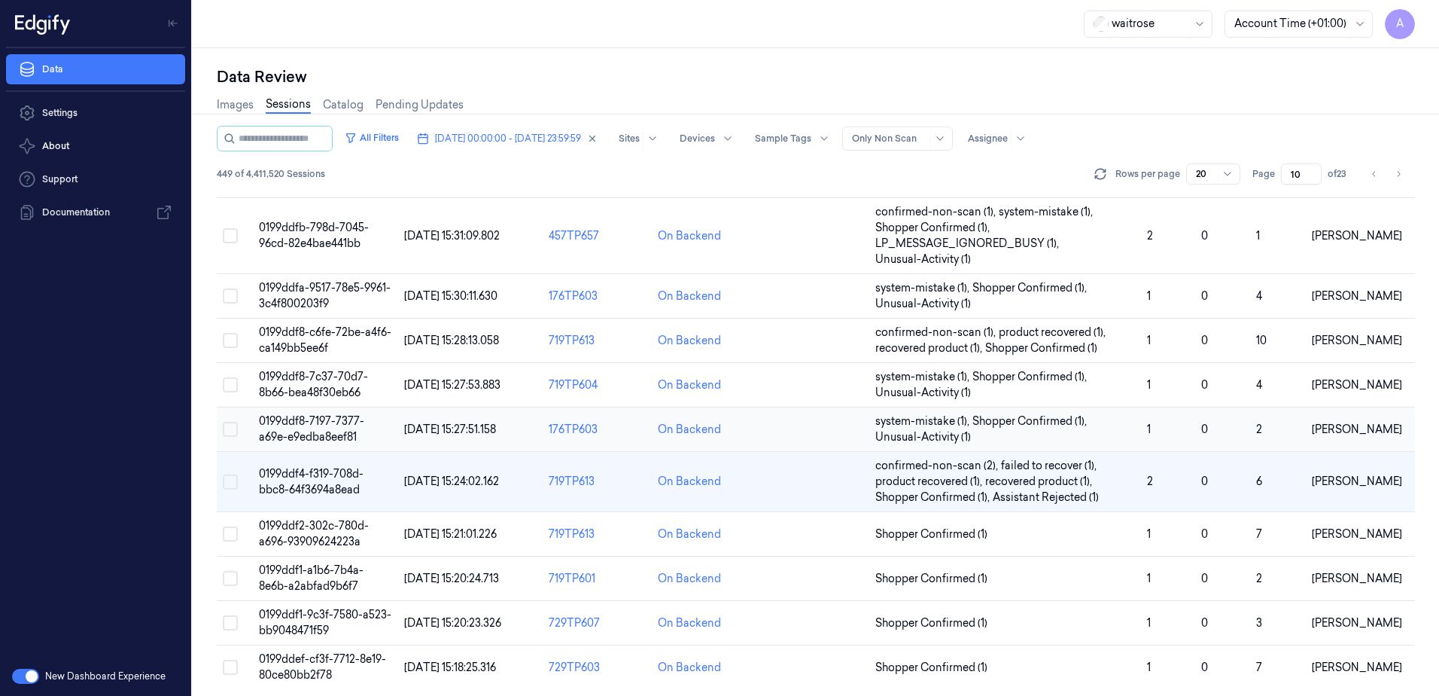
scroll to position [475, 0]
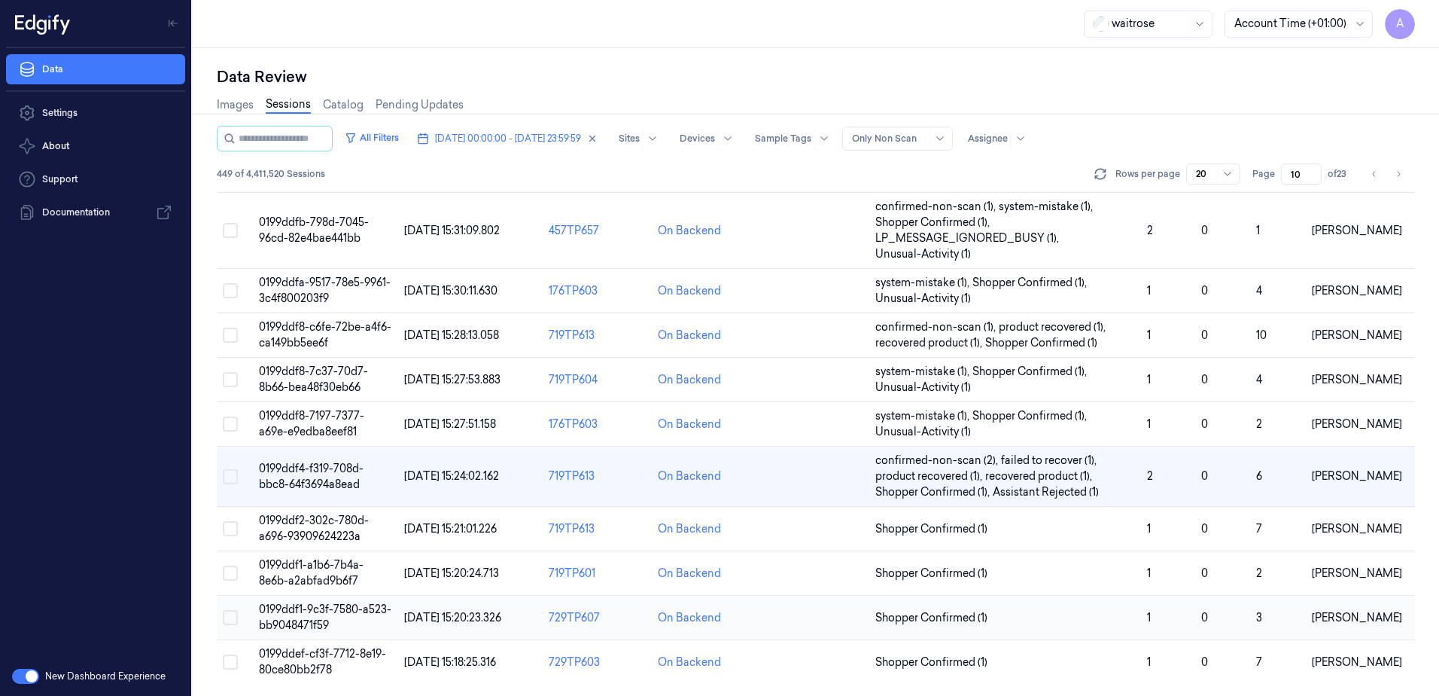
click at [304, 613] on span "0199ddf1-9c3f-7580-a523-bb9048471f59" at bounding box center [325, 616] width 132 height 29
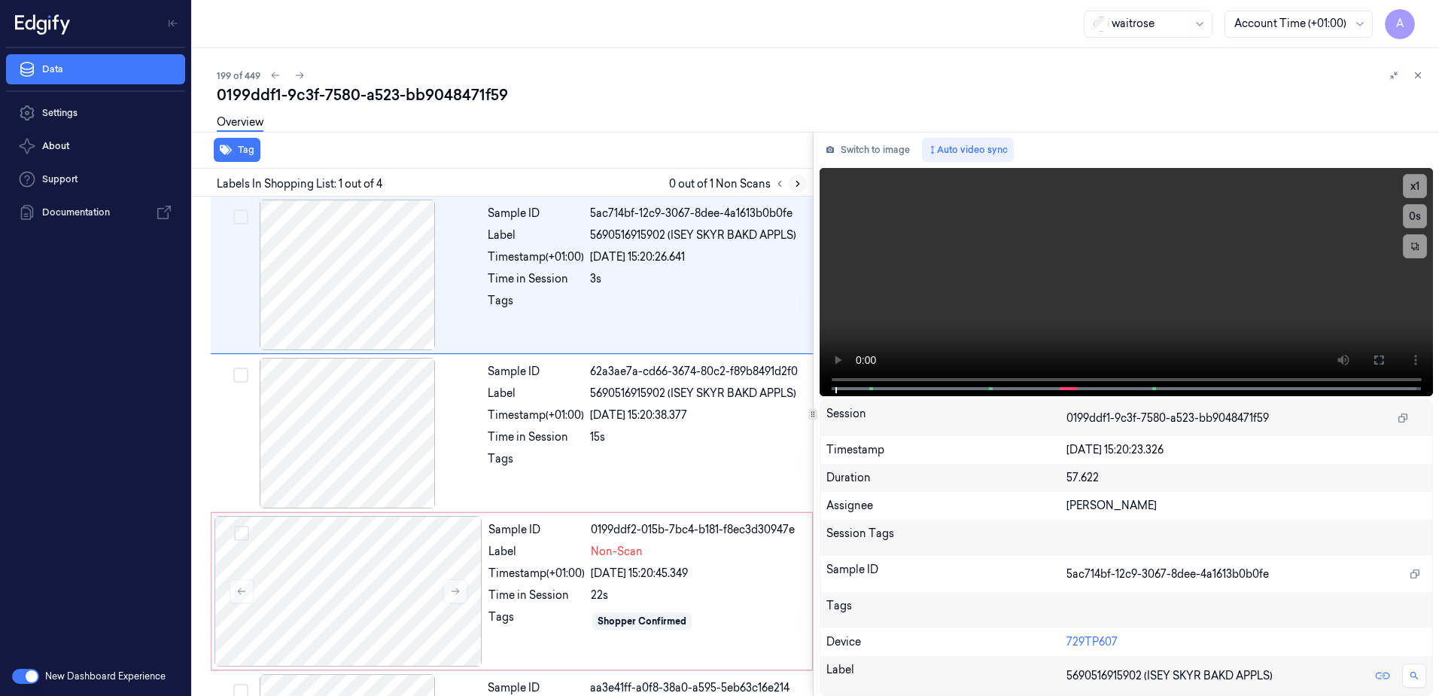
click at [799, 188] on icon at bounding box center [798, 183] width 11 height 11
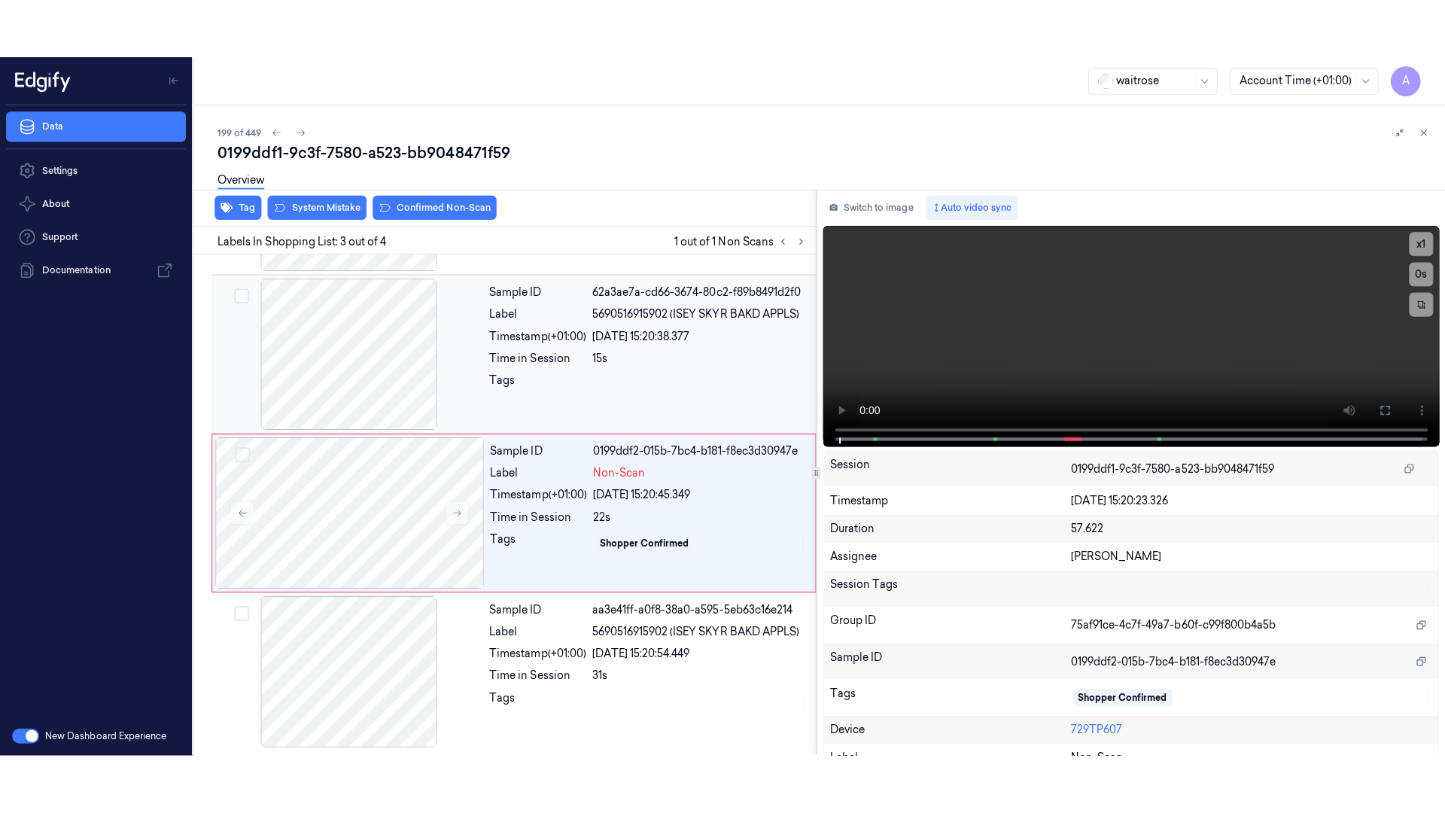
scroll to position [138, 0]
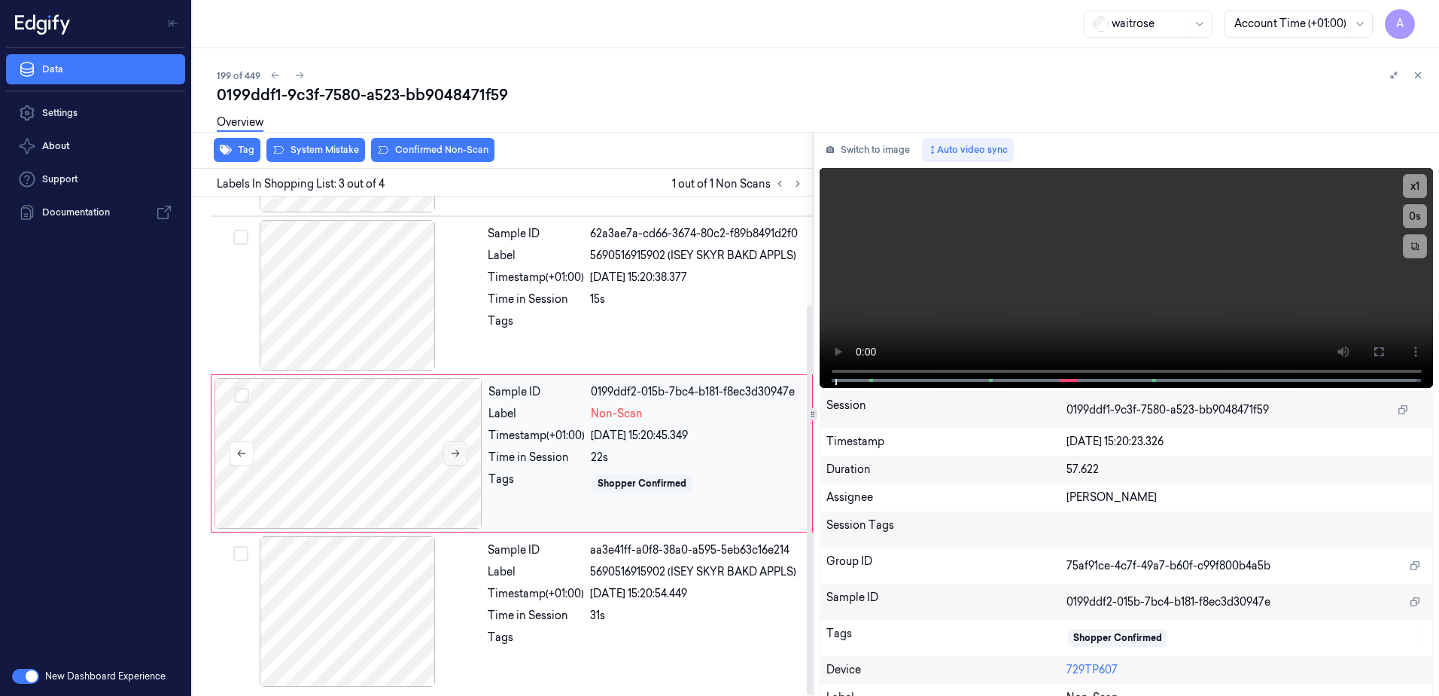
click at [454, 452] on icon at bounding box center [455, 453] width 11 height 11
click at [455, 455] on icon at bounding box center [455, 453] width 11 height 11
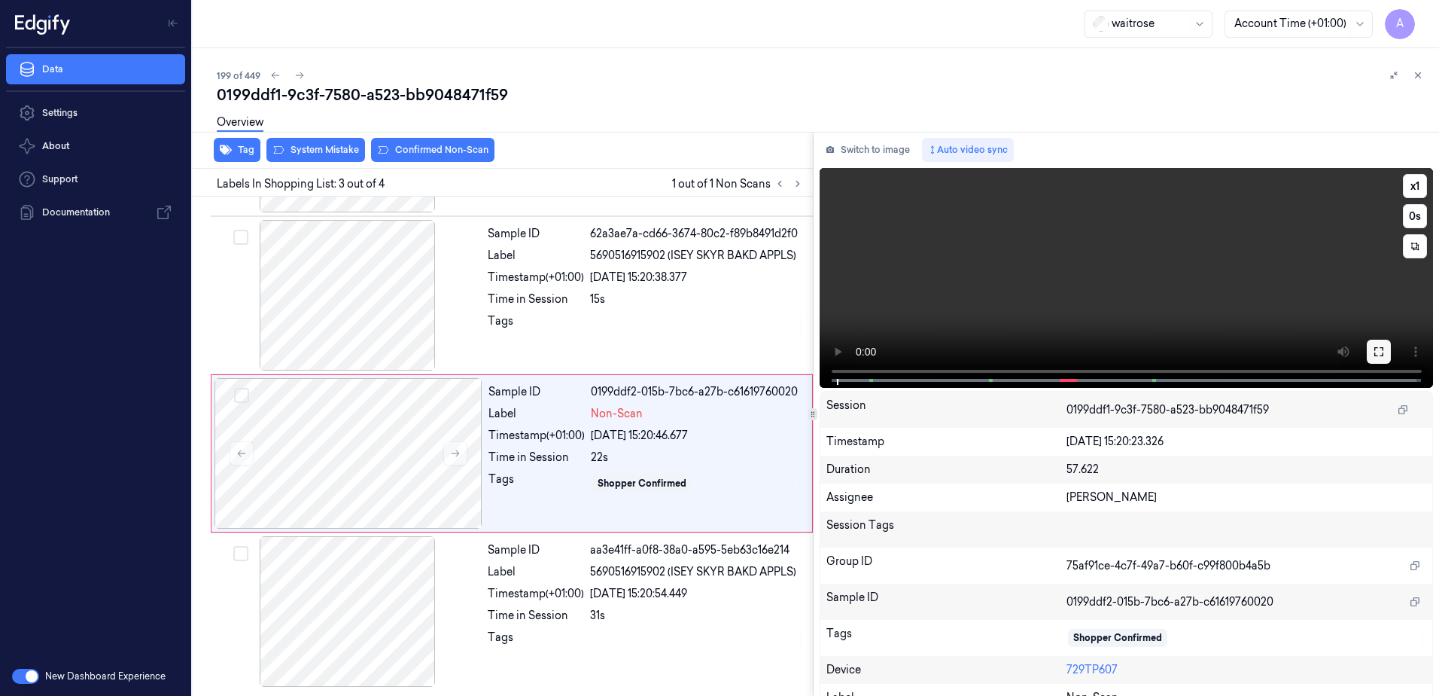
click at [1379, 345] on button at bounding box center [1379, 351] width 24 height 24
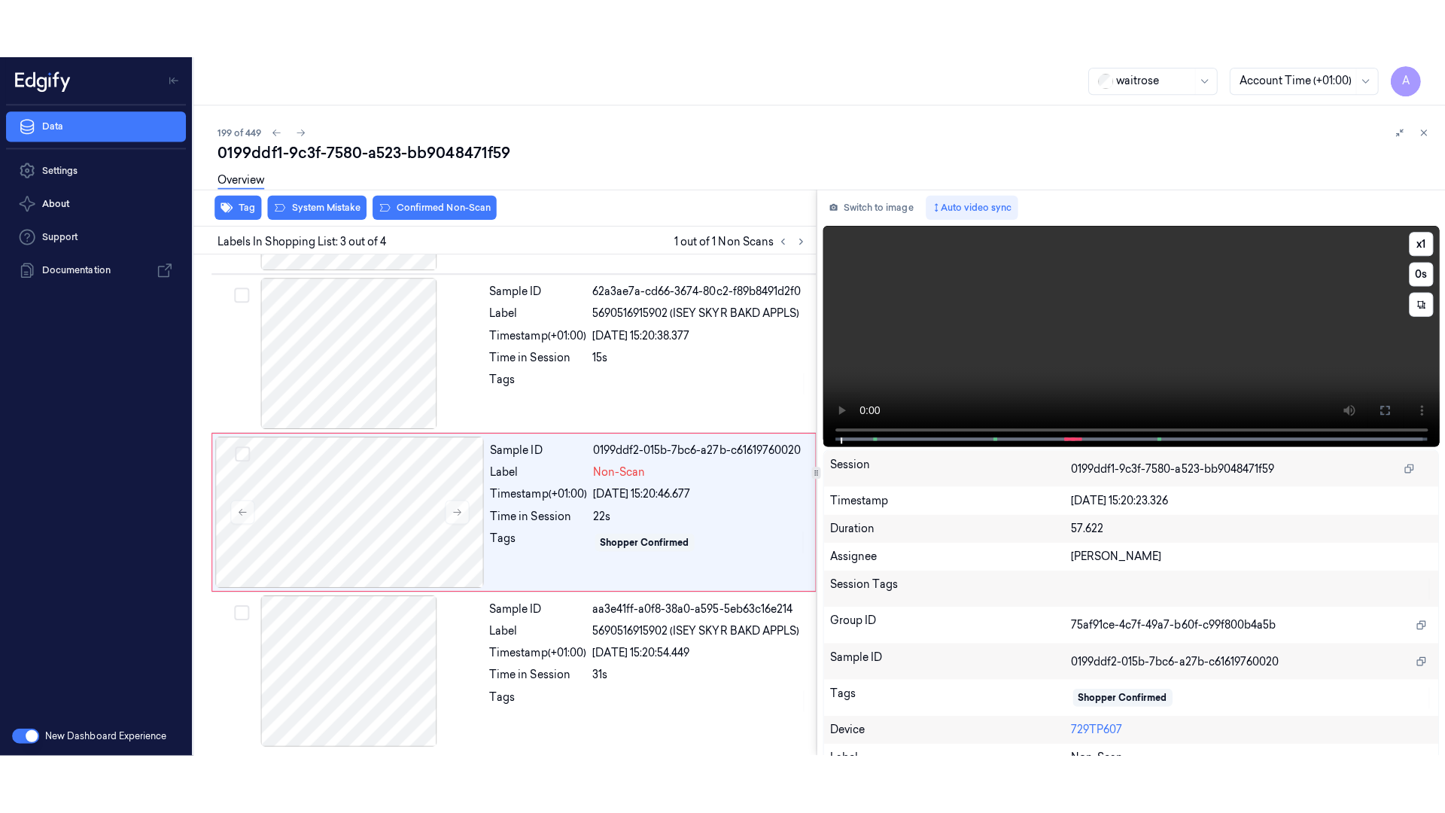
scroll to position [20, 0]
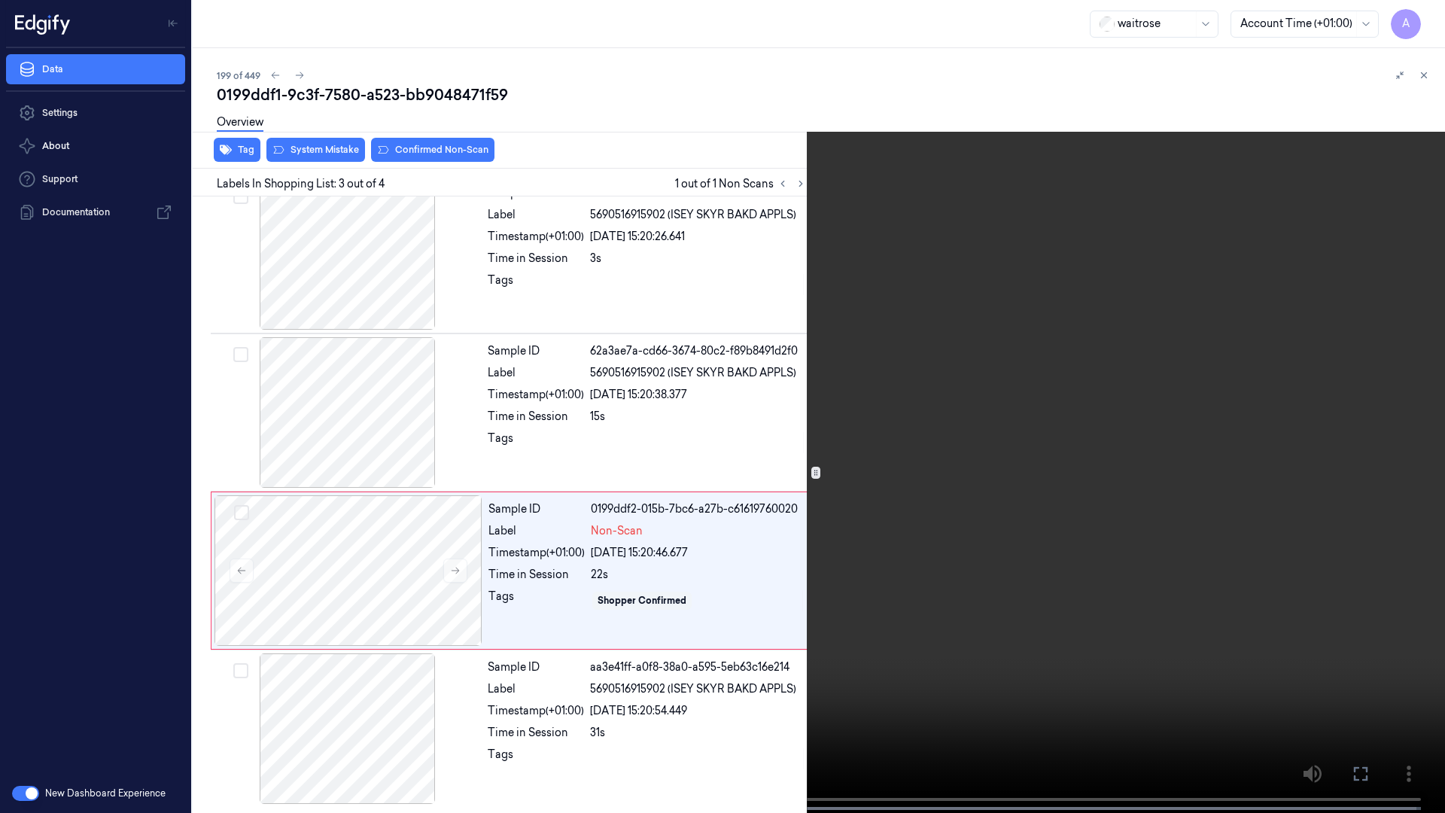
click at [924, 391] on video at bounding box center [722, 408] width 1445 height 816
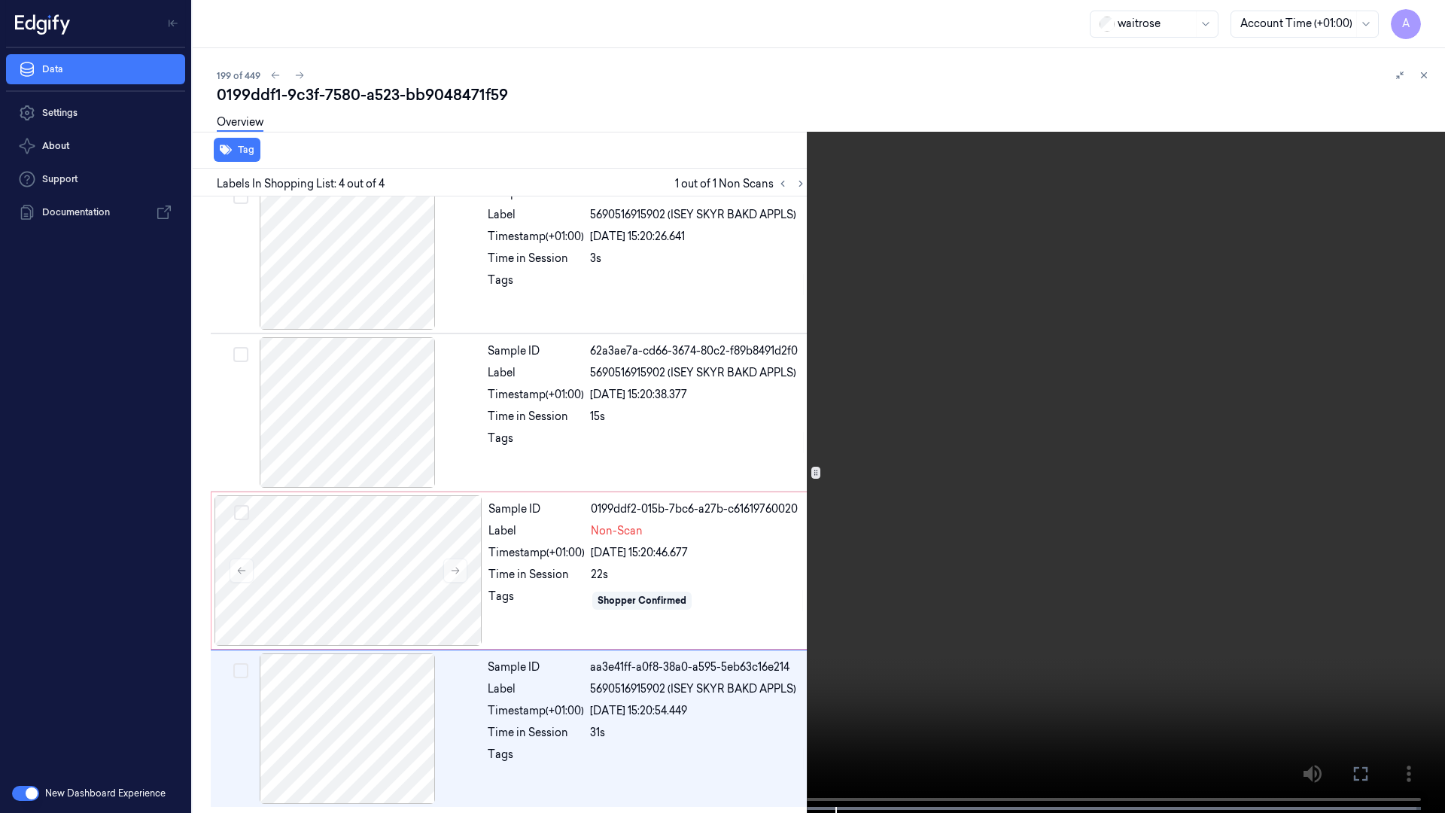
click at [0, 0] on icon at bounding box center [0, 0] width 0 height 0
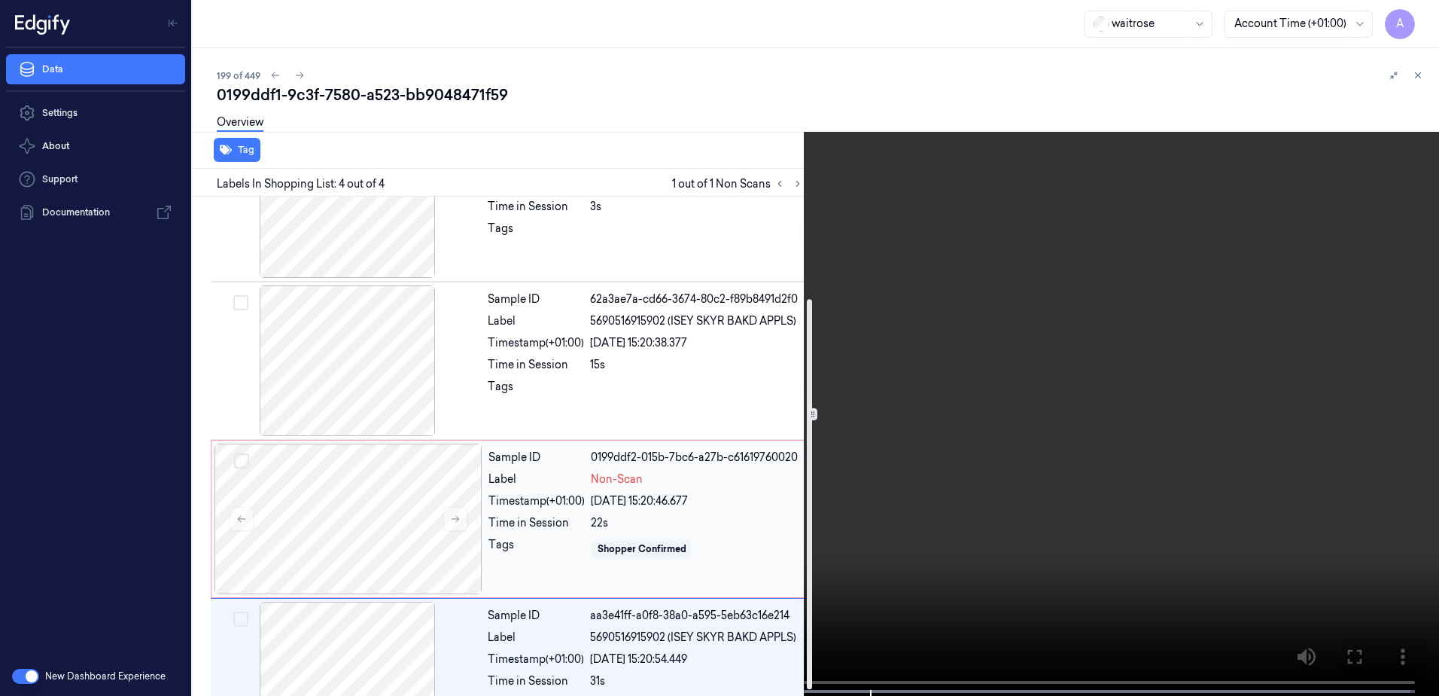
scroll to position [138, 0]
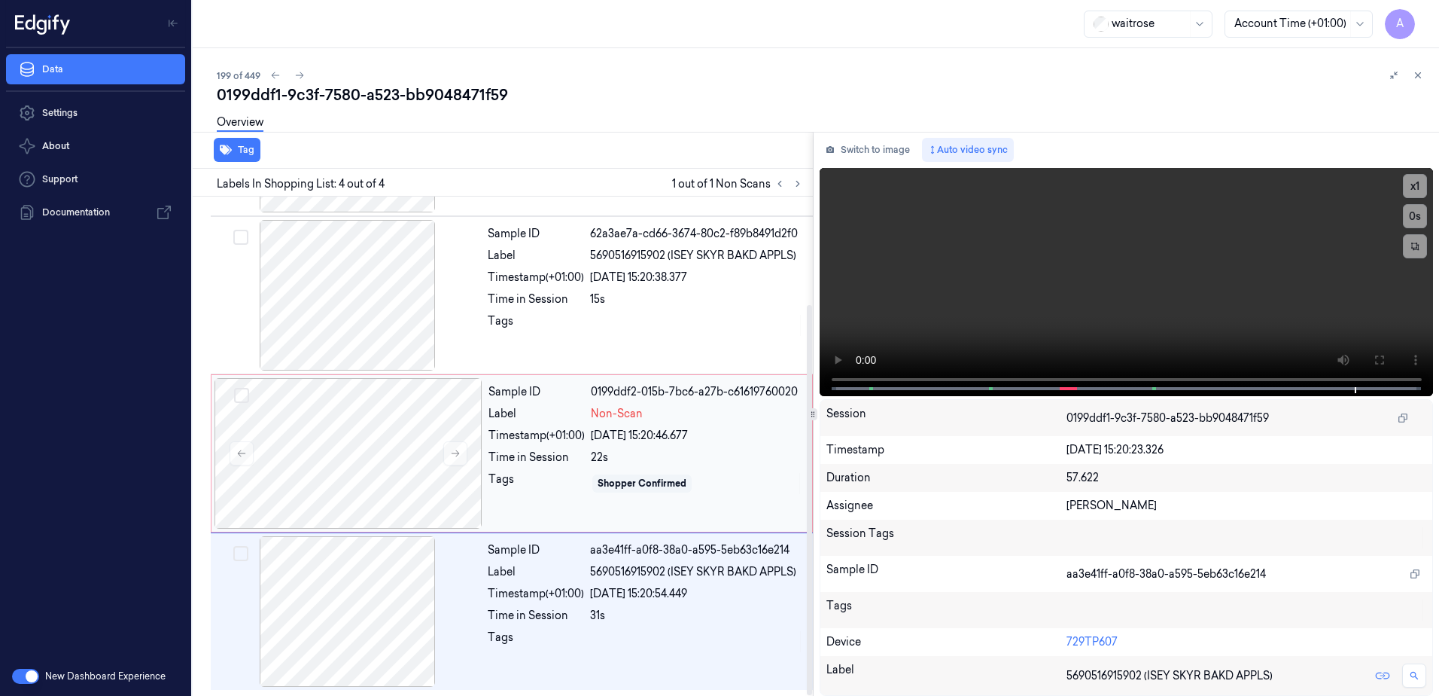
click at [734, 468] on div "Sample ID 0199ddf2-015b-7bc6-a27b-c61619760020 Label Non-Scan Timestamp (+01:00…" at bounding box center [645, 453] width 327 height 151
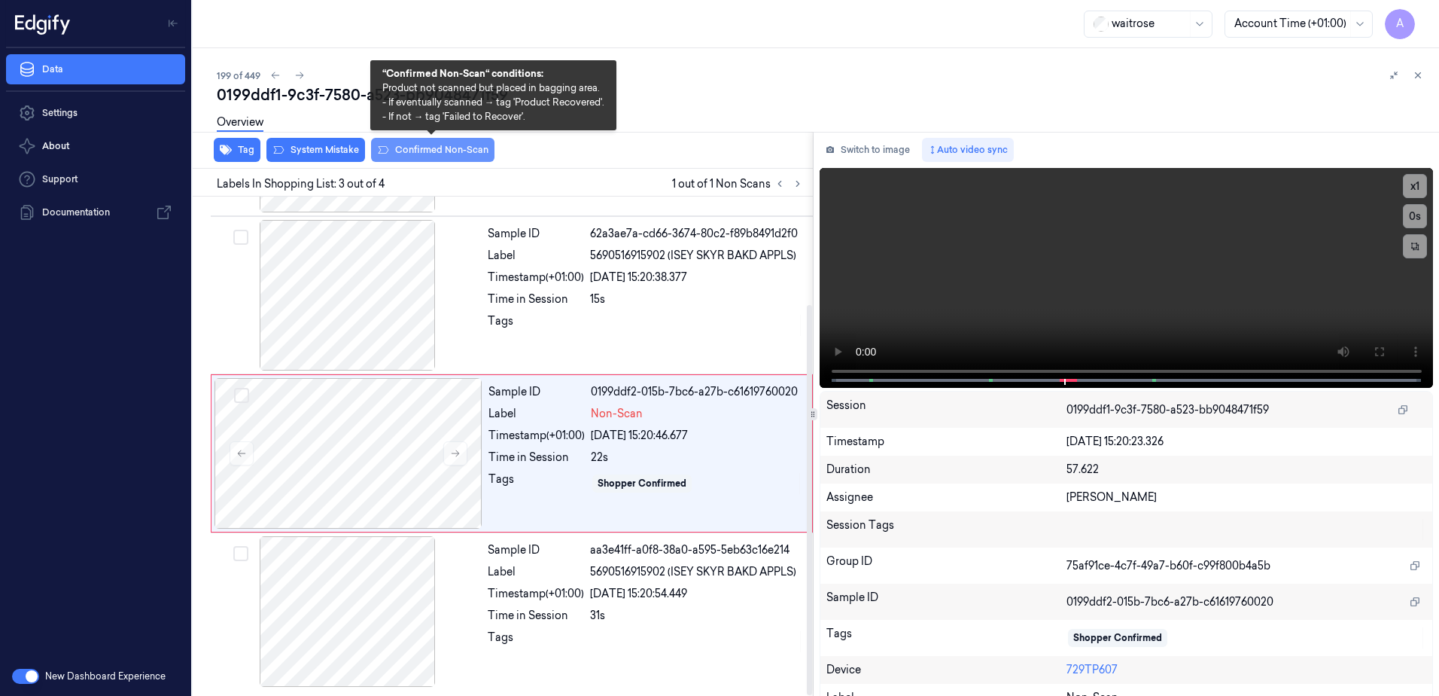
click at [429, 151] on button "Confirmed Non-Scan" at bounding box center [432, 150] width 123 height 24
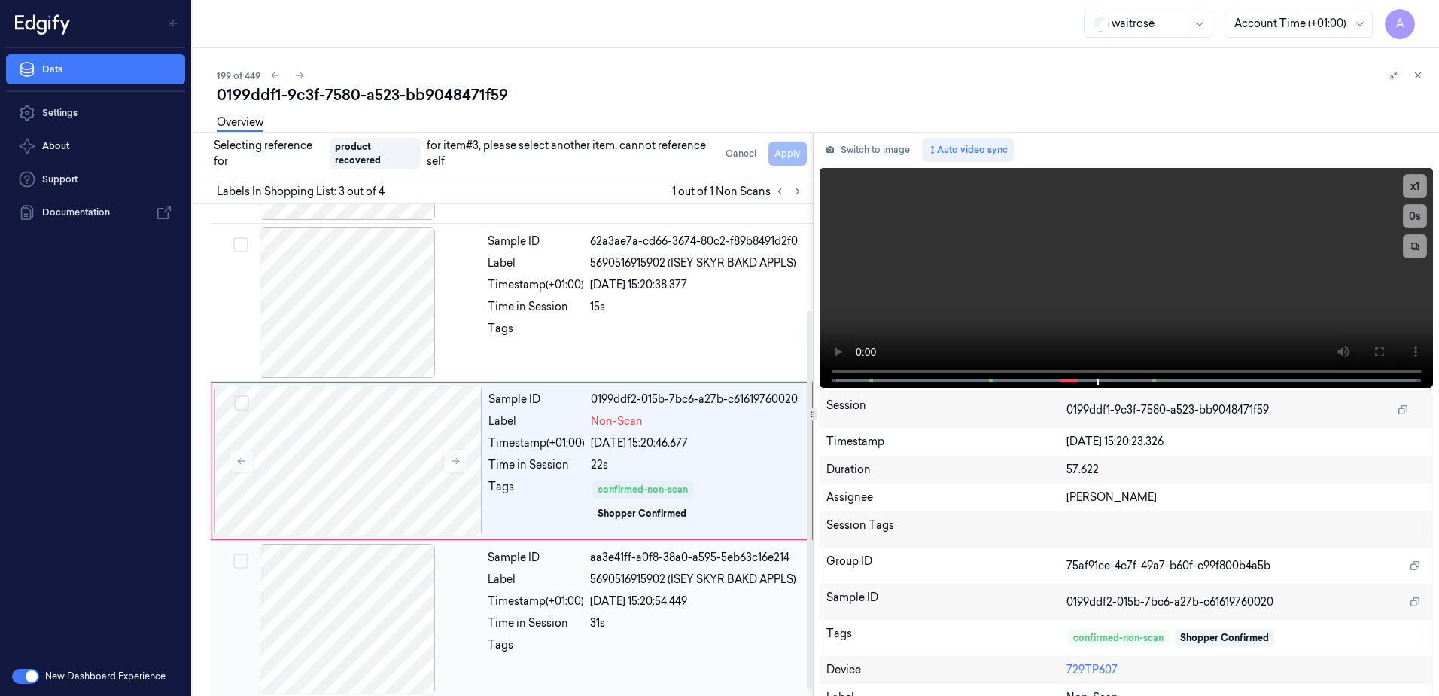
click at [686, 629] on div "31s" at bounding box center [697, 623] width 214 height 16
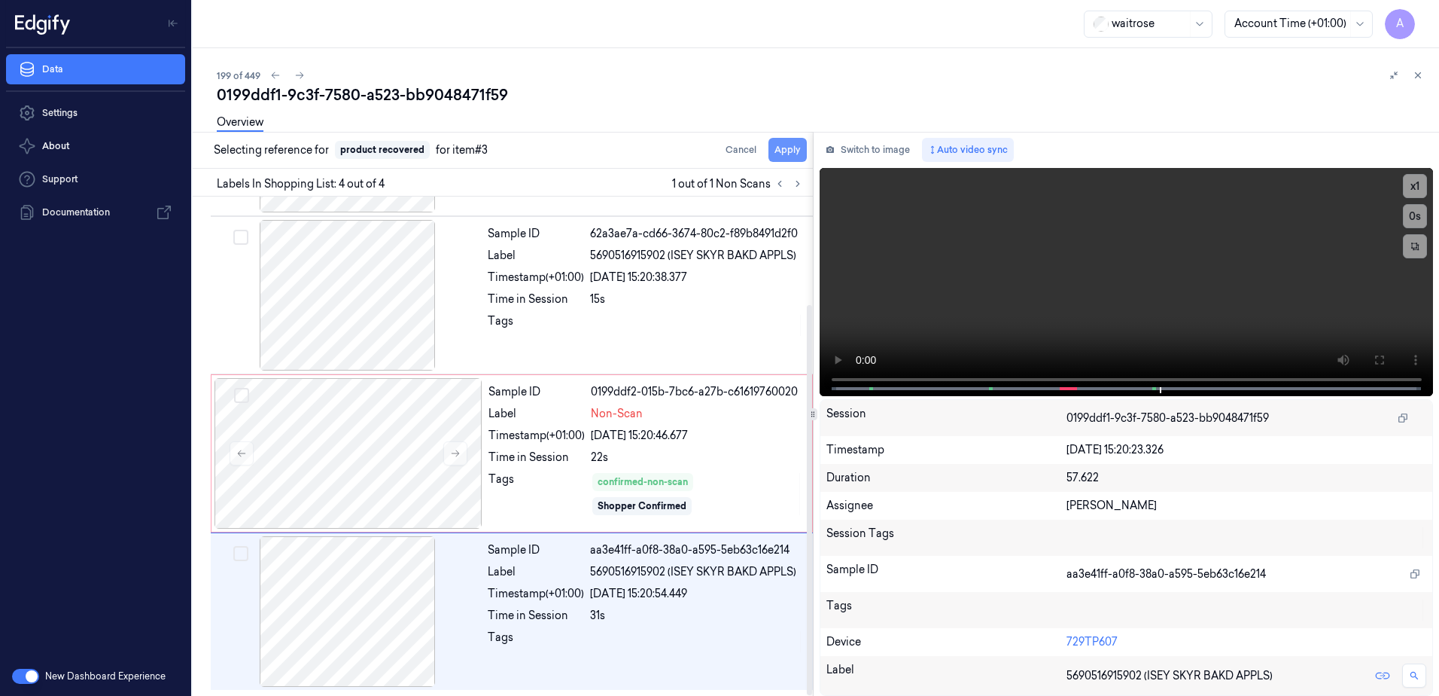
click at [780, 153] on button "Apply" at bounding box center [788, 150] width 38 height 24
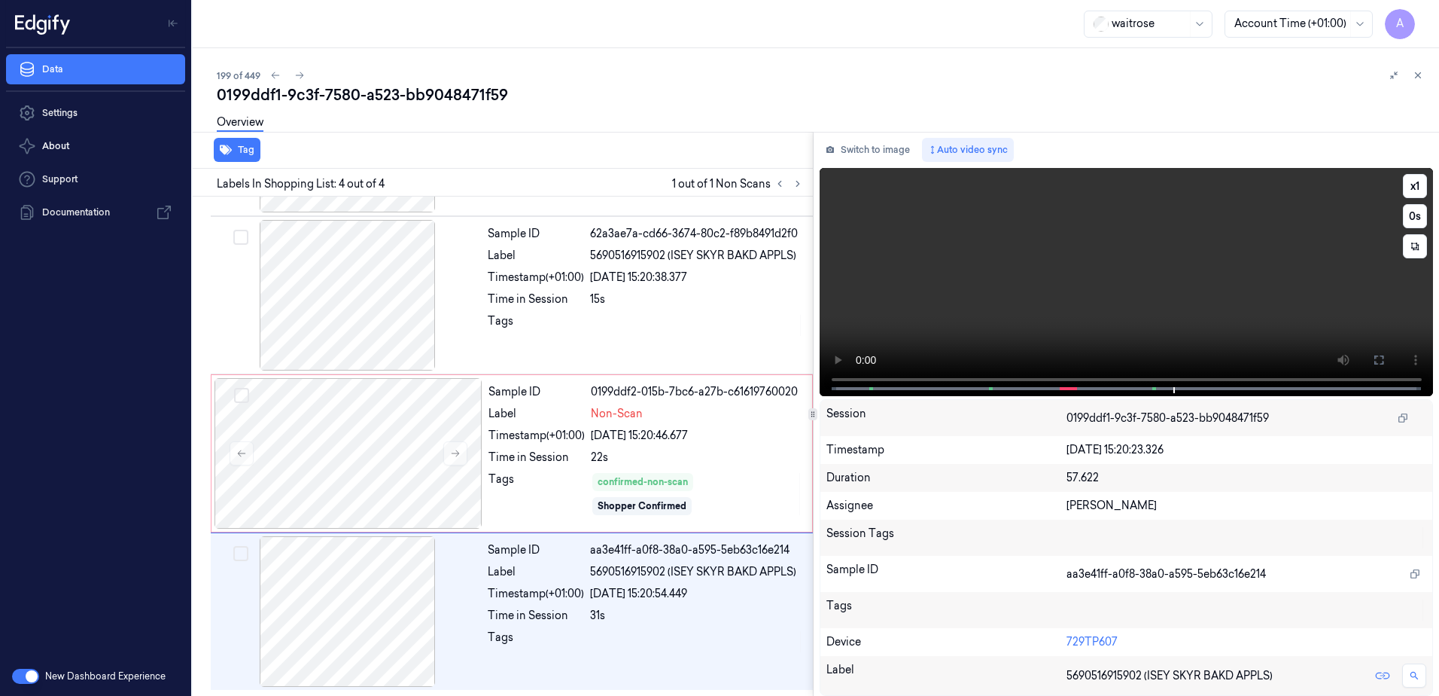
scroll to position [150, 0]
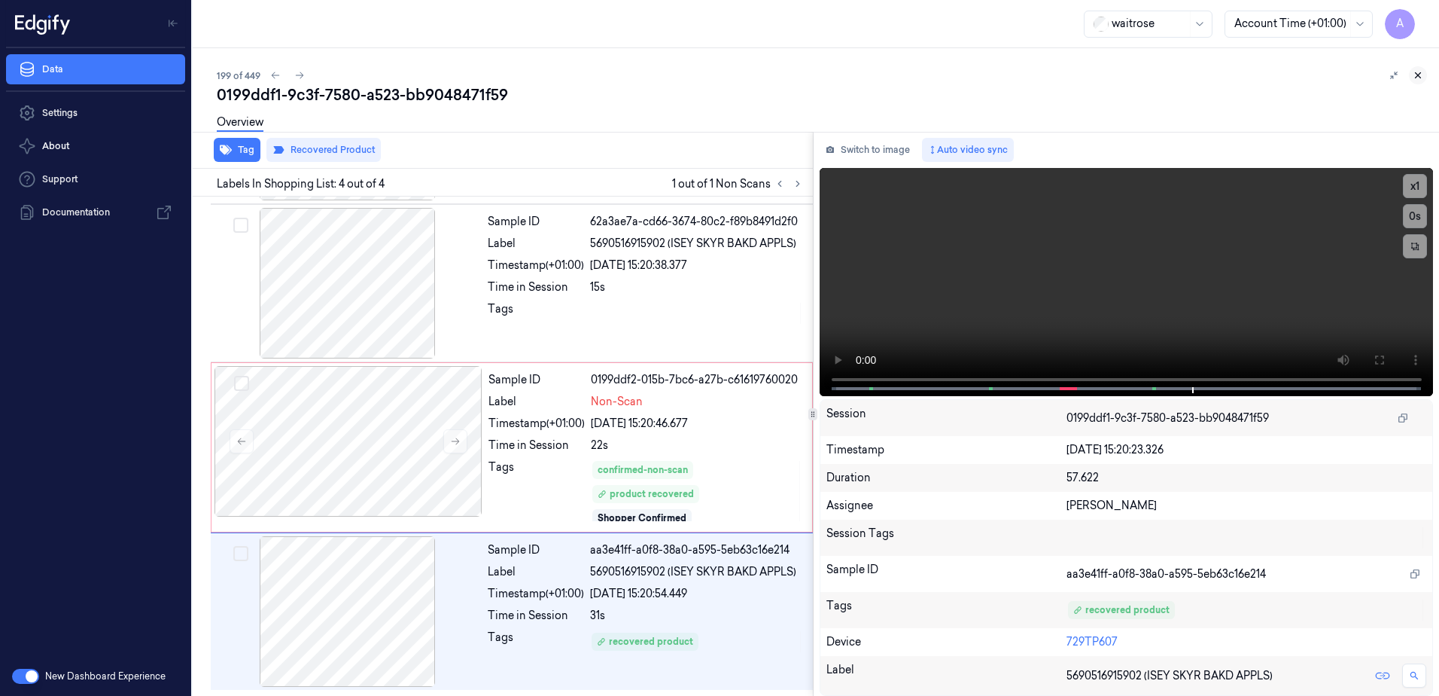
click at [1417, 78] on icon at bounding box center [1418, 75] width 11 height 11
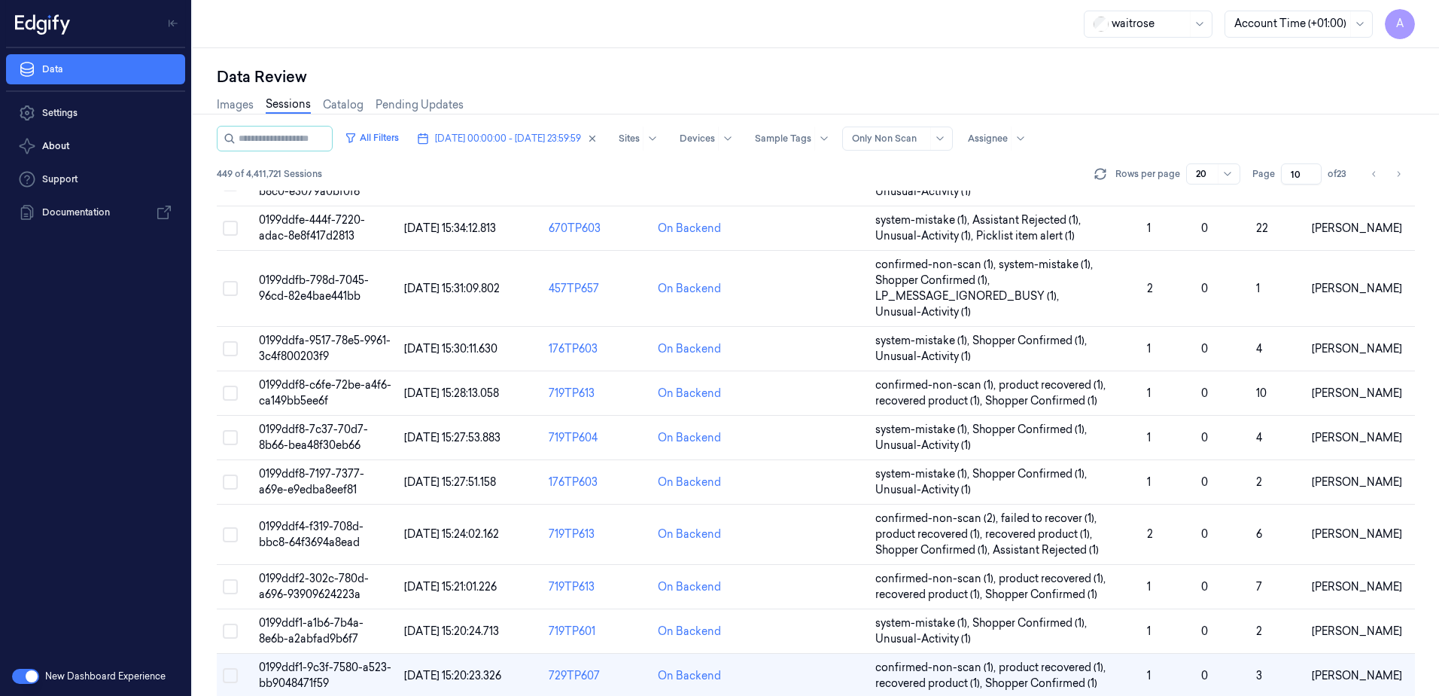
scroll to position [475, 0]
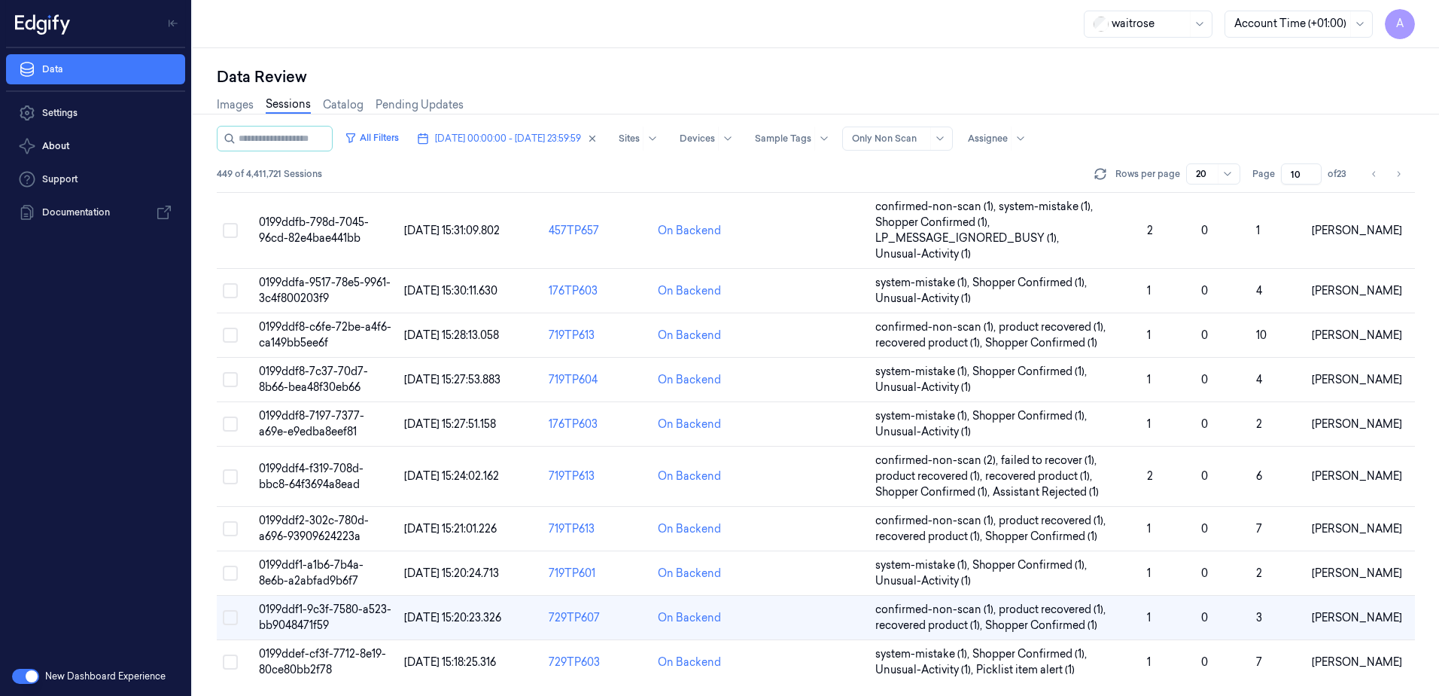
drag, startPoint x: 1302, startPoint y: 174, endPoint x: 1283, endPoint y: 179, distance: 19.5
click at [1283, 179] on input "10" at bounding box center [1301, 173] width 41 height 21
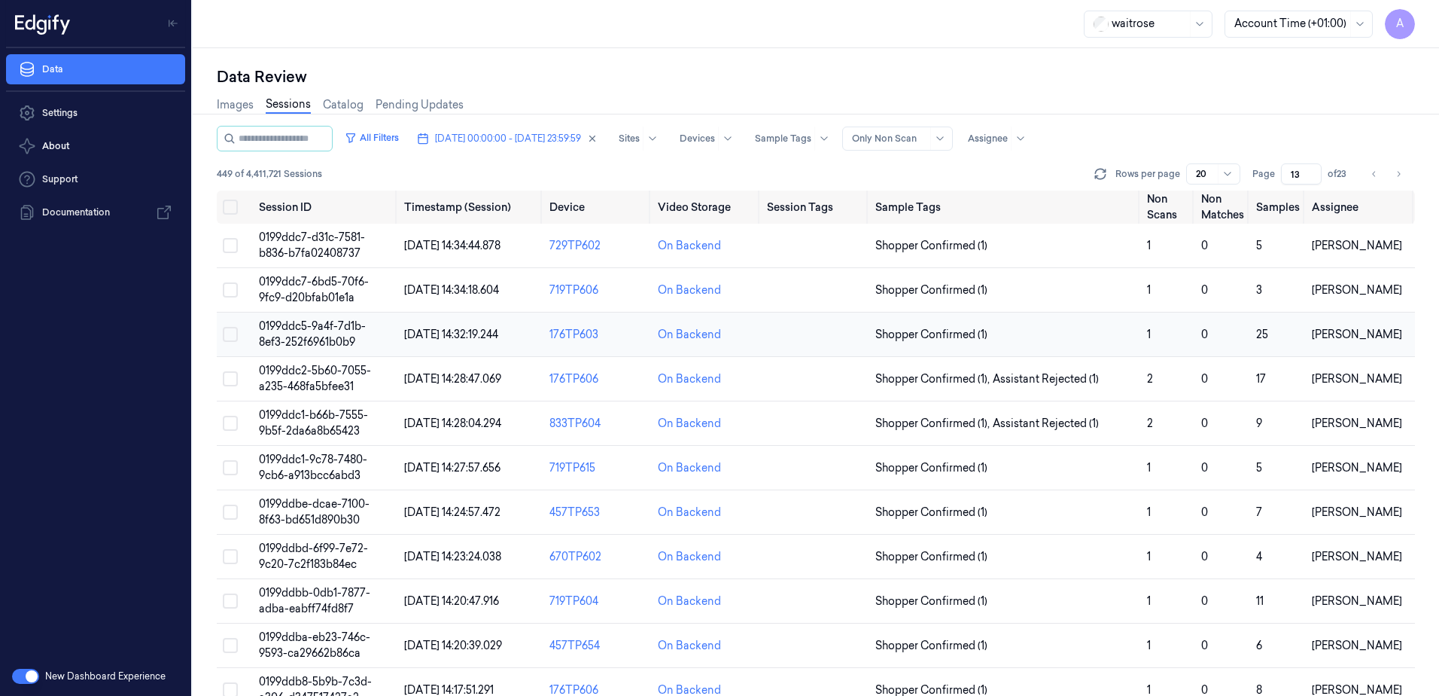
type input "13"
click at [328, 334] on td "0199ddc5-9a4f-7d1b-8ef3-252f6961b0b9" at bounding box center [325, 334] width 145 height 44
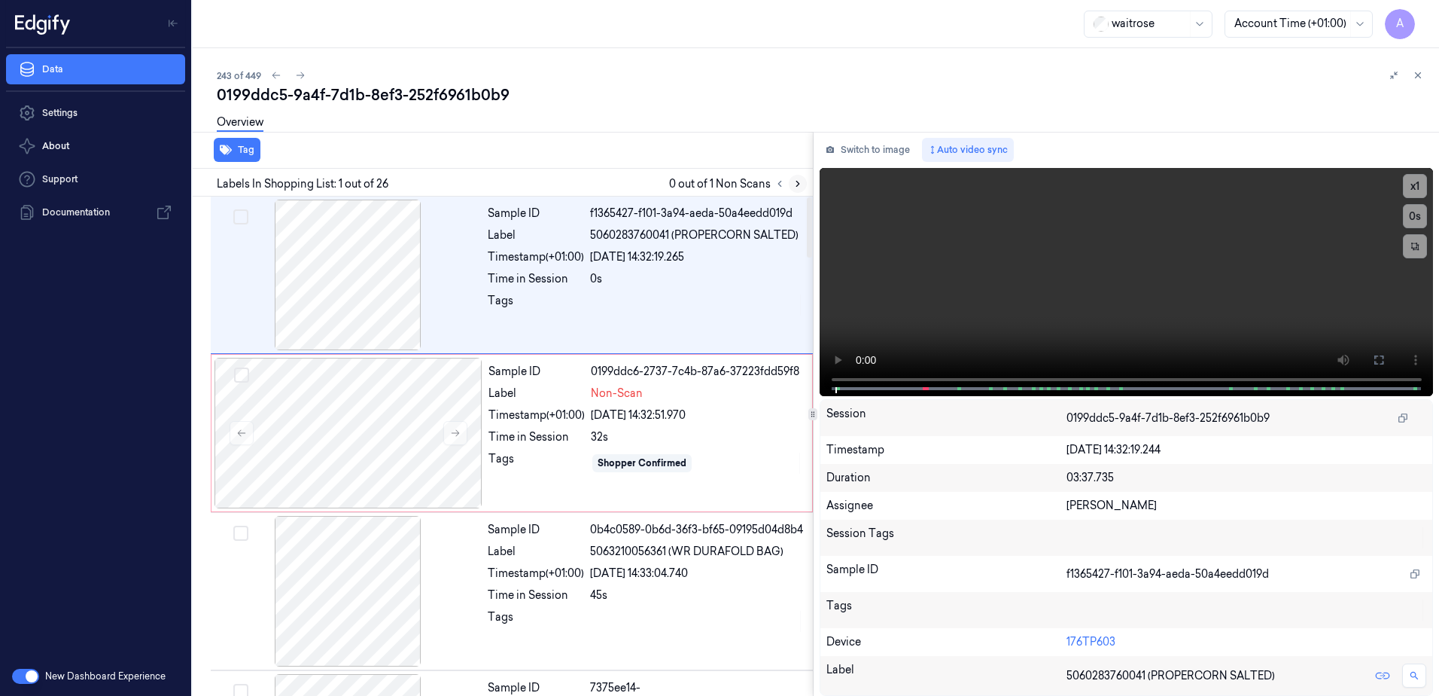
click at [798, 187] on icon at bounding box center [798, 183] width 11 height 11
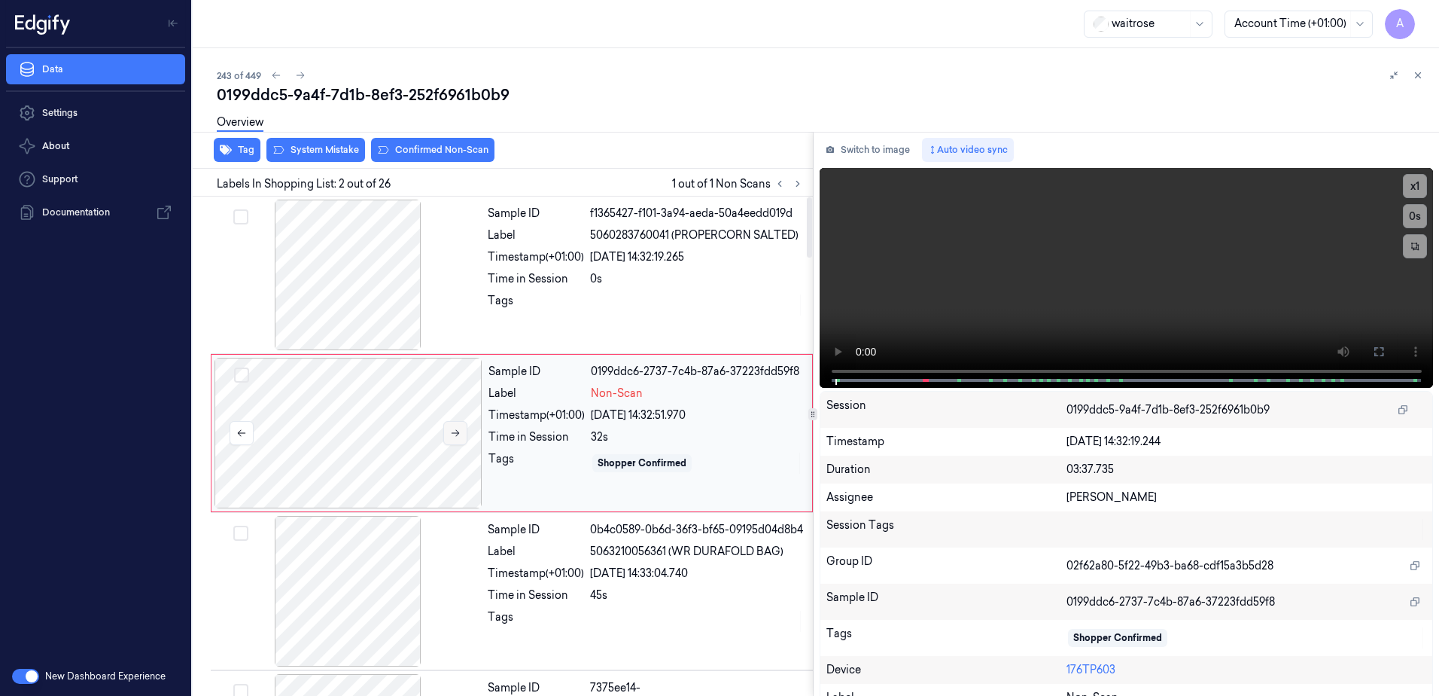
click at [450, 439] on button at bounding box center [455, 433] width 24 height 24
click at [455, 439] on button at bounding box center [455, 433] width 24 height 24
drag, startPoint x: 1378, startPoint y: 354, endPoint x: 1381, endPoint y: 432, distance: 78.3
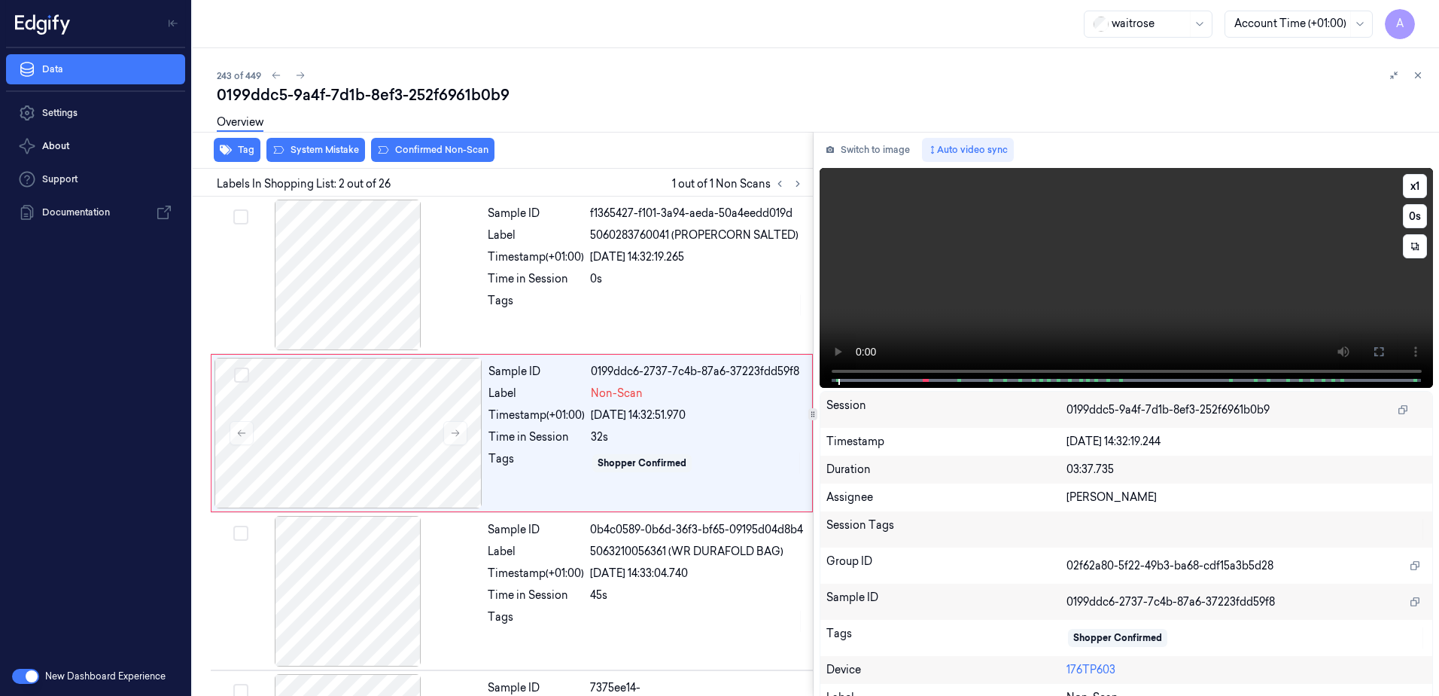
click at [1378, 354] on icon at bounding box center [1378, 351] width 9 height 9
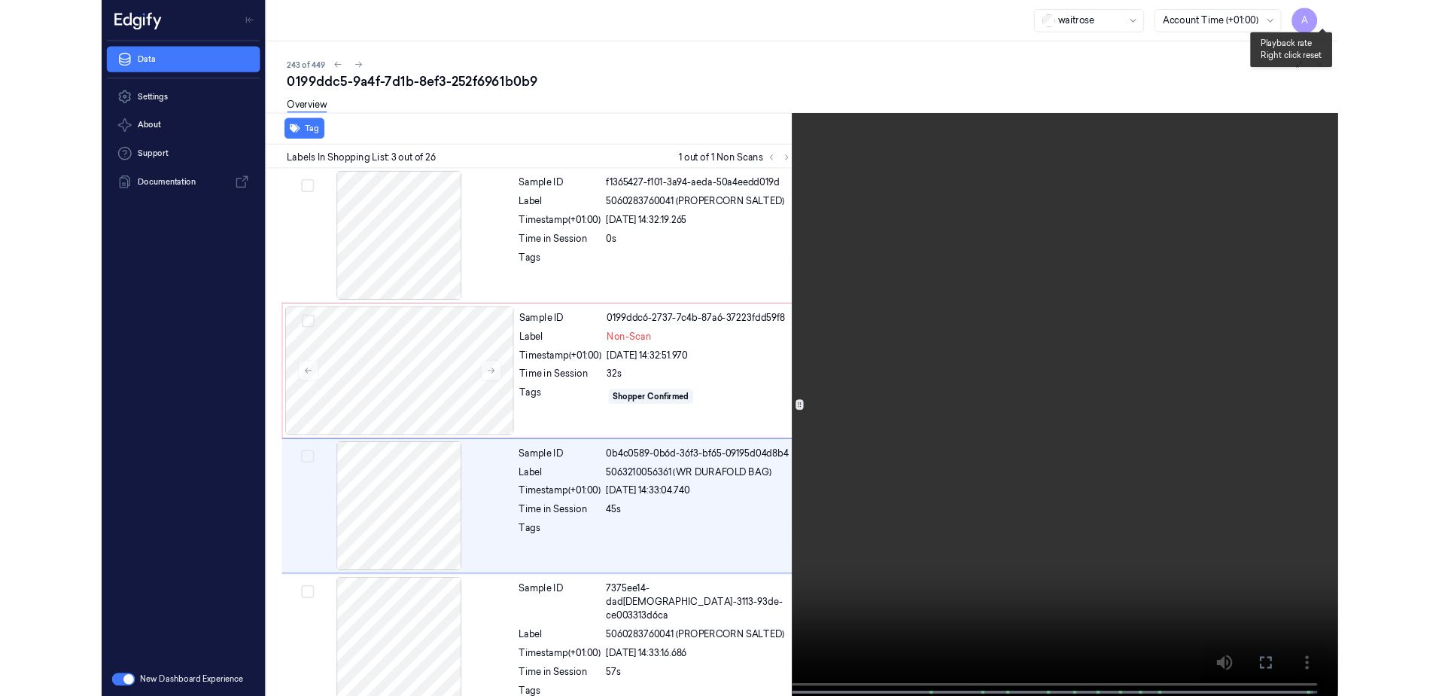
scroll to position [87, 0]
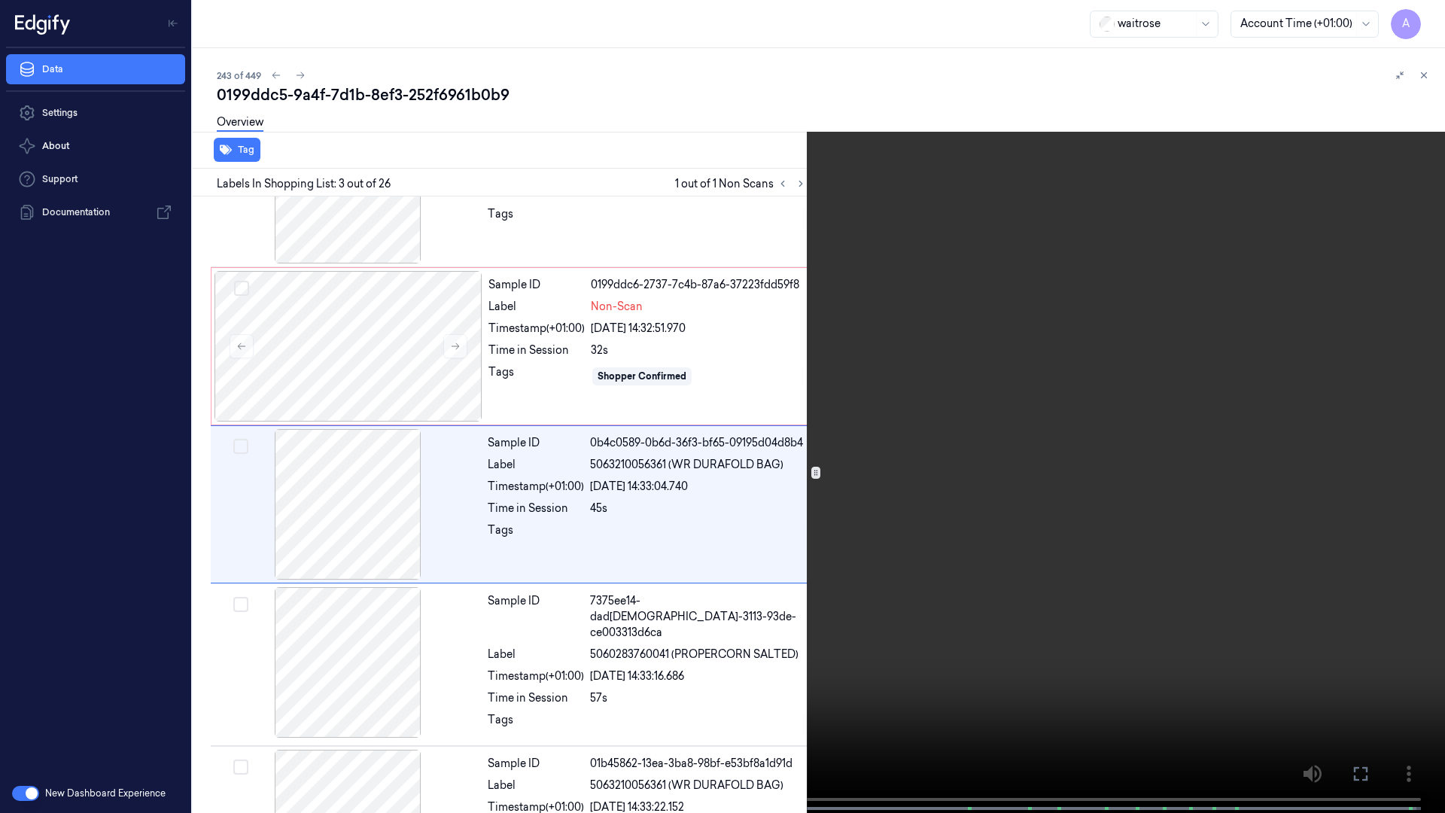
click at [0, 0] on icon at bounding box center [0, 0] width 0 height 0
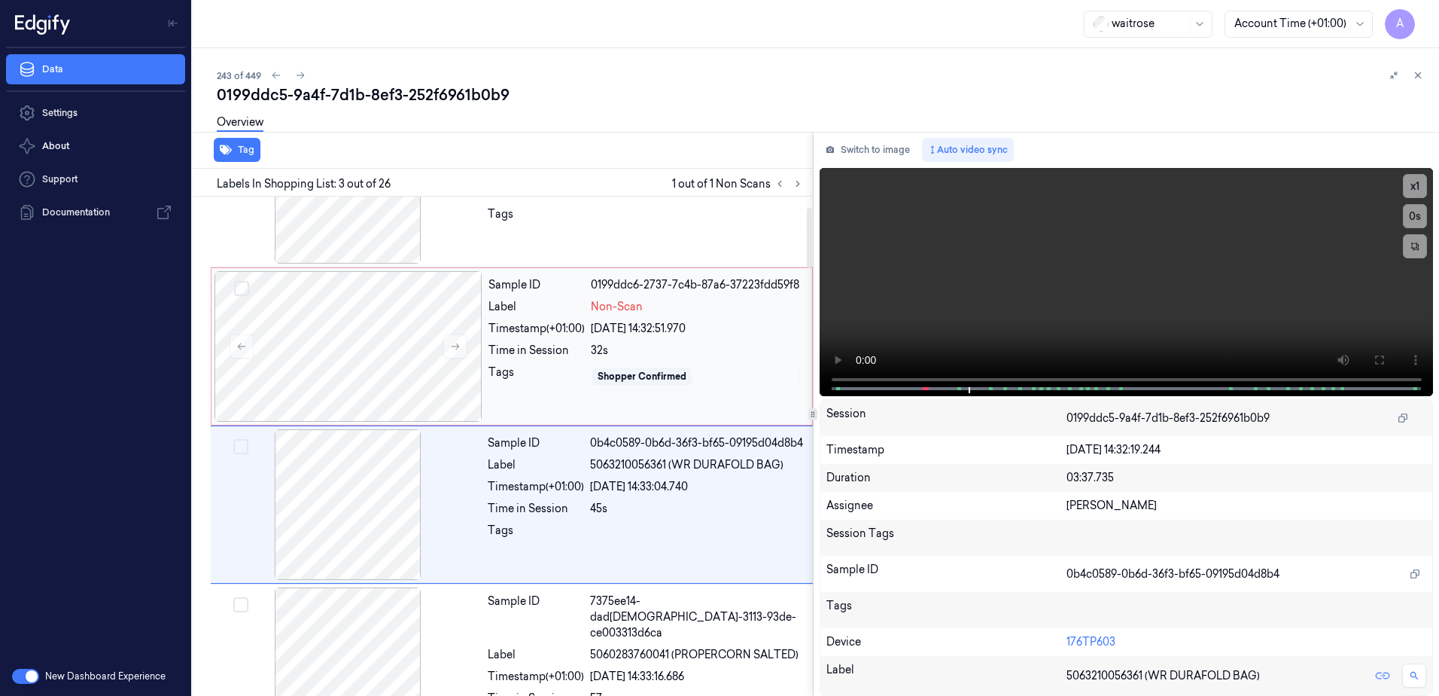
click at [545, 407] on div "Sample ID 0199ddc6-2737-7c4b-87a6-37223fdd59f8 Label Non-Scan Timestamp (+01:00…" at bounding box center [645, 346] width 327 height 151
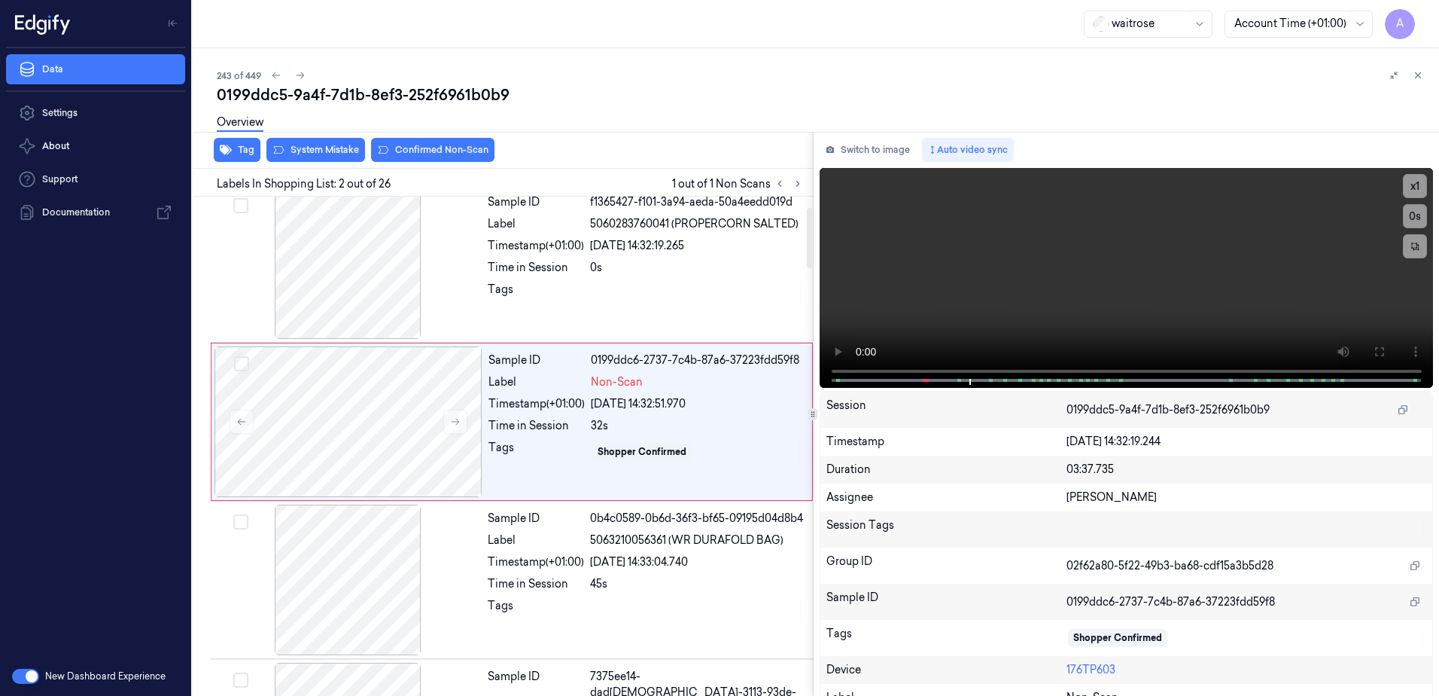
scroll to position [0, 0]
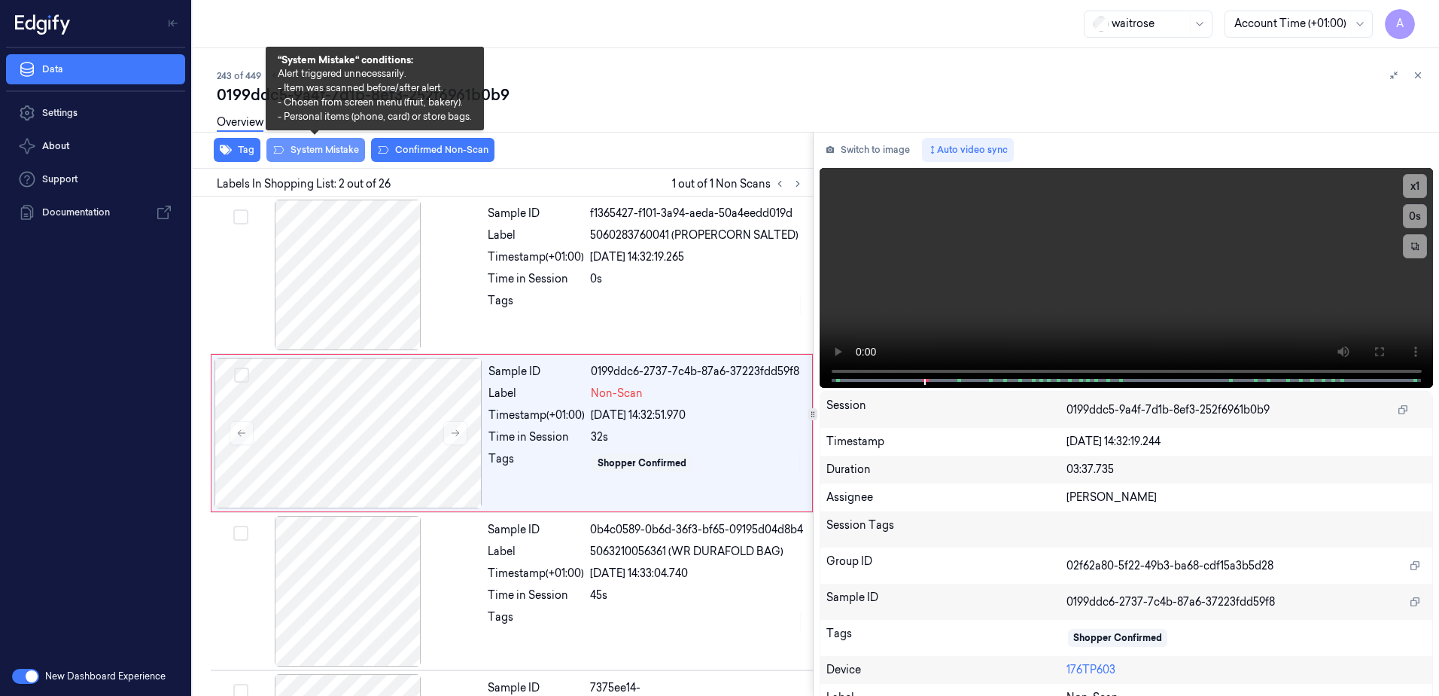
click at [310, 145] on button "System Mistake" at bounding box center [315, 150] width 99 height 24
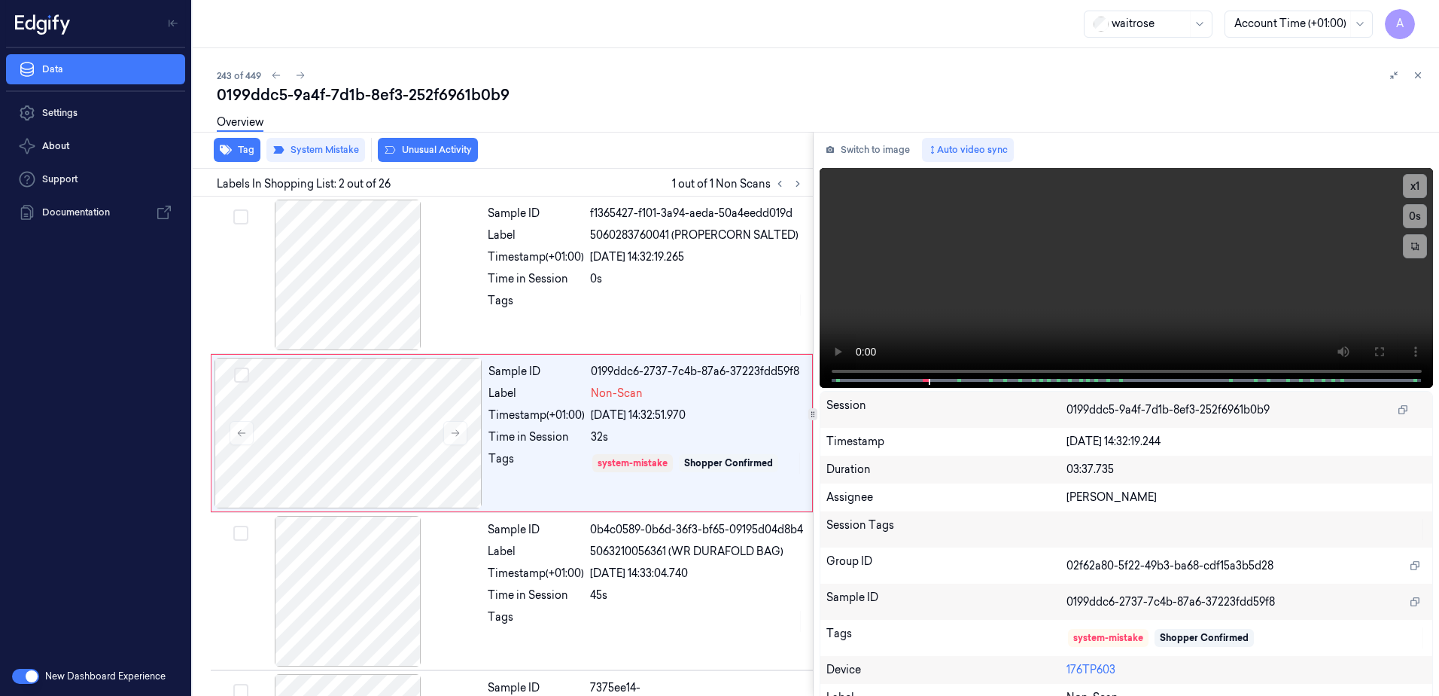
click at [437, 157] on button "Unusual Activity" at bounding box center [428, 150] width 100 height 24
click at [1420, 75] on icon at bounding box center [1418, 75] width 11 height 11
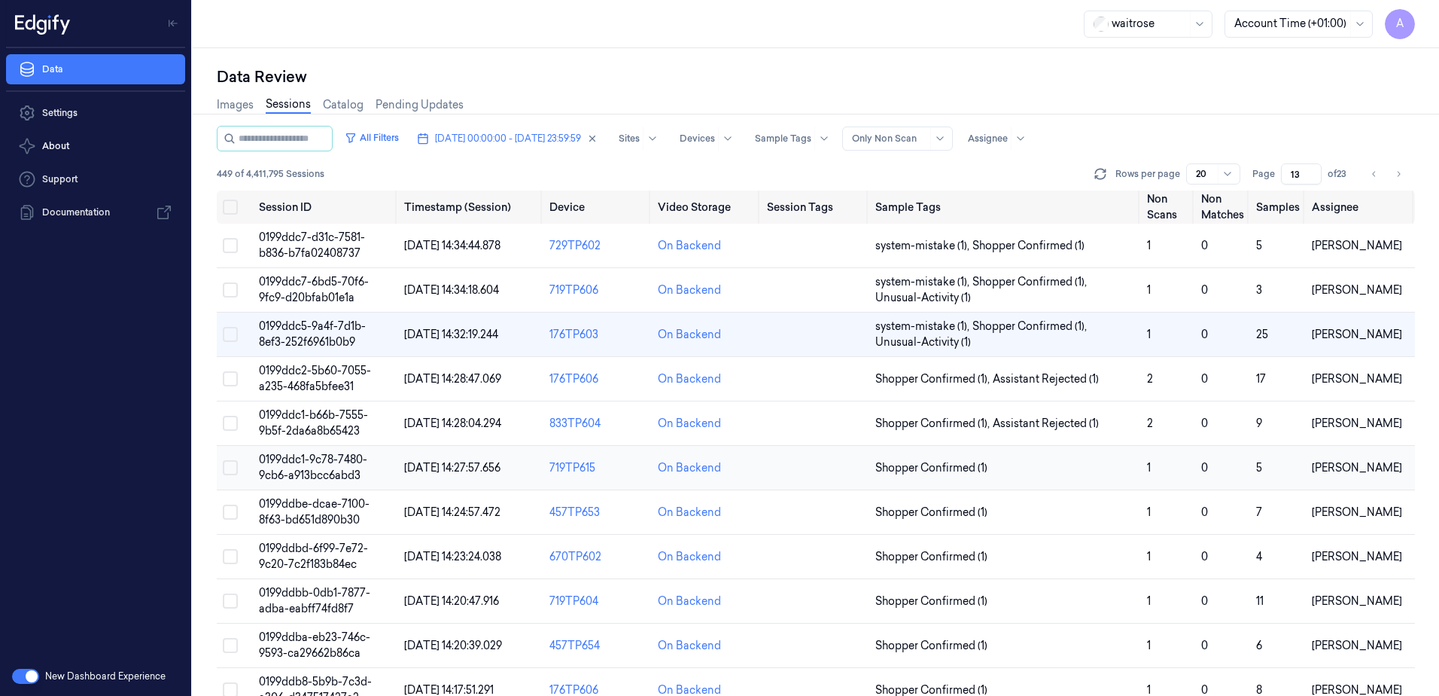
click at [316, 460] on span "0199ddc1-9c78-7480-9cb6-a913bcc6abd3" at bounding box center [313, 466] width 108 height 29
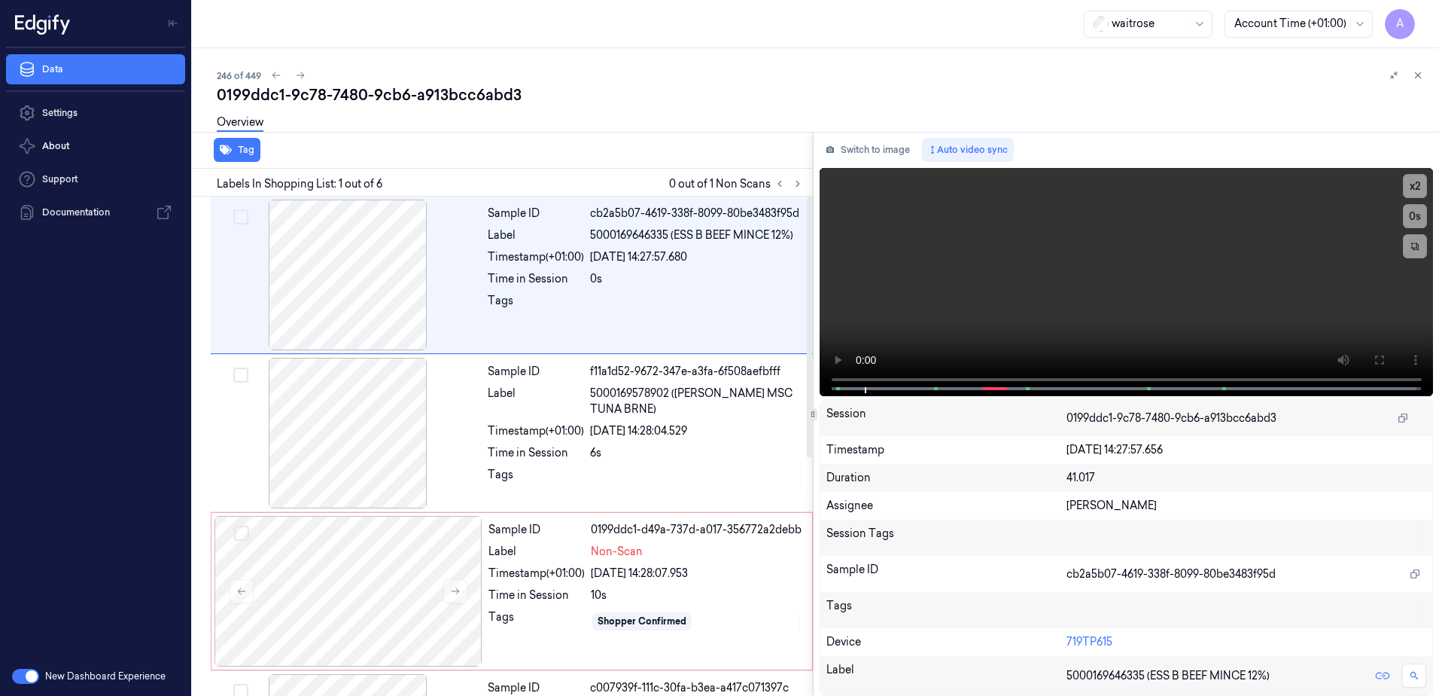
click at [793, 193] on div "Labels In Shopping List: 1 out of 6 0 out of 1 Non Scans" at bounding box center [500, 183] width 626 height 28
click at [802, 184] on icon at bounding box center [798, 183] width 11 height 11
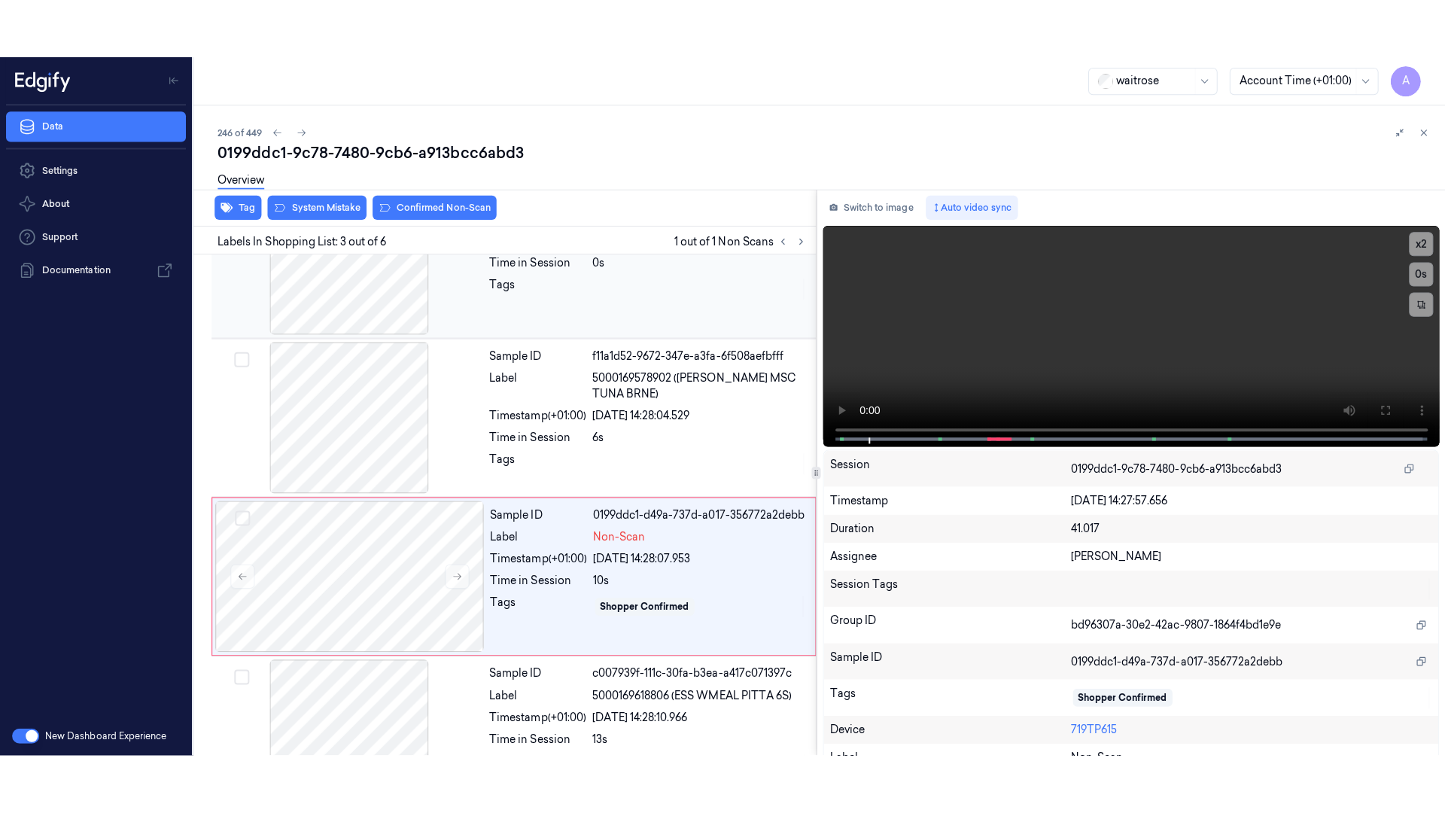
scroll to position [145, 0]
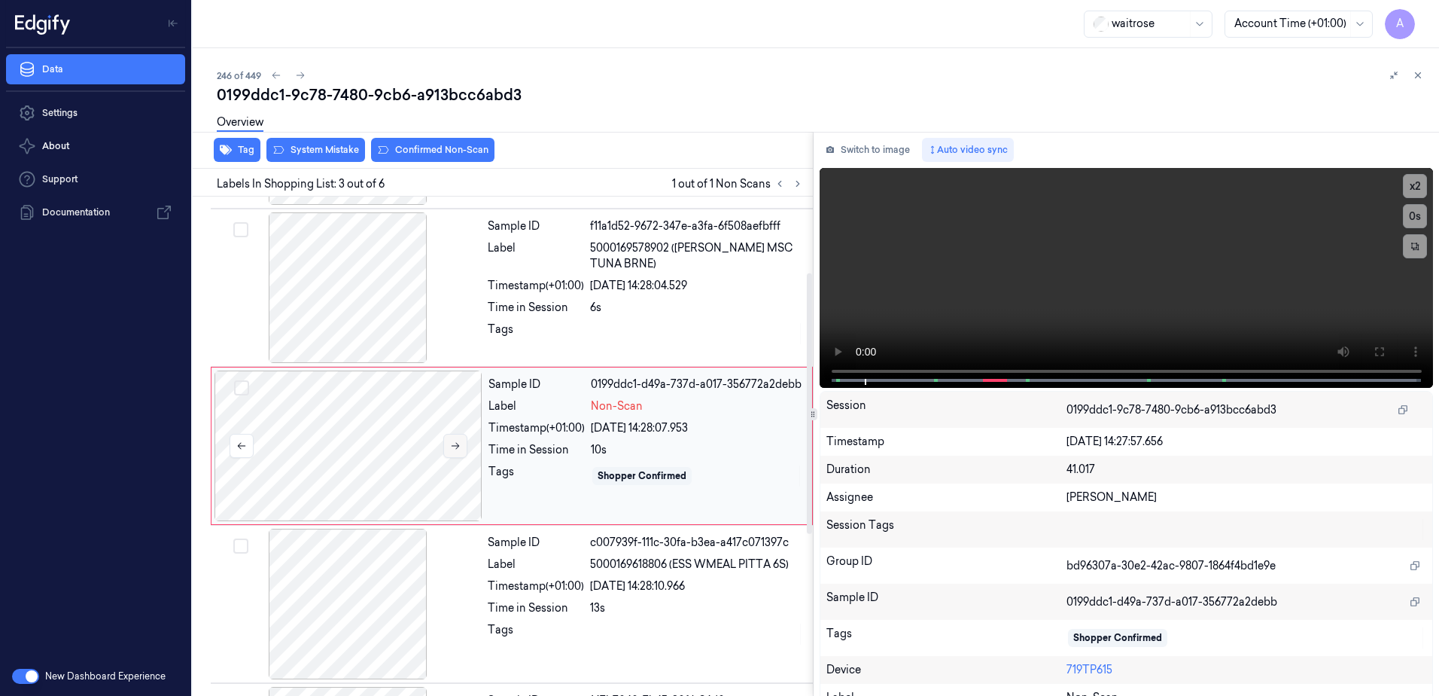
click at [453, 452] on button at bounding box center [455, 446] width 24 height 24
click at [454, 444] on icon at bounding box center [455, 445] width 11 height 11
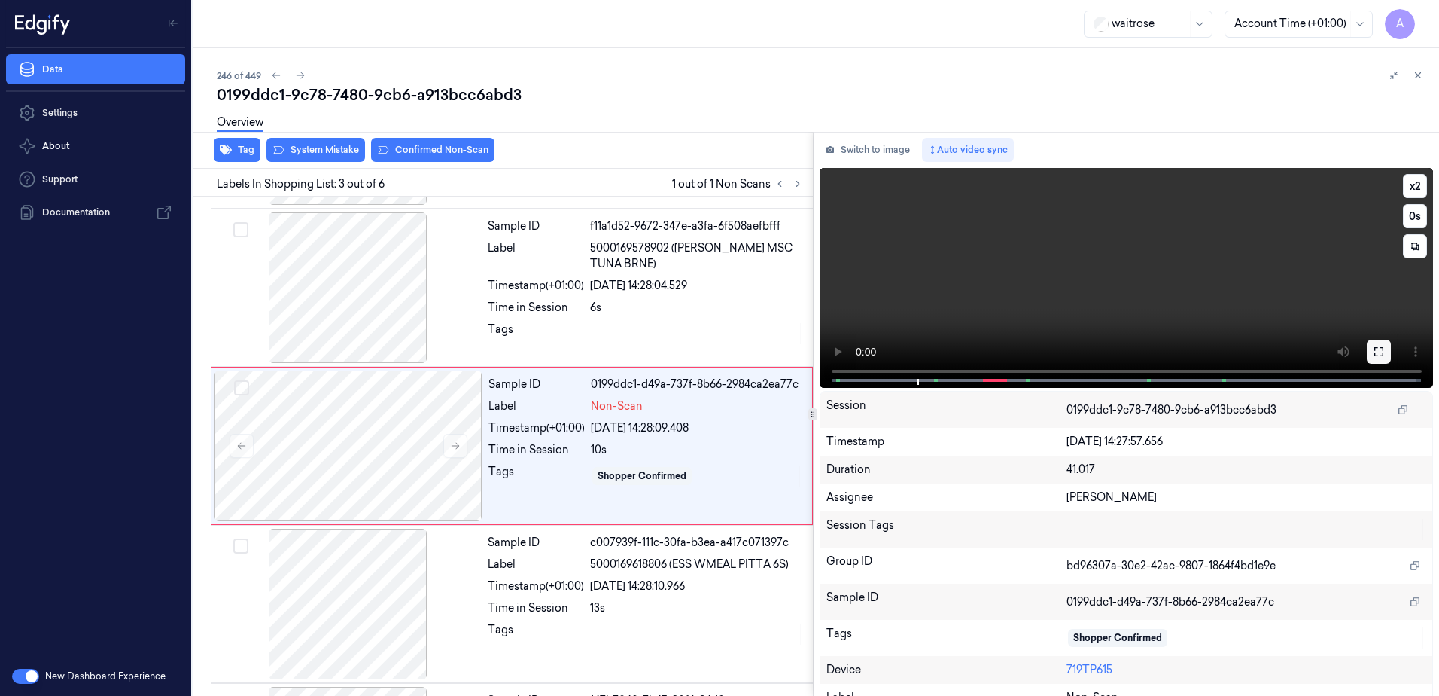
click at [1377, 349] on icon at bounding box center [1379, 352] width 12 height 12
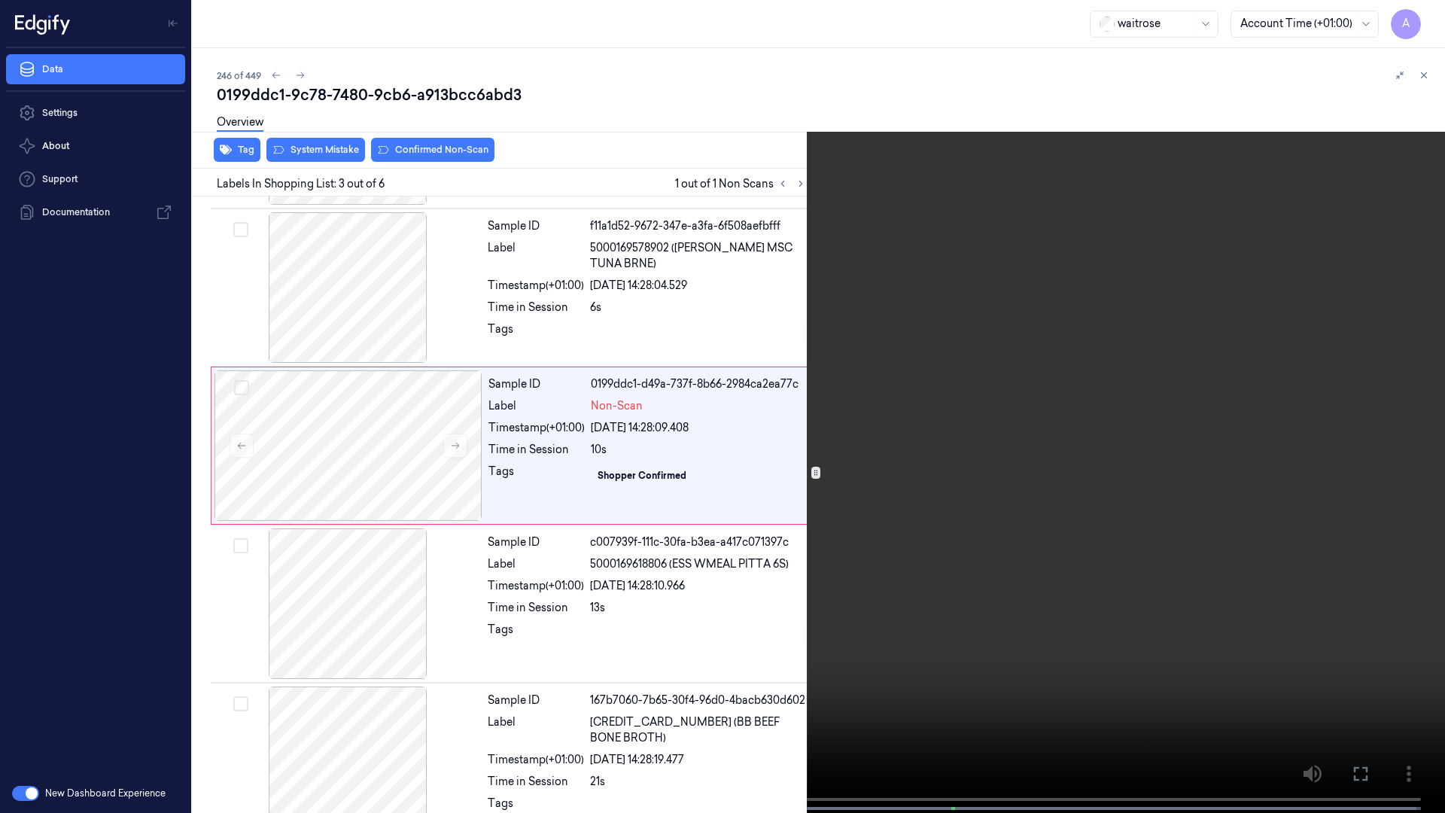
click at [1071, 403] on video at bounding box center [722, 408] width 1445 height 816
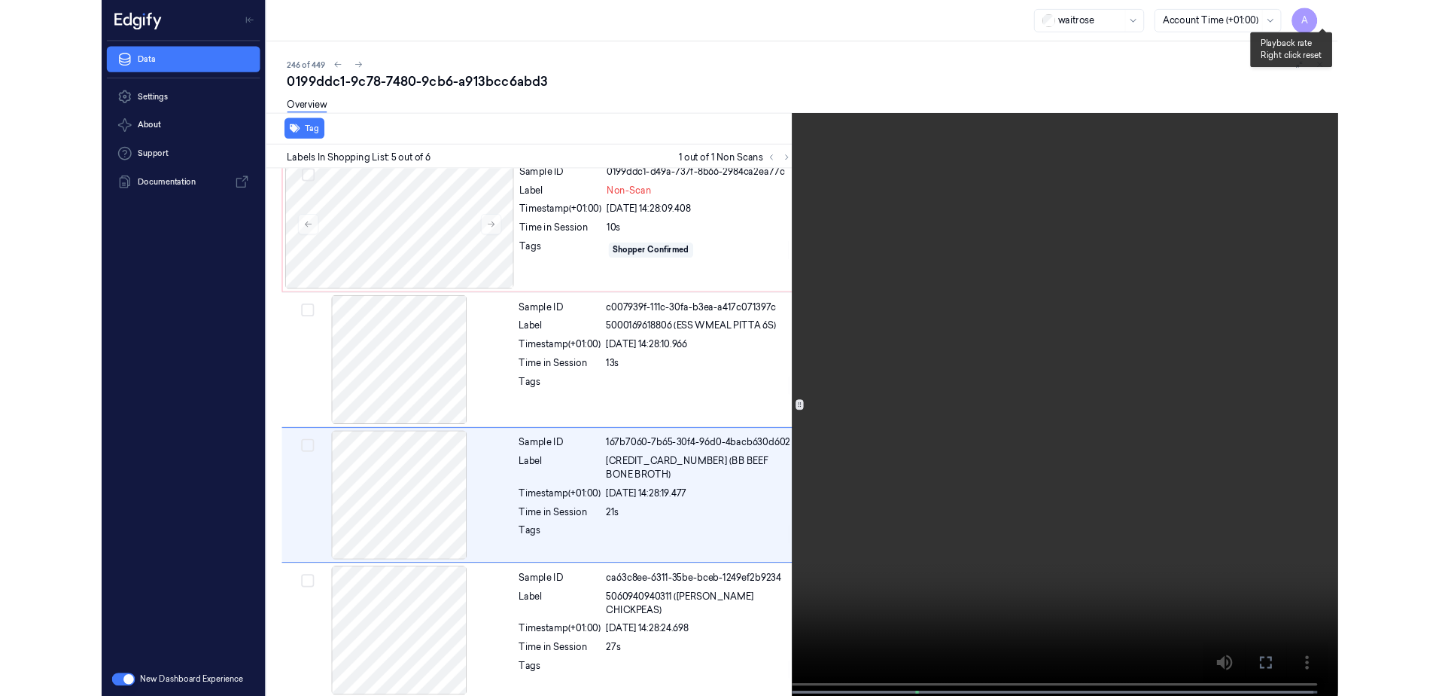
scroll to position [336, 0]
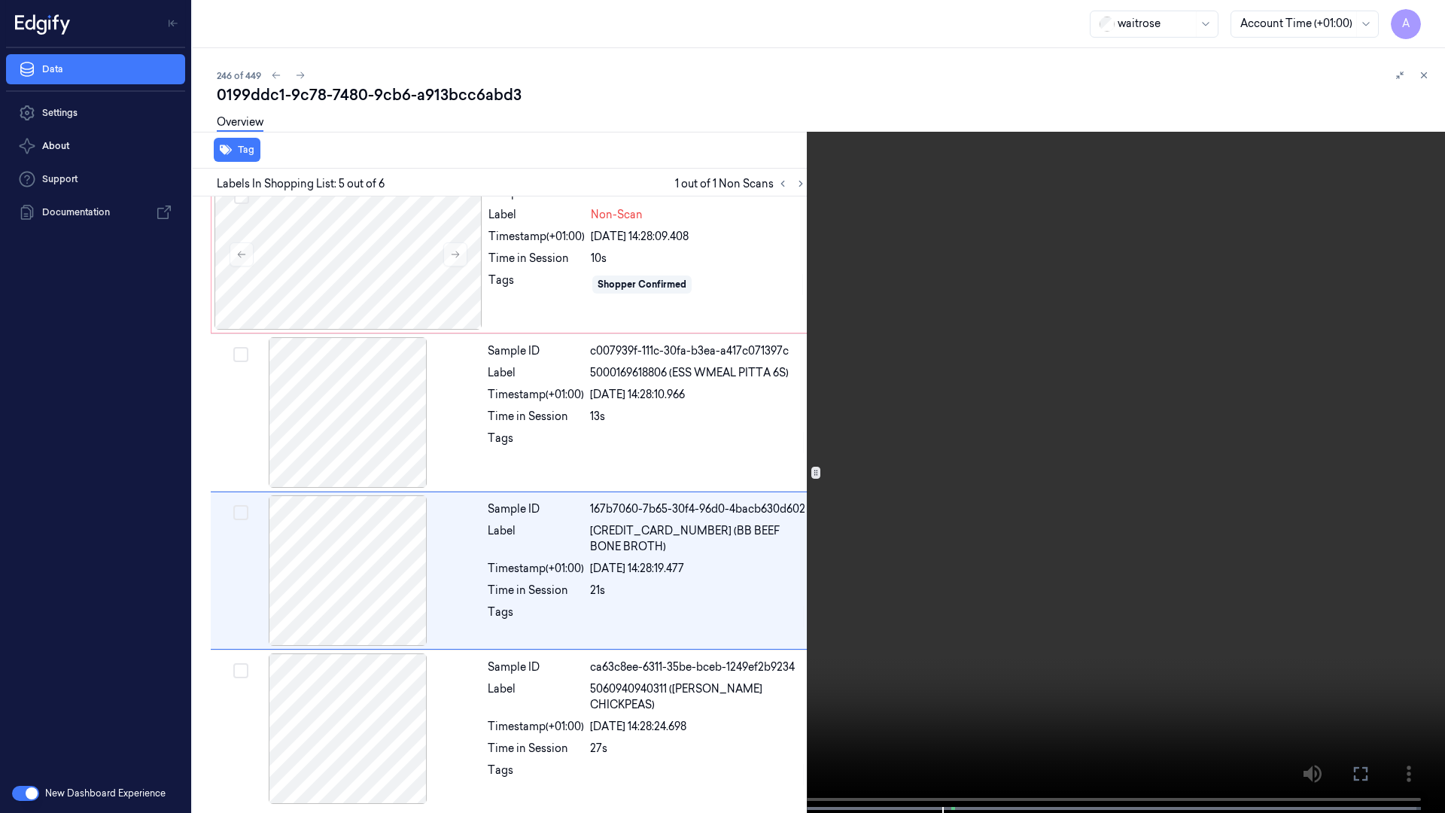
click at [974, 579] on video at bounding box center [722, 408] width 1445 height 816
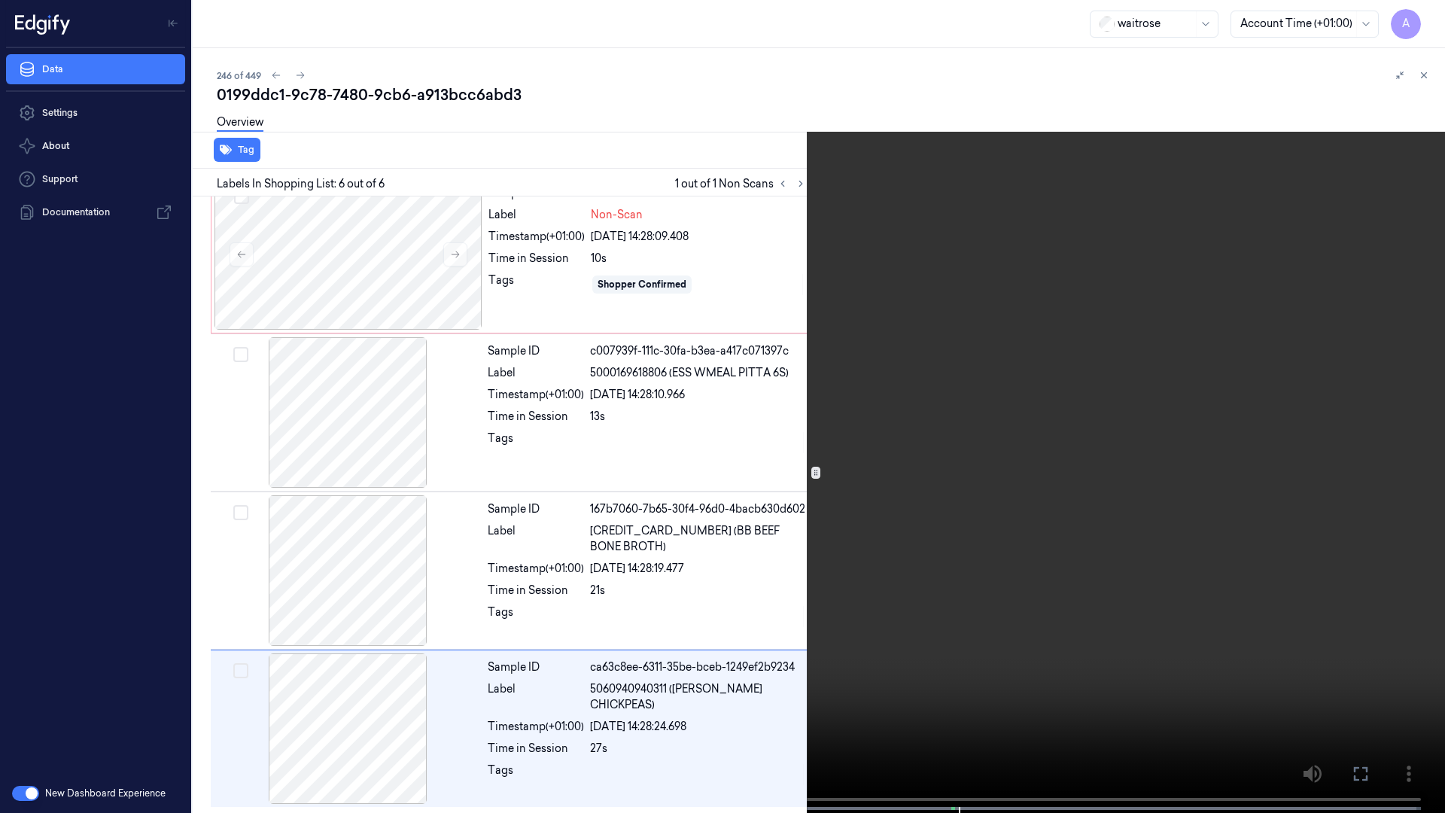
click at [0, 0] on icon at bounding box center [0, 0] width 0 height 0
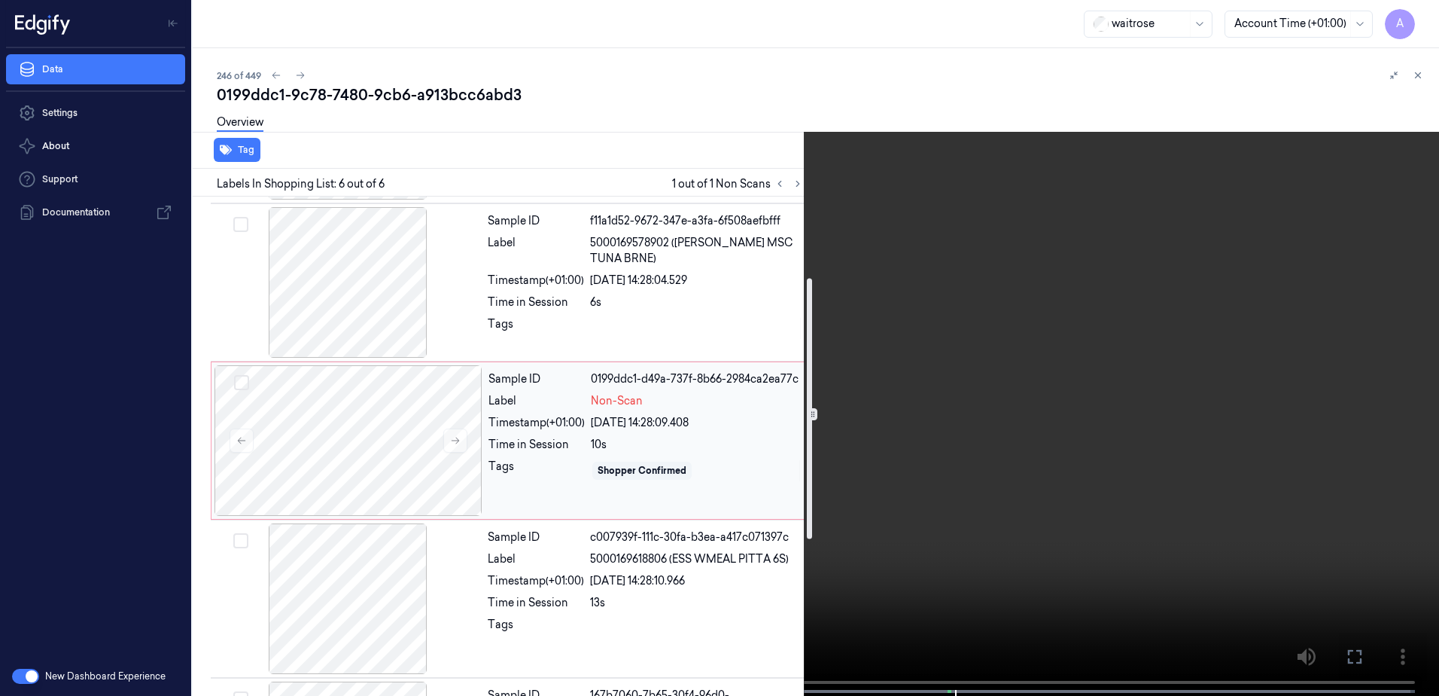
scroll to position [226, 0]
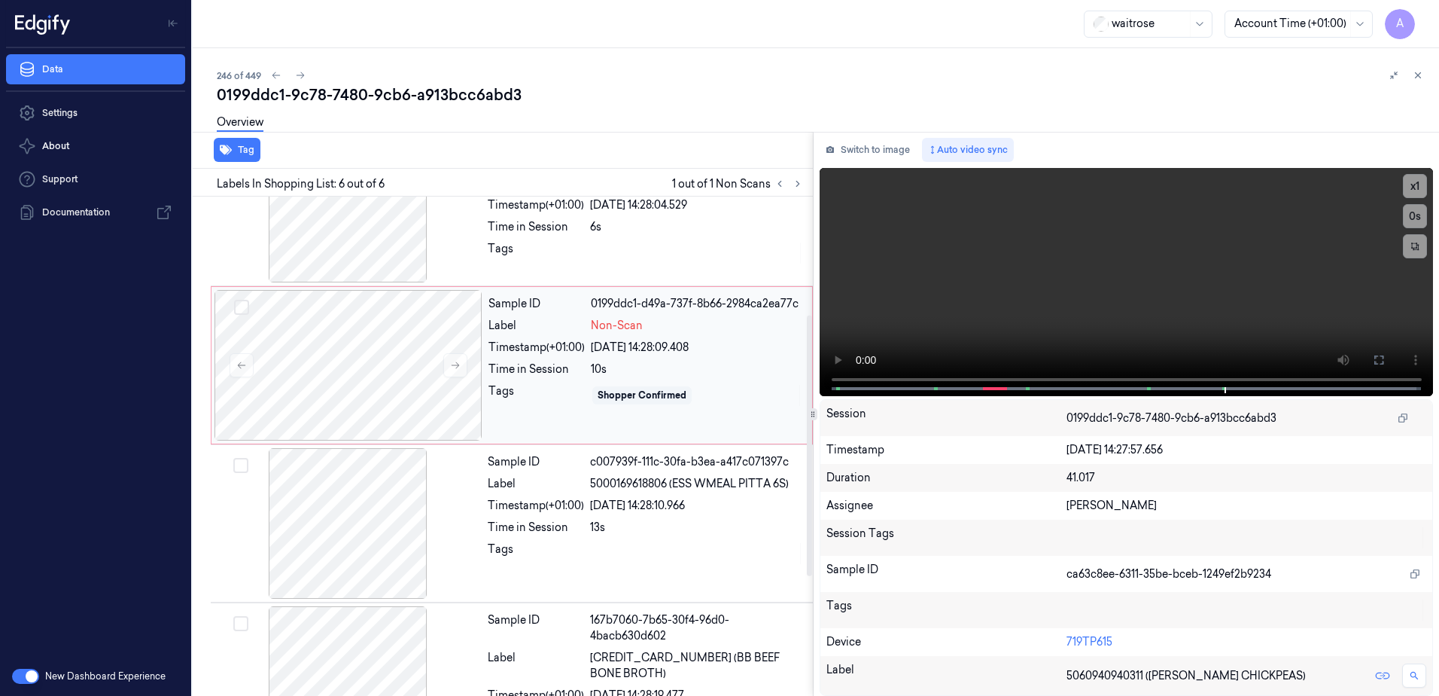
click at [725, 376] on div "10s" at bounding box center [697, 369] width 212 height 16
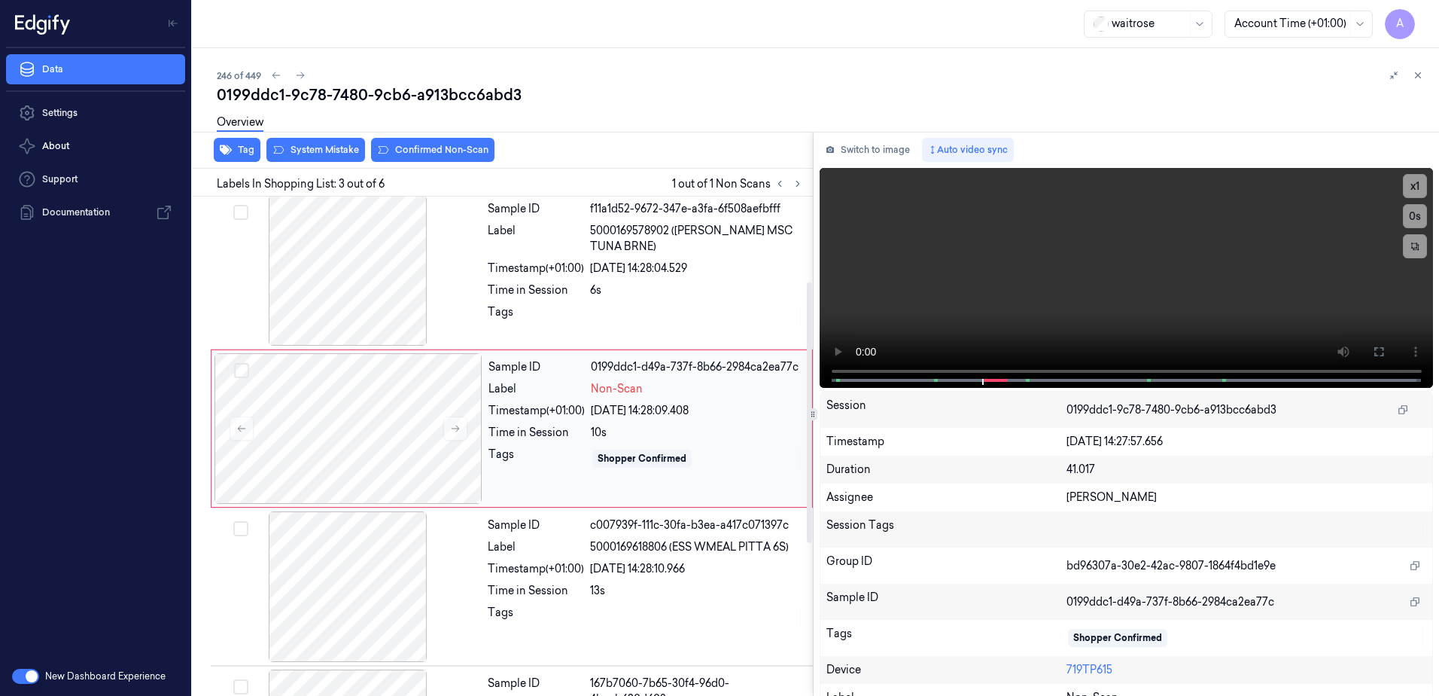
scroll to position [145, 0]
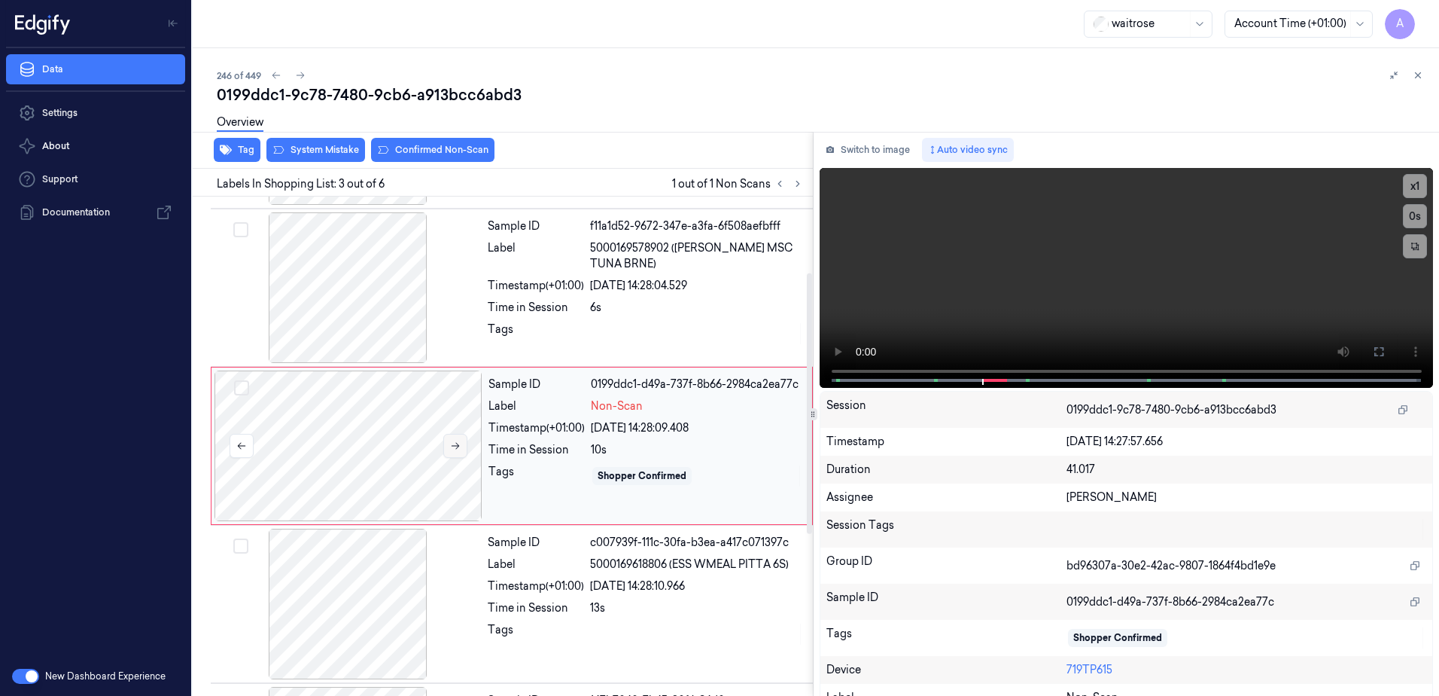
click at [449, 445] on button at bounding box center [455, 446] width 24 height 24
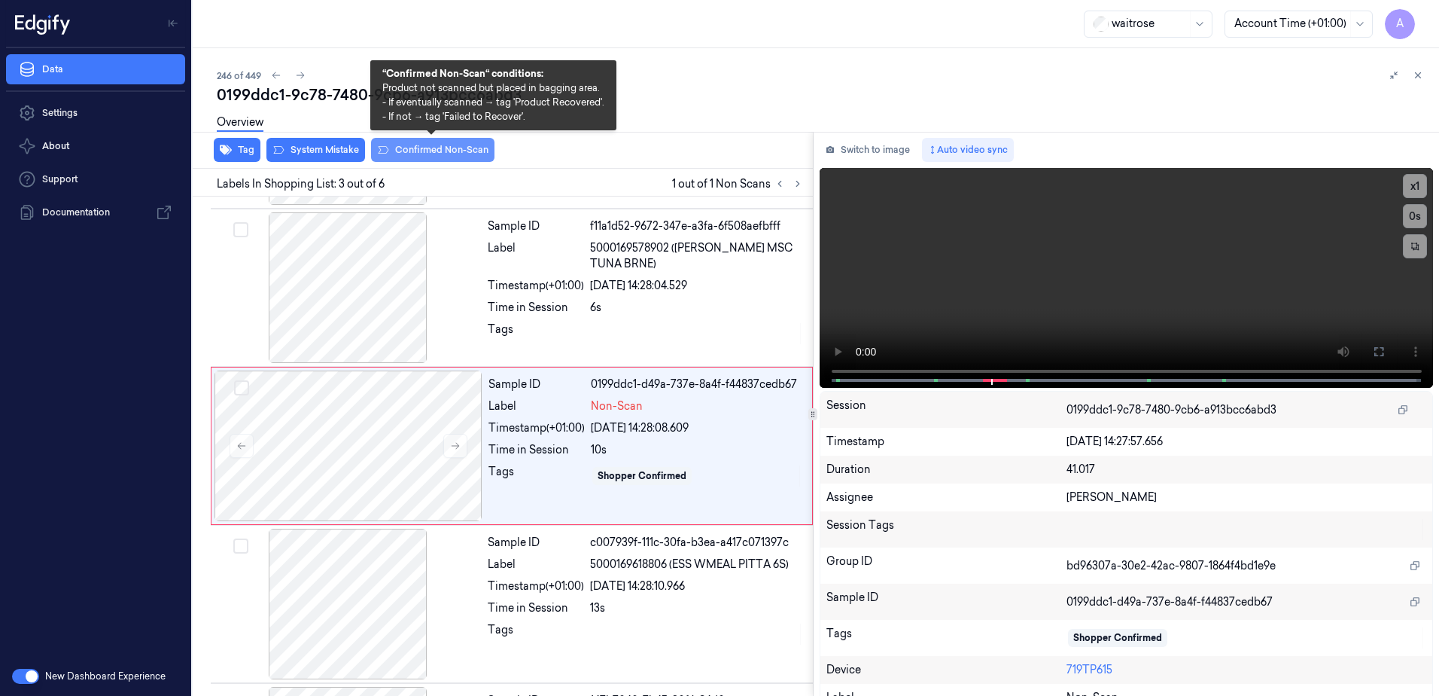
click at [420, 150] on button "Confirmed Non-Scan" at bounding box center [432, 150] width 123 height 24
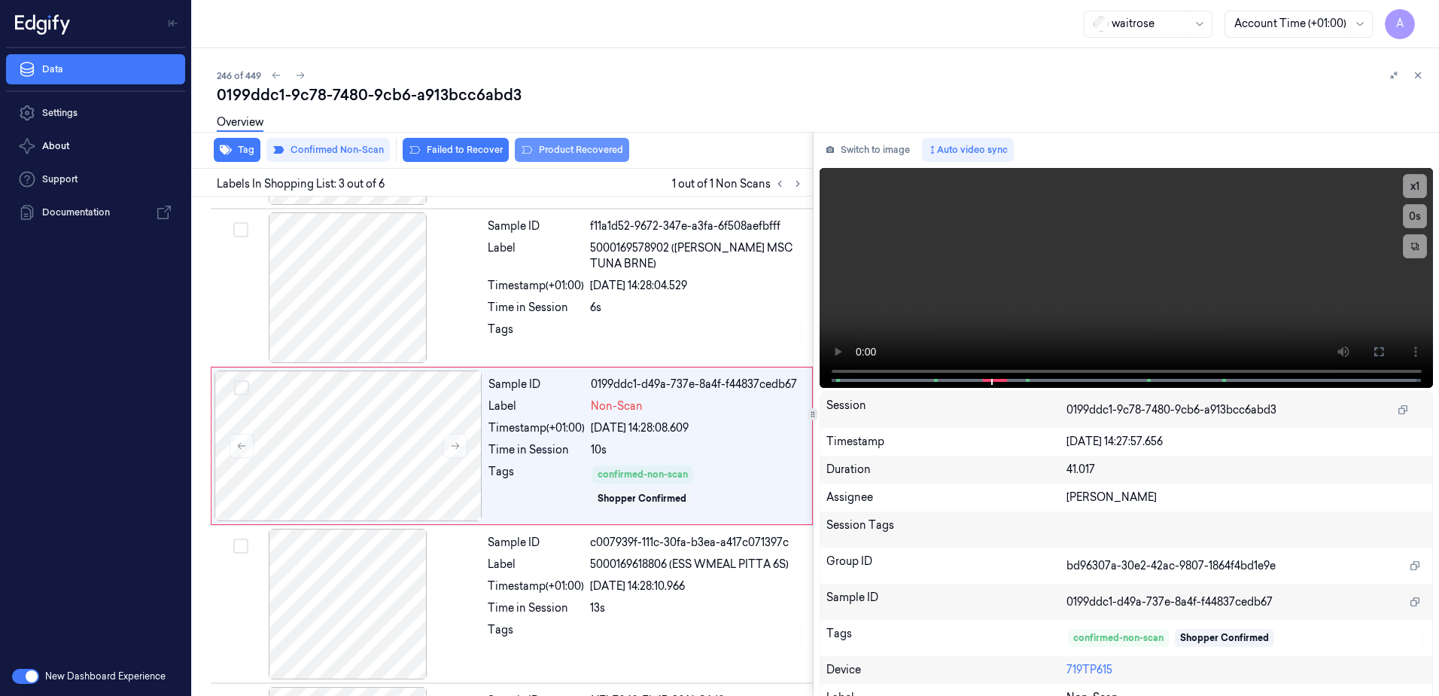
click at [559, 153] on button "Product Recovered" at bounding box center [572, 150] width 114 height 24
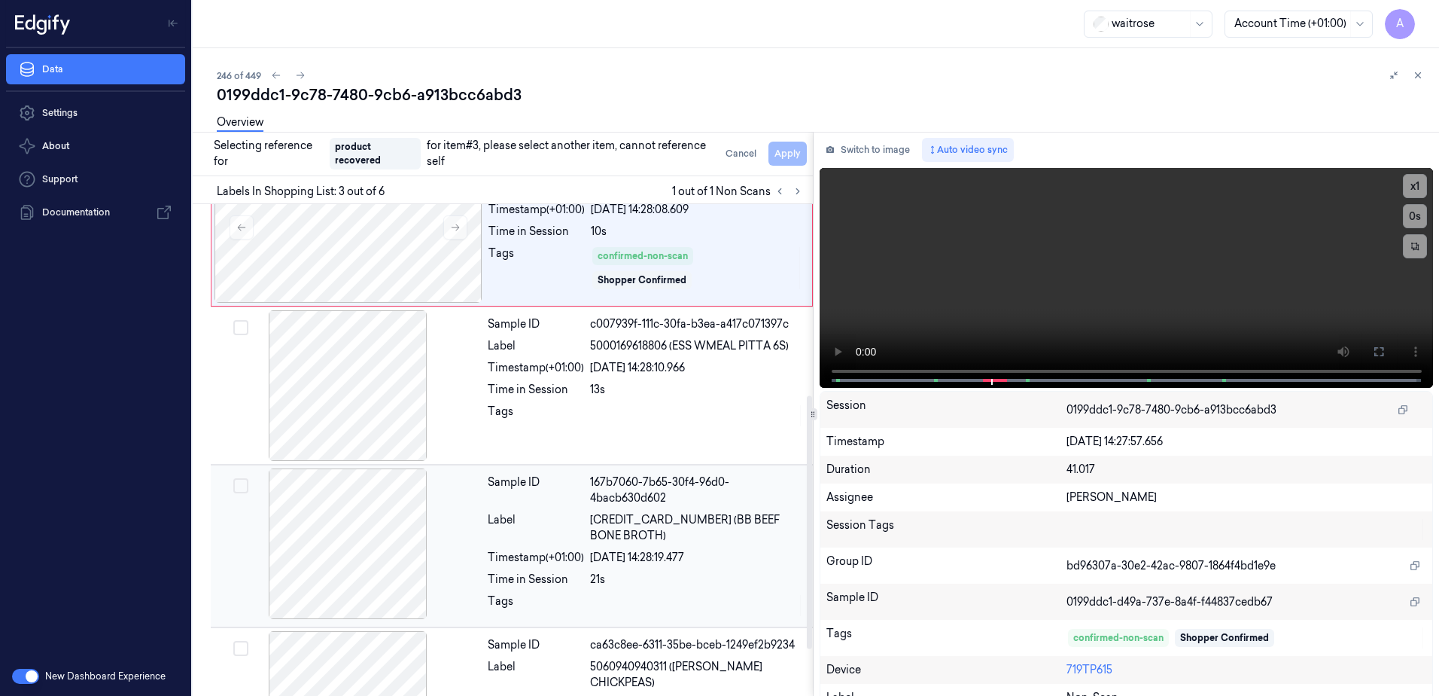
click at [722, 593] on div at bounding box center [697, 605] width 214 height 24
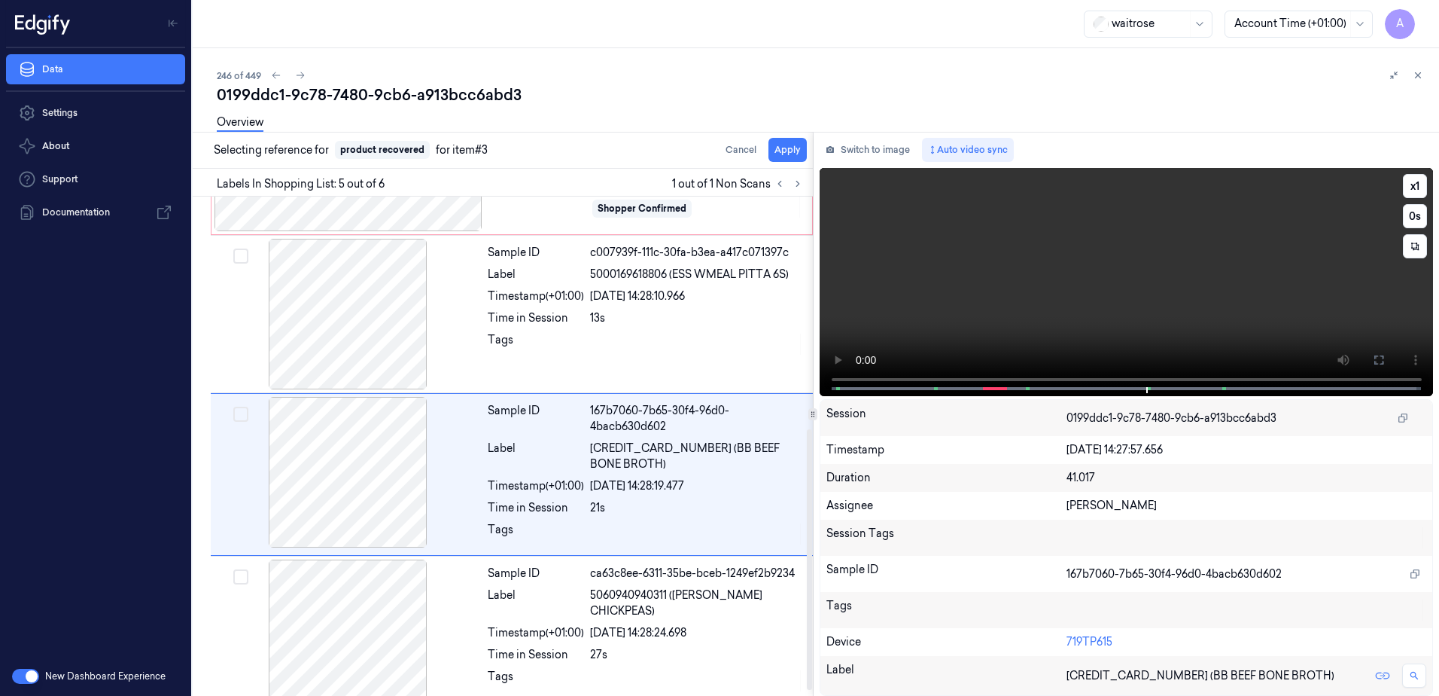
scroll to position [454, 0]
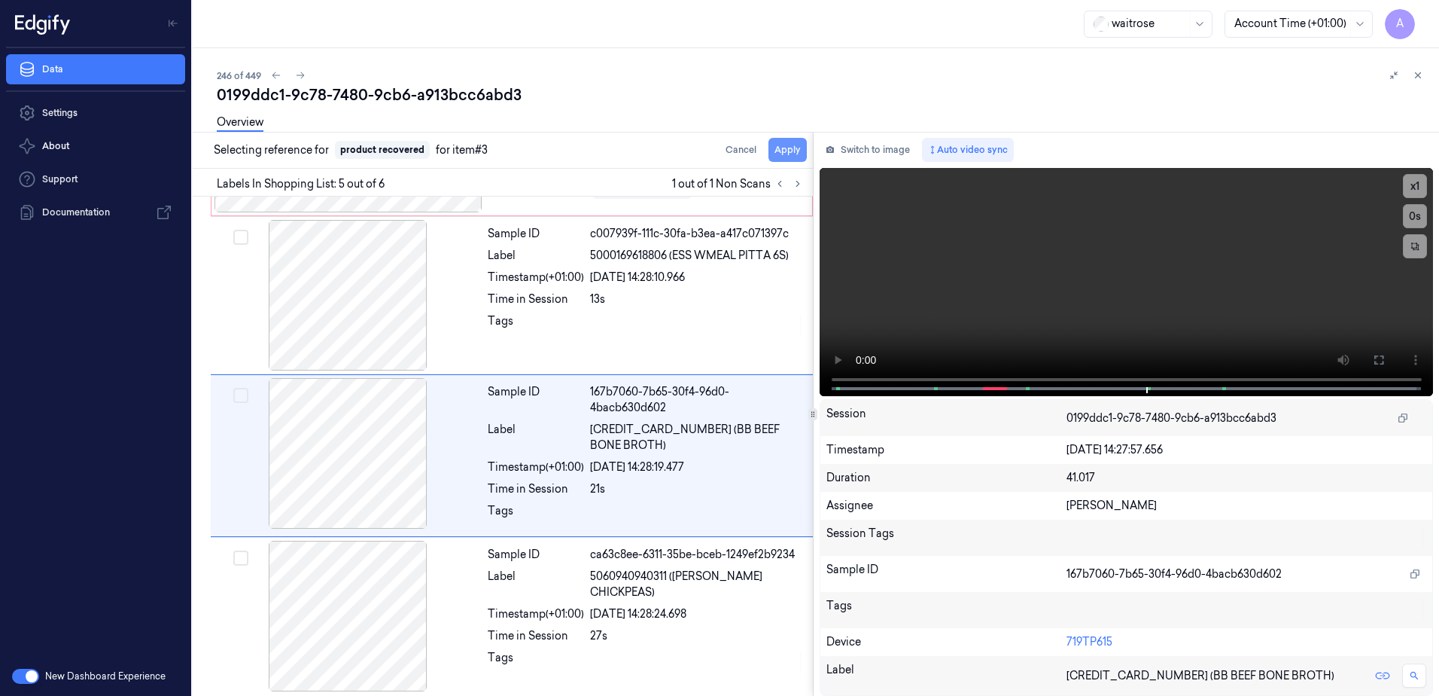
click at [781, 153] on button "Apply" at bounding box center [788, 150] width 38 height 24
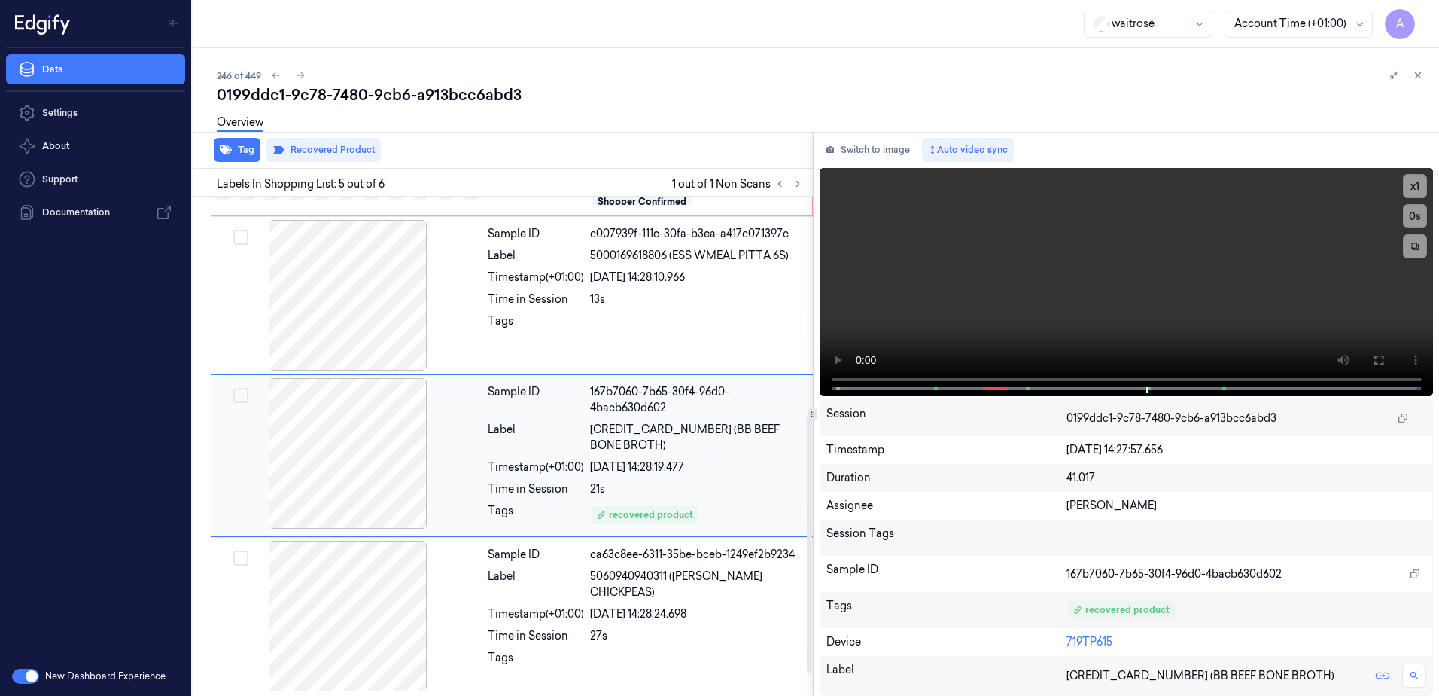
scroll to position [240, 0]
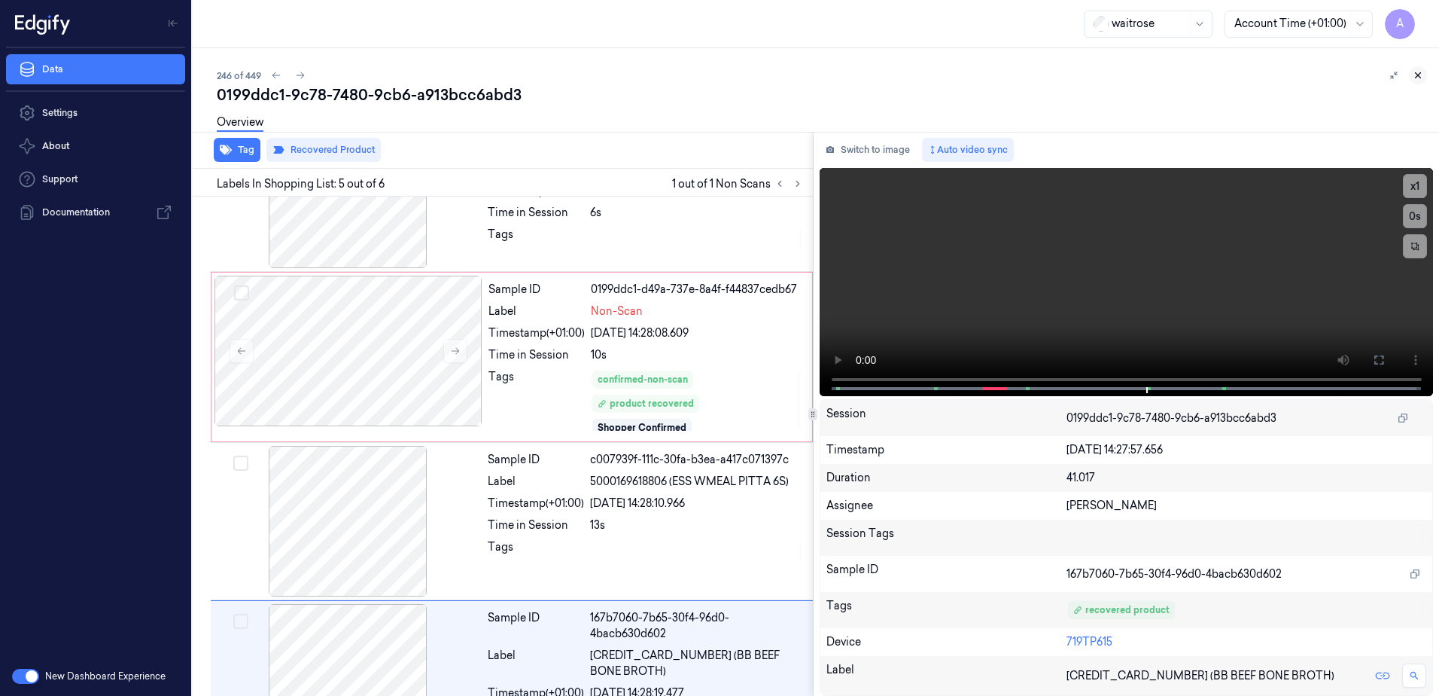
click at [1415, 74] on icon at bounding box center [1418, 75] width 11 height 11
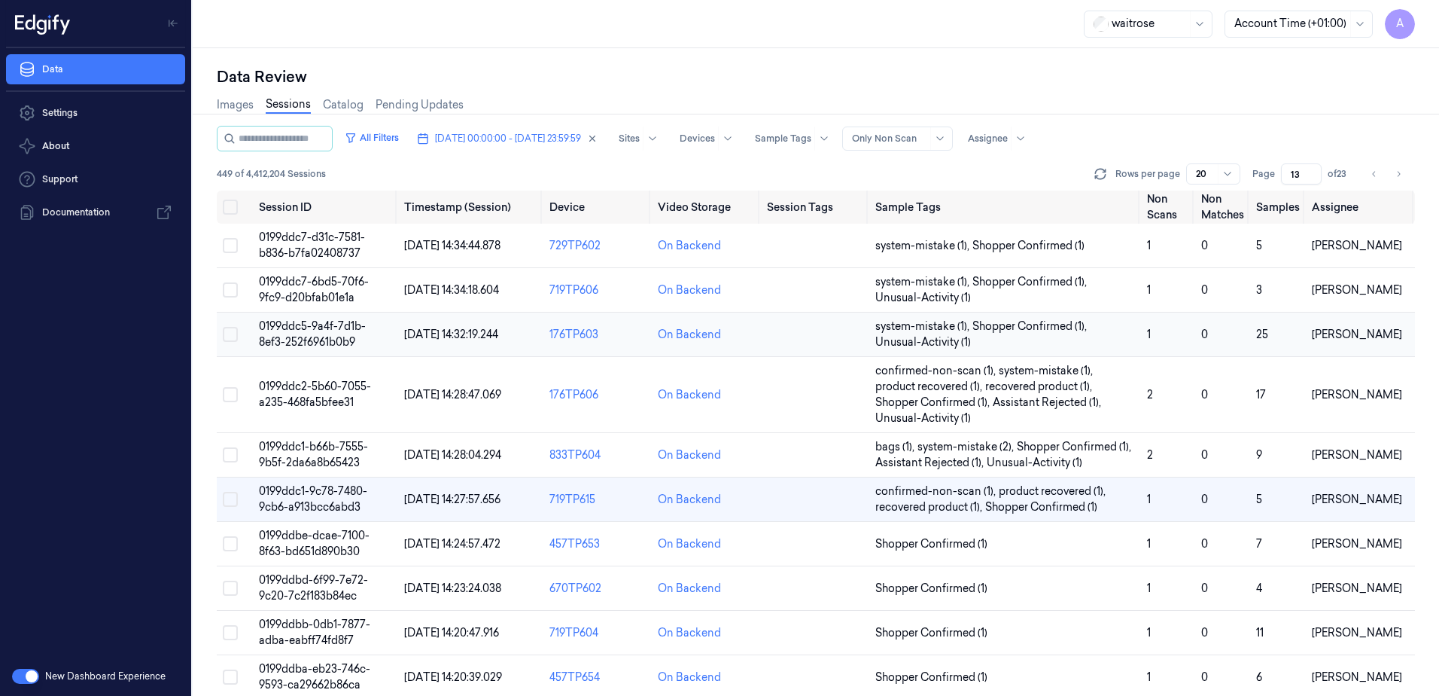
scroll to position [75, 0]
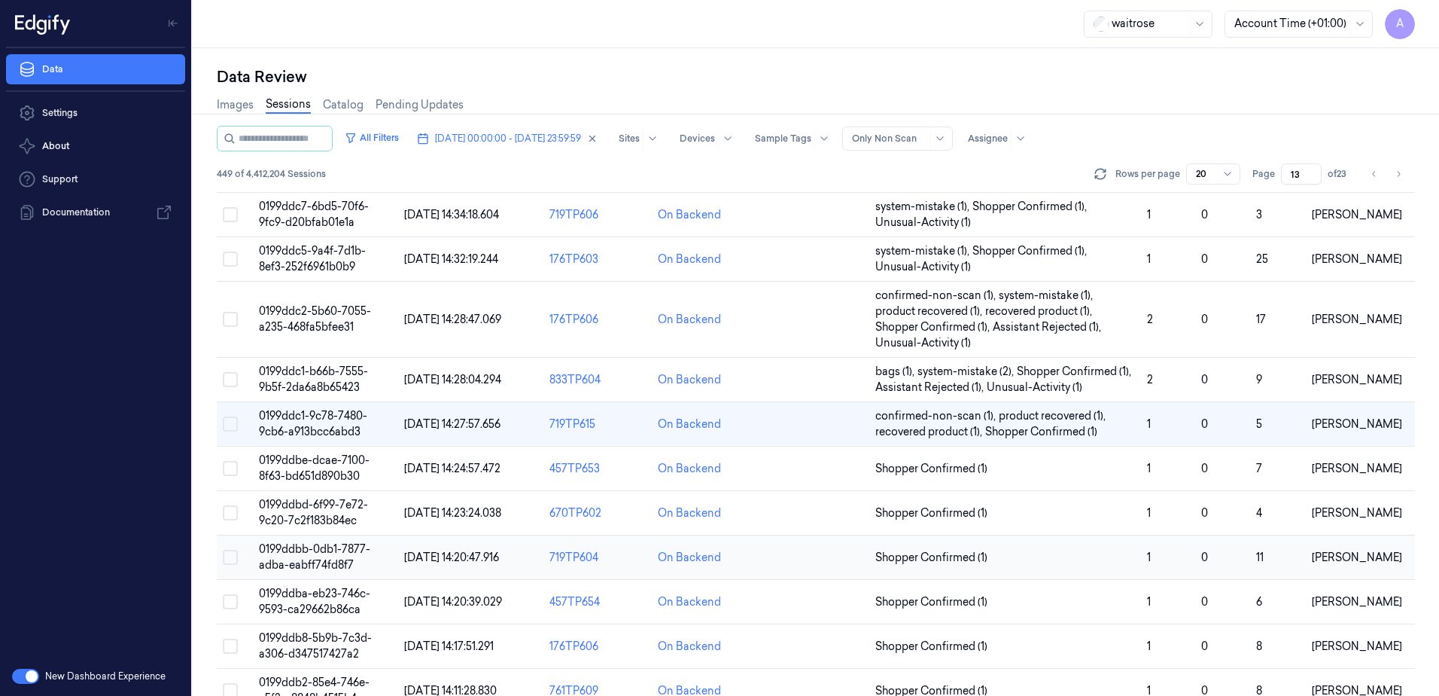
click at [293, 546] on span "0199ddbb-0db1-7877-adba-eabff74fd8f7" at bounding box center [314, 556] width 111 height 29
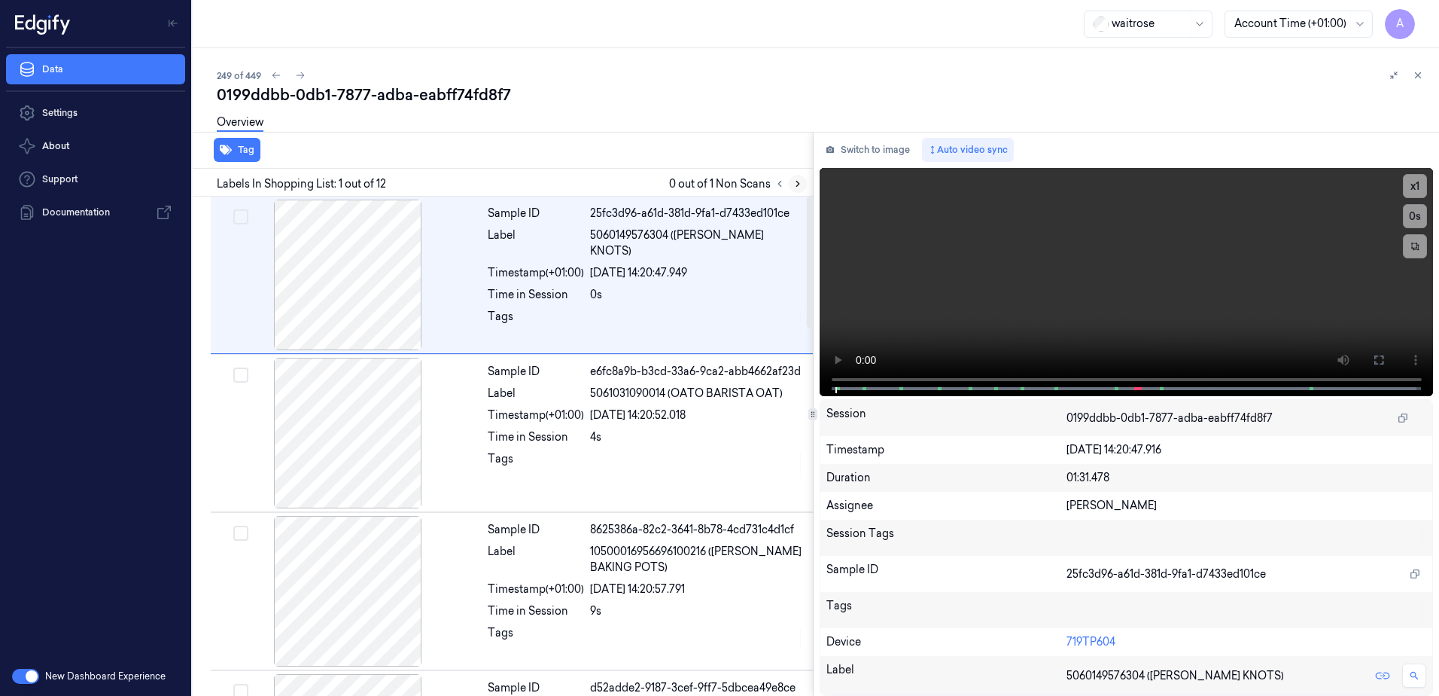
click at [796, 189] on button at bounding box center [798, 184] width 18 height 18
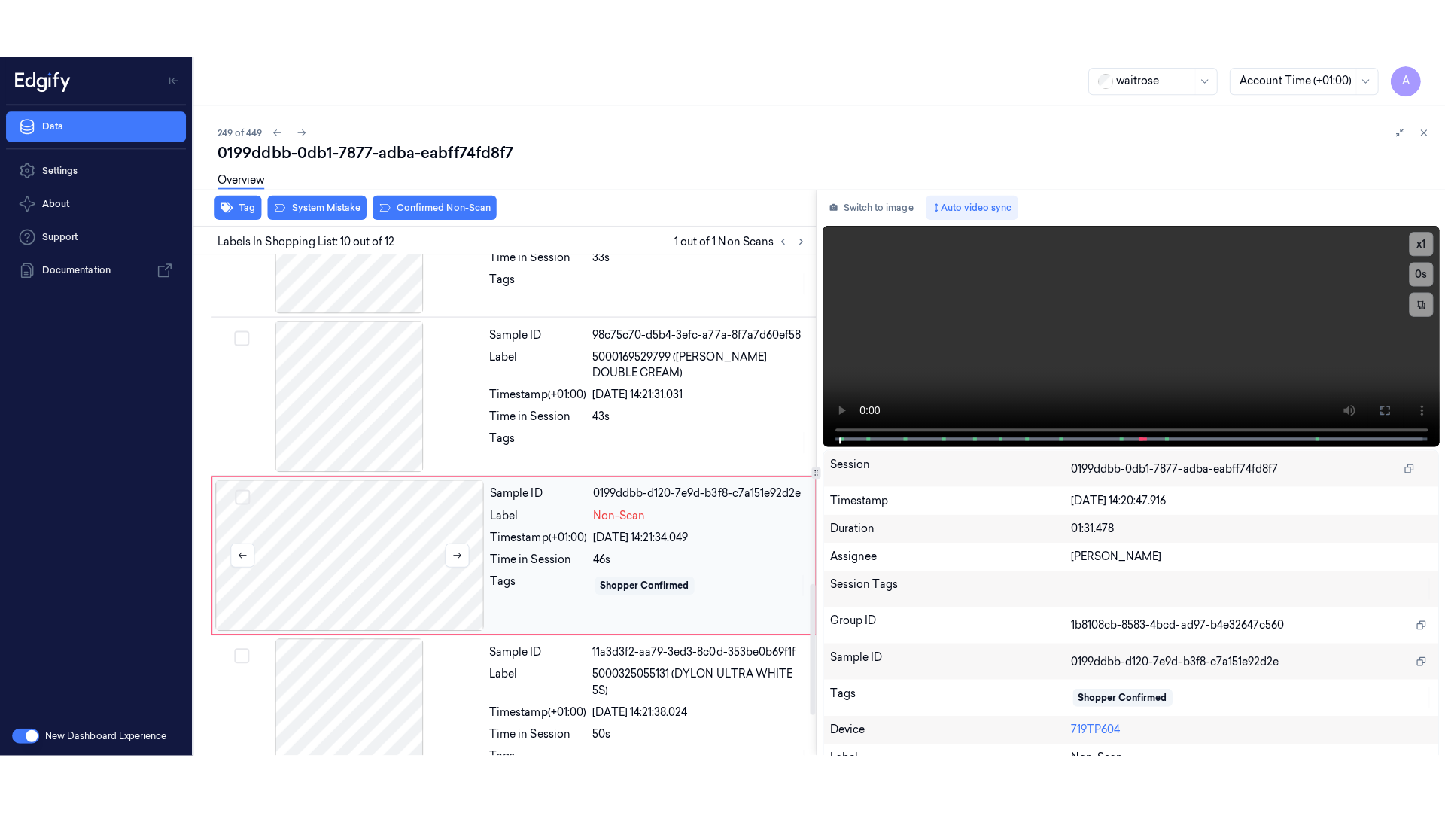
scroll to position [1252, 0]
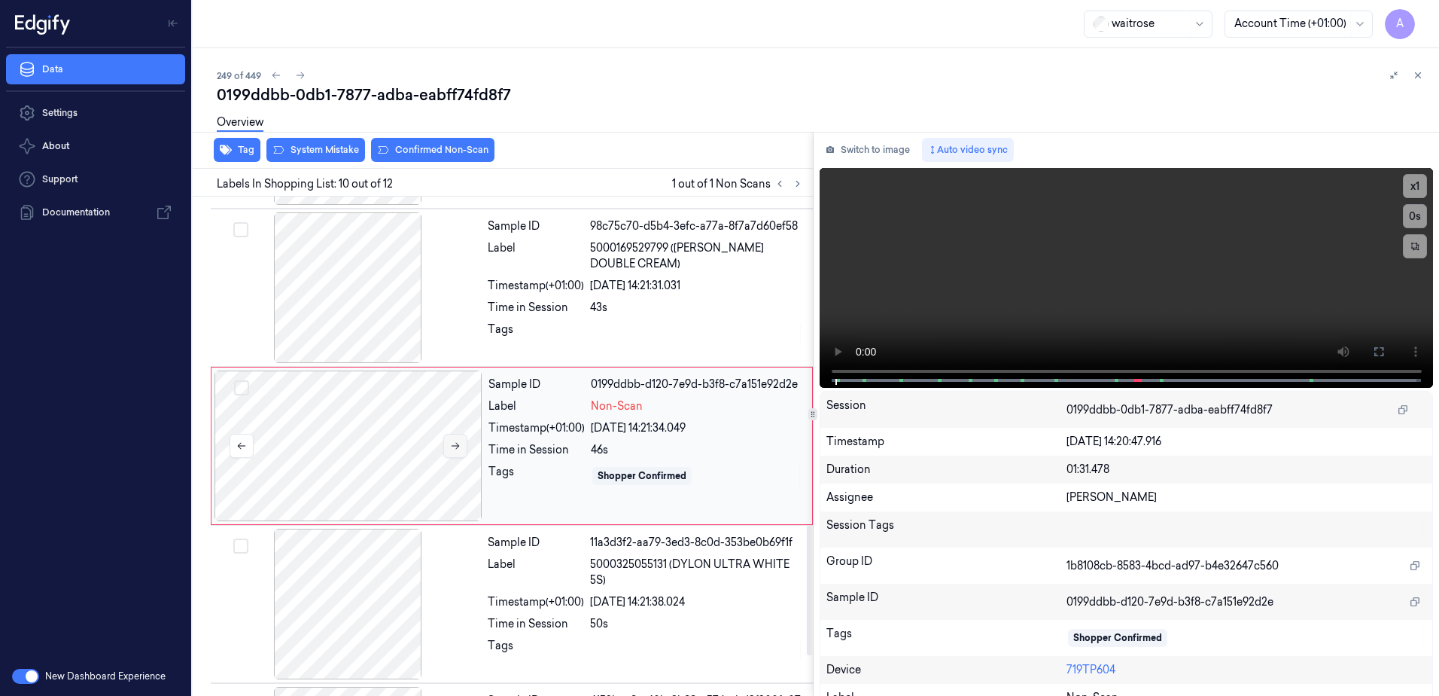
click at [452, 445] on icon at bounding box center [455, 445] width 11 height 11
click at [453, 453] on button at bounding box center [455, 446] width 24 height 24
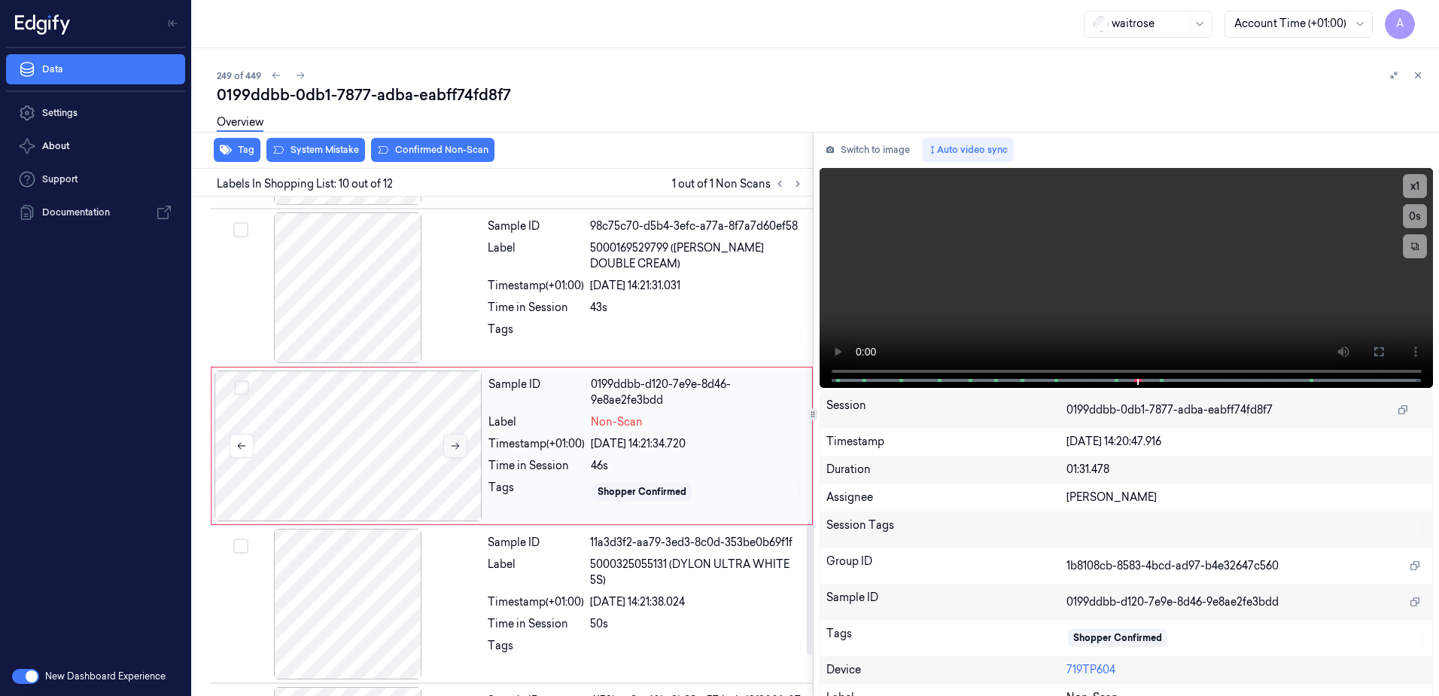
click at [453, 453] on button at bounding box center [455, 446] width 24 height 24
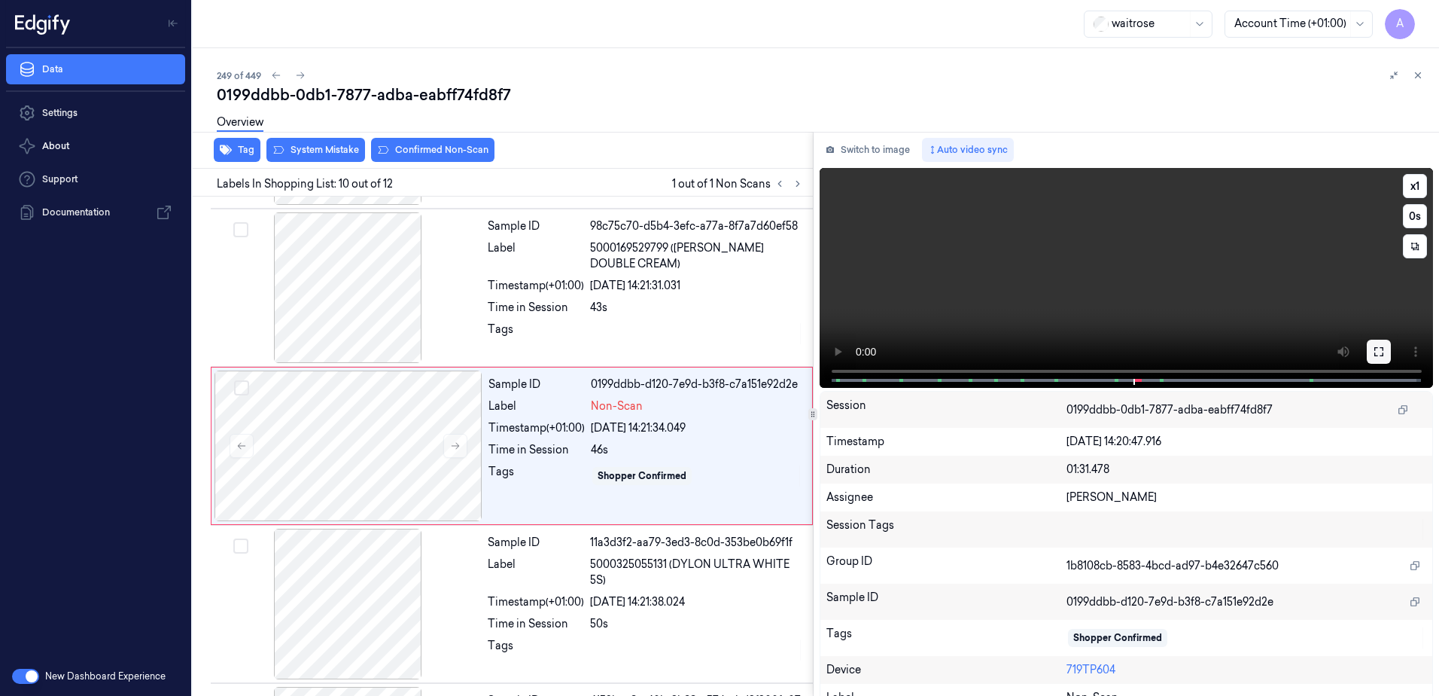
click at [1367, 347] on button at bounding box center [1379, 351] width 24 height 24
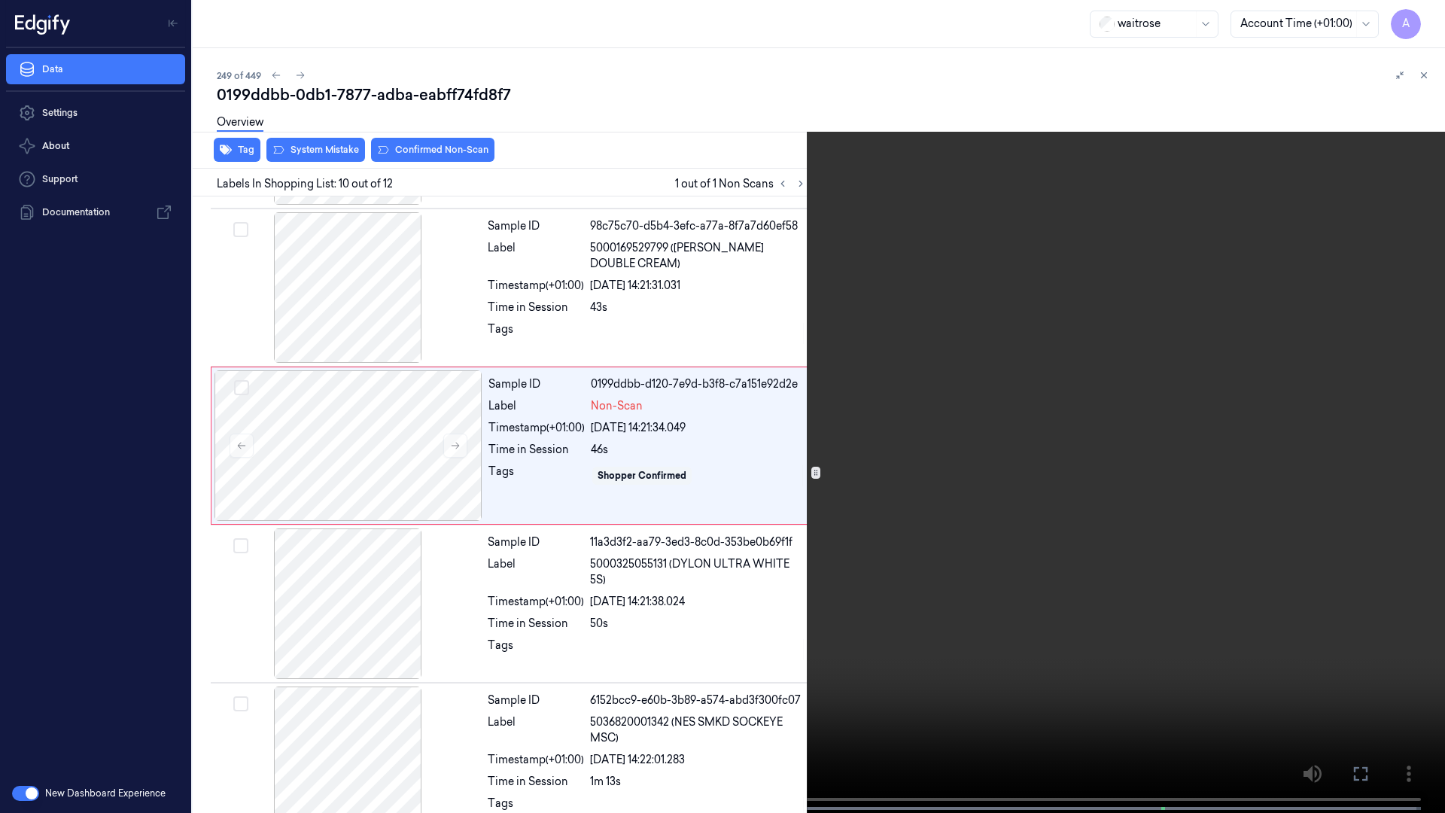
click at [969, 425] on video at bounding box center [722, 408] width 1445 height 816
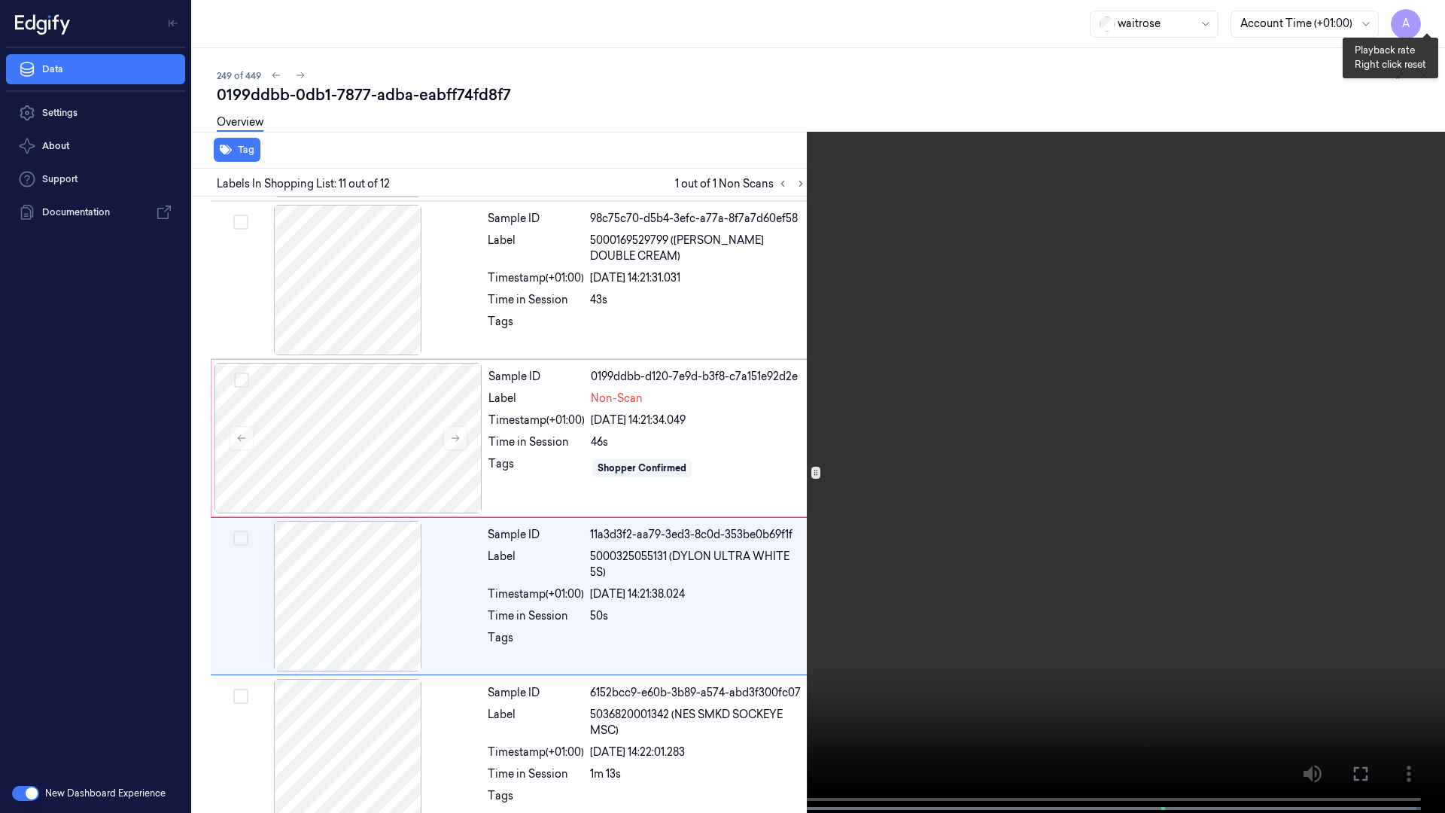
scroll to position [1285, 0]
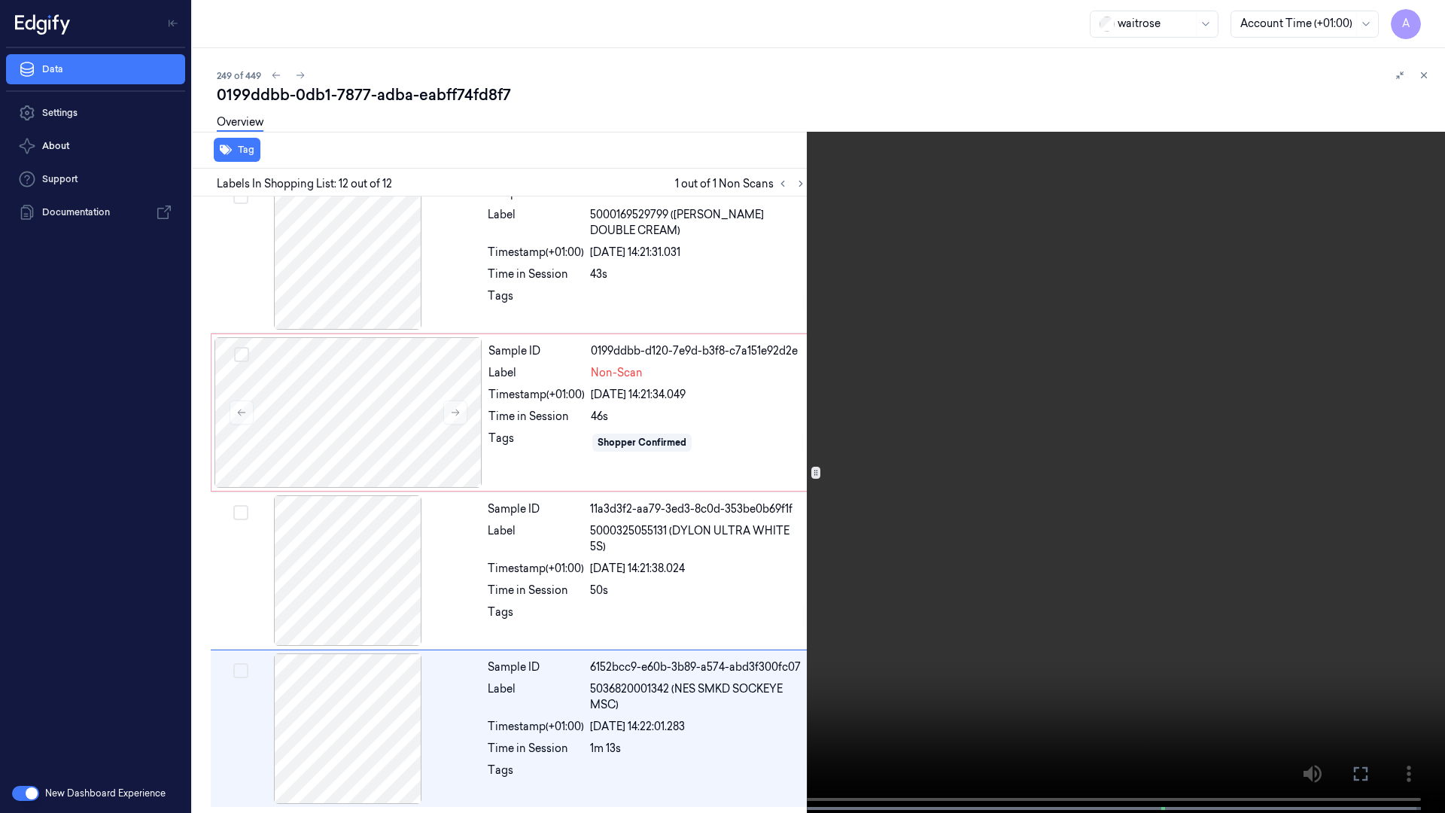
click at [848, 568] on video at bounding box center [722, 408] width 1445 height 816
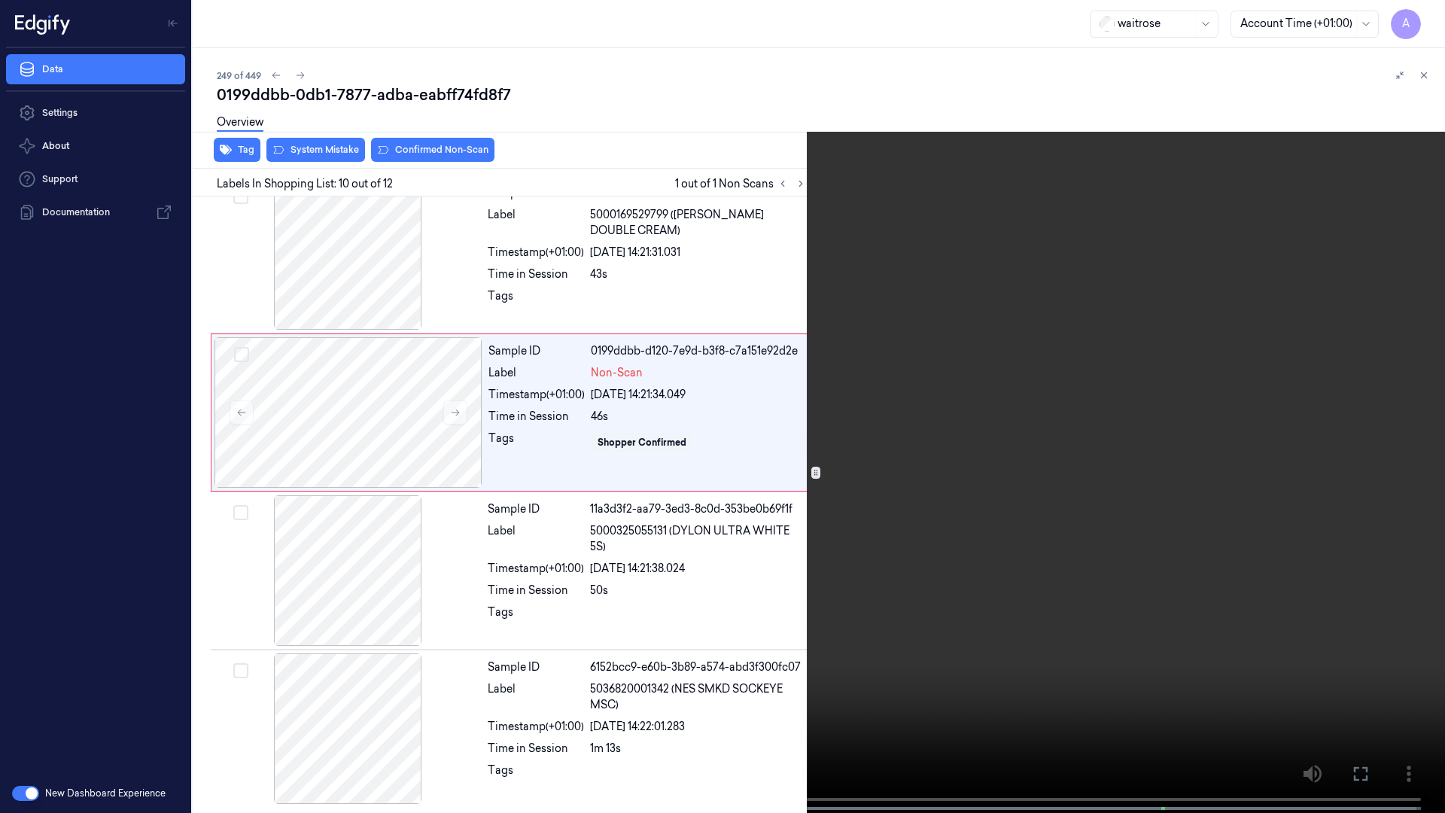
scroll to position [1193, 0]
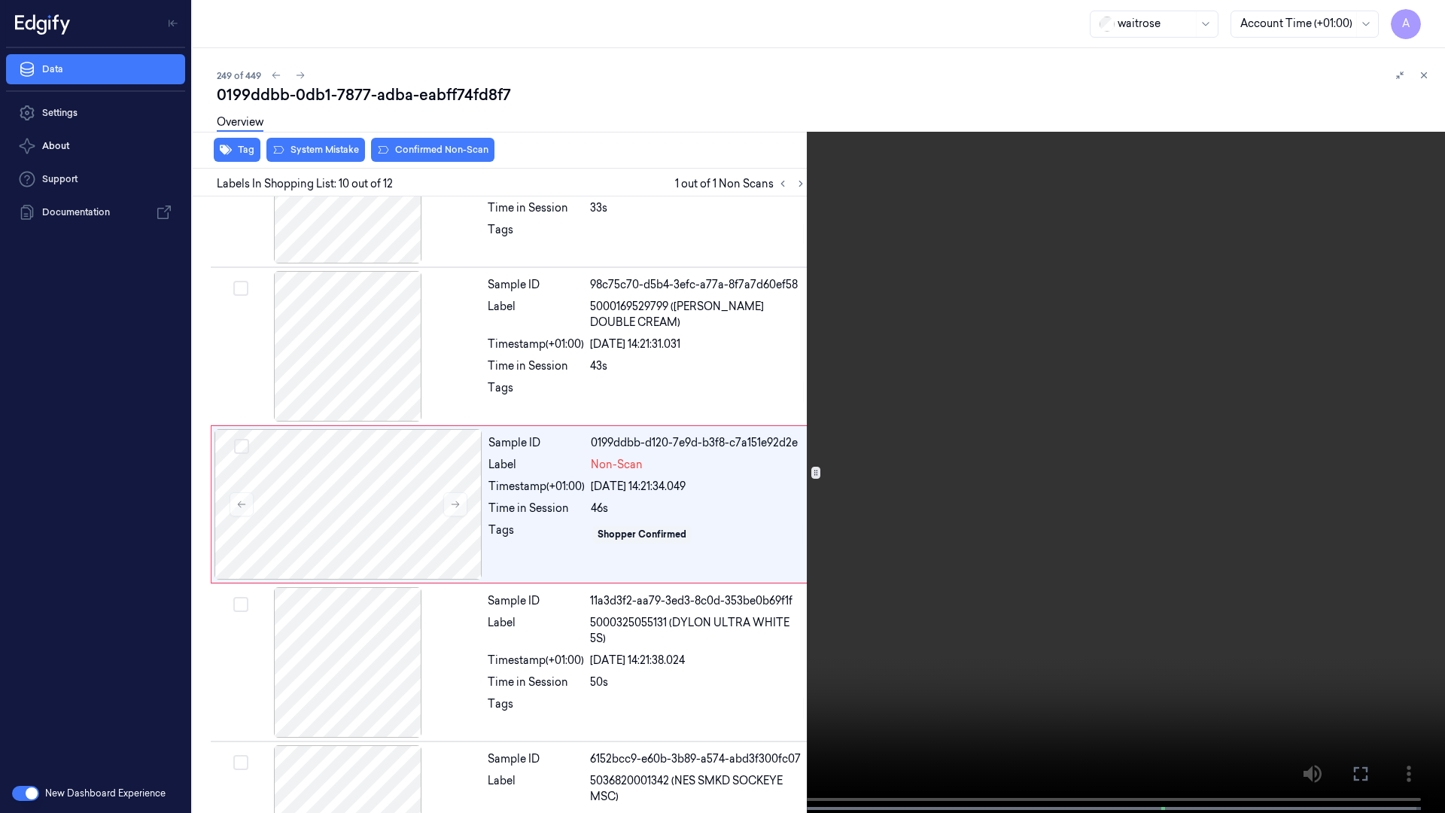
click at [837, 293] on video at bounding box center [722, 408] width 1445 height 816
click at [742, 353] on video at bounding box center [722, 408] width 1445 height 816
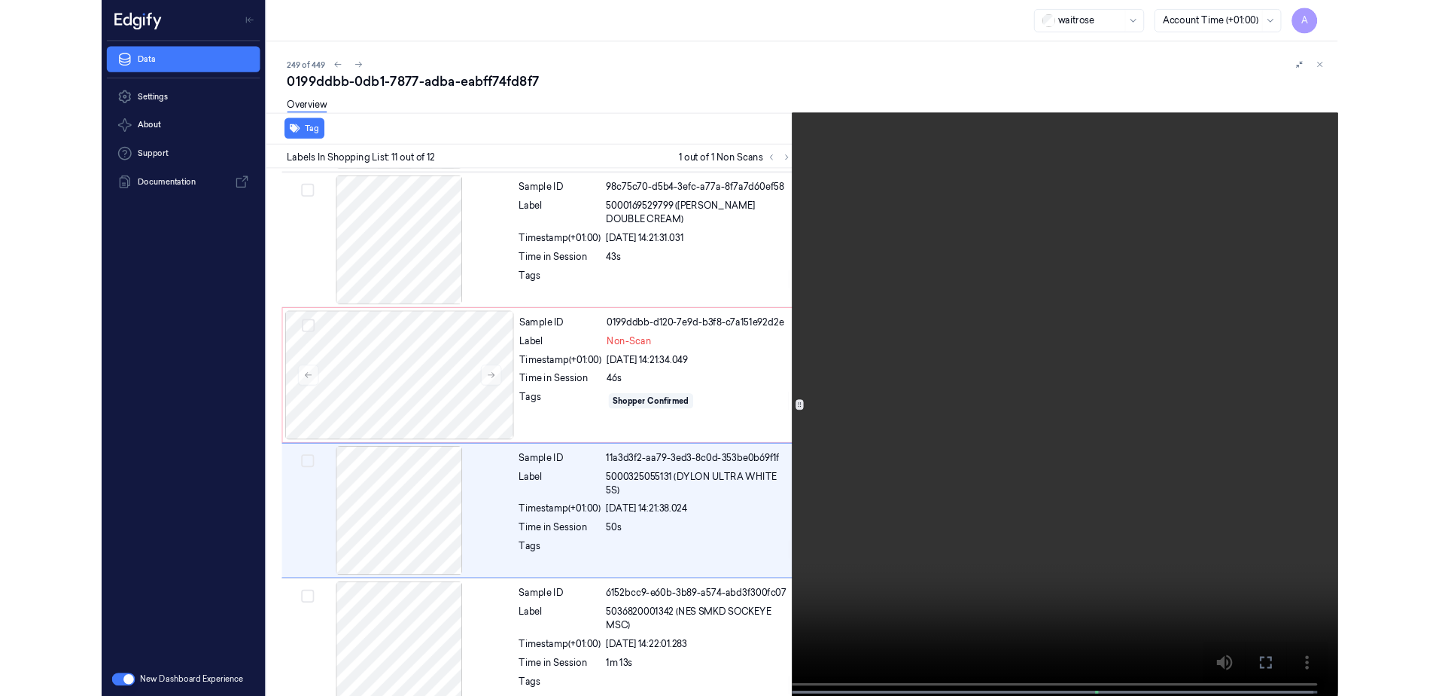
scroll to position [1285, 0]
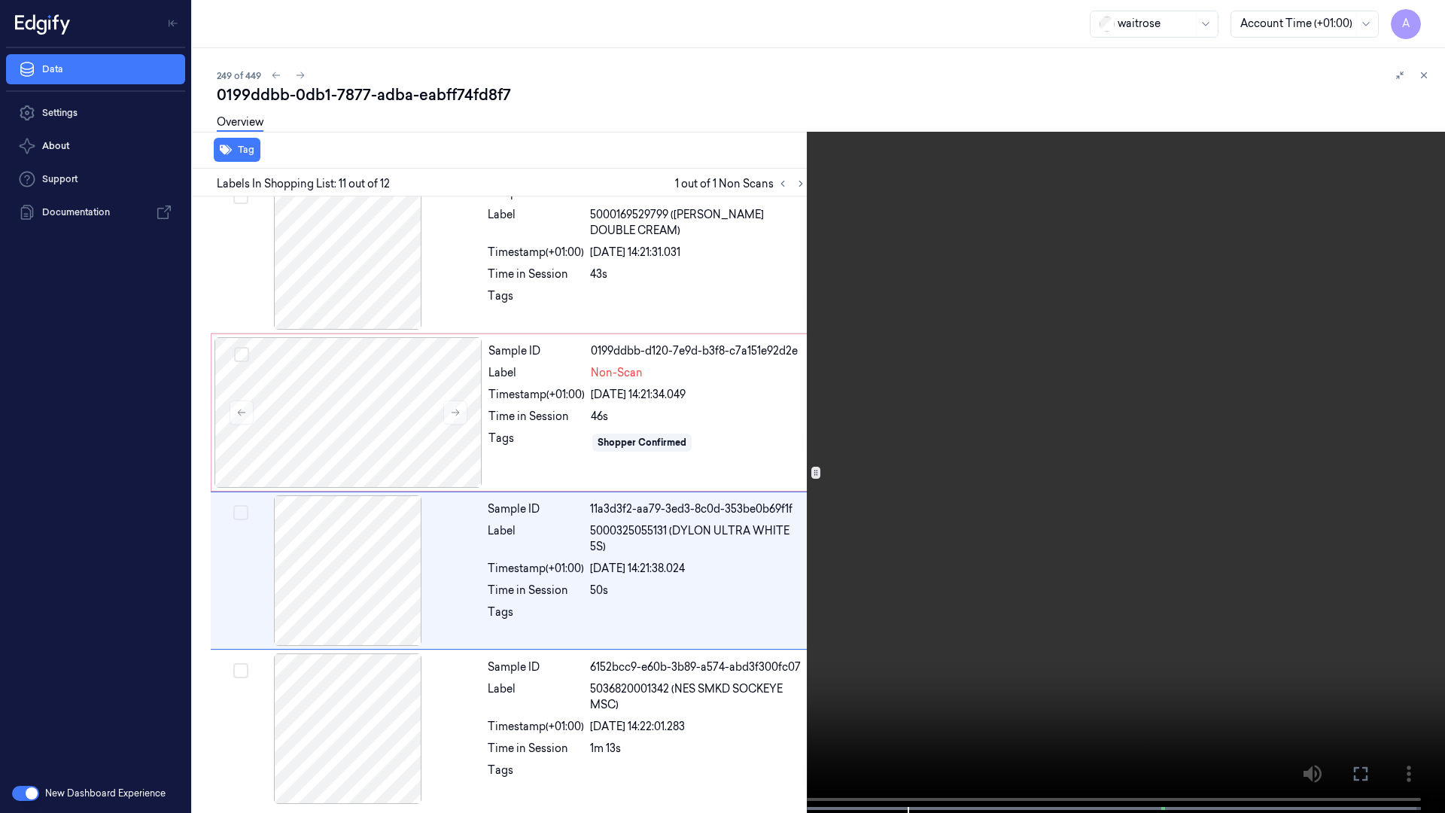
click at [0, 0] on icon at bounding box center [0, 0] width 0 height 0
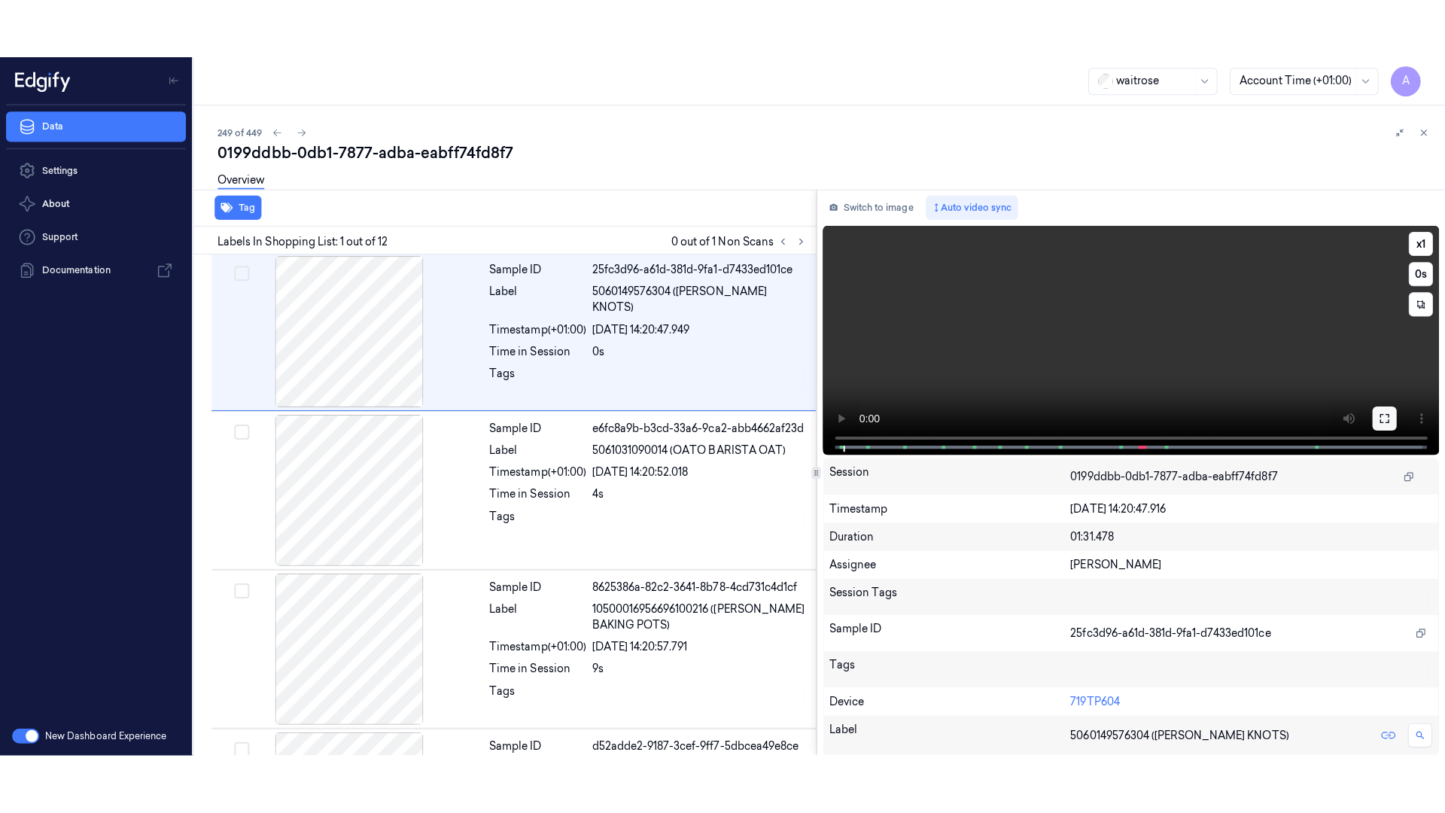
scroll to position [0, 0]
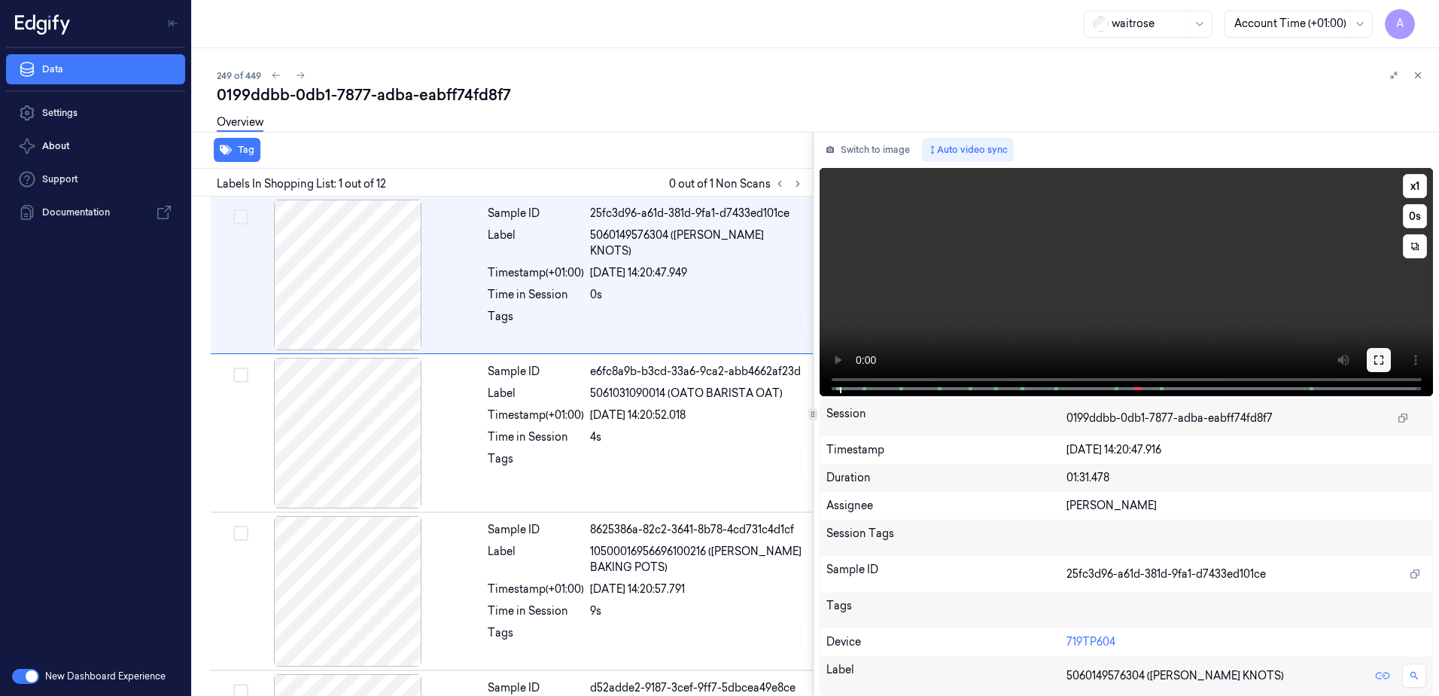
click at [1369, 352] on button at bounding box center [1379, 360] width 24 height 24
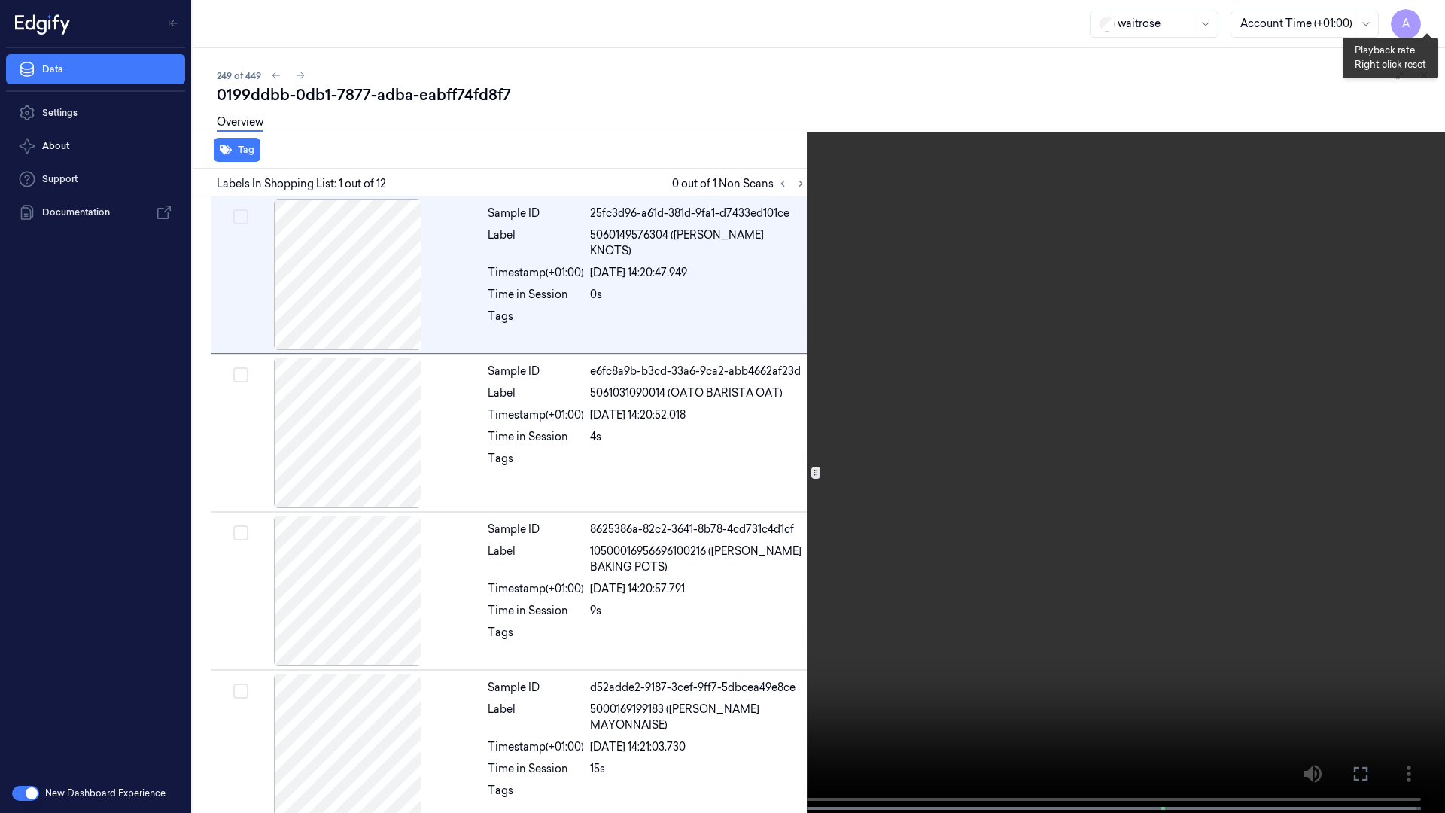
click at [1426, 18] on button "x 1" at bounding box center [1427, 18] width 24 height 24
click at [1426, 18] on button "x 2" at bounding box center [1427, 18] width 24 height 24
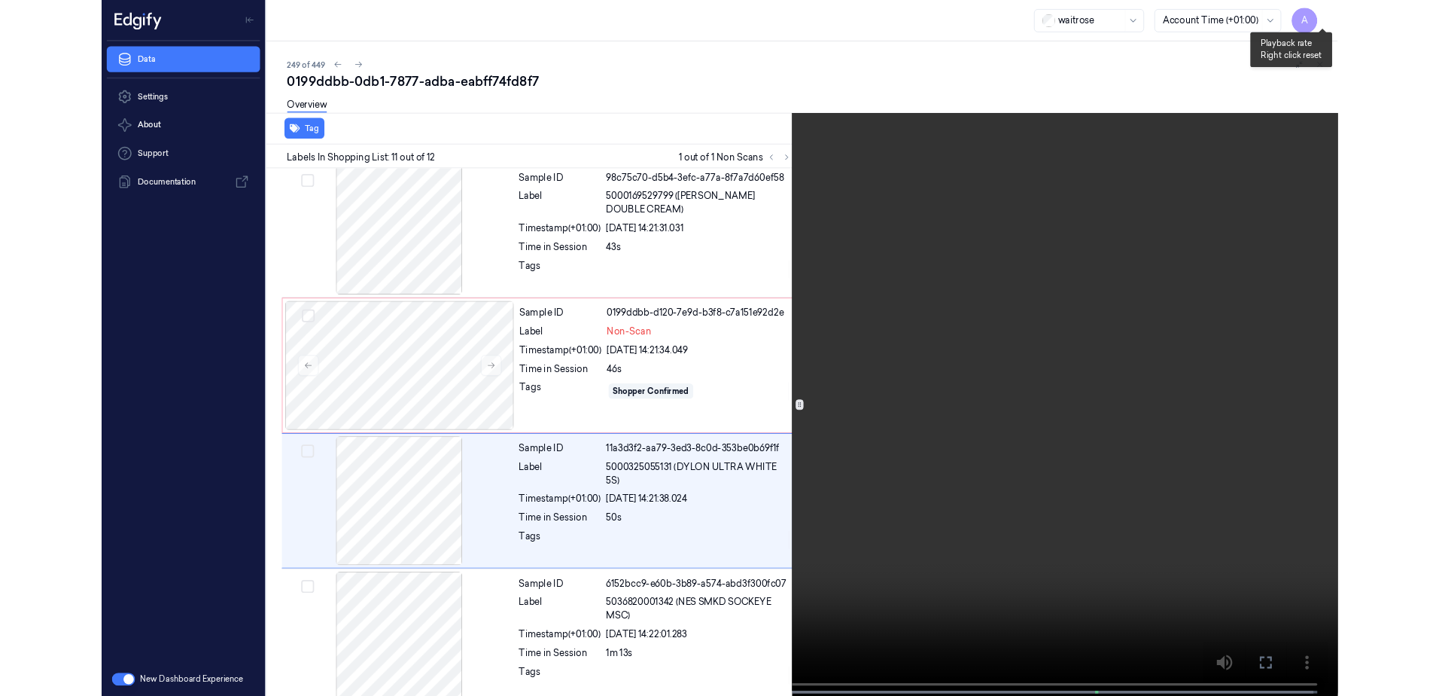
scroll to position [1285, 0]
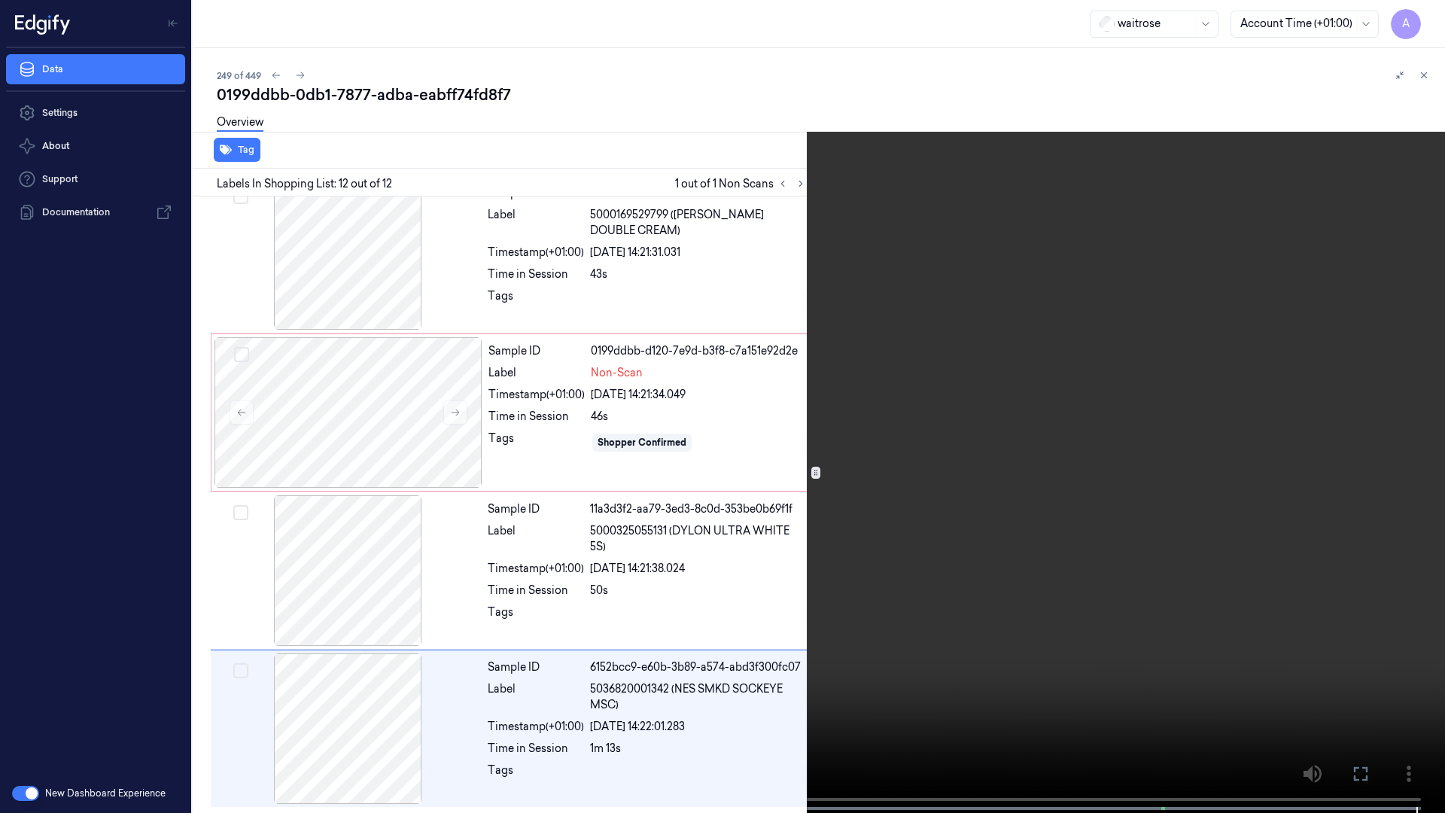
click at [0, 0] on icon at bounding box center [0, 0] width 0 height 0
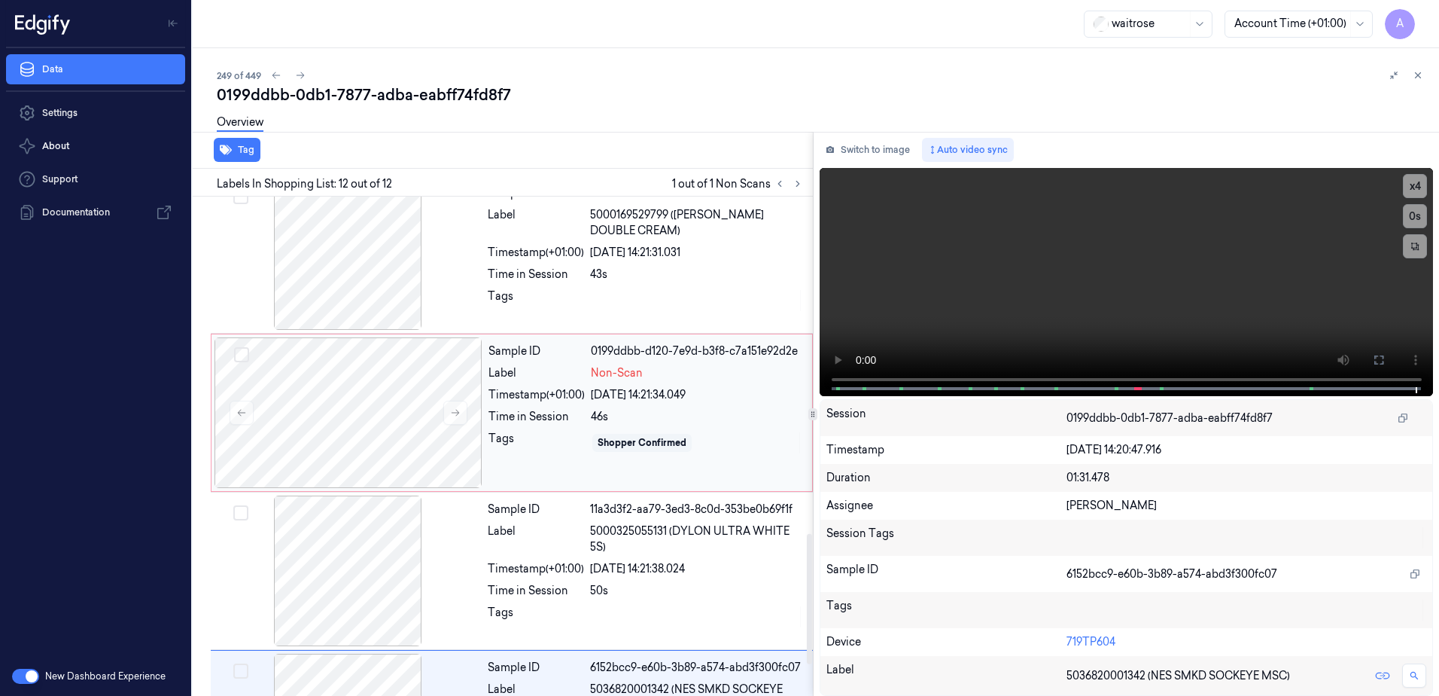
click at [722, 423] on div "46s" at bounding box center [697, 417] width 212 height 16
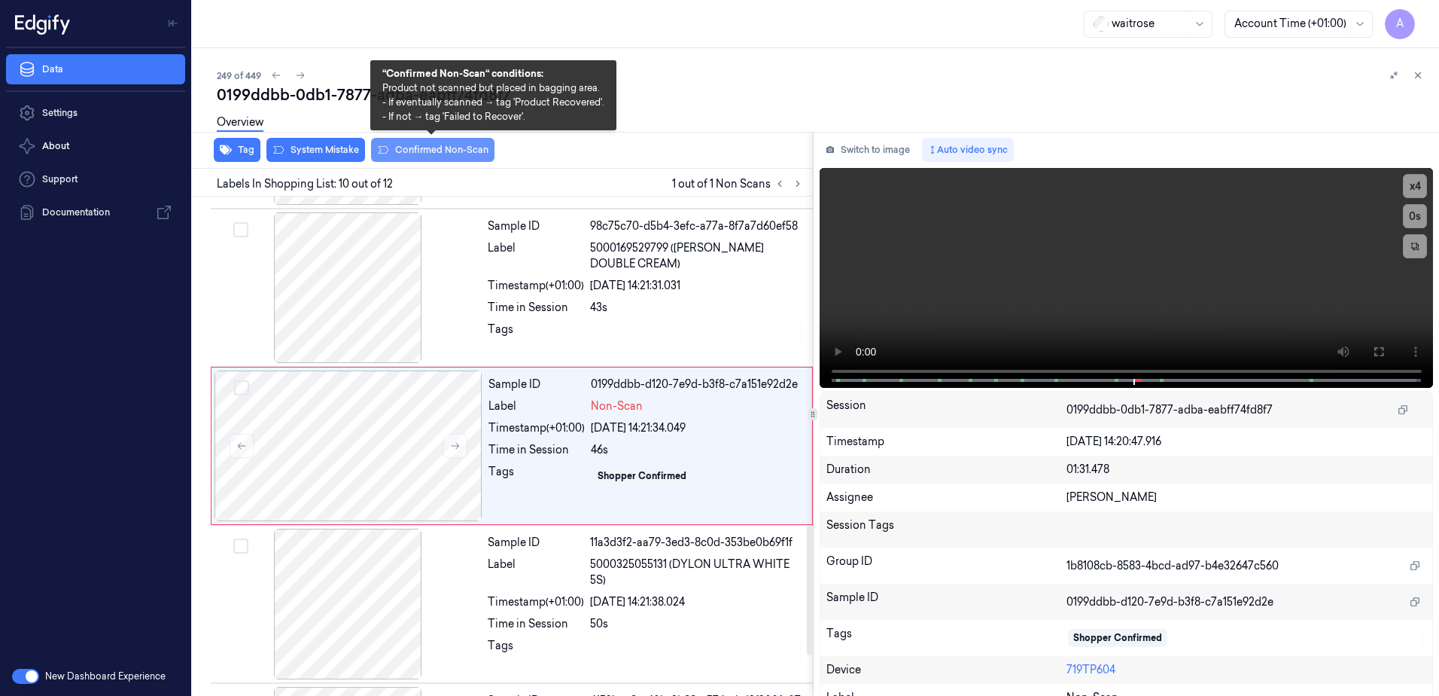
click at [432, 146] on button "Confirmed Non-Scan" at bounding box center [432, 150] width 123 height 24
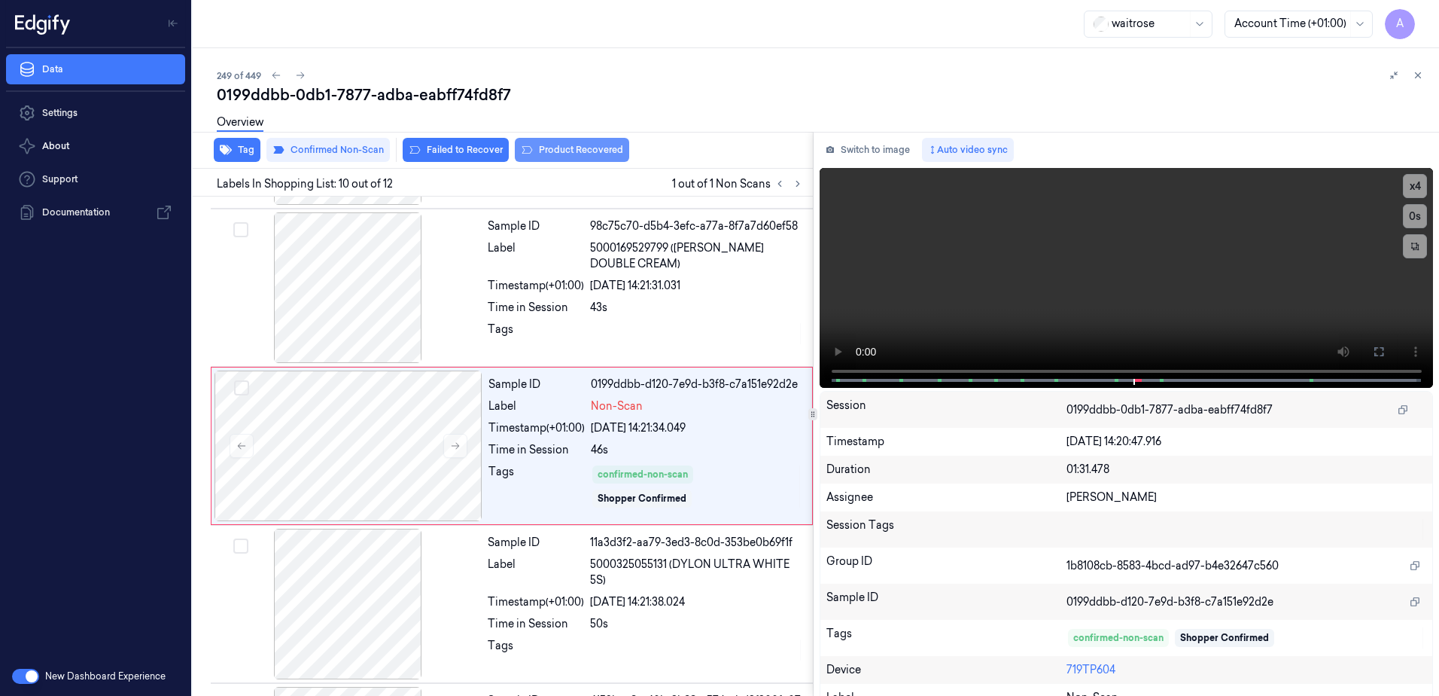
click at [571, 154] on button "Product Recovered" at bounding box center [572, 150] width 114 height 24
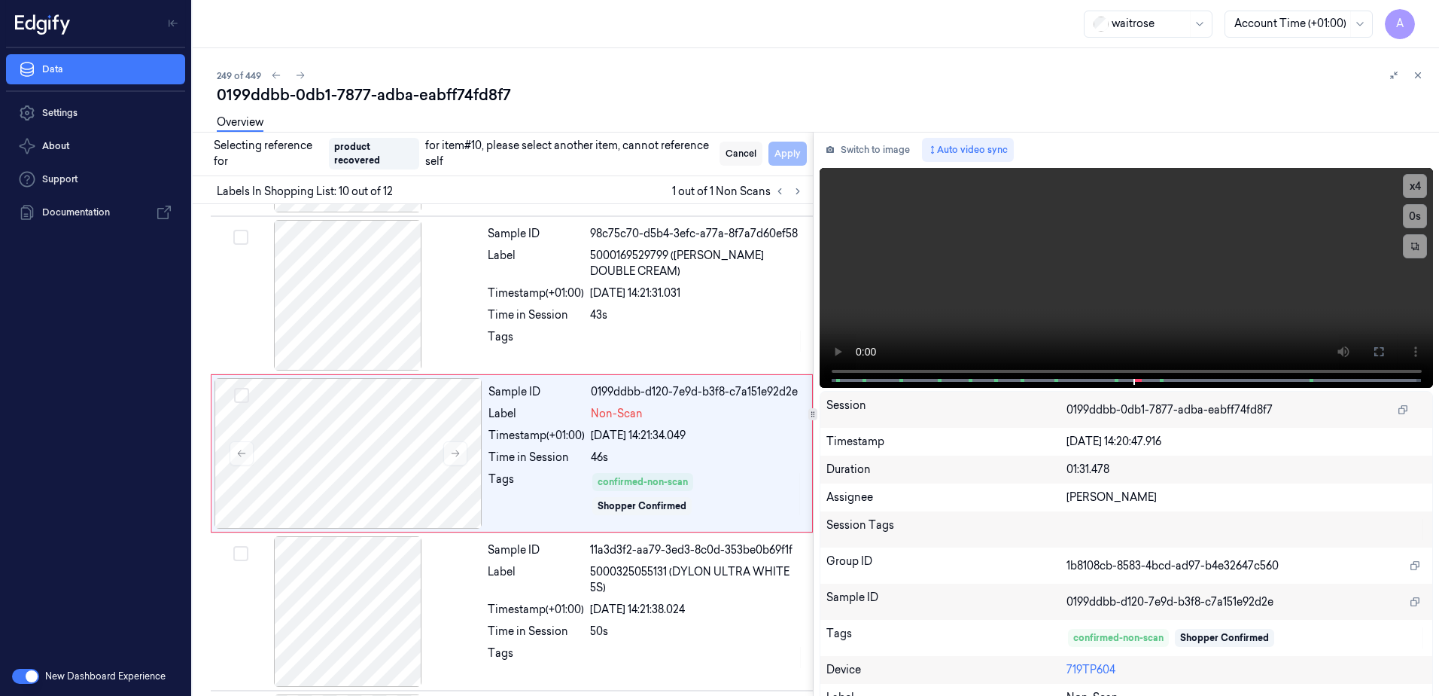
click at [735, 154] on button "Cancel" at bounding box center [741, 154] width 43 height 24
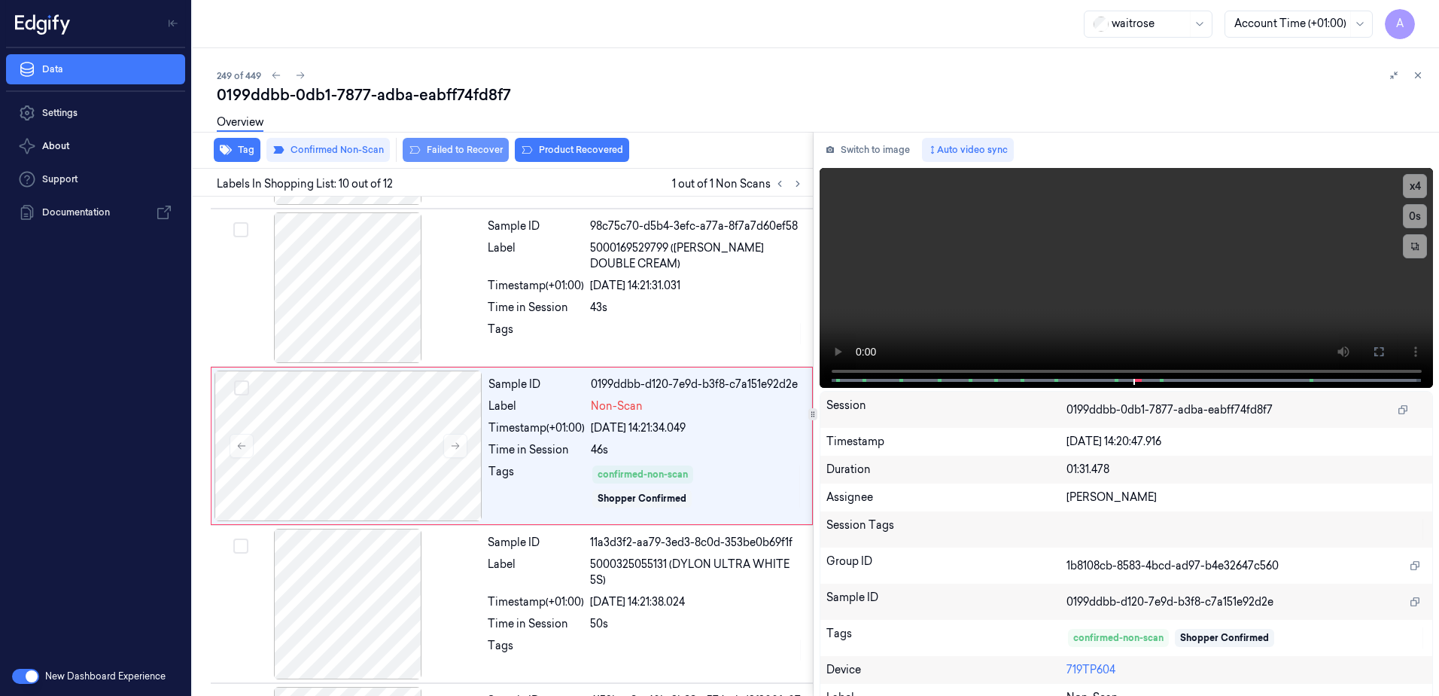
click at [461, 152] on button "Failed to Recover" at bounding box center [456, 150] width 106 height 24
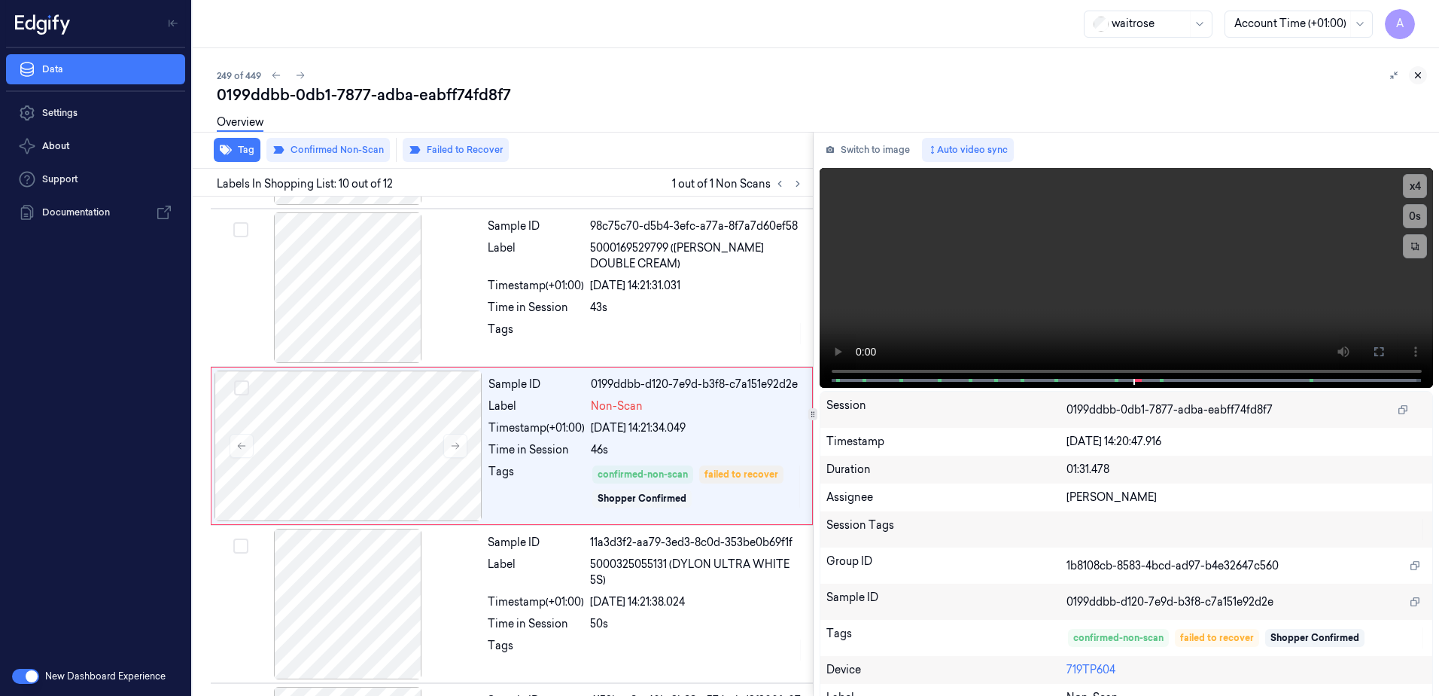
click at [1419, 70] on icon at bounding box center [1418, 75] width 11 height 11
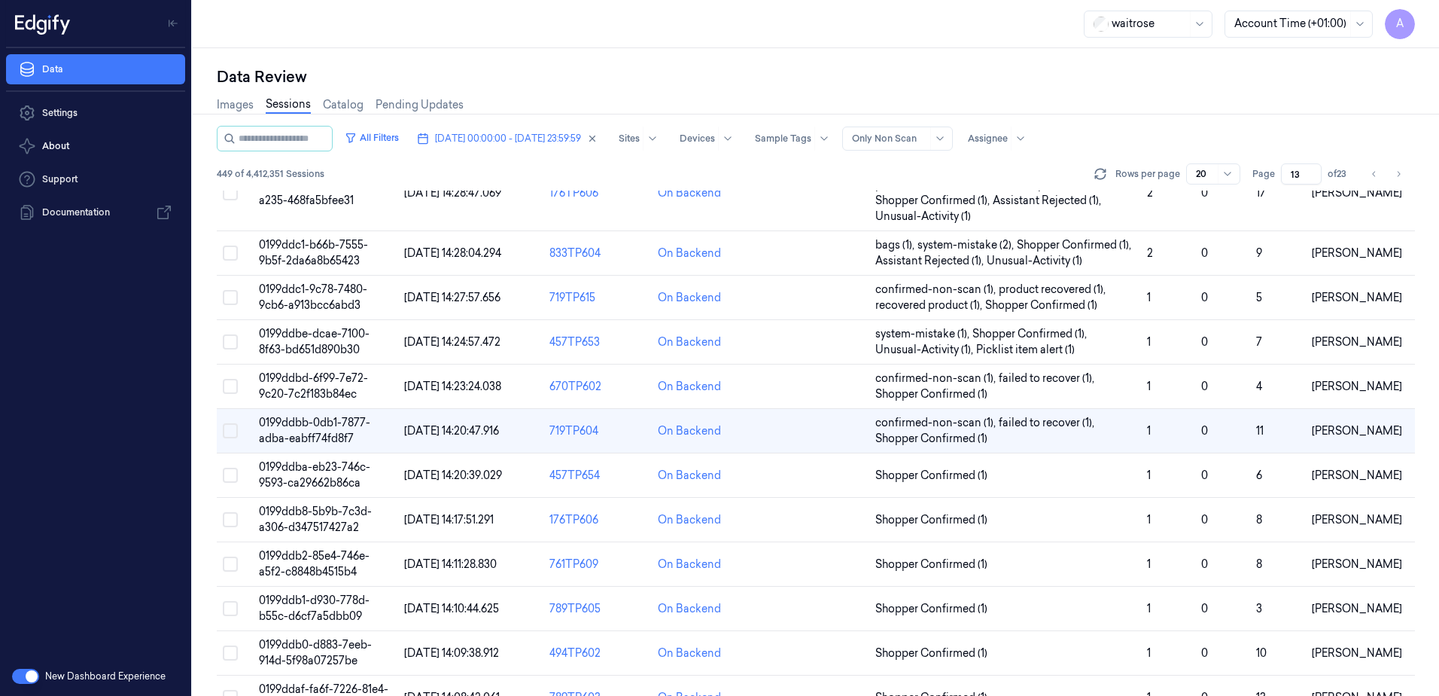
scroll to position [226, 0]
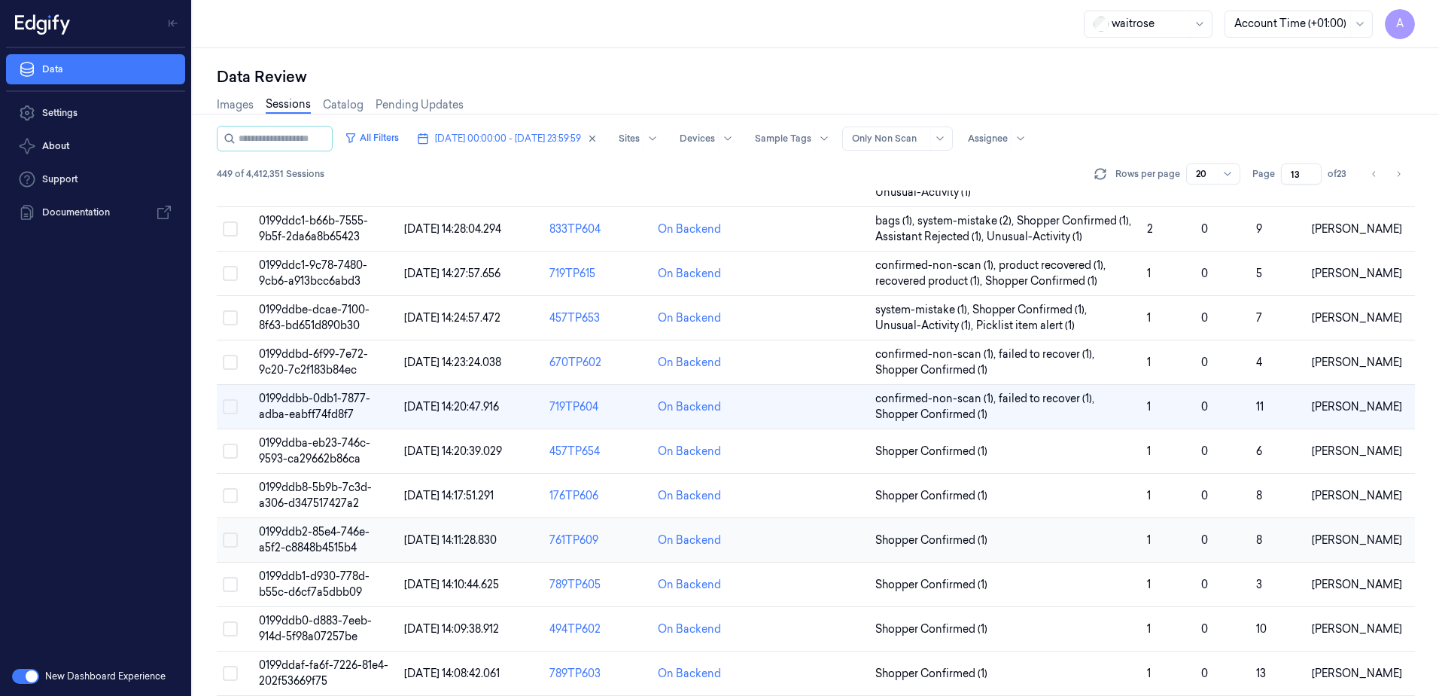
click at [320, 537] on span "0199ddb2-85e4-746e-a5f2-c8848b4515b4" at bounding box center [314, 539] width 111 height 29
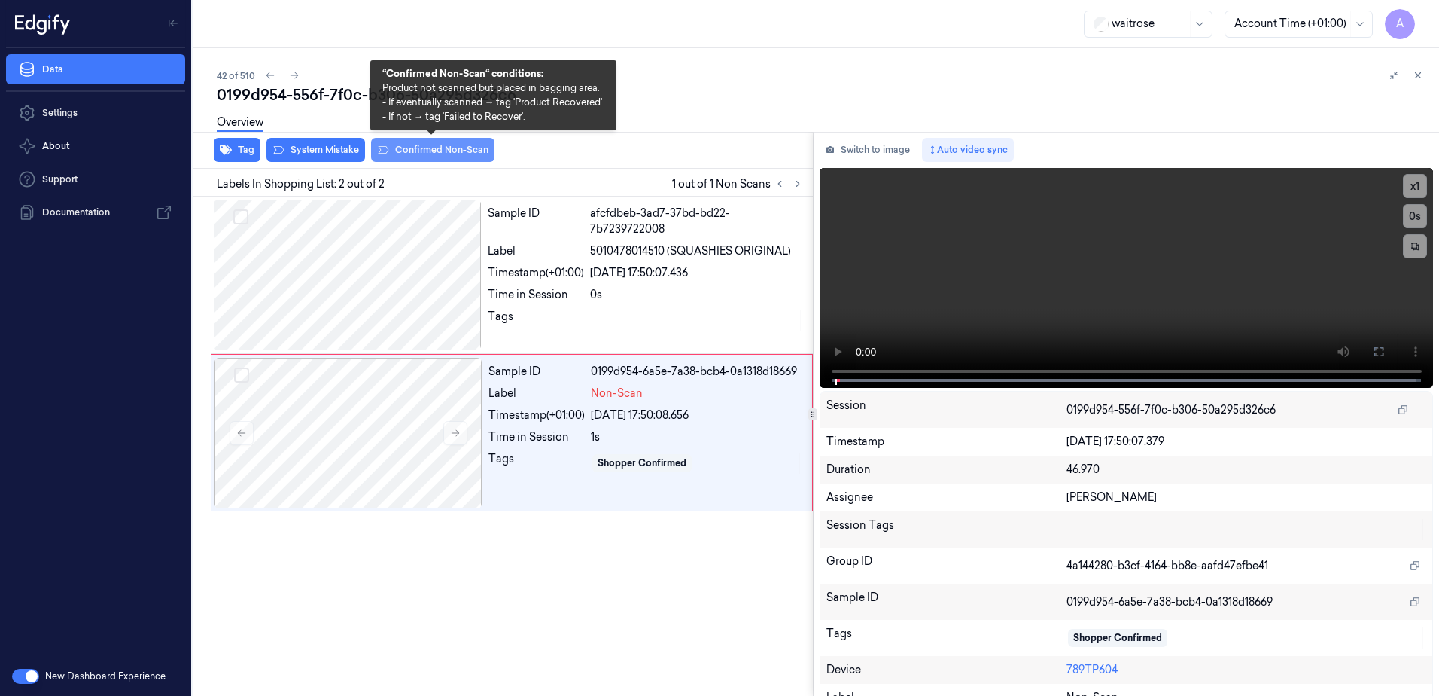
click at [441, 151] on button "Confirmed Non-Scan" at bounding box center [432, 150] width 123 height 24
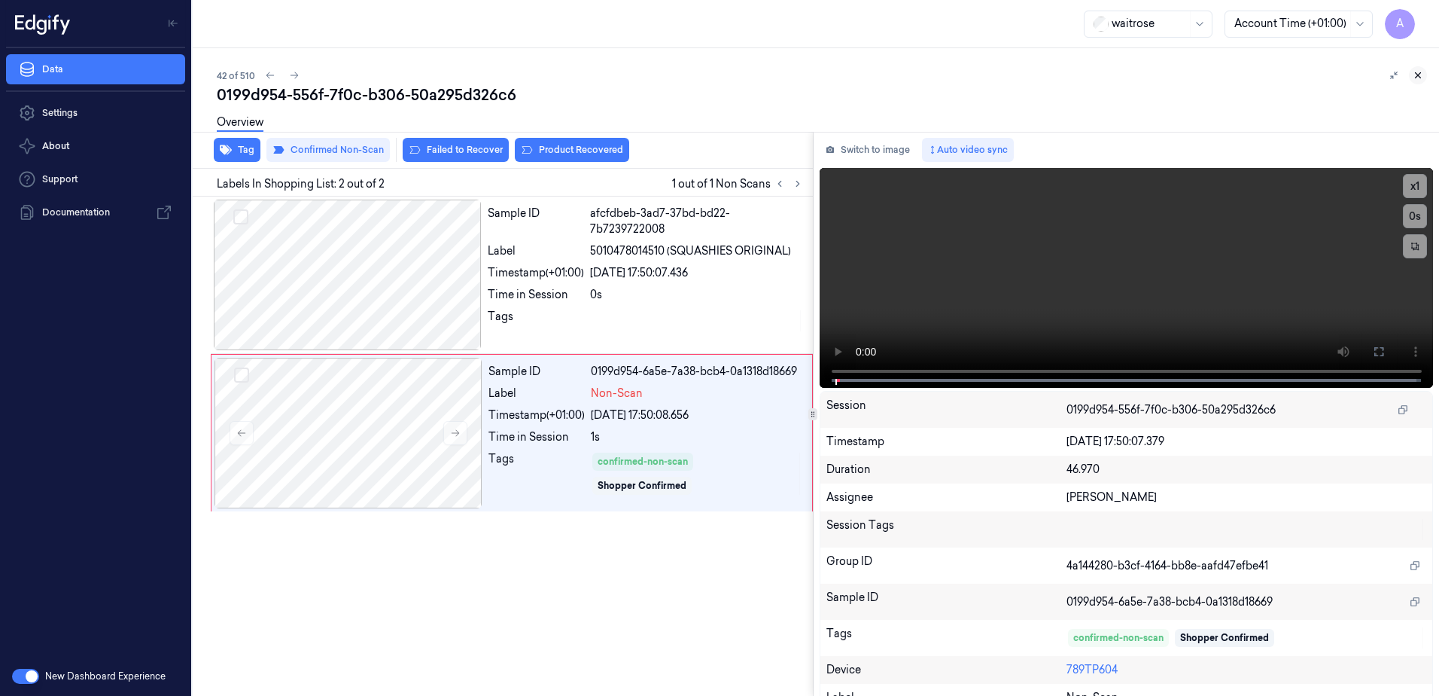
click at [1417, 75] on icon at bounding box center [1418, 75] width 5 height 5
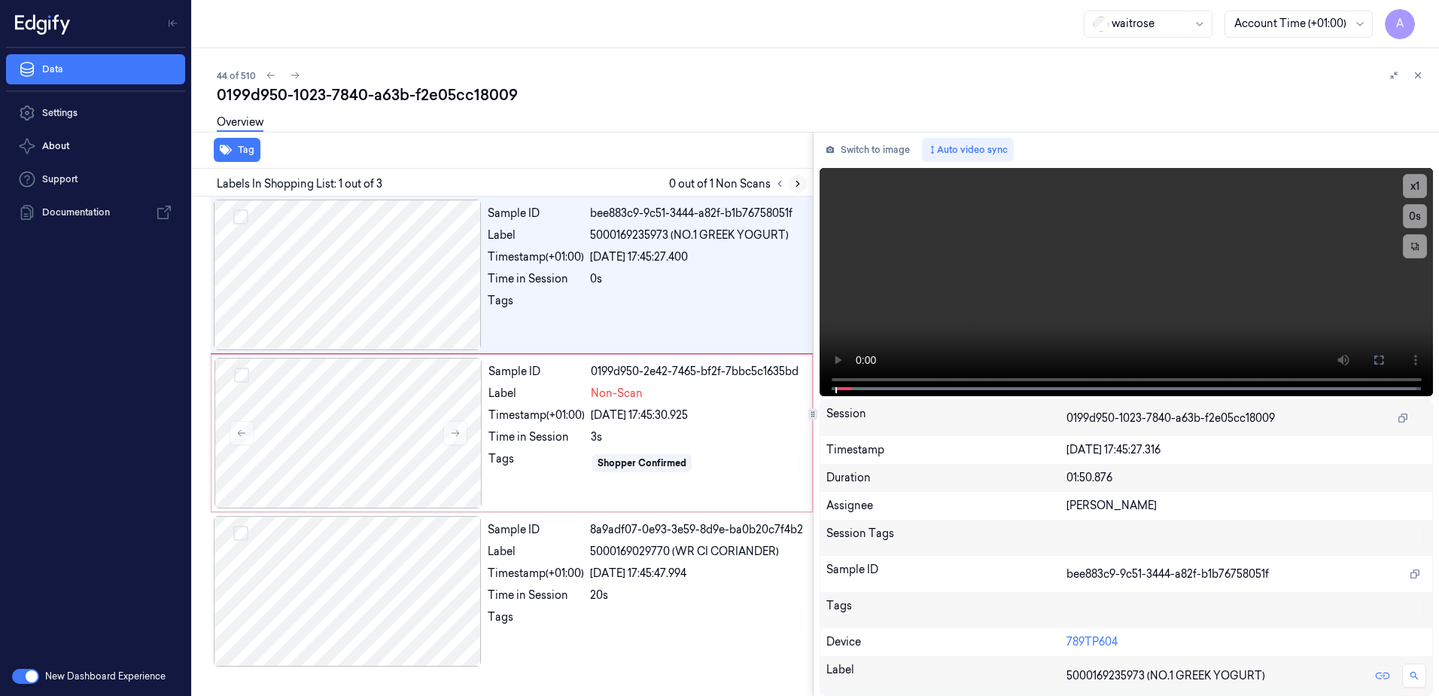
click at [796, 186] on icon at bounding box center [798, 183] width 11 height 11
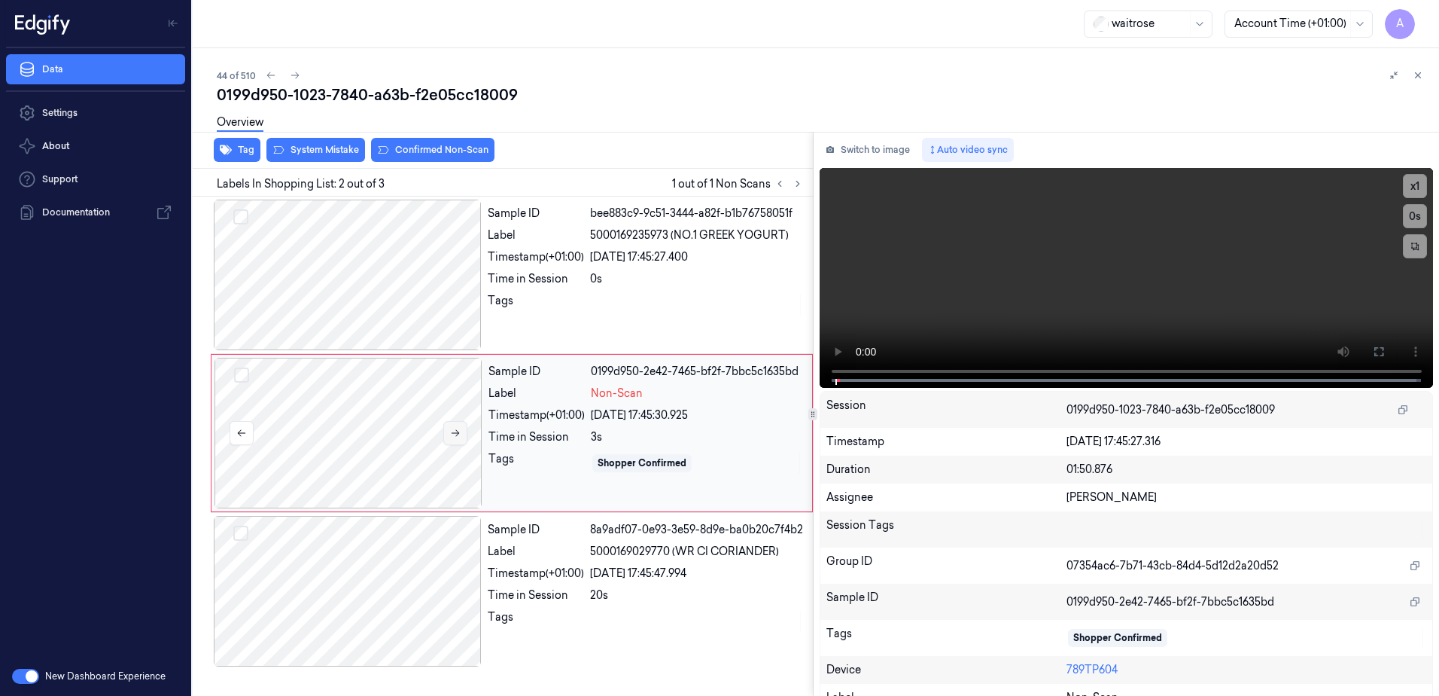
click at [464, 435] on button at bounding box center [455, 433] width 24 height 24
click at [458, 435] on icon at bounding box center [455, 433] width 11 height 11
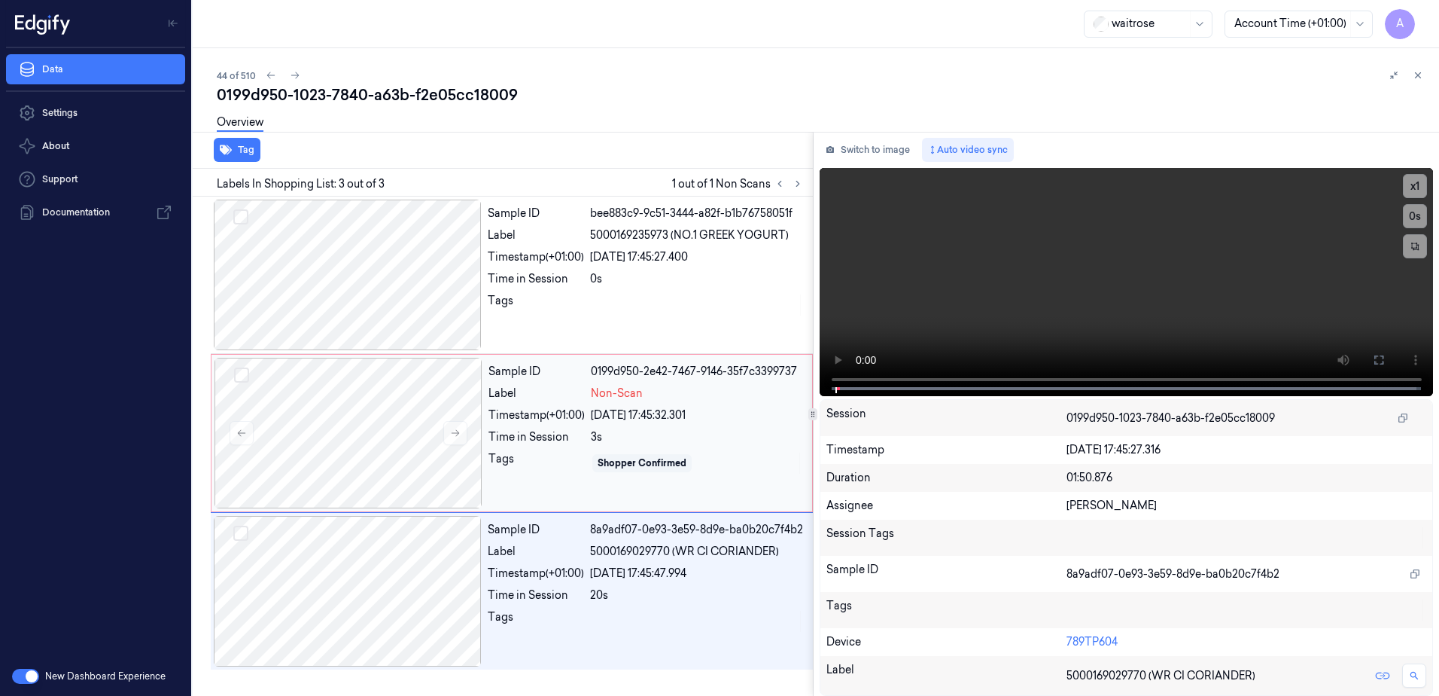
click at [762, 470] on div "Shopper Confirmed" at bounding box center [697, 463] width 212 height 24
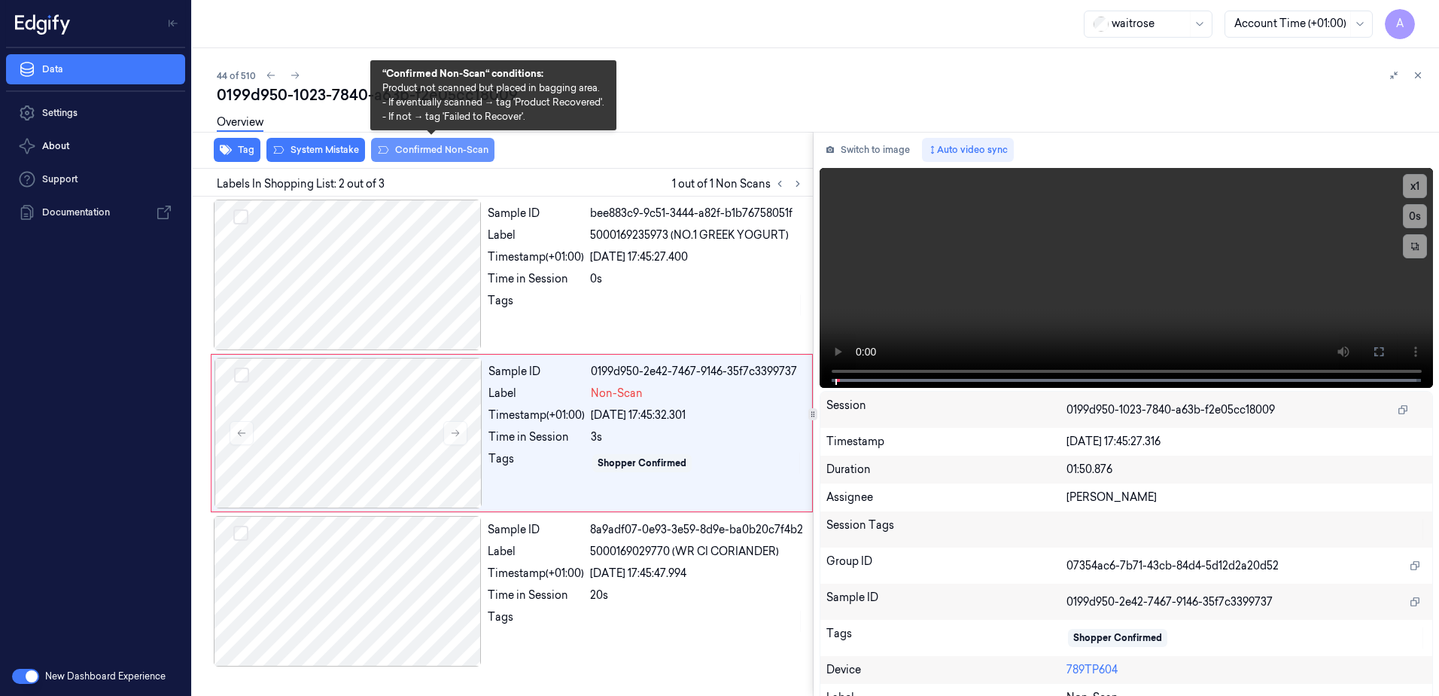
click at [444, 160] on button "Confirmed Non-Scan" at bounding box center [432, 150] width 123 height 24
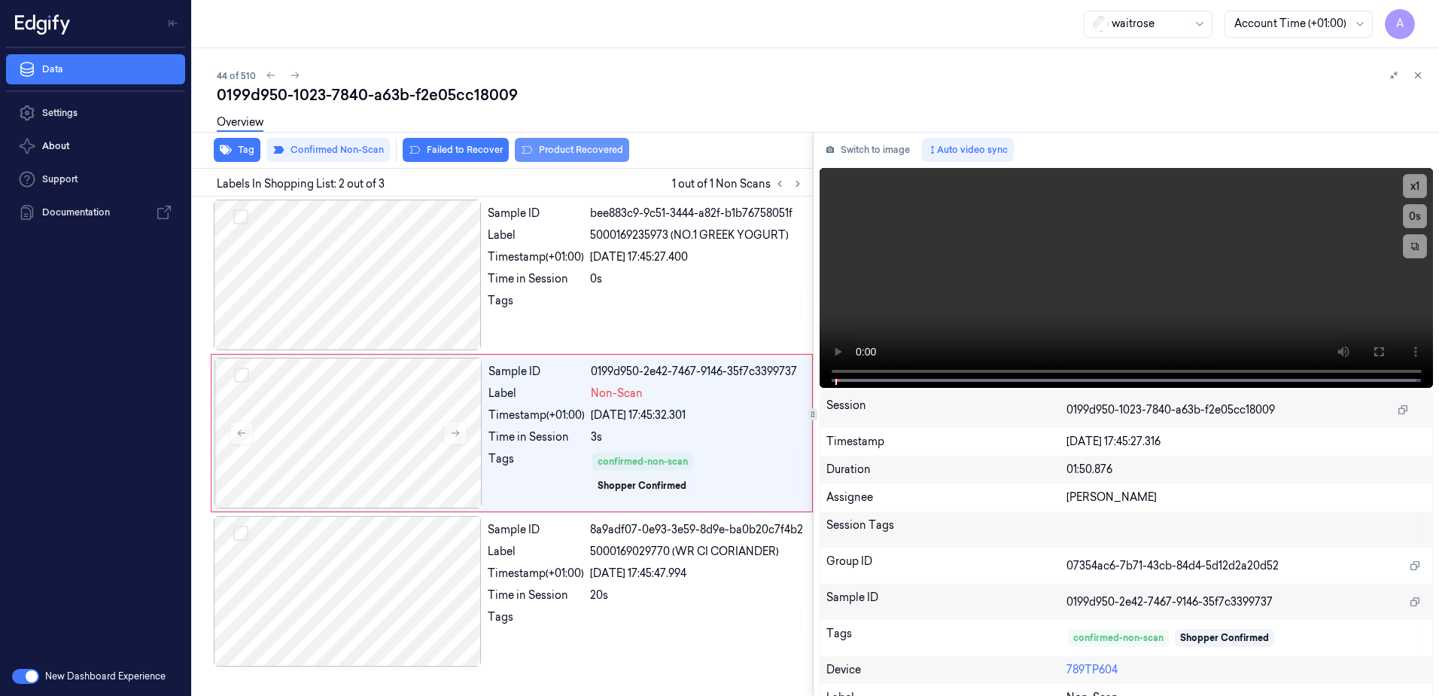
click at [554, 150] on button "Product Recovered" at bounding box center [572, 150] width 114 height 24
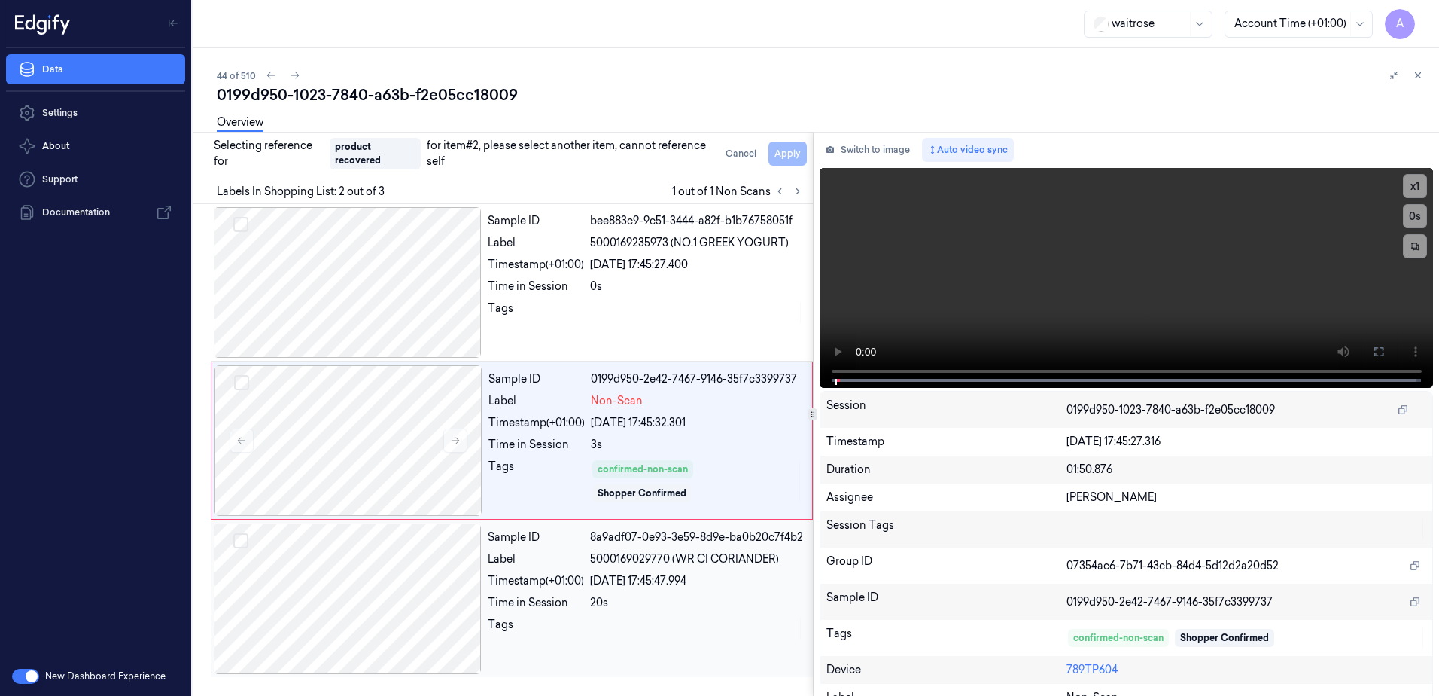
click at [724, 626] on div at bounding box center [697, 628] width 214 height 24
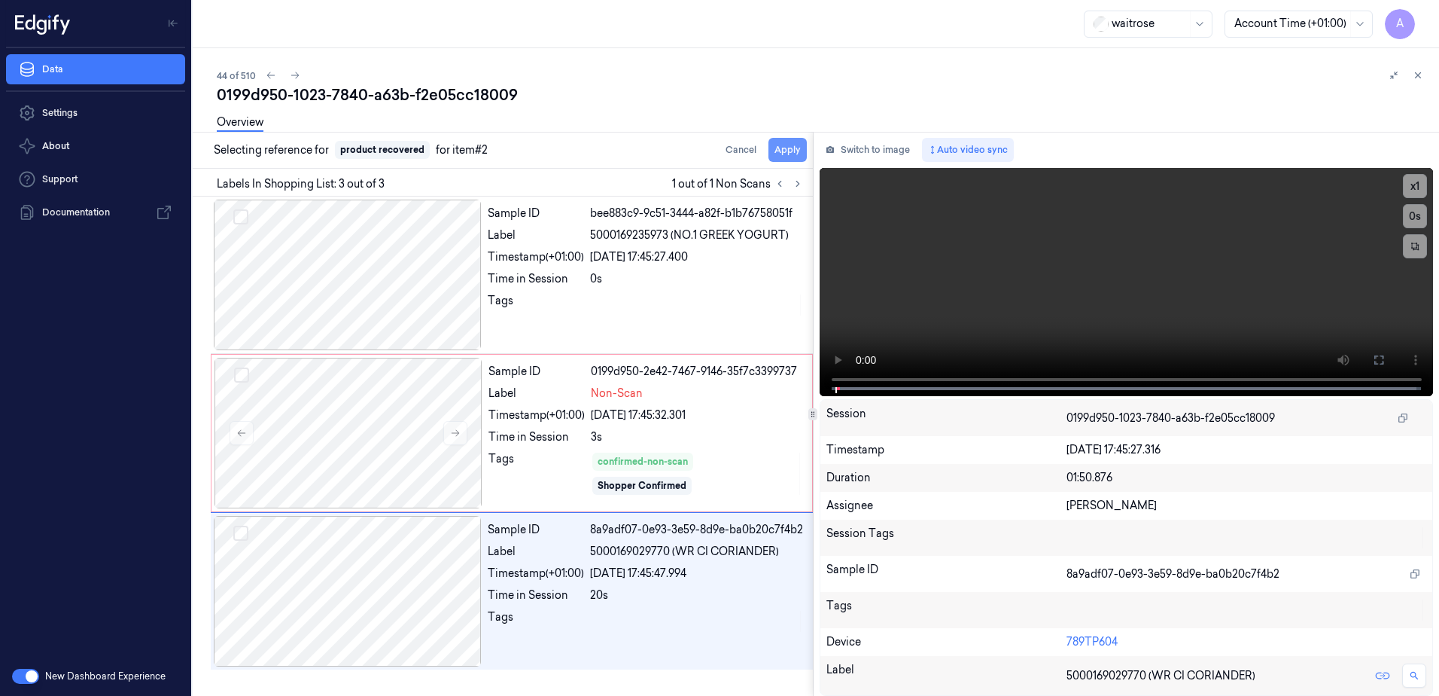
click at [792, 150] on button "Apply" at bounding box center [788, 150] width 38 height 24
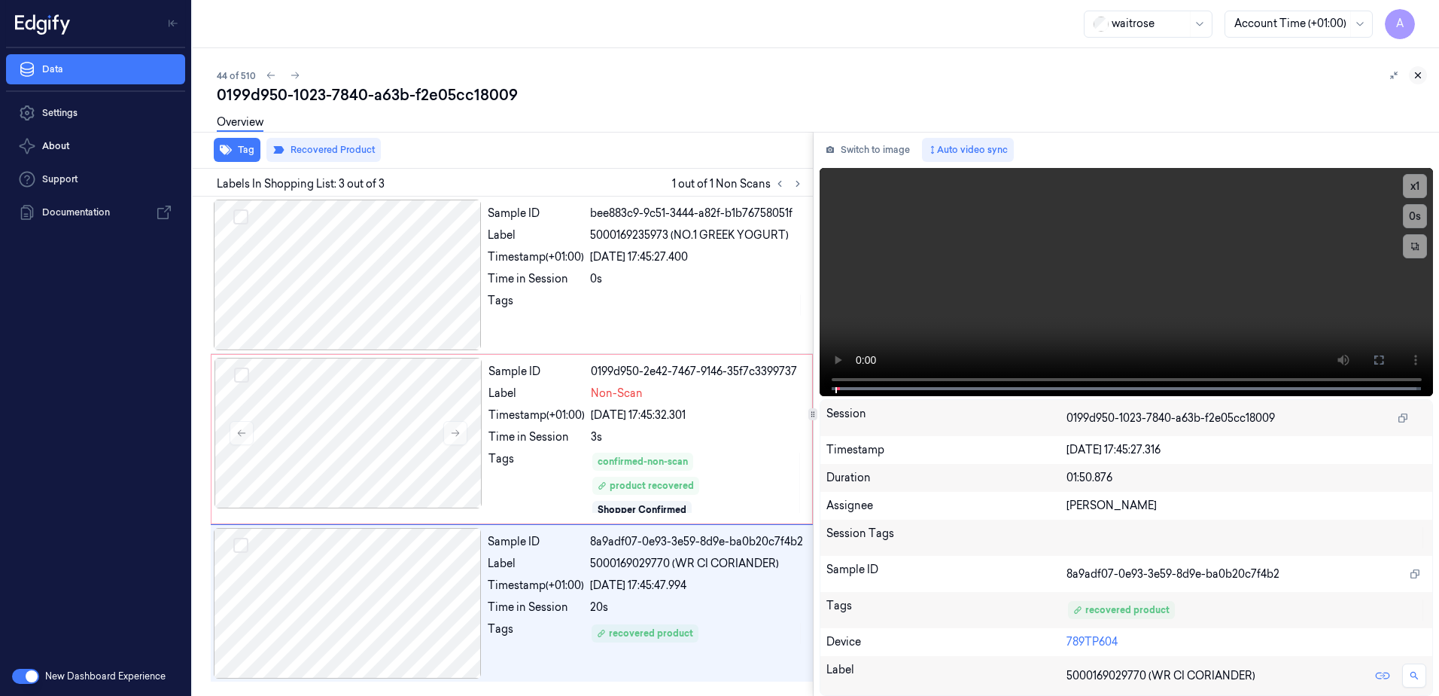
click at [1422, 78] on icon at bounding box center [1418, 75] width 11 height 11
